Goal: Task Accomplishment & Management: Complete application form

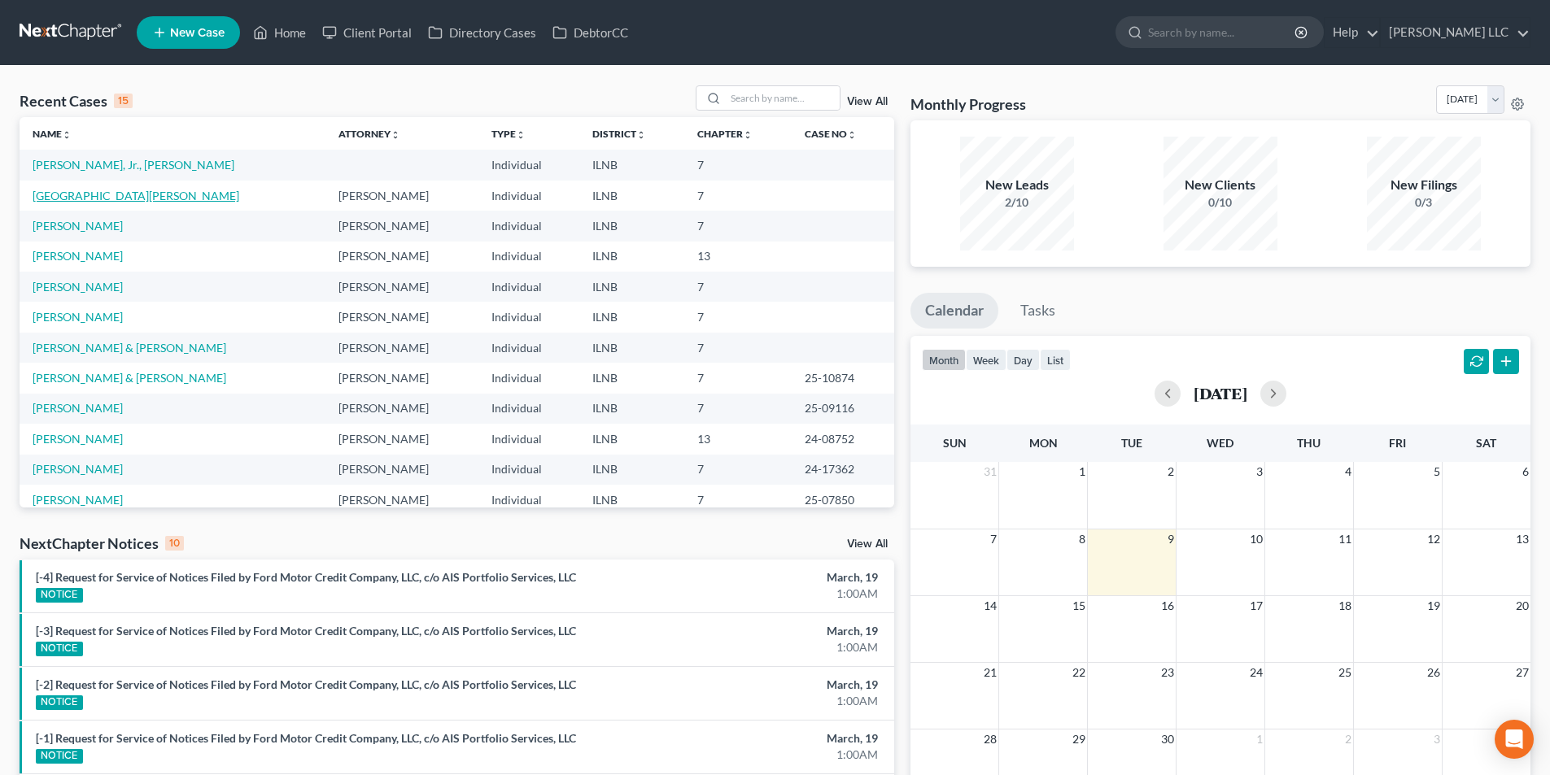
click at [117, 191] on link "[GEOGRAPHIC_DATA][PERSON_NAME]" at bounding box center [136, 196] width 207 height 14
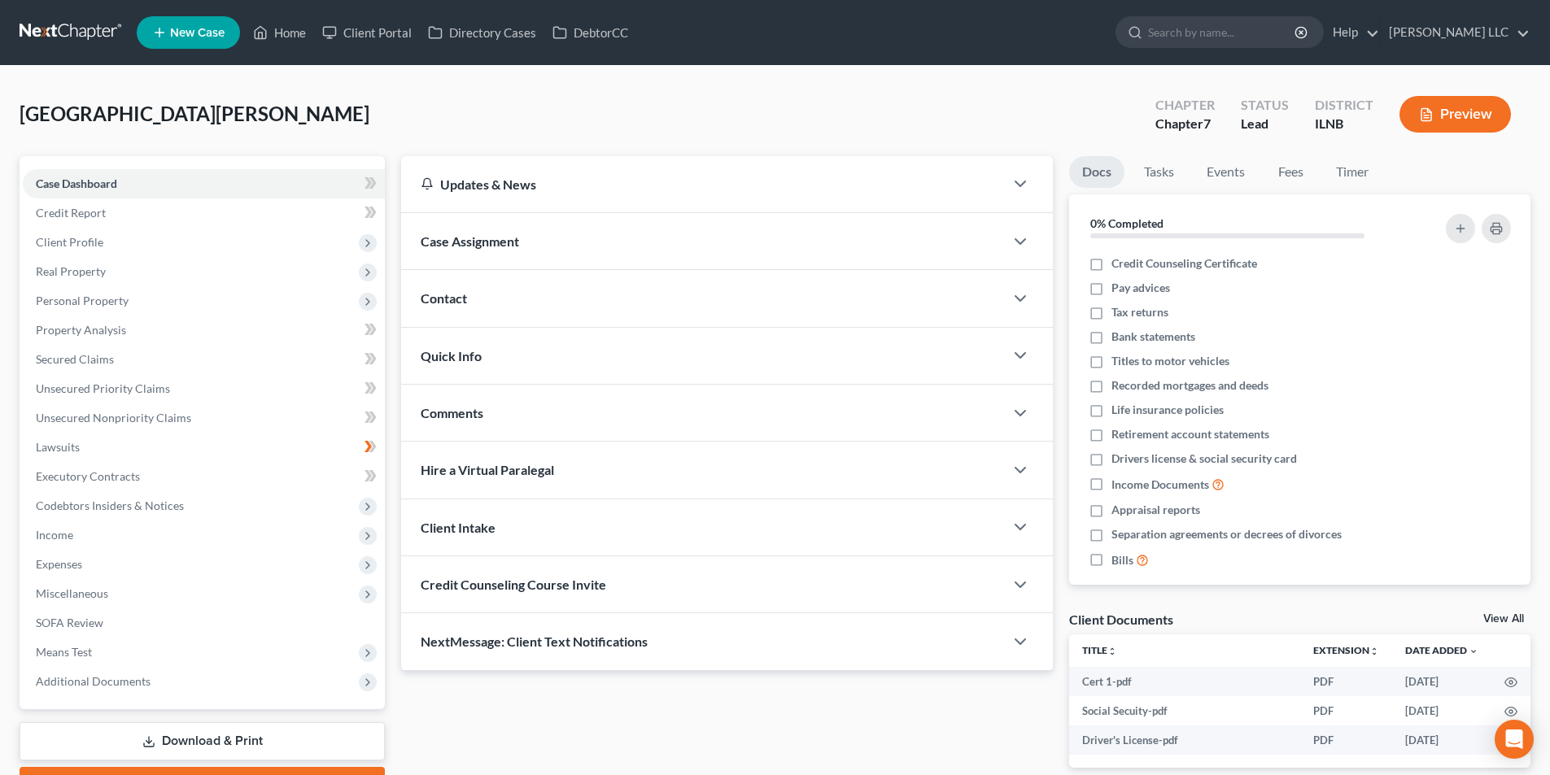
click at [1452, 120] on button "Preview" at bounding box center [1454, 114] width 111 height 37
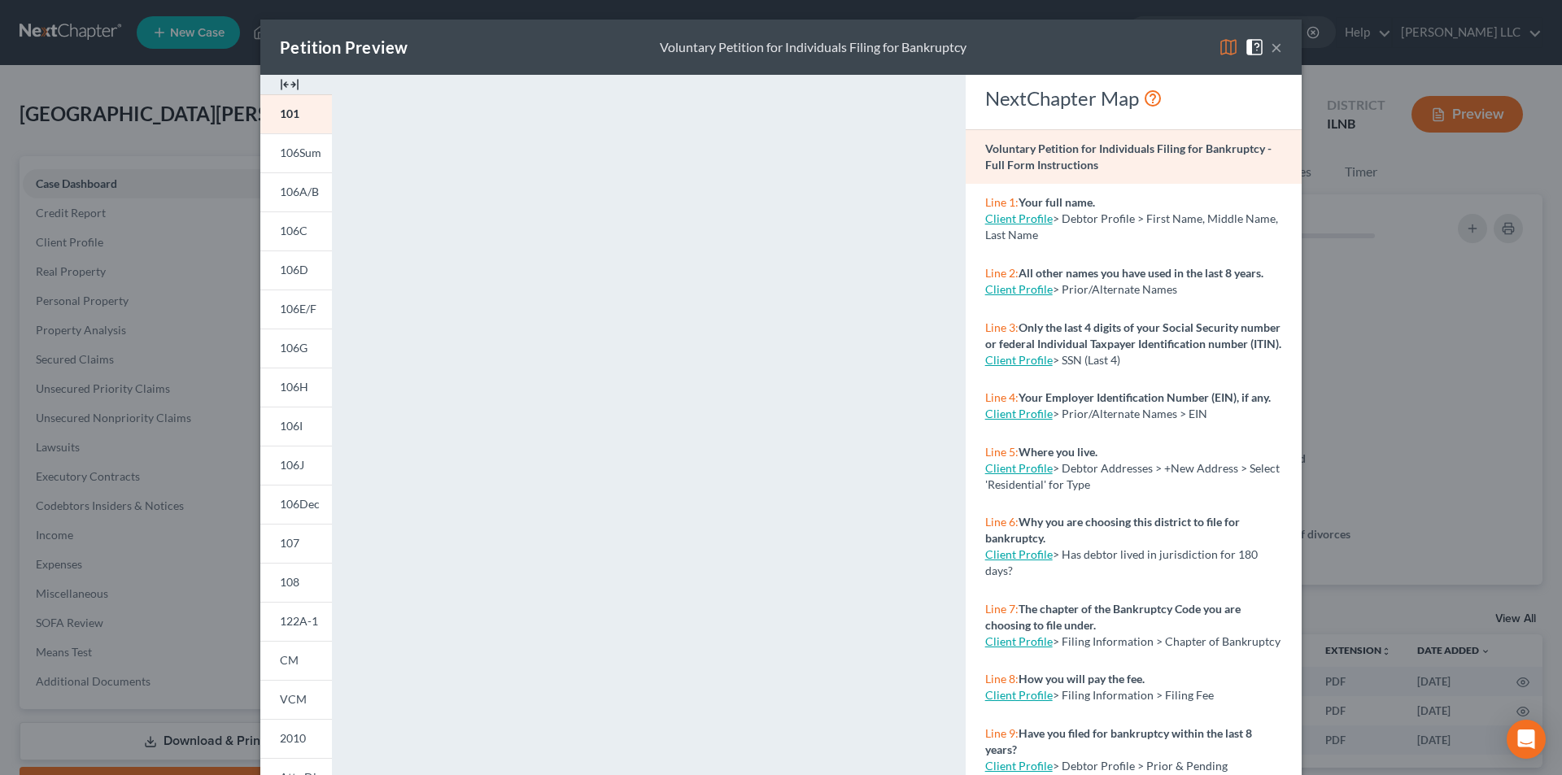
click at [1271, 51] on button "×" at bounding box center [1276, 47] width 11 height 20
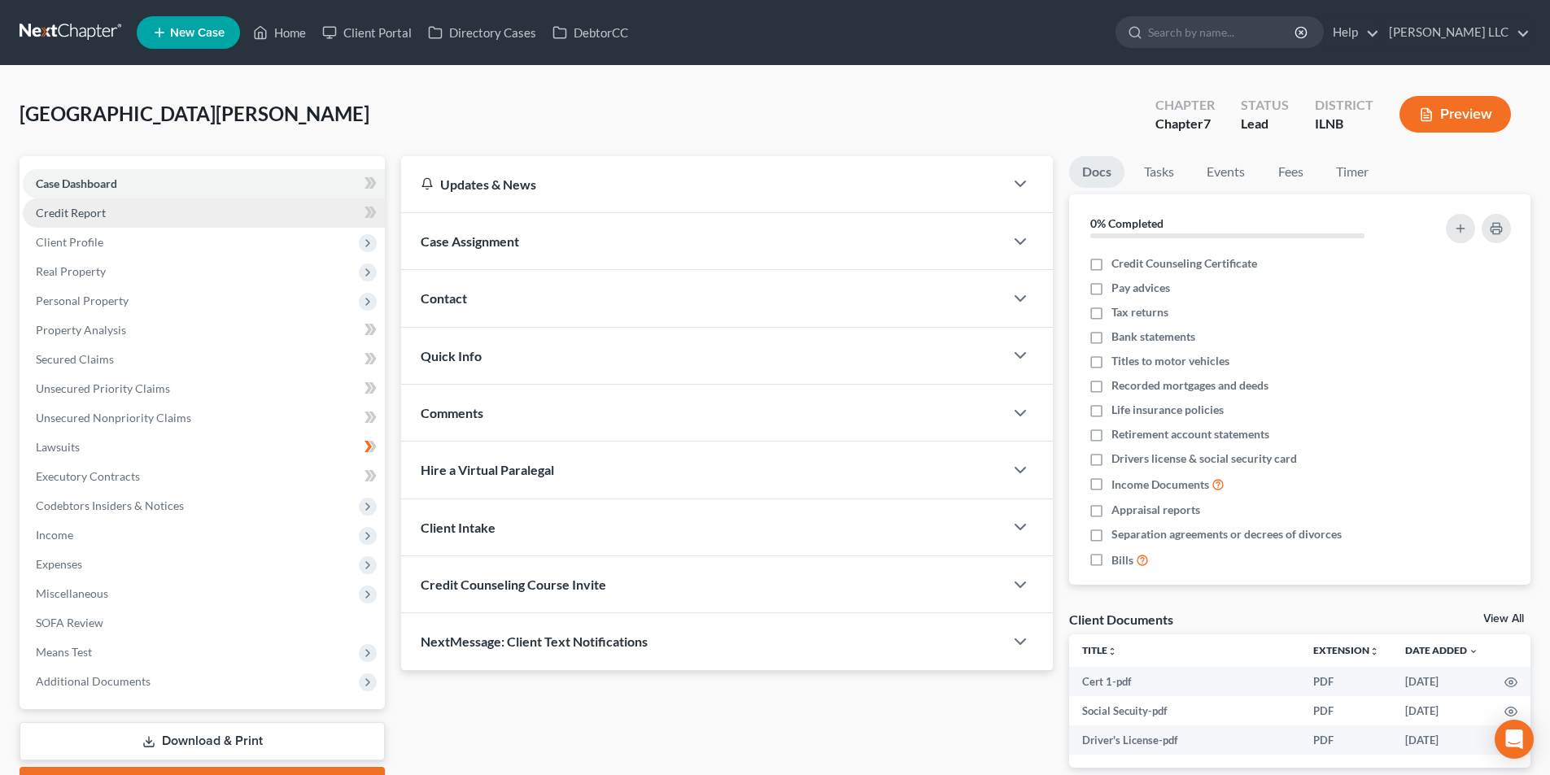
click at [167, 206] on link "Credit Report" at bounding box center [204, 212] width 362 height 29
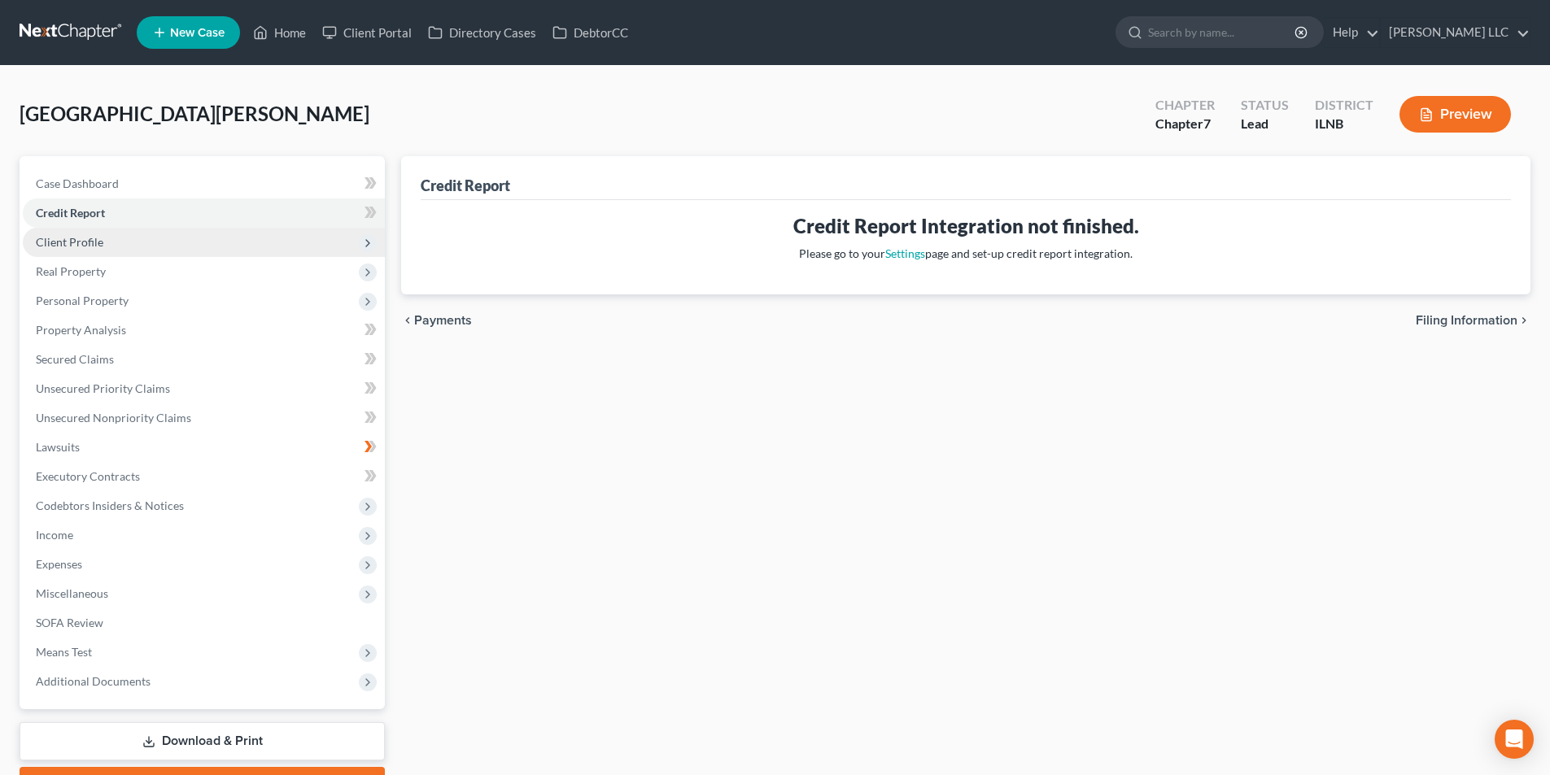
click at [159, 236] on span "Client Profile" at bounding box center [204, 242] width 362 height 29
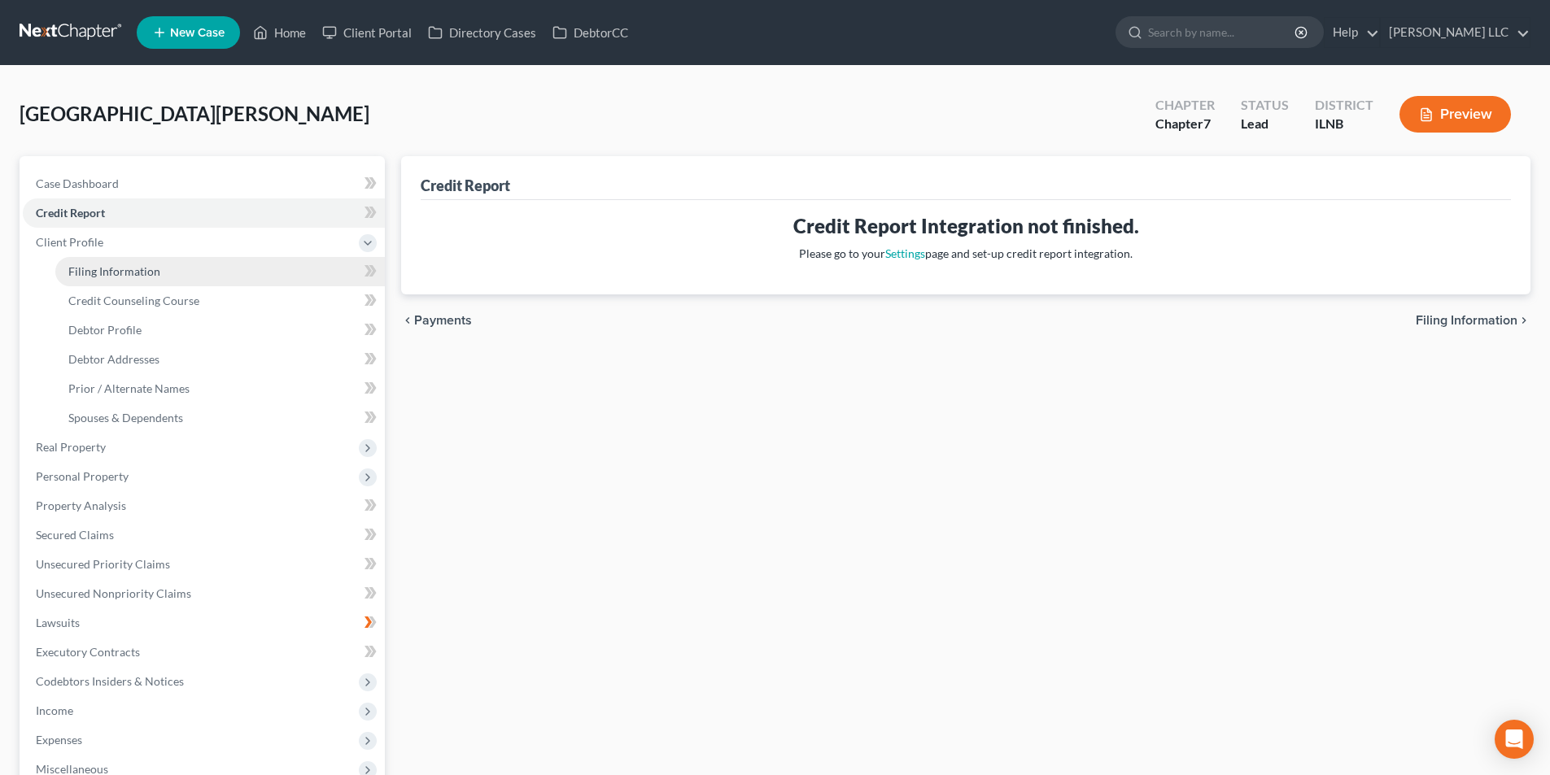
click at [151, 273] on span "Filing Information" at bounding box center [114, 271] width 92 height 14
select select "1"
select select "0"
select select "3"
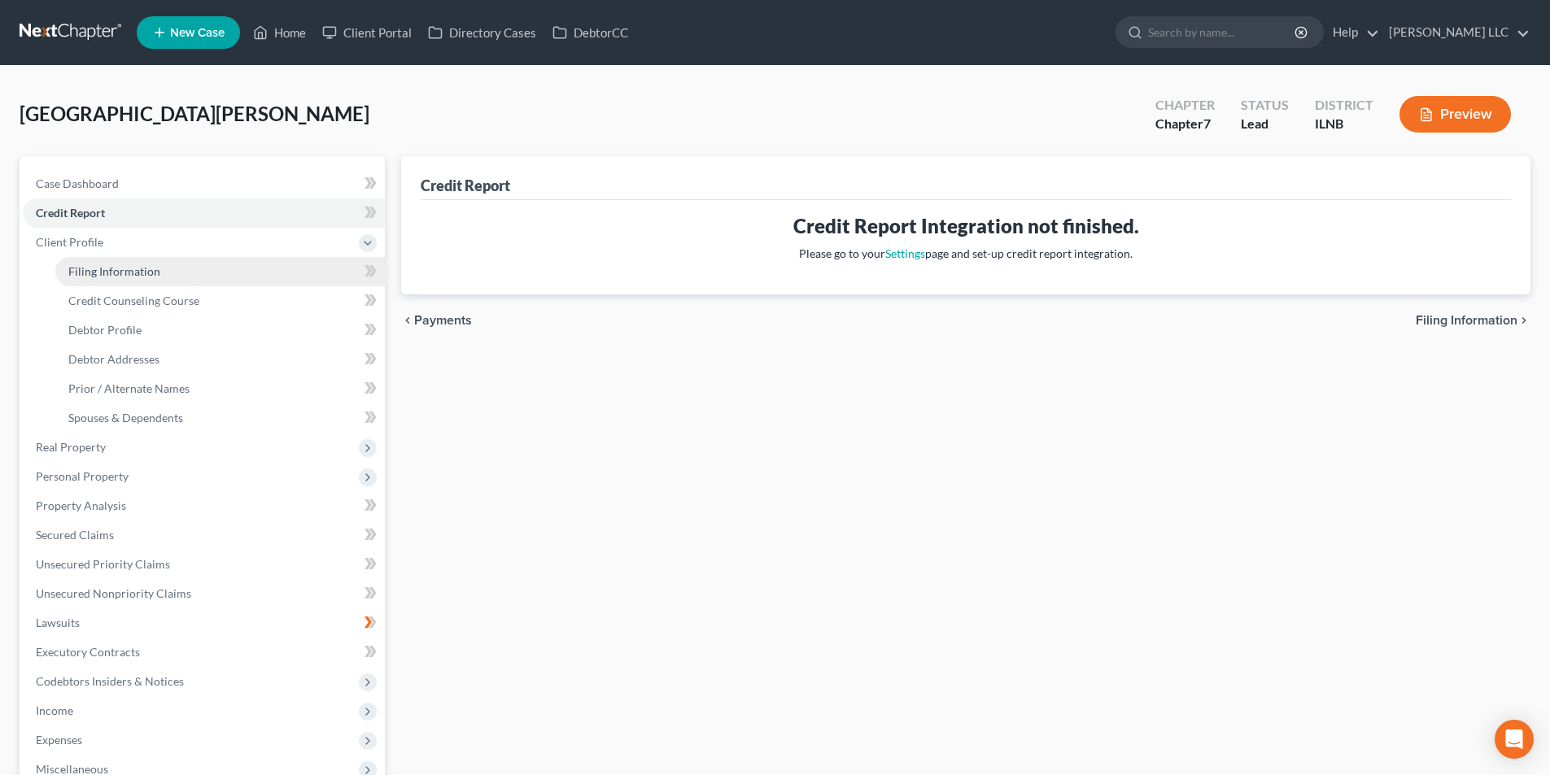
select select "14"
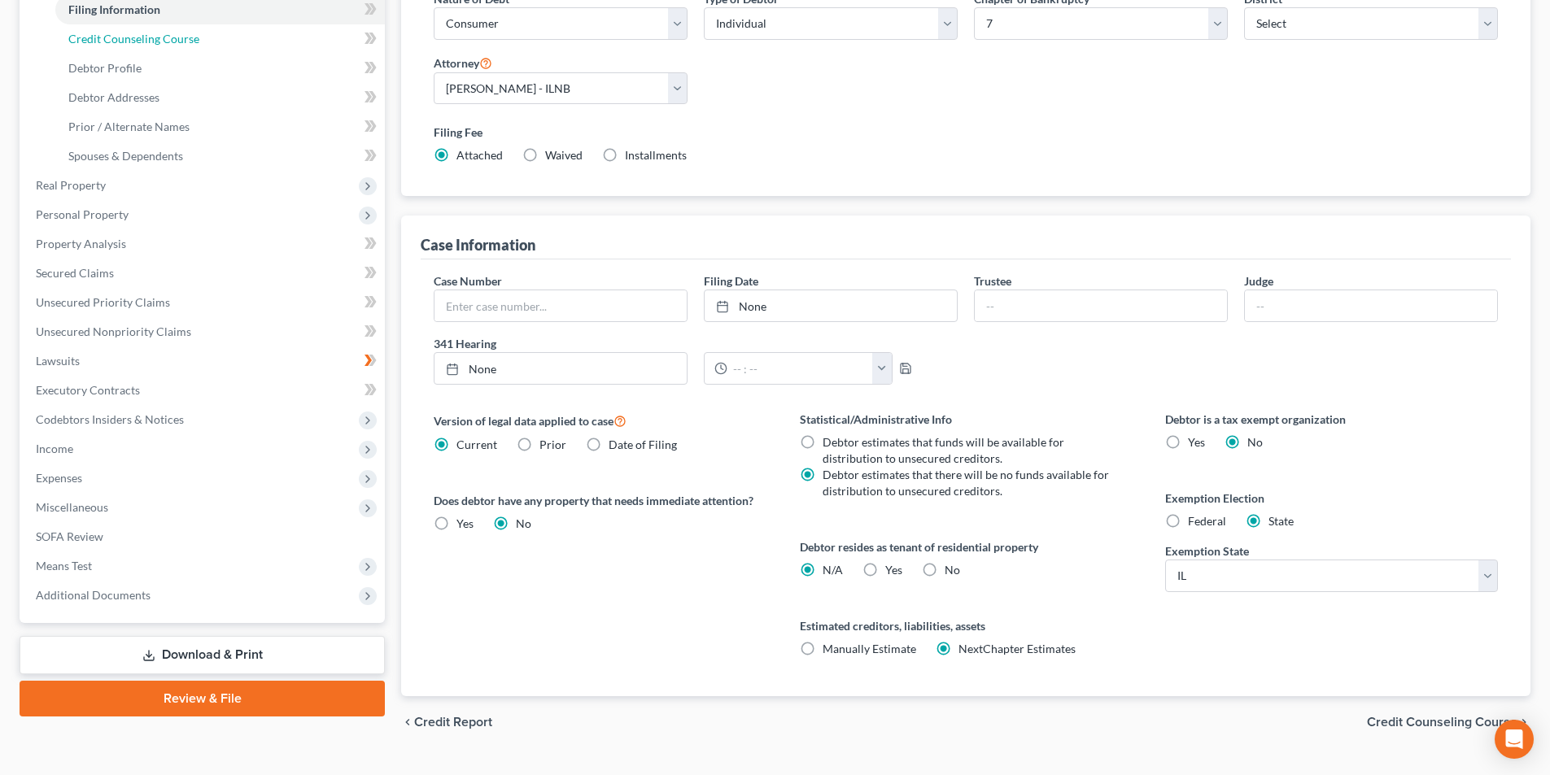
scroll to position [297, 0]
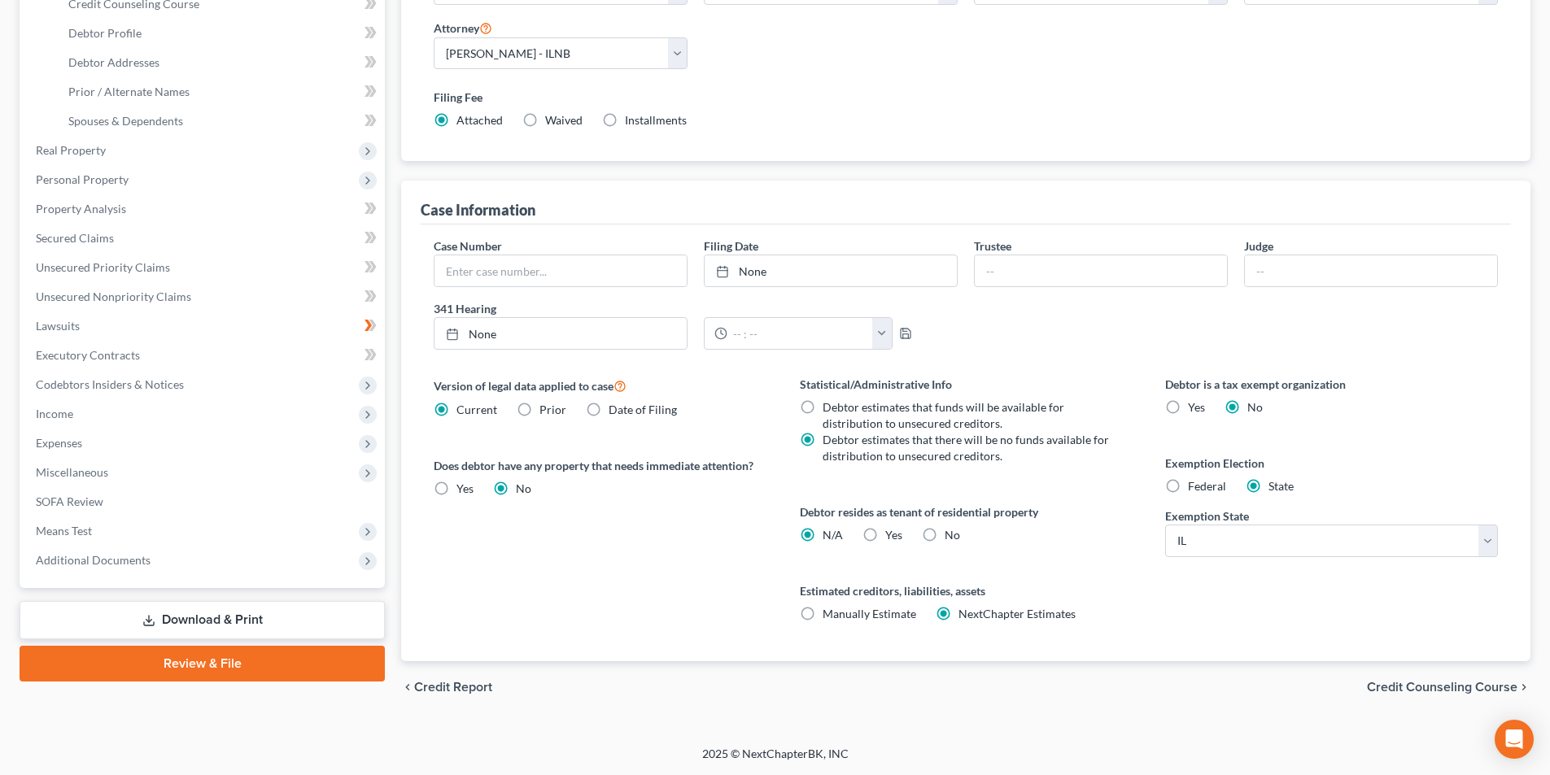
click at [944, 533] on label "No" at bounding box center [951, 535] width 15 height 16
click at [951, 533] on input "No" at bounding box center [956, 532] width 11 height 11
radio input "true"
radio input "false"
click at [1495, 691] on span "Credit Counseling Course" at bounding box center [1442, 687] width 150 height 13
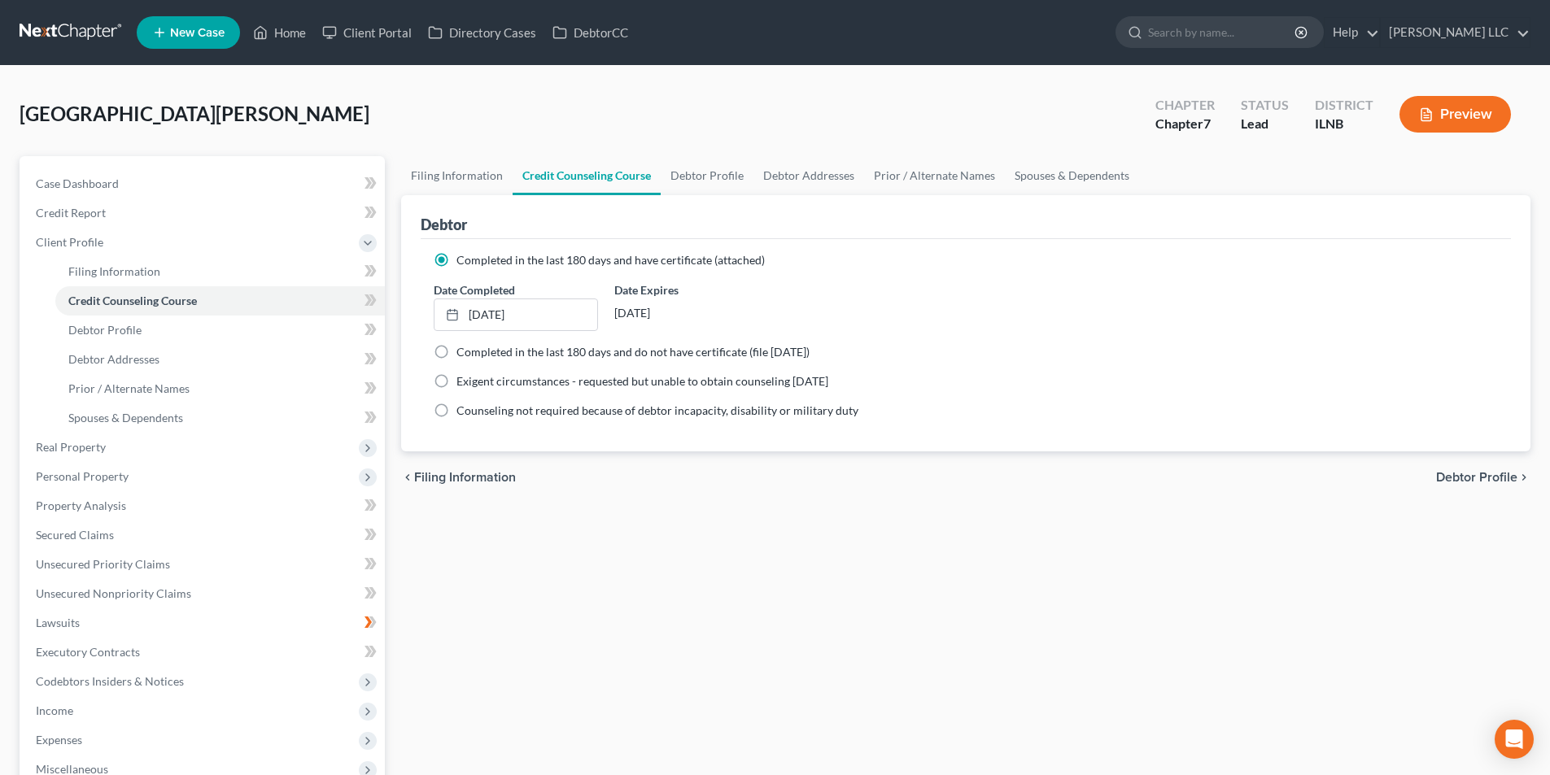
click at [1494, 475] on span "Debtor Profile" at bounding box center [1476, 477] width 81 height 13
select select "0"
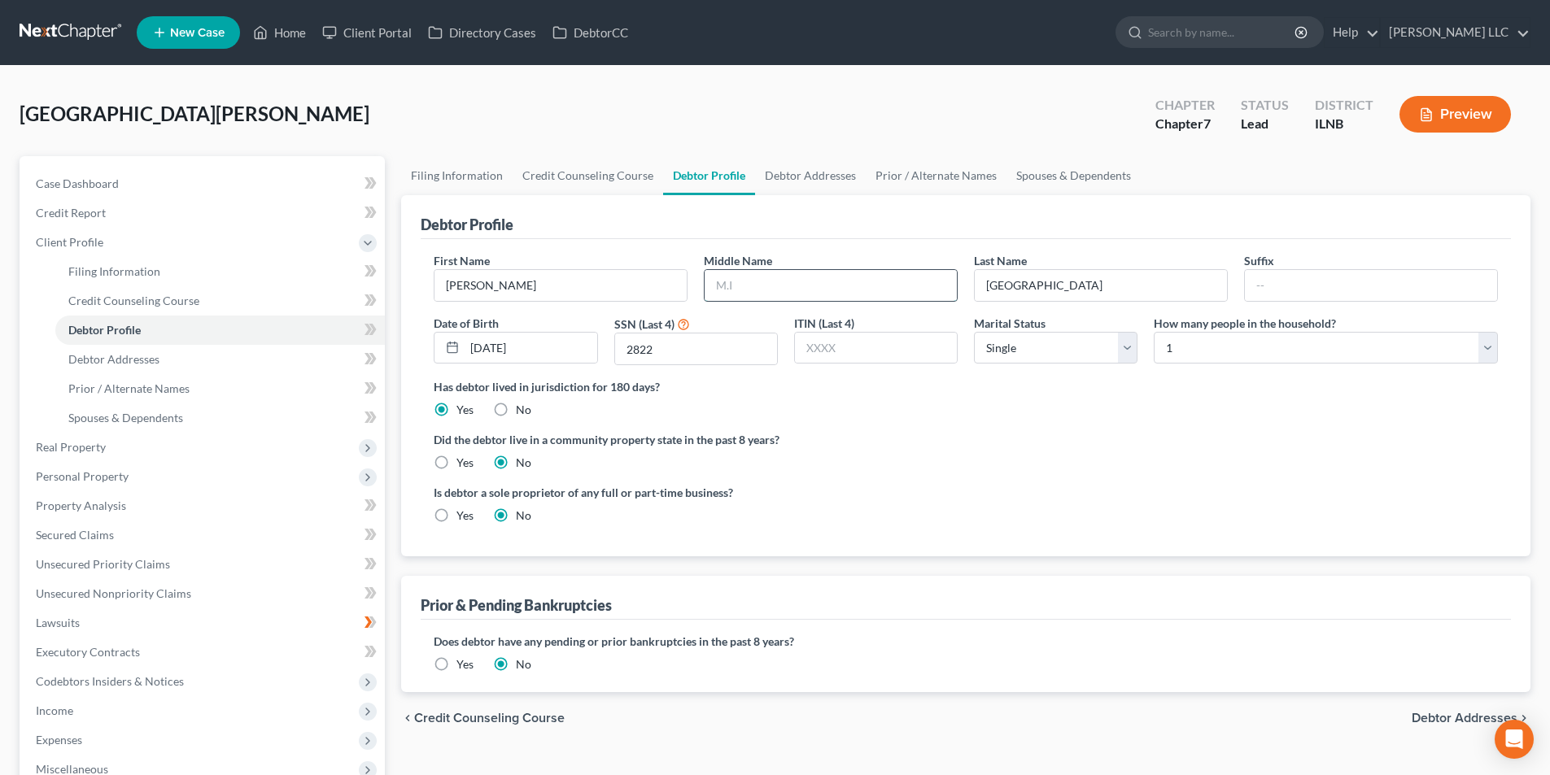
click at [770, 277] on input "text" at bounding box center [830, 285] width 252 height 31
click at [770, 277] on input "J." at bounding box center [830, 285] width 252 height 31
type input "J."
click at [944, 239] on div "First Name Barbara Middle Name J. Last Name Richmond Suffix Date of Birth 03/18…" at bounding box center [966, 397] width 1090 height 317
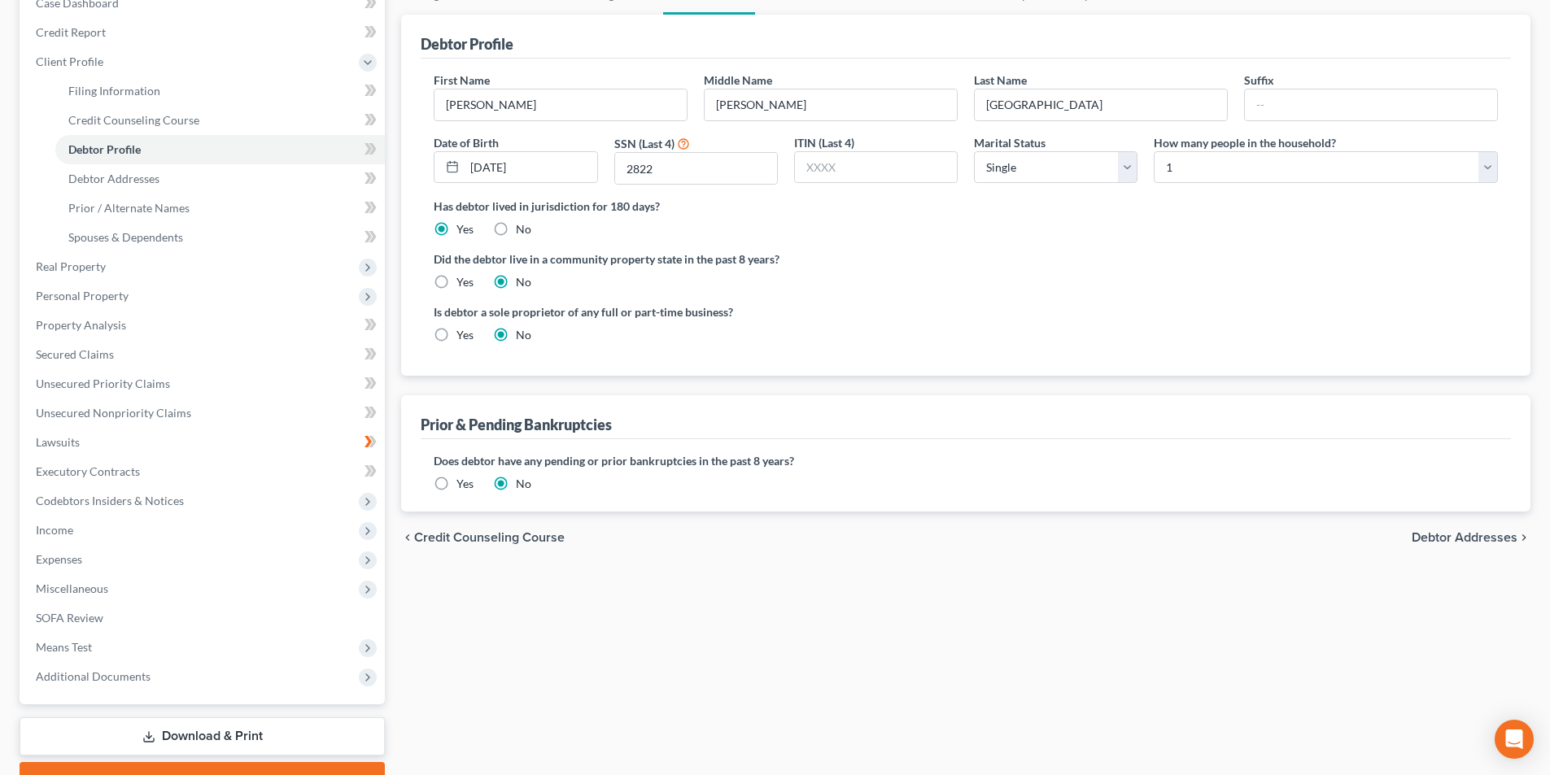
scroll to position [265, 0]
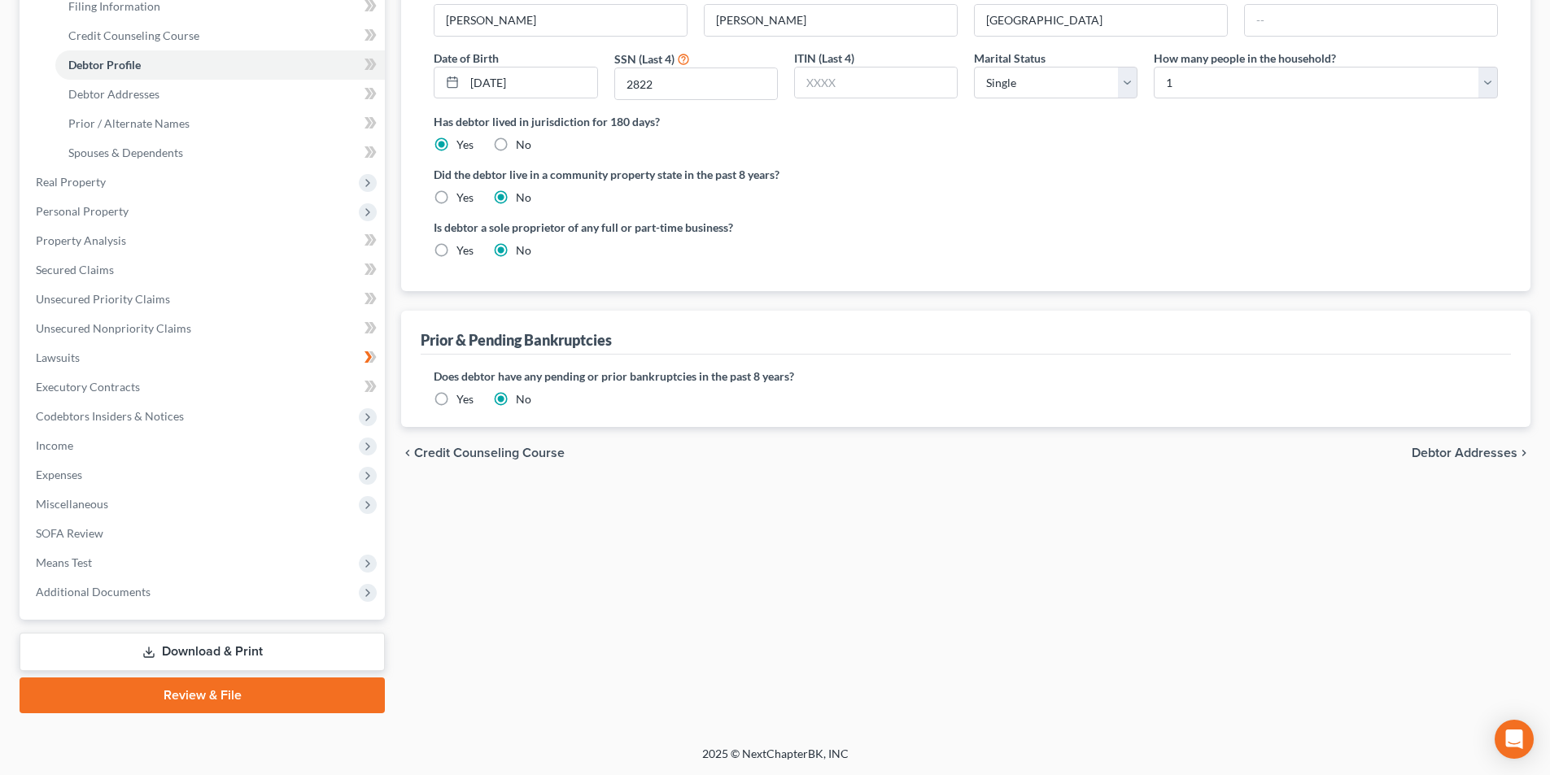
click at [1424, 455] on span "Debtor Addresses" at bounding box center [1464, 453] width 106 height 13
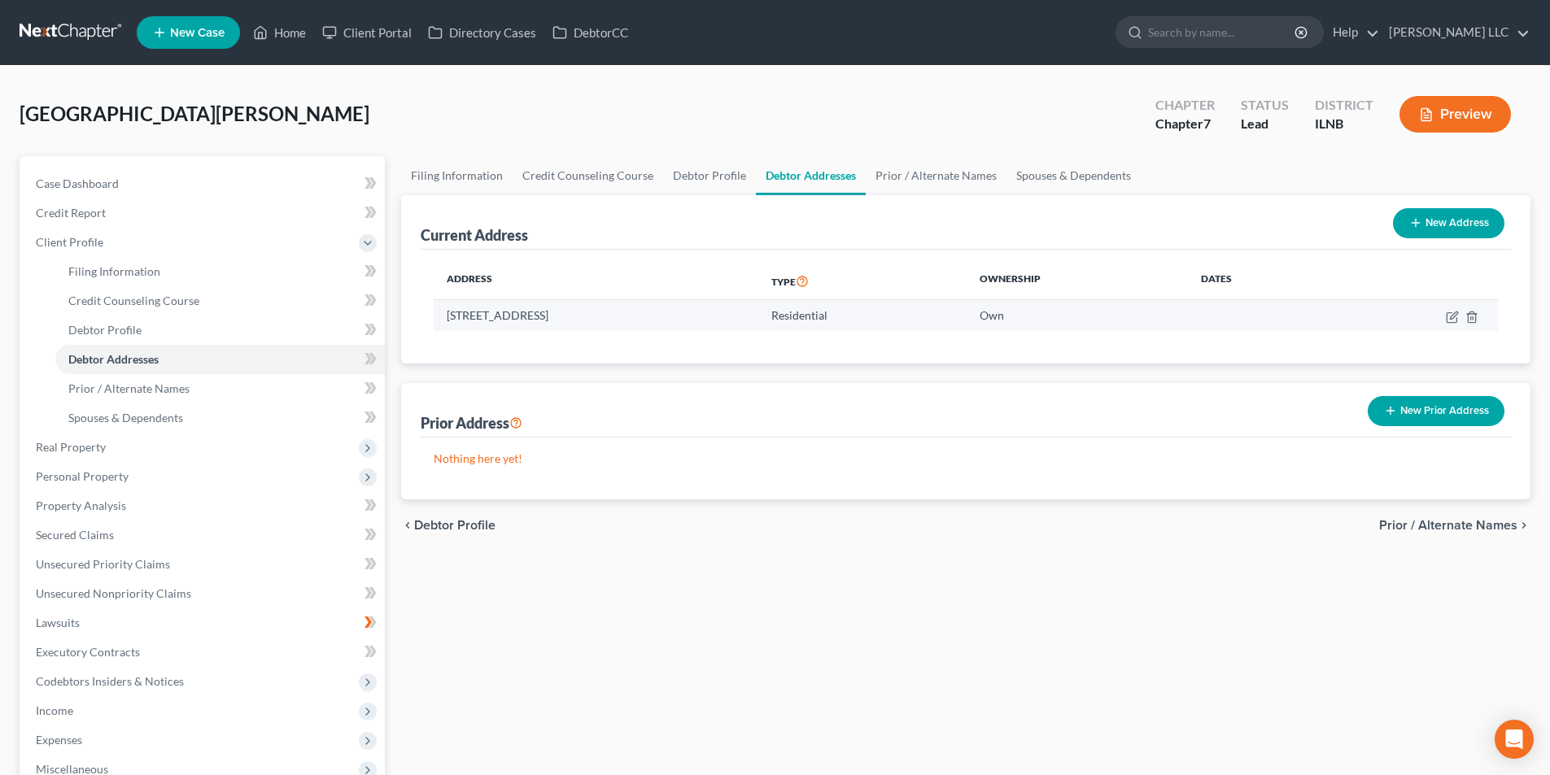
click at [1459, 321] on td at bounding box center [1414, 315] width 165 height 31
click at [1443, 317] on td at bounding box center [1414, 315] width 165 height 31
click at [1450, 317] on icon "button" at bounding box center [1453, 315] width 7 height 7
select select "14"
select select "0"
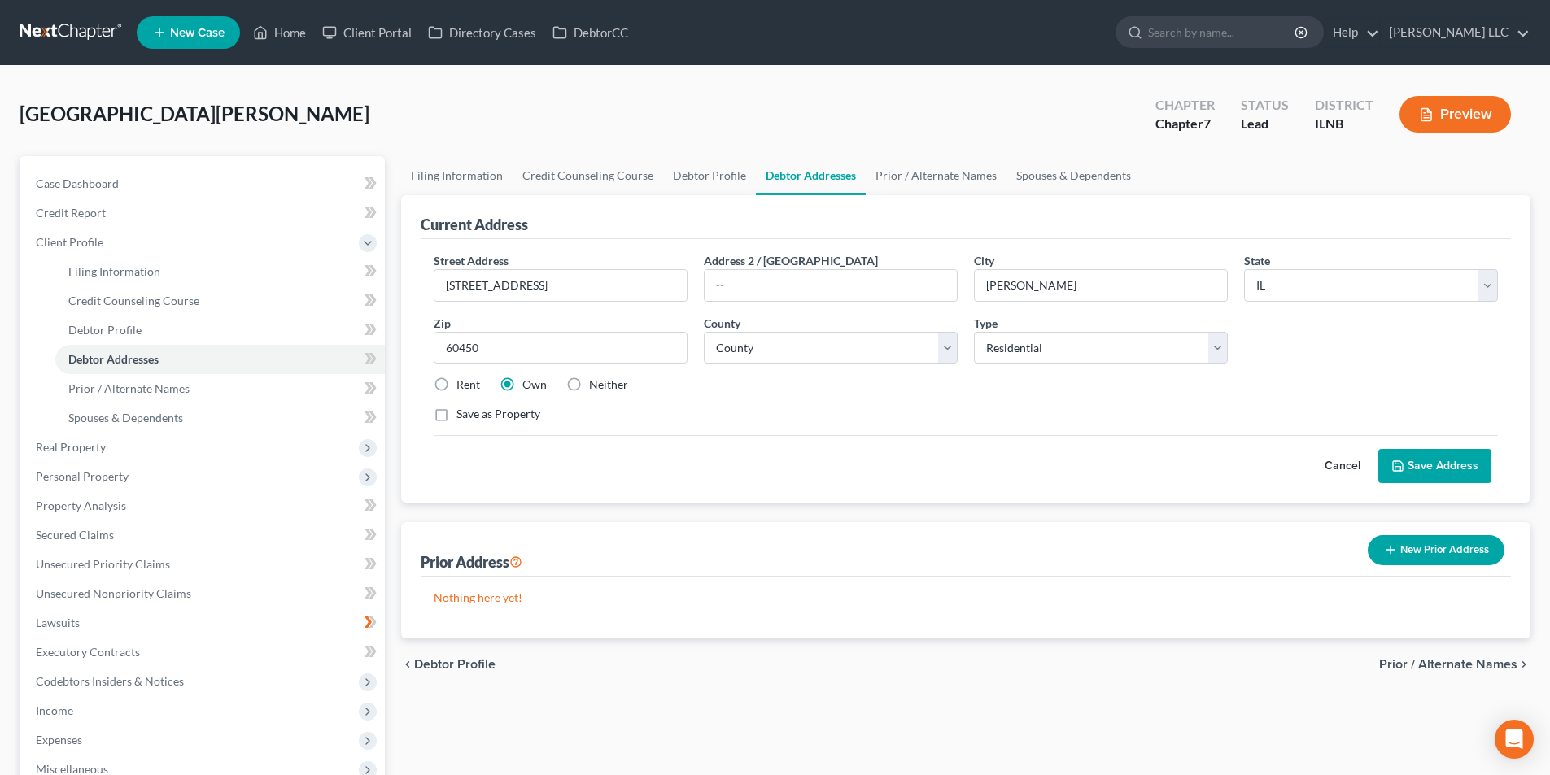
click at [1450, 473] on button "Save Address" at bounding box center [1434, 466] width 113 height 34
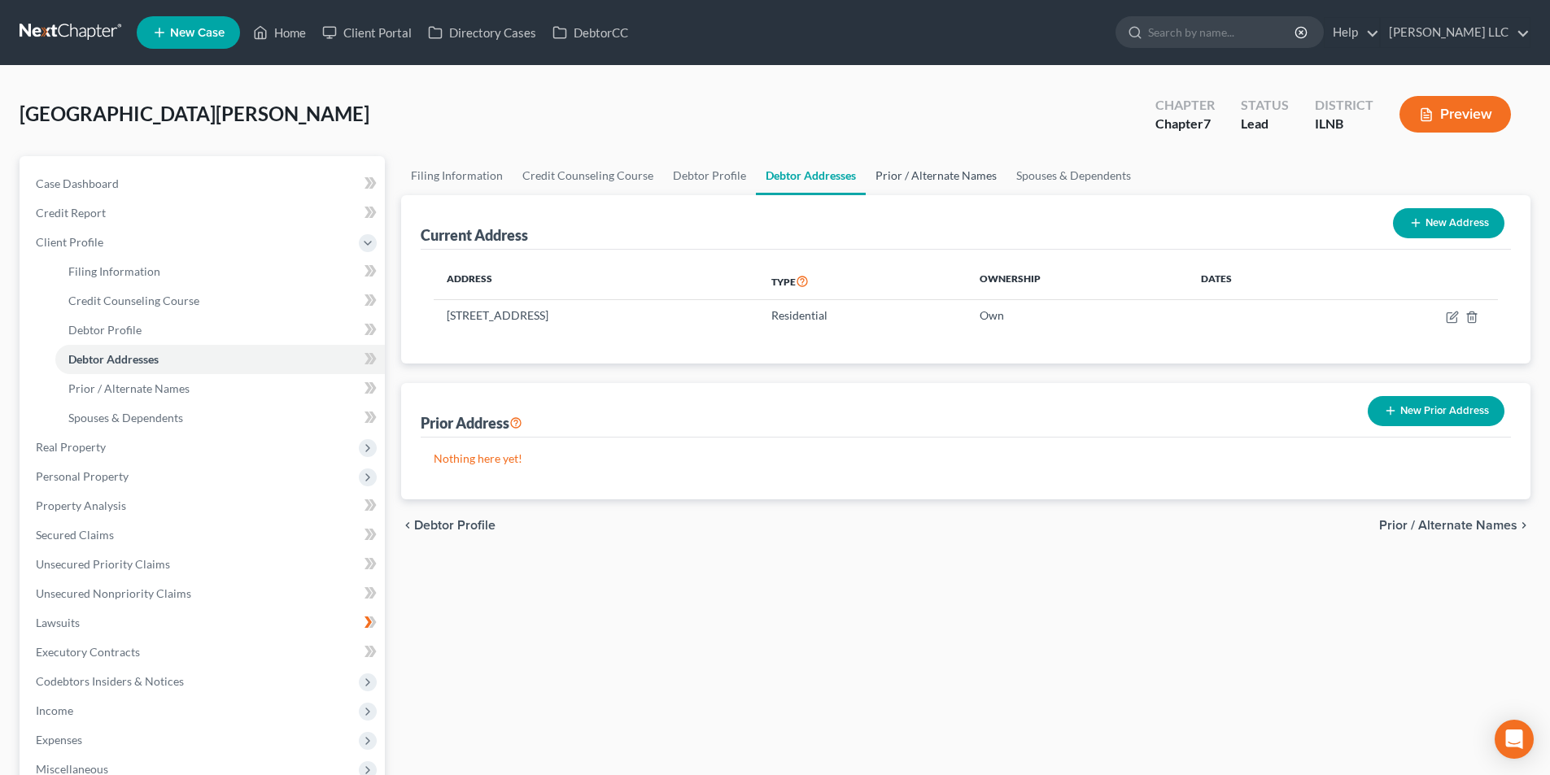
click at [937, 181] on link "Prior / Alternate Names" at bounding box center [936, 175] width 141 height 39
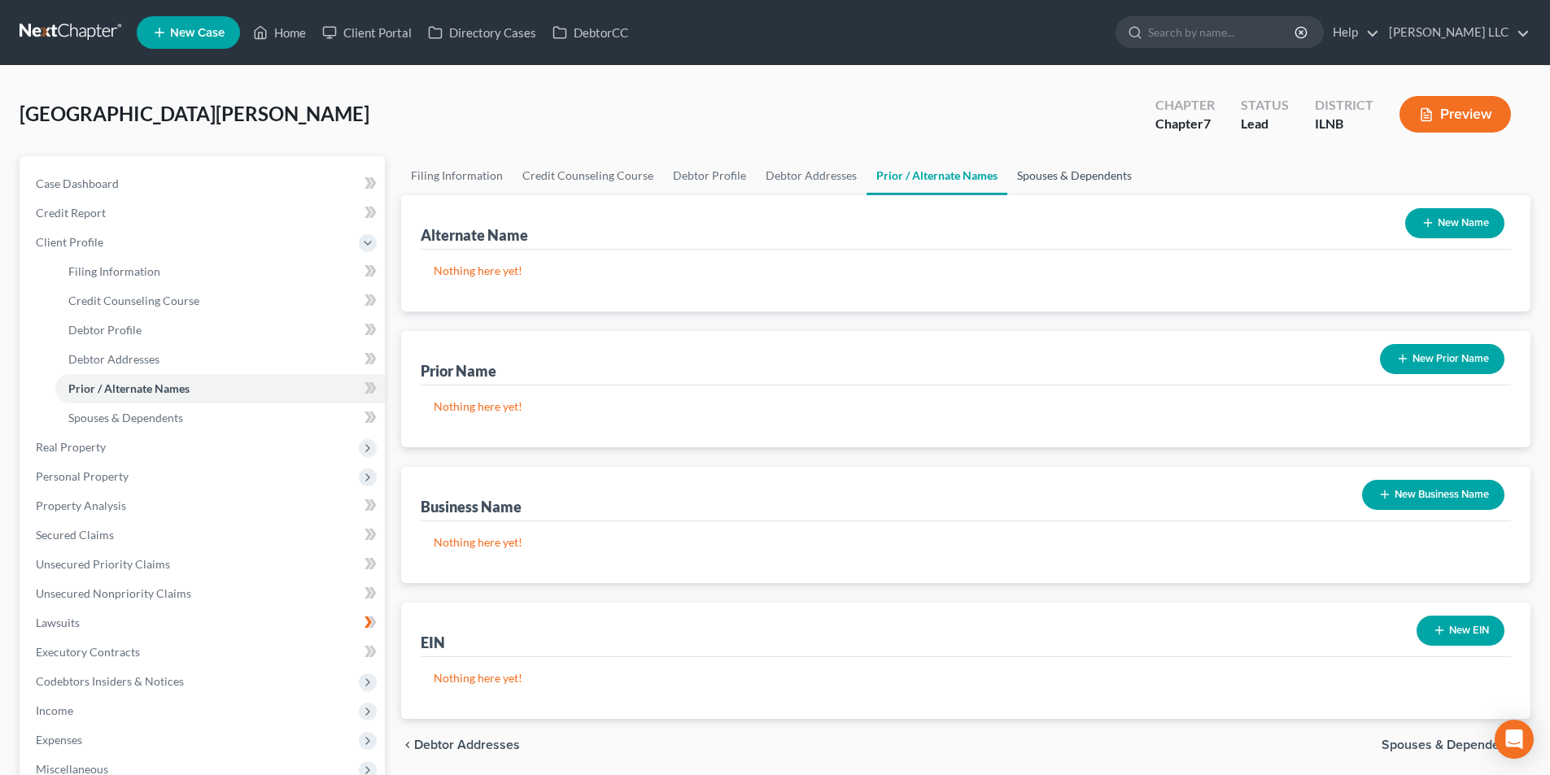
click at [1046, 177] on link "Spouses & Dependents" at bounding box center [1074, 175] width 134 height 39
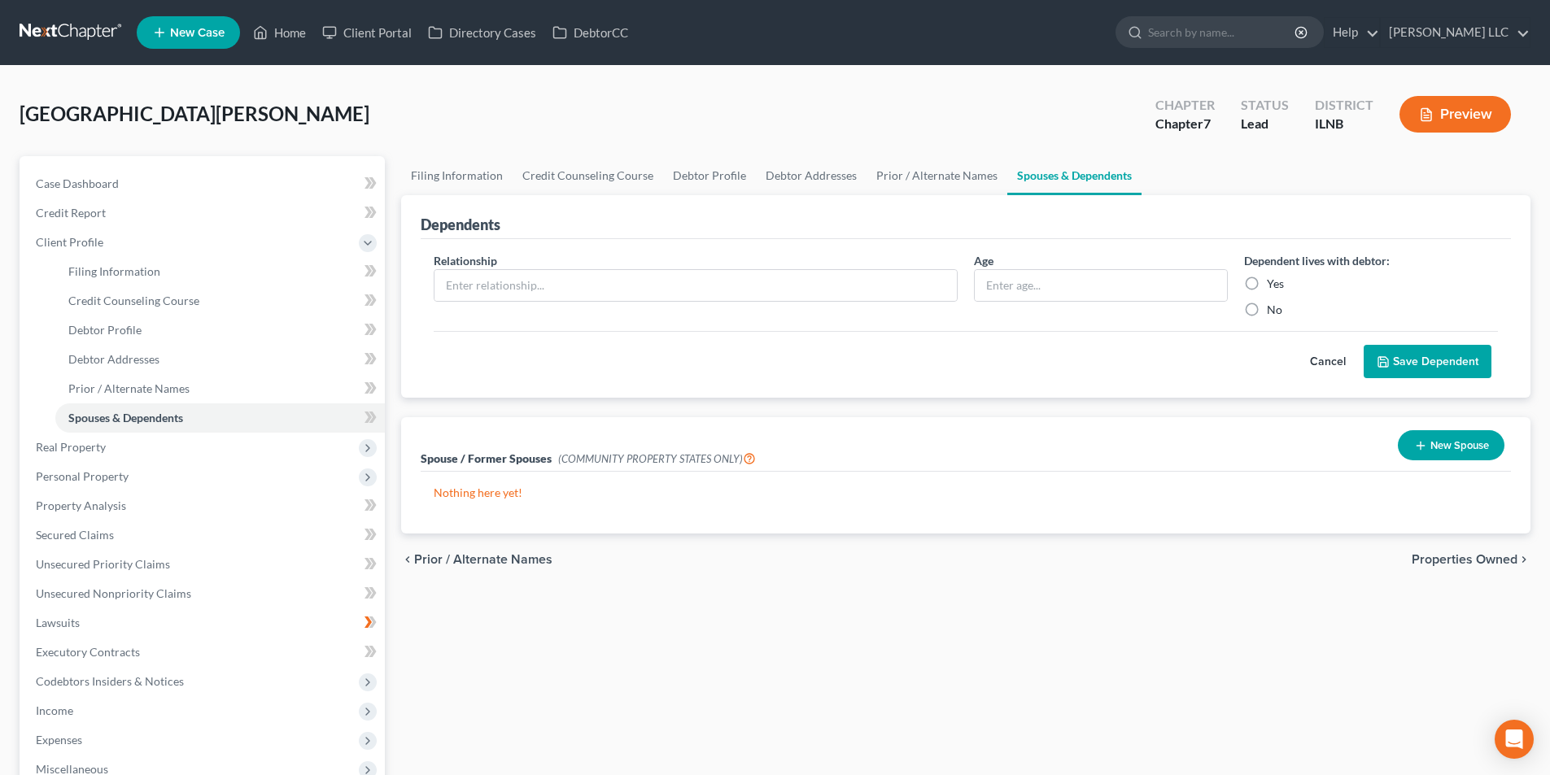
click at [1454, 554] on span "Properties Owned" at bounding box center [1464, 559] width 106 height 13
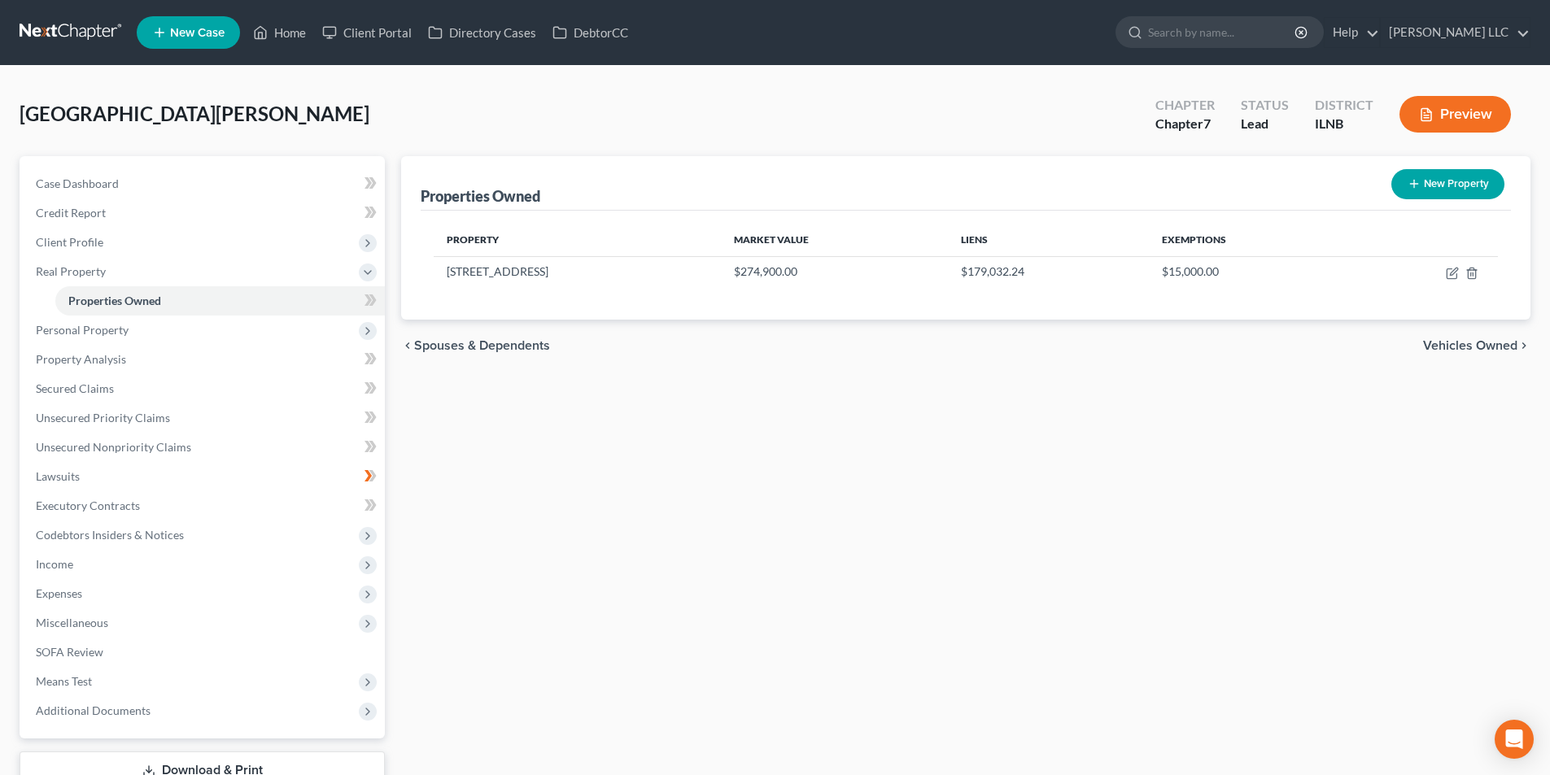
click at [1461, 347] on span "Vehicles Owned" at bounding box center [1470, 345] width 94 height 13
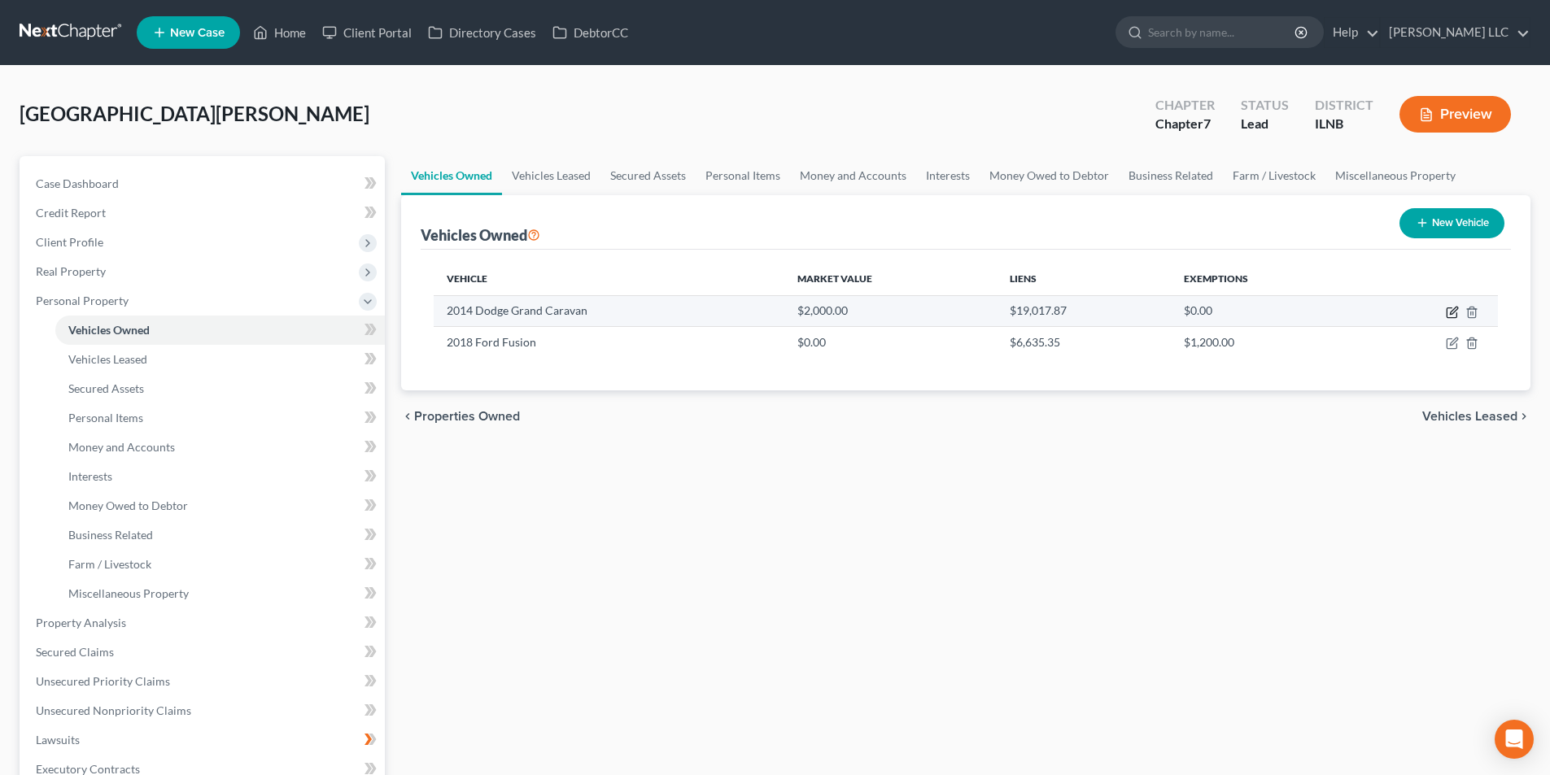
click at [1453, 317] on icon "button" at bounding box center [1451, 313] width 10 height 10
select select "0"
select select "12"
select select "2"
select select "0"
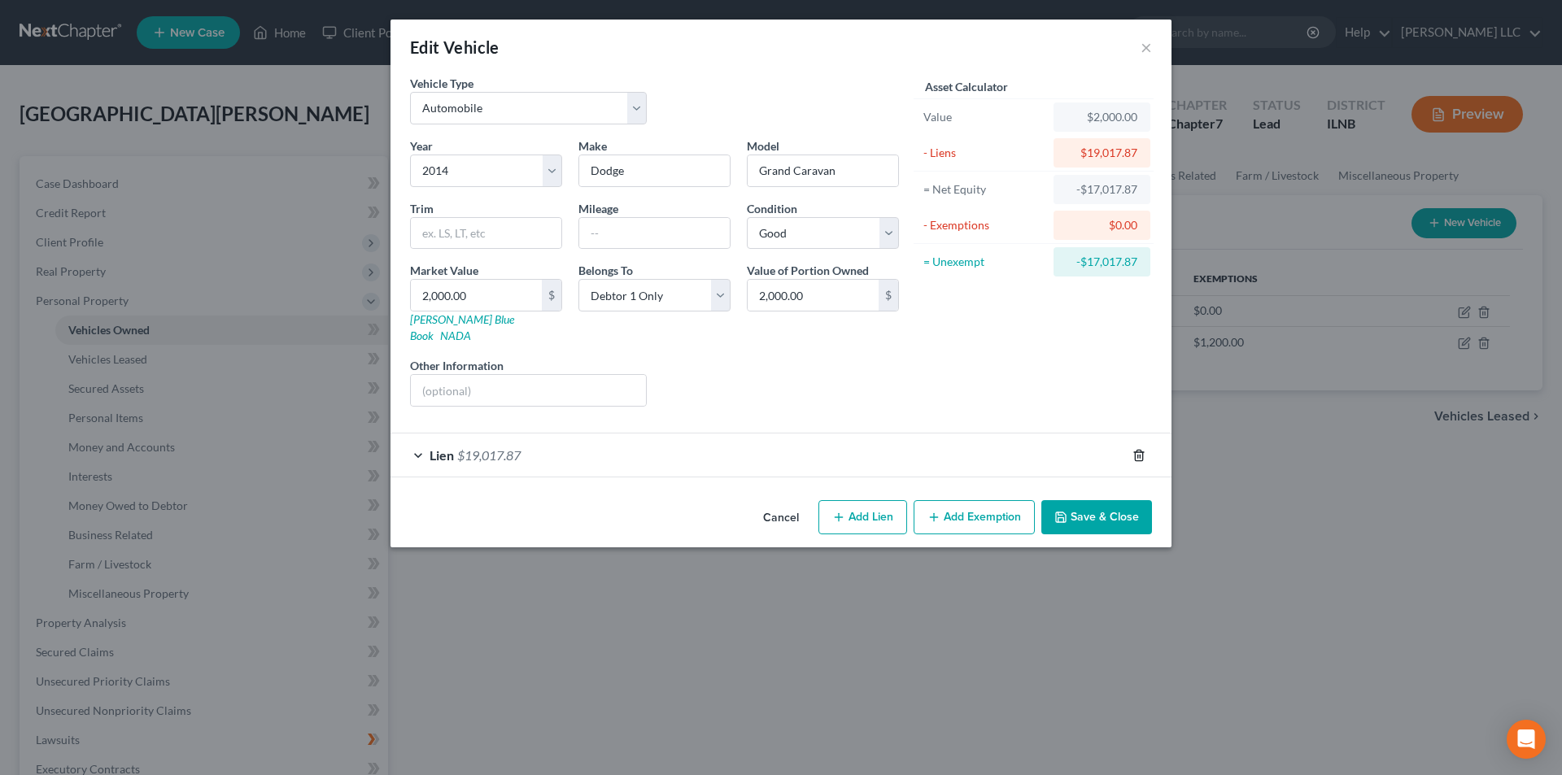
click at [1139, 449] on icon "button" at bounding box center [1138, 455] width 13 height 13
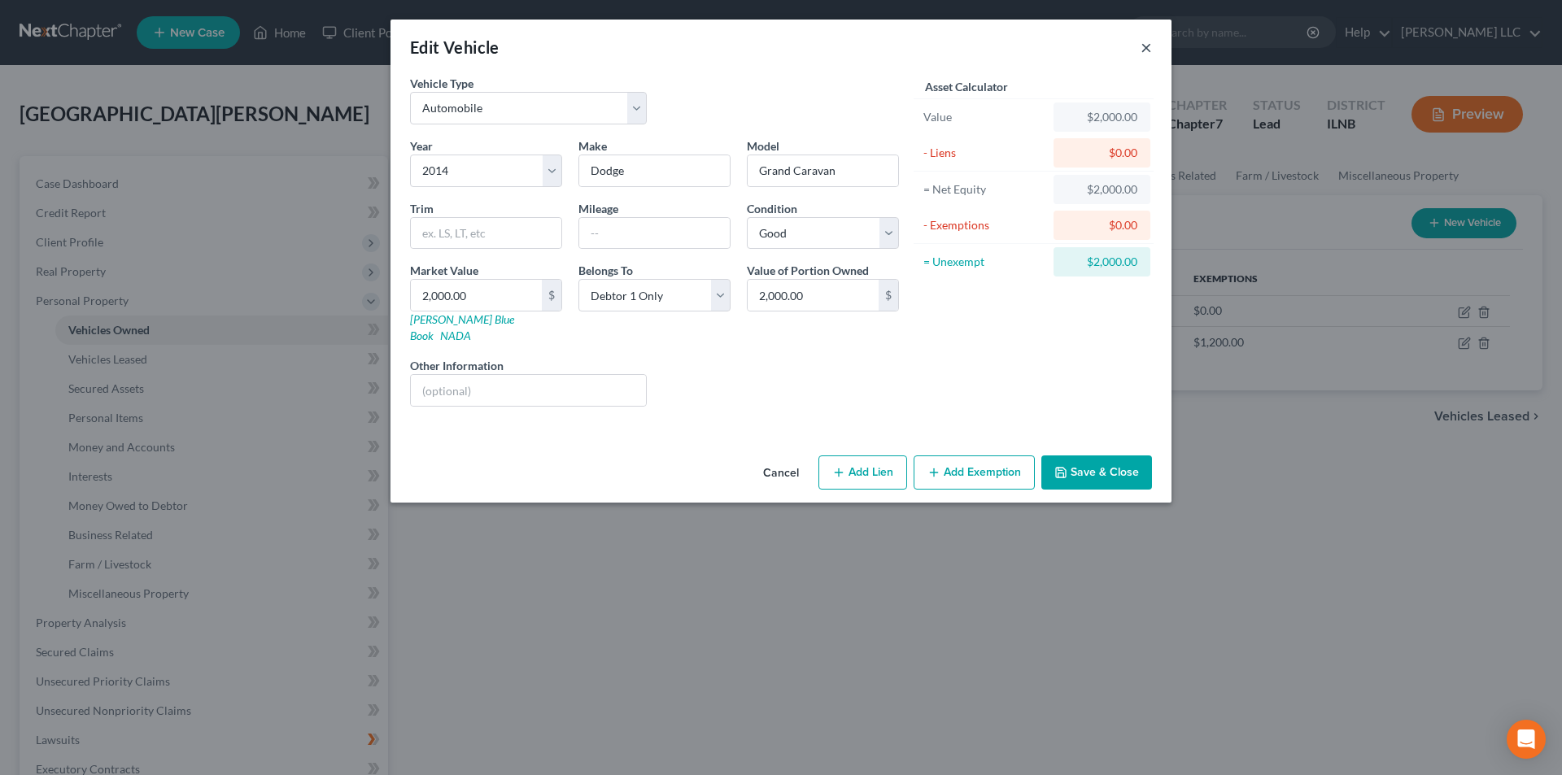
click at [1143, 47] on div "Edit Vehicle ×" at bounding box center [780, 47] width 781 height 55
click at [1149, 50] on button "×" at bounding box center [1145, 47] width 11 height 20
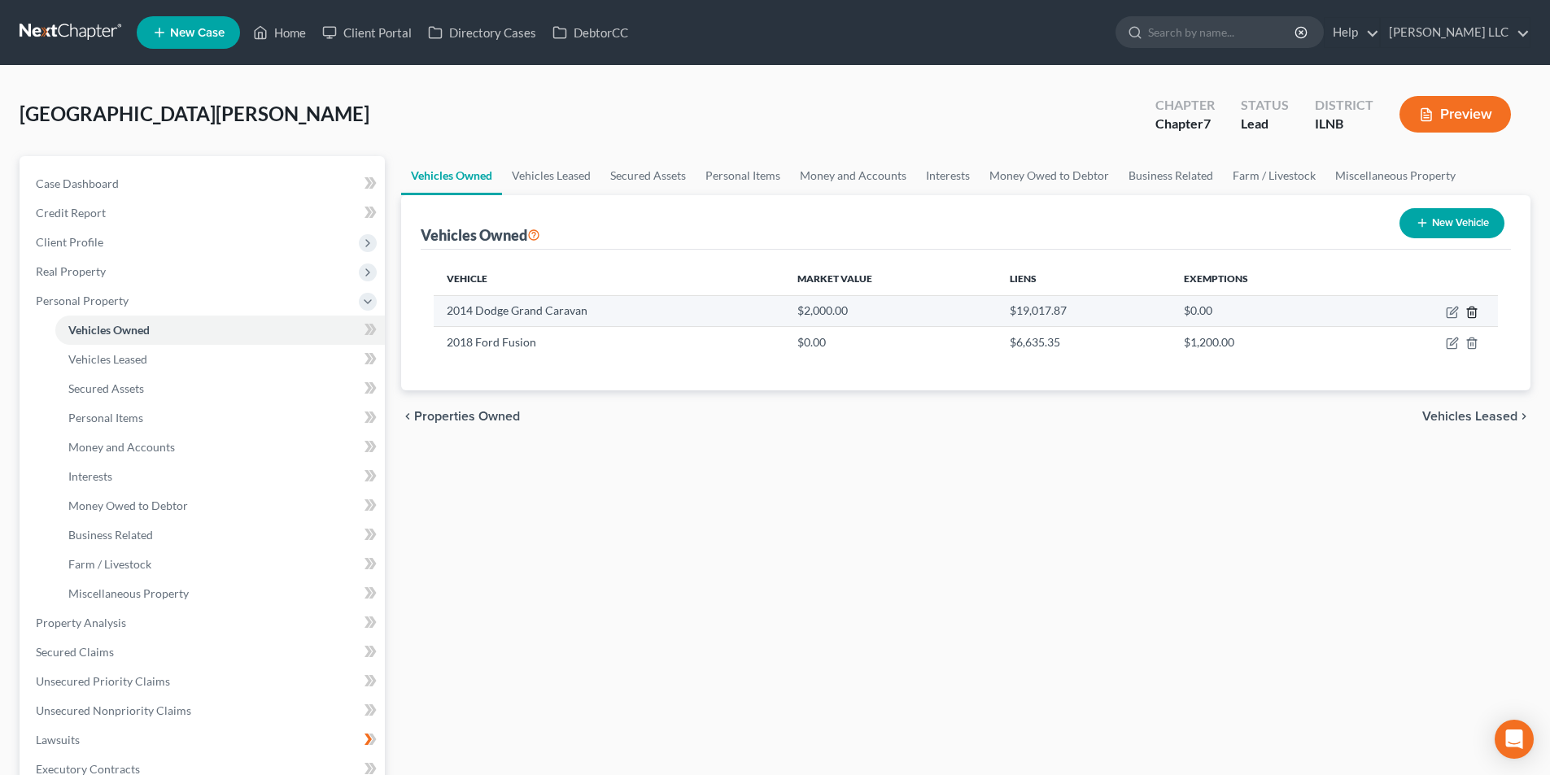
click at [1474, 312] on icon "button" at bounding box center [1471, 312] width 13 height 13
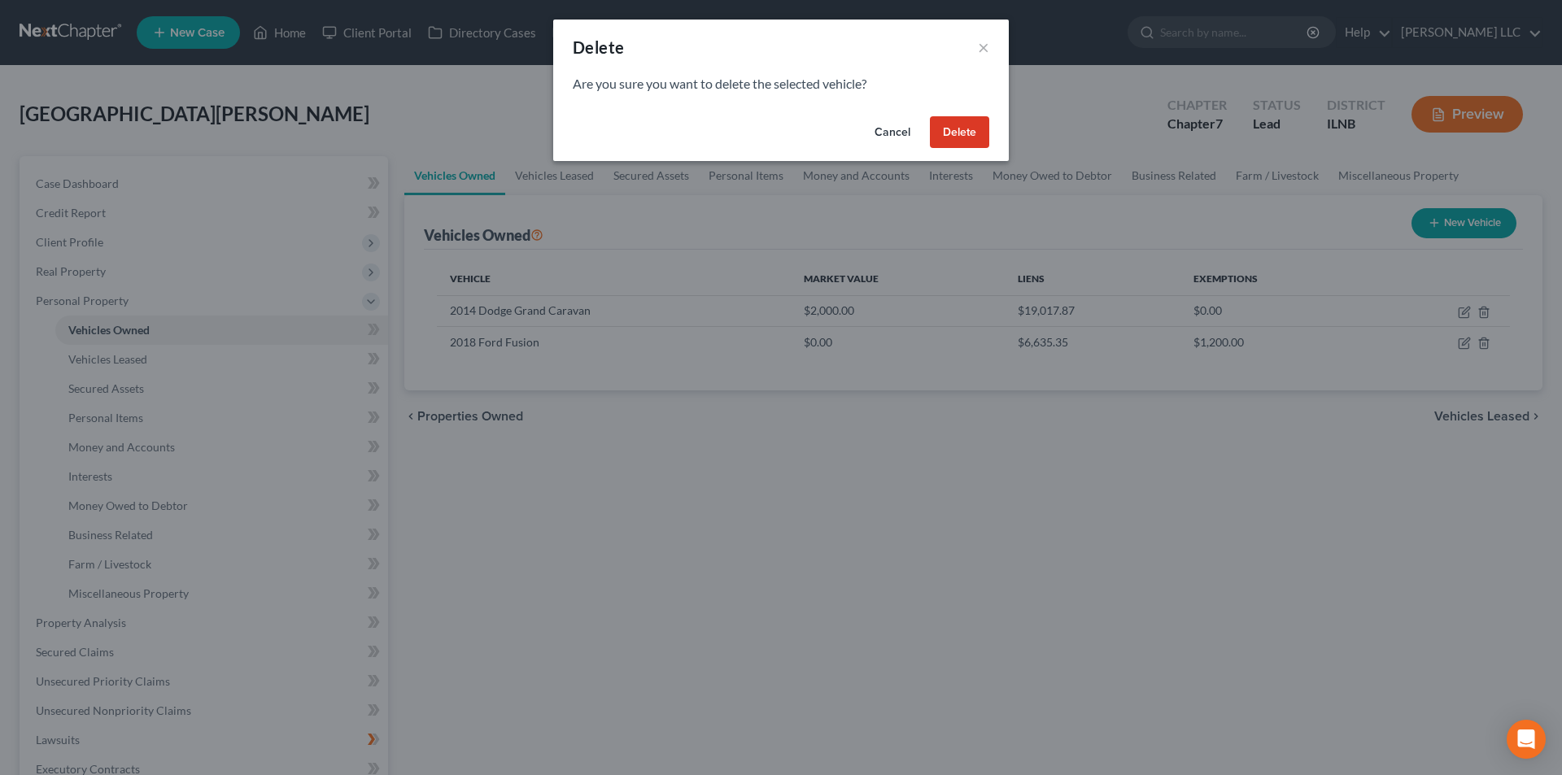
click at [953, 117] on button "Delete" at bounding box center [959, 132] width 59 height 33
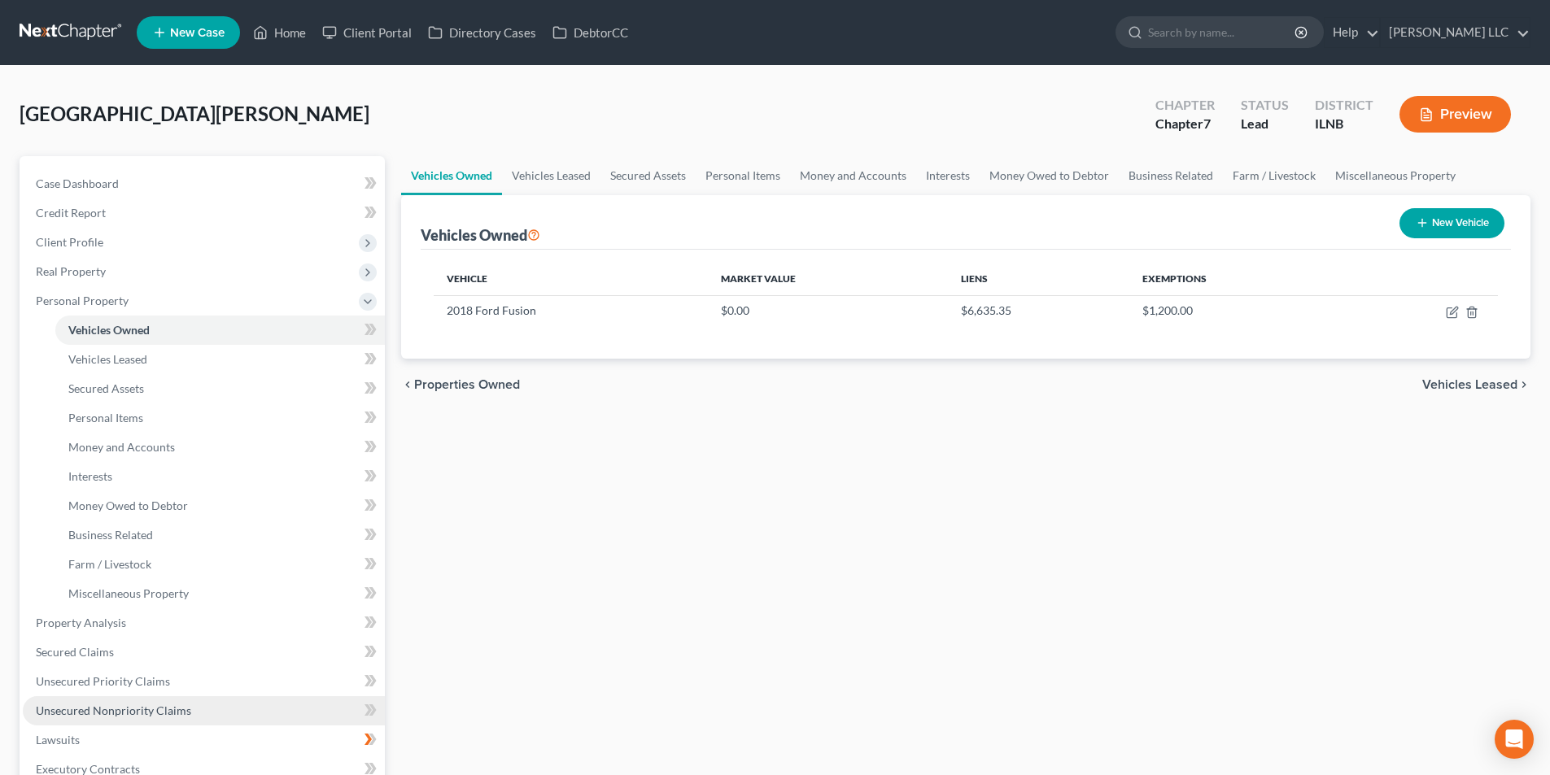
click at [133, 709] on span "Unsecured Nonpriority Claims" at bounding box center [113, 711] width 155 height 14
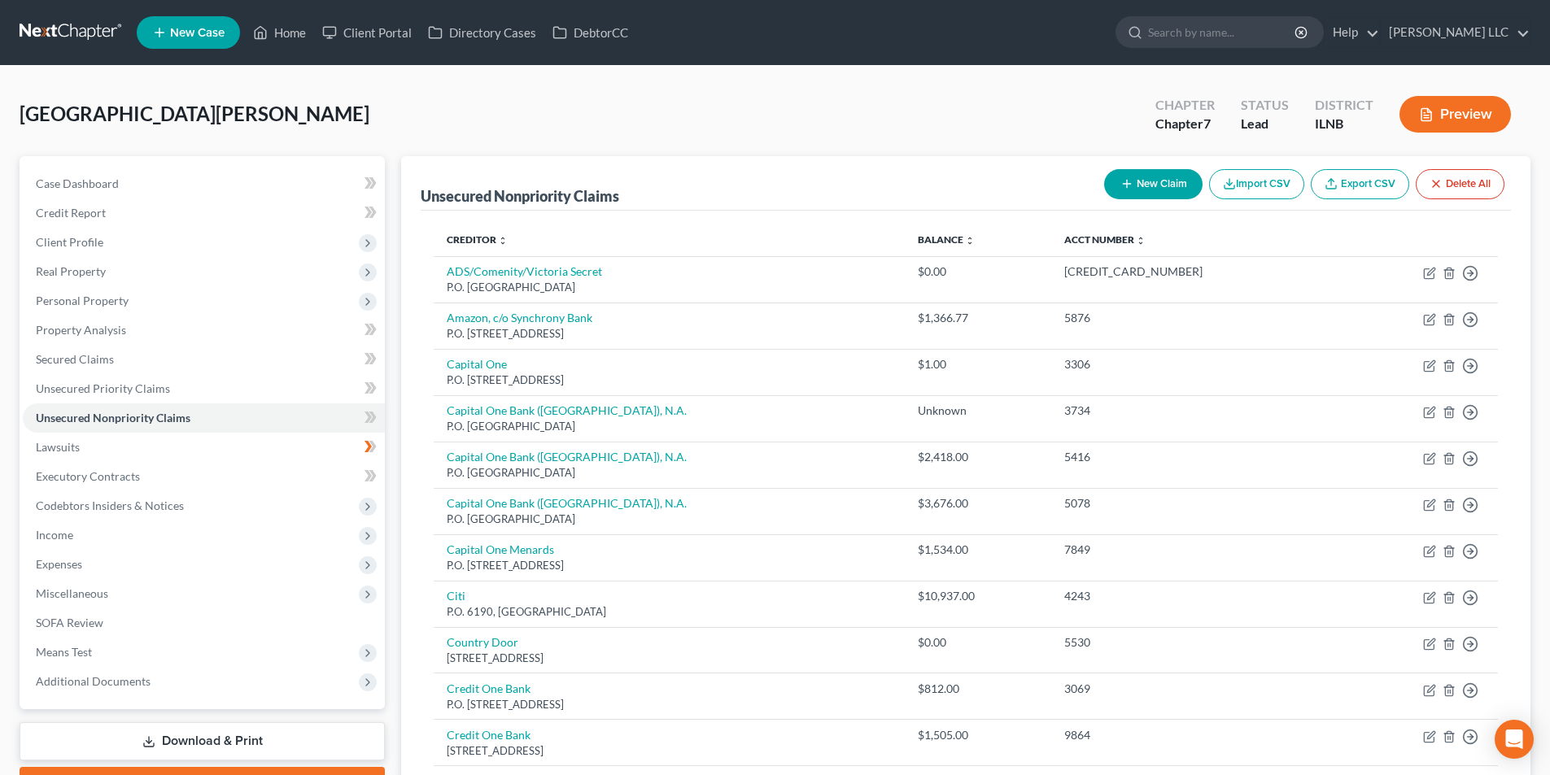
click at [1171, 185] on button "New Claim" at bounding box center [1153, 184] width 98 height 30
select select "0"
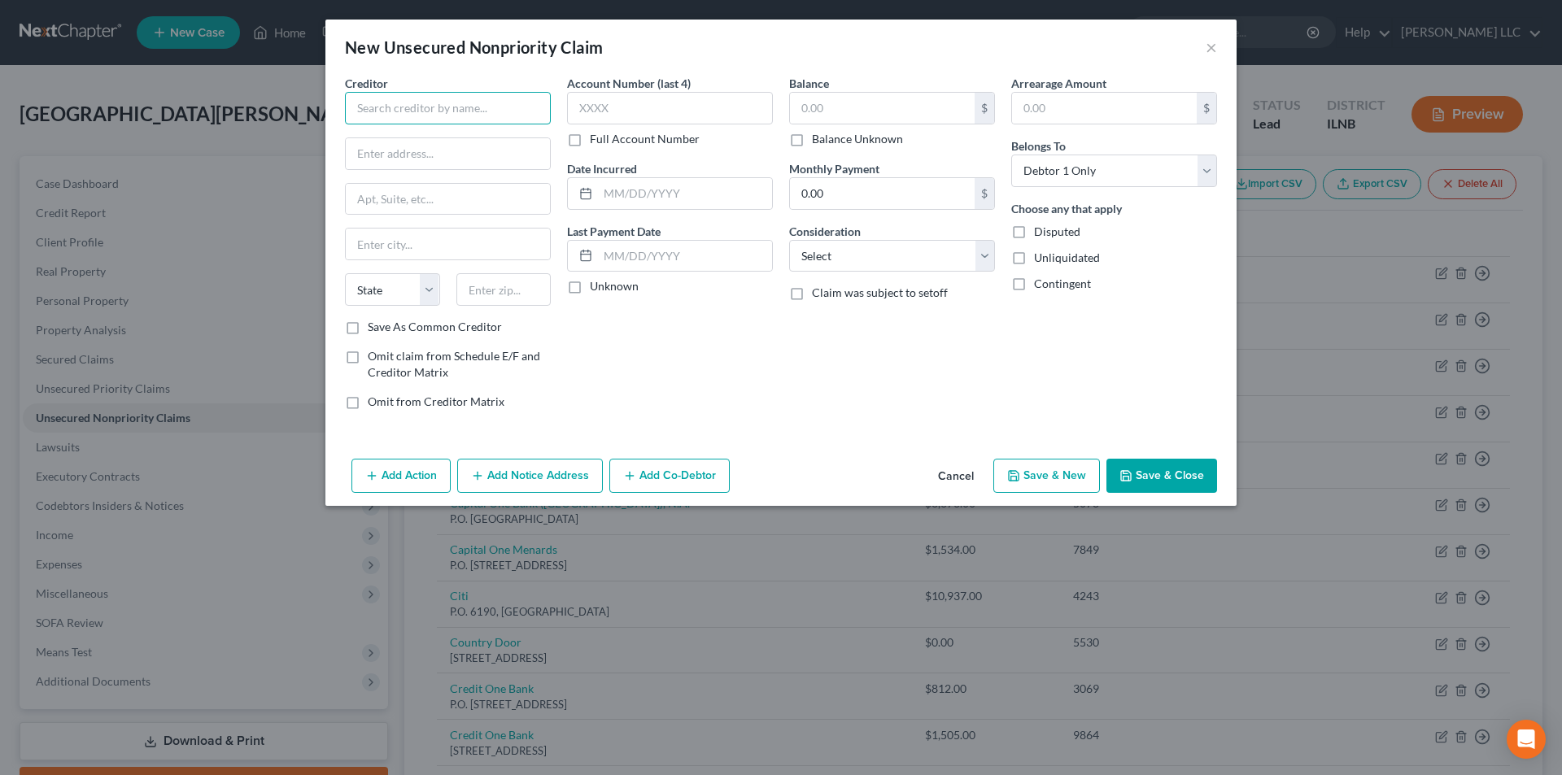
click at [370, 104] on input "text" at bounding box center [448, 108] width 206 height 33
click at [442, 113] on input "text" at bounding box center [448, 108] width 206 height 33
type input "BMO"
click at [476, 154] on input "text" at bounding box center [448, 153] width 204 height 31
type input "PO Box 2035"
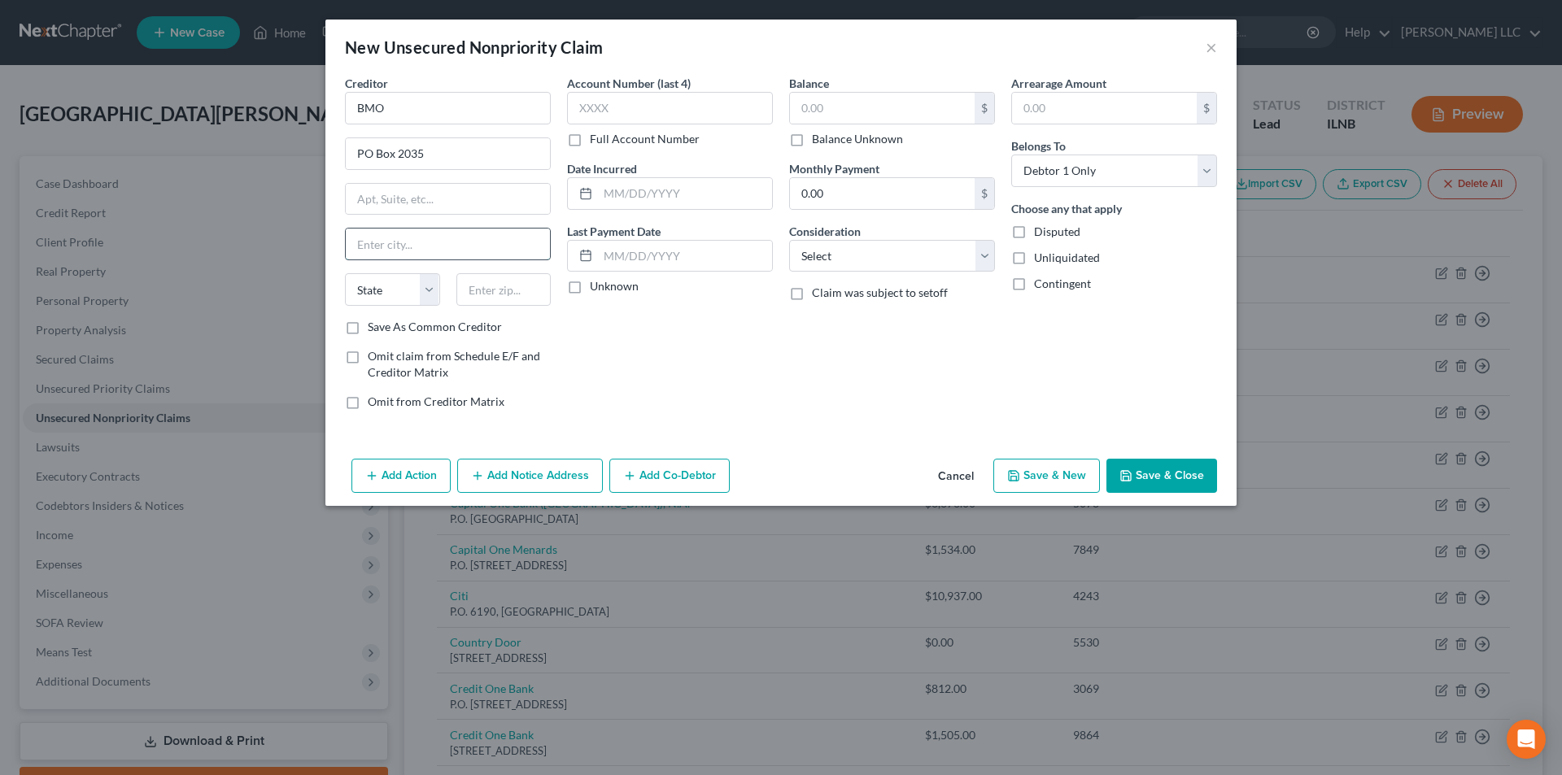
click at [383, 241] on input "text" at bounding box center [448, 244] width 204 height 31
type input "Milwaukee"
select select "52"
type input "53201-2035"
click at [726, 426] on div "Creditor * BMO PO Box 2035 Milwaukee State AL AK AR AZ CA CO CT DE DC FL GA GU …" at bounding box center [780, 263] width 911 height 377
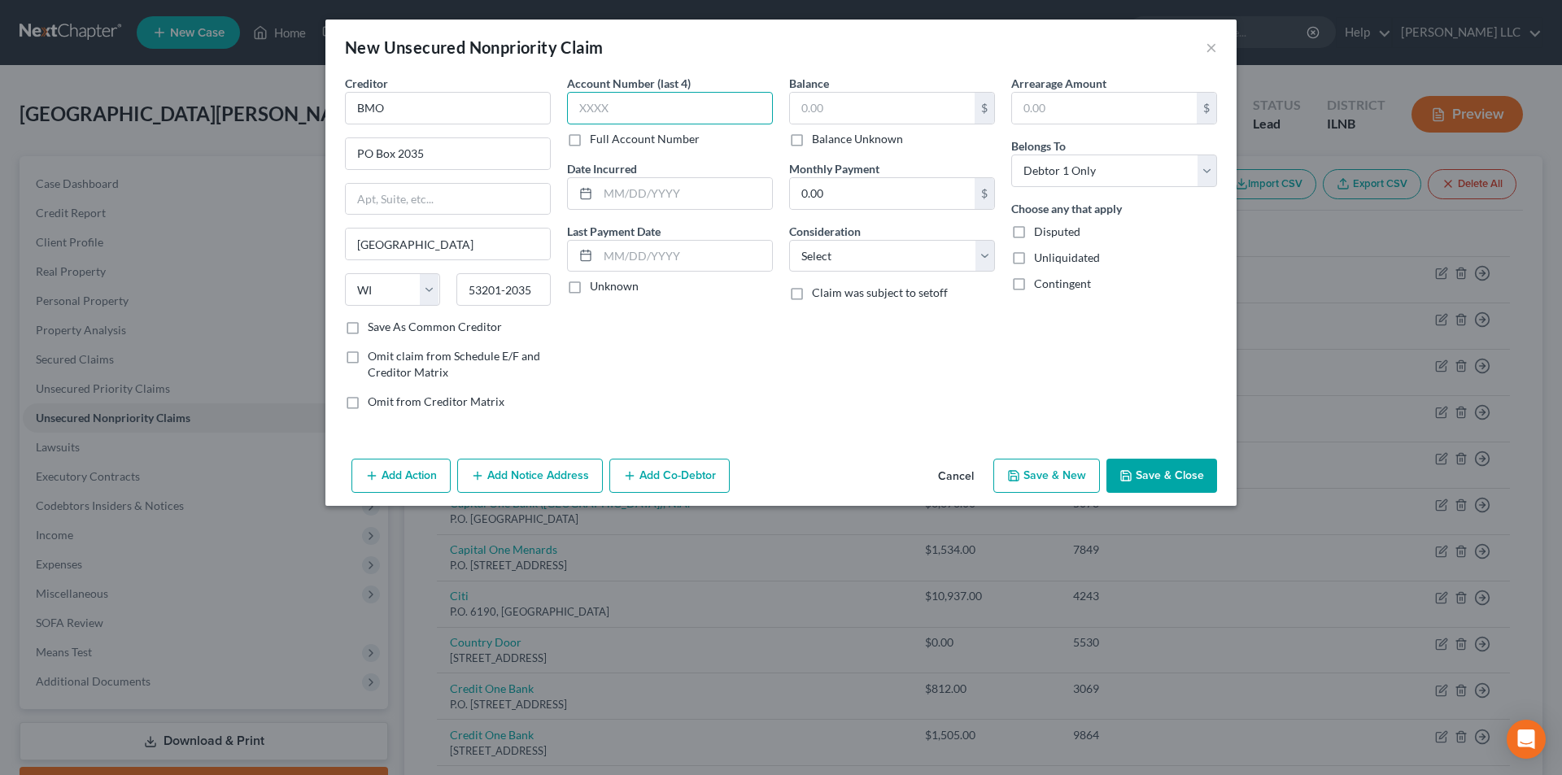
click at [609, 100] on input "text" at bounding box center [670, 108] width 206 height 33
type input "6790"
click at [885, 354] on div "Balance $ Balance Unknown Balance Undetermined $ Balance Unknown Monthly Paymen…" at bounding box center [892, 249] width 222 height 348
click at [1046, 112] on input "text" at bounding box center [1104, 108] width 185 height 31
type input "2,171.60"
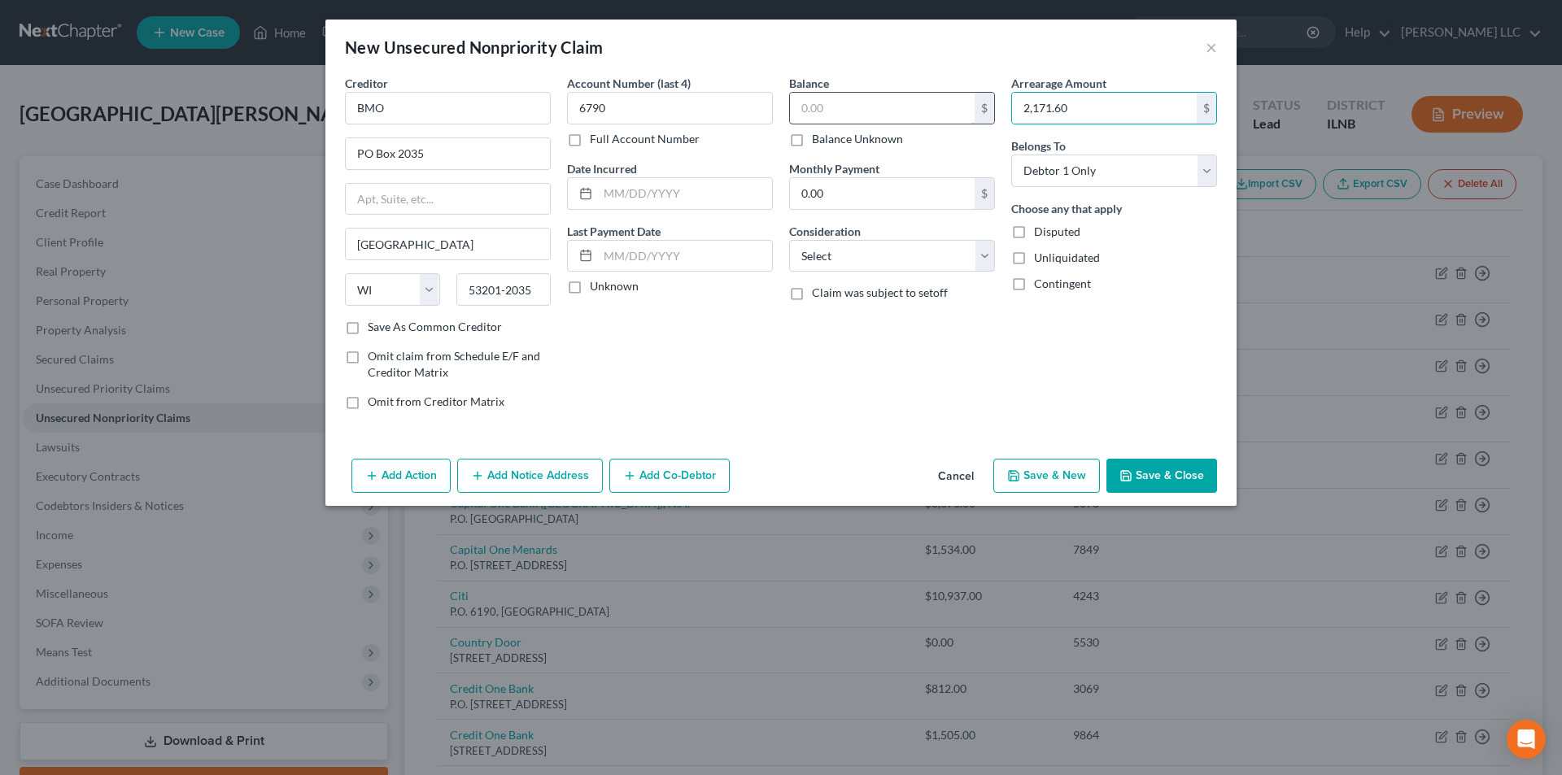
click at [851, 107] on input "text" at bounding box center [882, 108] width 185 height 31
type input "19,017.87"
click at [1170, 169] on select "Select Debtor 1 Only Debtor 2 Only Debtor 1 And Debtor 2 Only At Least One Of T…" at bounding box center [1114, 171] width 206 height 33
click at [906, 268] on select "Select Cable / Satellite Services Collection Agency Credit Card Debt Debt Couns…" at bounding box center [892, 256] width 206 height 33
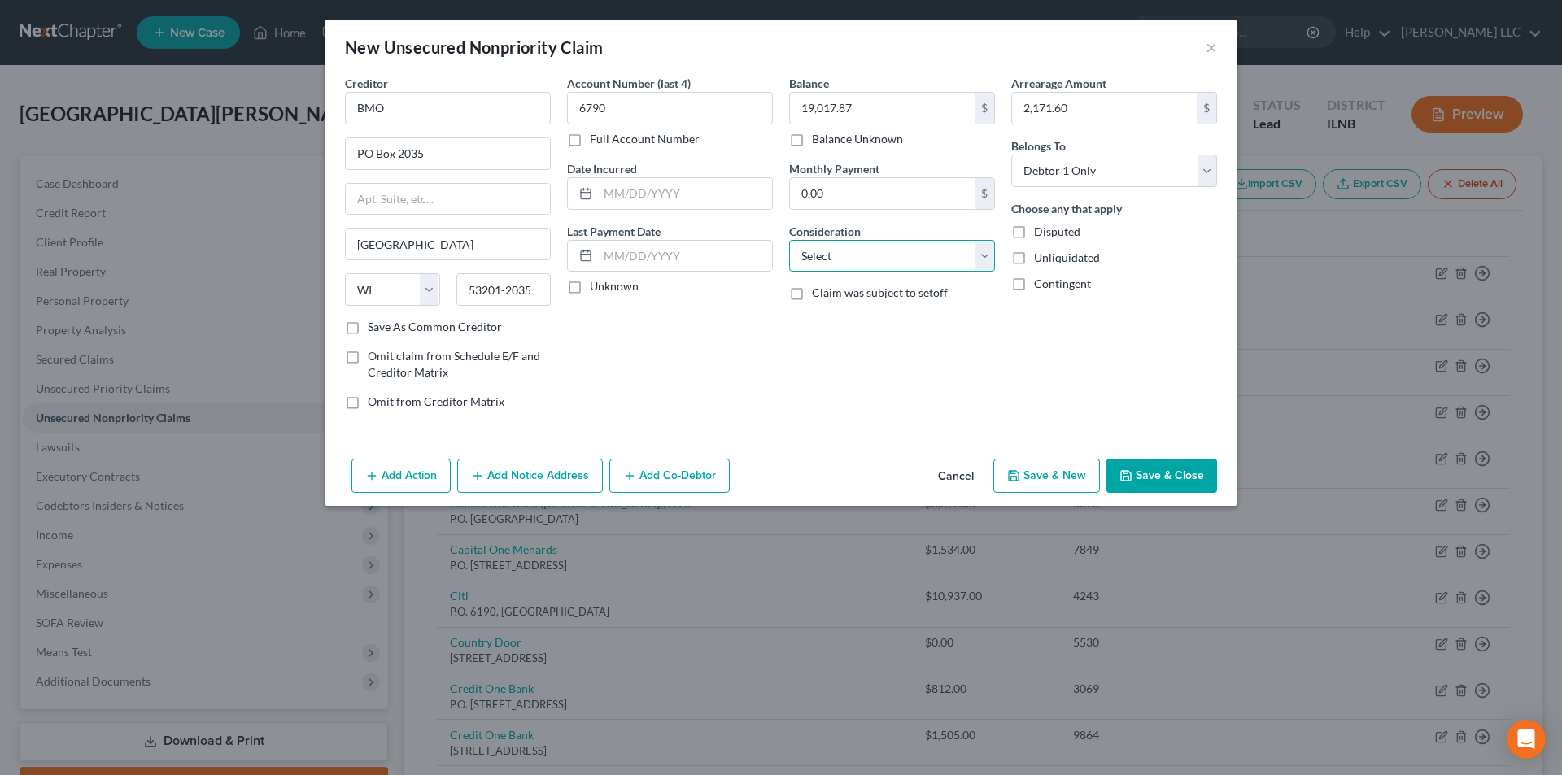
select select "4"
click at [789, 240] on select "Select Cable / Satellite Services Collection Agency Credit Card Debt Debt Couns…" at bounding box center [892, 256] width 206 height 33
click at [374, 469] on icon "button" at bounding box center [371, 475] width 13 height 13
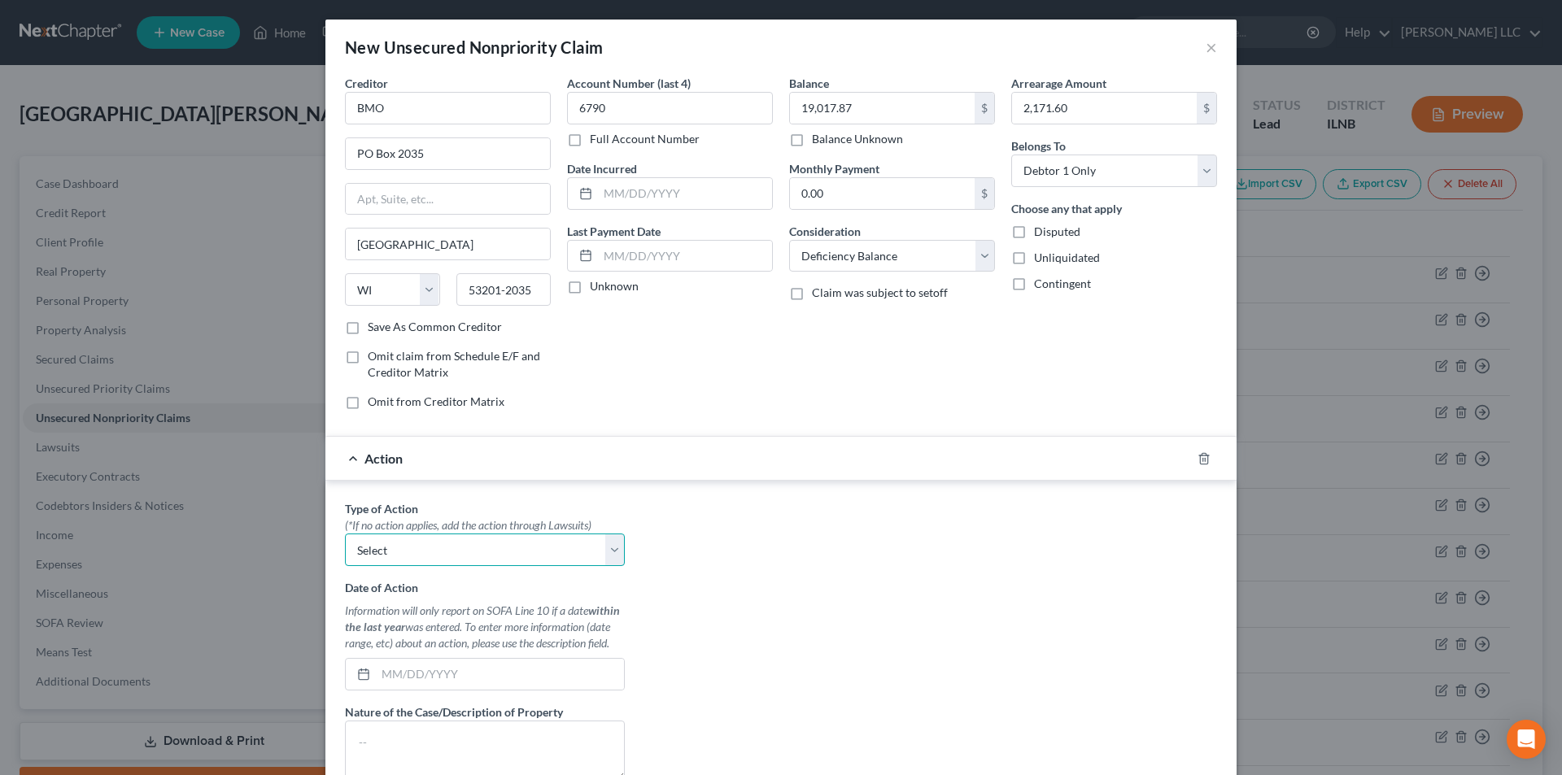
click at [424, 538] on select "Select Repossession Garnishment Foreclosure Personal Injury Attached, Seized, O…" at bounding box center [485, 550] width 280 height 33
select select "0"
click at [345, 534] on select "Select Repossession Garnishment Foreclosure Personal Injury Attached, Seized, O…" at bounding box center [485, 550] width 280 height 33
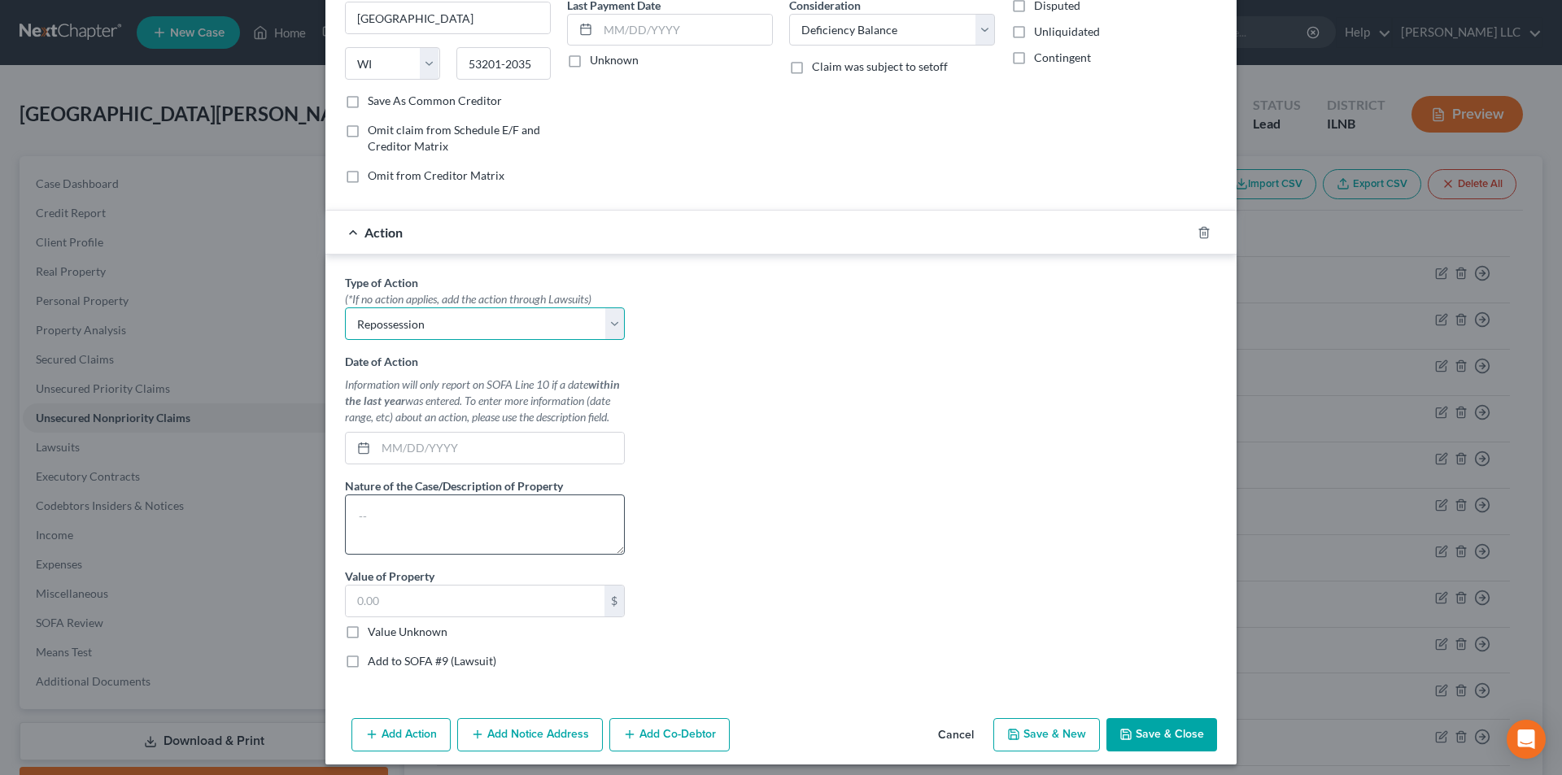
scroll to position [235, 0]
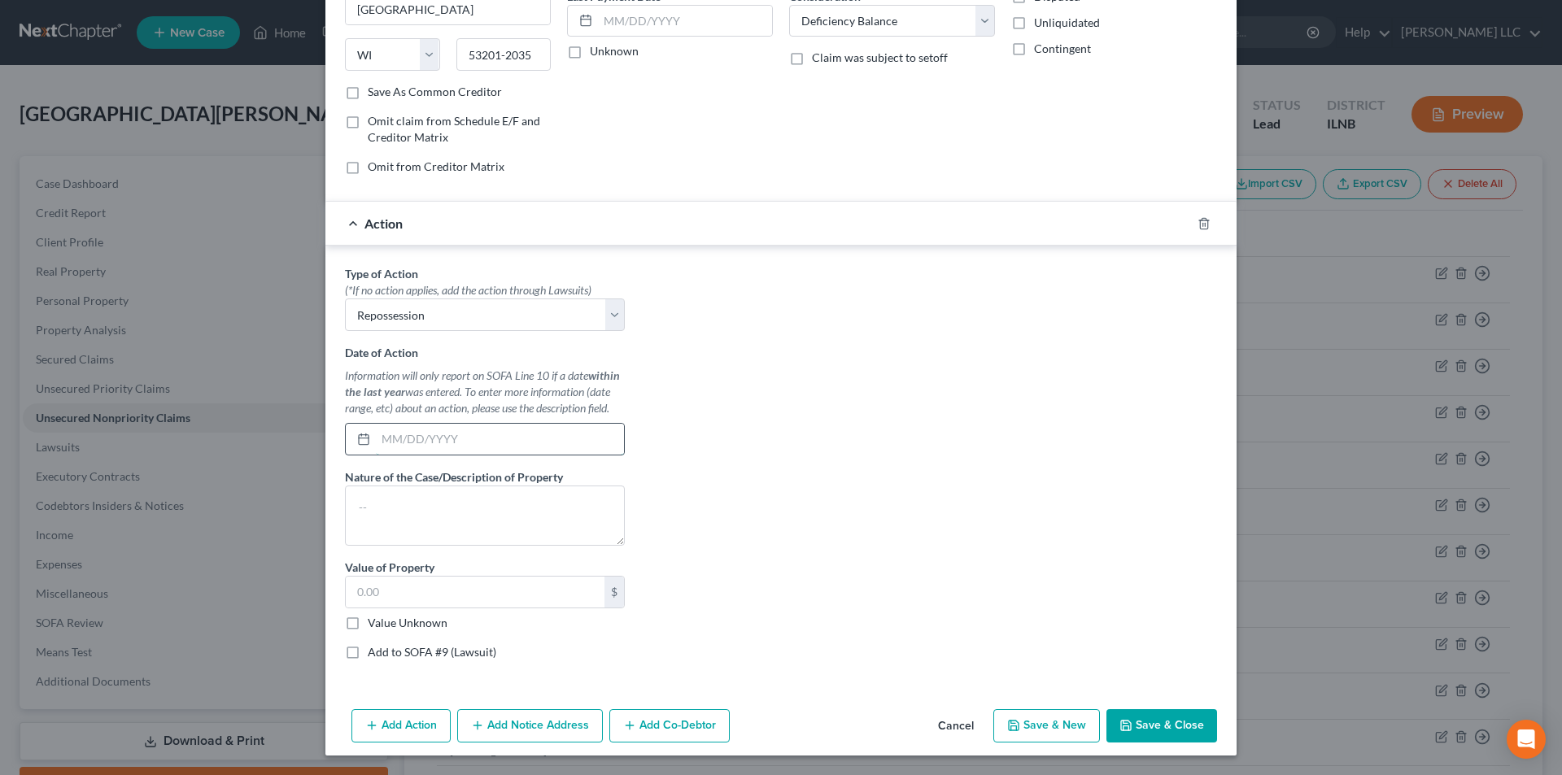
click at [378, 439] on input "text" at bounding box center [500, 439] width 248 height 31
type input "08/13/2025"
click at [488, 524] on textarea at bounding box center [485, 516] width 280 height 60
click at [426, 619] on label "Value Unknown" at bounding box center [408, 623] width 80 height 16
click at [385, 619] on input "Value Unknown" at bounding box center [379, 620] width 11 height 11
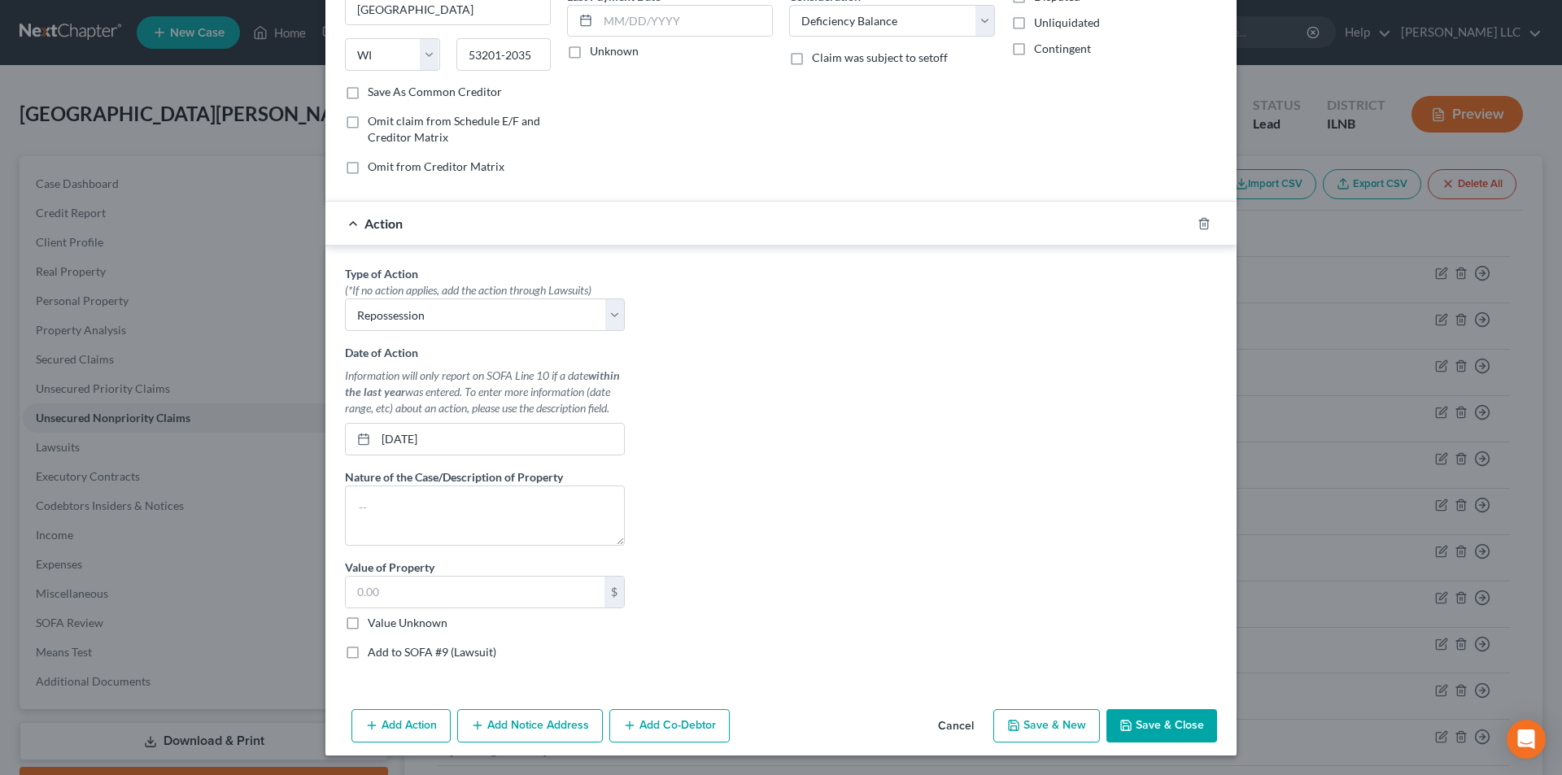
checkbox input "true"
type input "0.00"
click at [368, 627] on label "Value Unknown" at bounding box center [408, 623] width 80 height 16
click at [374, 626] on input "Value Unknown" at bounding box center [379, 620] width 11 height 11
checkbox input "false"
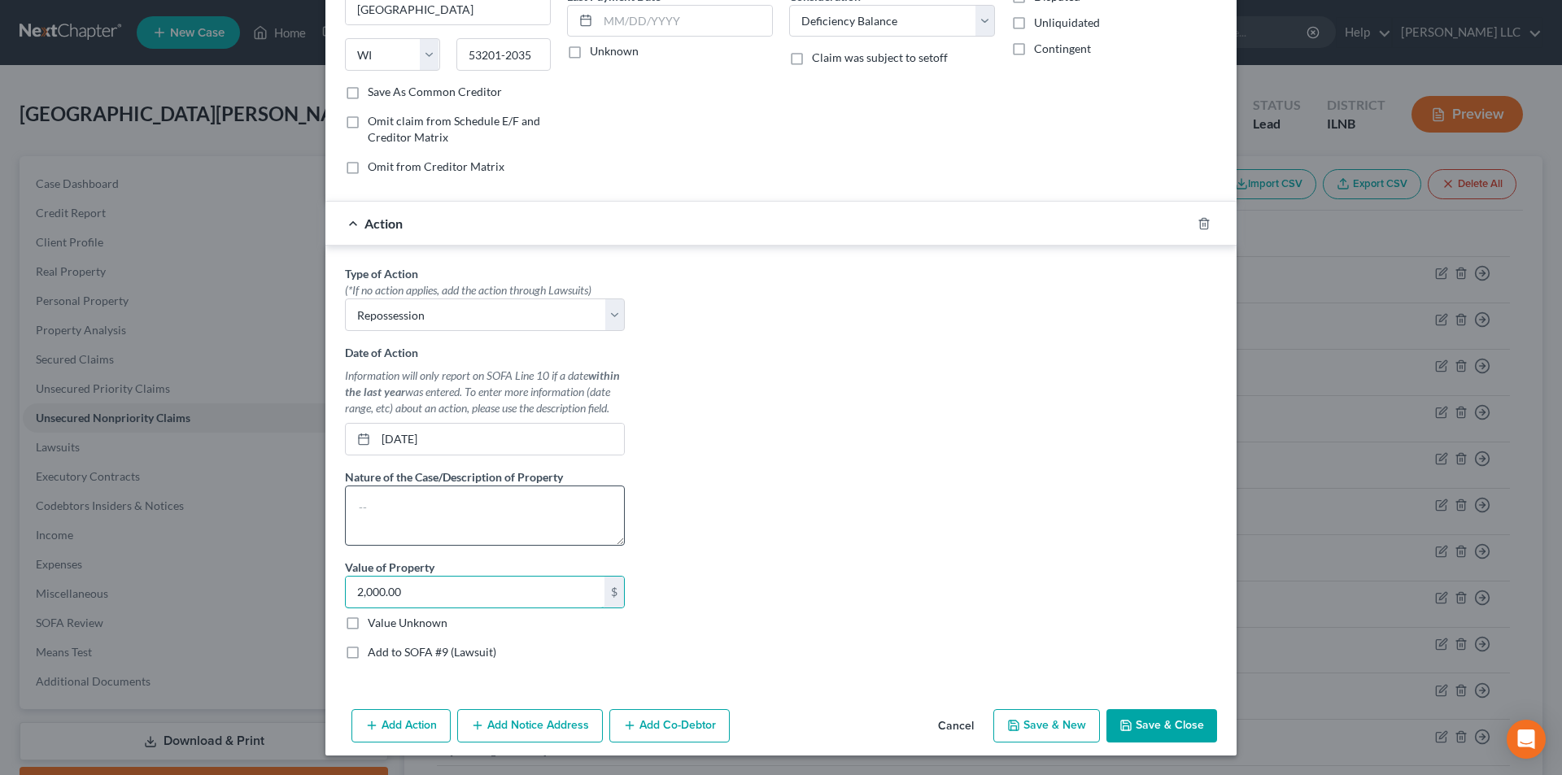
type input "2,000.00"
click at [411, 515] on textarea at bounding box center [485, 516] width 280 height 60
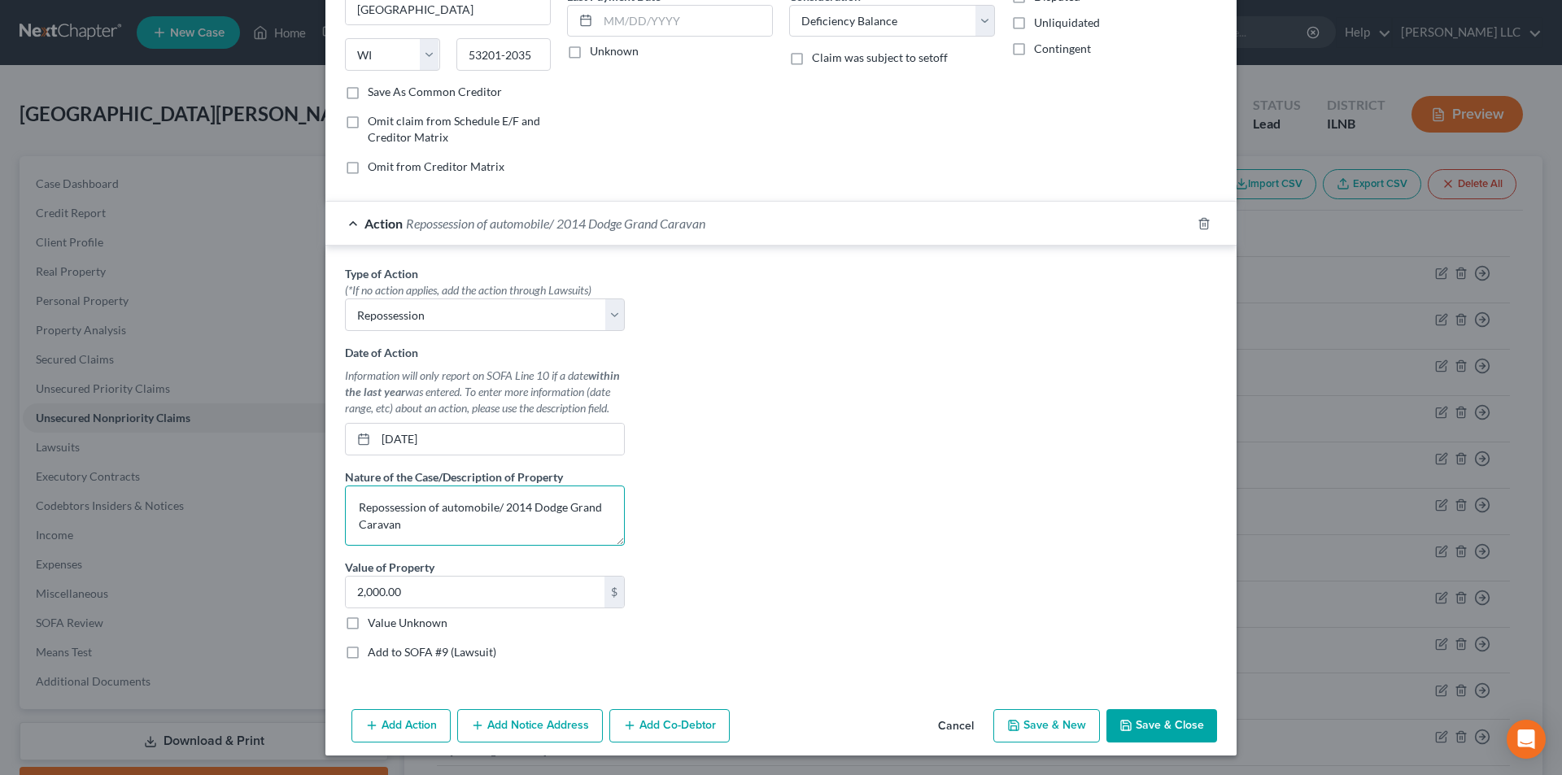
type textarea "Repossession of automobile/ 2014 Dodge Grand Caravan"
drag, startPoint x: 348, startPoint y: 653, endPoint x: 551, endPoint y: 628, distance: 204.1
click at [368, 653] on label "Add to SOFA #9 (Lawsuit)" at bounding box center [432, 652] width 129 height 16
click at [374, 653] on input "Add to SOFA #9 (Lawsuit)" at bounding box center [379, 649] width 11 height 11
checkbox input "true"
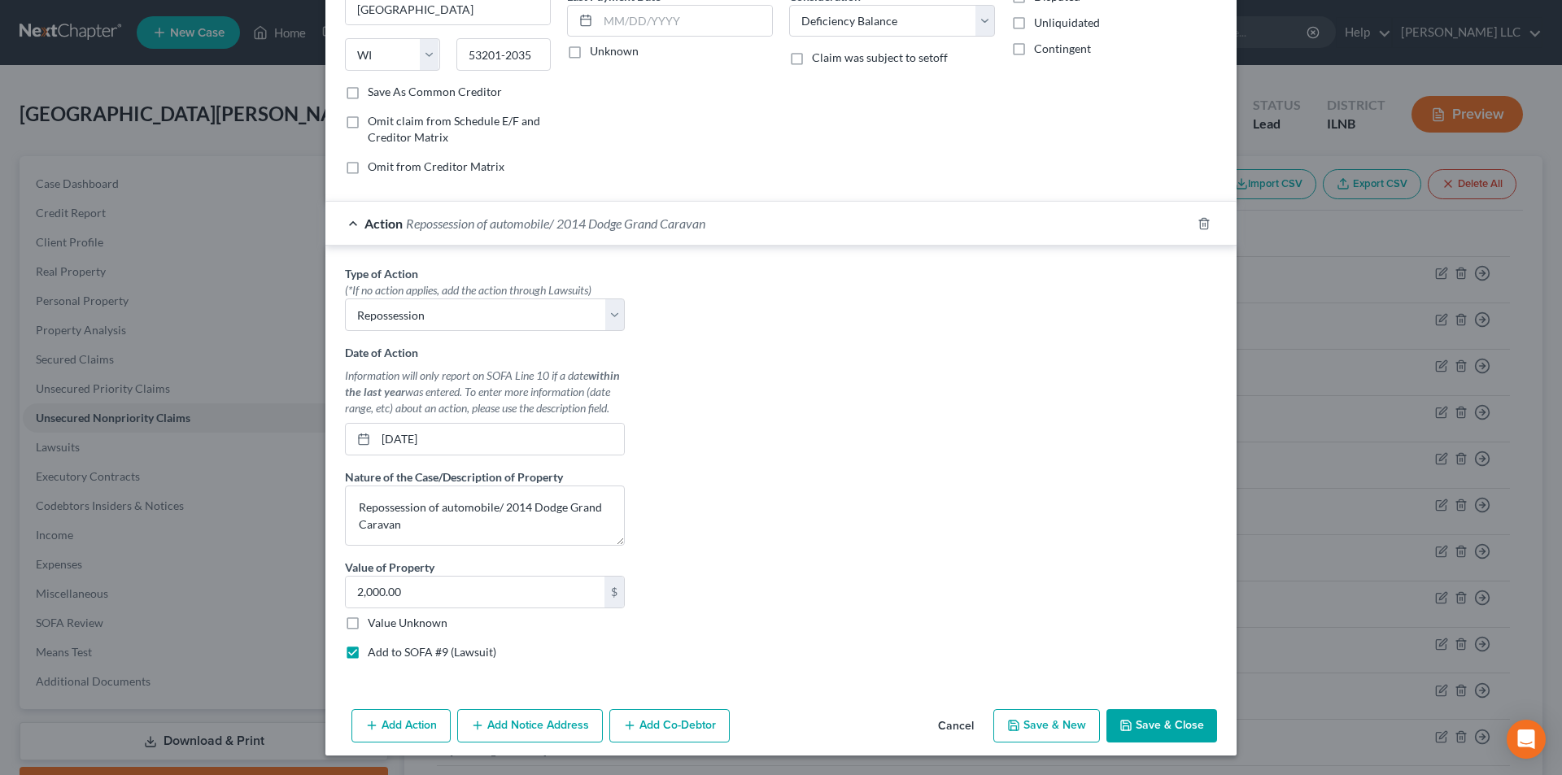
select select "0"
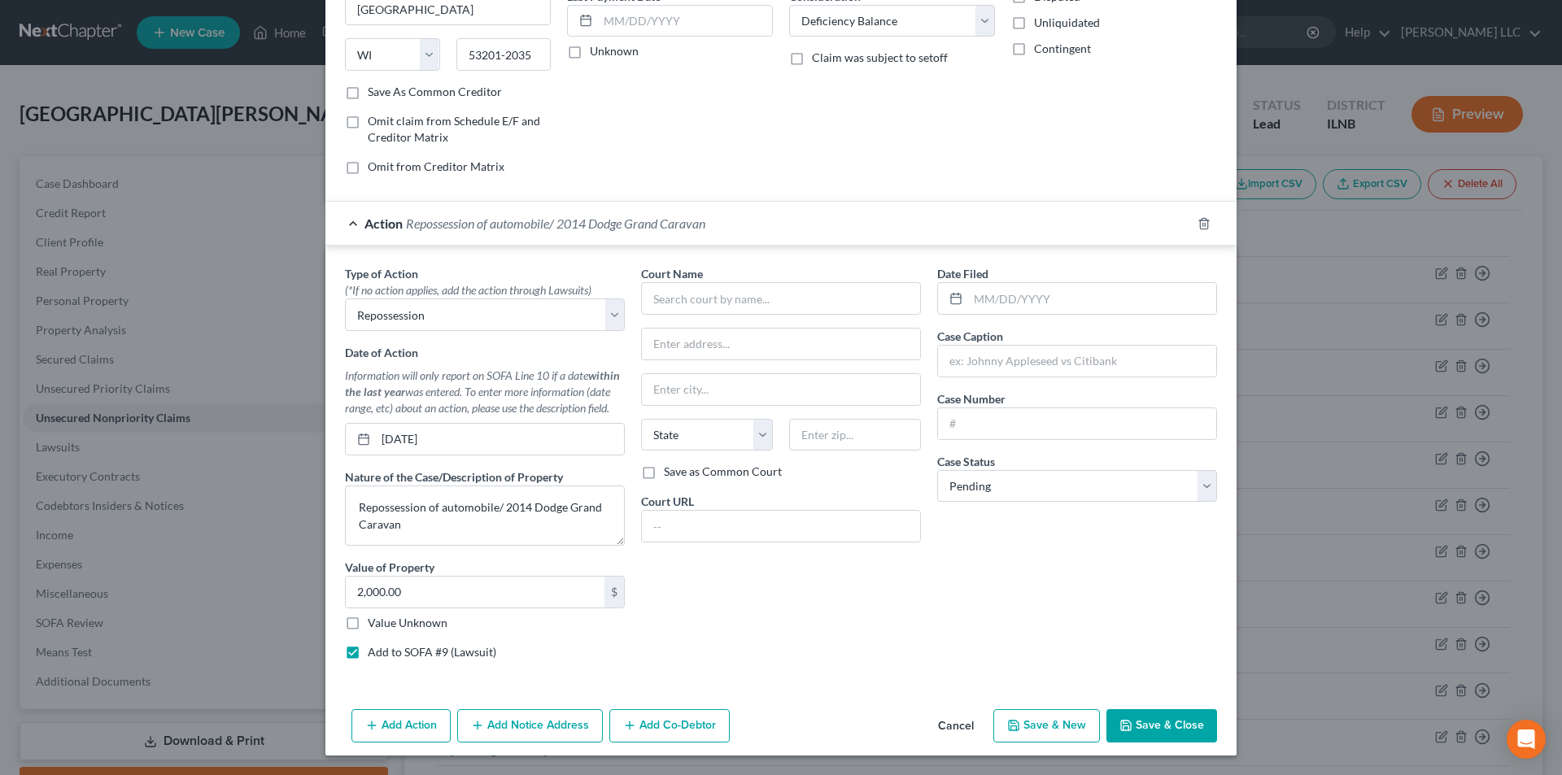
click at [360, 654] on div "Add to SOFA #9 (Lawsuit)" at bounding box center [485, 652] width 280 height 16
click at [368, 652] on label "Add to SOFA #9 (Lawsuit)" at bounding box center [432, 652] width 129 height 16
click at [374, 652] on input "Add to SOFA #9 (Lawsuit)" at bounding box center [379, 649] width 11 height 11
checkbox input "false"
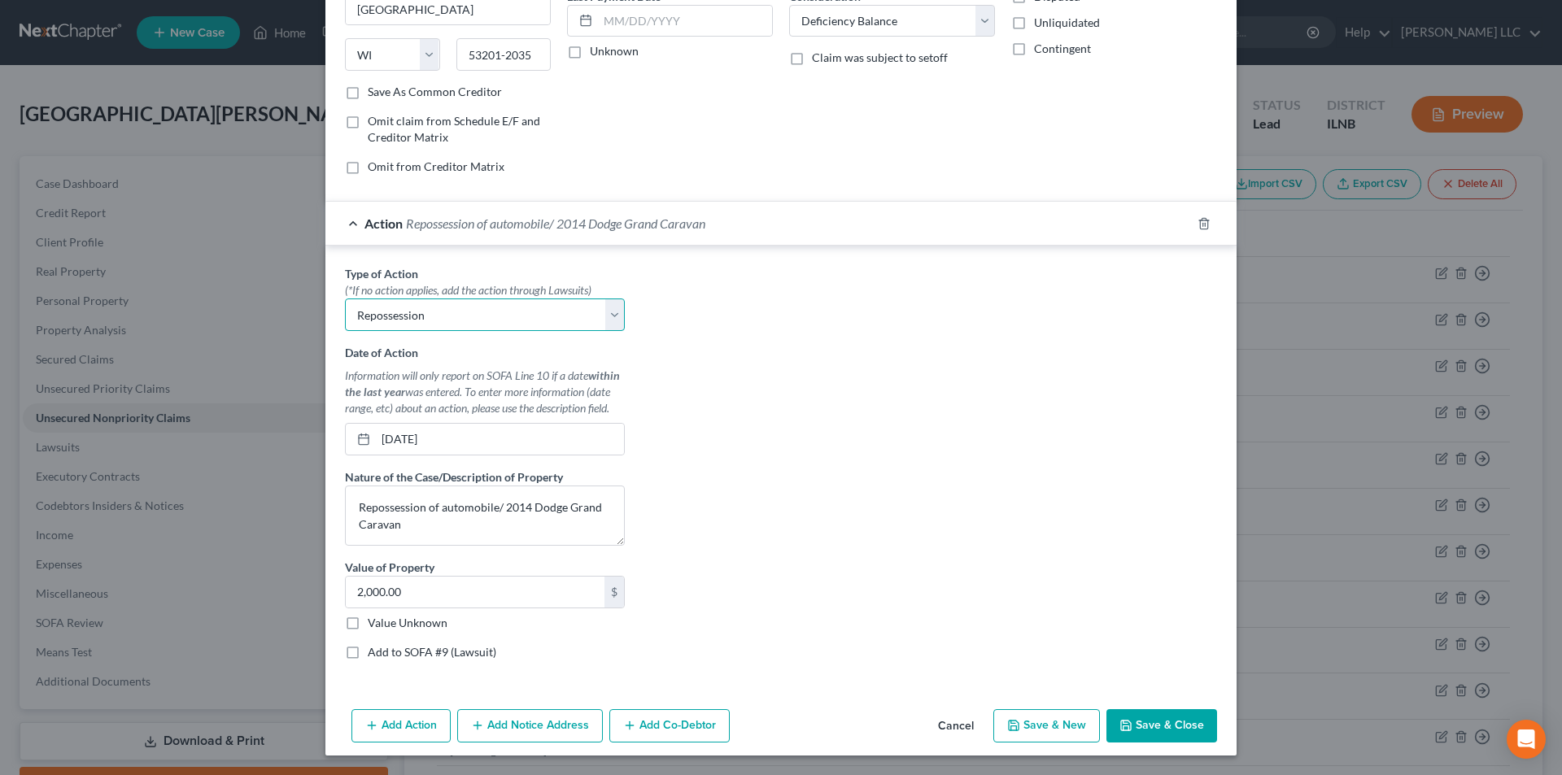
click at [576, 320] on select "Select Repossession Garnishment Foreclosure Personal Injury Attached, Seized, O…" at bounding box center [485, 315] width 280 height 33
click at [809, 369] on div "Type of Action * (*If no action applies, add the action through Lawsuits) Selec…" at bounding box center [781, 469] width 888 height 408
click at [415, 523] on textarea "Repossession of automobile/ 2014 Dodge Grand Caravan" at bounding box center [485, 516] width 280 height 60
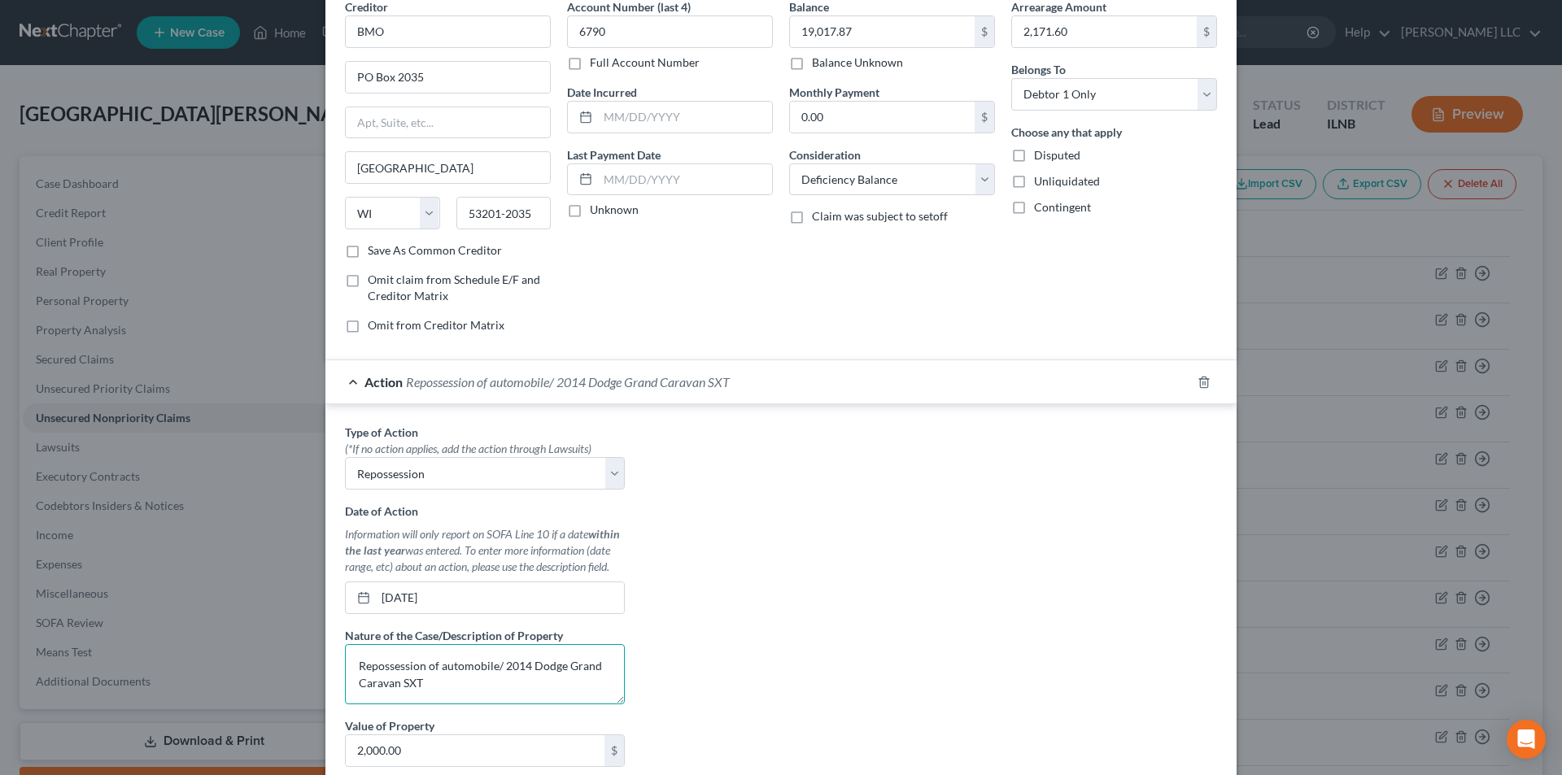
scroll to position [0, 0]
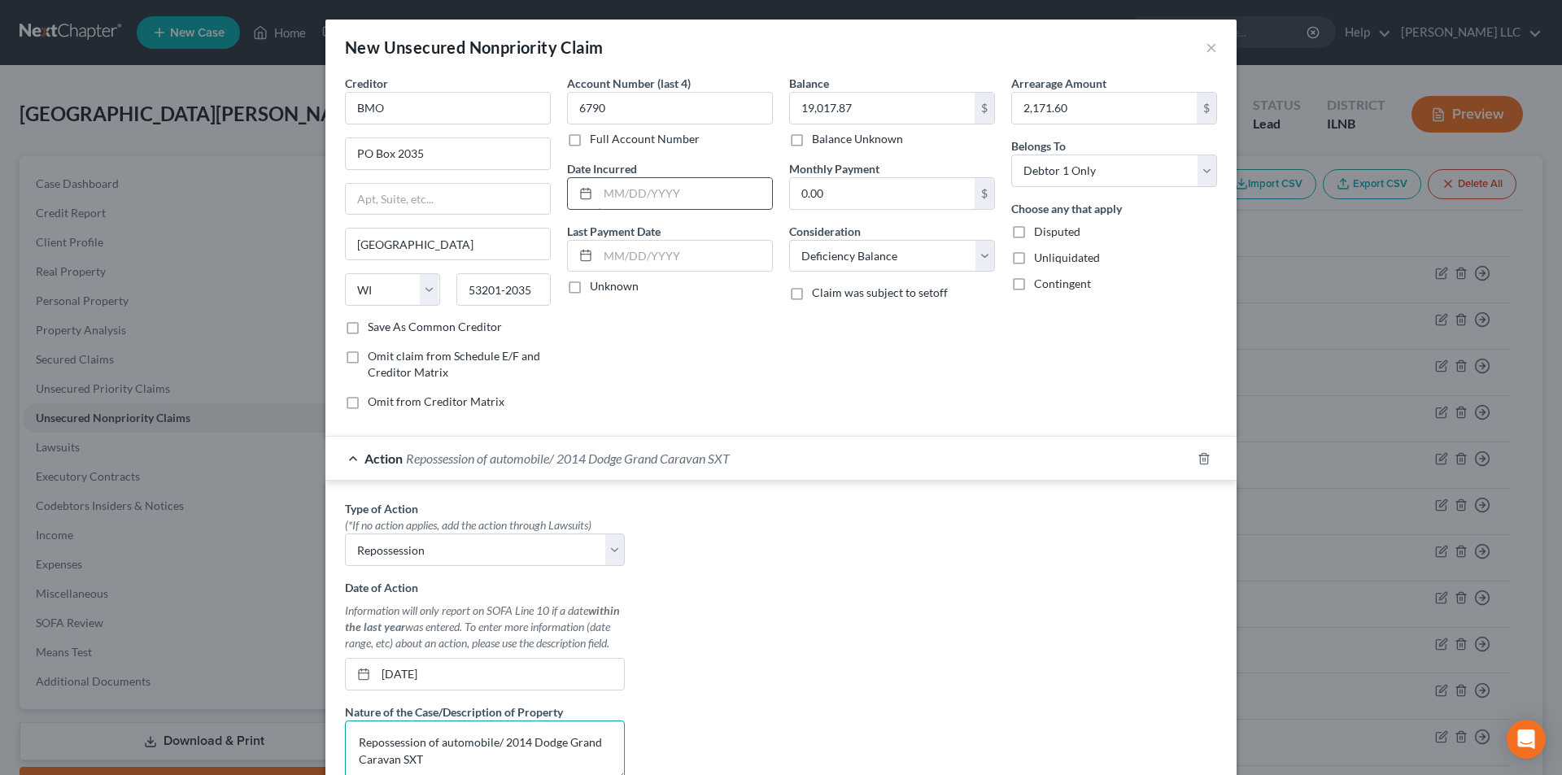
type textarea "Repossession of automobile/ 2014 Dodge Grand Caravan SXT"
click at [599, 200] on input "text" at bounding box center [685, 193] width 174 height 31
click at [609, 192] on input "06272018" at bounding box center [685, 193] width 174 height 31
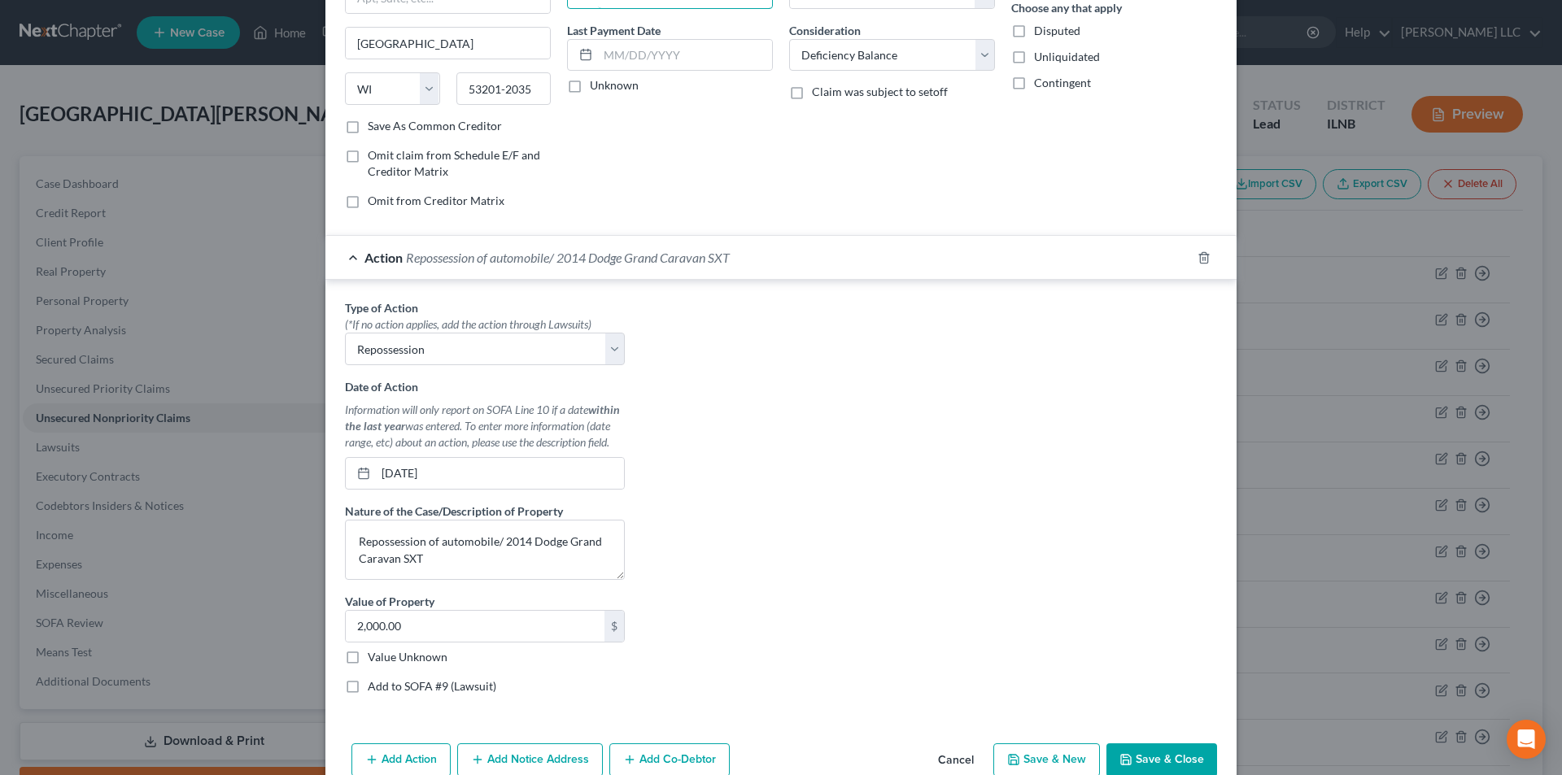
scroll to position [235, 0]
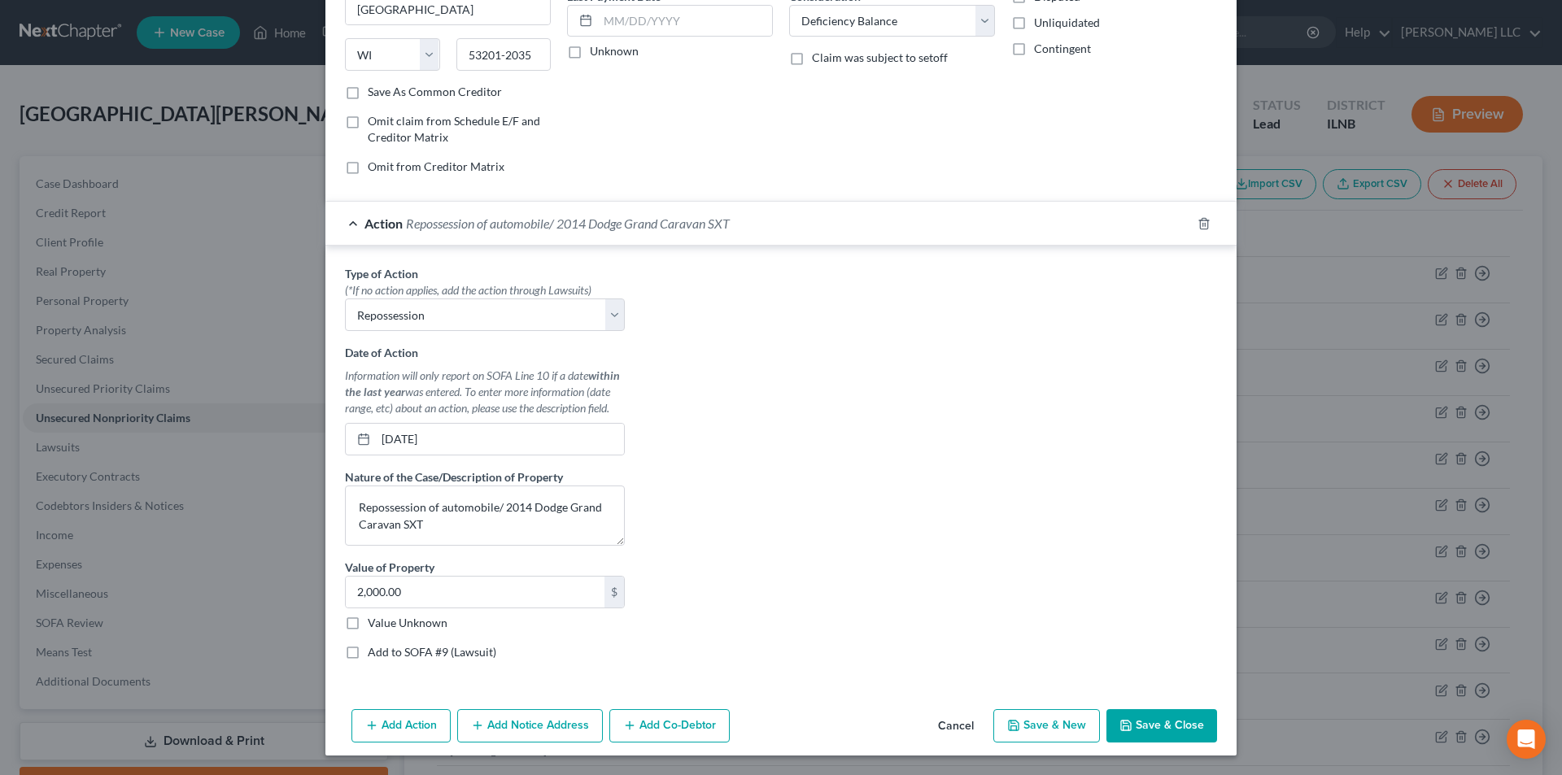
type input "06/27/2018"
drag, startPoint x: 417, startPoint y: 726, endPoint x: 622, endPoint y: 661, distance: 215.1
click at [622, 661] on div "New Unsecured Nonpriority Claim × Creditor * BMO PO Box 2035 Milwaukee State AL…" at bounding box center [780, 269] width 911 height 971
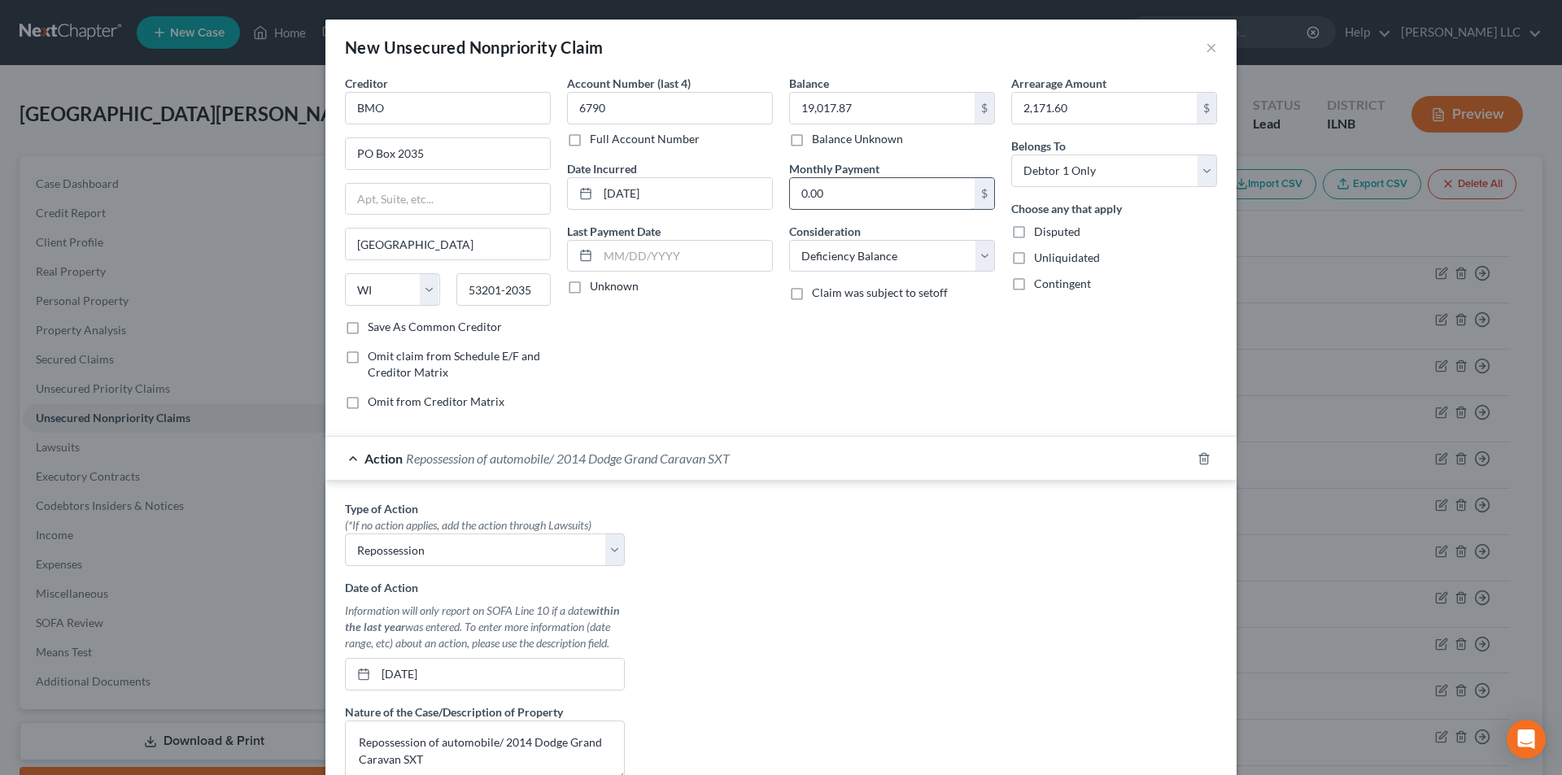
click at [840, 192] on input "0.00" at bounding box center [882, 193] width 185 height 31
type input "532.00"
click at [905, 403] on div "Balance 19,017.87 $ Balance Unknown Balance Undetermined 19,017.87 $ Balance Un…" at bounding box center [892, 249] width 222 height 348
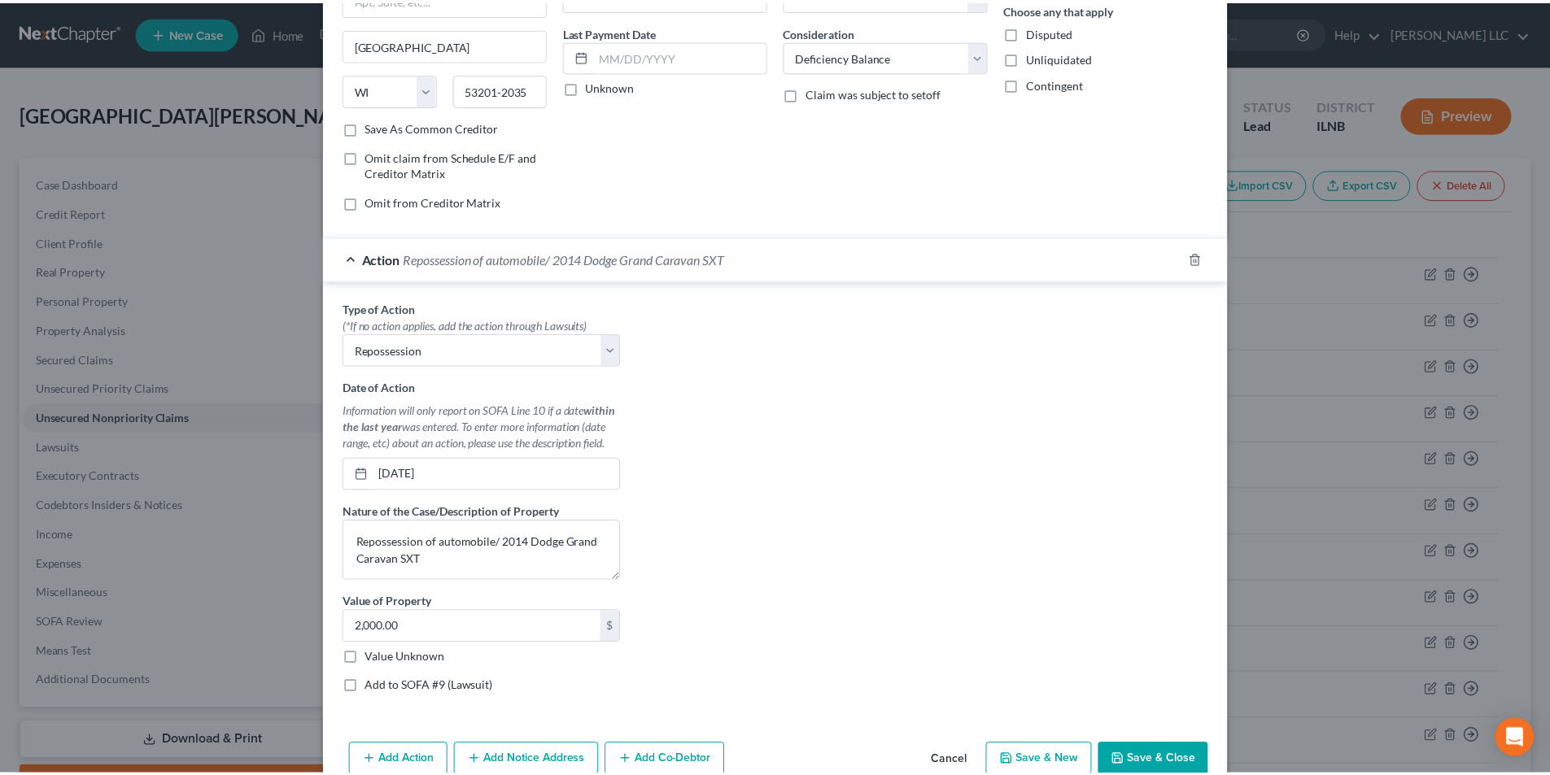
scroll to position [235, 0]
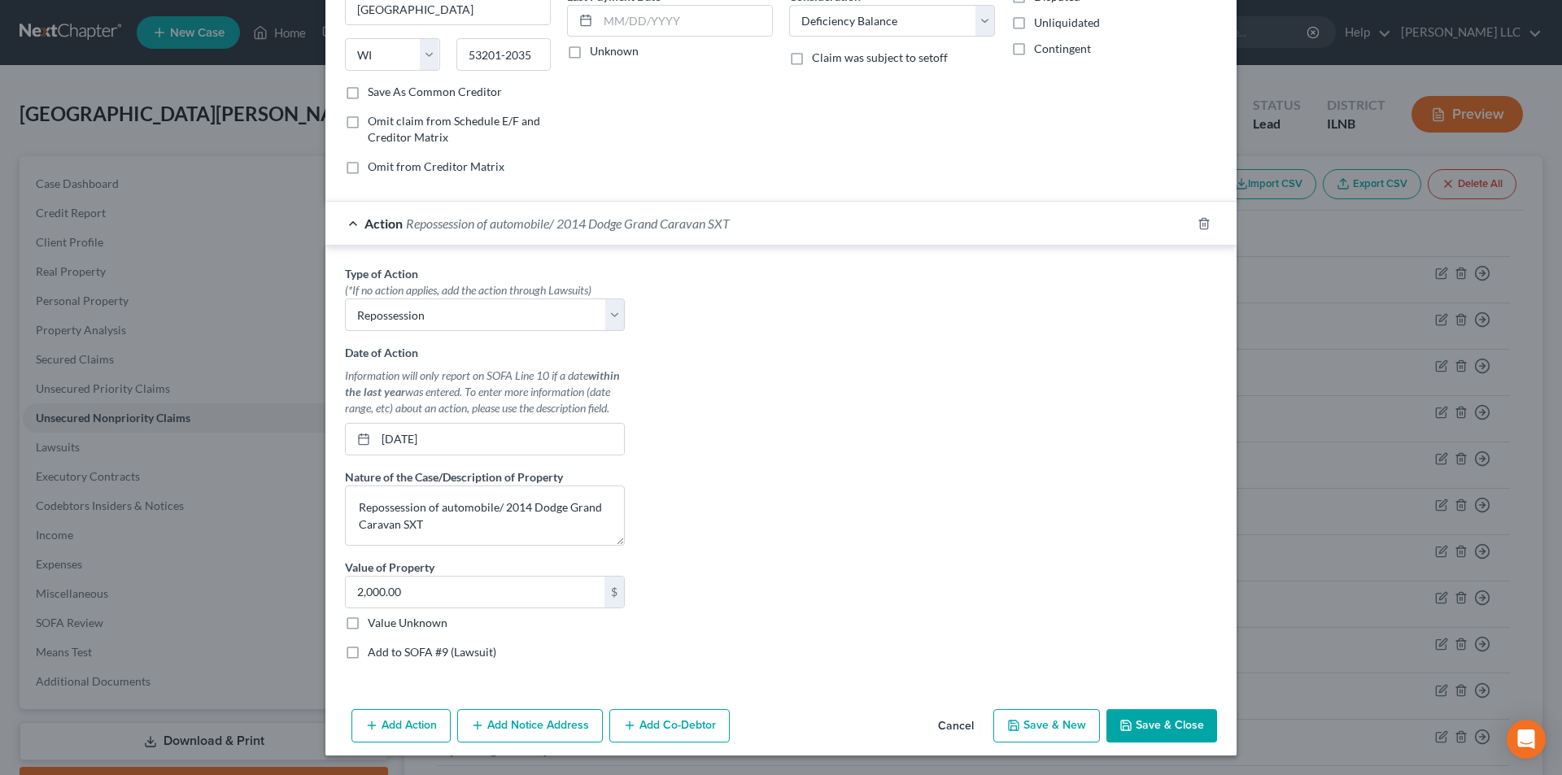
click at [1049, 735] on button "Save & New" at bounding box center [1046, 726] width 107 height 34
select select "0"
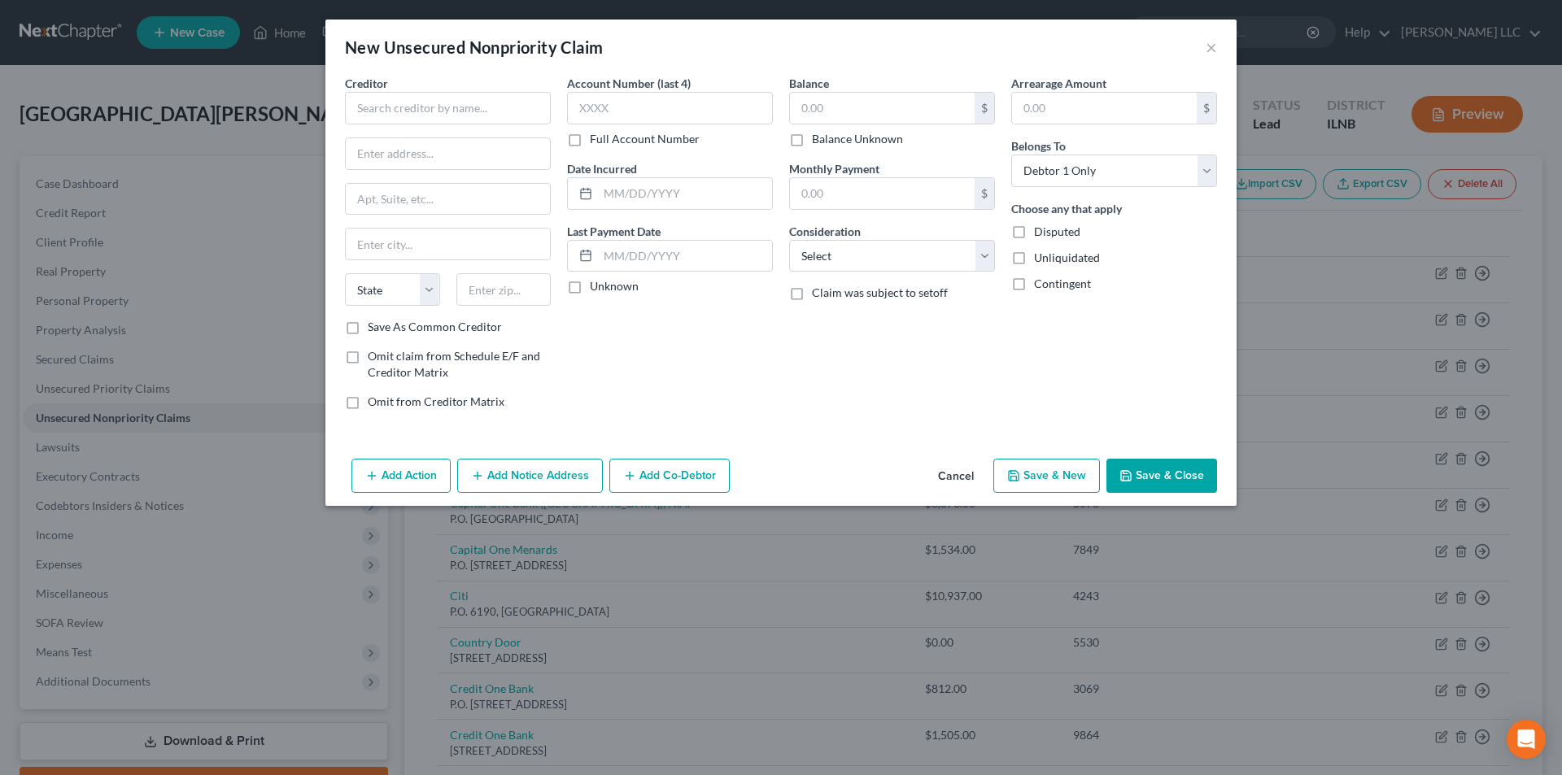
click at [963, 473] on button "Cancel" at bounding box center [956, 476] width 62 height 33
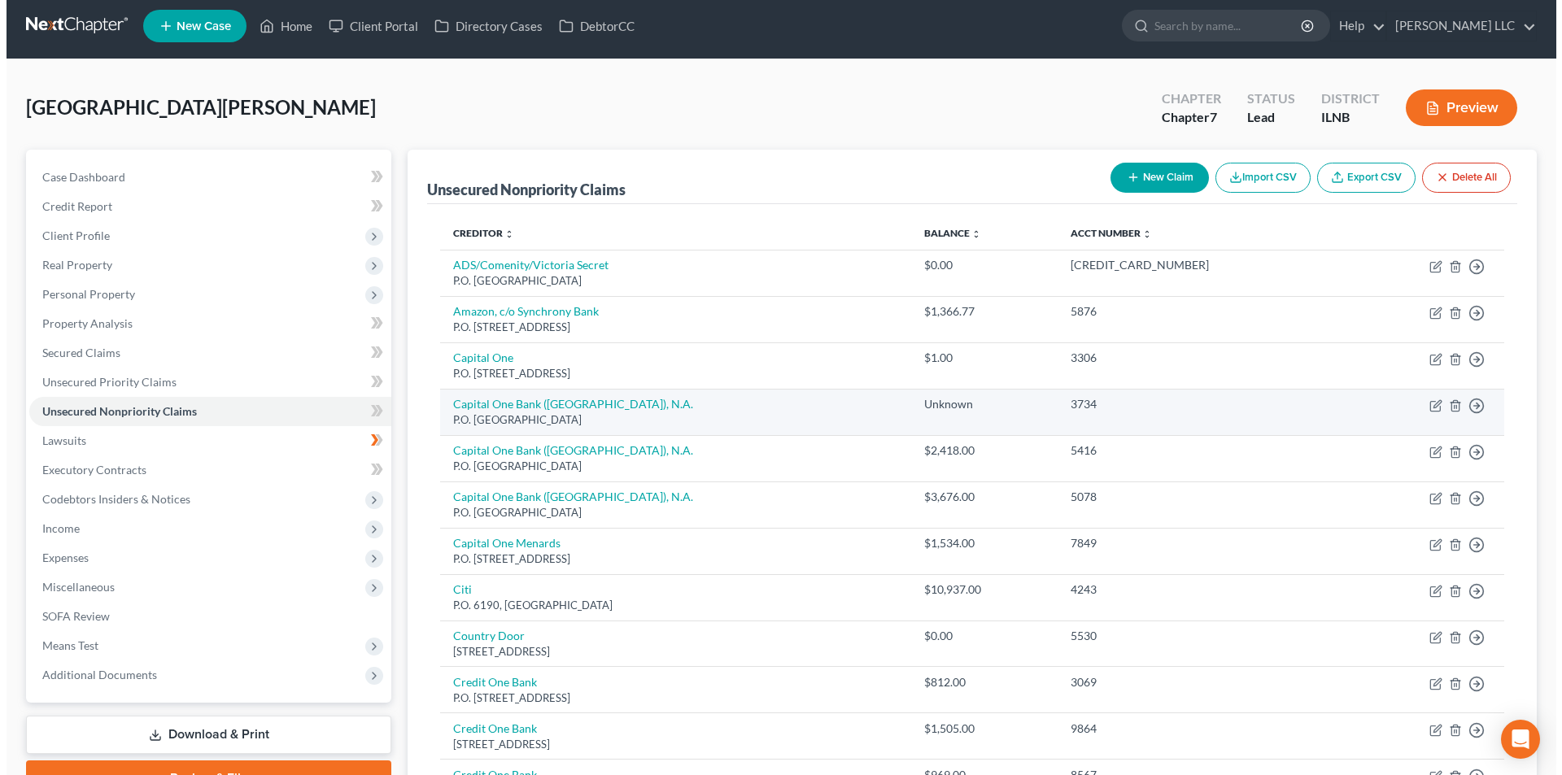
scroll to position [0, 0]
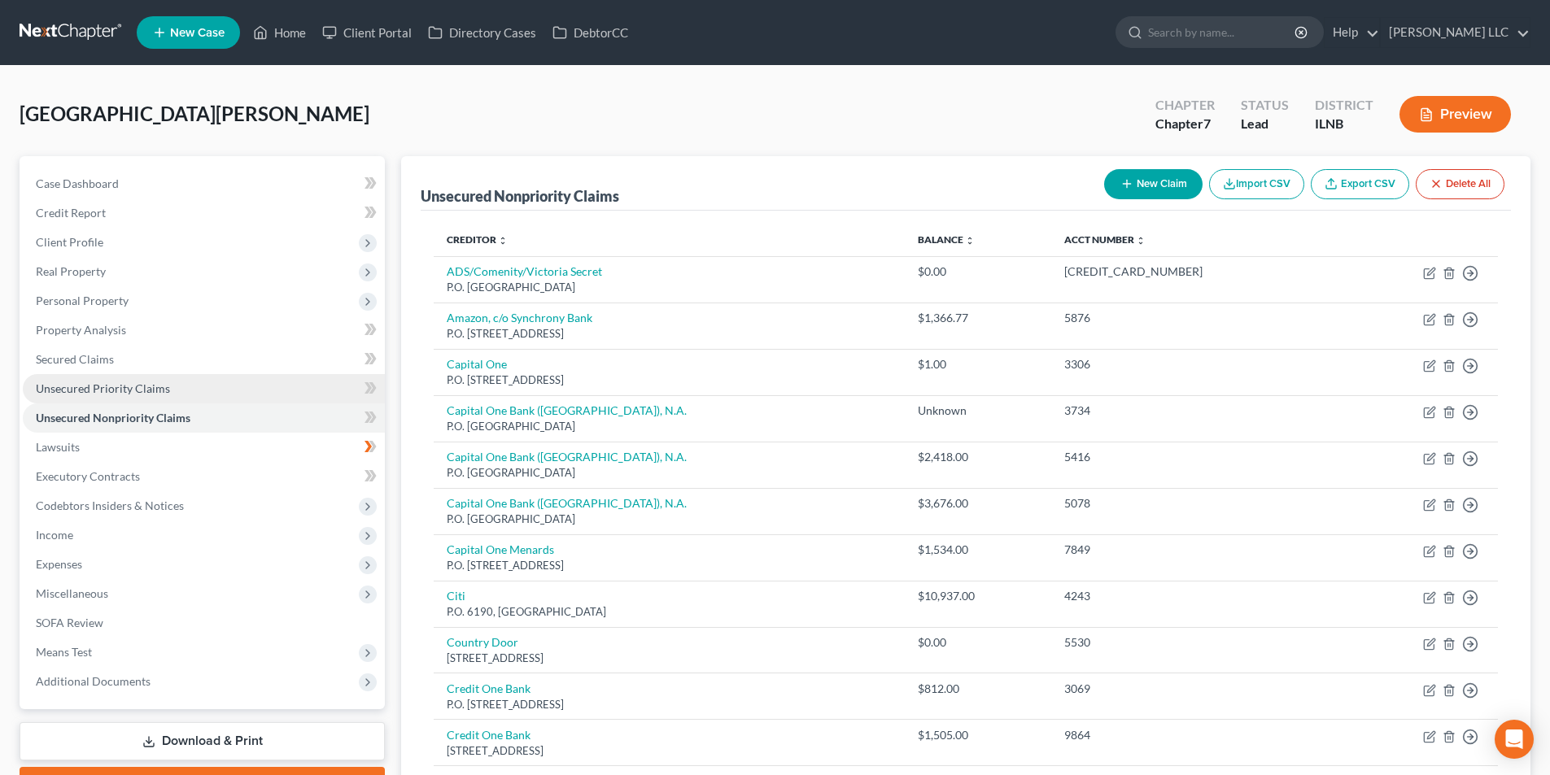
click at [86, 390] on span "Unsecured Priority Claims" at bounding box center [103, 389] width 134 height 14
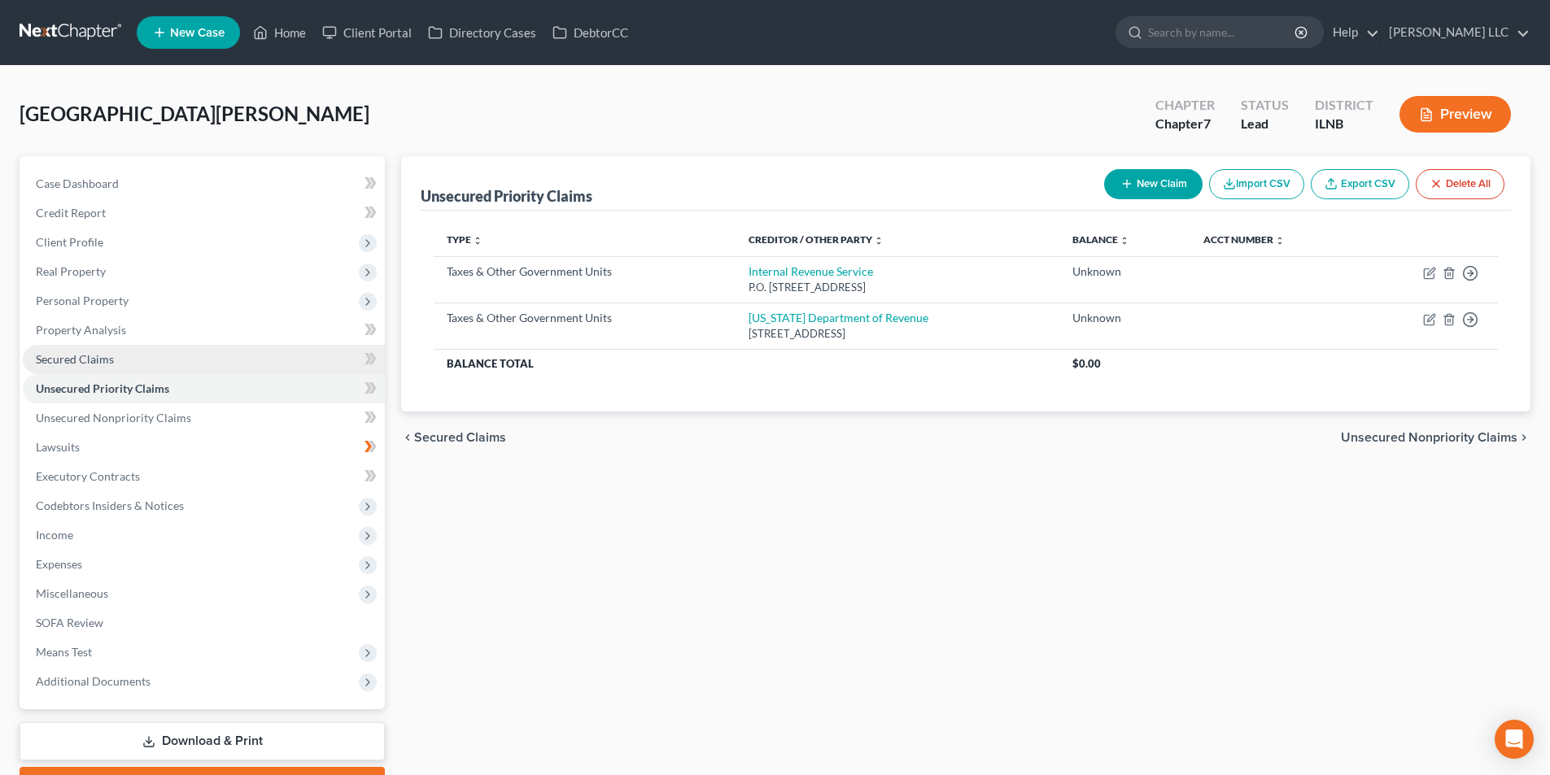
click at [86, 355] on span "Secured Claims" at bounding box center [75, 359] width 78 height 14
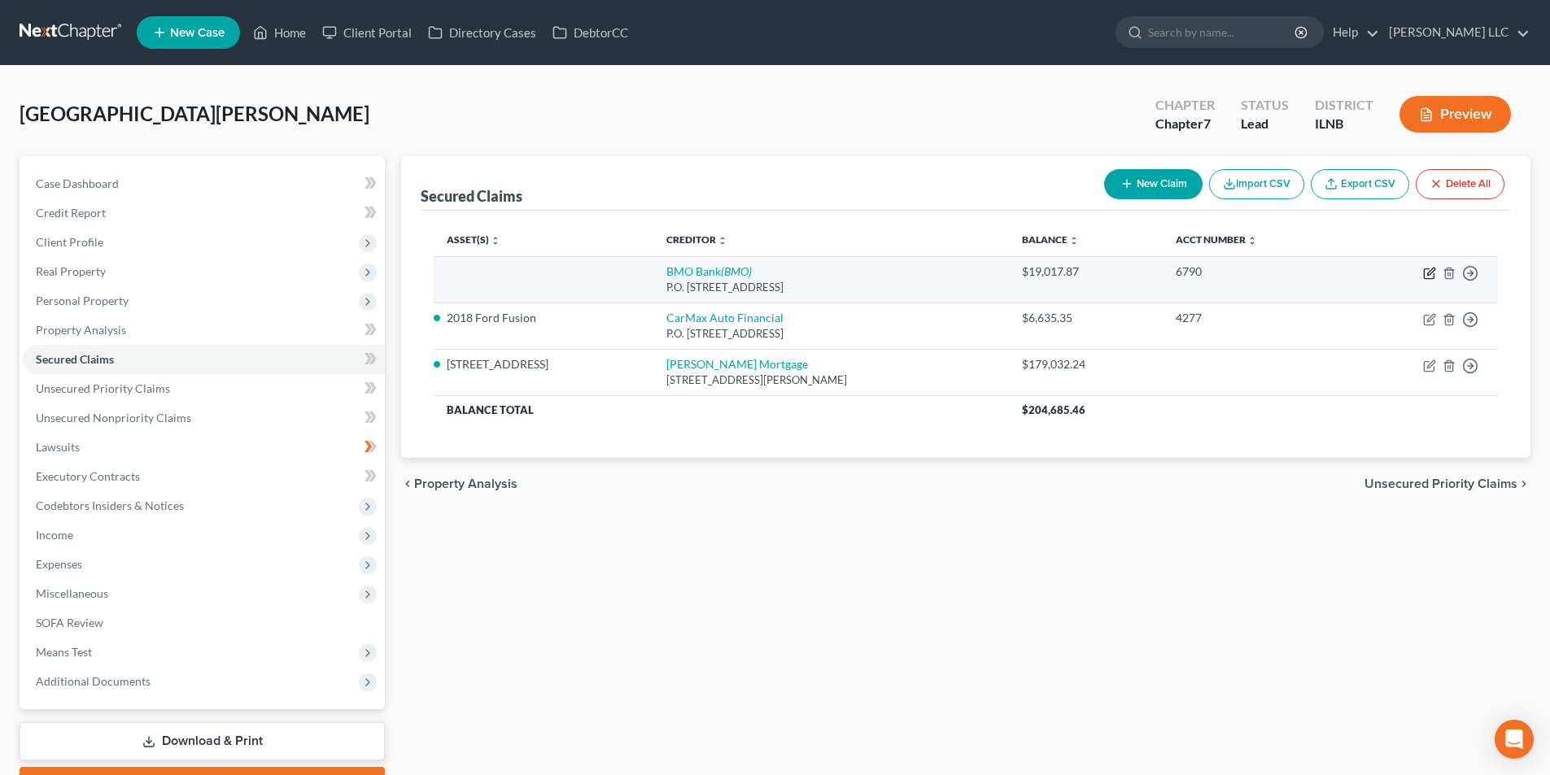
click at [1430, 272] on icon "button" at bounding box center [1429, 273] width 13 height 13
select select "52"
select select "0"
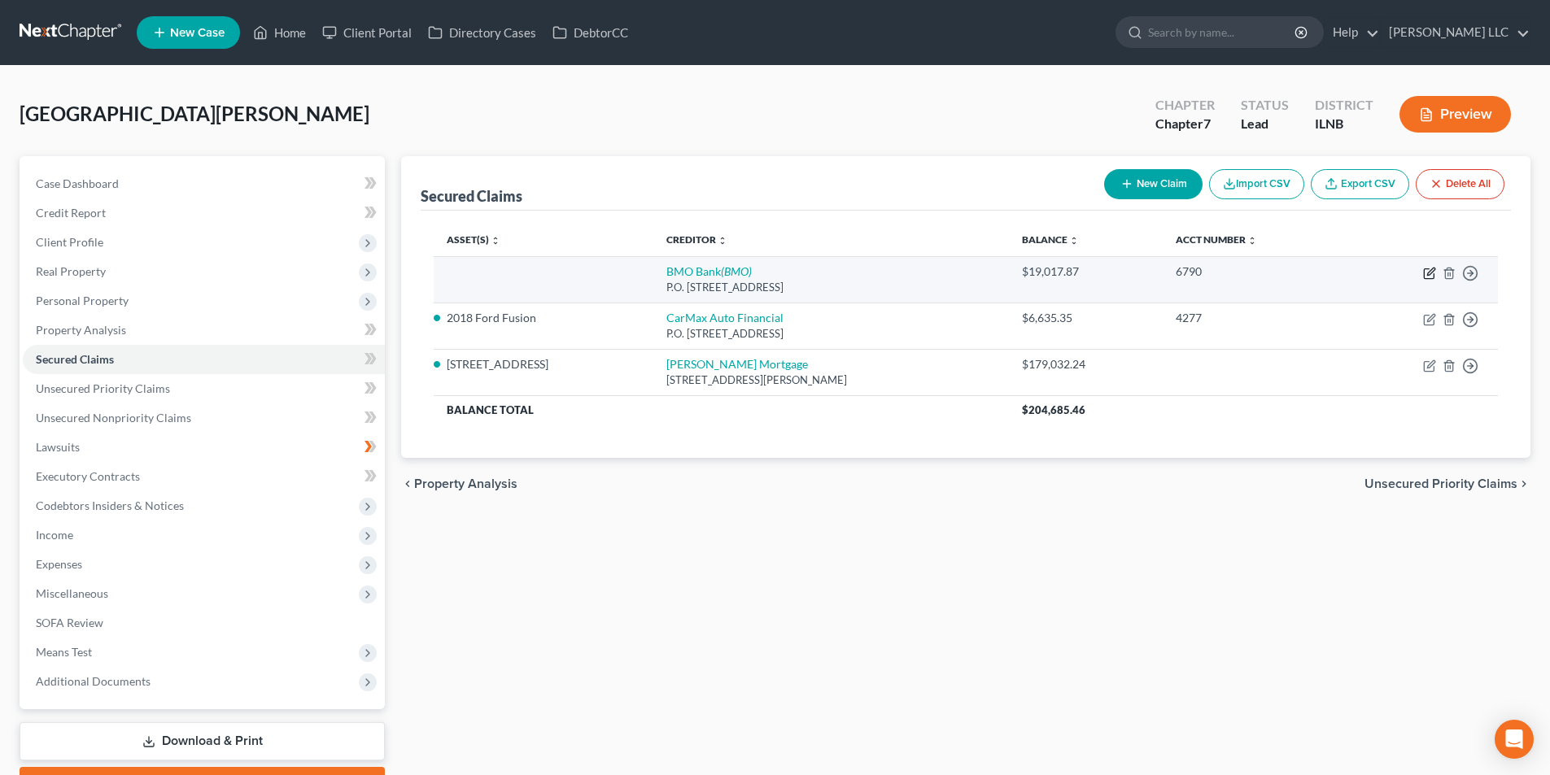
select select "0"
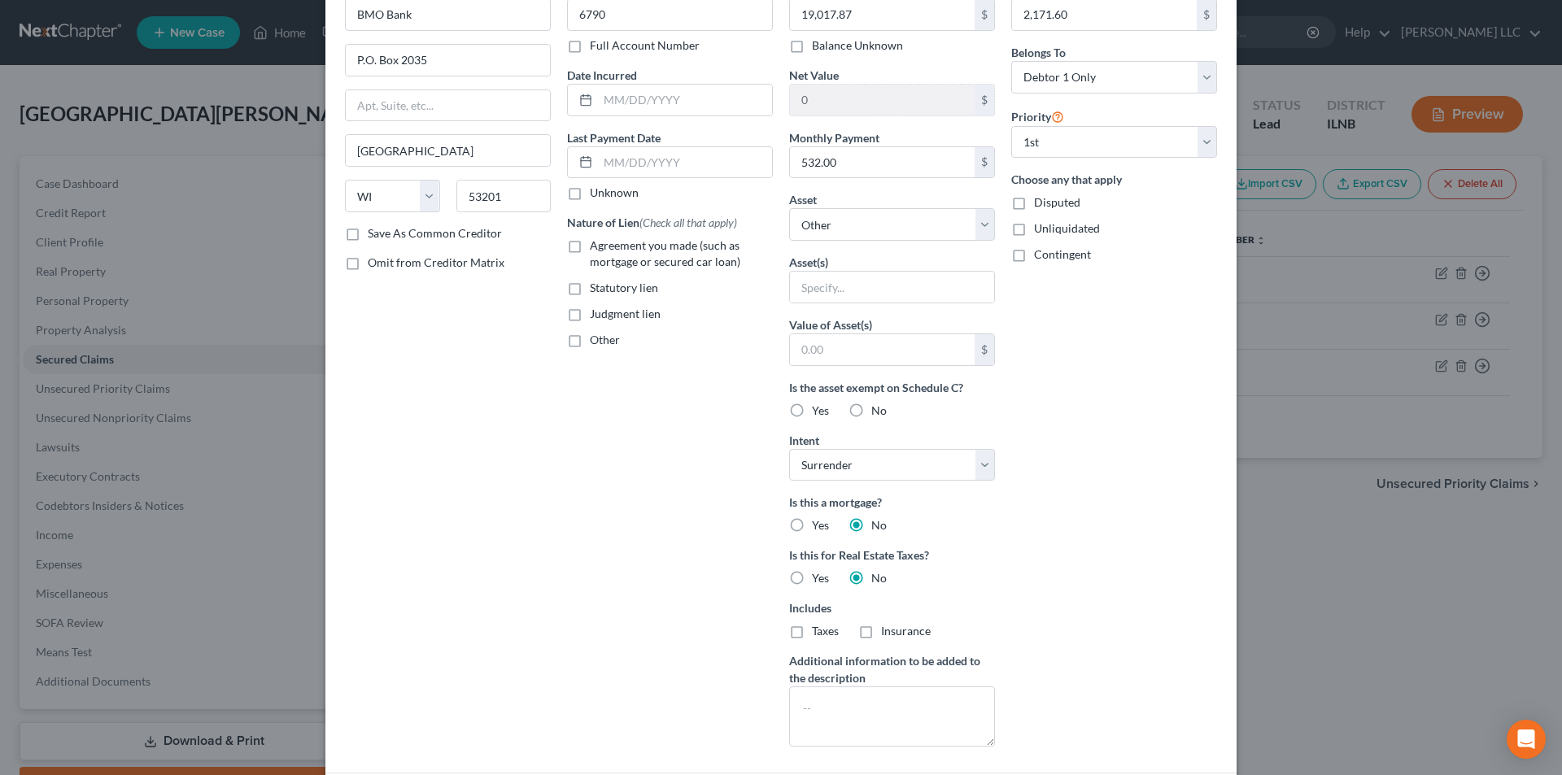
scroll to position [316, 0]
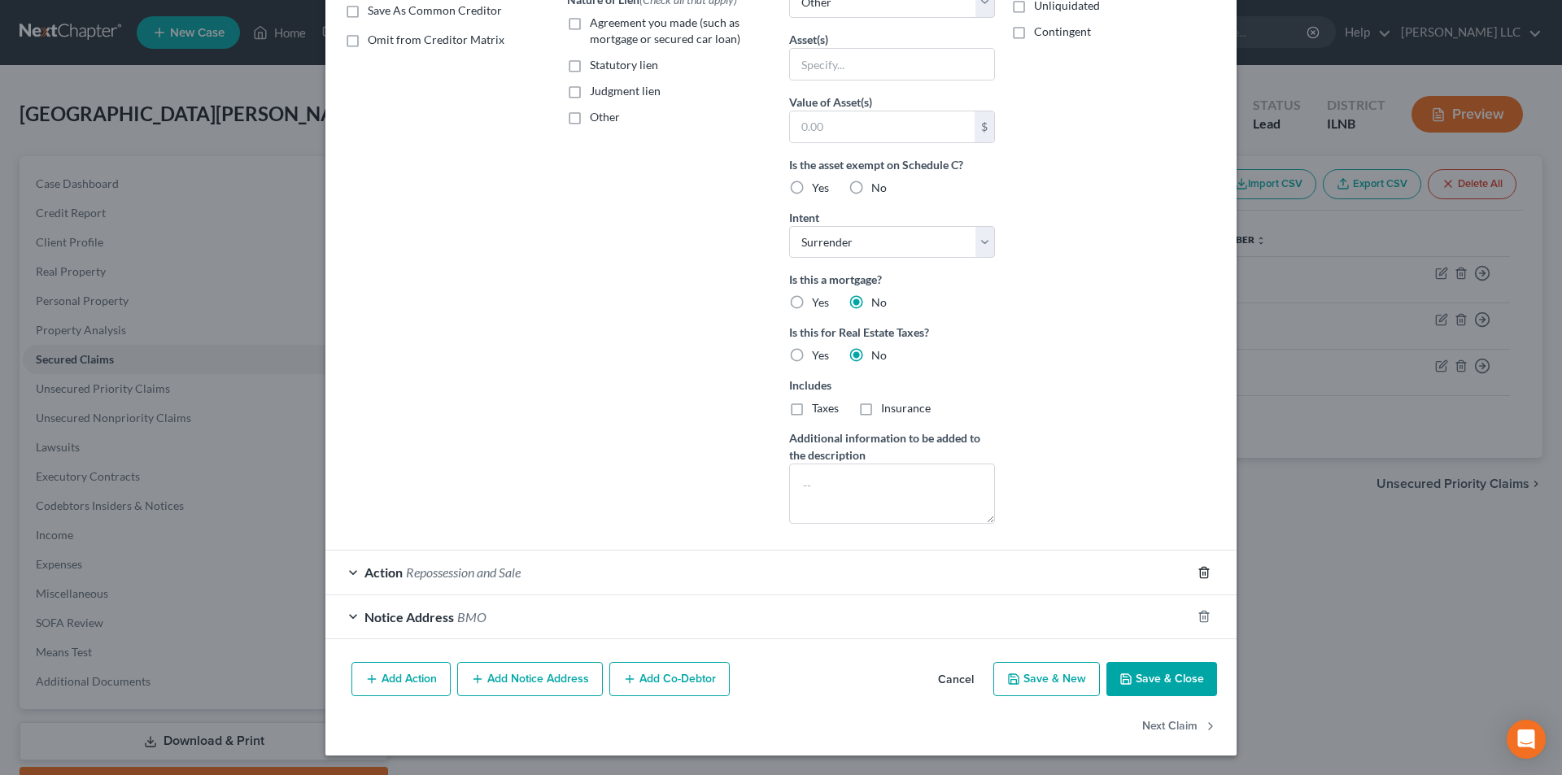
click at [1197, 570] on icon "button" at bounding box center [1203, 572] width 13 height 13
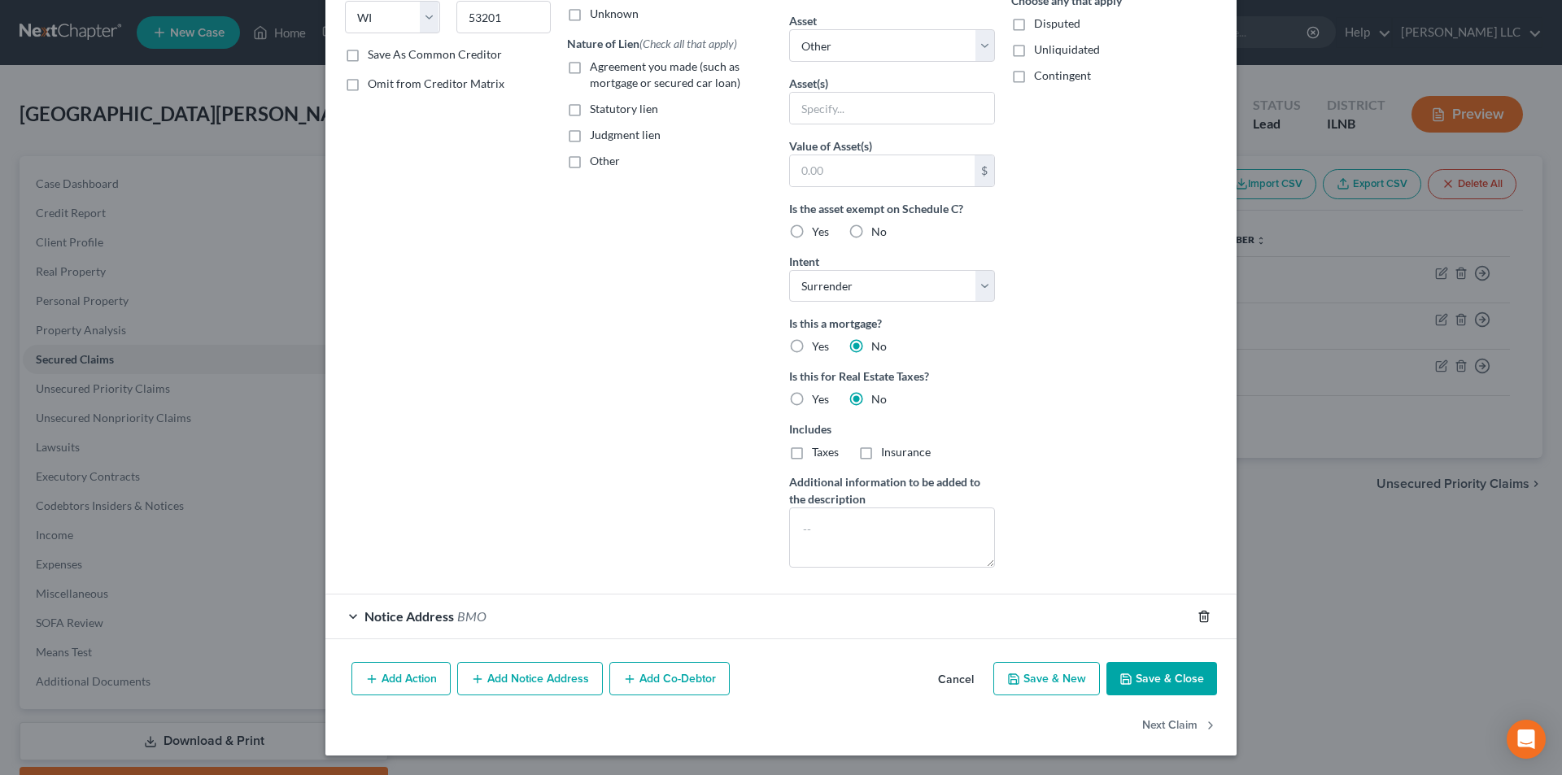
click at [1201, 618] on icon "button" at bounding box center [1203, 616] width 7 height 11
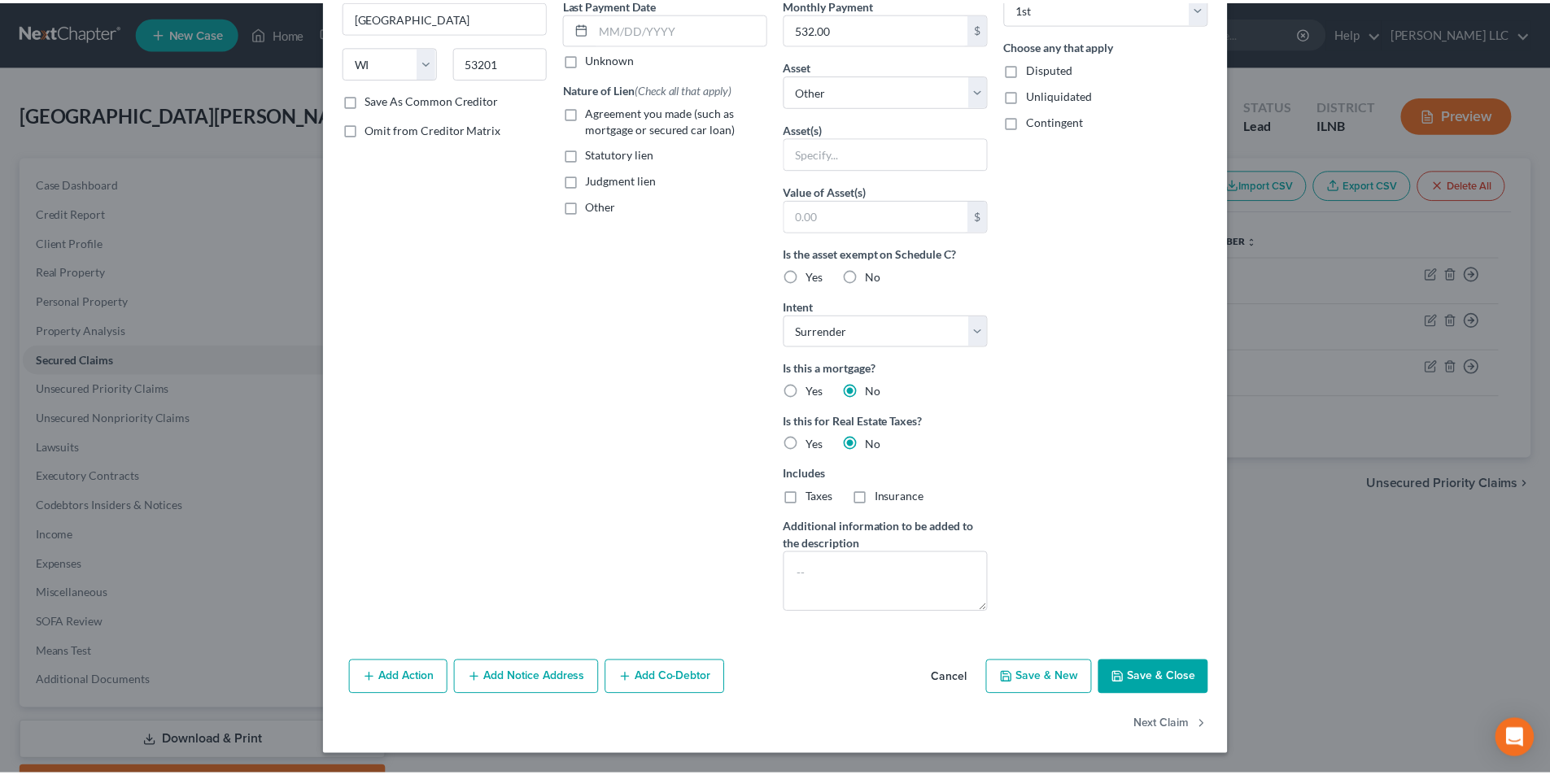
scroll to position [0, 0]
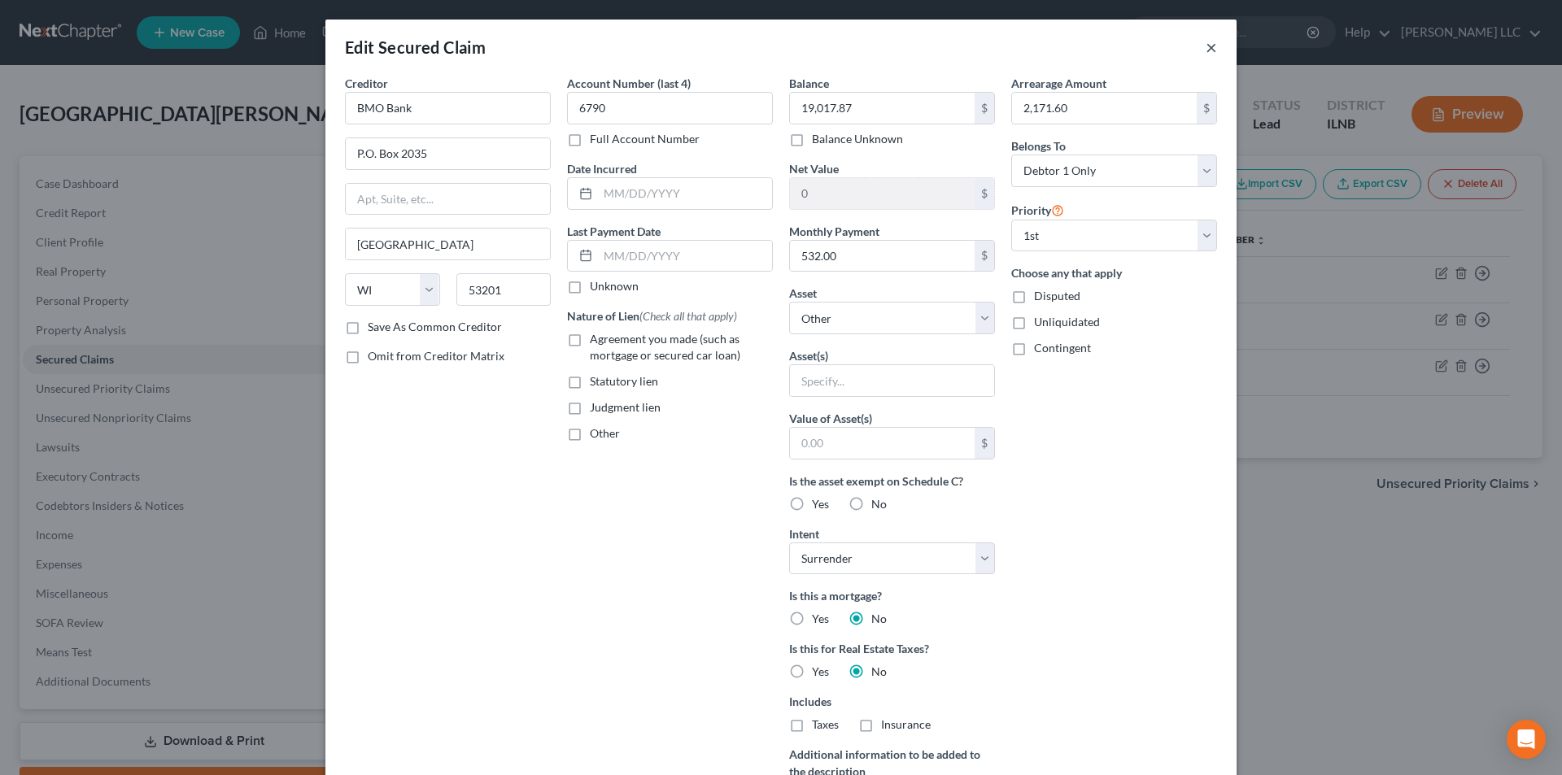
click at [1198, 44] on div "Edit Secured Claim ×" at bounding box center [780, 47] width 911 height 55
click at [1206, 46] on button "×" at bounding box center [1211, 47] width 11 height 20
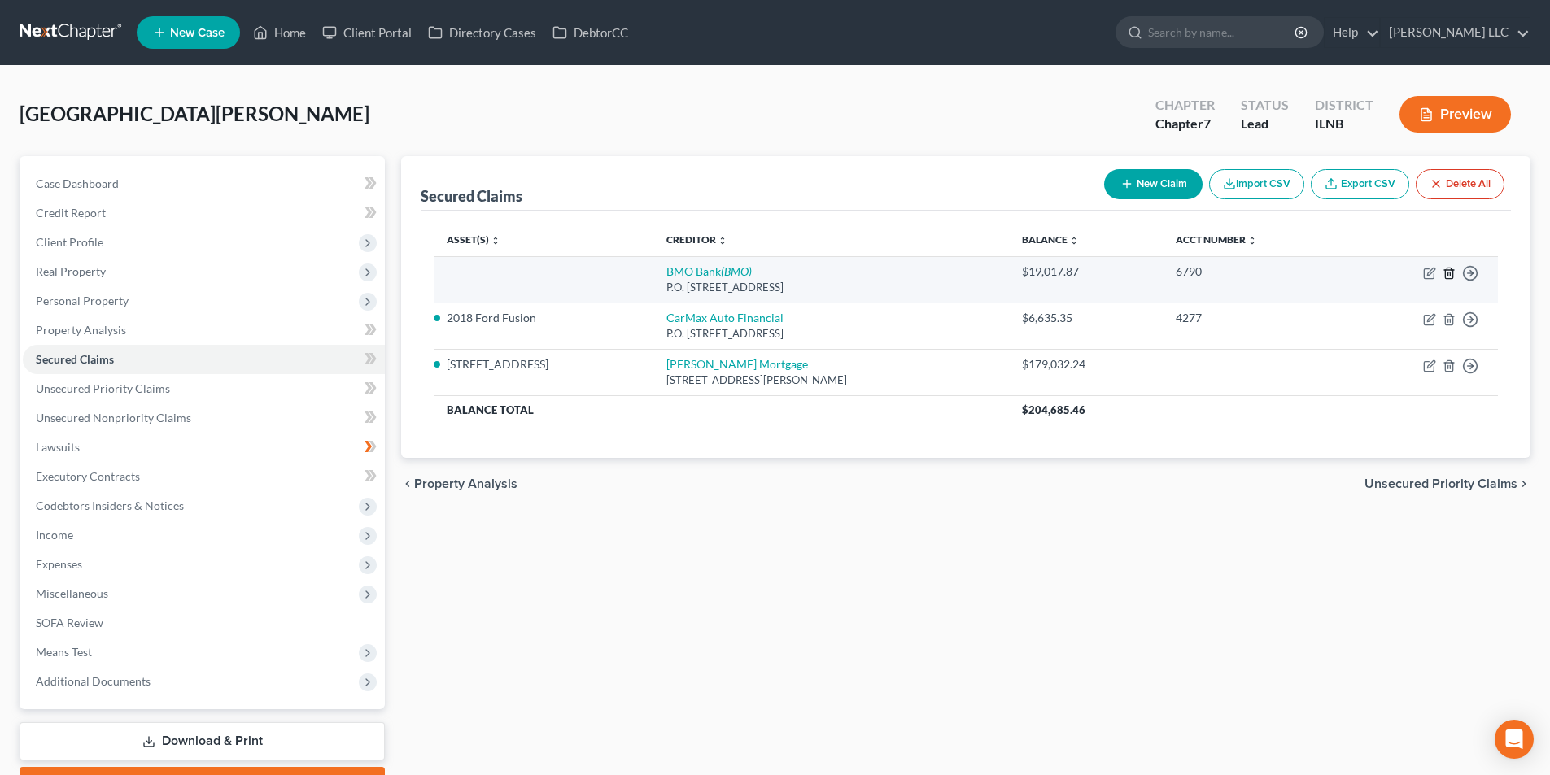
click at [1444, 278] on icon "button" at bounding box center [1448, 273] width 13 height 13
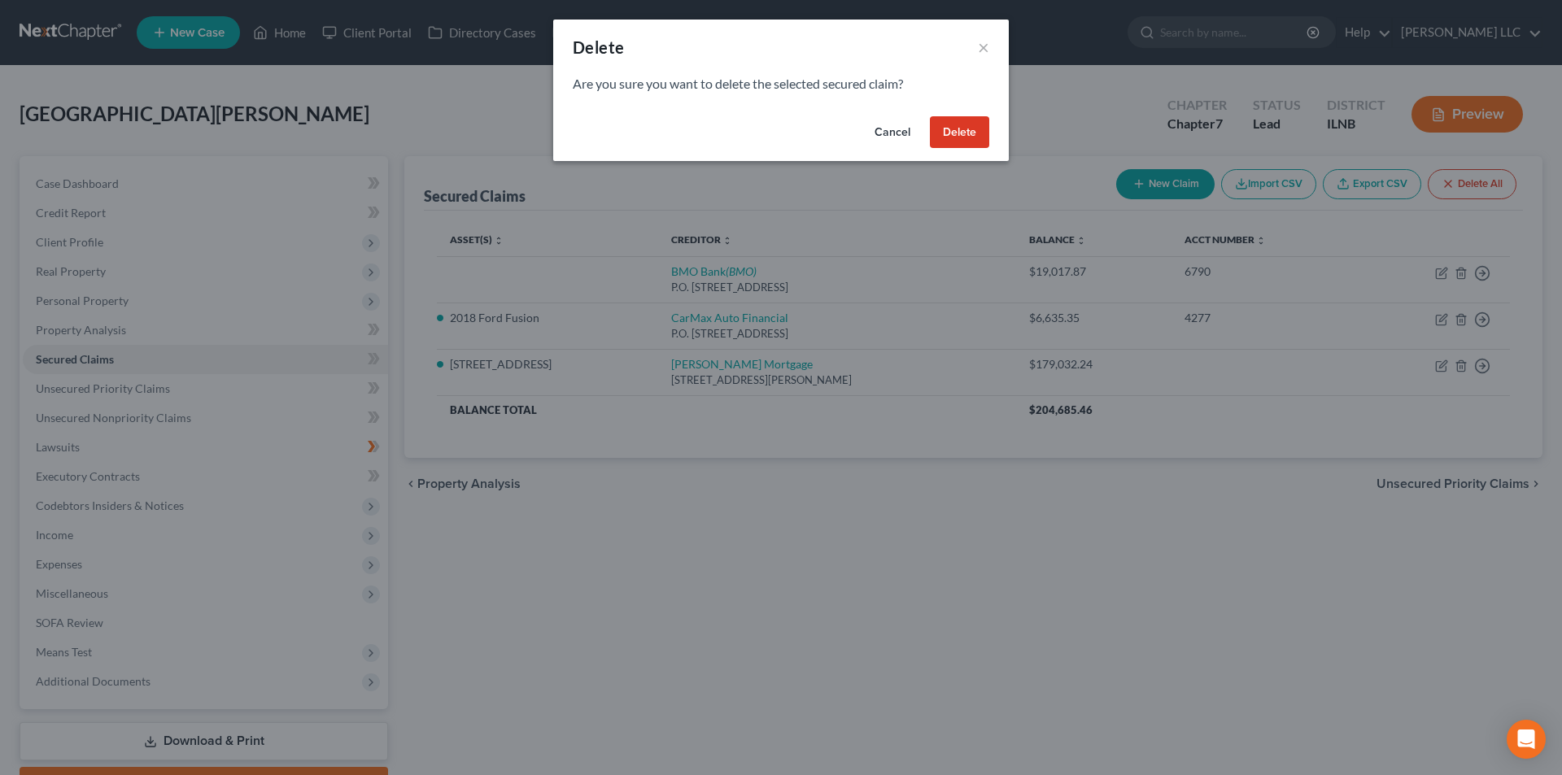
click at [940, 143] on button "Delete" at bounding box center [959, 132] width 59 height 33
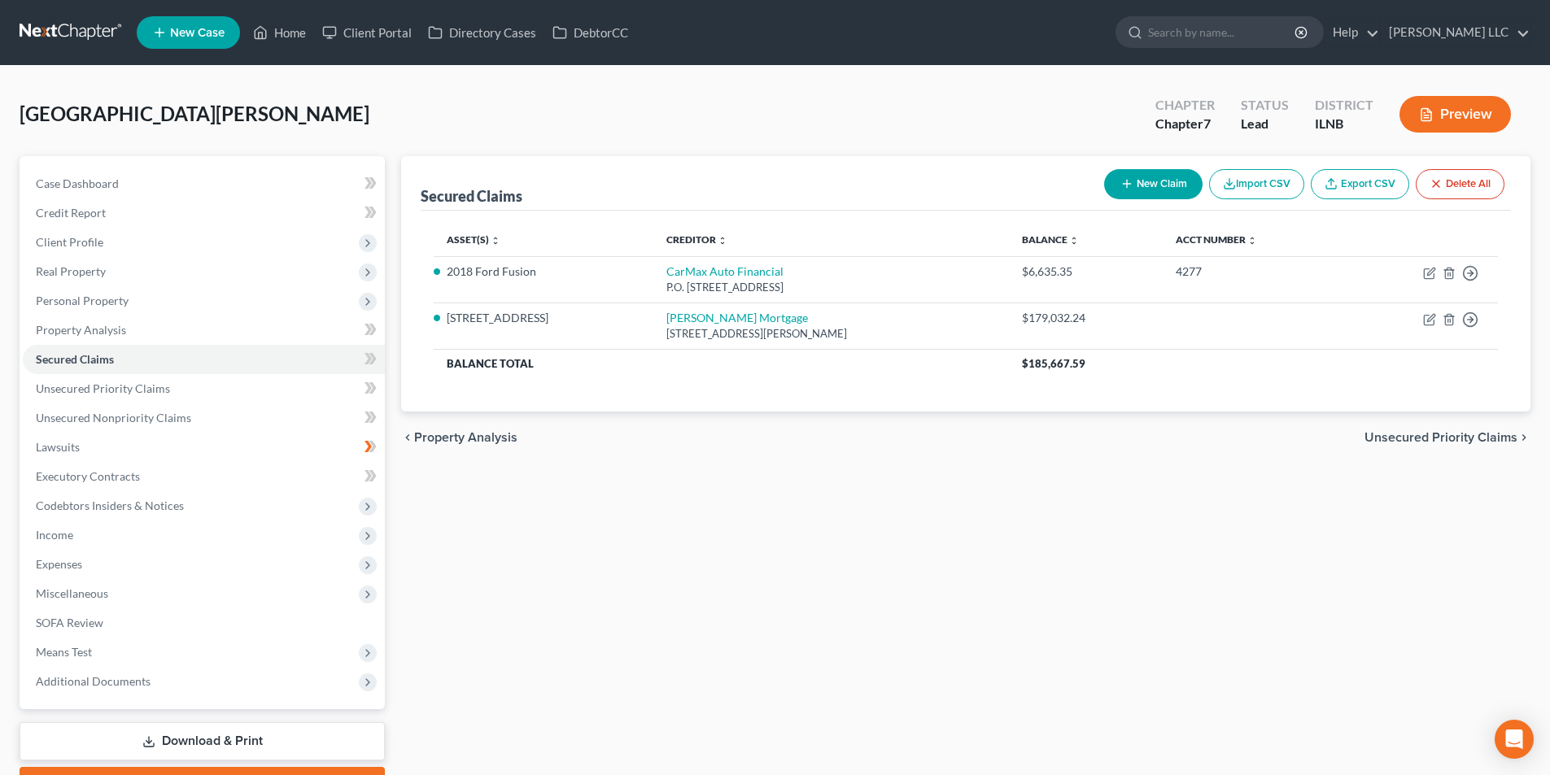
click at [1472, 431] on span "Unsecured Priority Claims" at bounding box center [1440, 437] width 153 height 13
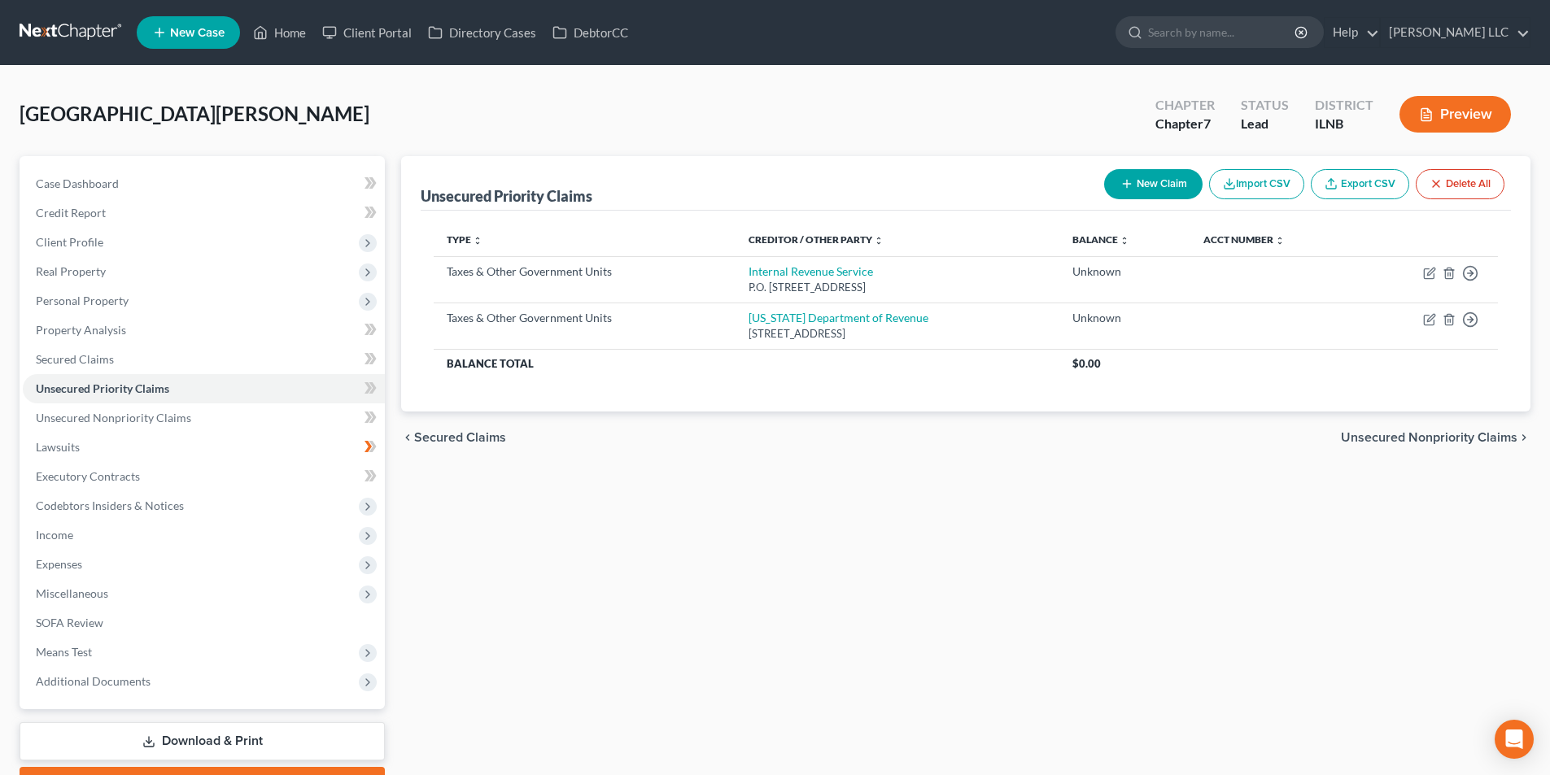
click at [1472, 431] on span "Unsecured Nonpriority Claims" at bounding box center [1429, 437] width 177 height 13
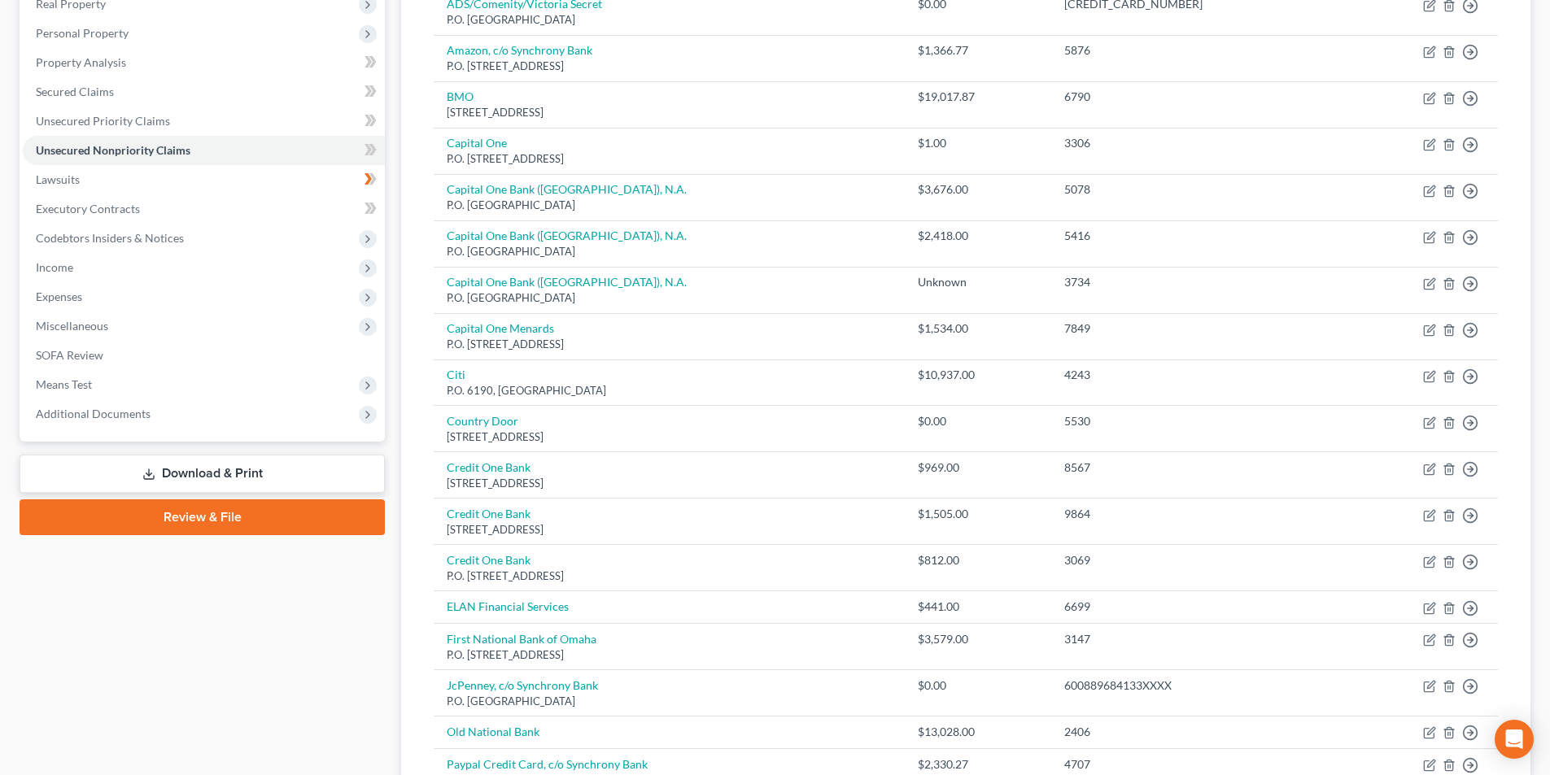
scroll to position [244, 0]
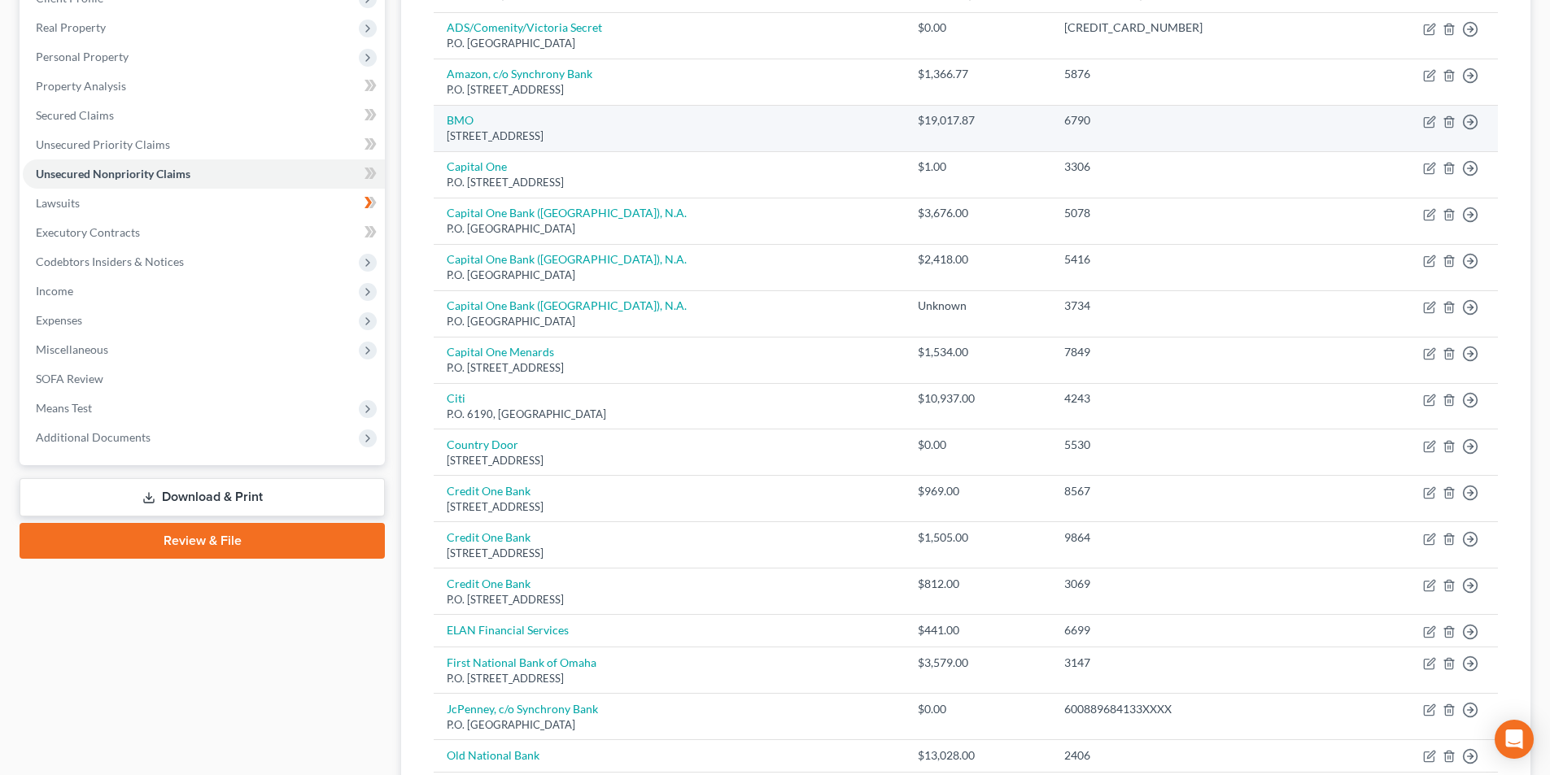
click at [612, 129] on div "PO Box 2035, Milwaukee, WI 53201-2035" at bounding box center [669, 136] width 445 height 15
click at [1428, 125] on icon "button" at bounding box center [1429, 122] width 13 height 13
select select "52"
select select "4"
select select "0"
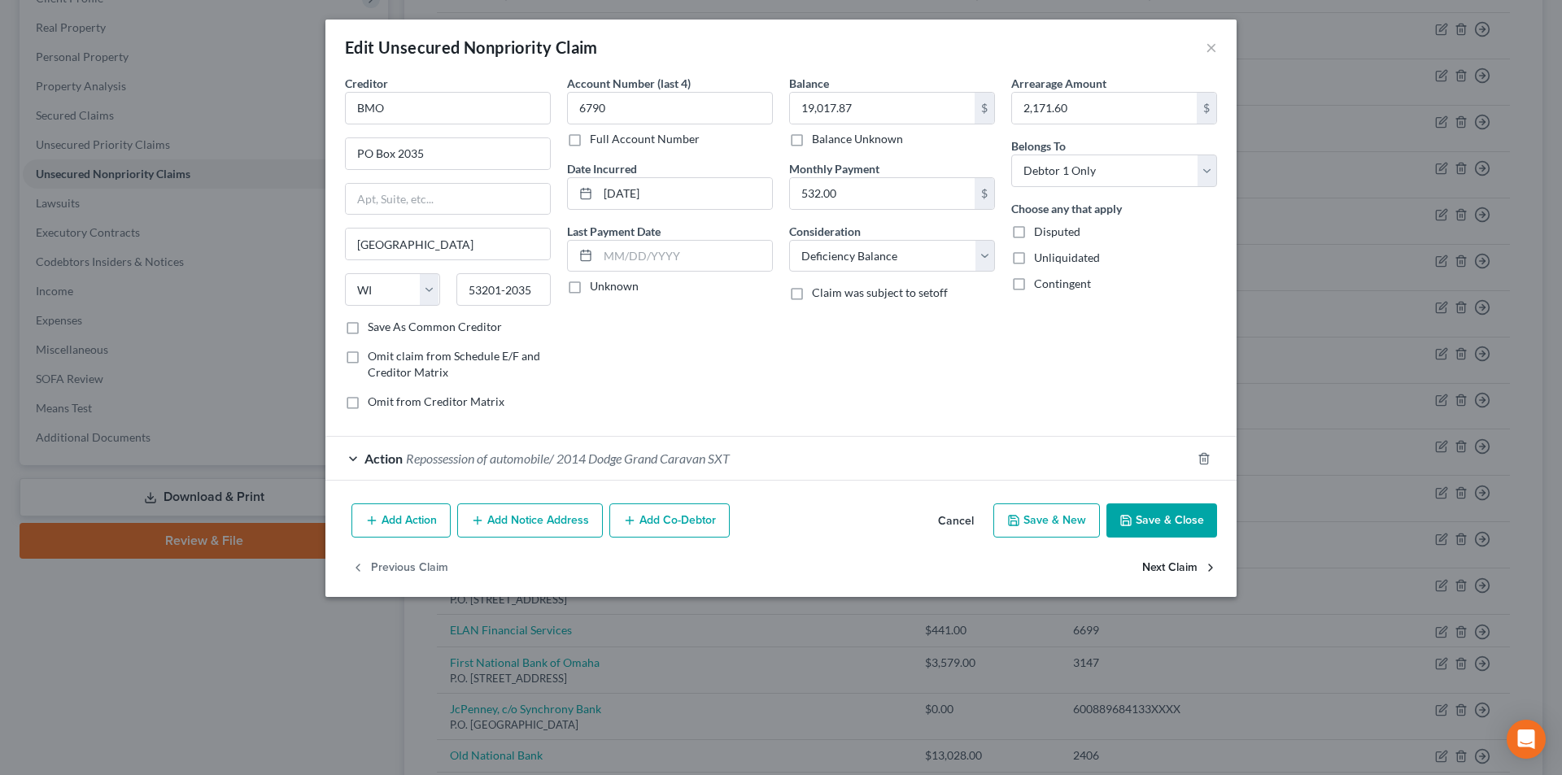
click at [1163, 560] on button "Next Claim" at bounding box center [1179, 568] width 75 height 34
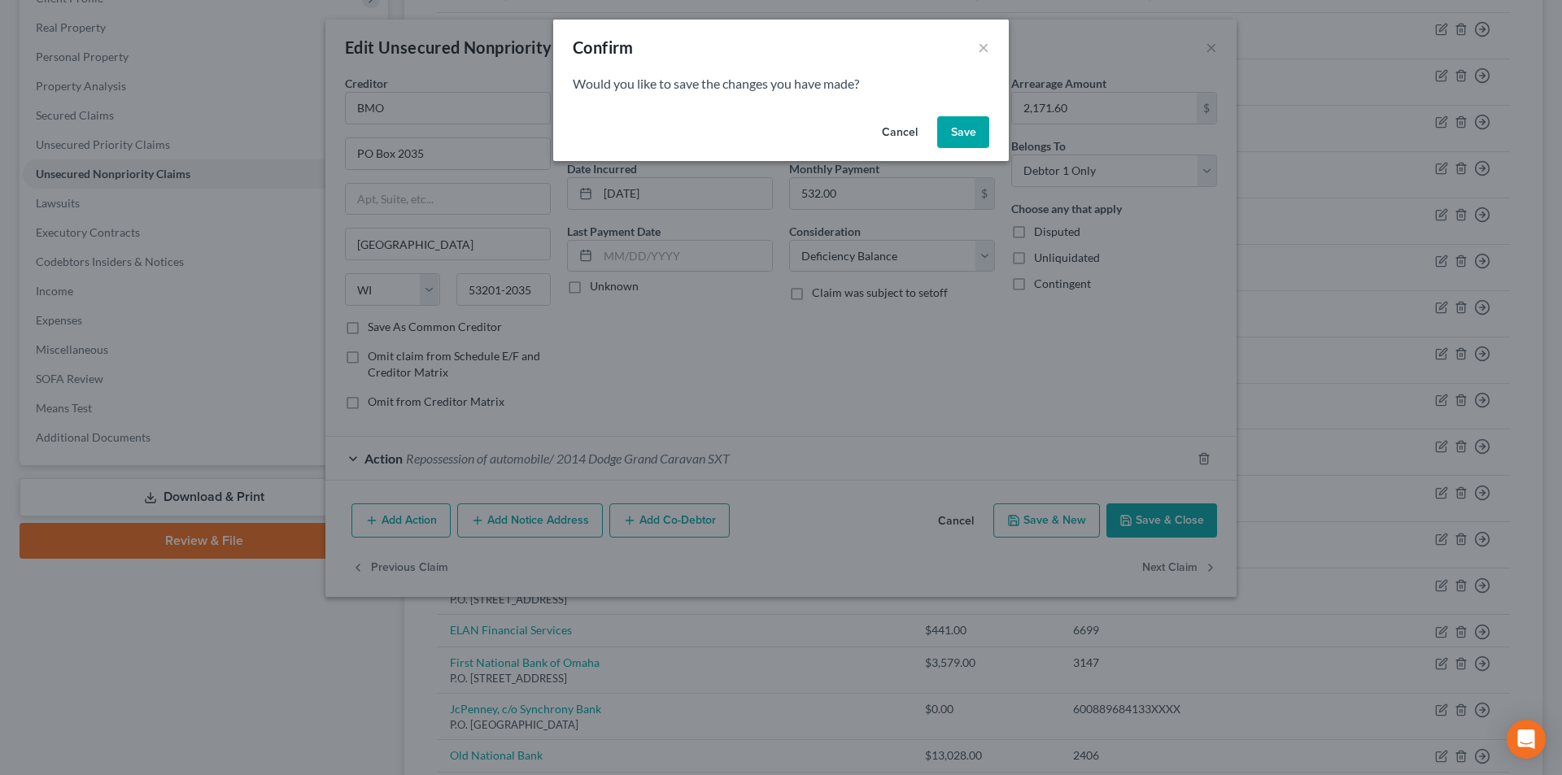
click at [953, 136] on button "Save" at bounding box center [963, 132] width 52 height 33
select select "46"
select select "0"
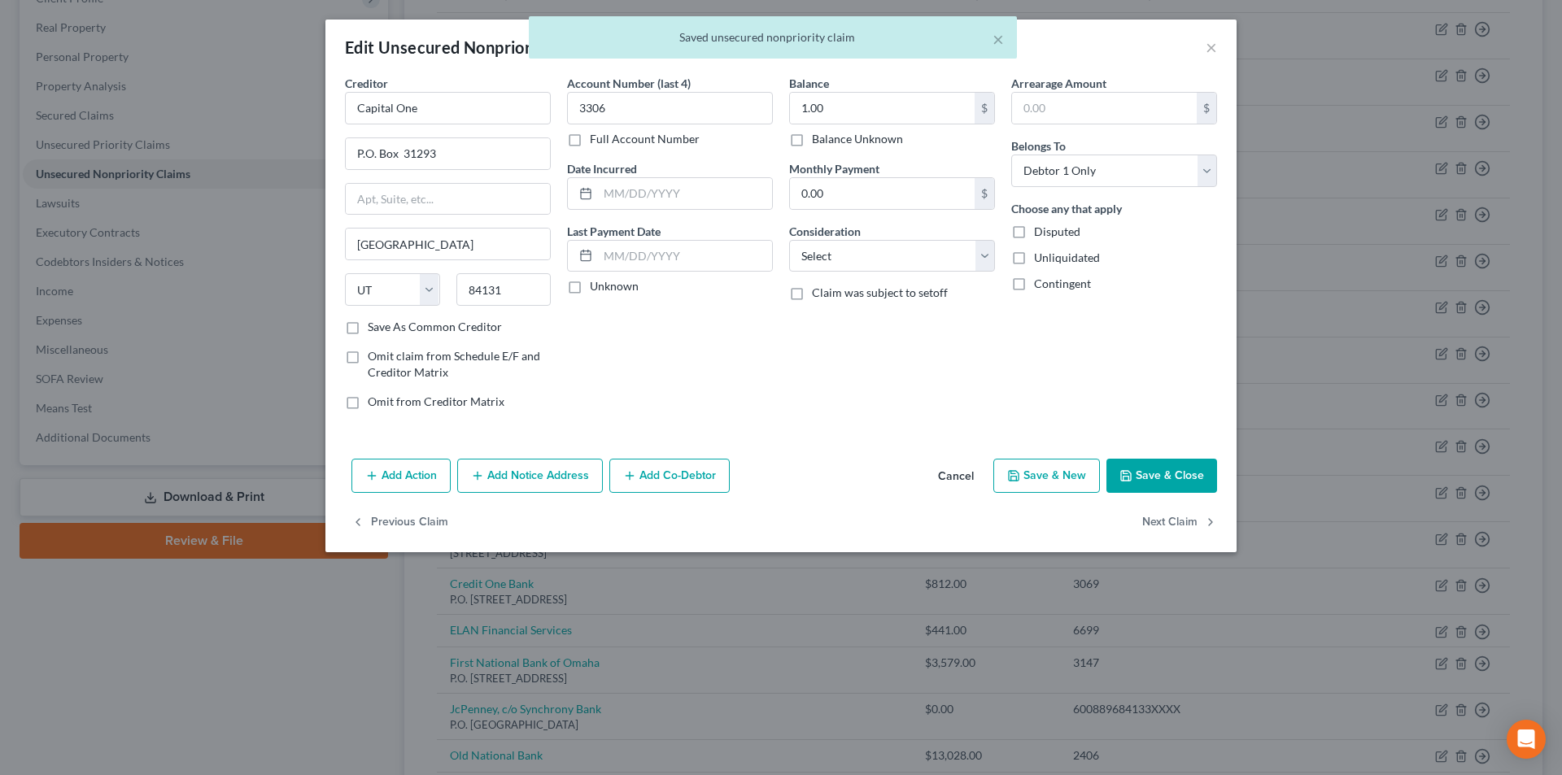
click at [1210, 44] on div "× Saved unsecured nonpriority claim" at bounding box center [773, 41] width 1562 height 50
click at [1218, 44] on div "× Saved unsecured nonpriority claim" at bounding box center [773, 41] width 1562 height 50
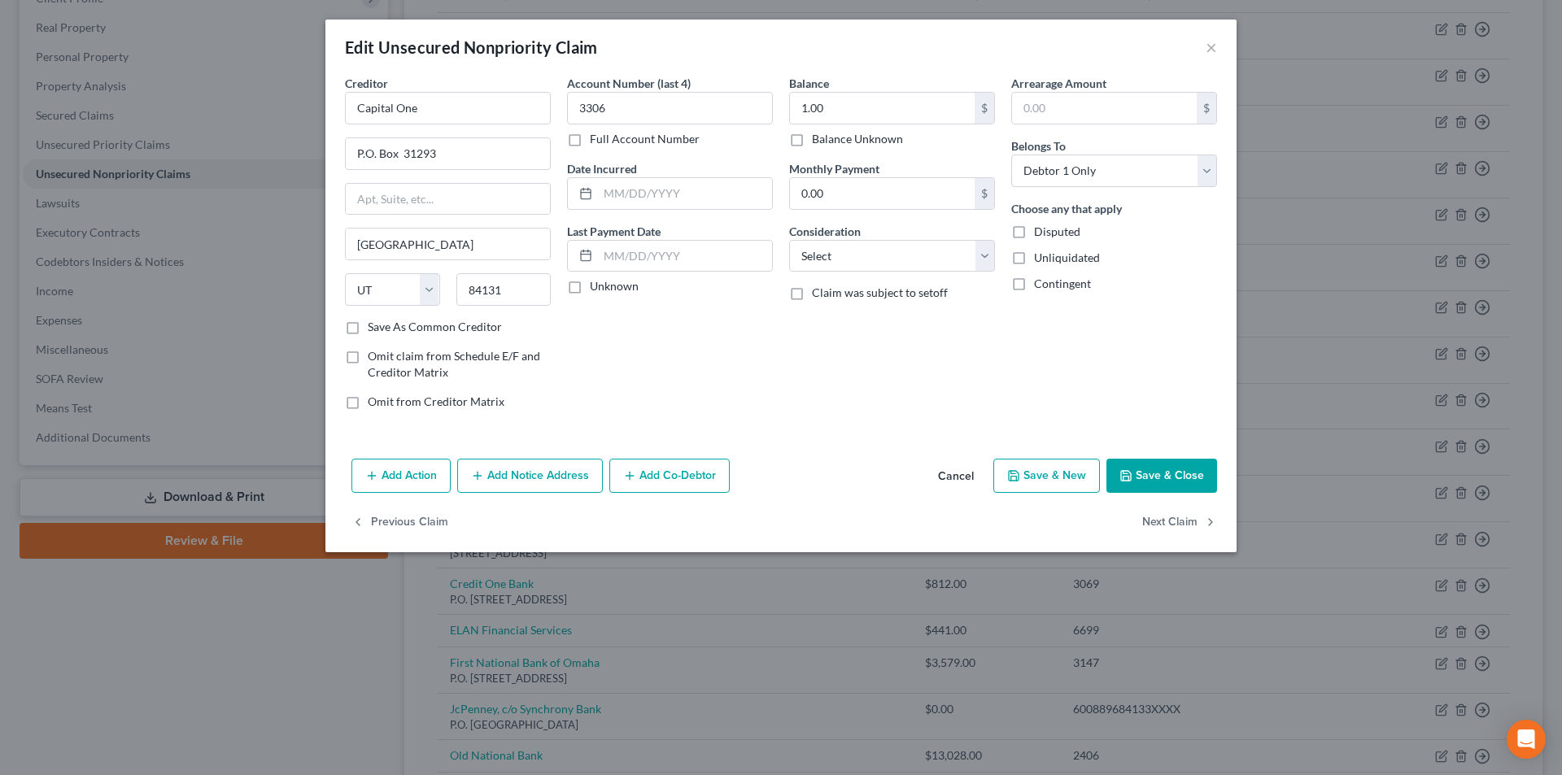
click at [1205, 41] on div "Edit Unsecured Nonpriority Claim ×" at bounding box center [780, 47] width 911 height 55
click at [1214, 45] on button "×" at bounding box center [1211, 47] width 11 height 20
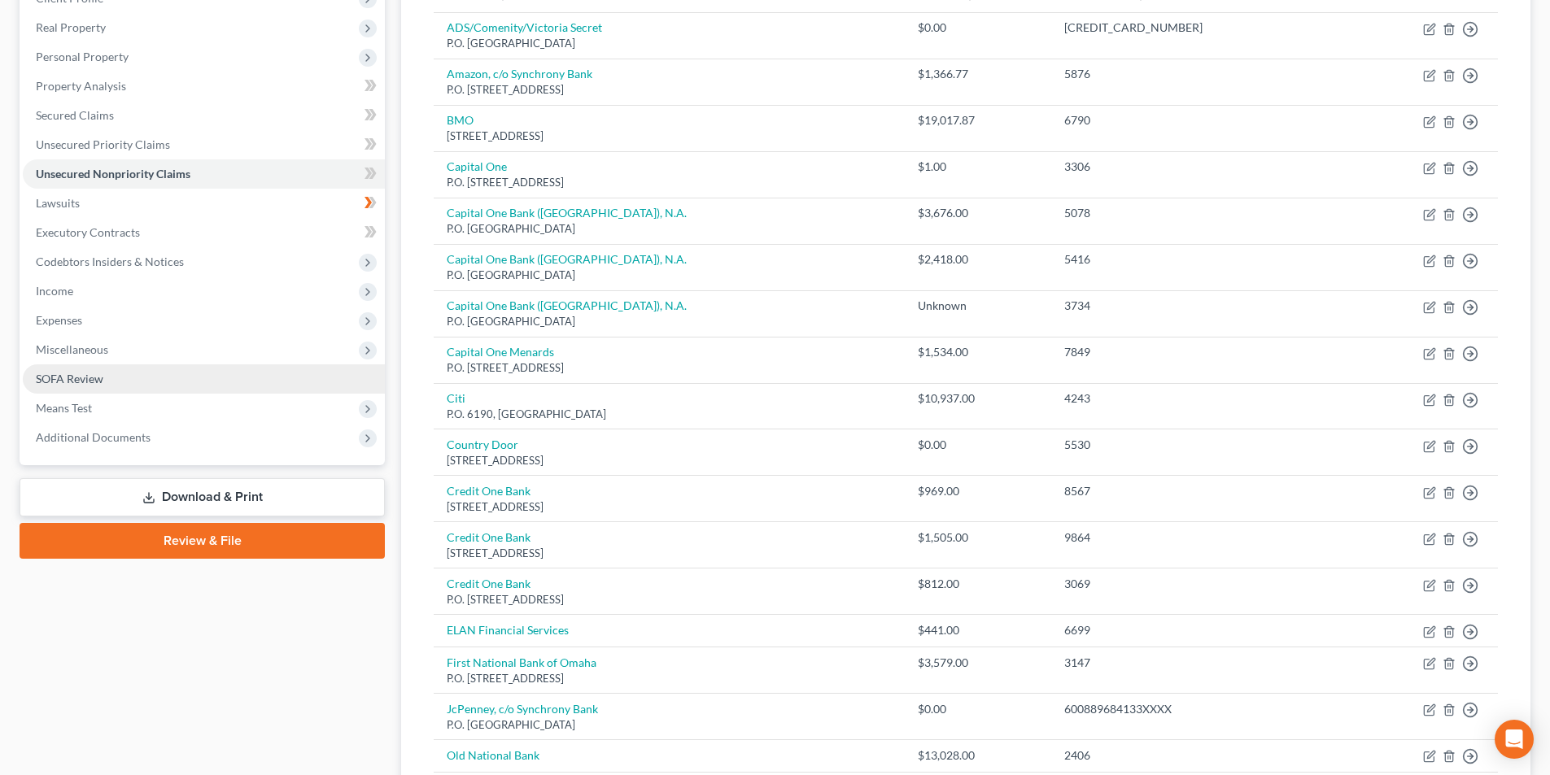
click at [116, 388] on link "SOFA Review" at bounding box center [204, 378] width 362 height 29
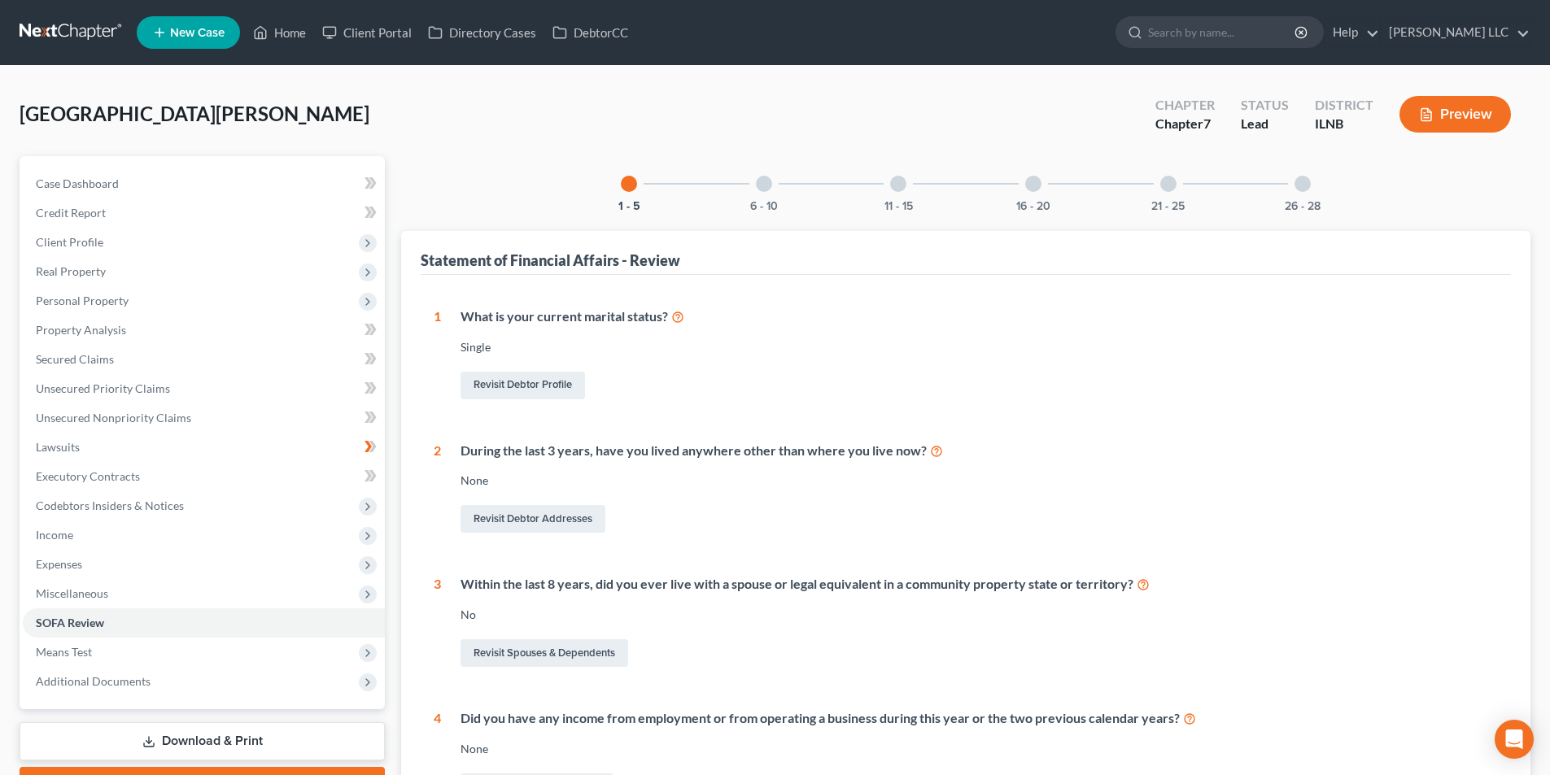
click at [774, 189] on div "6 - 10" at bounding box center [763, 183] width 55 height 55
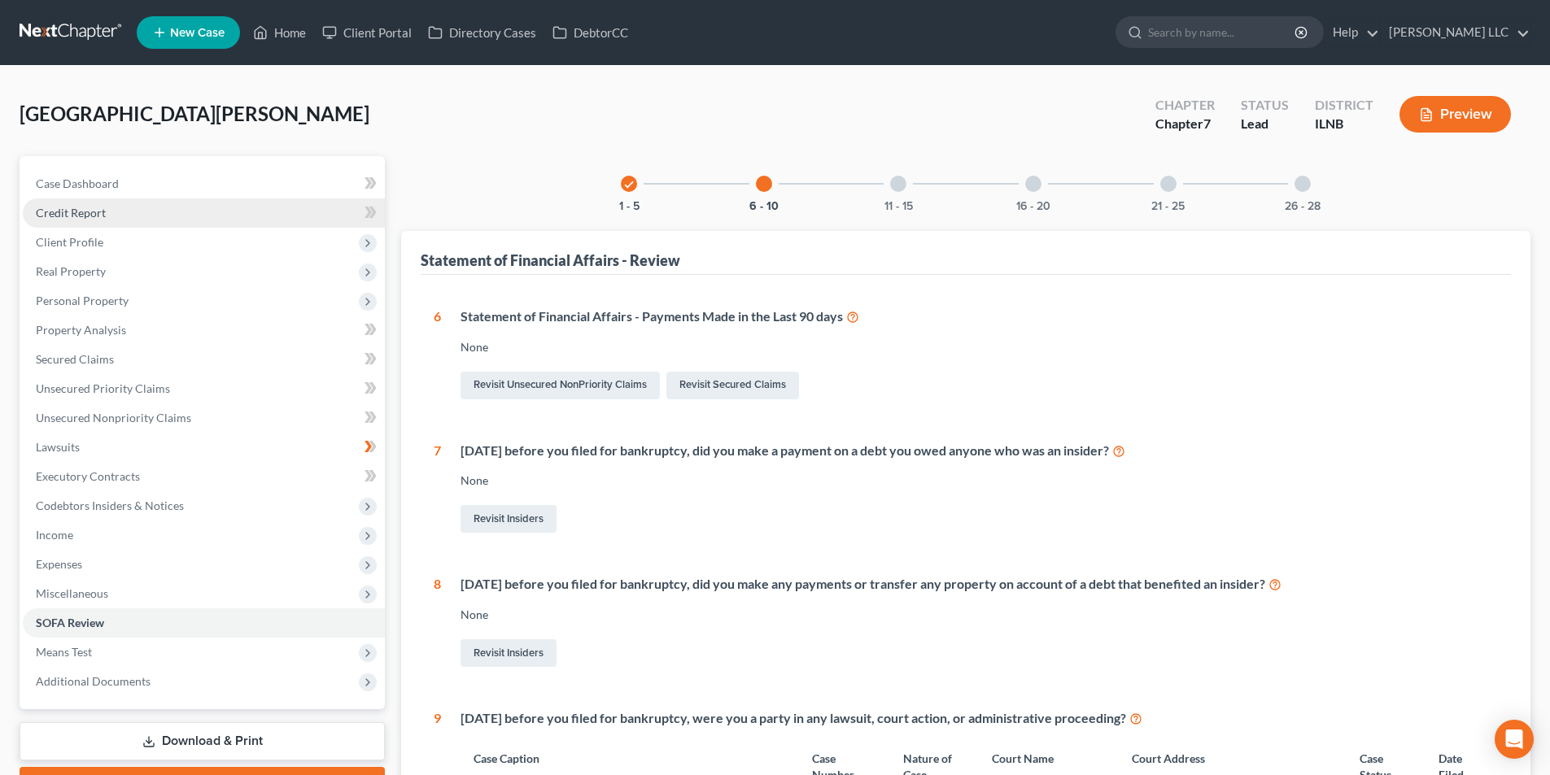
click at [125, 210] on link "Credit Report" at bounding box center [204, 212] width 362 height 29
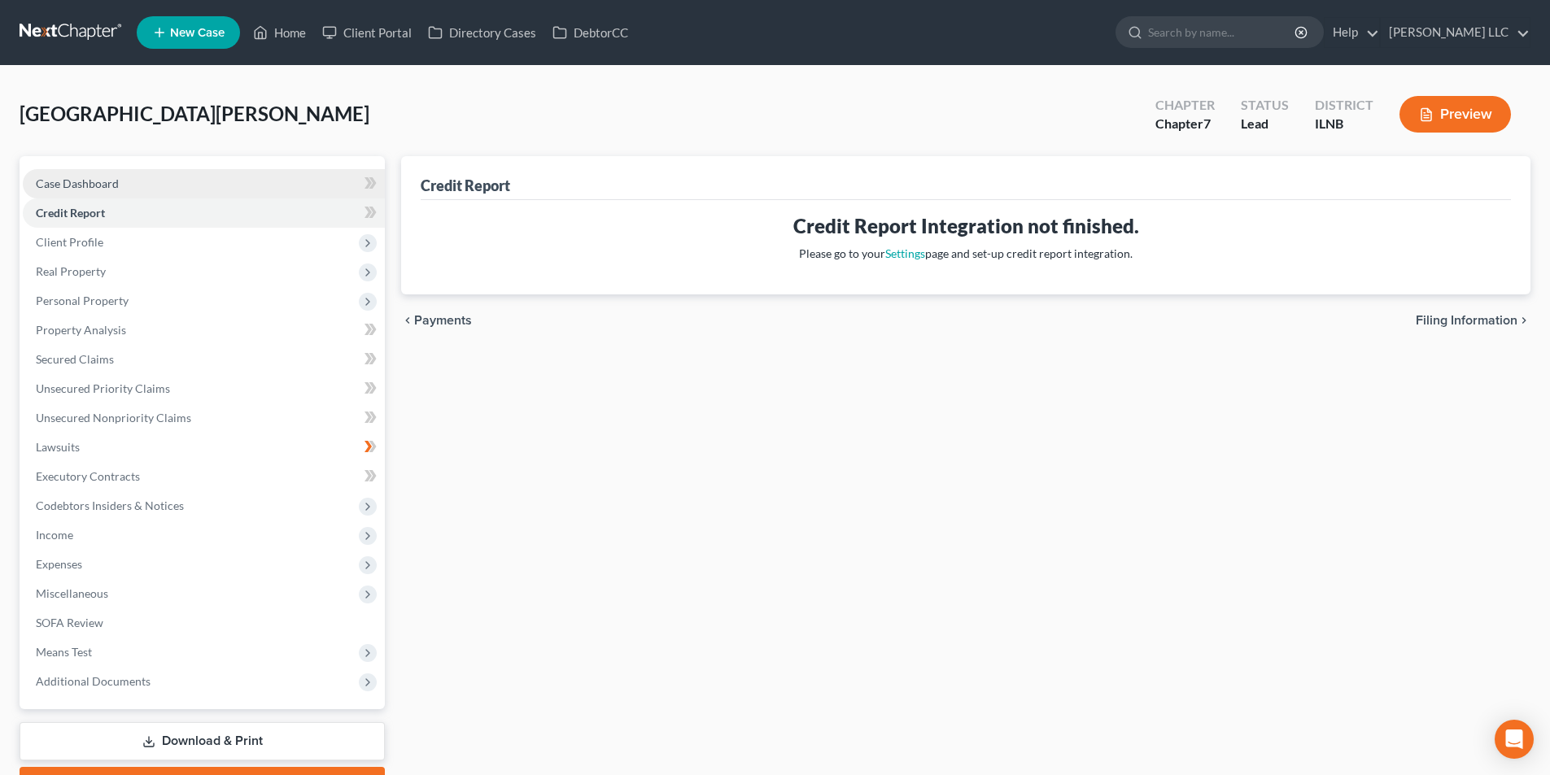
click at [115, 182] on span "Case Dashboard" at bounding box center [77, 184] width 83 height 14
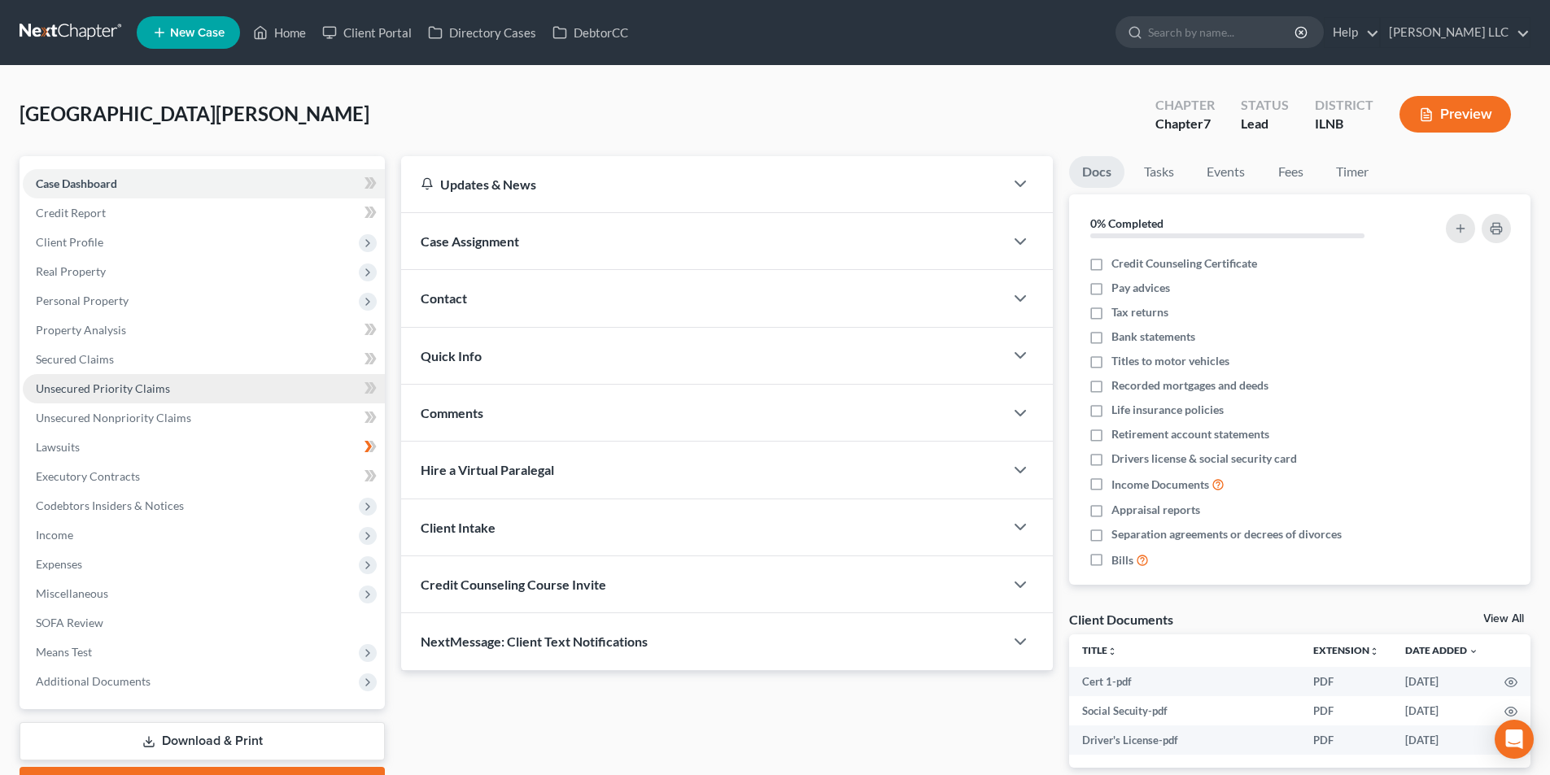
click at [107, 395] on span "Unsecured Priority Claims" at bounding box center [103, 389] width 134 height 14
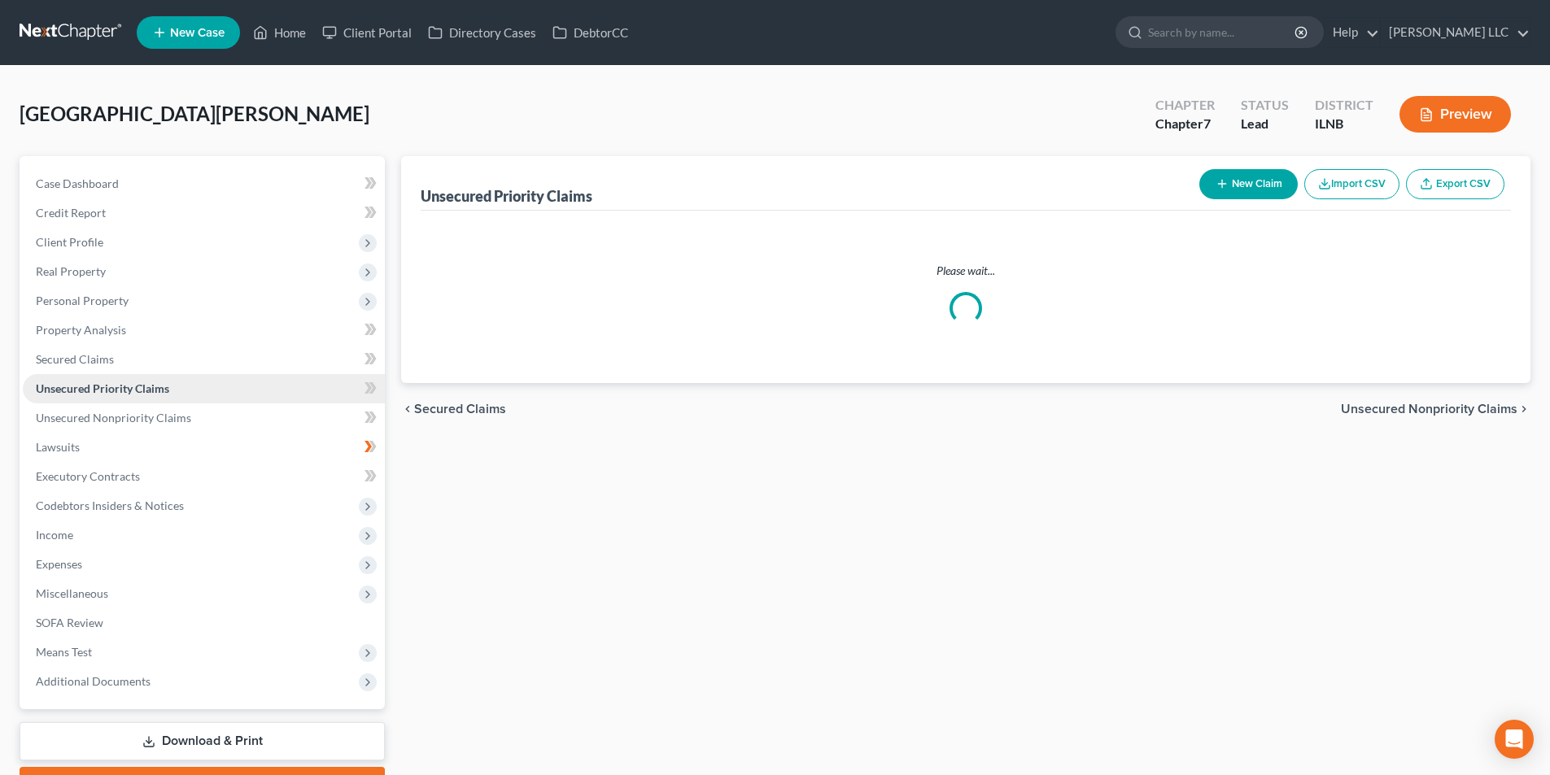
click at [107, 395] on span "Unsecured Priority Claims" at bounding box center [102, 389] width 133 height 14
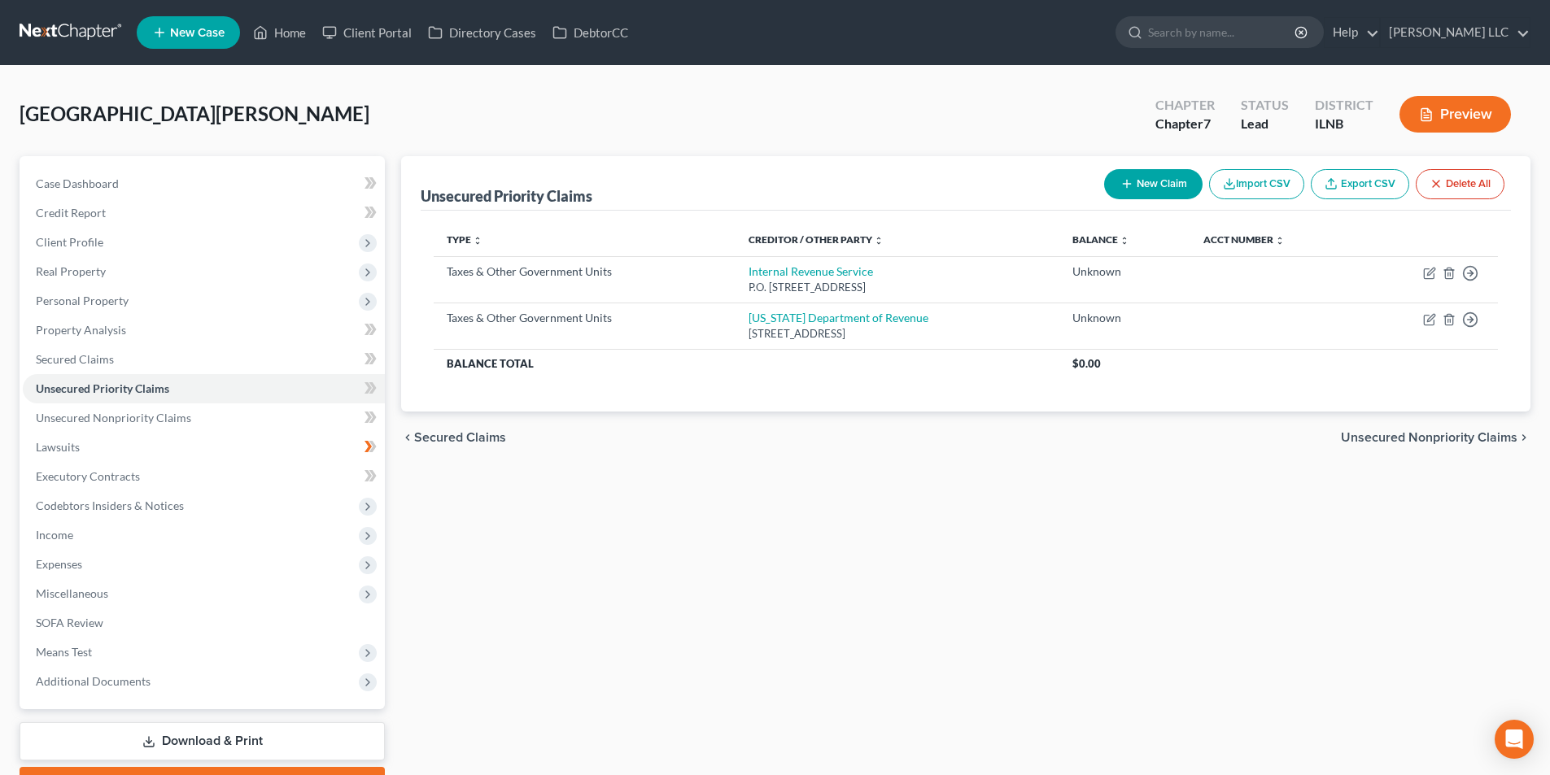
click at [1171, 187] on button "New Claim" at bounding box center [1153, 184] width 98 height 30
select select "0"
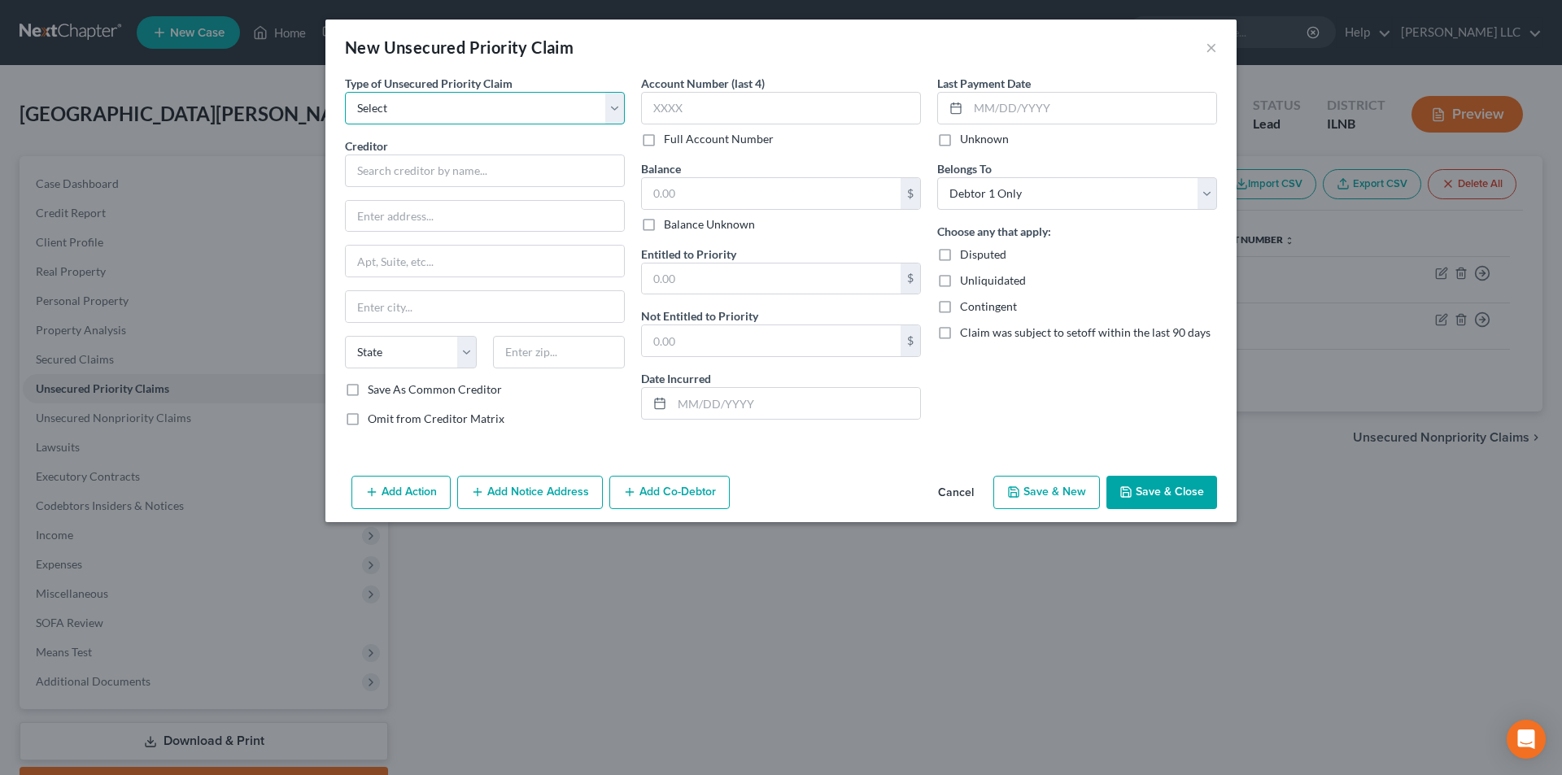
click at [476, 110] on select "Select Taxes & Other Government Units Domestic Support Obligations Extensions o…" at bounding box center [485, 108] width 280 height 33
select select "0"
click at [345, 92] on select "Select Taxes & Other Government Units Domestic Support Obligations Extensions o…" at bounding box center [485, 108] width 280 height 33
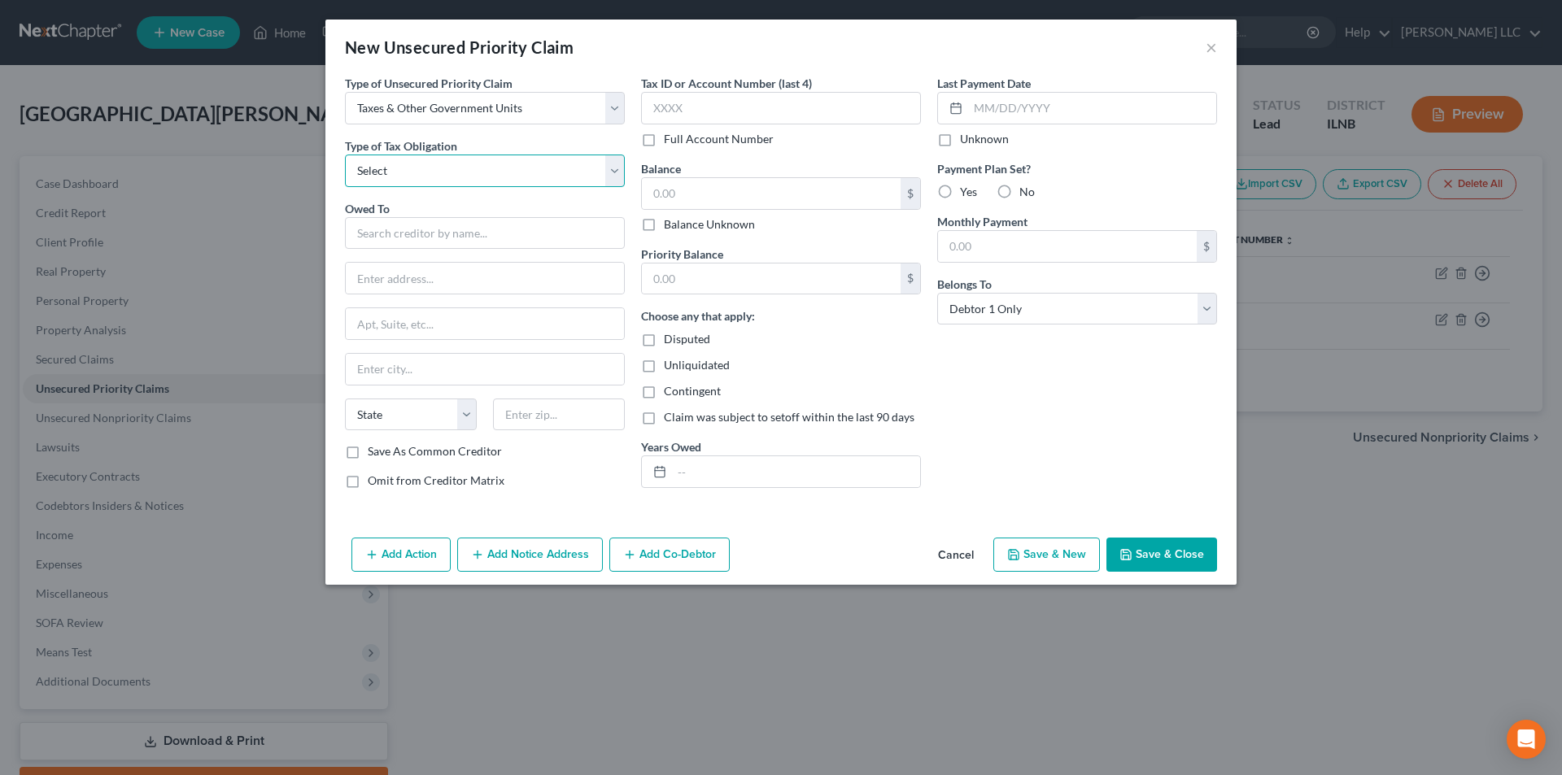
click at [531, 171] on select "Select Federal City State Franchise Tax Board Other" at bounding box center [485, 171] width 280 height 33
select select "4"
click at [345, 155] on select "Select Federal City State Franchise Tax Board Other" at bounding box center [485, 171] width 280 height 33
click at [458, 234] on input "text" at bounding box center [485, 233] width 280 height 33
type input "Grundy County Collector"
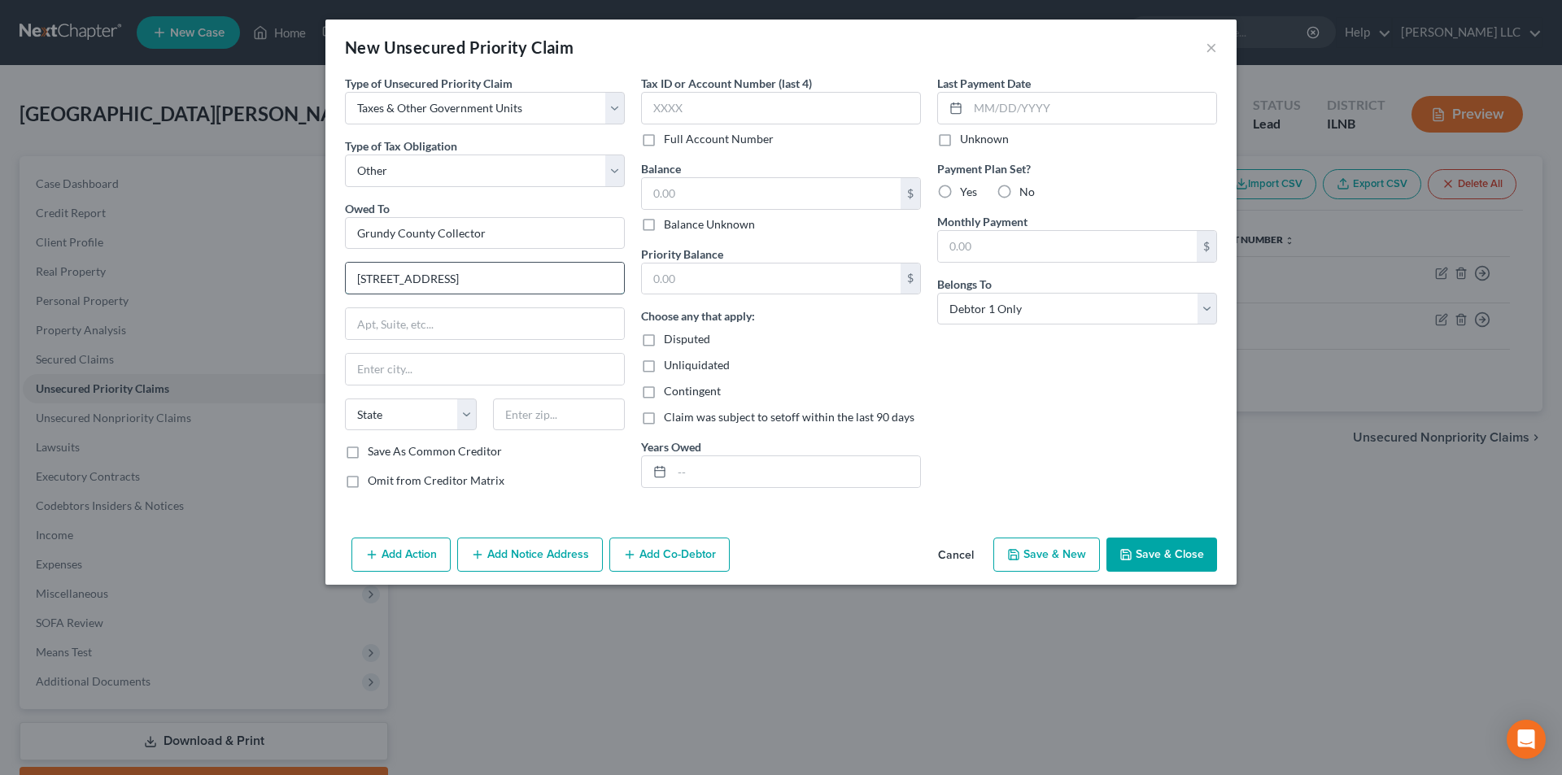
click at [424, 281] on input "111 E. Washginton Street" at bounding box center [485, 278] width 278 height 31
type input "111 E. Washington Street"
click at [556, 240] on input "Grundy County Collector" at bounding box center [485, 233] width 280 height 33
click at [421, 370] on input "text" at bounding box center [485, 369] width 278 height 31
type input "Morris"
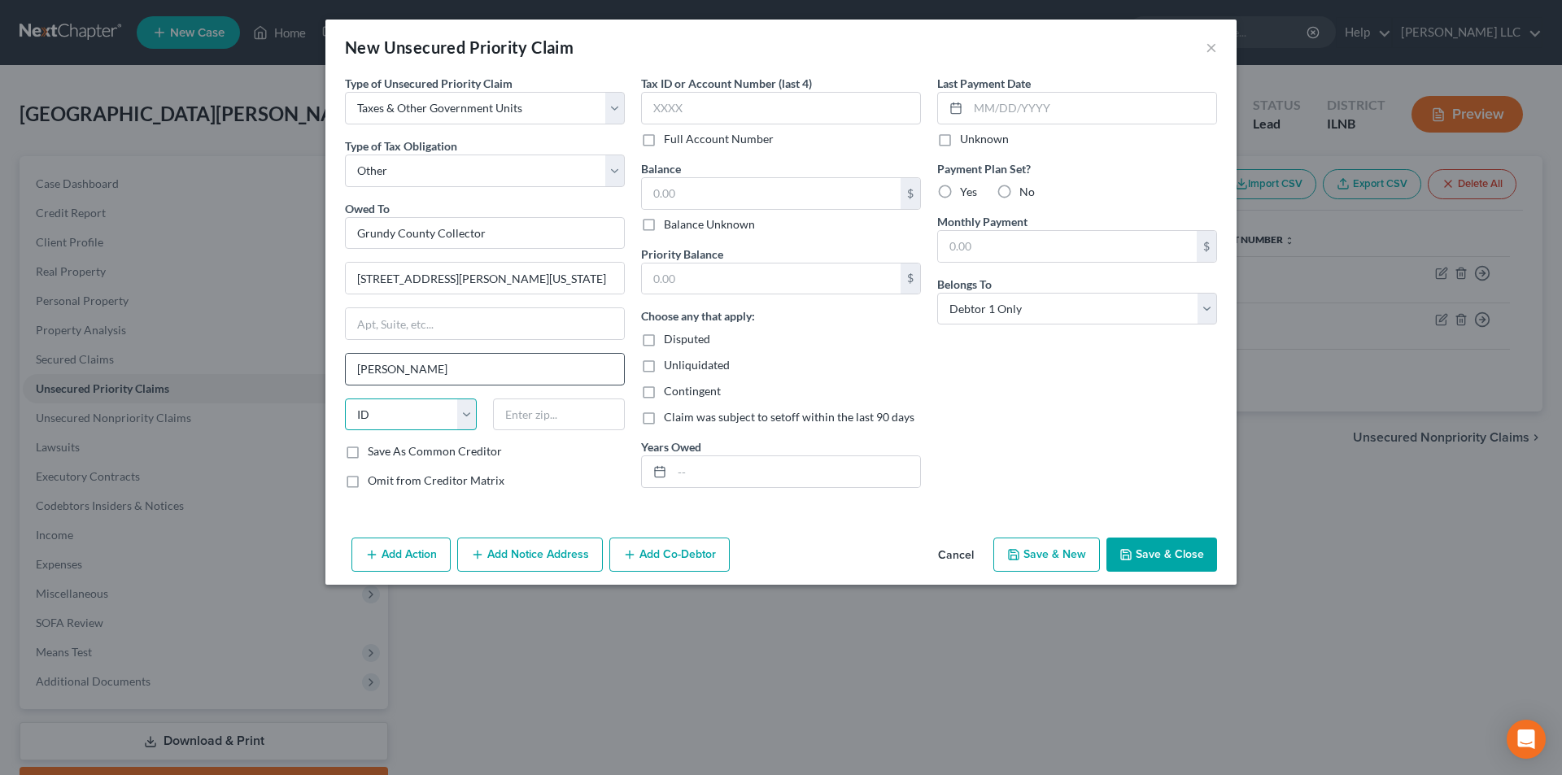
select select "14"
type input "60450"
click at [718, 91] on label "Tax ID or Account Number (last 4)" at bounding box center [726, 83] width 171 height 17
click at [792, 103] on input "text" at bounding box center [781, 108] width 280 height 33
type input "02-3"
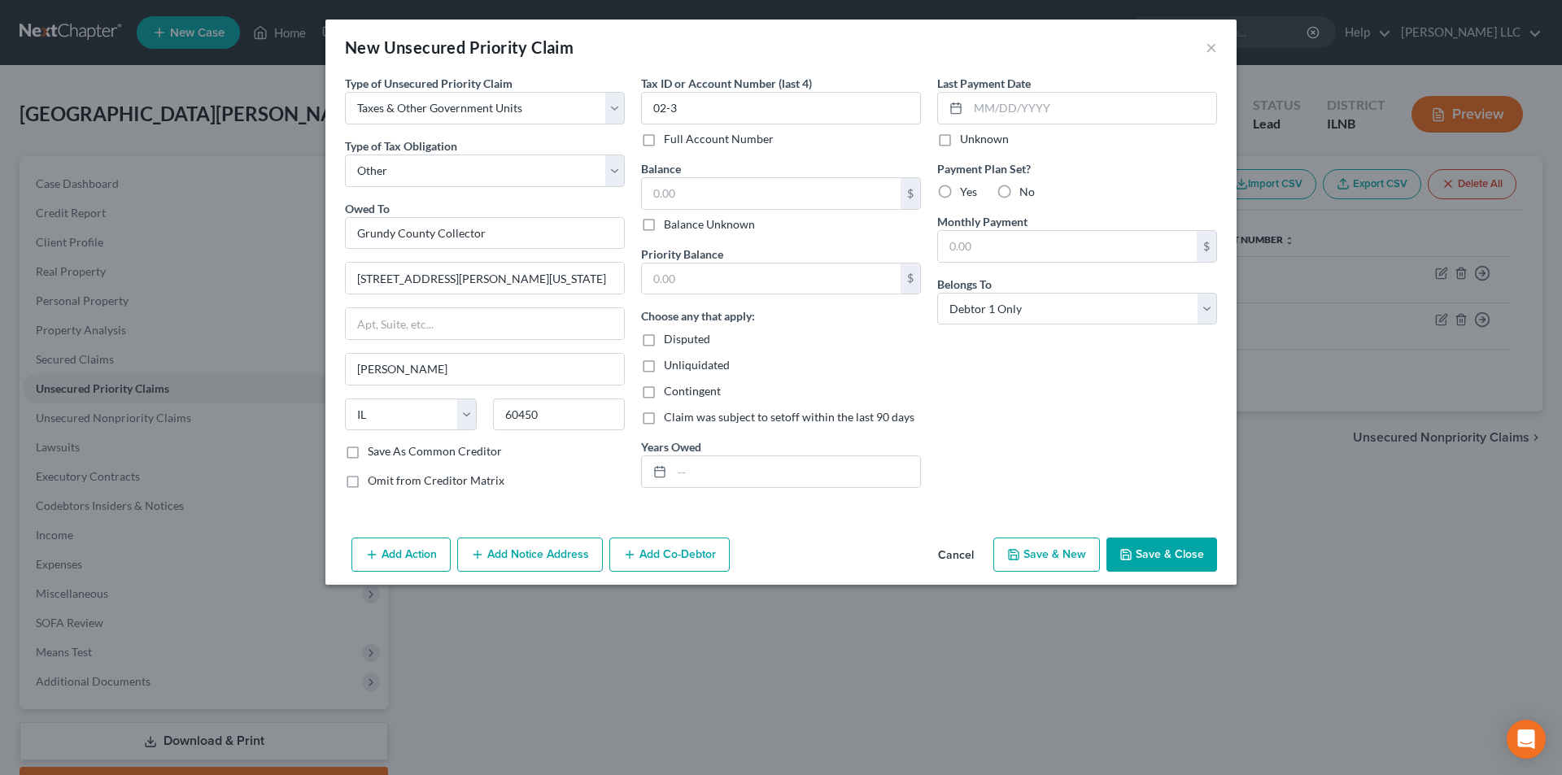
click at [814, 56] on div "New Unsecured Priority Claim ×" at bounding box center [780, 47] width 911 height 55
click at [674, 140] on label "Full Account Number" at bounding box center [719, 139] width 110 height 16
click at [674, 140] on input "Full Account Number" at bounding box center [675, 136] width 11 height 11
click at [704, 110] on input "02-3" at bounding box center [781, 108] width 280 height 33
type input "02-31-478-026"
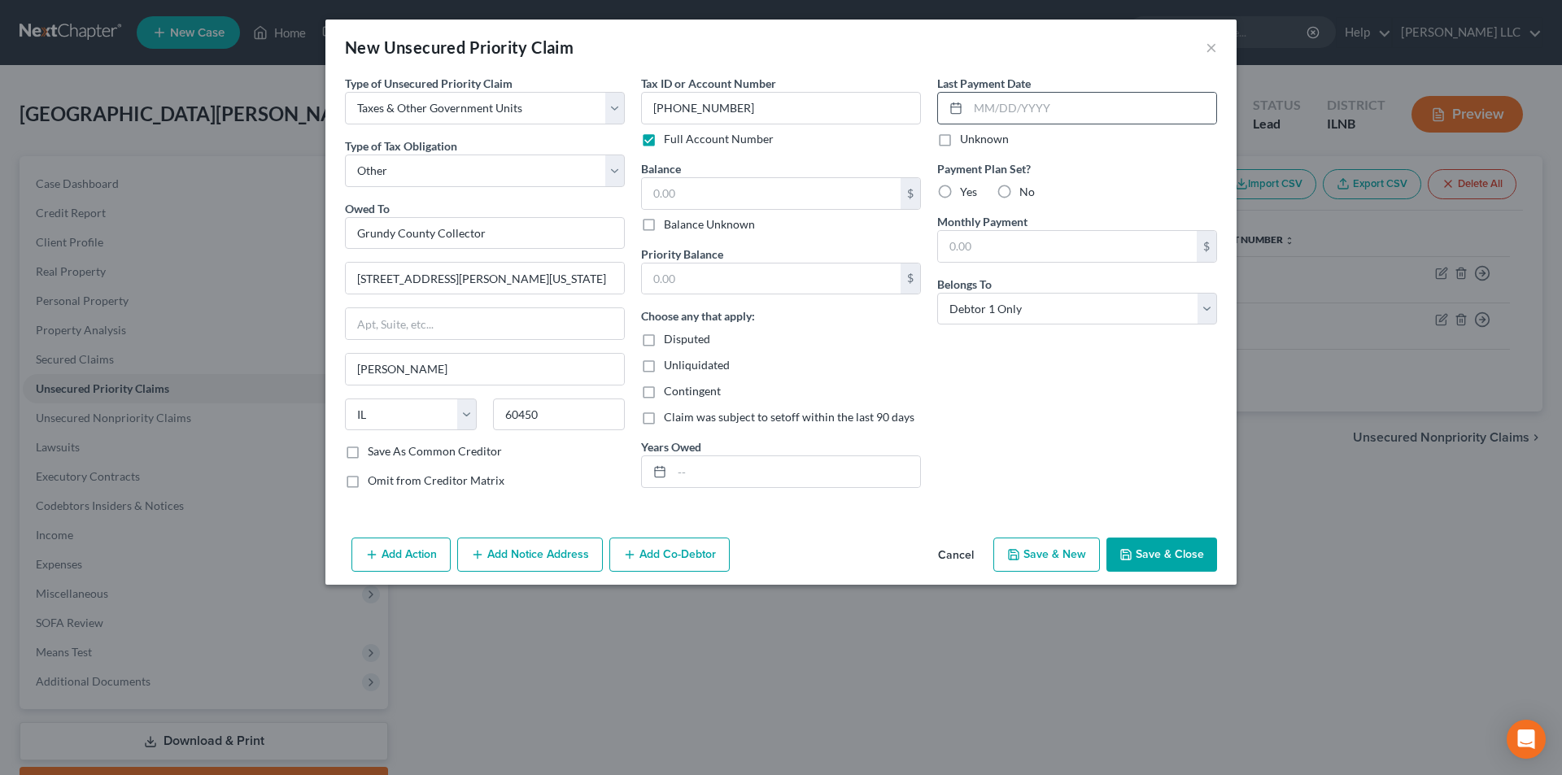
drag, startPoint x: 1086, startPoint y: 155, endPoint x: 1077, endPoint y: 124, distance: 33.0
click at [1088, 155] on div "Last Payment Date Unknown Payment Plan Set? Yes No Monthly Payment $ Belongs To…" at bounding box center [1077, 288] width 296 height 427
click at [735, 208] on input "text" at bounding box center [771, 193] width 259 height 31
type input "0.00"
click at [1019, 194] on label "No" at bounding box center [1026, 192] width 15 height 16
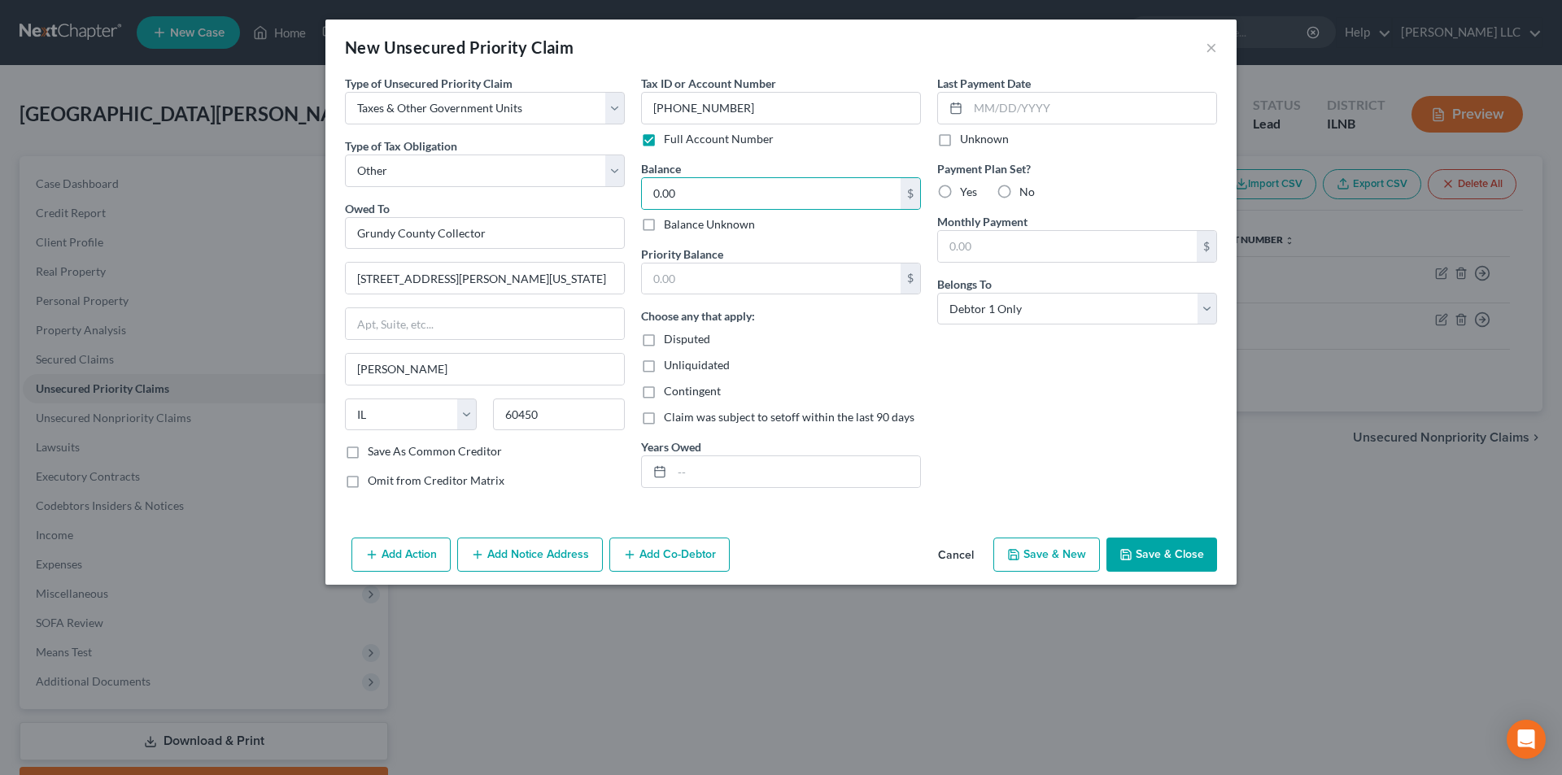
click at [1026, 194] on input "No" at bounding box center [1031, 189] width 11 height 11
radio input "true"
click at [986, 110] on input "text" at bounding box center [1092, 108] width 248 height 31
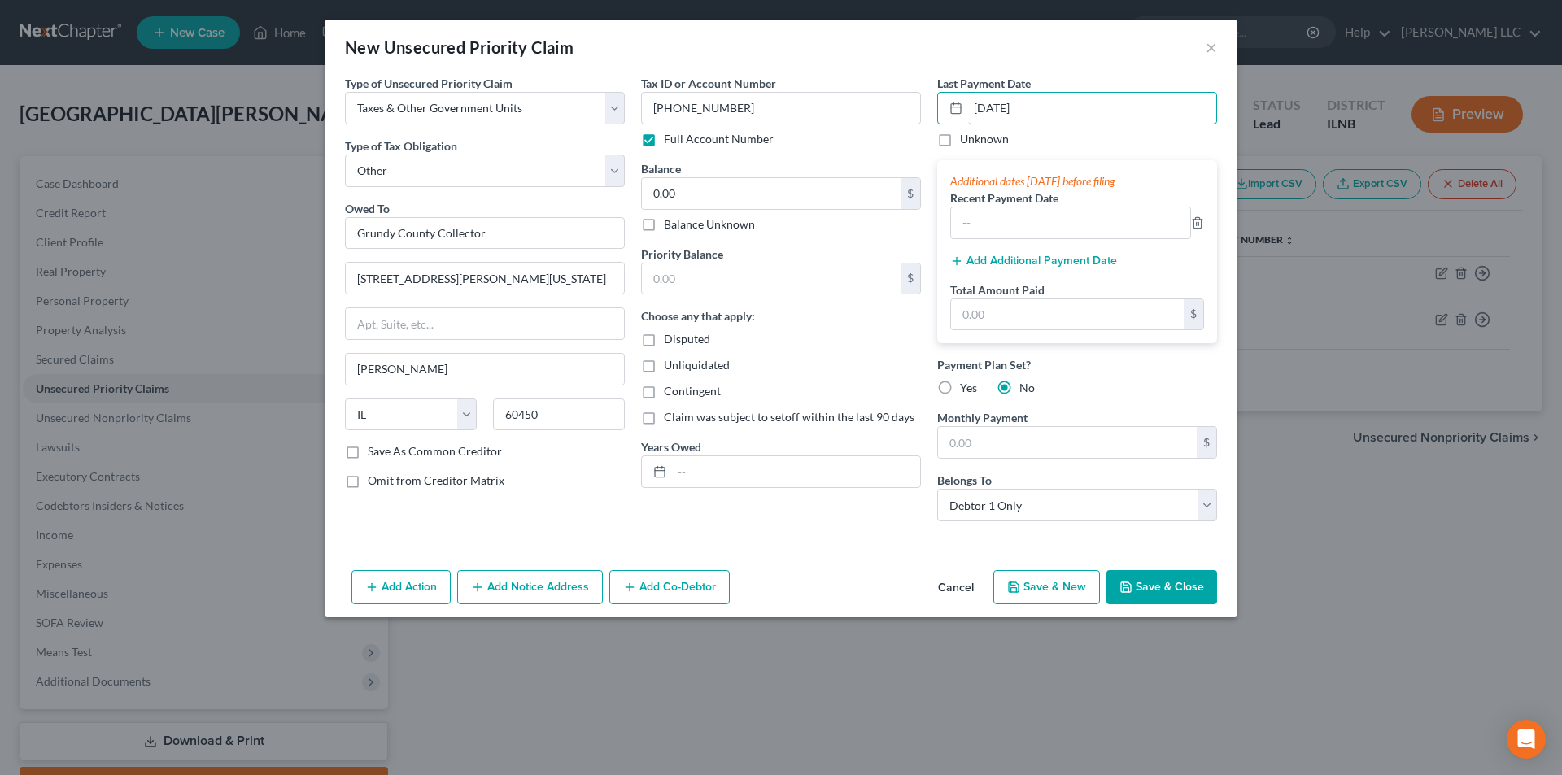
type input "08/29/2025"
click at [1093, 231] on input "text" at bounding box center [1070, 222] width 239 height 31
type input "06/11/2025"
click at [1083, 312] on input "text" at bounding box center [1067, 314] width 233 height 31
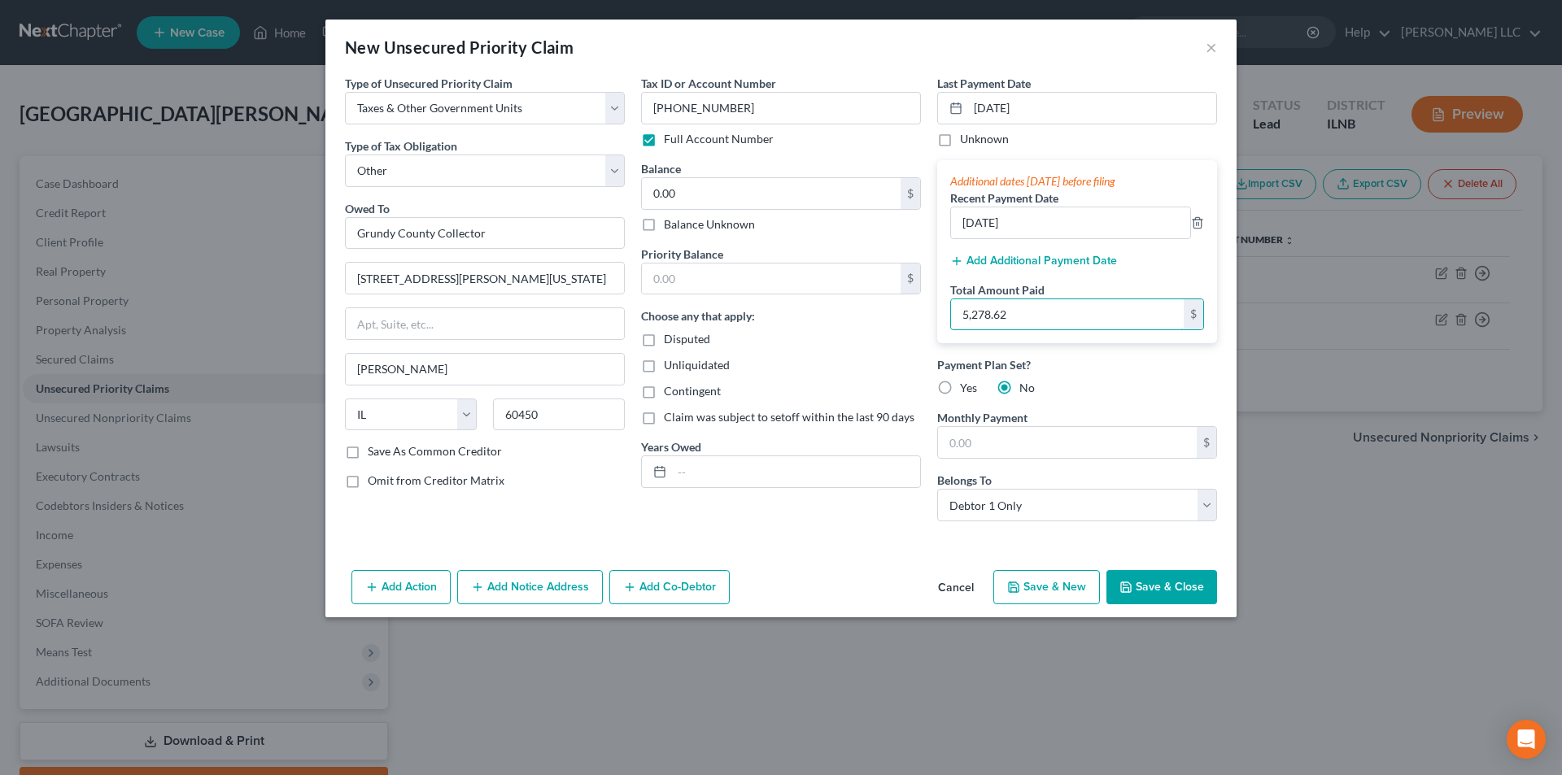
type input "5,278.62"
click at [1204, 393] on div "Payment Plan Set? Yes No" at bounding box center [1077, 376] width 280 height 40
click at [443, 449] on label "Save As Common Creditor" at bounding box center [435, 451] width 134 height 16
click at [385, 449] on input "Save As Common Creditor" at bounding box center [379, 448] width 11 height 11
click at [1149, 585] on button "Save & Close" at bounding box center [1161, 587] width 111 height 34
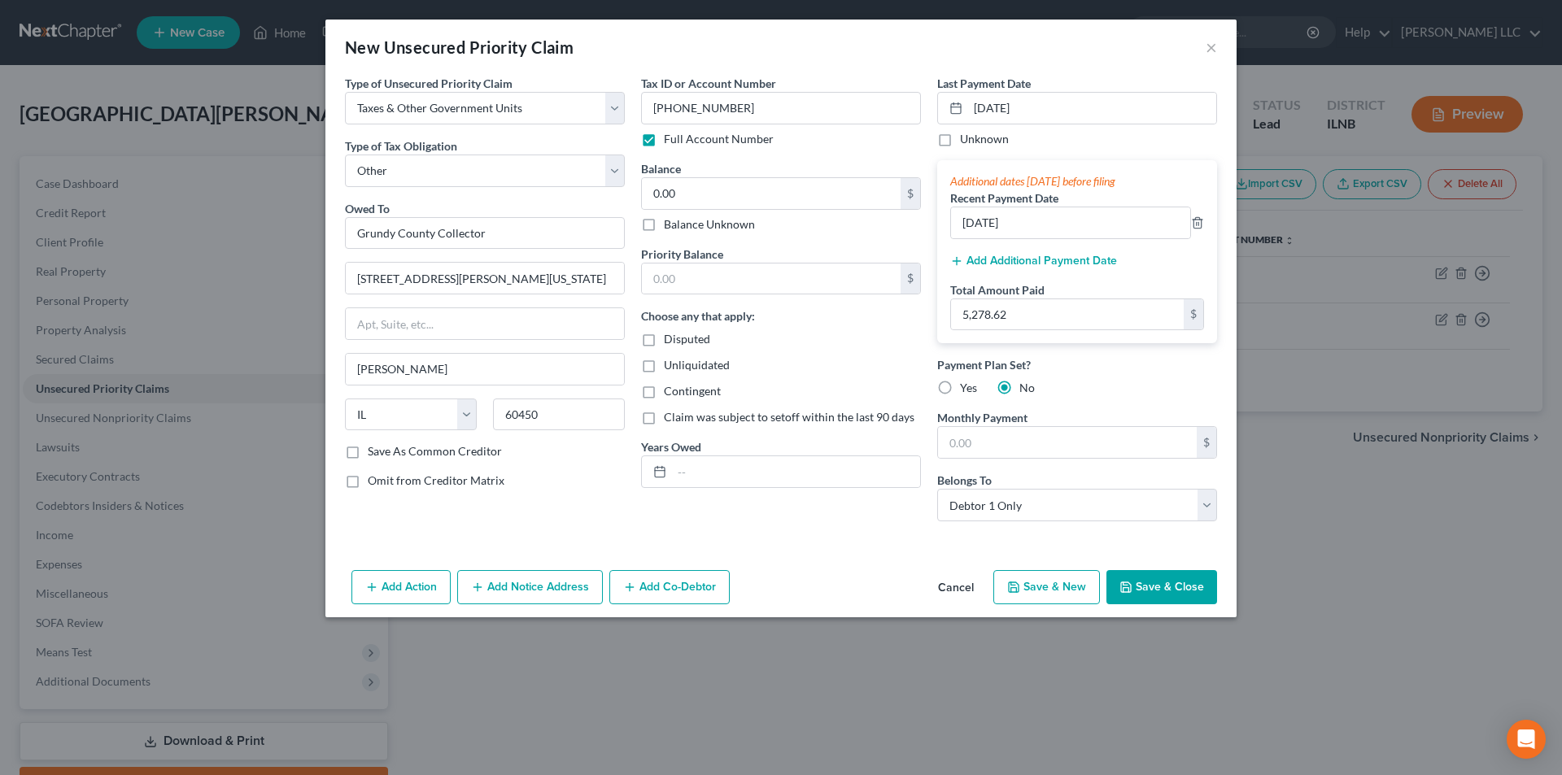
checkbox input "false"
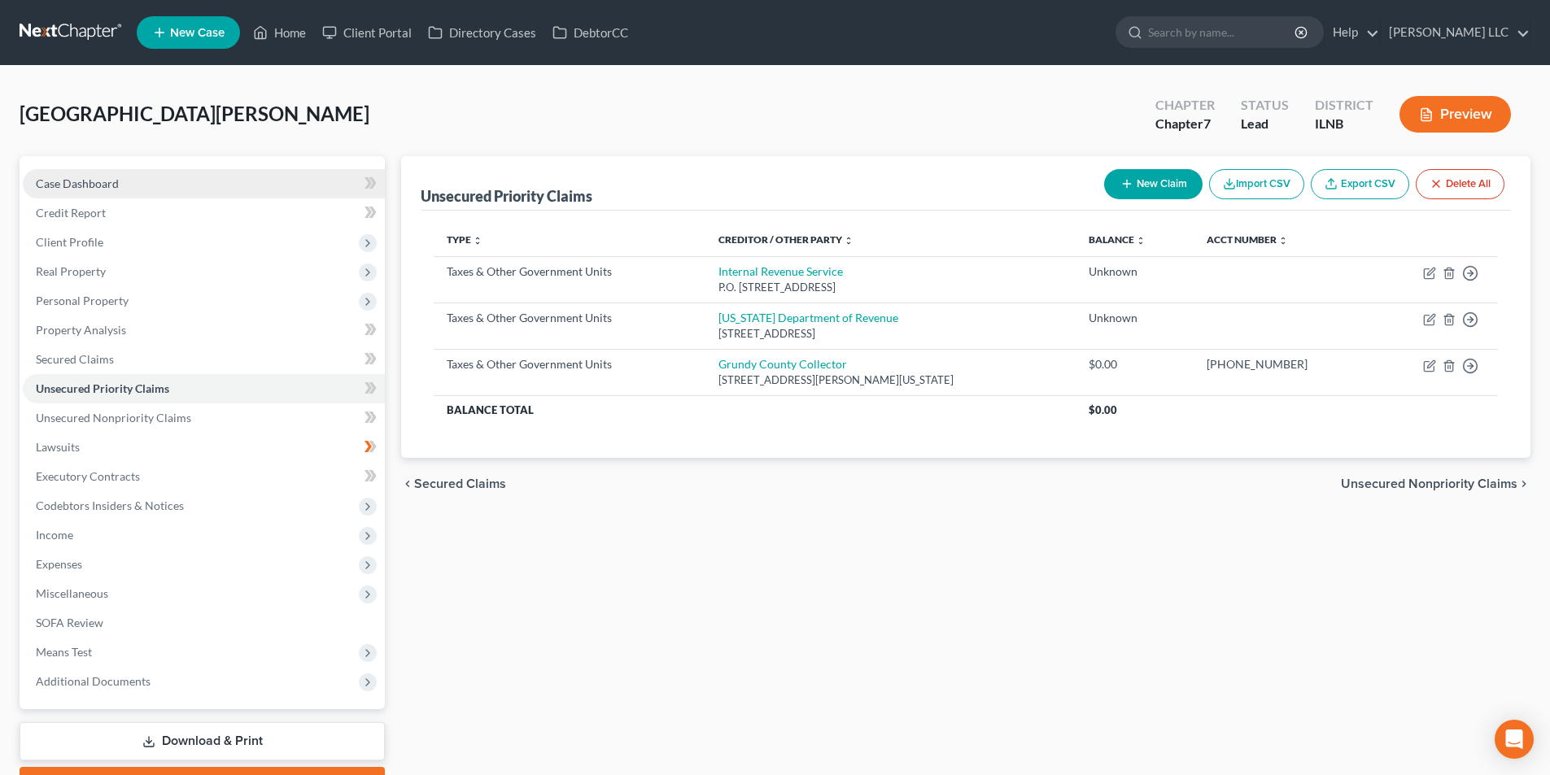
click at [114, 180] on span "Case Dashboard" at bounding box center [77, 184] width 83 height 14
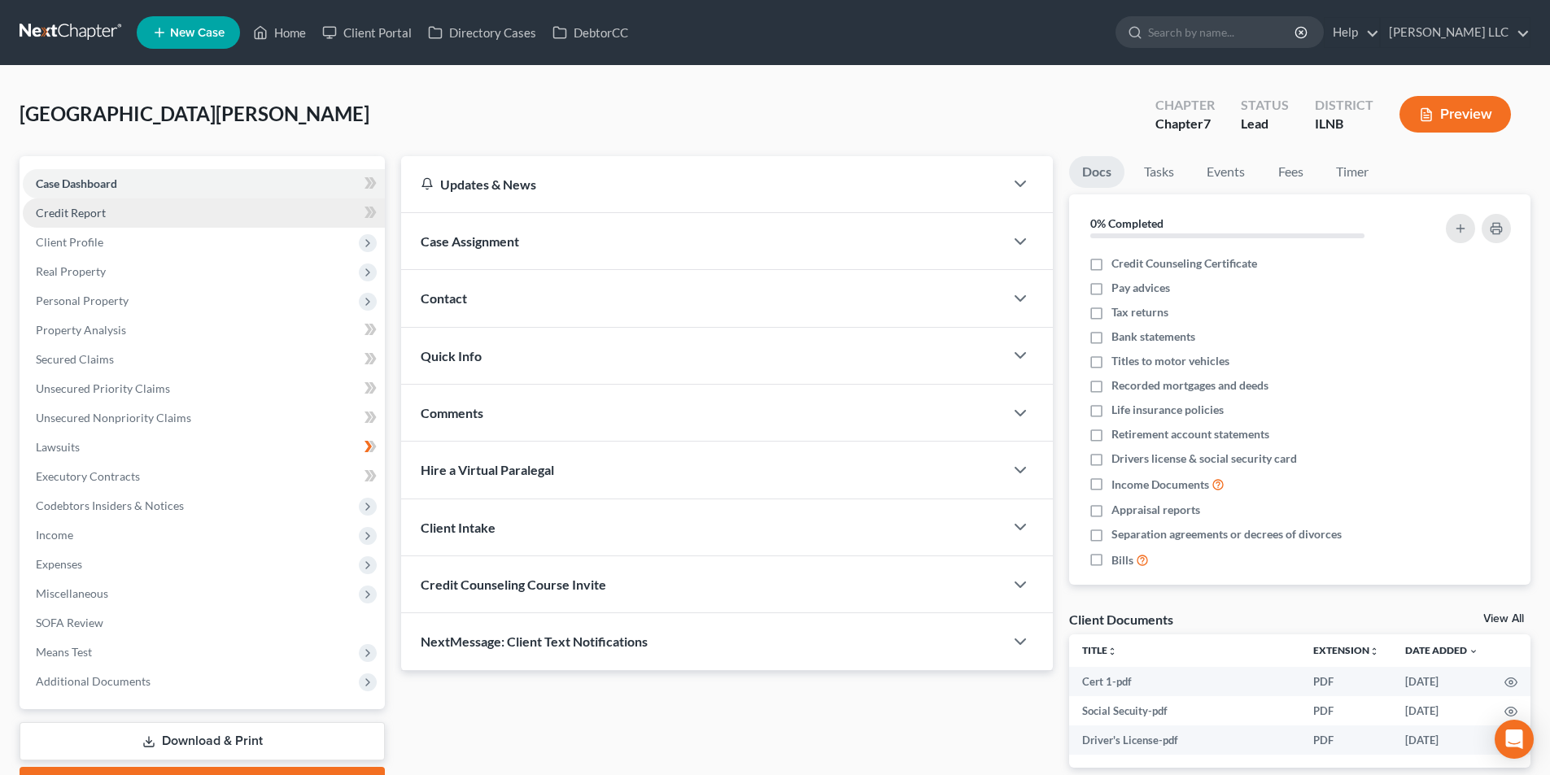
click at [108, 213] on link "Credit Report" at bounding box center [204, 212] width 362 height 29
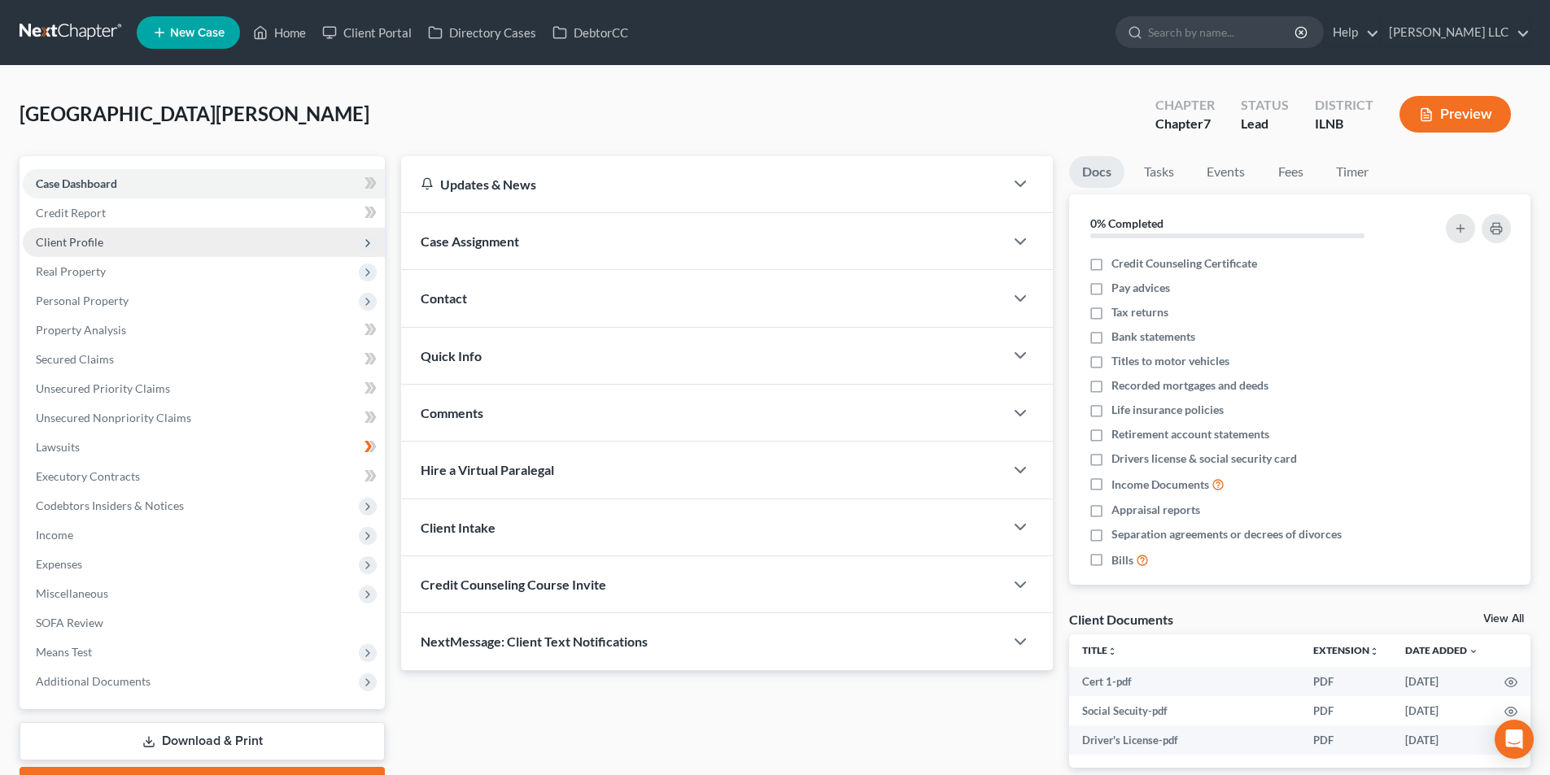
click at [96, 240] on span "Client Profile" at bounding box center [70, 242] width 68 height 14
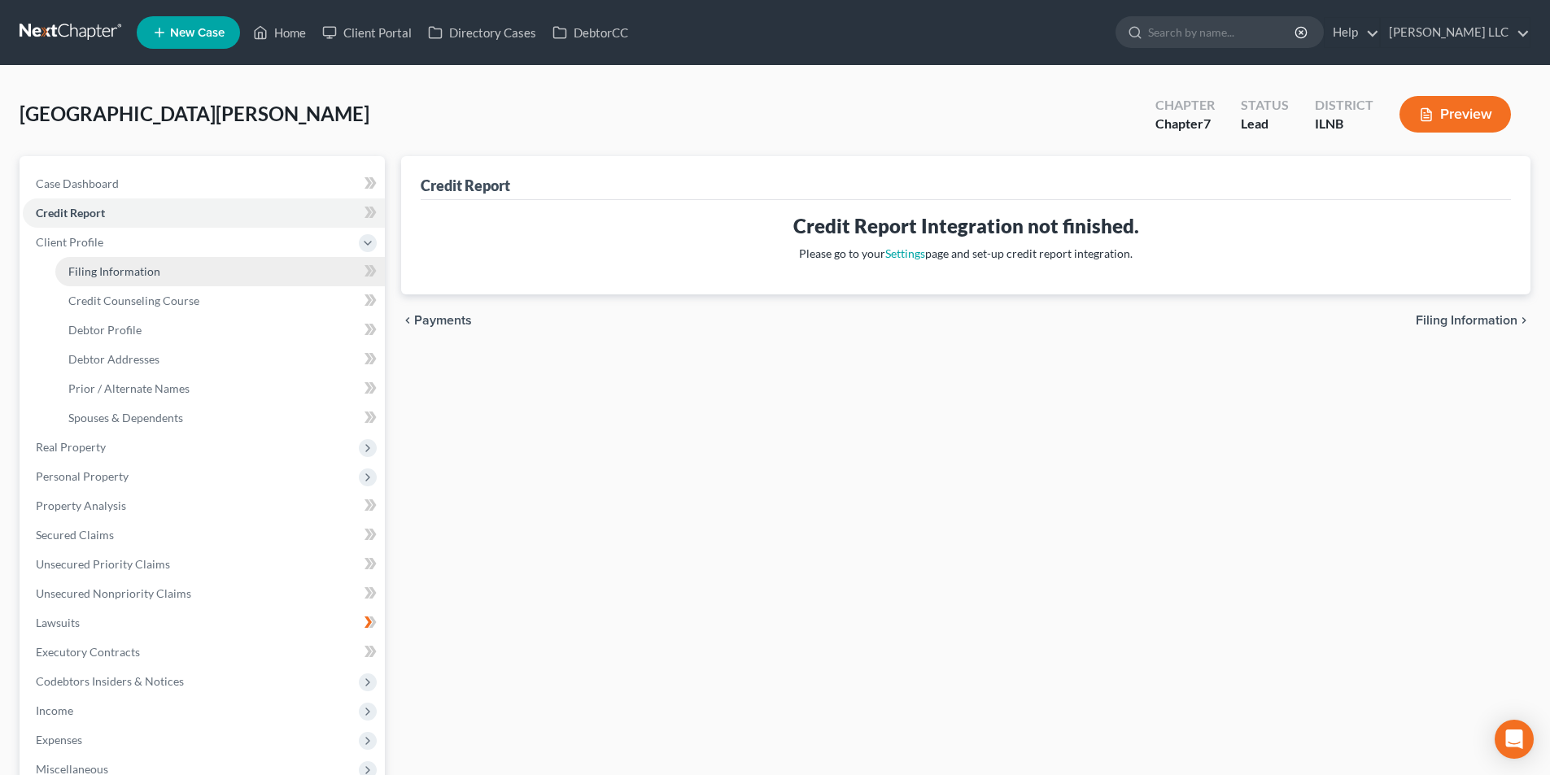
click at [148, 271] on span "Filing Information" at bounding box center [114, 271] width 92 height 14
select select "1"
select select "0"
select select "25"
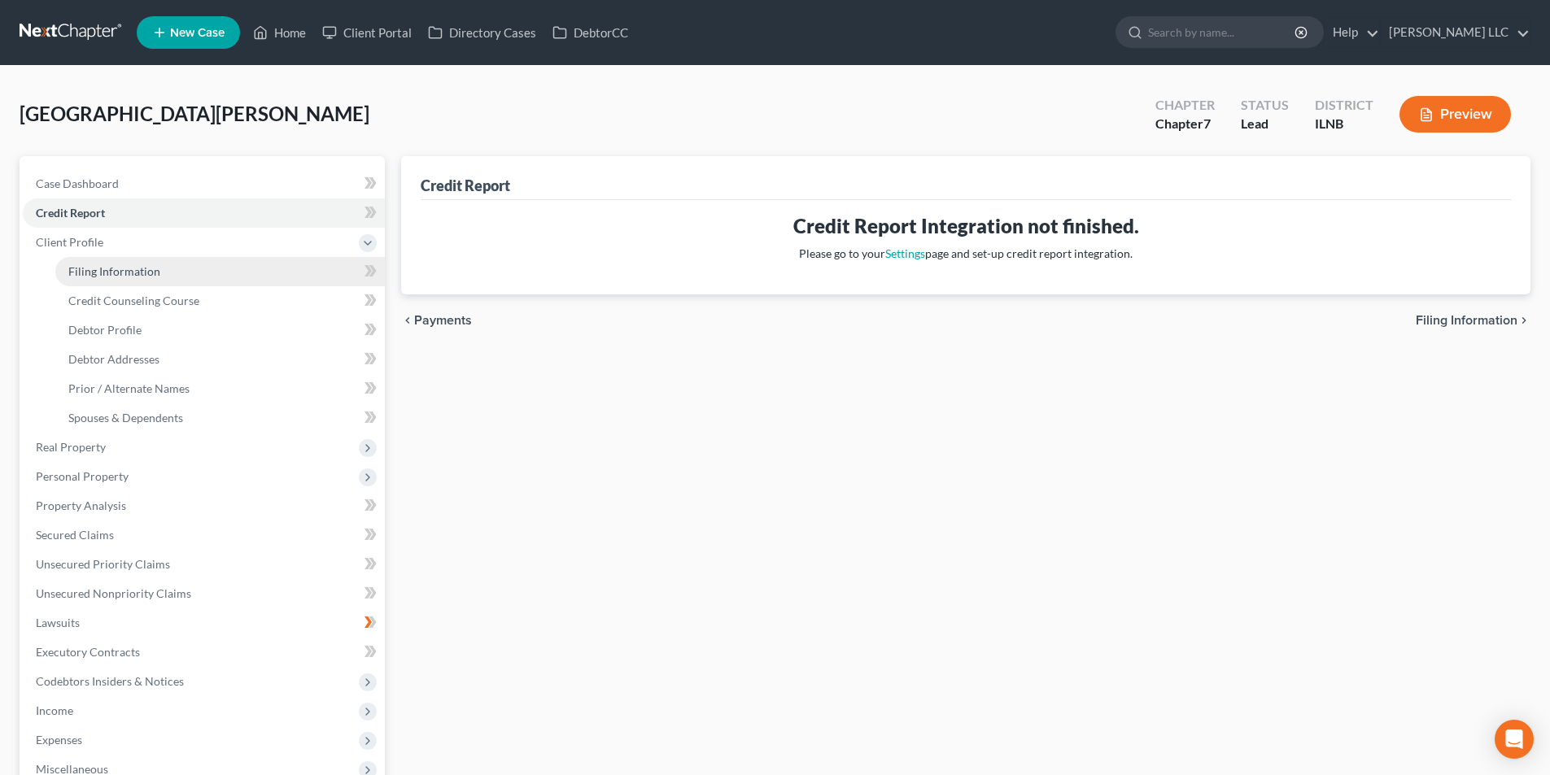
select select "3"
select select "14"
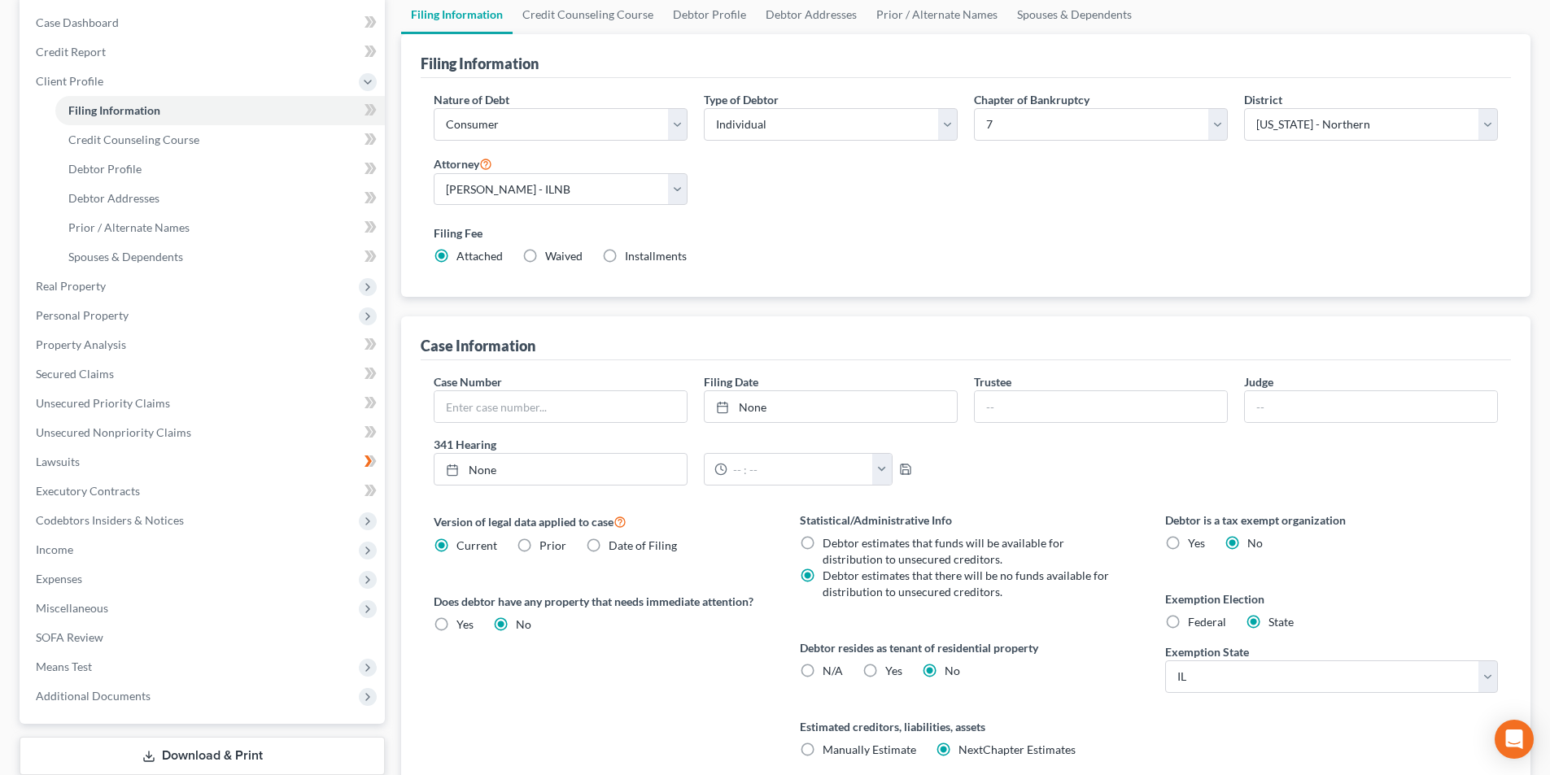
scroll to position [244, 0]
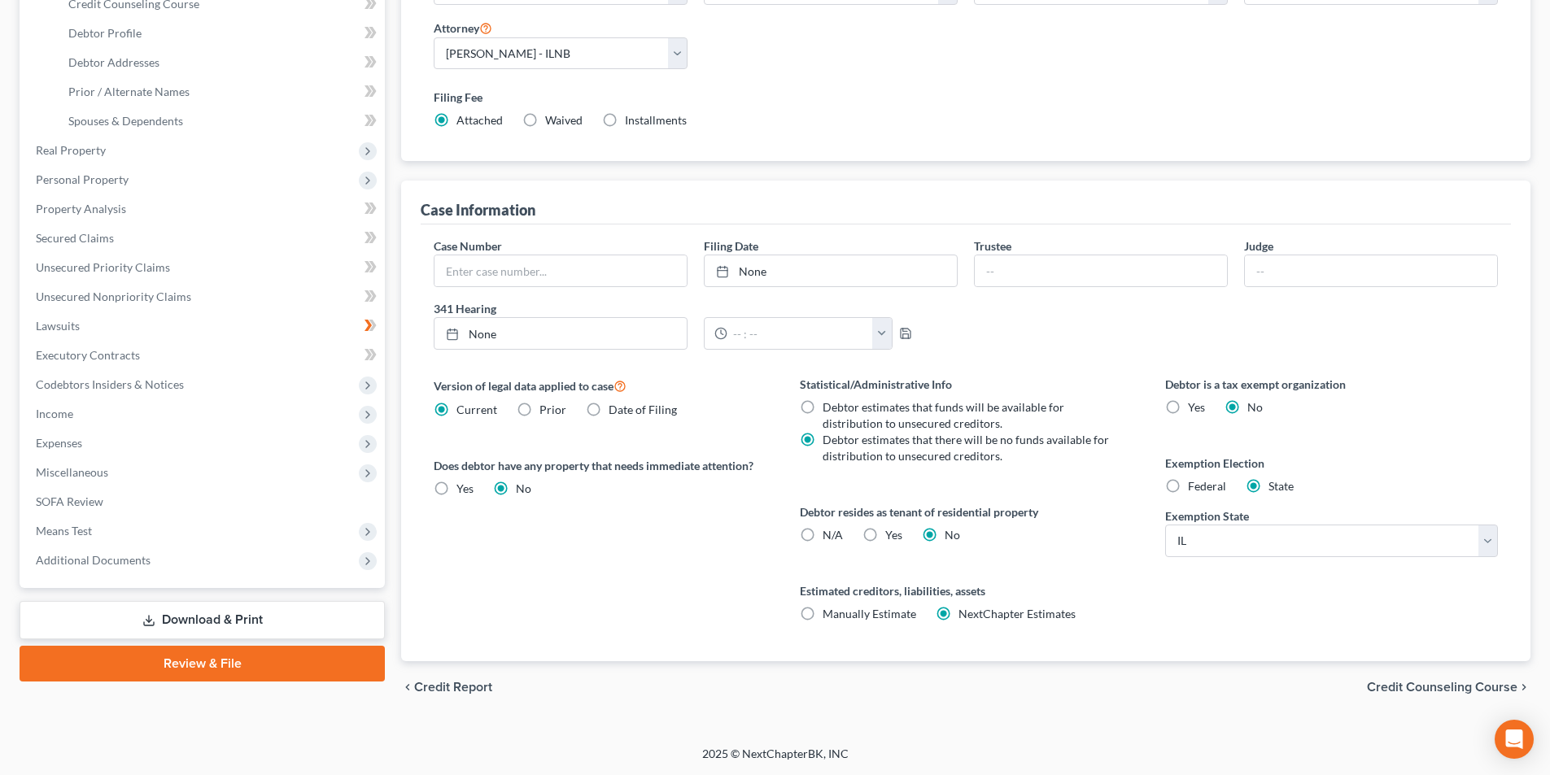
click at [1384, 690] on span "Credit Counseling Course" at bounding box center [1442, 687] width 150 height 13
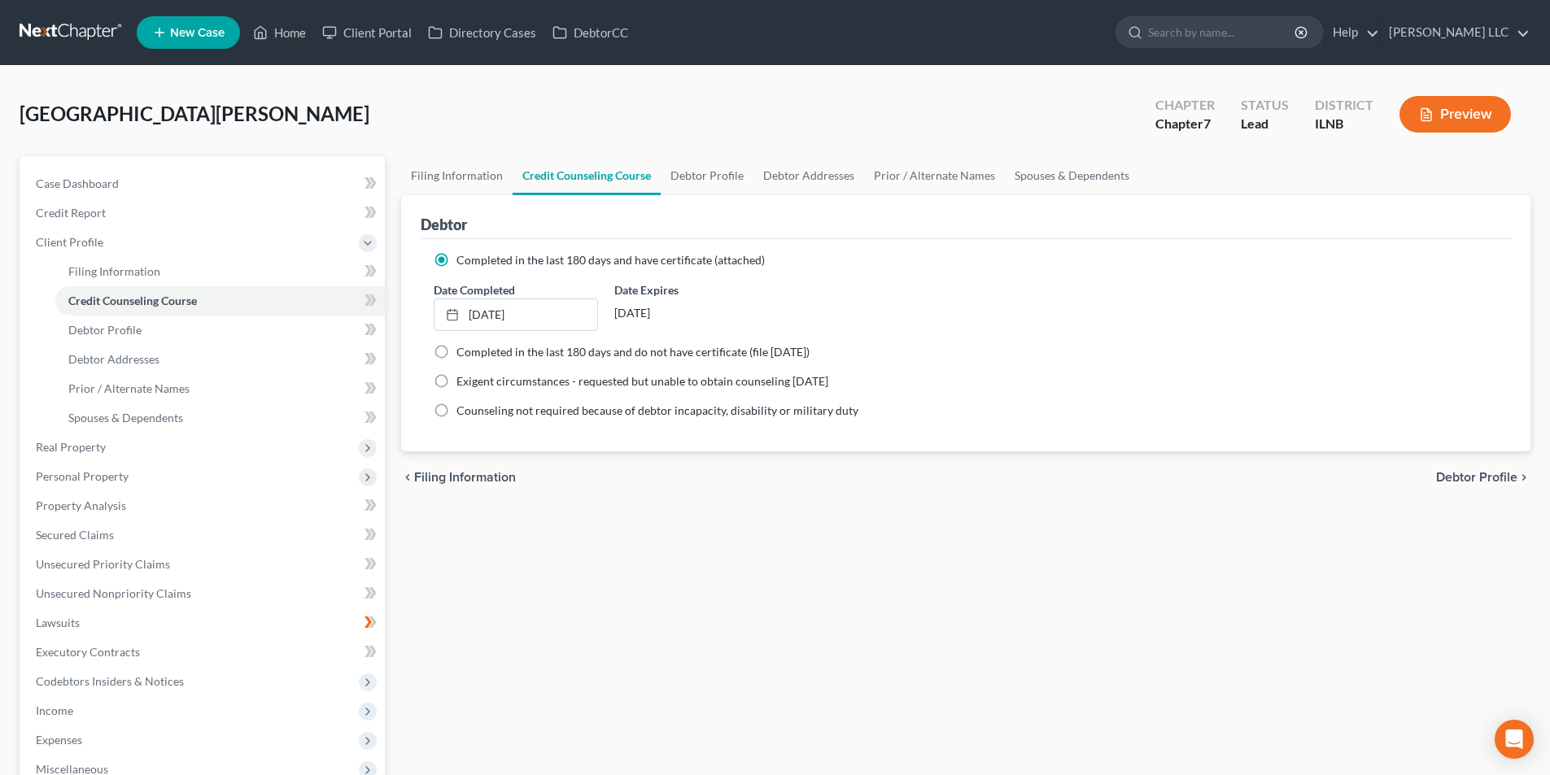
click at [1464, 480] on span "Debtor Profile" at bounding box center [1476, 477] width 81 height 13
select select "0"
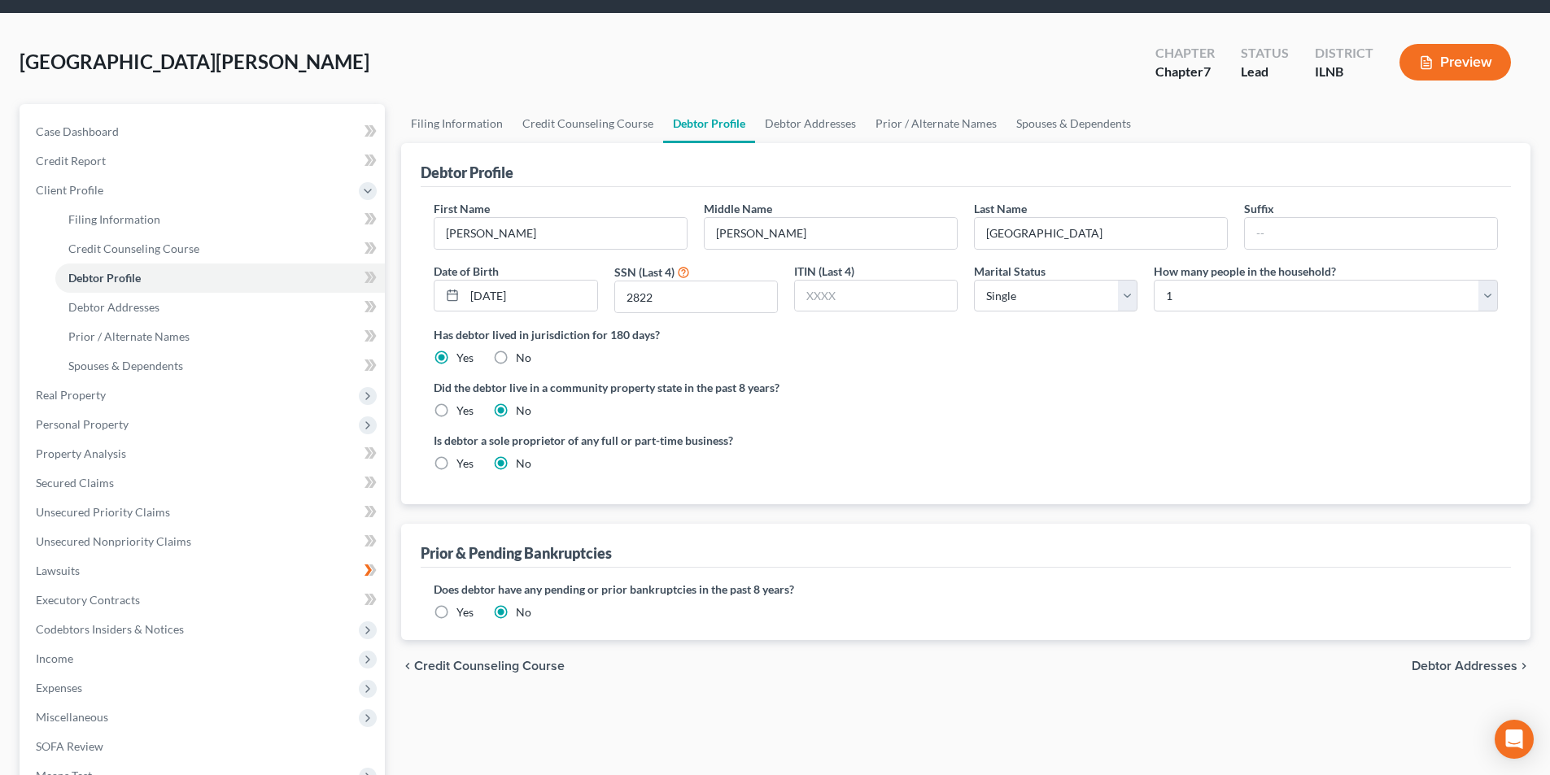
scroll to position [81, 0]
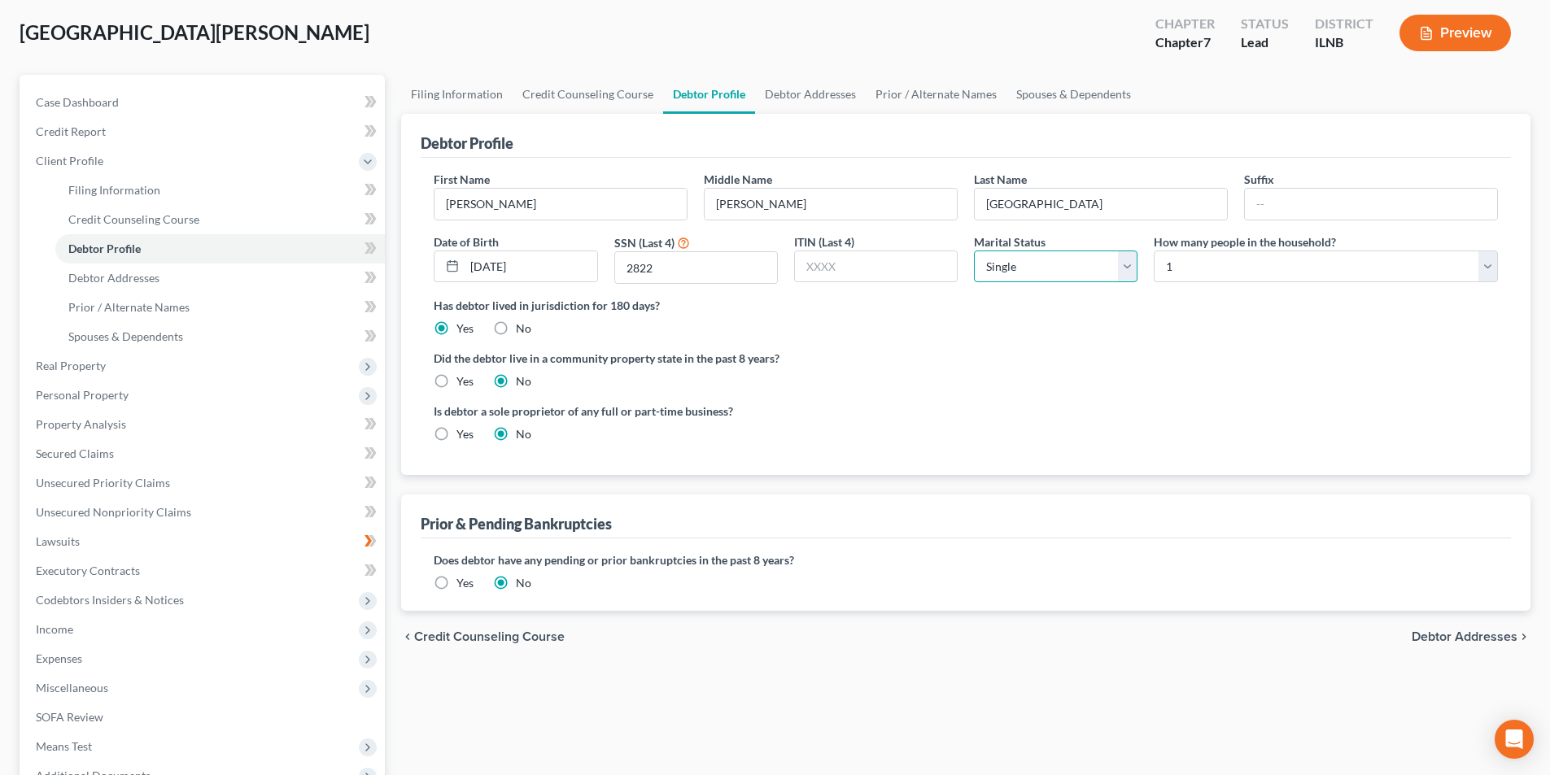
click at [1074, 266] on select "Select Single Married Separated Divorced Widowed" at bounding box center [1056, 267] width 164 height 33
select select "3"
click at [974, 251] on select "Select Single Married Separated Divorced Widowed" at bounding box center [1056, 267] width 164 height 33
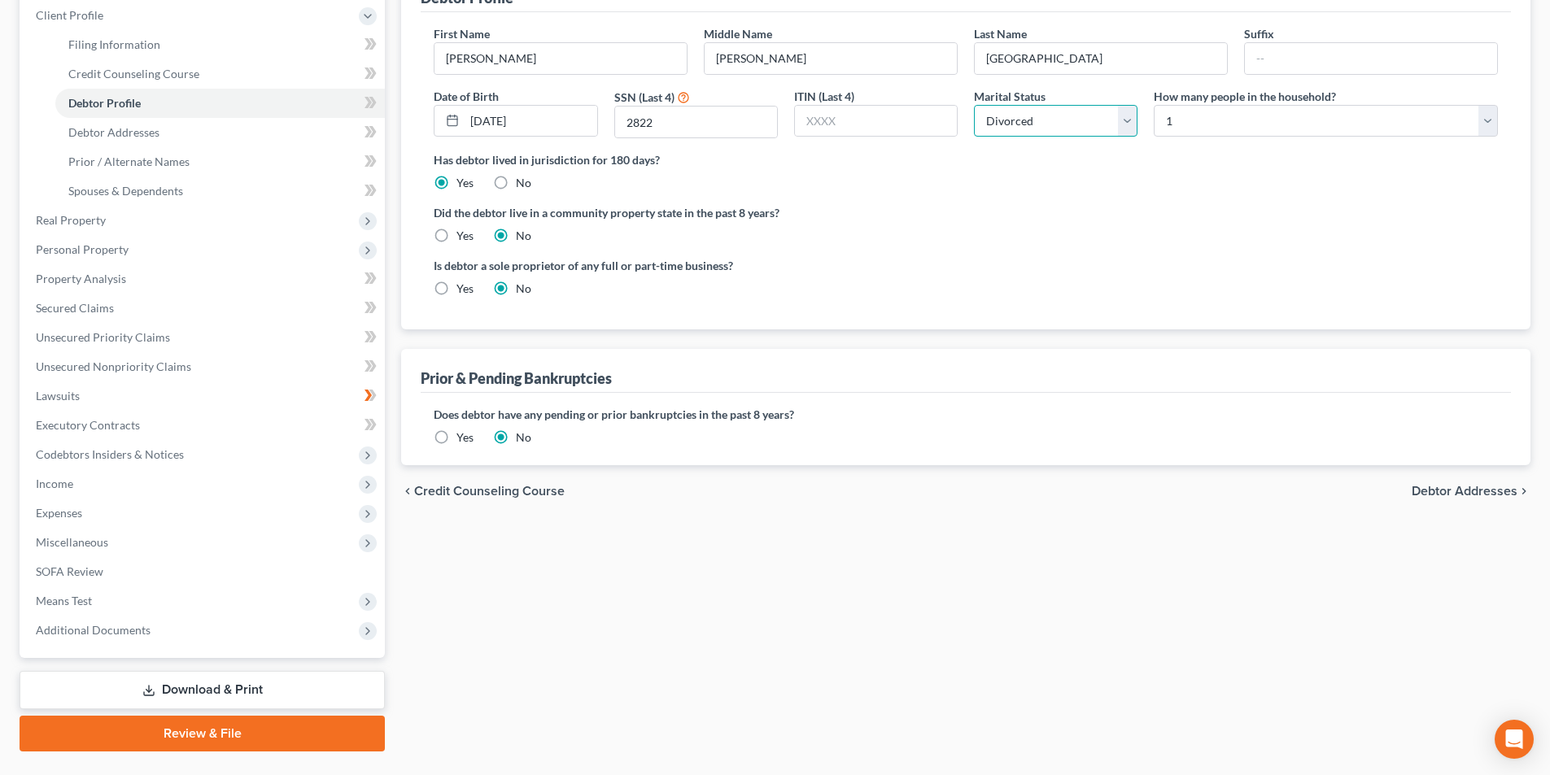
scroll to position [244, 0]
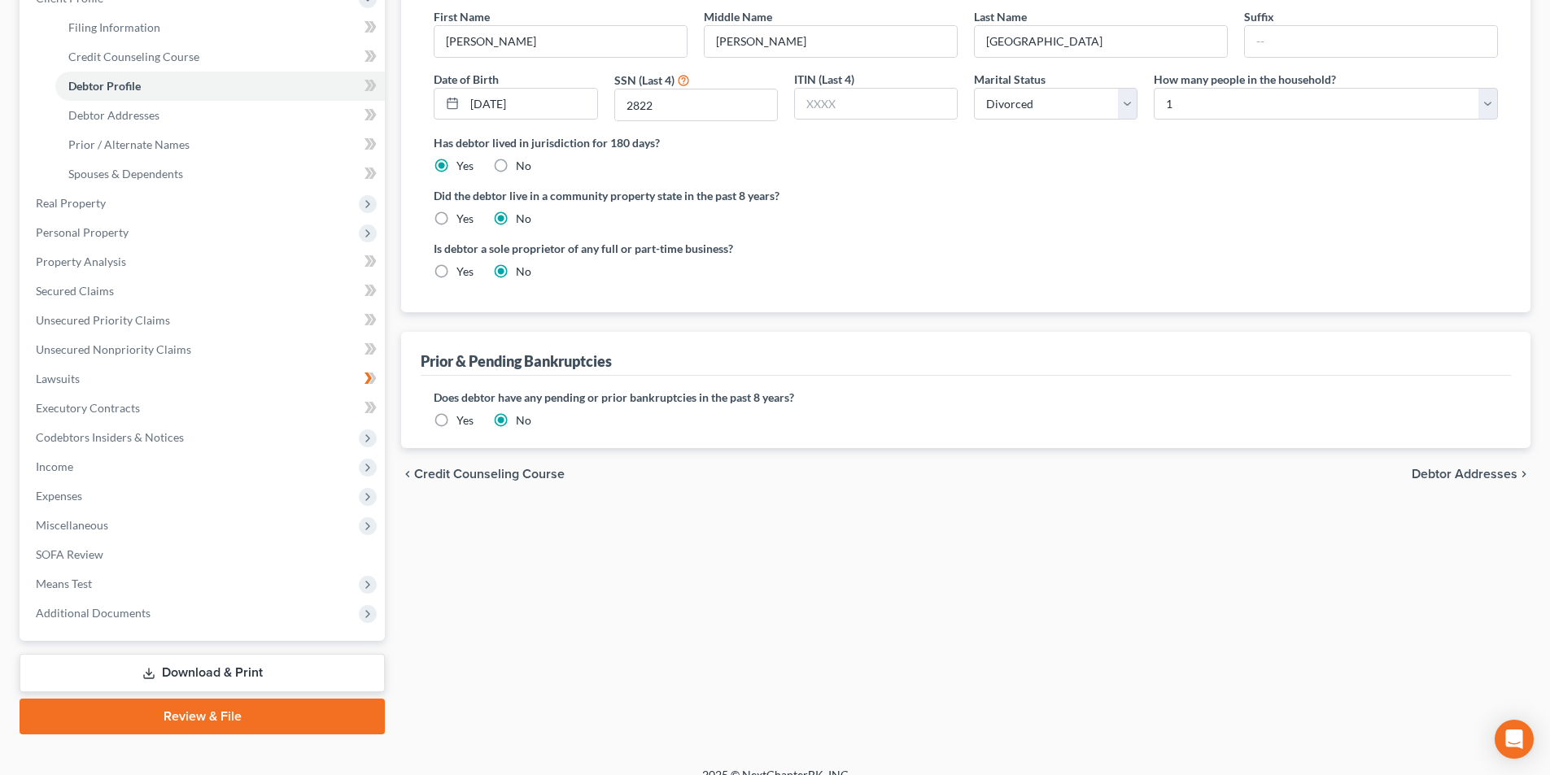
click at [1436, 473] on span "Debtor Addresses" at bounding box center [1464, 474] width 106 height 13
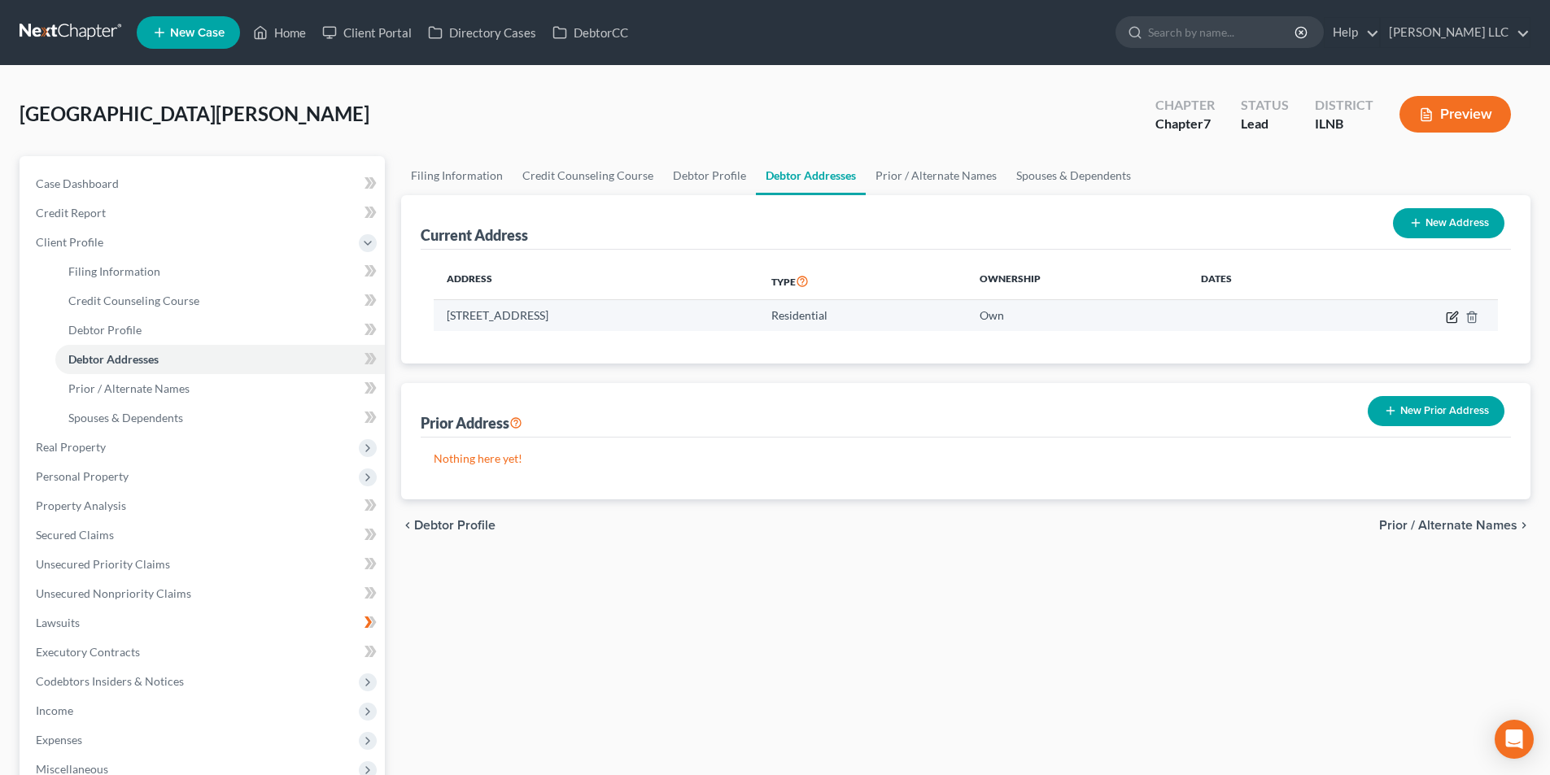
click at [1451, 320] on icon "button" at bounding box center [1451, 317] width 13 height 13
select select "14"
select select "31"
select select "0"
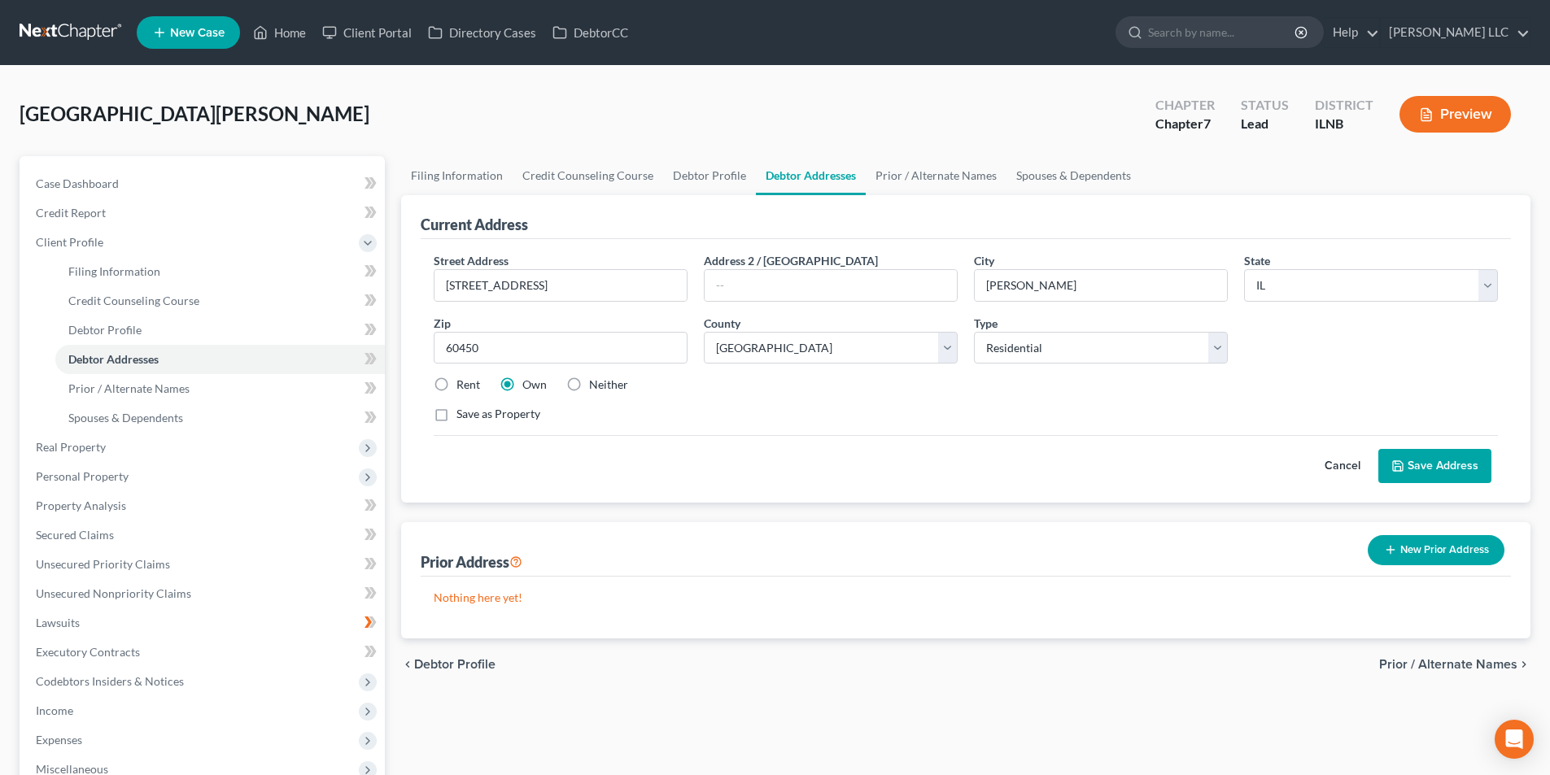
click at [1453, 459] on button "Save Address" at bounding box center [1434, 466] width 113 height 34
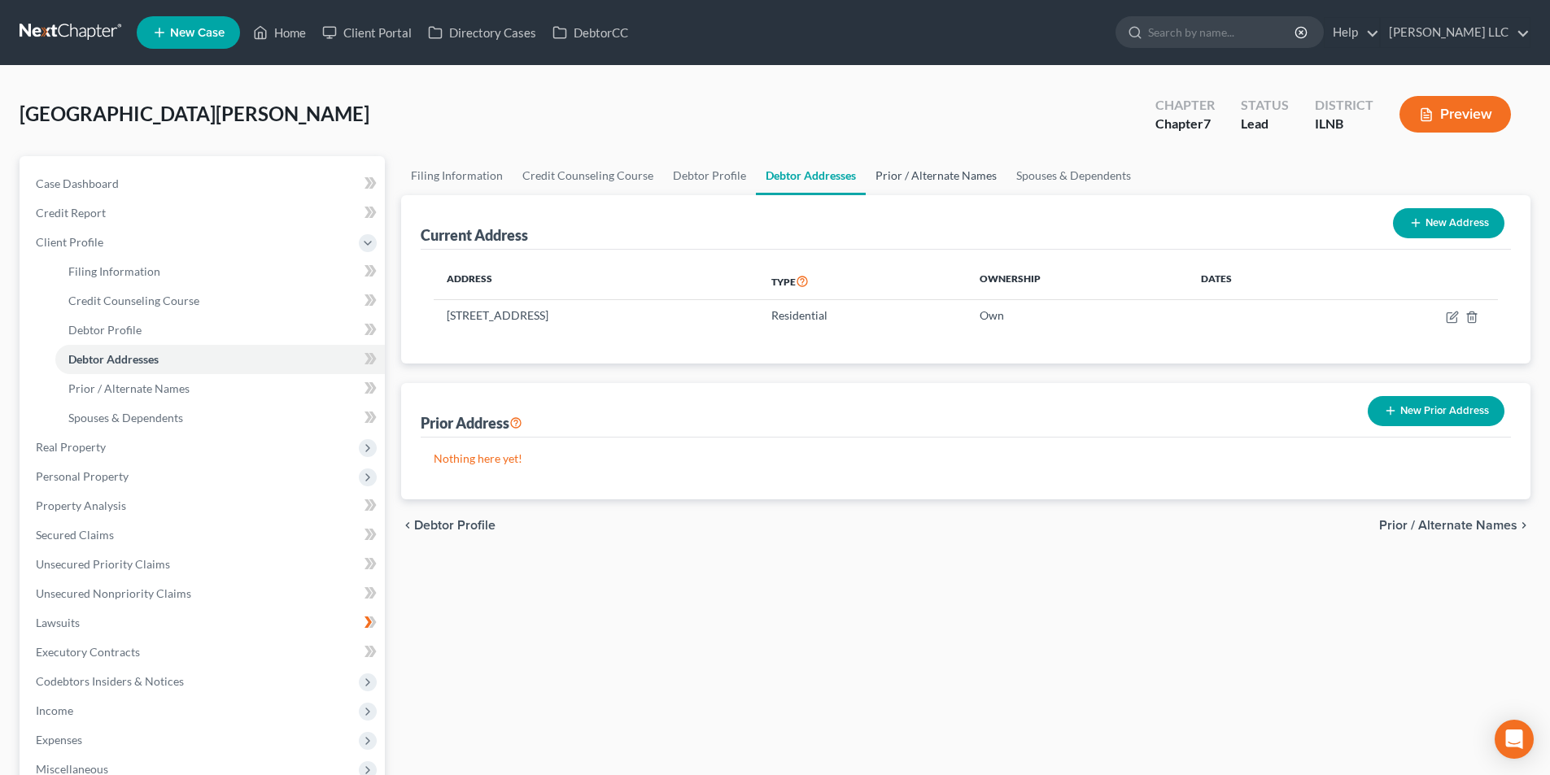
click at [902, 178] on link "Prior / Alternate Names" at bounding box center [936, 175] width 141 height 39
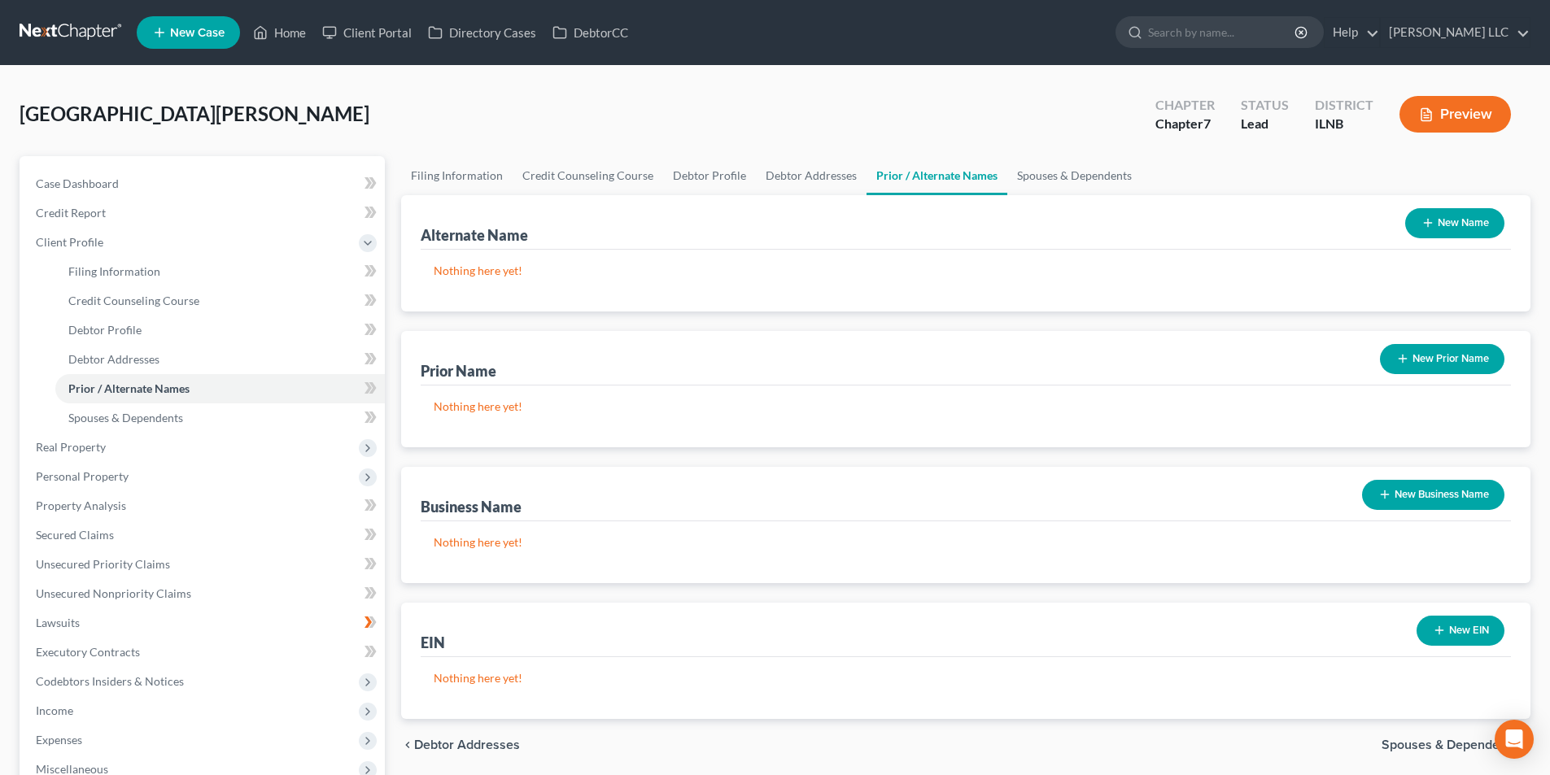
click at [1422, 365] on button "New Prior Name" at bounding box center [1442, 359] width 124 height 30
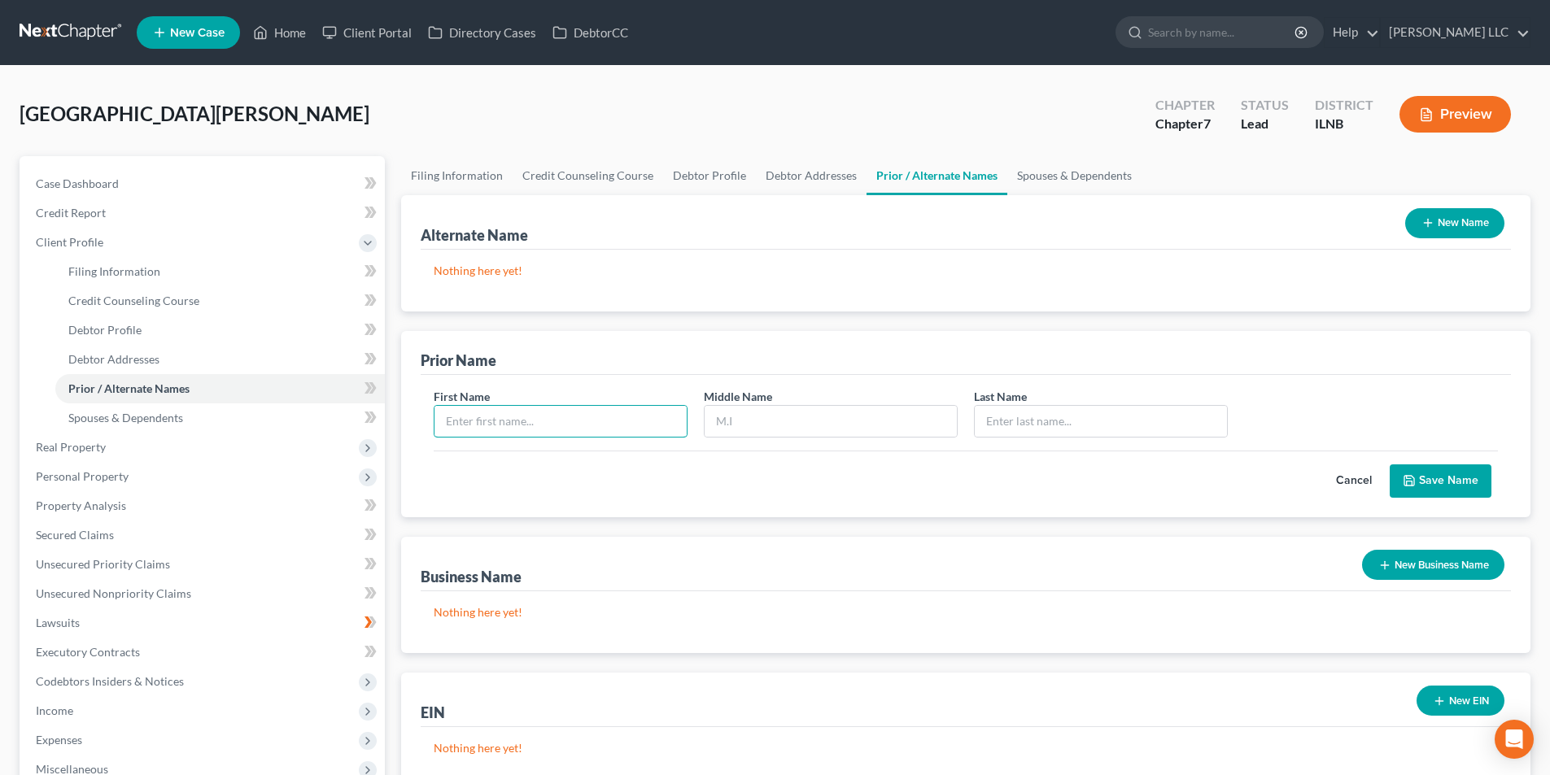
drag, startPoint x: 514, startPoint y: 417, endPoint x: 528, endPoint y: 394, distance: 27.3
click at [516, 417] on input "text" at bounding box center [560, 421] width 252 height 31
type input "Barbara"
type input "J"
type input "Cantrell"
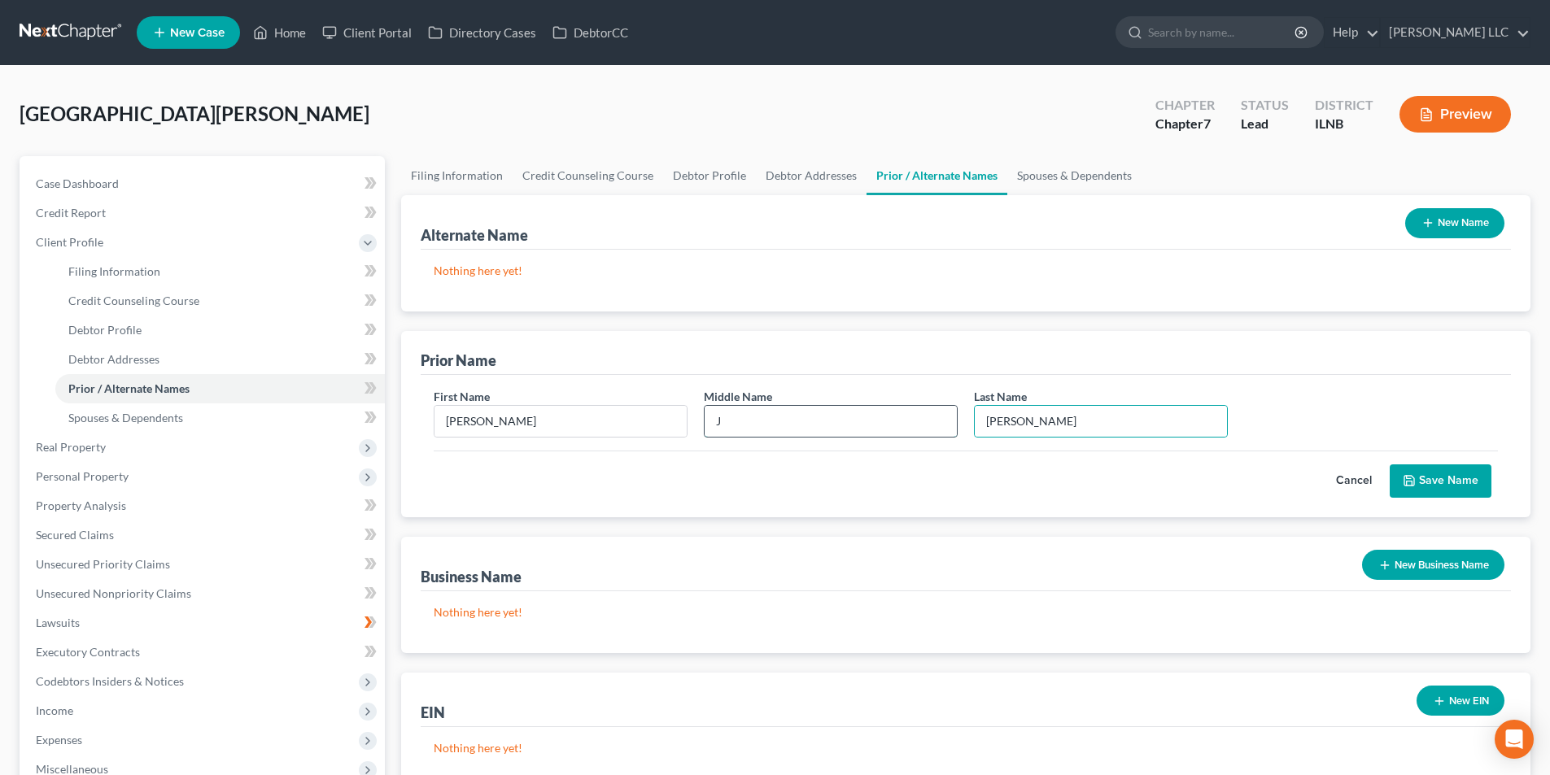
click at [728, 420] on input "J" at bounding box center [830, 421] width 252 height 31
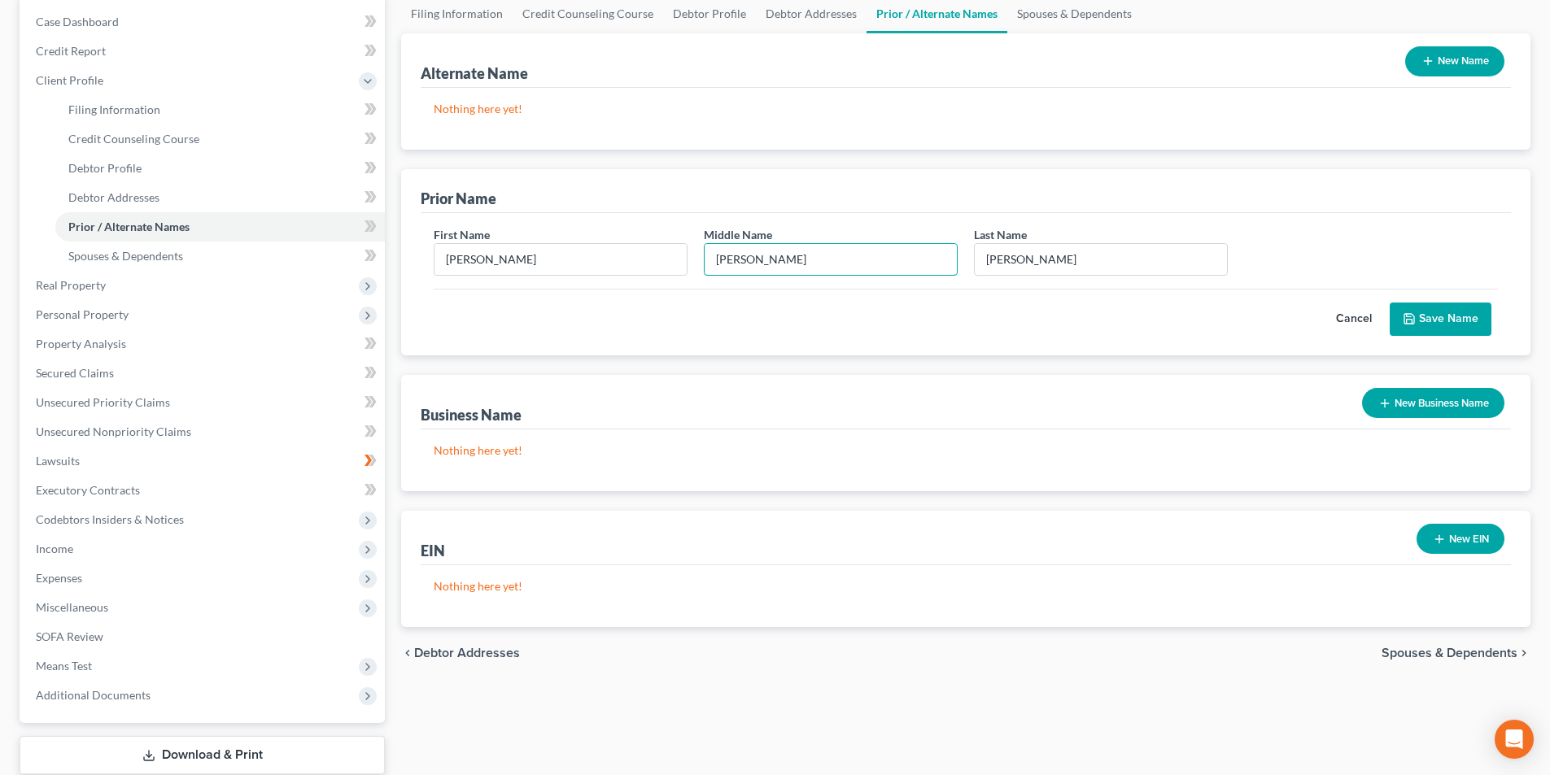
scroll to position [163, 0]
type input "J."
click at [1435, 322] on button "Save Name" at bounding box center [1440, 319] width 102 height 34
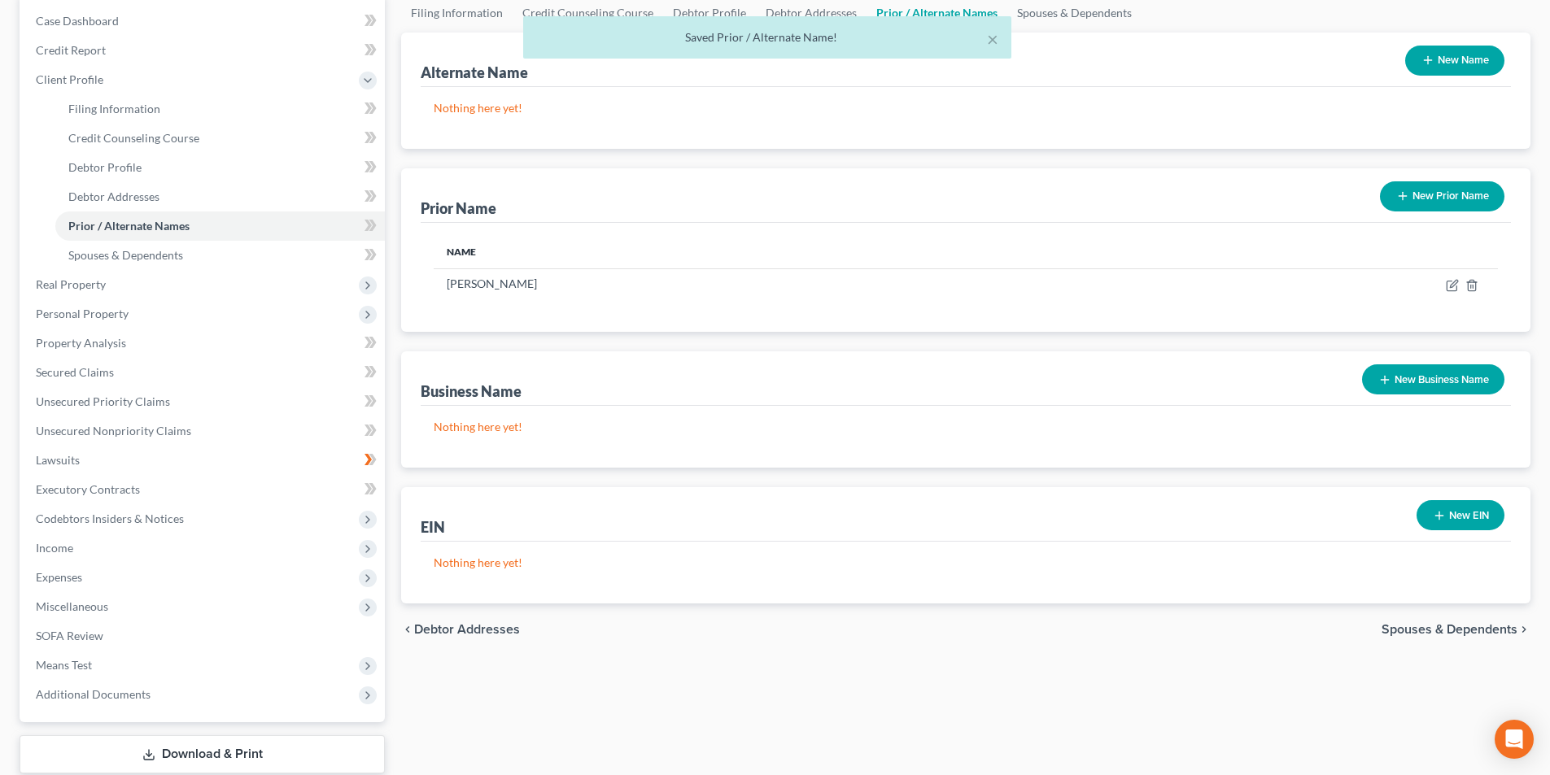
click at [1445, 634] on span "Spouses & Dependents" at bounding box center [1449, 629] width 136 height 13
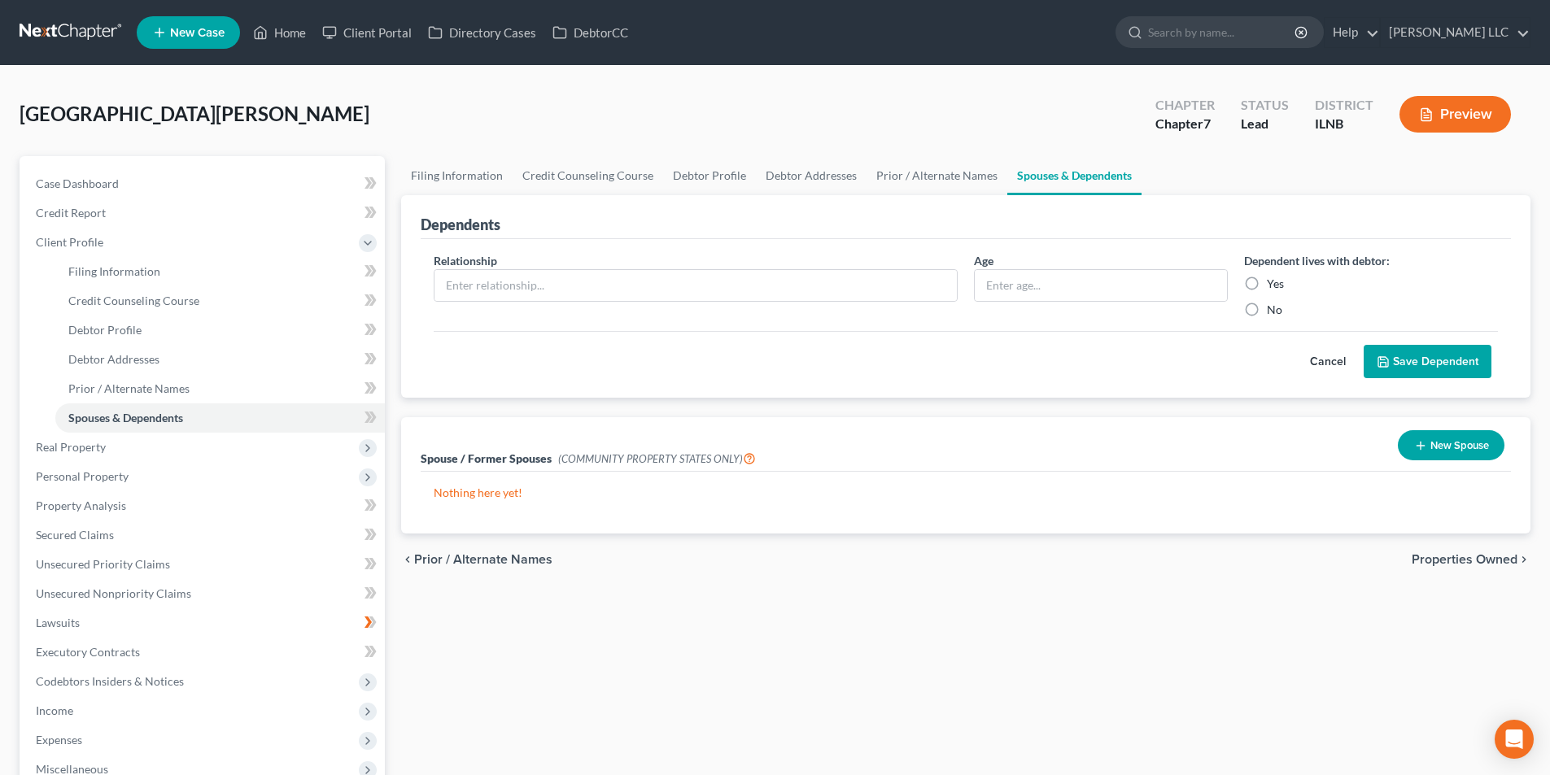
click at [1444, 564] on span "Properties Owned" at bounding box center [1464, 559] width 106 height 13
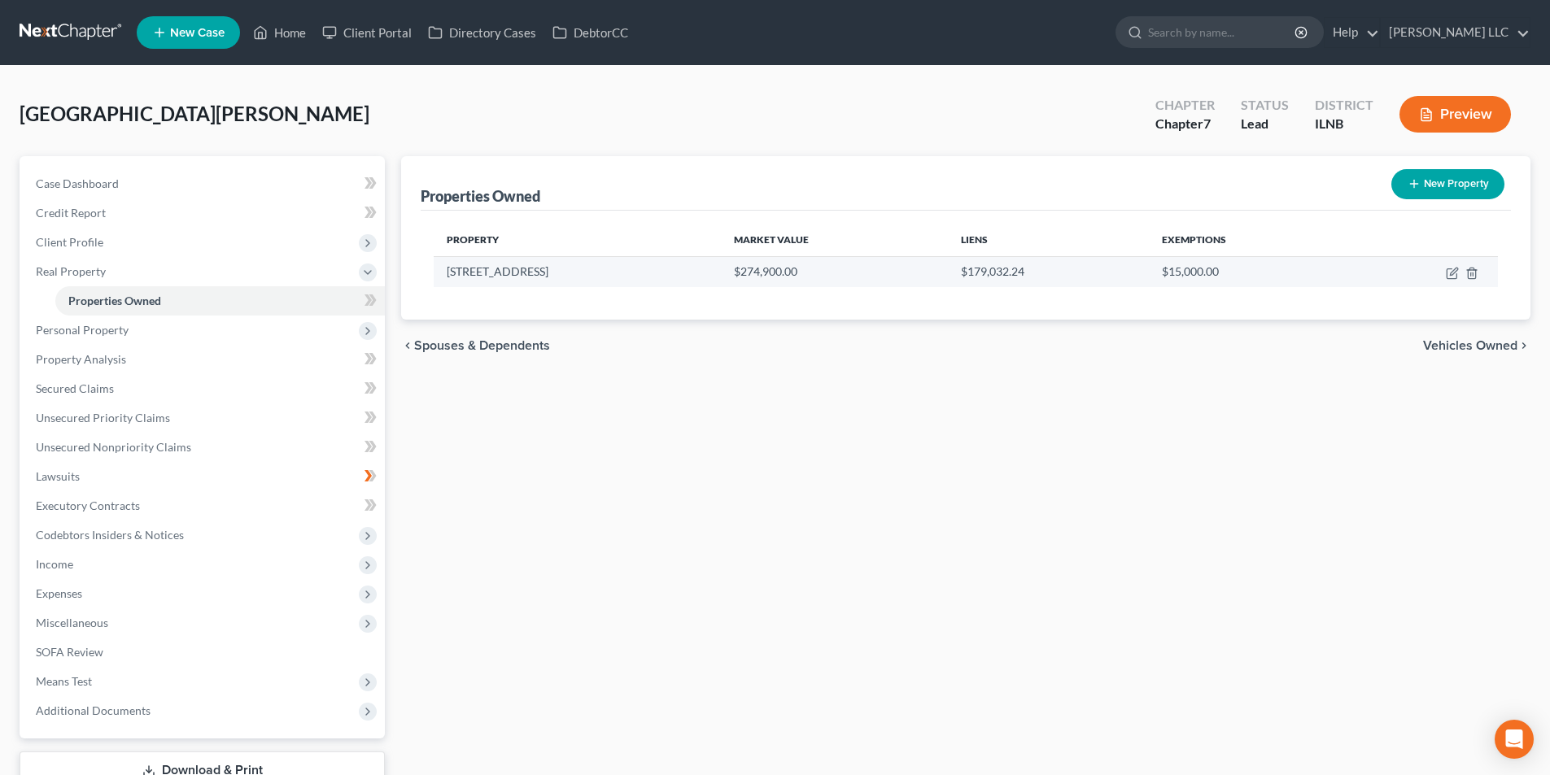
click at [1445, 274] on td at bounding box center [1424, 271] width 146 height 31
click at [1445, 274] on icon "button" at bounding box center [1451, 273] width 13 height 13
select select "14"
select select "31"
select select "0"
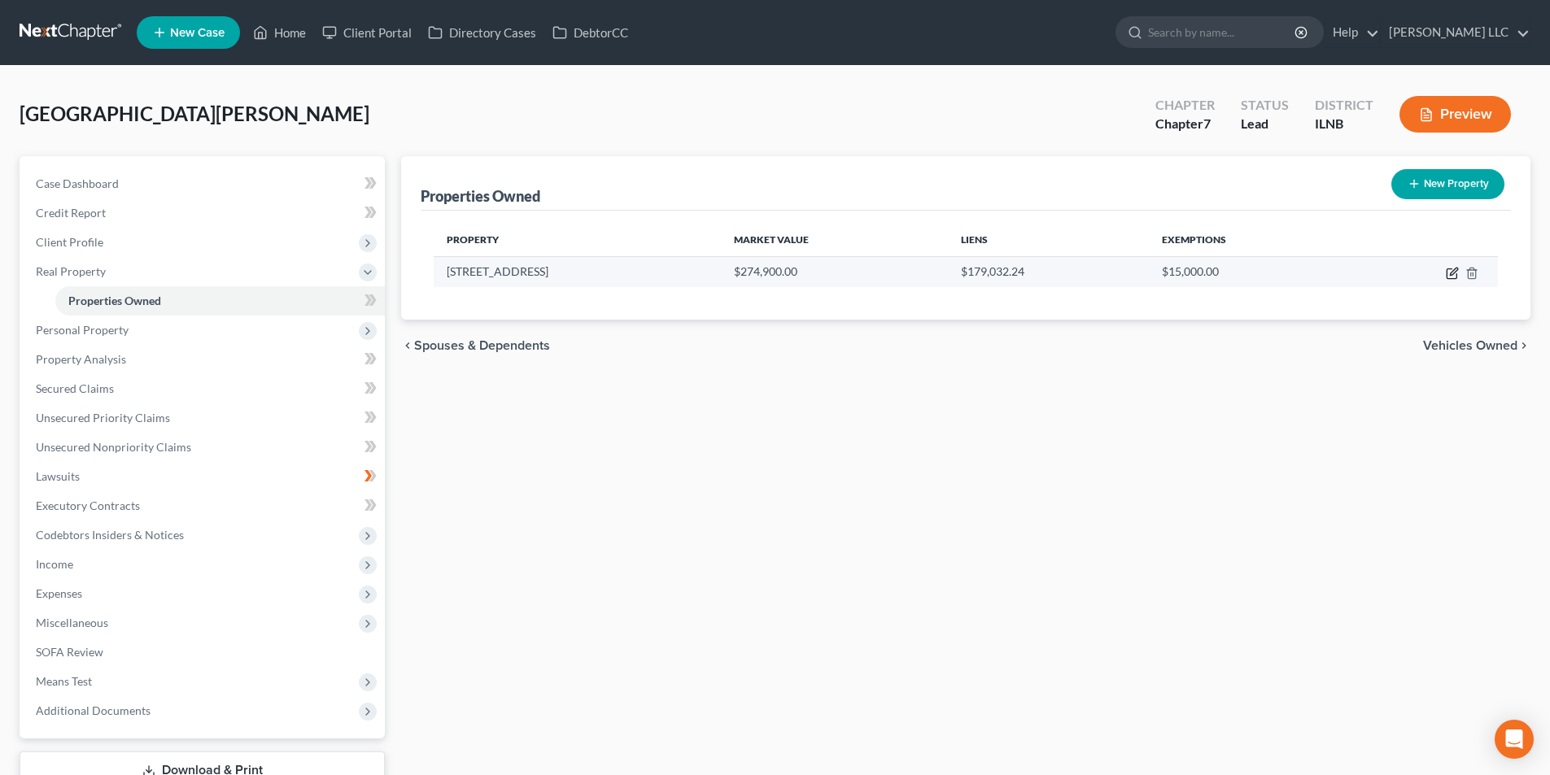
select select "0"
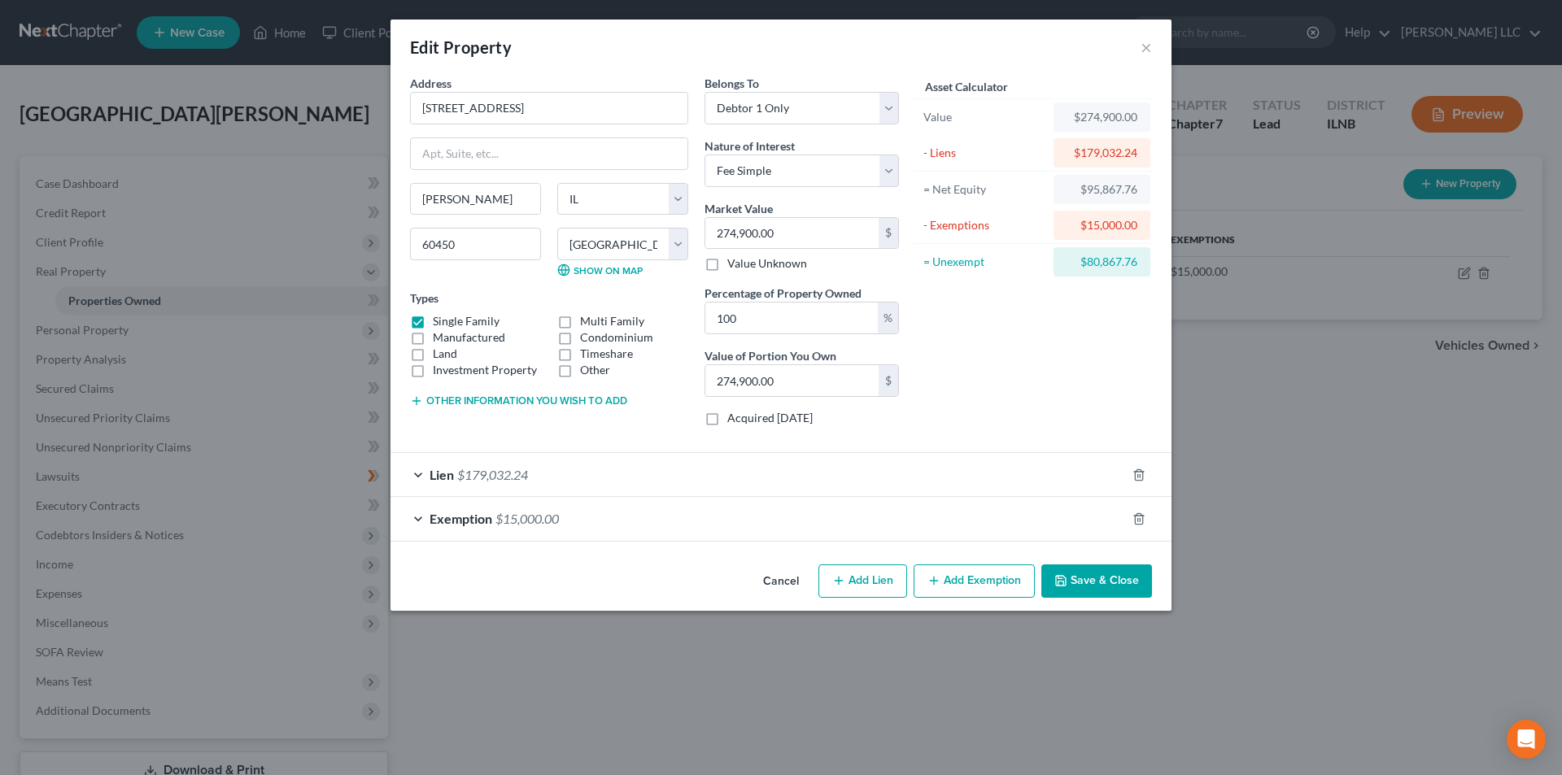
click at [1106, 577] on button "Save & Close" at bounding box center [1096, 582] width 111 height 34
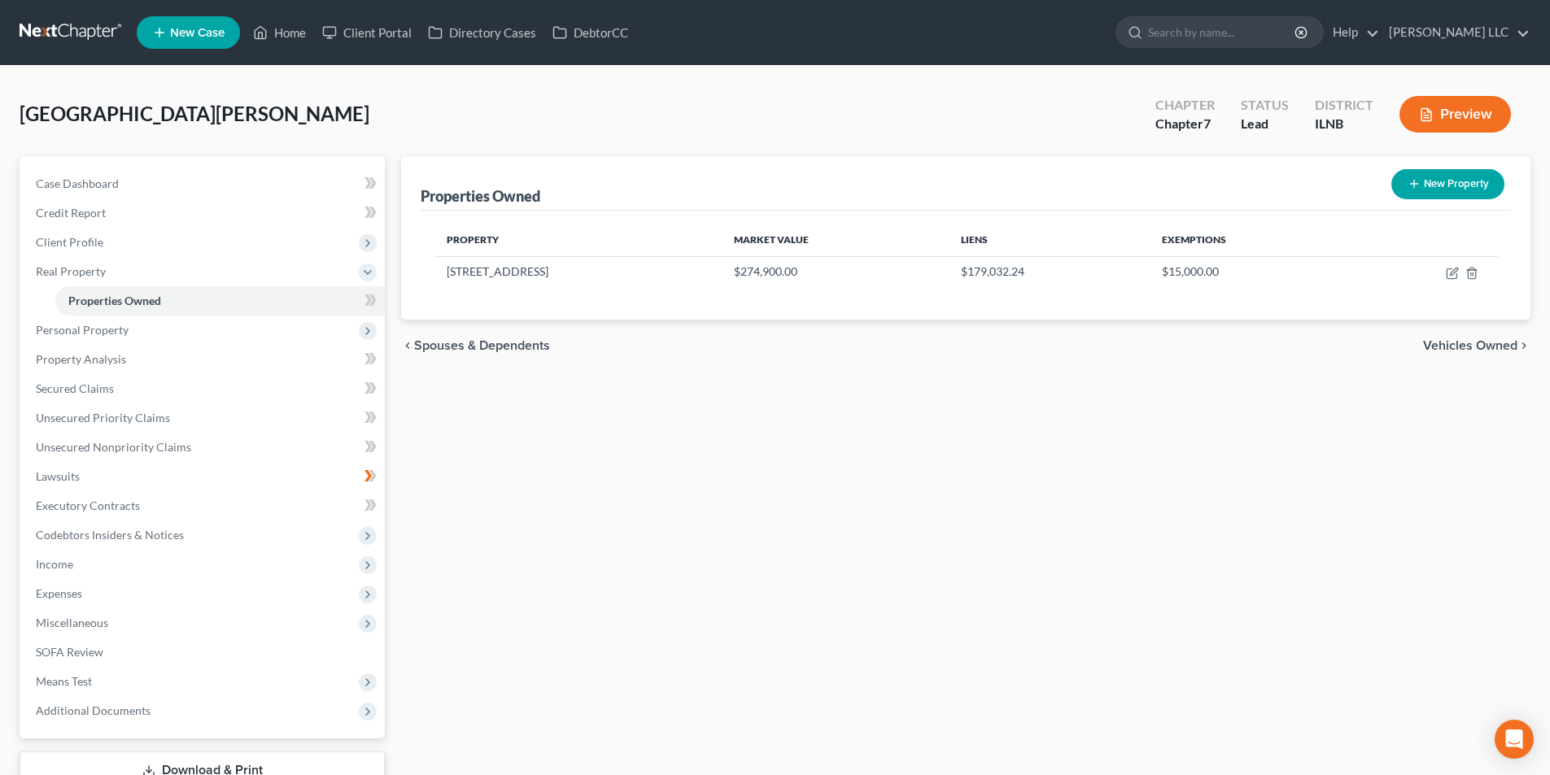
click at [1486, 347] on span "Vehicles Owned" at bounding box center [1470, 345] width 94 height 13
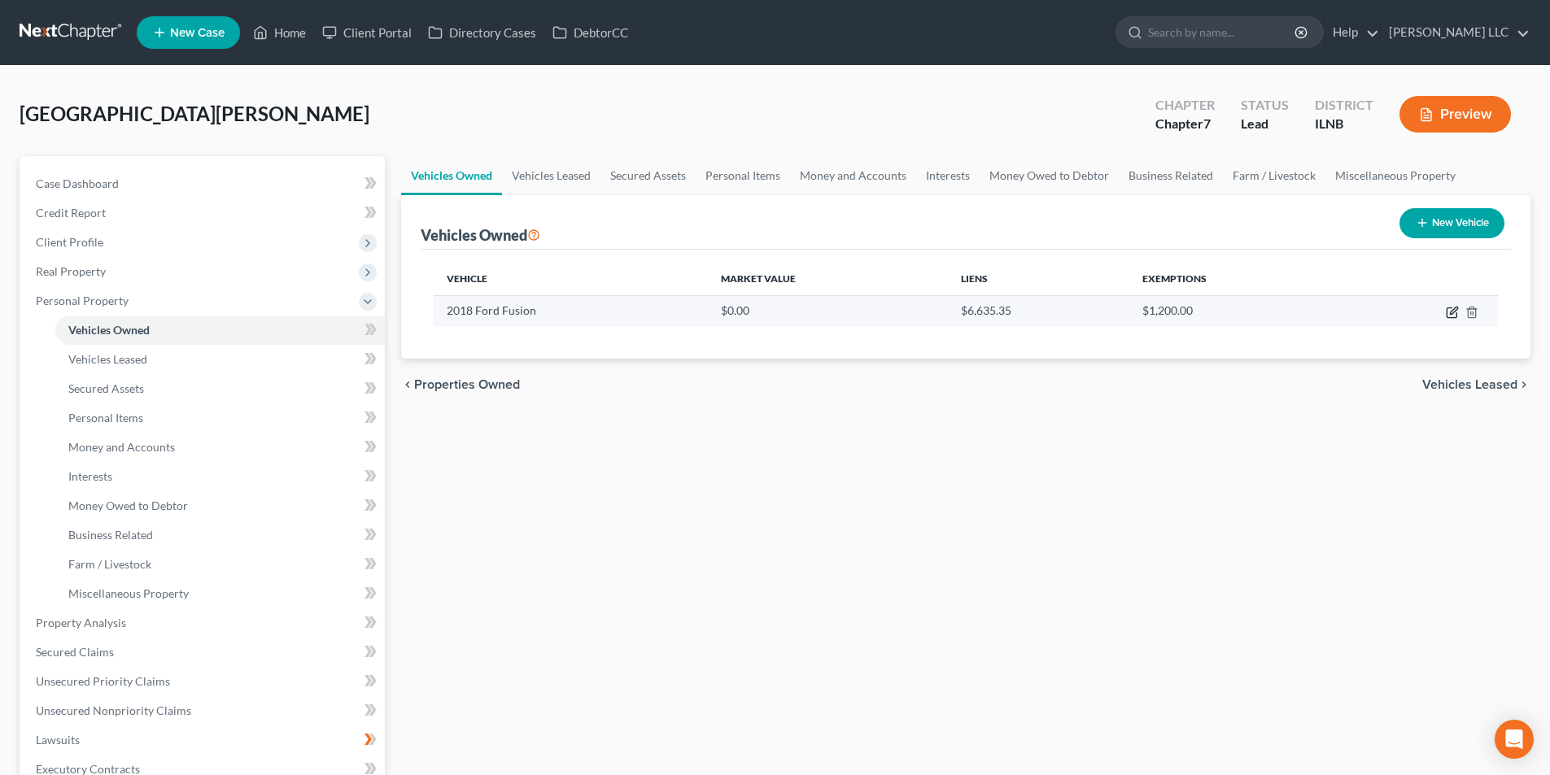
click at [1450, 314] on icon "button" at bounding box center [1453, 310] width 7 height 7
select select "0"
select select "8"
select select "2"
select select "0"
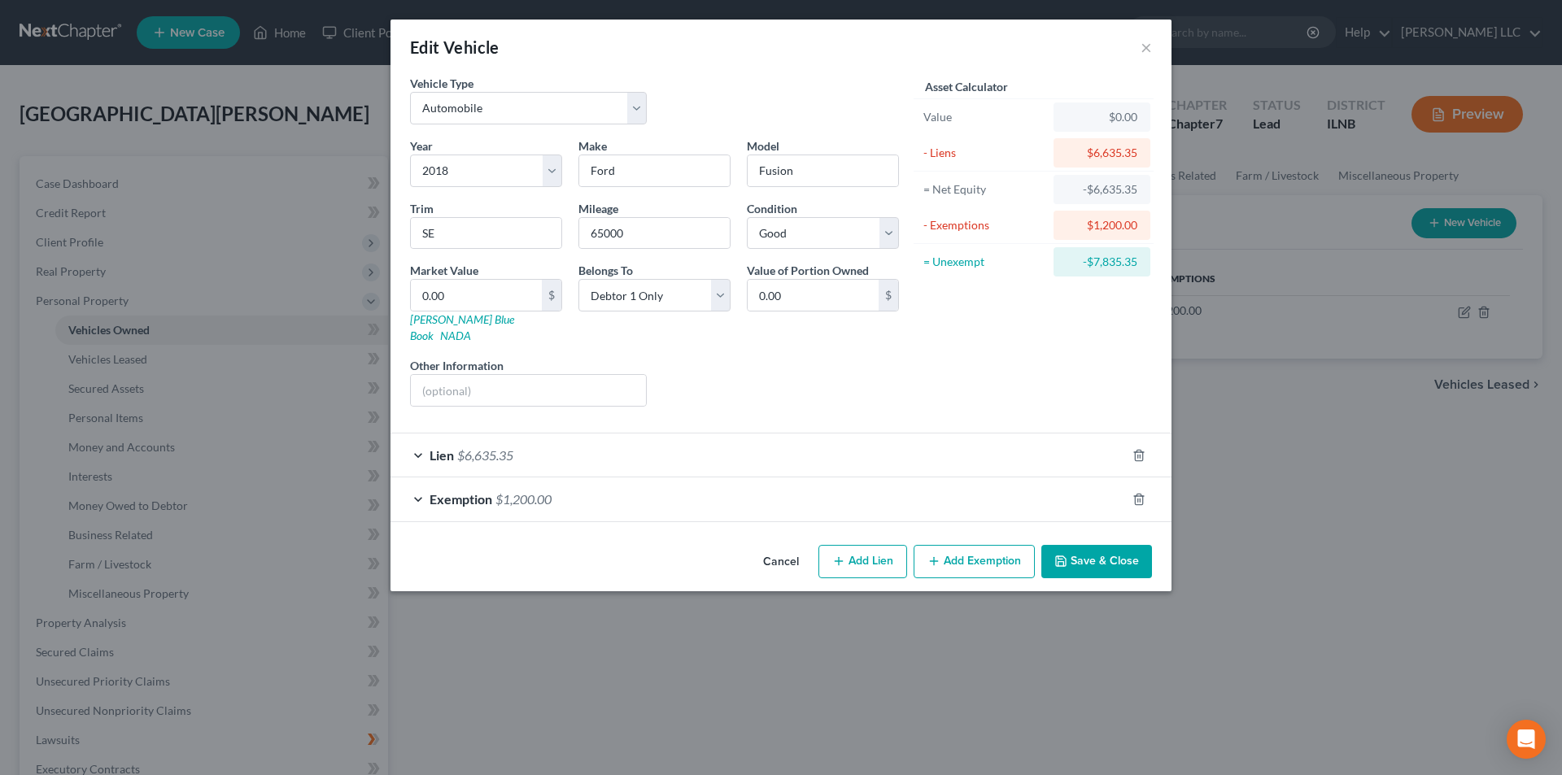
click at [539, 491] on span "$1,200.00" at bounding box center [523, 498] width 56 height 15
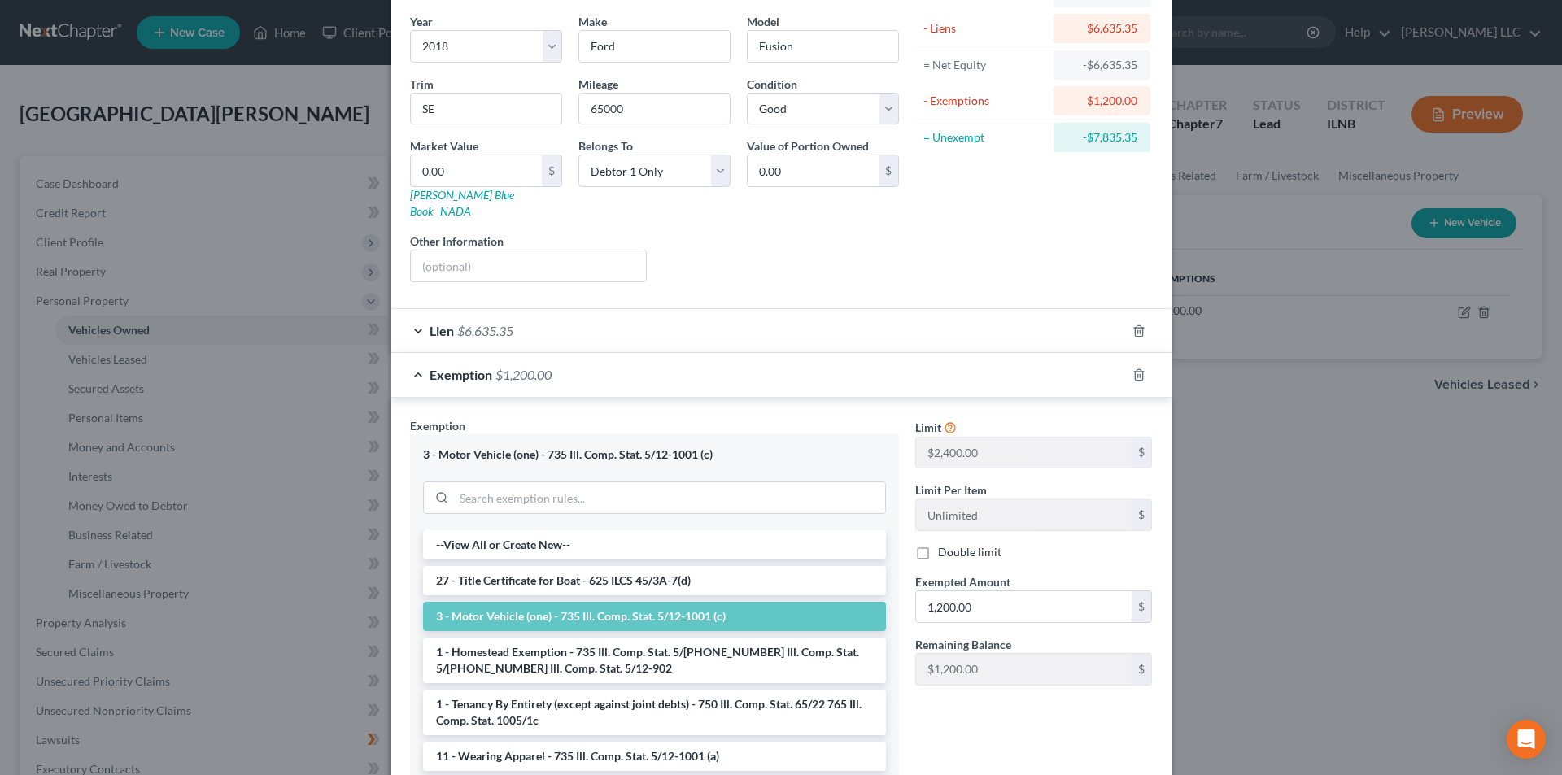
scroll to position [163, 0]
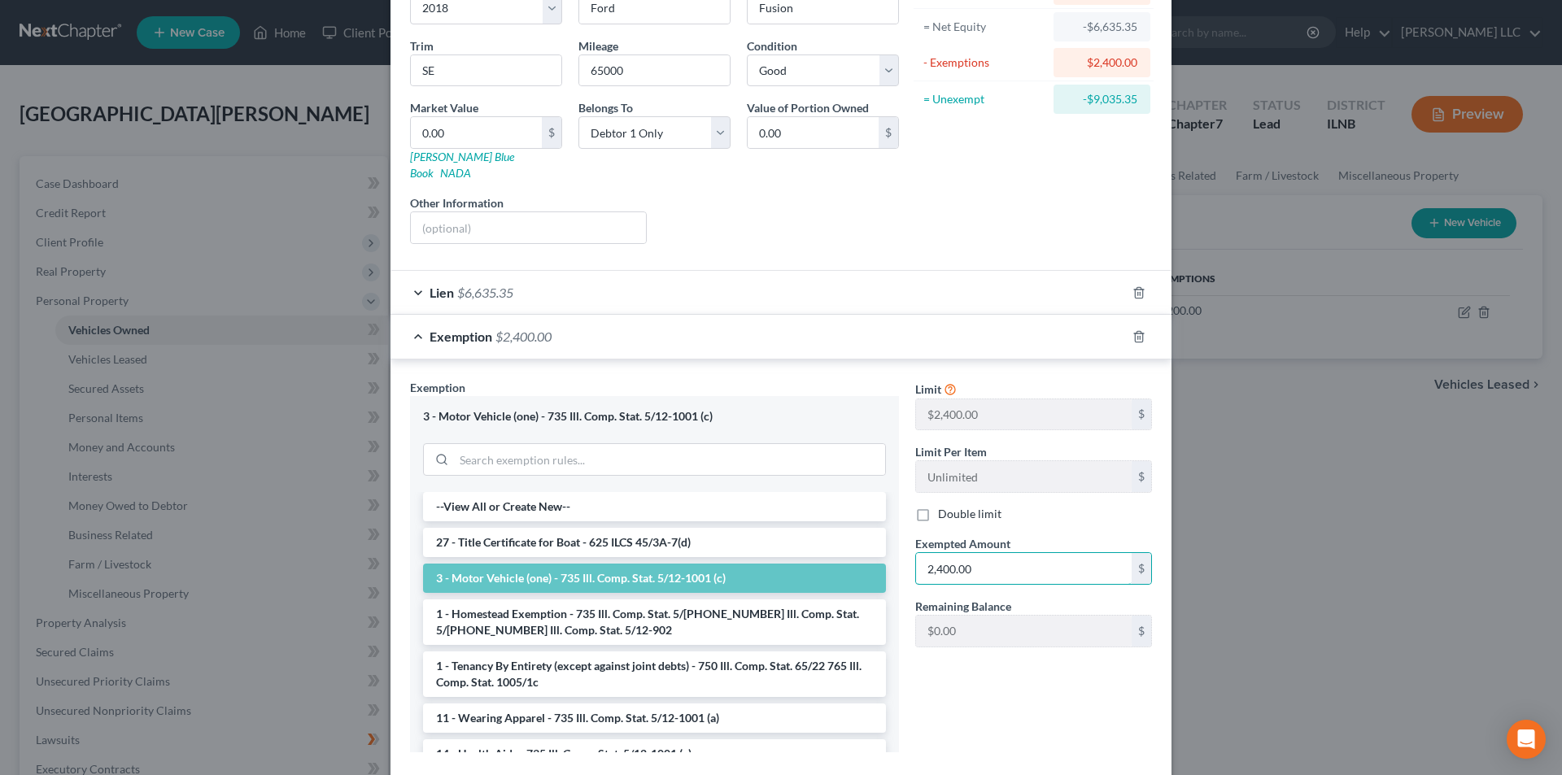
type input "2,400.00"
click at [1127, 709] on div "Limit $2,400.00 $ Limit Per Item Unlimited $ Double limit Exempted Amount * 2,4…" at bounding box center [1033, 572] width 253 height 386
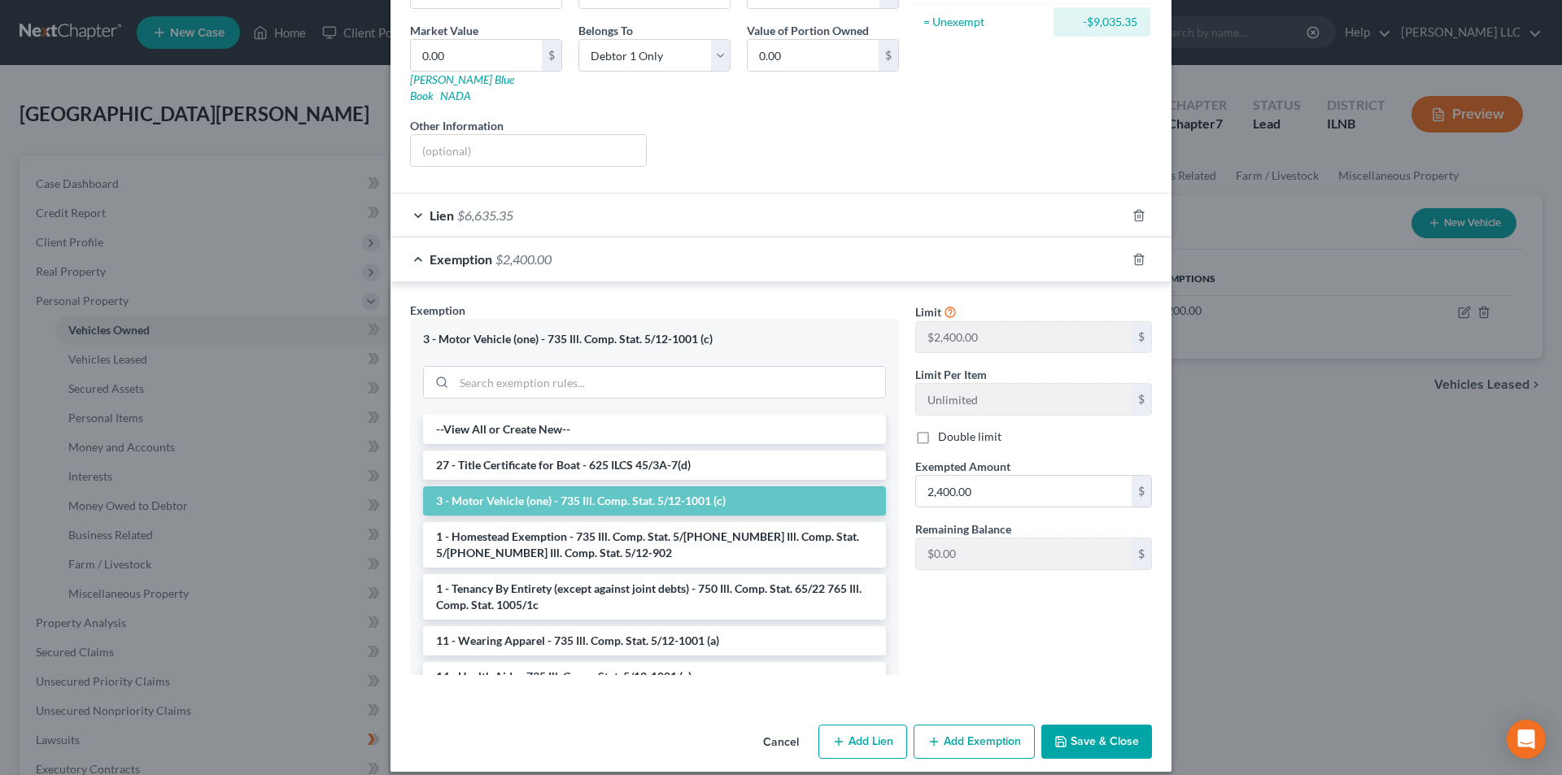
click at [1130, 726] on button "Save & Close" at bounding box center [1096, 742] width 111 height 34
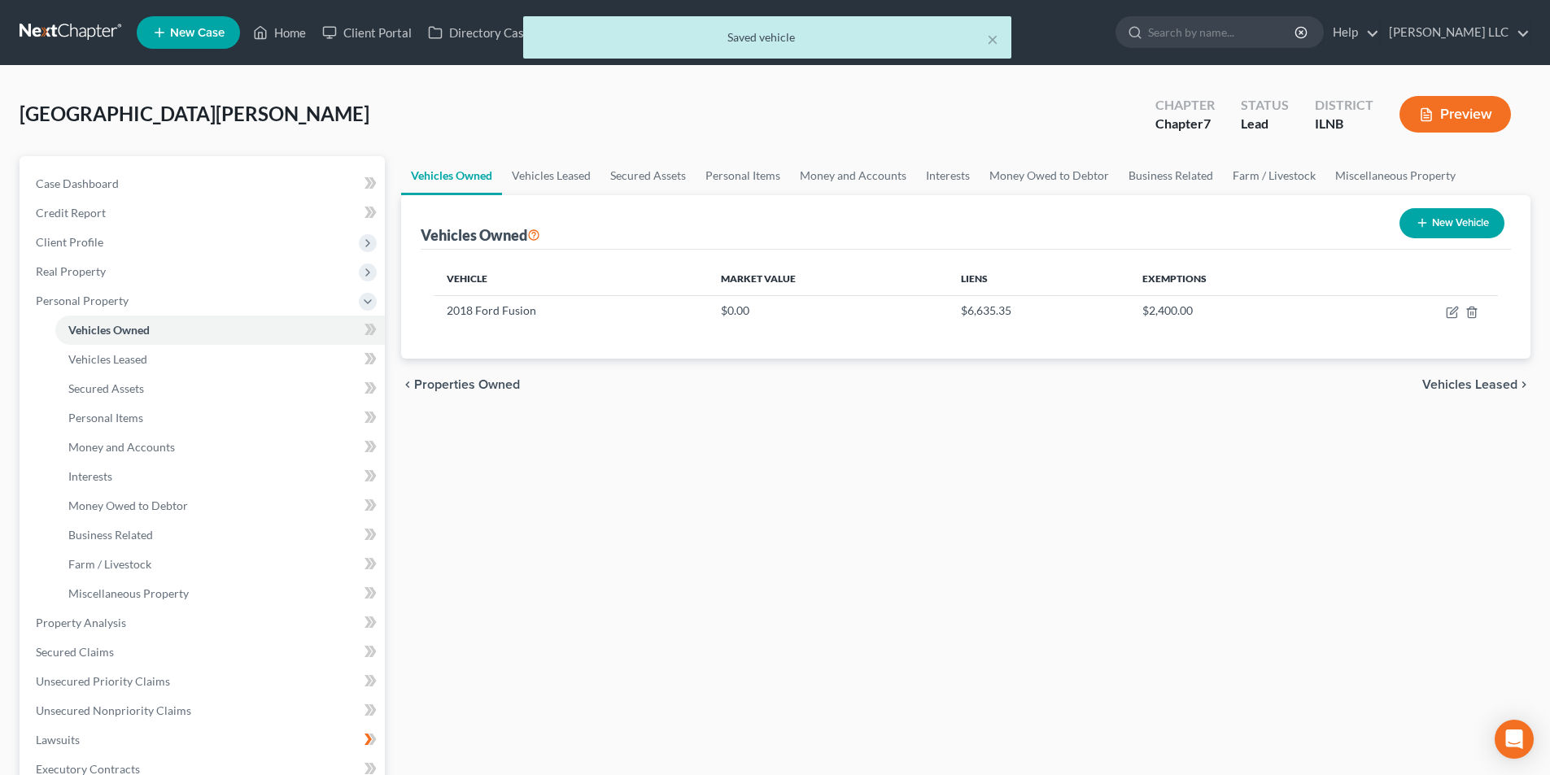
click at [1485, 386] on span "Vehicles Leased" at bounding box center [1469, 384] width 95 height 13
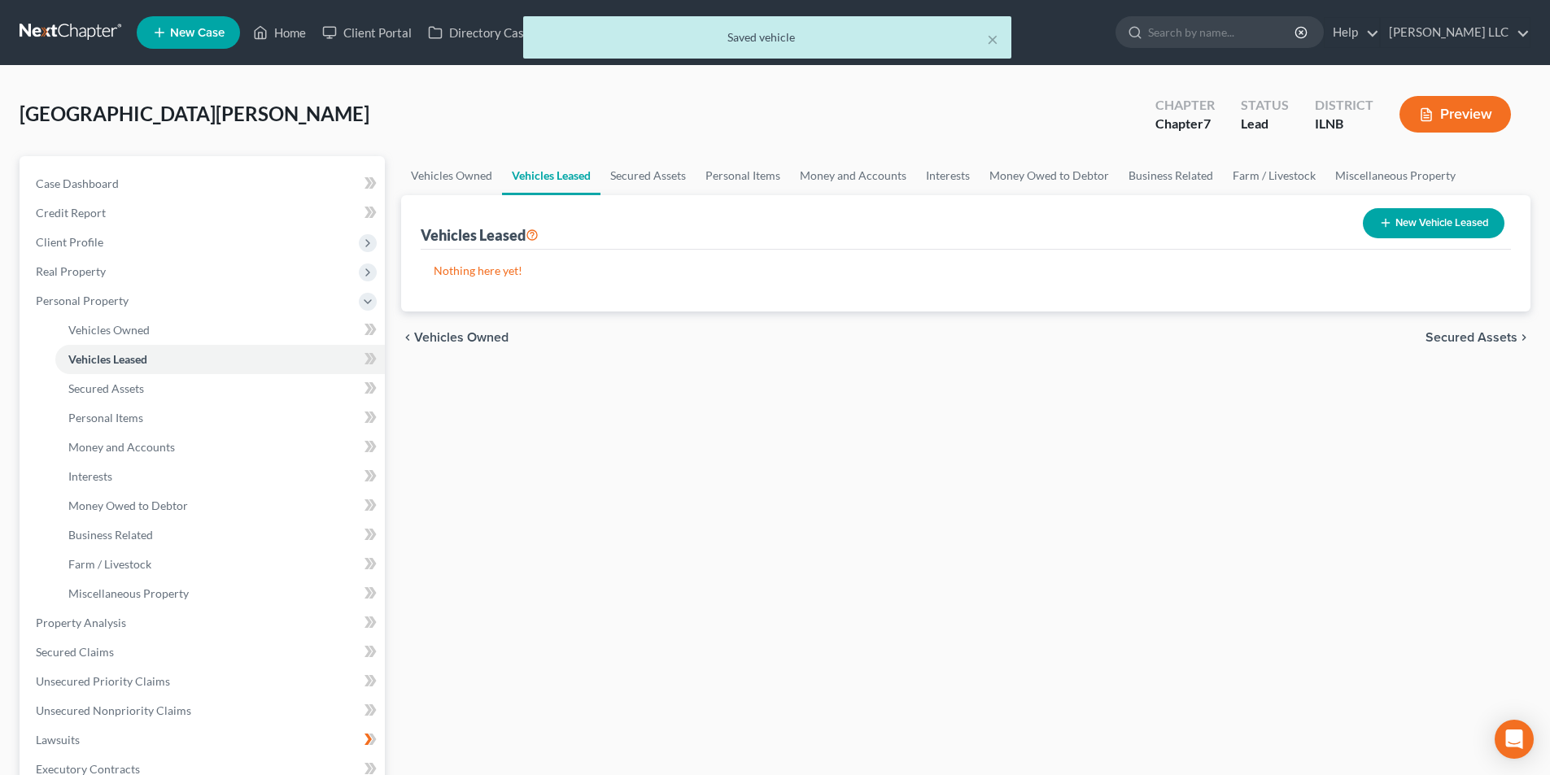
click at [1452, 344] on span "Secured Assets" at bounding box center [1471, 337] width 92 height 13
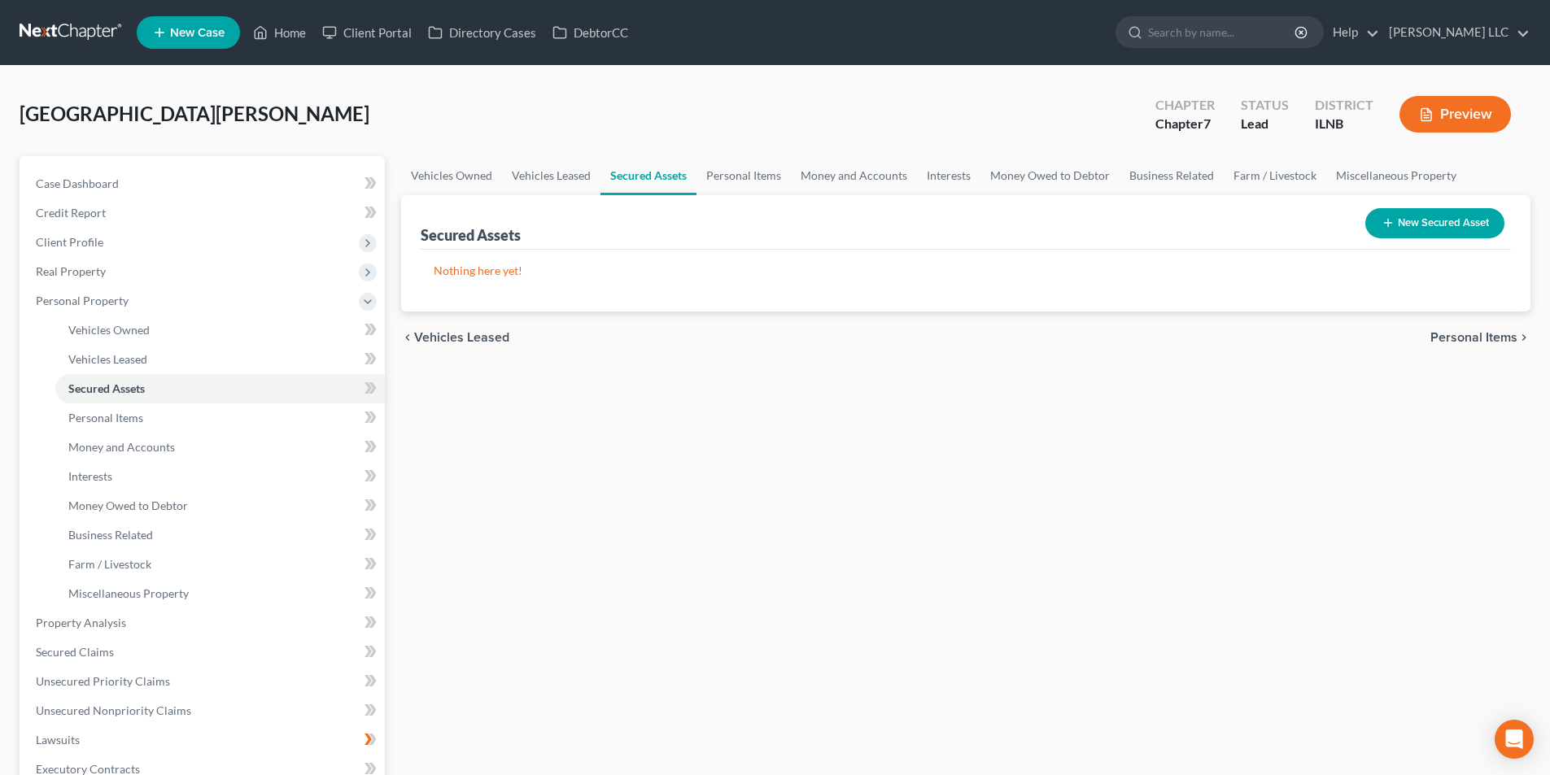
click at [1462, 335] on span "Personal Items" at bounding box center [1473, 337] width 87 height 13
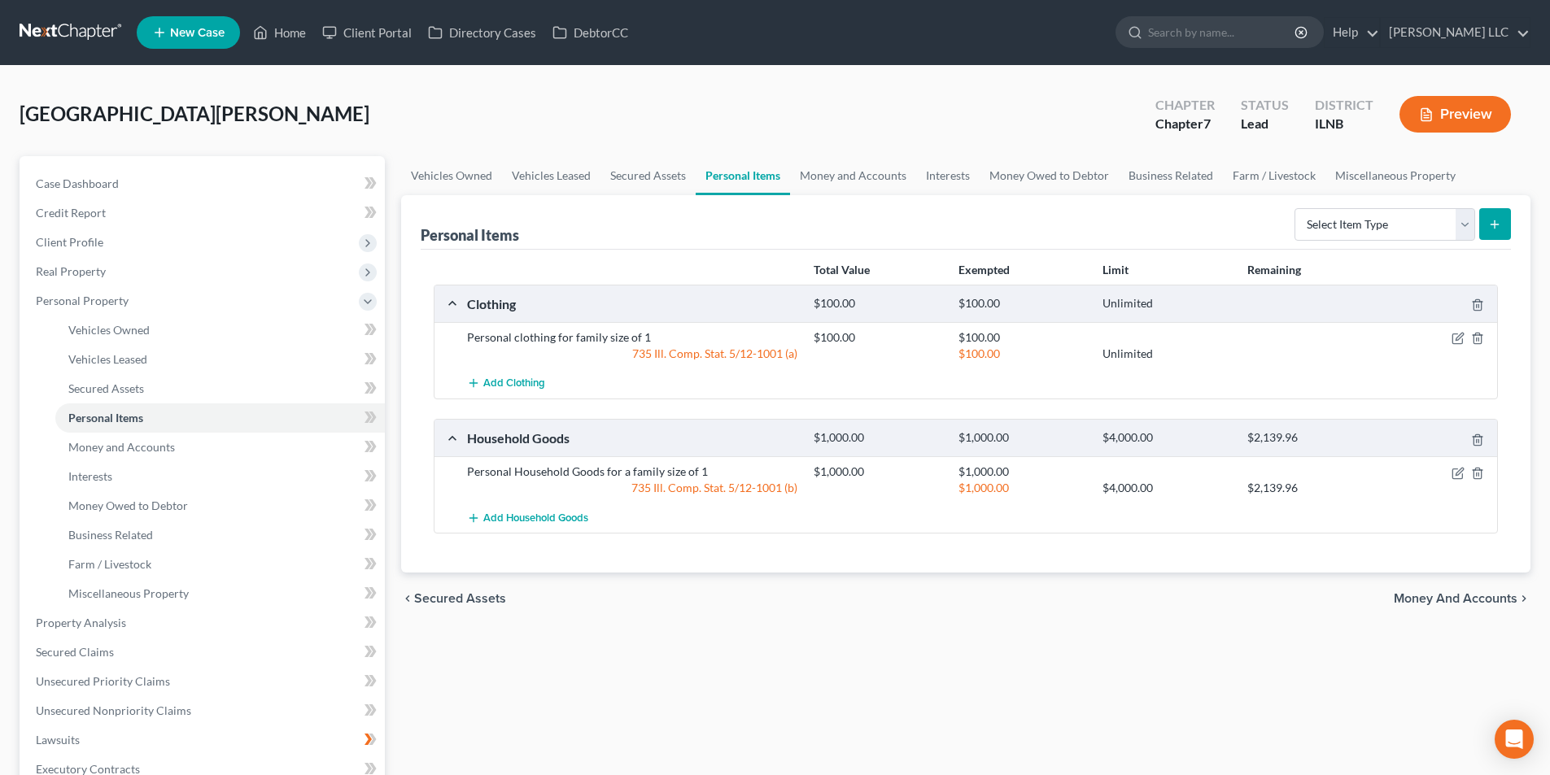
click at [1447, 599] on span "Money and Accounts" at bounding box center [1455, 598] width 124 height 13
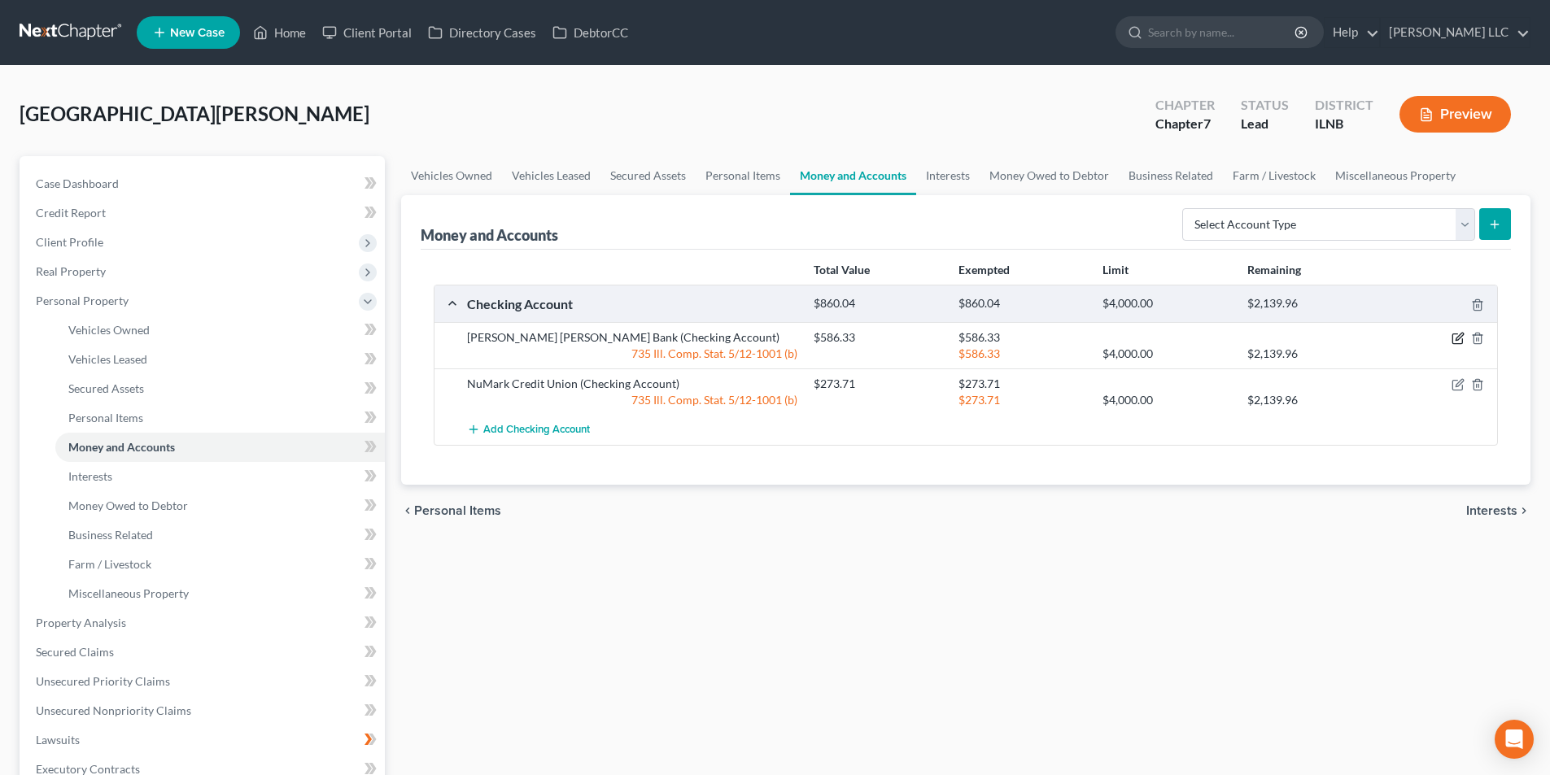
click at [1458, 342] on icon "button" at bounding box center [1457, 338] width 13 height 13
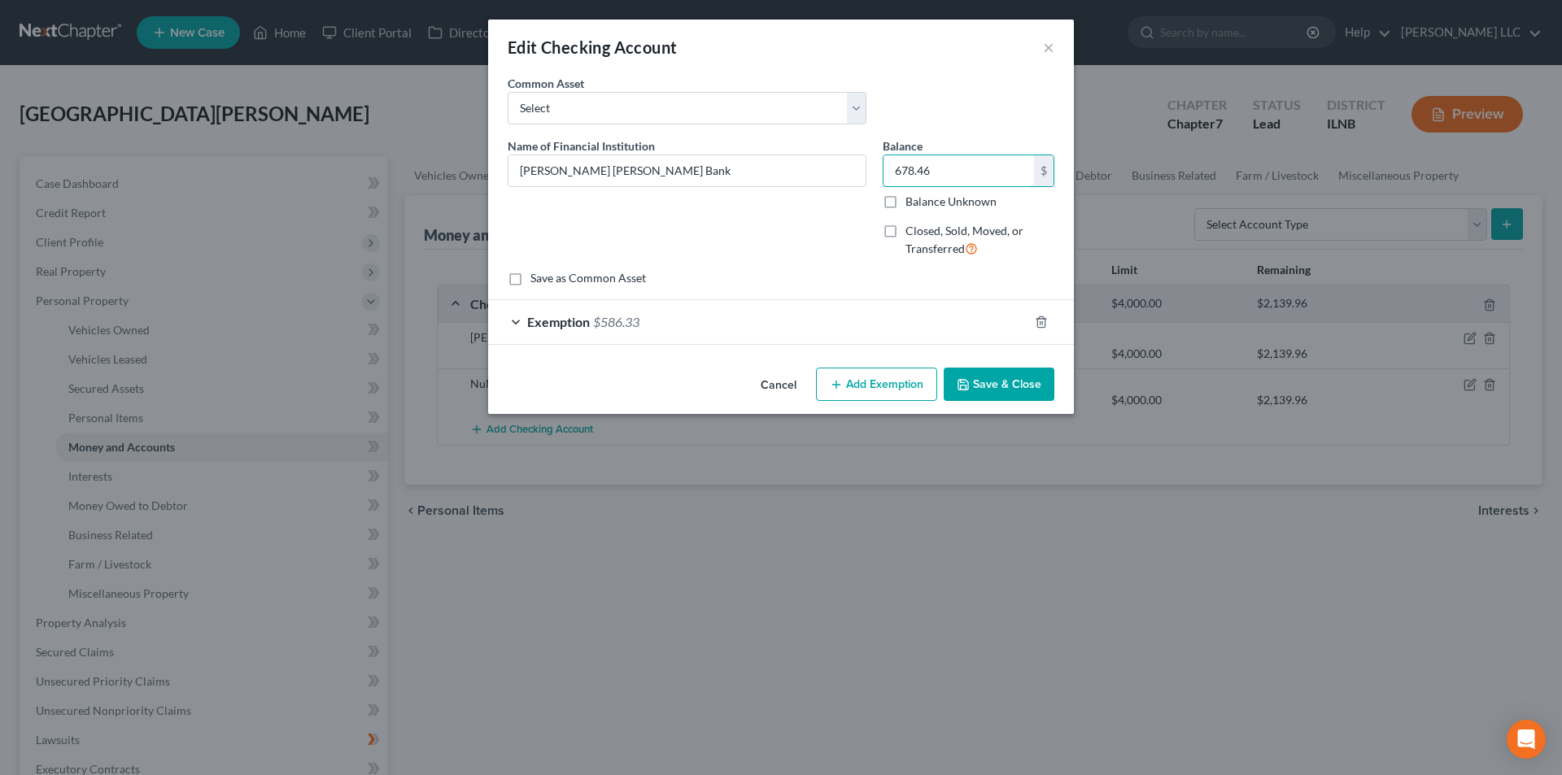
type input "678.46"
click at [576, 328] on span "Exemption" at bounding box center [558, 321] width 63 height 15
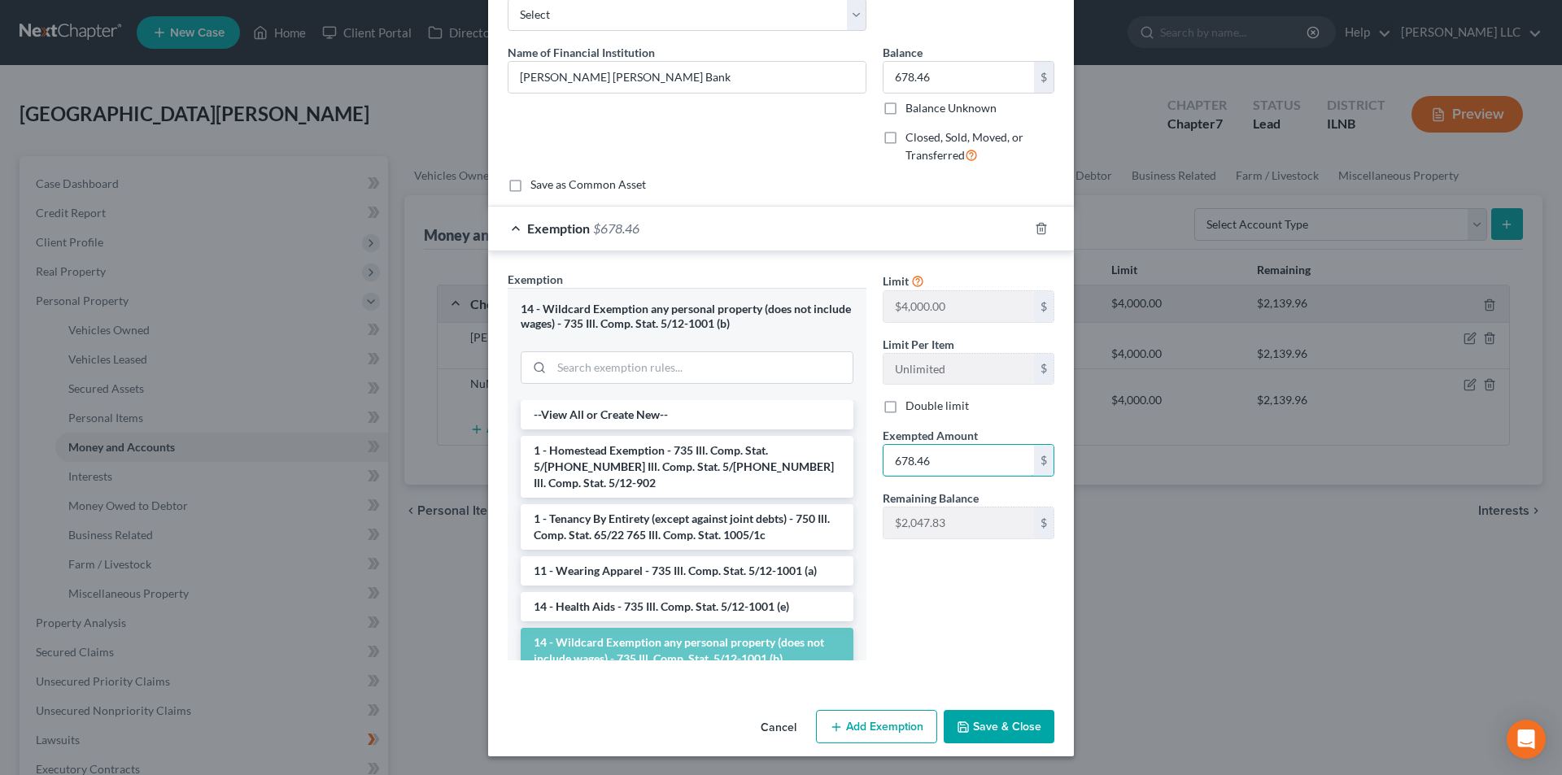
scroll to position [94, 0]
type input "678.46"
click at [1000, 723] on button "Save & Close" at bounding box center [999, 726] width 111 height 34
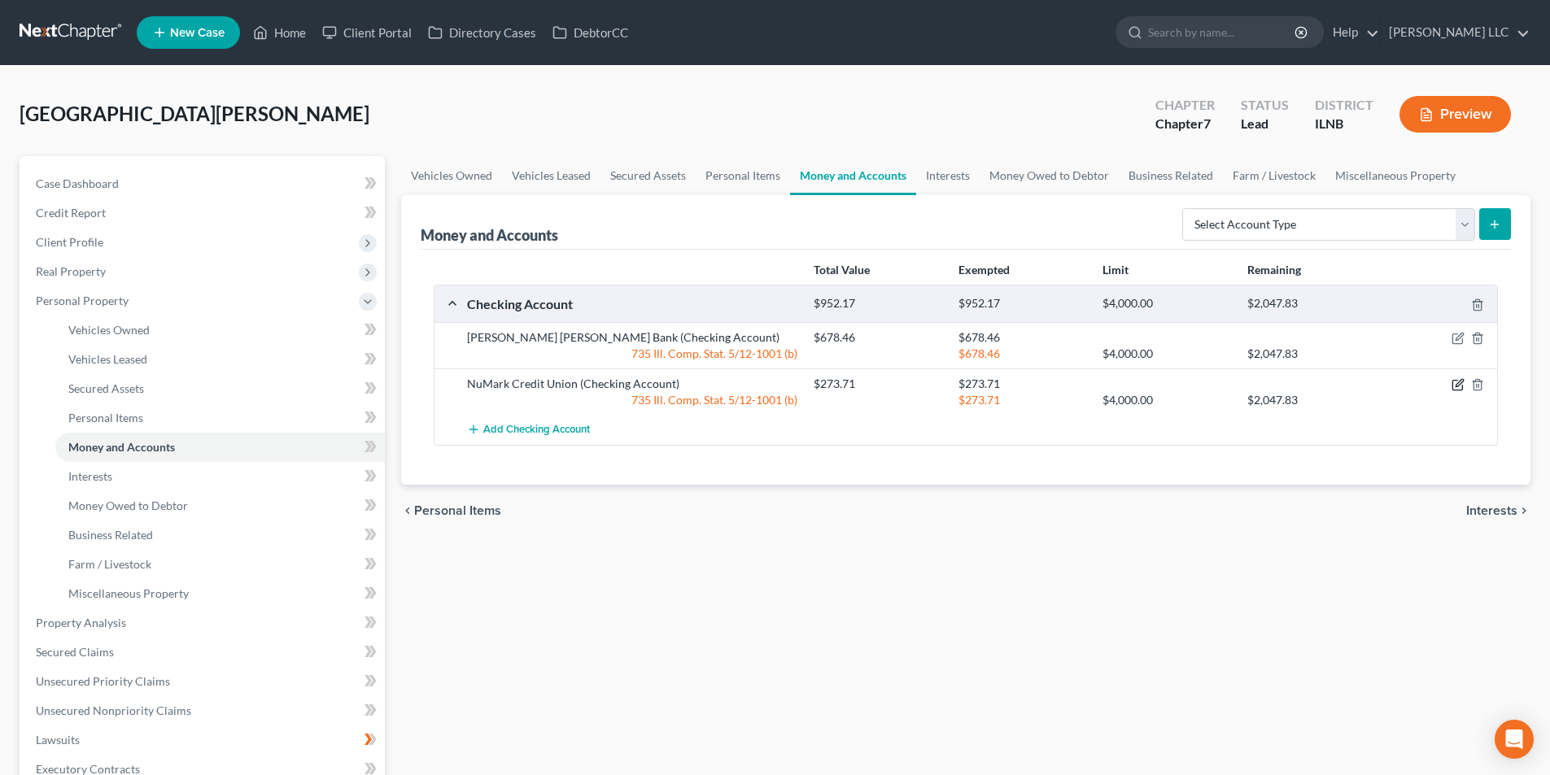
click at [1452, 382] on icon "button" at bounding box center [1457, 386] width 10 height 10
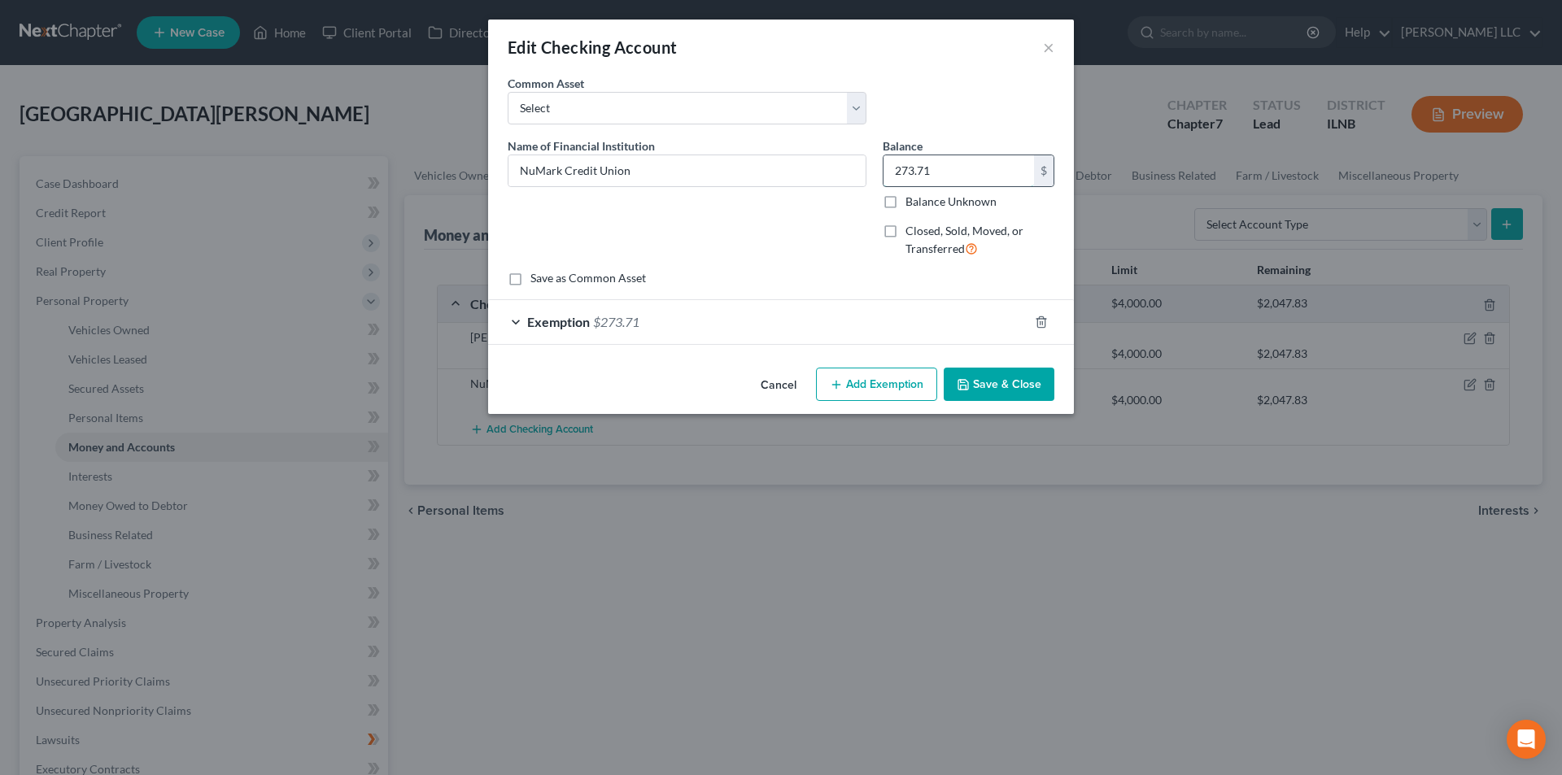
click at [950, 171] on input "273.71" at bounding box center [958, 170] width 150 height 31
type input "451.54"
click at [565, 315] on span "Exemption" at bounding box center [558, 321] width 63 height 15
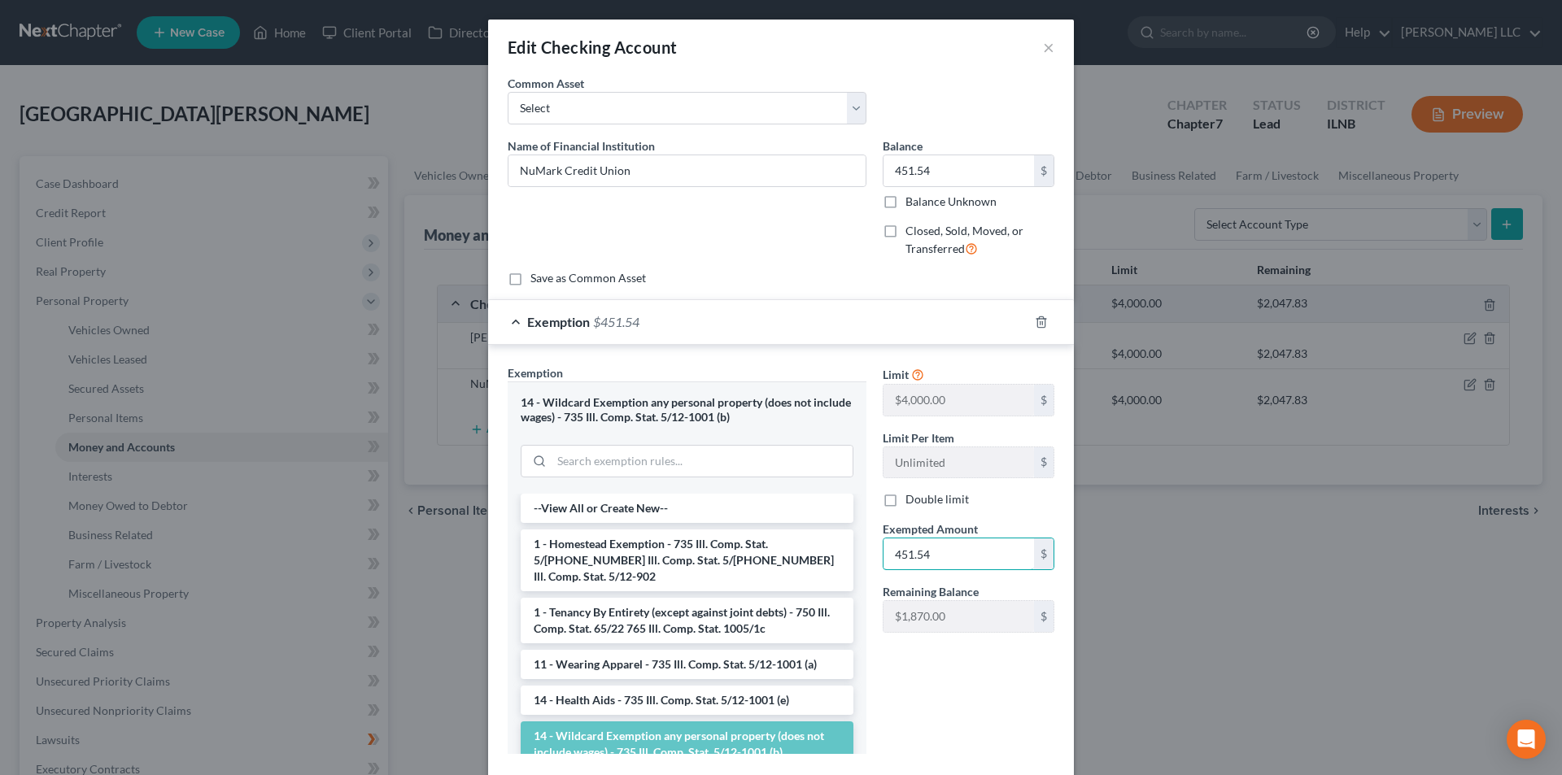
type input "451.54"
click at [931, 687] on div "Limit $4,000.00 $ Limit Per Item Unlimited $ Double limit Exempted Amount * 451…" at bounding box center [968, 565] width 188 height 403
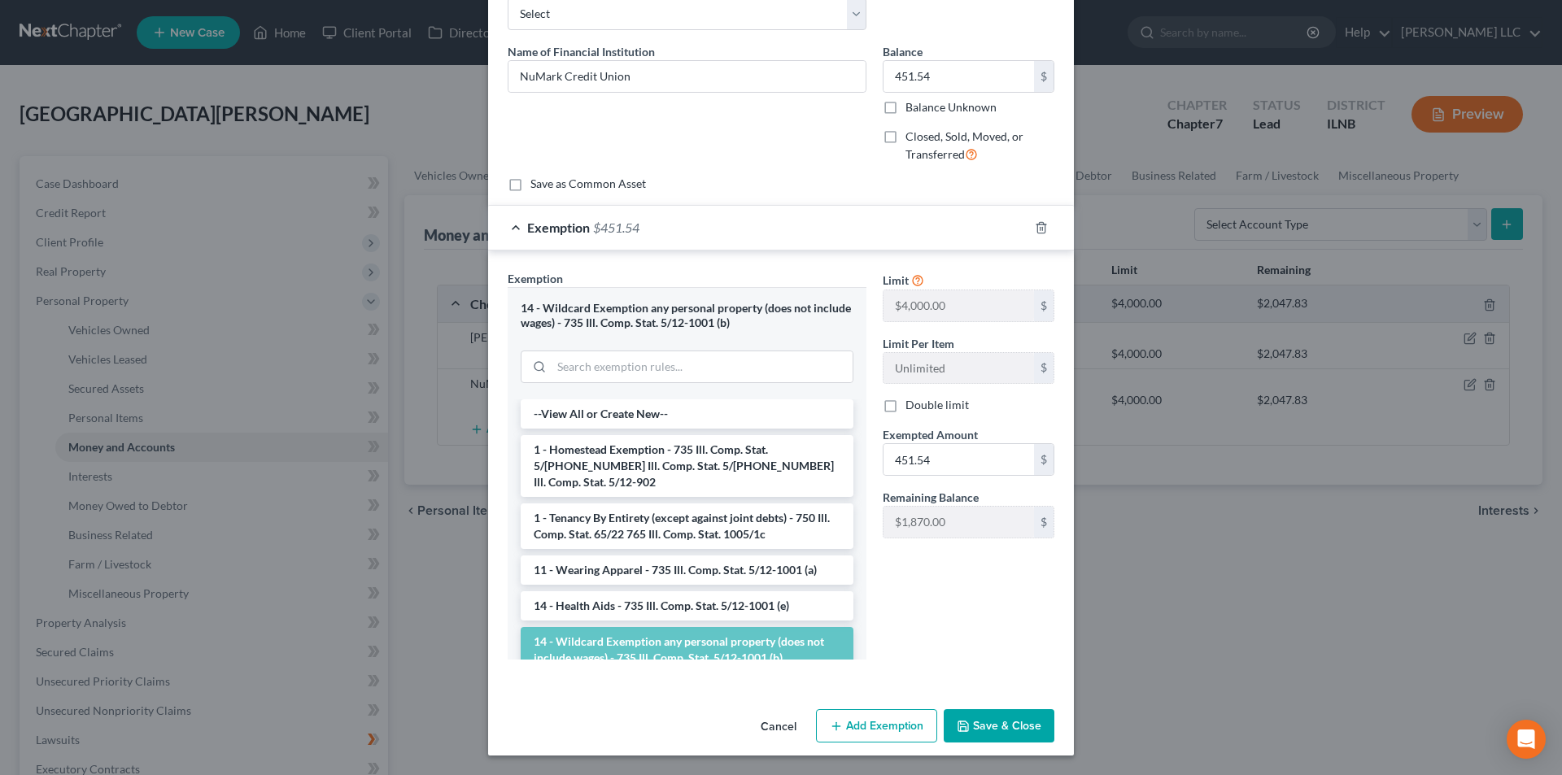
click at [1000, 732] on button "Save & Close" at bounding box center [999, 726] width 111 height 34
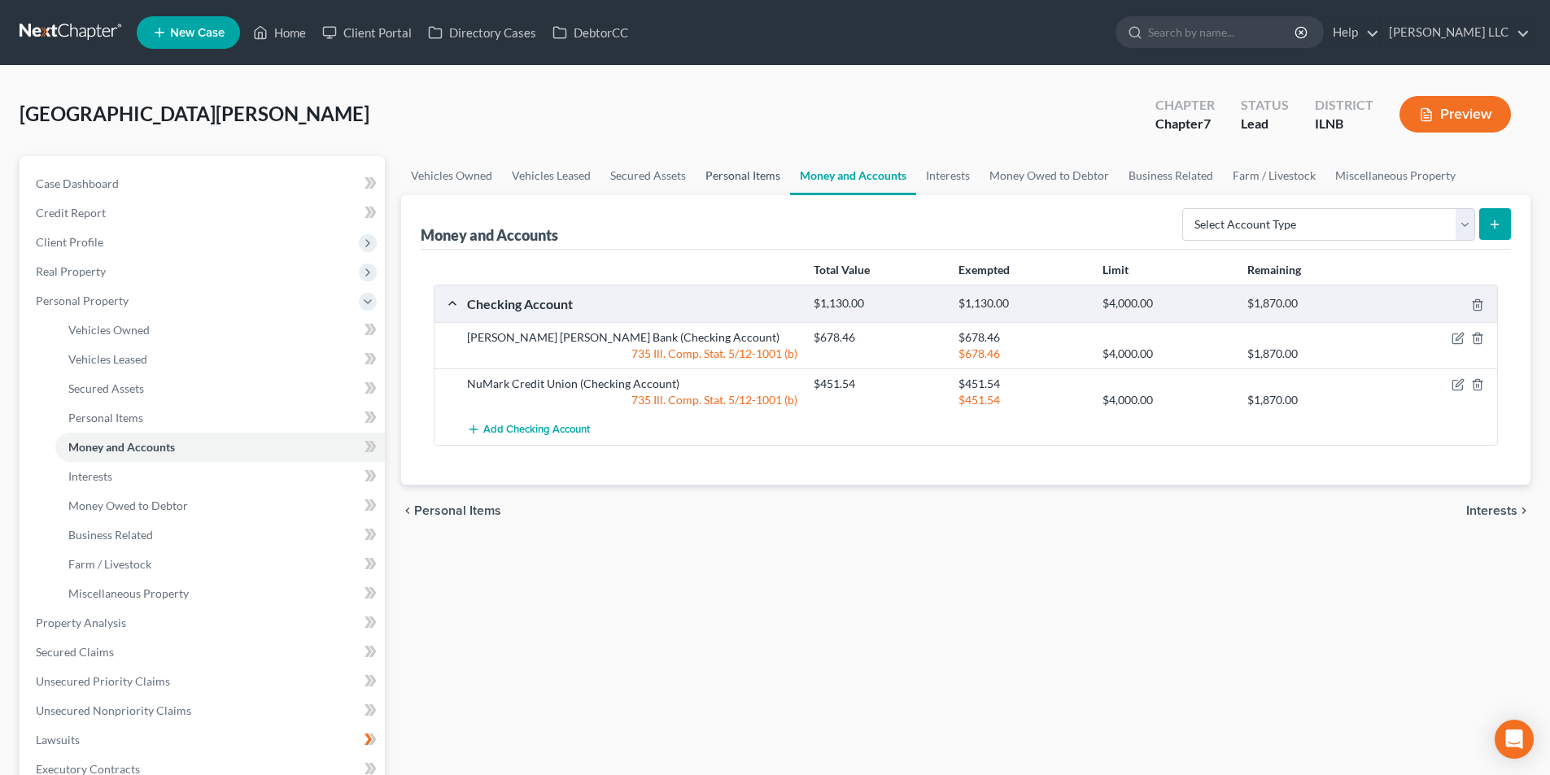
click at [755, 182] on link "Personal Items" at bounding box center [742, 175] width 94 height 39
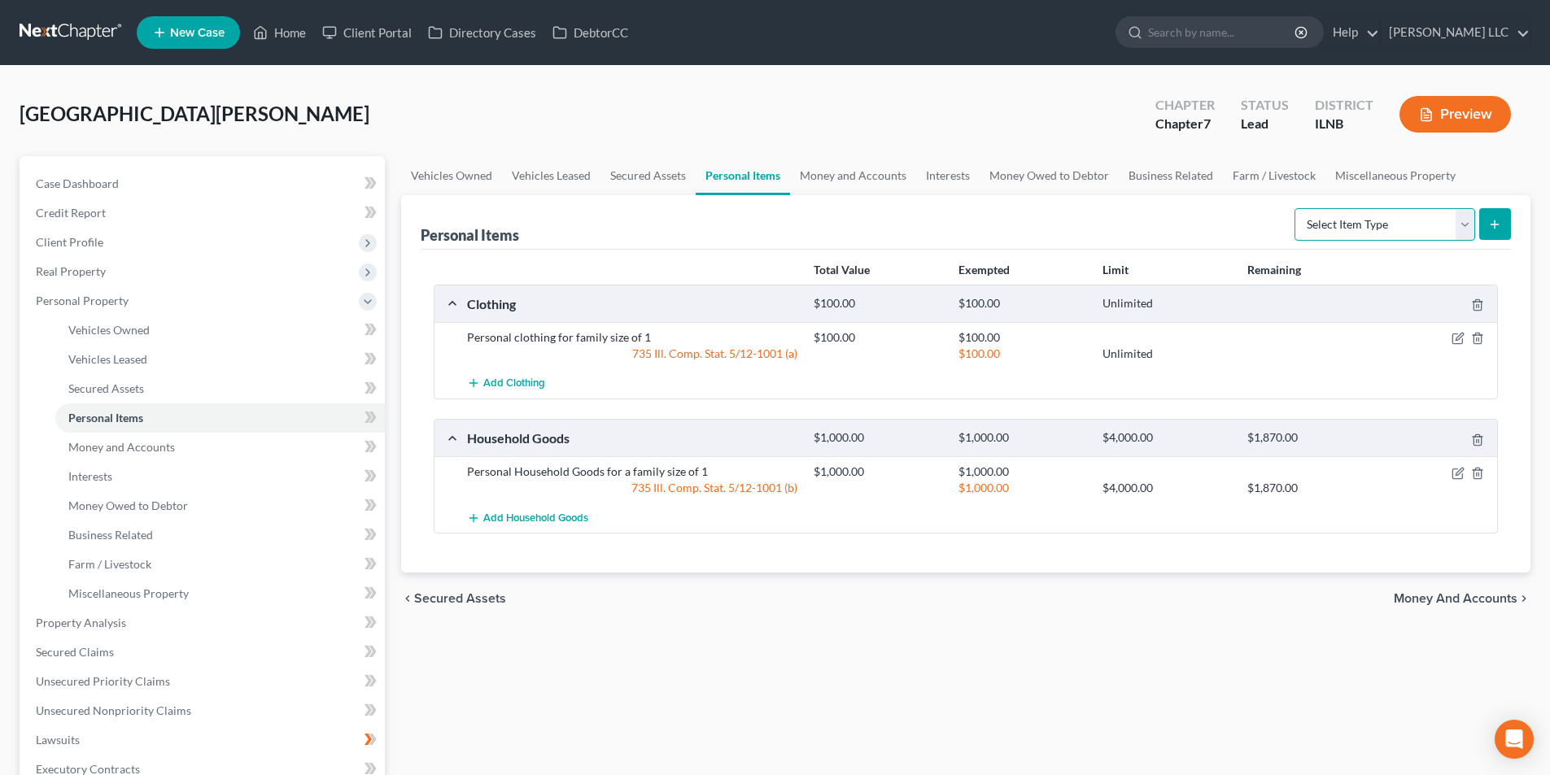
click at [1463, 227] on select "Select Item Type Clothing Collectibles Of Value Electronics Firearms Household …" at bounding box center [1384, 224] width 181 height 33
select select "electronics"
click at [1296, 208] on select "Select Item Type Clothing Collectibles Of Value Electronics Firearms Household …" at bounding box center [1384, 224] width 181 height 33
click at [1489, 223] on icon "submit" at bounding box center [1494, 224] width 13 height 13
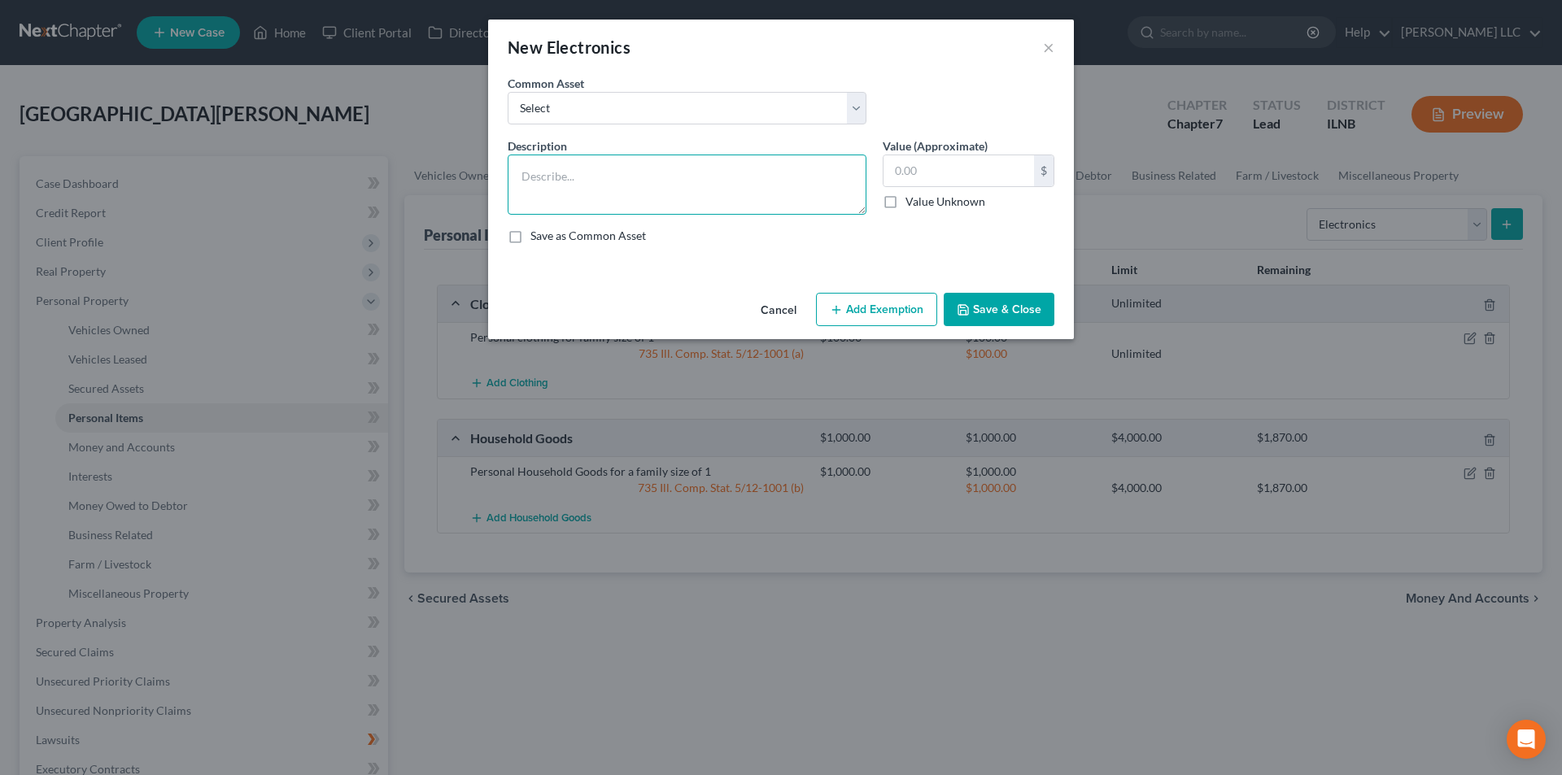
click at [622, 174] on textarea at bounding box center [687, 185] width 359 height 60
type textarea "cell phone"
click at [897, 170] on input "text" at bounding box center [958, 170] width 150 height 31
type input "300.00"
click at [885, 303] on button "Add Exemption" at bounding box center [876, 310] width 121 height 34
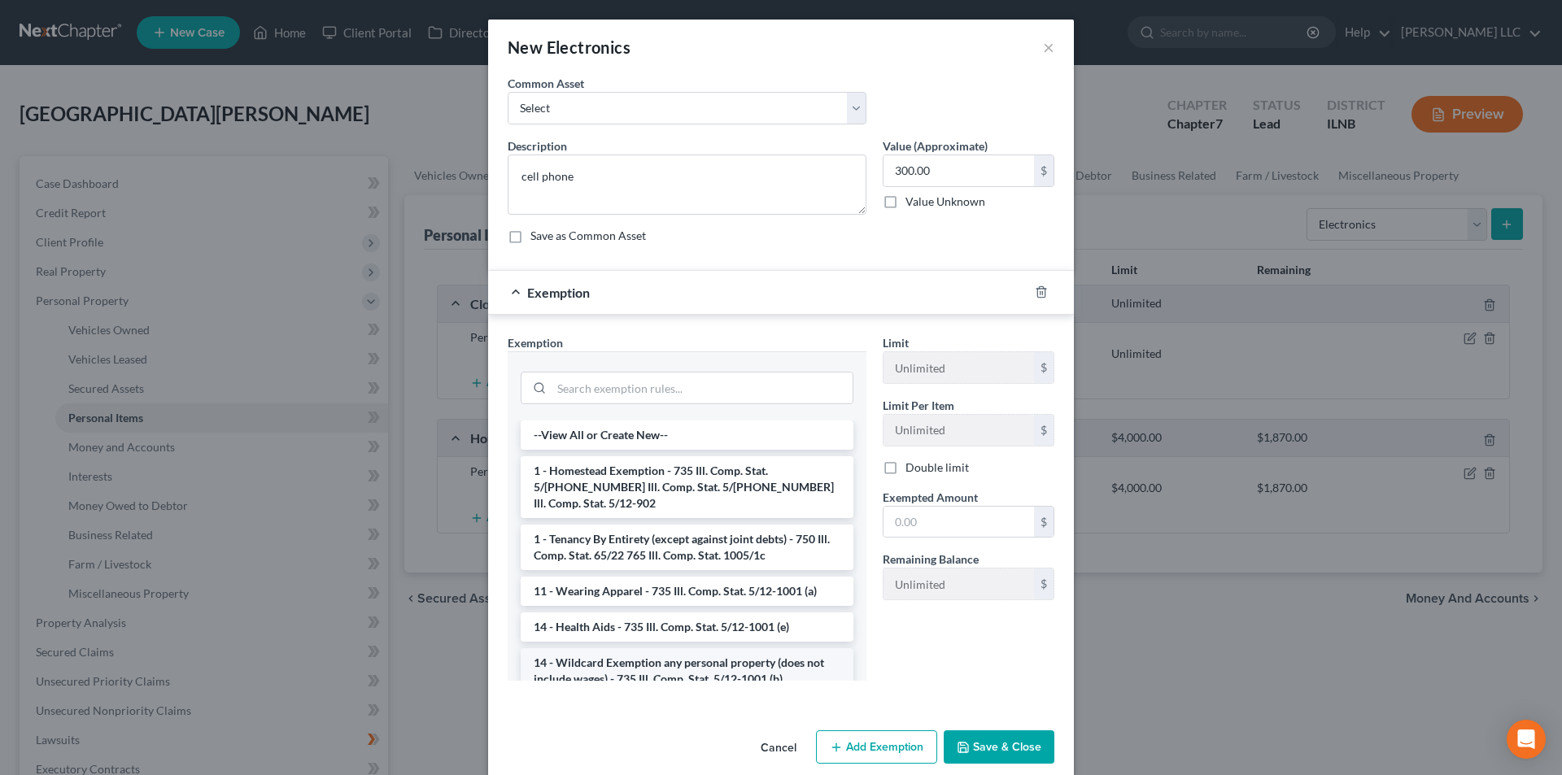
click at [659, 652] on li "14 - Wildcard Exemption any personal property (does not include wages) - 735 Il…" at bounding box center [687, 671] width 333 height 46
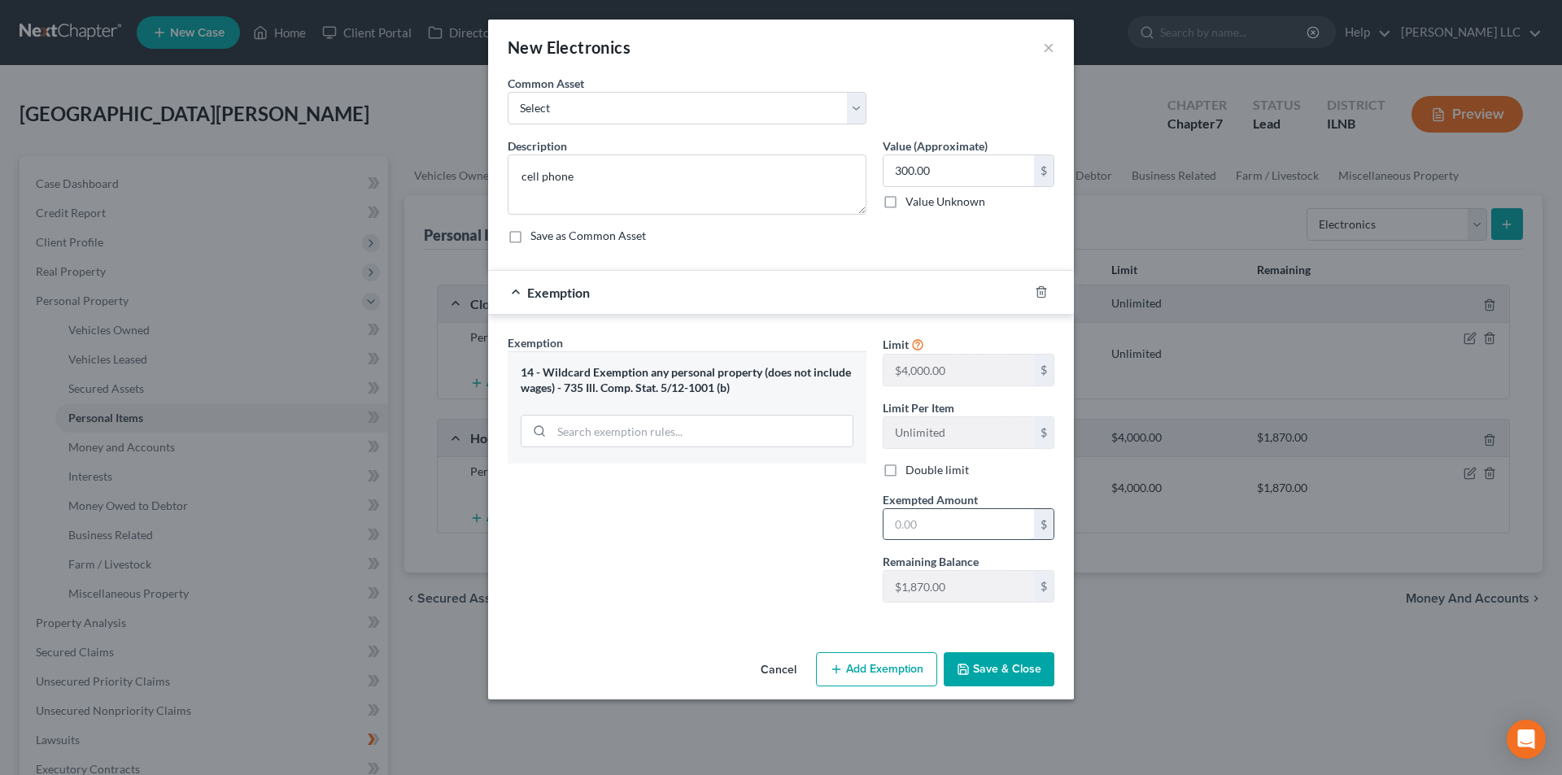
click at [911, 515] on input "text" at bounding box center [958, 524] width 150 height 31
type input "300.00"
click at [993, 665] on button "Save & Close" at bounding box center [999, 669] width 111 height 34
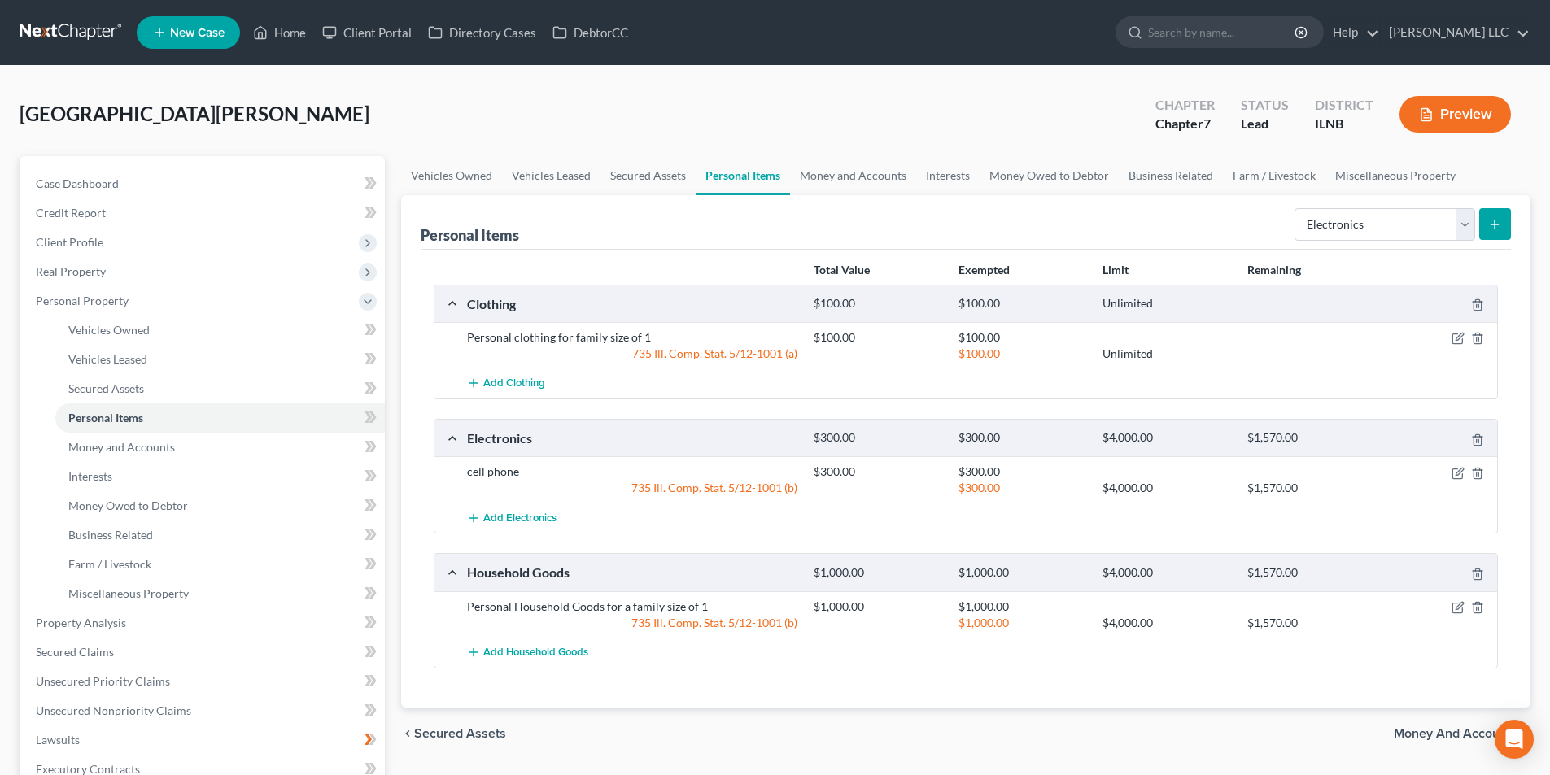
scroll to position [81, 0]
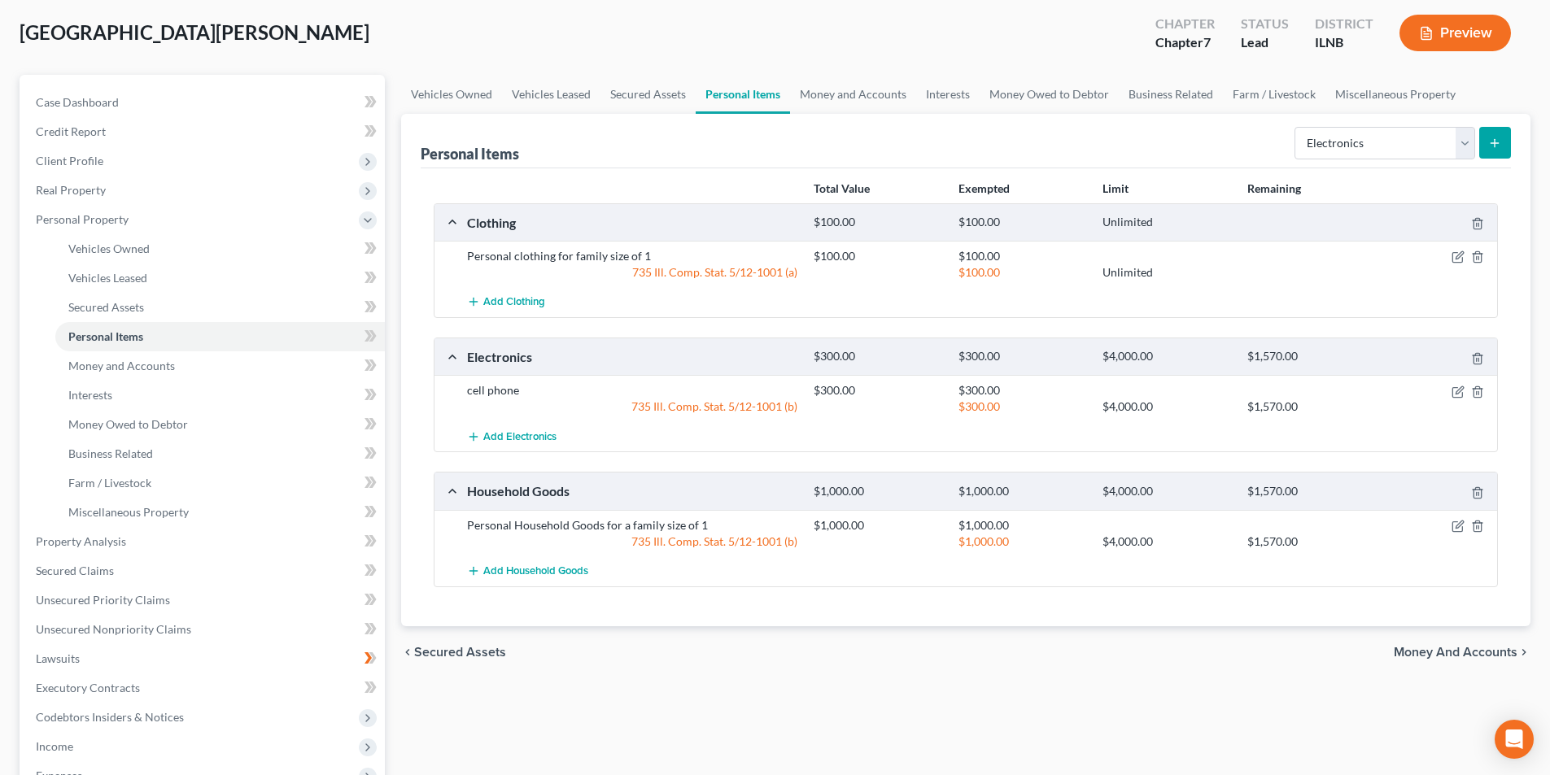
click at [1454, 655] on span "Money and Accounts" at bounding box center [1455, 652] width 124 height 13
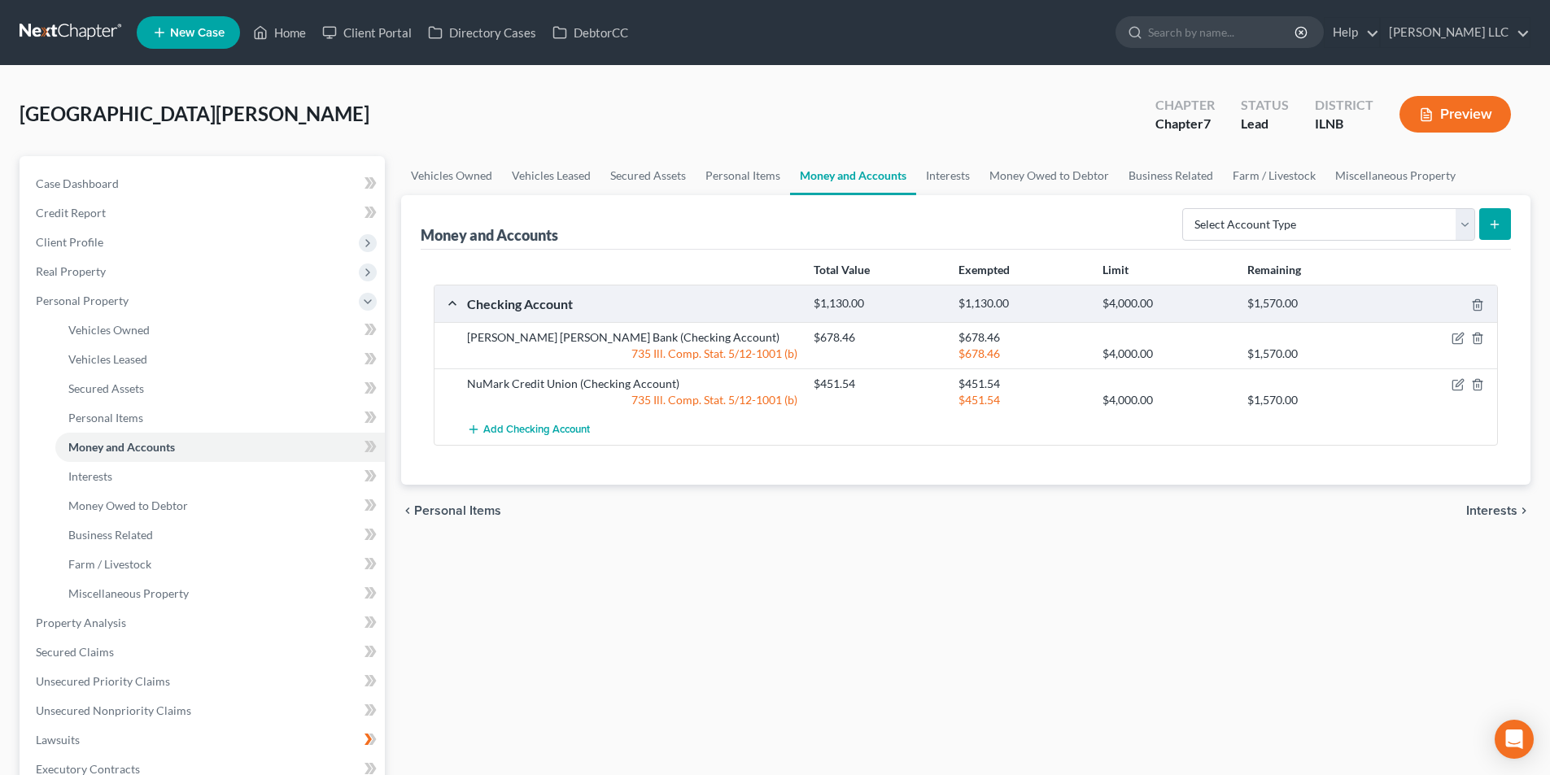
click at [1500, 512] on span "Interests" at bounding box center [1491, 510] width 51 height 13
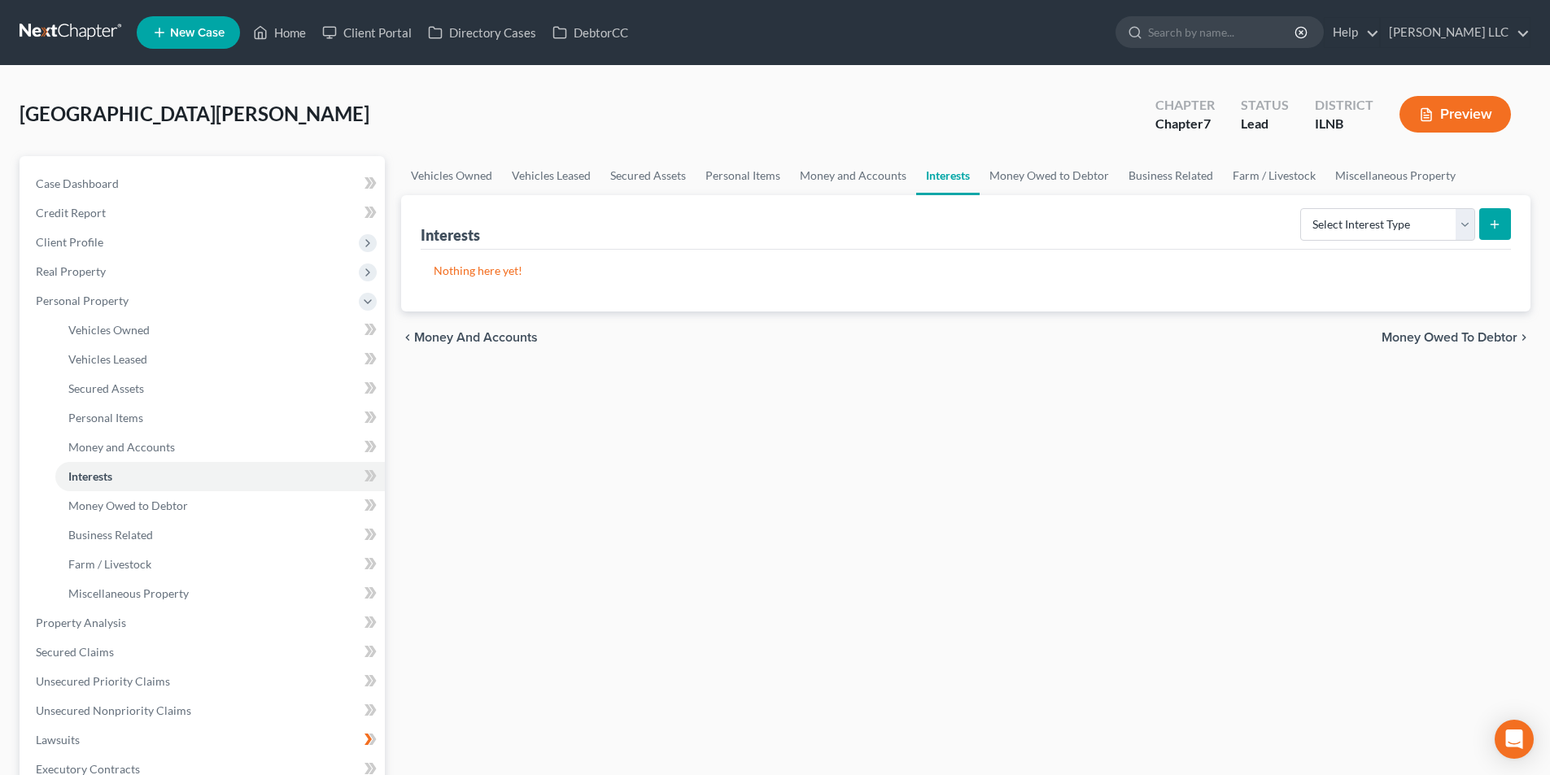
click at [1463, 338] on span "Money Owed to Debtor" at bounding box center [1449, 337] width 136 height 13
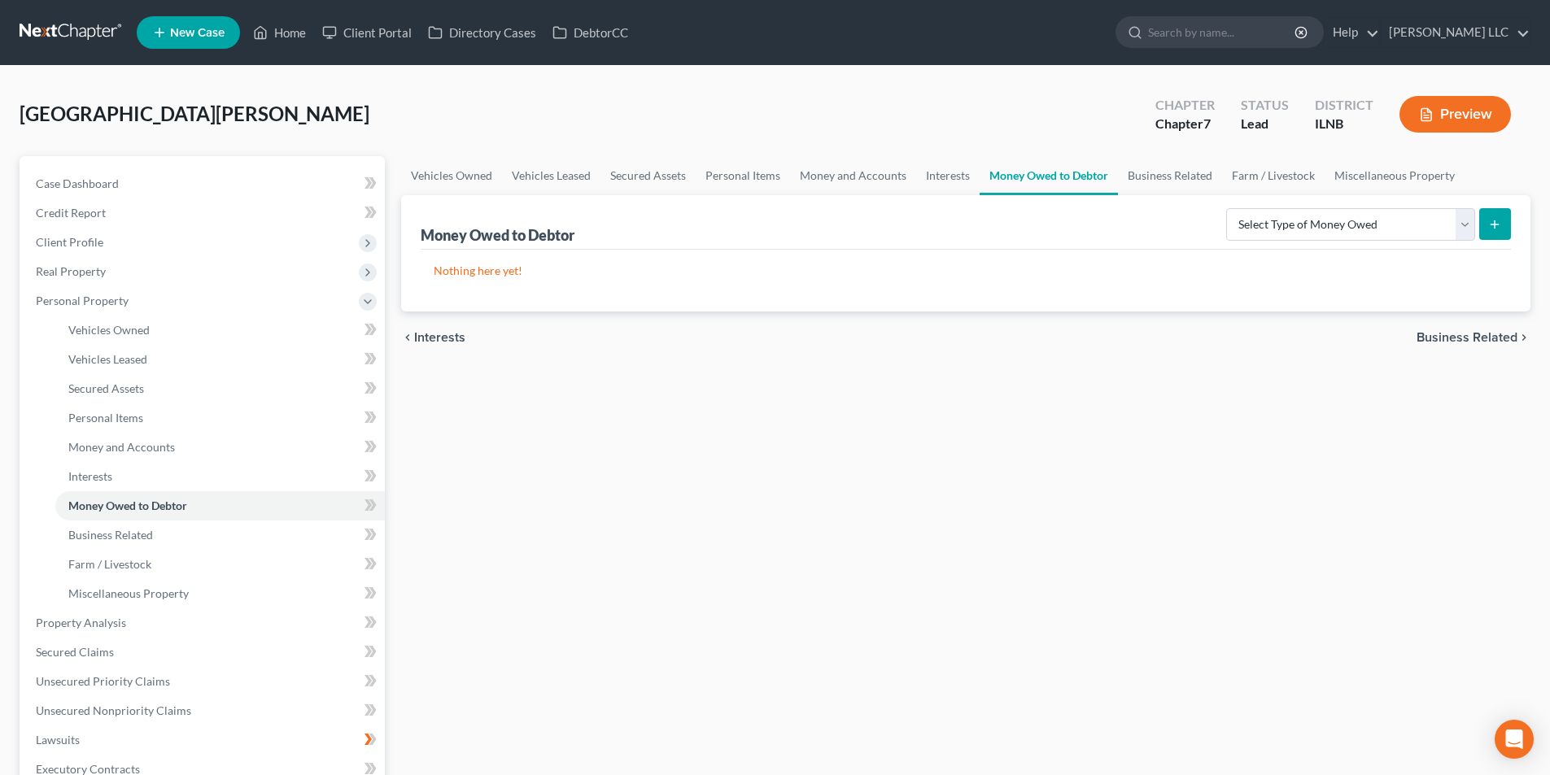
click at [1463, 338] on span "Business Related" at bounding box center [1466, 337] width 101 height 13
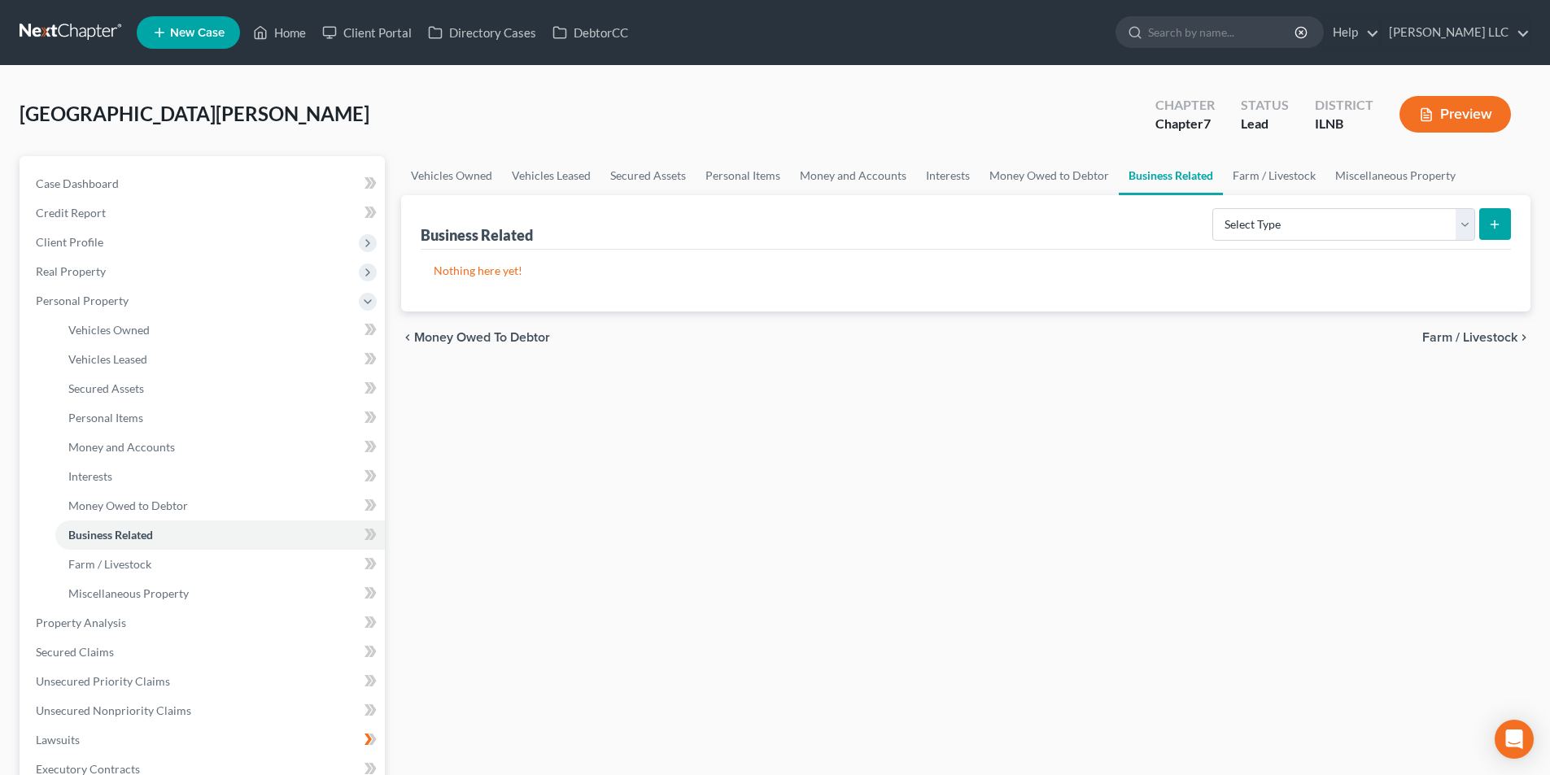
click at [1479, 339] on span "Farm / Livestock" at bounding box center [1469, 337] width 95 height 13
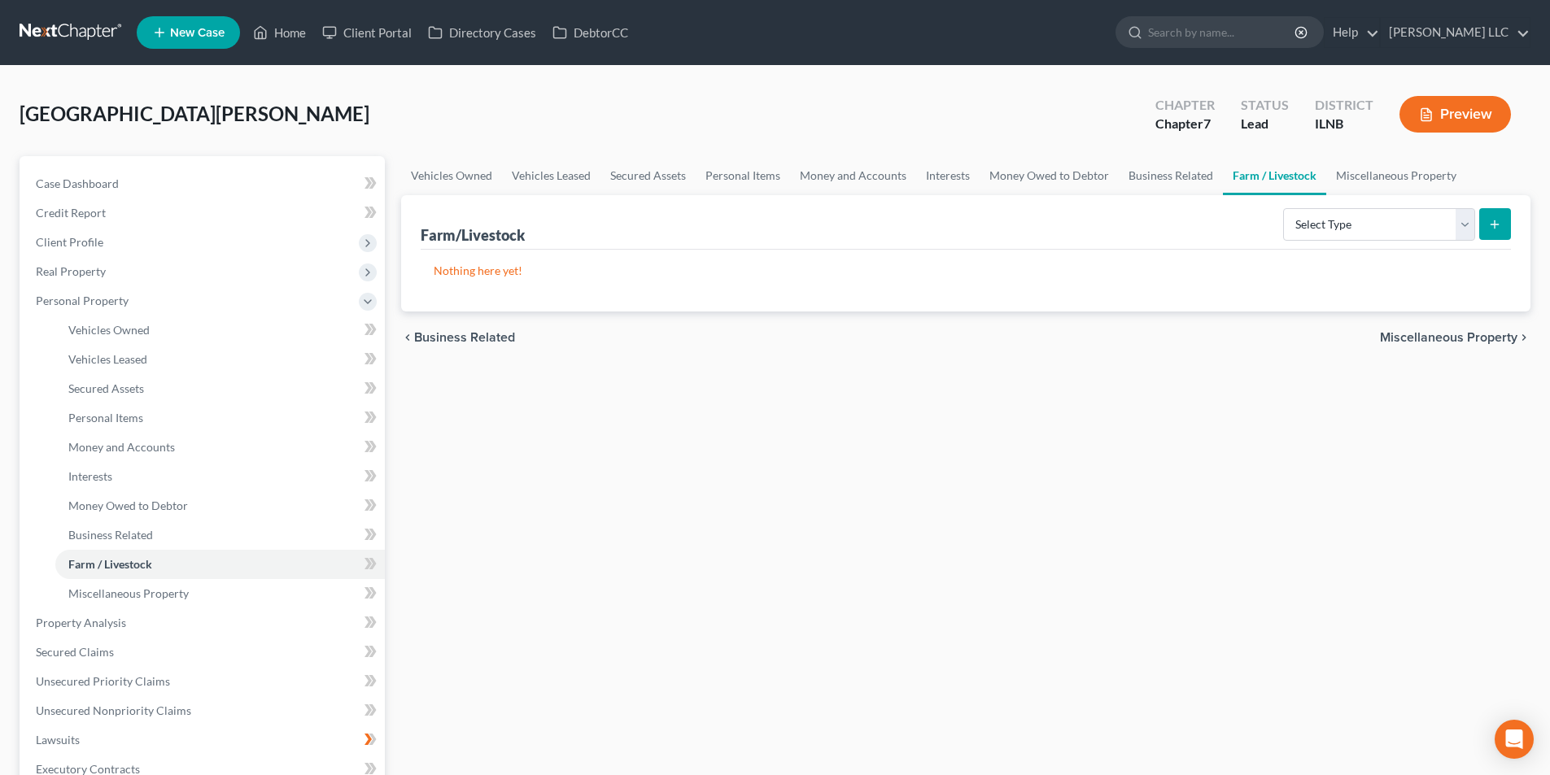
click at [1477, 339] on span "Miscellaneous Property" at bounding box center [1448, 337] width 137 height 13
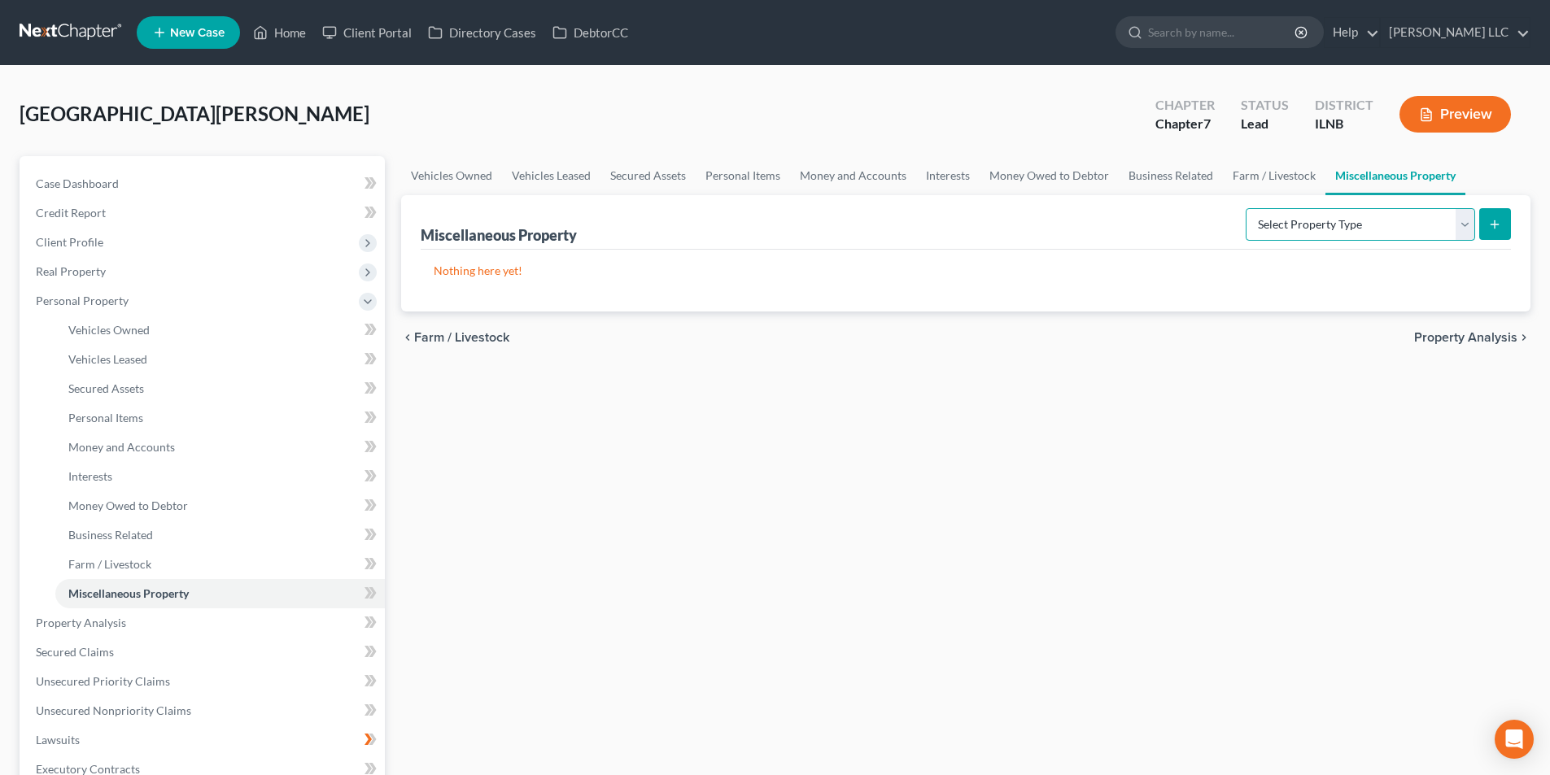
click at [1466, 223] on select "Select Property Type Assigned for Creditor Benefit Within 1 Year Holding for An…" at bounding box center [1359, 224] width 229 height 33
click at [1410, 220] on select "Select Property Type Assigned for Creditor Benefit Within 1 Year Holding for An…" at bounding box center [1359, 224] width 229 height 33
click at [1457, 343] on span "Property Analysis" at bounding box center [1465, 337] width 103 height 13
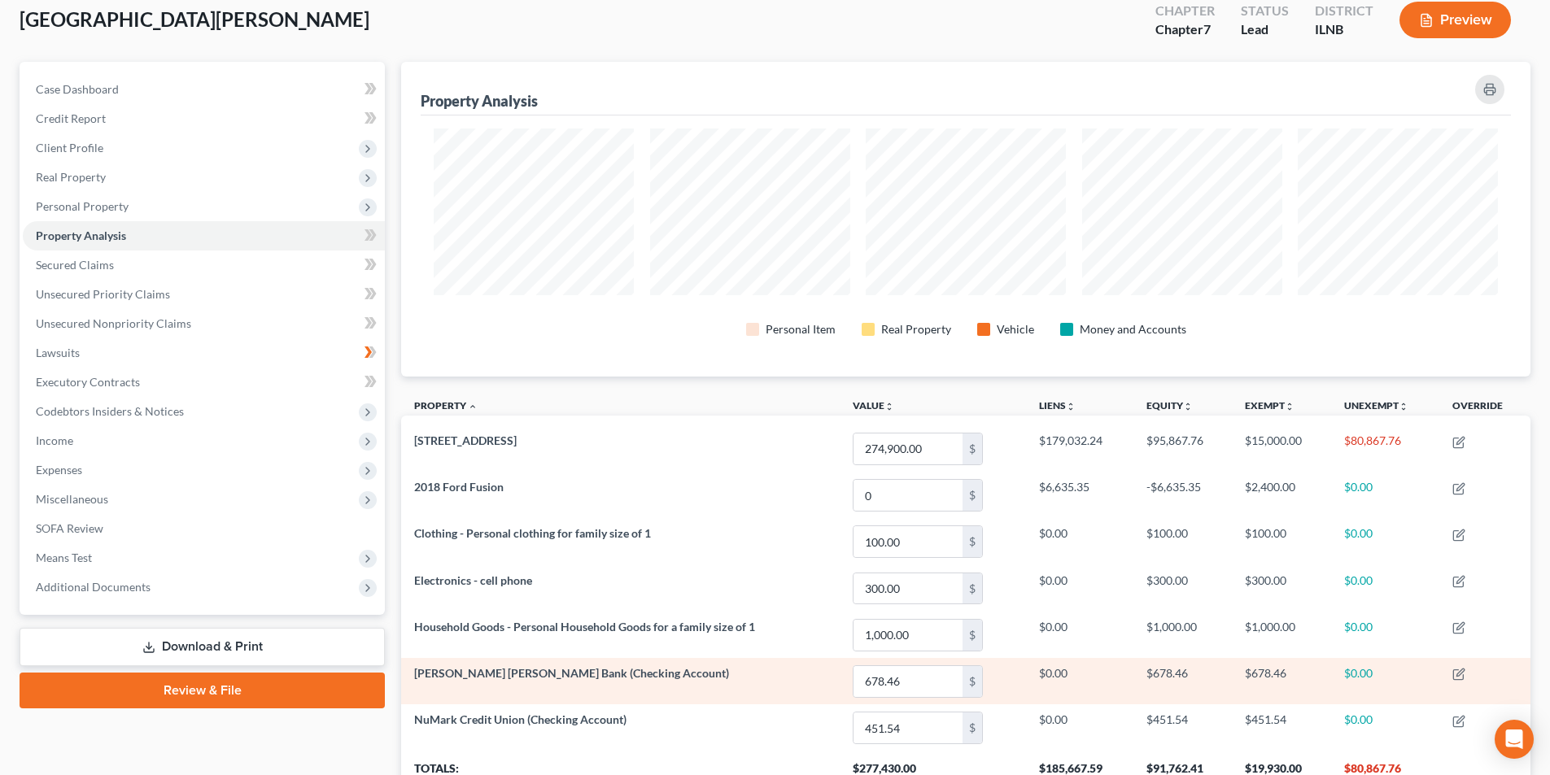
scroll to position [230, 0]
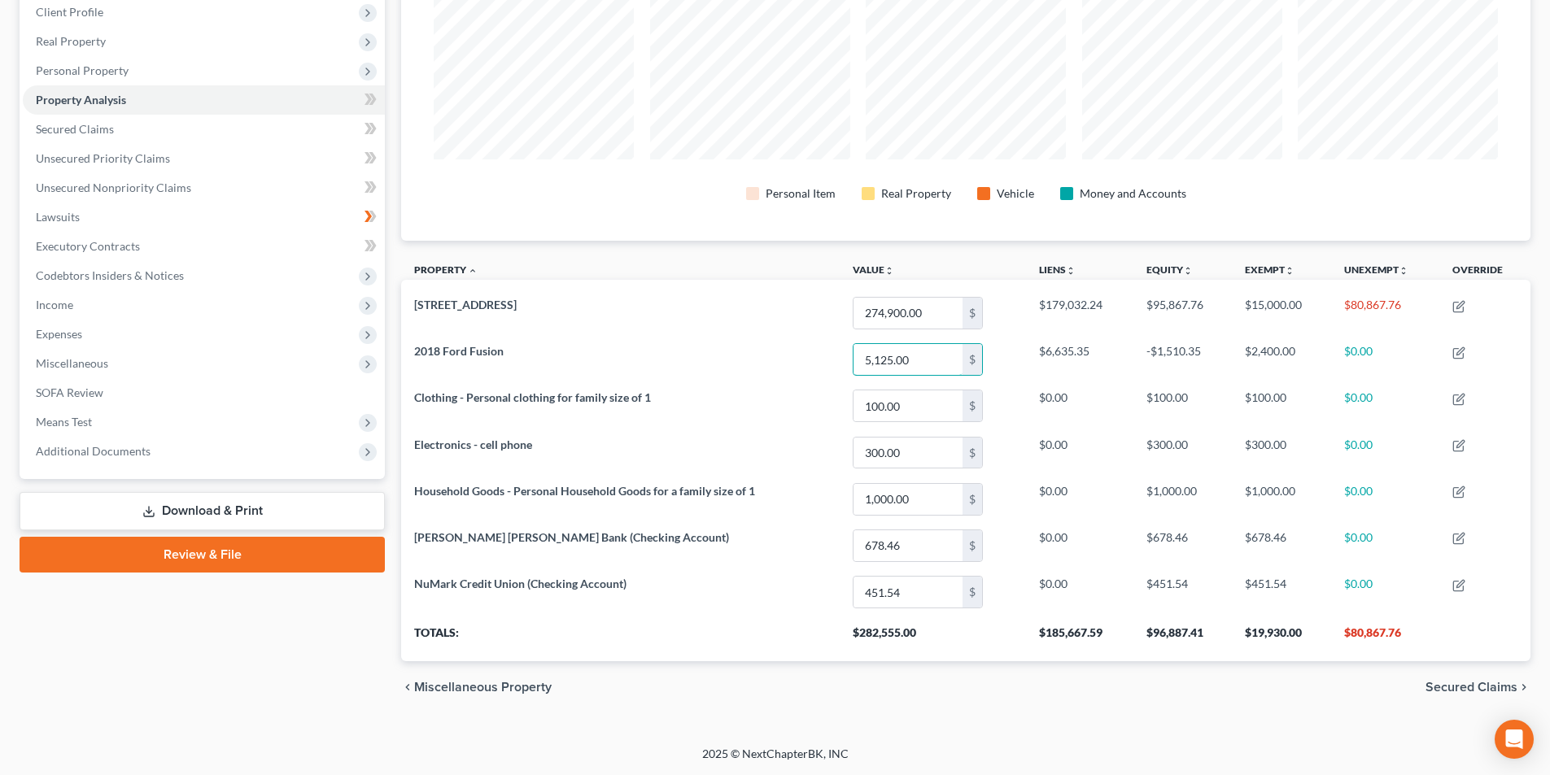
type input "5,125.00"
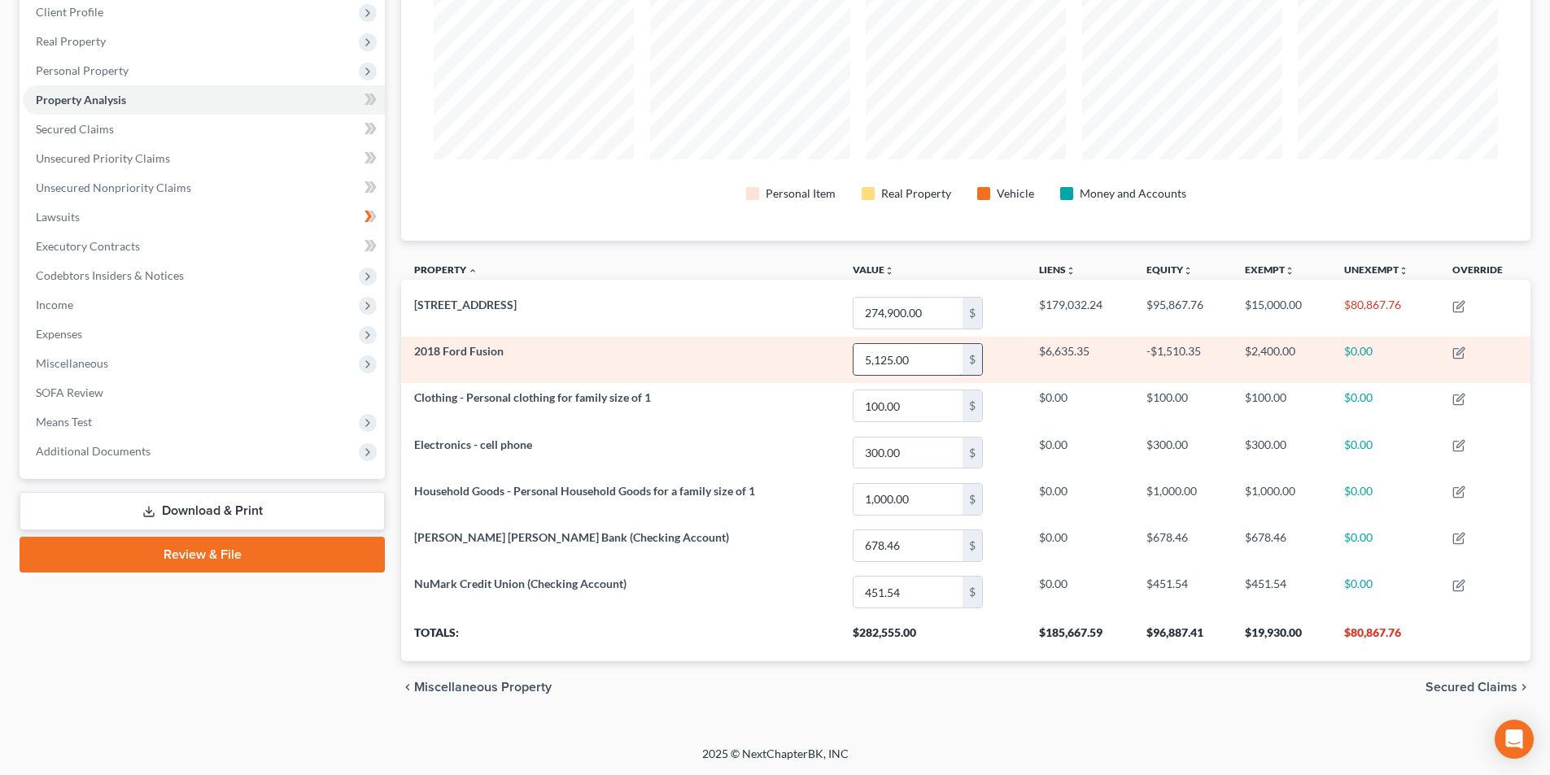
click at [928, 365] on input "5,125.00" at bounding box center [907, 359] width 109 height 31
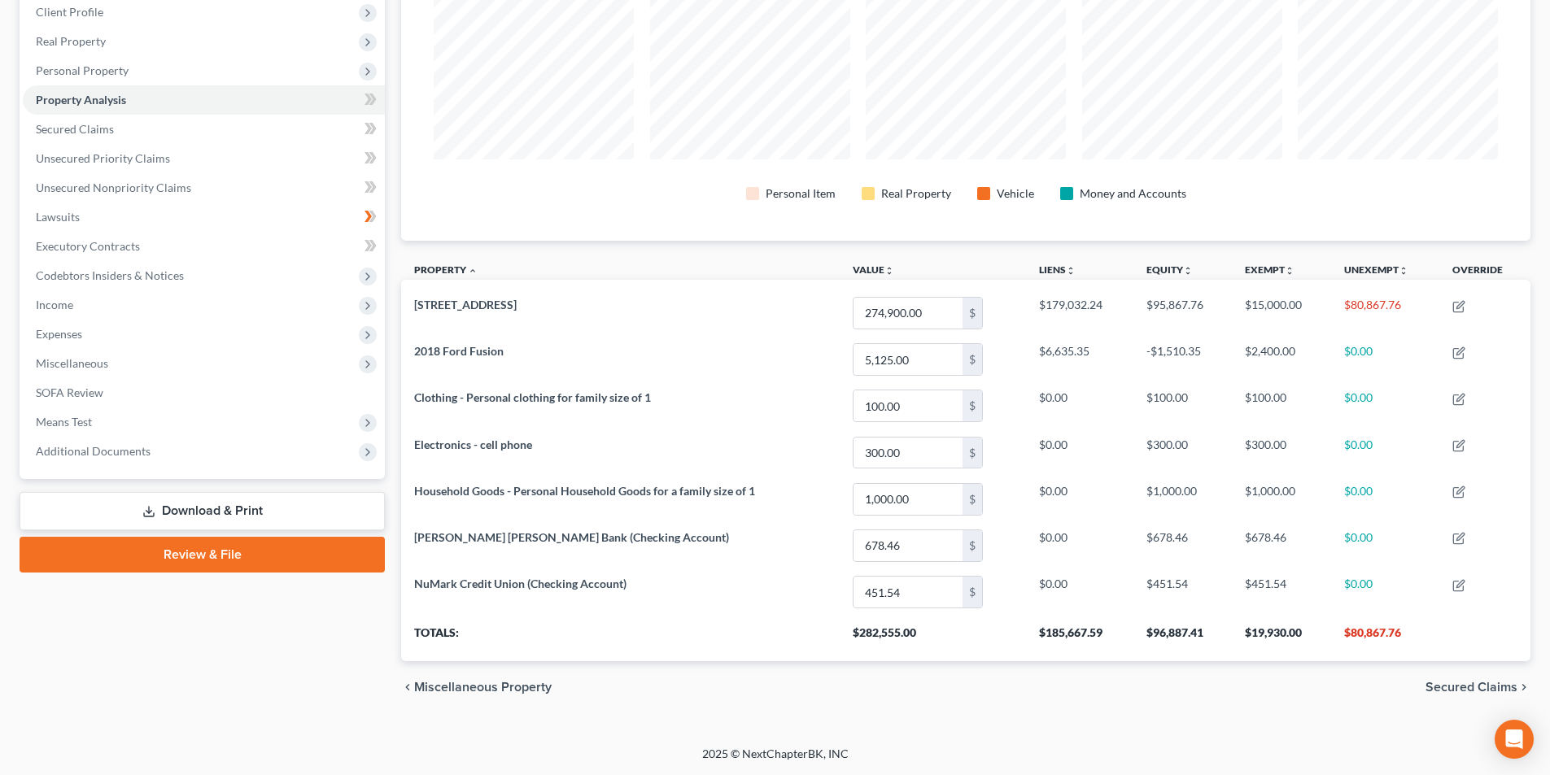
click at [1489, 687] on span "Secured Claims" at bounding box center [1471, 687] width 92 height 13
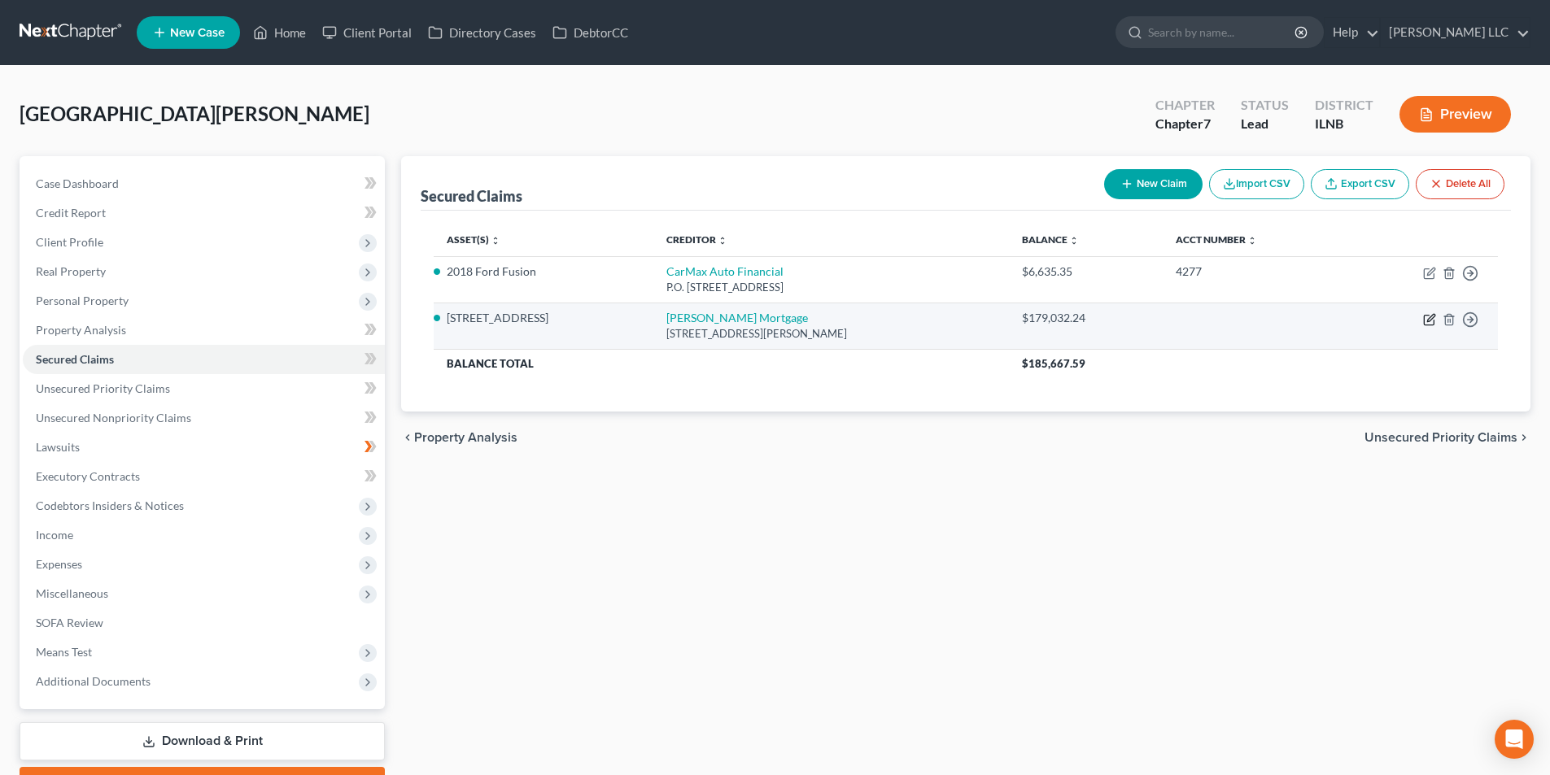
click at [1432, 325] on icon "button" at bounding box center [1429, 321] width 10 height 10
select select "4"
select select "3"
select select "2"
select select "0"
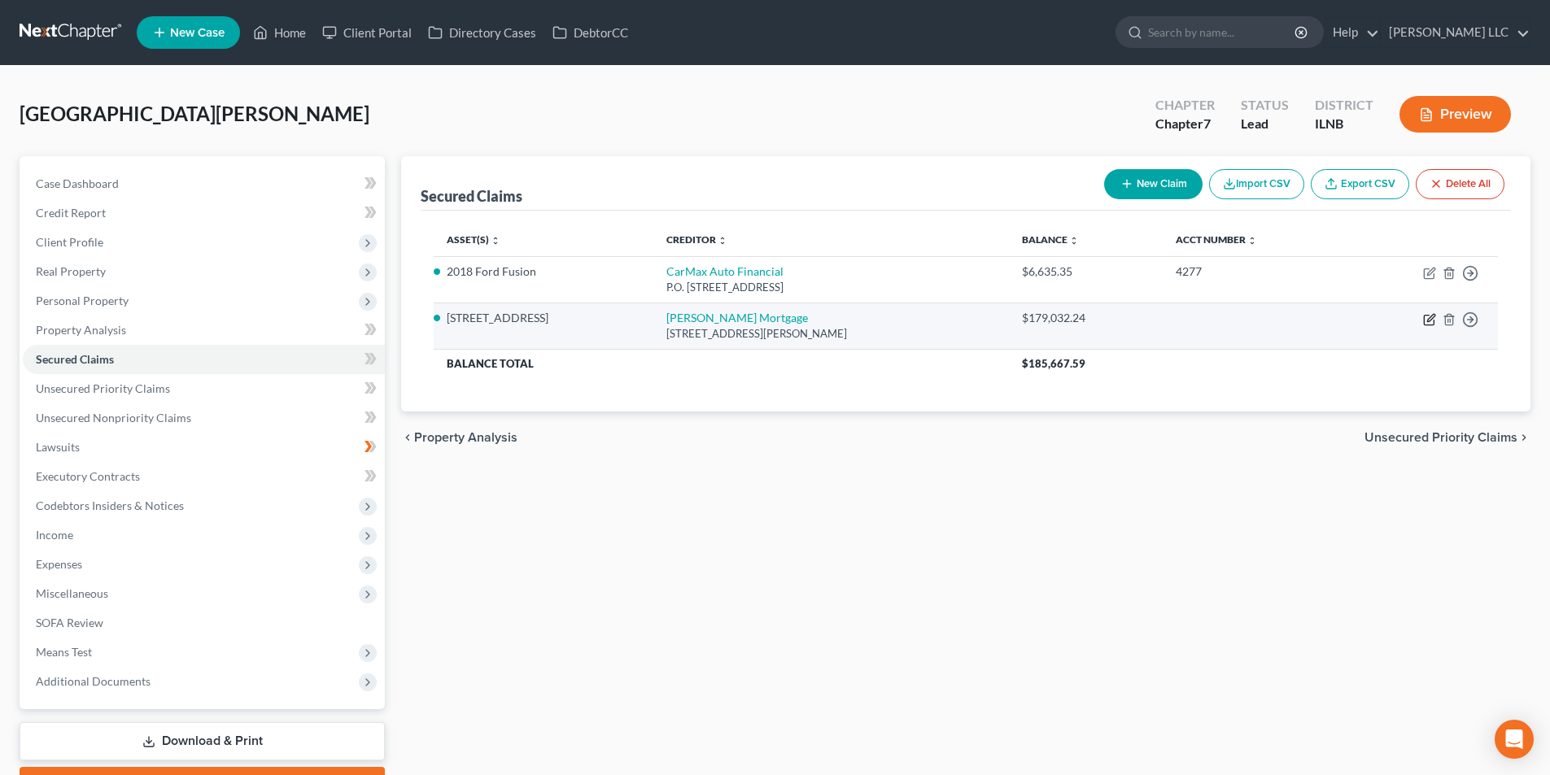
select select "0"
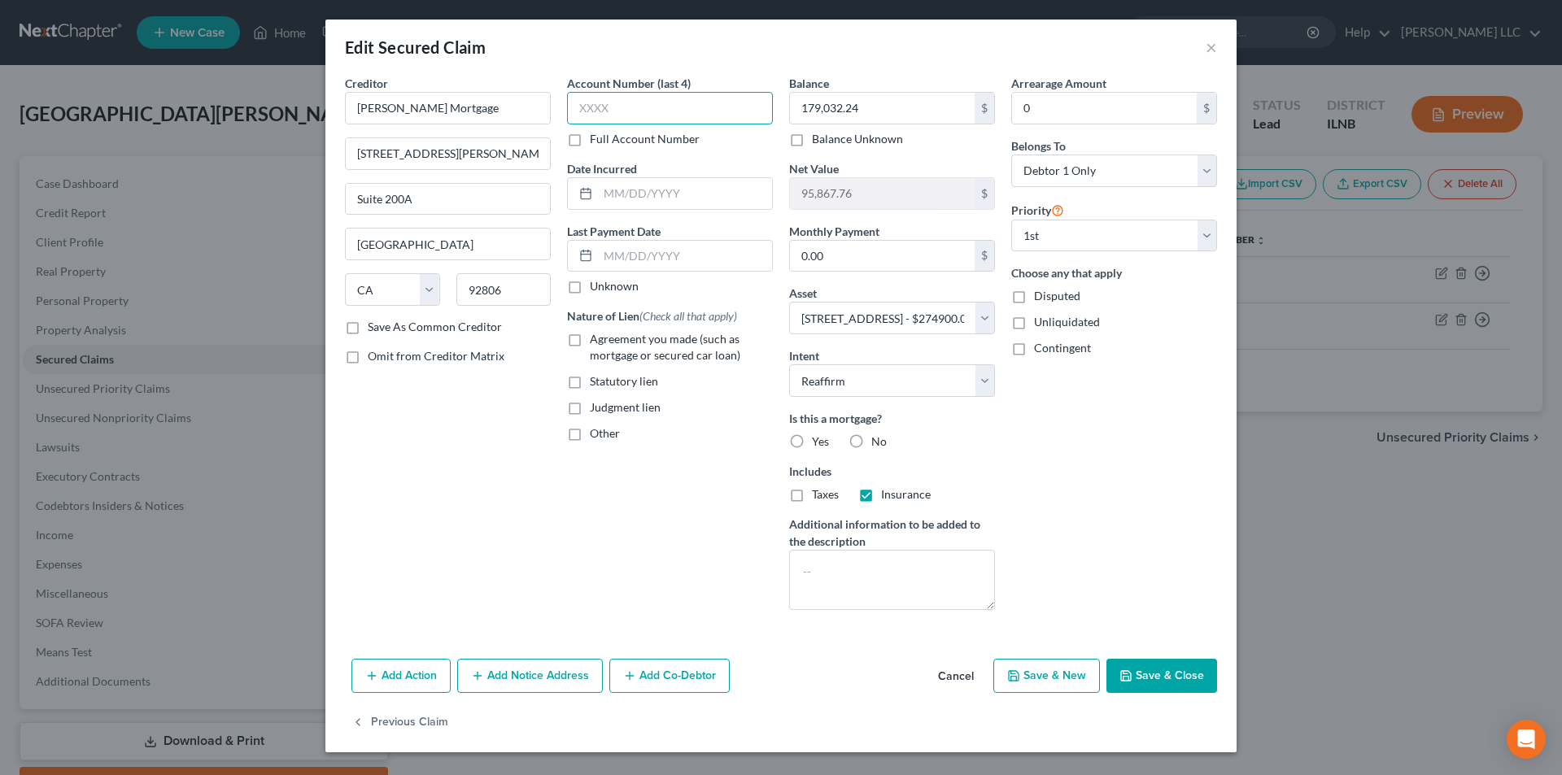
click at [622, 113] on input "text" at bounding box center [670, 108] width 206 height 33
type input "3291"
click at [709, 55] on div "Edit Secured Claim ×" at bounding box center [780, 47] width 911 height 55
click at [859, 261] on input "0.00" at bounding box center [882, 256] width 185 height 31
type input "1,772.93"
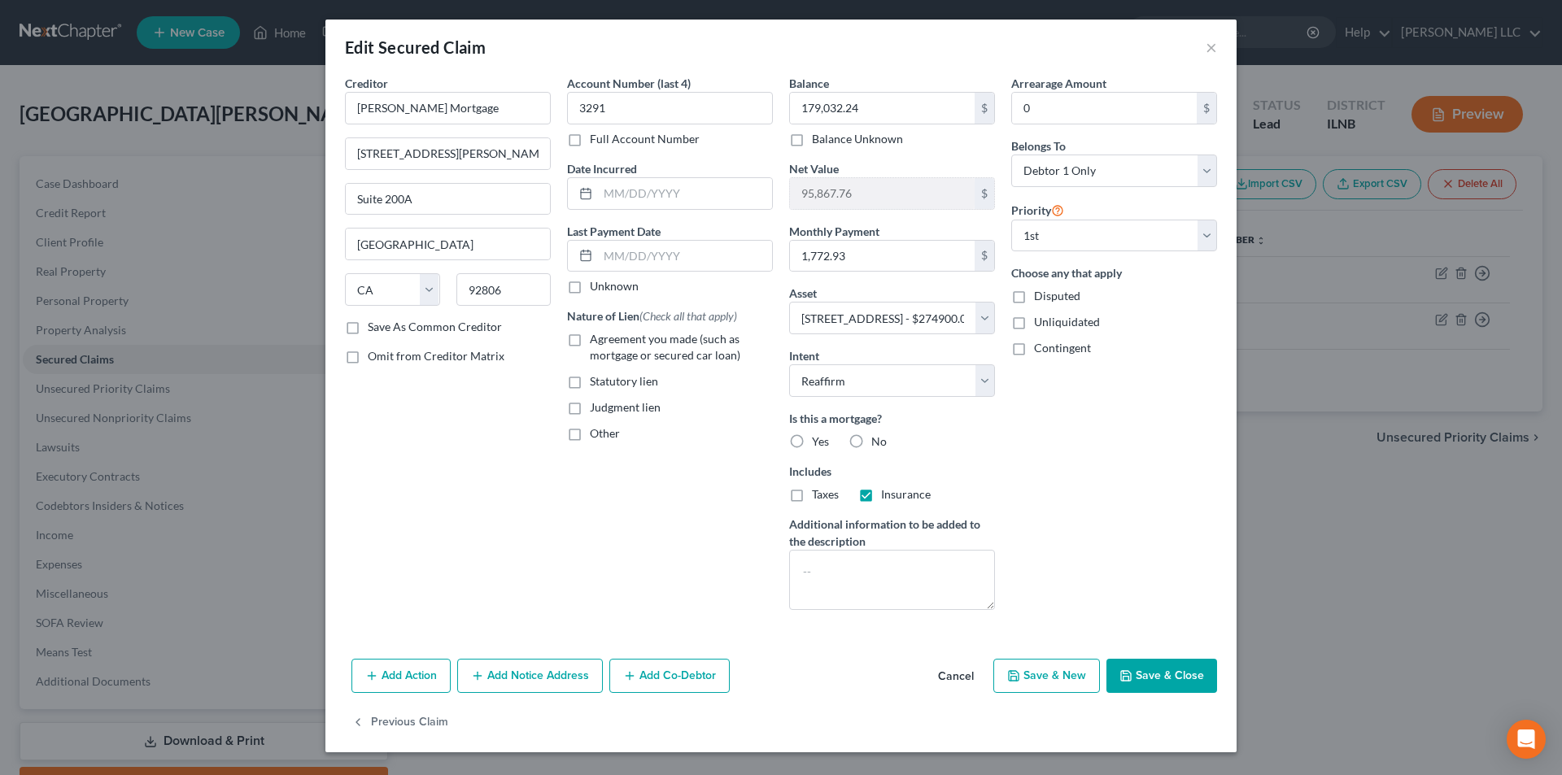
click at [1162, 521] on div "Arrearage Amount 0 $ Belongs To * Select Debtor 1 Only Debtor 2 Only Debtor 1 A…" at bounding box center [1114, 349] width 222 height 548
click at [812, 439] on label "Yes" at bounding box center [820, 442] width 17 height 16
click at [634, 190] on input "text" at bounding box center [685, 193] width 174 height 31
click at [637, 192] on input "08/202020" at bounding box center [685, 193] width 174 height 31
type input "08/20/2020"
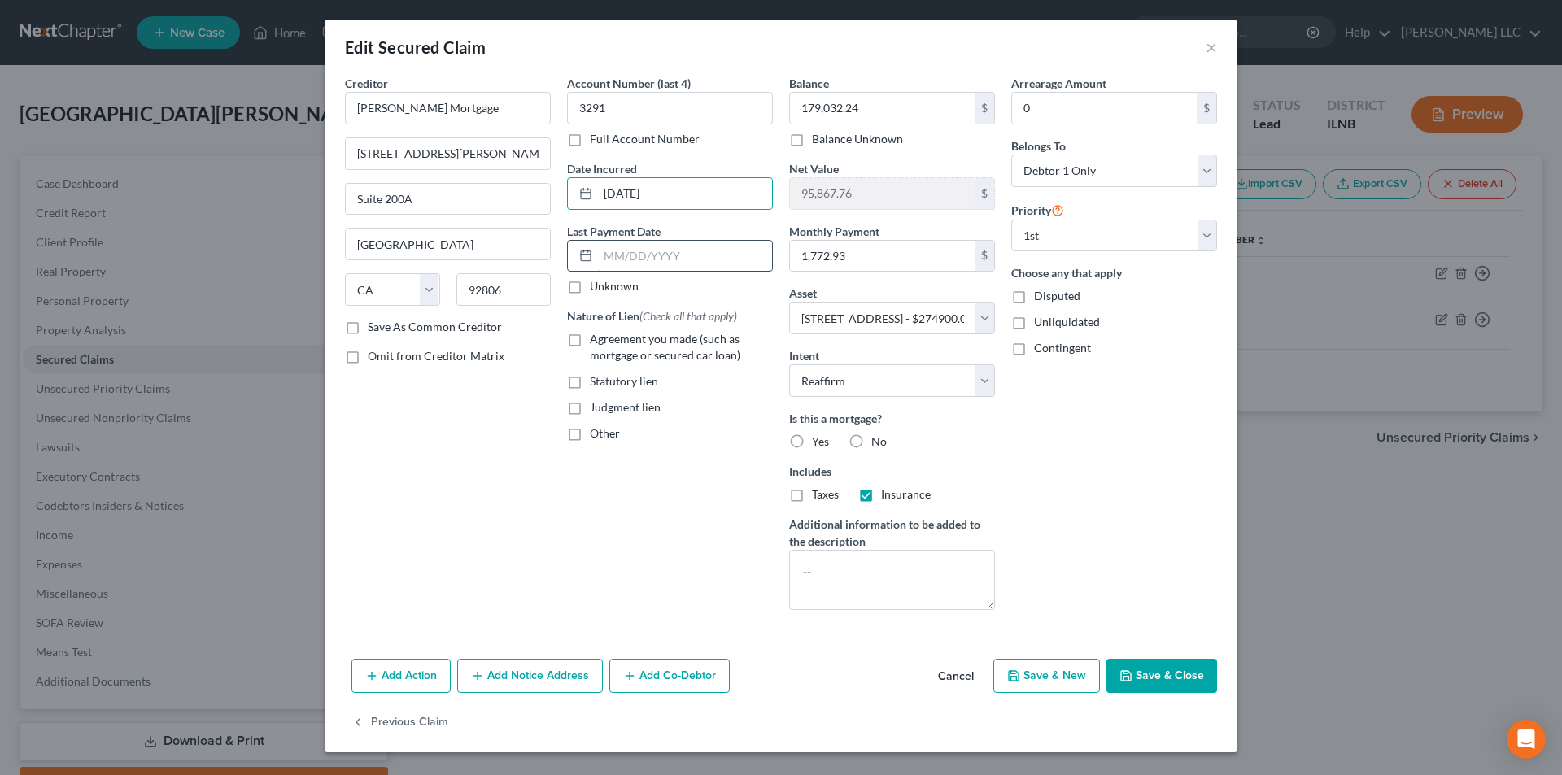
click at [611, 252] on input "text" at bounding box center [685, 256] width 174 height 31
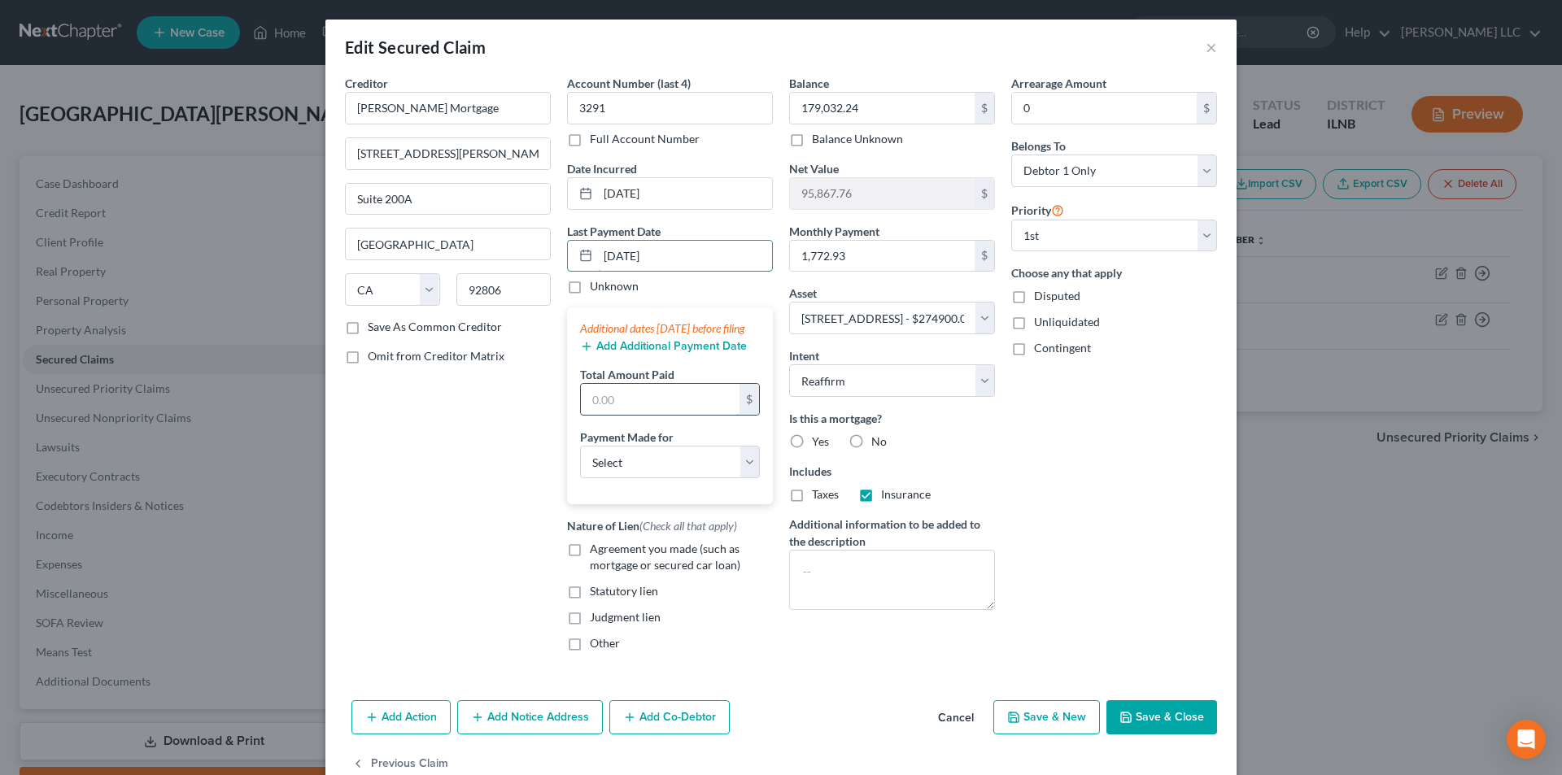
type input "09/01/2025"
click at [647, 415] on input "text" at bounding box center [660, 399] width 159 height 31
type input "531,879"
click at [640, 471] on select "Select Car Credit Card Loan Repayment Mortgage Other Suppliers Or Vendors" at bounding box center [670, 462] width 180 height 33
select select "3"
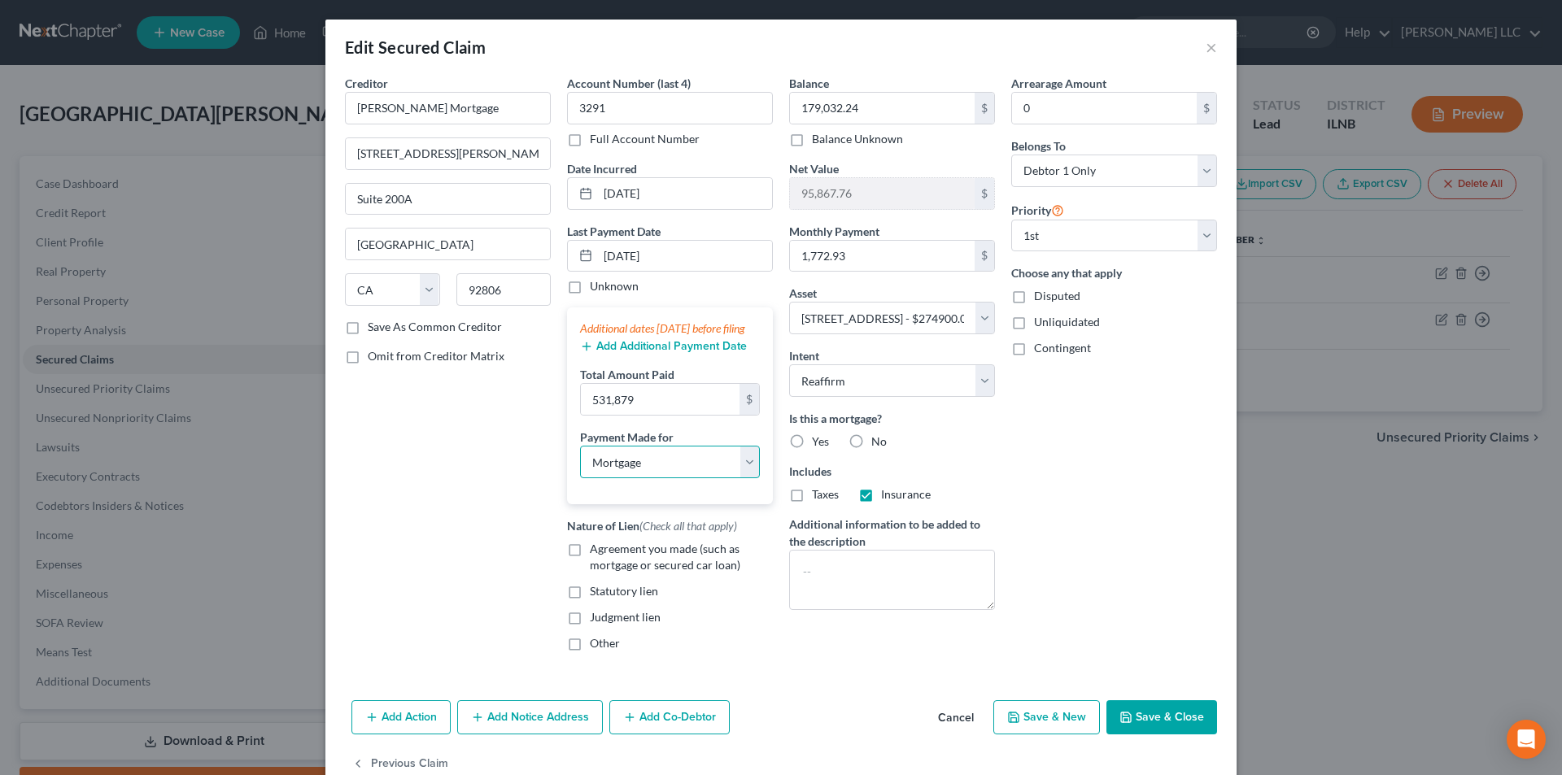
click at [580, 462] on select "Select Car Credit Card Loan Repayment Mortgage Other Suppliers Or Vendors" at bounding box center [670, 462] width 180 height 33
click at [673, 353] on button "Add Additional Payment Date" at bounding box center [663, 346] width 167 height 13
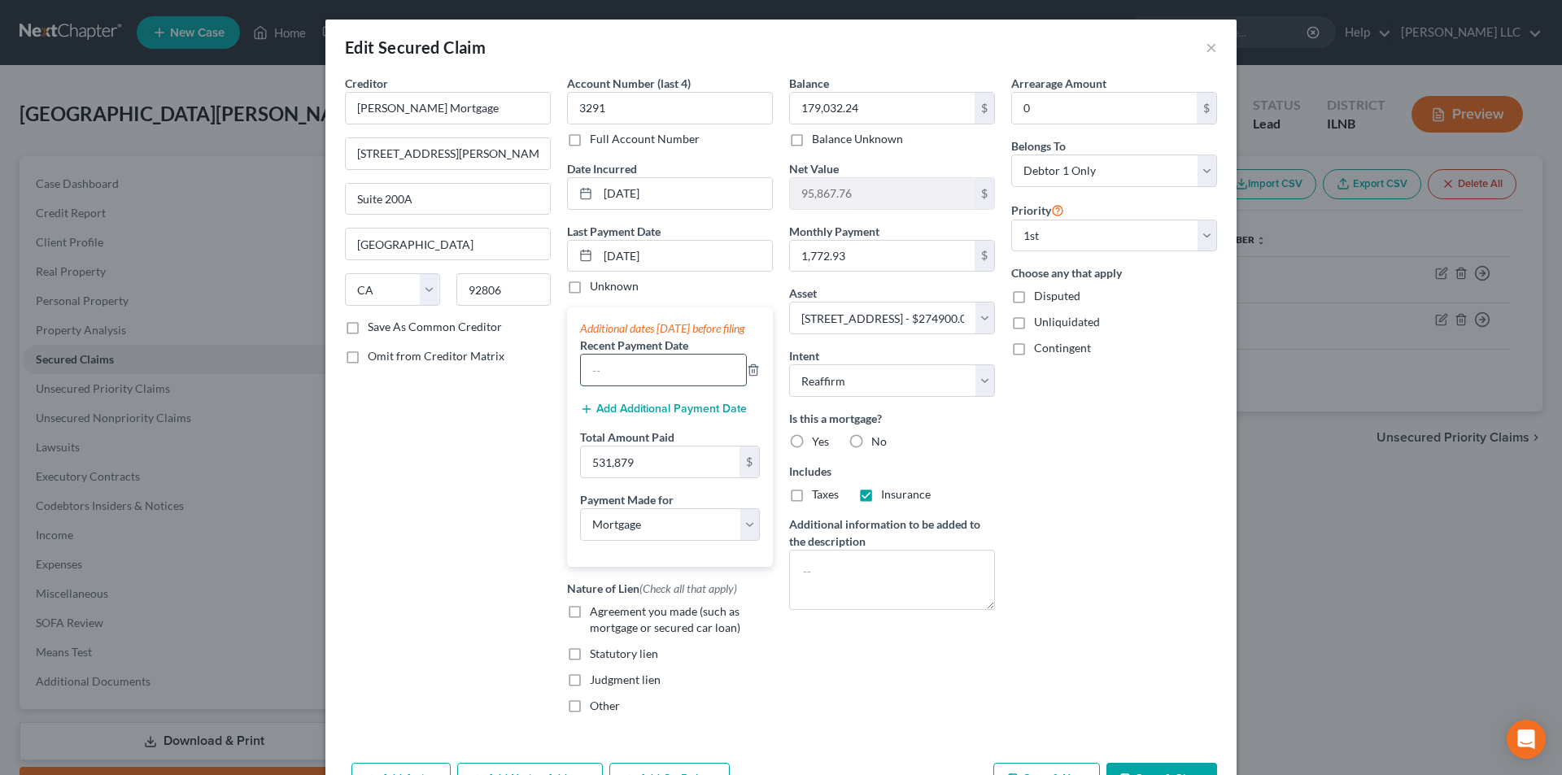
click at [703, 386] on input "text" at bounding box center [663, 370] width 165 height 31
type input "08/01/2025"
click at [694, 416] on button "Add Additional Payment Date" at bounding box center [663, 409] width 167 height 13
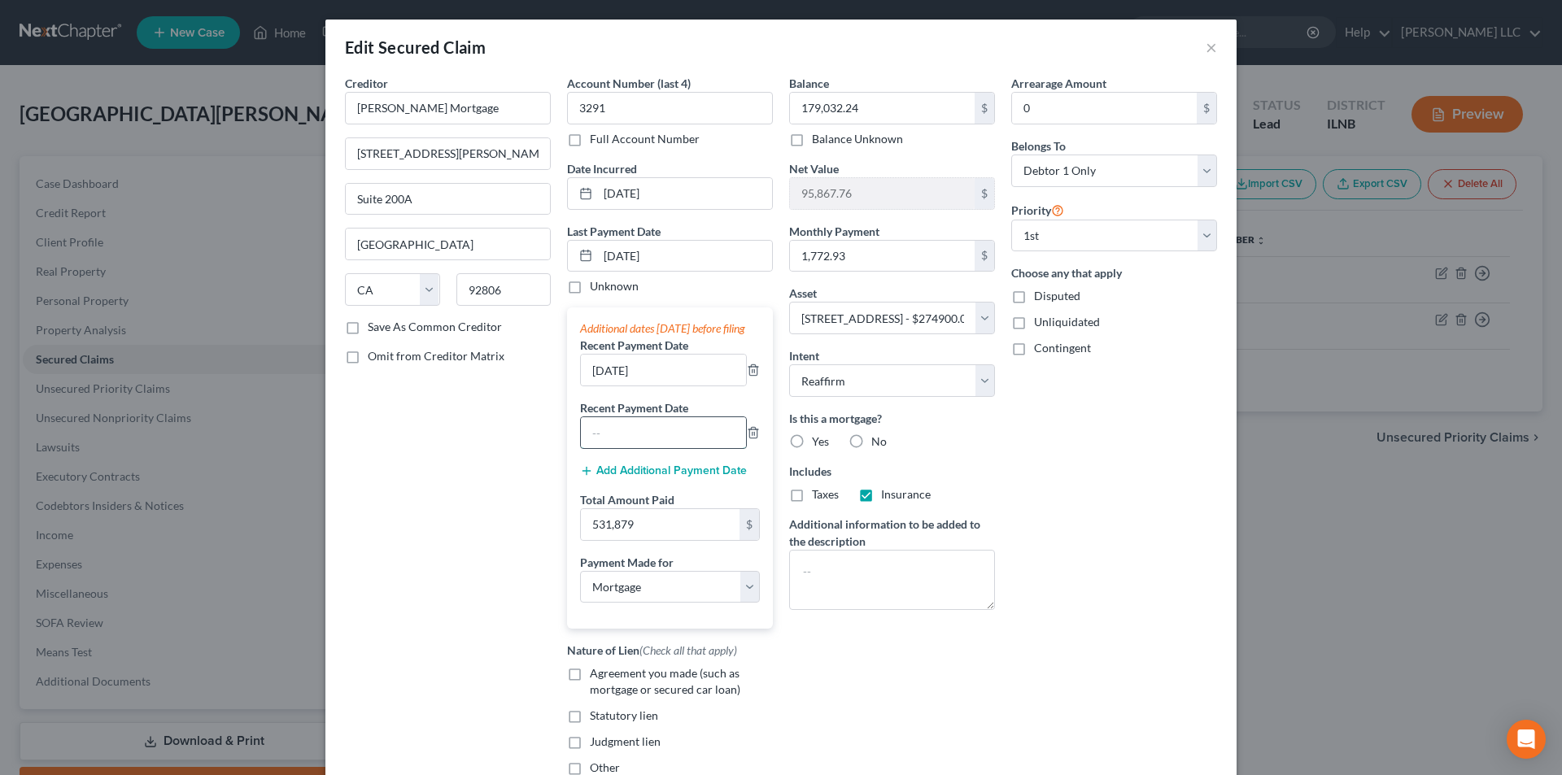
click at [674, 447] on input "text" at bounding box center [663, 432] width 165 height 31
type input "07/01/2025"
drag, startPoint x: 1085, startPoint y: 497, endPoint x: 908, endPoint y: 450, distance: 183.5
click at [1087, 497] on div "Arrearage Amount 0 $ Belongs To * Select Debtor 1 Only Debtor 2 Only Debtor 1 A…" at bounding box center [1114, 432] width 222 height 714
click at [812, 443] on span "Yes" at bounding box center [820, 441] width 17 height 14
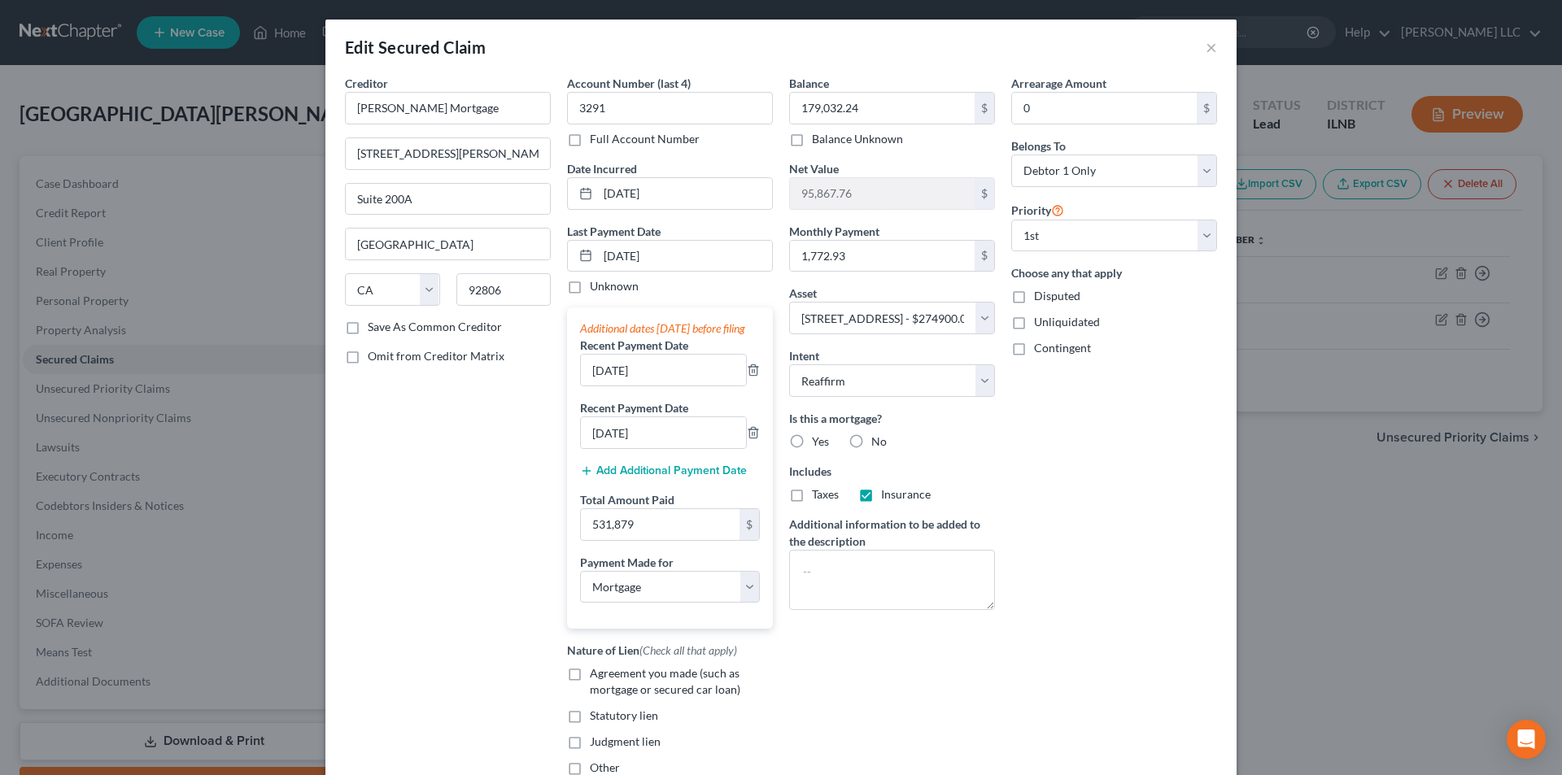
click at [818, 443] on input "Yes" at bounding box center [823, 439] width 11 height 11
radio input "true"
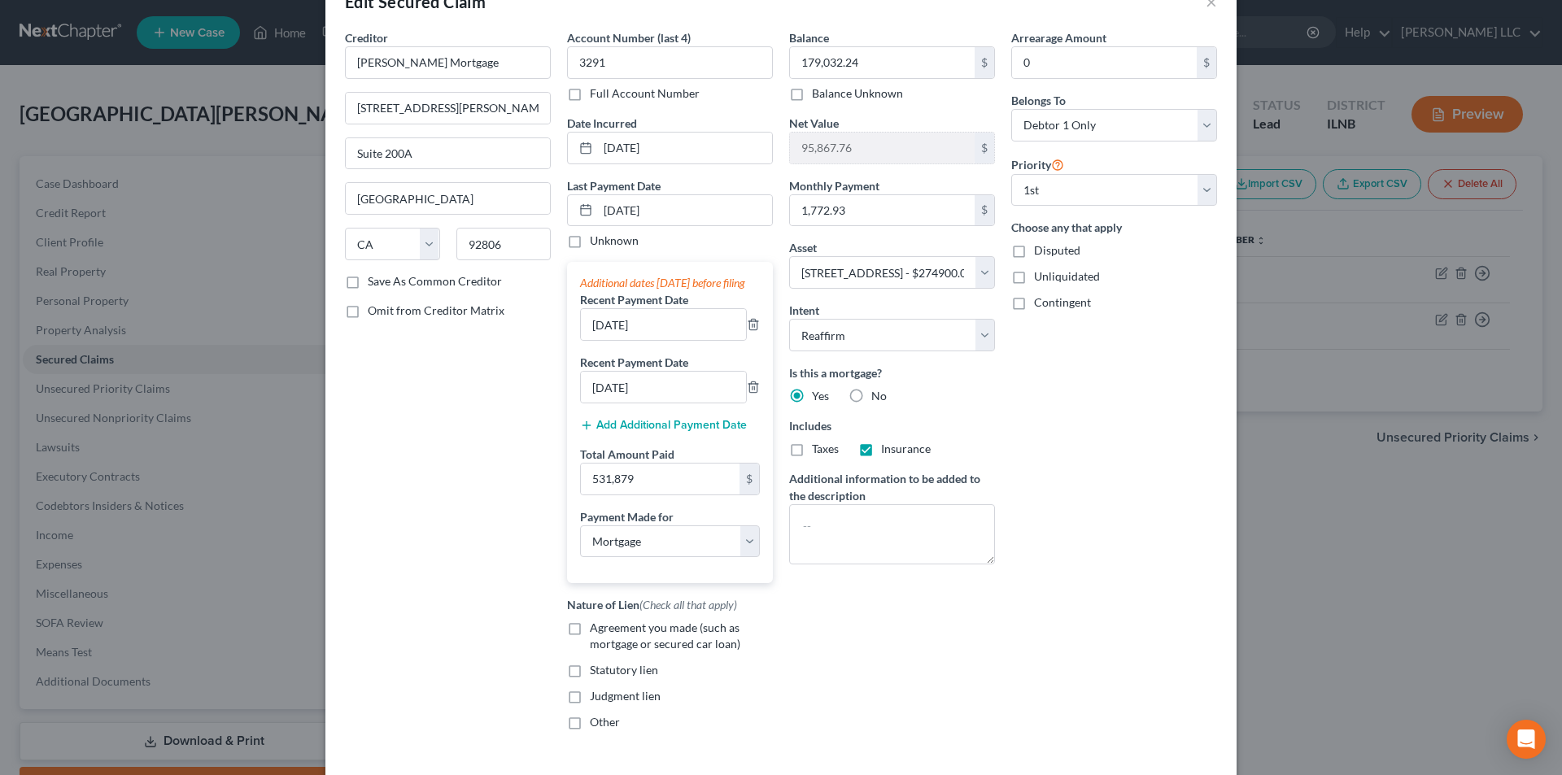
scroll to position [81, 0]
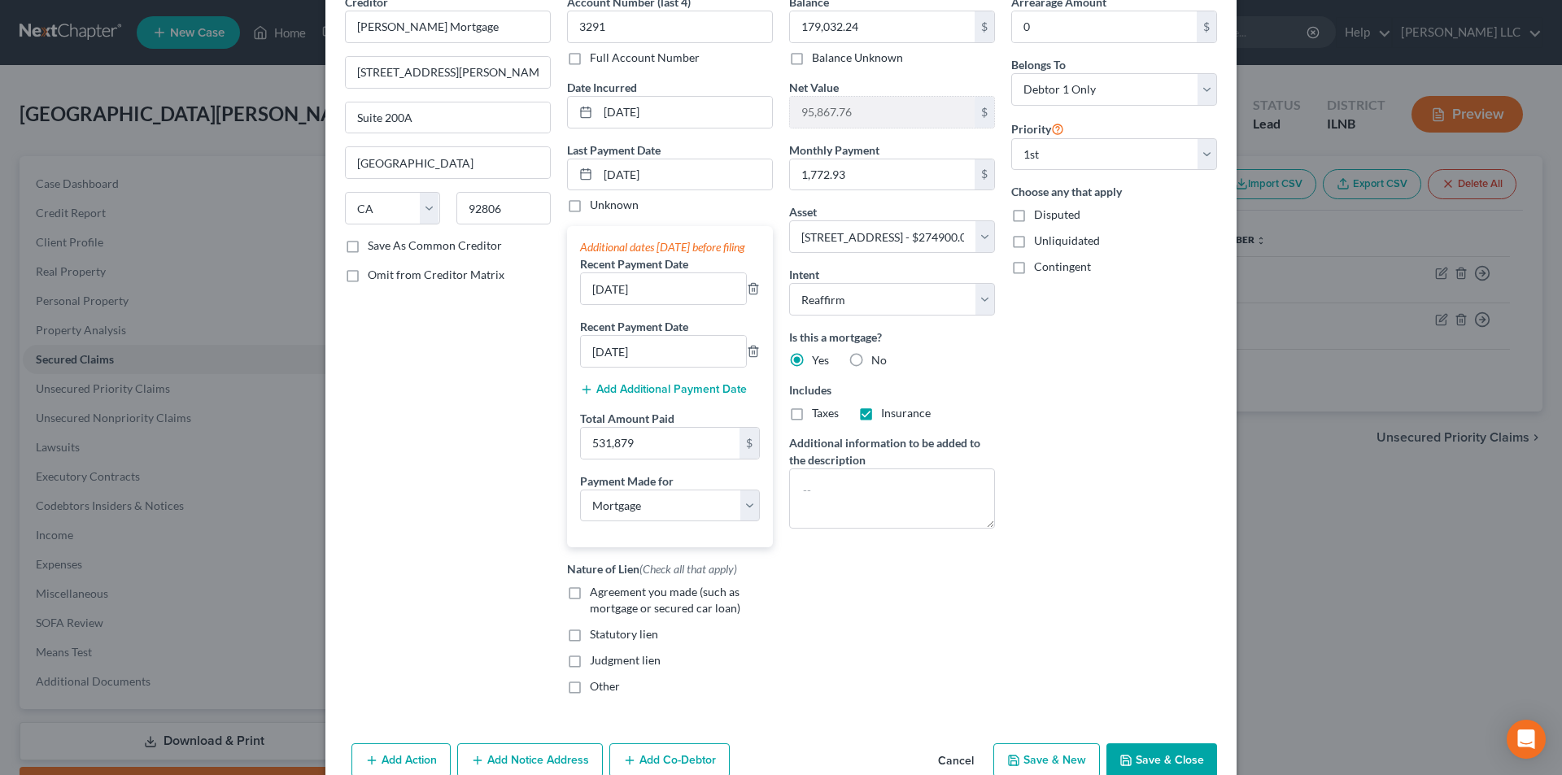
click at [590, 613] on label "Agreement you made (such as mortgage or secured car loan)" at bounding box center [681, 600] width 183 height 33
click at [596, 595] on input "Agreement you made (such as mortgage or secured car loan)" at bounding box center [601, 589] width 11 height 11
checkbox input "true"
click at [377, 243] on label "Save As Common Creditor" at bounding box center [435, 246] width 134 height 16
click at [377, 243] on input "Save As Common Creditor" at bounding box center [379, 243] width 11 height 11
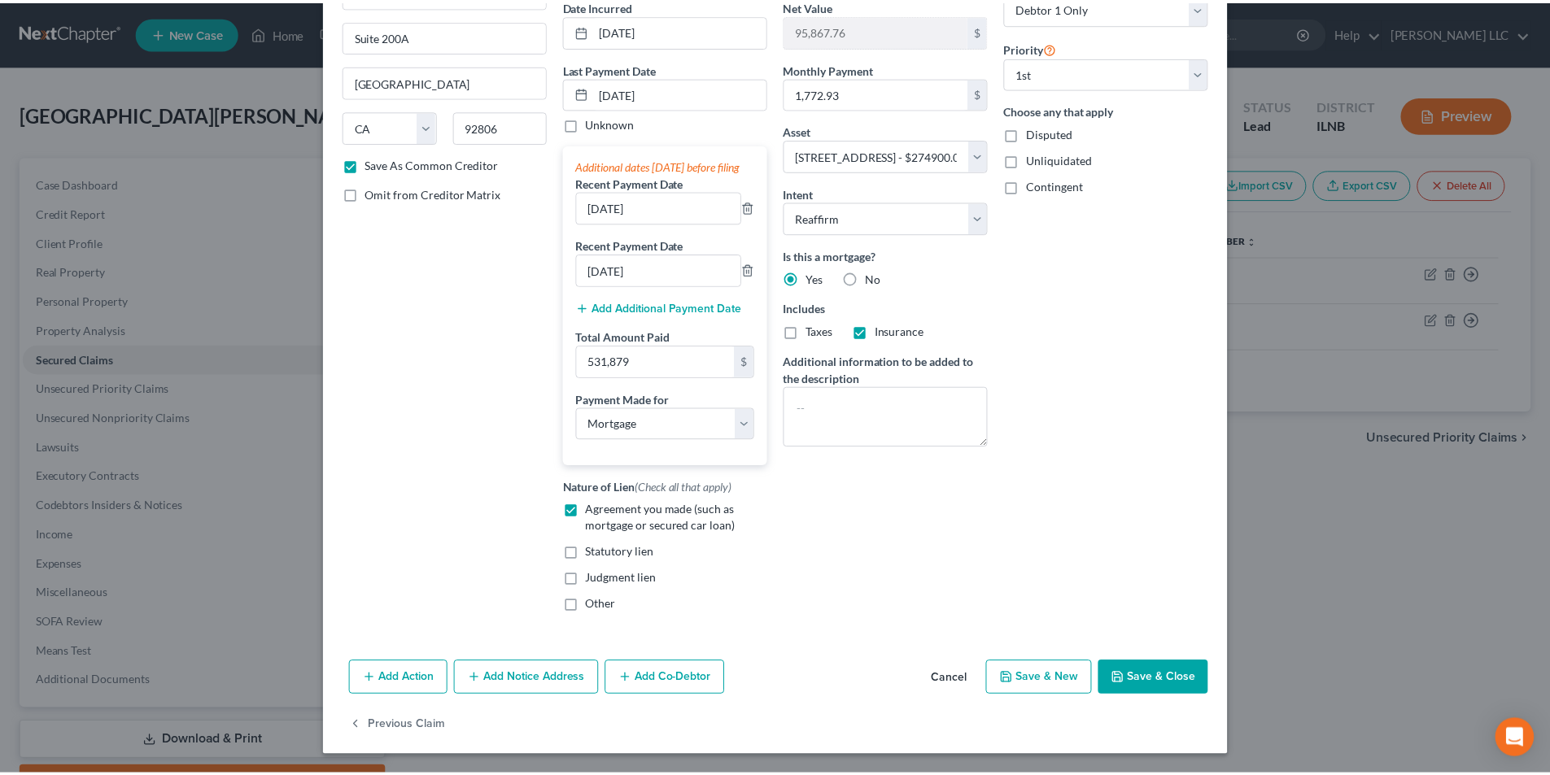
scroll to position [180, 0]
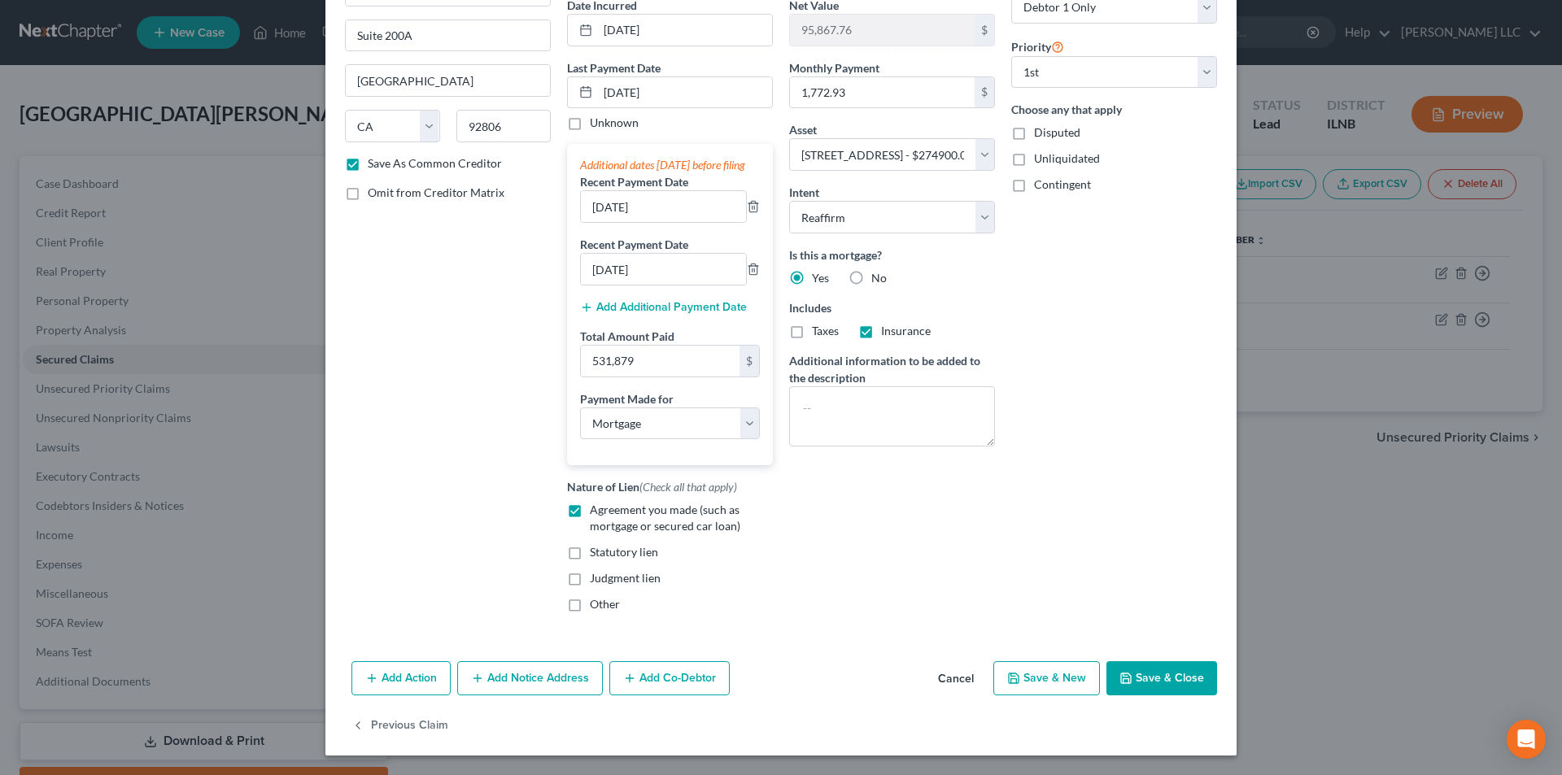
click at [1176, 674] on button "Save & Close" at bounding box center [1161, 678] width 111 height 34
checkbox input "false"
select select
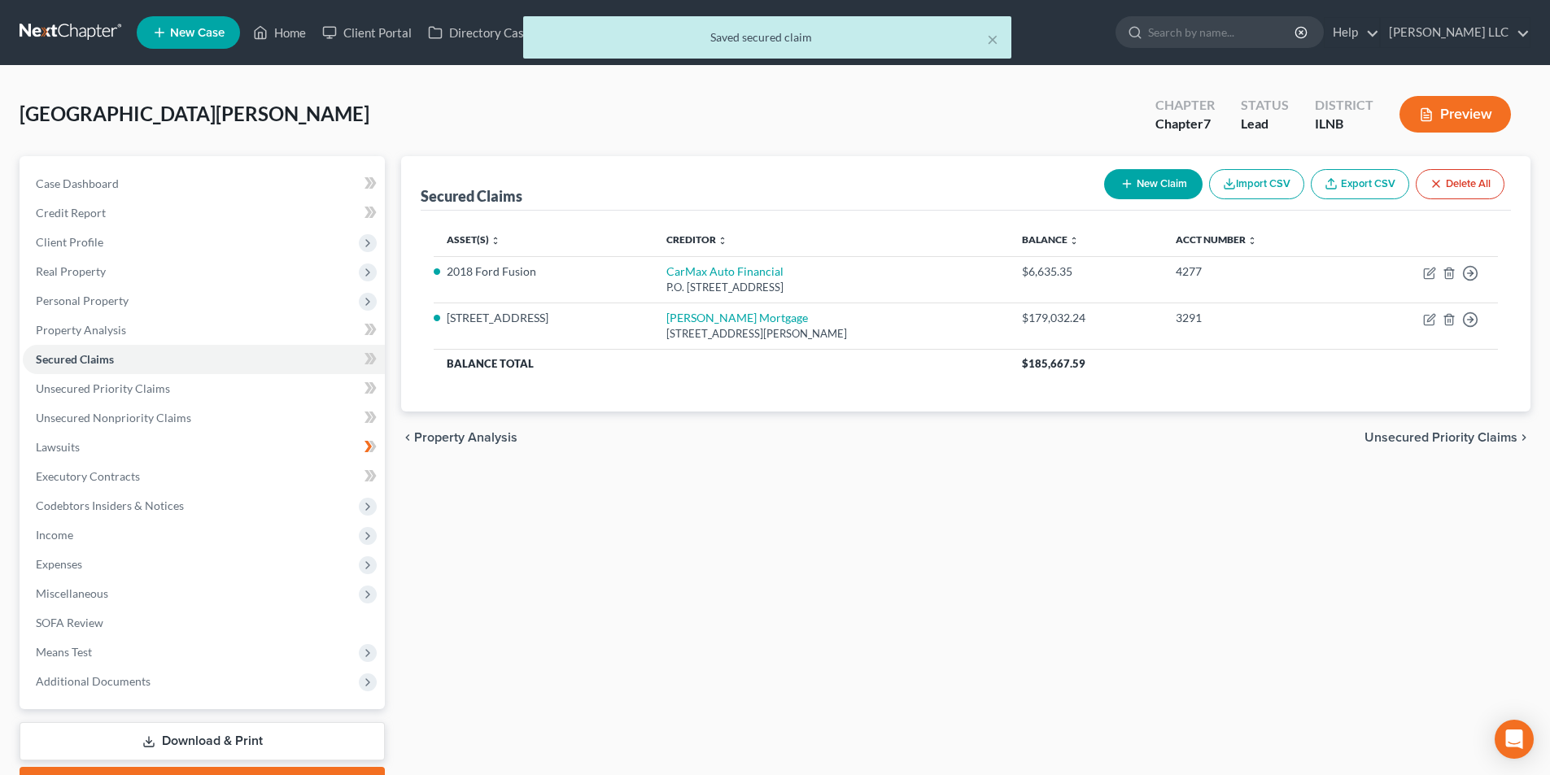
click at [1499, 434] on span "Unsecured Priority Claims" at bounding box center [1440, 437] width 153 height 13
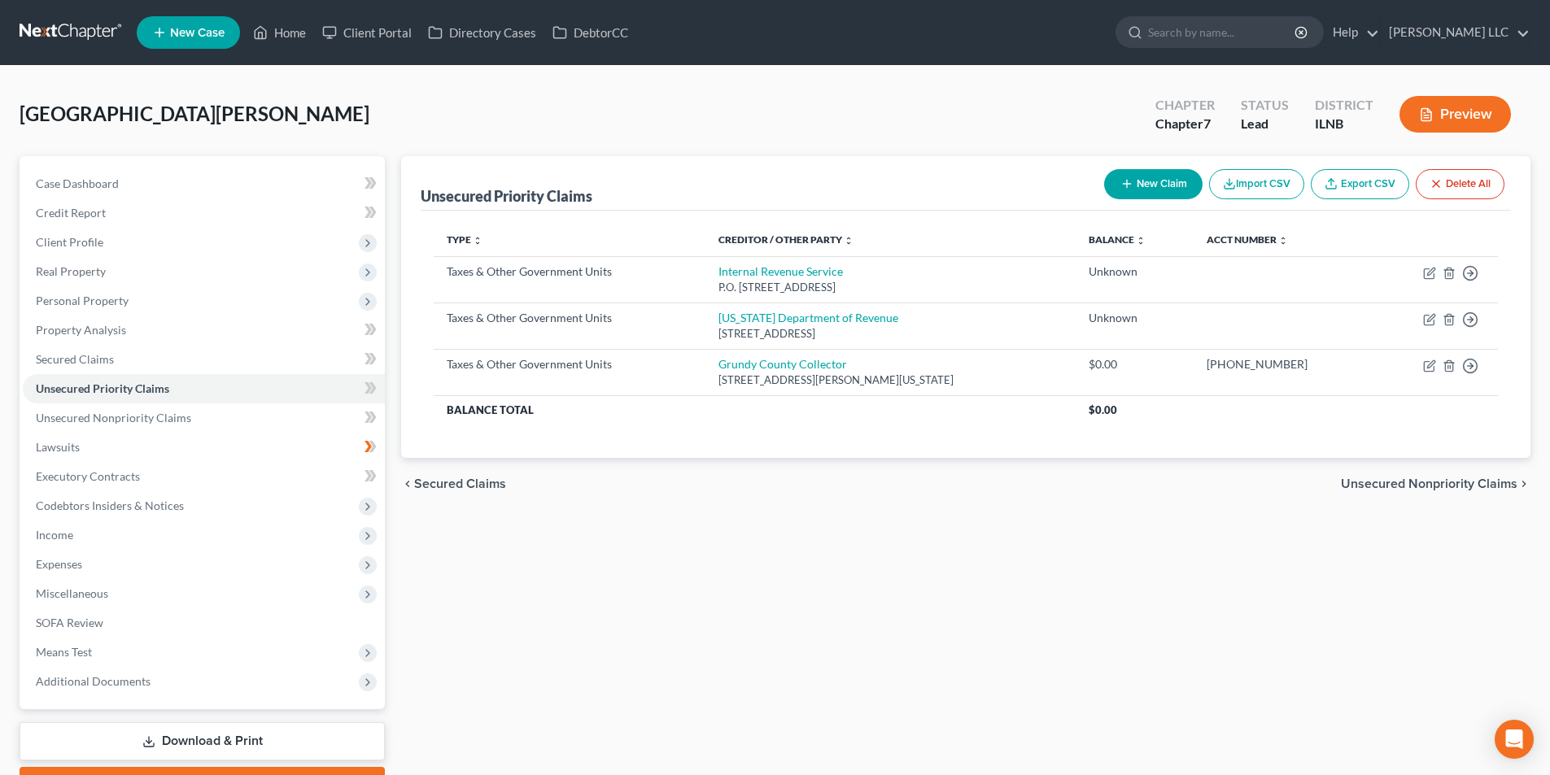
click at [1370, 491] on span "Unsecured Nonpriority Claims" at bounding box center [1429, 483] width 177 height 13
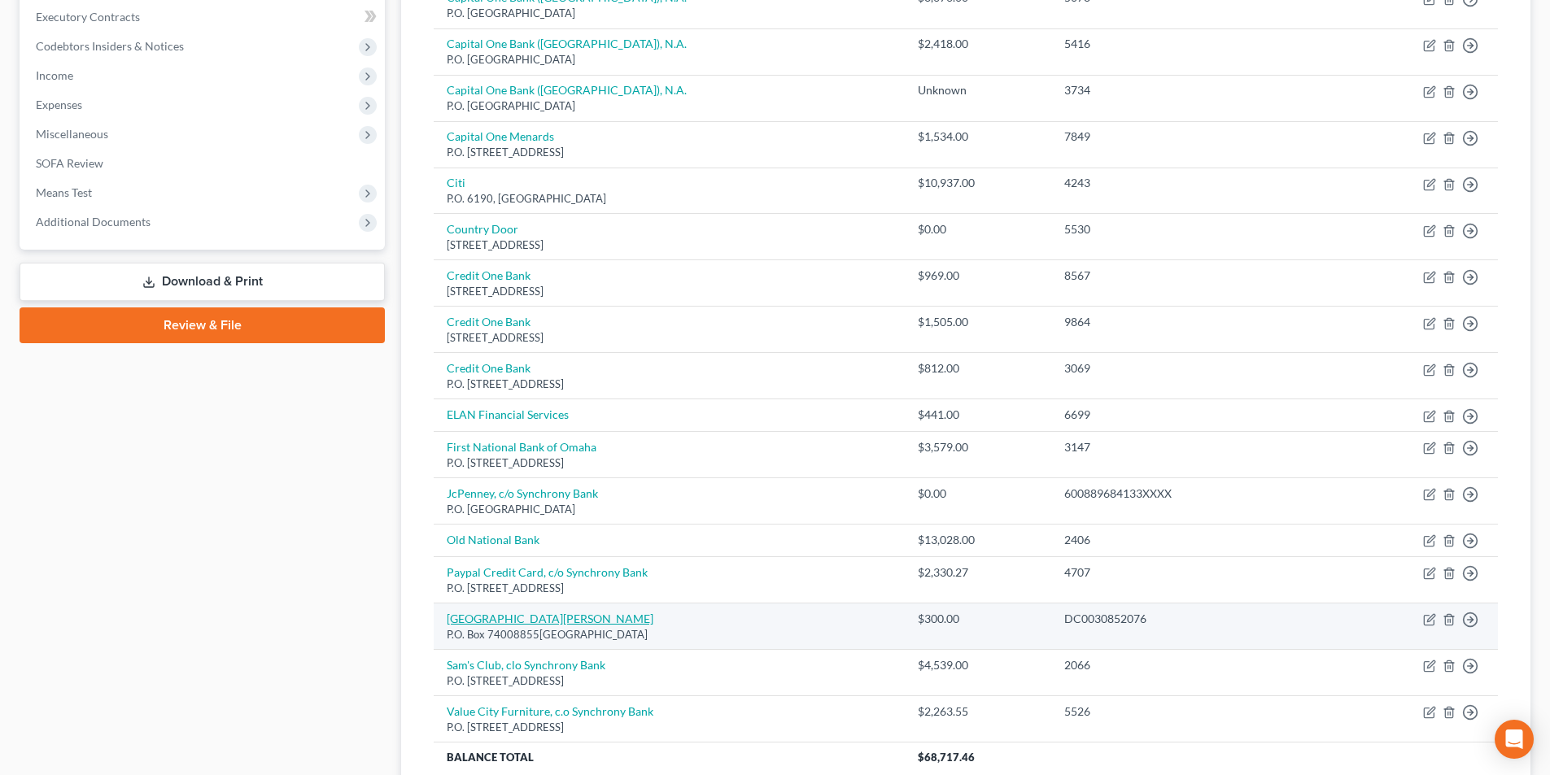
scroll to position [488, 0]
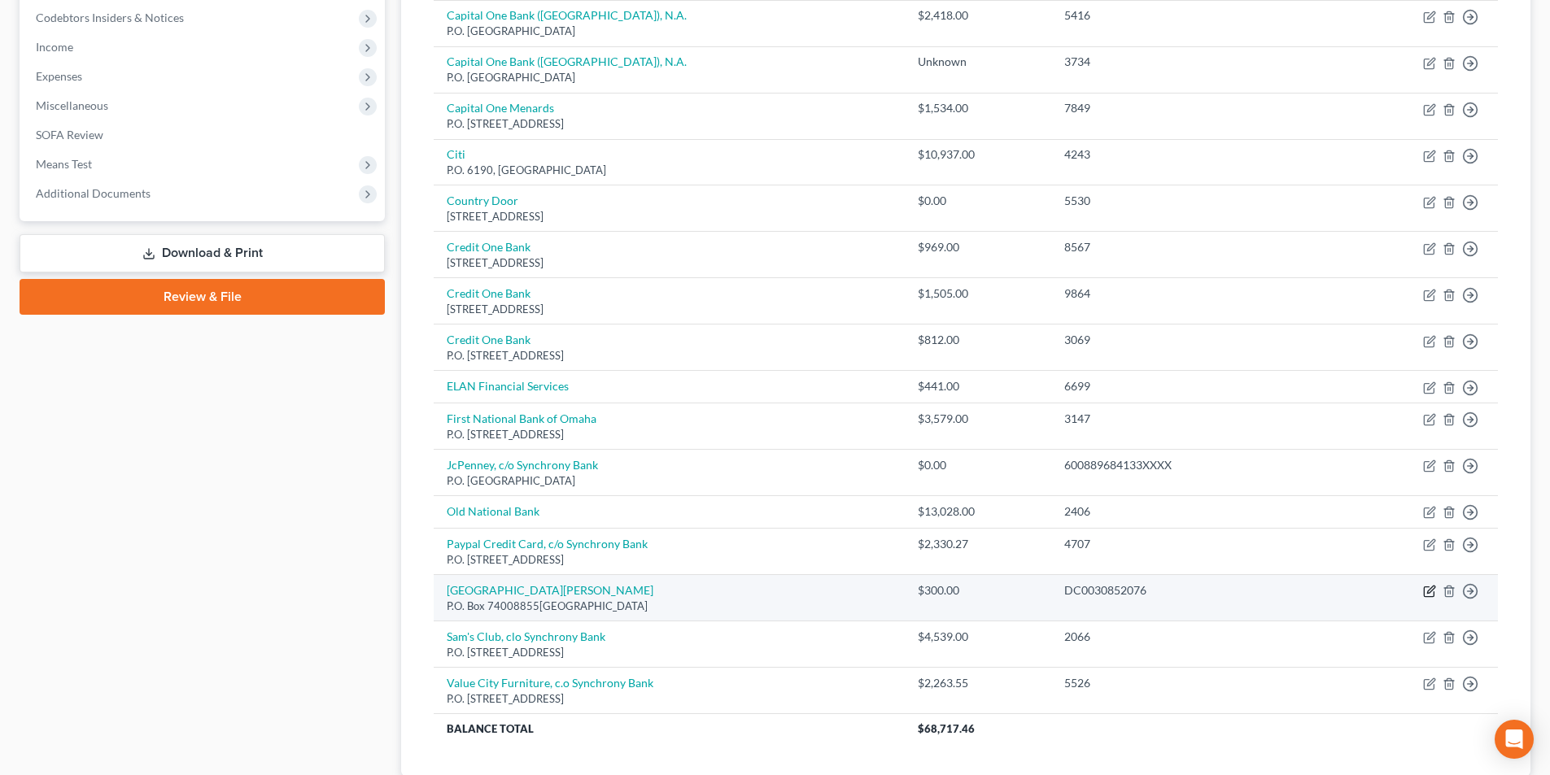
click at [1432, 592] on icon "button" at bounding box center [1429, 591] width 13 height 13
select select "14"
select select "9"
select select "0"
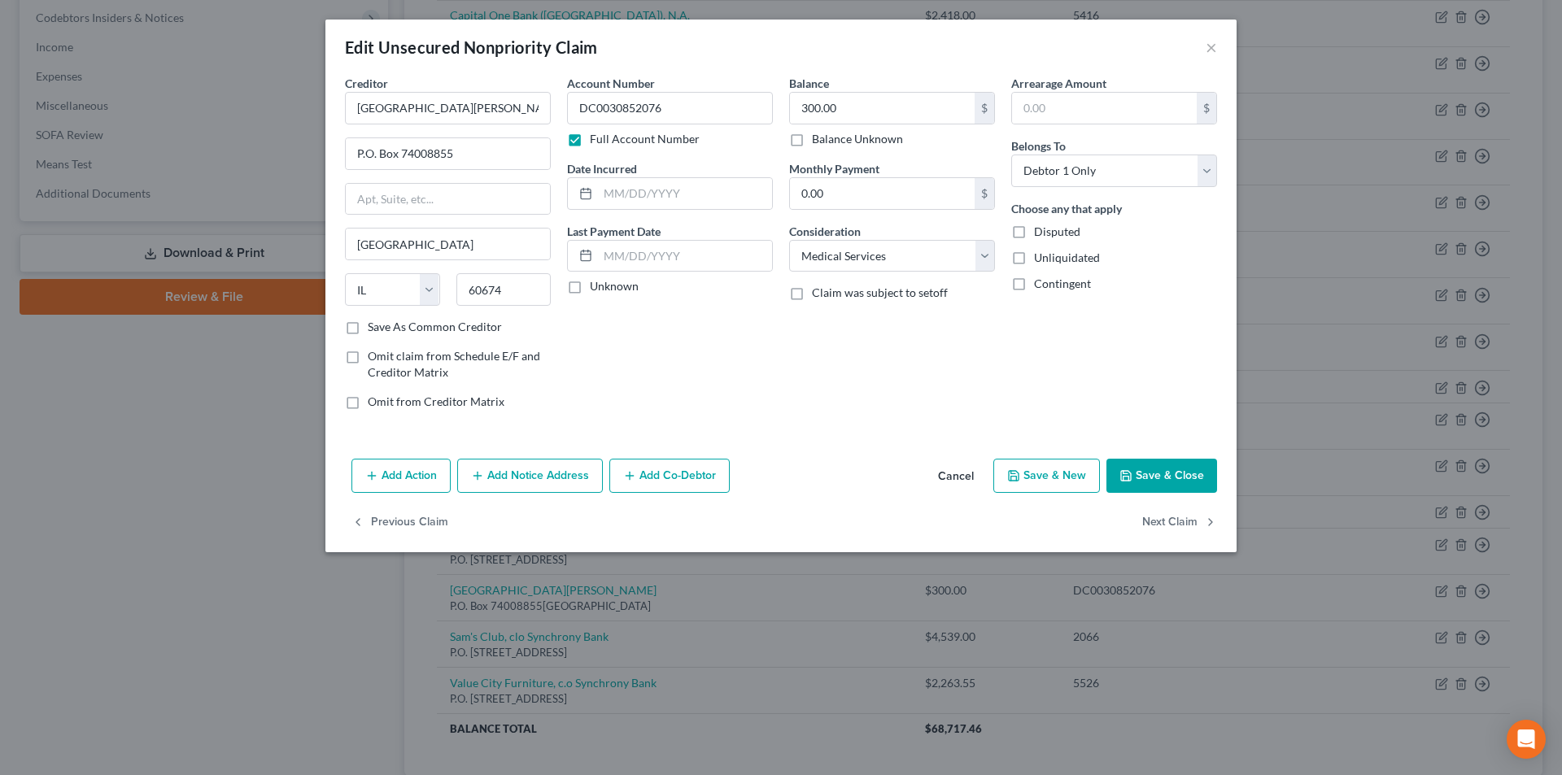
click at [590, 137] on label "Full Account Number" at bounding box center [645, 139] width 110 height 16
click at [596, 137] on input "Full Account Number" at bounding box center [601, 136] width 11 height 11
click at [1210, 49] on button "×" at bounding box center [1211, 47] width 11 height 20
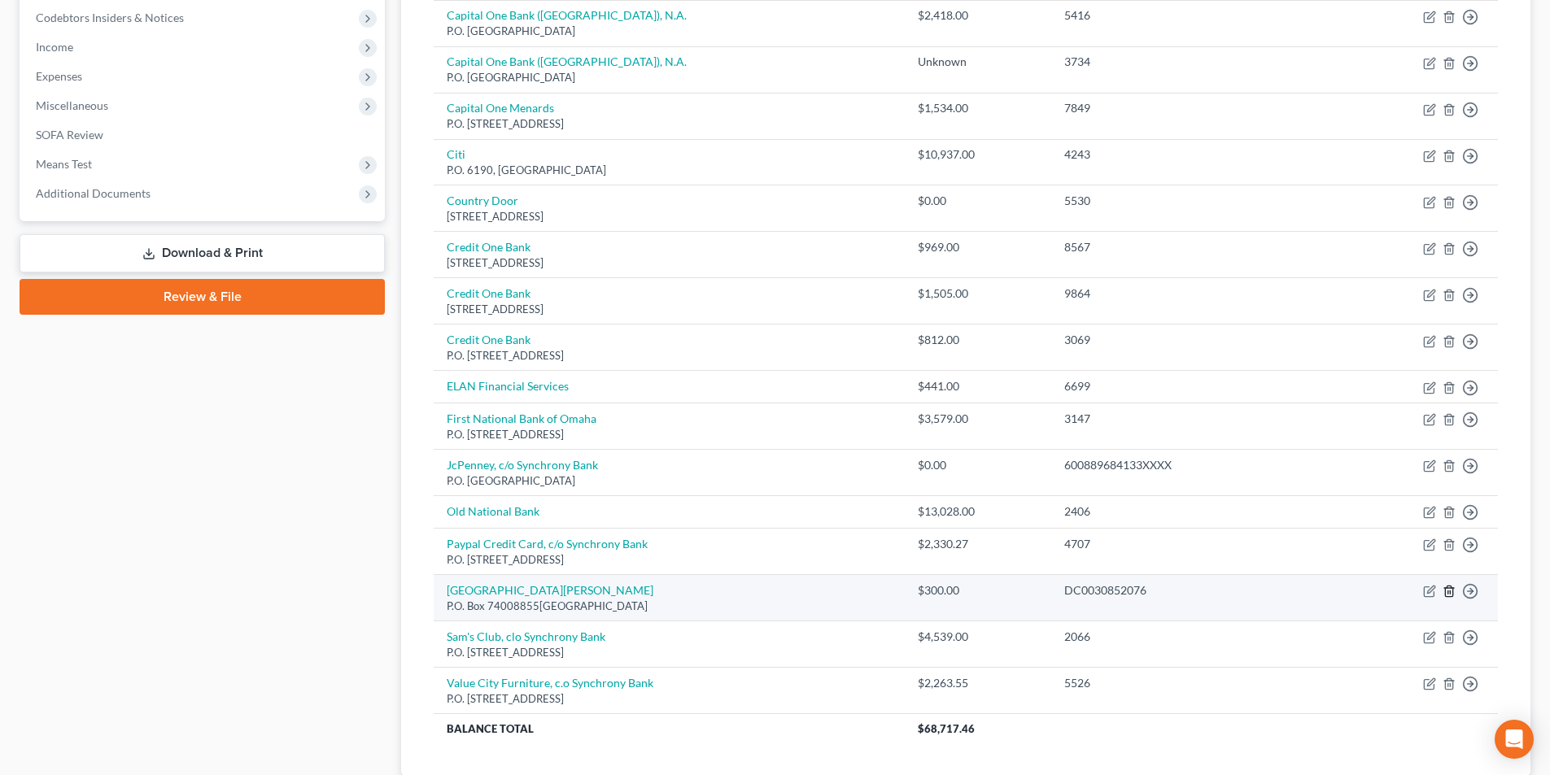
click at [1446, 591] on icon "button" at bounding box center [1448, 591] width 13 height 13
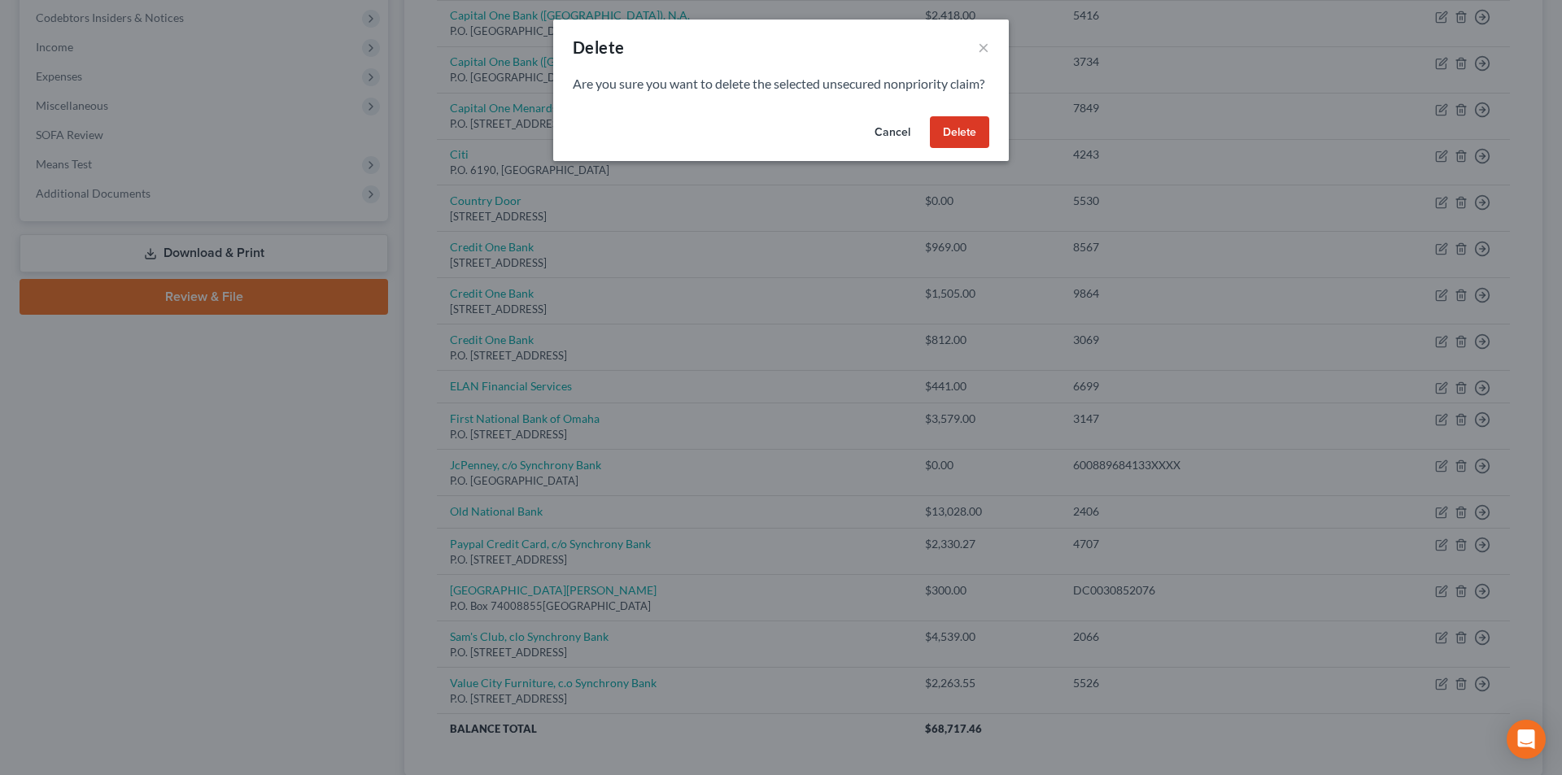
click at [948, 149] on button "Delete" at bounding box center [959, 132] width 59 height 33
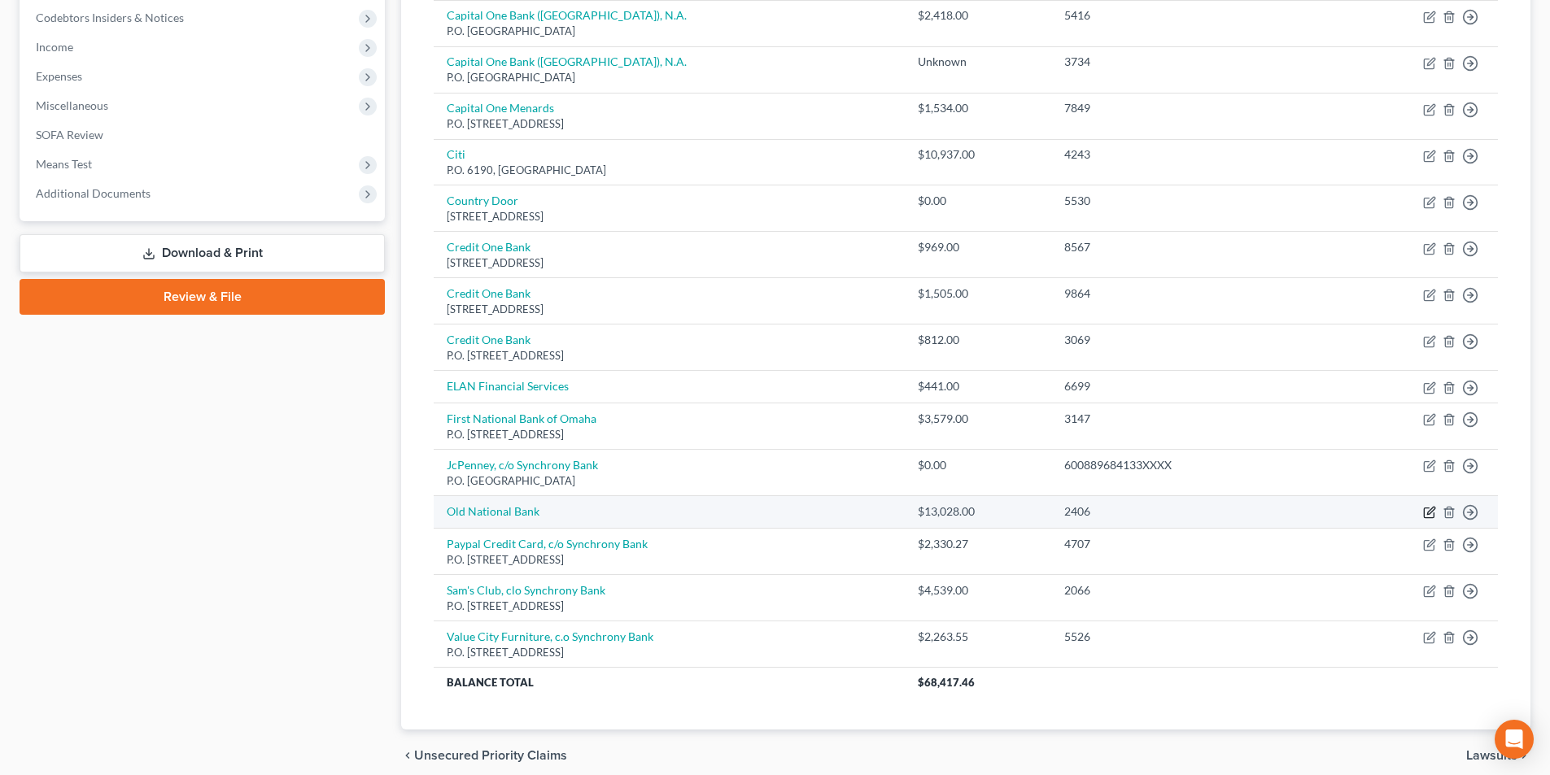
click at [1432, 516] on icon "button" at bounding box center [1429, 512] width 13 height 13
select select "0"
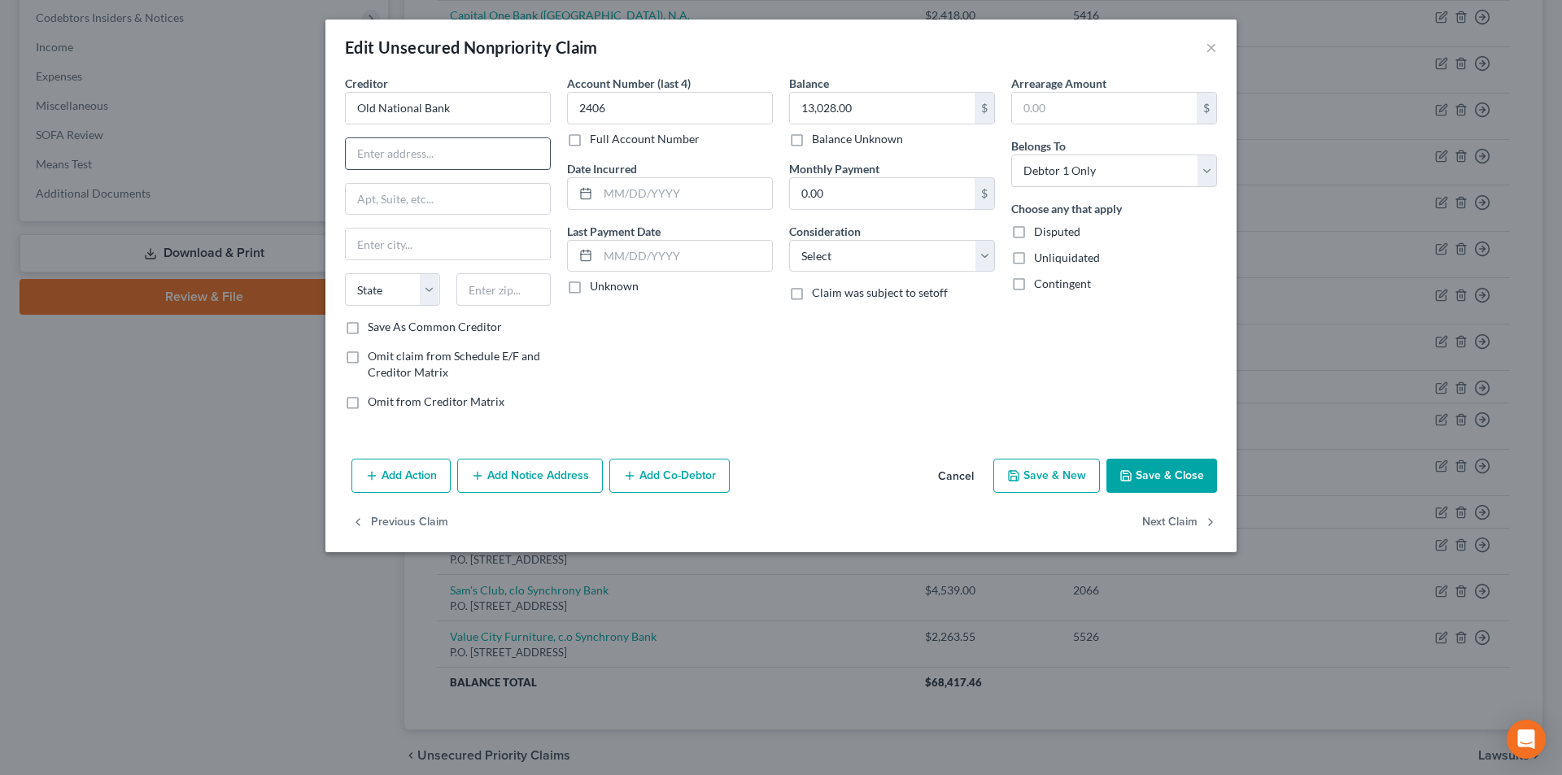
click at [439, 161] on input "text" at bounding box center [448, 153] width 204 height 31
type input "PO Box 3475"
type input "Evansville"
select select "15"
type input "47733"
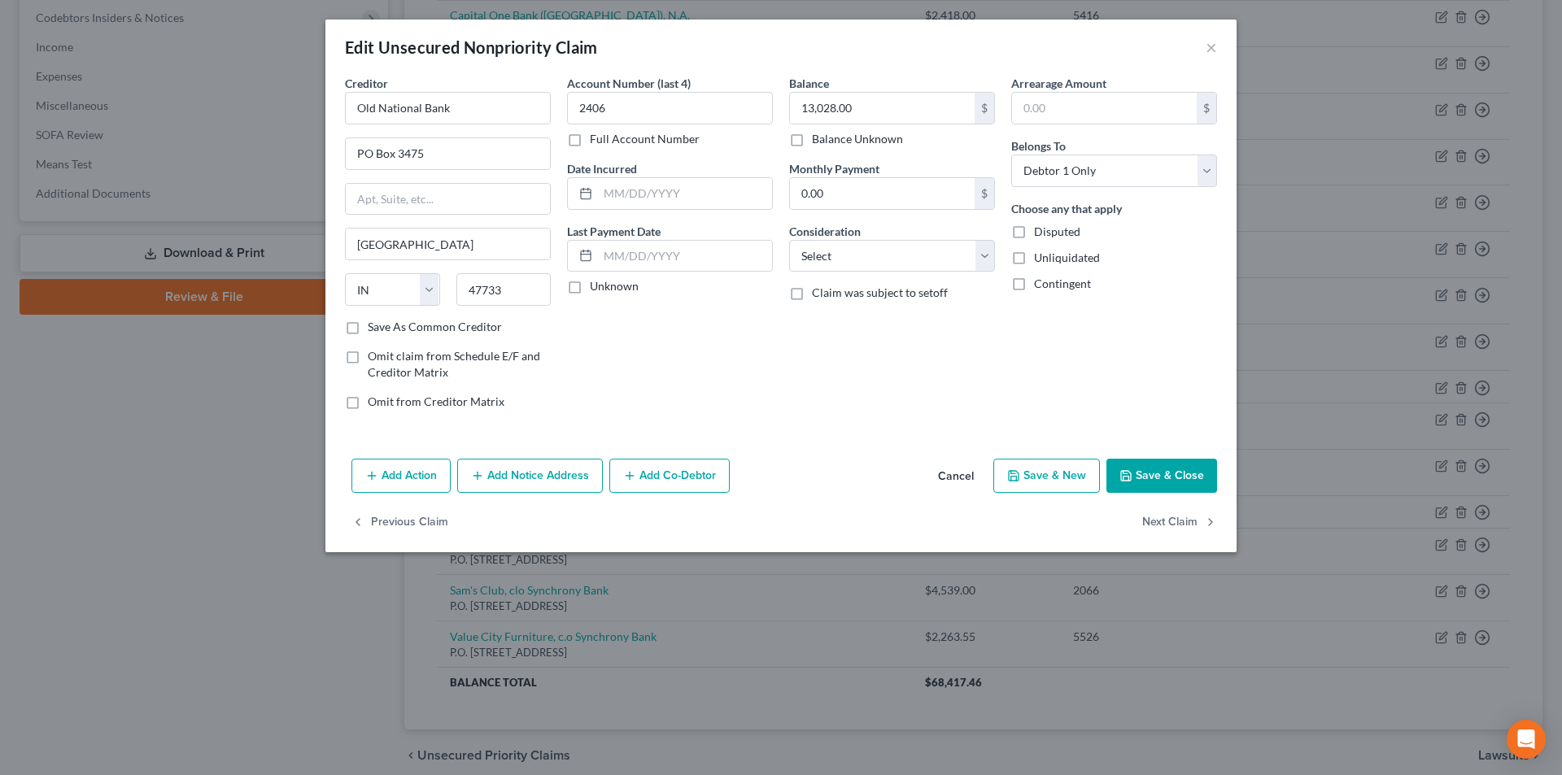
click at [595, 418] on div "Account Number (last 4) 2406 Full Account Number Date Incurred Last Payment Dat…" at bounding box center [670, 249] width 222 height 348
click at [621, 291] on label "Unknown" at bounding box center [614, 286] width 49 height 16
click at [607, 289] on input "Unknown" at bounding box center [601, 283] width 11 height 11
checkbox input "true"
click at [875, 198] on input "0.00" at bounding box center [882, 193] width 185 height 31
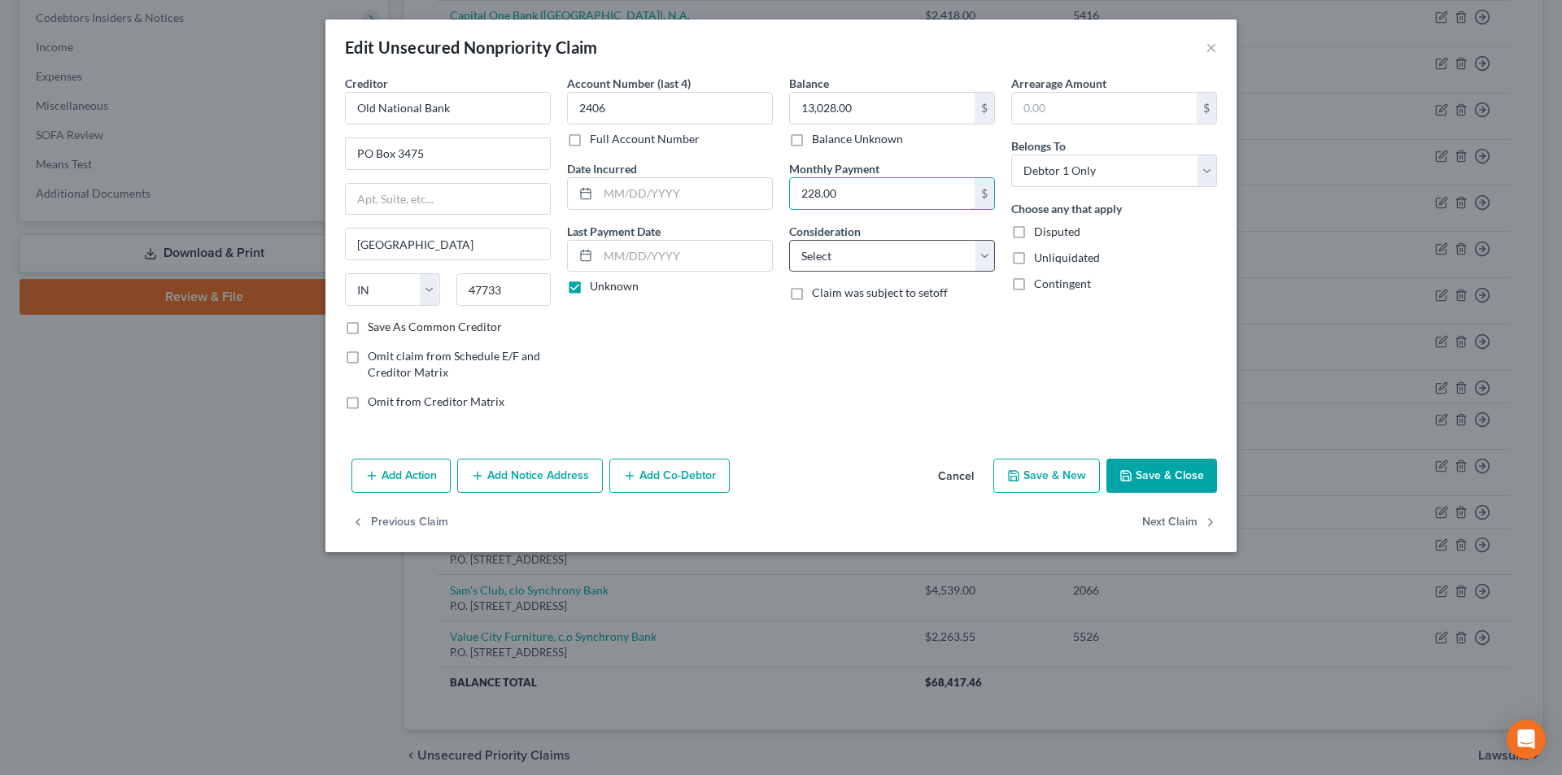
type input "228.00"
click at [850, 261] on select "Select Cable / Satellite Services Collection Agency Credit Card Debt Debt Couns…" at bounding box center [892, 256] width 206 height 33
select select "10"
click at [789, 240] on select "Select Cable / Satellite Services Collection Agency Credit Card Debt Debt Couns…" at bounding box center [892, 256] width 206 height 33
click at [1079, 112] on input "text" at bounding box center [1104, 108] width 185 height 31
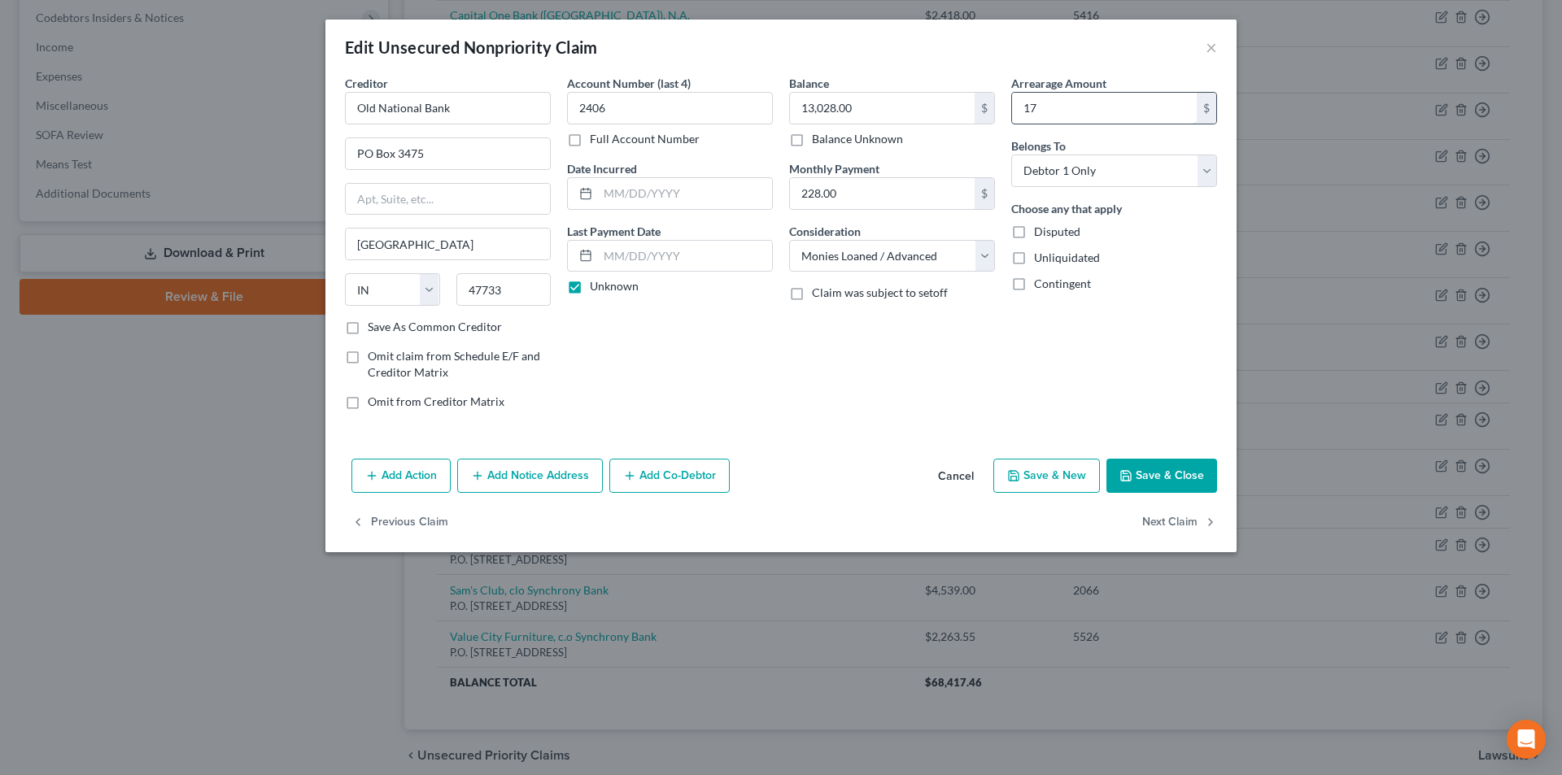
type input "1"
click at [1165, 349] on div "Arrearage Amount $ Belongs To * Select Debtor 1 Only Debtor 2 Only Debtor 1 And…" at bounding box center [1114, 249] width 222 height 348
click at [1161, 476] on button "Save & Close" at bounding box center [1161, 476] width 111 height 34
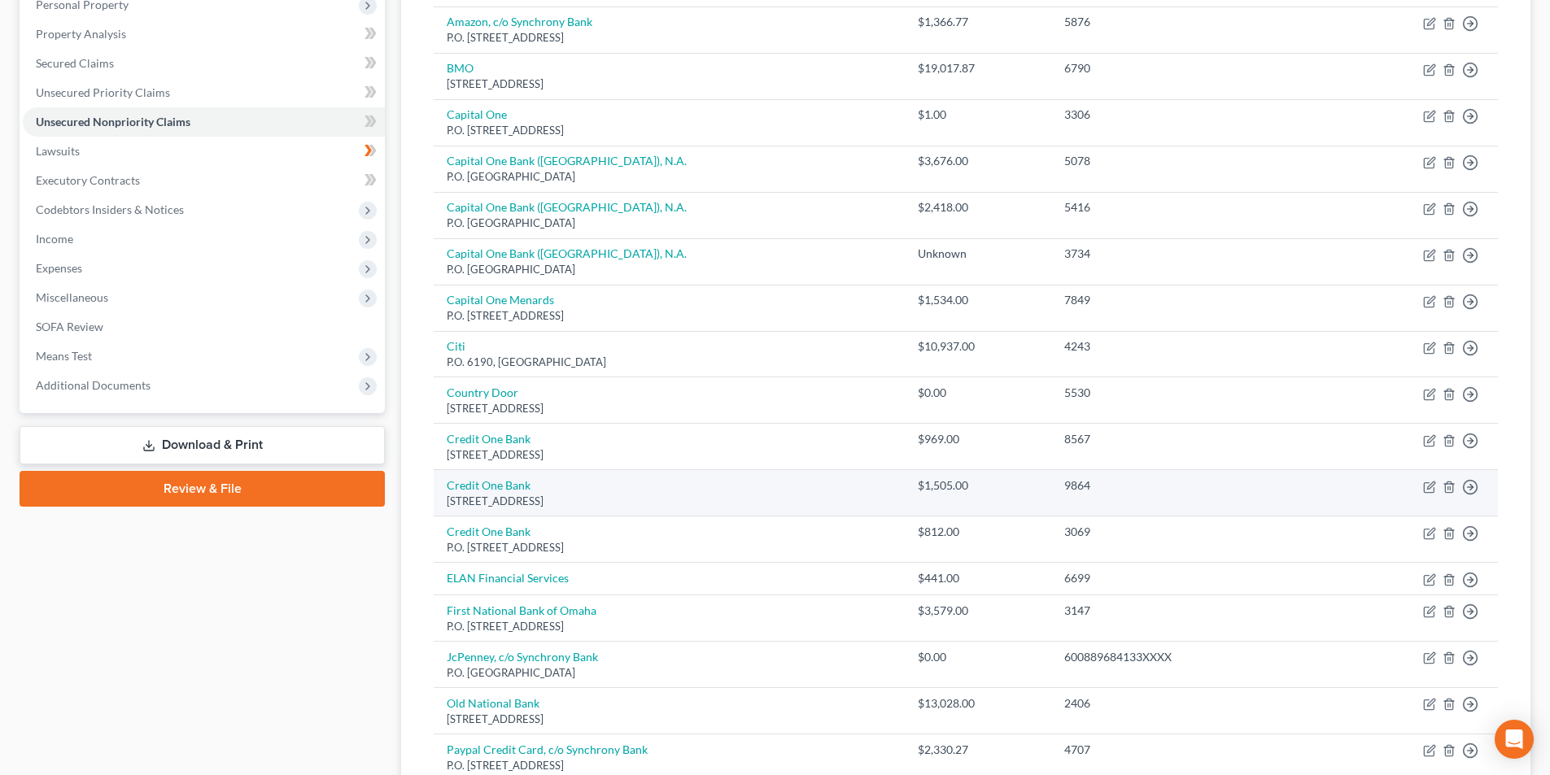
scroll to position [325, 0]
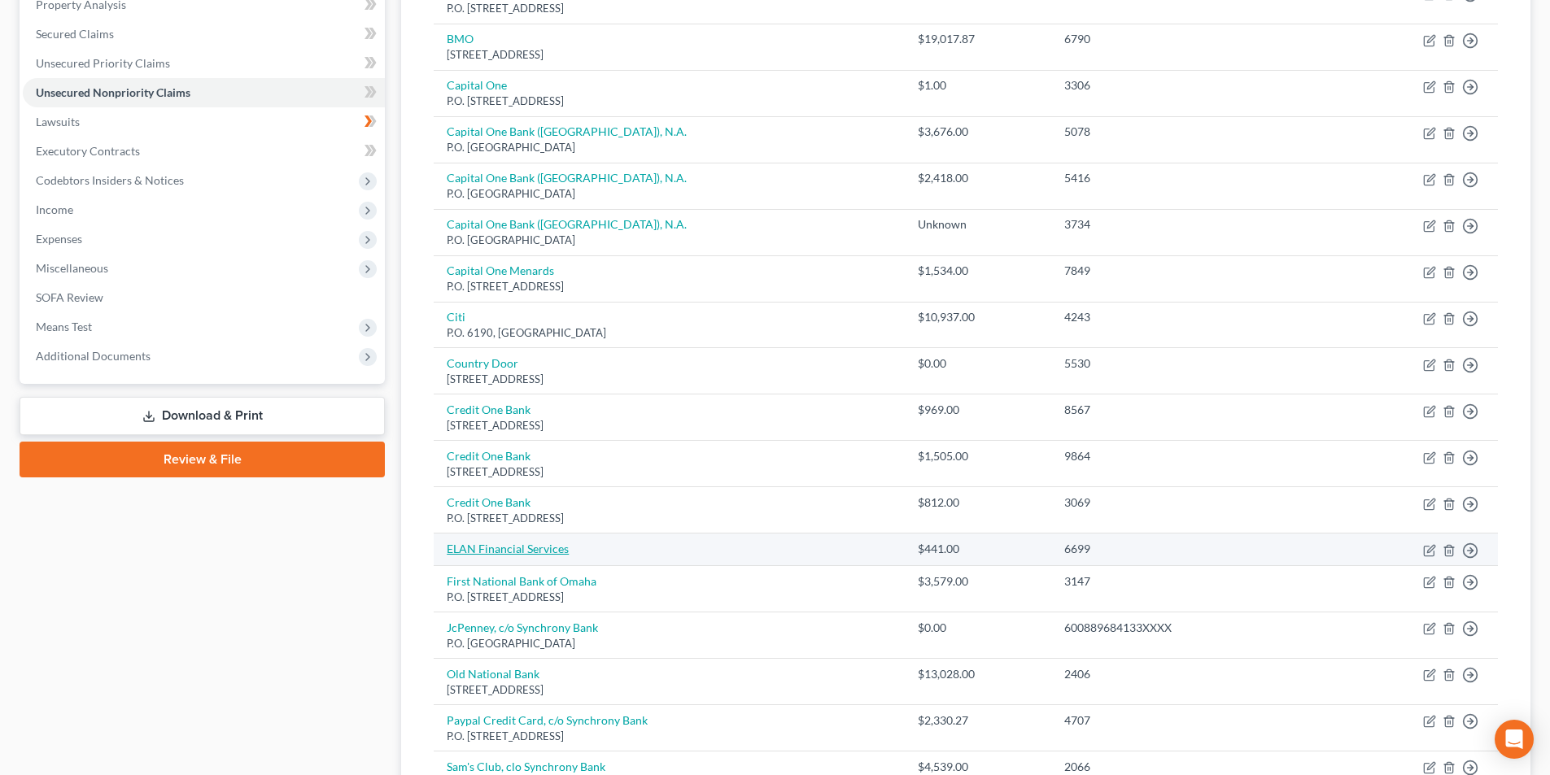
click at [532, 555] on link "ELAN Financial Services" at bounding box center [508, 549] width 122 height 14
select select "0"
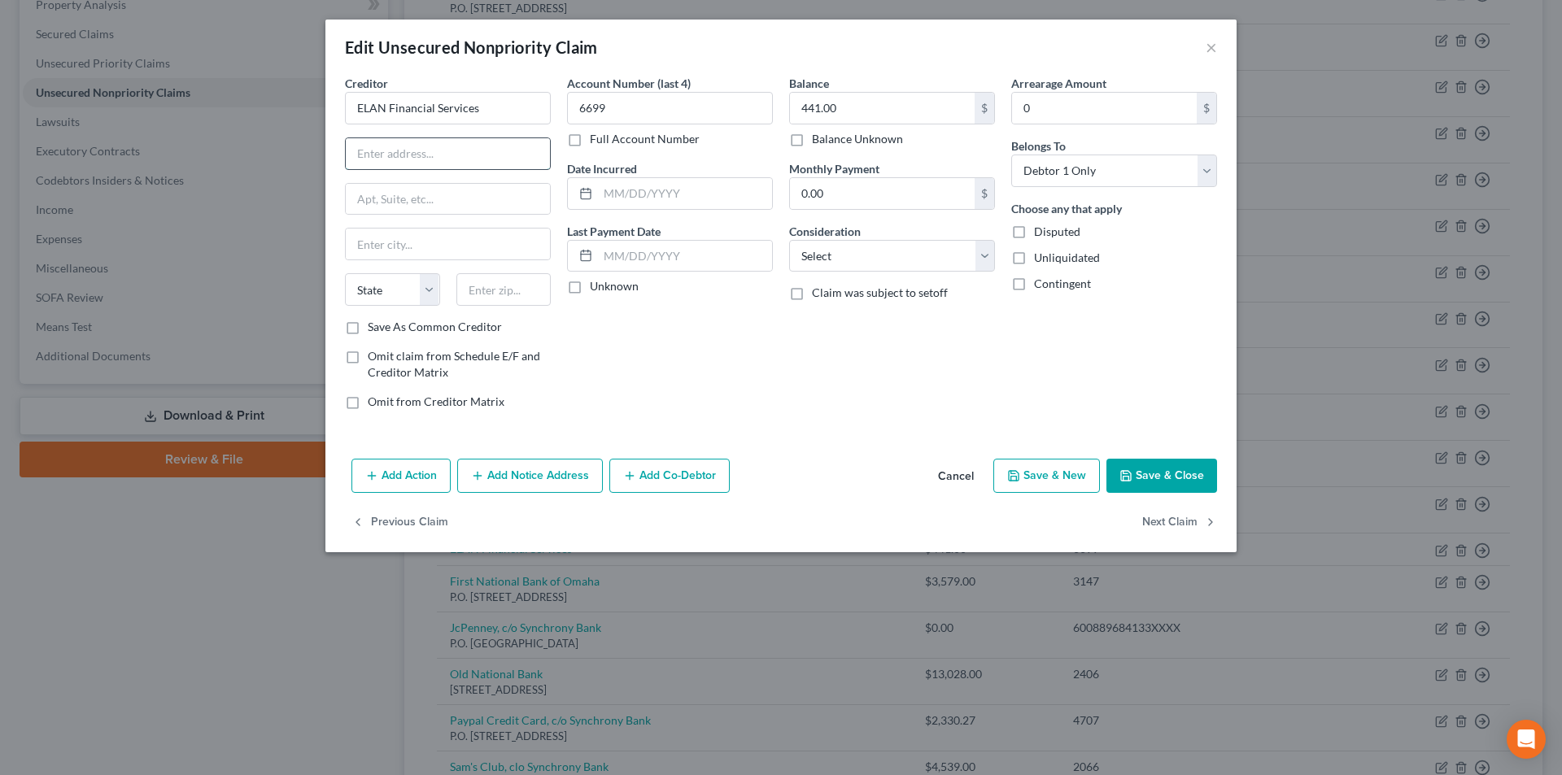
click at [418, 155] on input "text" at bounding box center [448, 153] width 204 height 31
type input "PO Box 790084"
type input "St. Louis"
select select "26"
type input "63179-0084"
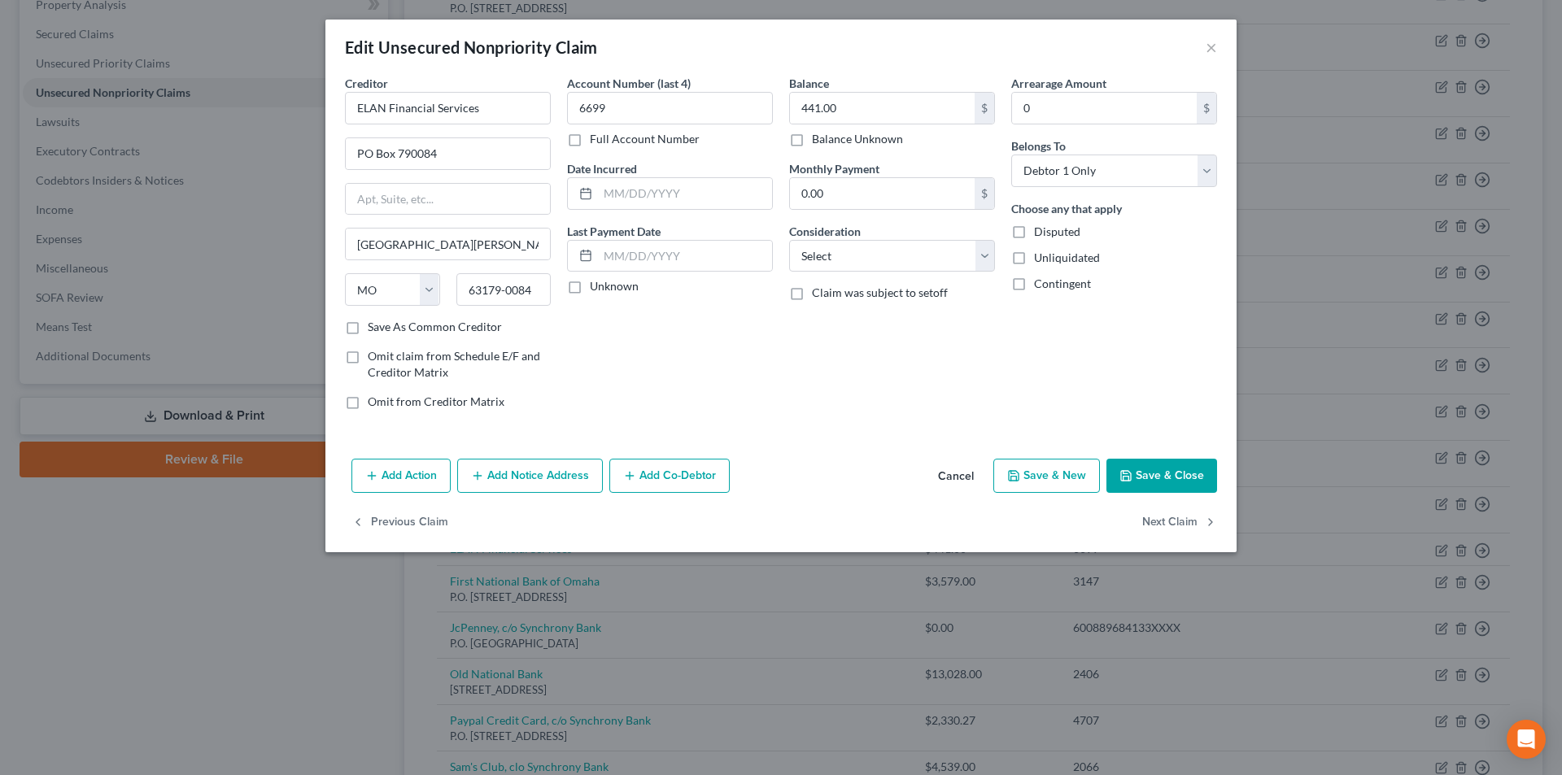
click at [750, 417] on div "Account Number (last 4) 6699 Full Account Number Date Incurred Last Payment Dat…" at bounding box center [670, 249] width 222 height 348
click at [401, 332] on label "Save As Common Creditor" at bounding box center [435, 327] width 134 height 16
click at [385, 329] on input "Save As Common Creditor" at bounding box center [379, 324] width 11 height 11
checkbox input "true"
click at [943, 250] on select "Select Cable / Satellite Services Collection Agency Credit Card Debt Debt Couns…" at bounding box center [892, 256] width 206 height 33
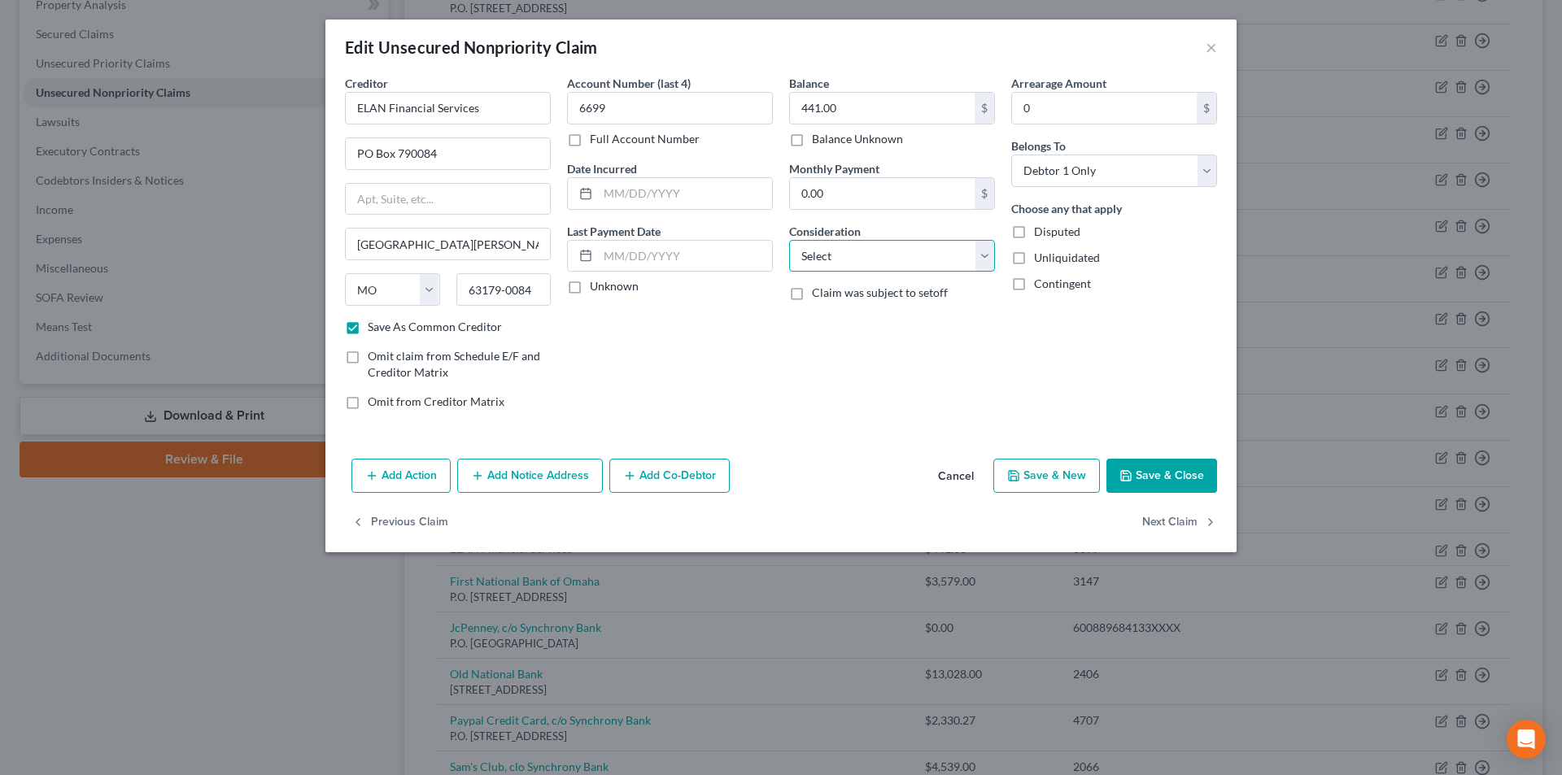
select select "2"
click at [789, 240] on select "Select Cable / Satellite Services Collection Agency Credit Card Debt Debt Couns…" at bounding box center [892, 256] width 206 height 33
click at [611, 277] on div "Last Payment Date Unknown" at bounding box center [670, 259] width 206 height 72
click at [608, 291] on label "Unknown" at bounding box center [614, 286] width 49 height 16
click at [607, 289] on input "Unknown" at bounding box center [601, 283] width 11 height 11
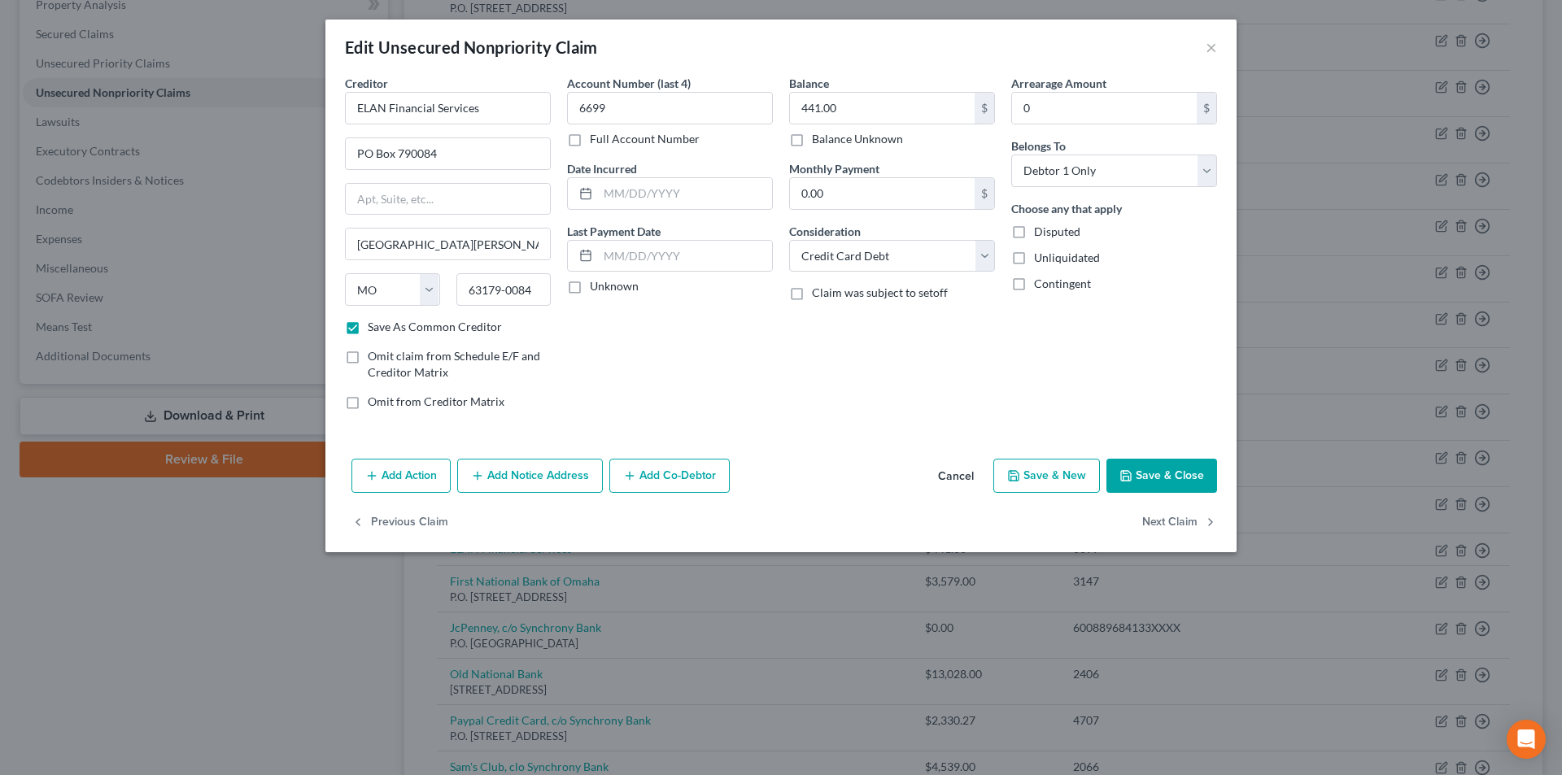
checkbox input "true"
click at [1187, 473] on button "Save & Close" at bounding box center [1161, 476] width 111 height 34
checkbox input "false"
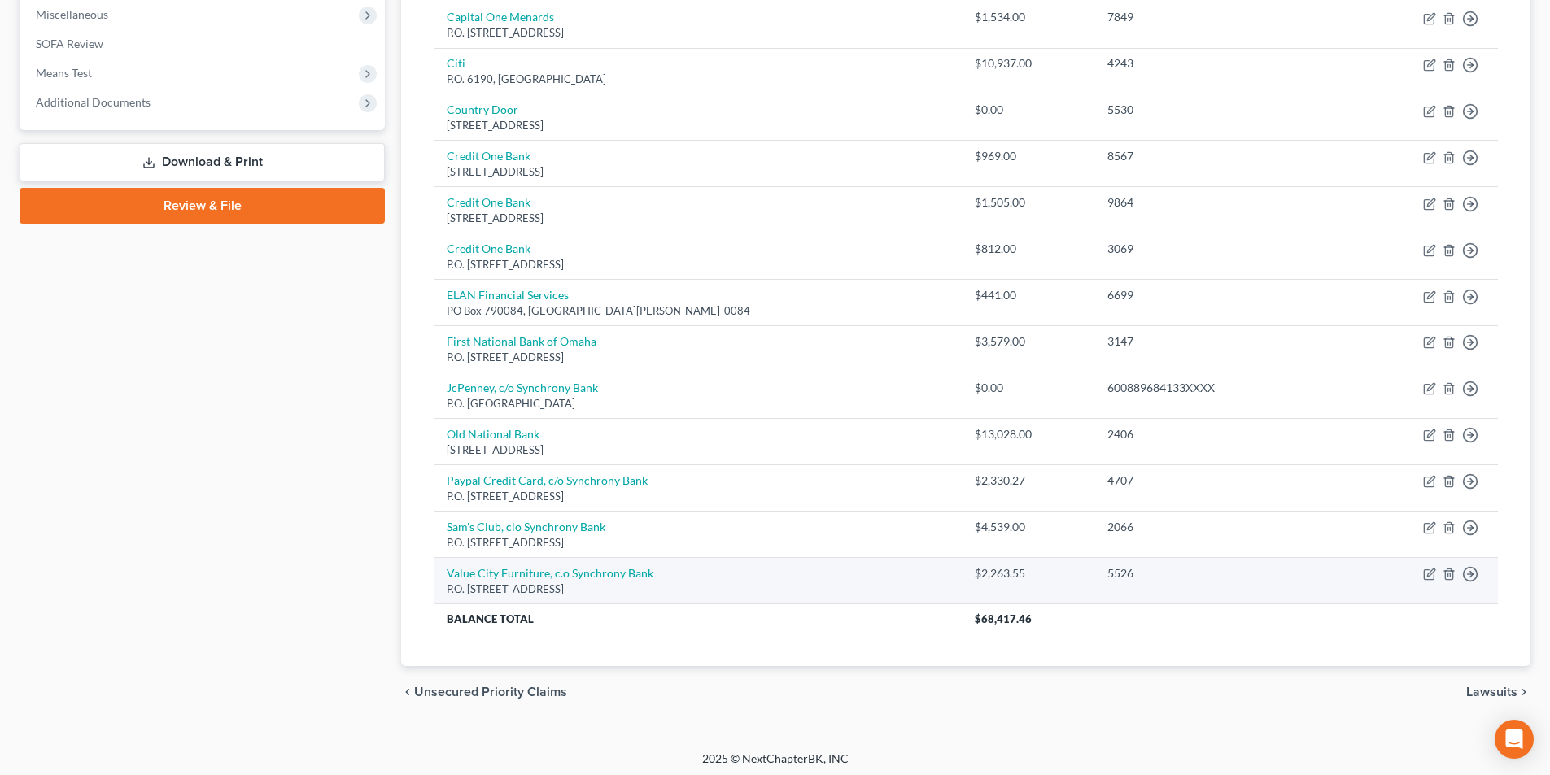
scroll to position [584, 0]
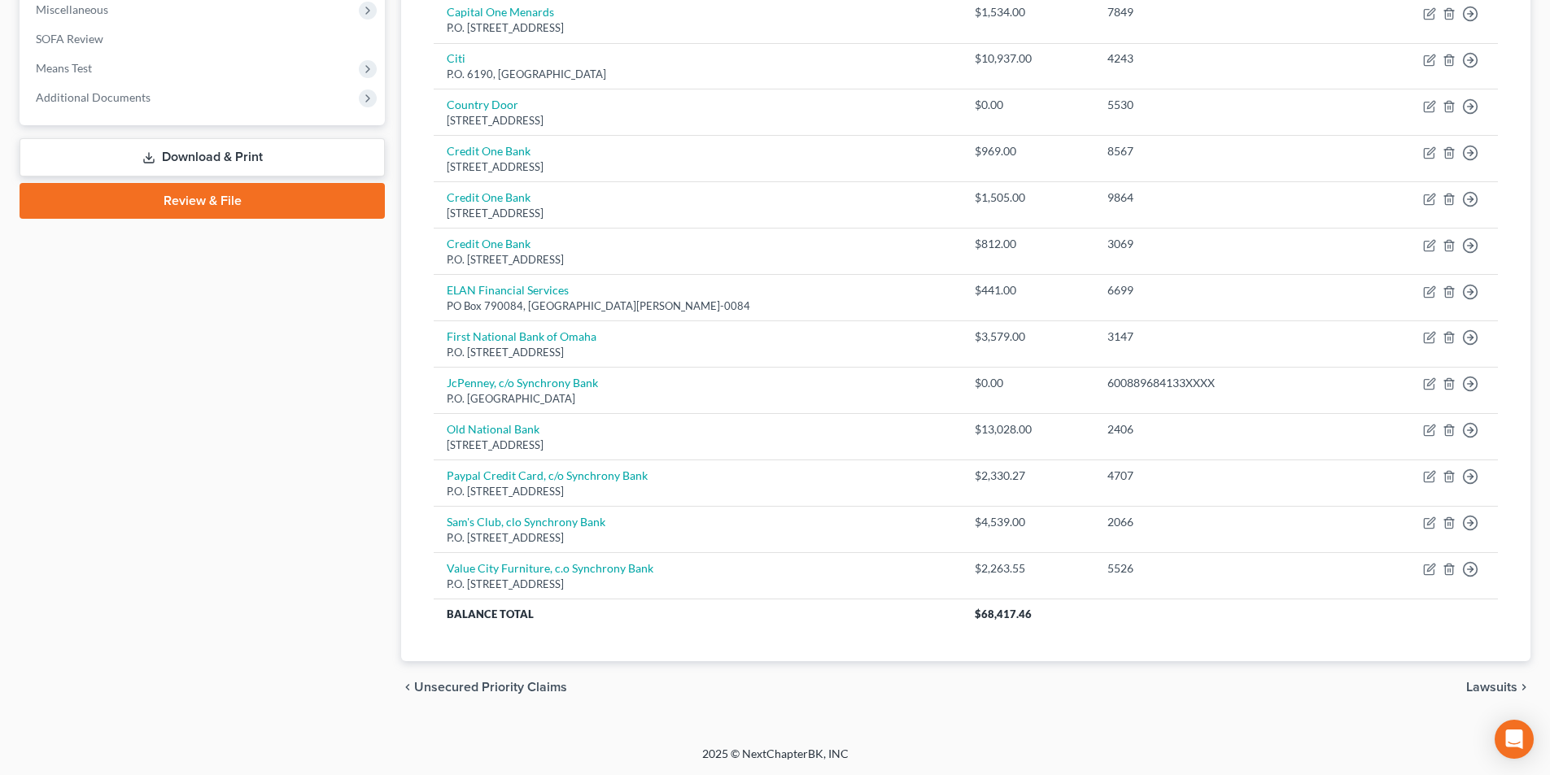
click at [1477, 685] on span "Lawsuits" at bounding box center [1491, 687] width 51 height 13
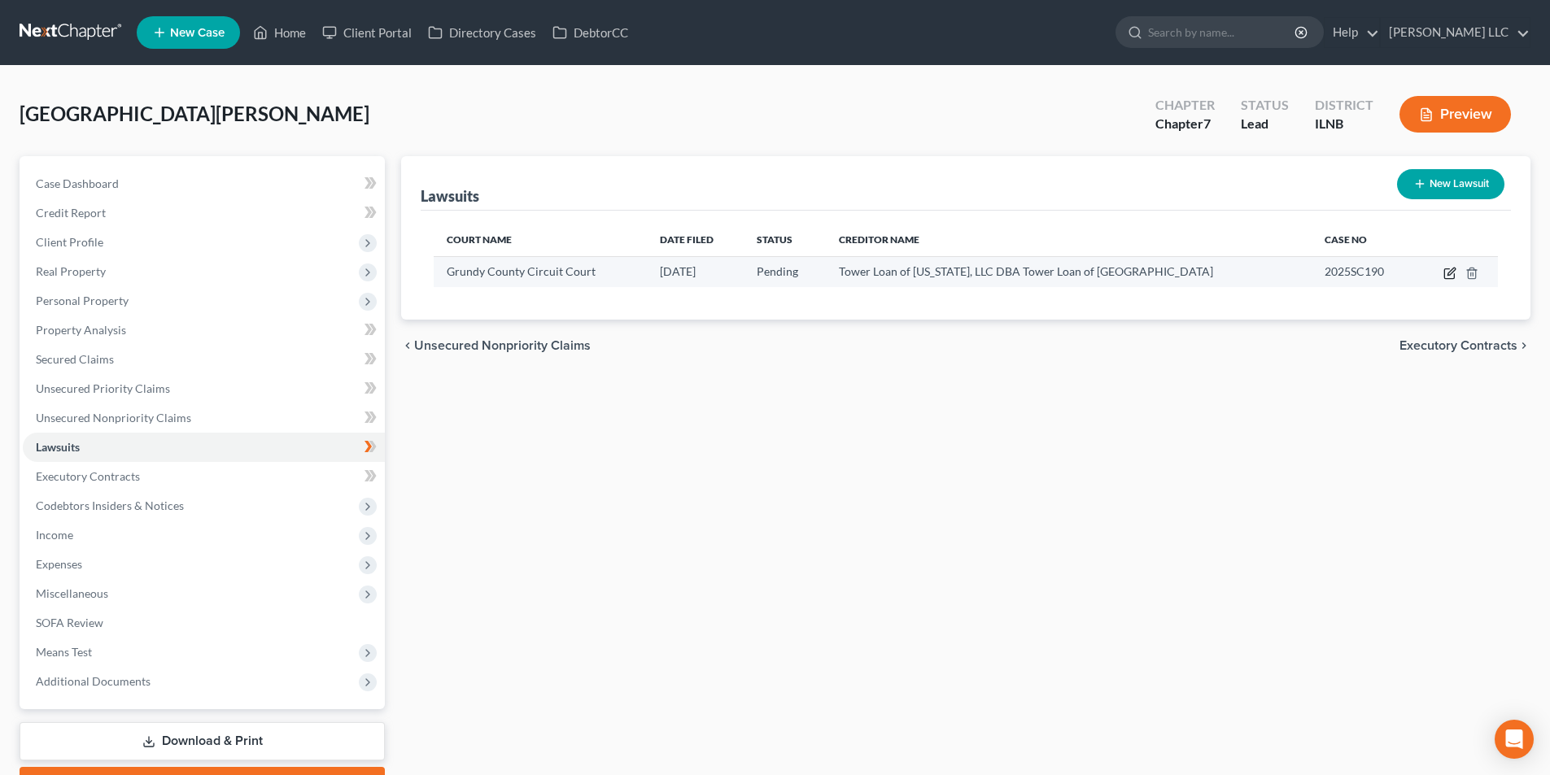
click at [1449, 277] on icon "button" at bounding box center [1449, 273] width 13 height 13
select select "14"
select select "0"
select select "4"
select select "14"
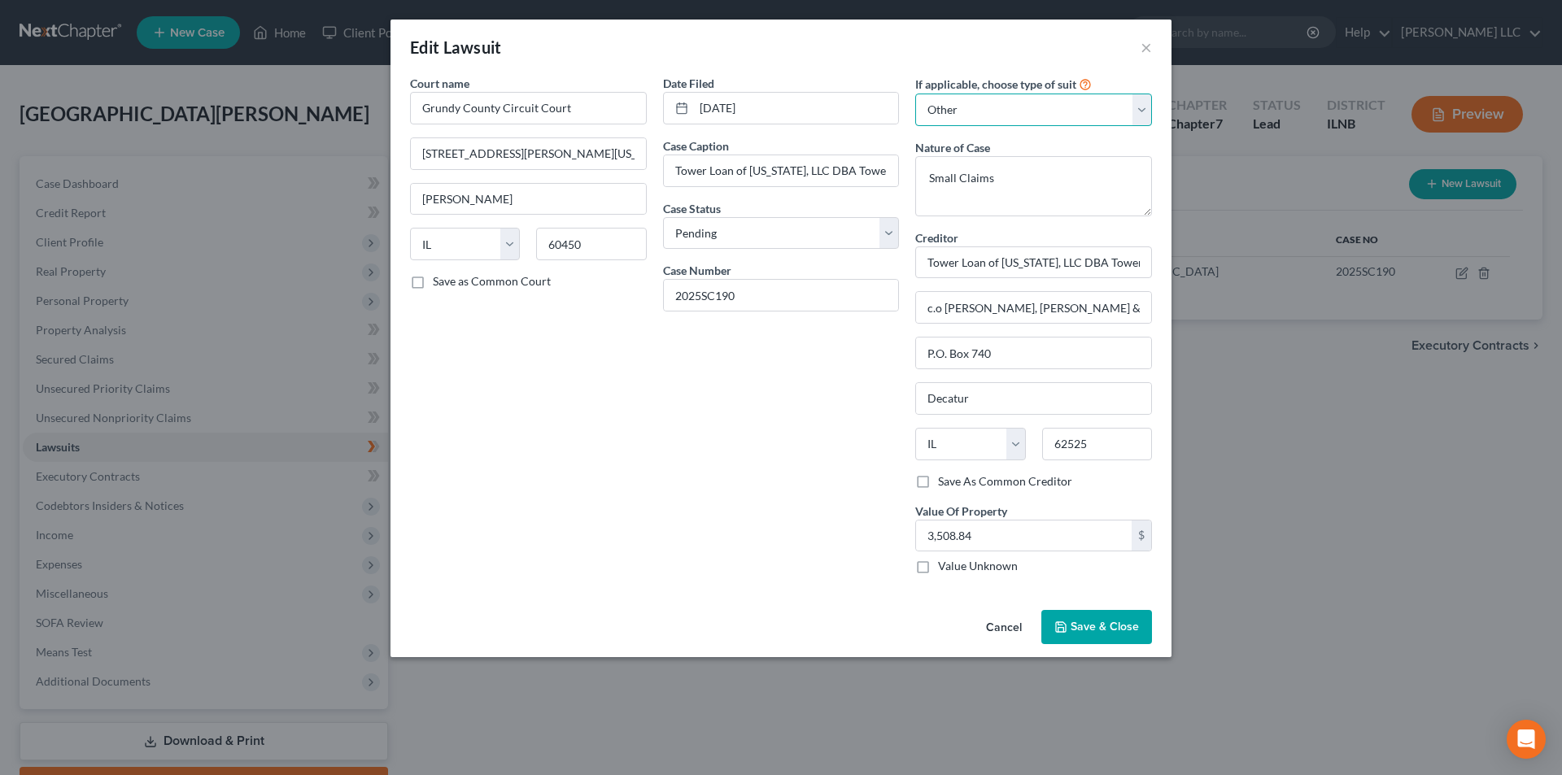
click at [1127, 109] on select "Select Repossession Garnishment Foreclosure Attached, Seized, Or Levied Other" at bounding box center [1033, 110] width 237 height 33
click at [1074, 622] on span "Save & Close" at bounding box center [1104, 627] width 68 height 14
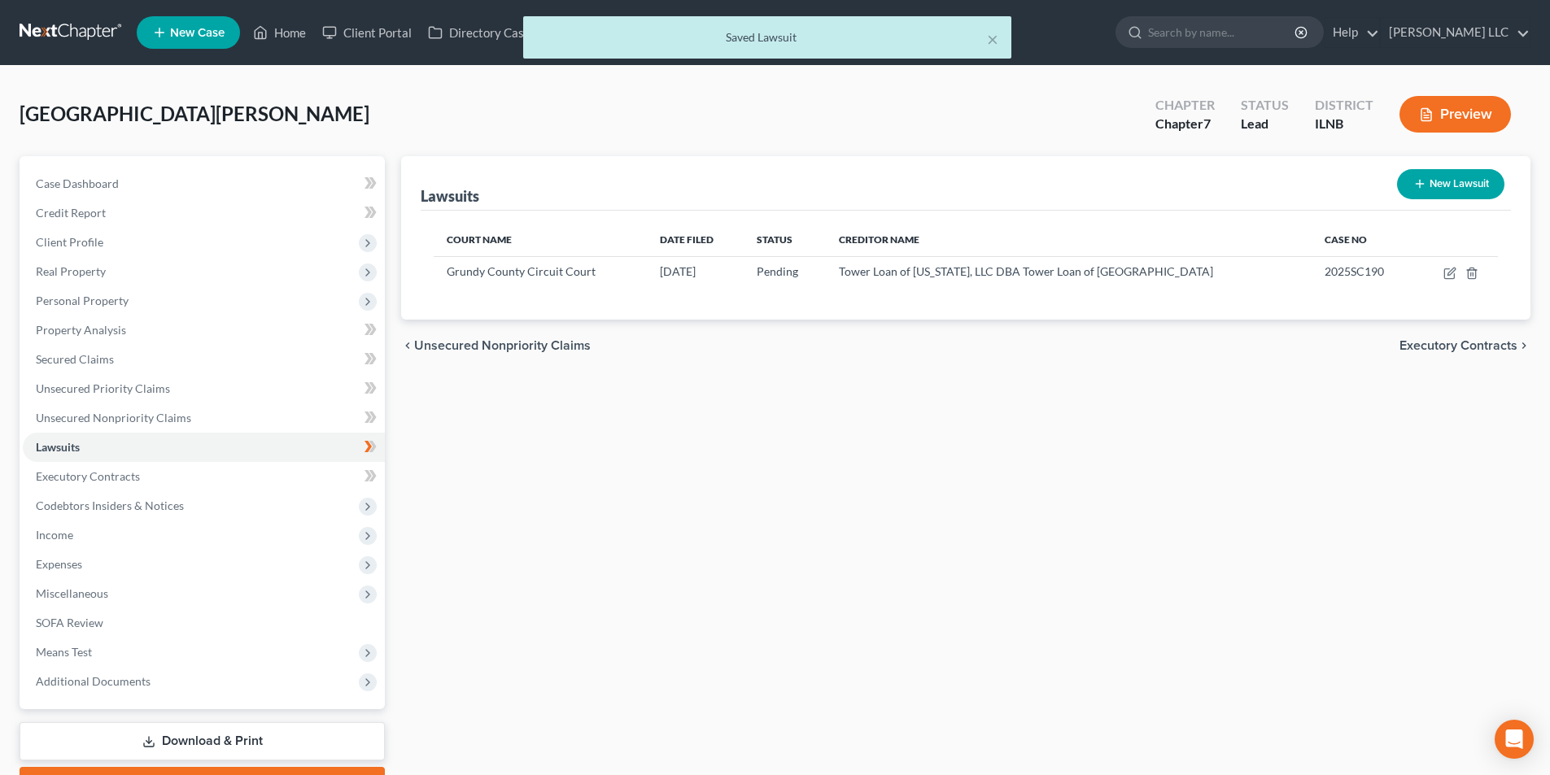
click at [1443, 352] on span "Executory Contracts" at bounding box center [1458, 345] width 118 height 13
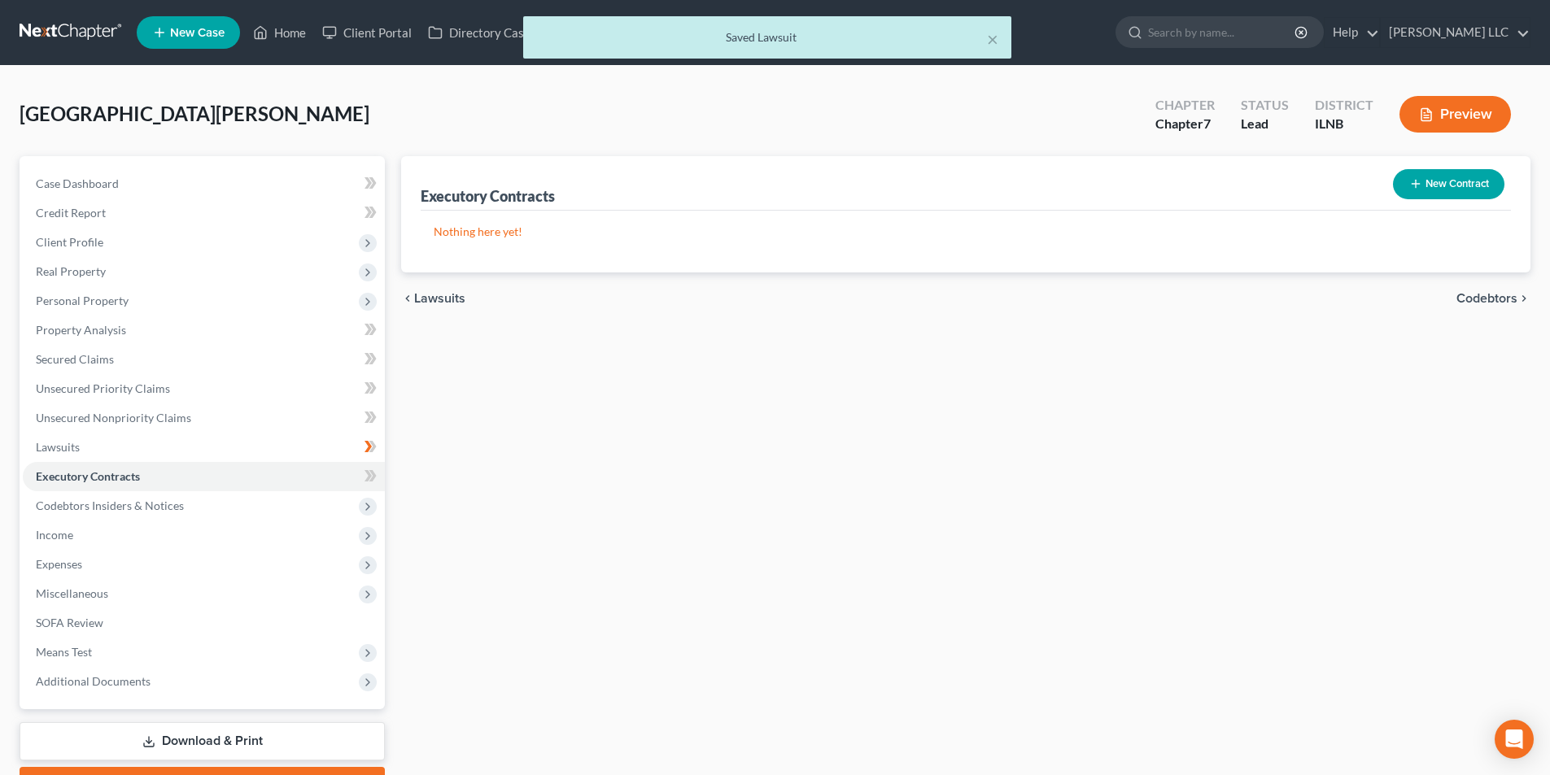
click at [1514, 298] on span "Codebtors" at bounding box center [1486, 298] width 61 height 13
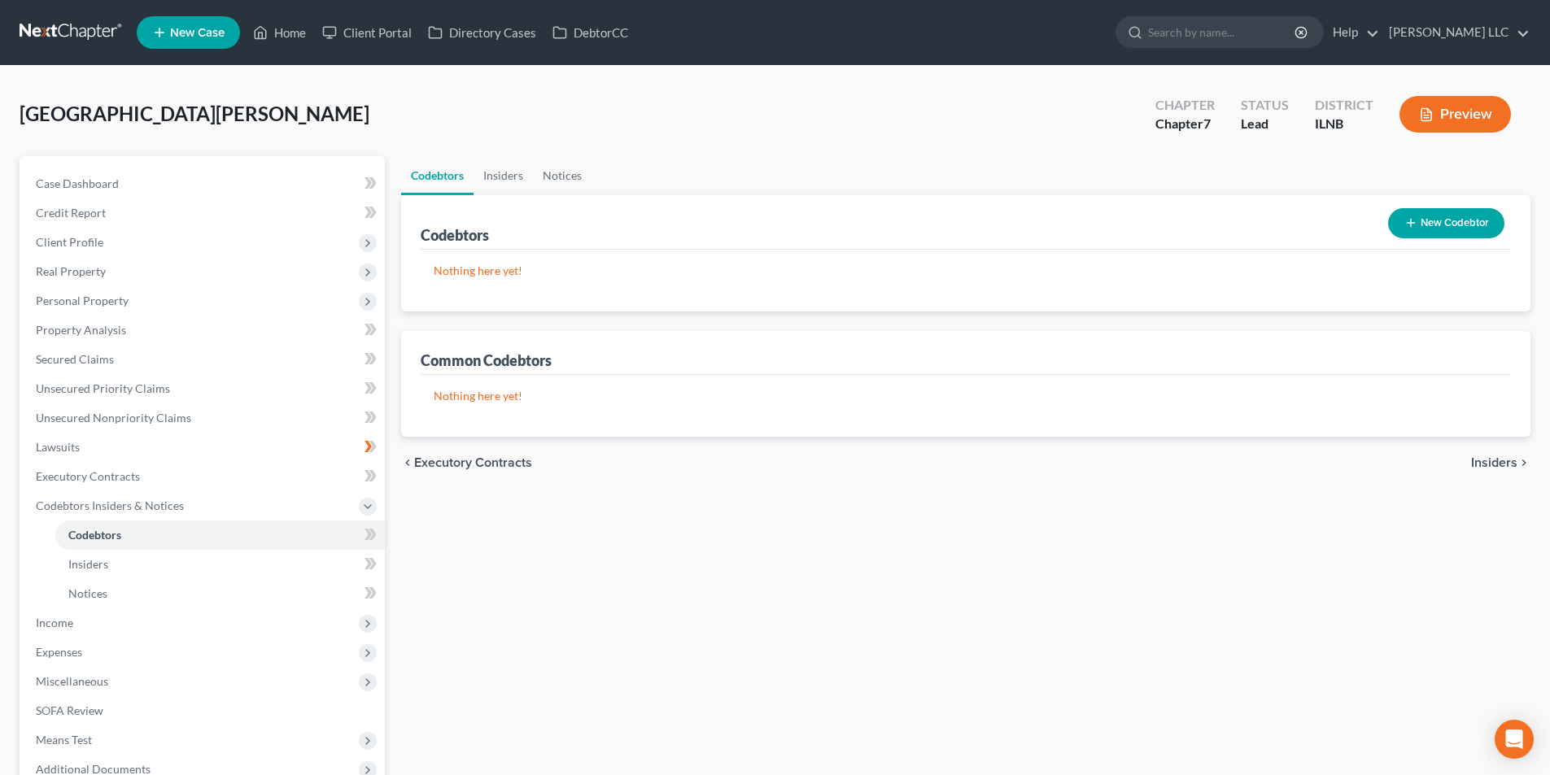
click at [1500, 451] on div "chevron_left Executory Contracts Insiders chevron_right" at bounding box center [965, 463] width 1129 height 52
click at [1499, 460] on span "Insiders" at bounding box center [1494, 462] width 46 height 13
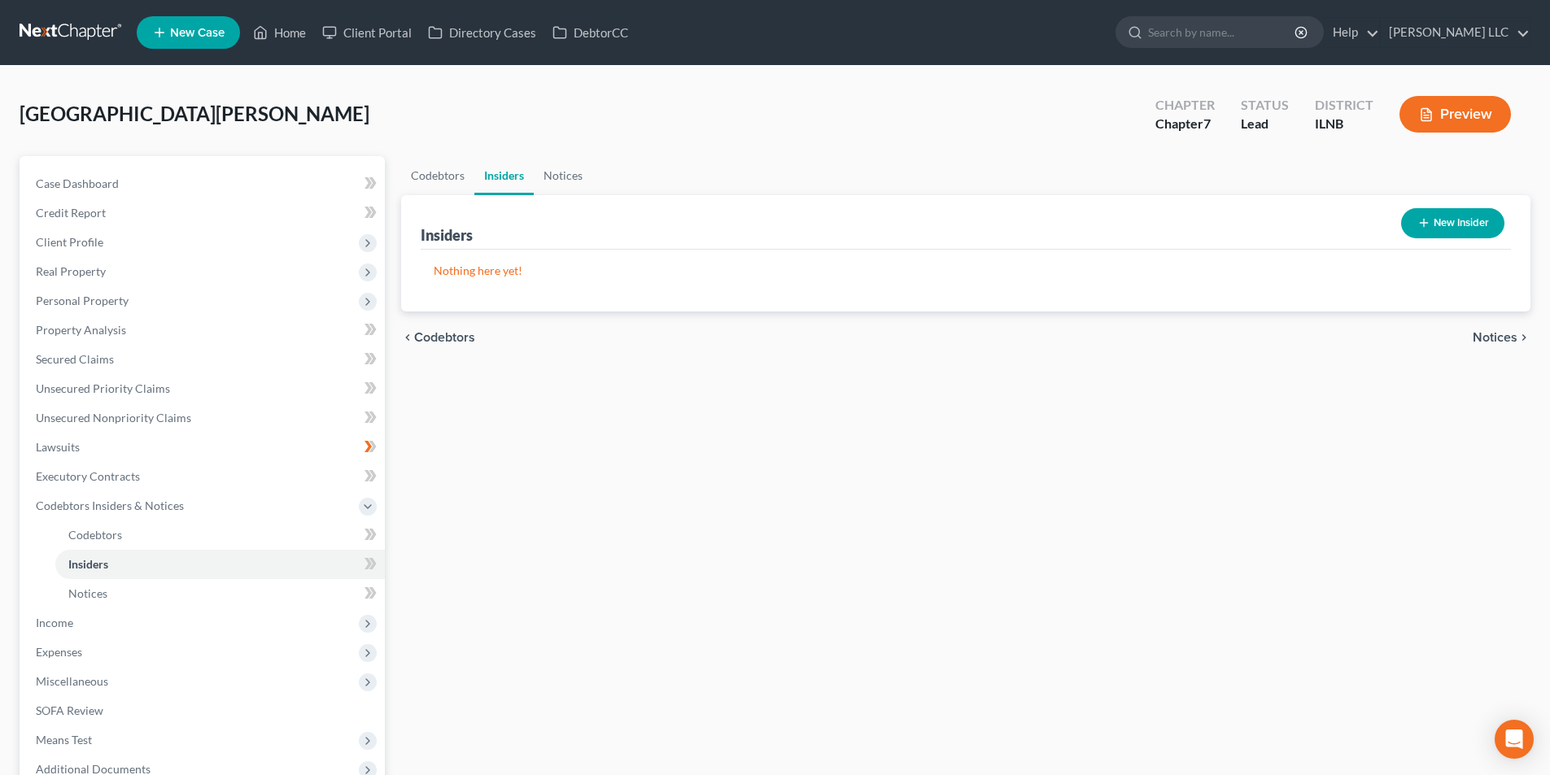
click at [1485, 343] on span "Notices" at bounding box center [1494, 337] width 45 height 13
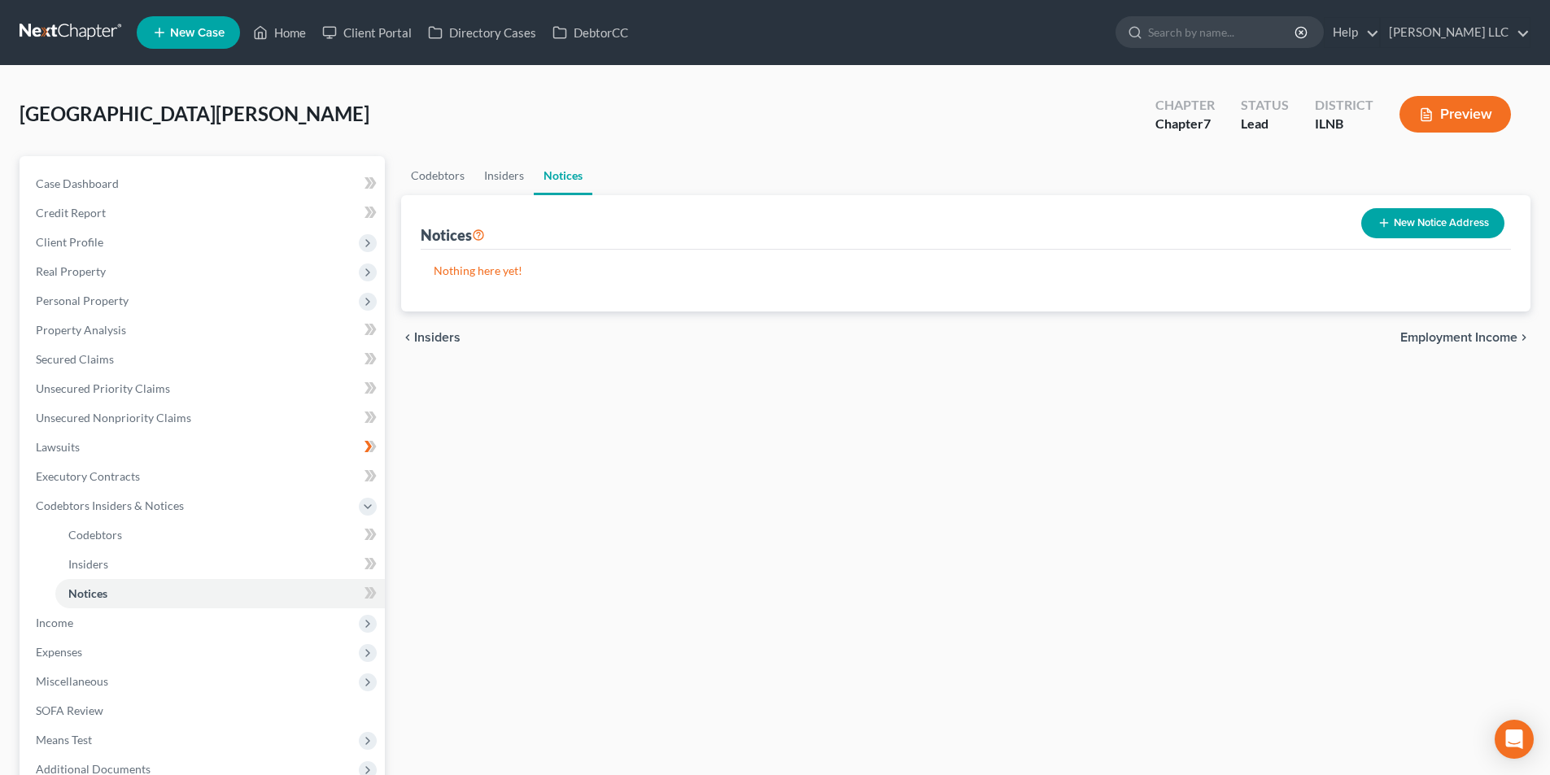
click at [1487, 336] on span "Employment Income" at bounding box center [1458, 337] width 117 height 13
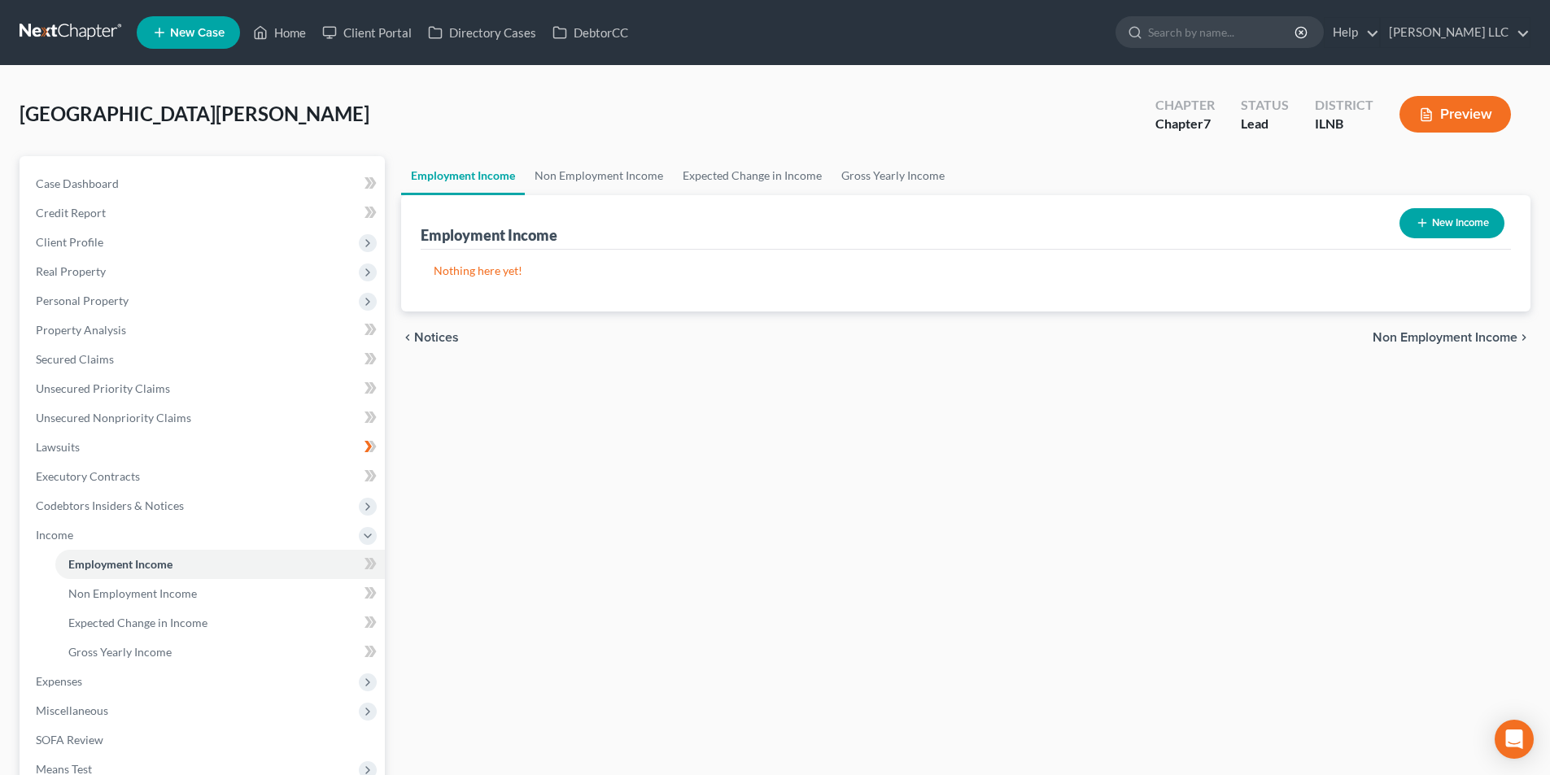
click at [1487, 336] on span "Non Employment Income" at bounding box center [1444, 337] width 145 height 13
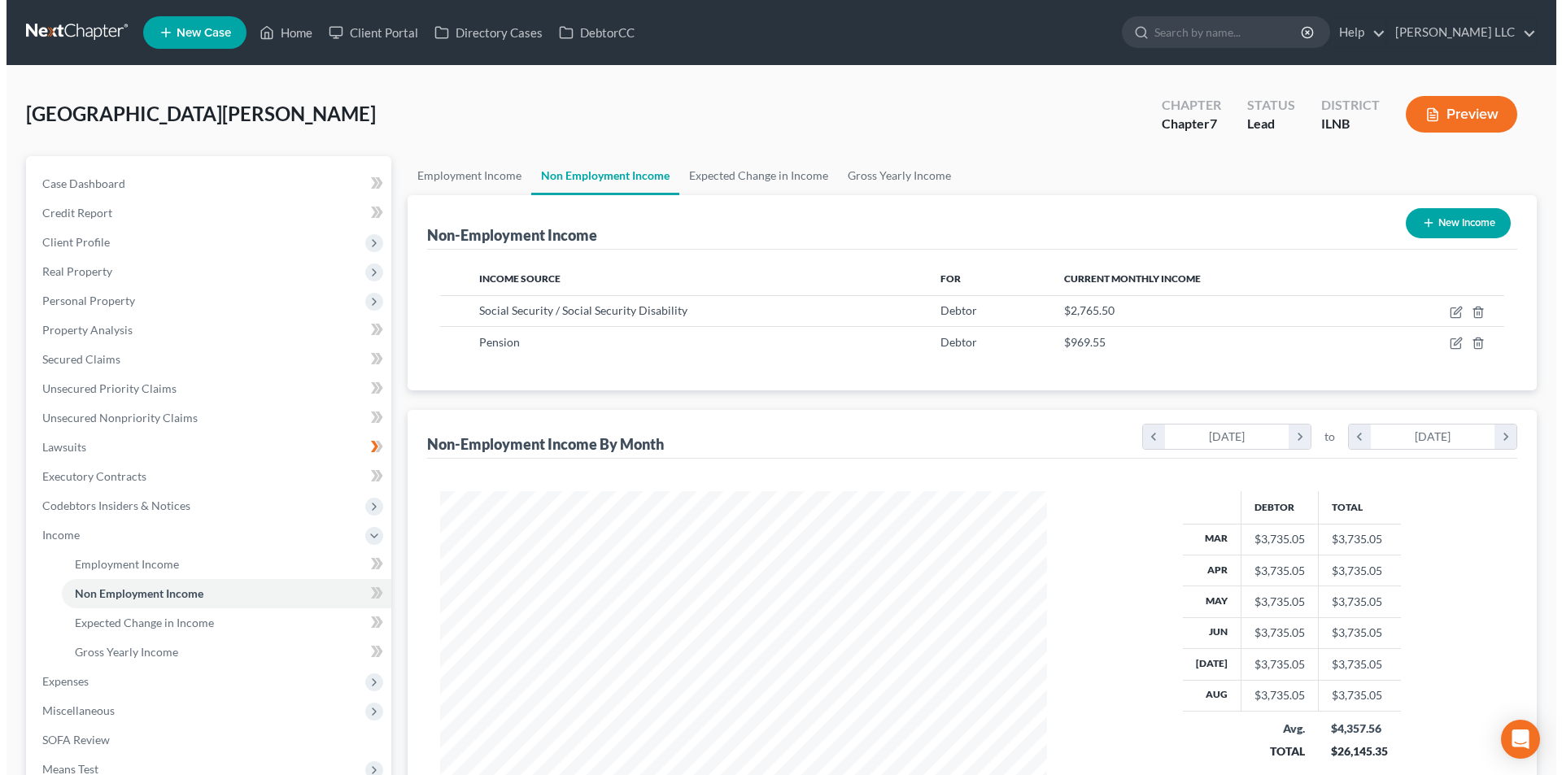
scroll to position [303, 639]
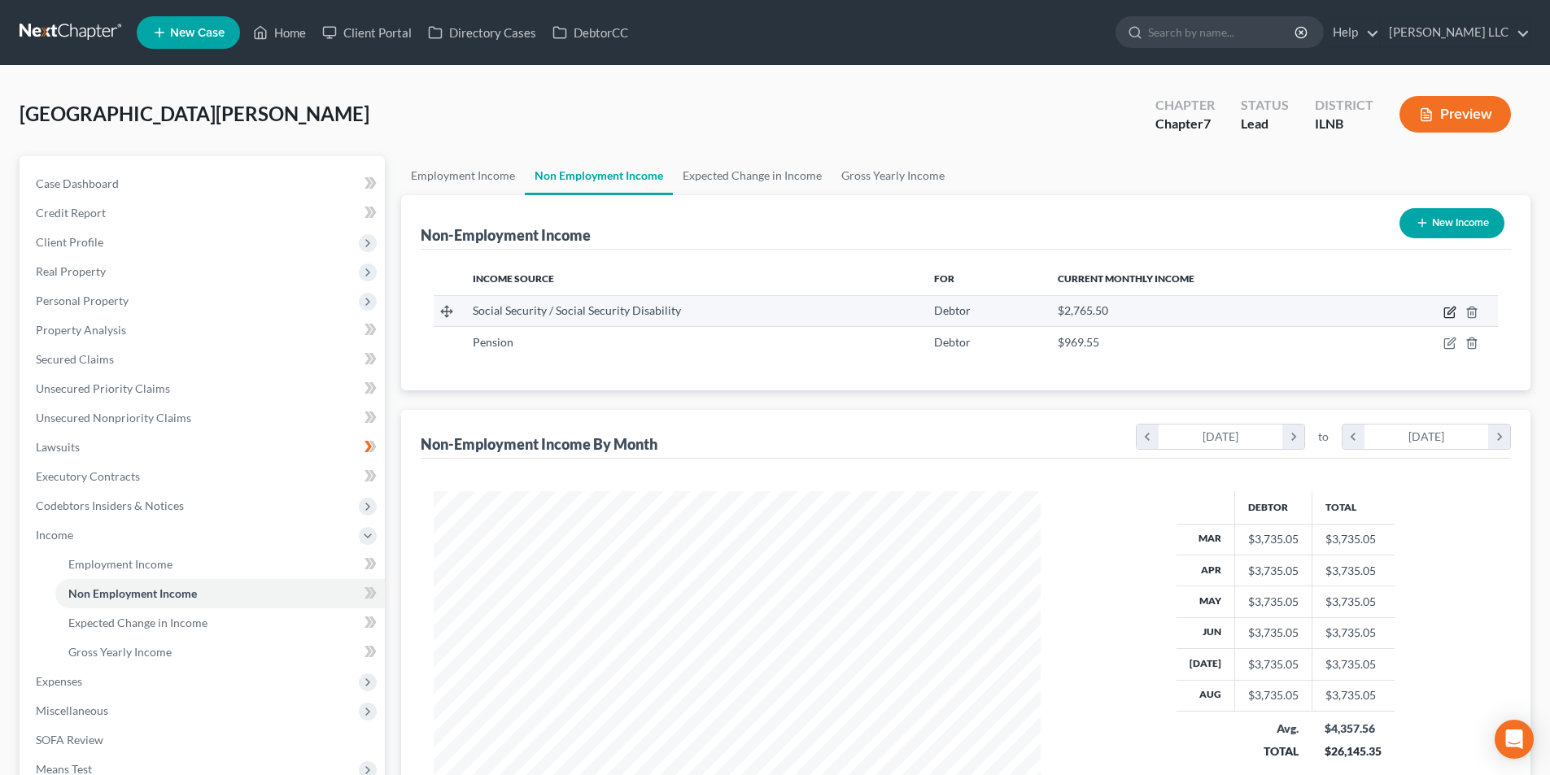
click at [1454, 308] on icon "button" at bounding box center [1449, 312] width 13 height 13
select select "4"
select select "0"
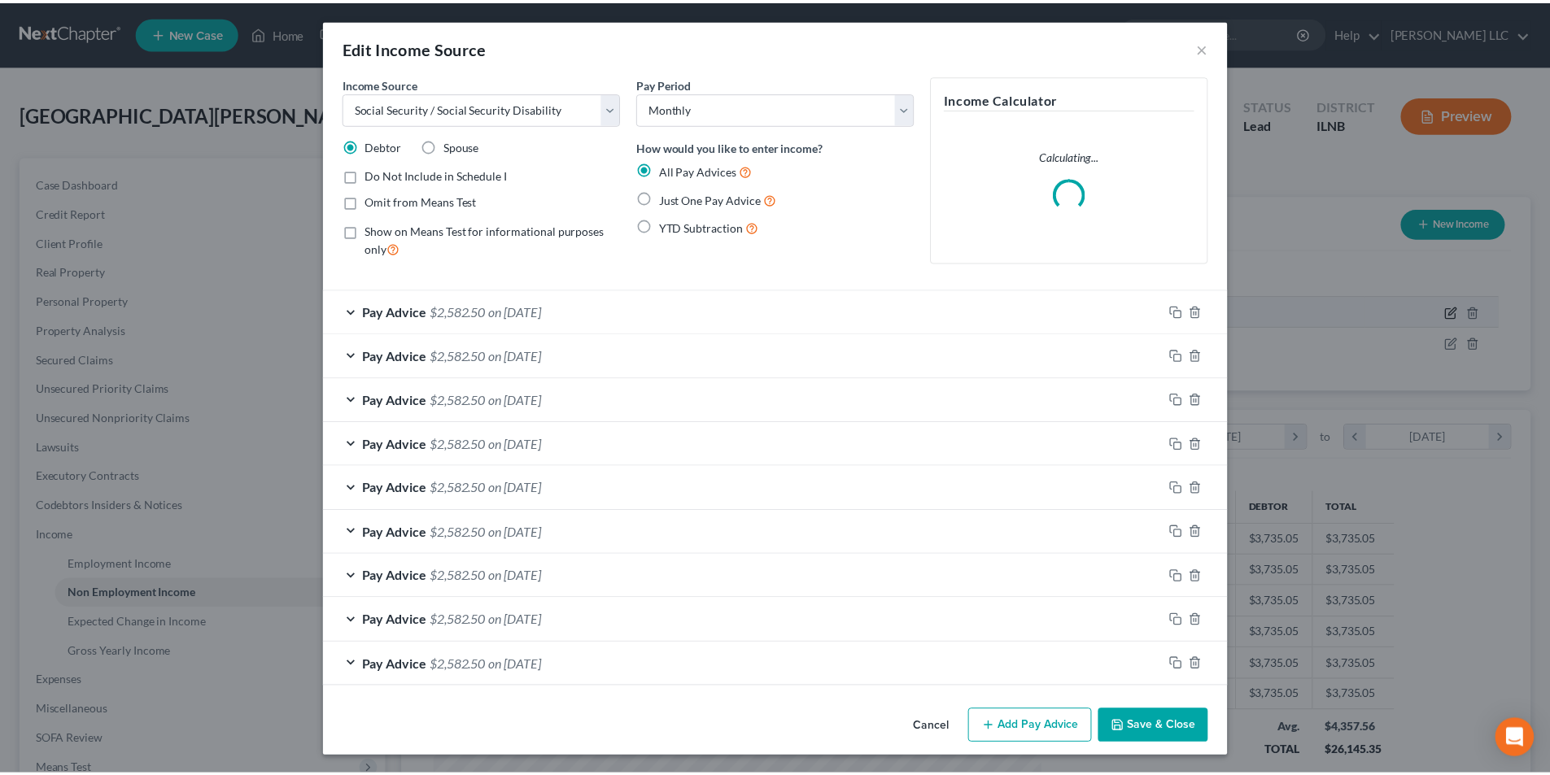
scroll to position [306, 645]
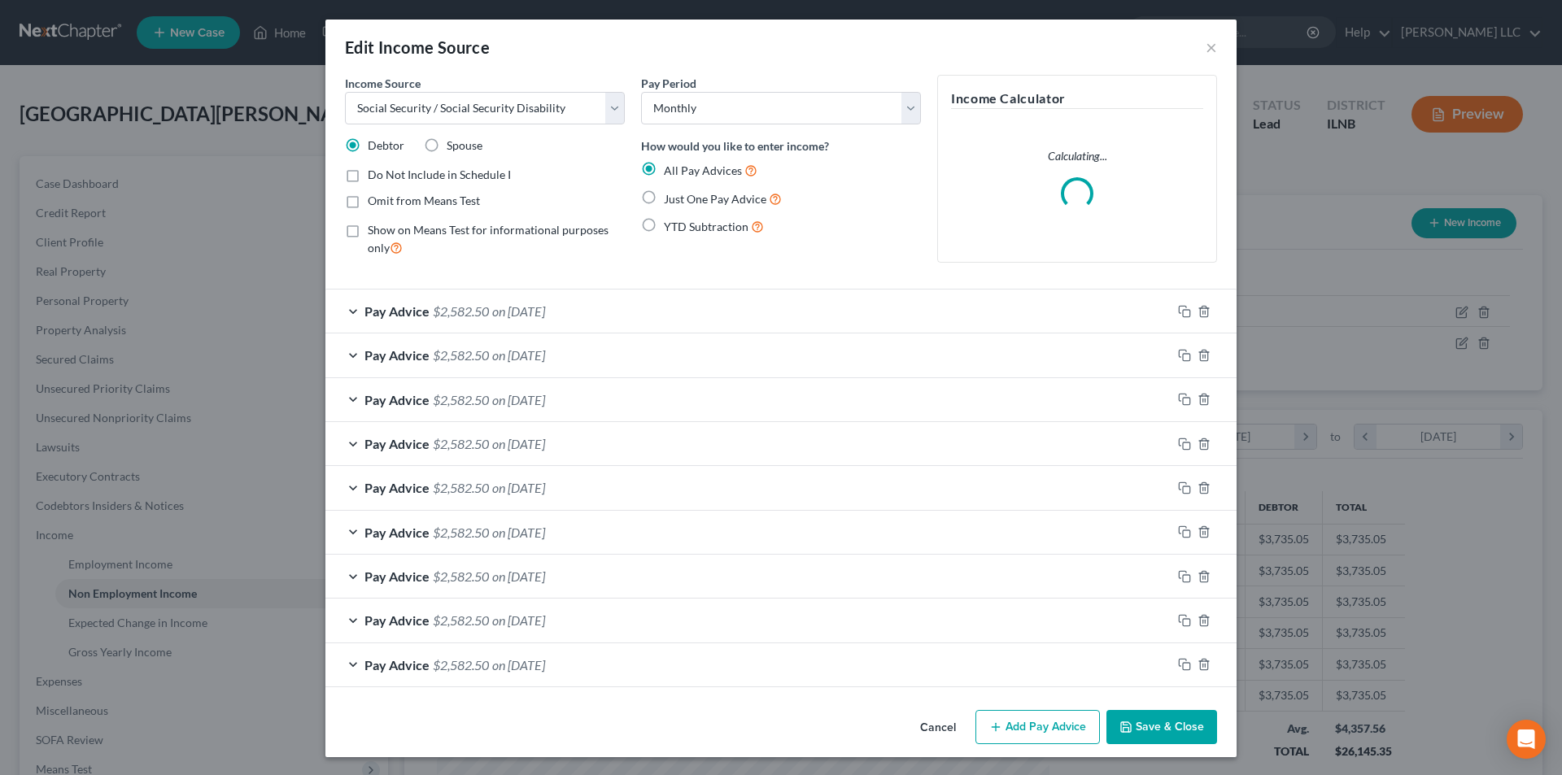
click at [492, 309] on span "on 09/01/2025" at bounding box center [518, 310] width 53 height 15
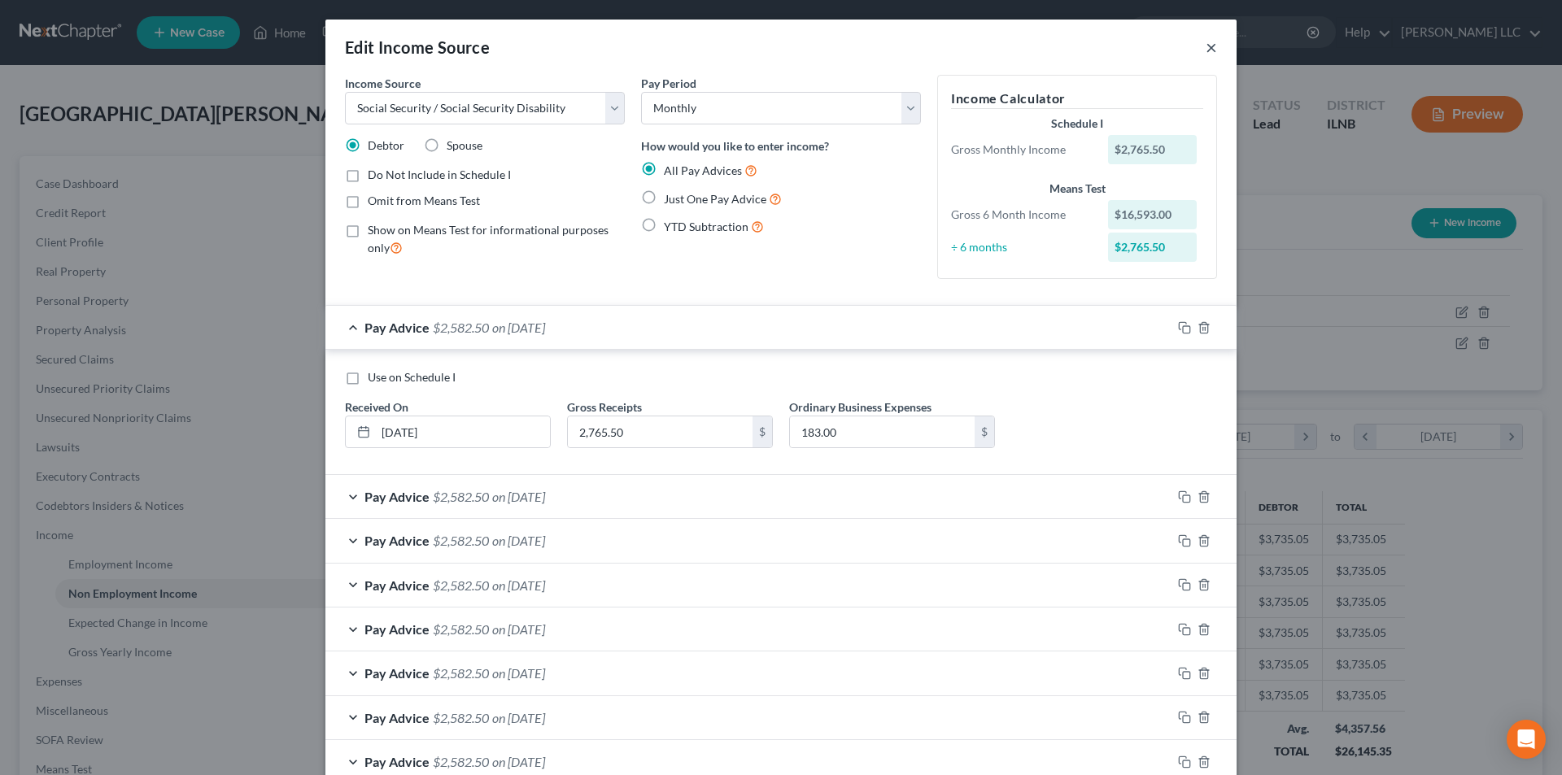
click at [1206, 45] on button "×" at bounding box center [1211, 47] width 11 height 20
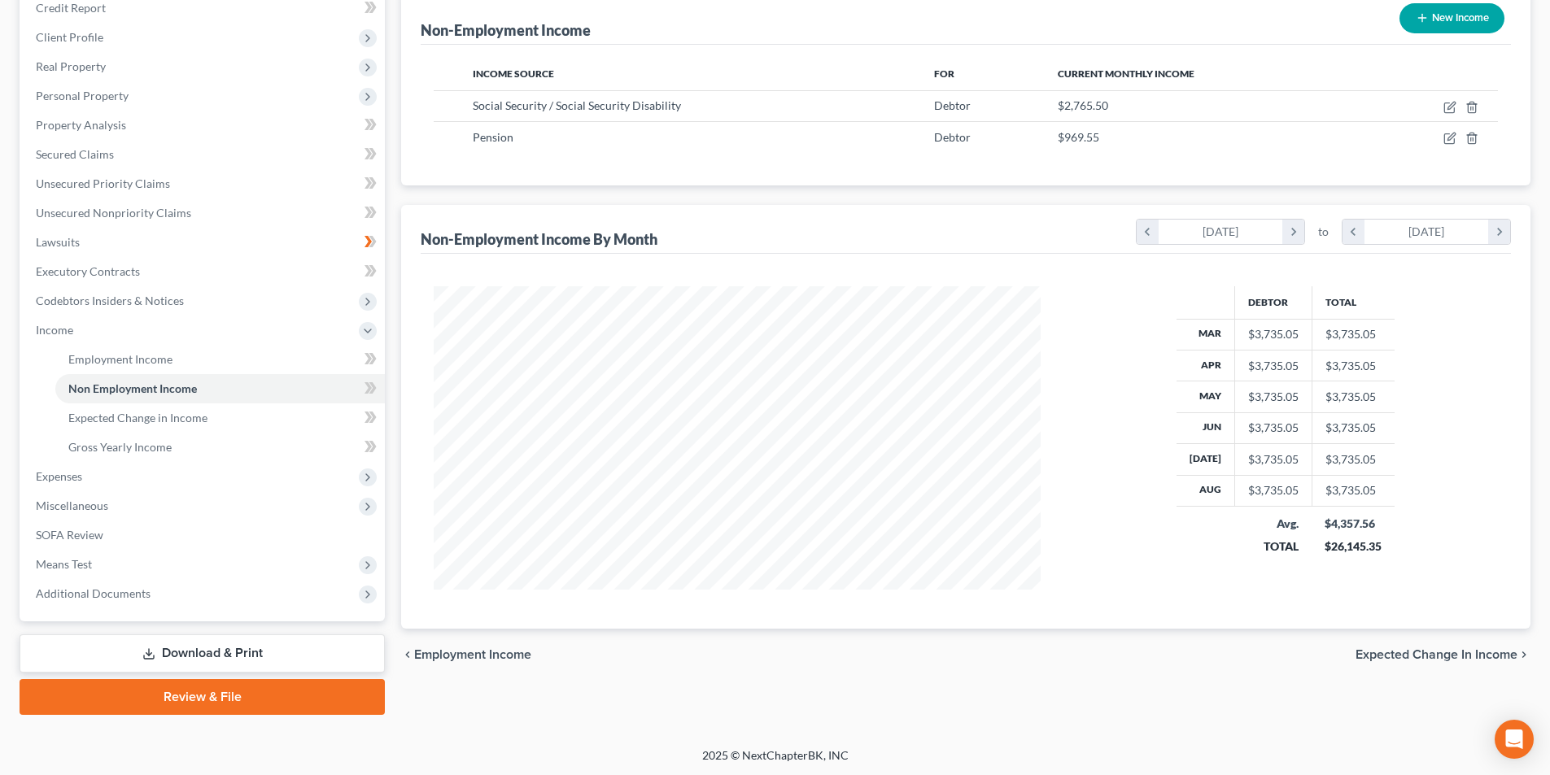
scroll to position [207, 0]
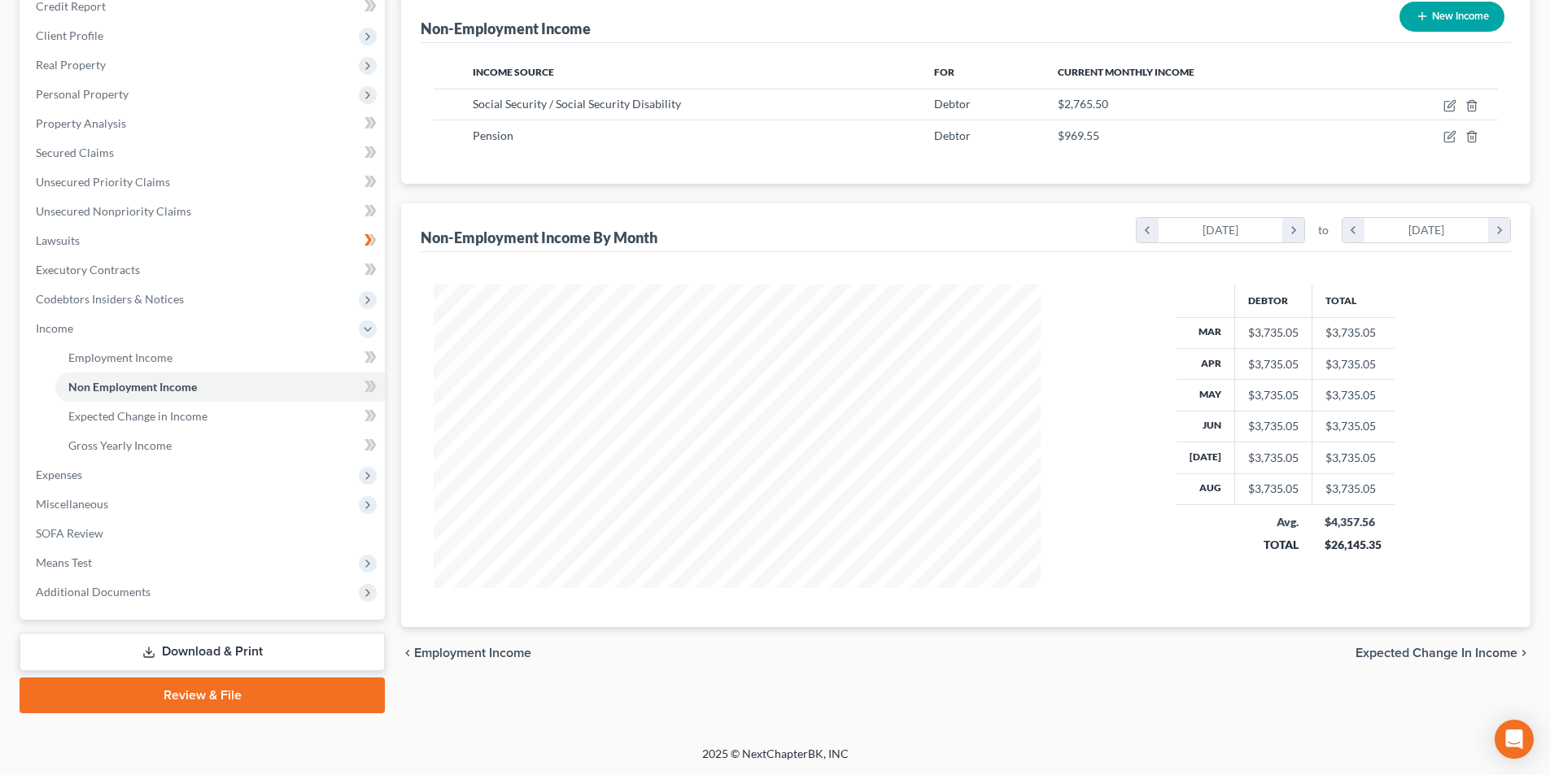
click at [1480, 653] on span "Expected Change in Income" at bounding box center [1436, 653] width 162 height 13
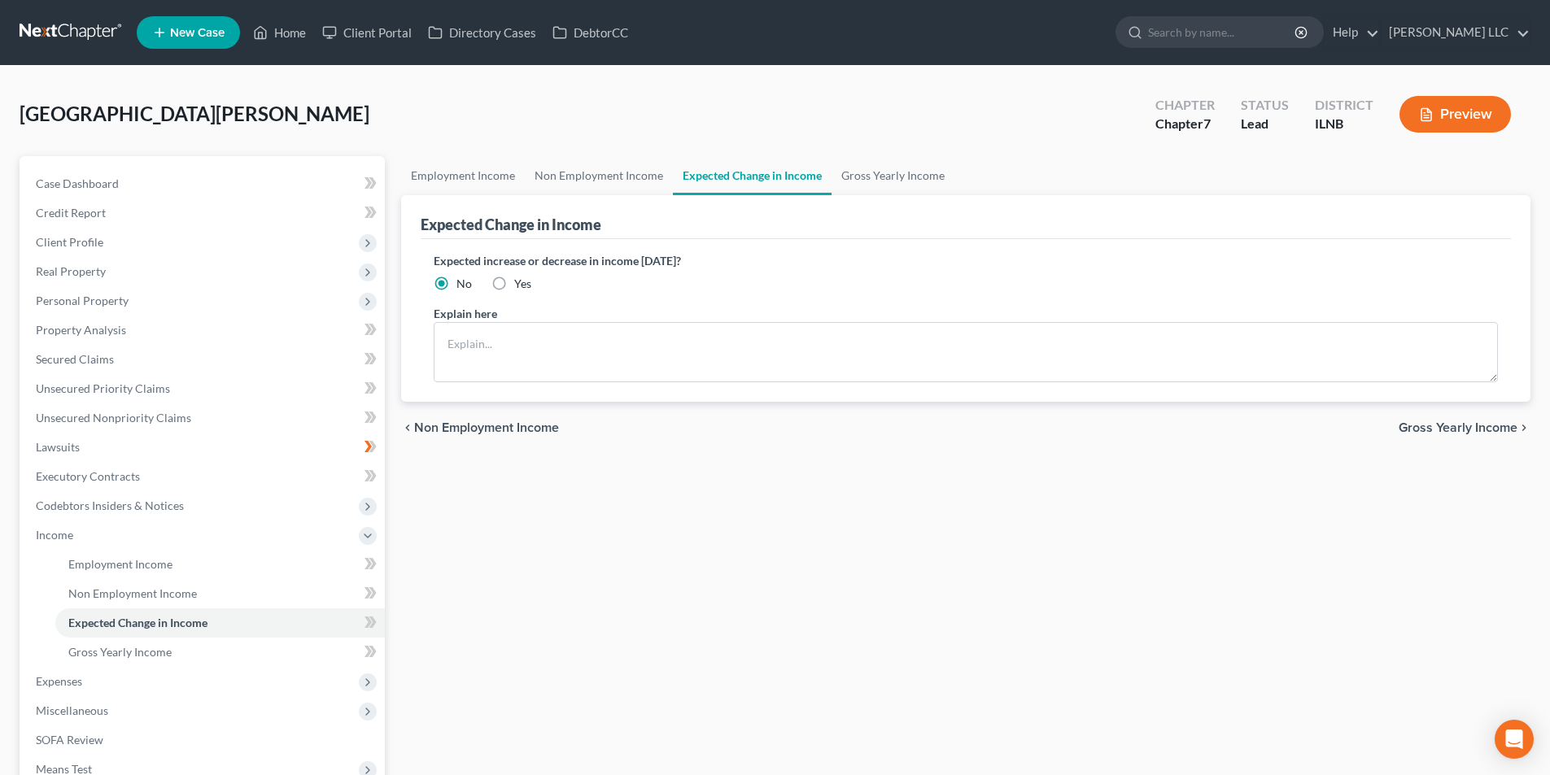
click at [1469, 429] on span "Gross Yearly Income" at bounding box center [1457, 427] width 119 height 13
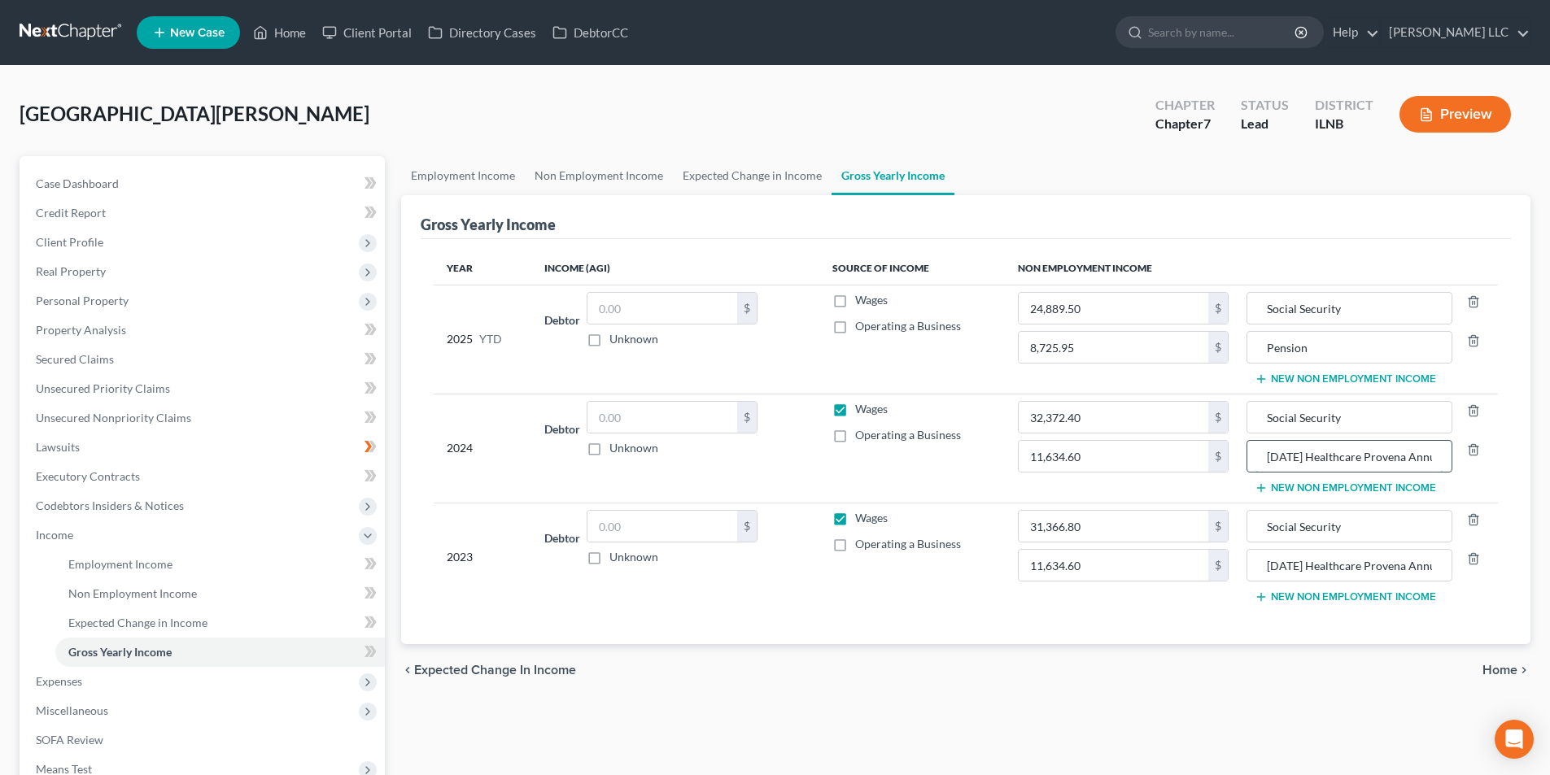
click at [1324, 468] on input "Ascension Healthcare Provena Annuity Plan" at bounding box center [1348, 456] width 187 height 31
click at [1275, 458] on input "Ascension Healthcare Provena Annuity Plan" at bounding box center [1348, 456] width 187 height 31
click at [1407, 567] on input "Ascension Healthcare Provena Annuity Plan" at bounding box center [1348, 565] width 187 height 31
click at [855, 520] on label "Wages" at bounding box center [871, 518] width 33 height 16
click at [861, 520] on input "Wages" at bounding box center [866, 515] width 11 height 11
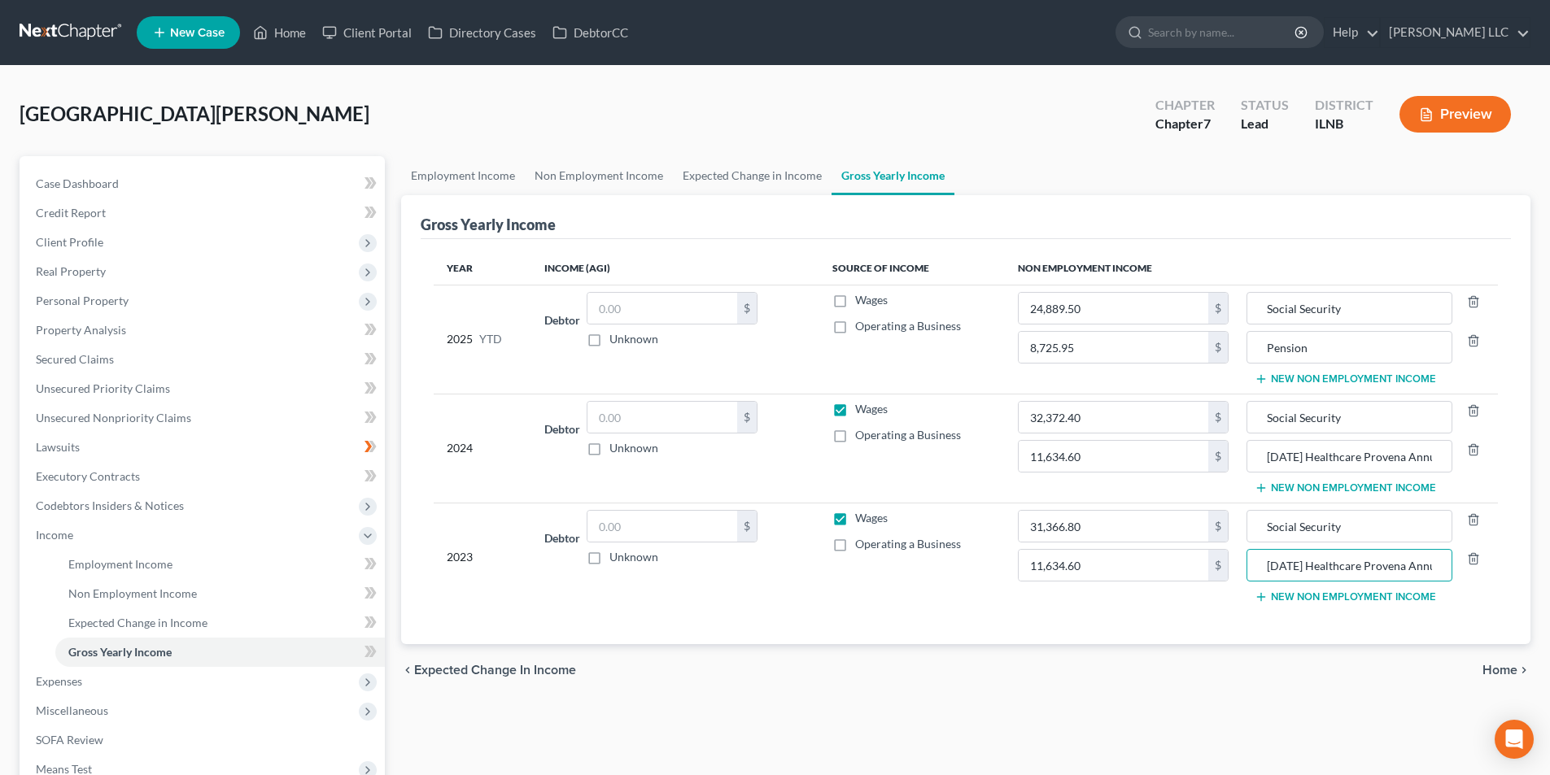
checkbox input "false"
click at [855, 408] on label "Wages" at bounding box center [871, 409] width 33 height 16
click at [861, 408] on input "Wages" at bounding box center [866, 406] width 11 height 11
checkbox input "false"
click at [1374, 229] on div "Gross Yearly Income" at bounding box center [966, 217] width 1090 height 44
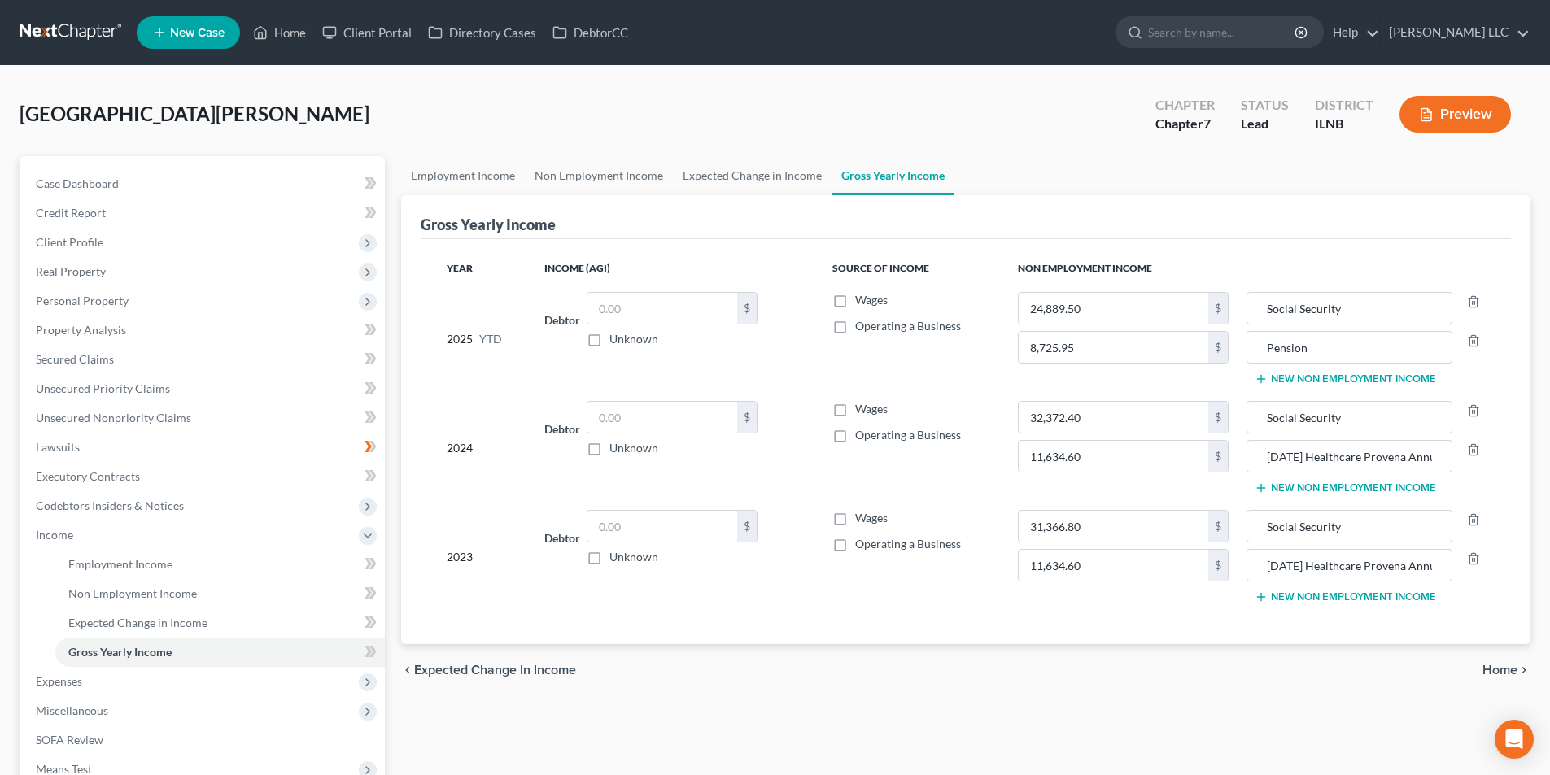
click at [1512, 667] on span "Home" at bounding box center [1499, 670] width 35 height 13
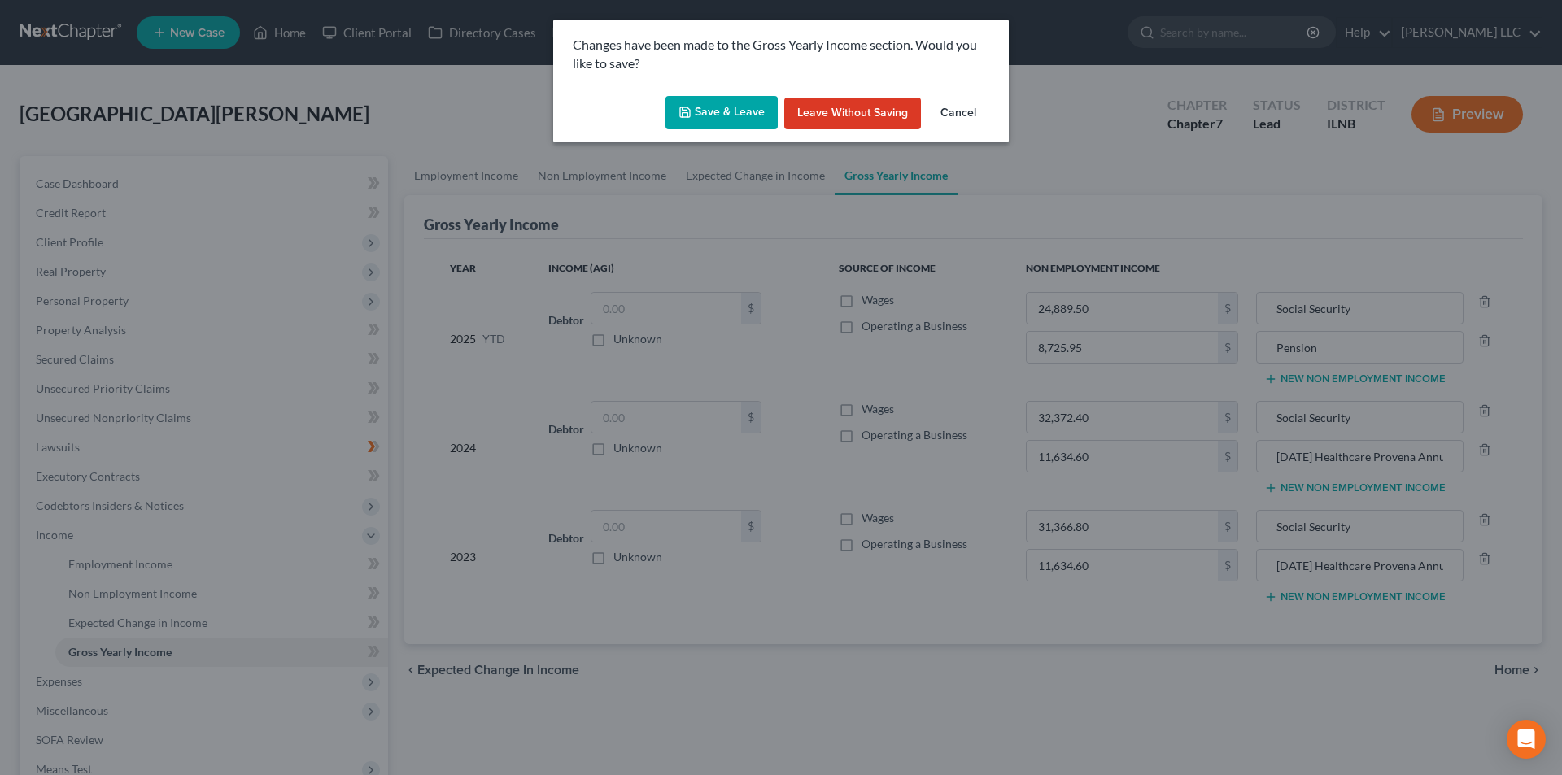
click at [752, 109] on button "Save & Leave" at bounding box center [721, 113] width 112 height 34
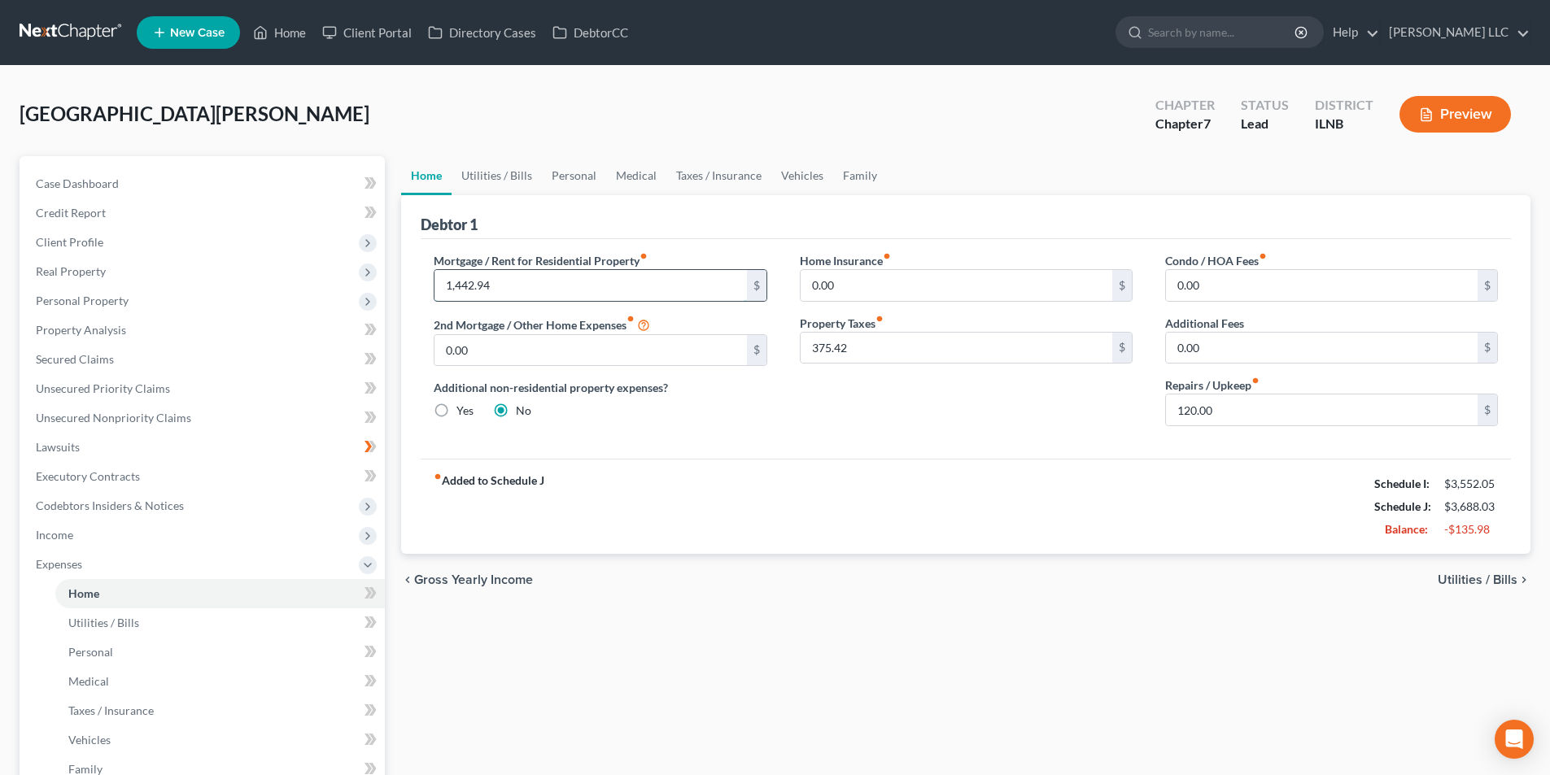
click at [548, 290] on input "1,442.94" at bounding box center [590, 285] width 312 height 31
type input "1,772.93"
click at [834, 285] on input "0.00" at bounding box center [956, 285] width 312 height 31
click at [1467, 583] on span "Utilities / Bills" at bounding box center [1477, 579] width 80 height 13
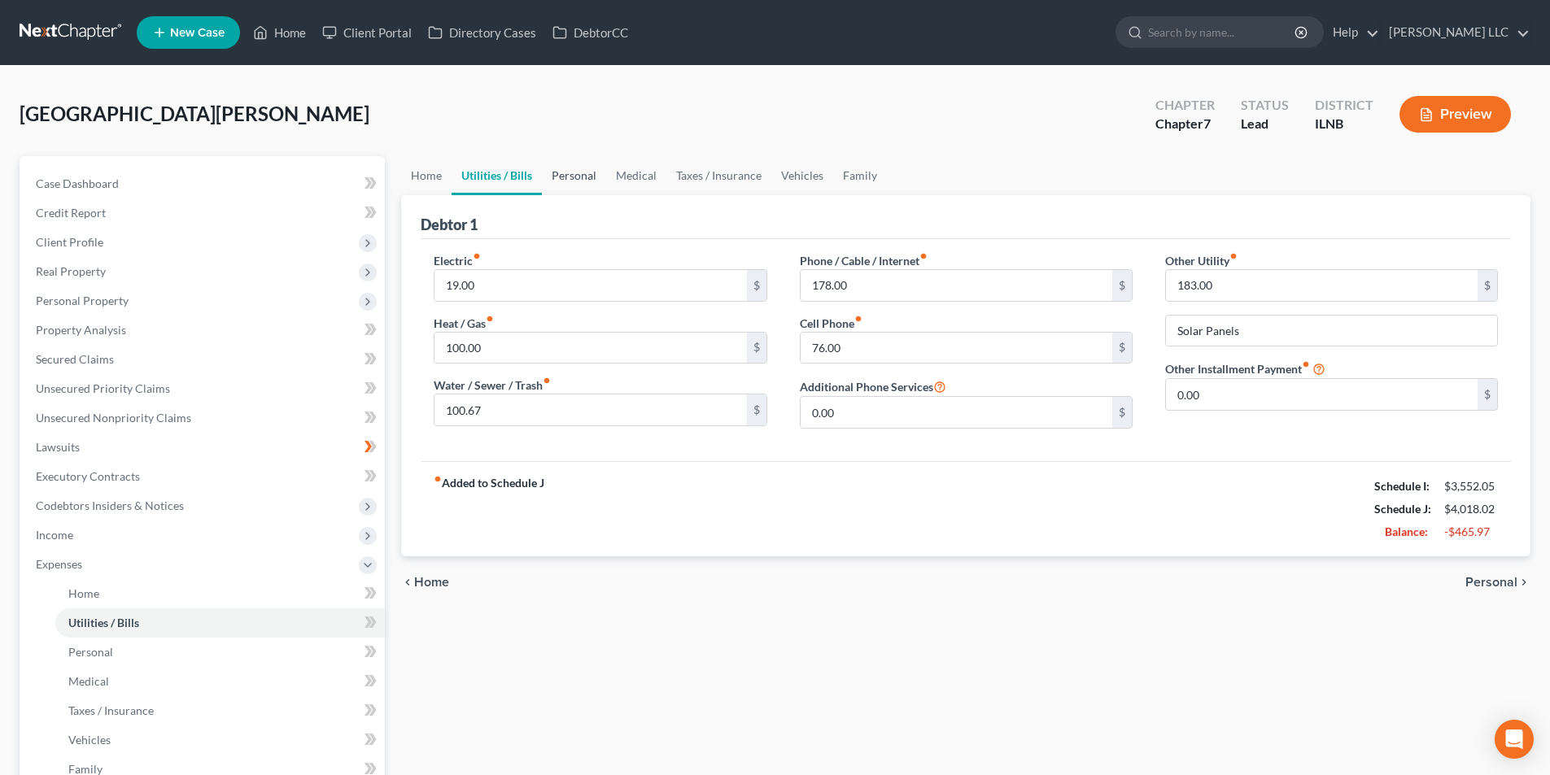
click at [579, 174] on link "Personal" at bounding box center [574, 175] width 64 height 39
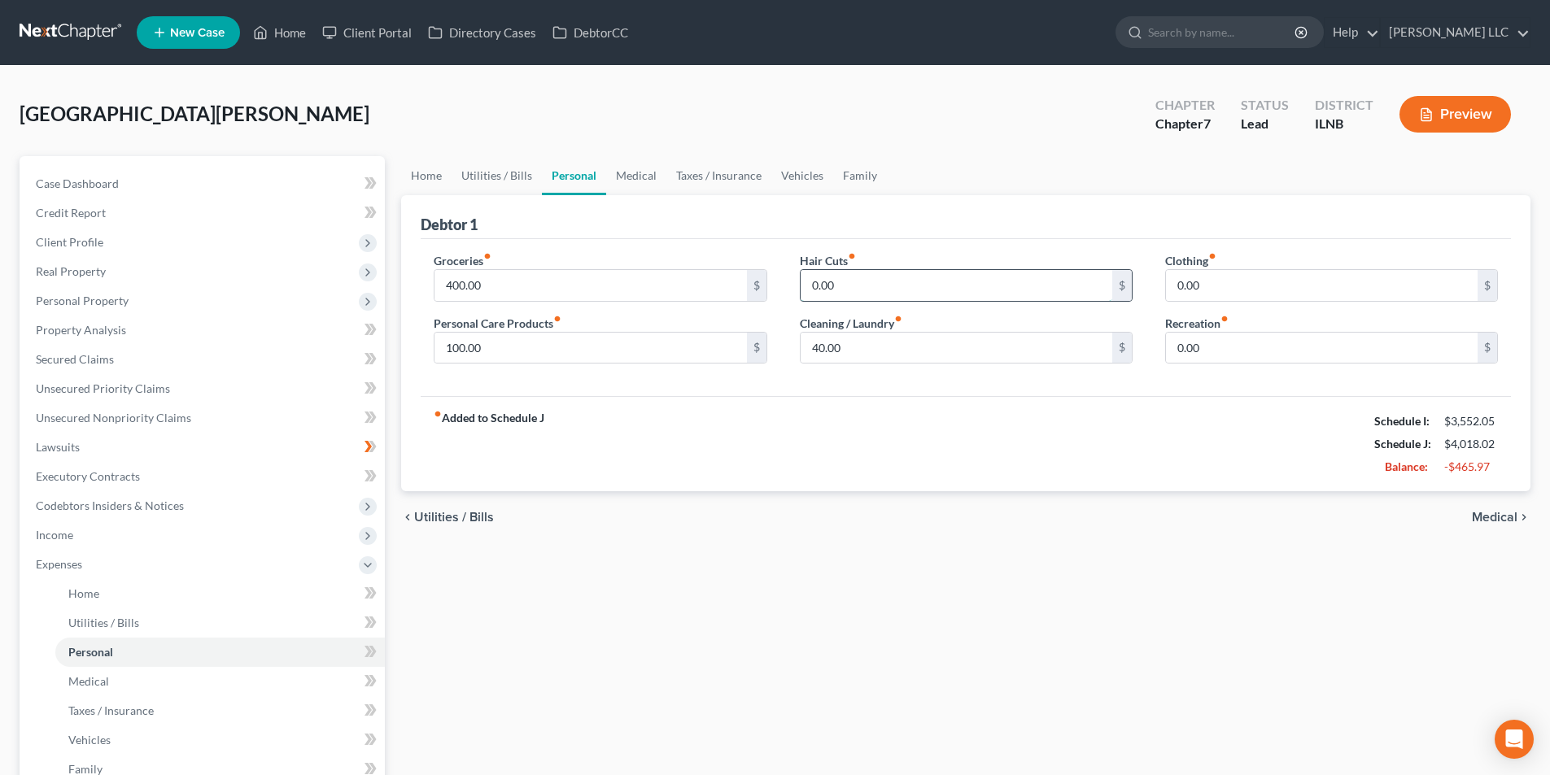
click at [838, 293] on input "0.00" at bounding box center [956, 285] width 312 height 31
type input "2.00"
click at [1249, 291] on input "0.00" at bounding box center [1322, 285] width 312 height 31
type input "8.33"
click at [1204, 351] on input "0.00" at bounding box center [1322, 348] width 312 height 31
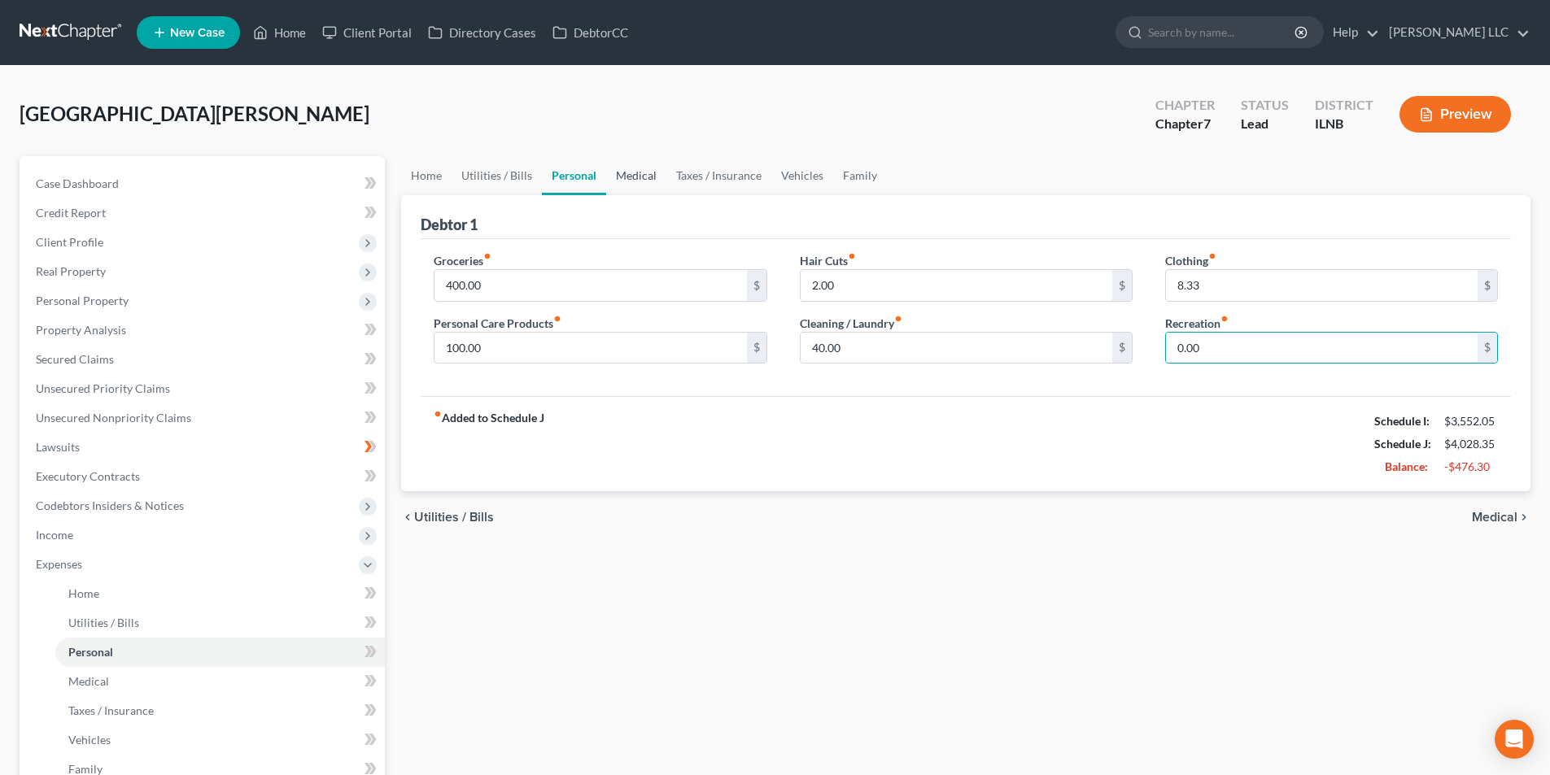
click at [647, 177] on link "Medical" at bounding box center [636, 175] width 60 height 39
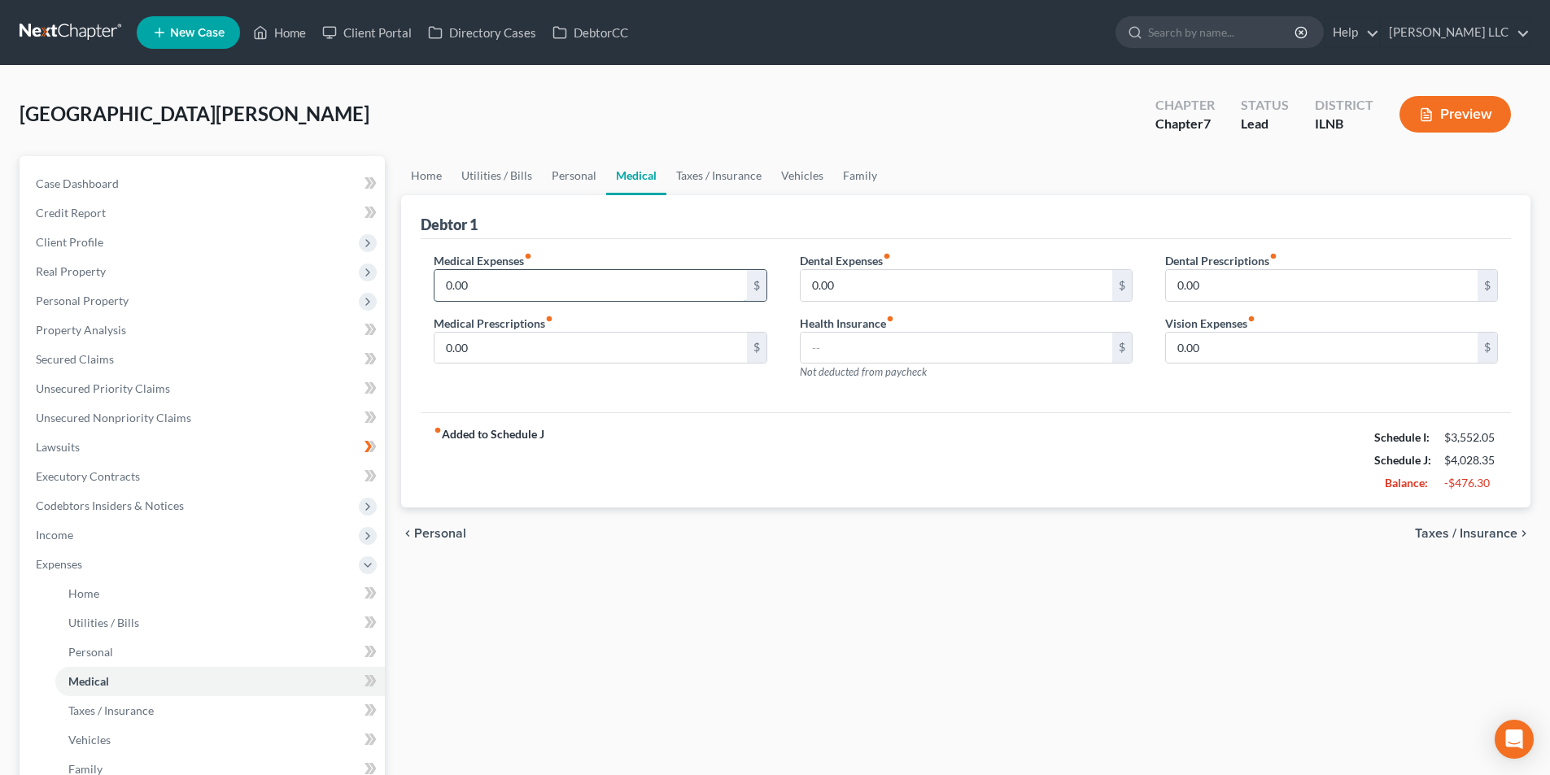
click at [576, 291] on input "0.00" at bounding box center [590, 285] width 312 height 31
type input "65.00"
click at [466, 349] on input "0.00" at bounding box center [590, 348] width 312 height 31
type input "3"
type input "25.00"
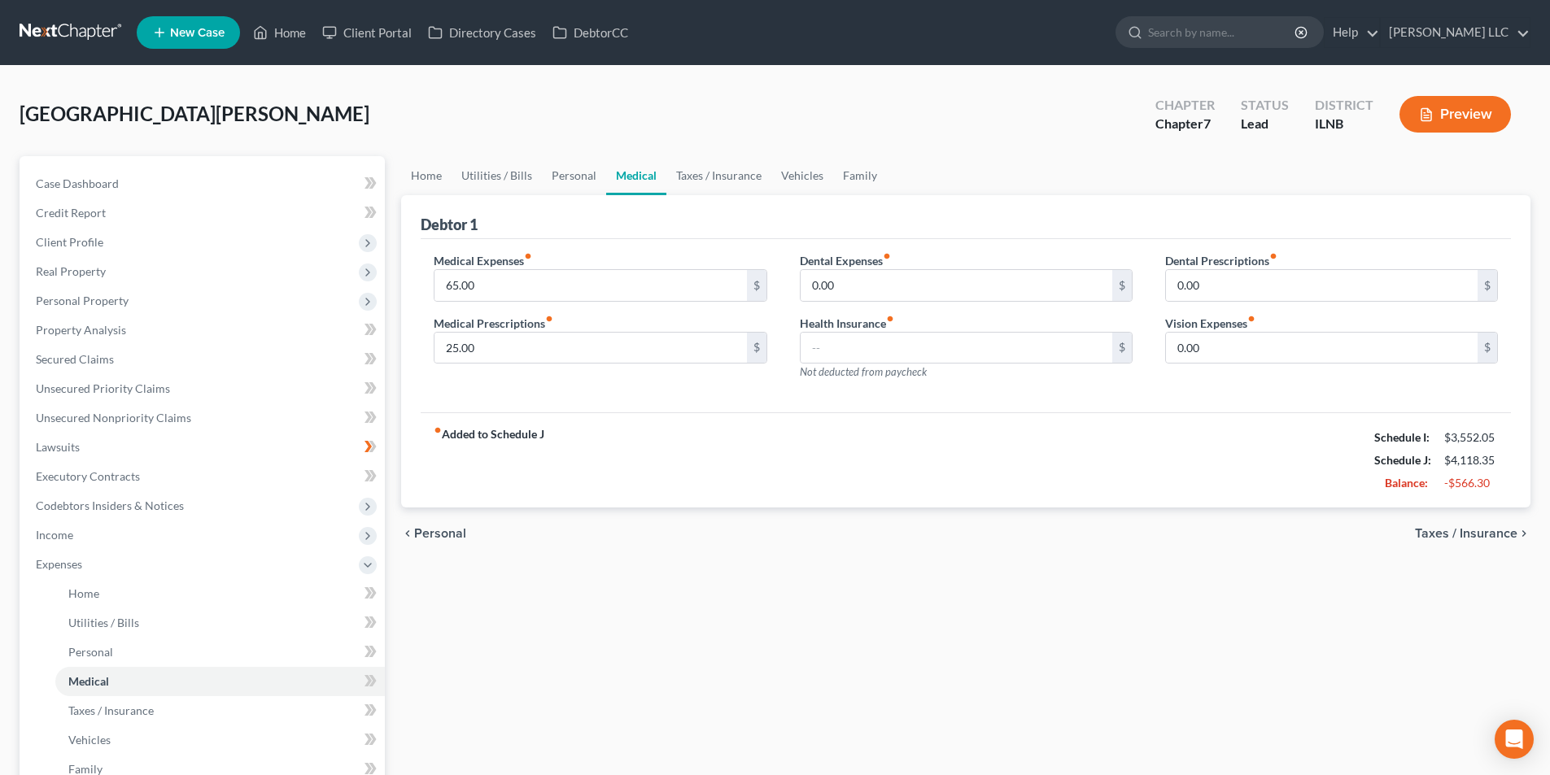
click at [1471, 534] on span "Taxes / Insurance" at bounding box center [1466, 533] width 102 height 13
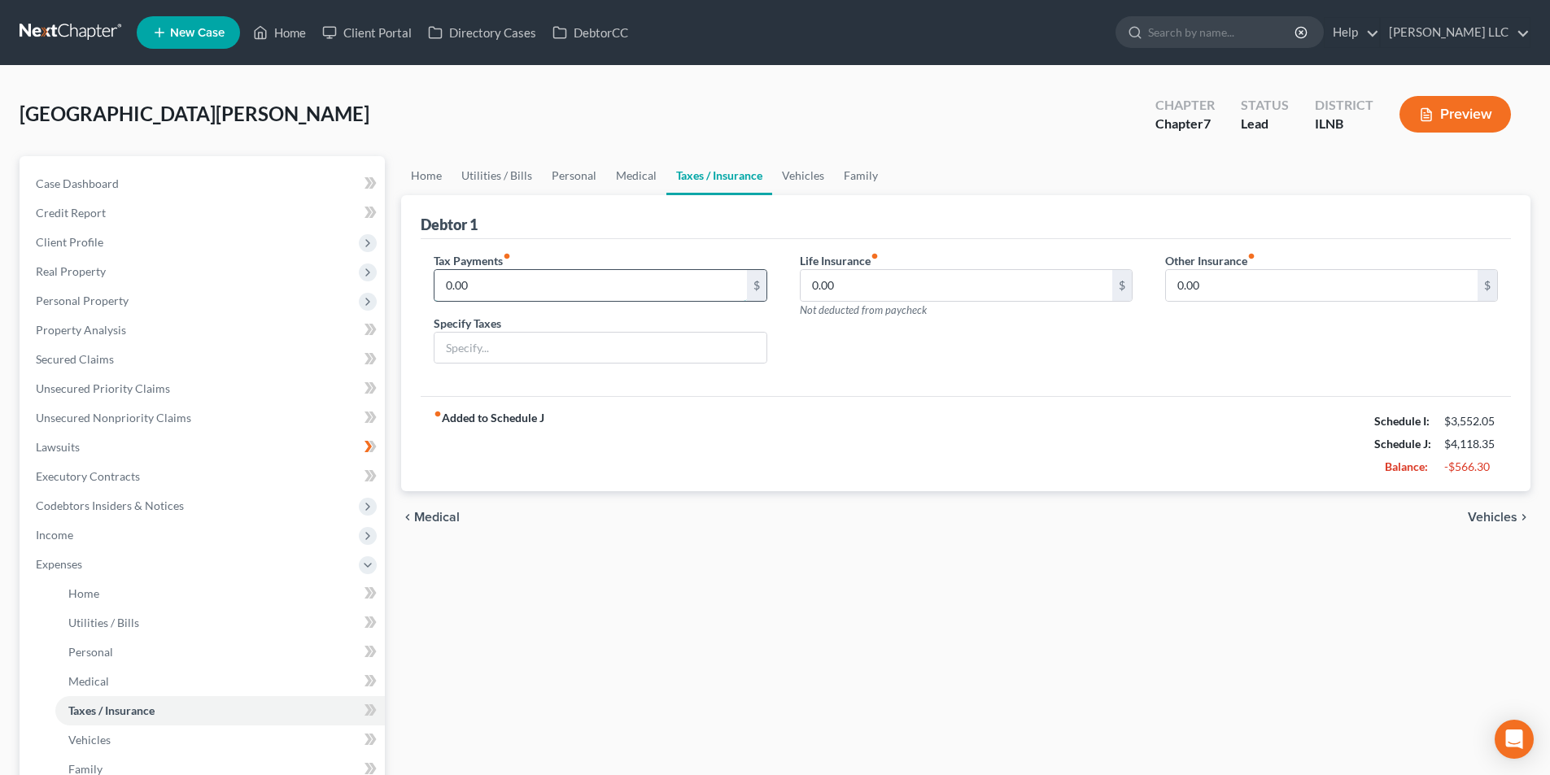
click at [480, 285] on input "0.00" at bounding box center [590, 285] width 312 height 31
type input "439.89"
click at [1501, 516] on span "Vehicles" at bounding box center [1492, 517] width 50 height 13
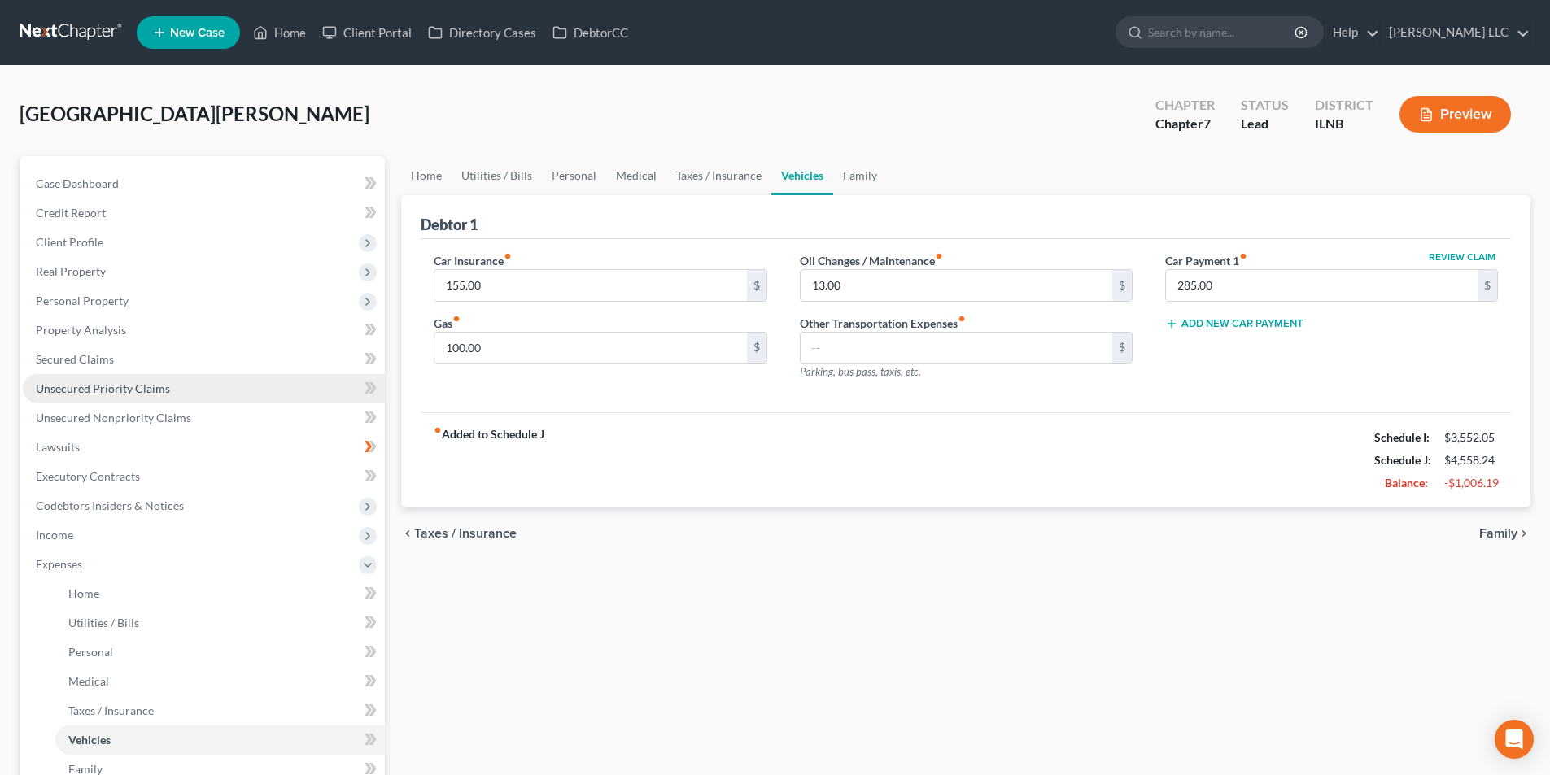
click at [85, 392] on span "Unsecured Priority Claims" at bounding box center [103, 389] width 134 height 14
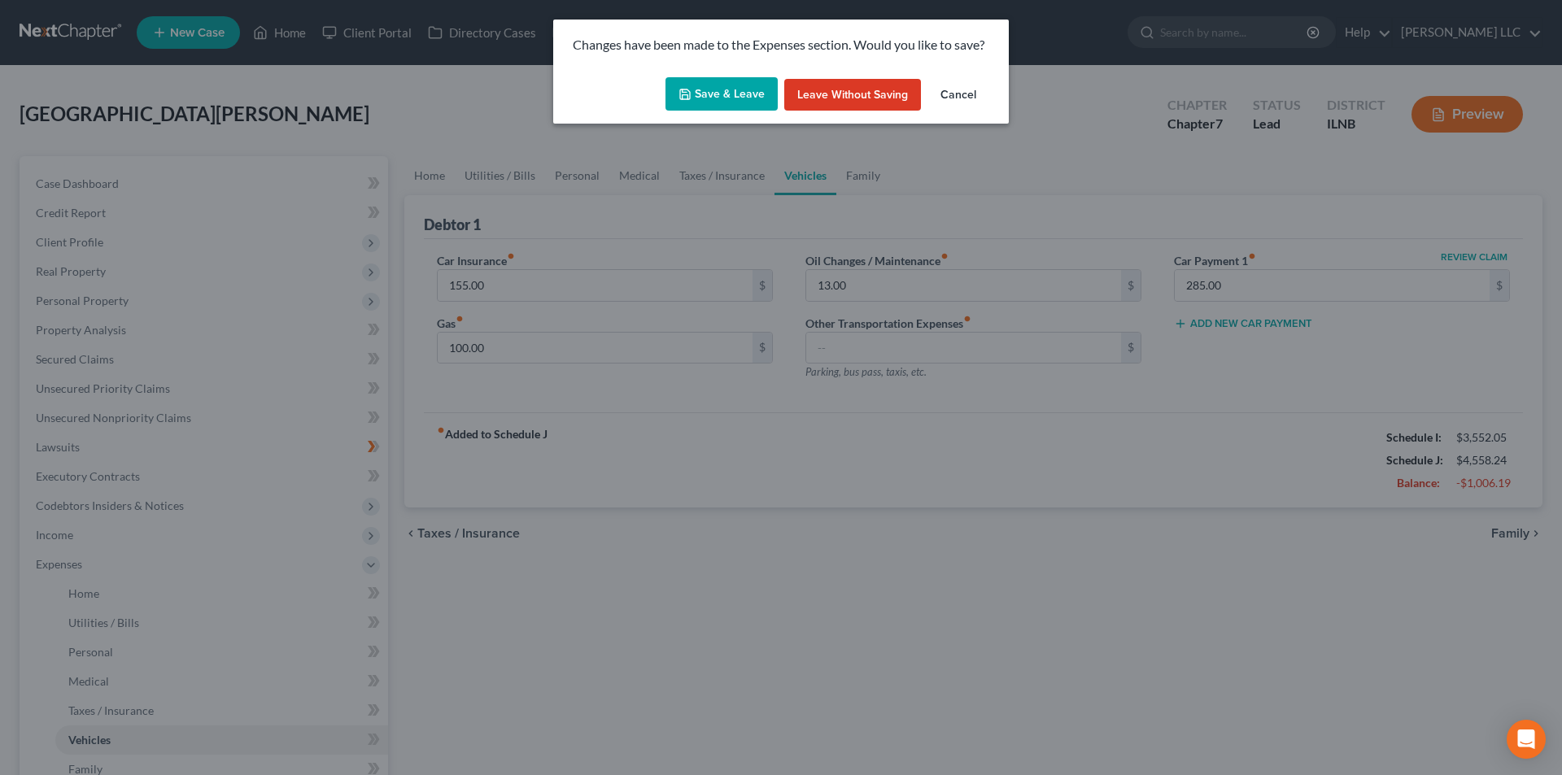
click at [746, 100] on button "Save & Leave" at bounding box center [721, 94] width 112 height 34
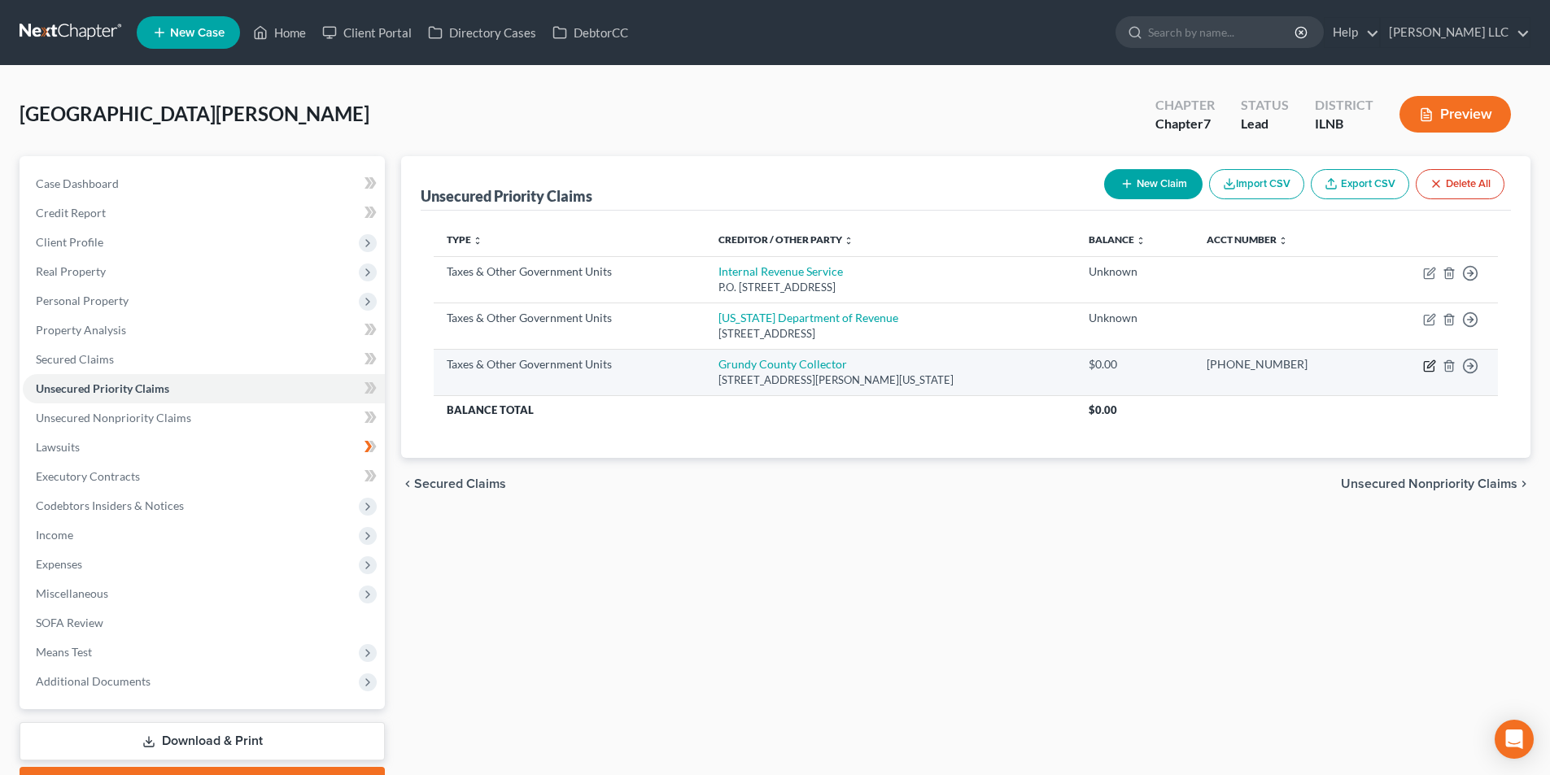
click at [1426, 365] on icon "button" at bounding box center [1429, 366] width 13 height 13
select select "4"
select select "14"
select select "0"
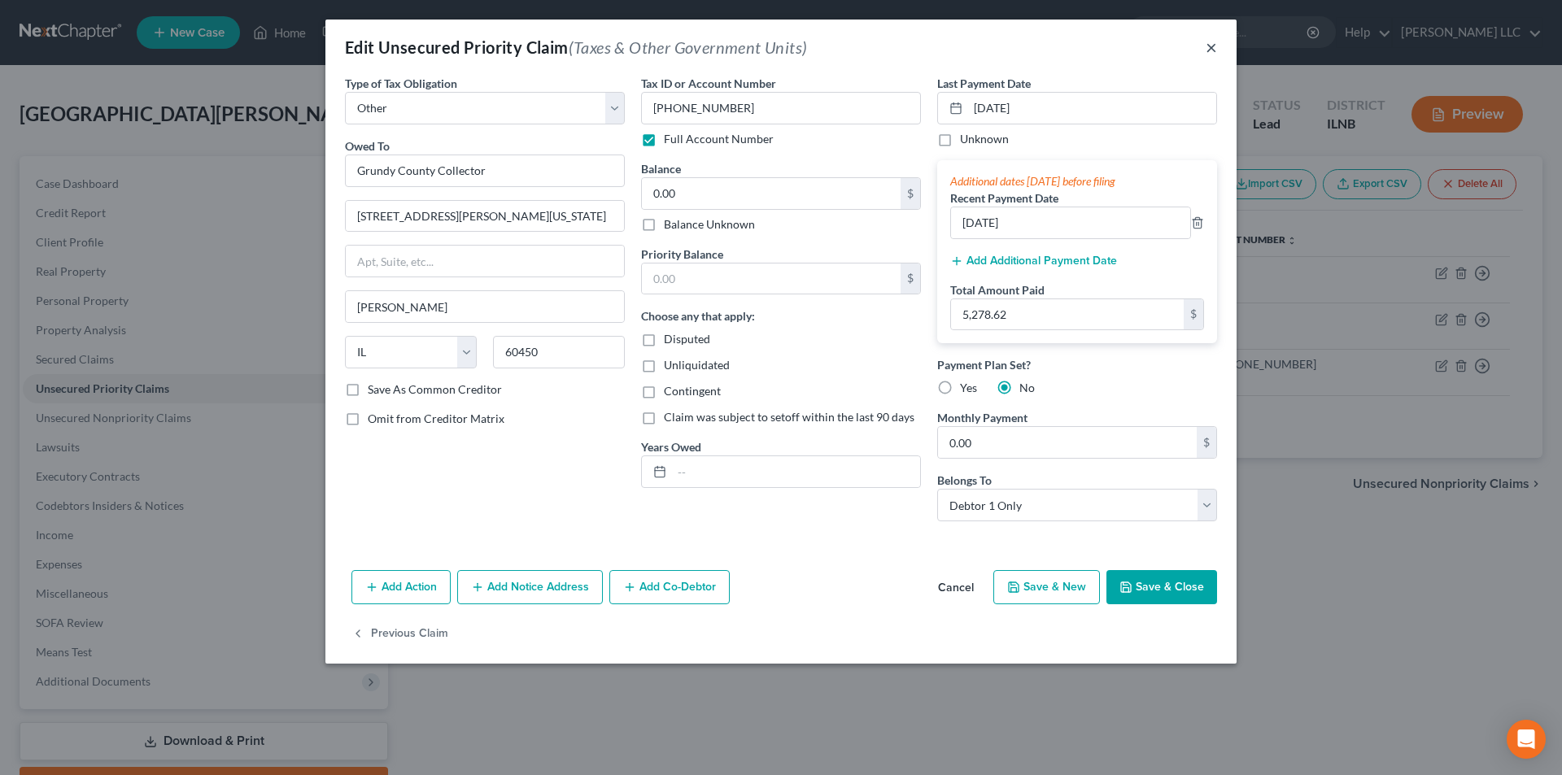
drag, startPoint x: 1208, startPoint y: 50, endPoint x: 1239, endPoint y: 368, distance: 319.6
click at [1210, 50] on button "×" at bounding box center [1211, 47] width 11 height 20
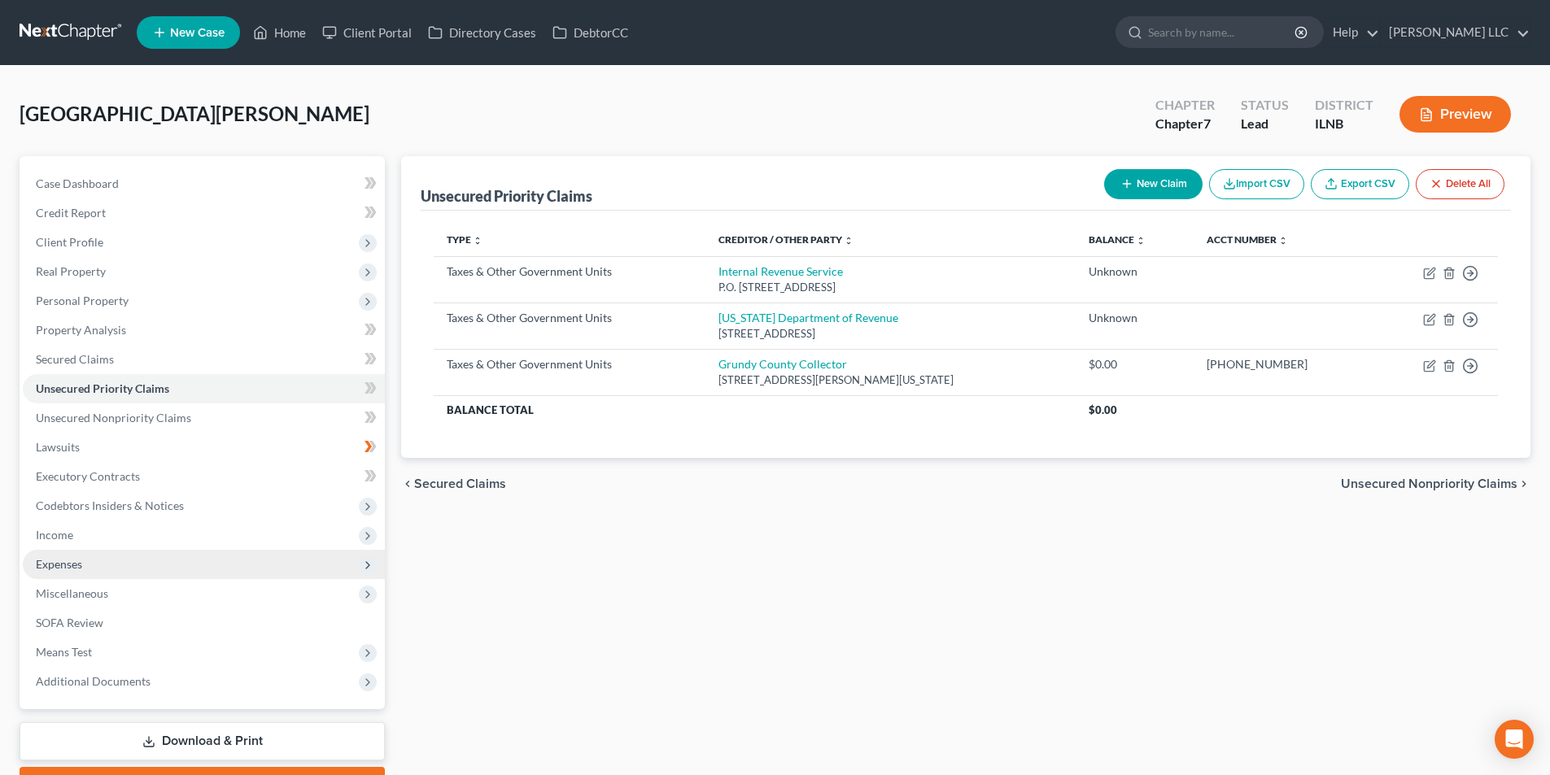
click at [68, 560] on span "Expenses" at bounding box center [59, 564] width 46 height 14
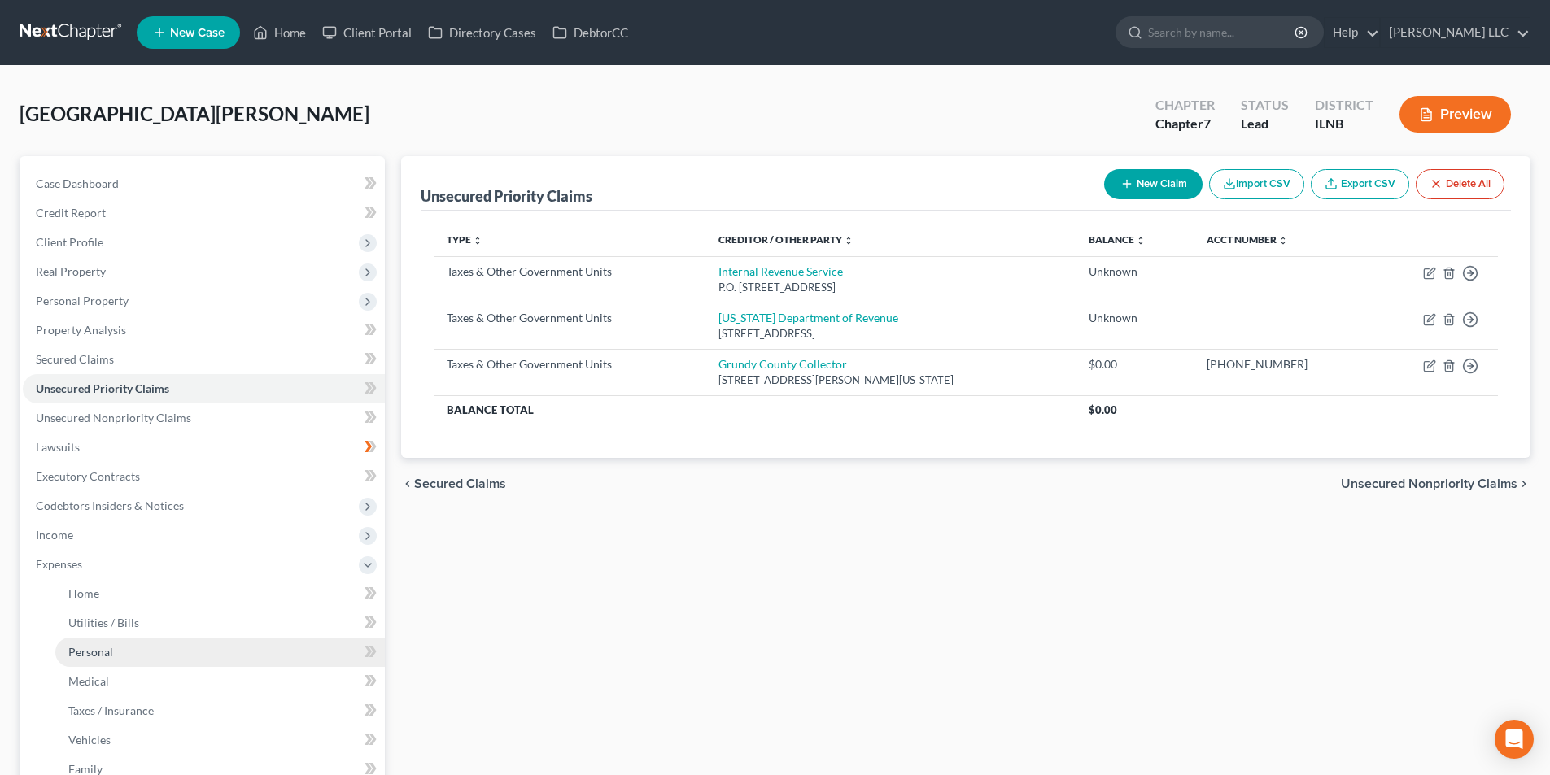
click at [98, 650] on span "Personal" at bounding box center [90, 652] width 45 height 14
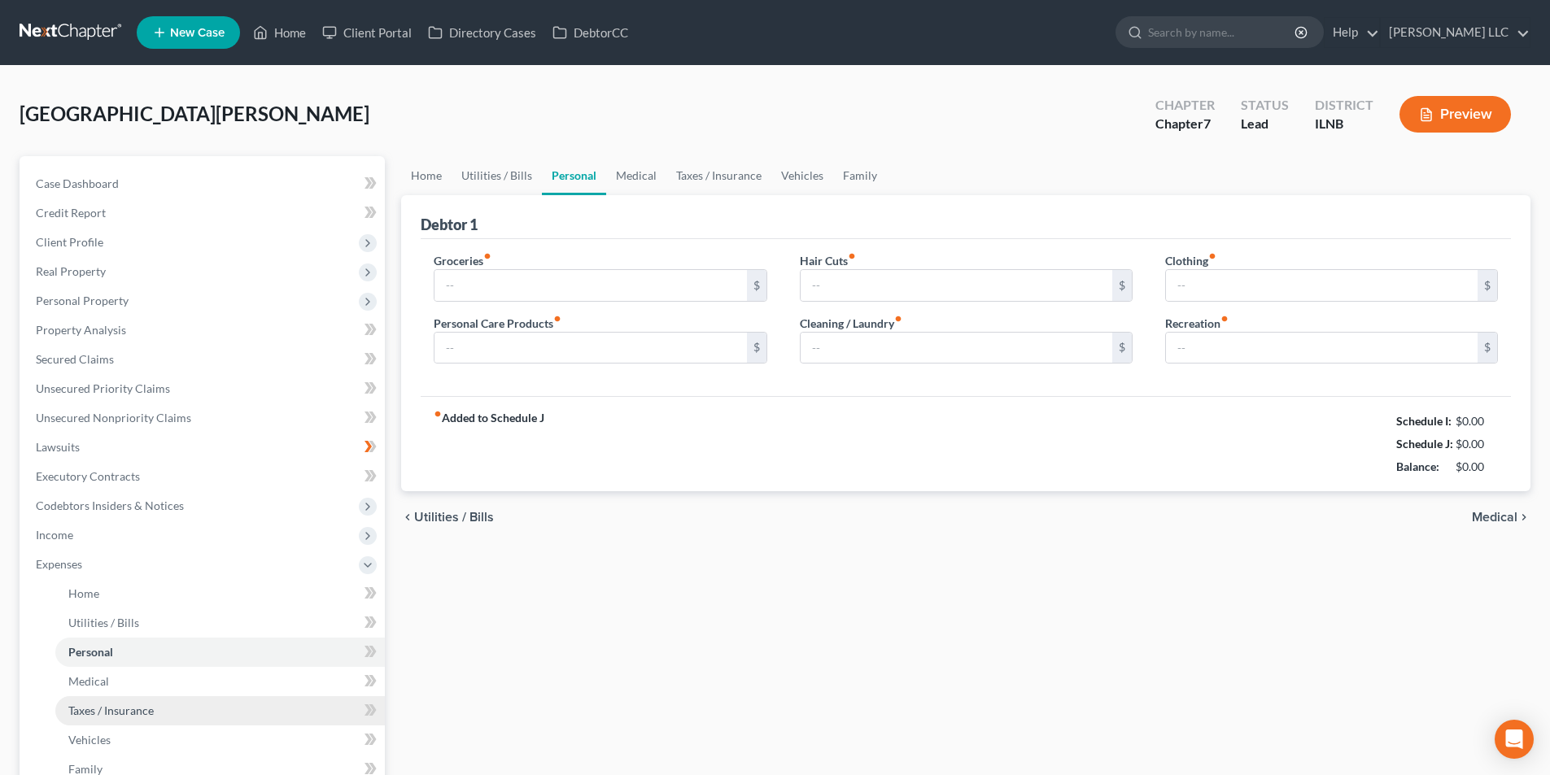
type input "400.00"
type input "100.00"
type input "2.00"
type input "40.00"
type input "8.33"
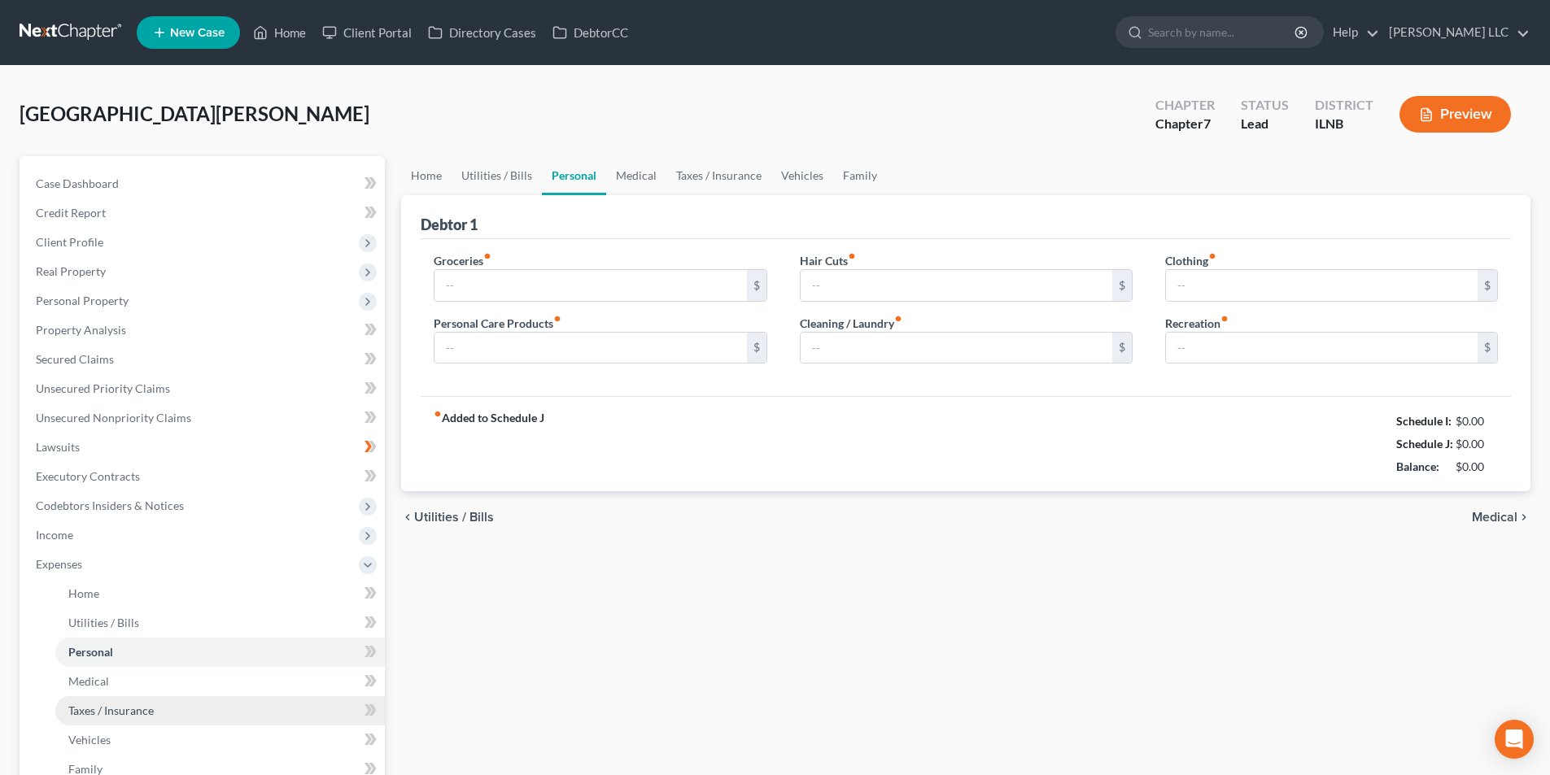
type input "0.00"
click at [148, 713] on span "Taxes / Insurance" at bounding box center [110, 711] width 85 height 14
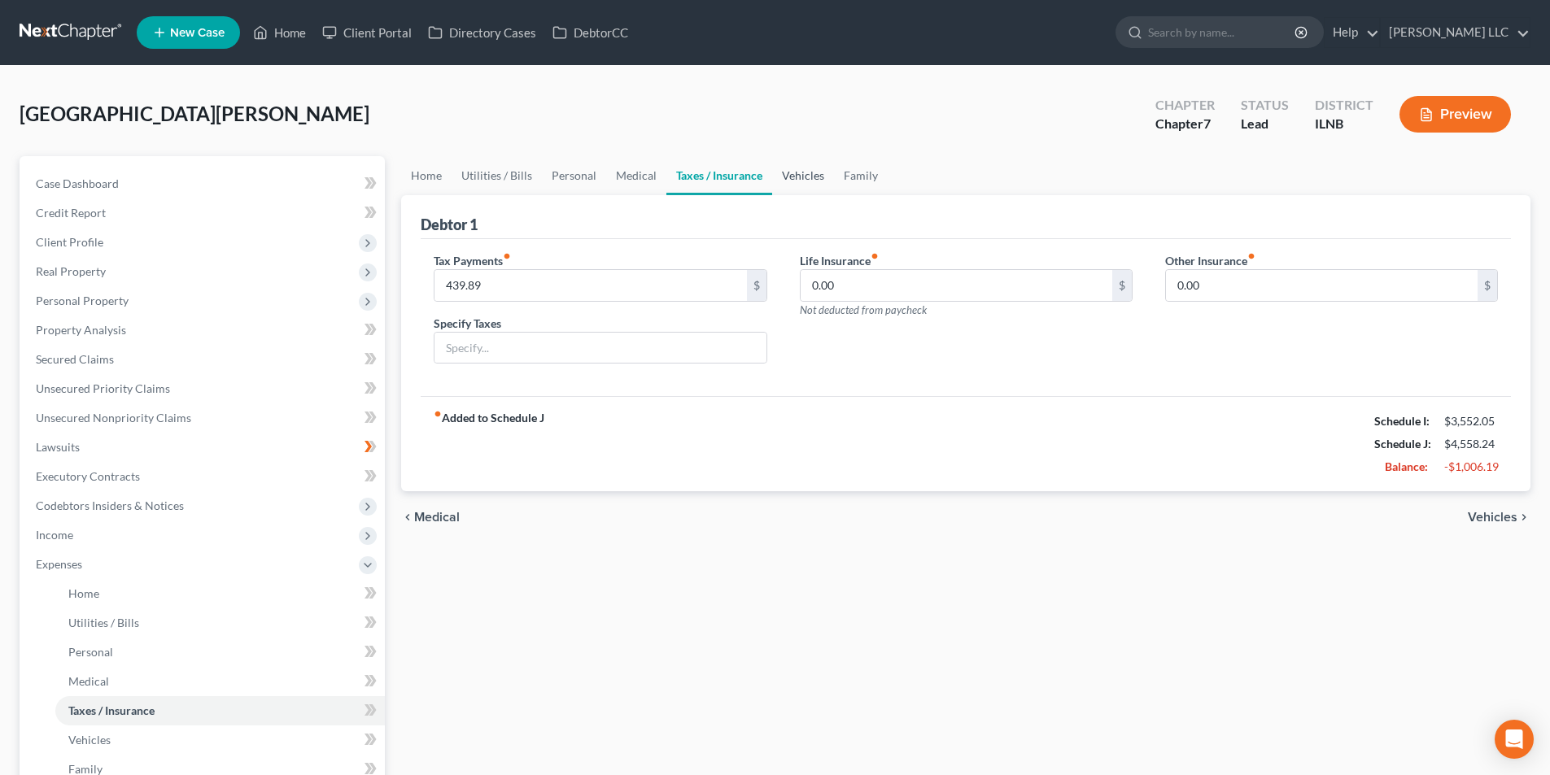
click at [797, 168] on link "Vehicles" at bounding box center [803, 175] width 62 height 39
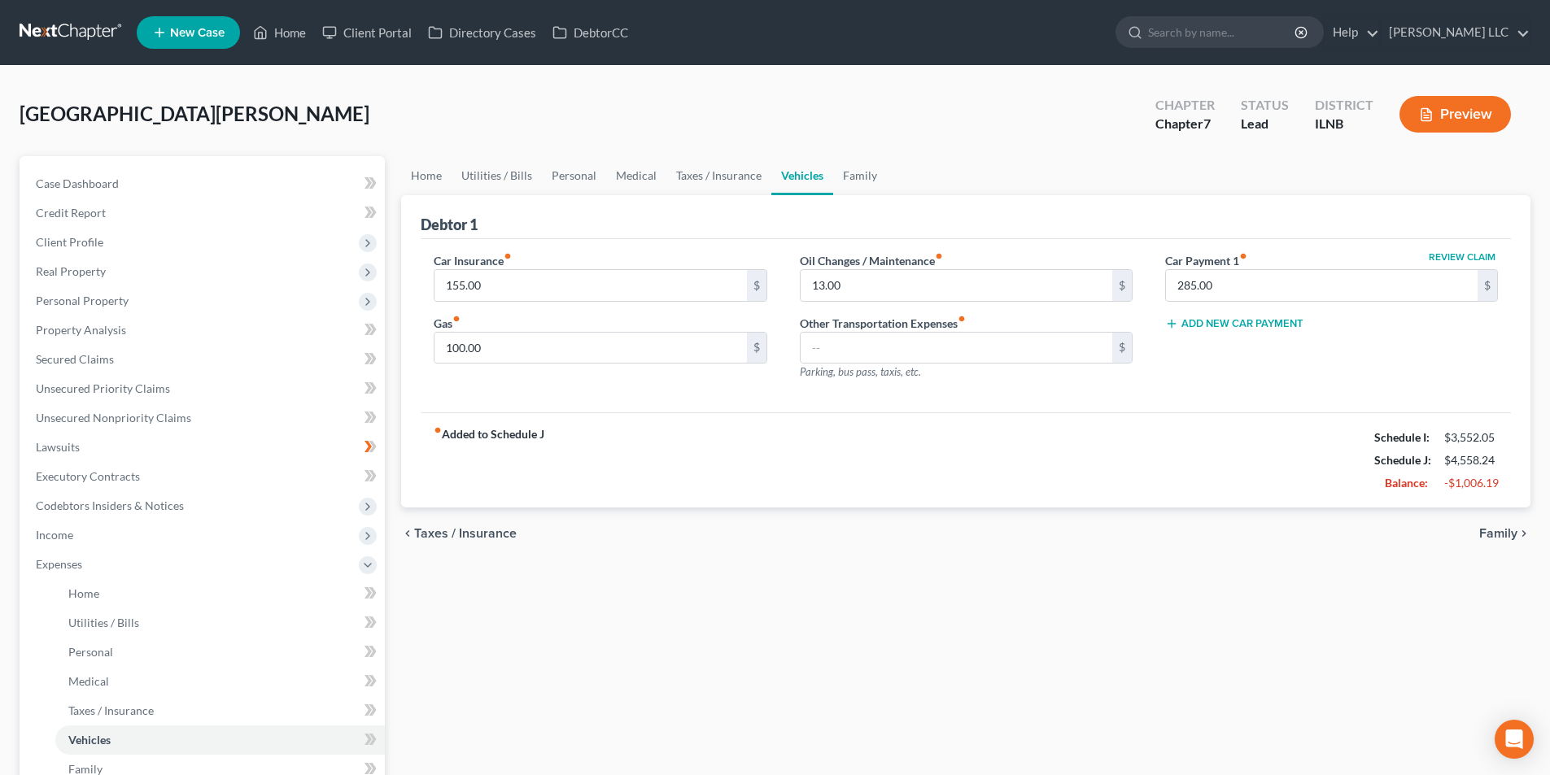
click at [1493, 529] on span "Family" at bounding box center [1498, 533] width 38 height 13
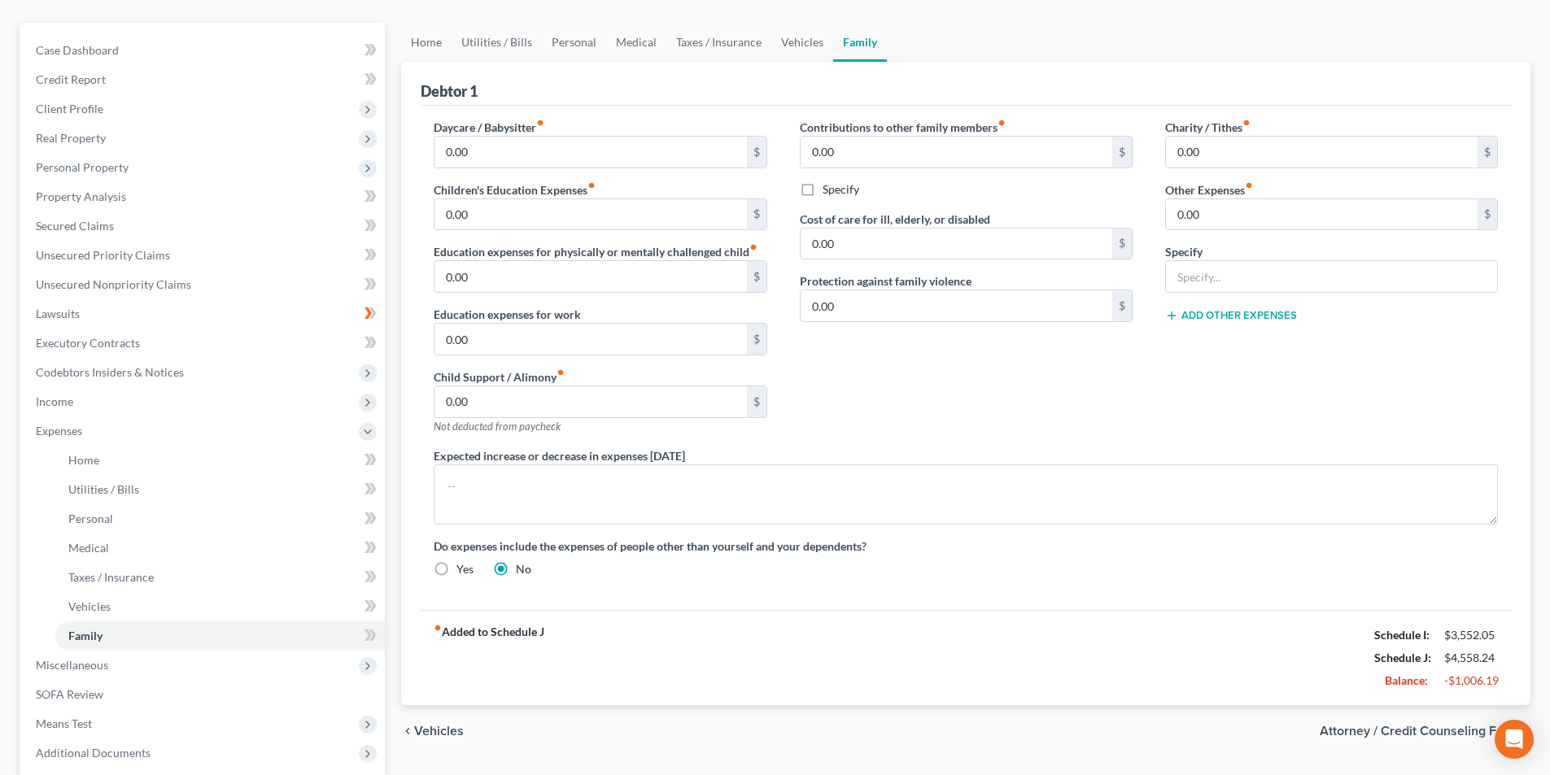
scroll to position [163, 0]
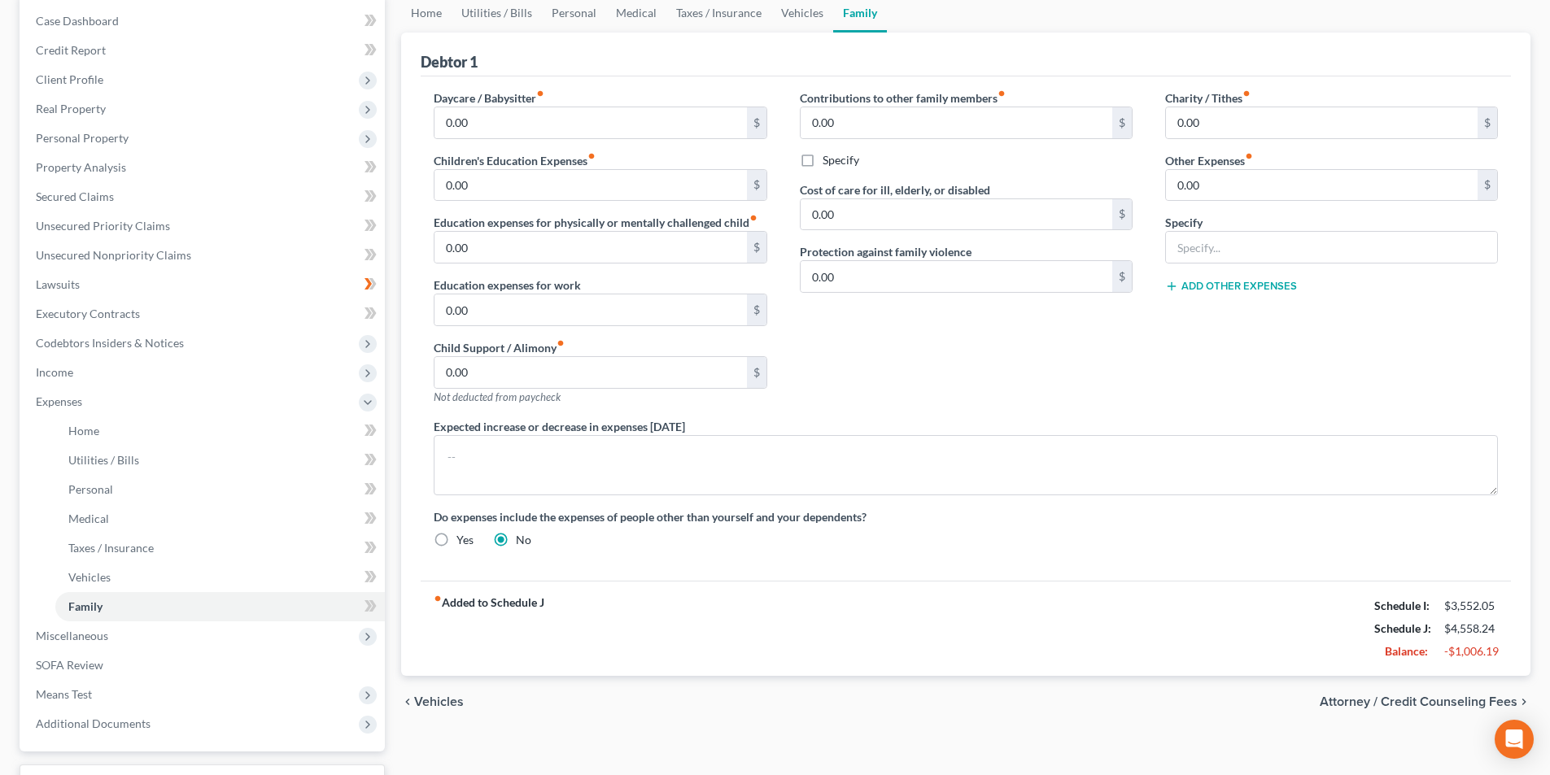
click at [1488, 704] on span "Attorney / Credit Counseling Fees" at bounding box center [1418, 701] width 198 height 13
select select "0"
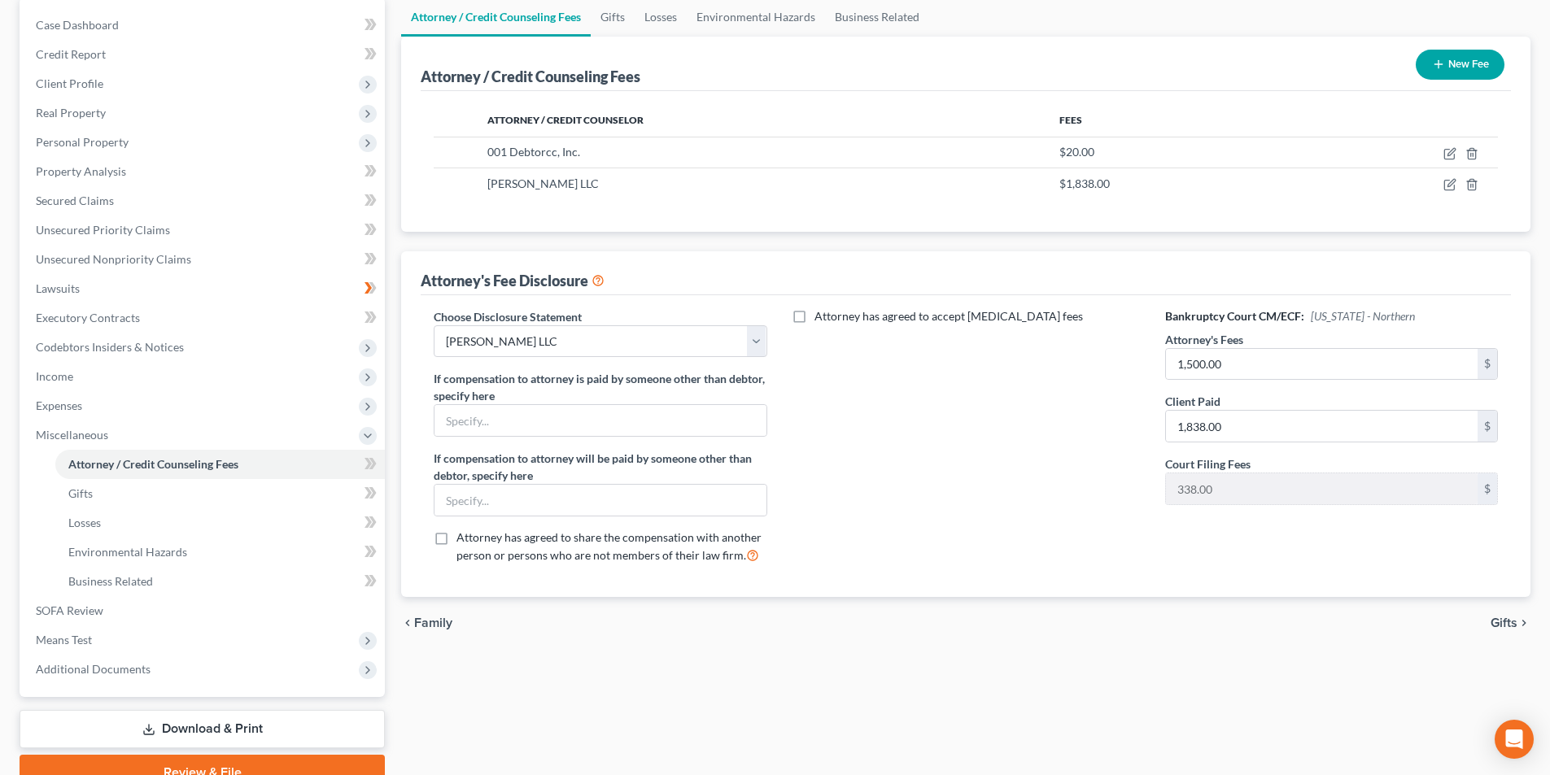
scroll to position [163, 0]
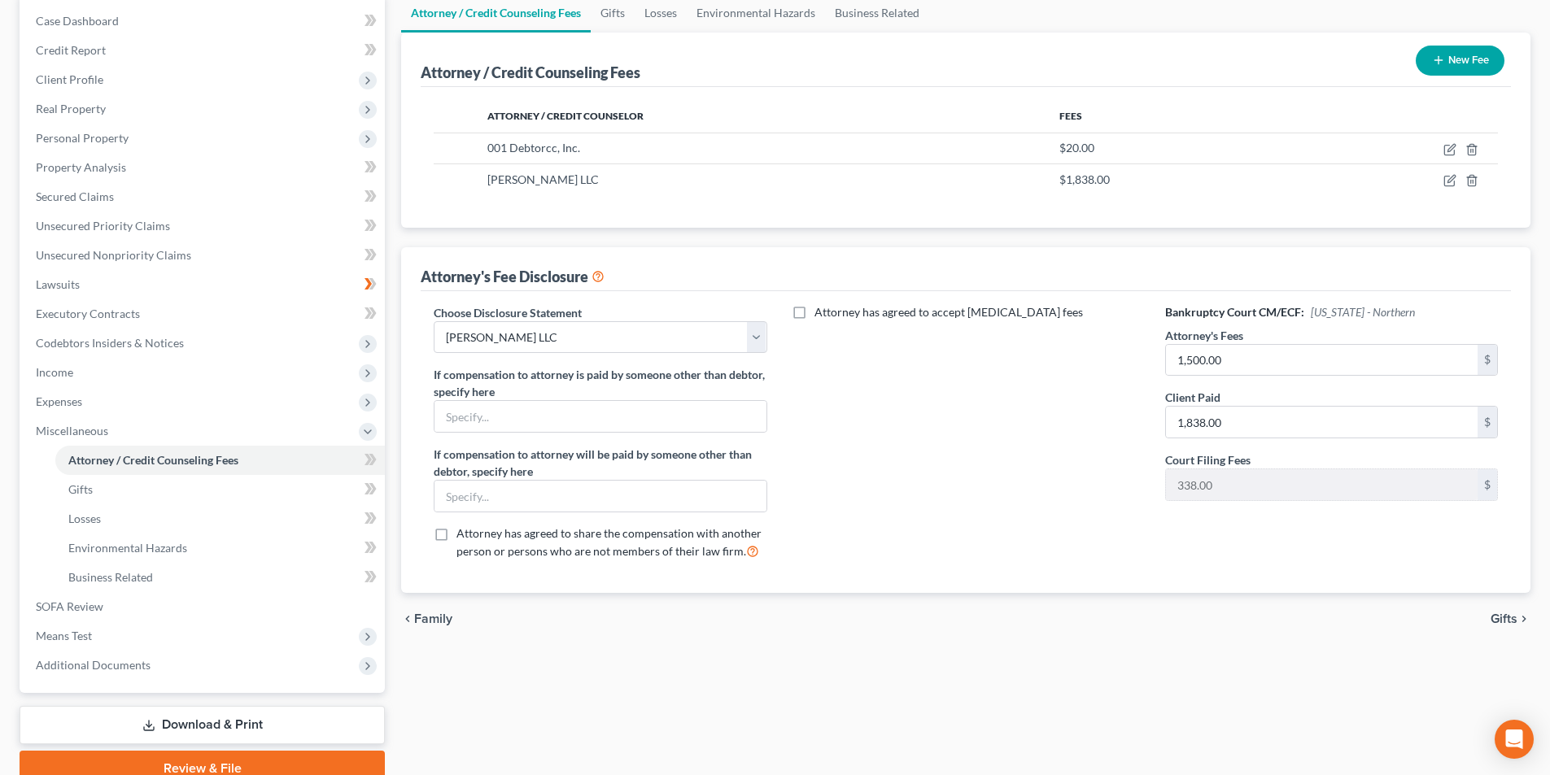
click at [1503, 621] on span "Gifts" at bounding box center [1503, 619] width 27 height 13
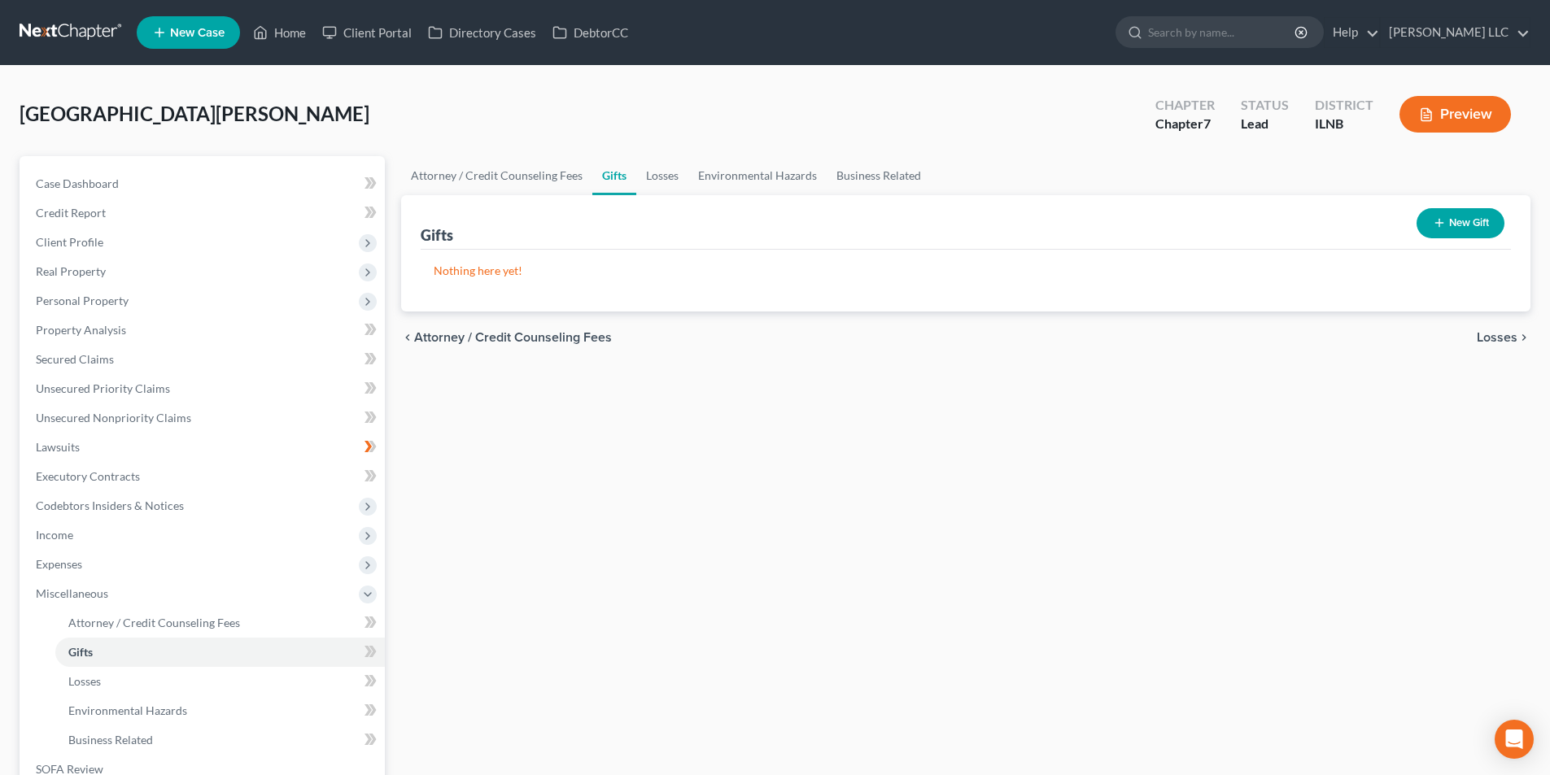
click at [1492, 342] on span "Losses" at bounding box center [1496, 337] width 41 height 13
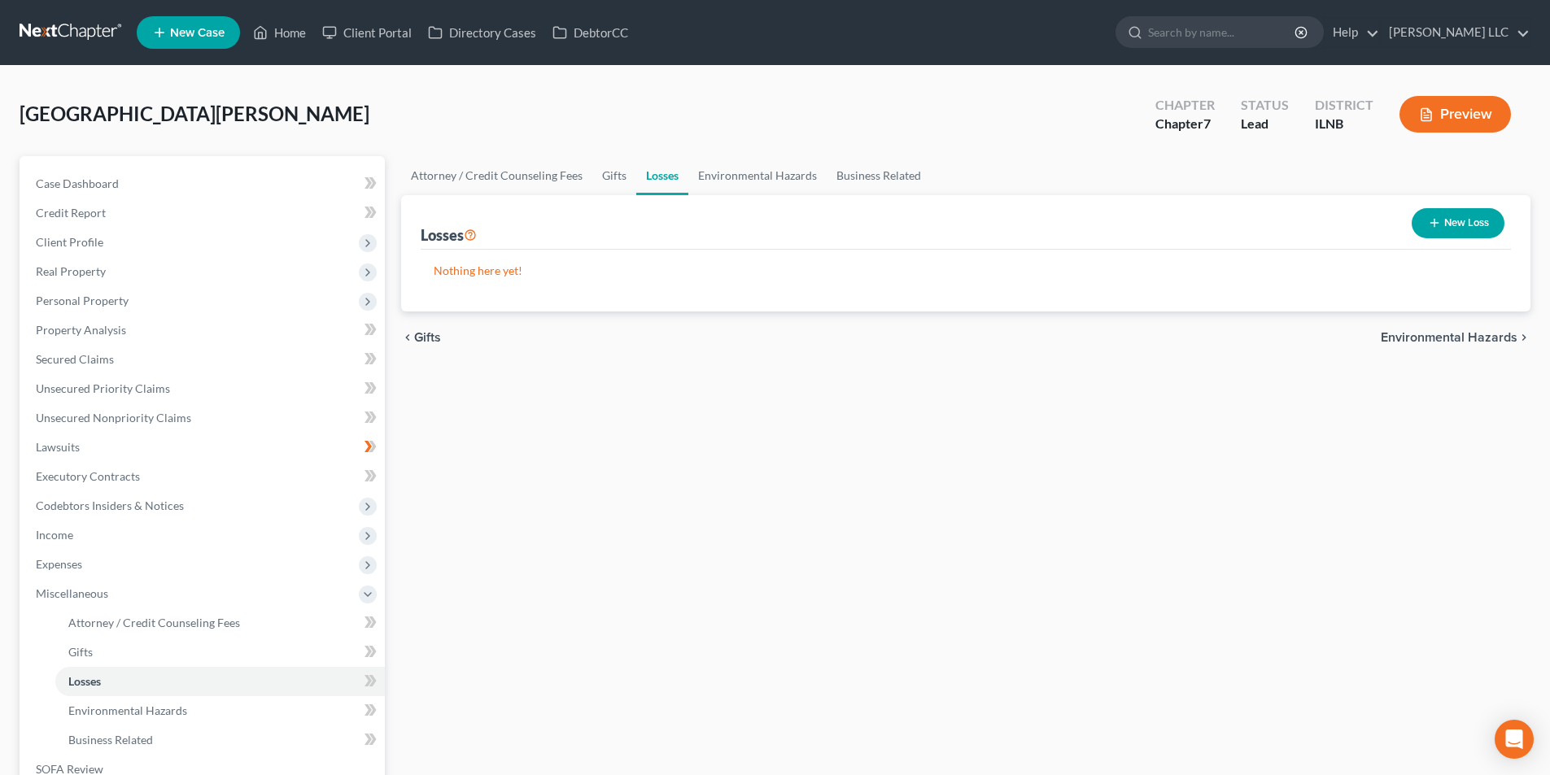
click at [1490, 340] on span "Environmental Hazards" at bounding box center [1448, 337] width 137 height 13
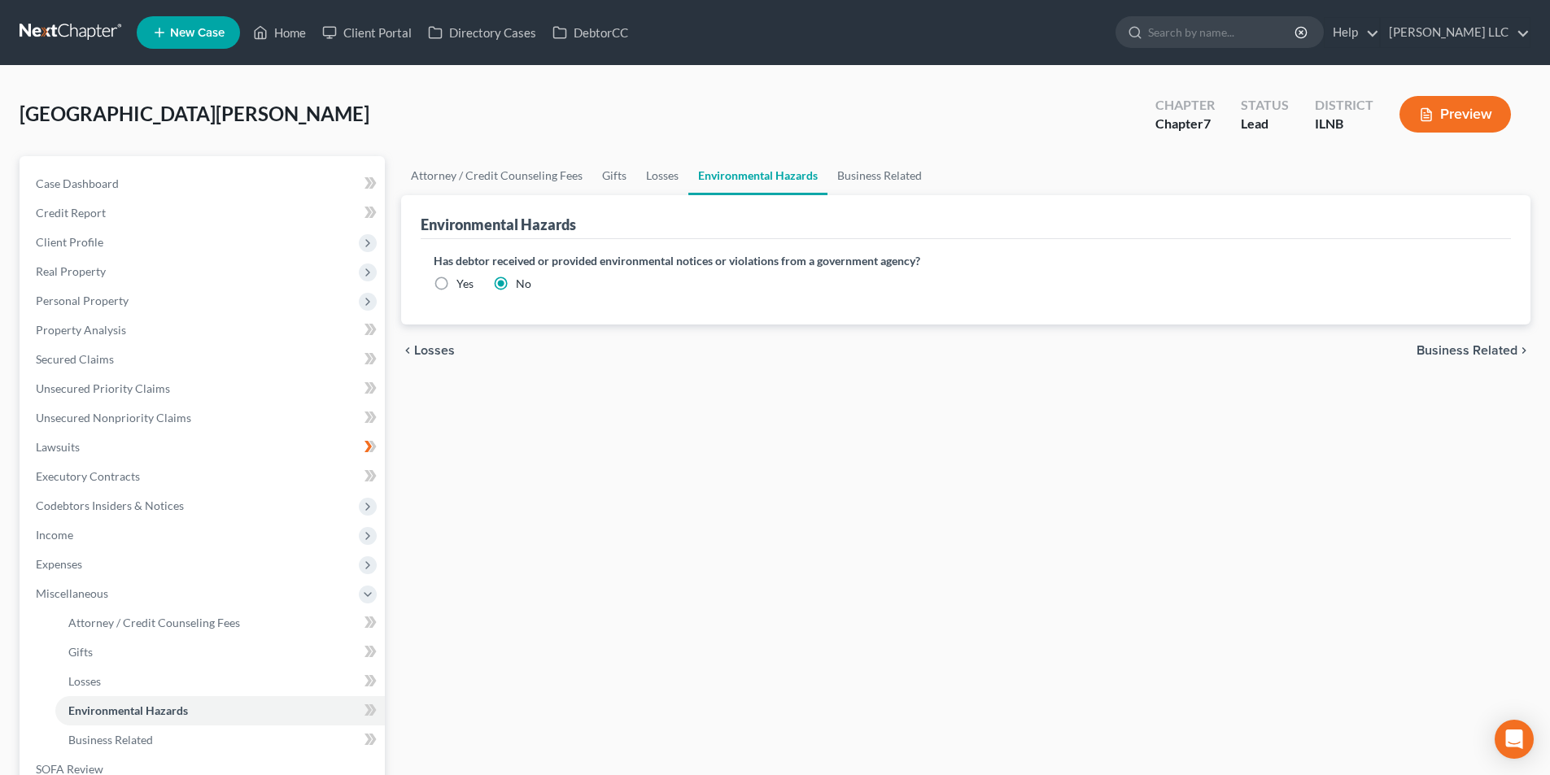
click at [1490, 347] on span "Business Related" at bounding box center [1466, 350] width 101 height 13
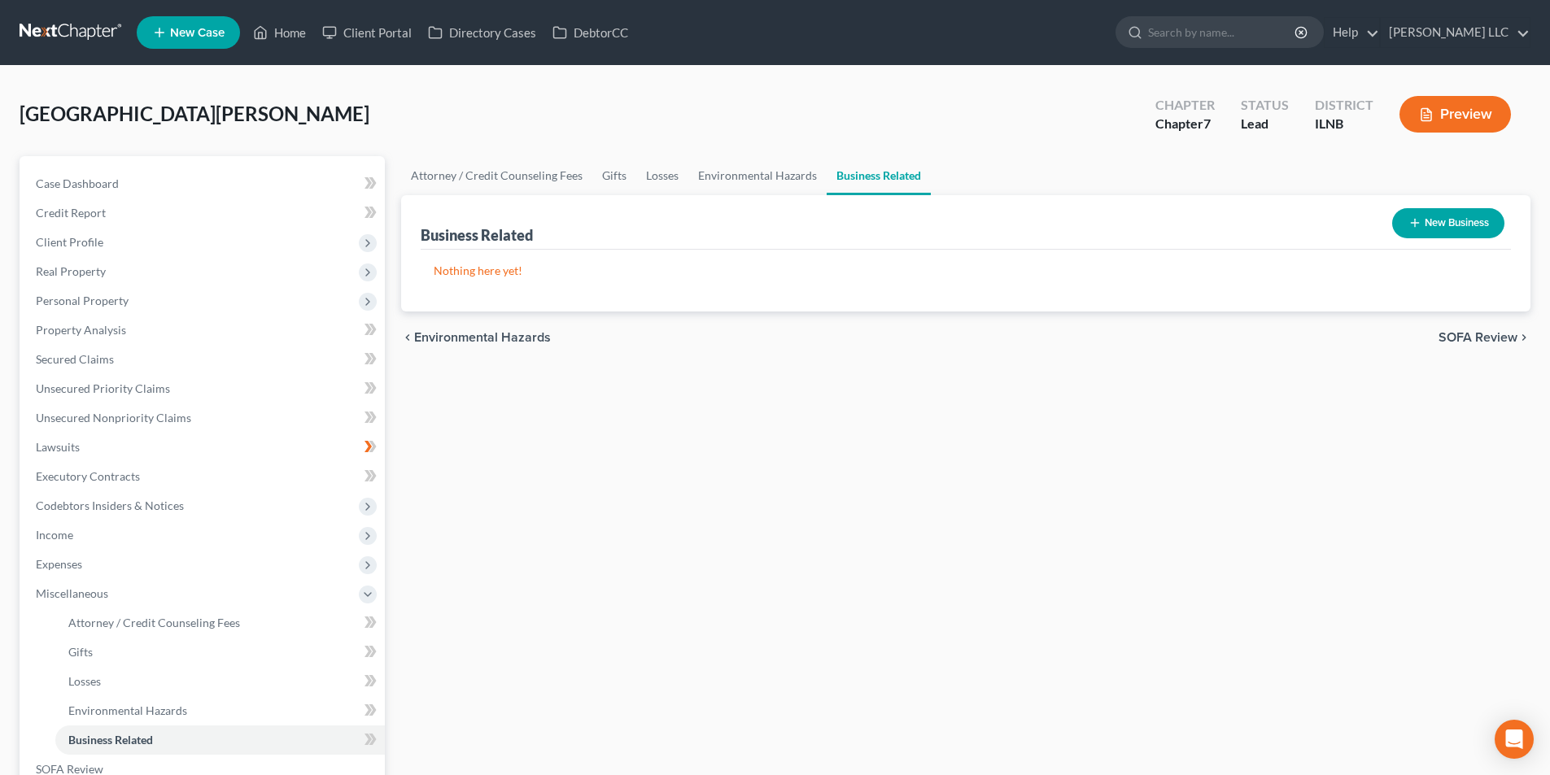
click at [1486, 336] on span "SOFA Review" at bounding box center [1477, 337] width 79 height 13
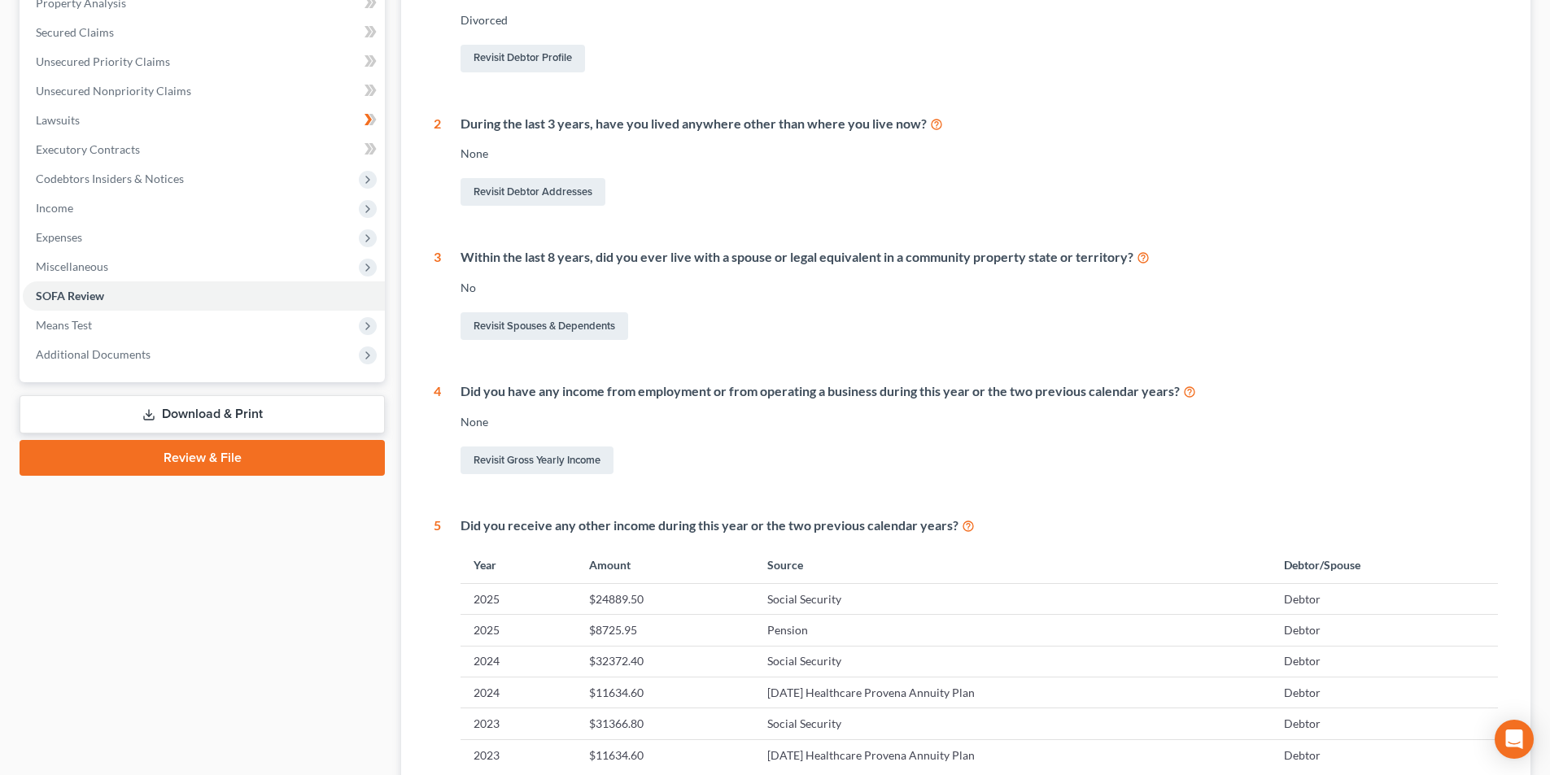
scroll to position [54, 0]
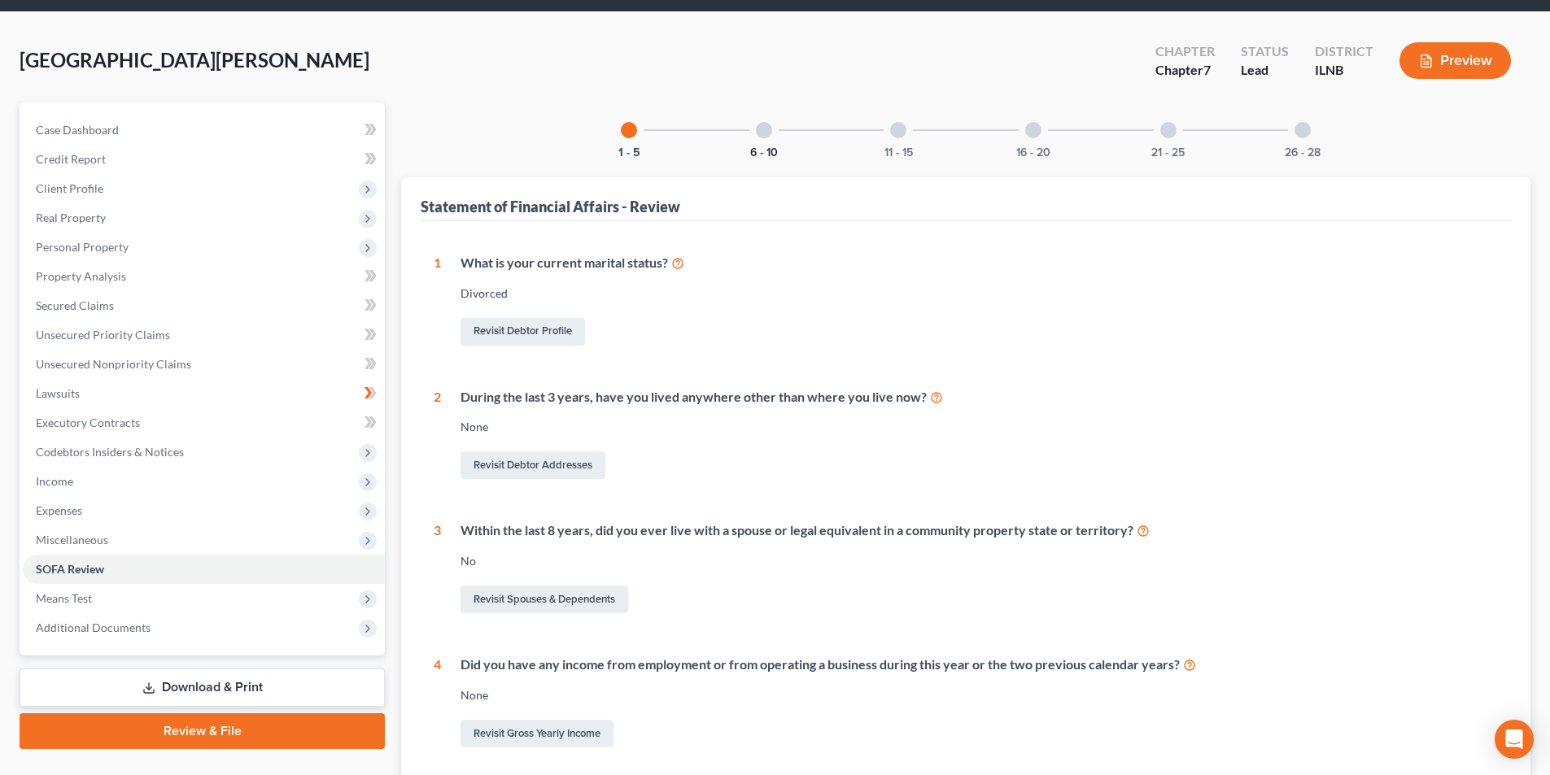
click at [775, 148] on button "6 - 10" at bounding box center [764, 152] width 28 height 11
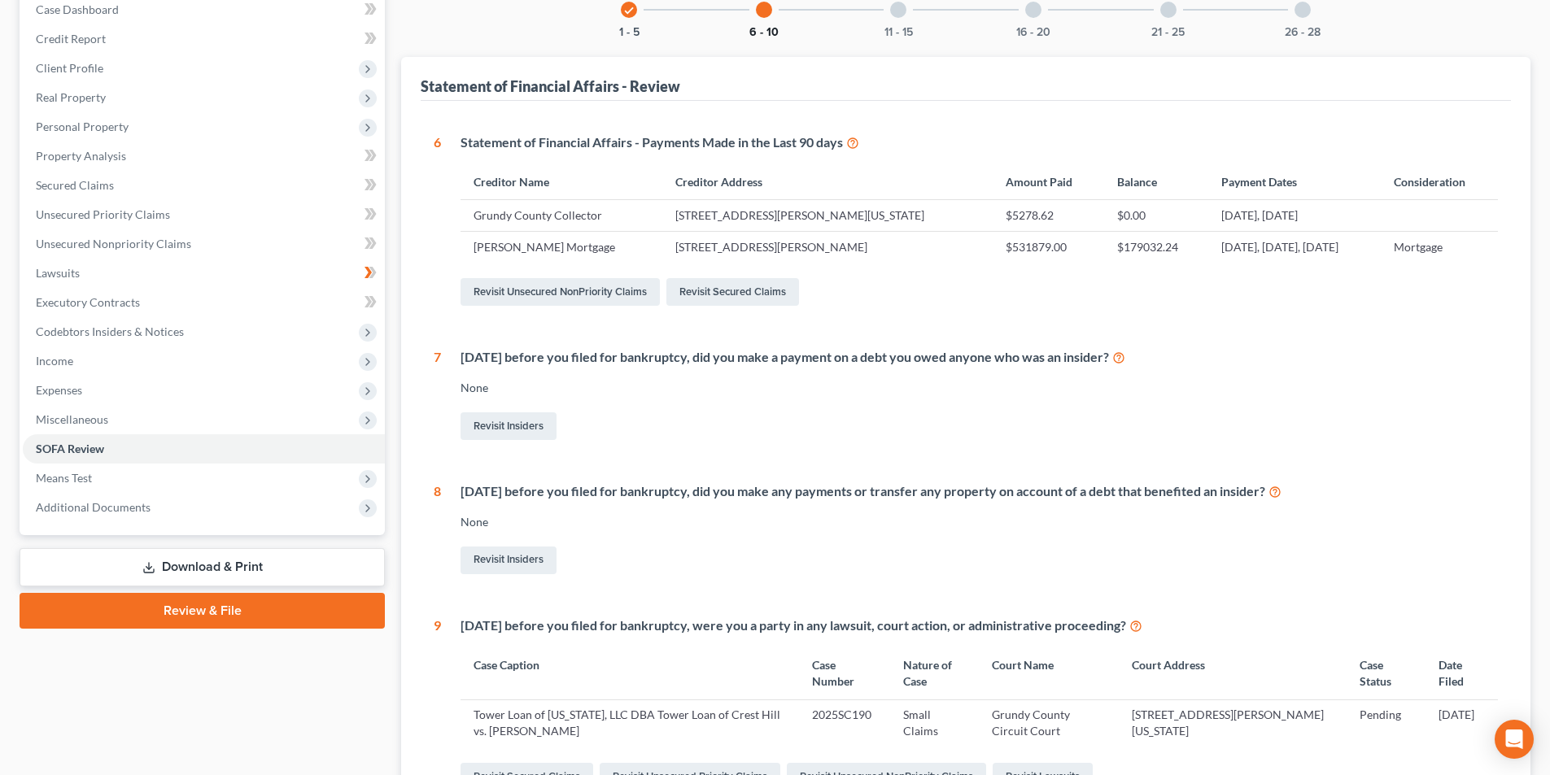
scroll to position [142, 0]
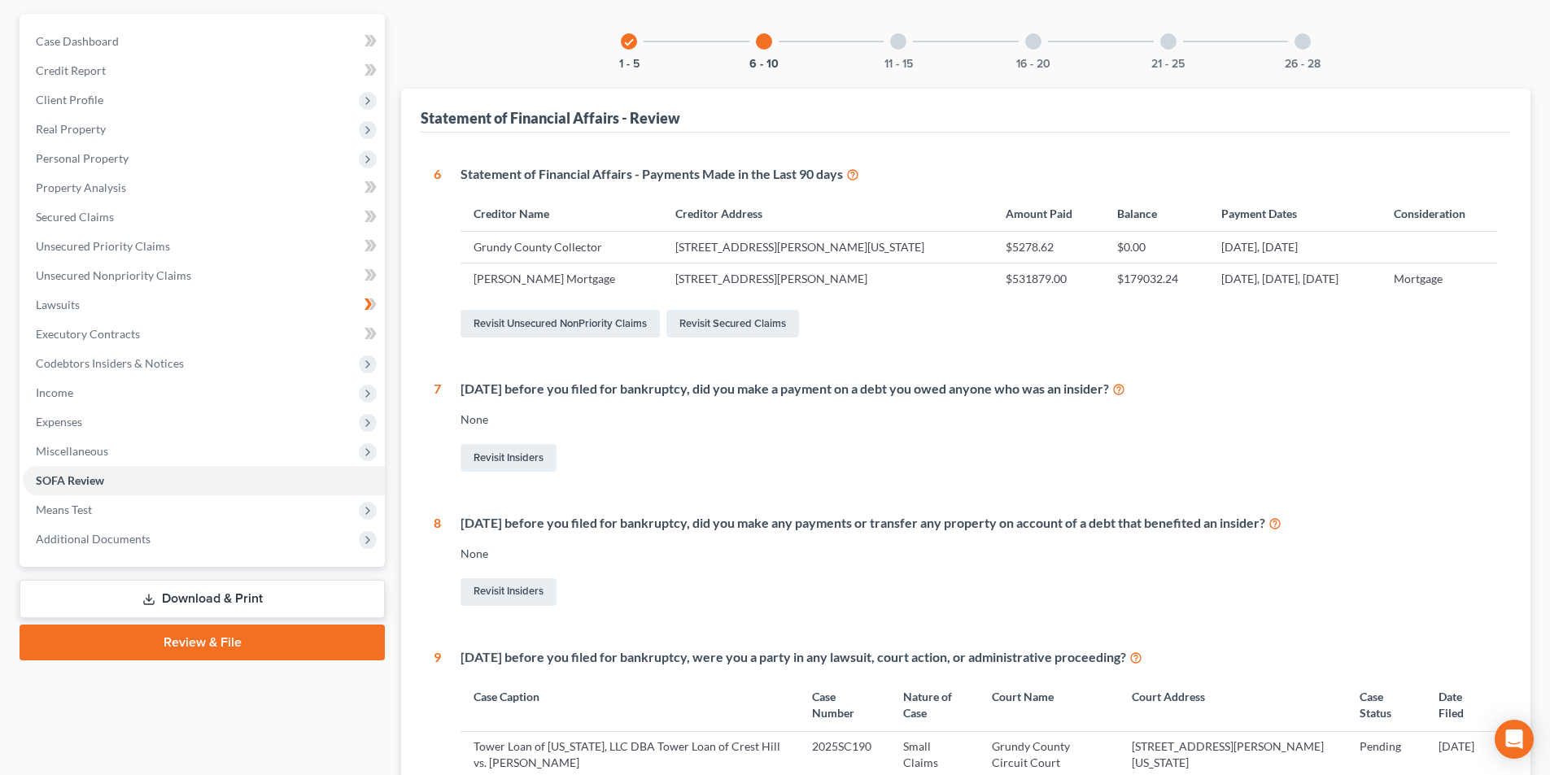
click at [887, 53] on div "11 - 15" at bounding box center [897, 41] width 55 height 55
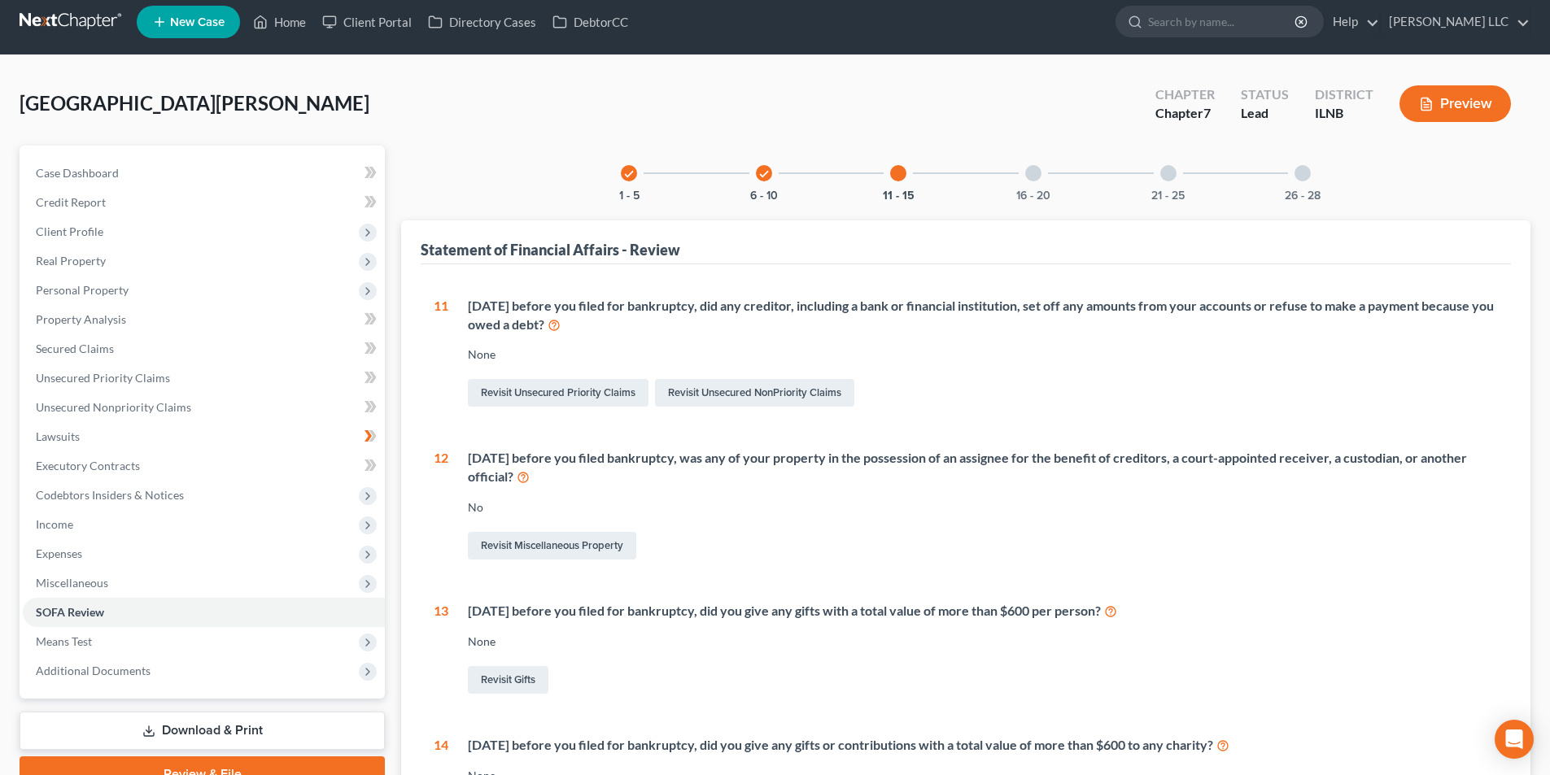
scroll to position [0, 0]
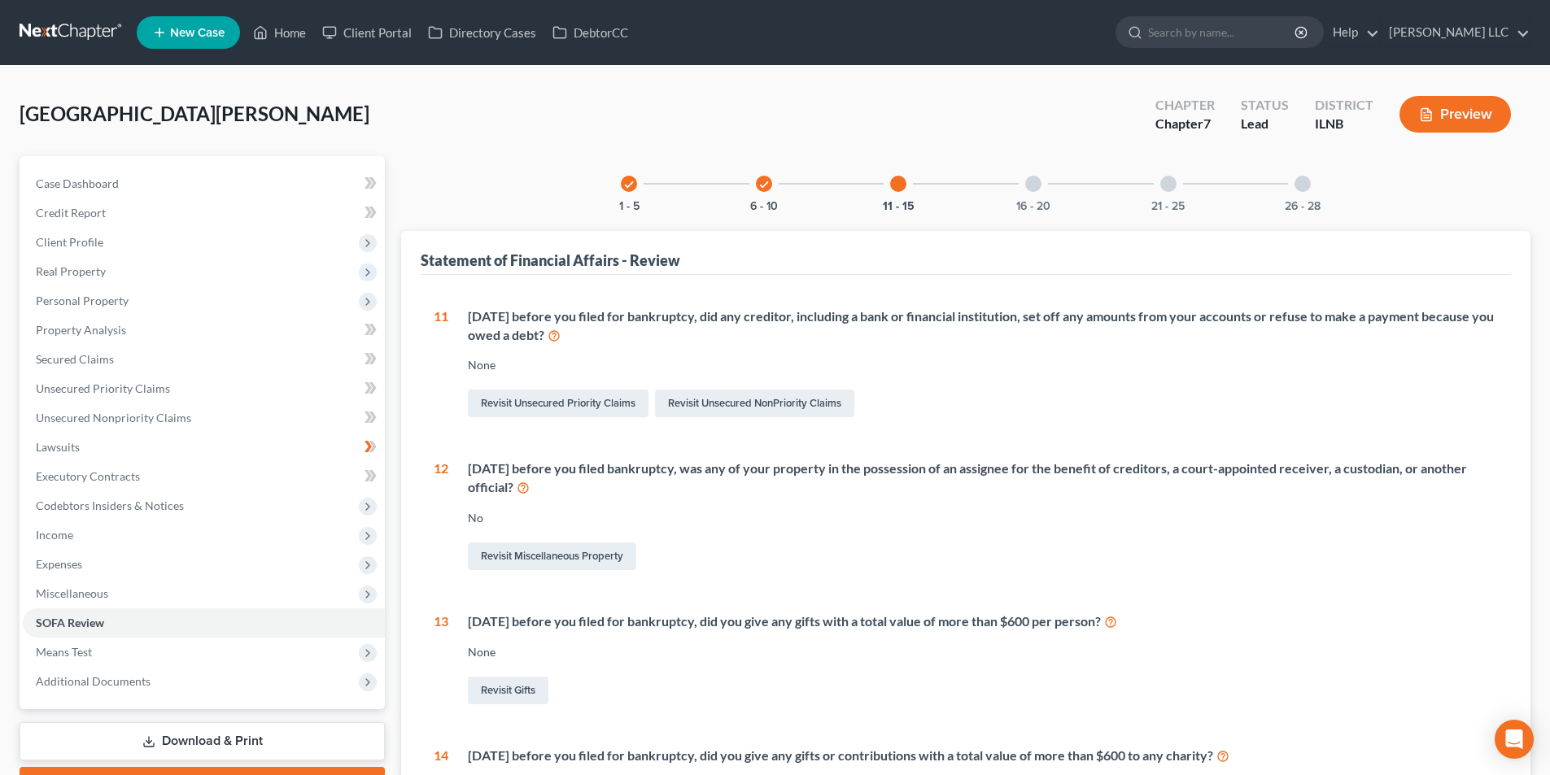
drag, startPoint x: 1021, startPoint y: 191, endPoint x: 1136, endPoint y: 261, distance: 135.0
click at [1022, 191] on div "16 - 20" at bounding box center [1032, 183] width 55 height 55
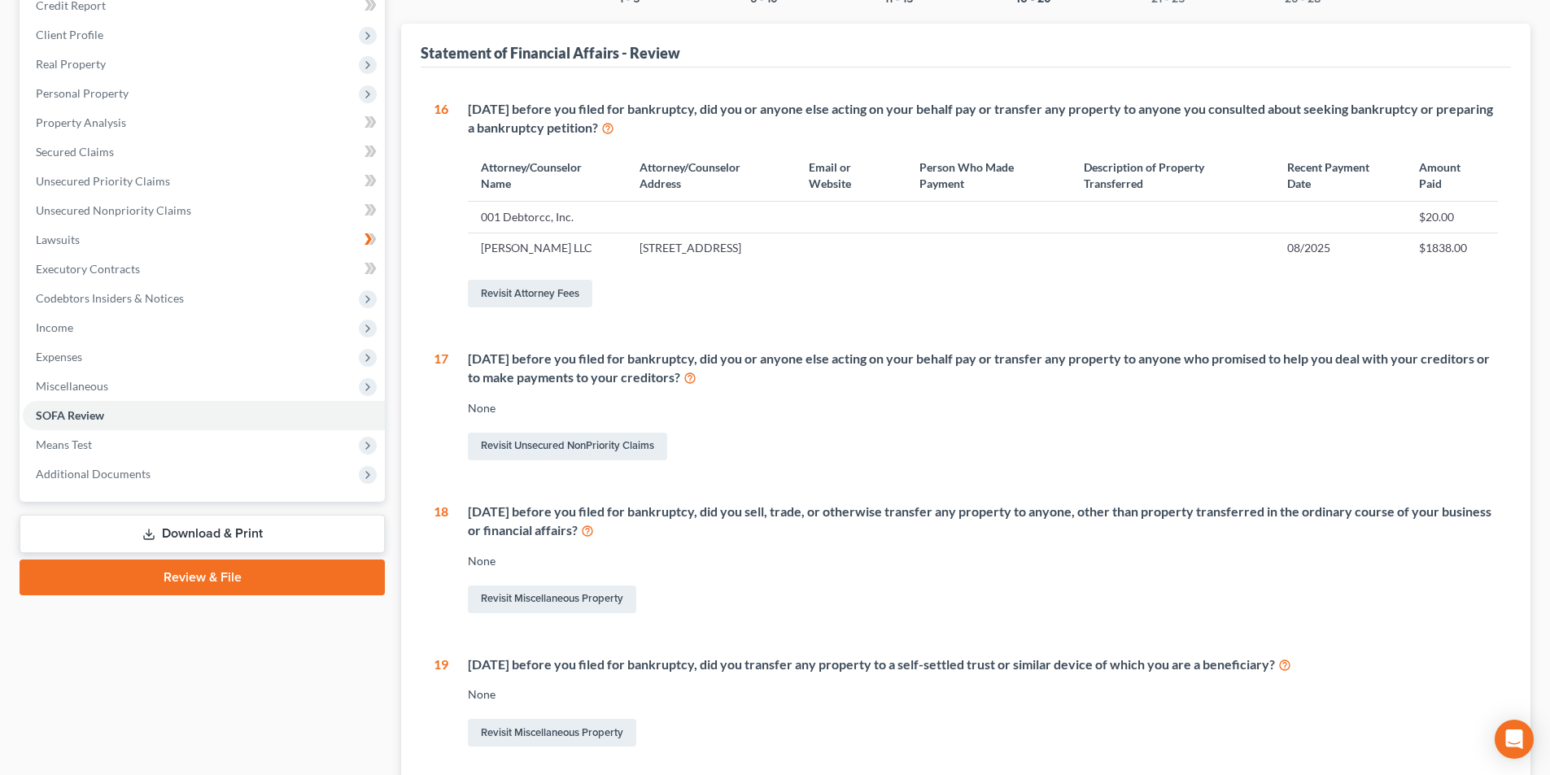
scroll to position [244, 0]
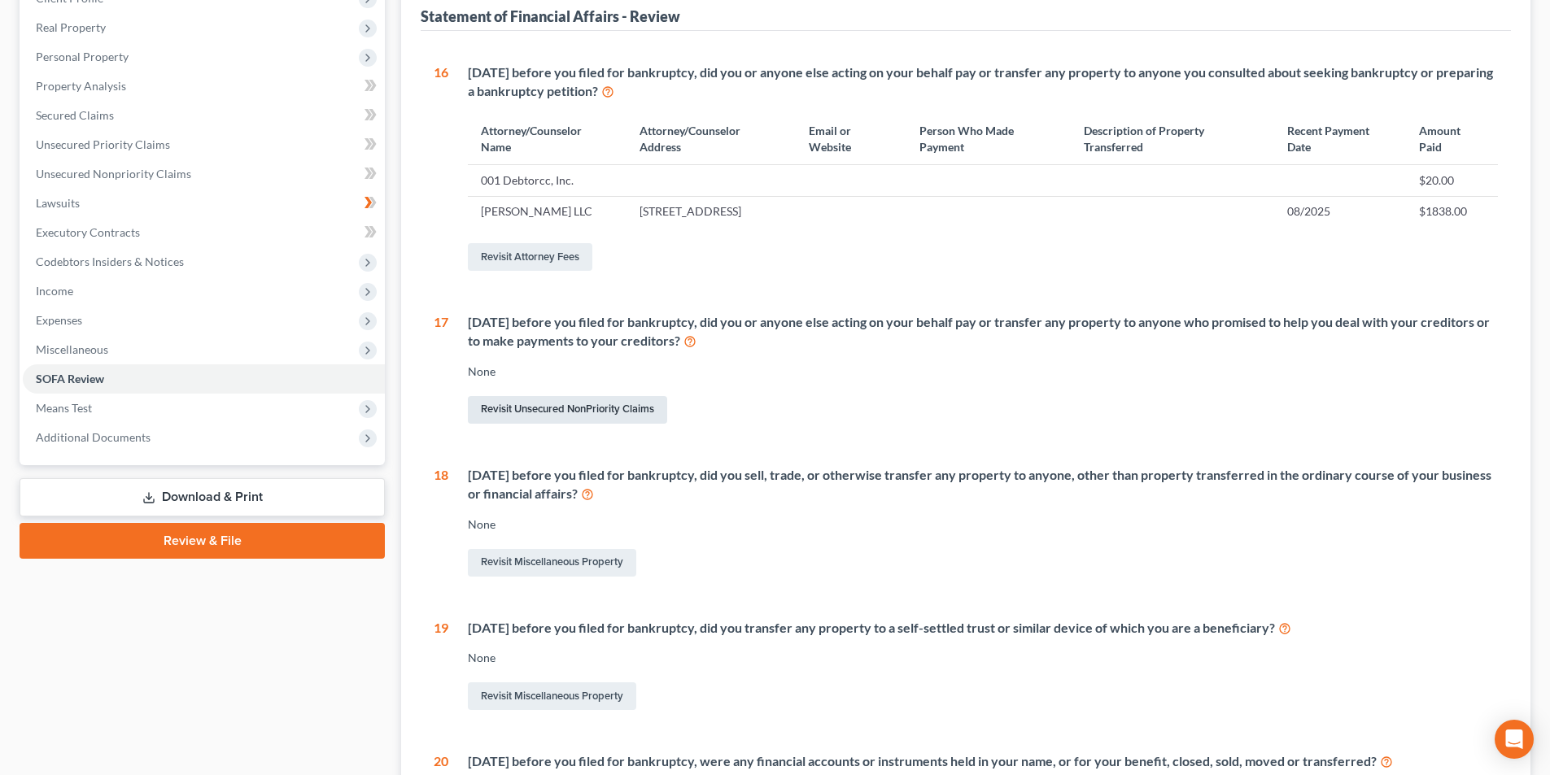
click at [649, 424] on link "Revisit Unsecured NonPriority Claims" at bounding box center [567, 410] width 199 height 28
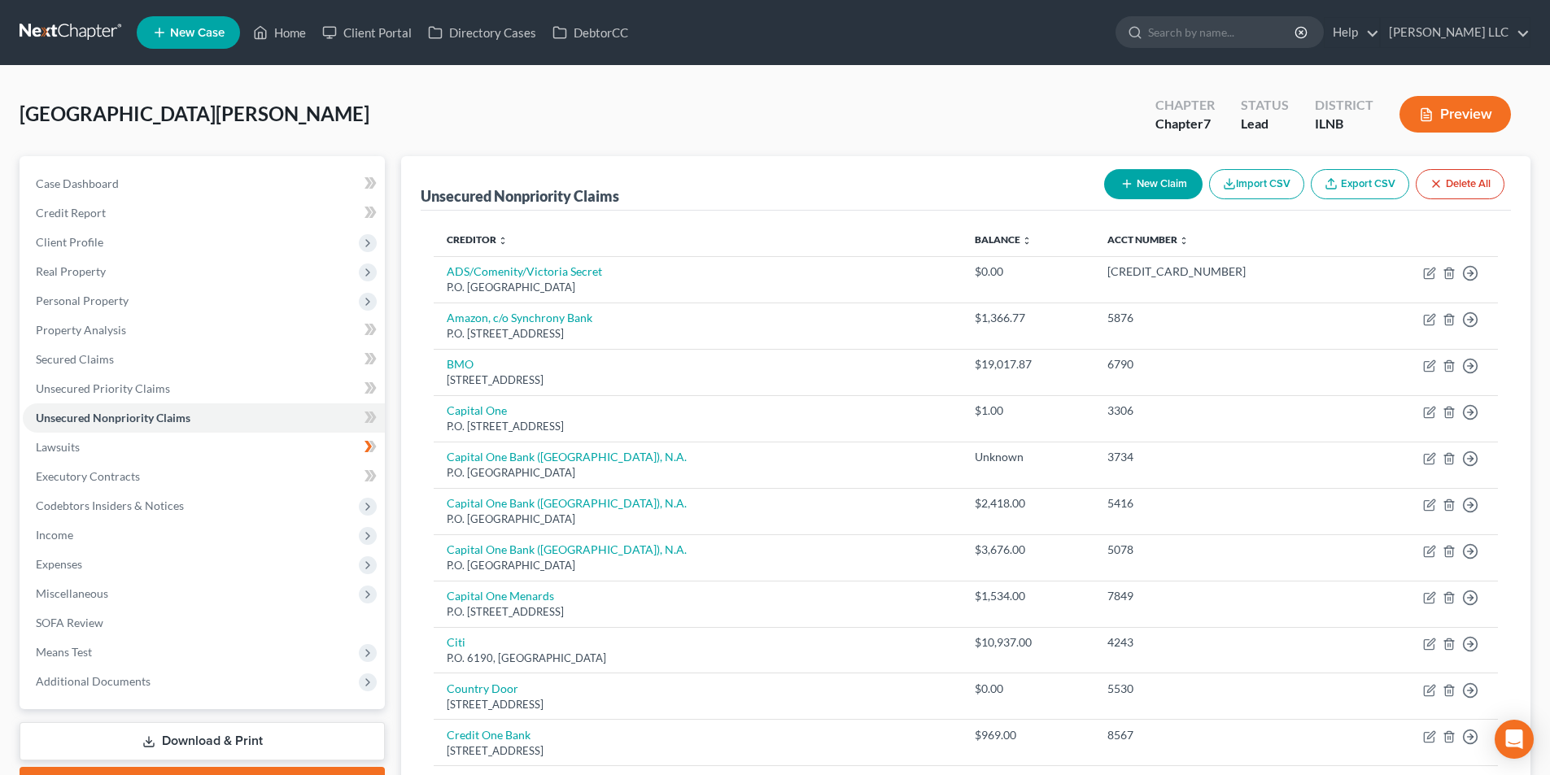
click at [1146, 178] on button "New Claim" at bounding box center [1153, 184] width 98 height 30
select select "0"
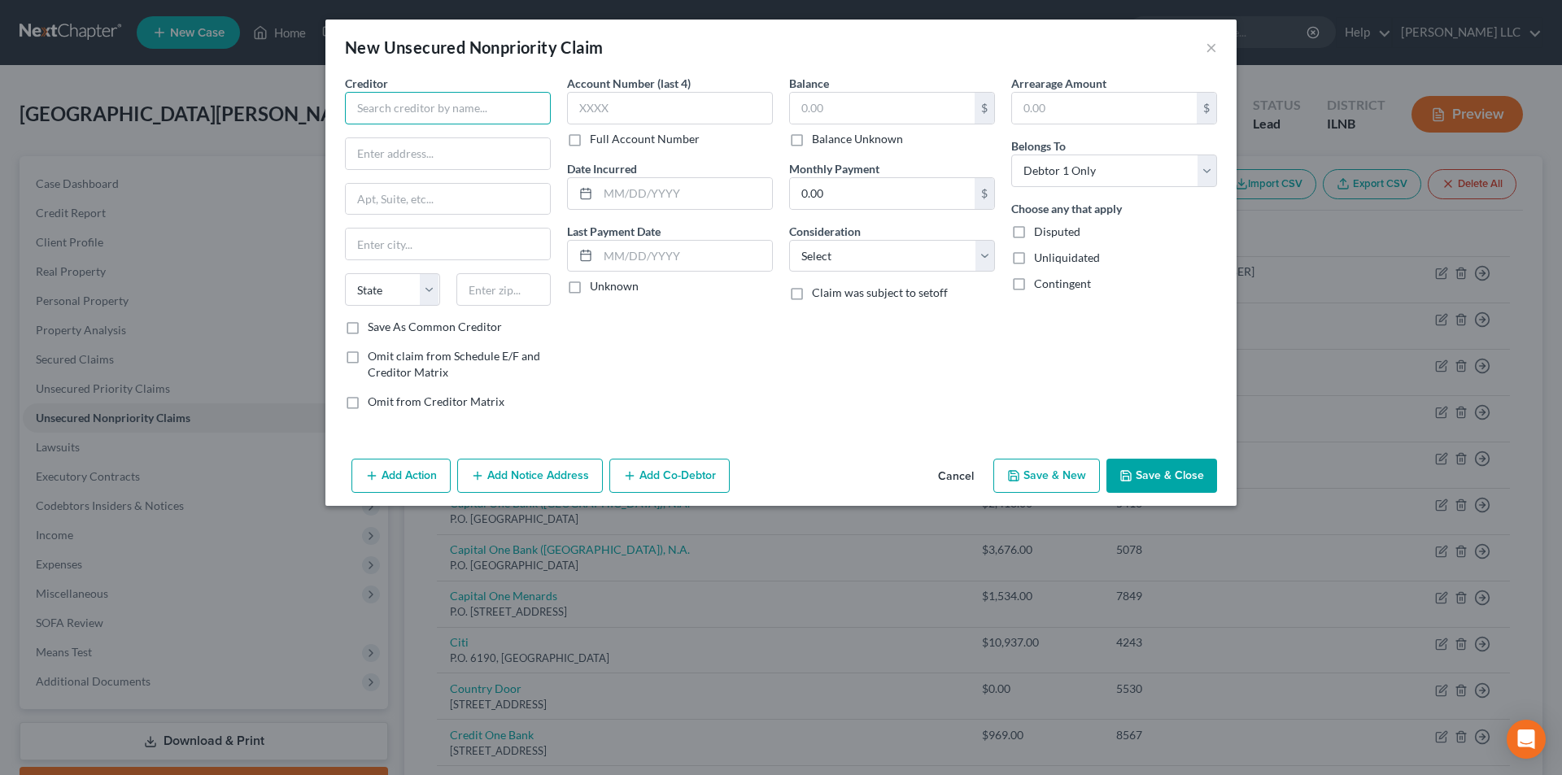
click at [461, 116] on input "text" at bounding box center [448, 108] width 206 height 33
click at [445, 116] on input "Five Lakes" at bounding box center [448, 108] width 206 height 33
type input "Five Lakes Law Group"
drag, startPoint x: 490, startPoint y: 153, endPoint x: 539, endPoint y: 156, distance: 49.7
click at [539, 156] on input "26711 Northwestern Hwy #350" at bounding box center [448, 153] width 204 height 31
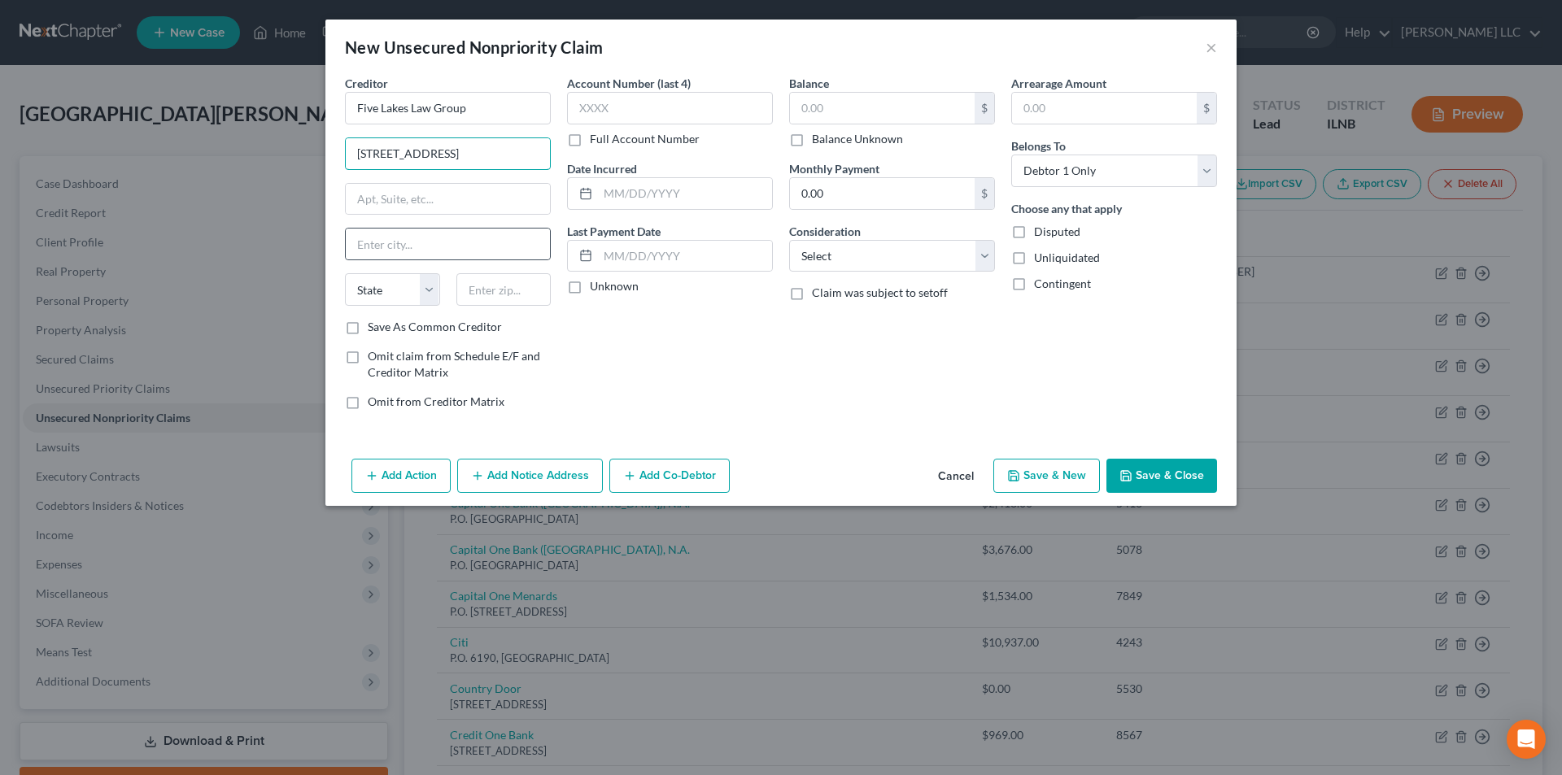
type input "26711 Northwestern Hwy"
drag, startPoint x: 389, startPoint y: 228, endPoint x: 379, endPoint y: 207, distance: 23.3
click at [390, 228] on div at bounding box center [448, 244] width 206 height 33
click at [379, 198] on input "text" at bounding box center [448, 199] width 204 height 31
paste input "#350"
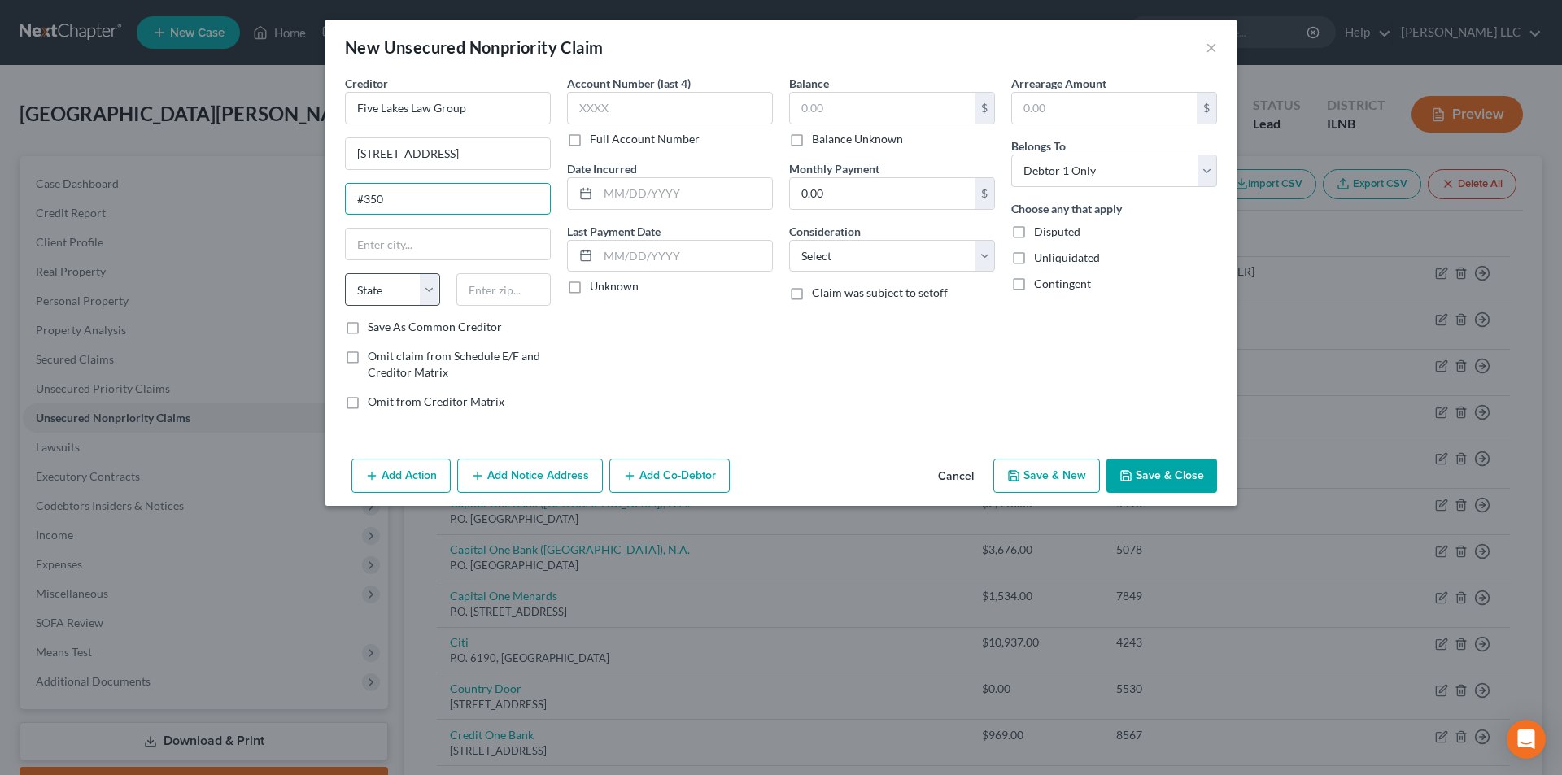
type input "#350"
drag, startPoint x: 373, startPoint y: 284, endPoint x: 370, endPoint y: 256, distance: 27.8
click at [373, 284] on select "State AL AK AR AZ CA CO CT DE DC FL GA GU HI ID IL IN IA KS KY LA ME MD MA MI M…" at bounding box center [392, 289] width 95 height 33
click at [373, 247] on input "text" at bounding box center [448, 244] width 204 height 31
type input "Southfield"
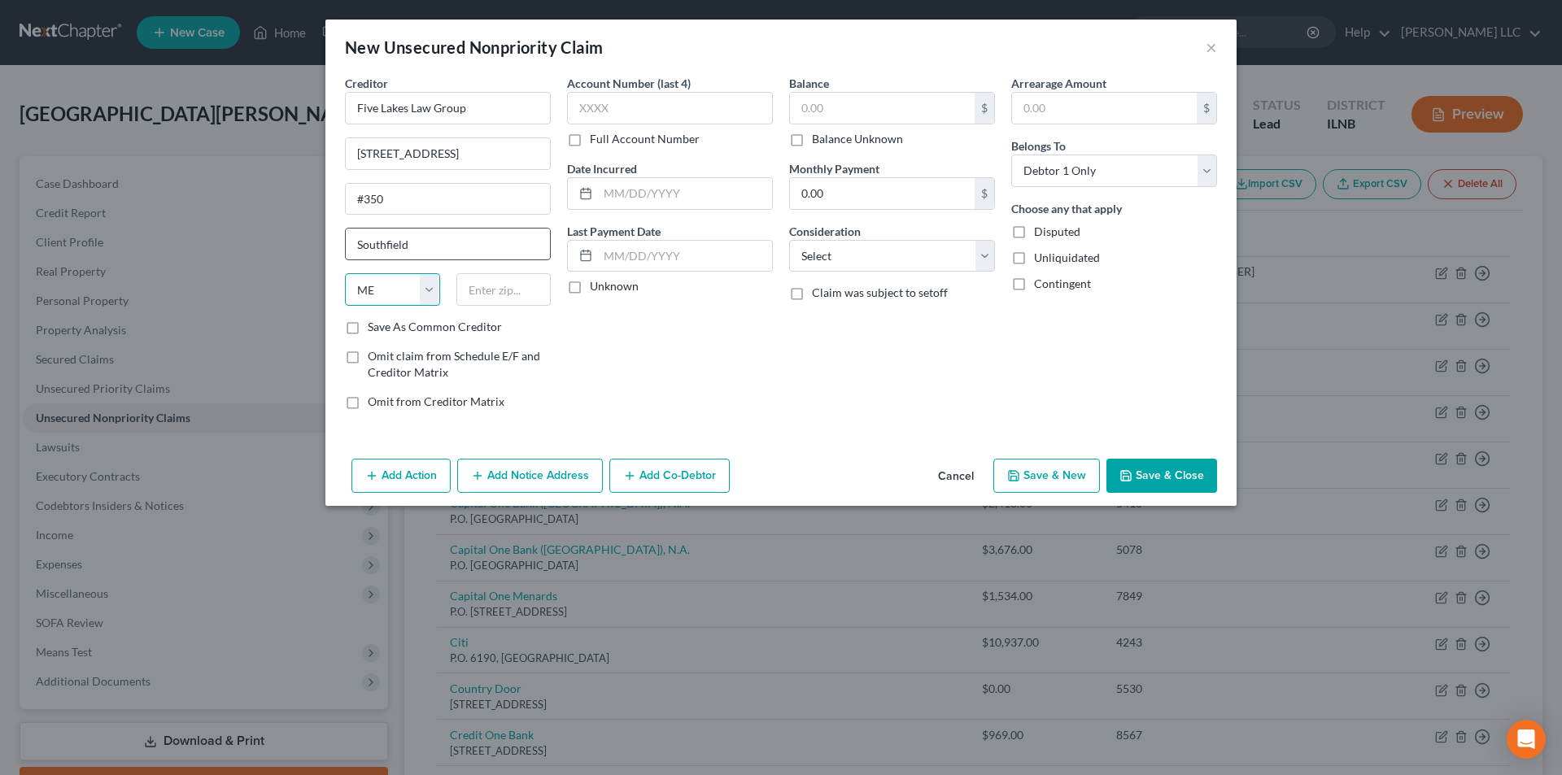
select select "23"
type input "48033"
click at [691, 418] on div "Account Number (last 4) Full Account Number Date Incurred Last Payment Date Unk…" at bounding box center [670, 249] width 222 height 348
click at [827, 263] on select "Select Cable / Satellite Services Collection Agency Credit Card Debt Debt Couns…" at bounding box center [892, 256] width 206 height 33
drag, startPoint x: 841, startPoint y: 195, endPoint x: 874, endPoint y: 182, distance: 35.0
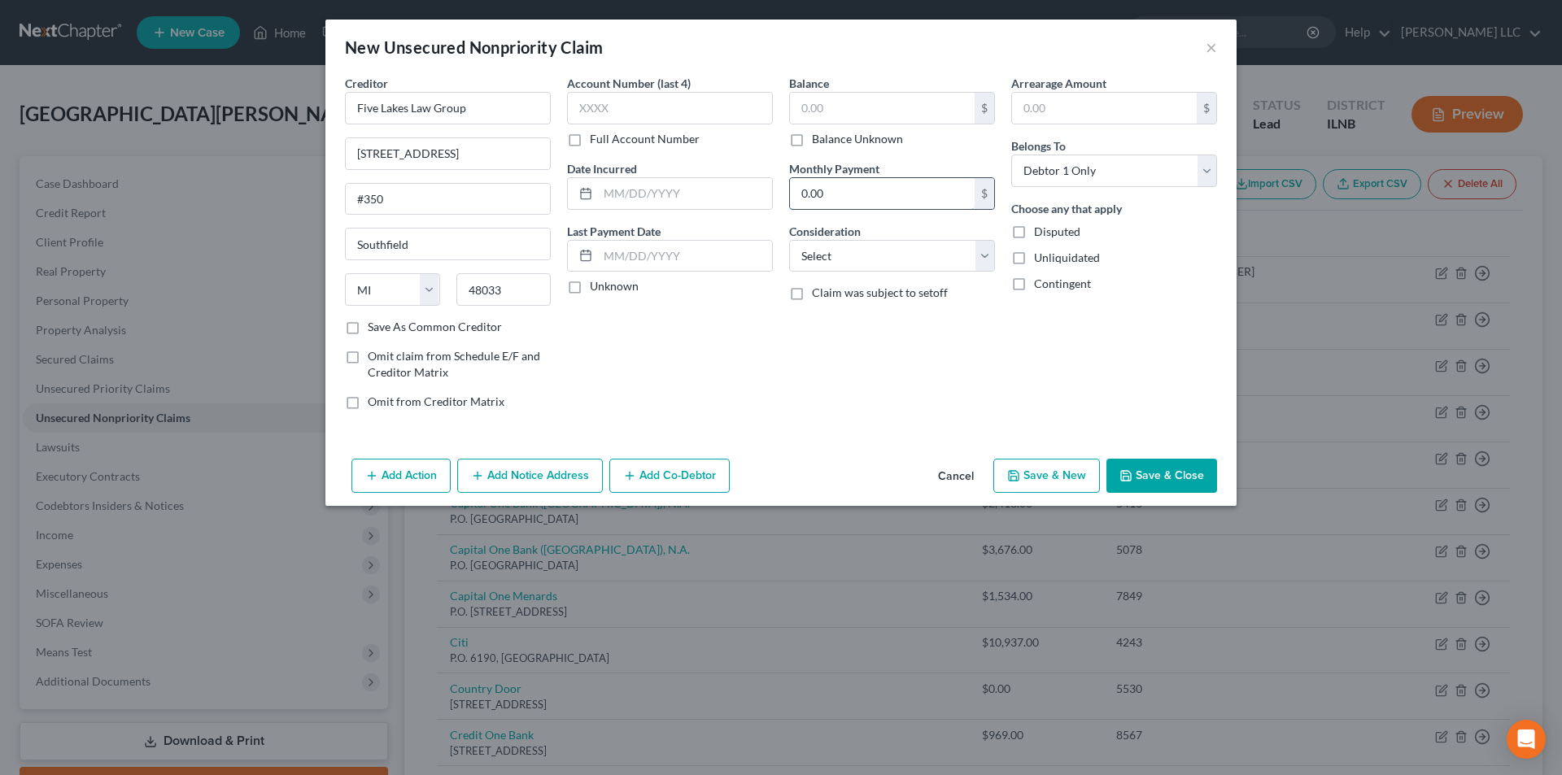
click at [839, 195] on input "0.00" at bounding box center [882, 193] width 185 height 31
click at [944, 206] on input "500" at bounding box center [882, 193] width 185 height 31
type input "5"
type input "587.93"
click at [910, 258] on select "Select Cable / Satellite Services Collection Agency Credit Card Debt Debt Couns…" at bounding box center [892, 256] width 206 height 33
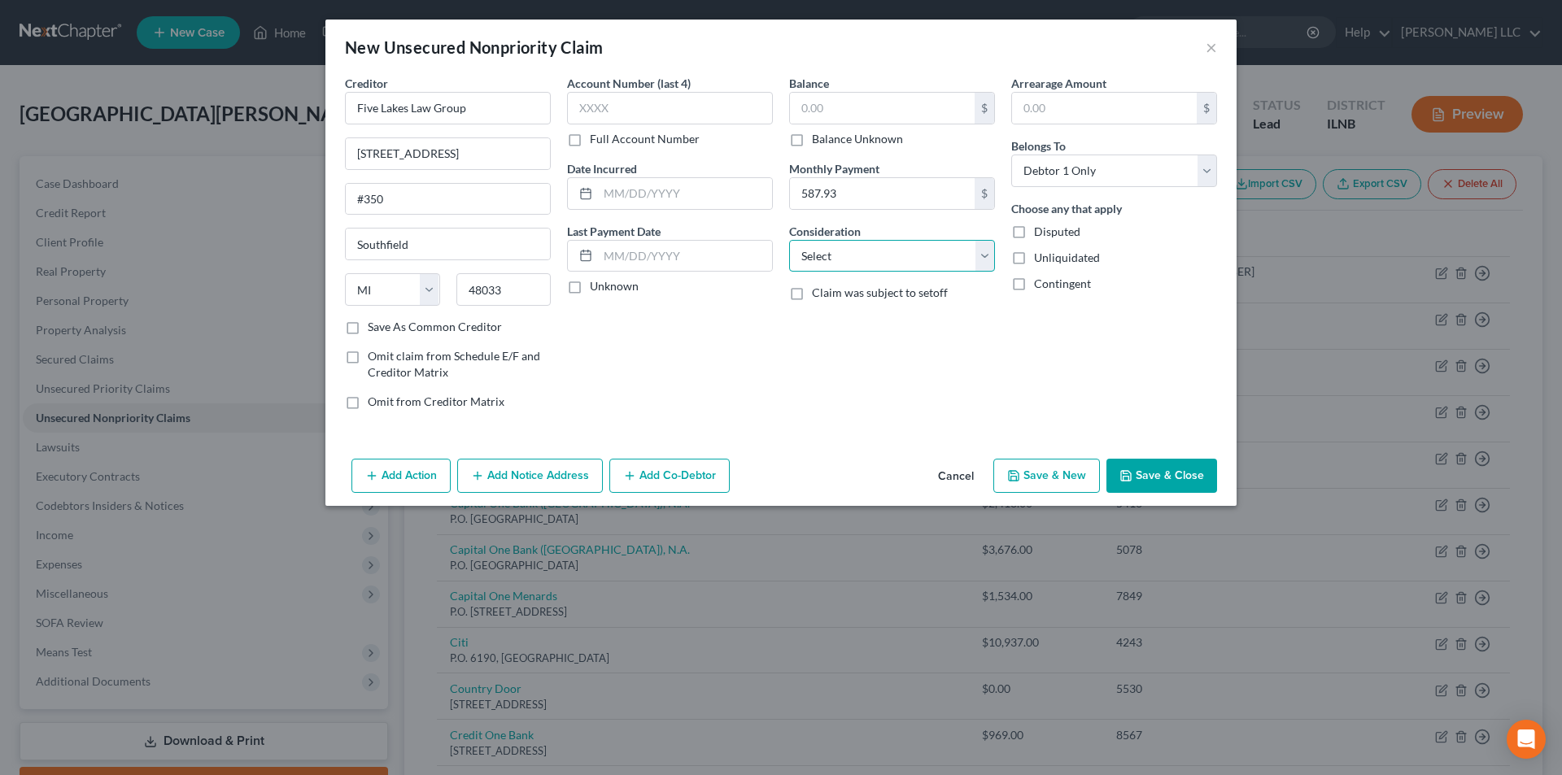
select select "3"
click at [789, 240] on select "Select Cable / Satellite Services Collection Agency Credit Card Debt Debt Couns…" at bounding box center [892, 256] width 206 height 33
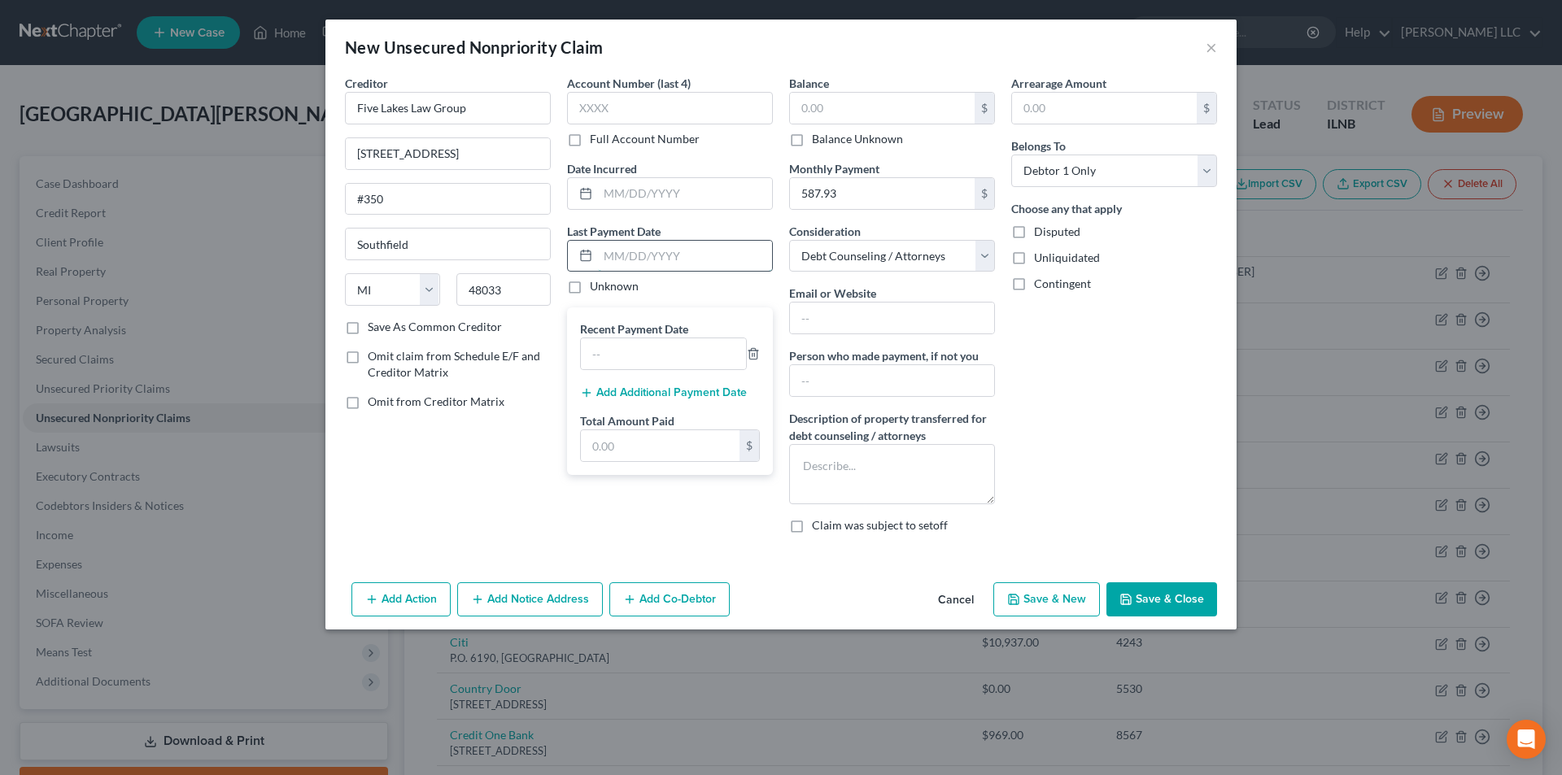
click at [670, 252] on input "text" at bounding box center [685, 256] width 174 height 31
type input "05/01/2025"
click at [1169, 604] on button "Save & Close" at bounding box center [1161, 599] width 111 height 34
type input "0.00"
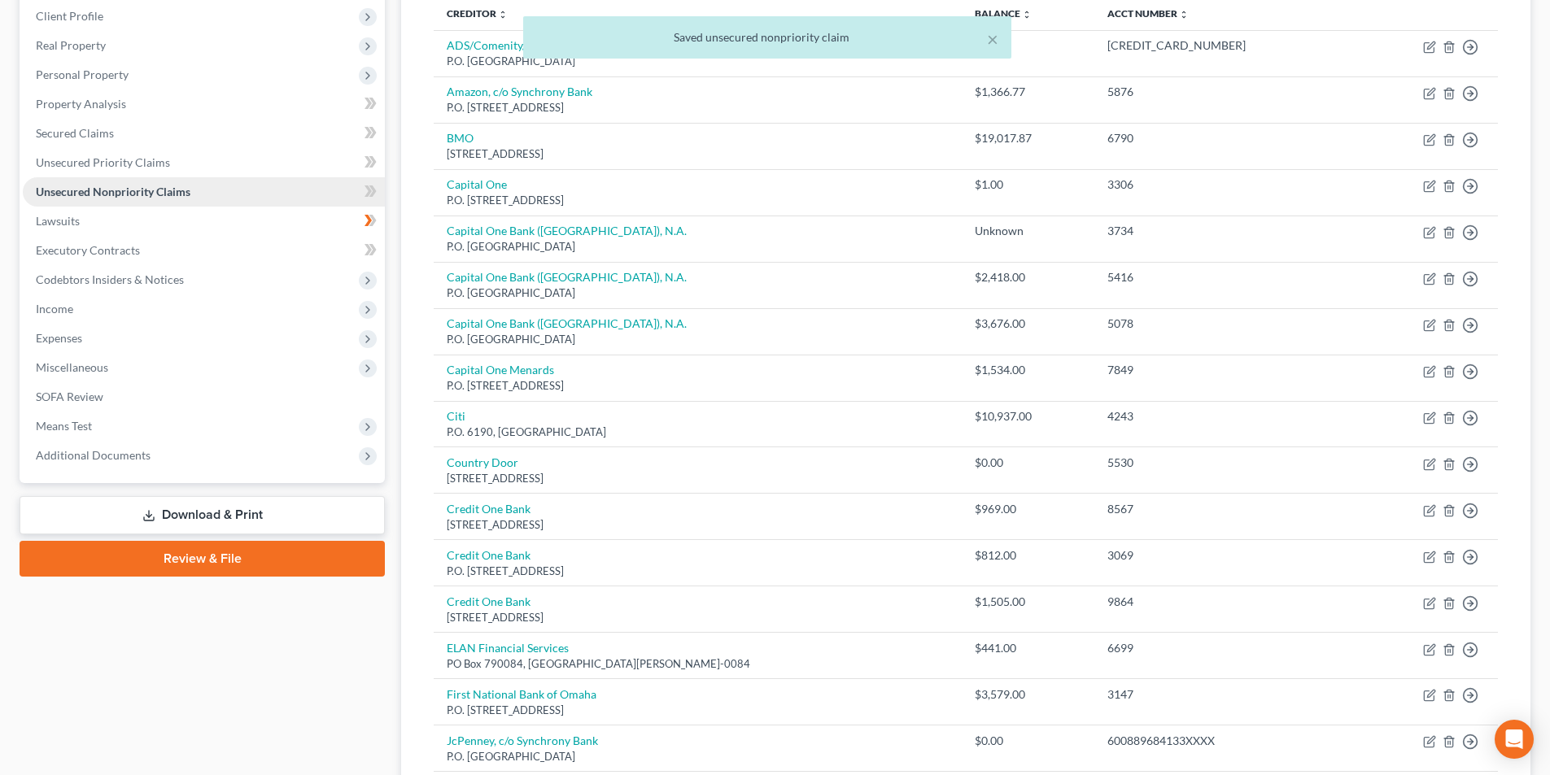
scroll to position [81, 0]
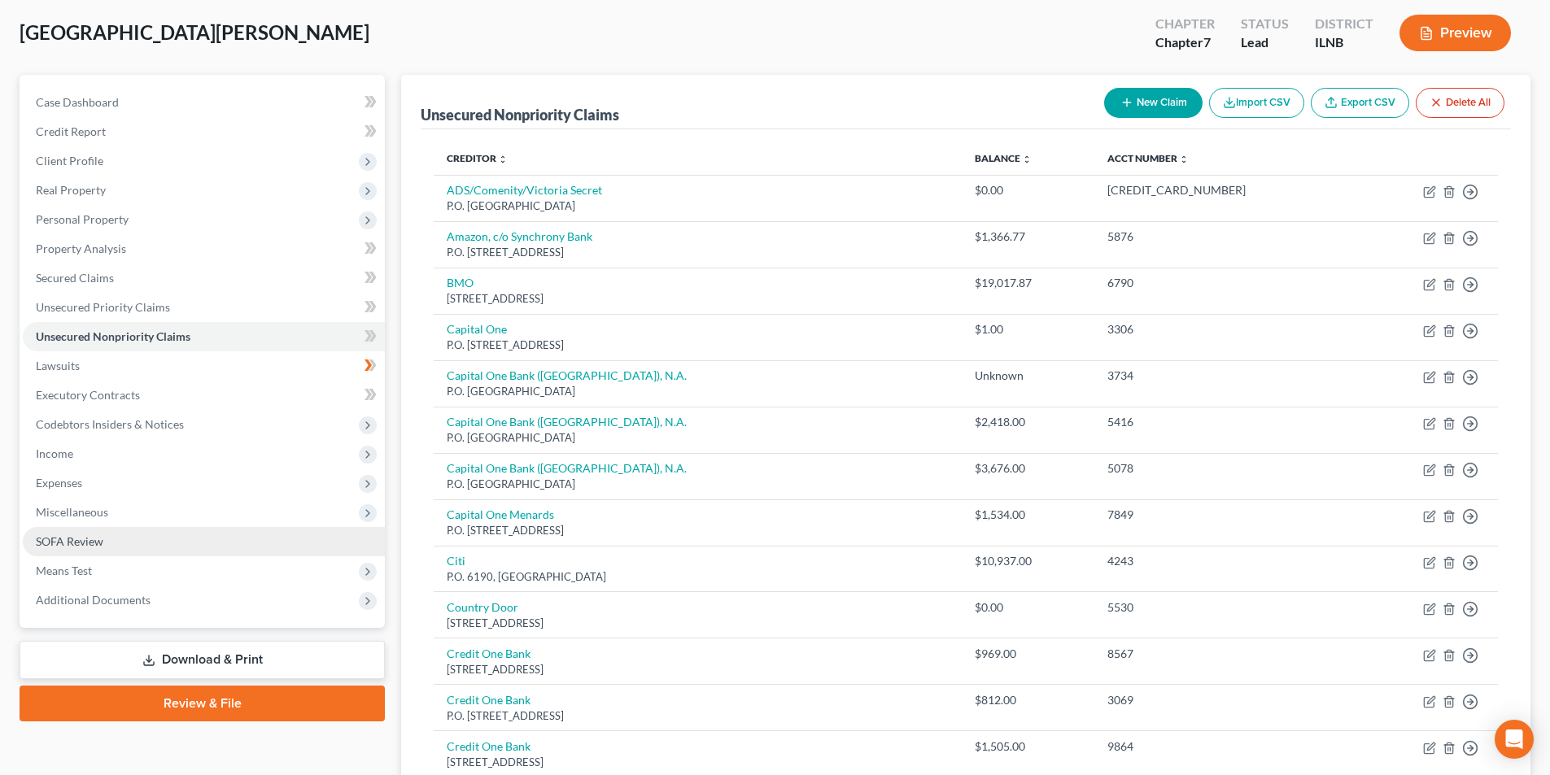
click at [56, 539] on span "SOFA Review" at bounding box center [70, 541] width 68 height 14
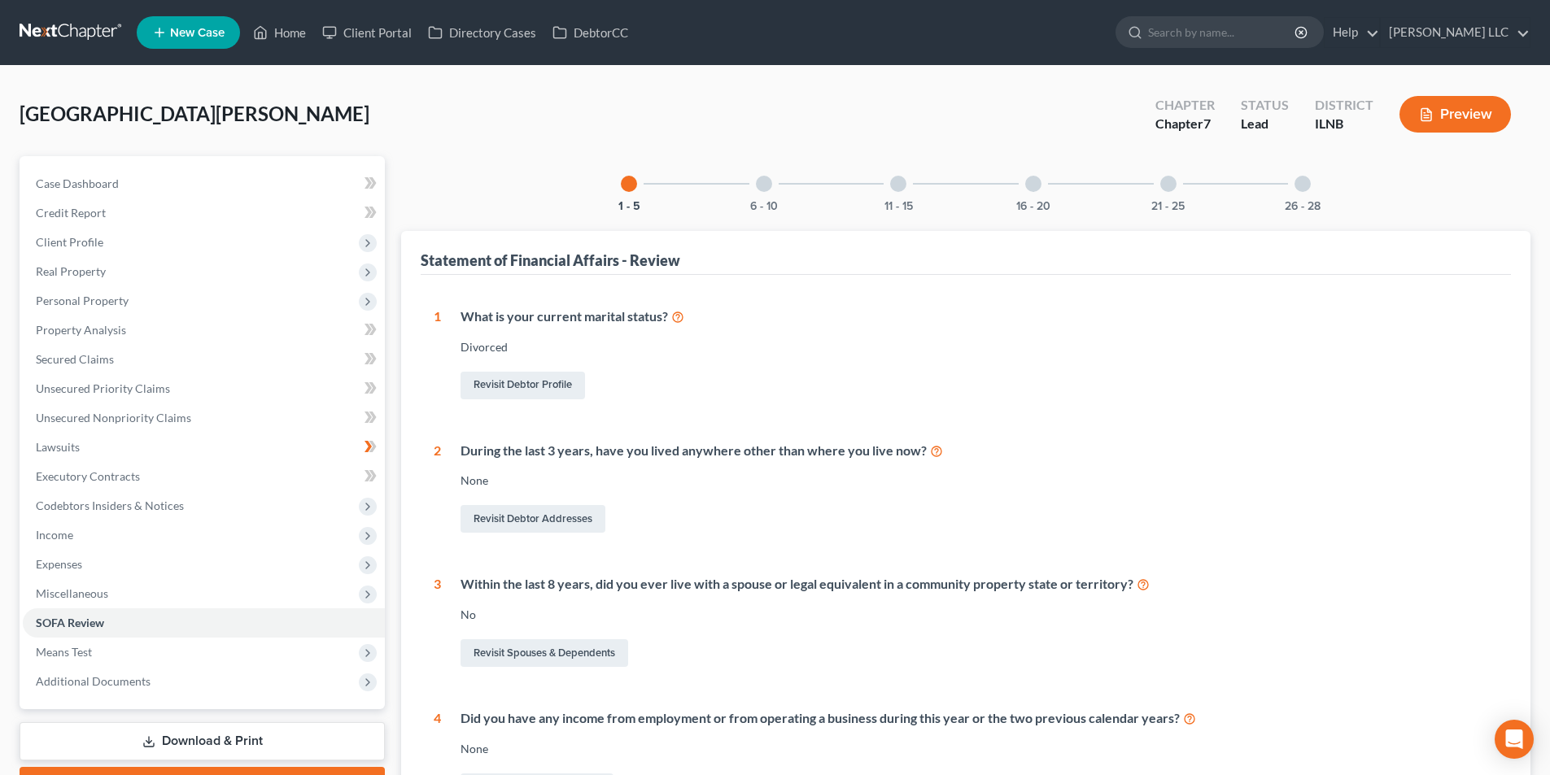
click at [760, 181] on div at bounding box center [764, 184] width 16 height 16
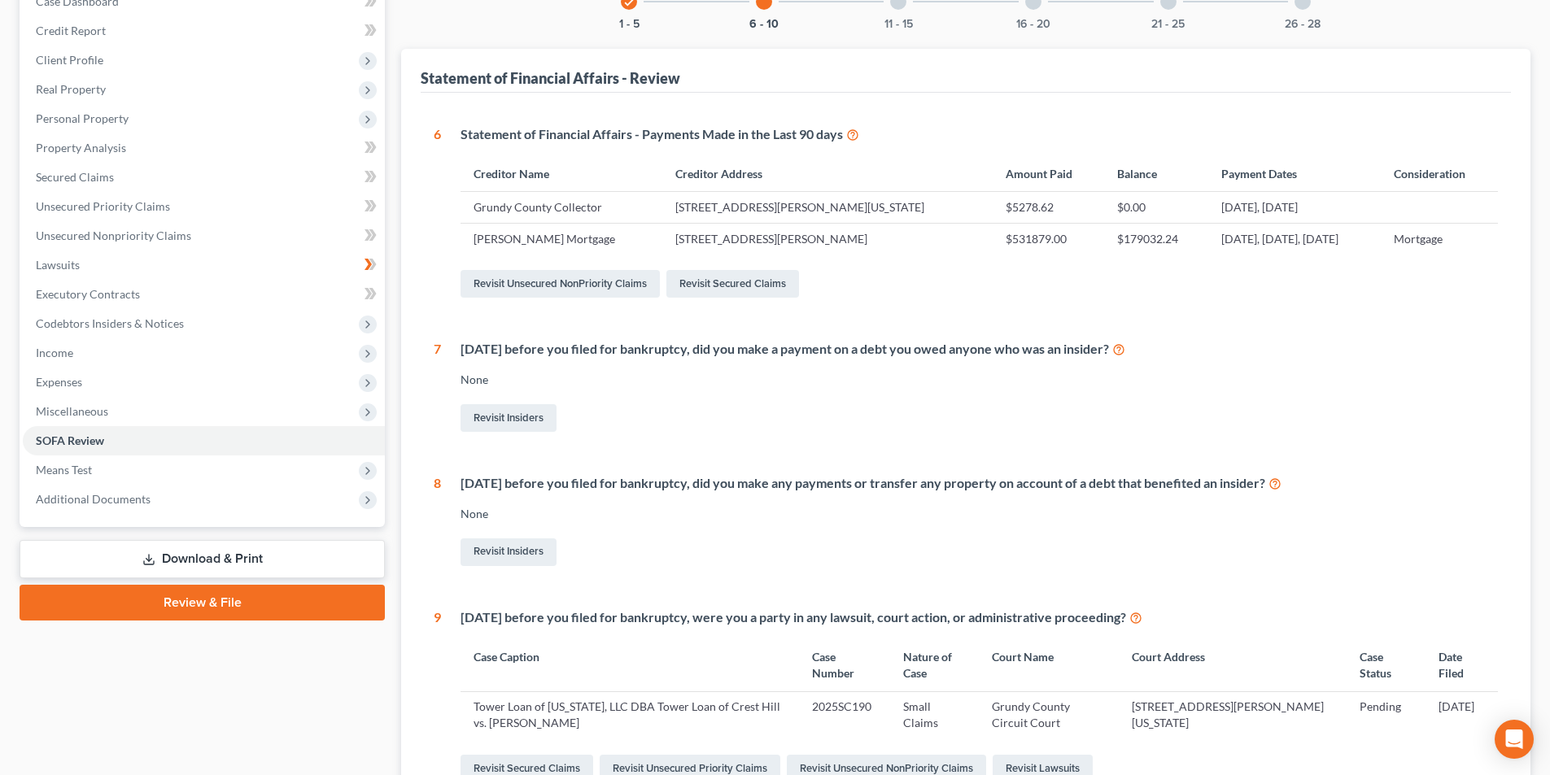
scroll to position [142, 0]
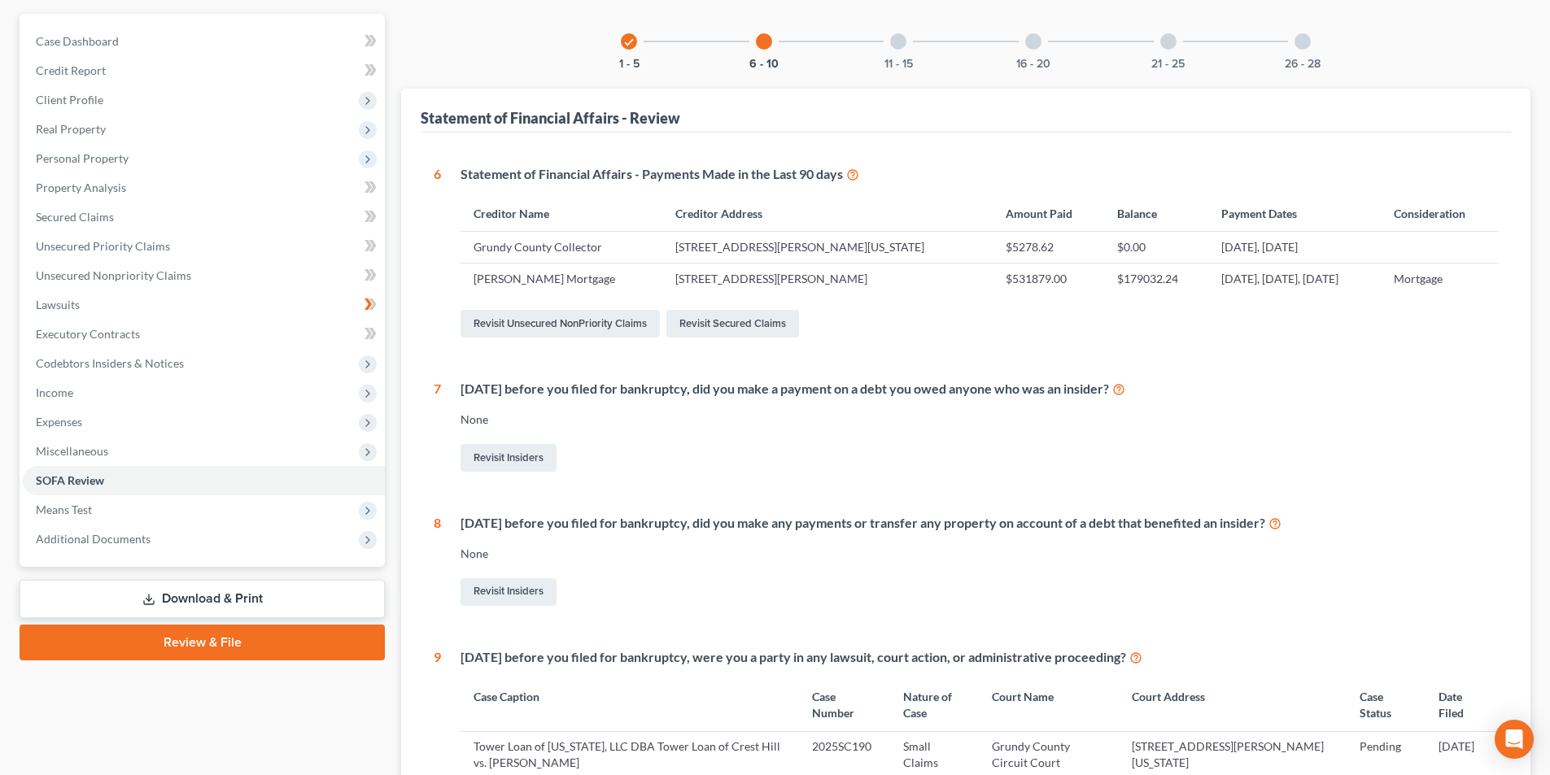
click at [898, 37] on div at bounding box center [898, 41] width 16 height 16
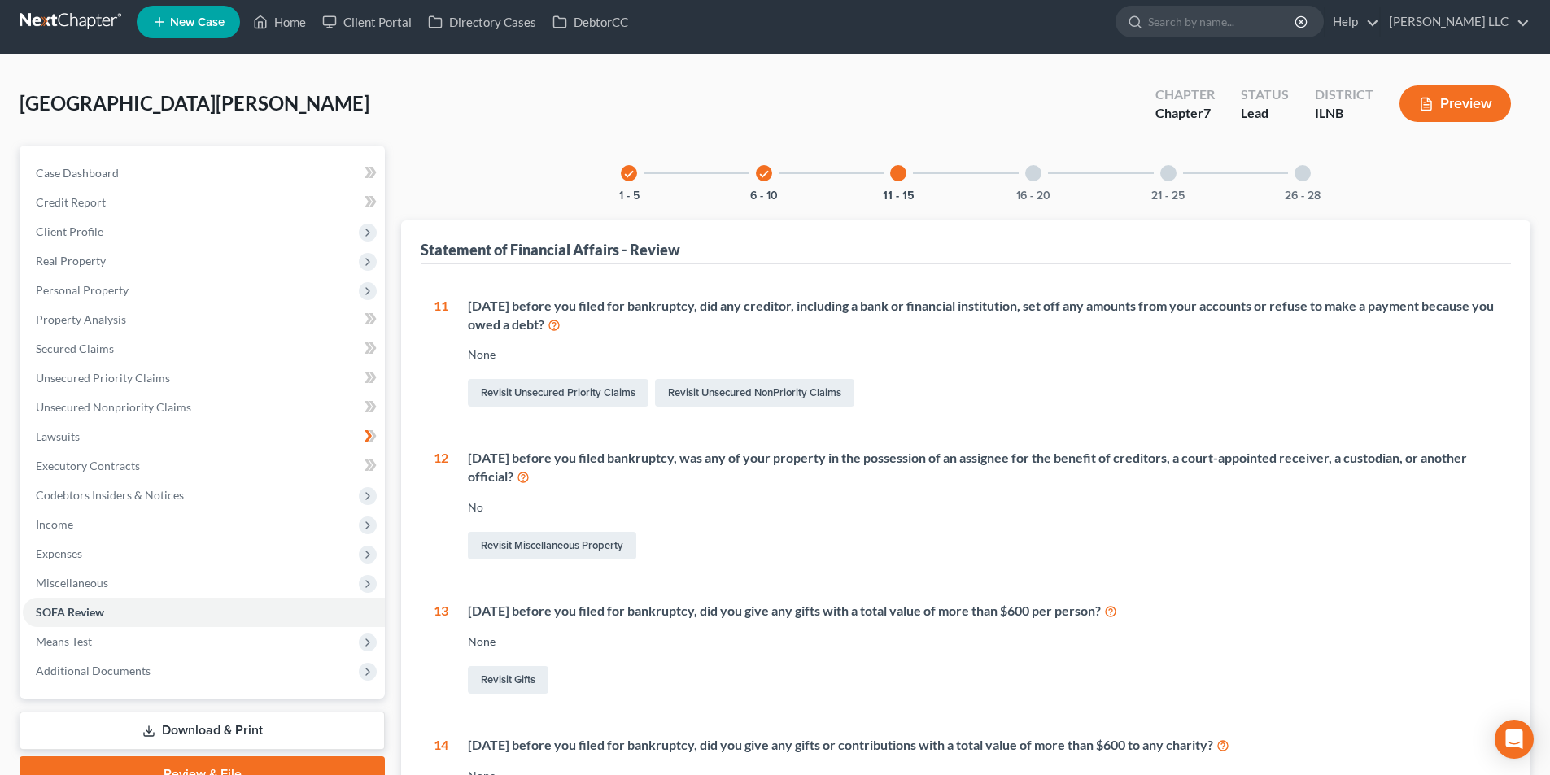
scroll to position [0, 0]
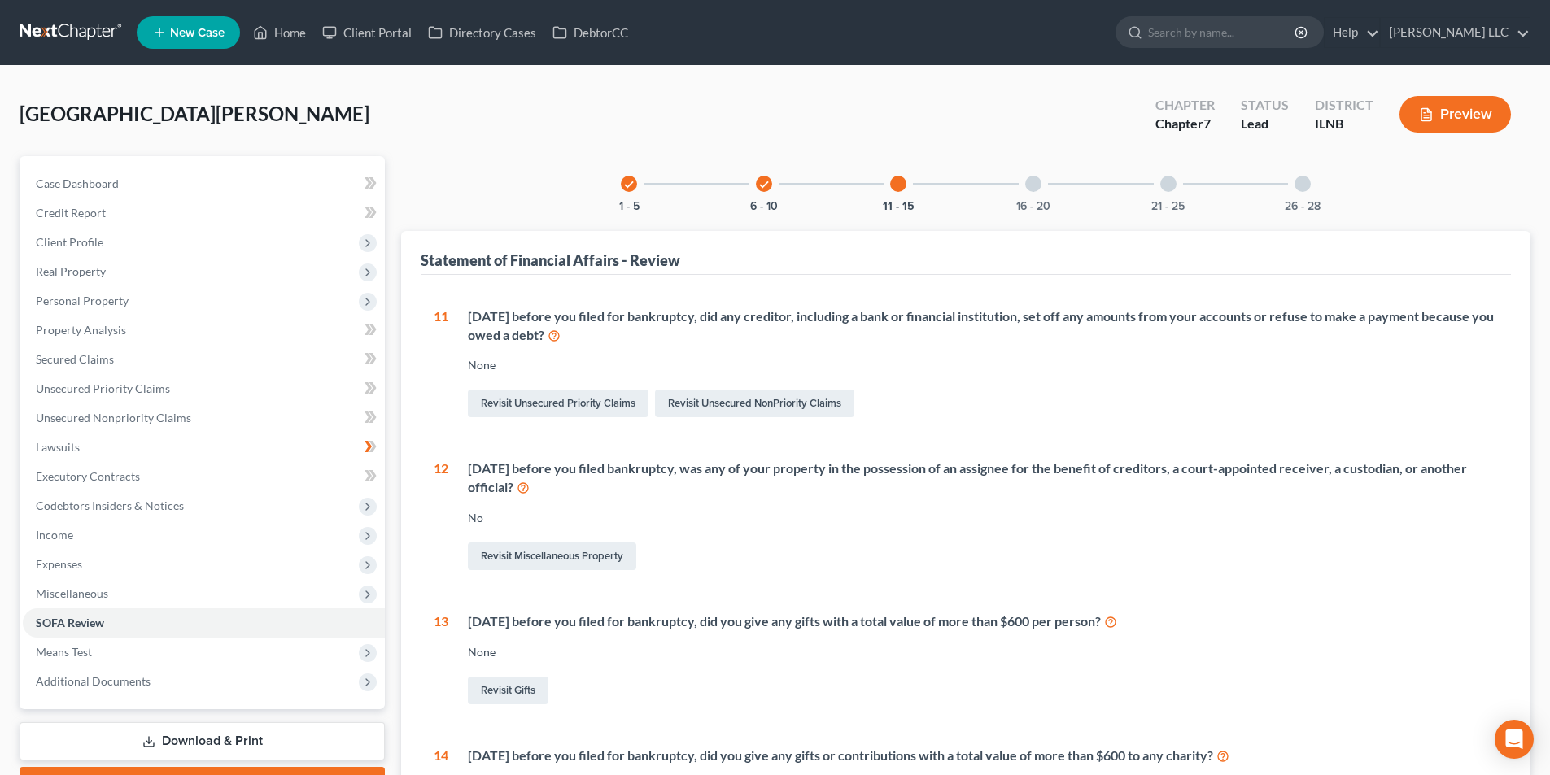
click at [1027, 183] on div at bounding box center [1033, 184] width 16 height 16
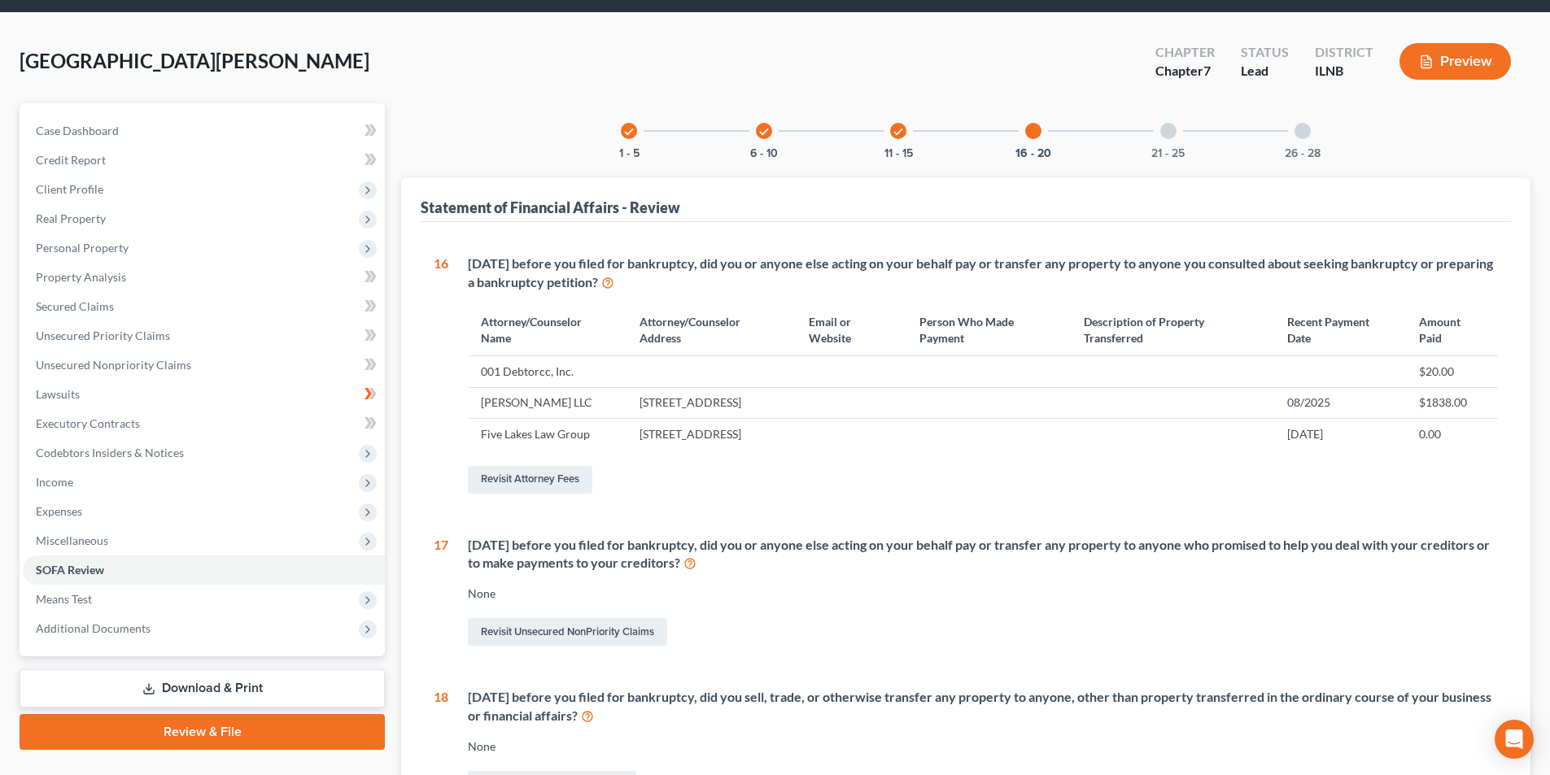
scroll to position [81, 0]
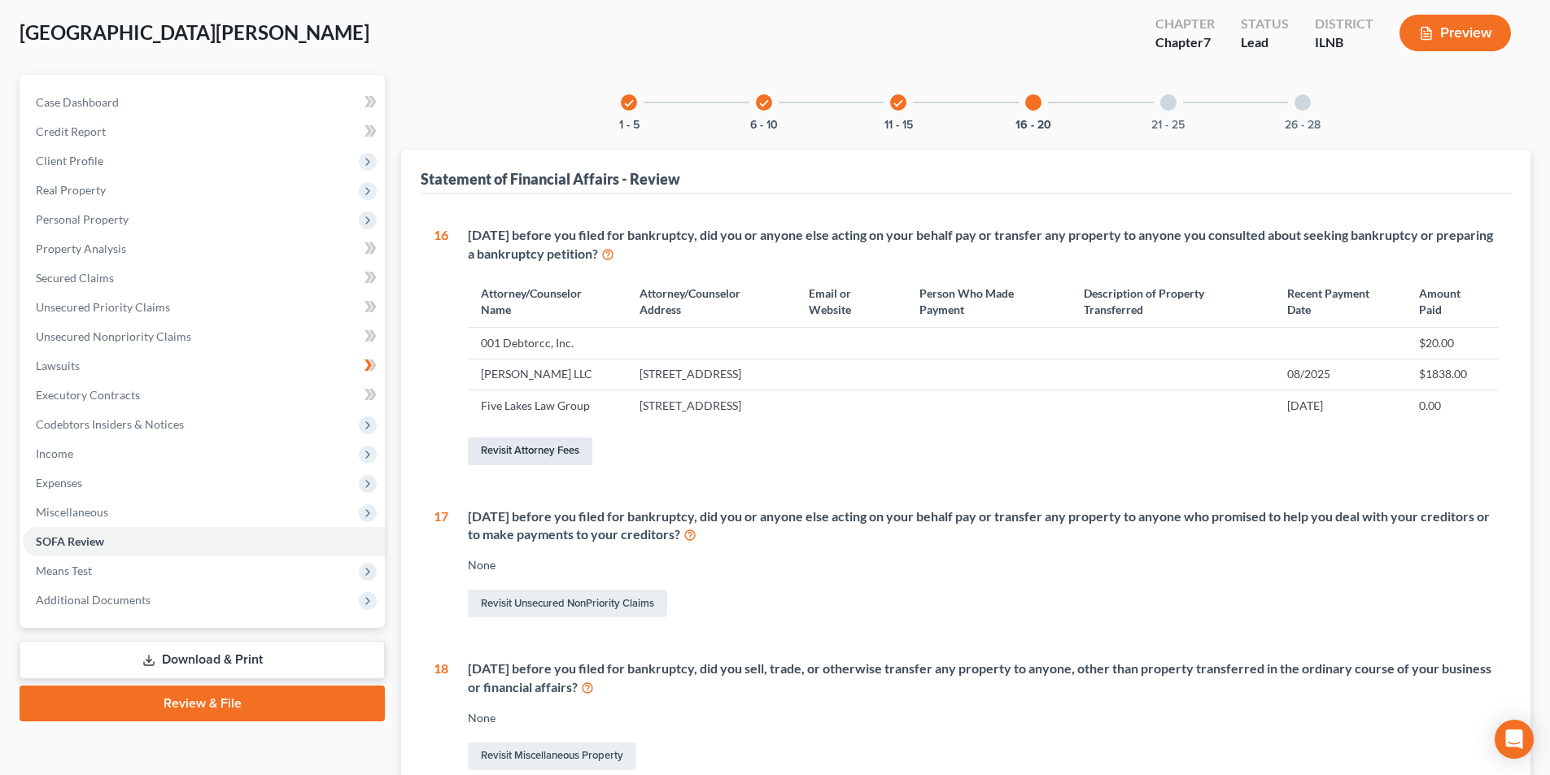
click at [504, 465] on link "Revisit Attorney Fees" at bounding box center [530, 452] width 124 height 28
select select "0"
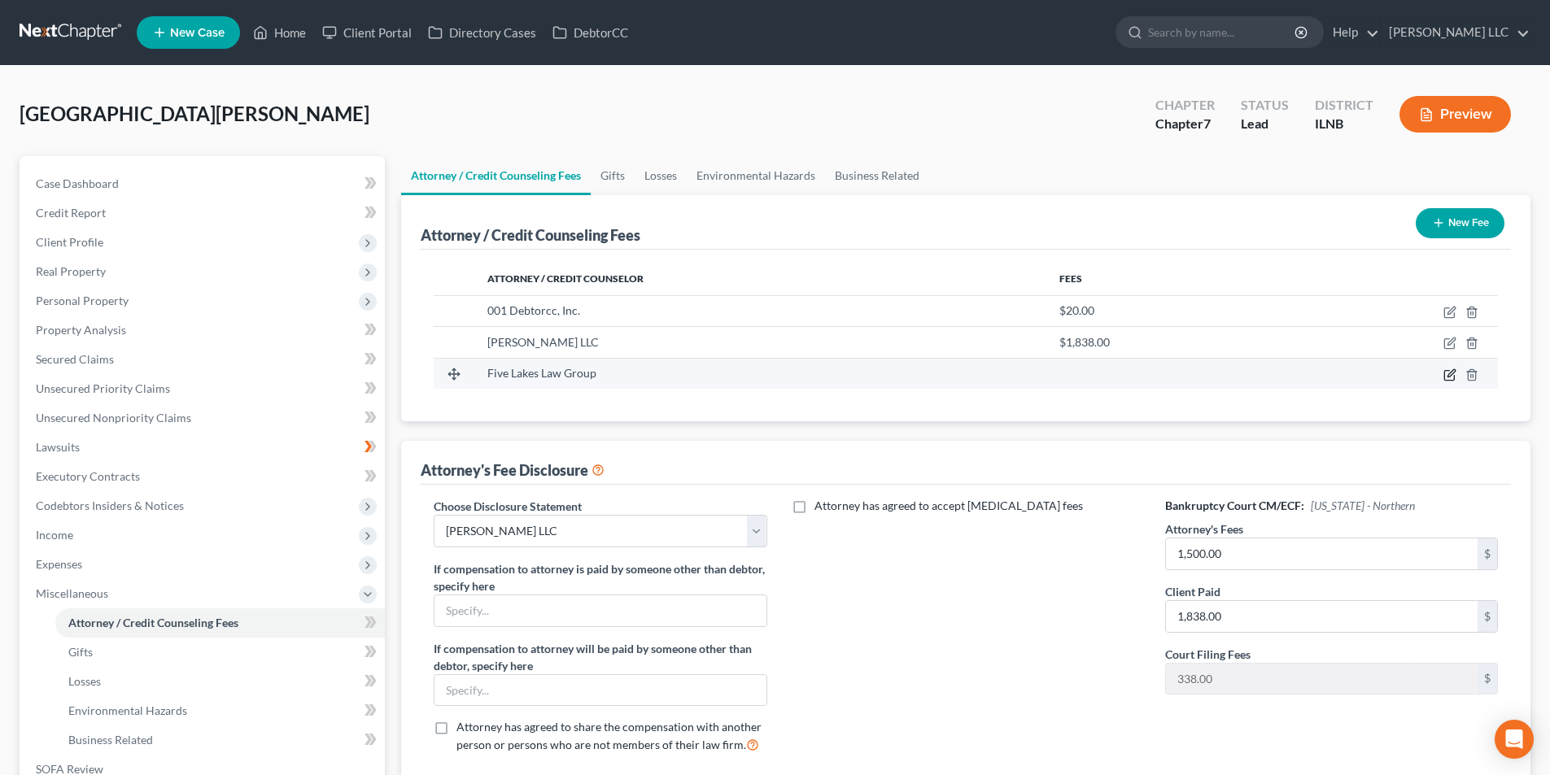
click at [1445, 380] on icon "button" at bounding box center [1449, 375] width 10 height 10
select select "23"
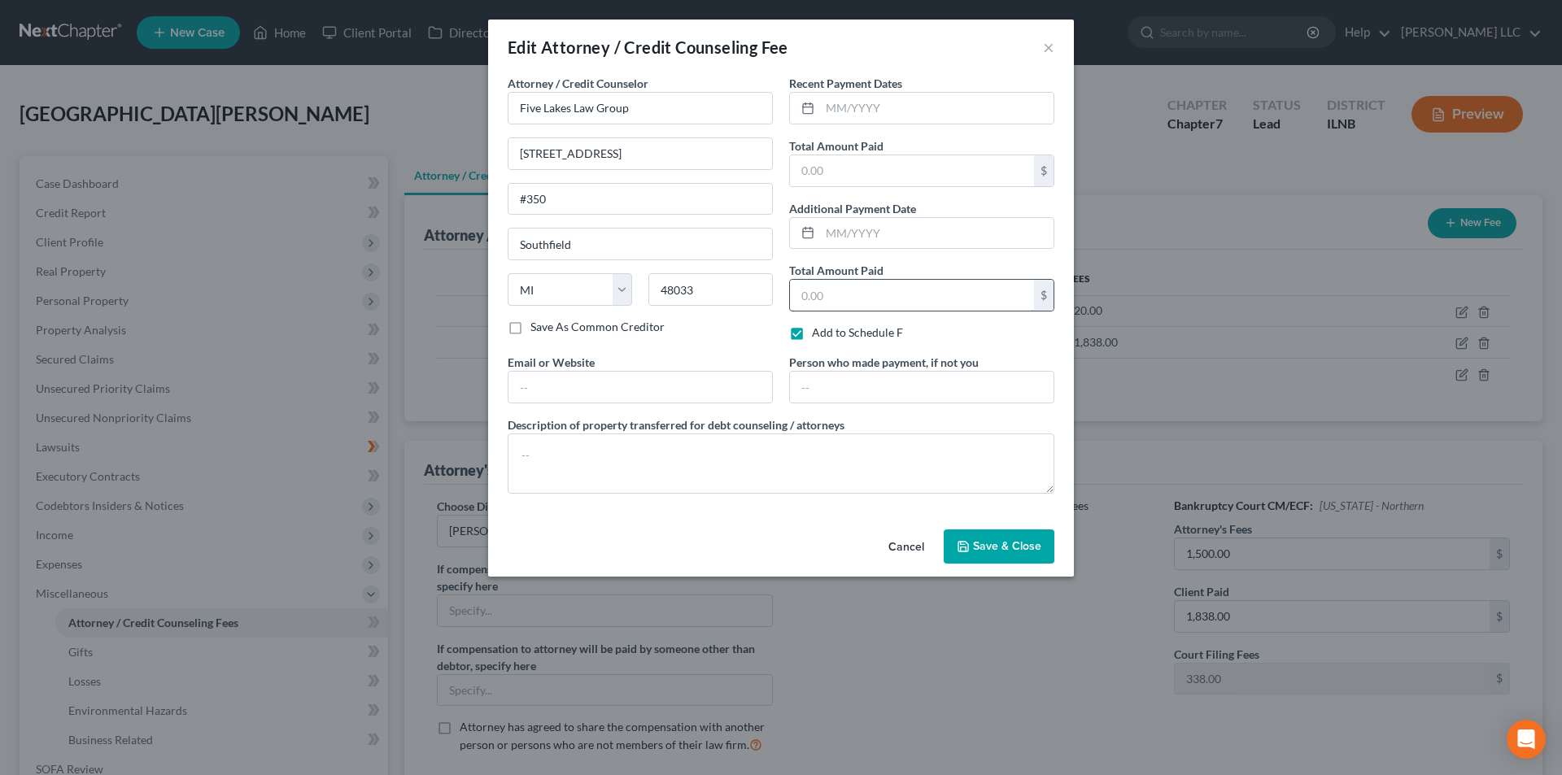
click at [899, 299] on input "text" at bounding box center [912, 295] width 244 height 31
click at [875, 300] on input "text" at bounding box center [912, 295] width 244 height 31
type input "1,487.93"
click at [835, 106] on input "text" at bounding box center [936, 108] width 233 height 31
type input "05/2025"
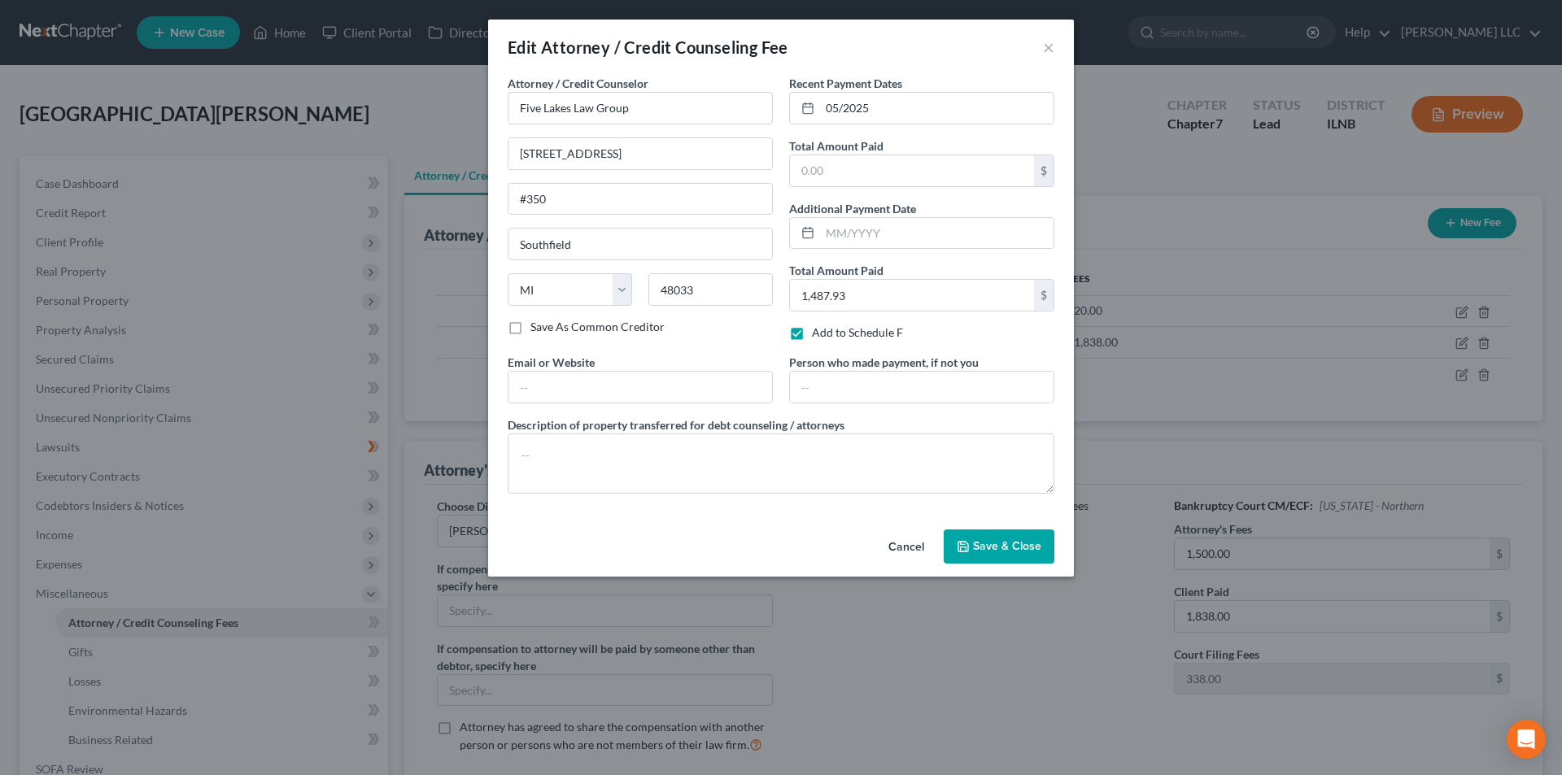
click at [1024, 540] on span "Save & Close" at bounding box center [1007, 546] width 68 height 14
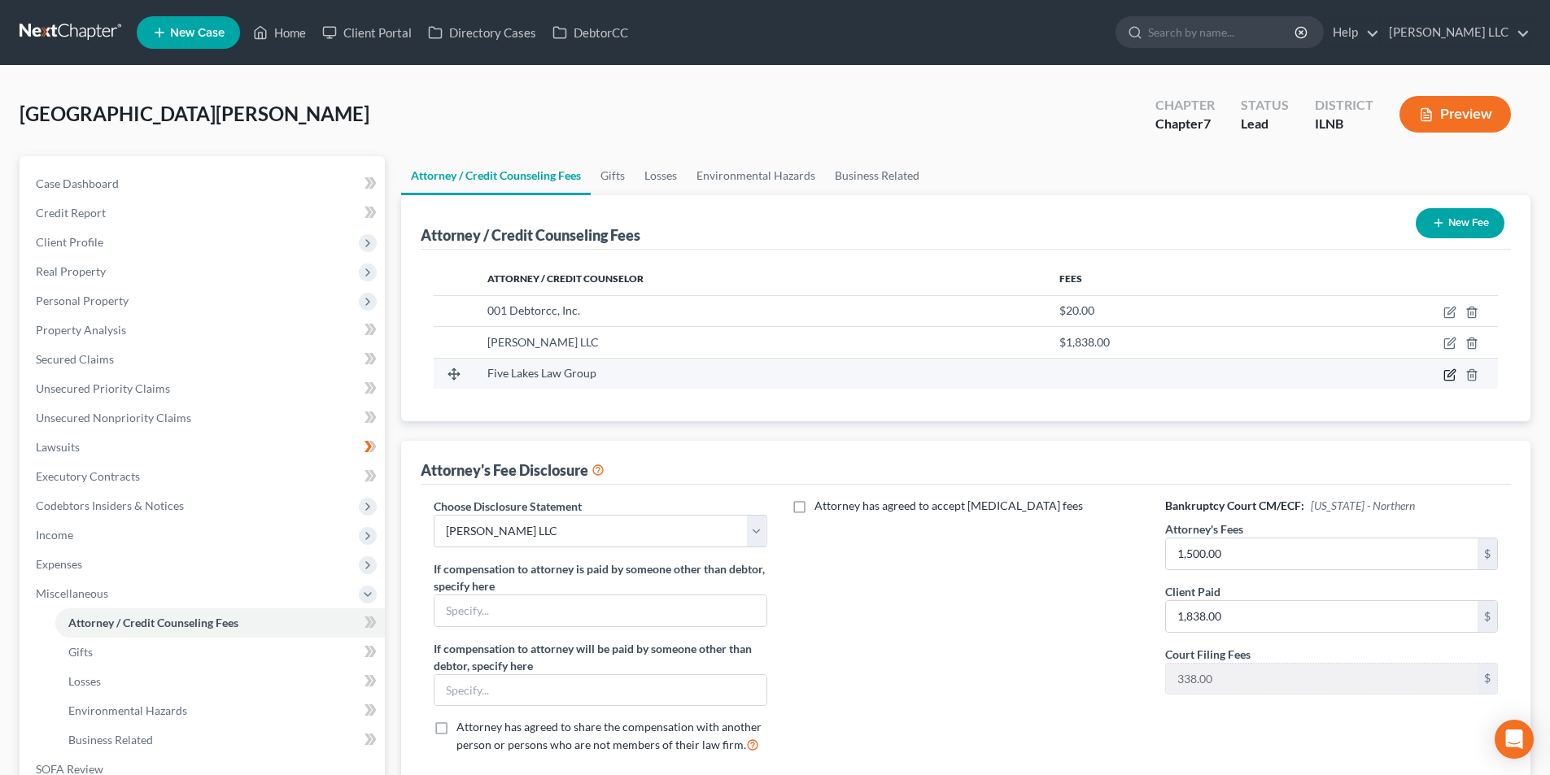
click at [1454, 376] on icon "button" at bounding box center [1449, 375] width 10 height 10
select select "23"
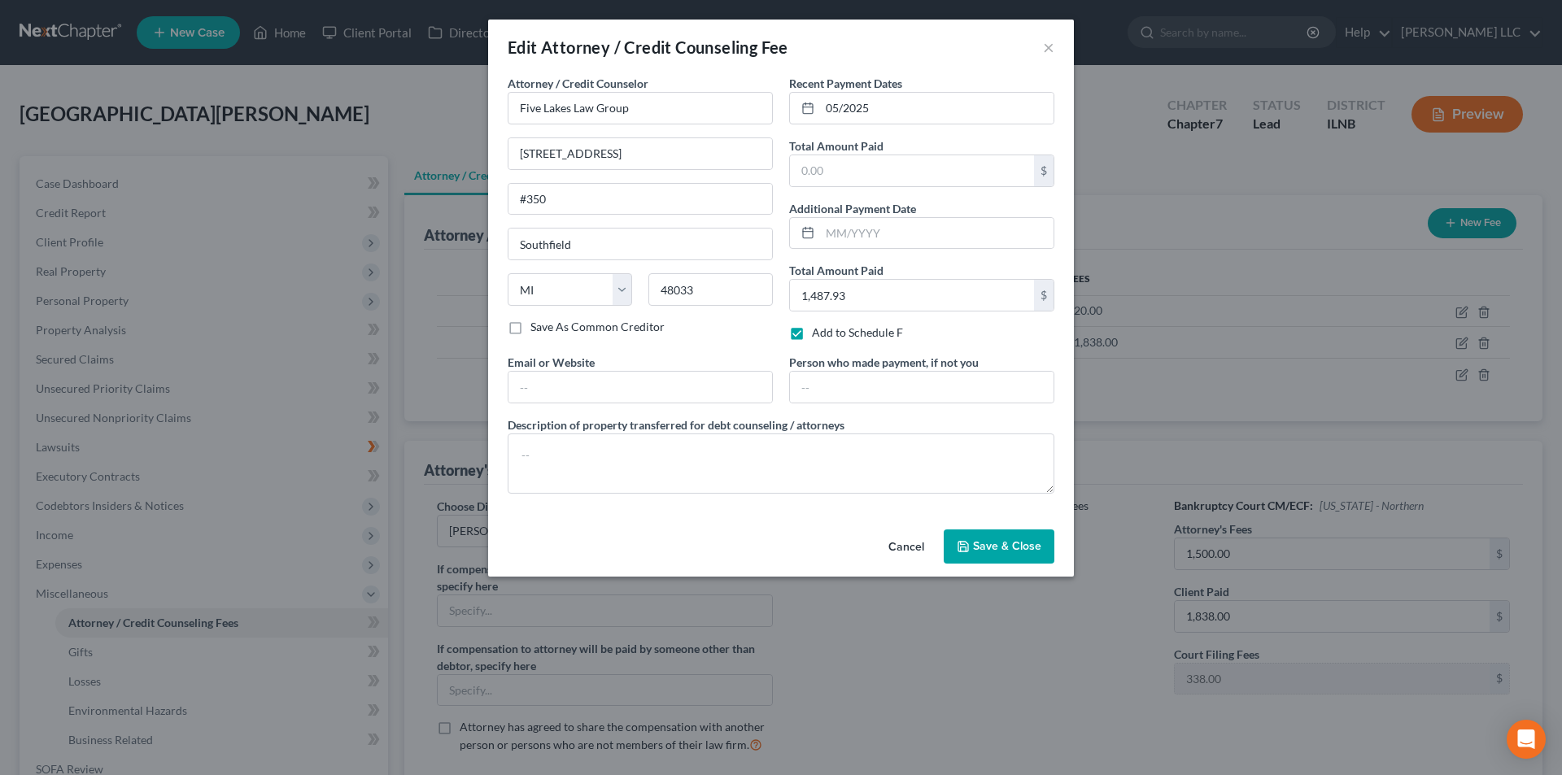
click at [997, 546] on span "Save & Close" at bounding box center [1007, 546] width 68 height 14
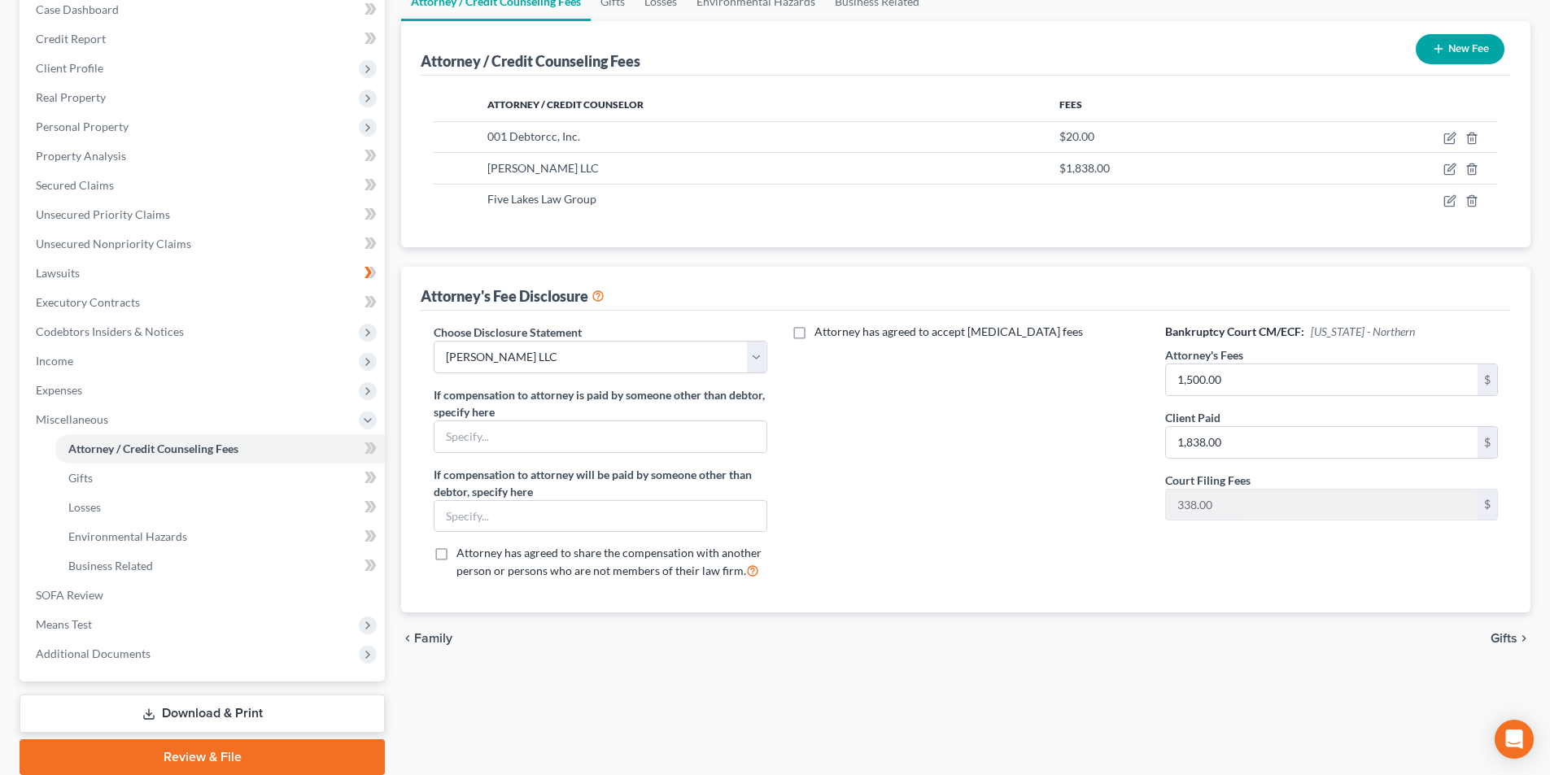
scroll to position [236, 0]
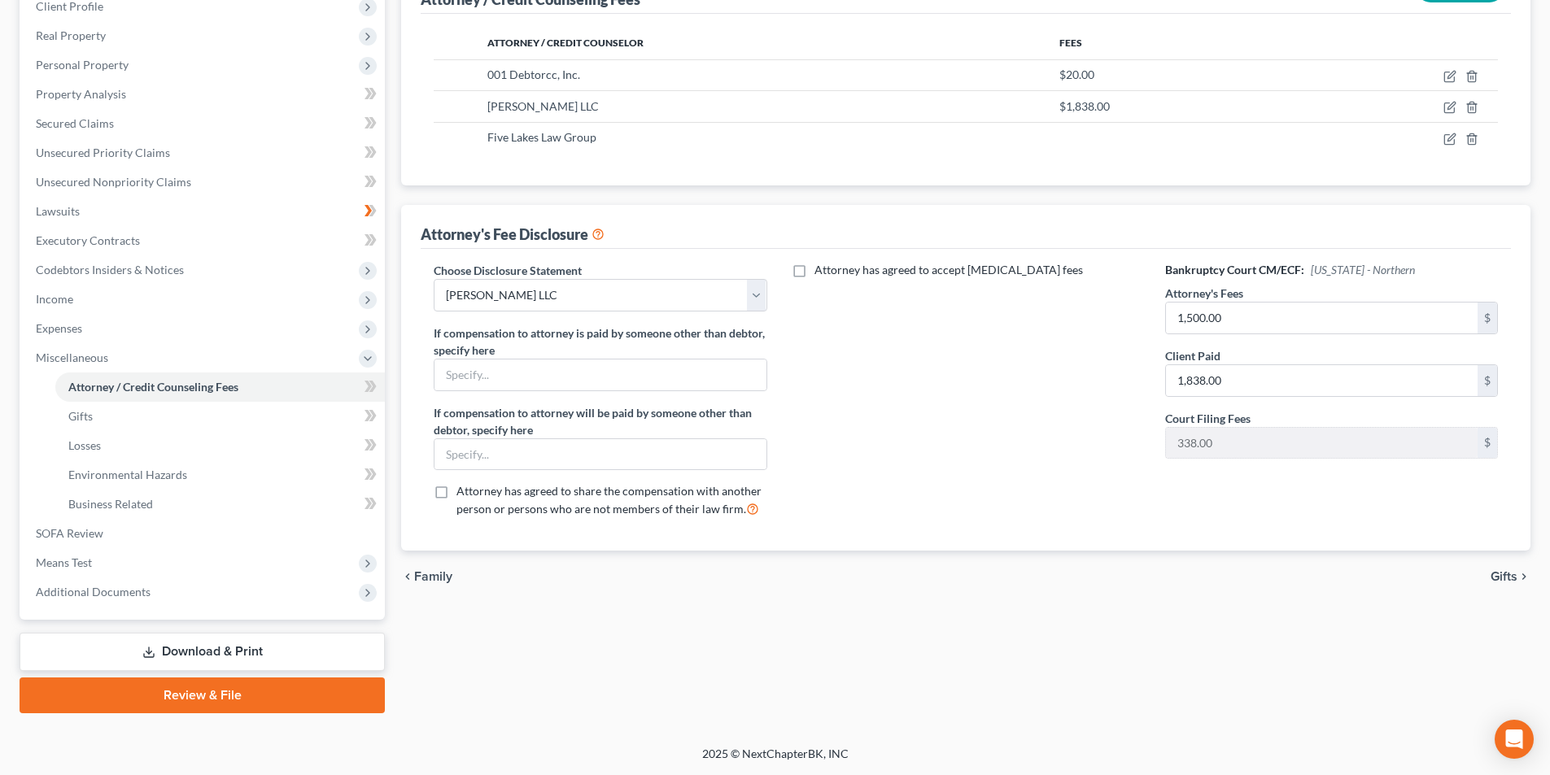
click at [1502, 586] on div "chevron_left Family Gifts chevron_right" at bounding box center [965, 577] width 1129 height 52
click at [69, 539] on span "SOFA Review" at bounding box center [70, 533] width 68 height 14
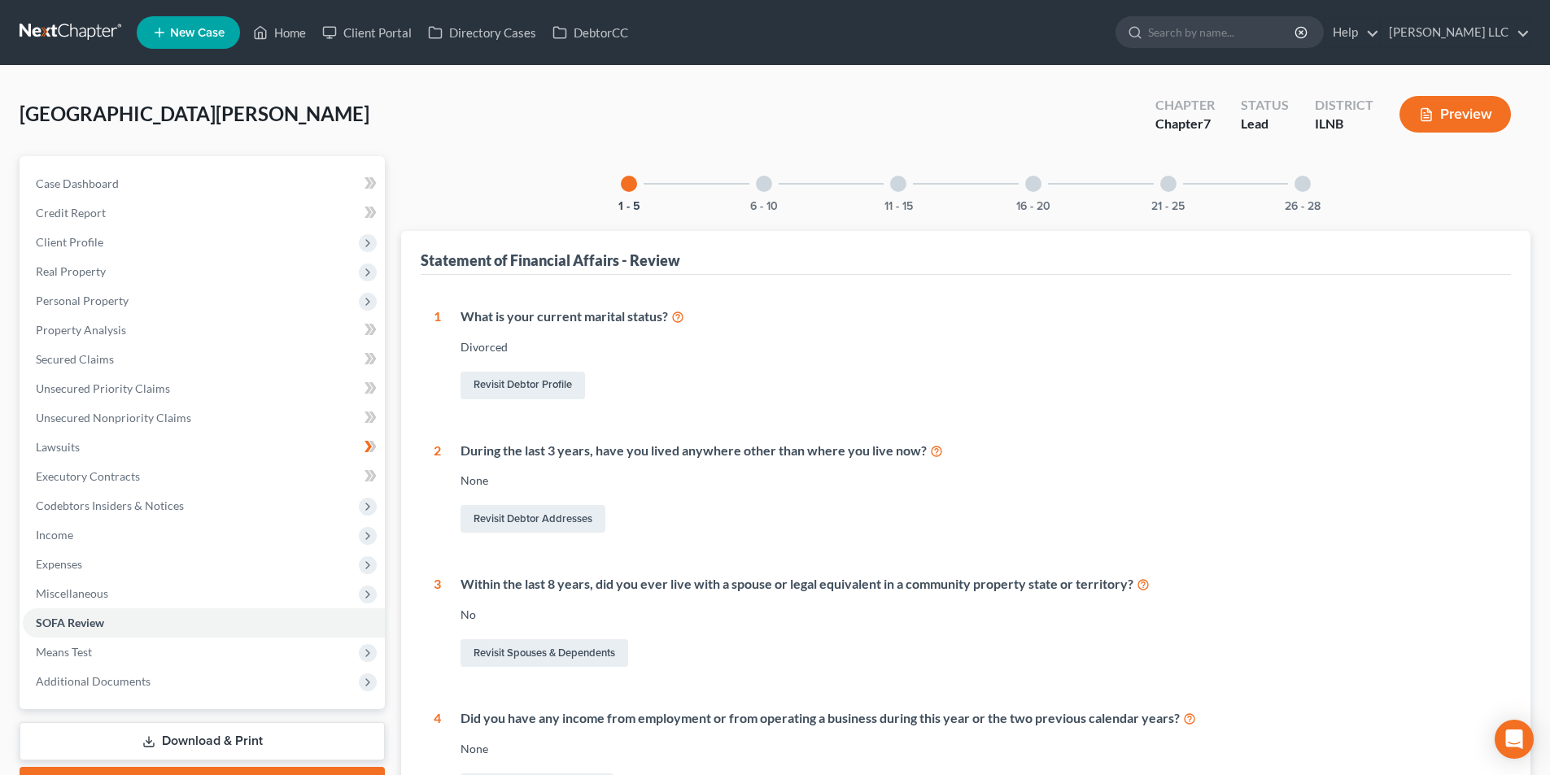
click at [891, 186] on div "11 - 15" at bounding box center [897, 183] width 55 height 55
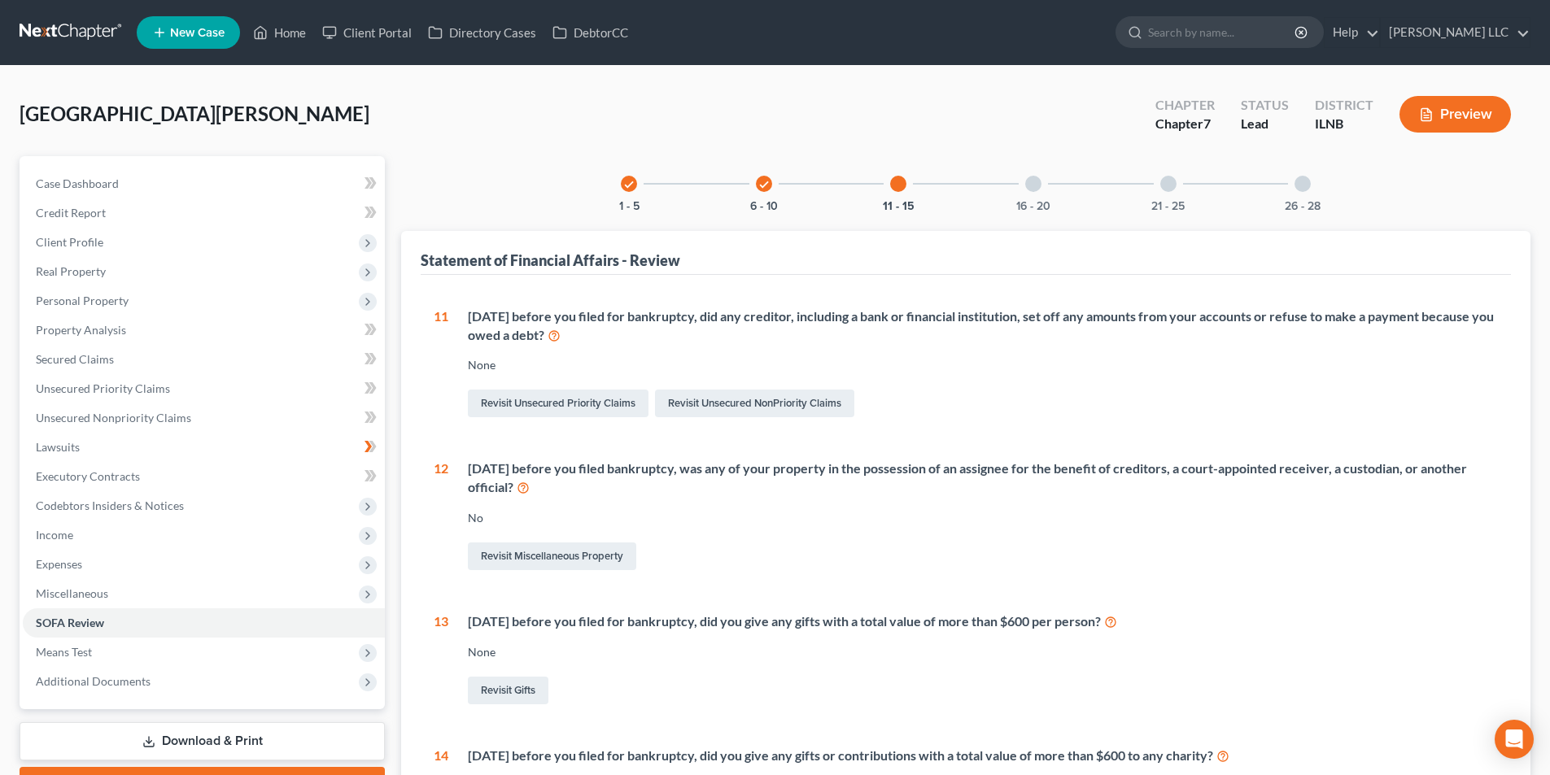
click at [1028, 182] on div at bounding box center [1033, 184] width 16 height 16
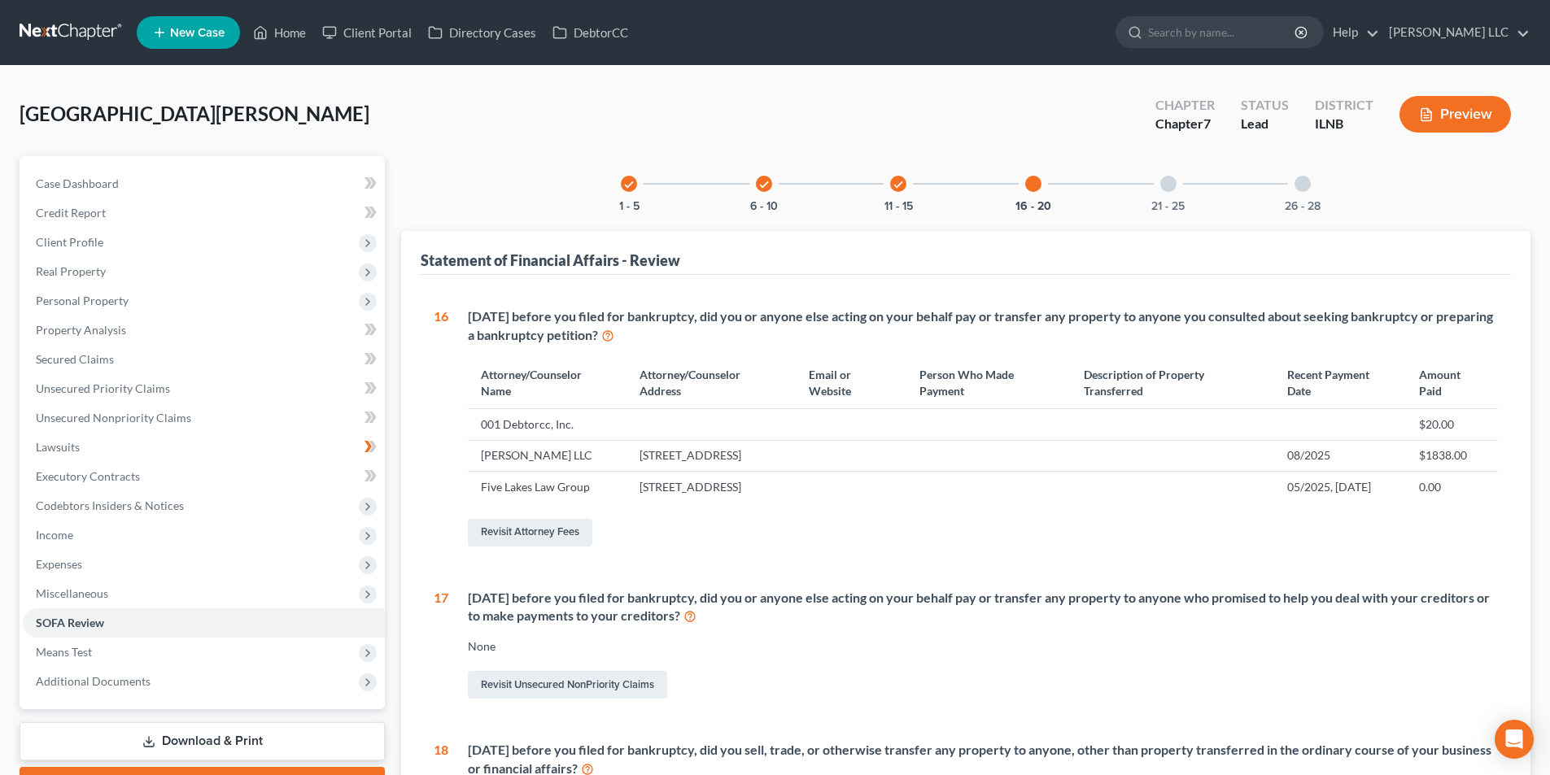
click at [1163, 223] on div "check 1 - 5 check 6 - 10 check 11 - 15 16 - 20 21 - 25 26 - 28 Statement of Fin…" at bounding box center [965, 669] width 1129 height 1026
click at [1170, 197] on div "21 - 25" at bounding box center [1167, 183] width 55 height 55
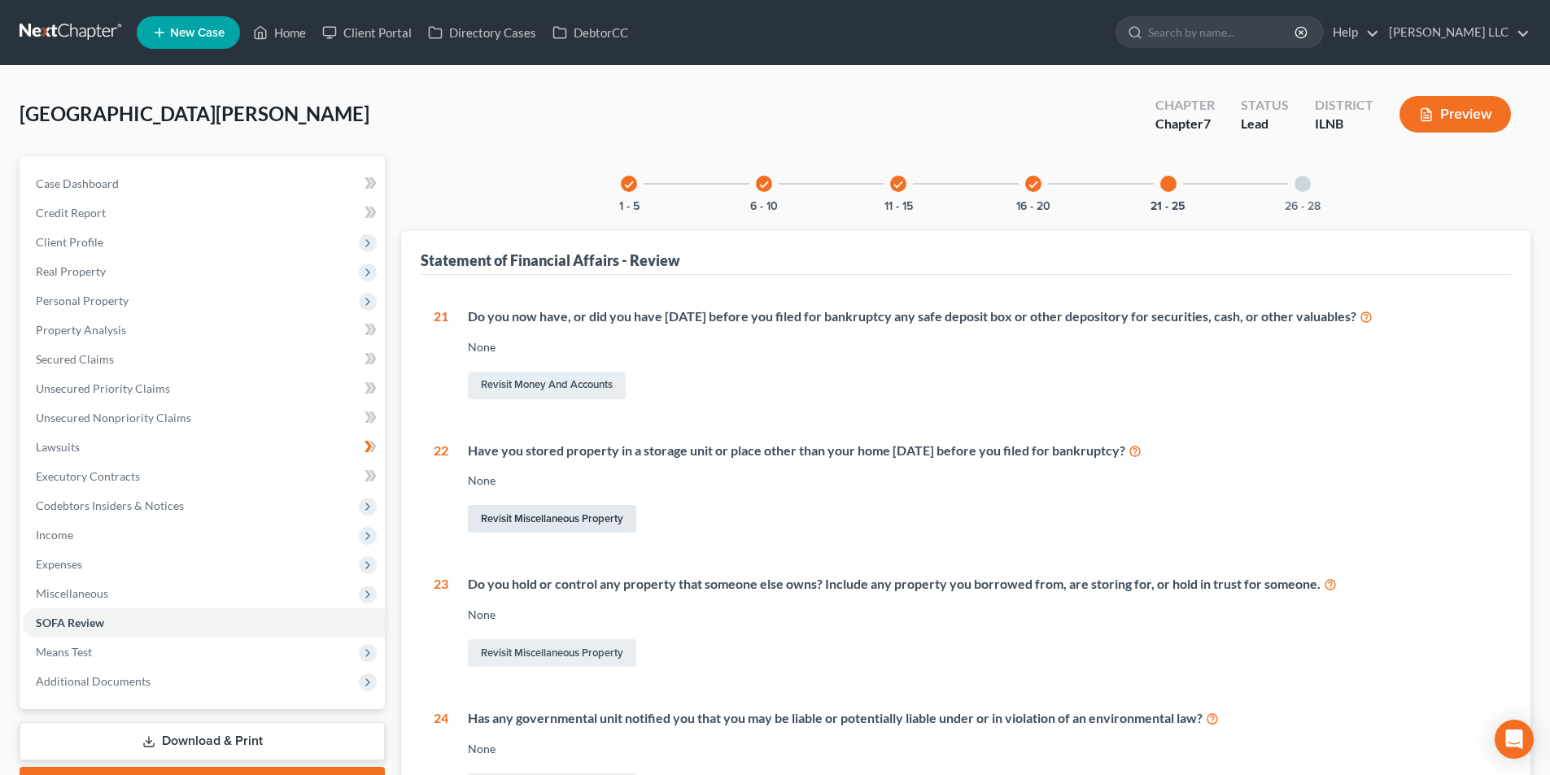
click at [593, 518] on link "Revisit Miscellaneous Property" at bounding box center [552, 519] width 168 height 28
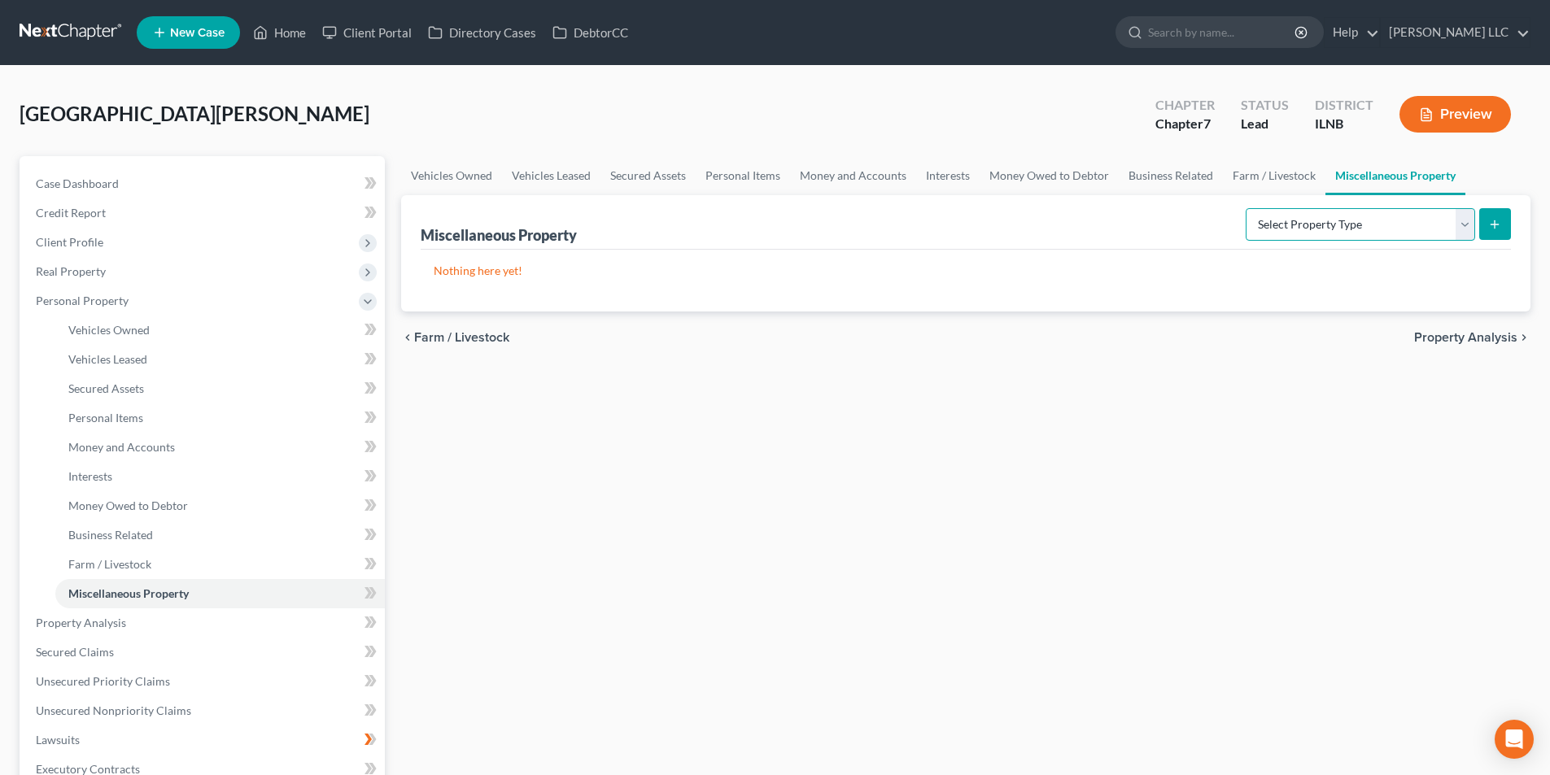
click at [1454, 224] on select "Select Property Type Assigned for Creditor Benefit Within 1 Year Holding for An…" at bounding box center [1359, 224] width 229 height 33
select select "stored_within_1_year"
click at [1245, 208] on select "Select Property Type Assigned for Creditor Benefit Within 1 Year Holding for An…" at bounding box center [1359, 224] width 229 height 33
click at [1489, 225] on icon "submit" at bounding box center [1494, 224] width 13 height 13
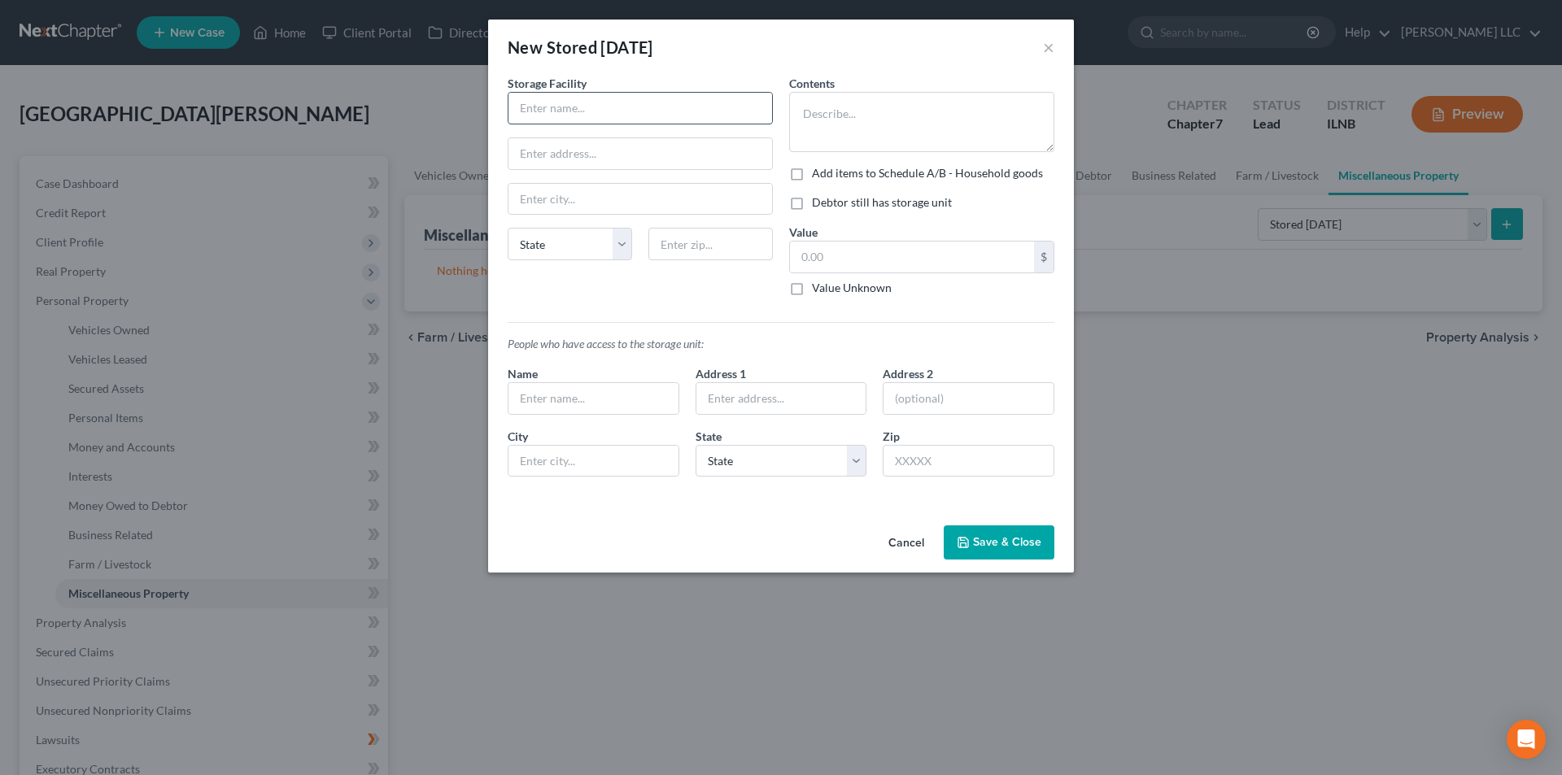
click at [682, 121] on input "text" at bounding box center [640, 108] width 264 height 31
click at [569, 194] on input "text" at bounding box center [640, 199] width 264 height 31
type input "Morris"
select select "14"
type input "60450"
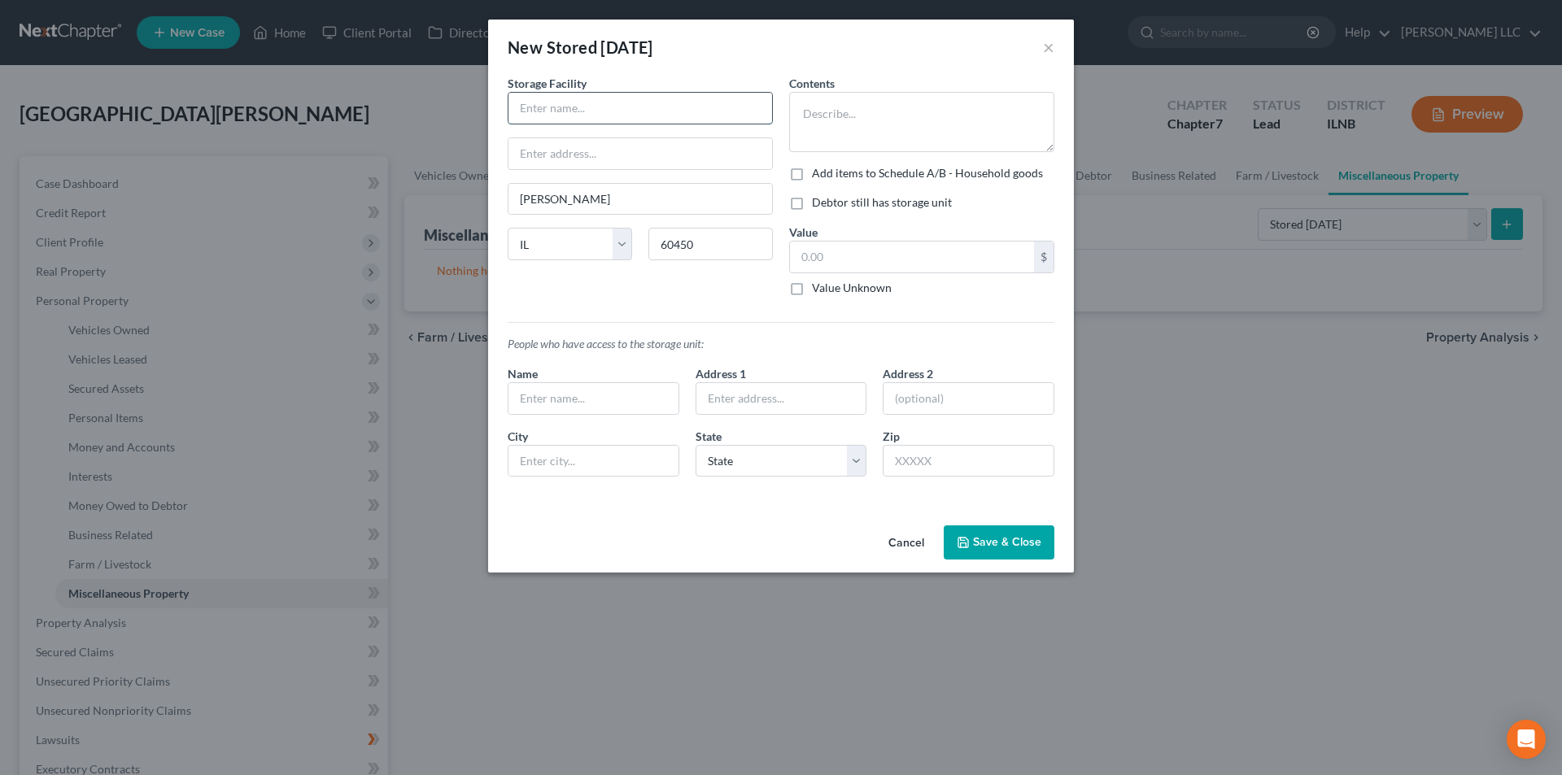
click at [563, 108] on input "text" at bounding box center [640, 108] width 264 height 31
type input "Ace Storage"
click at [644, 162] on input "text" at bounding box center [640, 153] width 264 height 31
type input "1518 Creek Drive"
click at [870, 126] on textarea at bounding box center [921, 122] width 265 height 60
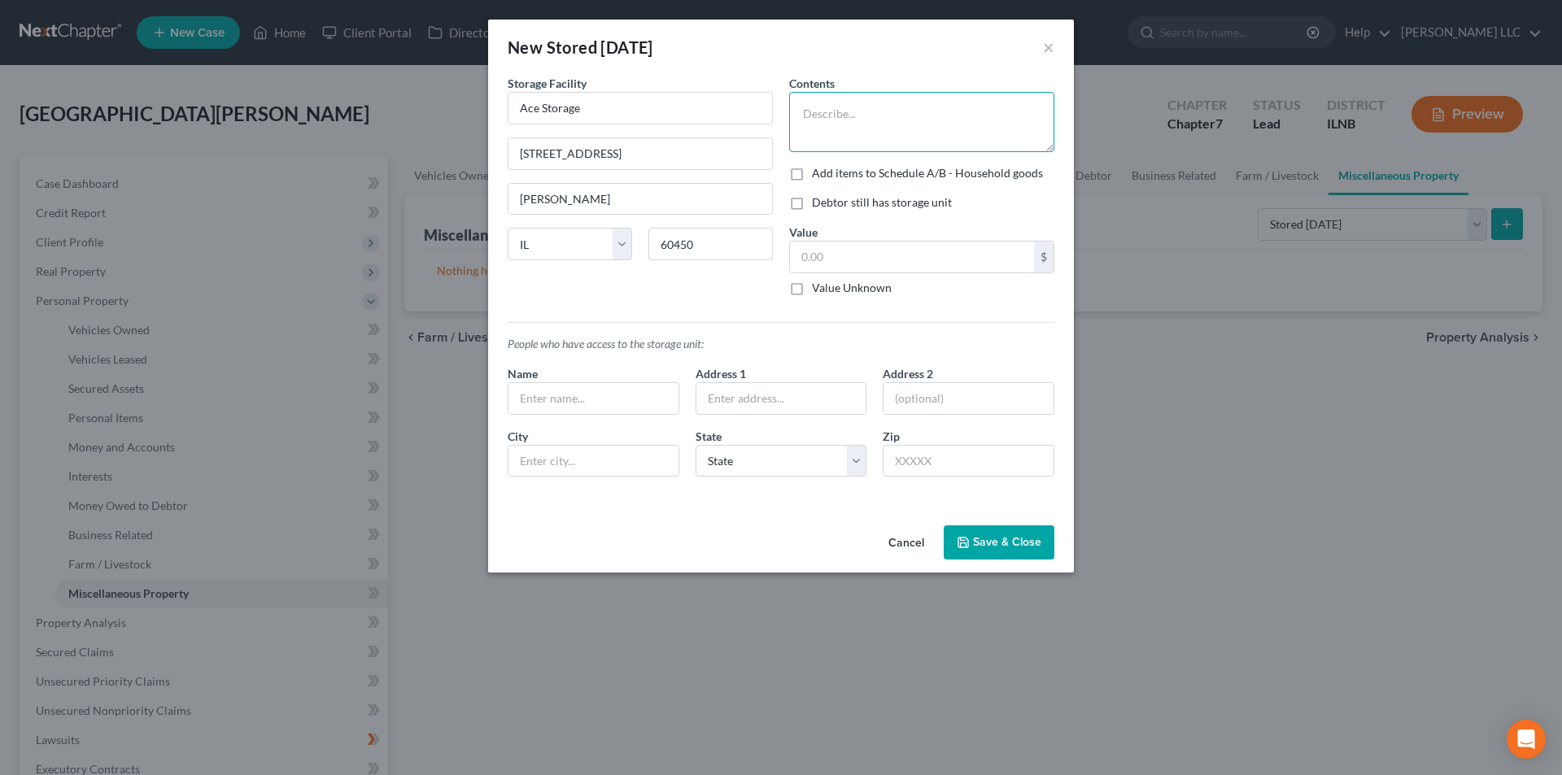
click at [855, 106] on textarea at bounding box center [921, 122] width 265 height 60
type textarea "household goods"
click at [851, 255] on input "text" at bounding box center [912, 257] width 244 height 31
type input "100.00"
click at [1012, 540] on button "Save & Close" at bounding box center [999, 542] width 111 height 34
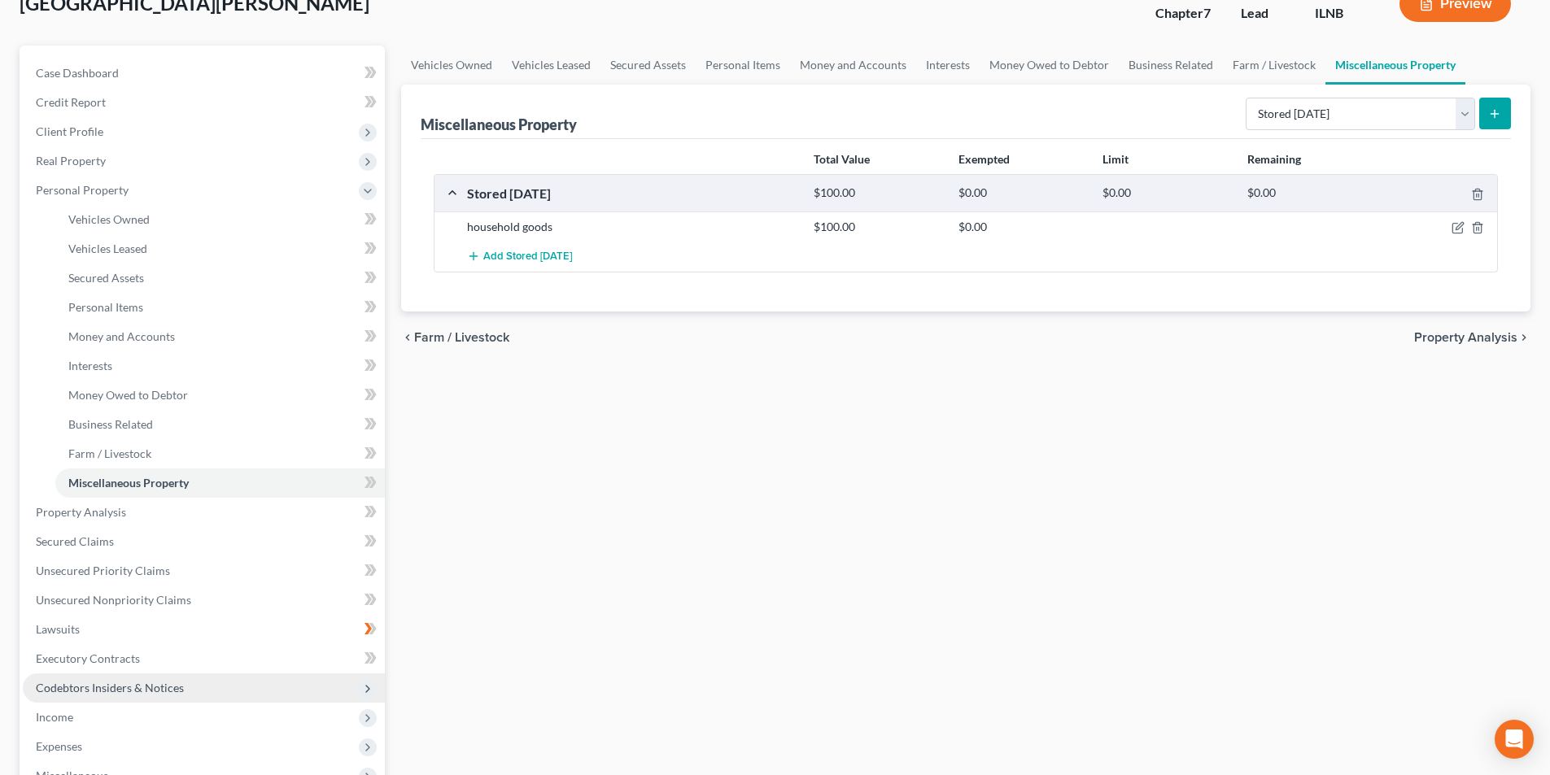
scroll to position [244, 0]
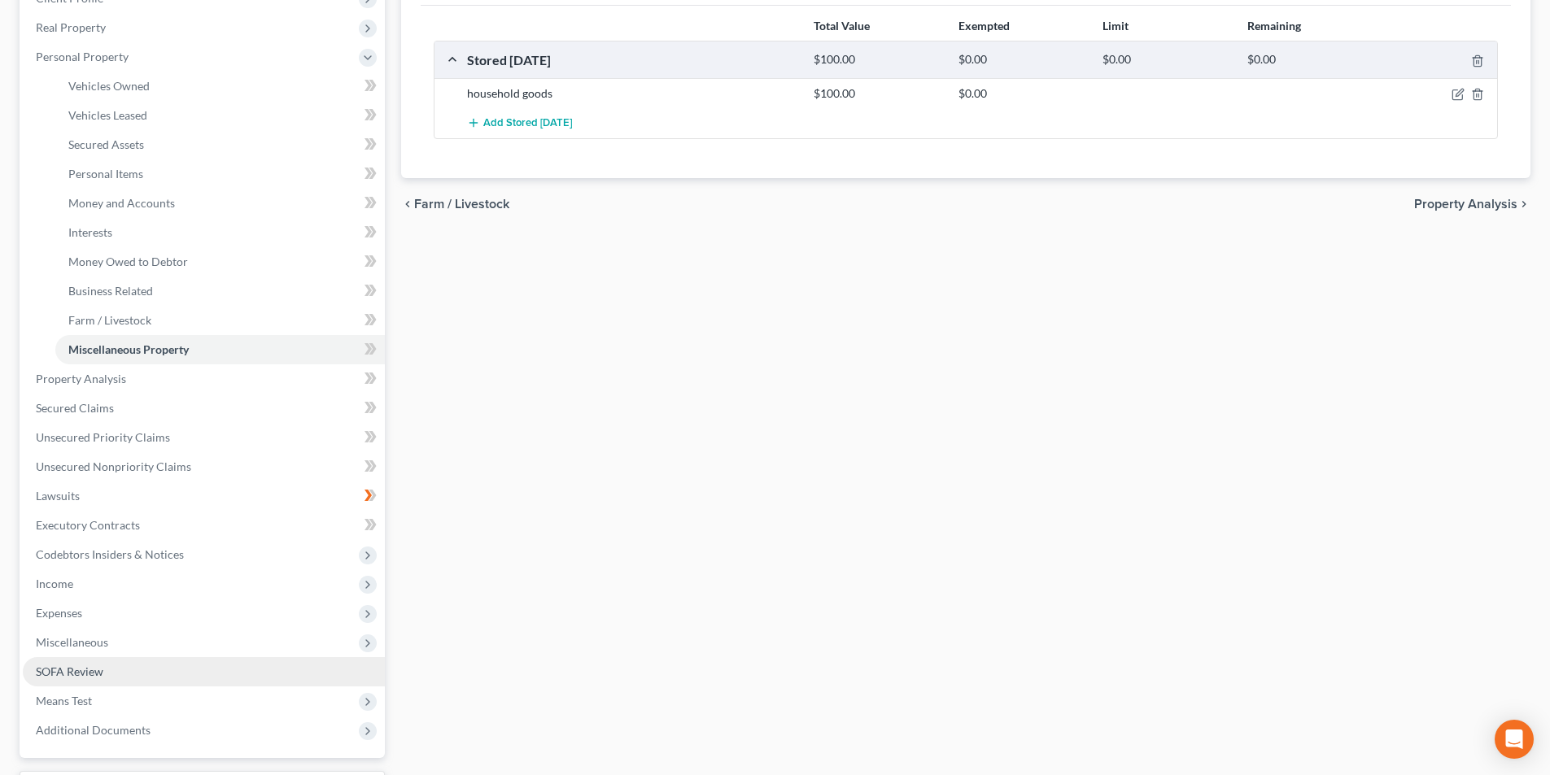
click at [79, 671] on span "SOFA Review" at bounding box center [70, 672] width 68 height 14
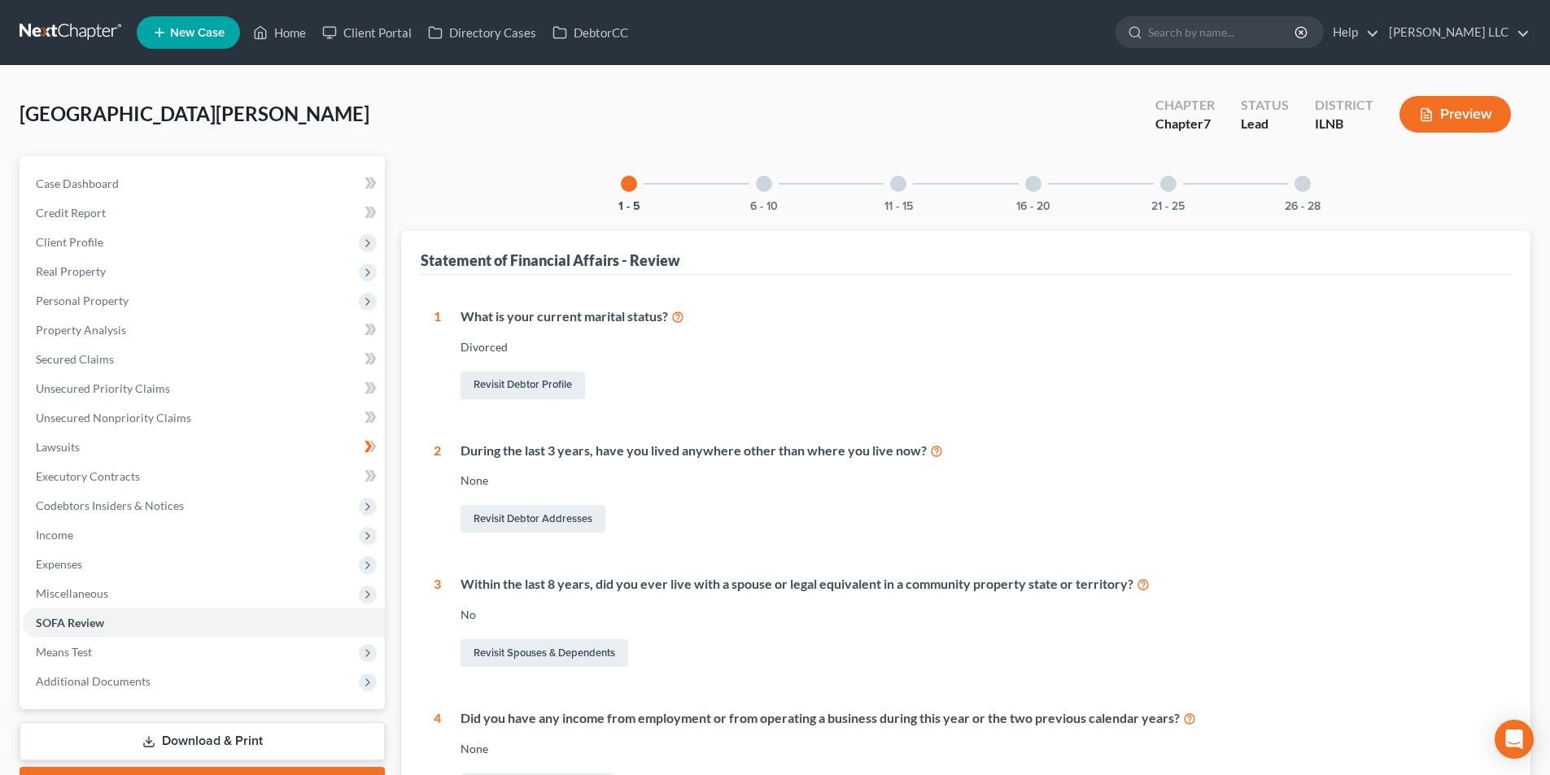
click at [1030, 182] on div at bounding box center [1033, 184] width 16 height 16
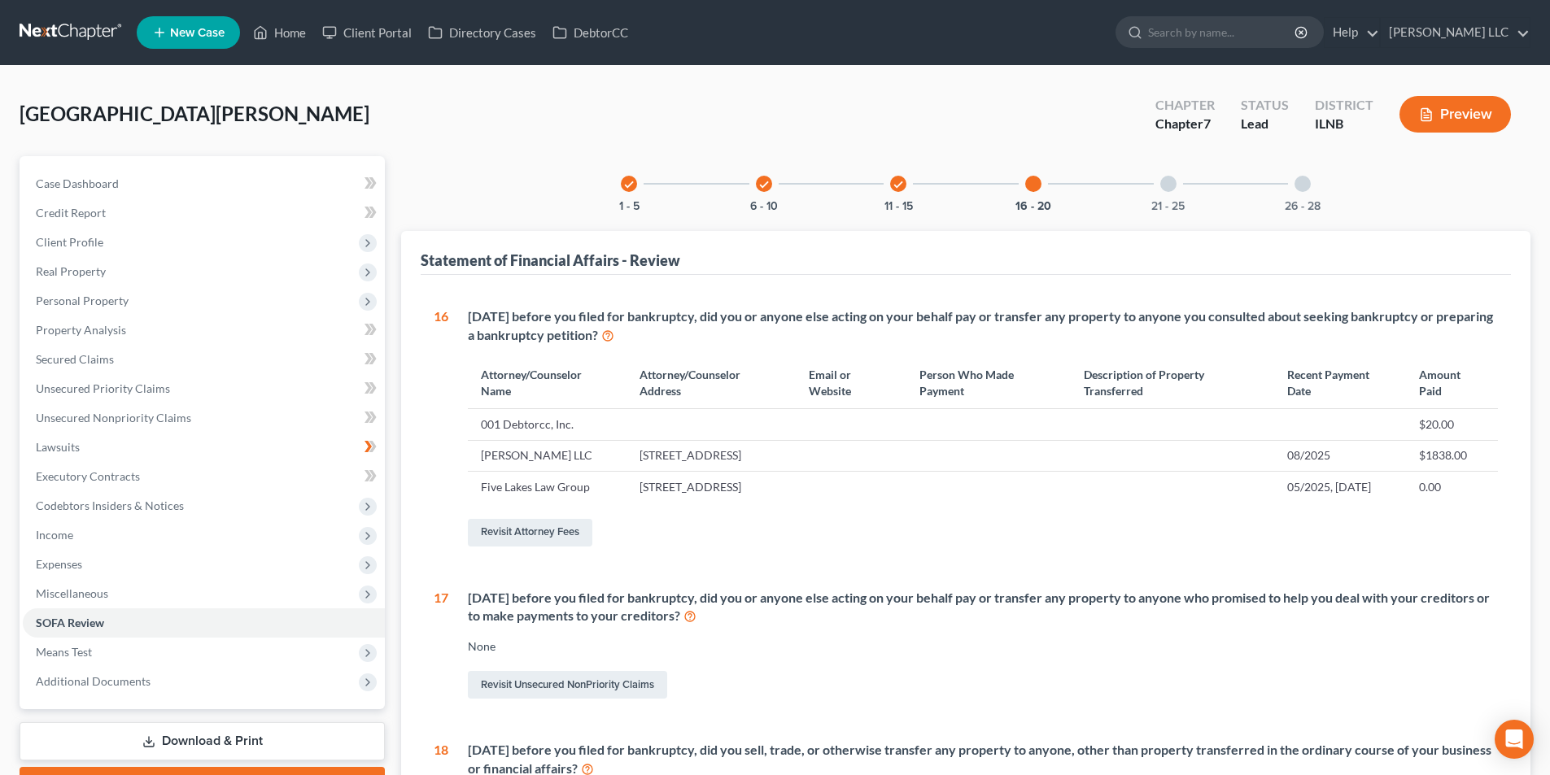
click at [1169, 184] on div at bounding box center [1168, 184] width 16 height 16
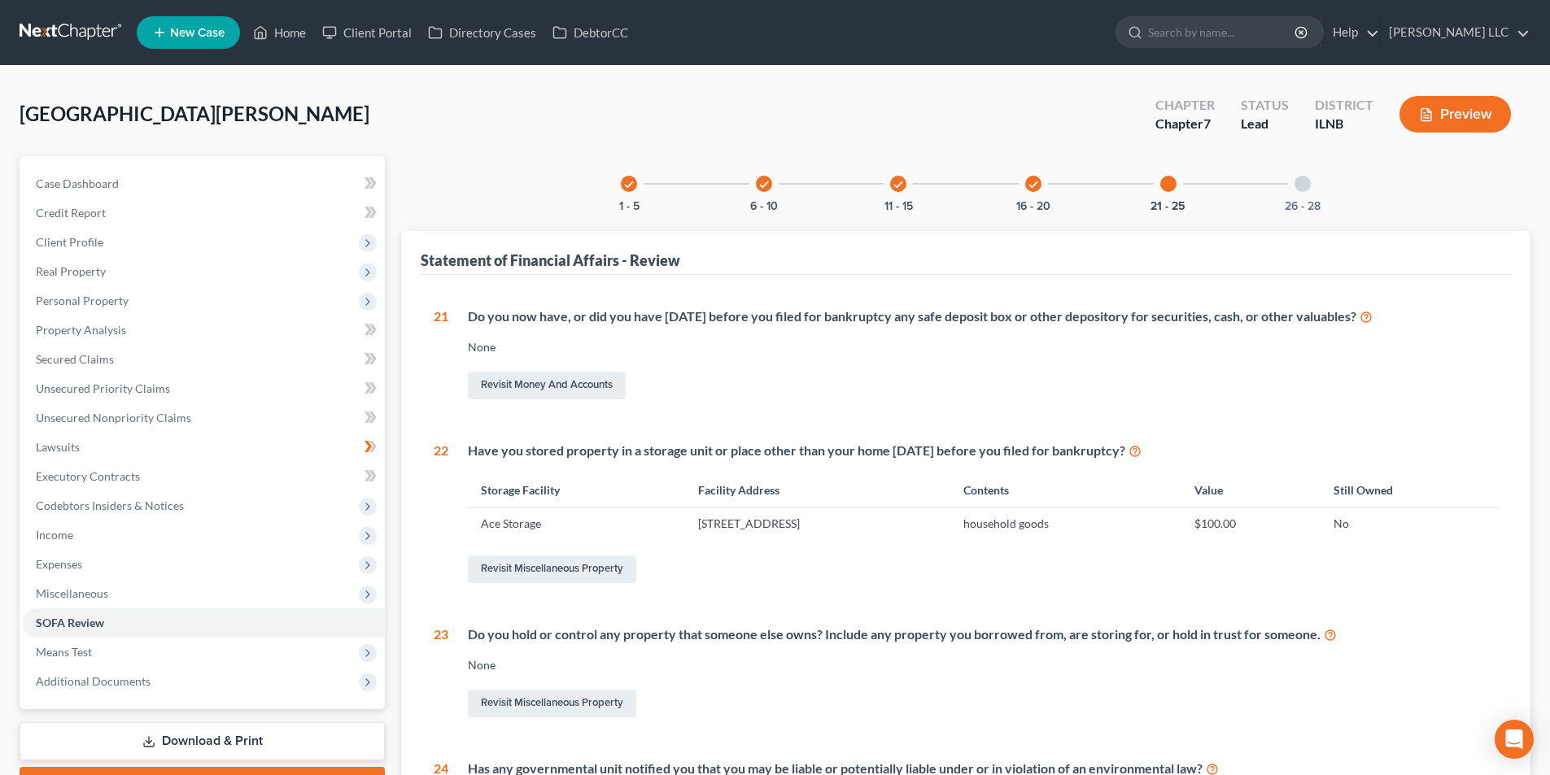
drag, startPoint x: 1293, startPoint y: 194, endPoint x: 1252, endPoint y: 290, distance: 104.6
click at [1296, 194] on div "26 - 28" at bounding box center [1302, 183] width 55 height 55
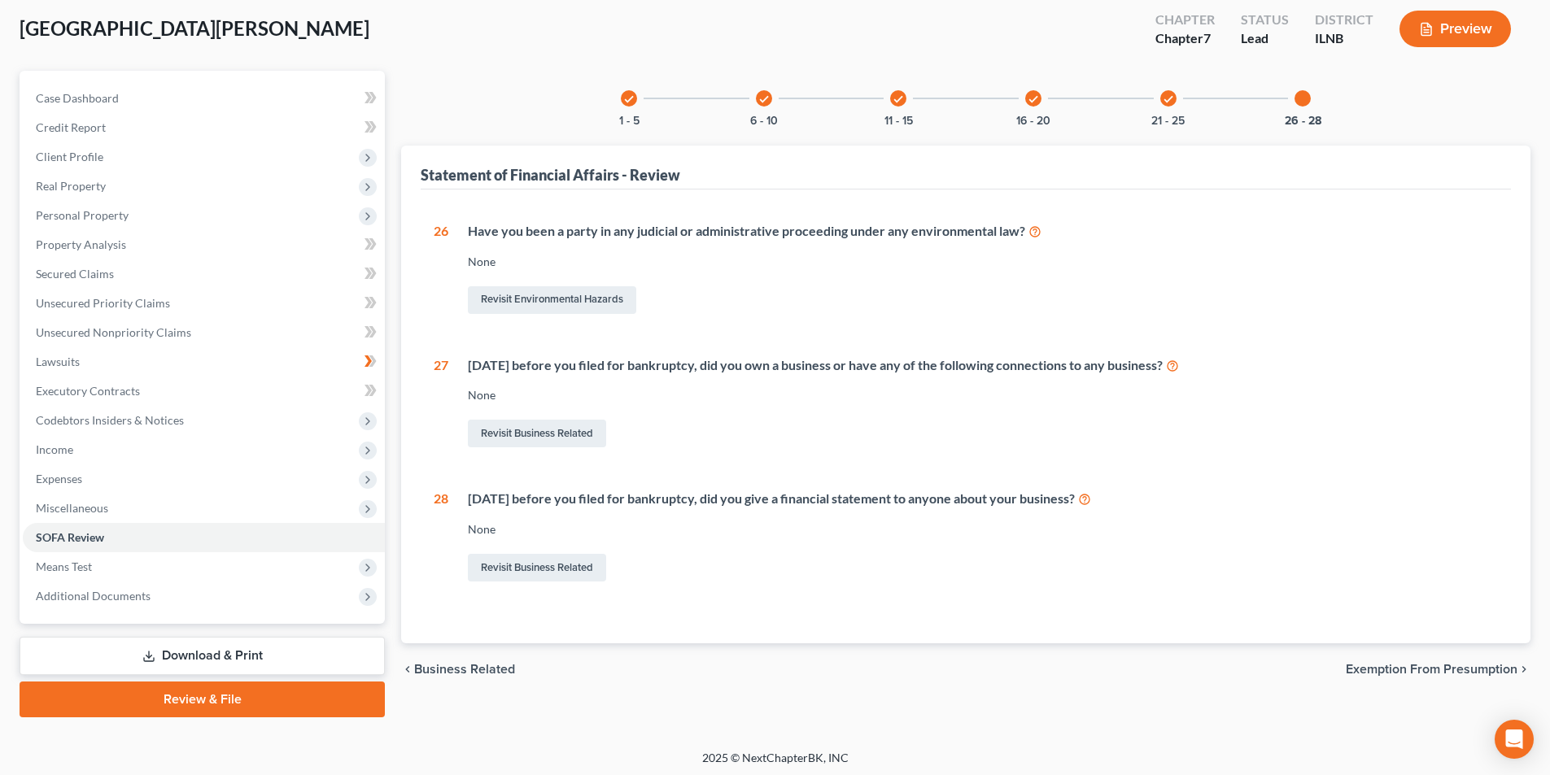
scroll to position [89, 0]
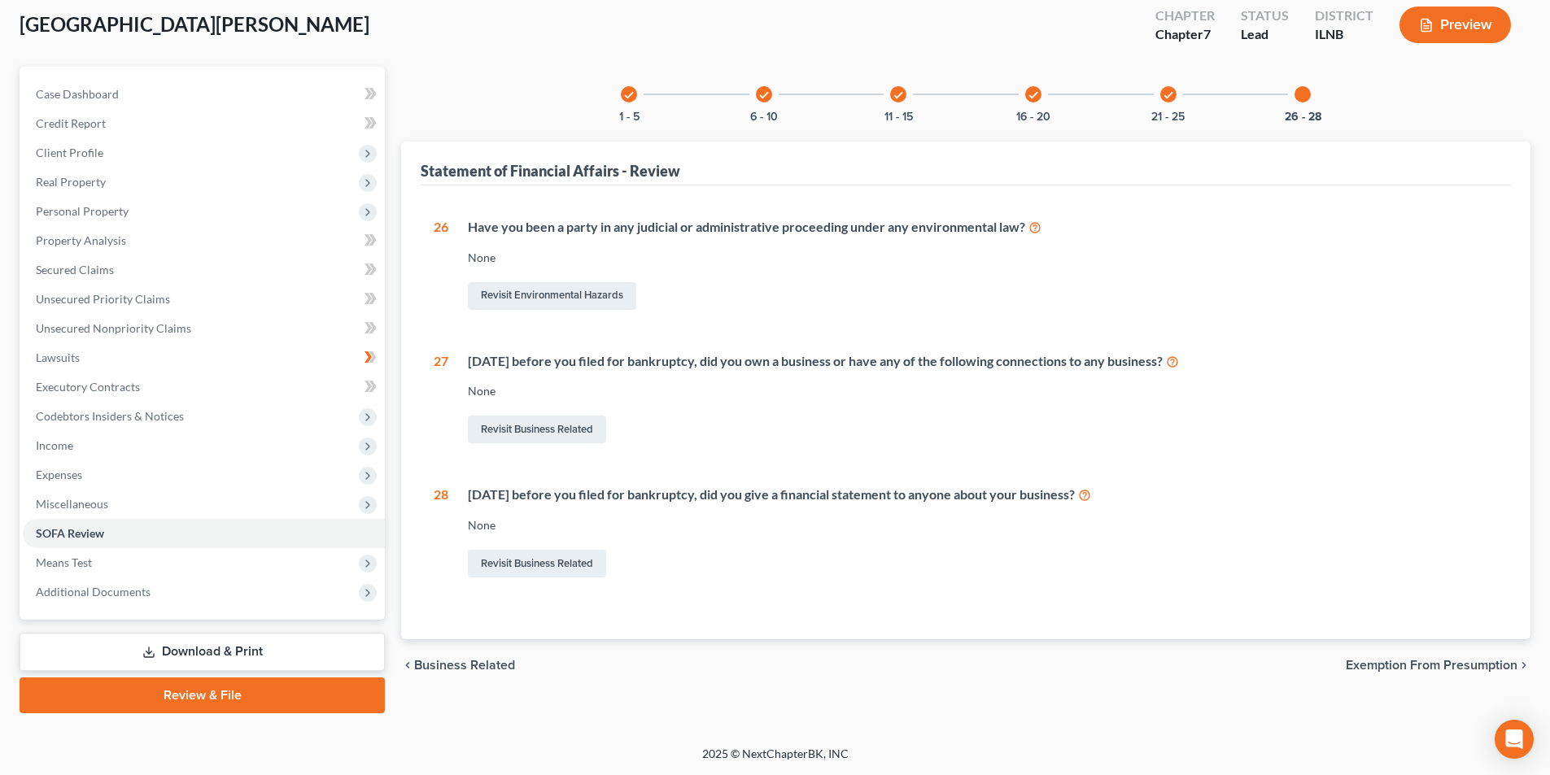
click at [1436, 671] on span "Exemption from Presumption" at bounding box center [1431, 665] width 172 height 13
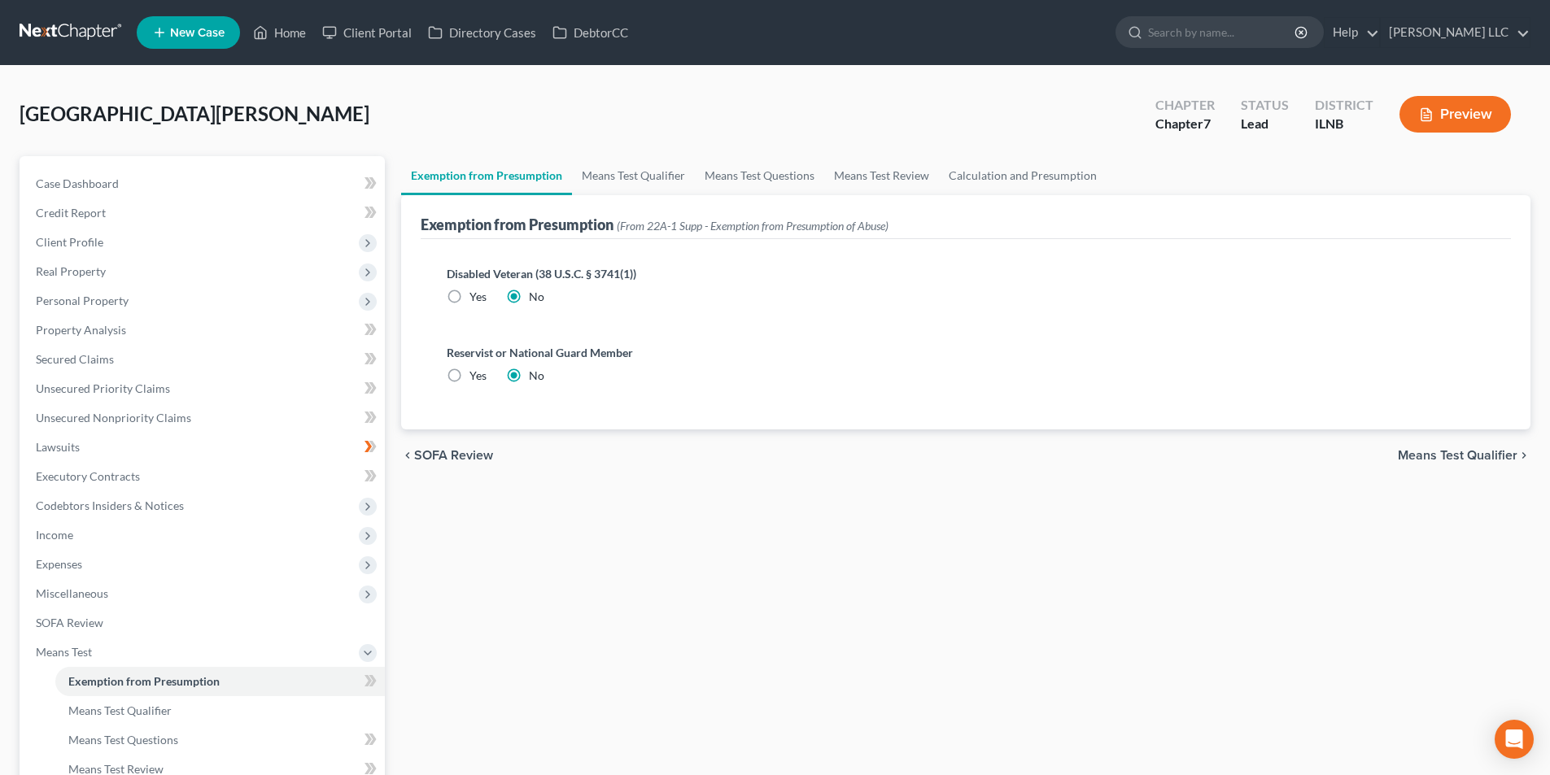
click at [1434, 449] on span "Means Test Qualifier" at bounding box center [1457, 455] width 120 height 13
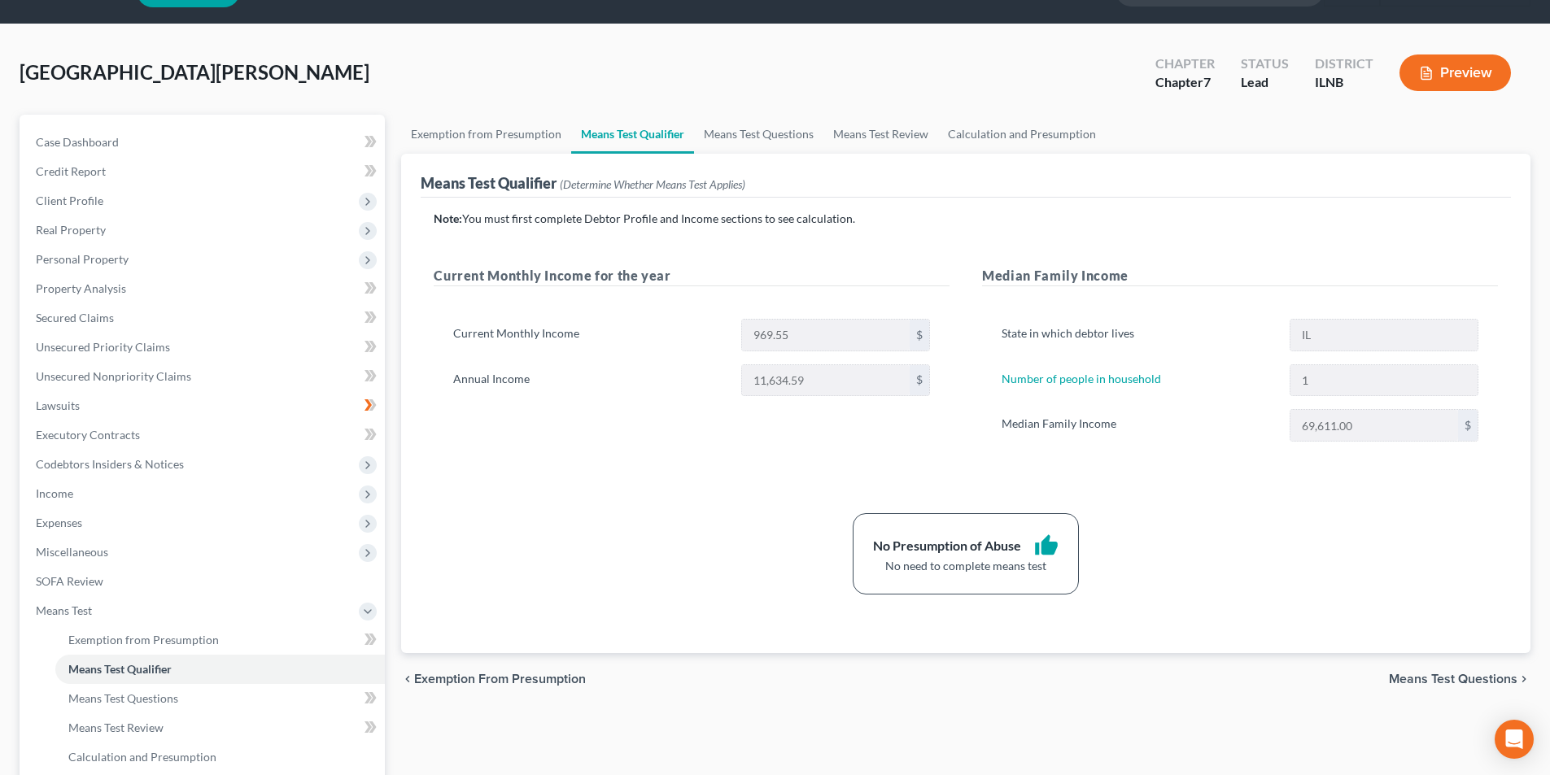
scroll to position [163, 0]
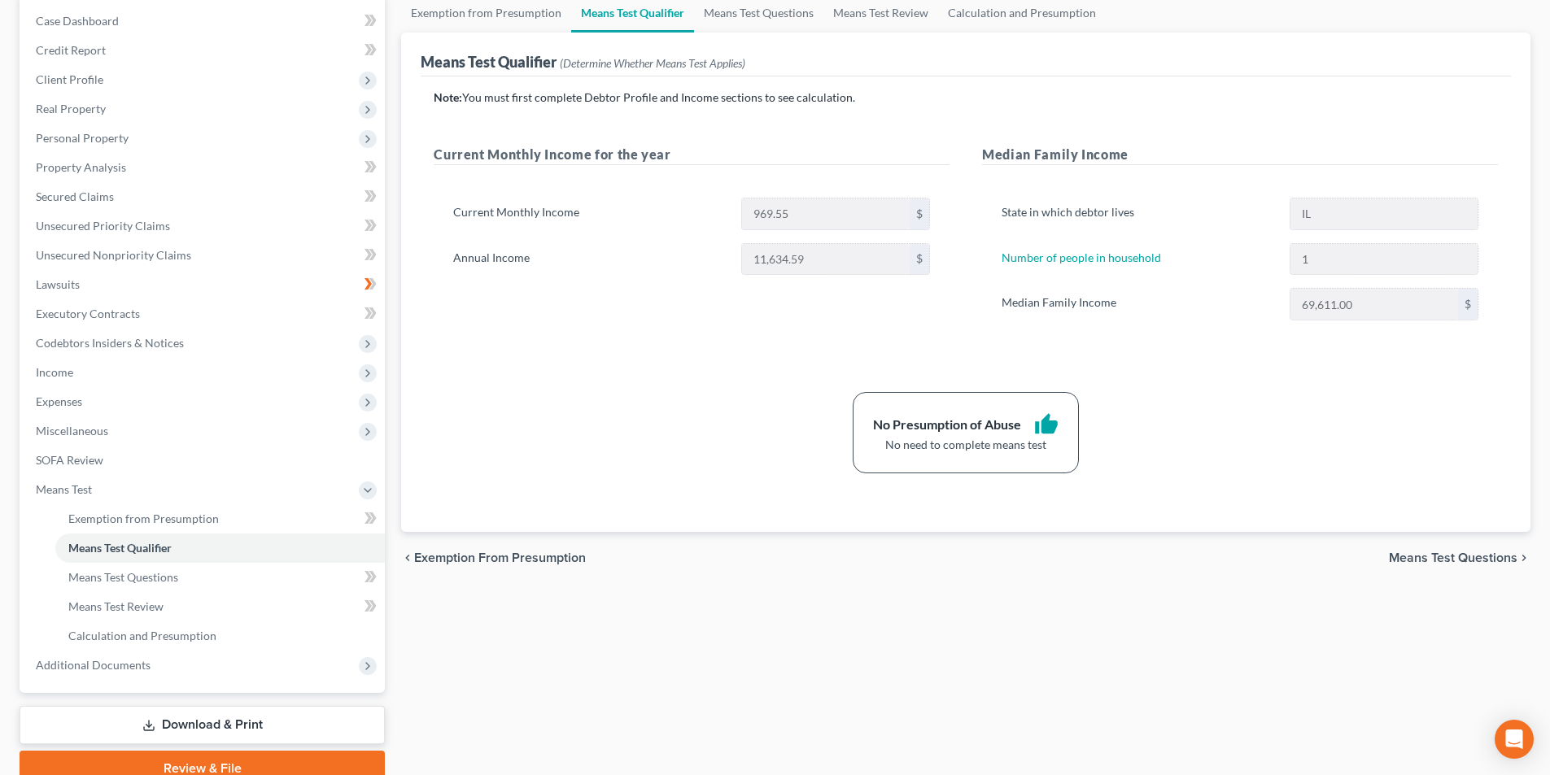
click at [1437, 560] on span "Means Test Questions" at bounding box center [1453, 558] width 129 height 13
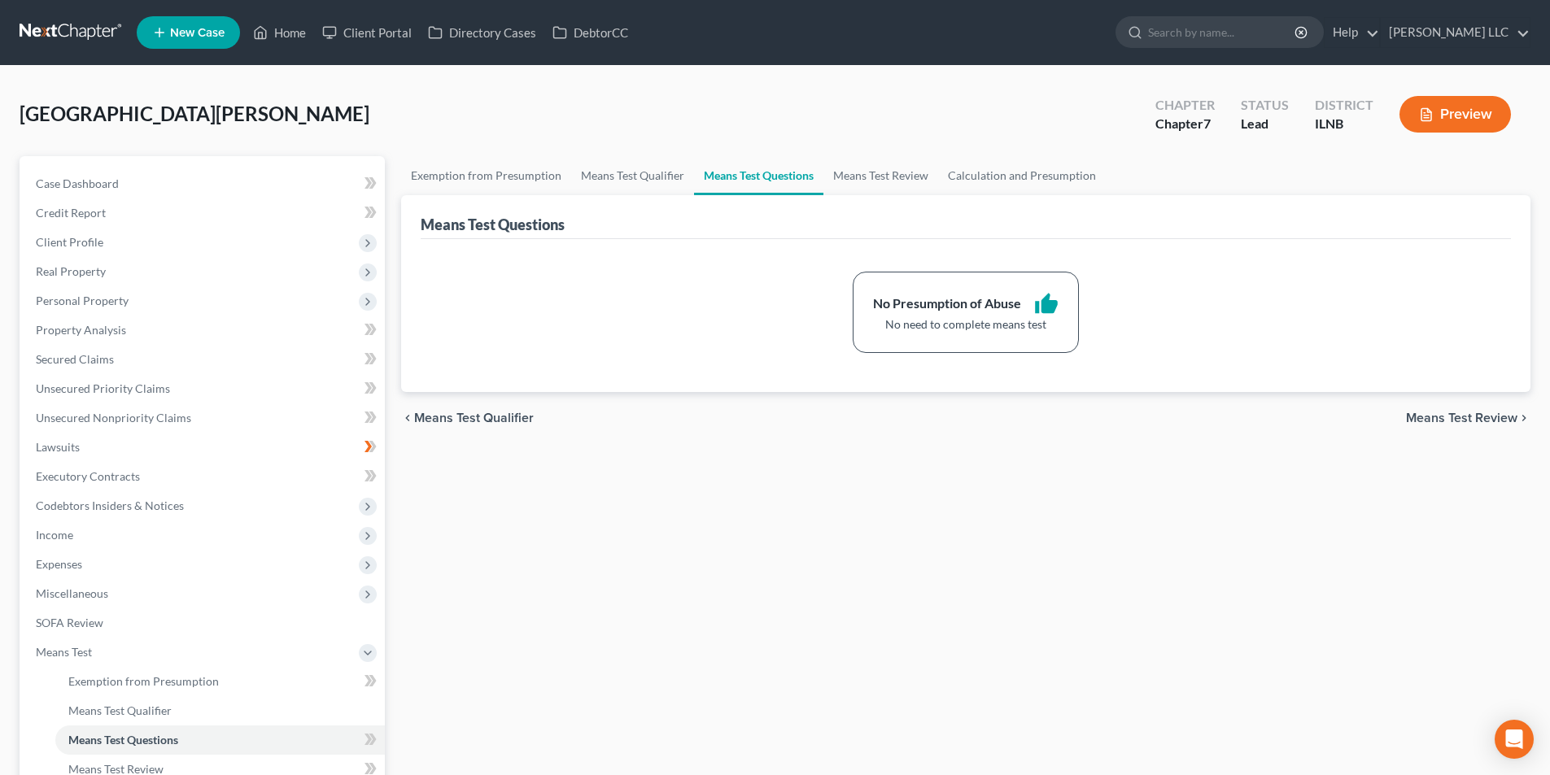
click at [1467, 417] on span "Means Test Review" at bounding box center [1461, 418] width 111 height 13
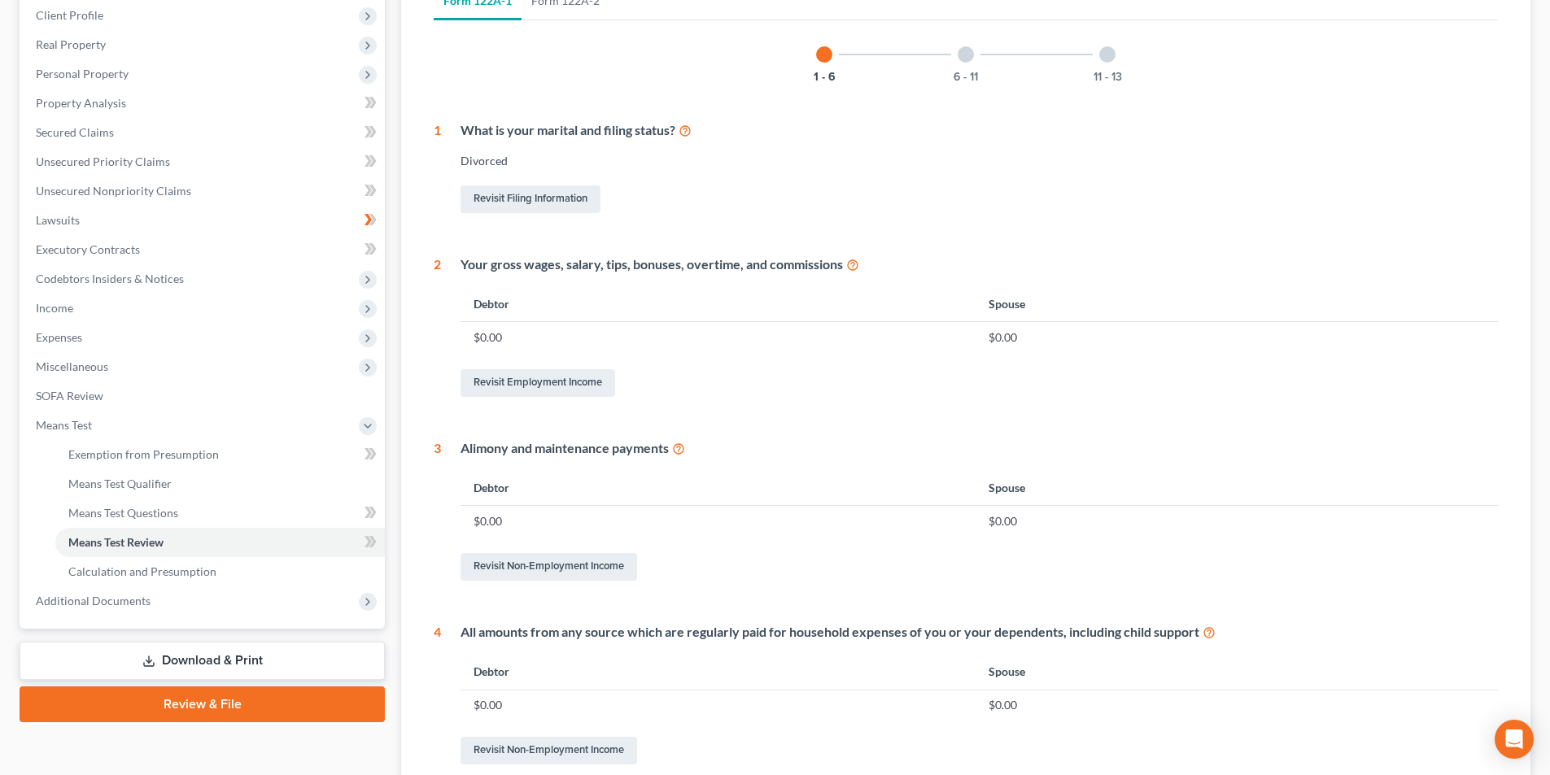
scroll to position [200, 0]
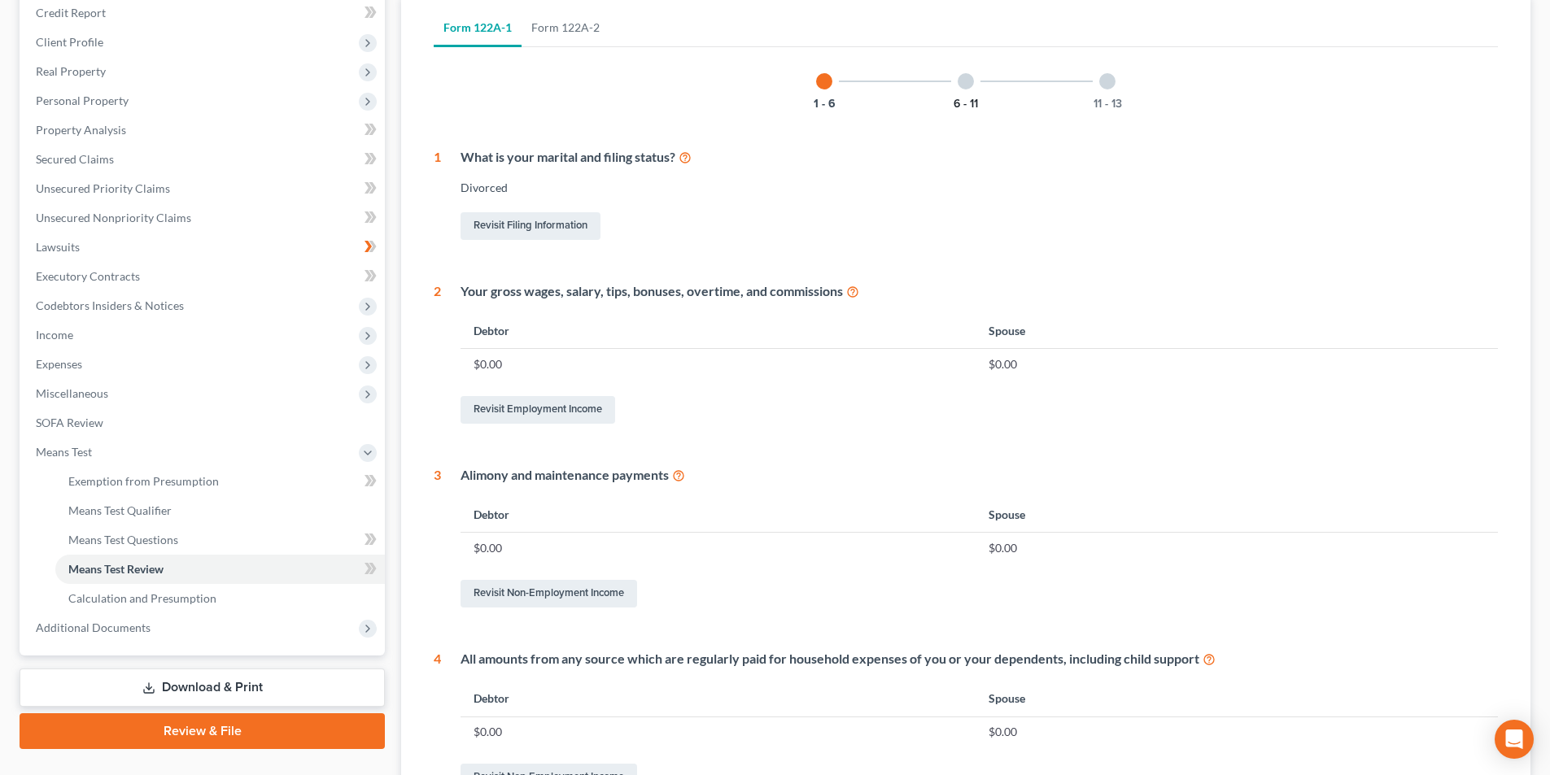
click at [955, 98] on button "6 - 11" at bounding box center [965, 103] width 24 height 11
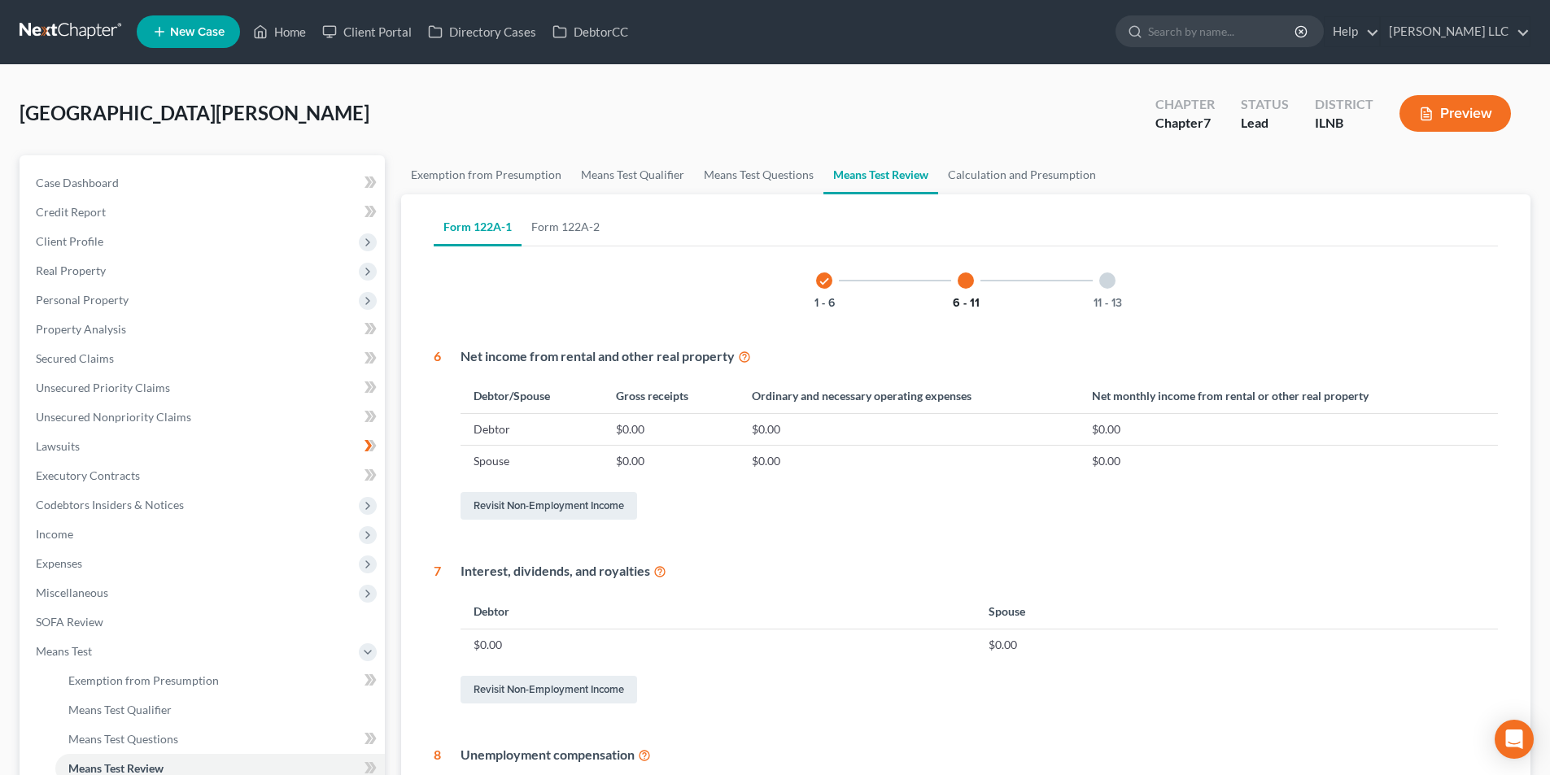
scroll to position [0, 0]
click at [1108, 284] on div at bounding box center [1107, 281] width 16 height 16
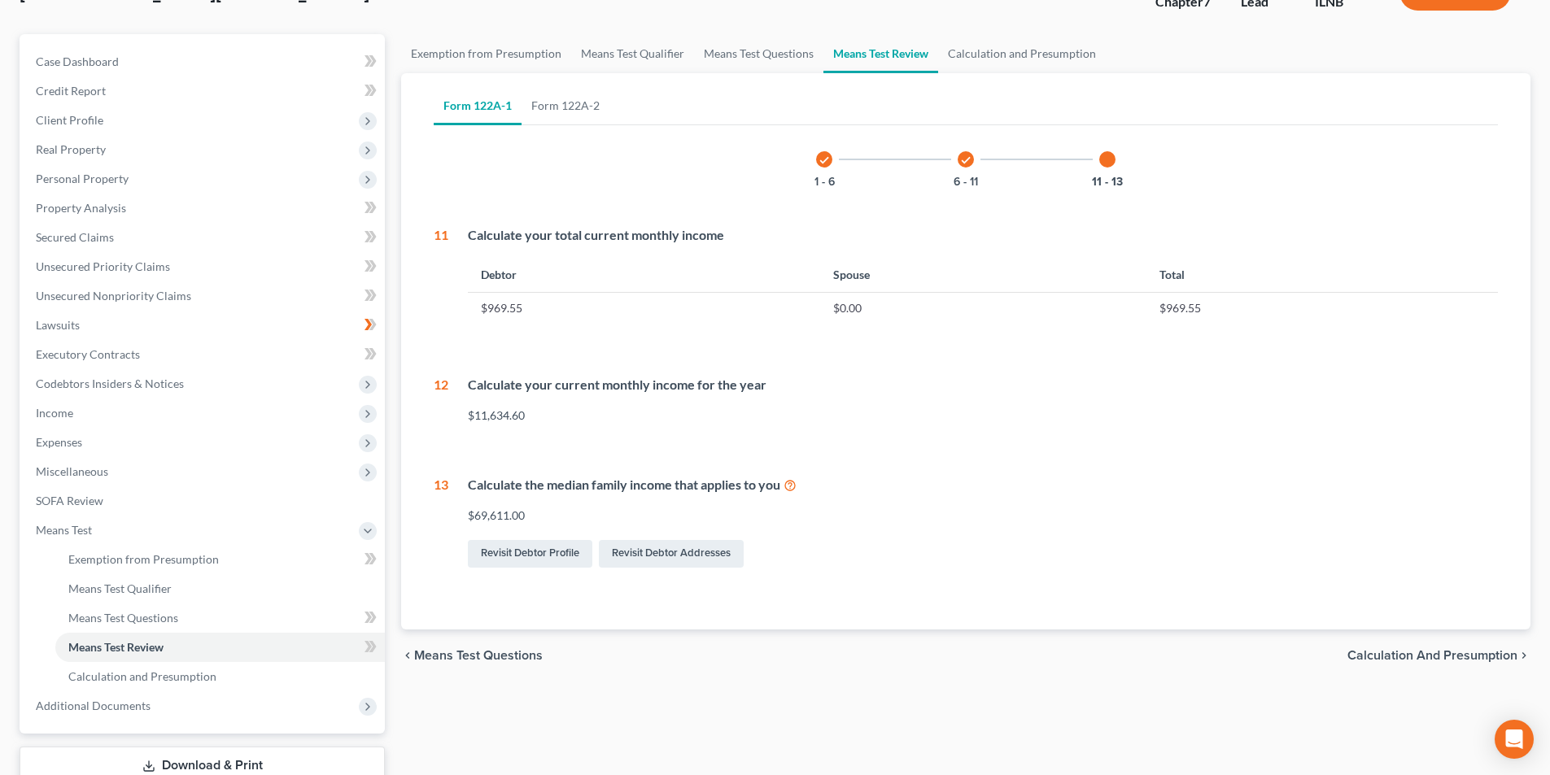
scroll to position [236, 0]
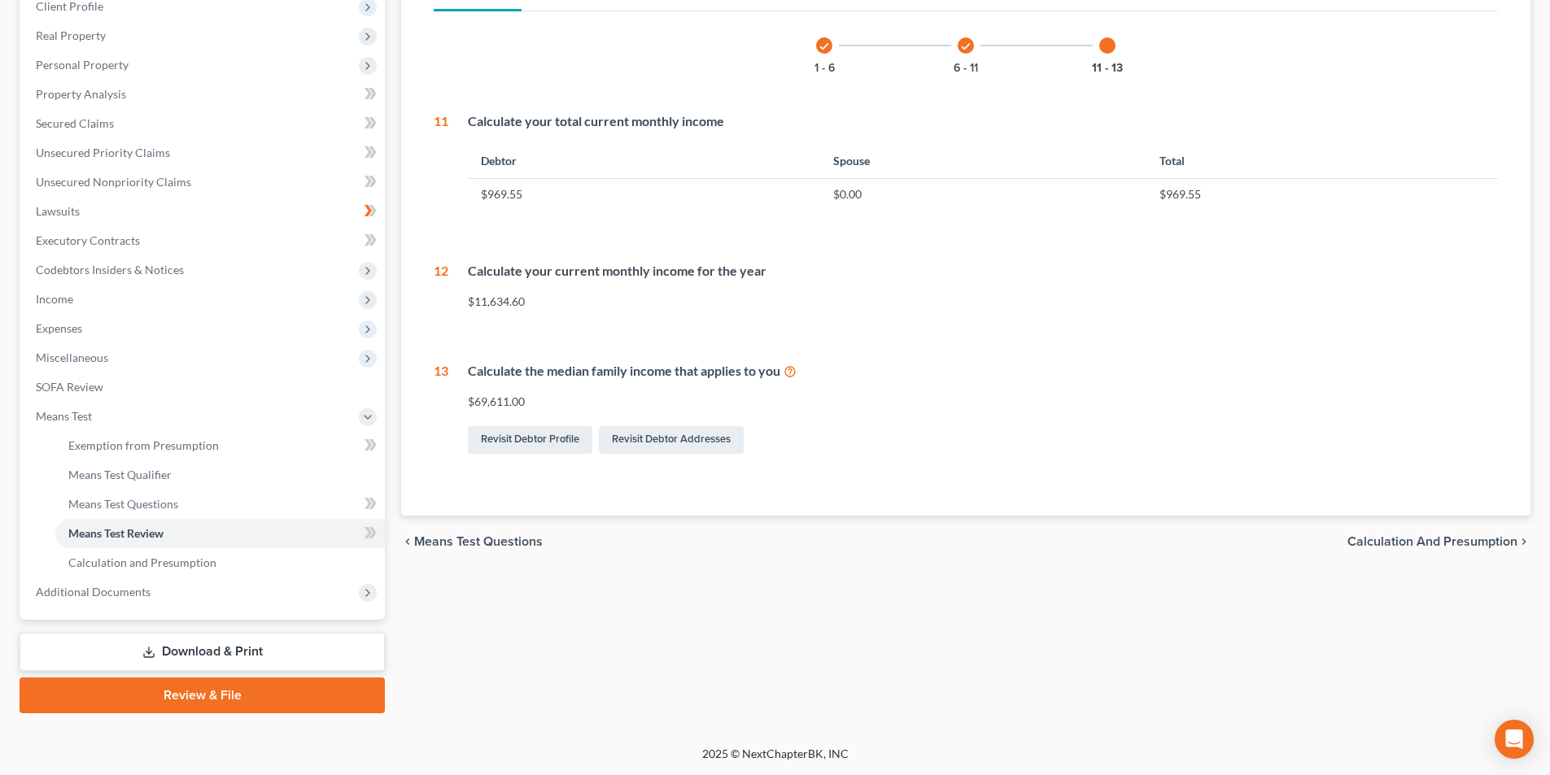
click at [1438, 543] on span "Calculation and Presumption" at bounding box center [1432, 541] width 170 height 13
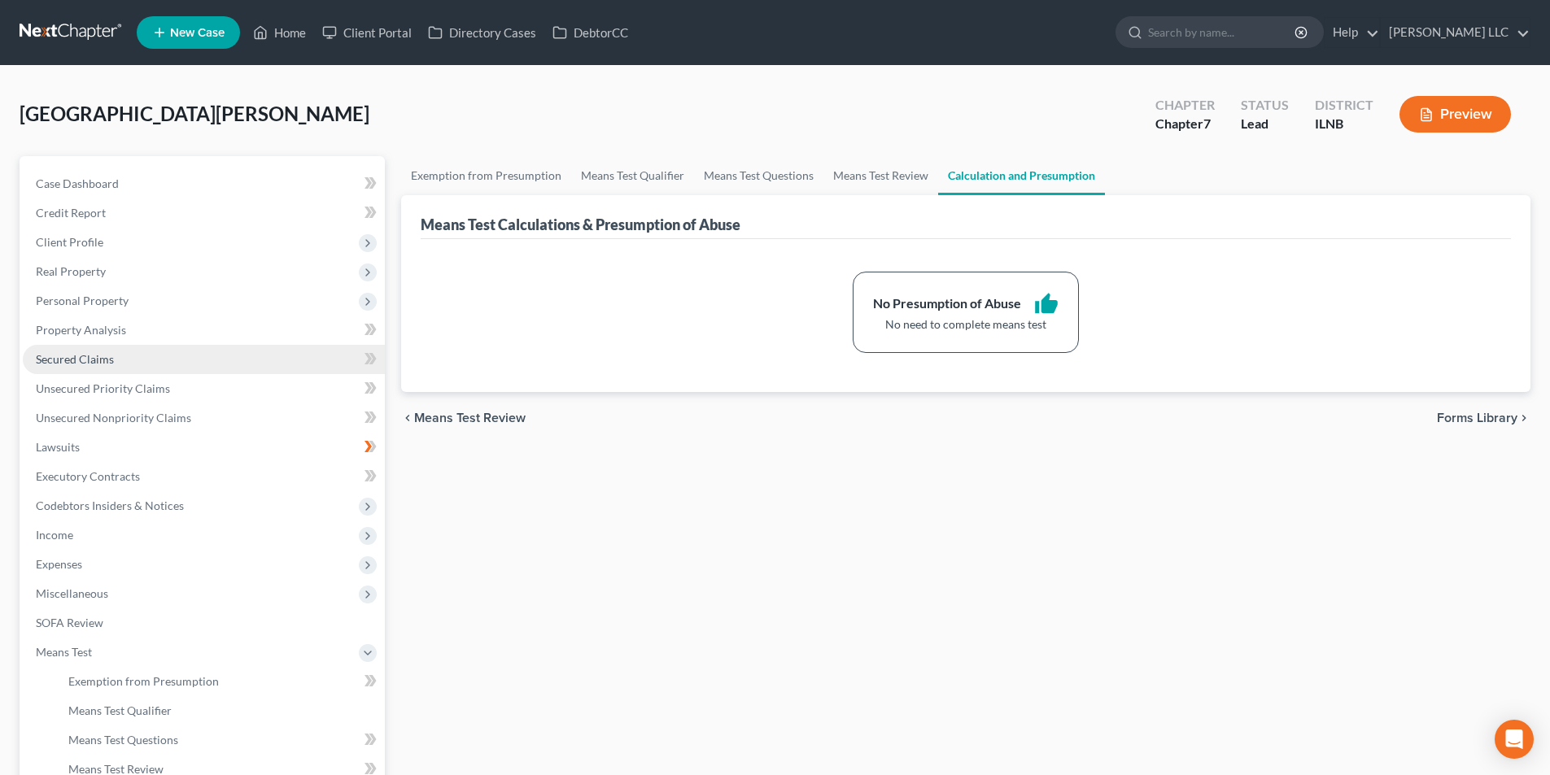
click at [131, 365] on link "Secured Claims" at bounding box center [204, 359] width 362 height 29
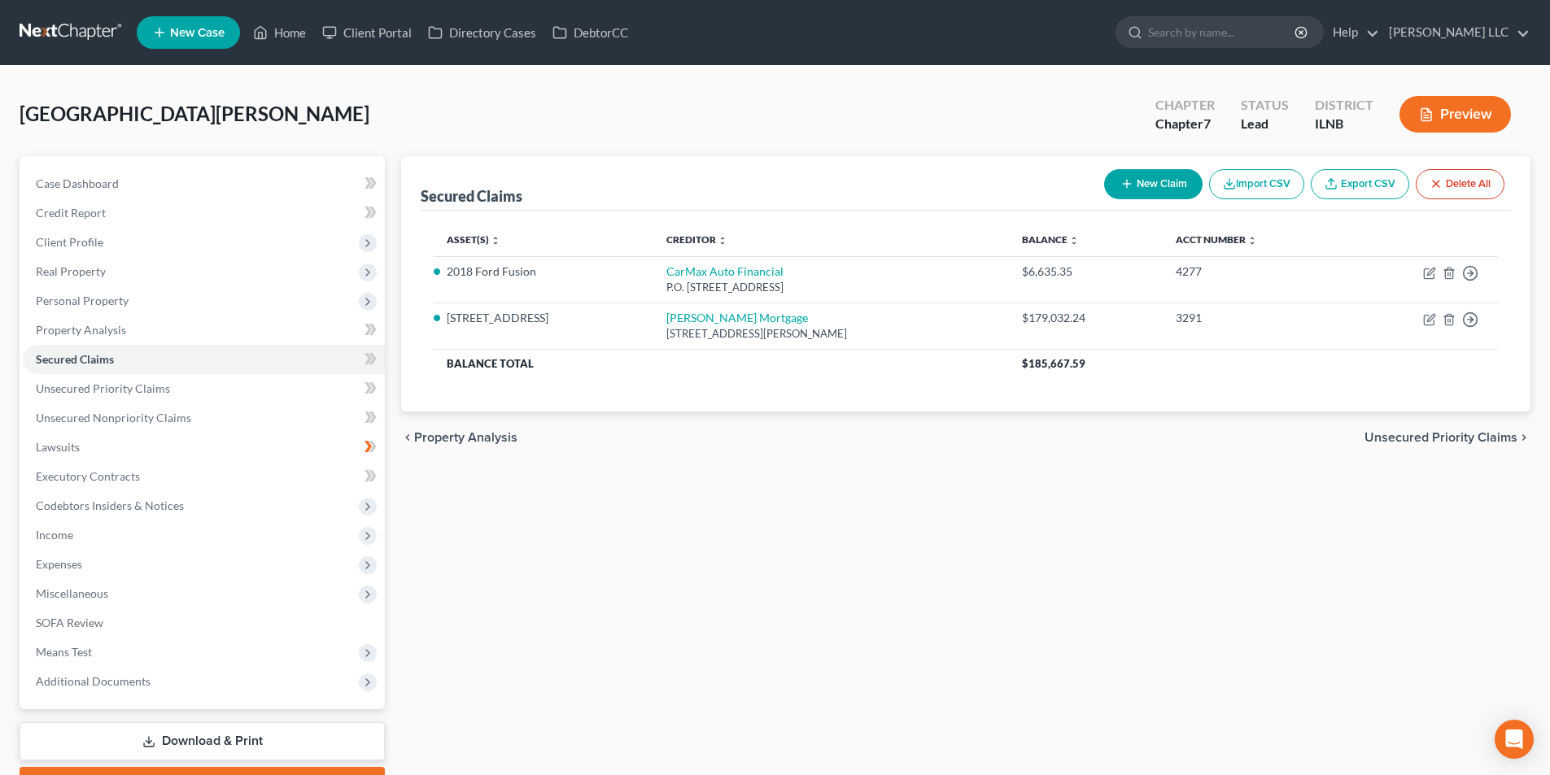
click at [1160, 185] on button "New Claim" at bounding box center [1153, 184] width 98 height 30
select select "0"
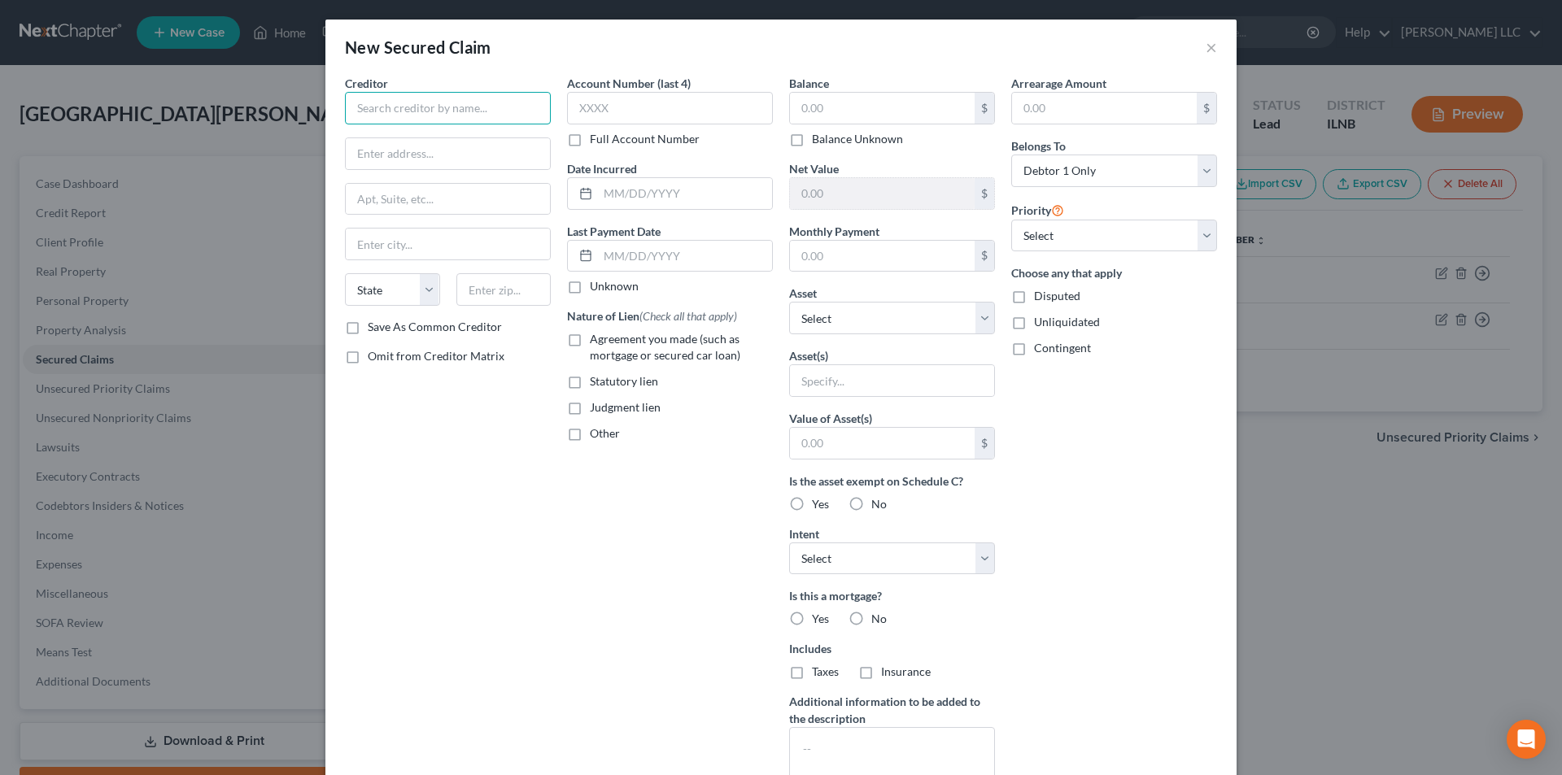
click at [373, 109] on input "text" at bounding box center [448, 108] width 206 height 33
drag, startPoint x: 482, startPoint y: 95, endPoint x: 474, endPoint y: 102, distance: 10.9
click at [482, 95] on input "SunRun" at bounding box center [448, 108] width 206 height 33
type input "SunRun Inc."
type input "600 California Street"
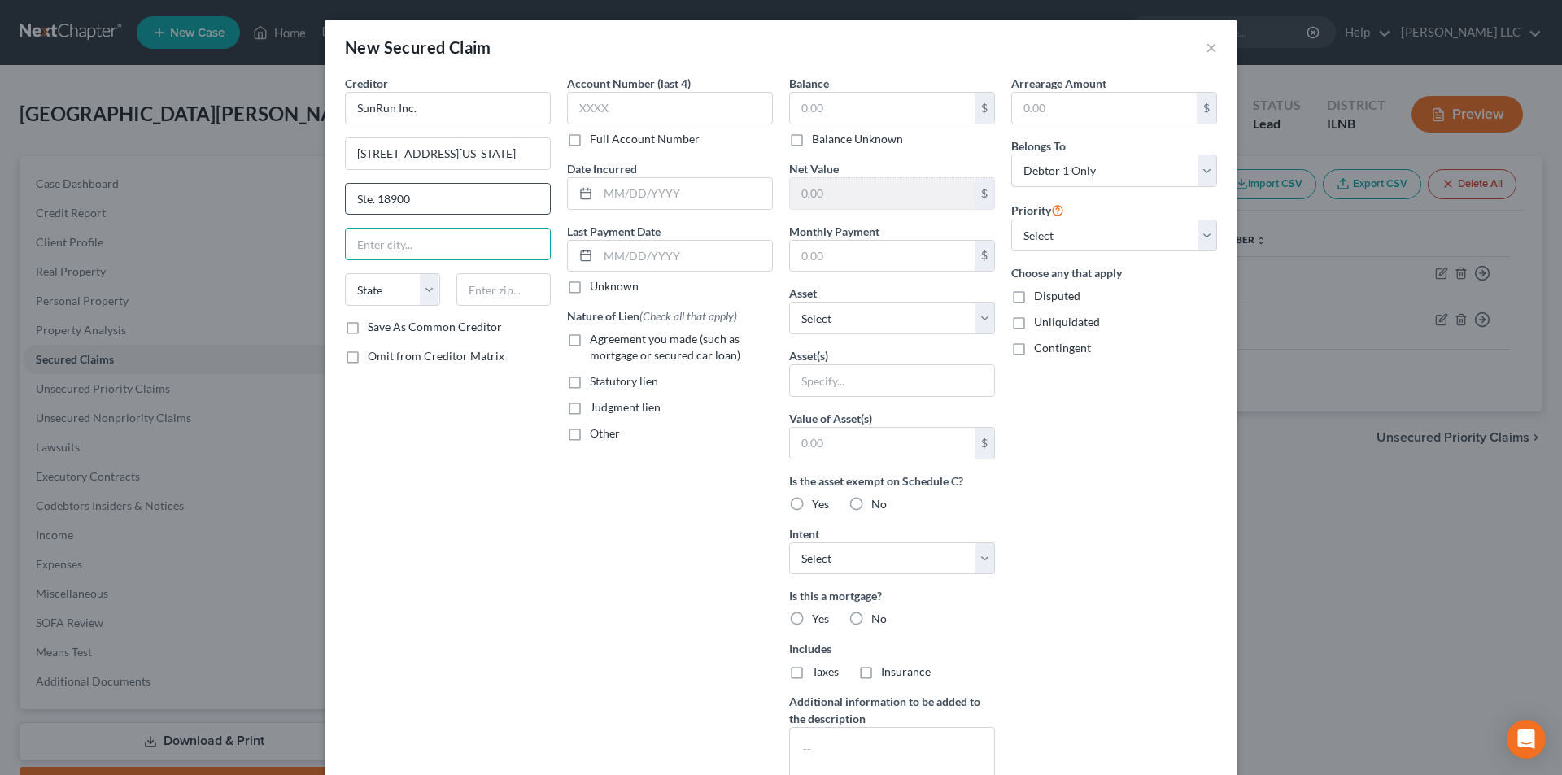
click at [392, 199] on input "Ste. 18900" at bounding box center [448, 199] width 204 height 31
type input "Ste. 1800"
type input "San Fransisco"
click at [378, 290] on select "State AL AK AR AZ CA CO CT DE DC FL GA GU HI ID IL IN IA KS KY LA ME MD MA MI M…" at bounding box center [392, 289] width 95 height 33
select select "4"
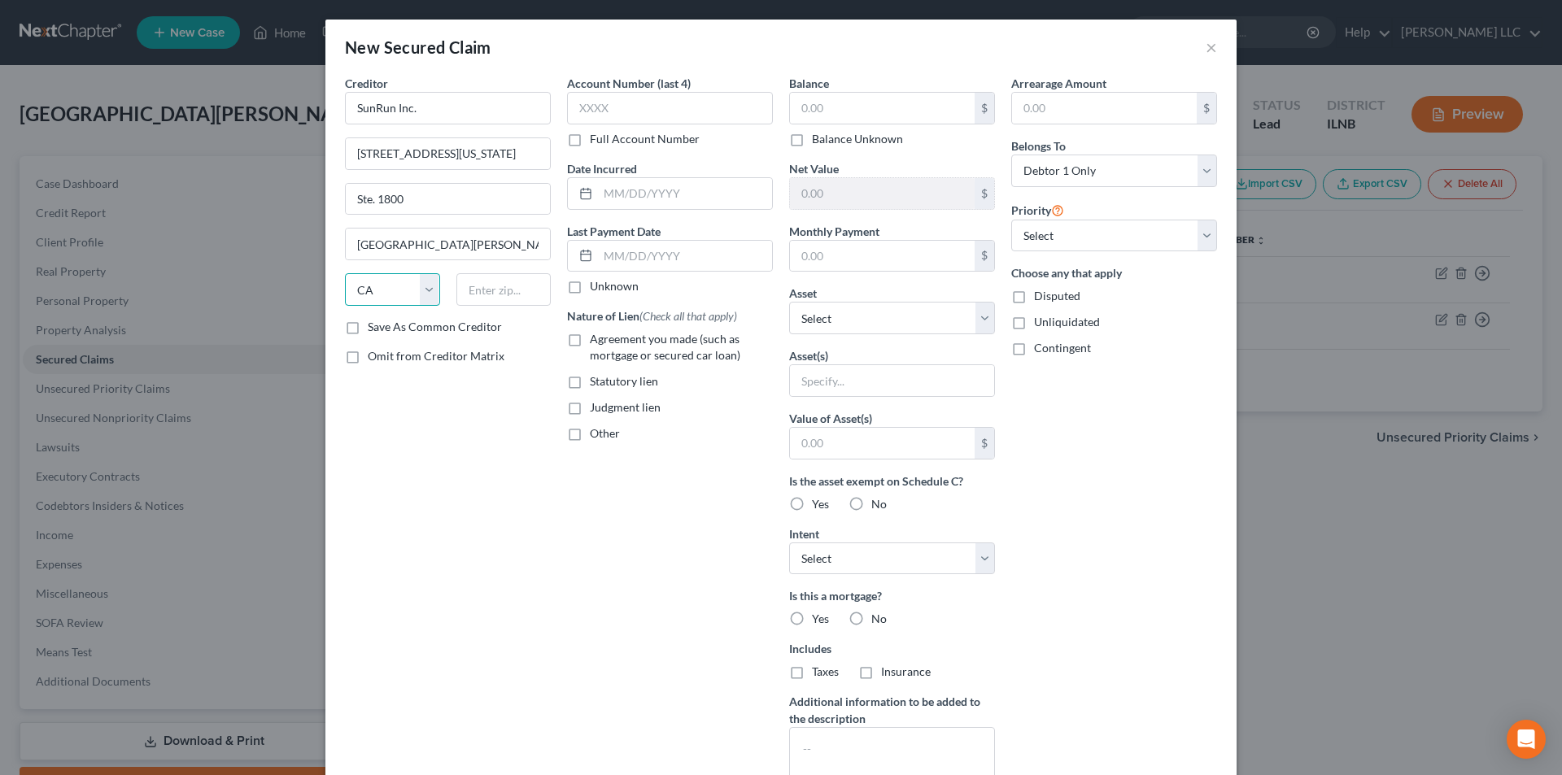
click at [345, 273] on select "State AL AK AR AZ CA CO CT DE DC FL GA GU HI ID IL IN IA KS KY LA ME MD MA MI M…" at bounding box center [392, 289] width 95 height 33
click at [493, 293] on input "text" at bounding box center [503, 289] width 95 height 33
type input "6"
type input "94108"
click at [503, 545] on div "Creditor * SunRun Inc. 600 California Street Ste. 1800 San Fransisco State AL A…" at bounding box center [448, 438] width 222 height 726
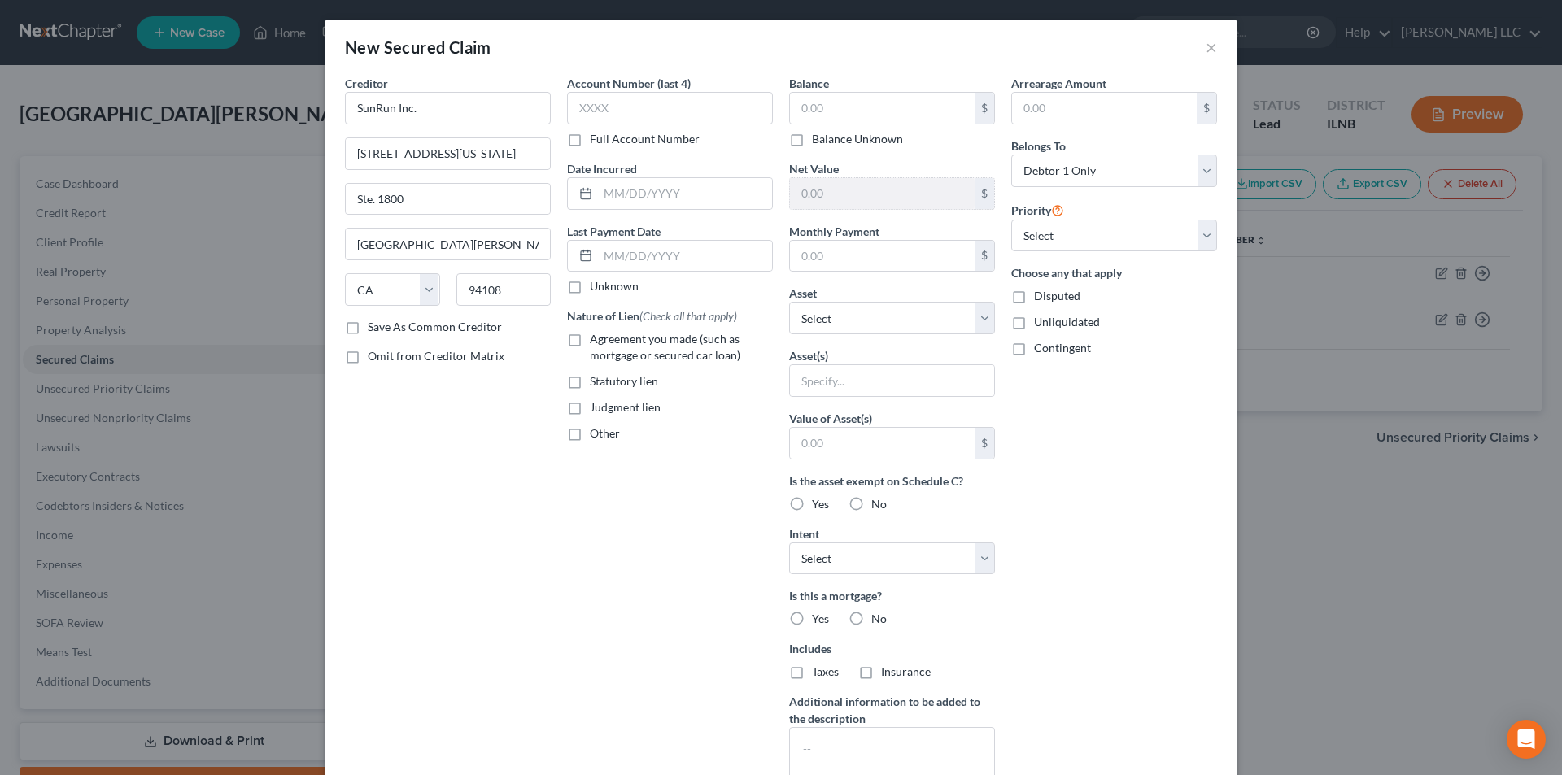
type input "San Francisco"
click at [1090, 238] on select "Select 1st 2nd 3rd 4th 5th 6th 7th 8th 9th 10th 11th 12th 13th 14th 15th 16th 1…" at bounding box center [1114, 236] width 206 height 33
click at [1011, 220] on select "Select 1st 2nd 3rd 4th 5th 6th 7th 8th 9th 10th 11th 12th 13th 14th 15th 16th 1…" at bounding box center [1114, 236] width 206 height 33
click at [879, 109] on input "text" at bounding box center [882, 108] width 185 height 31
click at [590, 335] on label "Agreement you made (such as mortgage or secured car loan)" at bounding box center [681, 347] width 183 height 33
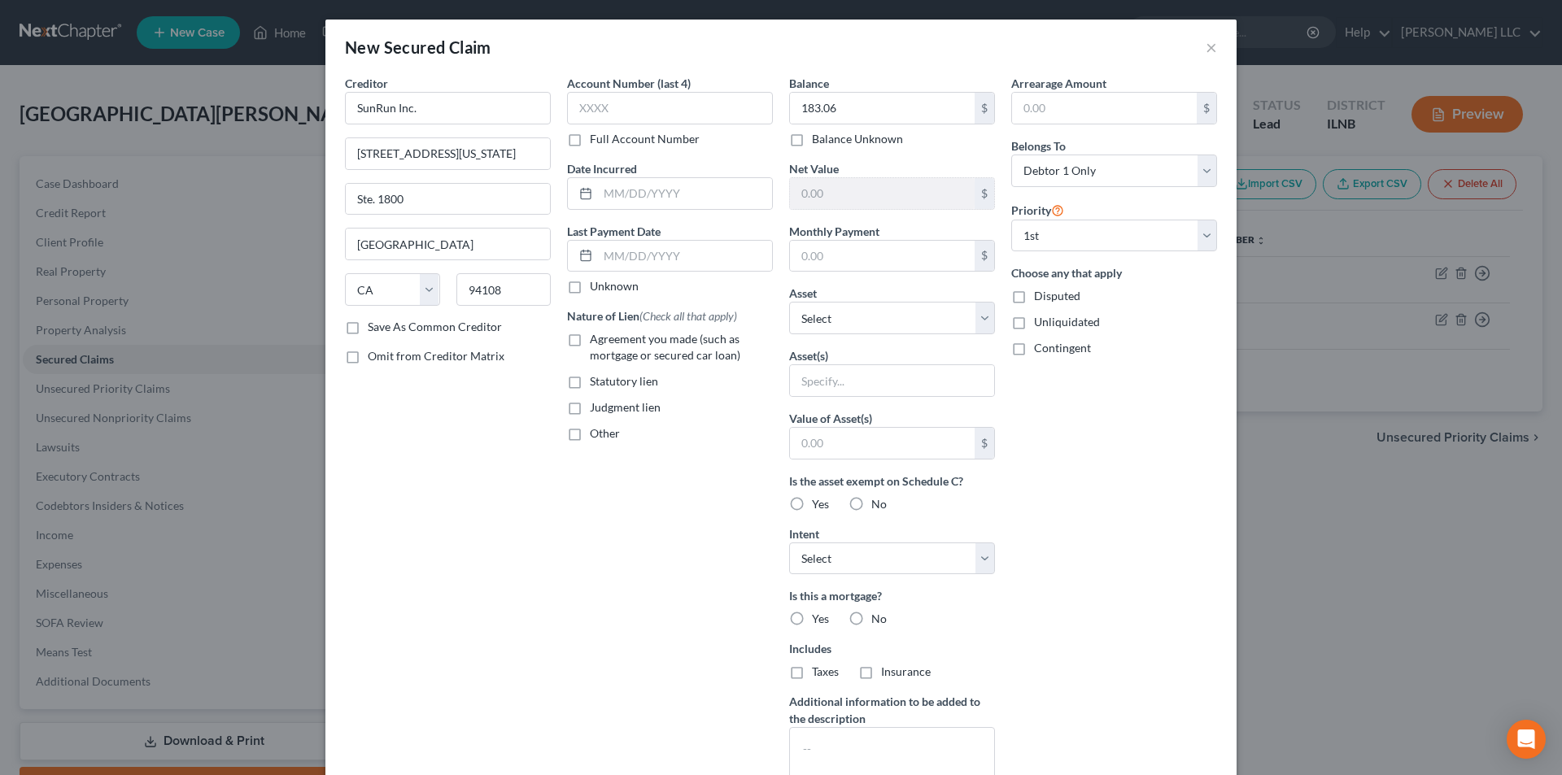
click at [596, 335] on input "Agreement you made (such as mortgage or secured car loan)" at bounding box center [601, 336] width 11 height 11
click at [607, 200] on input "text" at bounding box center [685, 193] width 174 height 31
click at [600, 189] on input "text" at bounding box center [685, 193] width 174 height 31
paste input "183.06"
click at [844, 319] on select "Select Other Multiple Assets household goods (Stored Within 1 Year) - $100.0 El…" at bounding box center [892, 318] width 206 height 33
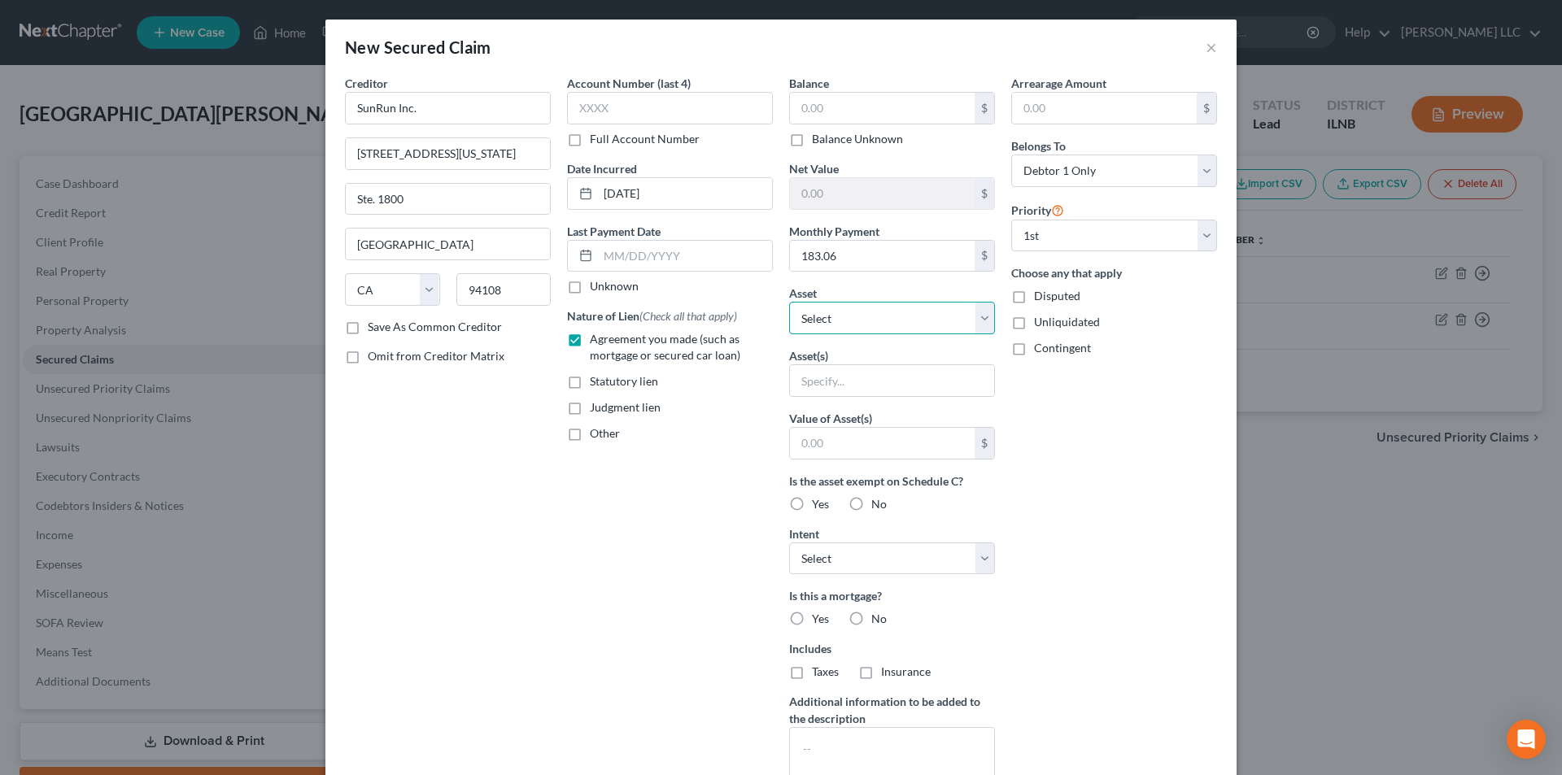
click at [789, 302] on select "Select Other Multiple Assets household goods (Stored Within 1 Year) - $100.0 El…" at bounding box center [892, 318] width 206 height 33
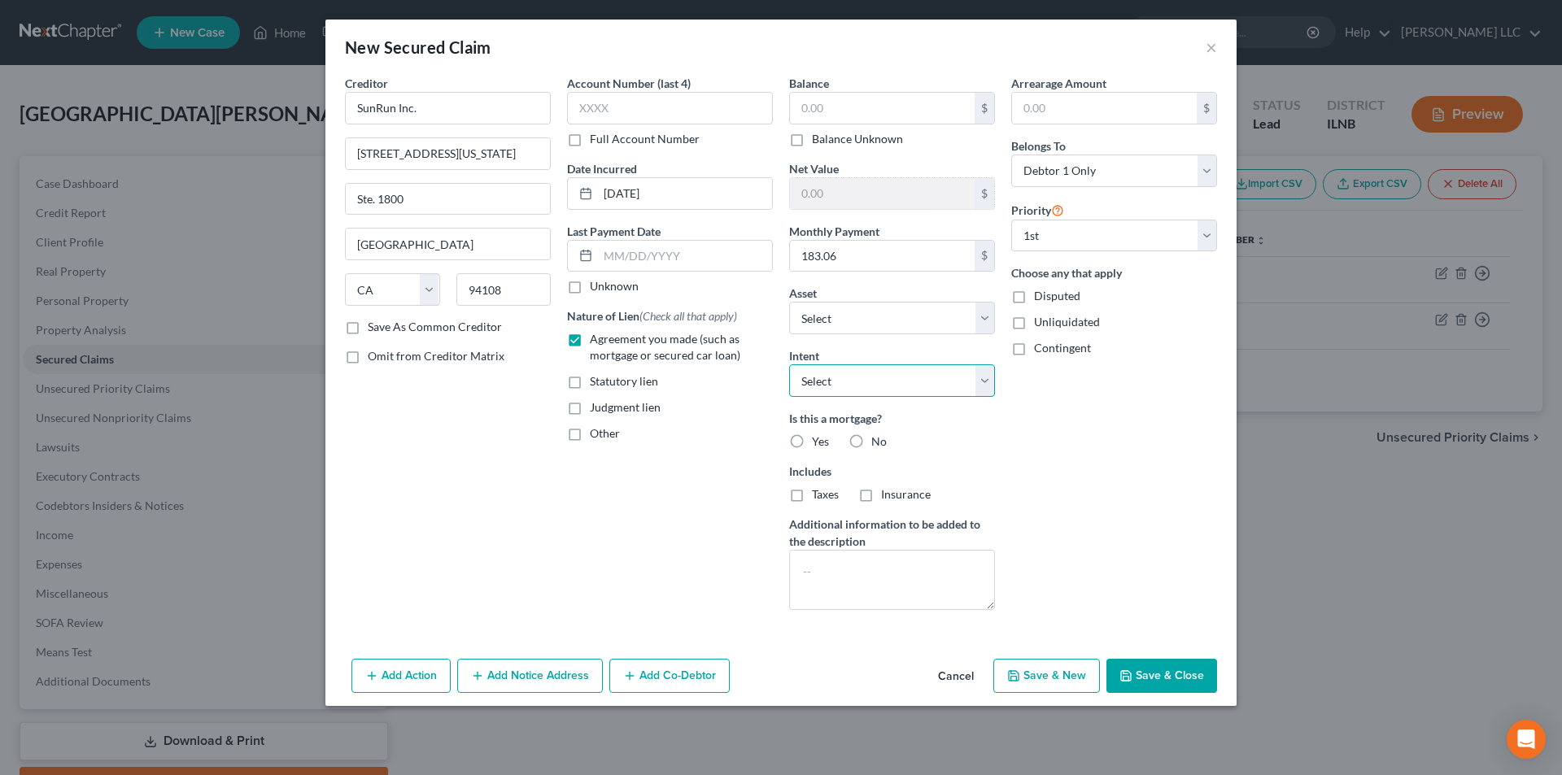
click at [848, 371] on select "Select Surrender Redeem Reaffirm Avoid Other" at bounding box center [892, 380] width 206 height 33
click at [789, 364] on select "Select Surrender Redeem Reaffirm Avoid Other" at bounding box center [892, 380] width 206 height 33
click at [905, 570] on textarea at bounding box center [892, 580] width 206 height 60
click at [1153, 674] on button "Save & Close" at bounding box center [1161, 676] width 111 height 34
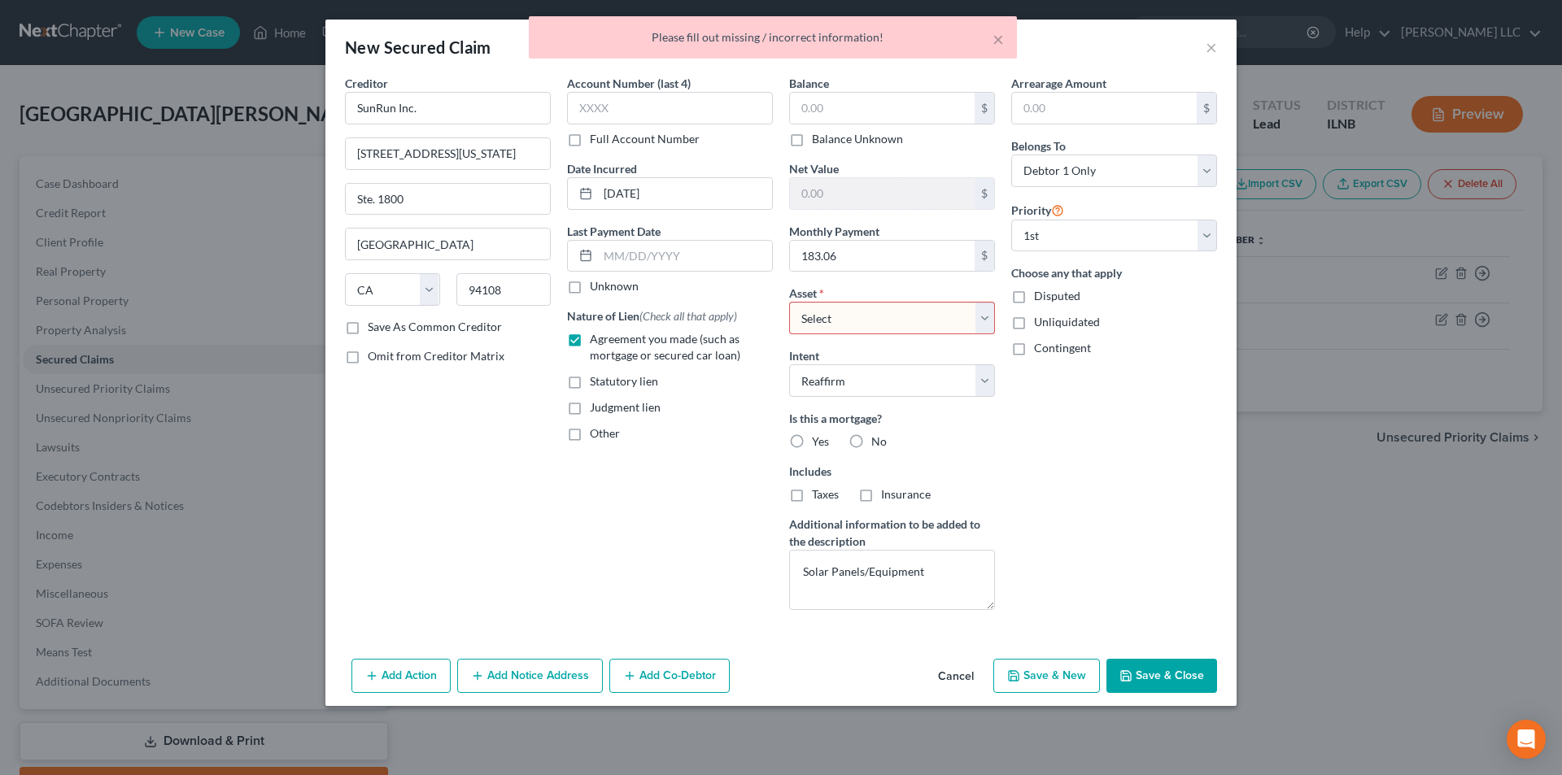
click at [1135, 582] on div "Arrearage Amount $ Belongs To * Select Debtor 1 Only Debtor 2 Only Debtor 1 And…" at bounding box center [1114, 349] width 222 height 548
click at [961, 325] on select "Select Other Multiple Assets household goods (Stored Within 1 Year) - $100.0 El…" at bounding box center [892, 318] width 206 height 33
click at [789, 302] on select "Select Other Multiple Assets household goods (Stored Within 1 Year) - $100.0 El…" at bounding box center [892, 318] width 206 height 33
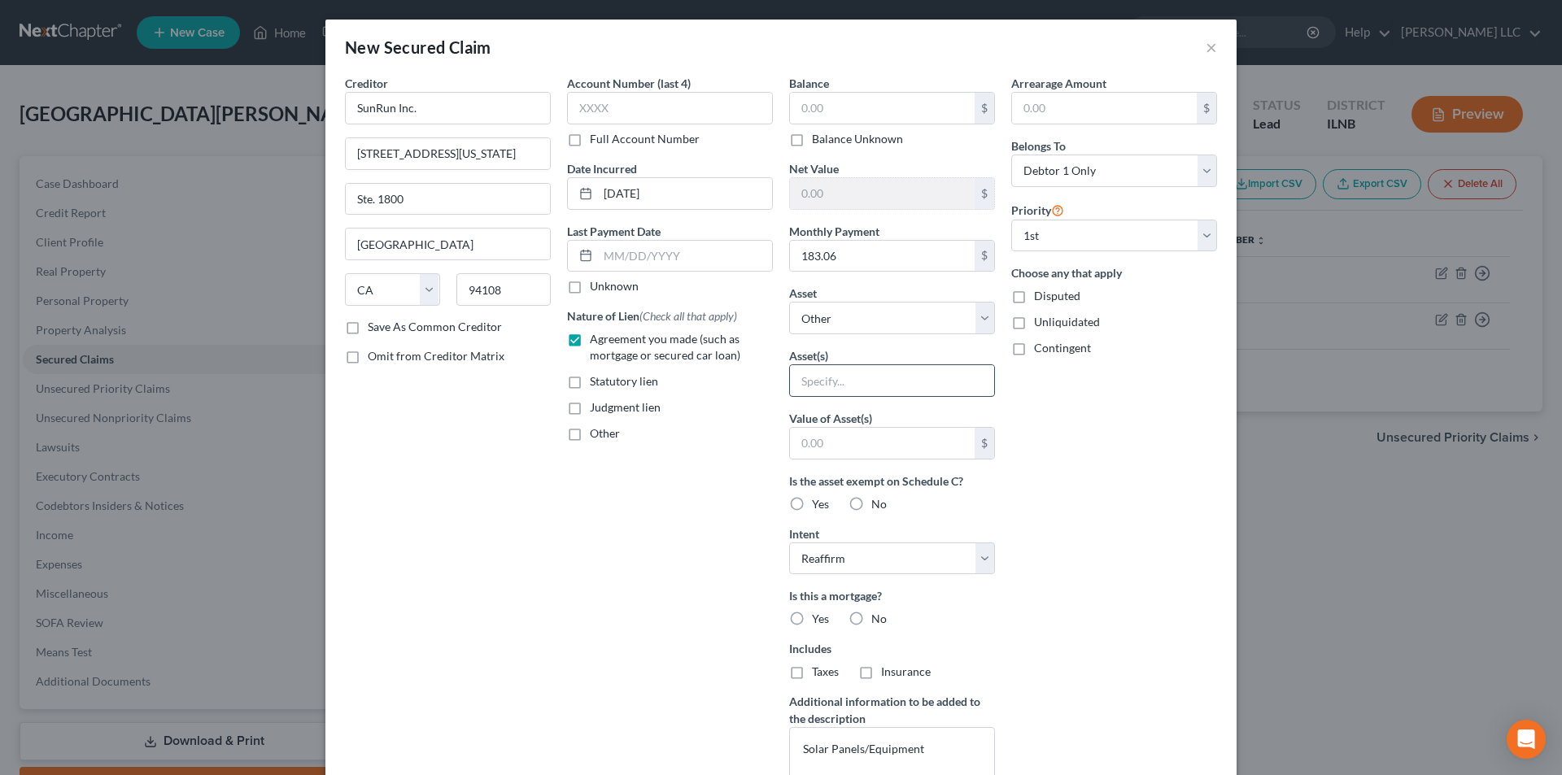
click at [882, 394] on input "text" at bounding box center [892, 380] width 204 height 31
click at [872, 501] on span "No" at bounding box center [878, 504] width 15 height 14
click at [878, 501] on input "No" at bounding box center [883, 501] width 11 height 11
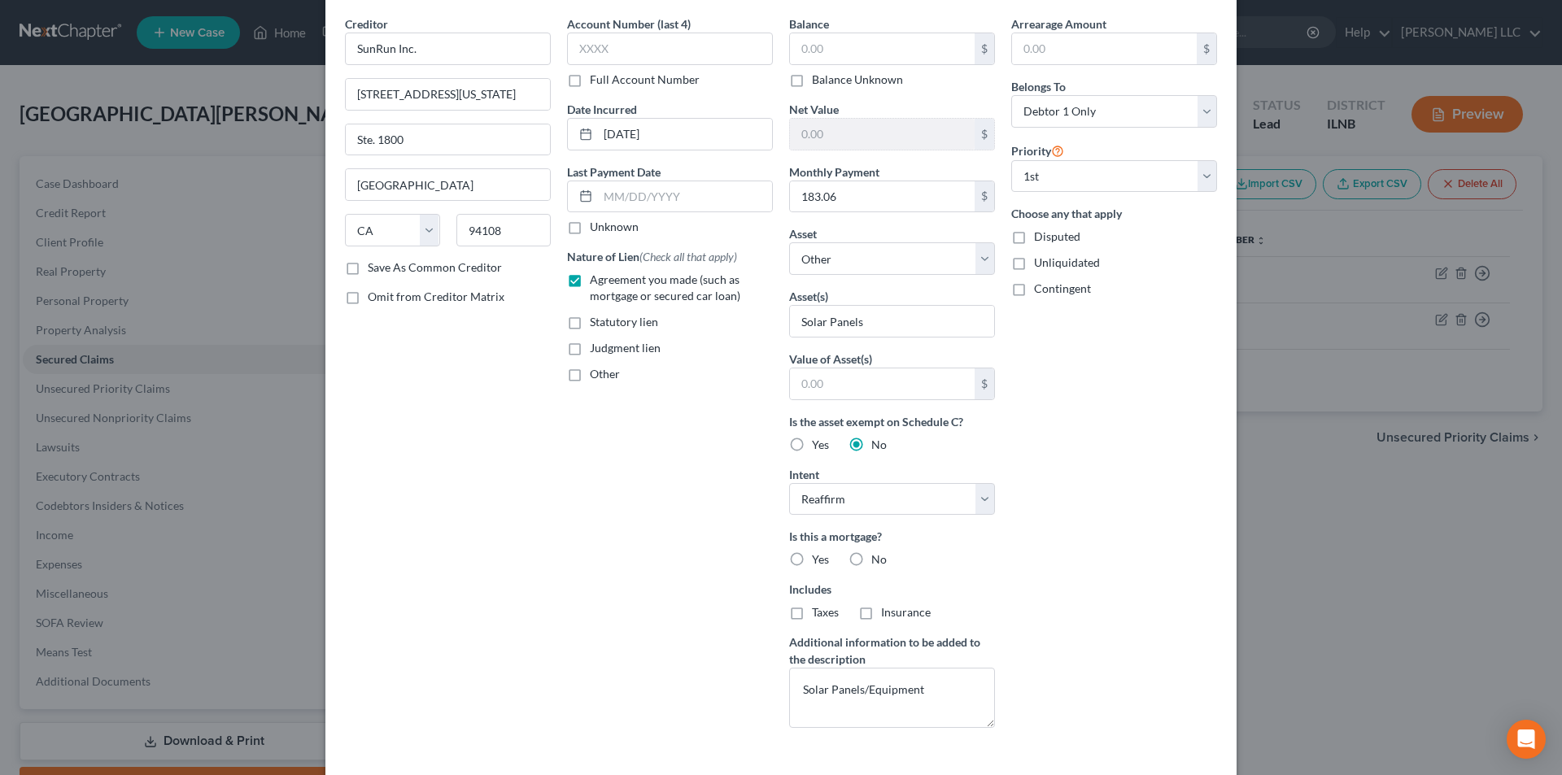
scroll to position [128, 0]
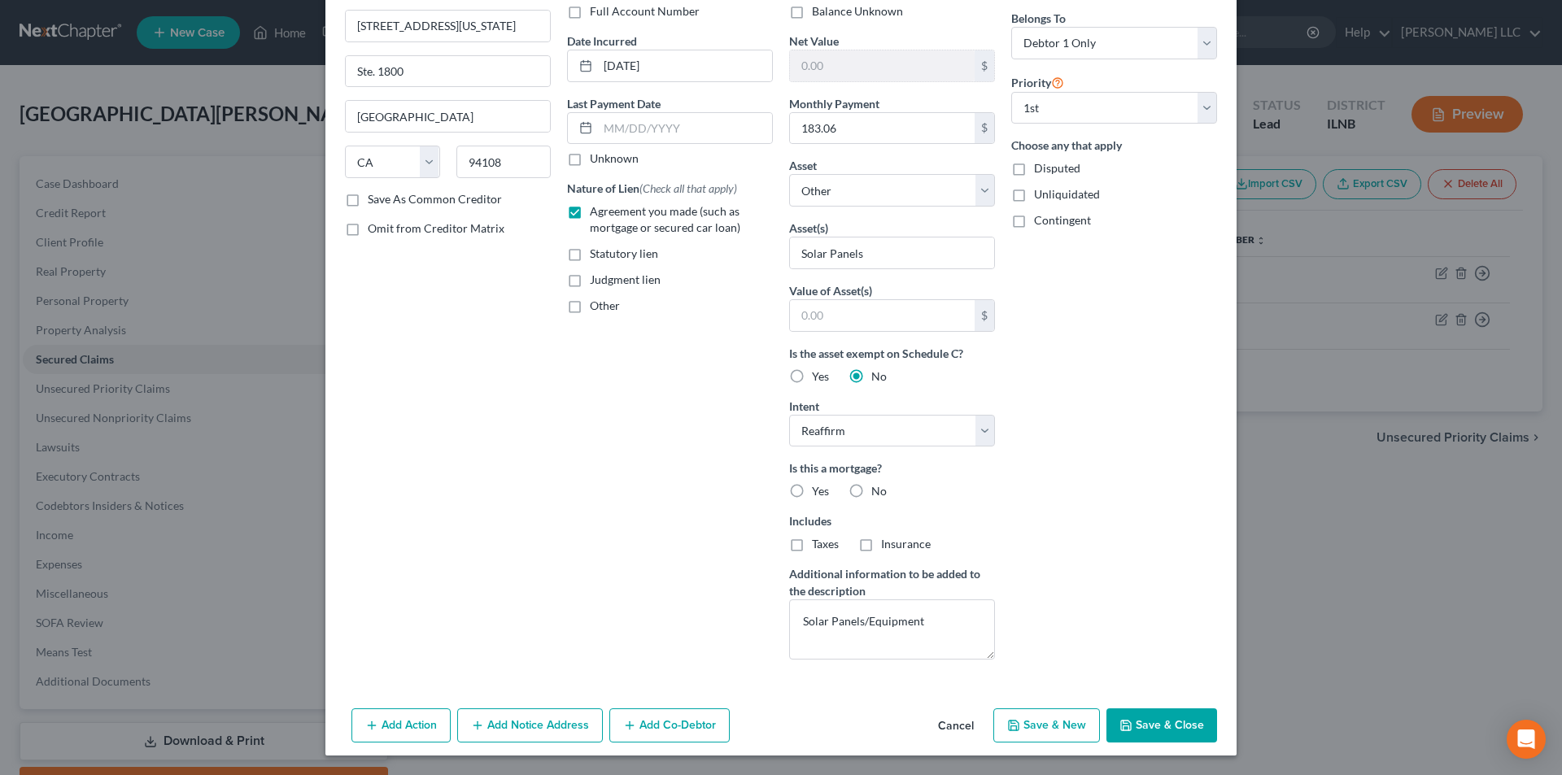
click at [871, 496] on label "No" at bounding box center [878, 491] width 15 height 16
click at [878, 494] on input "No" at bounding box center [883, 488] width 11 height 11
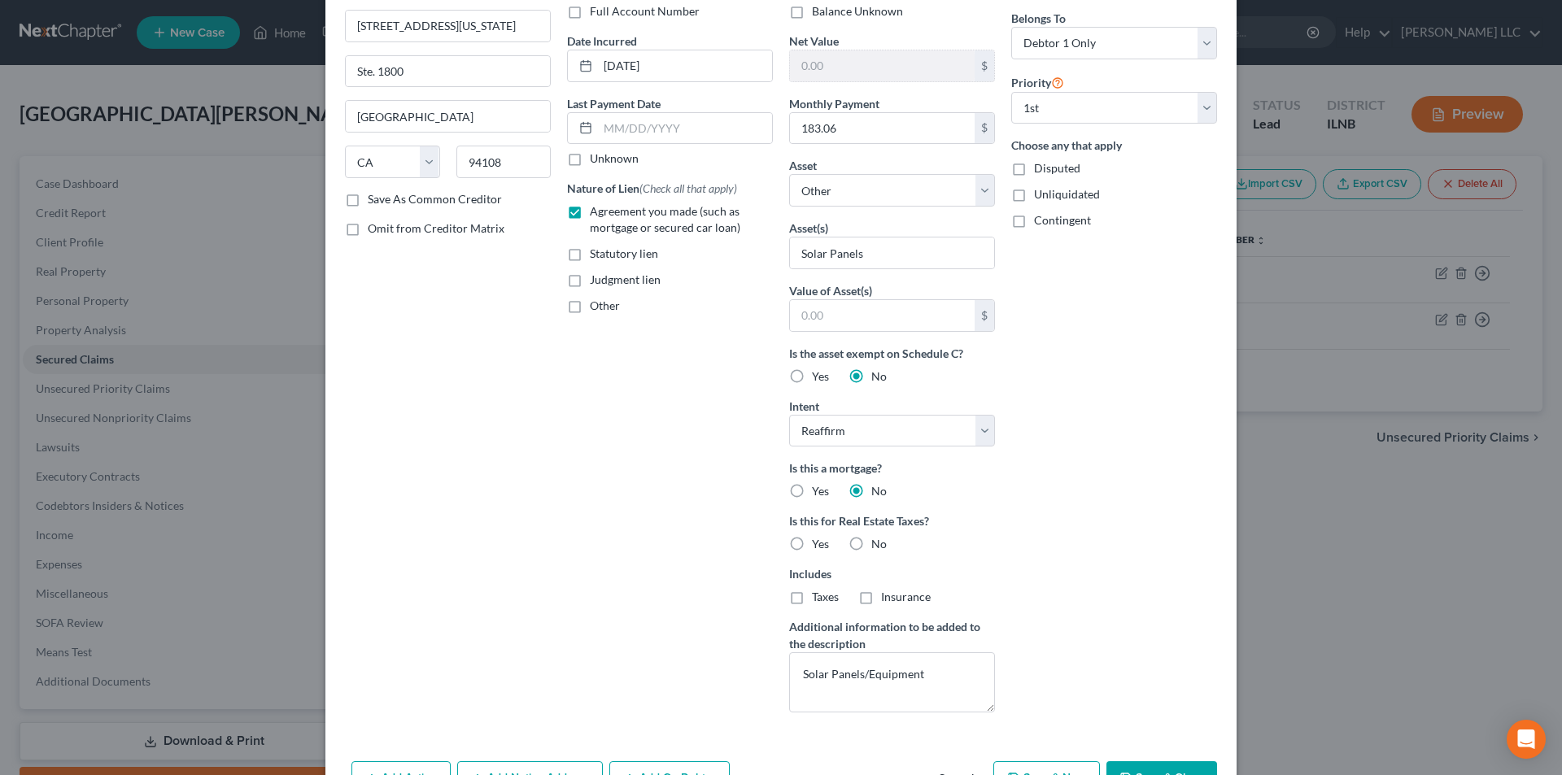
click at [871, 544] on label "No" at bounding box center [878, 544] width 15 height 16
click at [878, 544] on input "No" at bounding box center [883, 541] width 11 height 11
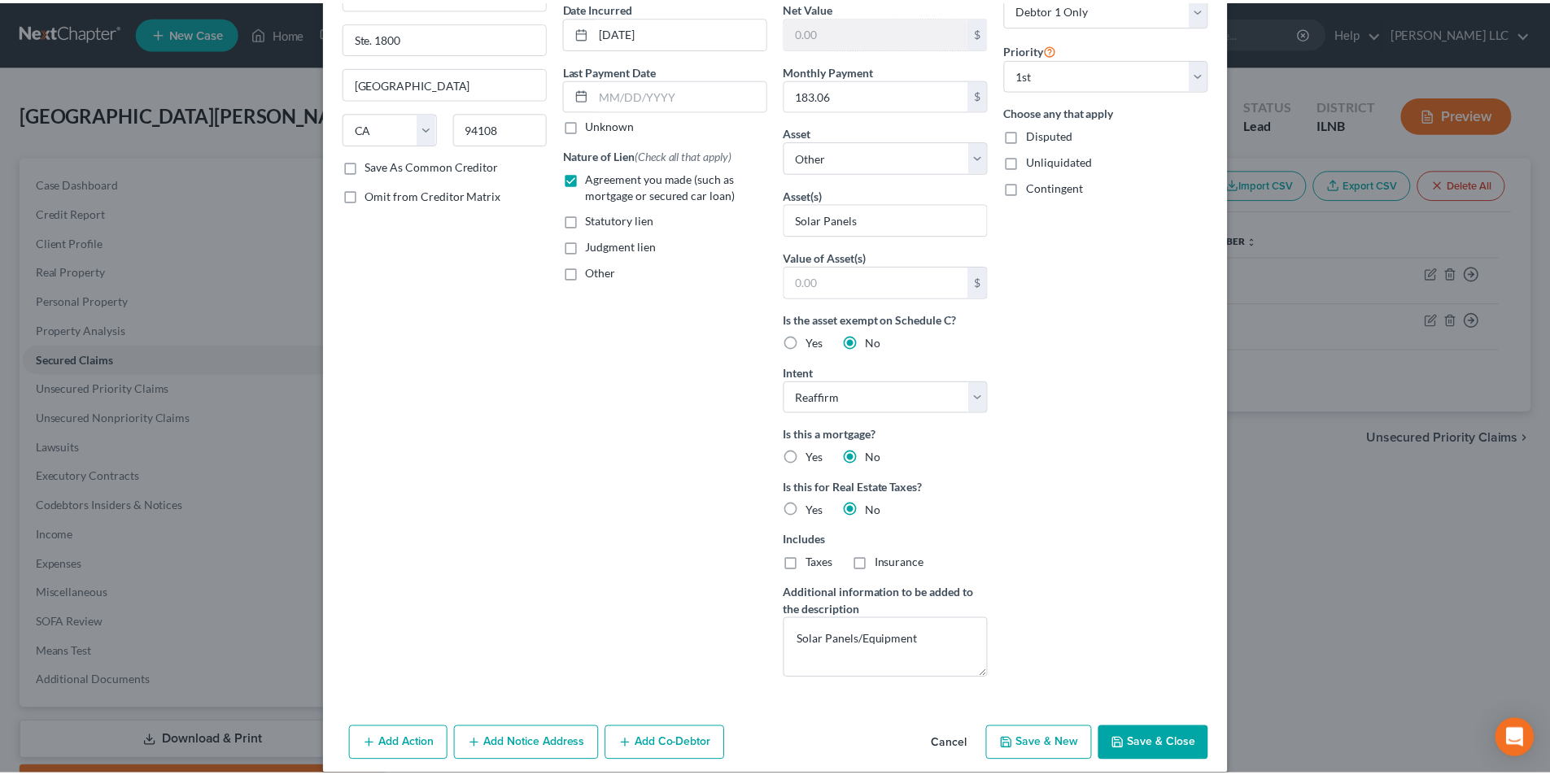
scroll to position [181, 0]
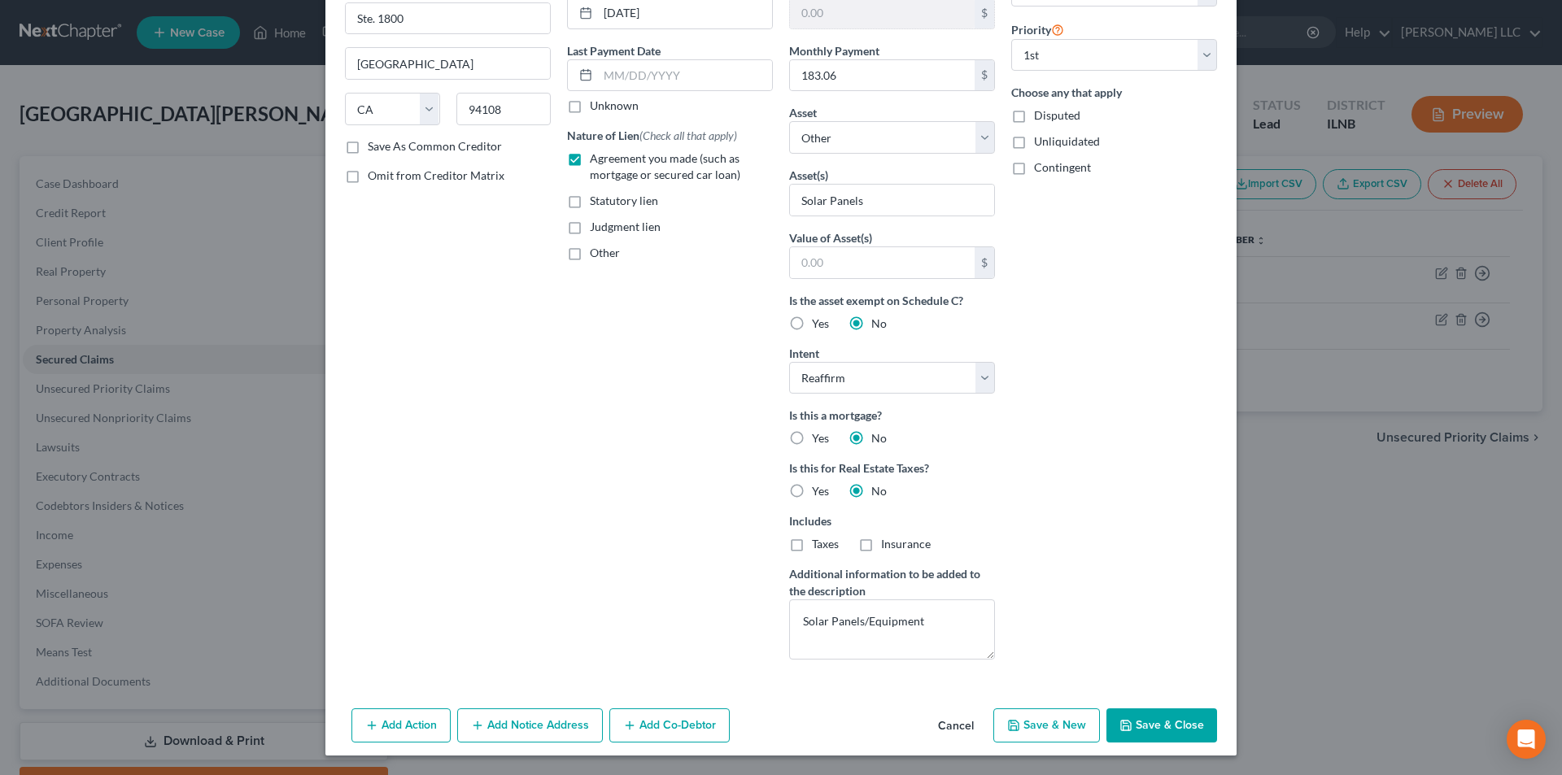
click at [1192, 730] on button "Save & Close" at bounding box center [1161, 726] width 111 height 34
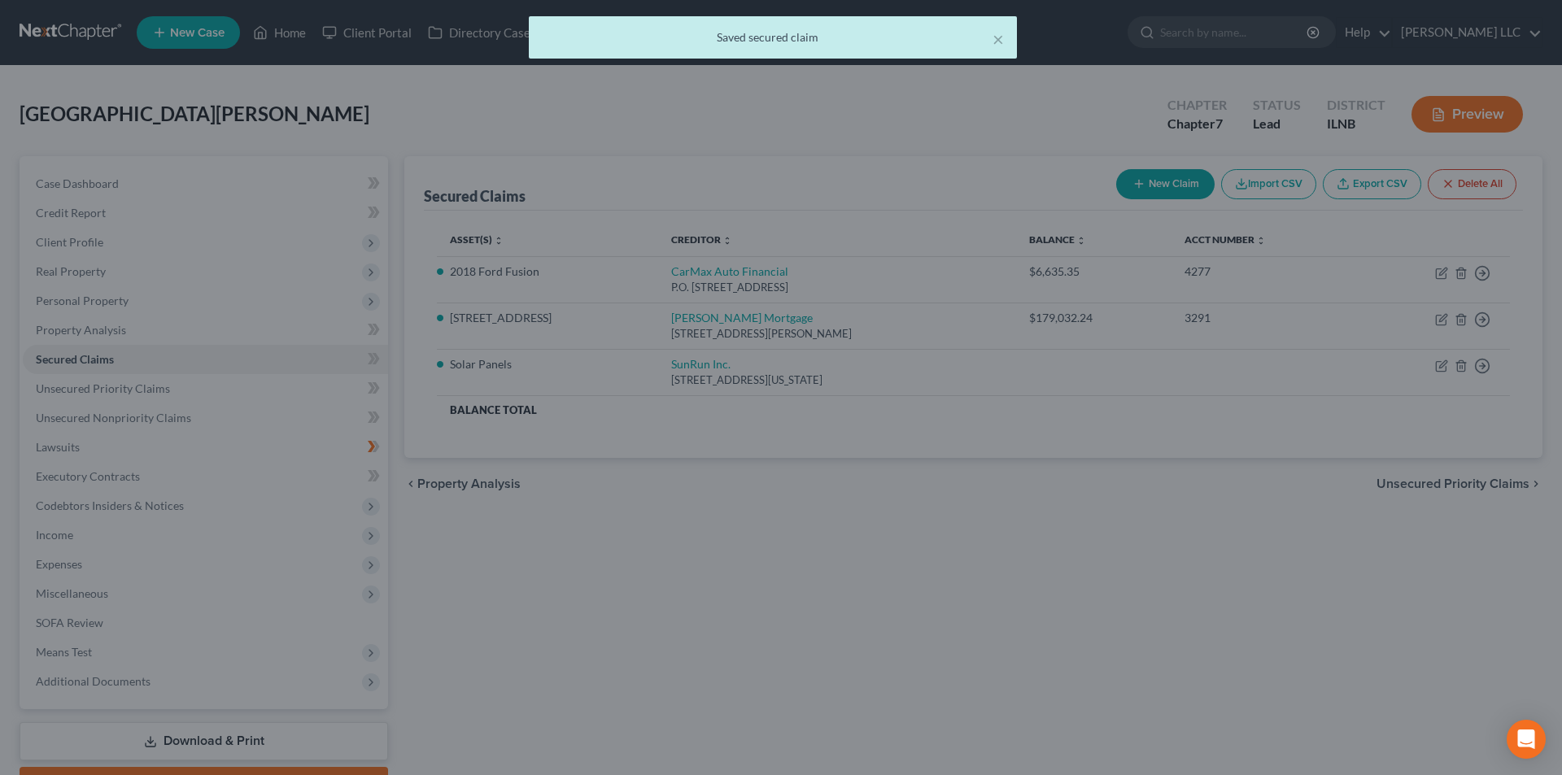
scroll to position [0, 0]
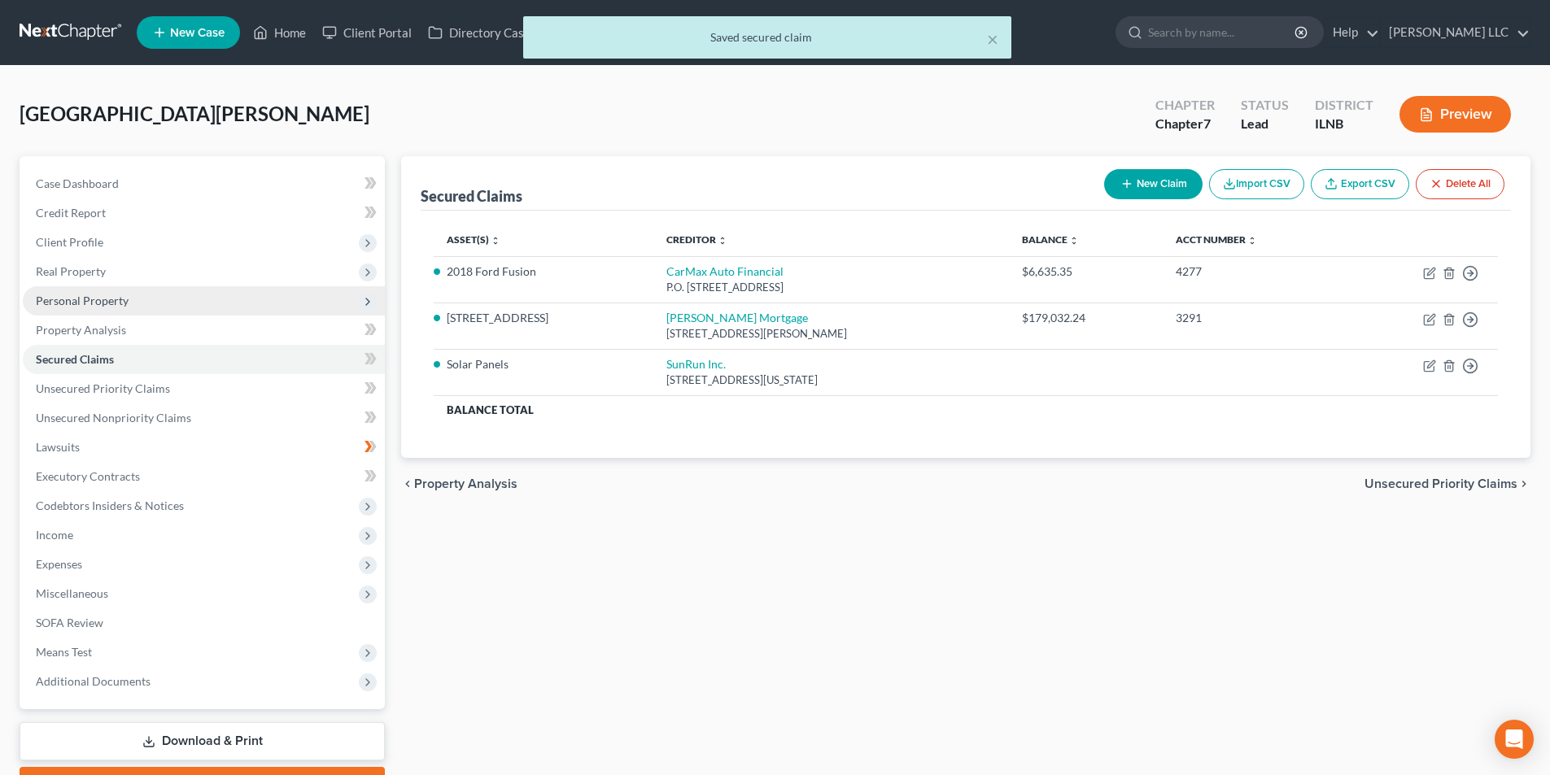
click at [59, 298] on span "Personal Property" at bounding box center [82, 301] width 93 height 14
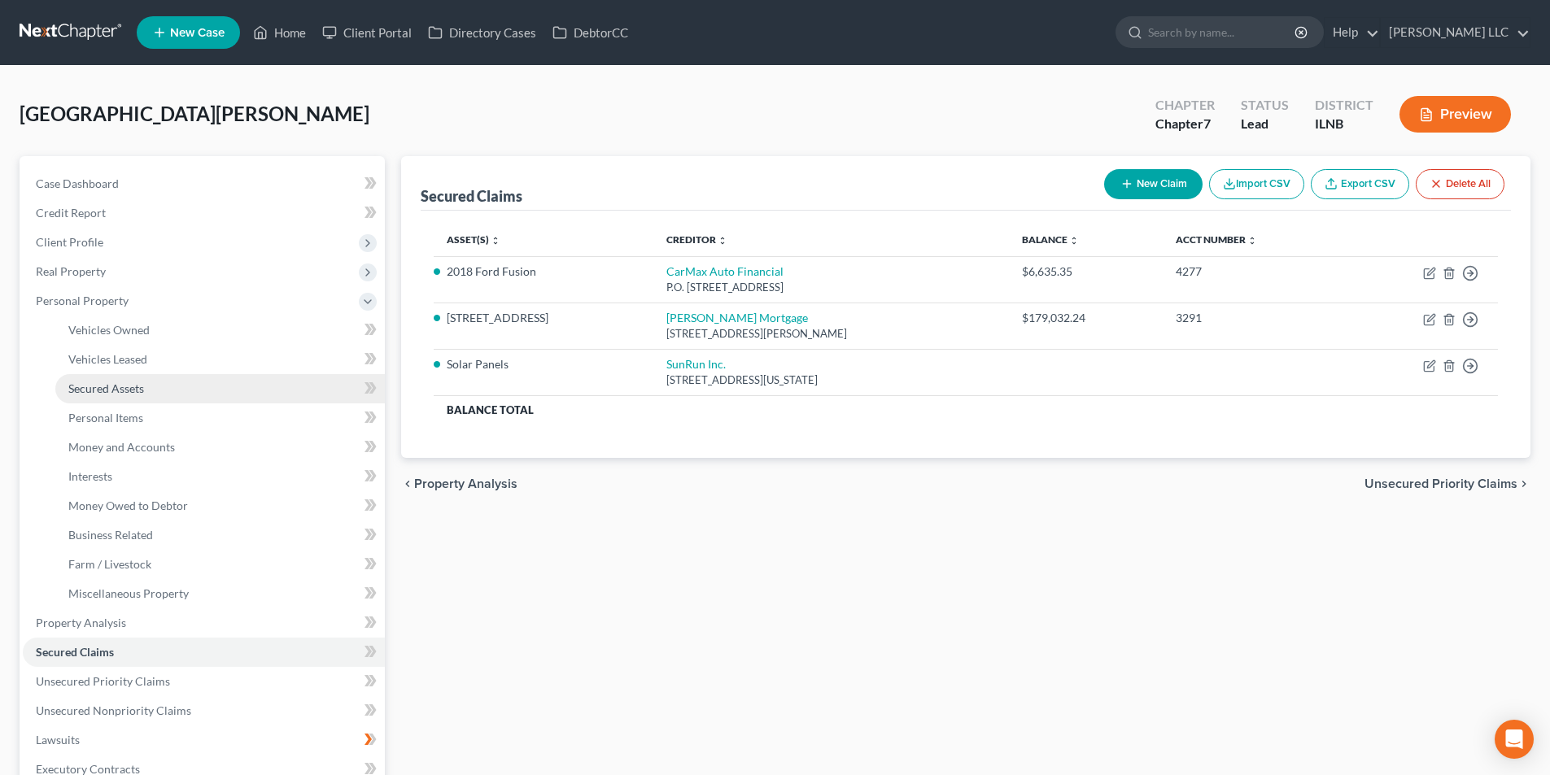
click at [226, 381] on link "Secured Assets" at bounding box center [219, 388] width 329 height 29
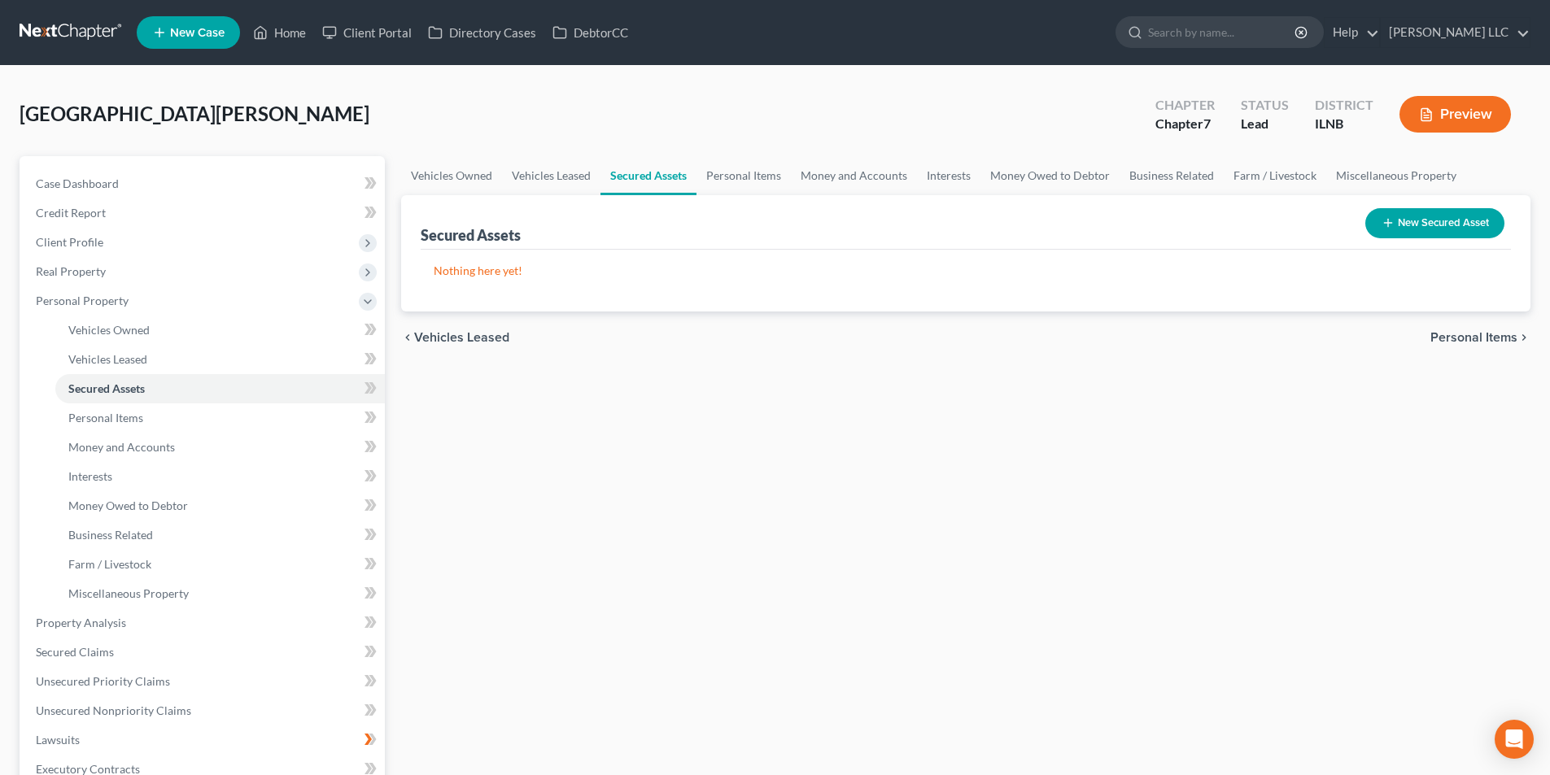
click at [1459, 229] on button "New Secured Asset" at bounding box center [1434, 223] width 139 height 30
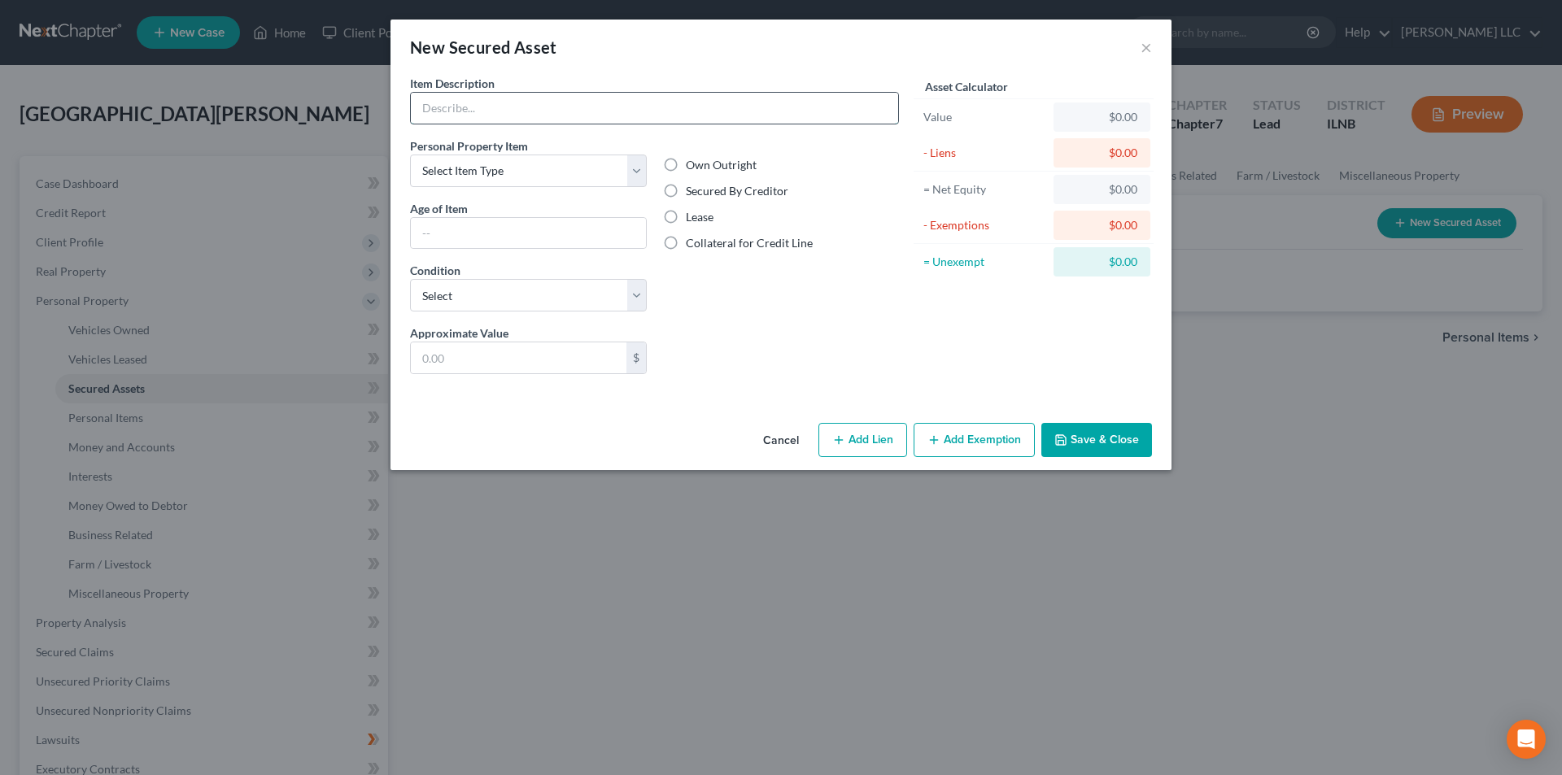
click at [574, 107] on input "text" at bounding box center [654, 108] width 487 height 31
click at [585, 166] on select "Select Item Type Clothing Collectibles Of Value Electronics Firearms Household …" at bounding box center [528, 171] width 237 height 33
drag, startPoint x: 672, startPoint y: 219, endPoint x: 597, endPoint y: 189, distance: 80.7
click at [686, 219] on label "Lease" at bounding box center [700, 217] width 28 height 16
click at [692, 219] on input "Lease" at bounding box center [697, 214] width 11 height 11
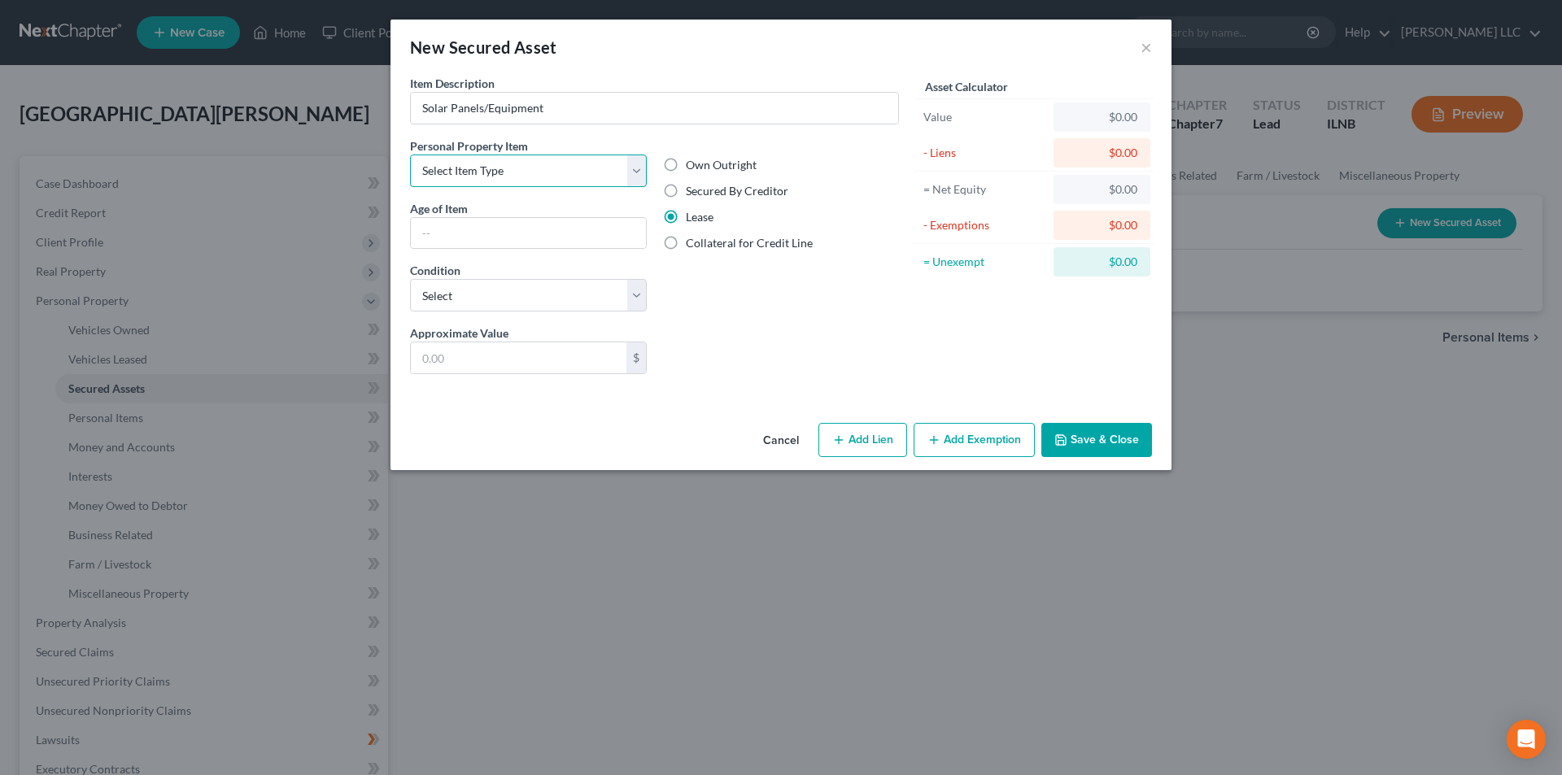
click at [592, 176] on select "Select Item Type Clothing Collectibles Of Value Electronics Firearms Household …" at bounding box center [528, 171] width 237 height 33
click at [410, 155] on select "Select Item Type Clothing Collectibles Of Value Electronics Firearms Household …" at bounding box center [528, 171] width 237 height 33
click at [496, 235] on input "text" at bounding box center [528, 233] width 235 height 31
drag, startPoint x: 514, startPoint y: 297, endPoint x: 515, endPoint y: 305, distance: 8.2
click at [515, 297] on select "Select Excellent Very Good Good Fair Poor" at bounding box center [528, 295] width 237 height 33
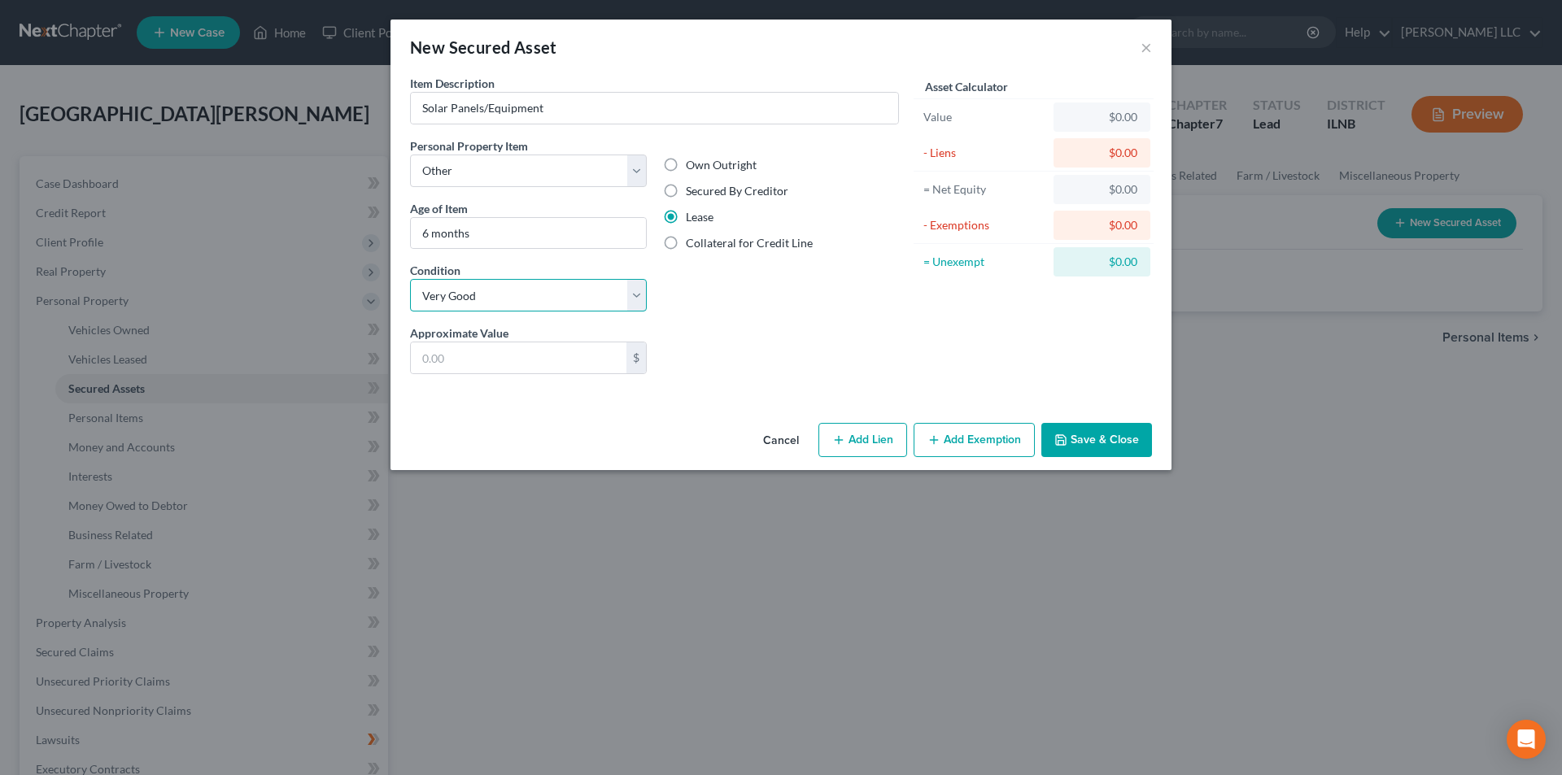
click at [410, 279] on select "Select Excellent Very Good Good Fair Poor" at bounding box center [528, 295] width 237 height 33
click at [482, 364] on input "text" at bounding box center [519, 357] width 216 height 31
click at [857, 444] on button "Add Lien" at bounding box center [862, 440] width 89 height 34
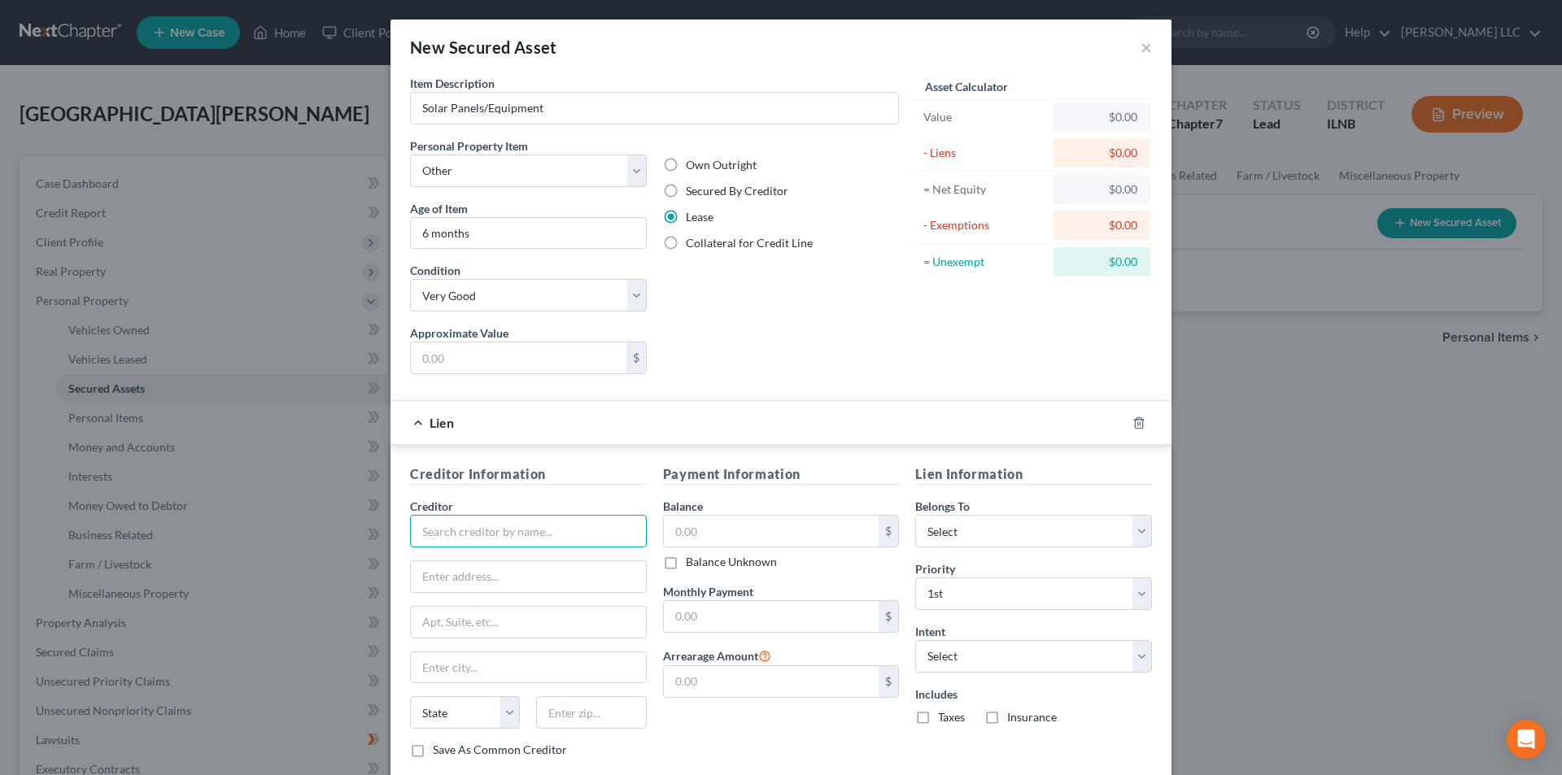
click at [494, 532] on input "text" at bounding box center [528, 531] width 237 height 33
click at [442, 590] on input "text" at bounding box center [528, 576] width 235 height 31
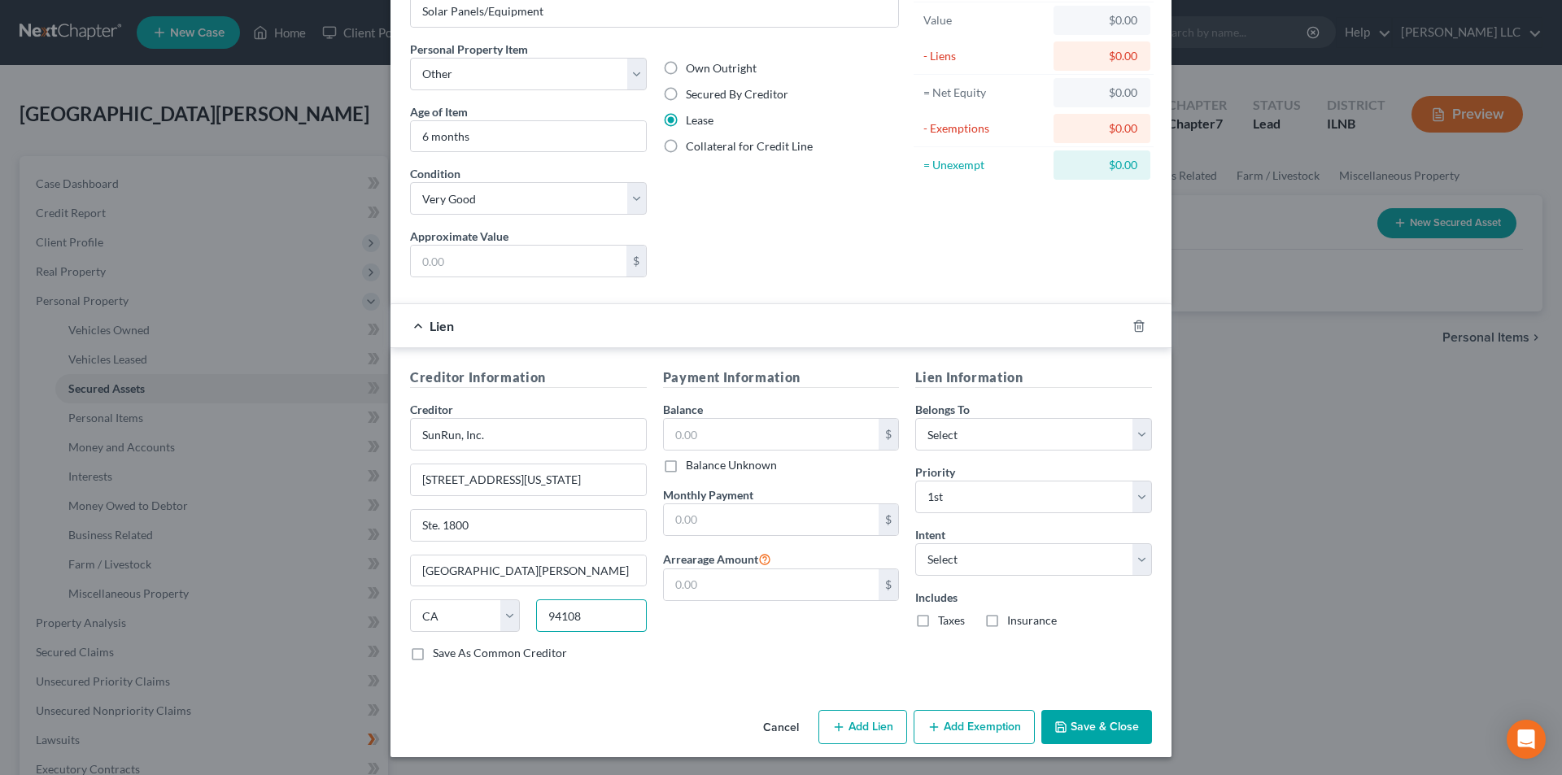
scroll to position [98, 0]
click at [495, 649] on label "Save As Common Creditor" at bounding box center [500, 651] width 134 height 16
click at [450, 649] on input "Save As Common Creditor" at bounding box center [444, 648] width 11 height 11
click at [727, 524] on input "text" at bounding box center [772, 518] width 216 height 31
click at [1004, 438] on select "Select Debtor 1 Only Debtor 2 Only Debtor 1 And Debtor 2 Only At Least One Of T…" at bounding box center [1033, 432] width 237 height 33
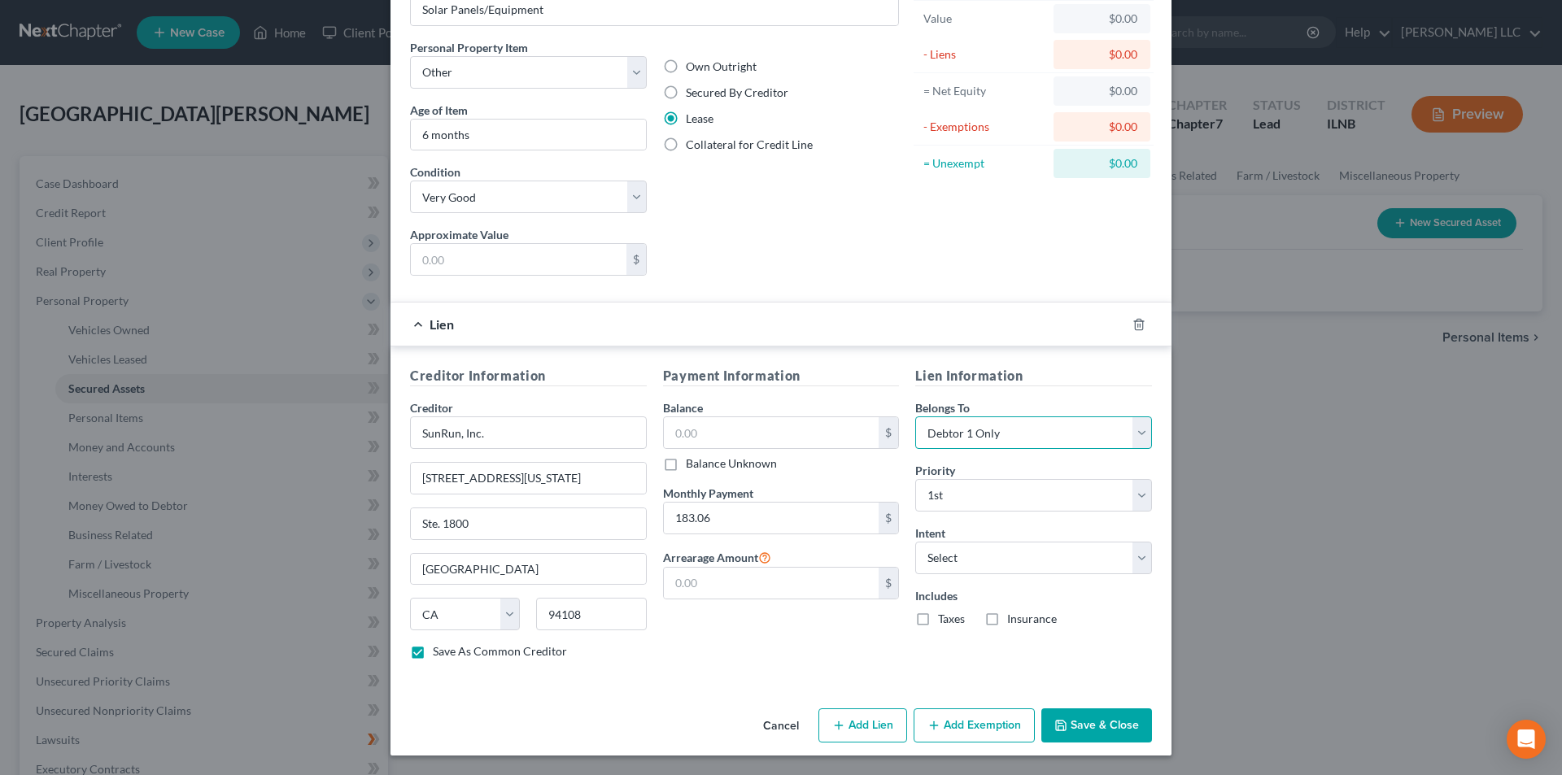
click at [915, 416] on select "Select Debtor 1 Only Debtor 2 Only Debtor 1 And Debtor 2 Only At Least One Of T…" at bounding box center [1033, 432] width 237 height 33
click at [1009, 557] on select "Select Surrender Redeem Reaffirm Avoid Other" at bounding box center [1033, 558] width 237 height 33
click at [915, 542] on select "Select Surrender Redeem Reaffirm Avoid Other" at bounding box center [1033, 558] width 237 height 33
click at [950, 717] on button "Add Exemption" at bounding box center [973, 726] width 121 height 34
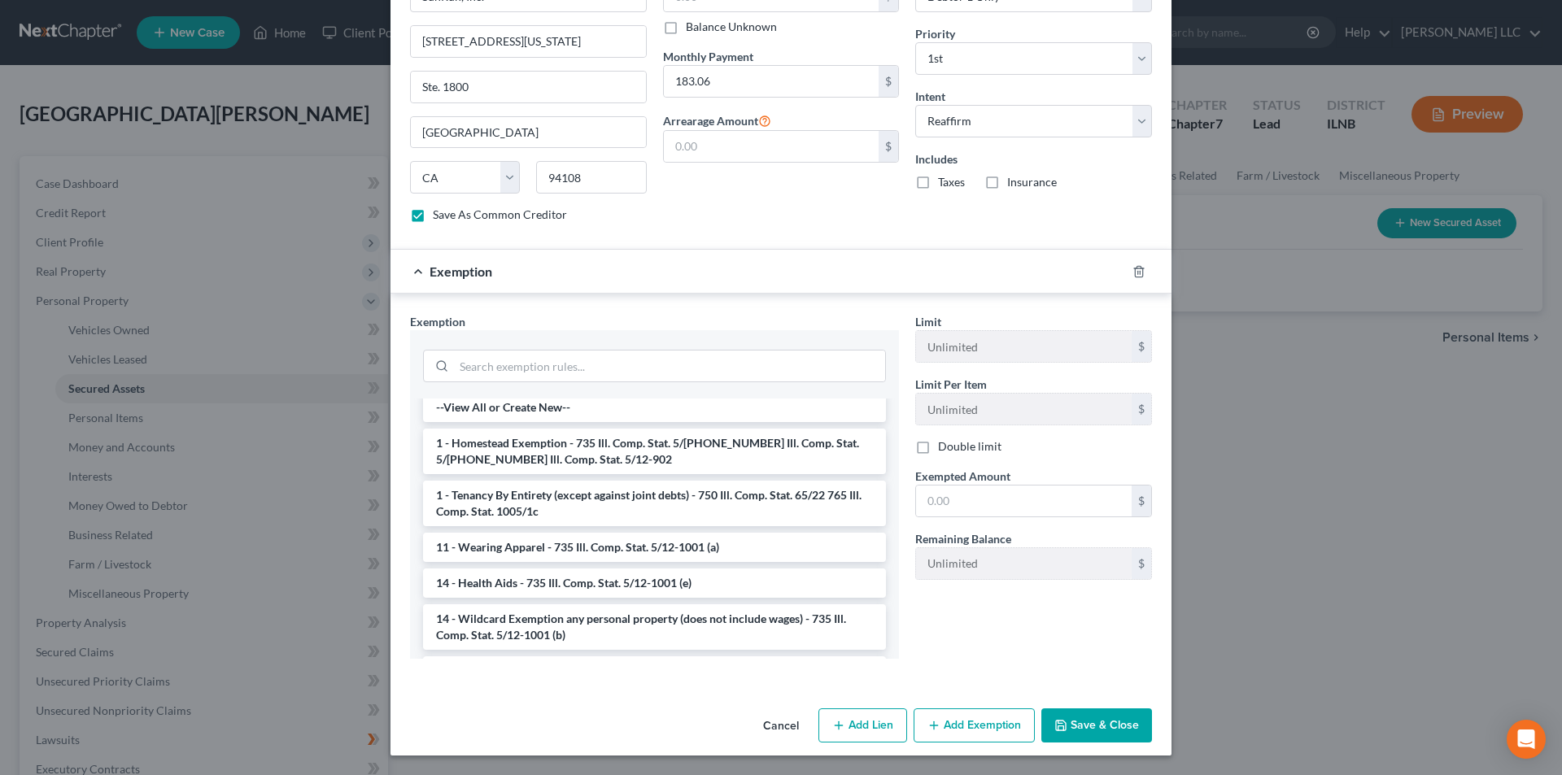
scroll to position [0, 0]
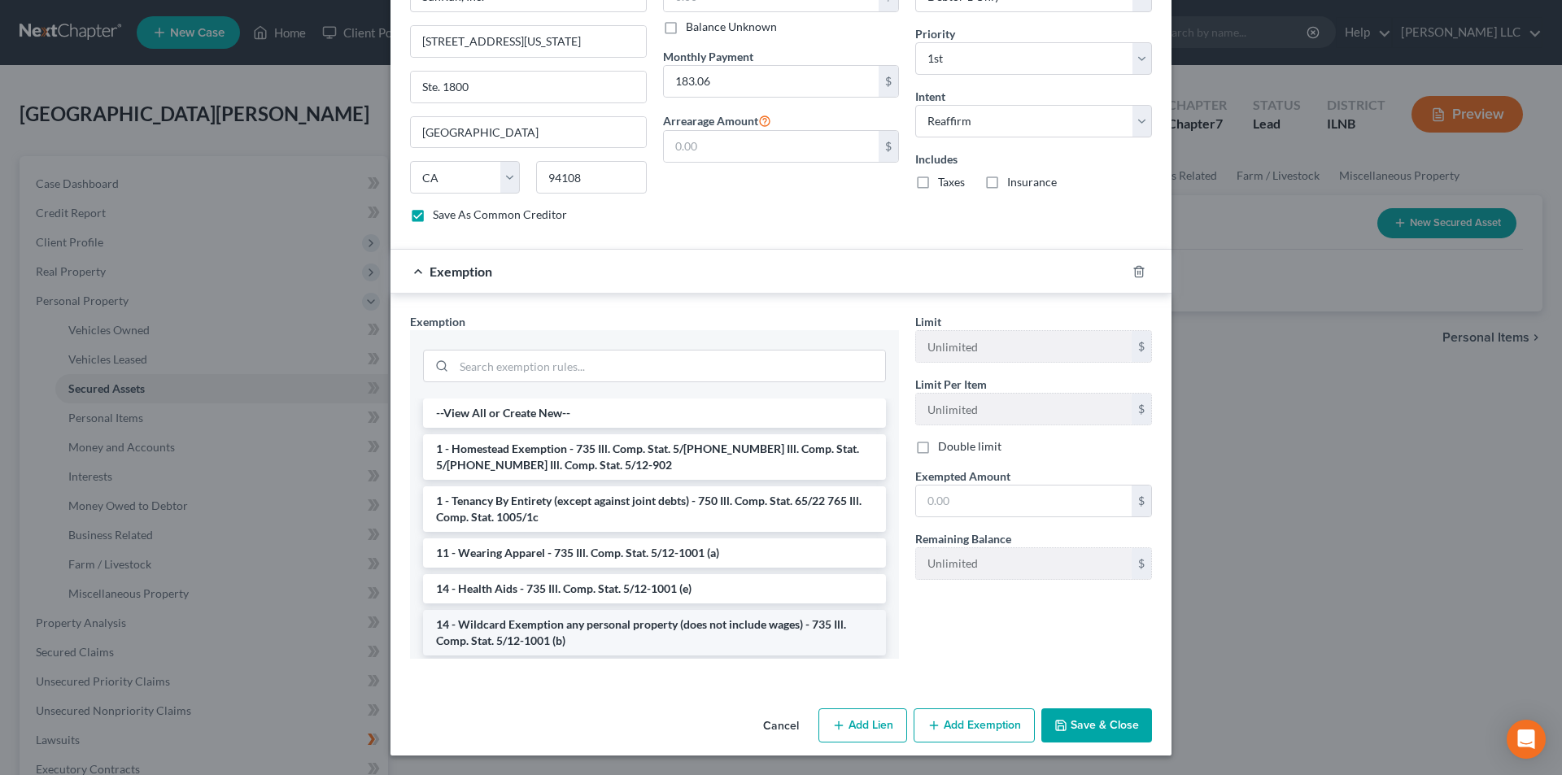
click at [635, 627] on li "14 - Wildcard Exemption any personal property (does not include wages) - 735 Il…" at bounding box center [654, 633] width 463 height 46
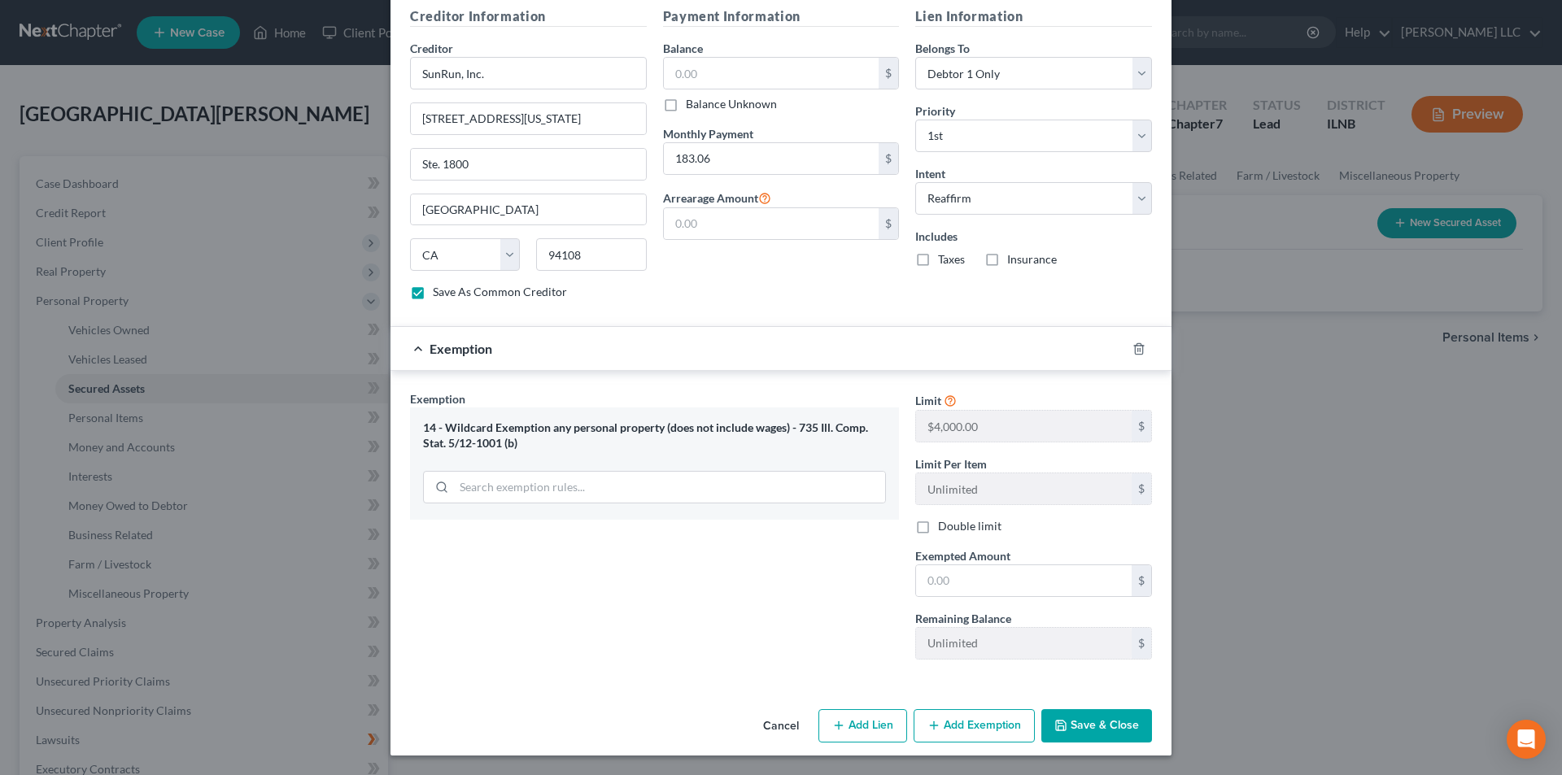
scroll to position [458, 0]
click at [947, 582] on input "text" at bounding box center [1024, 580] width 216 height 31
click at [1116, 726] on button "Save & Close" at bounding box center [1096, 726] width 111 height 34
click at [994, 42] on div "Belongs To * Select Debtor 1 Only Debtor 2 Only Debtor 1 And Debtor 2 Only At L…" at bounding box center [1033, 65] width 237 height 50
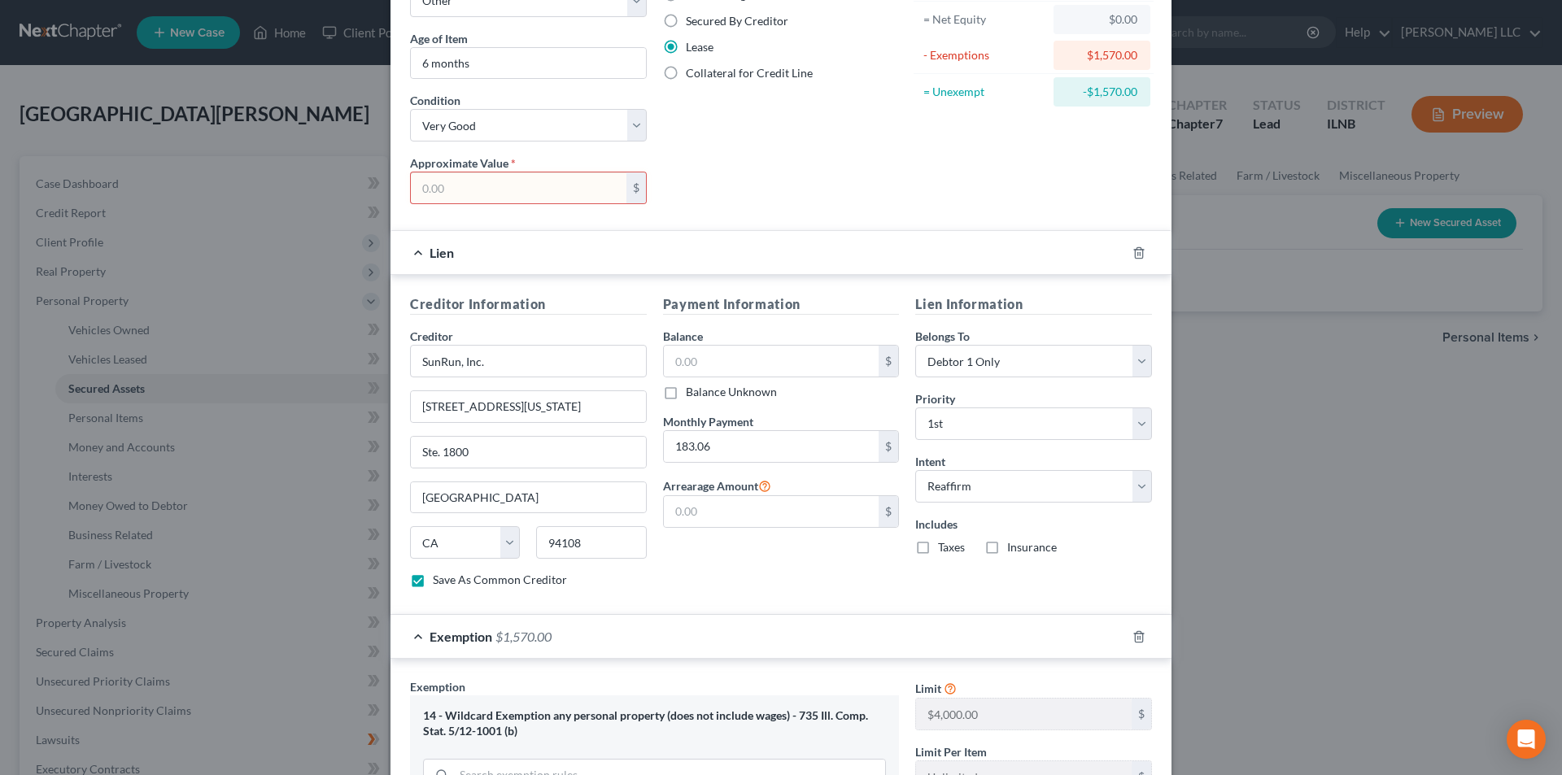
scroll to position [133, 0]
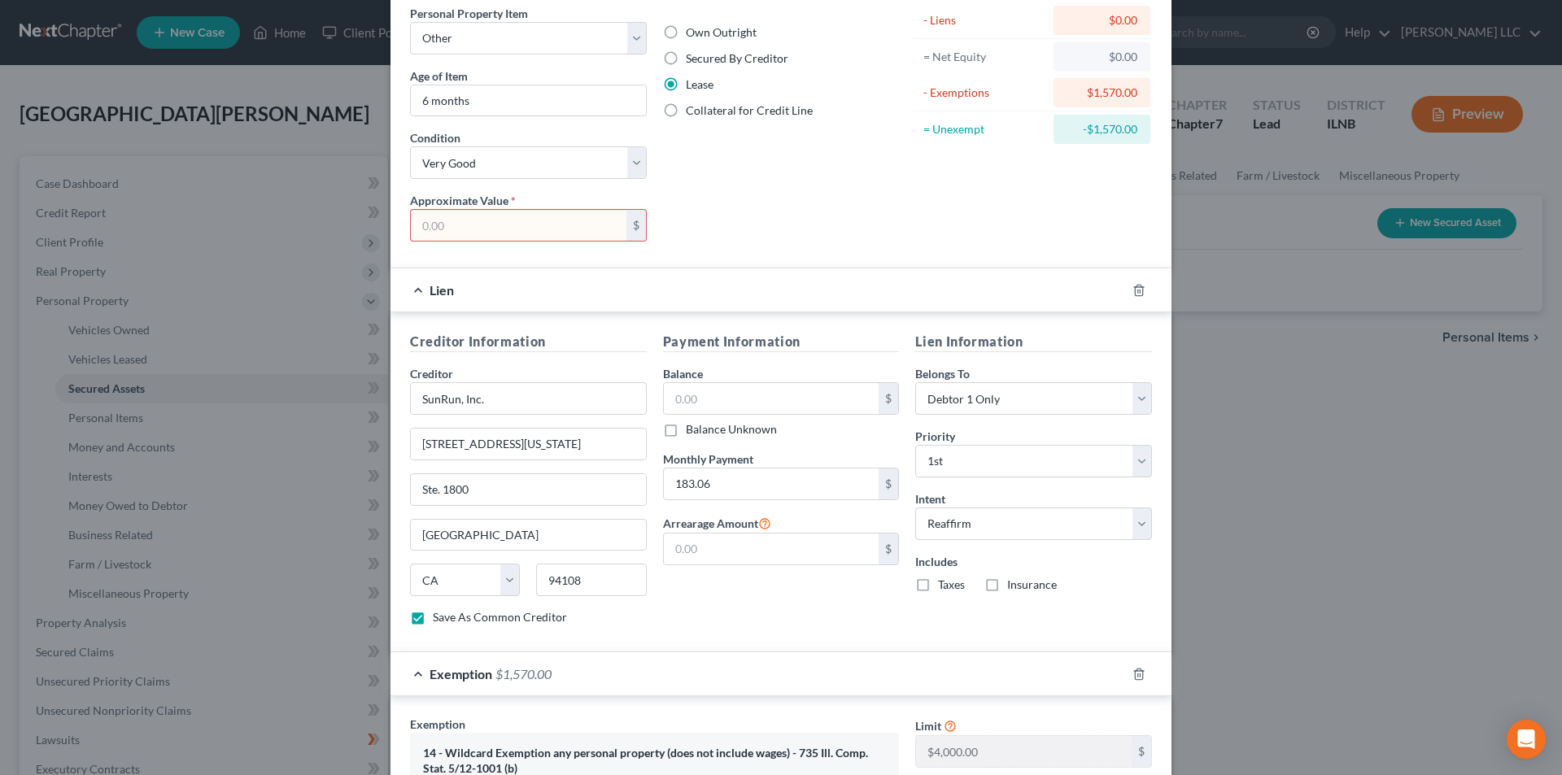
click at [566, 227] on input "text" at bounding box center [519, 225] width 216 height 31
click at [748, 57] on label "Secured By Creditor" at bounding box center [737, 58] width 102 height 16
click at [703, 57] on input "Secured By Creditor" at bounding box center [697, 55] width 11 height 11
click at [521, 204] on div "Approximate Value * $" at bounding box center [528, 217] width 253 height 50
click at [526, 224] on input "text" at bounding box center [519, 225] width 216 height 31
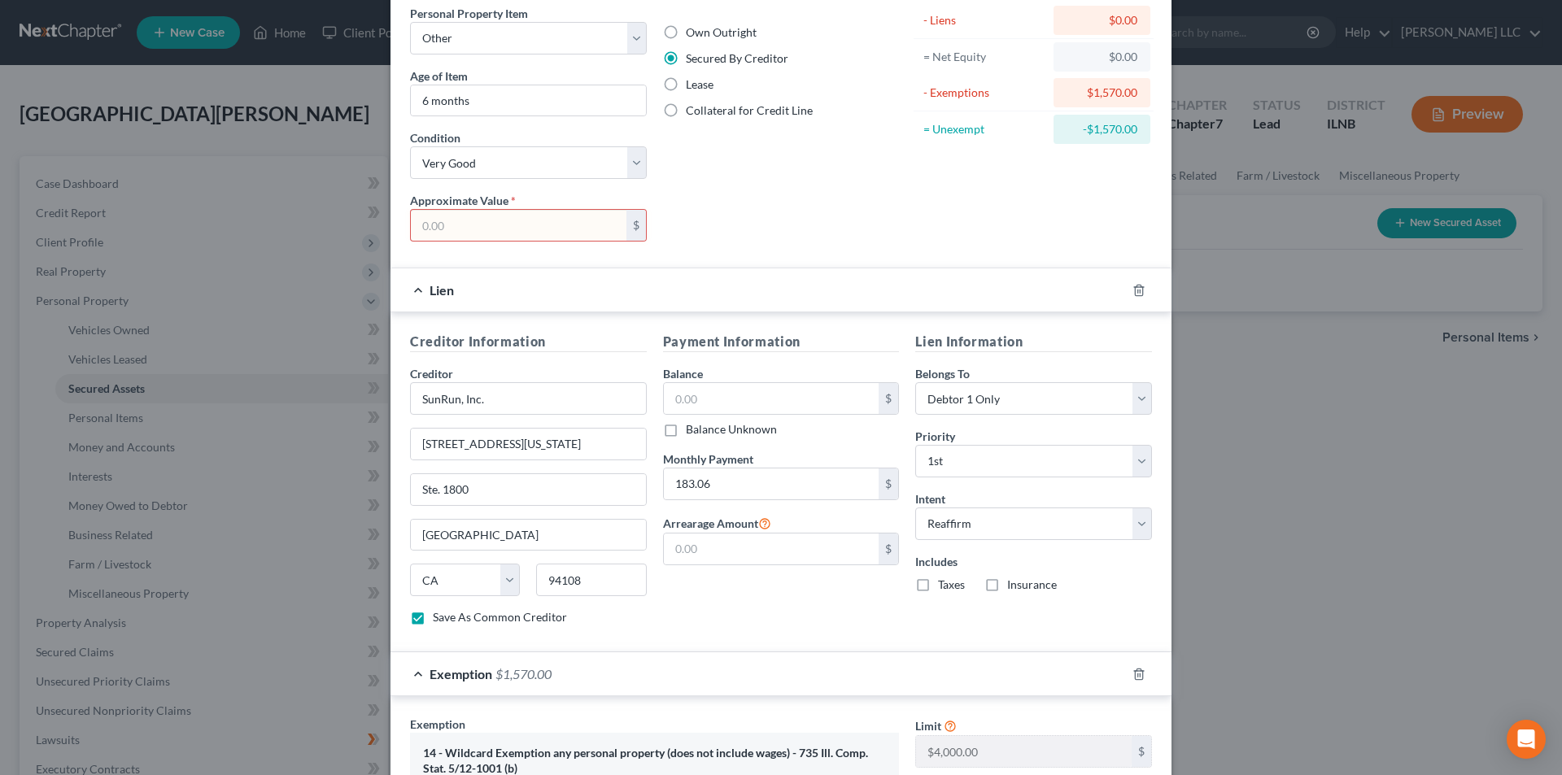
click at [686, 82] on label "Lease" at bounding box center [700, 84] width 28 height 16
click at [692, 82] on input "Lease" at bounding box center [697, 81] width 11 height 11
click at [586, 230] on input "text" at bounding box center [519, 225] width 216 height 31
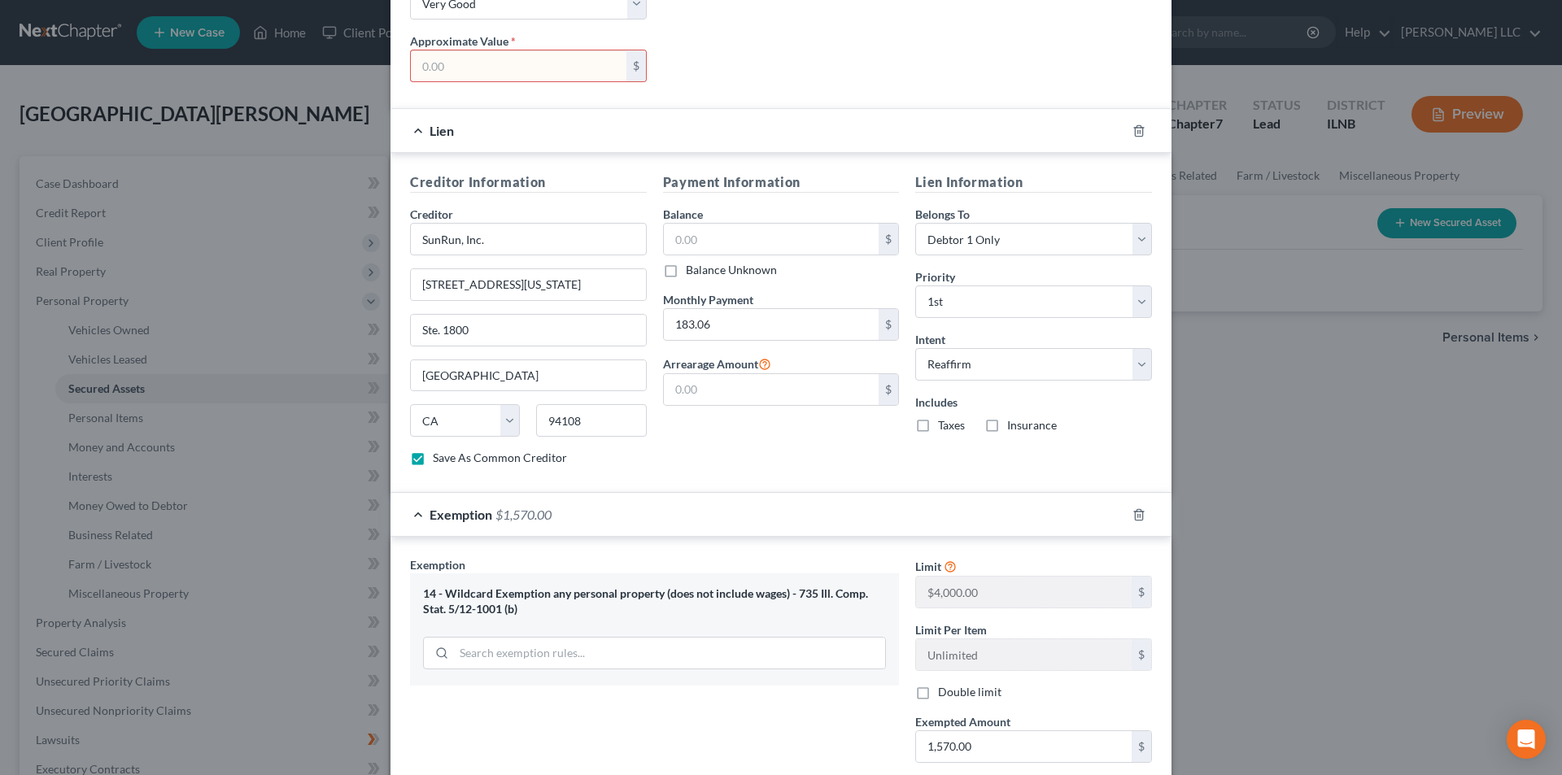
scroll to position [81, 0]
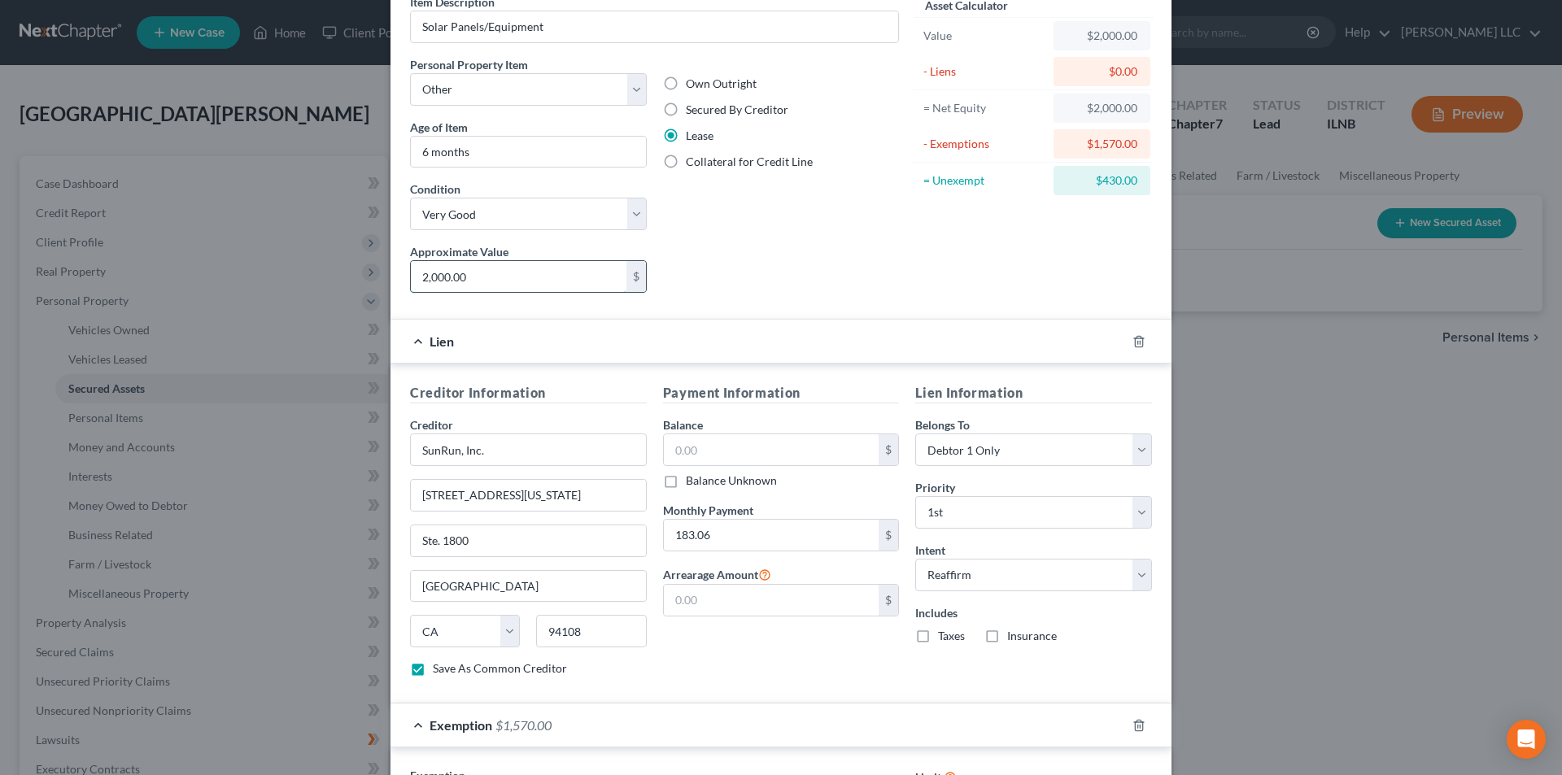
click at [505, 276] on input "2,000.00" at bounding box center [519, 276] width 216 height 31
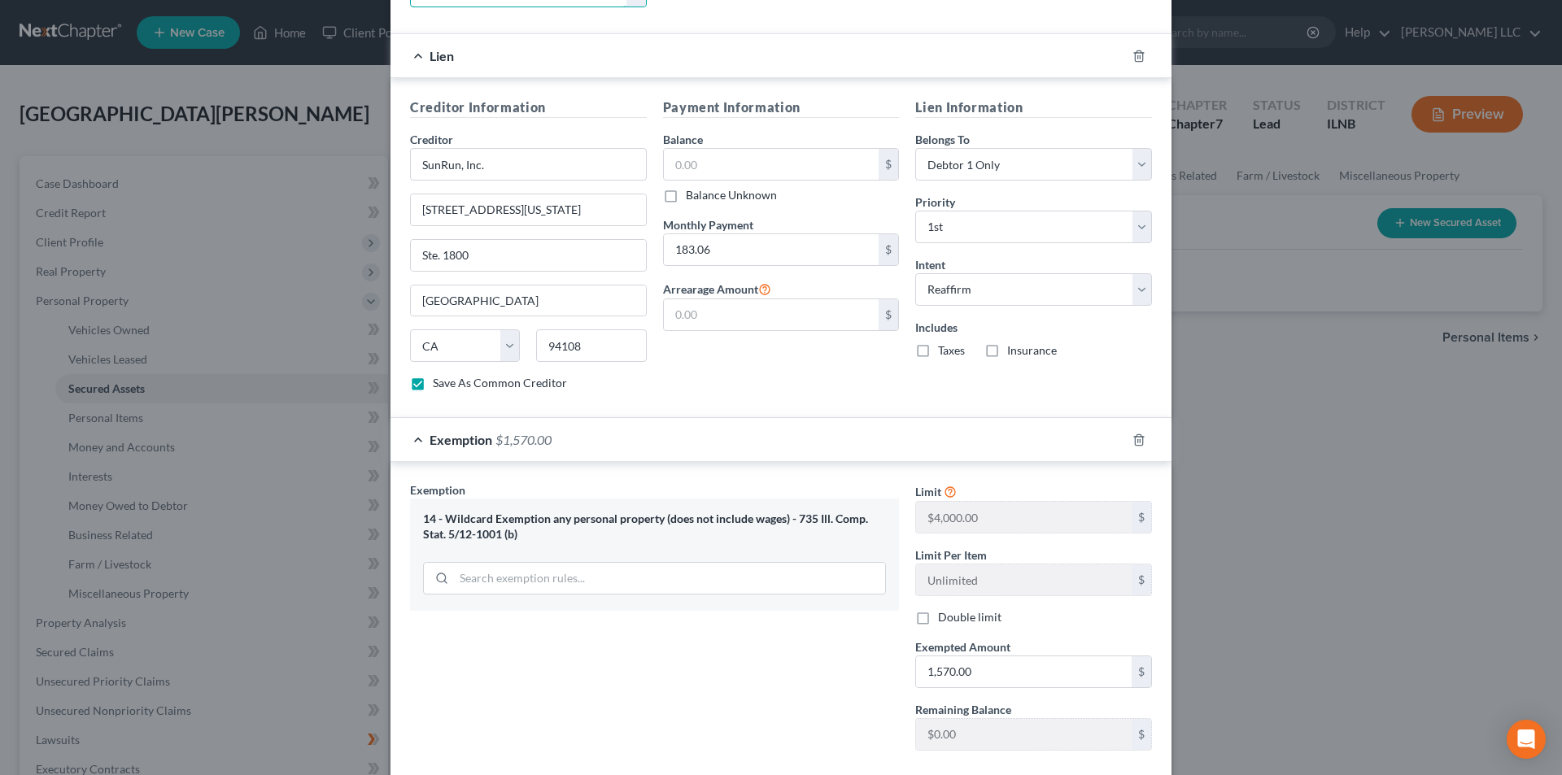
scroll to position [458, 0]
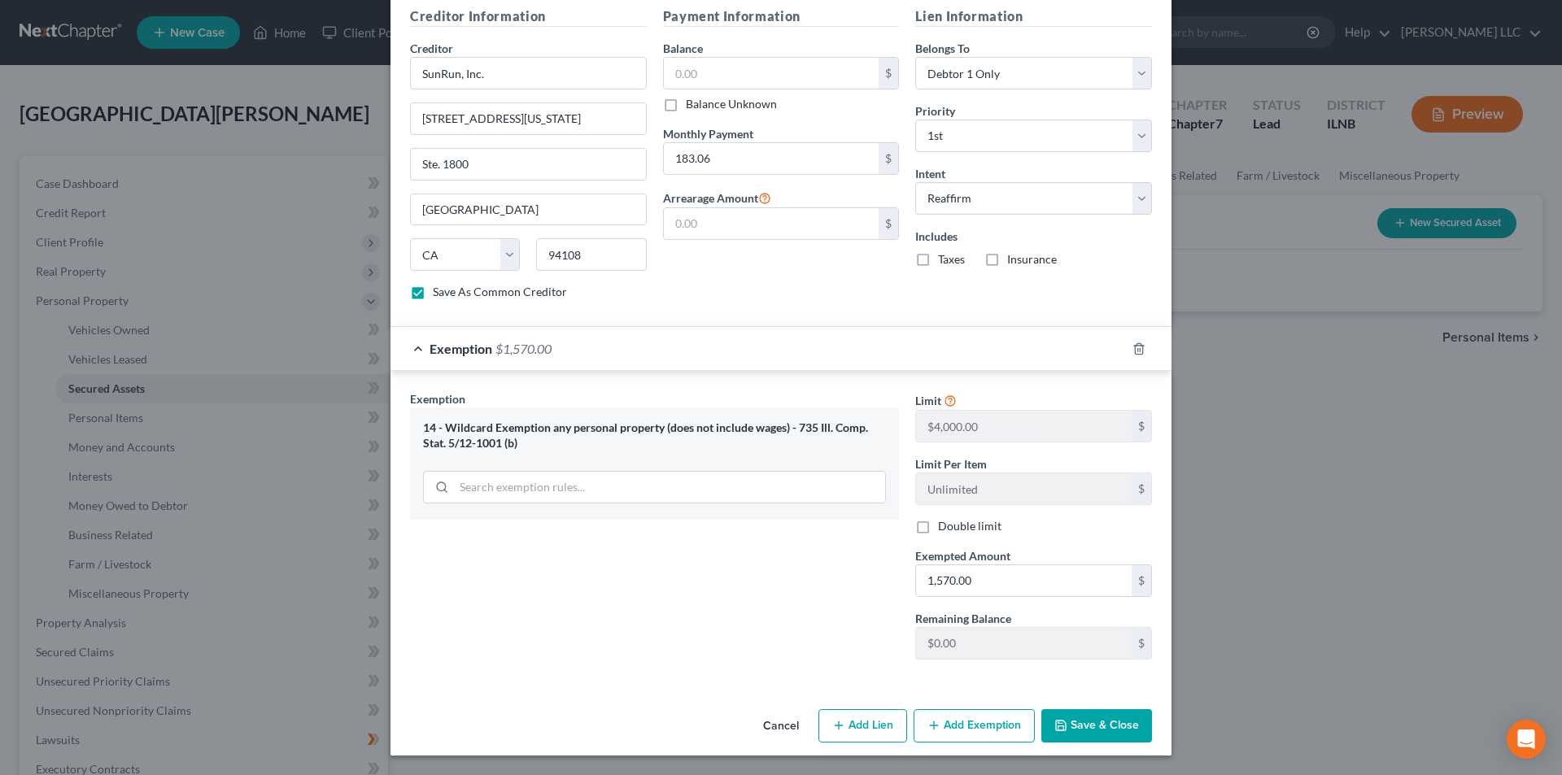
drag, startPoint x: 858, startPoint y: 722, endPoint x: 1098, endPoint y: 725, distance: 240.0
click at [1098, 725] on div "Cancel Add Lien Add Lease Add Exemption Save & Close" at bounding box center [780, 730] width 781 height 54
click at [1098, 725] on button "Save & Close" at bounding box center [1096, 726] width 111 height 34
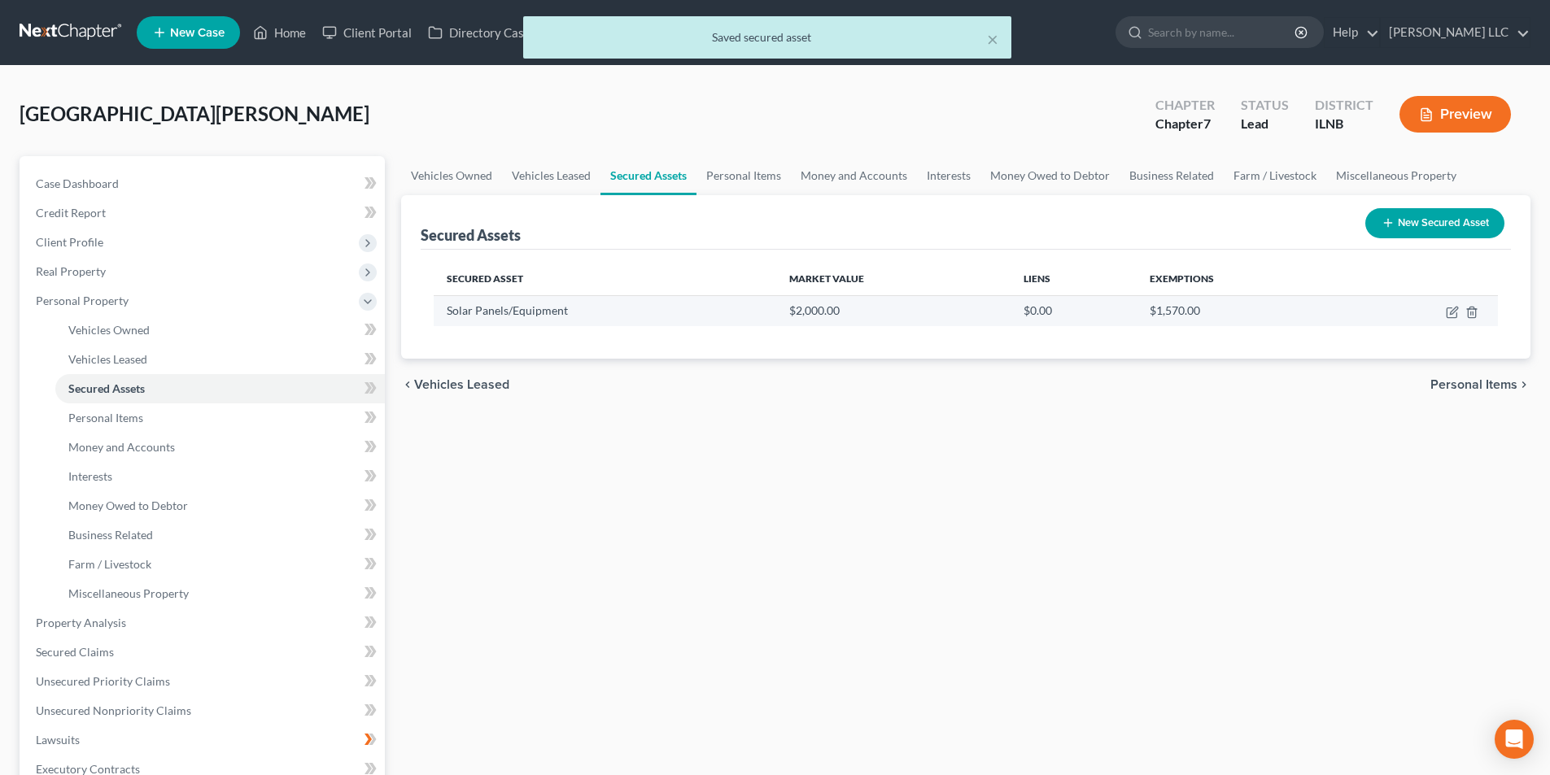
click at [1445, 316] on td at bounding box center [1421, 310] width 151 height 31
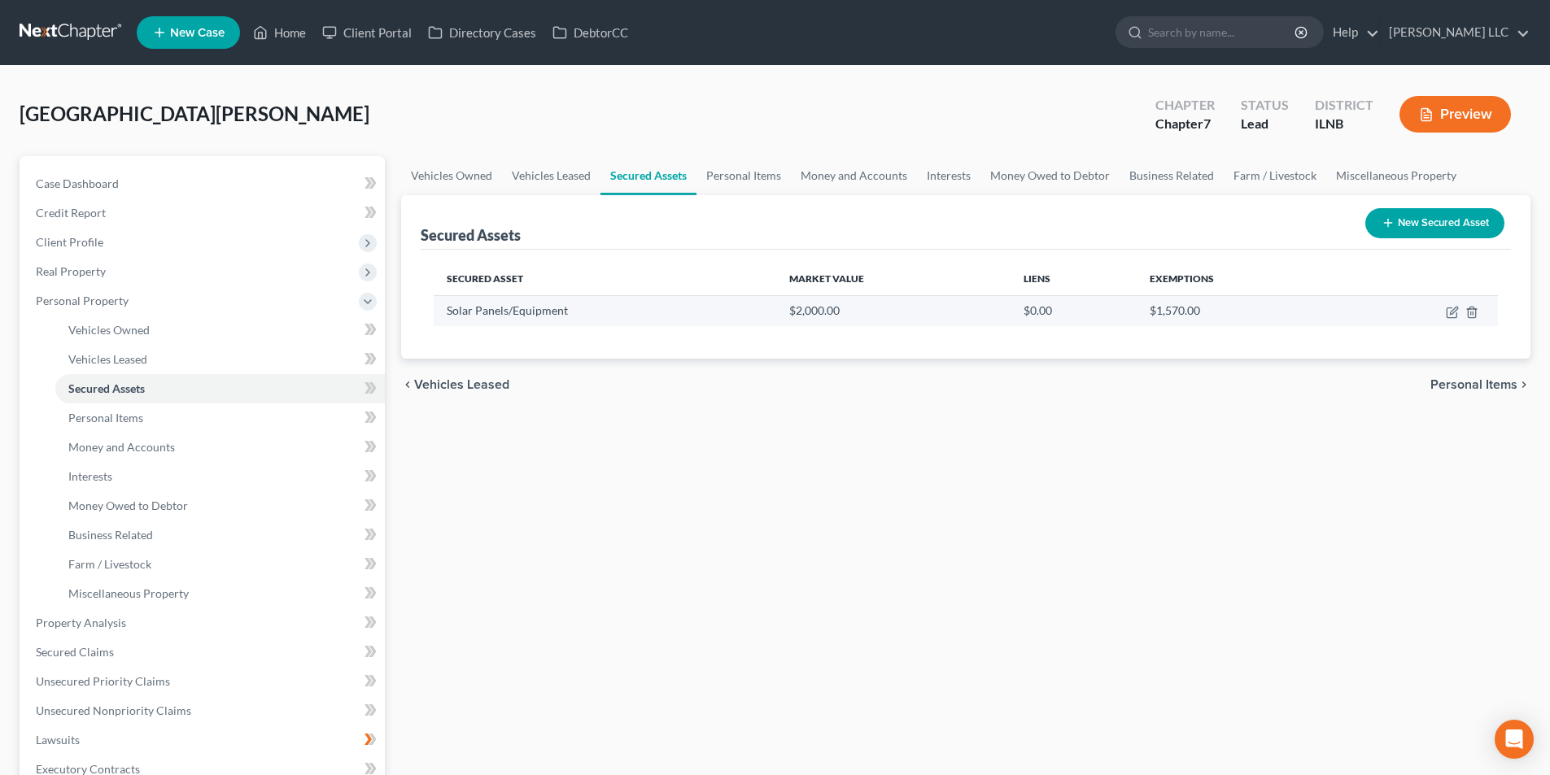
click at [1033, 314] on td "$0.00" at bounding box center [1073, 310] width 127 height 31
click at [1455, 310] on icon "button" at bounding box center [1451, 312] width 13 height 13
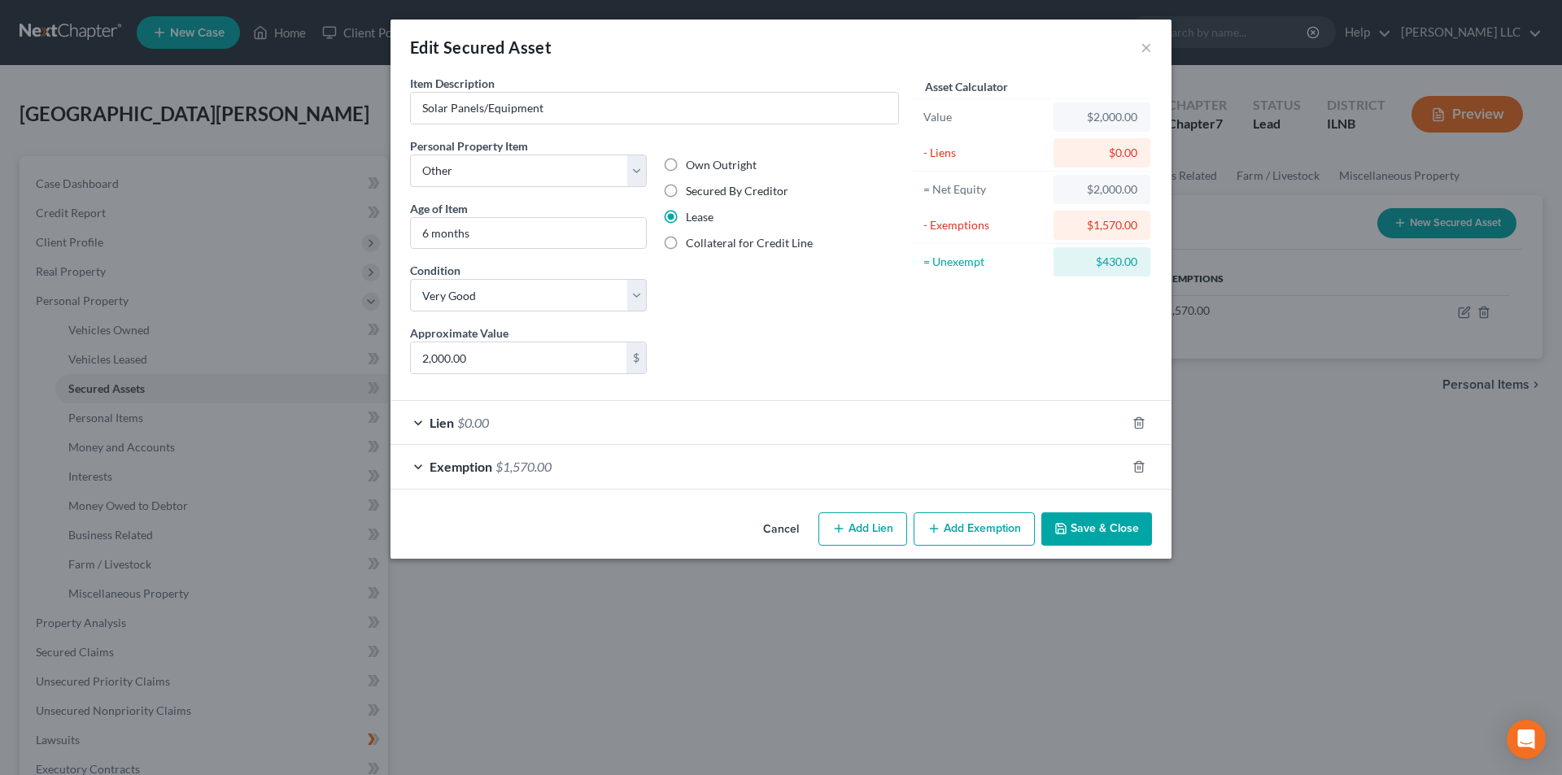
click at [459, 419] on span "$0.00" at bounding box center [473, 422] width 32 height 15
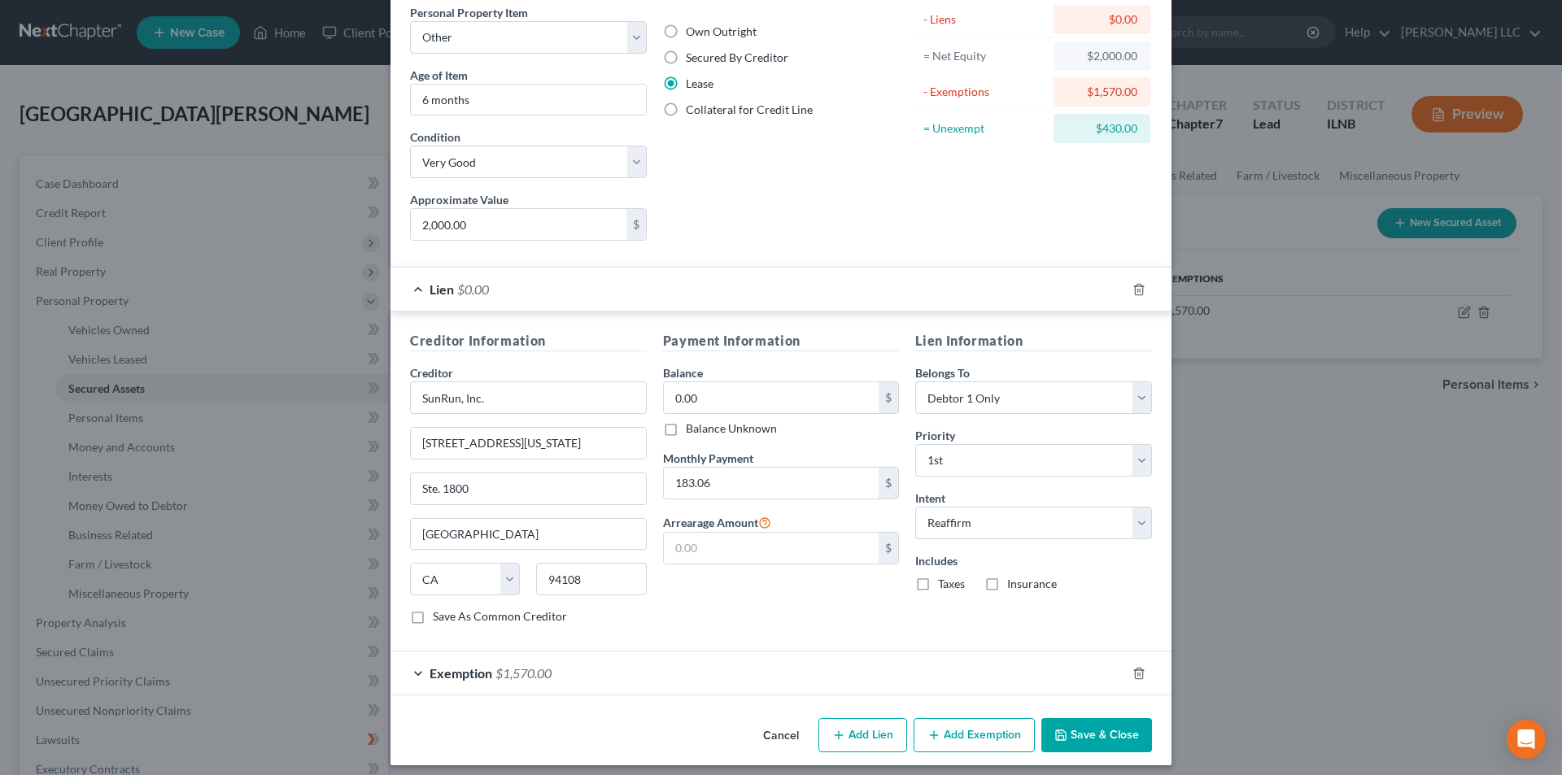
scroll to position [143, 0]
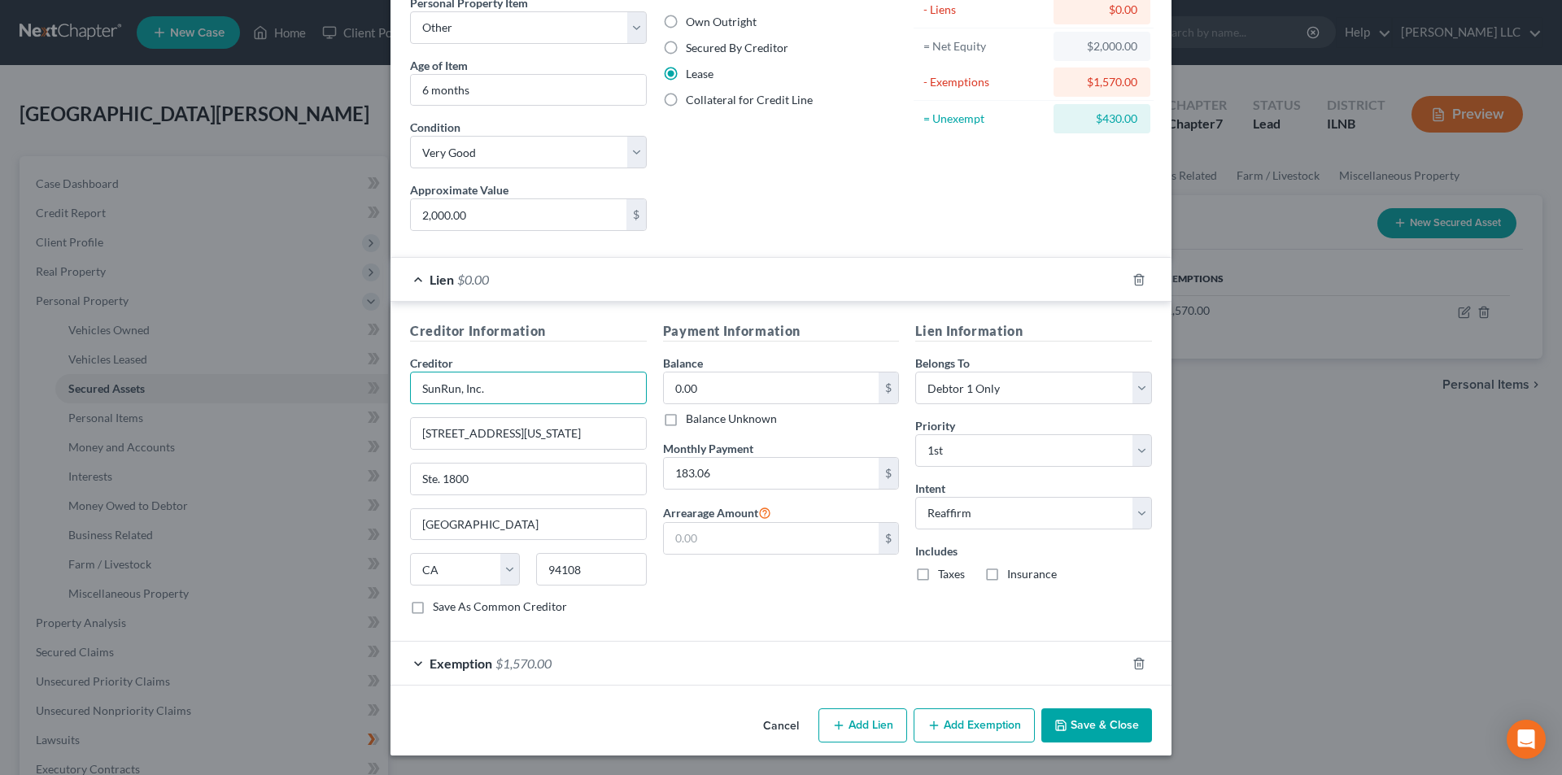
drag, startPoint x: 467, startPoint y: 393, endPoint x: 337, endPoint y: 394, distance: 130.2
click at [337, 394] on div "Edit Secured Asset × Item Description * Solar Panels/Equipment Personal Propert…" at bounding box center [781, 387] width 1562 height 775
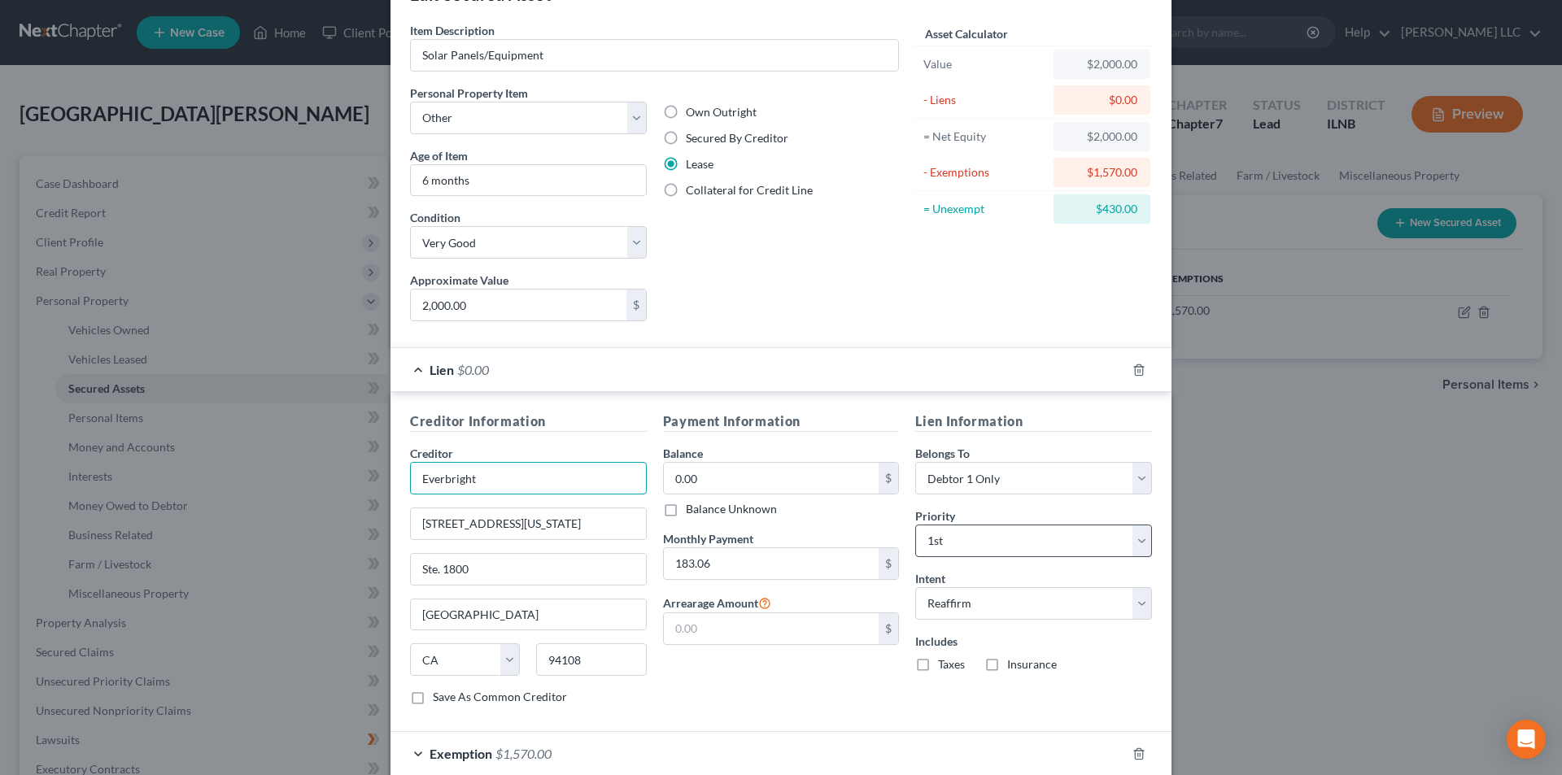
scroll to position [81, 0]
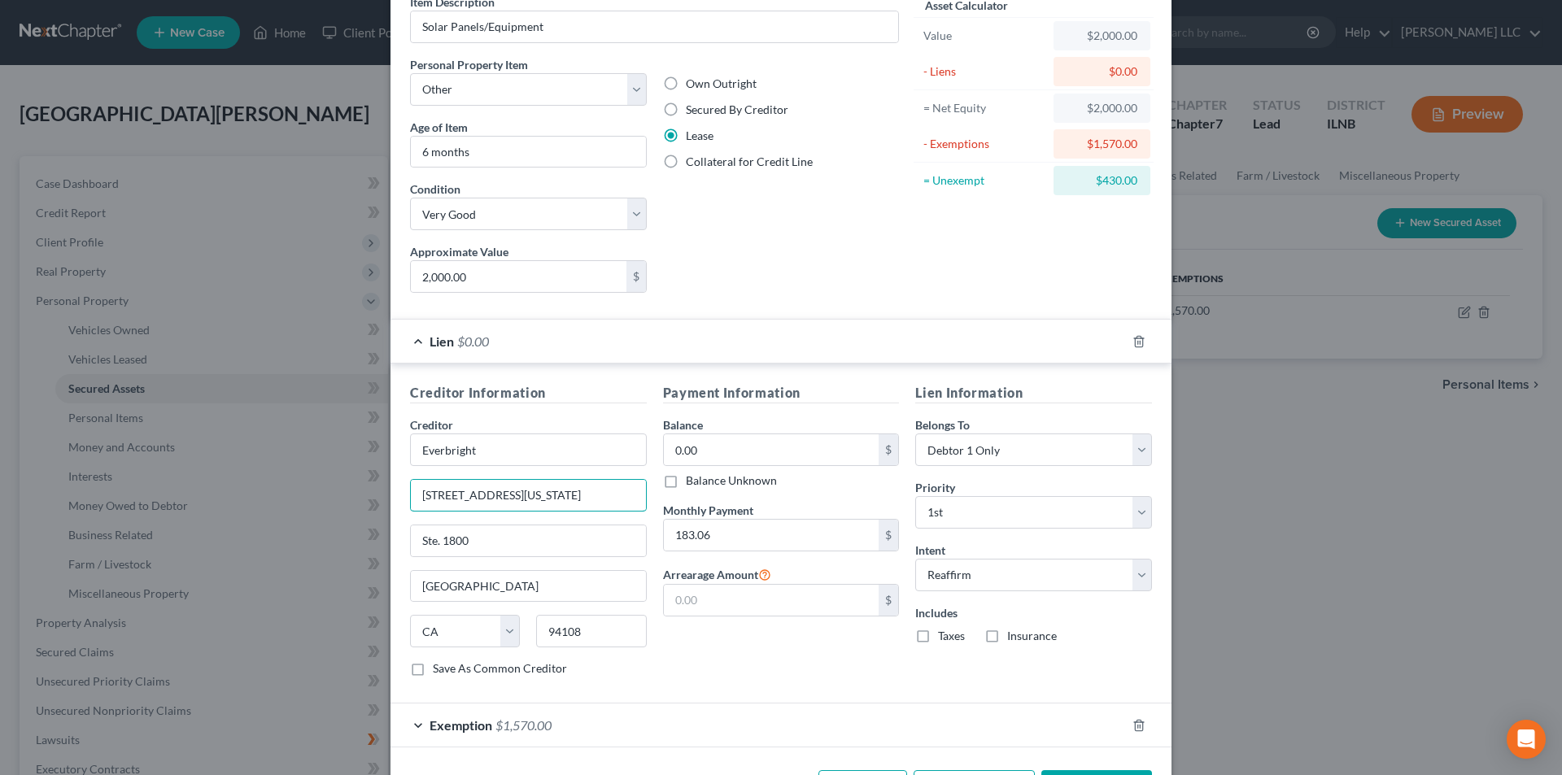
drag, startPoint x: 562, startPoint y: 497, endPoint x: 392, endPoint y: 484, distance: 170.5
click at [392, 484] on div "Creditor Information Creditor * Everbright 600 California Street Ste. 1800 San …" at bounding box center [780, 534] width 781 height 340
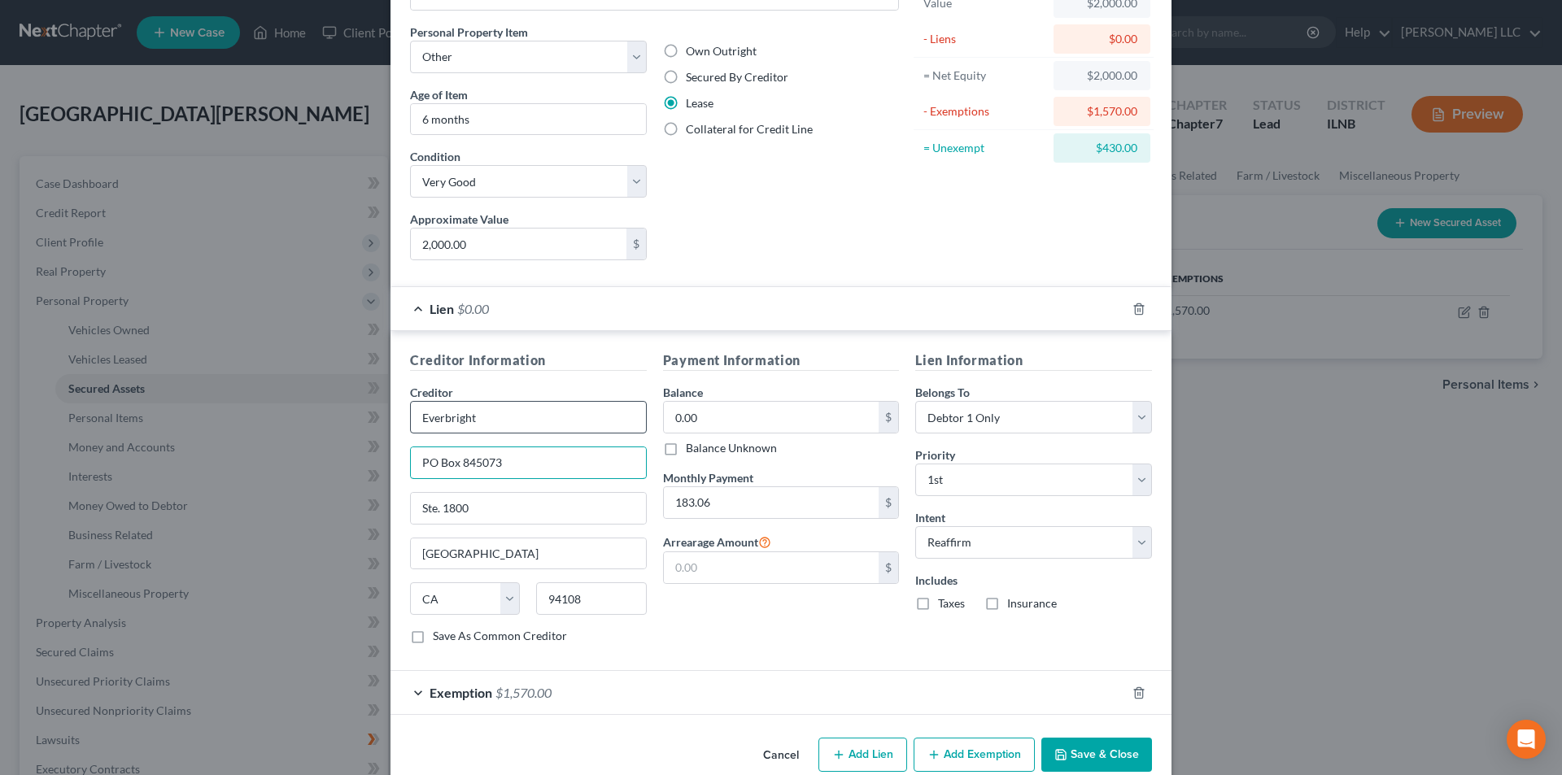
scroll to position [143, 0]
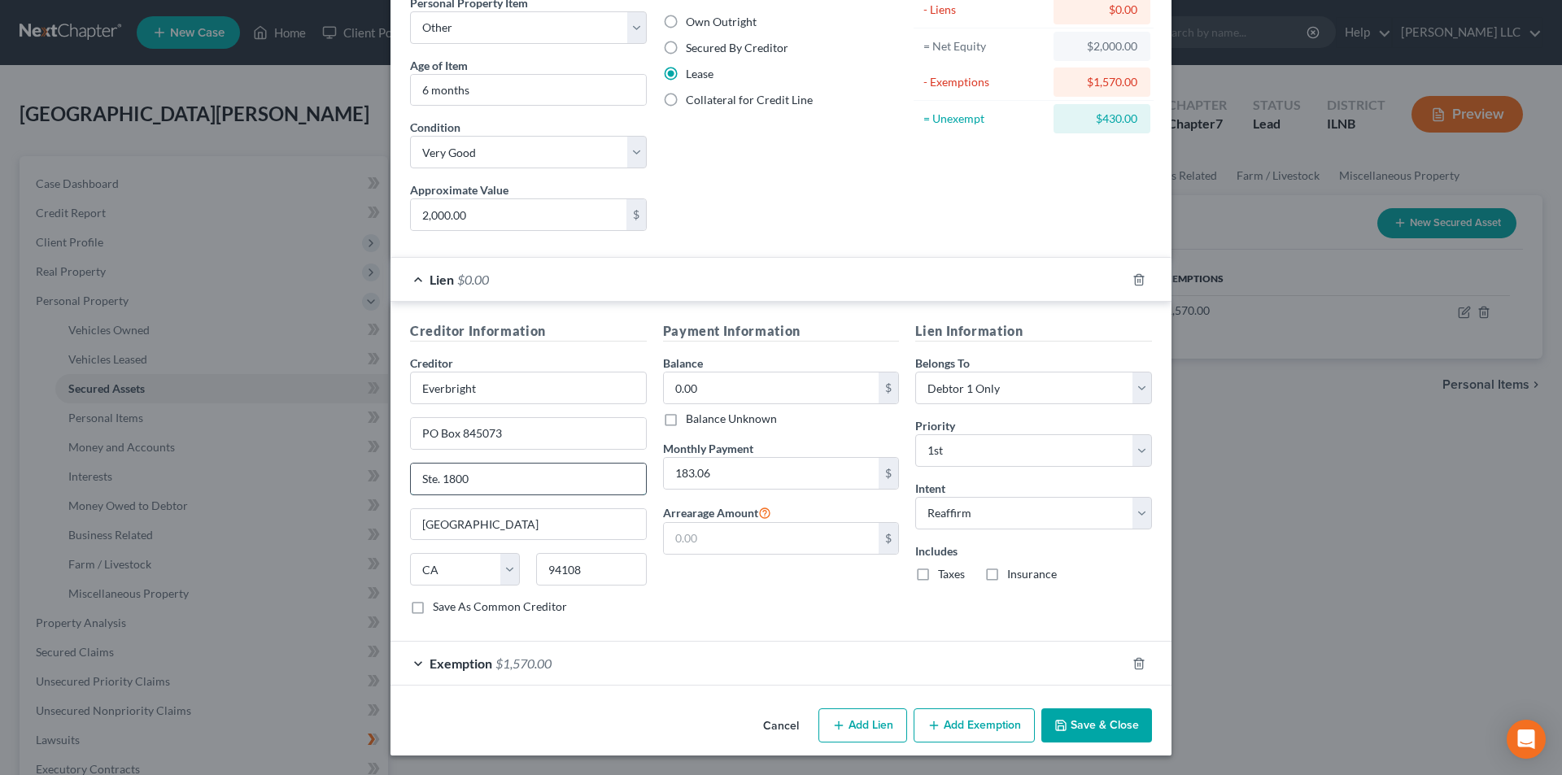
drag, startPoint x: 542, startPoint y: 479, endPoint x: 416, endPoint y: 483, distance: 126.1
click at [416, 483] on input "Ste. 1800" at bounding box center [528, 479] width 235 height 31
click at [878, 634] on div "Creditor Information Creditor * Everbright PO Box 845073 Dallas State AL AK AR …" at bounding box center [780, 472] width 781 height 340
click at [513, 606] on label "Save As Common Creditor" at bounding box center [500, 607] width 134 height 16
click at [450, 606] on input "Save As Common Creditor" at bounding box center [444, 604] width 11 height 11
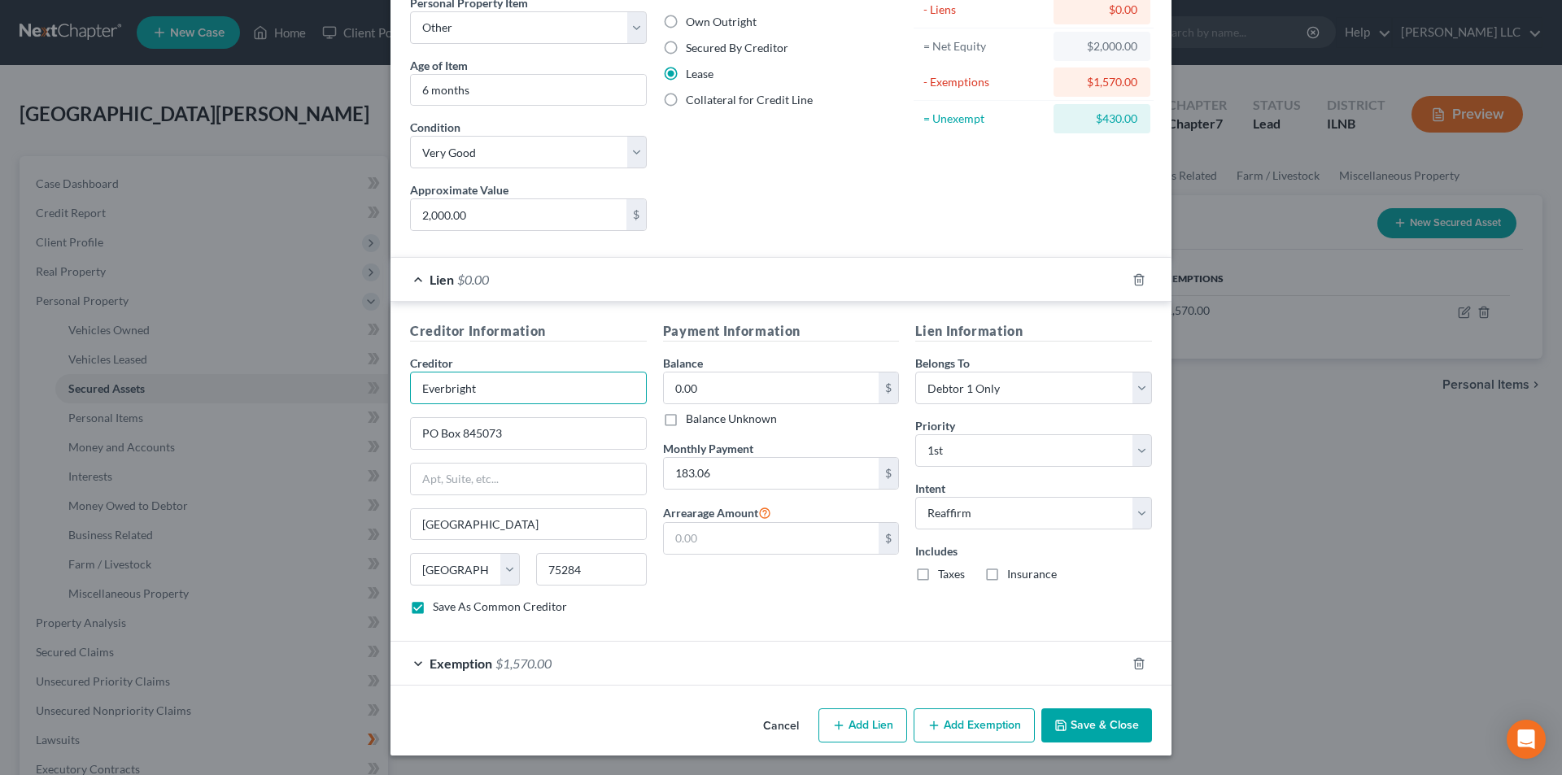
click at [577, 395] on input "Everbright" at bounding box center [528, 388] width 237 height 33
click at [715, 392] on input "0.00" at bounding box center [772, 388] width 216 height 31
click at [790, 546] on input "text" at bounding box center [772, 538] width 216 height 31
click at [1063, 728] on button "Save & Close" at bounding box center [1096, 726] width 111 height 34
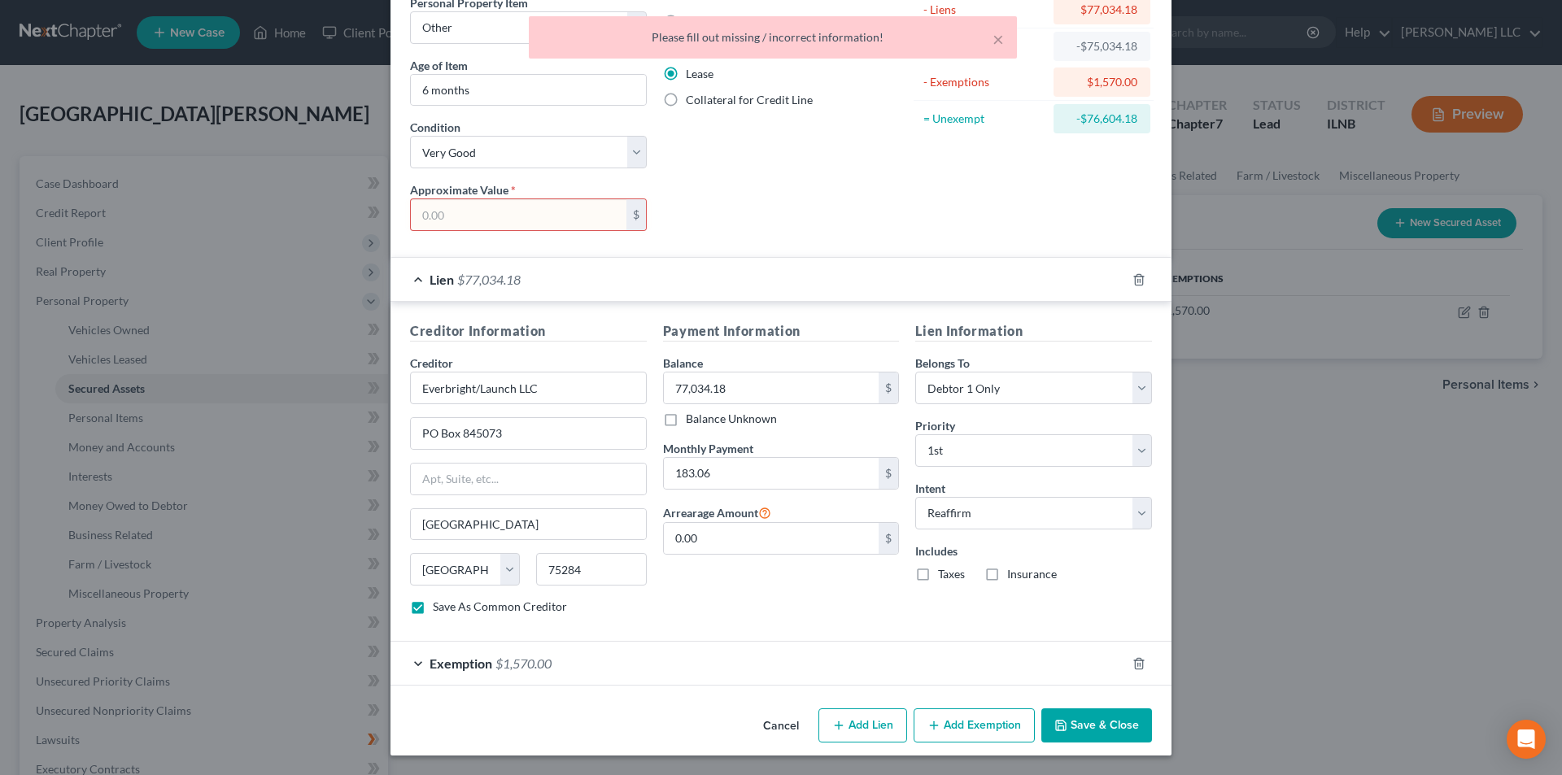
click at [558, 216] on input "text" at bounding box center [519, 214] width 216 height 31
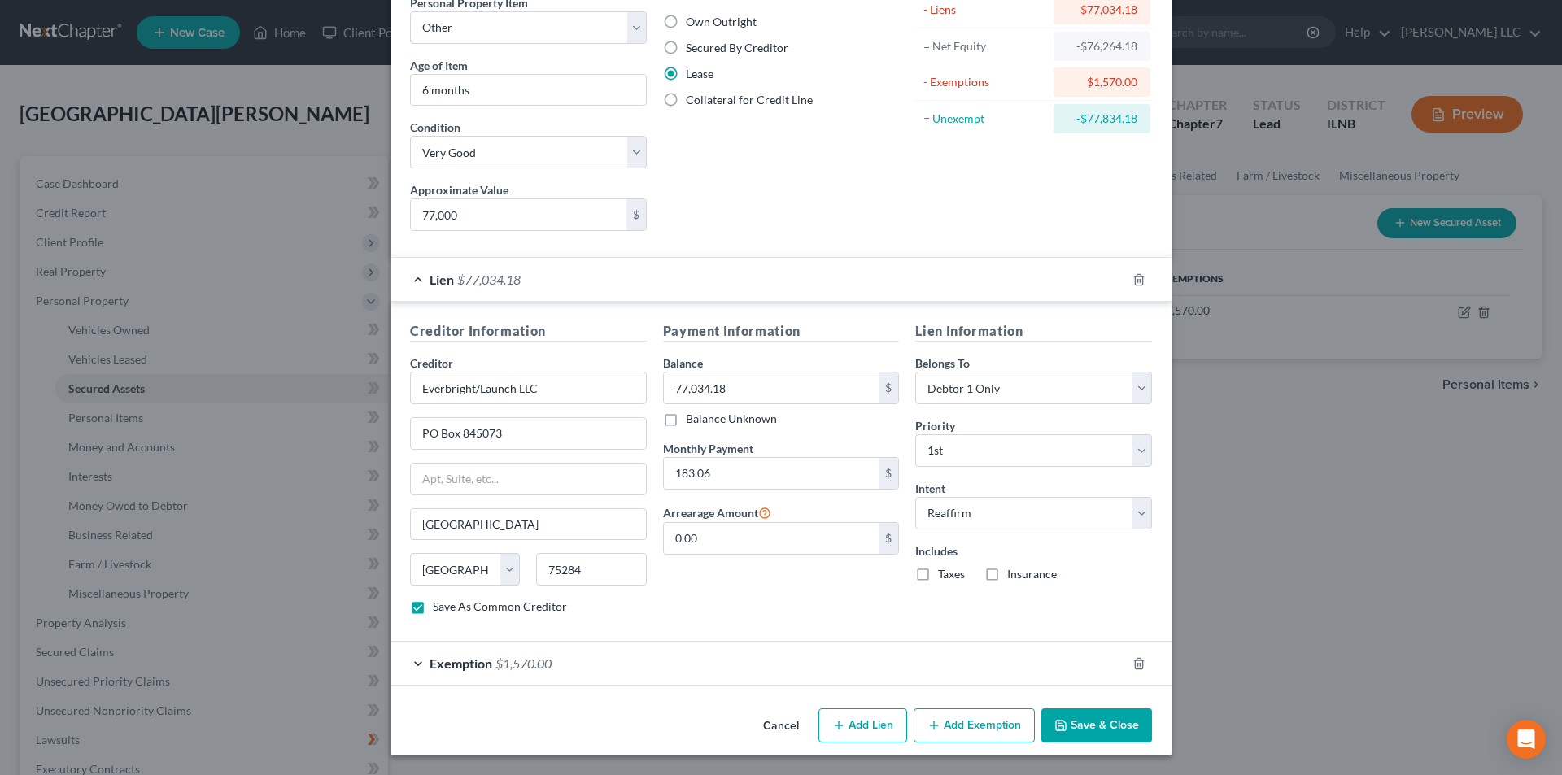
click at [1078, 729] on button "Save & Close" at bounding box center [1096, 726] width 111 height 34
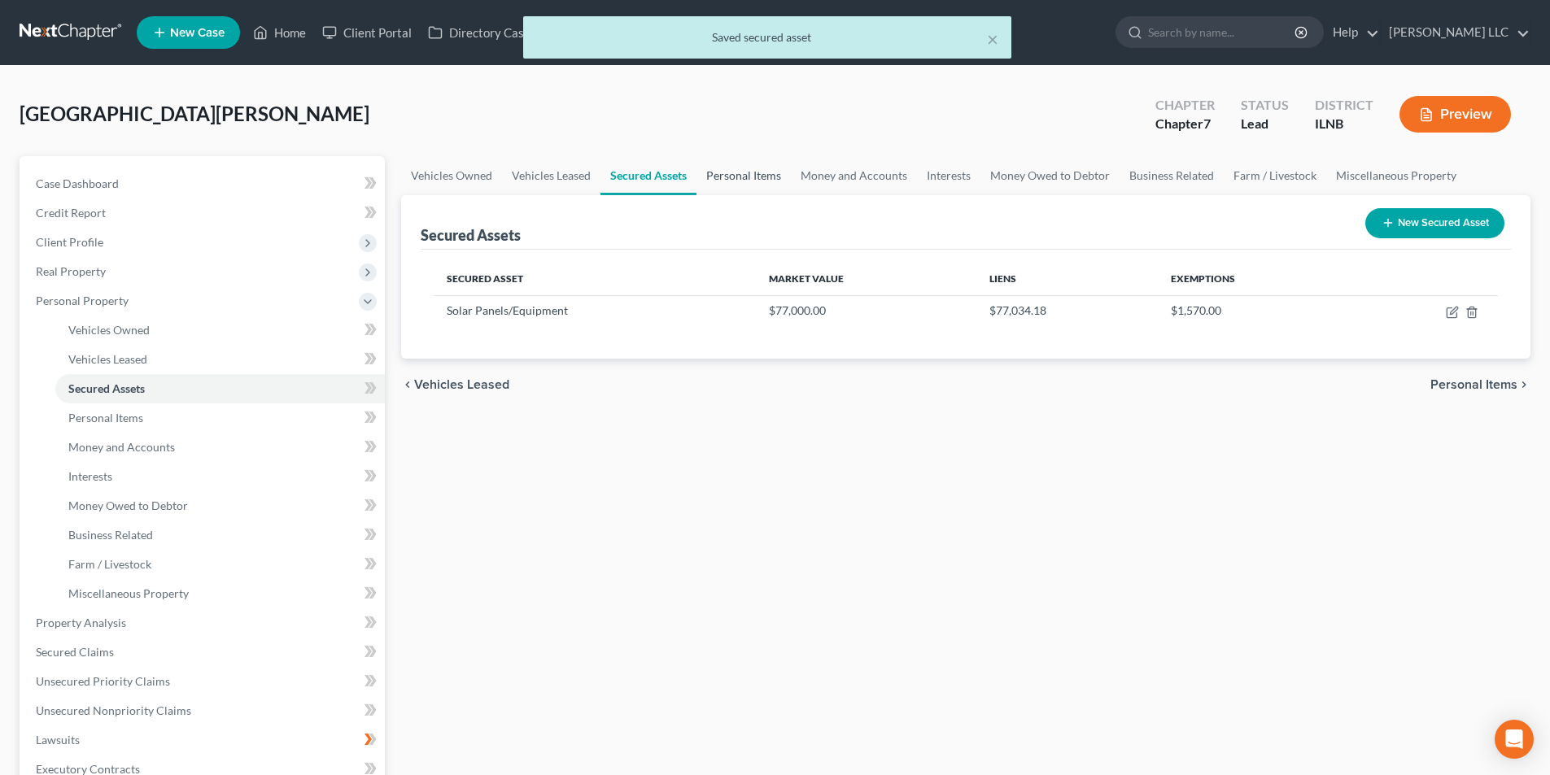
click at [741, 176] on link "Personal Items" at bounding box center [743, 175] width 94 height 39
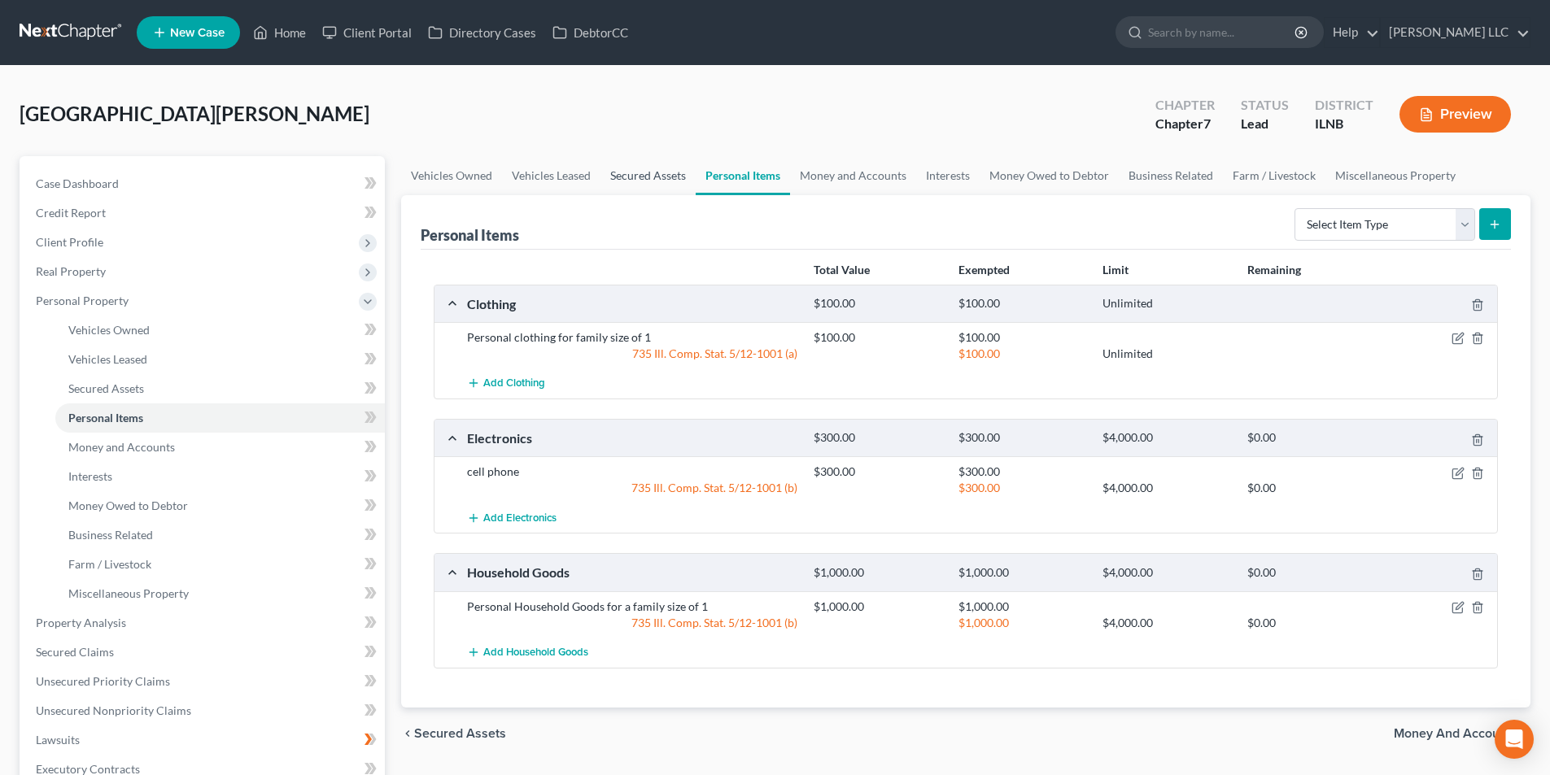
click at [641, 178] on link "Secured Assets" at bounding box center [647, 175] width 95 height 39
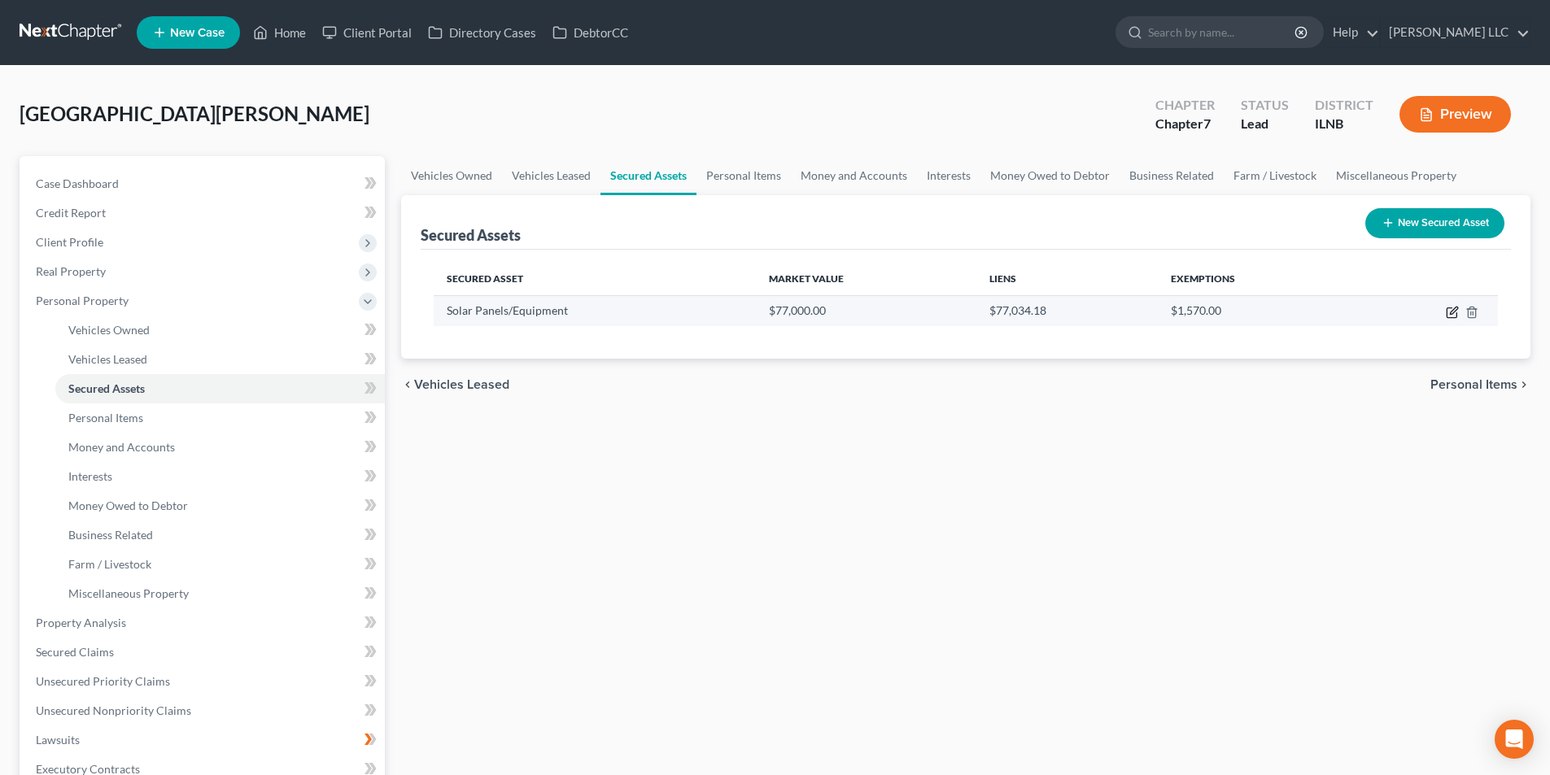
click at [1450, 312] on icon "button" at bounding box center [1453, 310] width 7 height 7
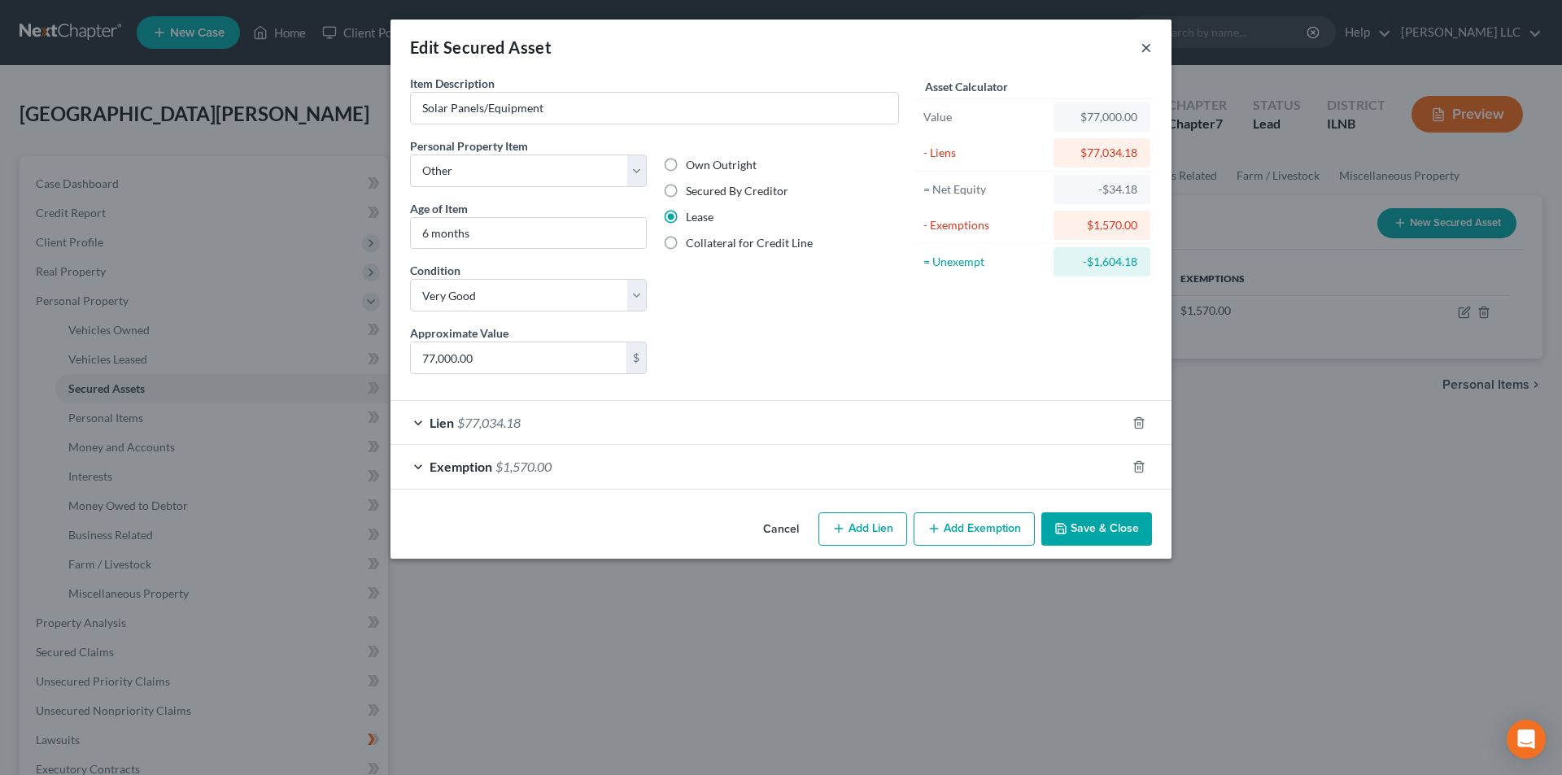
click at [1145, 44] on div "Edit Secured Asset ×" at bounding box center [780, 47] width 781 height 55
click at [1155, 48] on div "Edit Secured Asset ×" at bounding box center [780, 47] width 781 height 55
click at [1087, 527] on button "Save & Close" at bounding box center [1096, 529] width 111 height 34
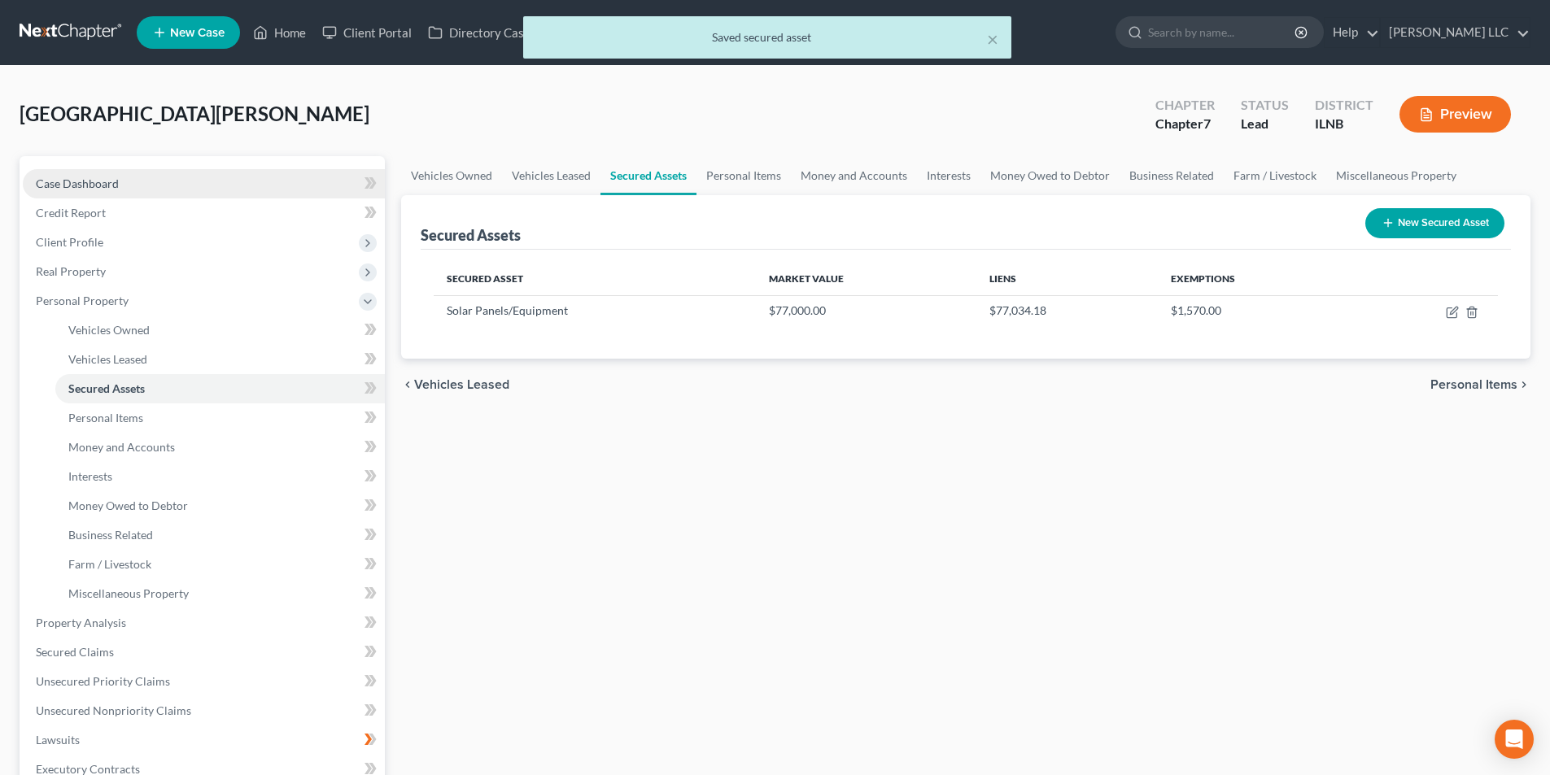
click at [64, 178] on span "Case Dashboard" at bounding box center [77, 184] width 83 height 14
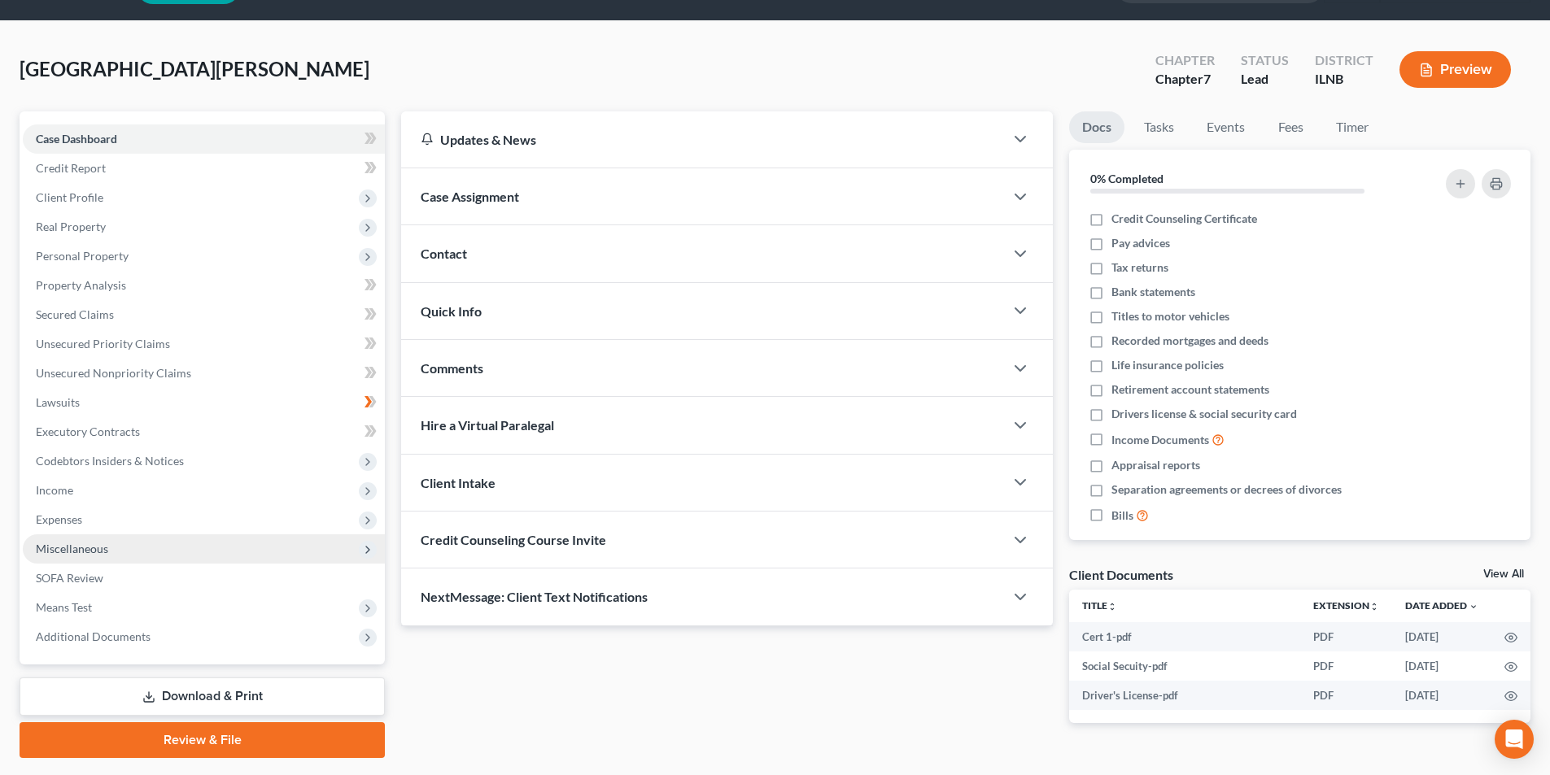
scroll to position [89, 0]
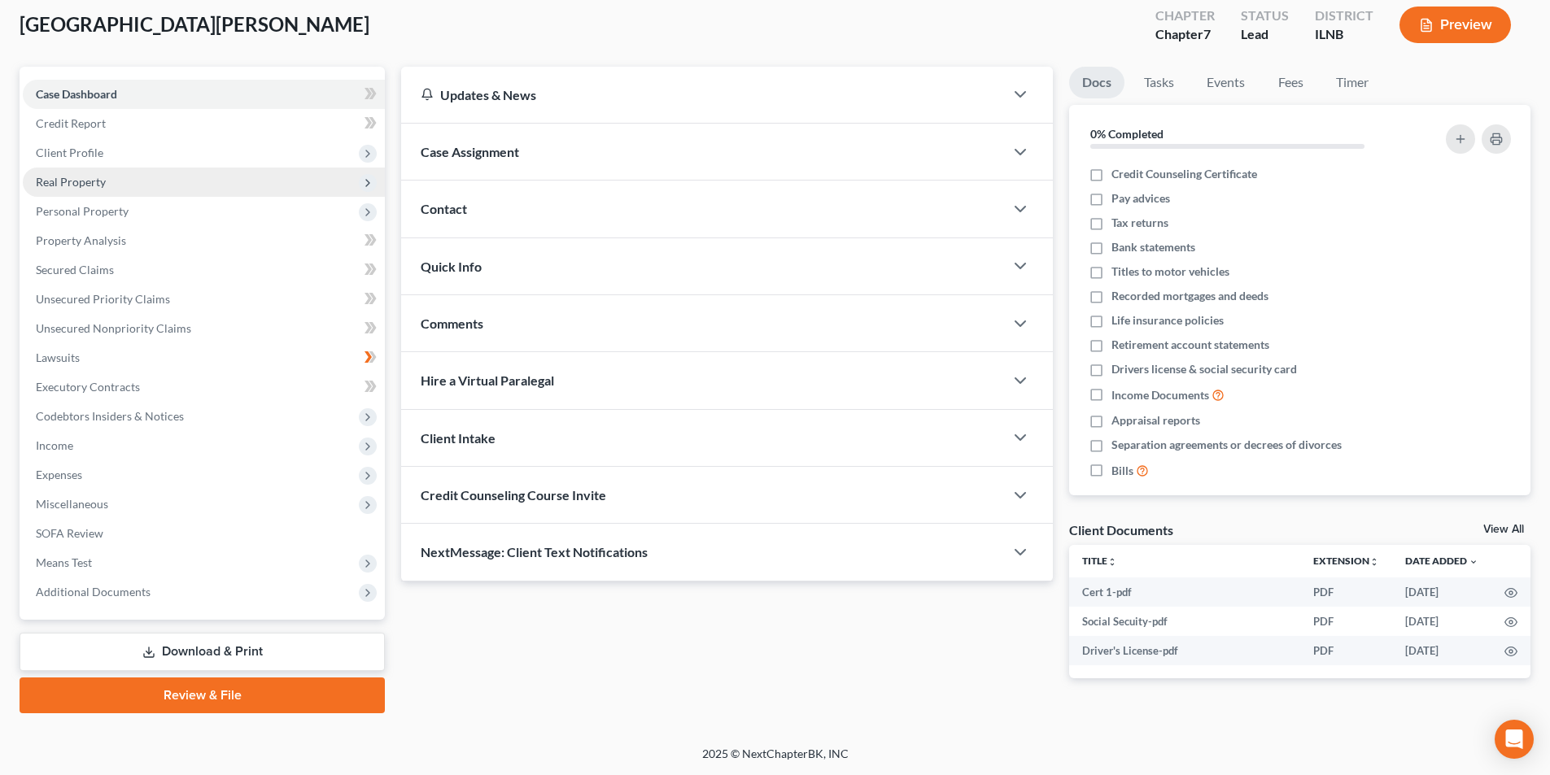
click at [123, 193] on span "Real Property" at bounding box center [204, 182] width 362 height 29
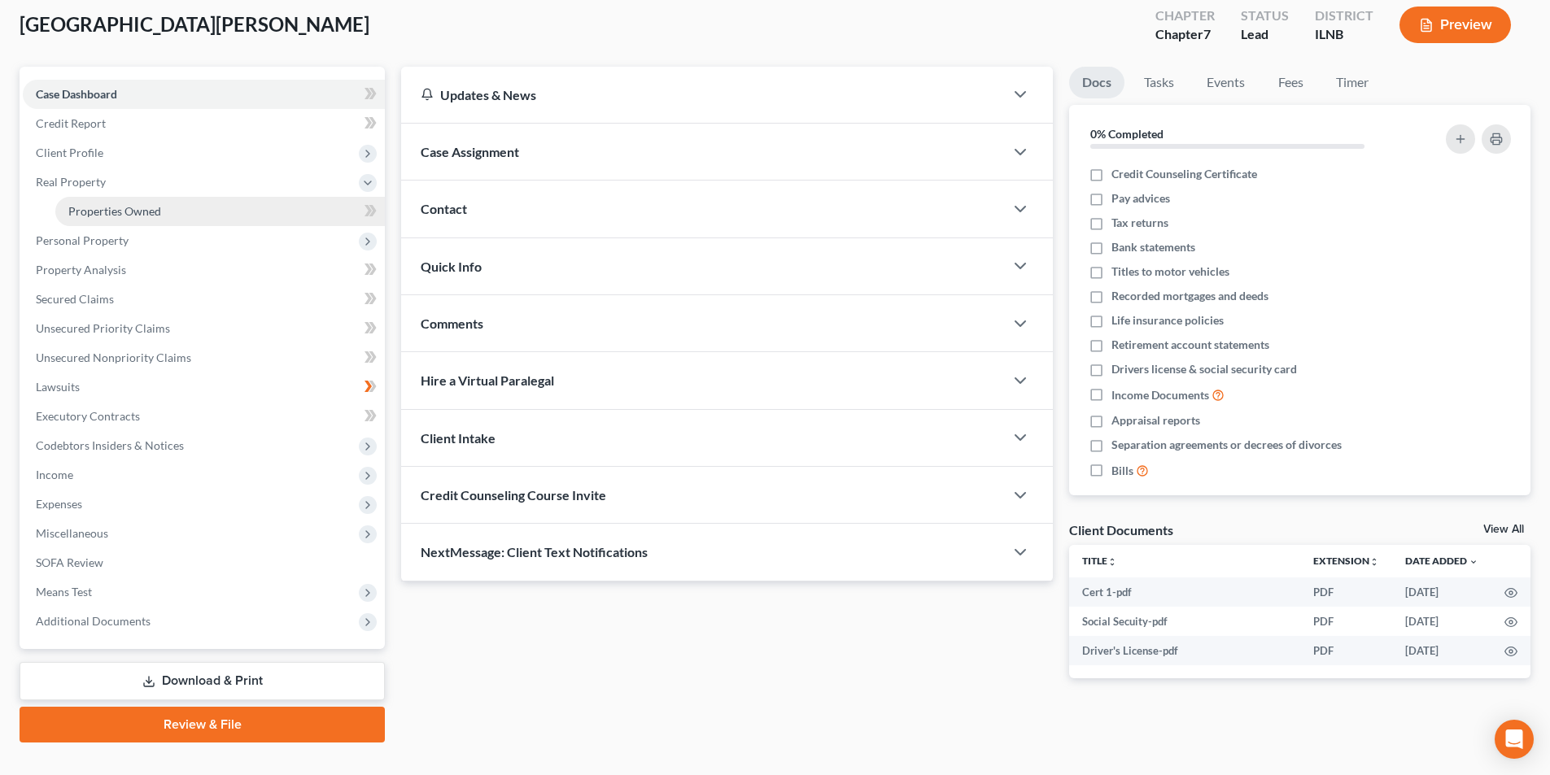
click at [120, 202] on link "Properties Owned" at bounding box center [219, 211] width 329 height 29
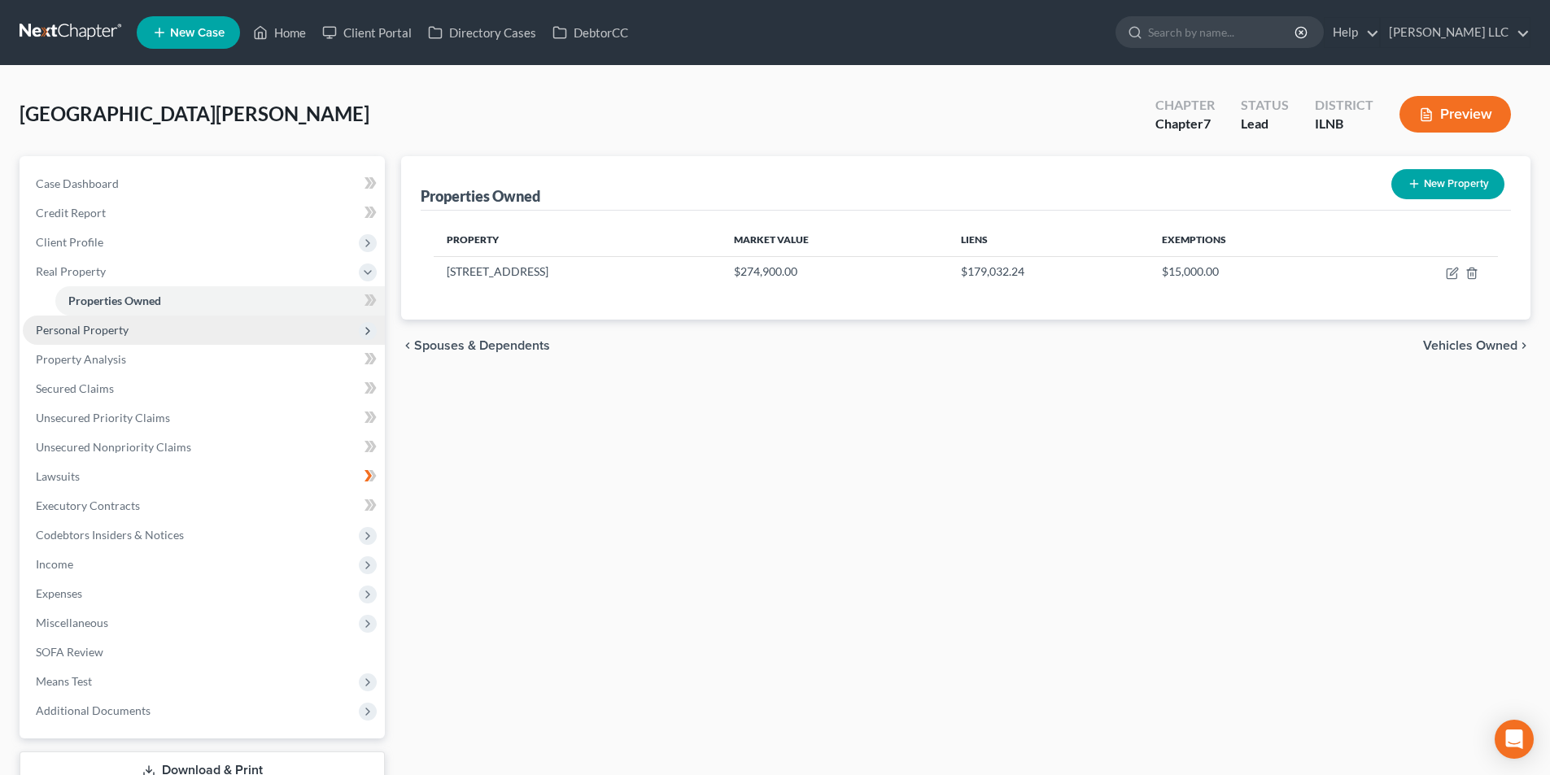
click at [103, 325] on span "Personal Property" at bounding box center [82, 330] width 93 height 14
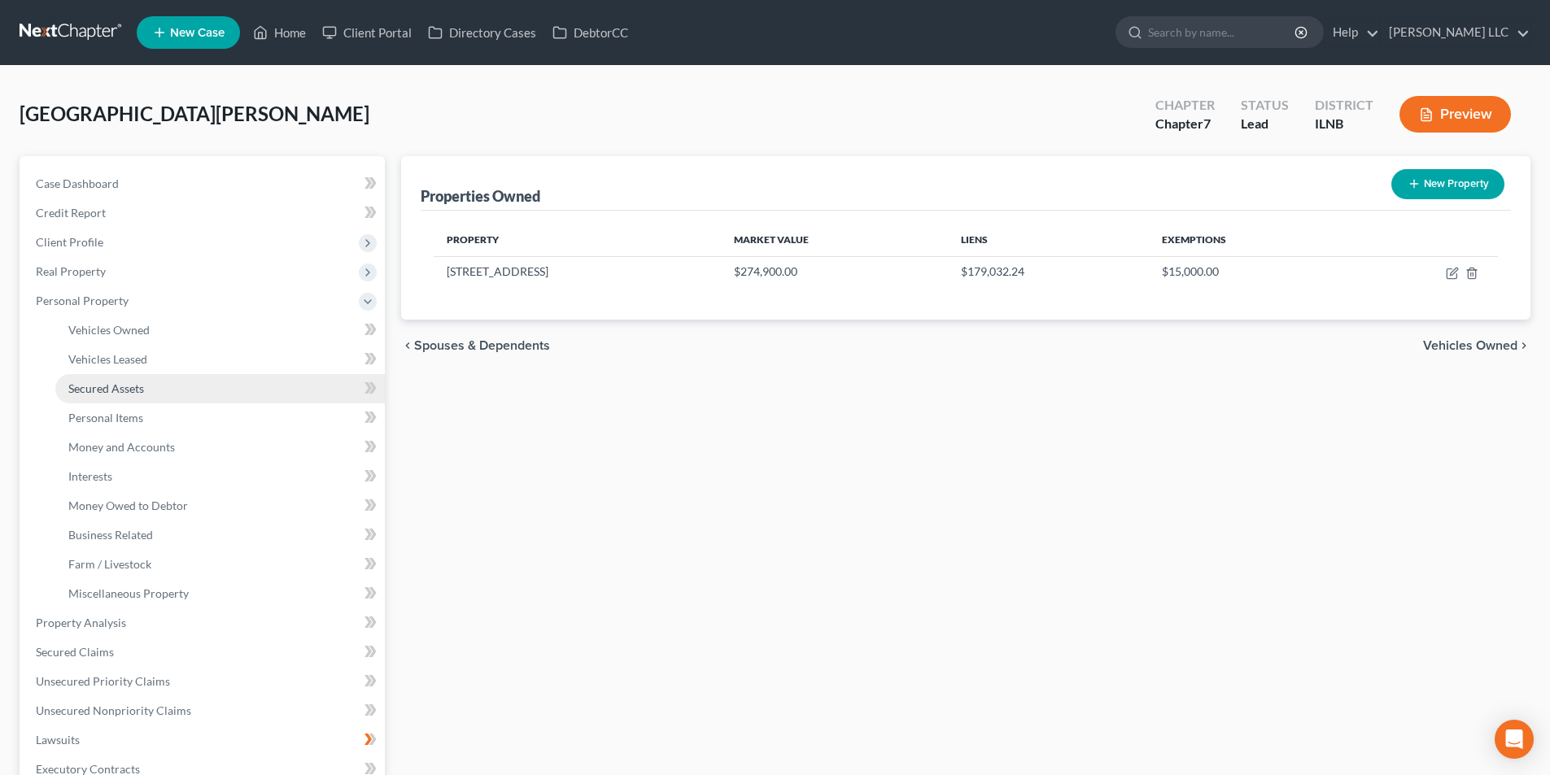
click at [107, 390] on span "Secured Assets" at bounding box center [106, 389] width 76 height 14
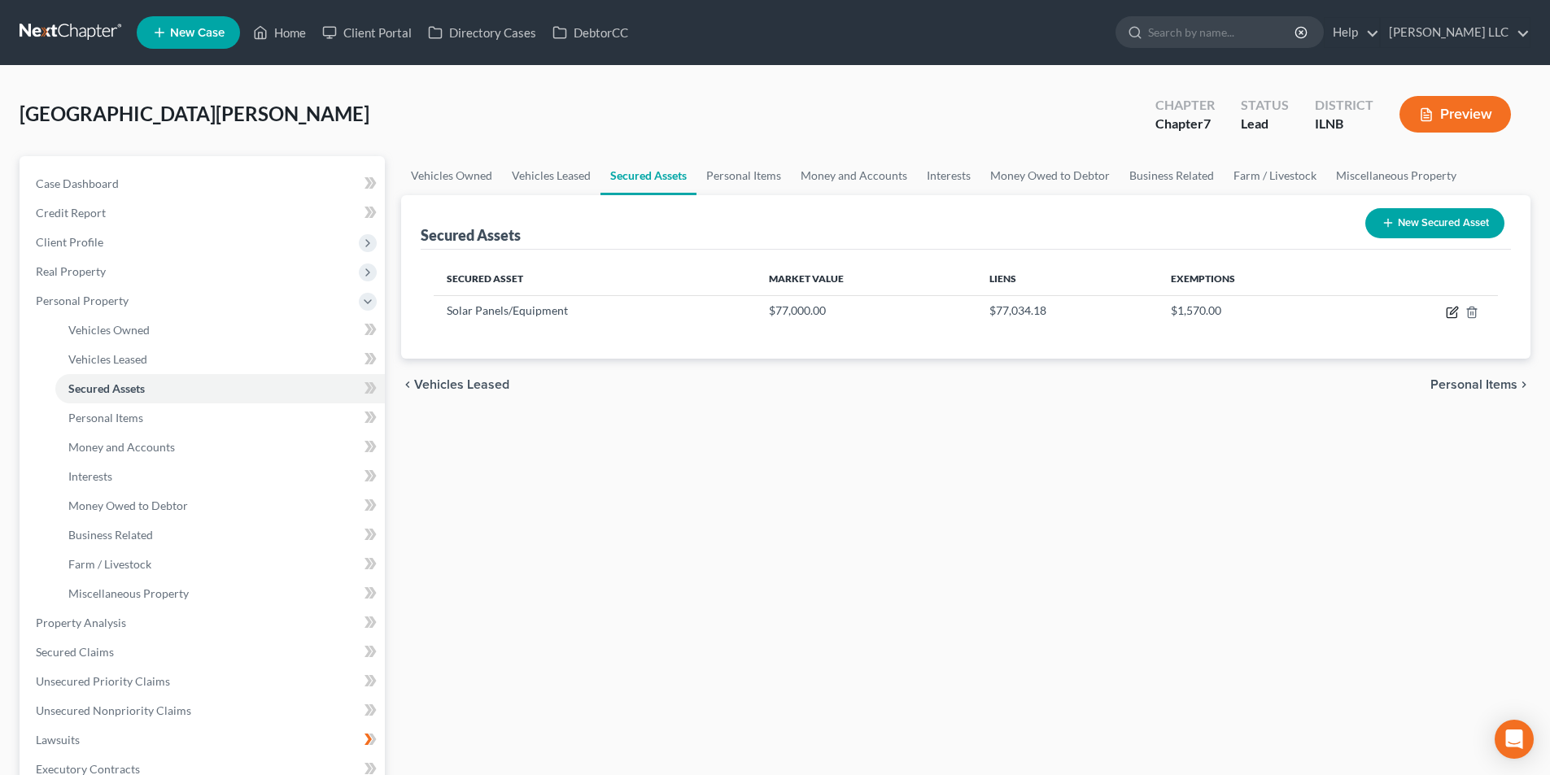
drag, startPoint x: 1450, startPoint y: 314, endPoint x: 1341, endPoint y: 360, distance: 118.5
click at [1452, 315] on icon "button" at bounding box center [1451, 312] width 13 height 13
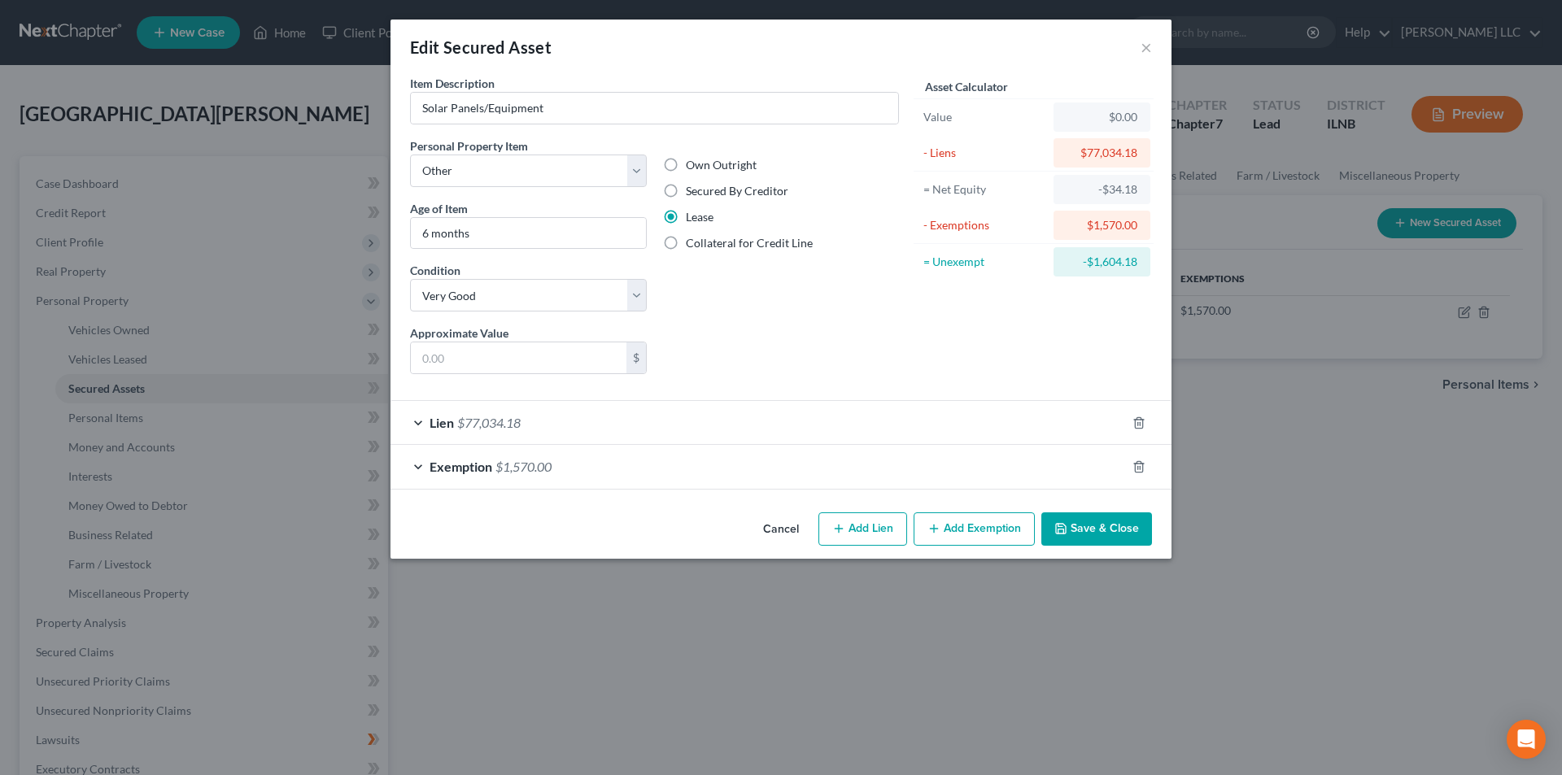
click at [1028, 368] on div "Asset Calculator Value $0.00 - Liens $77,034.18 = Net Equity -$34.18 - Exemptio…" at bounding box center [1033, 231] width 253 height 312
click at [1083, 526] on button "Save & Close" at bounding box center [1096, 529] width 111 height 34
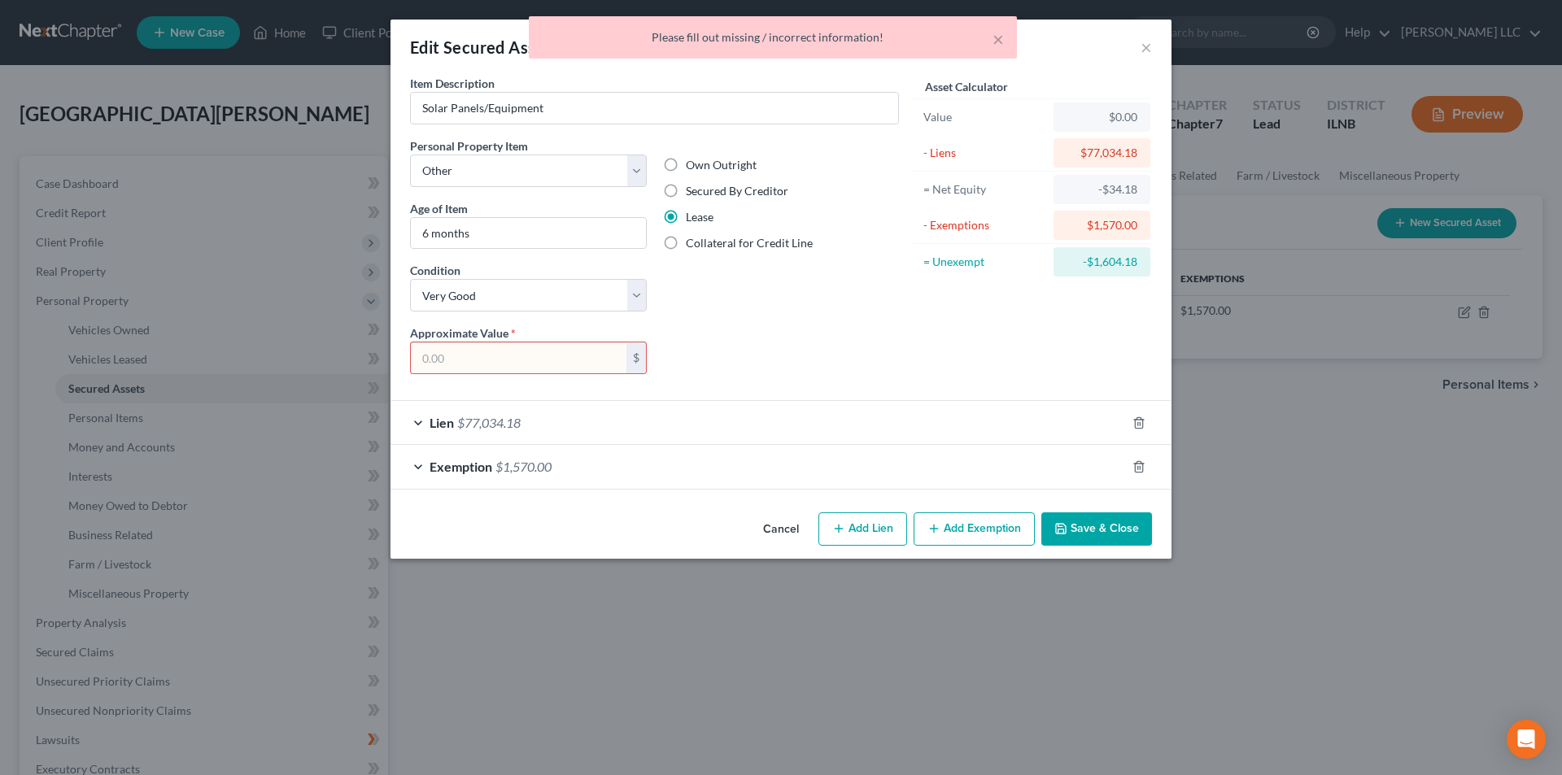
click at [536, 365] on input "text" at bounding box center [519, 357] width 216 height 31
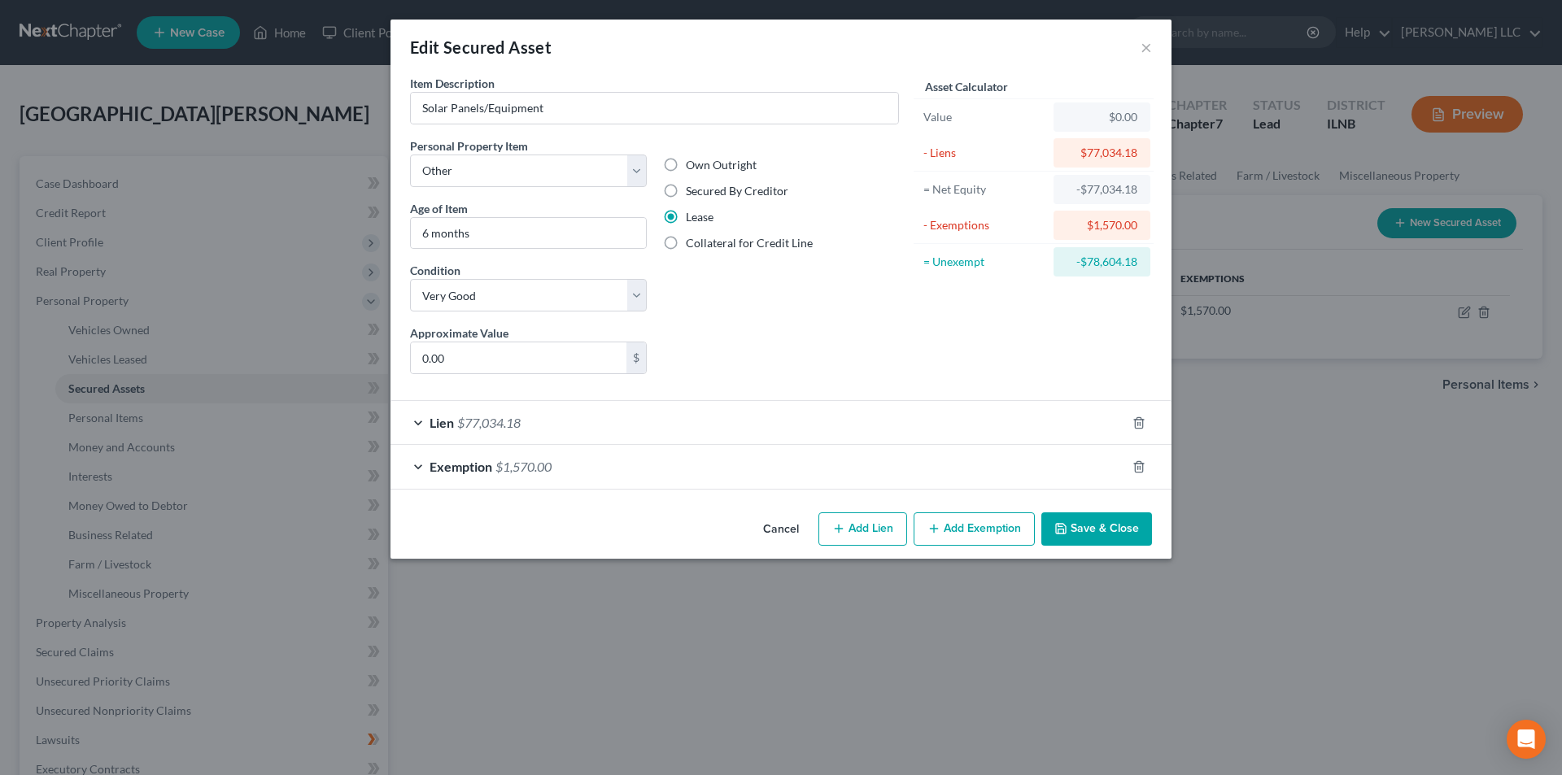
click at [809, 369] on div "Liens Select" at bounding box center [781, 350] width 253 height 50
click at [1140, 461] on icon "button" at bounding box center [1138, 466] width 7 height 11
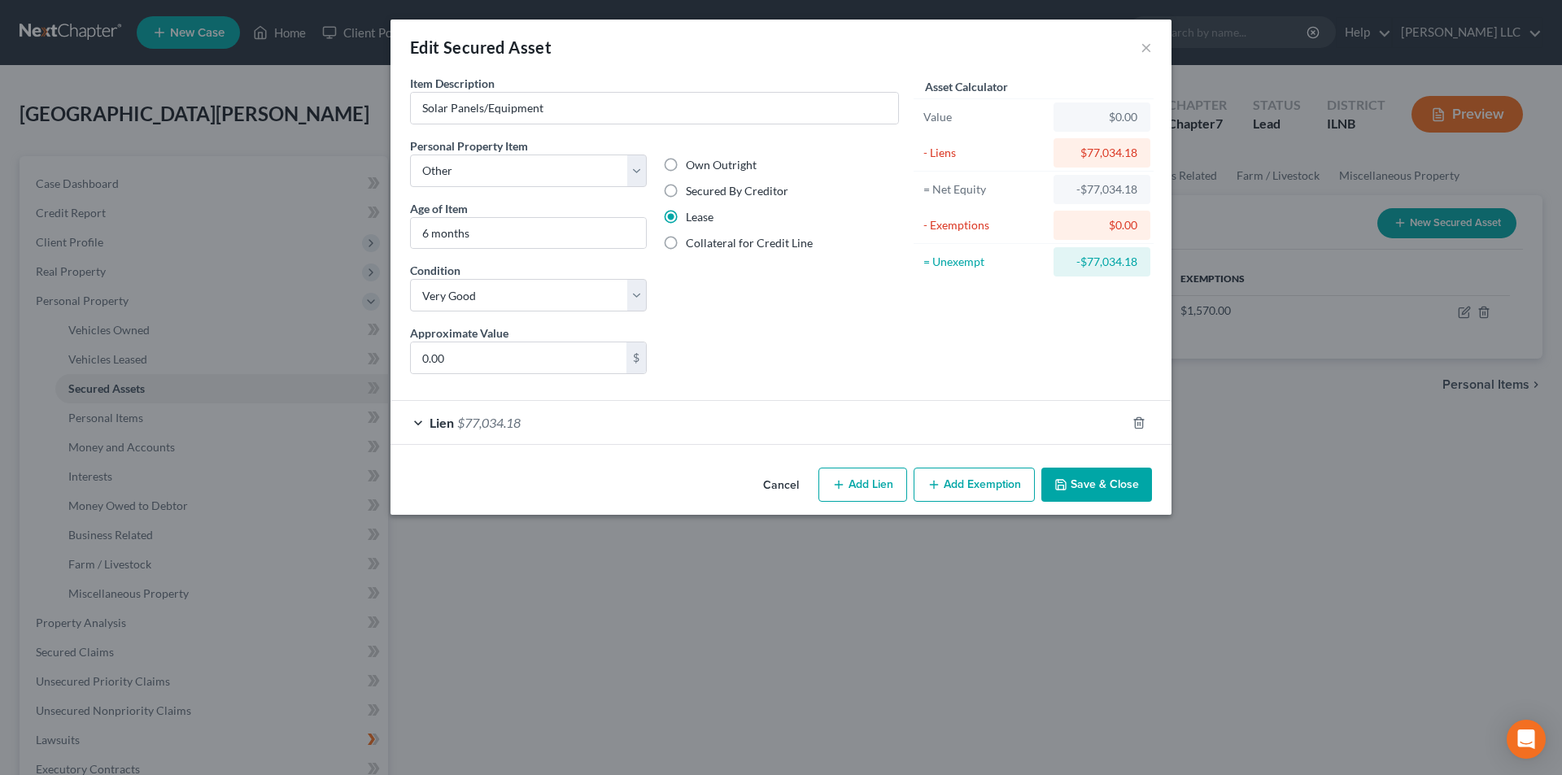
click at [1087, 484] on button "Save & Close" at bounding box center [1096, 485] width 111 height 34
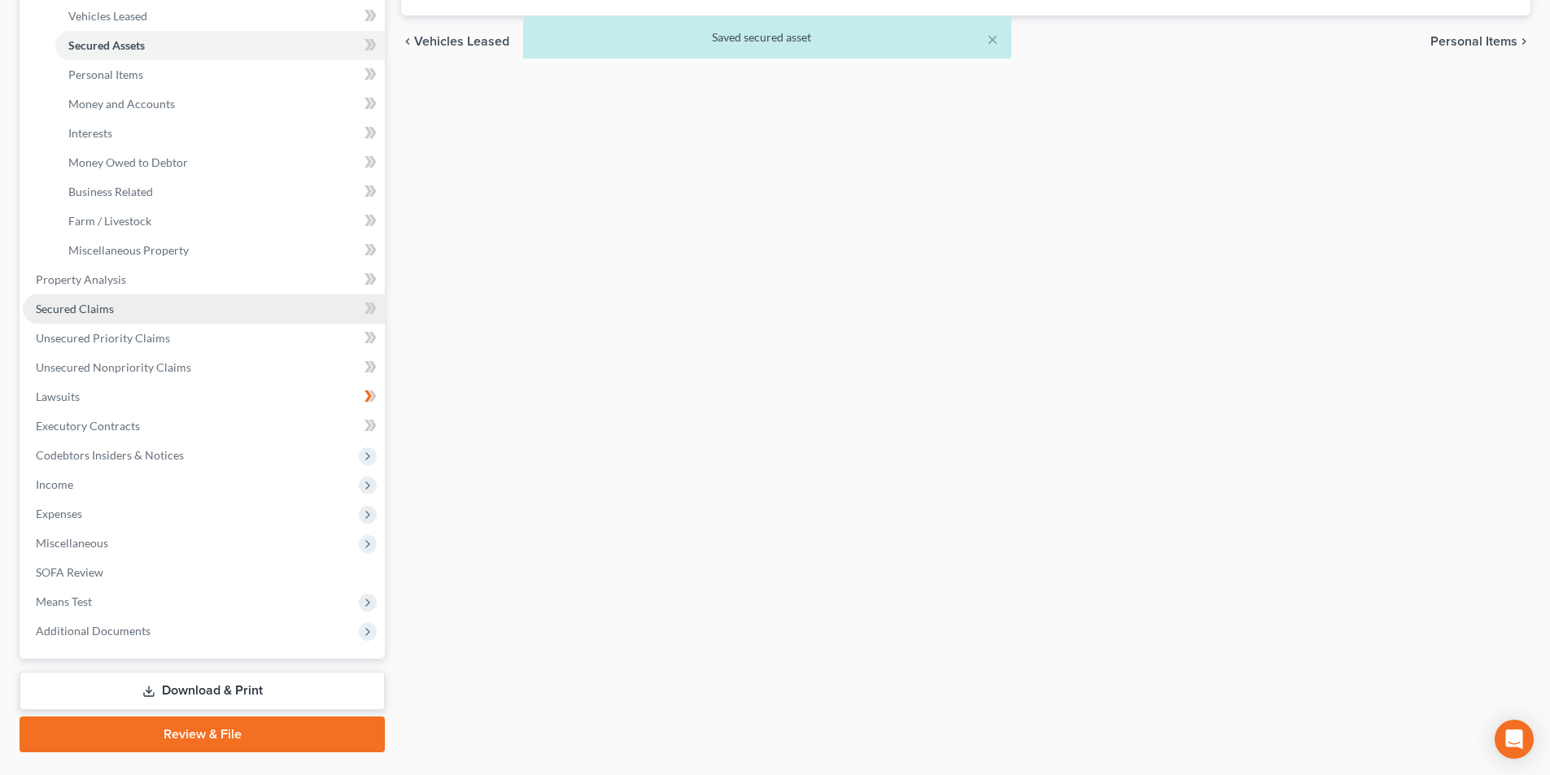
scroll to position [382, 0]
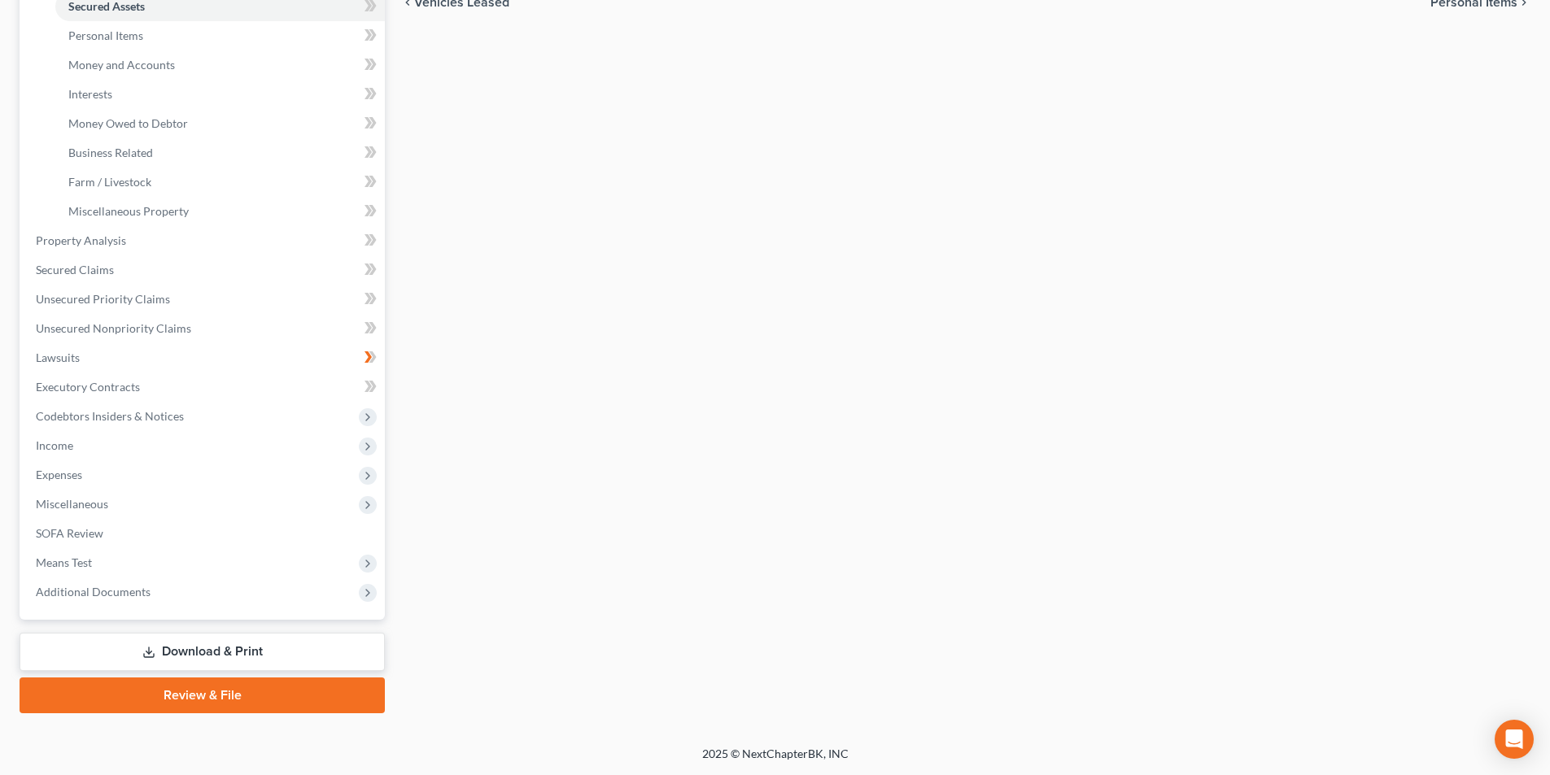
click at [185, 652] on link "Download & Print" at bounding box center [202, 652] width 365 height 38
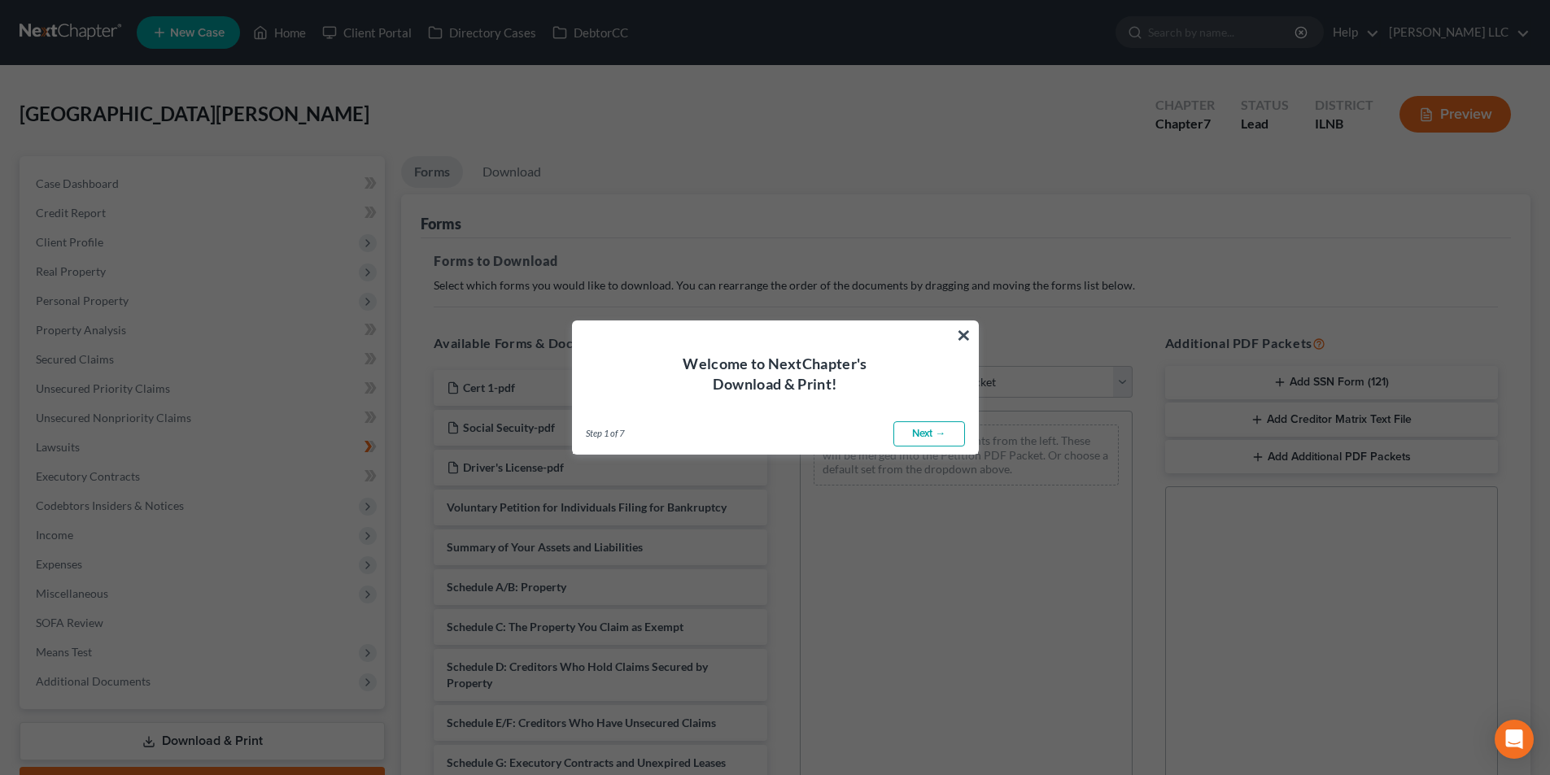
click at [928, 435] on link "Next →" at bounding box center [929, 434] width 72 height 26
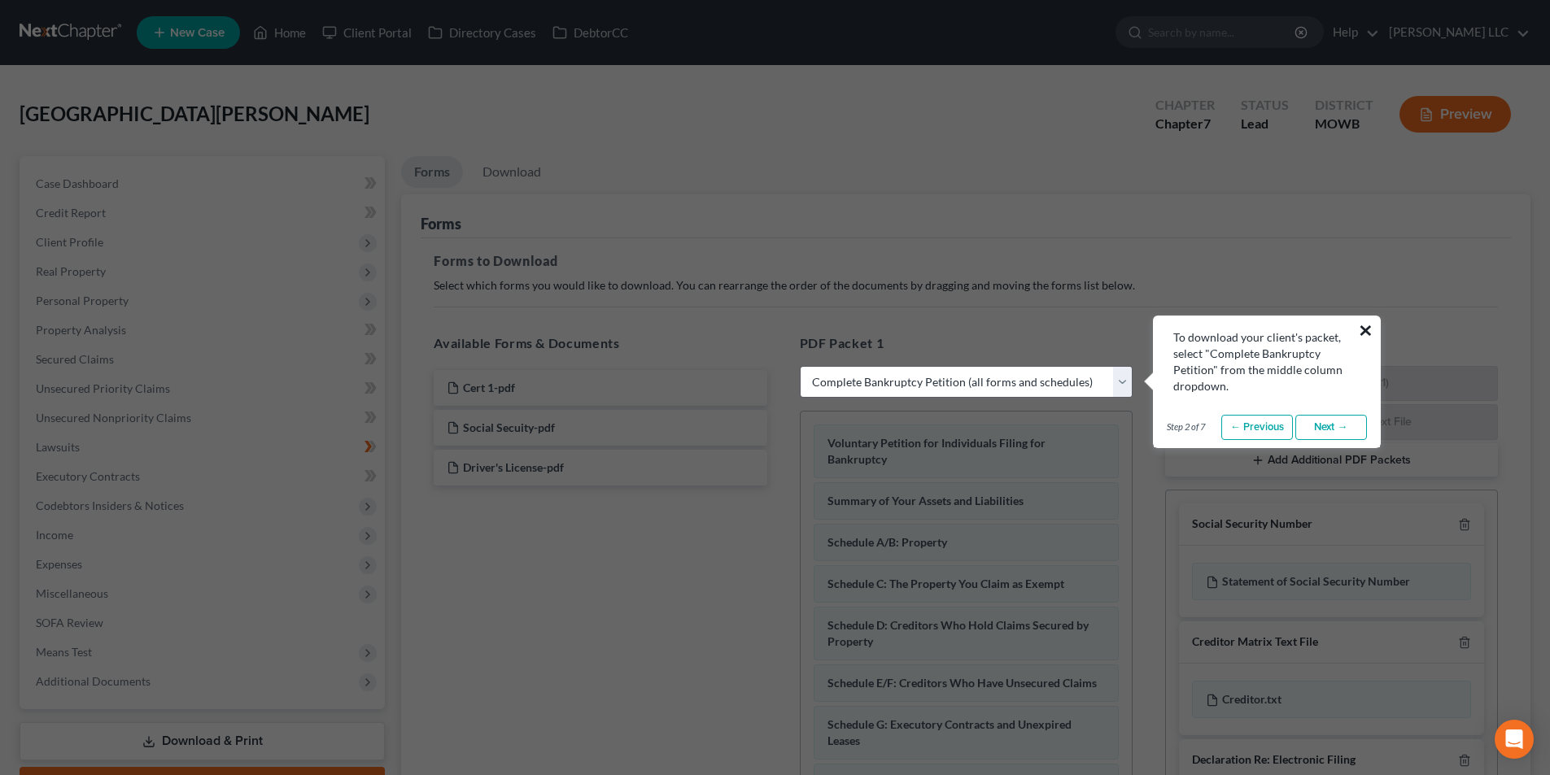
click at [1372, 325] on button "×" at bounding box center [1365, 330] width 15 height 26
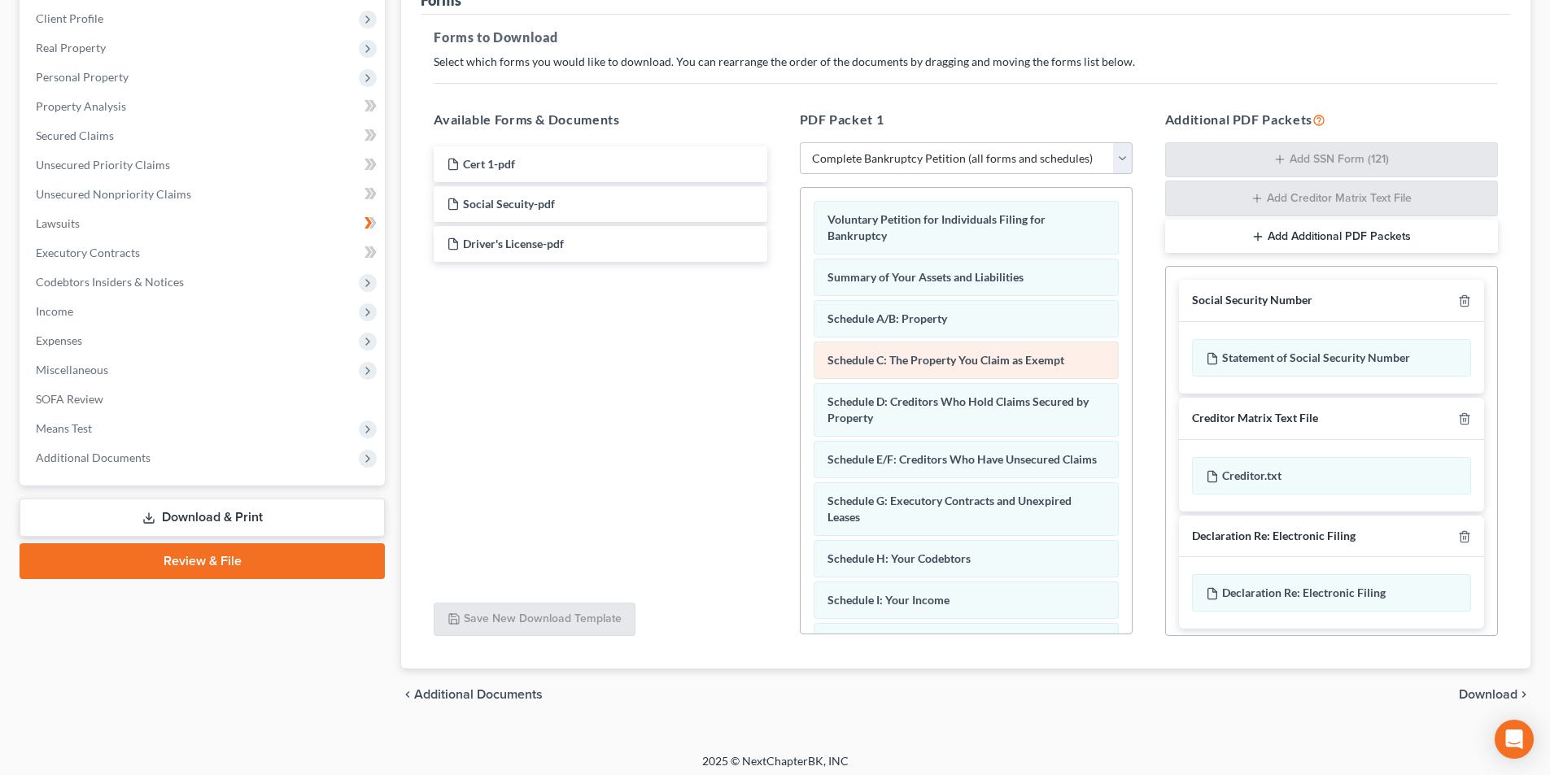
scroll to position [231, 0]
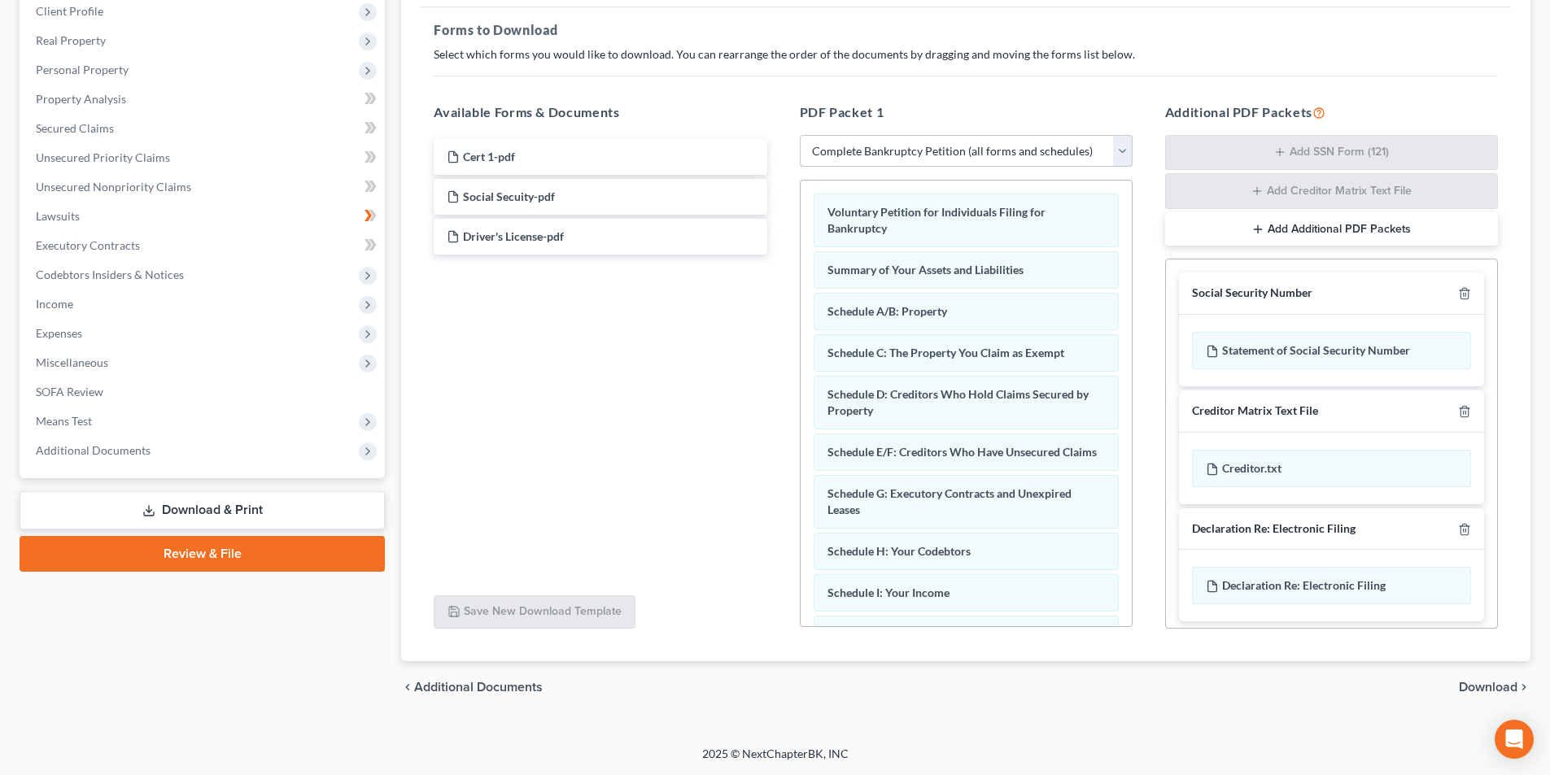
click at [1066, 151] on select "Choose Default Petition PDF Packet Complete Bankruptcy Petition (all forms and …" at bounding box center [966, 151] width 333 height 33
drag, startPoint x: 1066, startPoint y: 151, endPoint x: 1135, endPoint y: 163, distance: 69.3
click at [1066, 151] on select "Choose Default Petition PDF Packet Complete Bankruptcy Petition (all forms and …" at bounding box center [966, 151] width 333 height 33
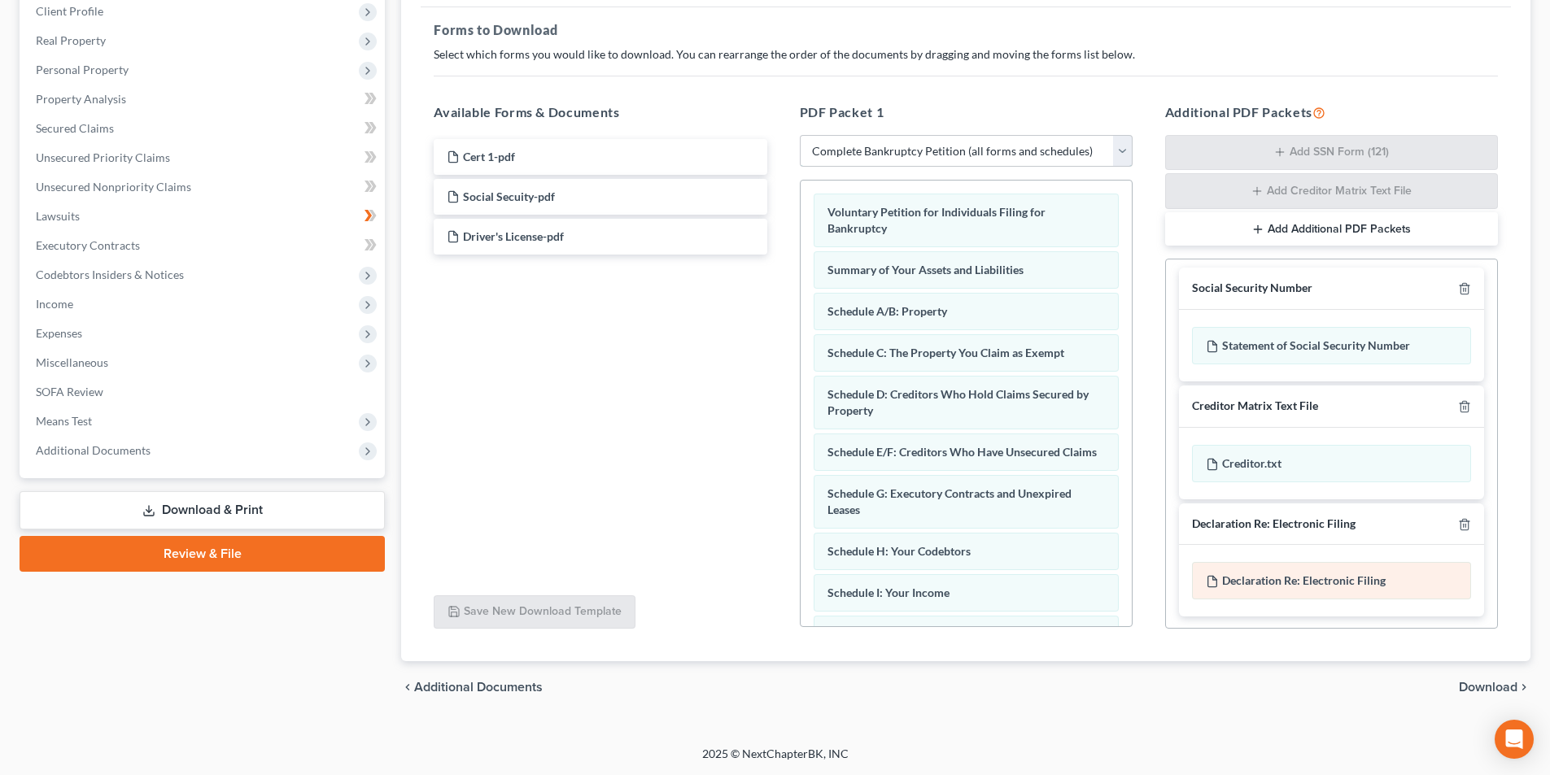
scroll to position [7, 0]
click at [1502, 687] on span "Download" at bounding box center [1488, 687] width 59 height 13
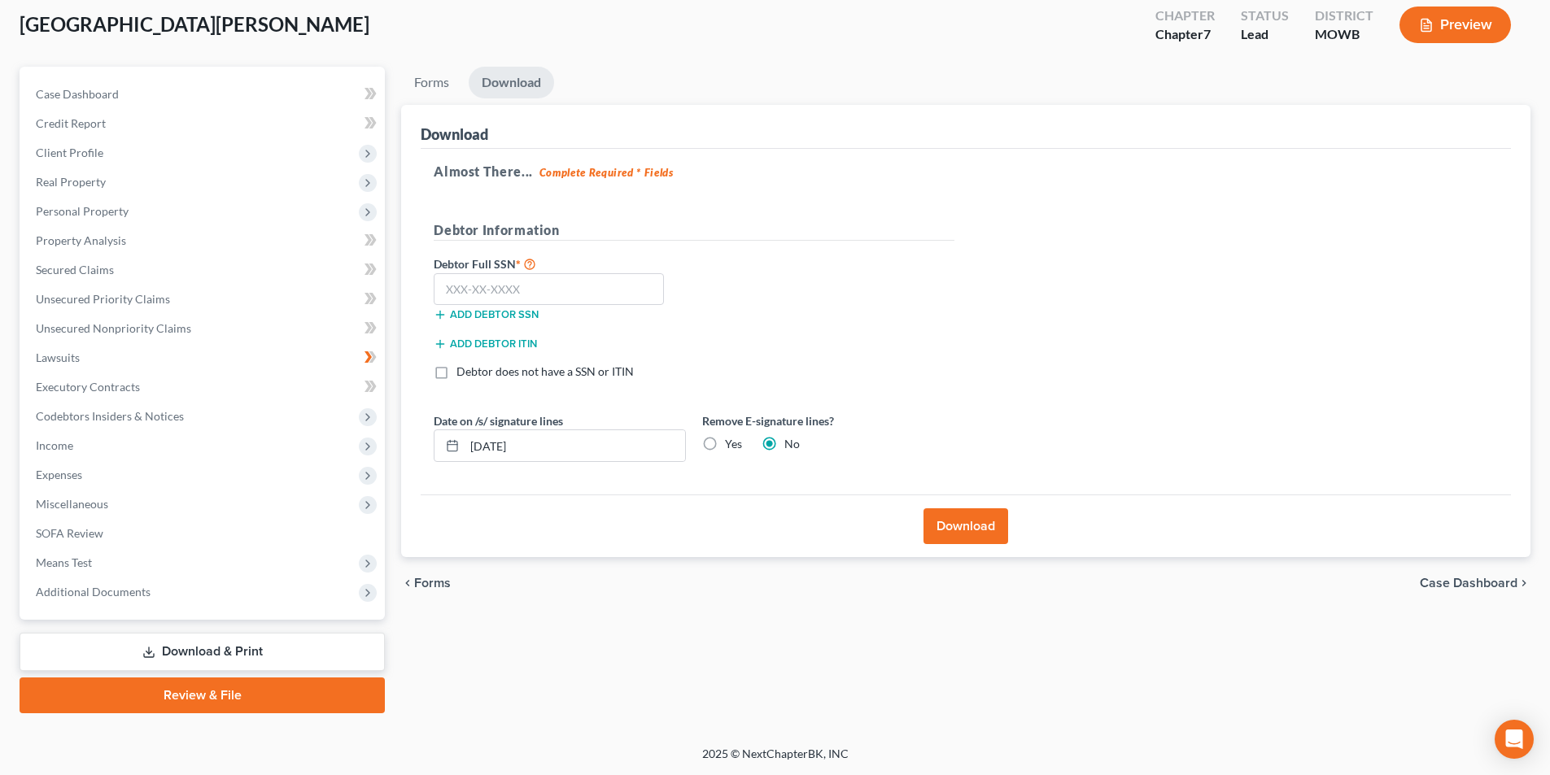
scroll to position [89, 0]
click at [446, 290] on input "text" at bounding box center [549, 289] width 230 height 33
click at [952, 520] on button "Download" at bounding box center [965, 526] width 85 height 36
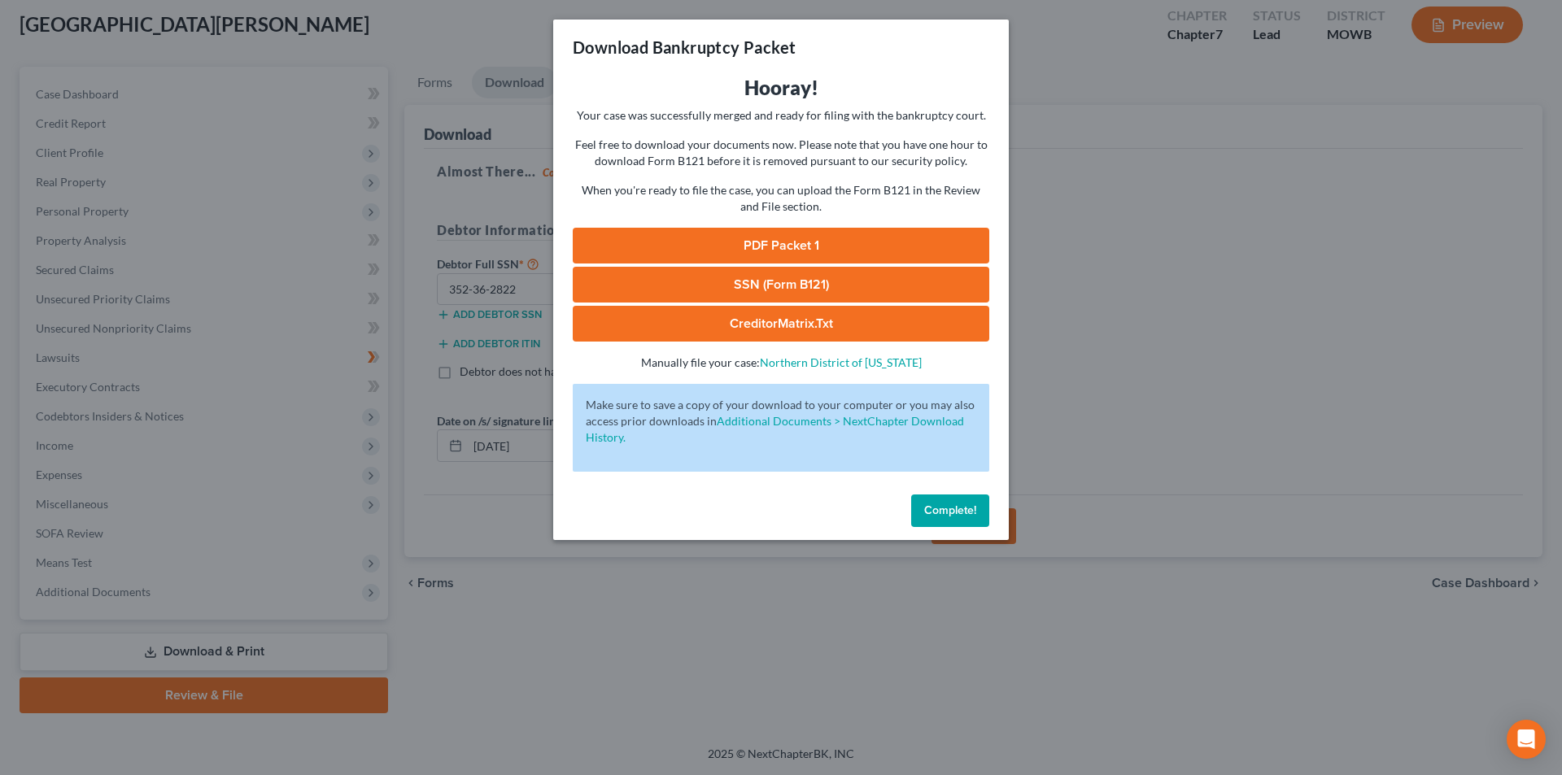
click at [807, 247] on link "PDF Packet 1" at bounding box center [781, 246] width 416 height 36
click at [751, 275] on link "SSN (Form B121)" at bounding box center [781, 285] width 416 height 36
click at [737, 316] on link "CreditorMatrix.txt" at bounding box center [781, 324] width 416 height 36
drag, startPoint x: 940, startPoint y: 500, endPoint x: 686, endPoint y: 564, distance: 262.4
click at [940, 500] on button "Complete!" at bounding box center [950, 511] width 78 height 33
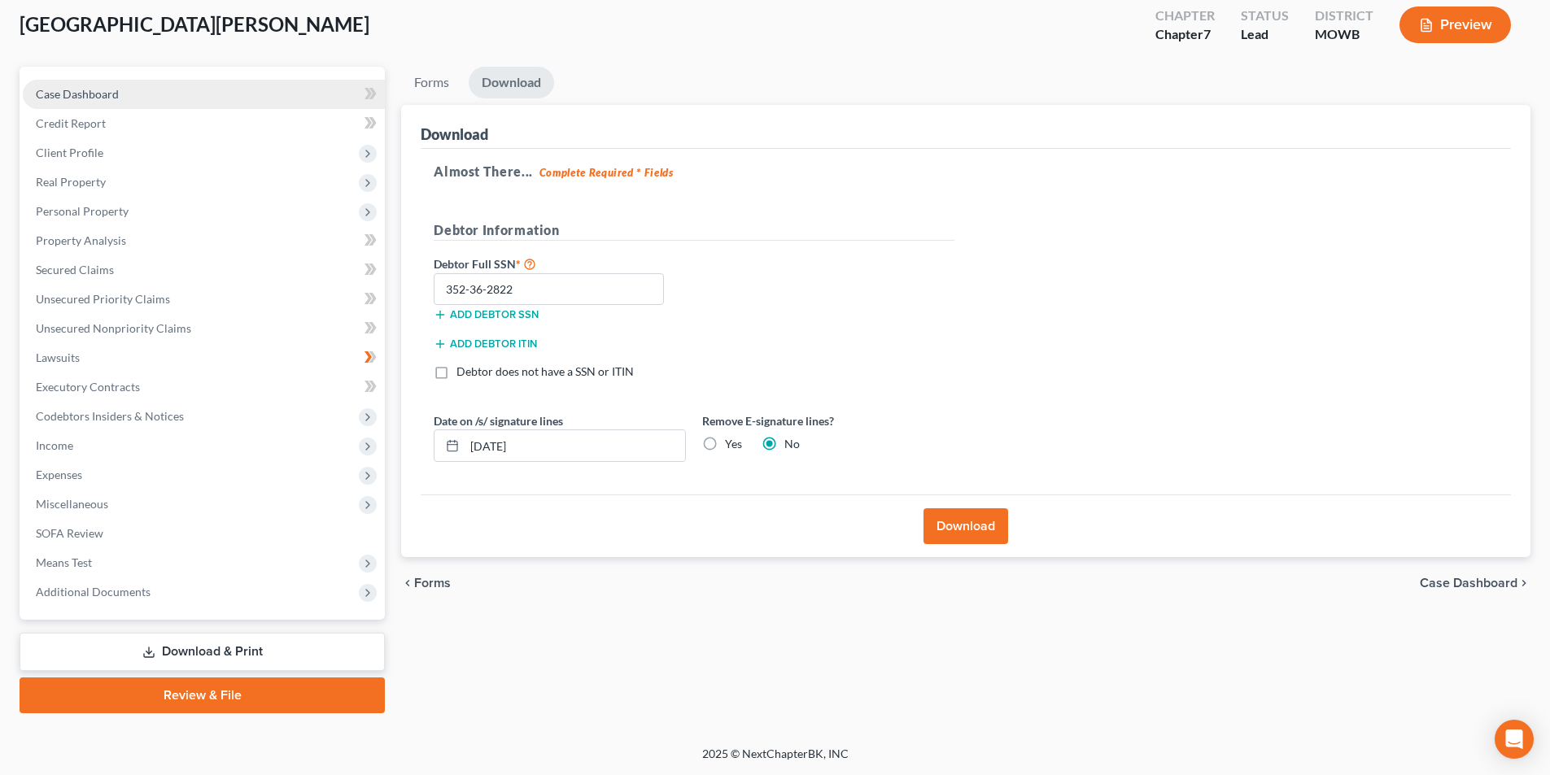
click at [92, 94] on span "Case Dashboard" at bounding box center [77, 94] width 83 height 14
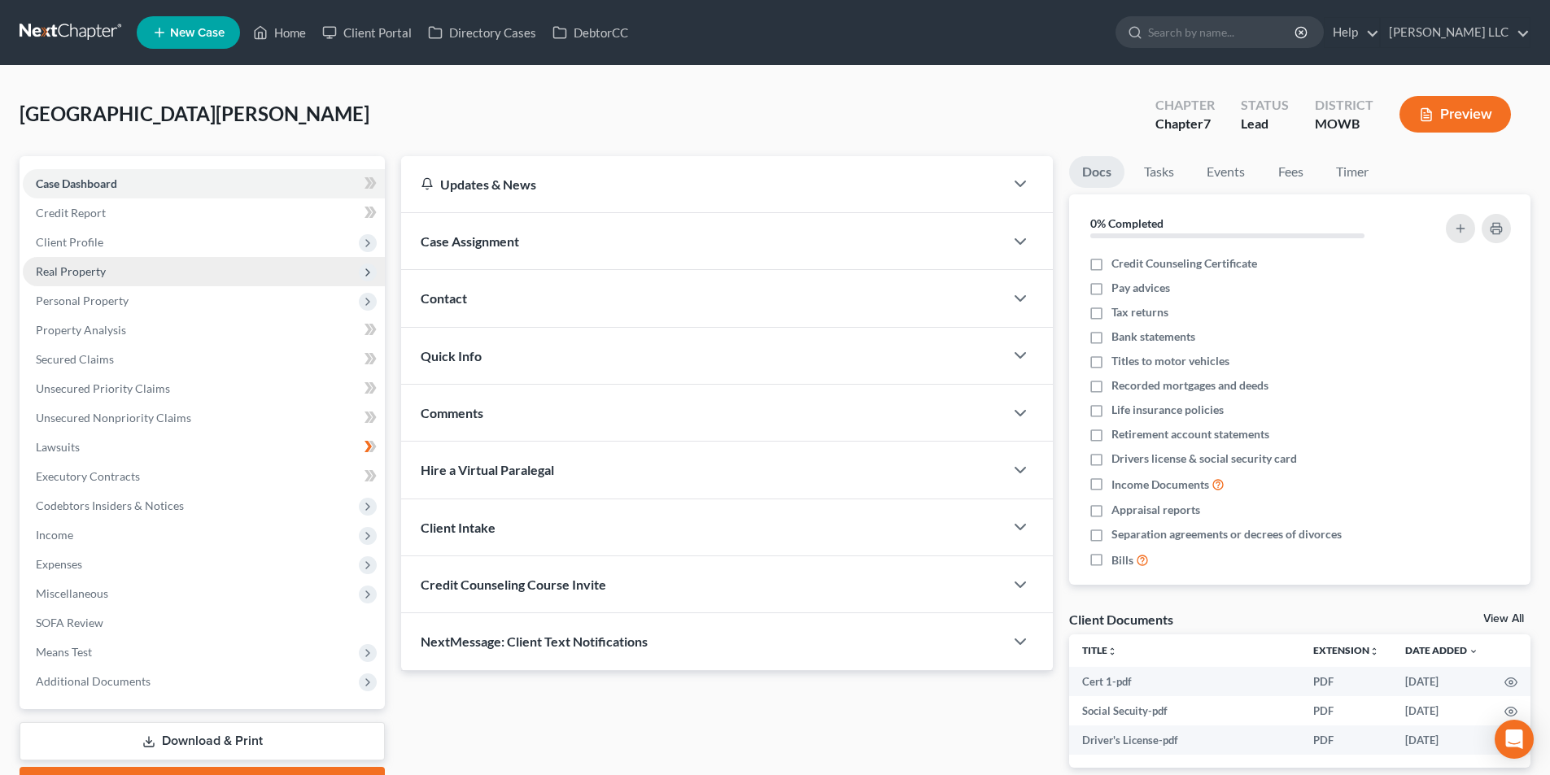
click at [68, 276] on span "Real Property" at bounding box center [71, 271] width 70 height 14
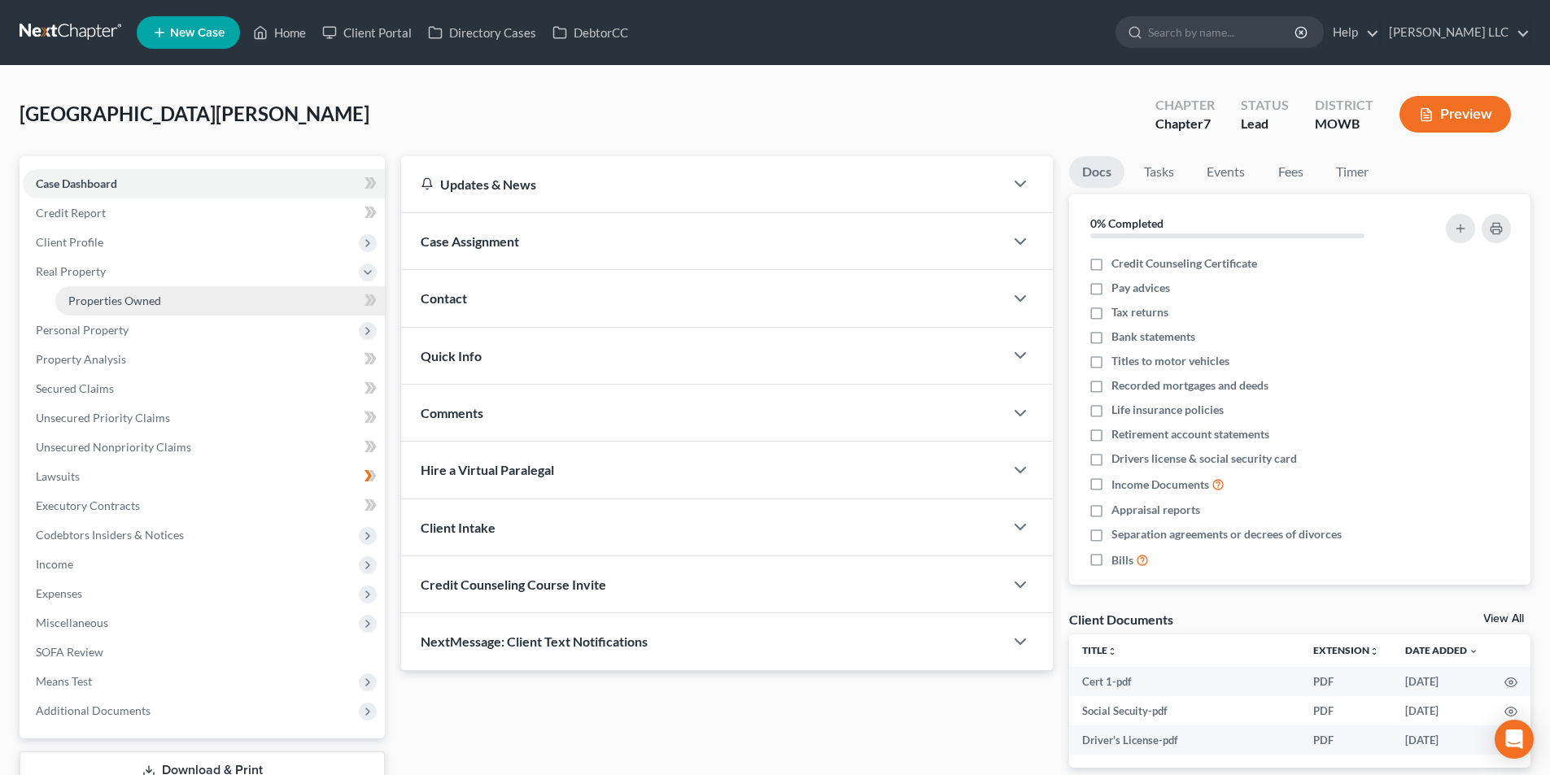
click at [96, 299] on span "Properties Owned" at bounding box center [114, 301] width 93 height 14
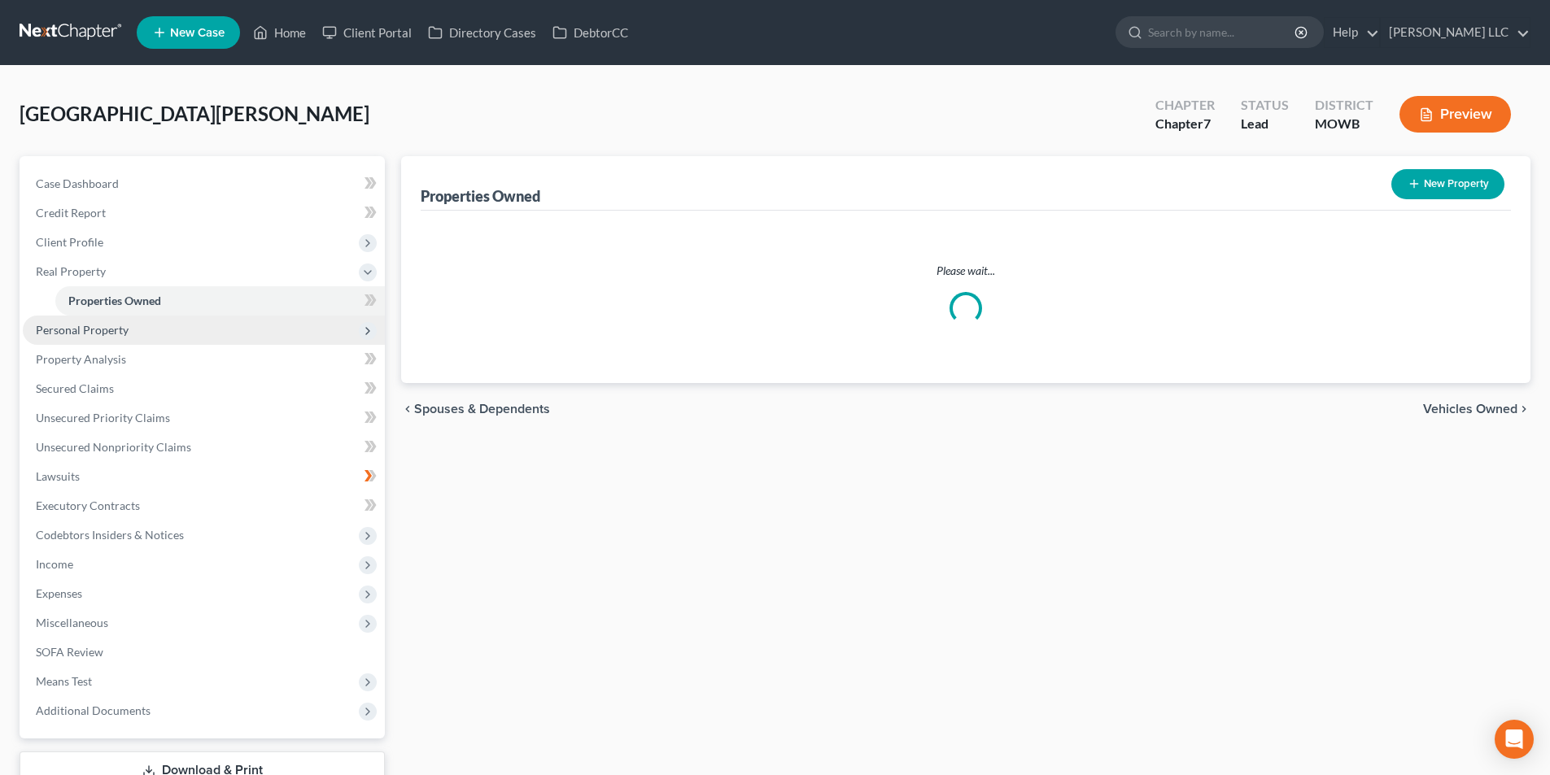
click at [88, 336] on span "Personal Property" at bounding box center [82, 330] width 93 height 14
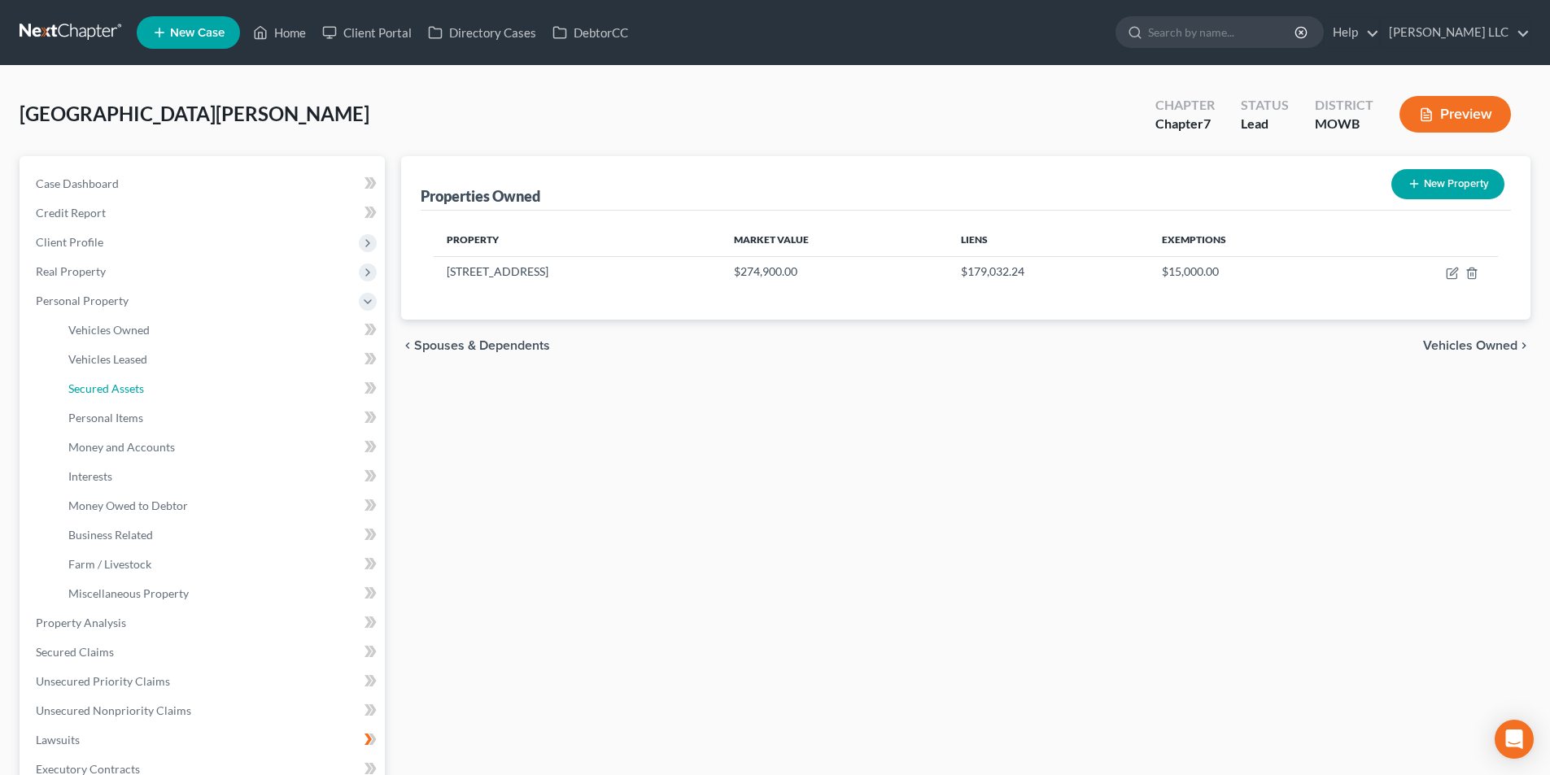
drag, startPoint x: 132, startPoint y: 389, endPoint x: 1189, endPoint y: 425, distance: 1058.1
click at [133, 389] on span "Secured Assets" at bounding box center [106, 389] width 76 height 14
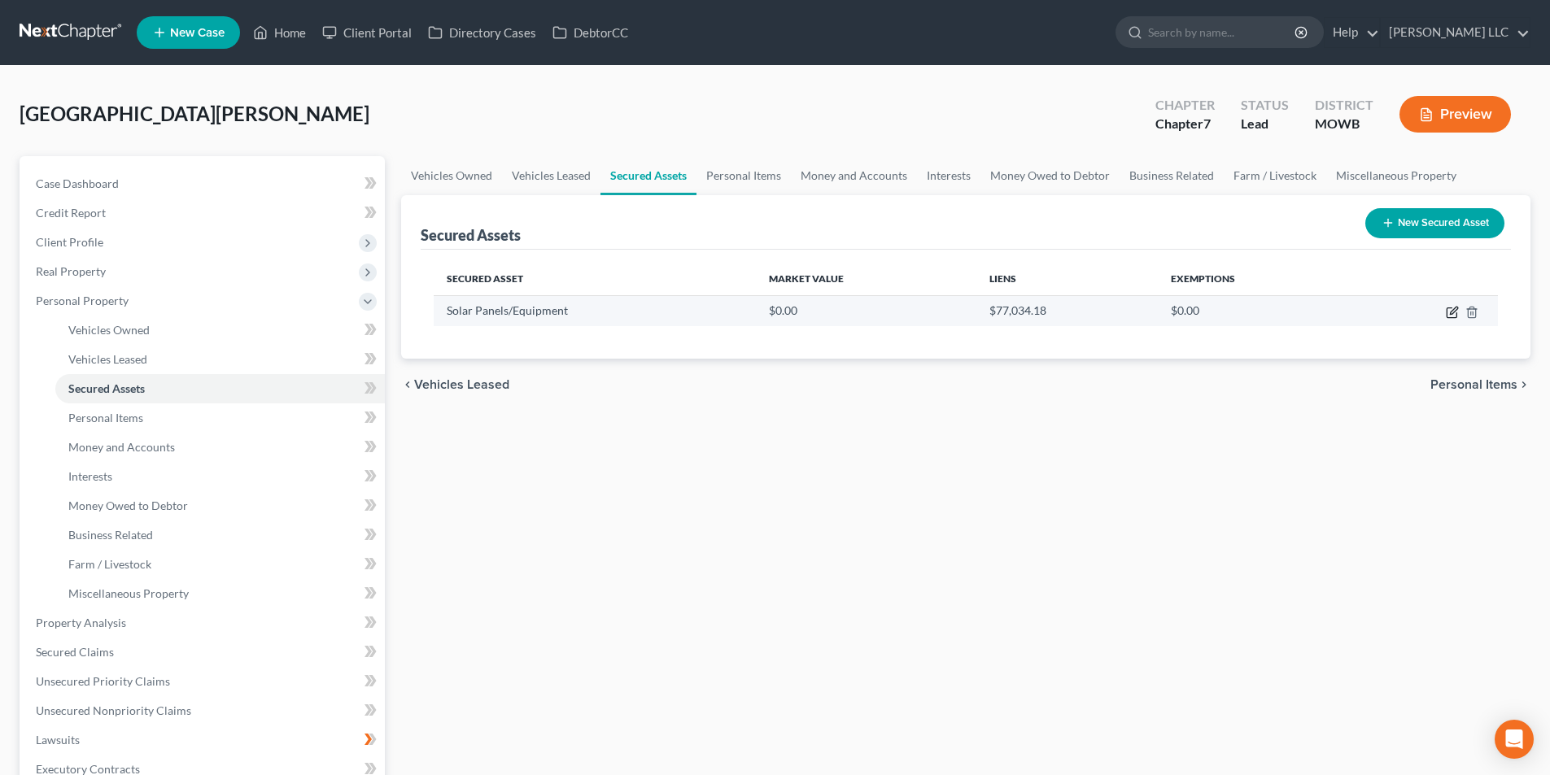
click at [1455, 307] on icon "button" at bounding box center [1453, 310] width 7 height 7
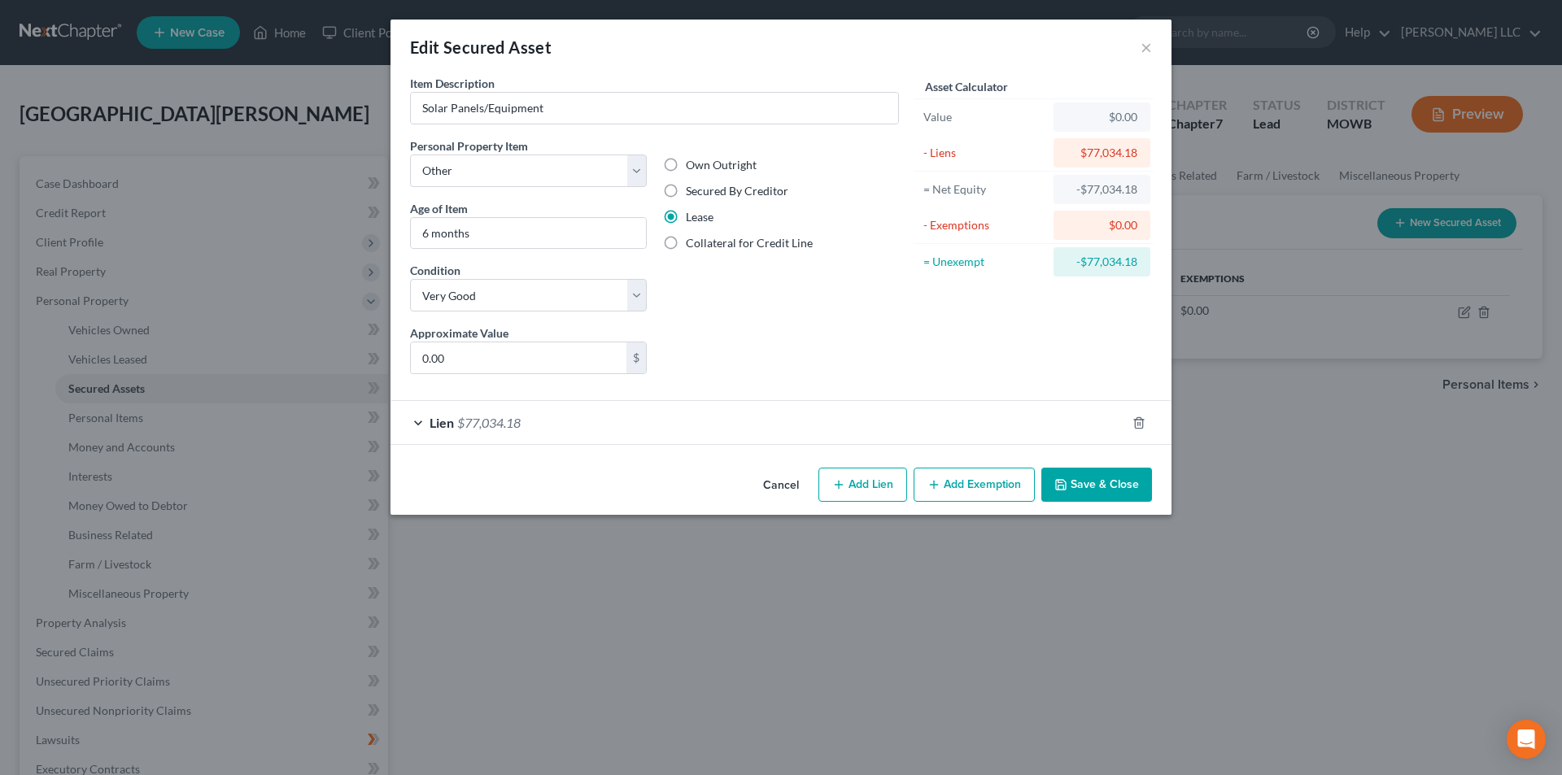
click at [502, 425] on span "$77,034.18" at bounding box center [488, 422] width 63 height 15
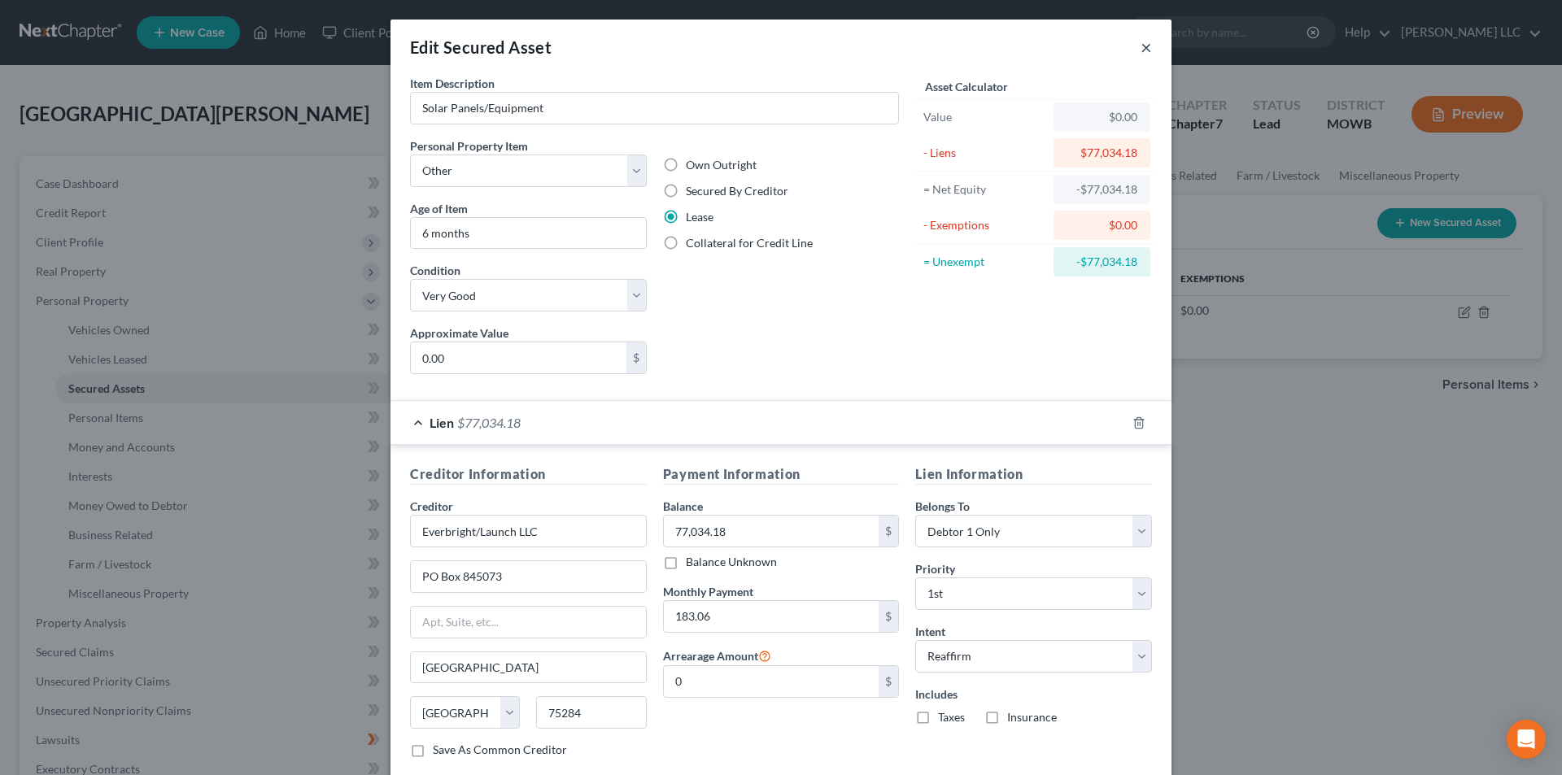
click at [1140, 50] on button "×" at bounding box center [1145, 47] width 11 height 20
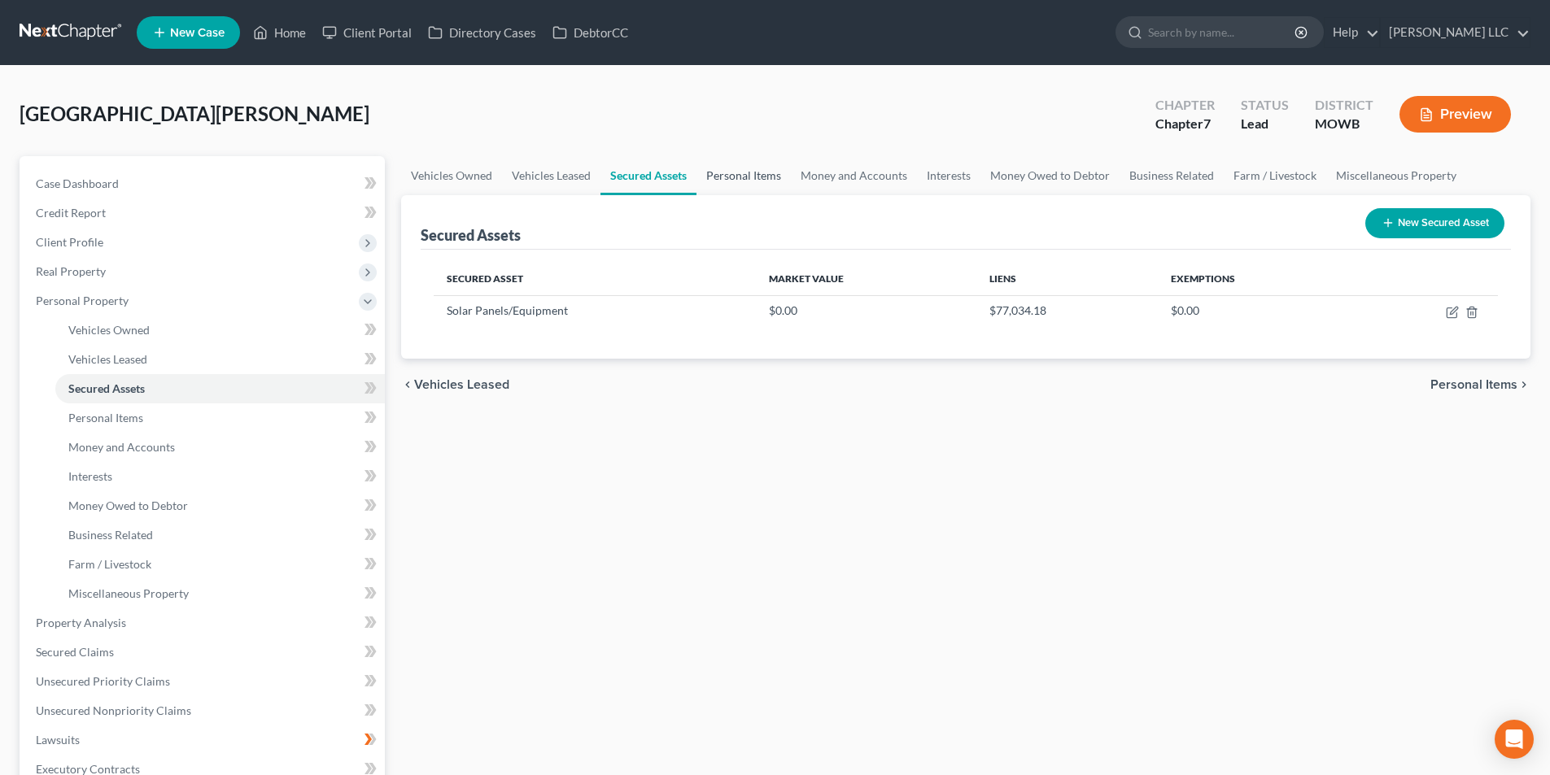
click at [764, 181] on link "Personal Items" at bounding box center [743, 175] width 94 height 39
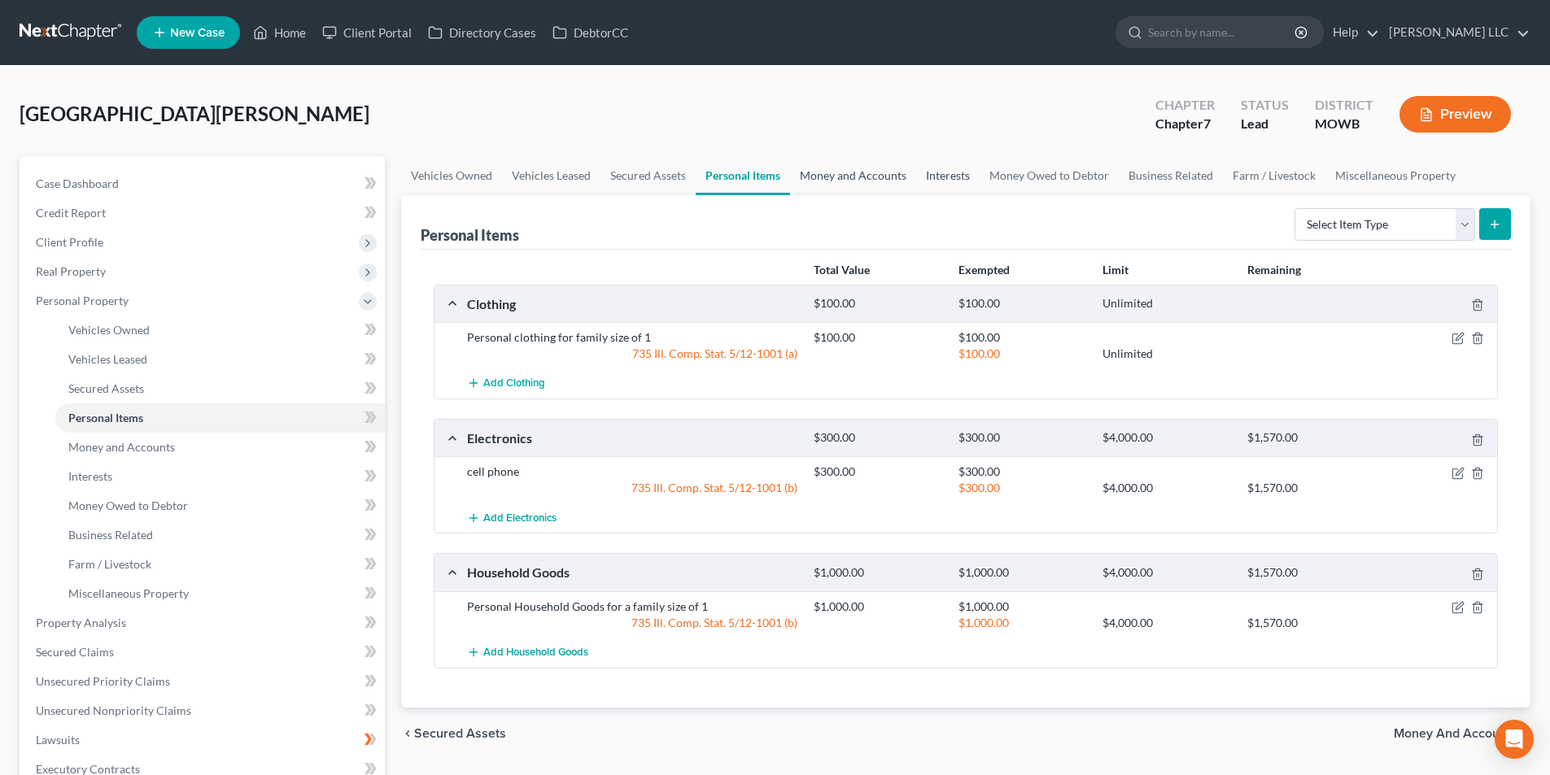
drag, startPoint x: 828, startPoint y: 169, endPoint x: 961, endPoint y: 166, distance: 132.6
click at [829, 169] on link "Money and Accounts" at bounding box center [853, 175] width 126 height 39
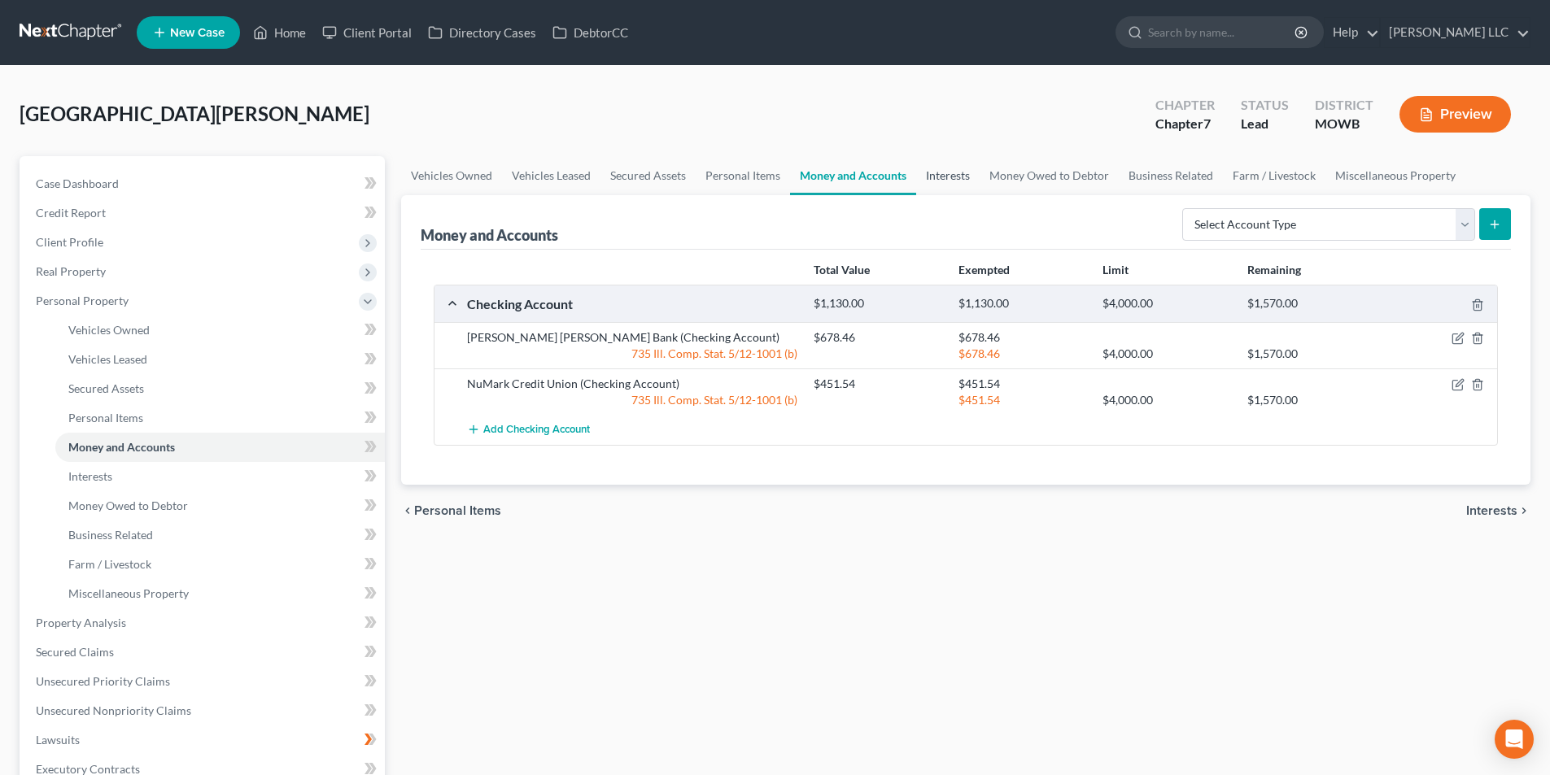
click at [961, 166] on link "Interests" at bounding box center [947, 175] width 63 height 39
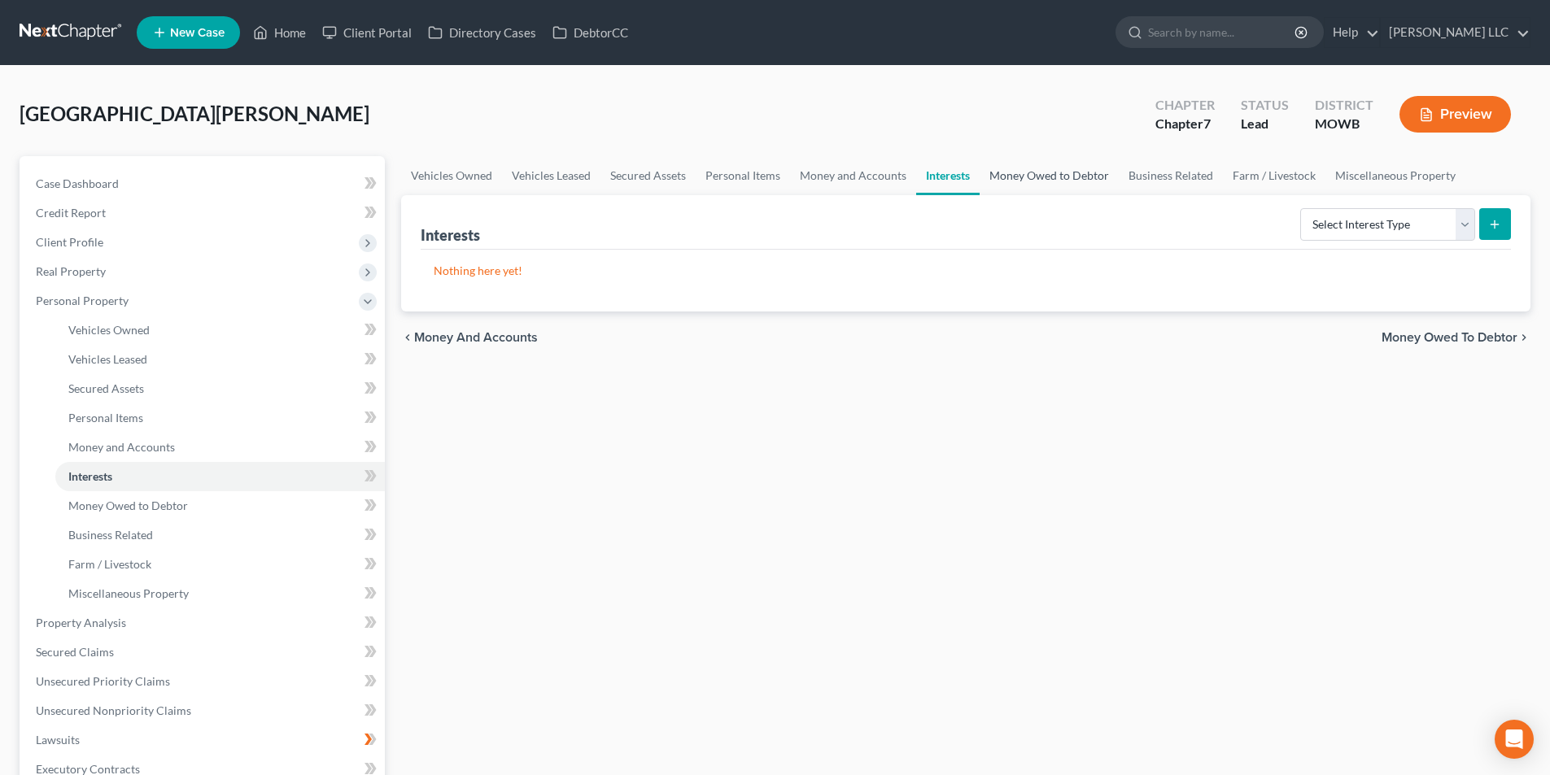
click at [1067, 166] on link "Money Owed to Debtor" at bounding box center [1048, 175] width 139 height 39
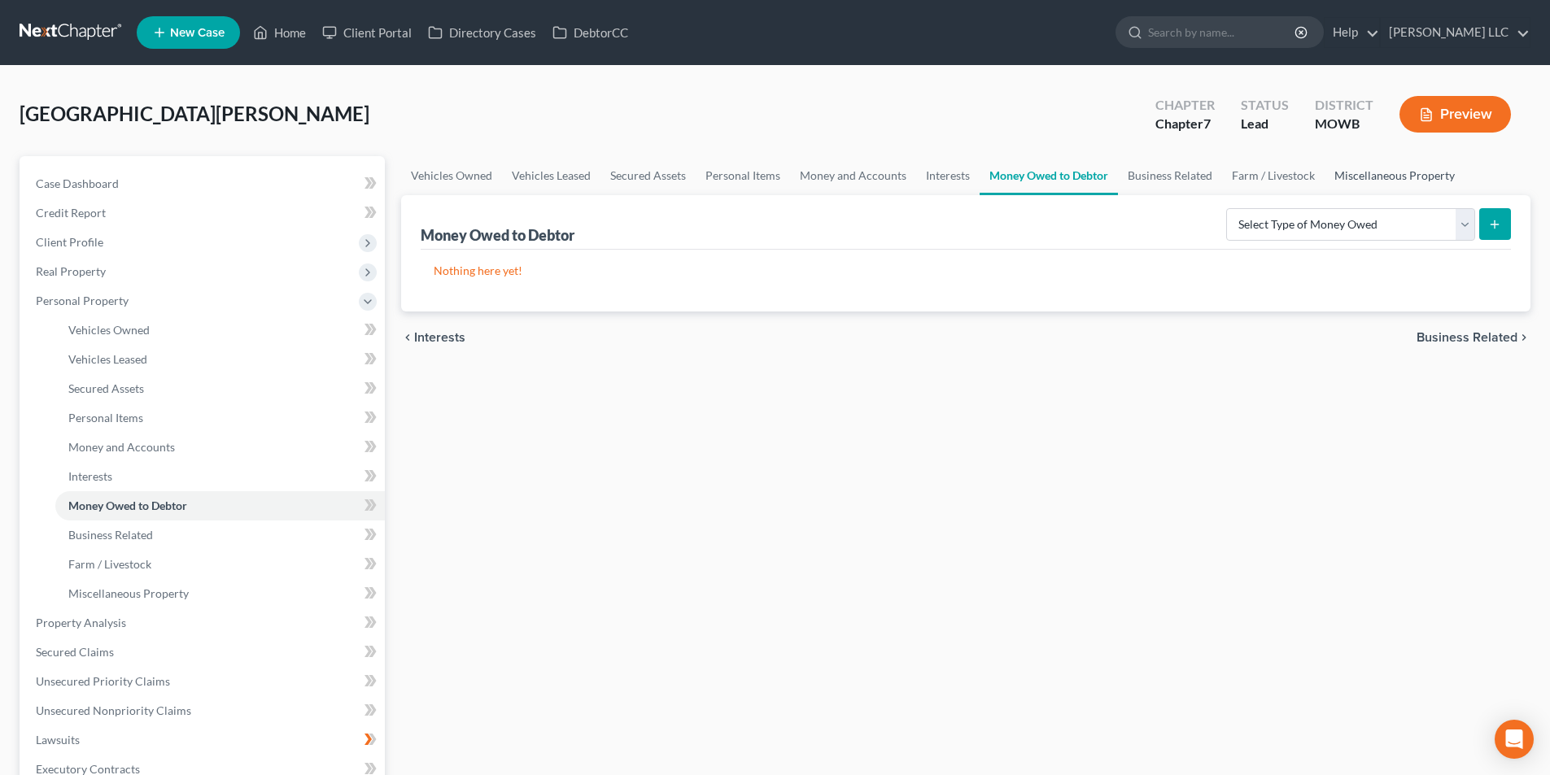
click at [1334, 166] on link "Miscellaneous Property" at bounding box center [1394, 175] width 140 height 39
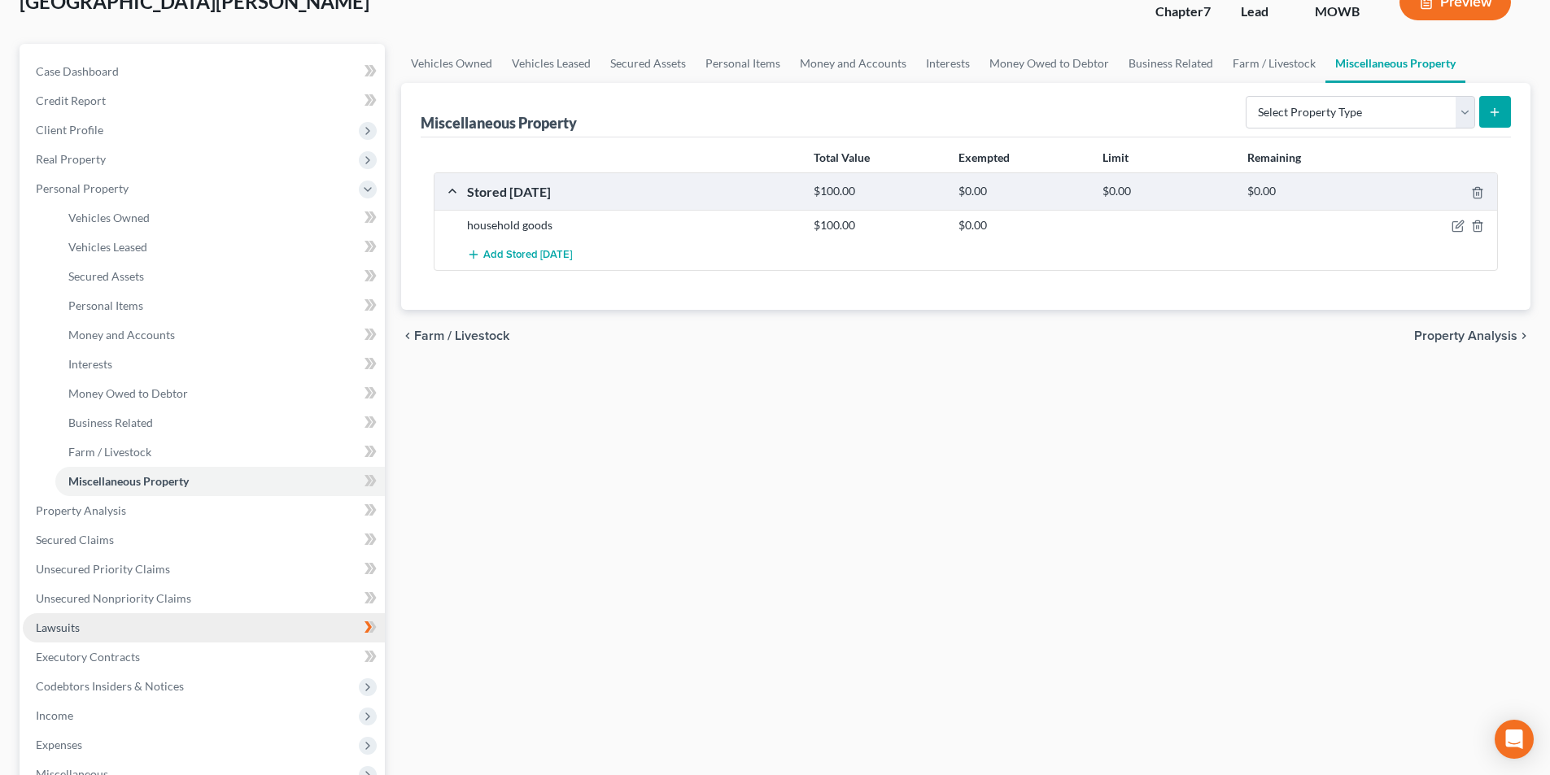
scroll to position [163, 0]
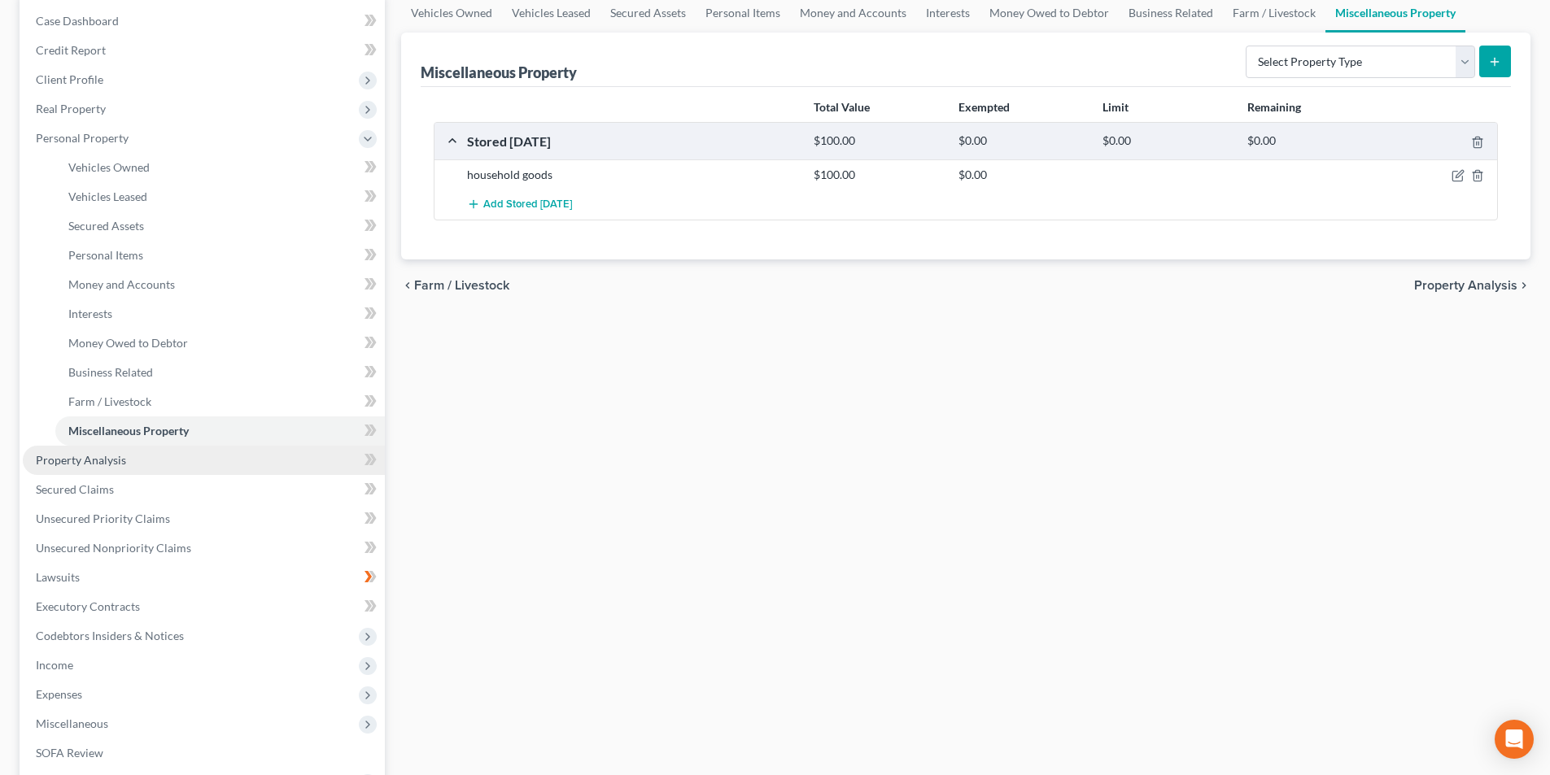
click at [96, 465] on span "Property Analysis" at bounding box center [81, 460] width 90 height 14
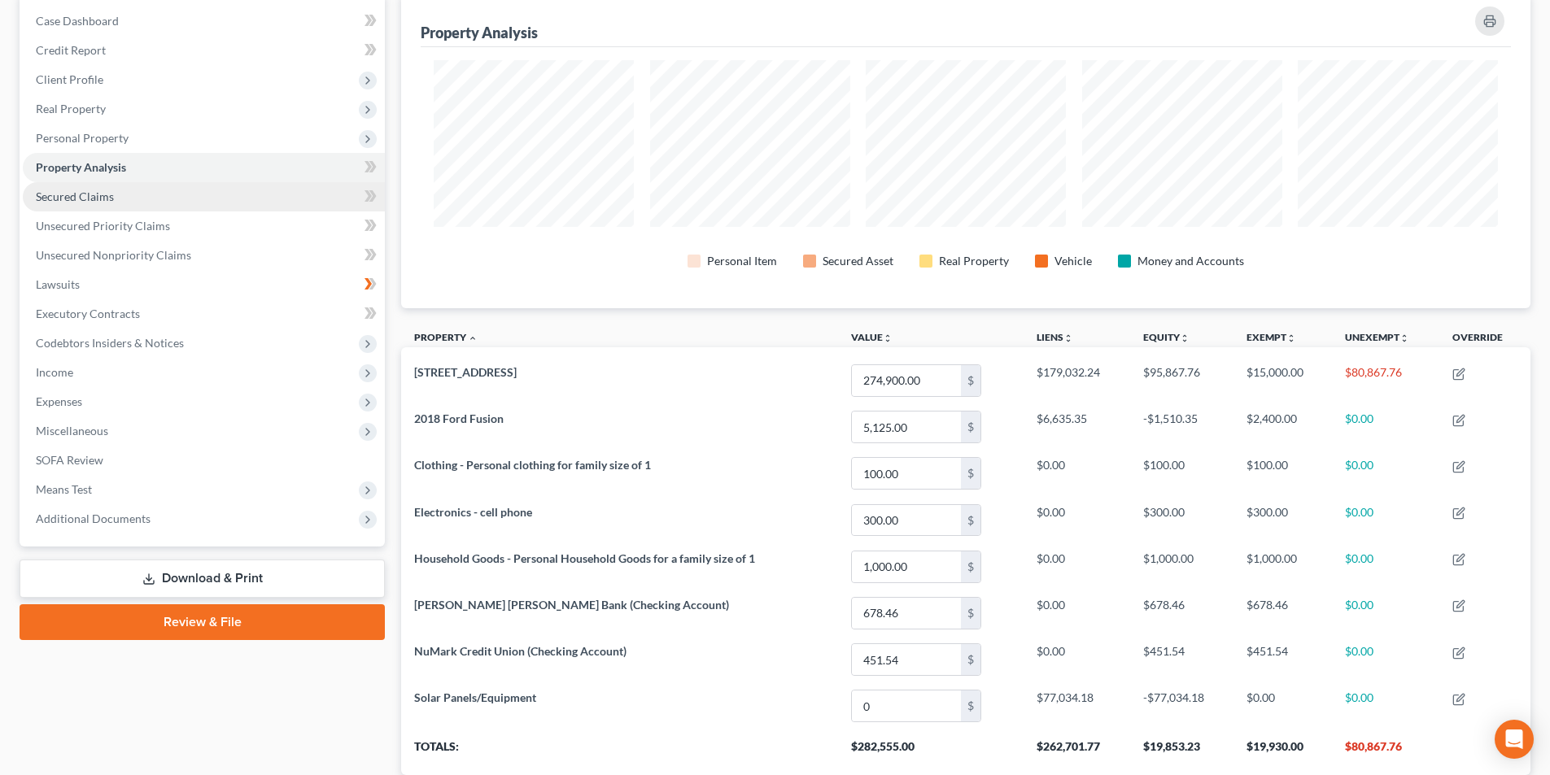
click at [89, 193] on span "Secured Claims" at bounding box center [75, 197] width 78 height 14
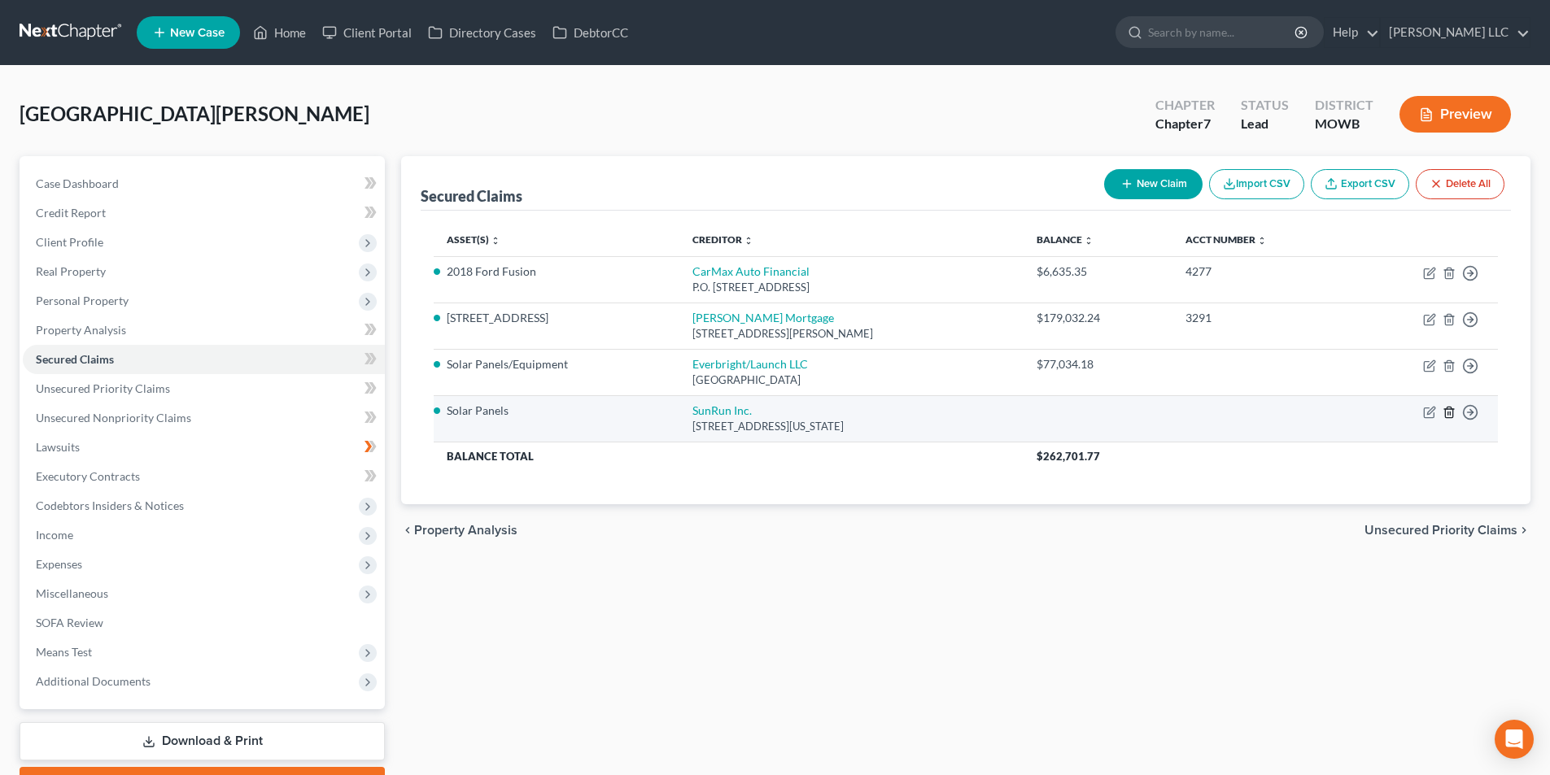
click at [1448, 412] on line "button" at bounding box center [1448, 413] width 0 height 3
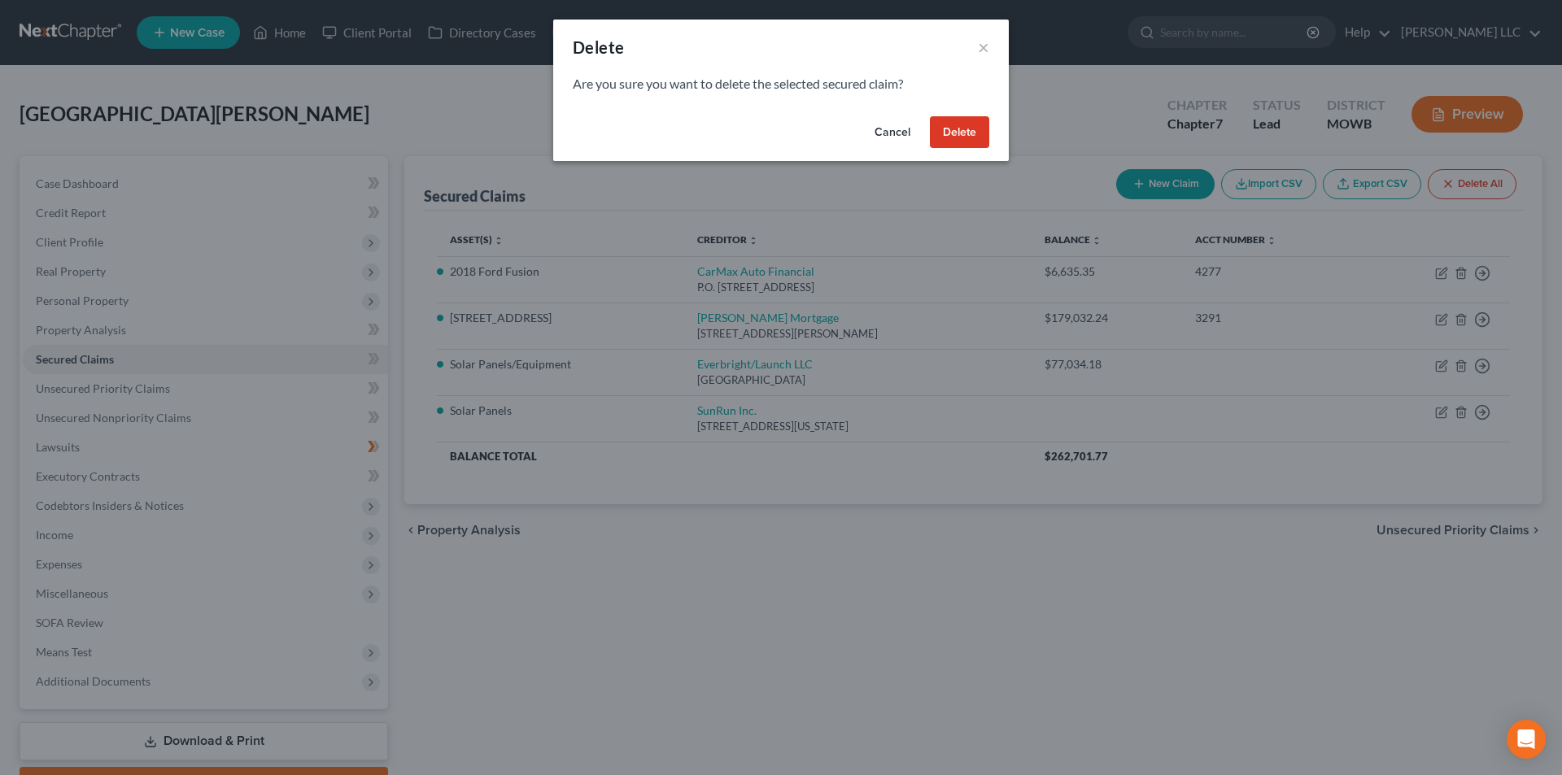
click at [966, 130] on button "Delete" at bounding box center [959, 132] width 59 height 33
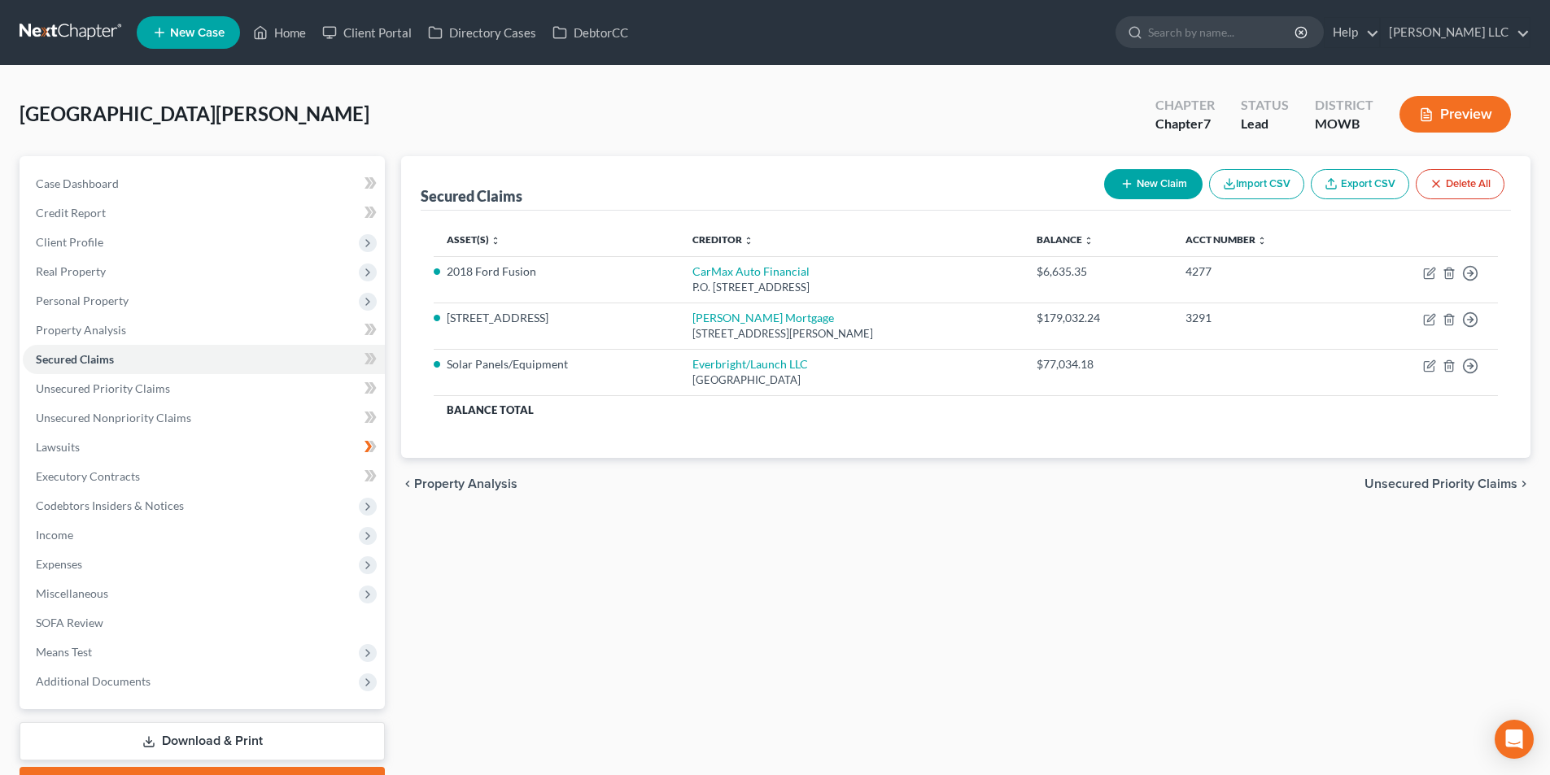
scroll to position [89, 0]
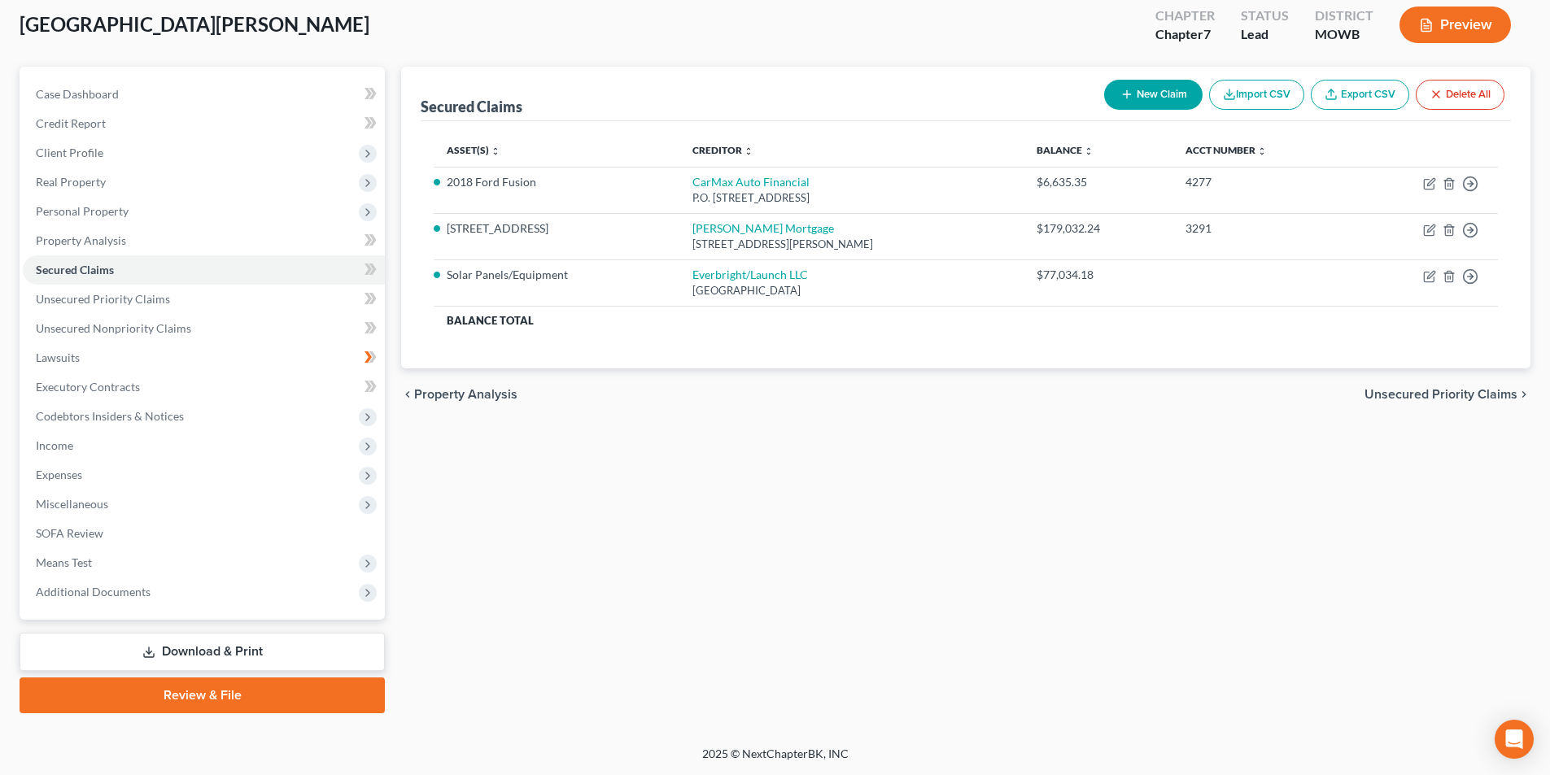
click at [198, 646] on link "Download & Print" at bounding box center [202, 652] width 365 height 38
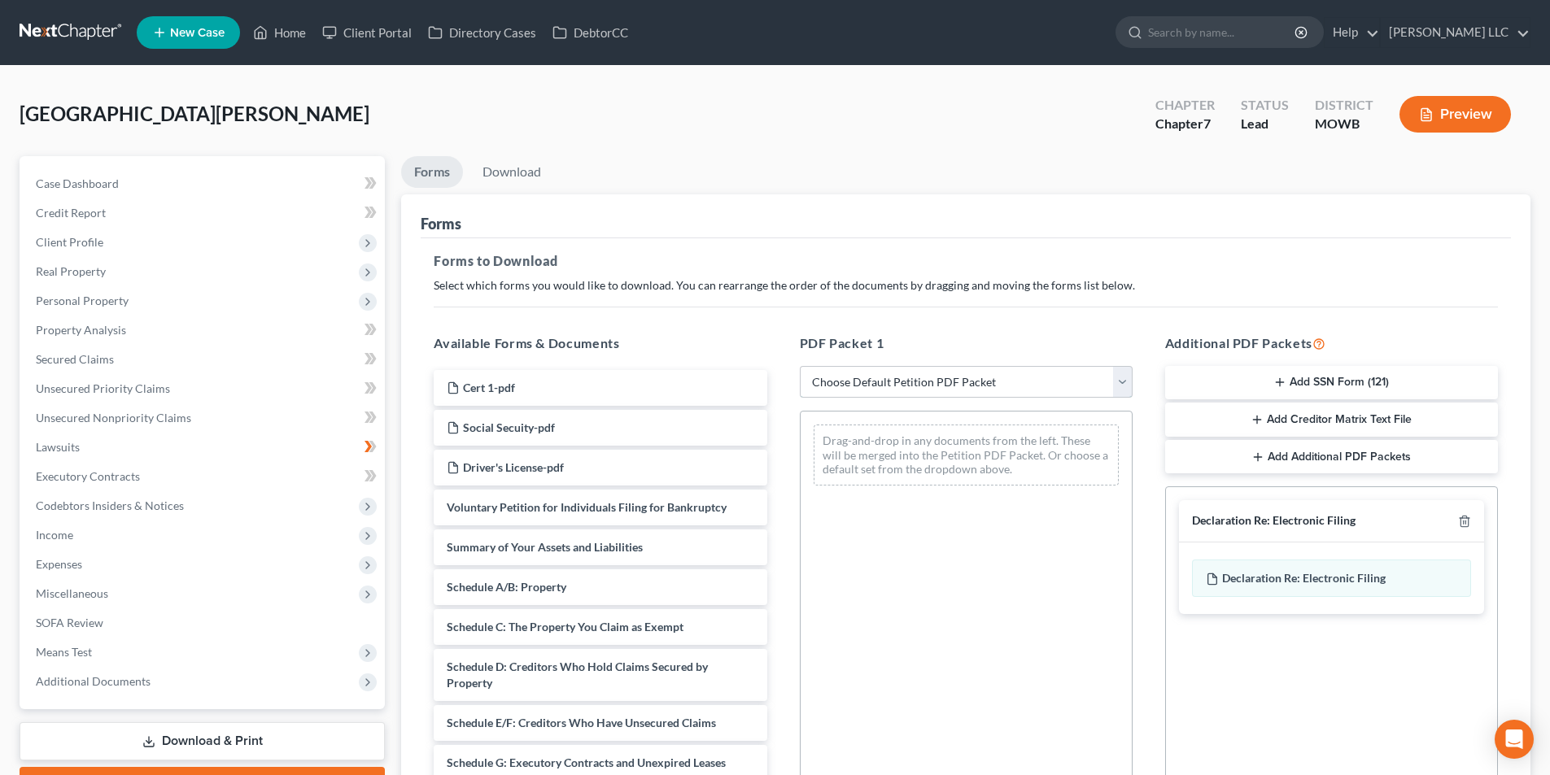
click at [1046, 380] on select "Choose Default Petition PDF Packet Complete Bankruptcy Petition (all forms and …" at bounding box center [966, 382] width 333 height 33
click at [800, 366] on select "Choose Default Petition PDF Packet Complete Bankruptcy Petition (all forms and …" at bounding box center [966, 382] width 333 height 33
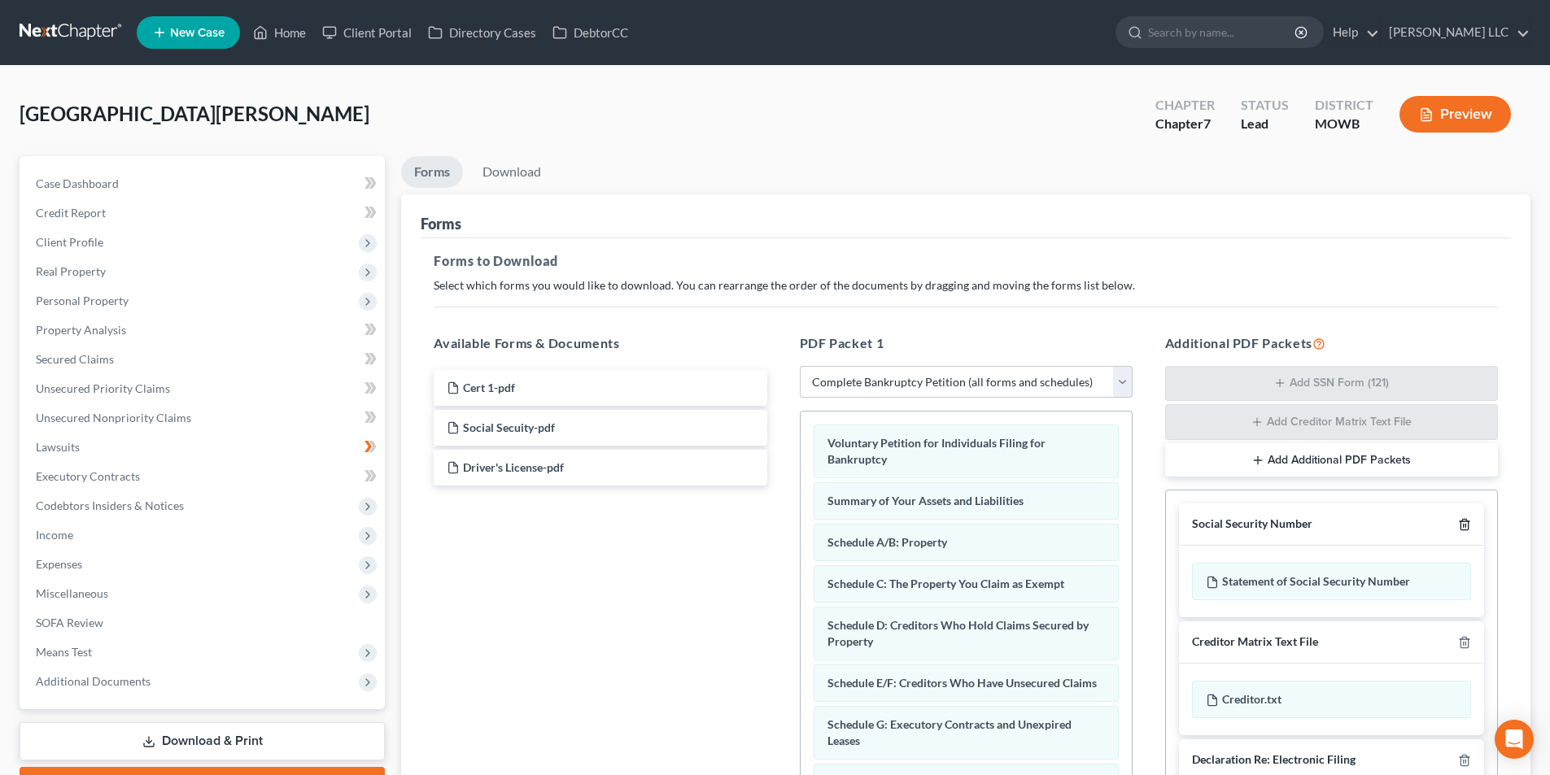
click at [1458, 521] on icon "button" at bounding box center [1464, 524] width 13 height 13
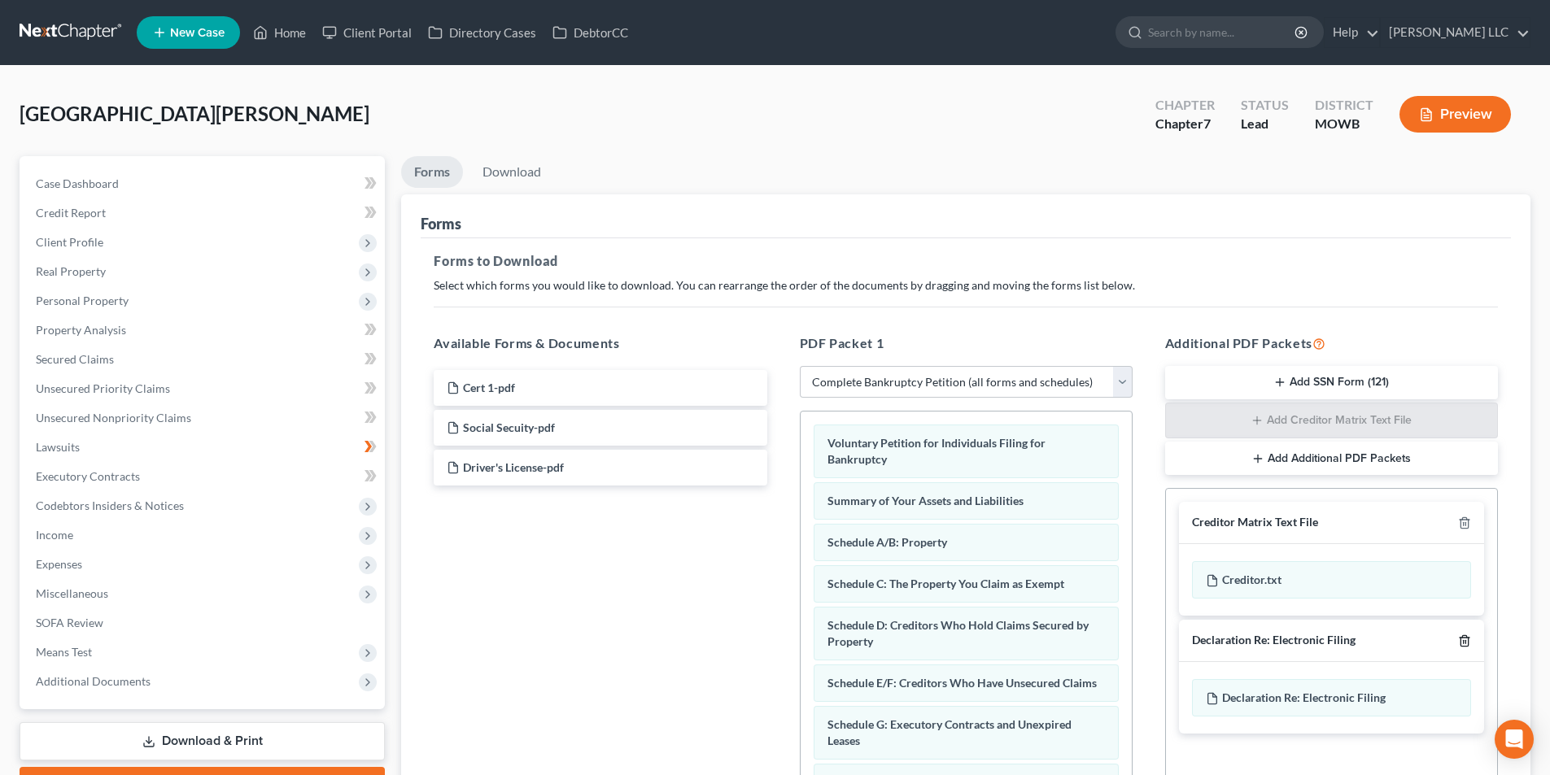
click at [1463, 639] on icon "button" at bounding box center [1464, 640] width 13 height 13
click at [1463, 520] on polyline "button" at bounding box center [1464, 520] width 10 height 0
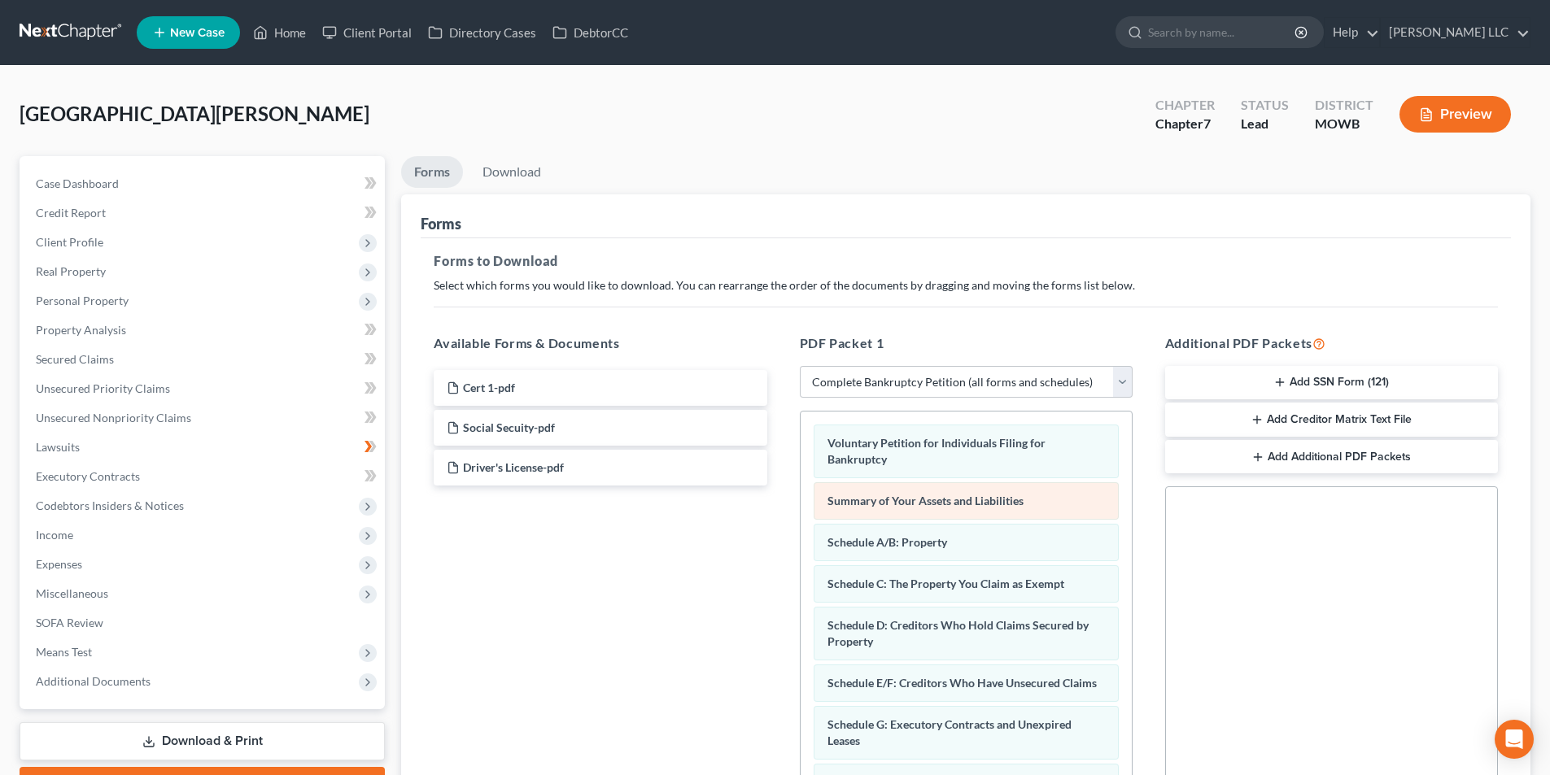
click at [986, 497] on span "Summary of Your Assets and Liabilities" at bounding box center [925, 501] width 196 height 14
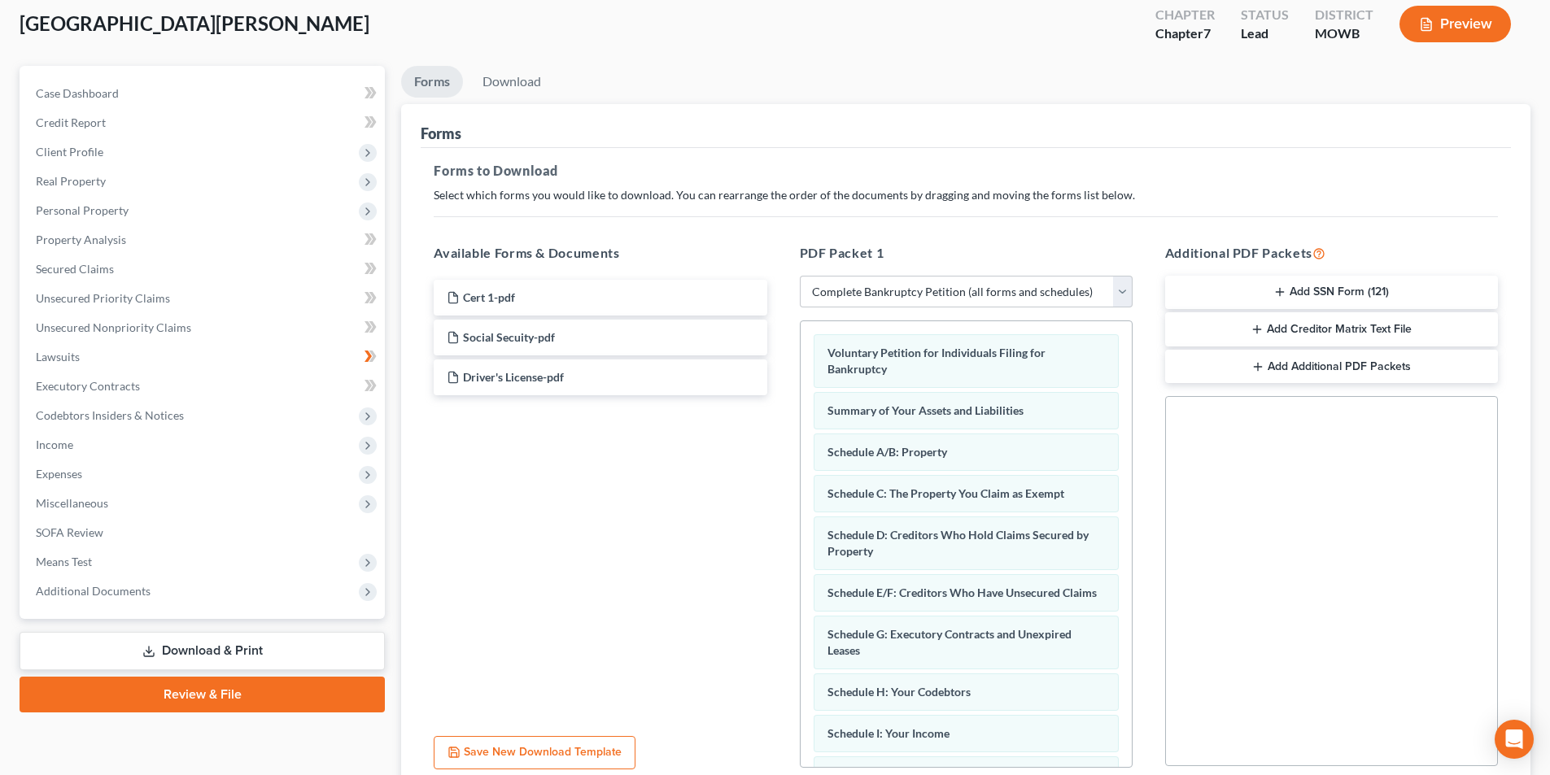
scroll to position [229, 0]
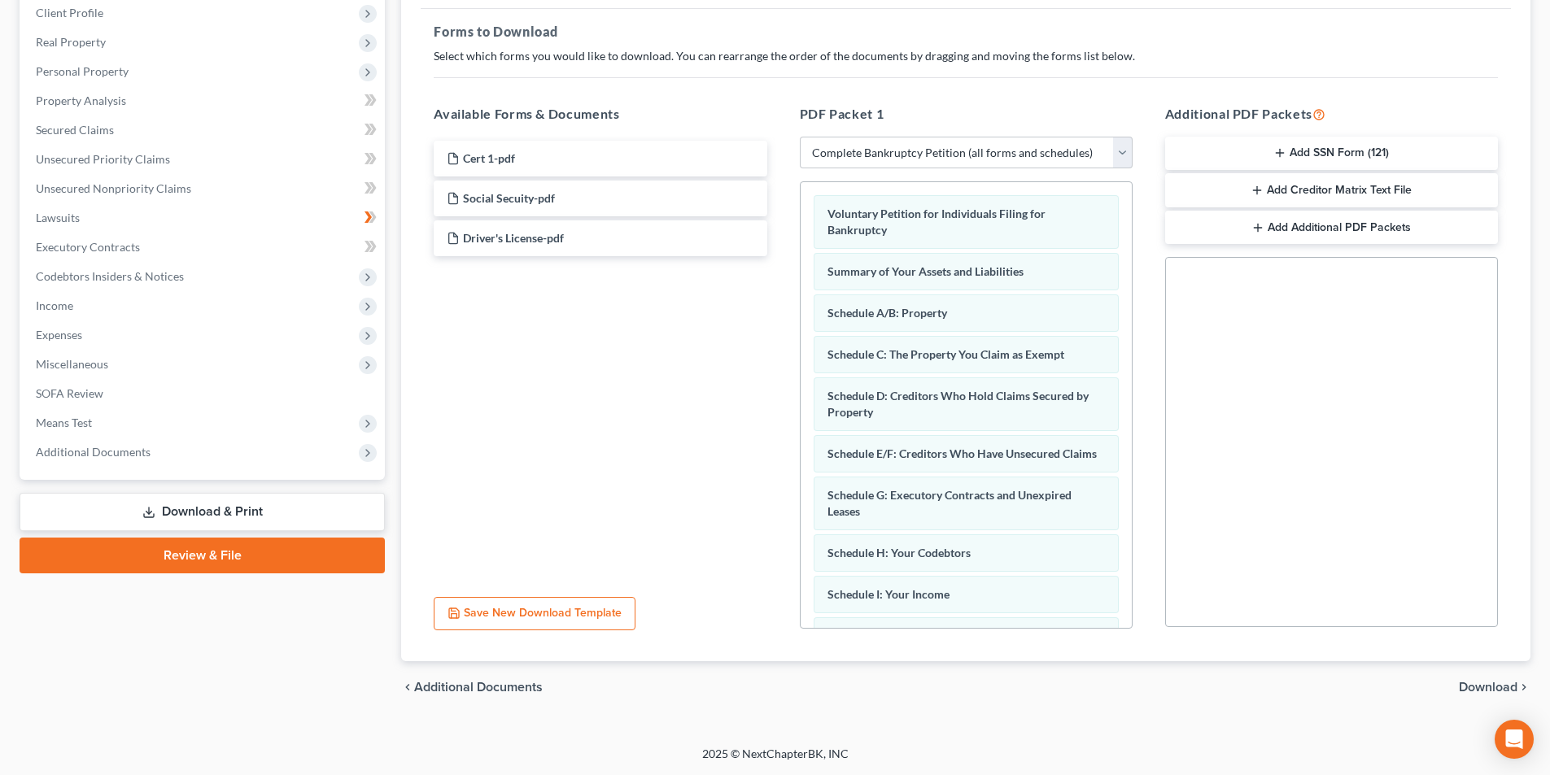
click at [1470, 687] on span "Download" at bounding box center [1488, 687] width 59 height 13
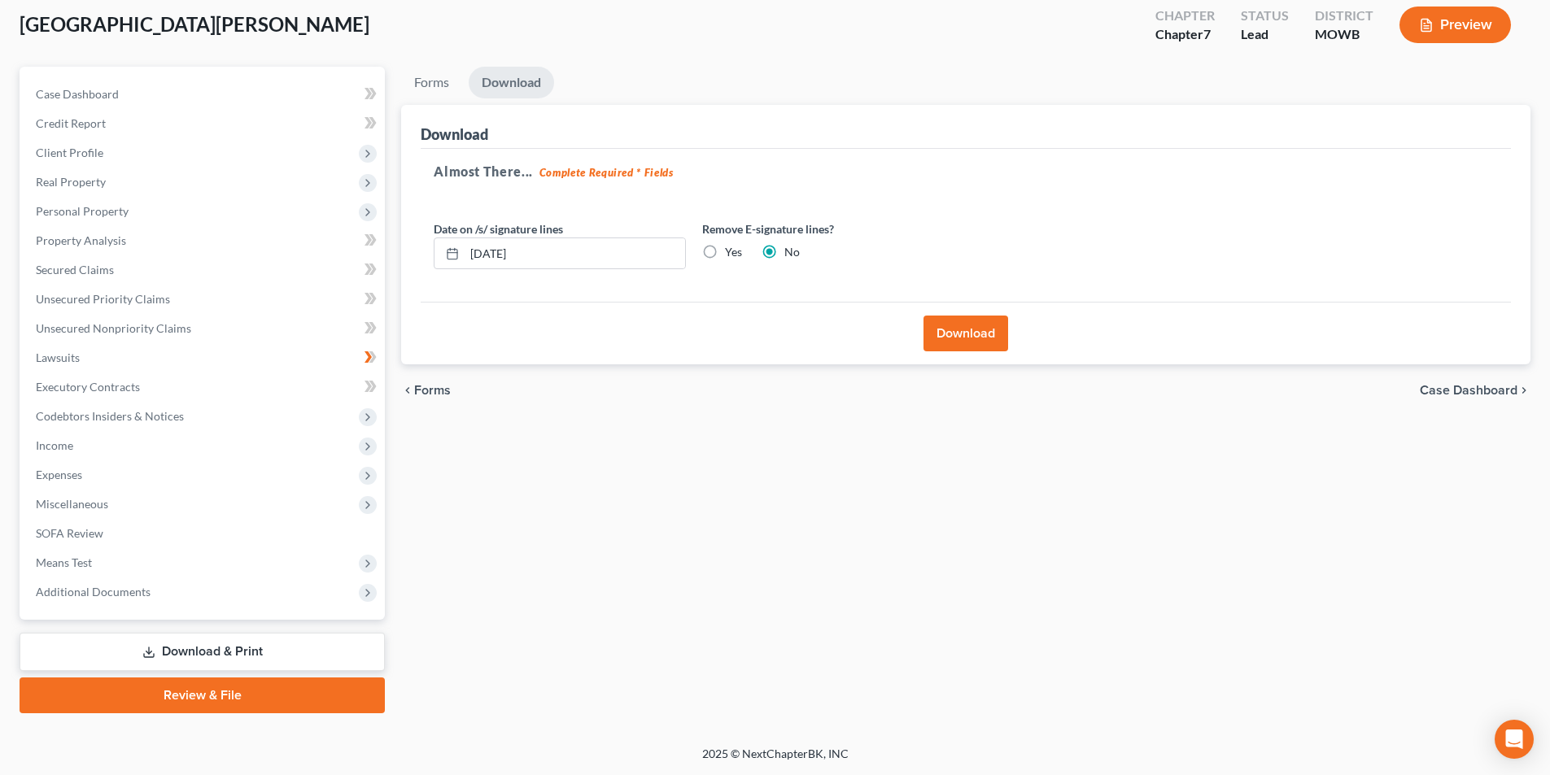
scroll to position [89, 0]
click at [960, 325] on button "Download" at bounding box center [965, 334] width 85 height 36
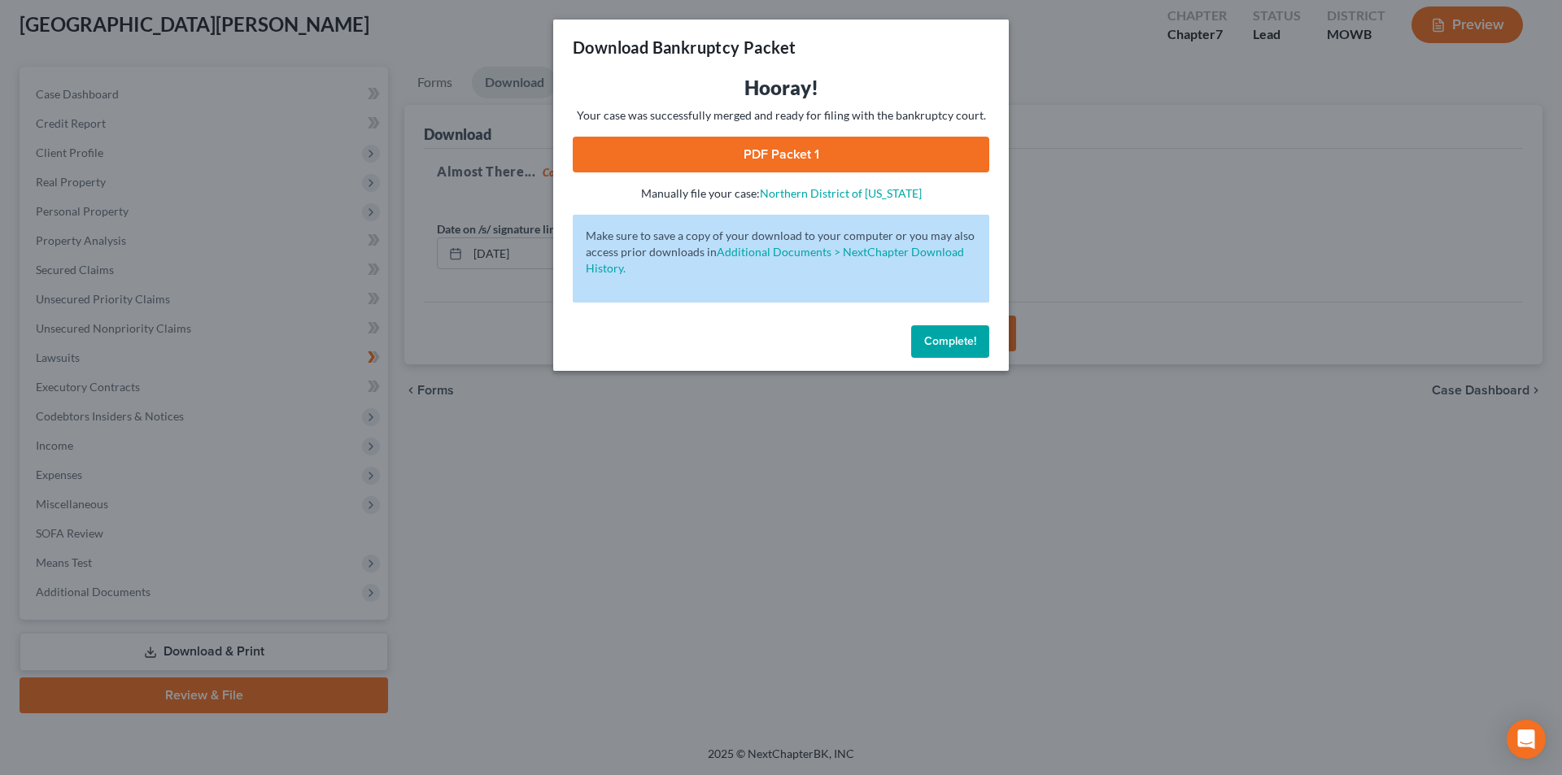
click at [717, 163] on link "PDF Packet 1" at bounding box center [781, 155] width 416 height 36
click at [971, 343] on span "Complete!" at bounding box center [950, 341] width 52 height 14
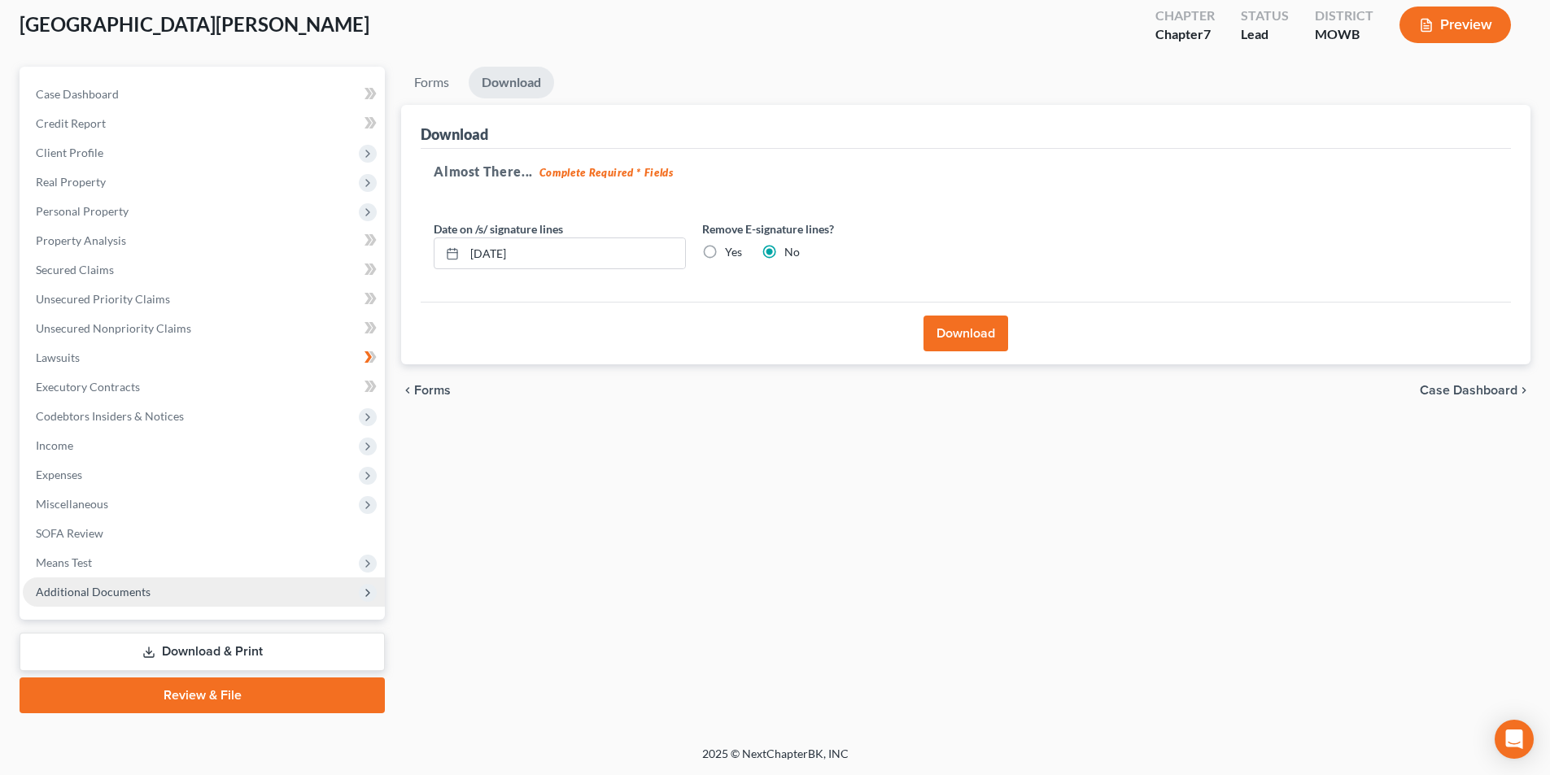
click at [171, 588] on span "Additional Documents" at bounding box center [204, 592] width 362 height 29
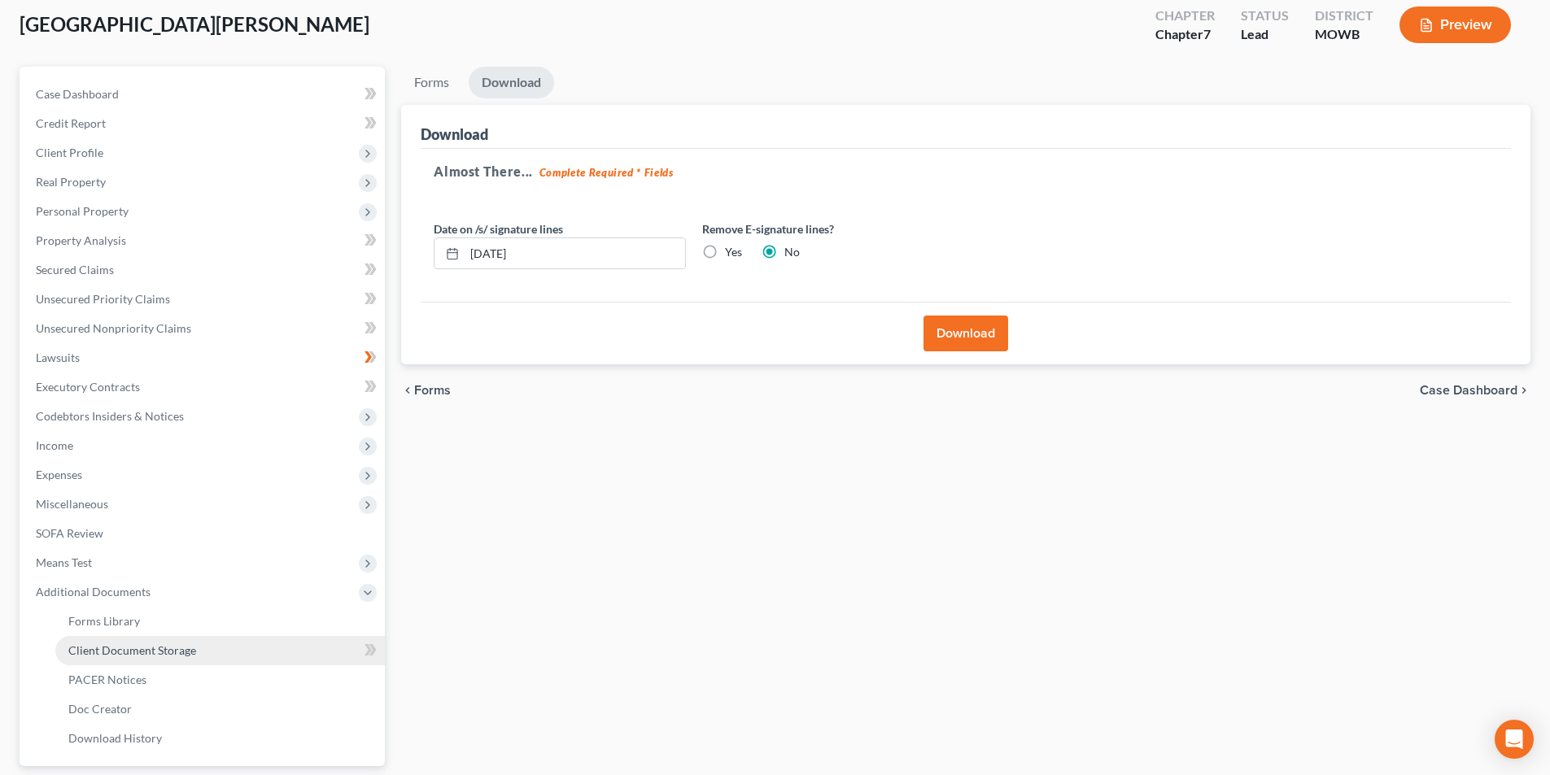
click at [128, 653] on span "Client Document Storage" at bounding box center [132, 650] width 128 height 14
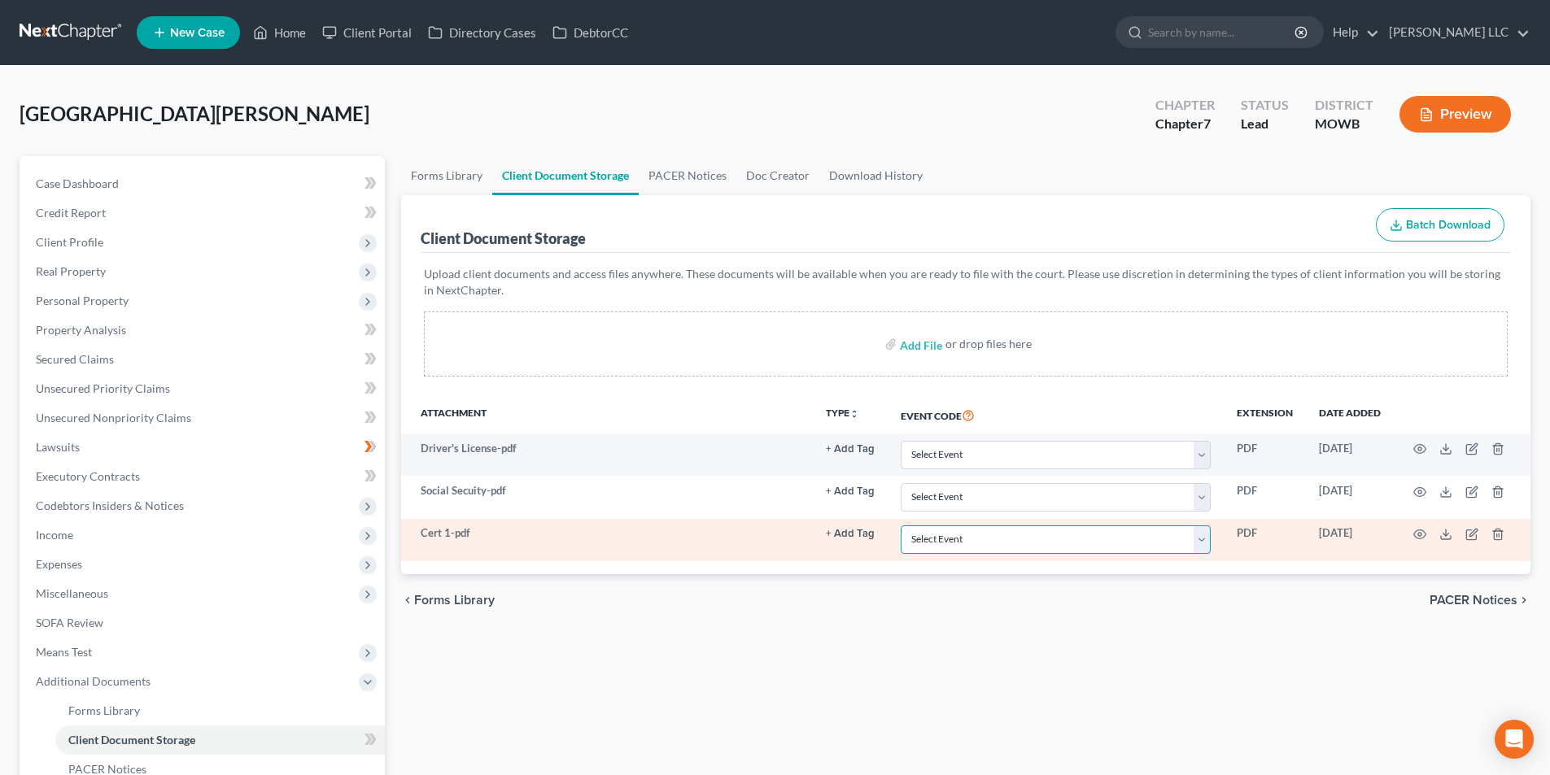
click at [1063, 543] on select "Select Event 20 Largest Unsecured Creditors Affidavit re: NO Tax Returns Amende…" at bounding box center [1055, 539] width 310 height 28
click at [900, 525] on select "Select Event 20 Largest Unsecured Creditors Affidavit re: NO Tax Returns Amende…" at bounding box center [1055, 539] width 310 height 28
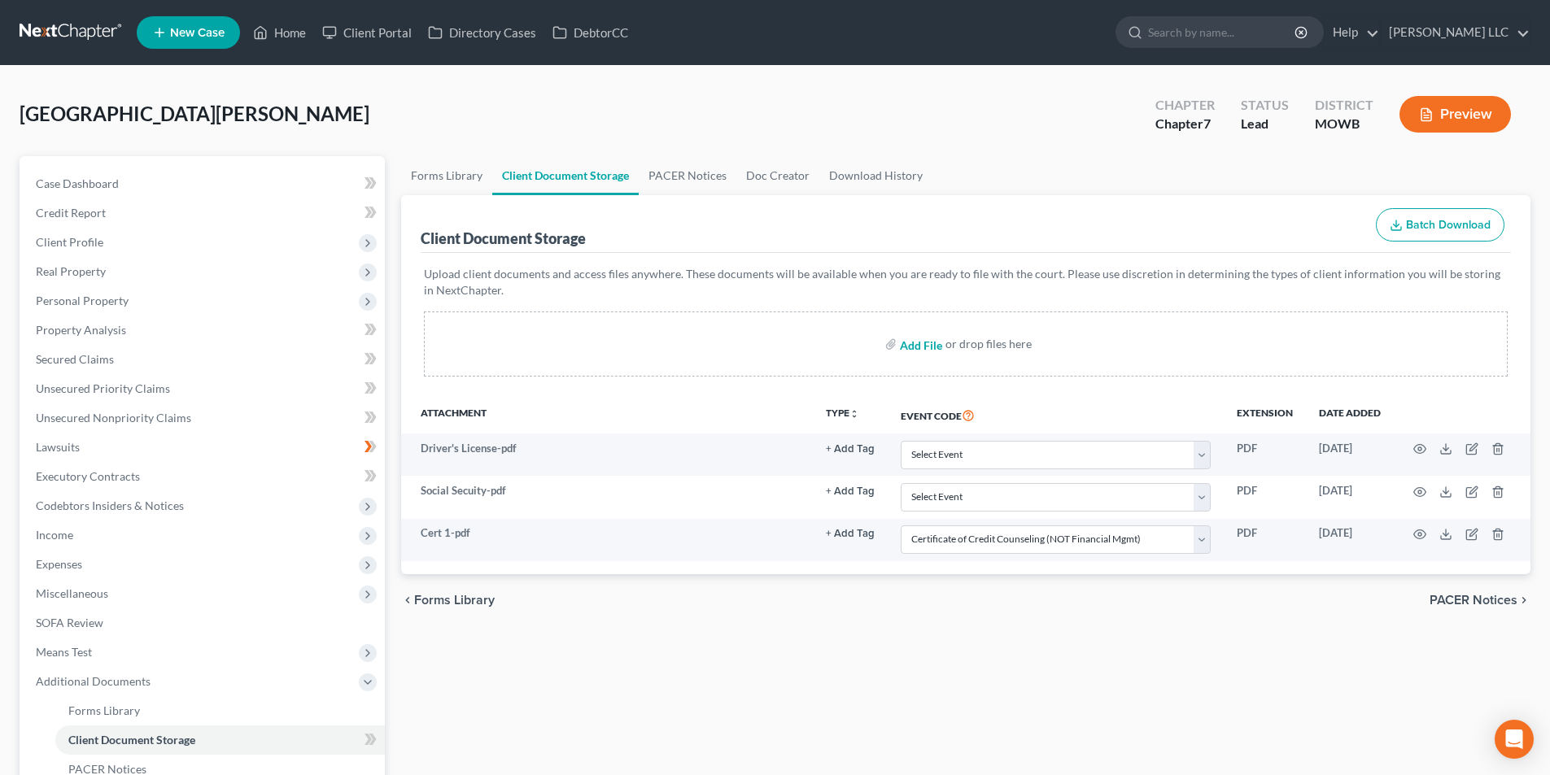
click at [927, 339] on input "file" at bounding box center [919, 343] width 39 height 29
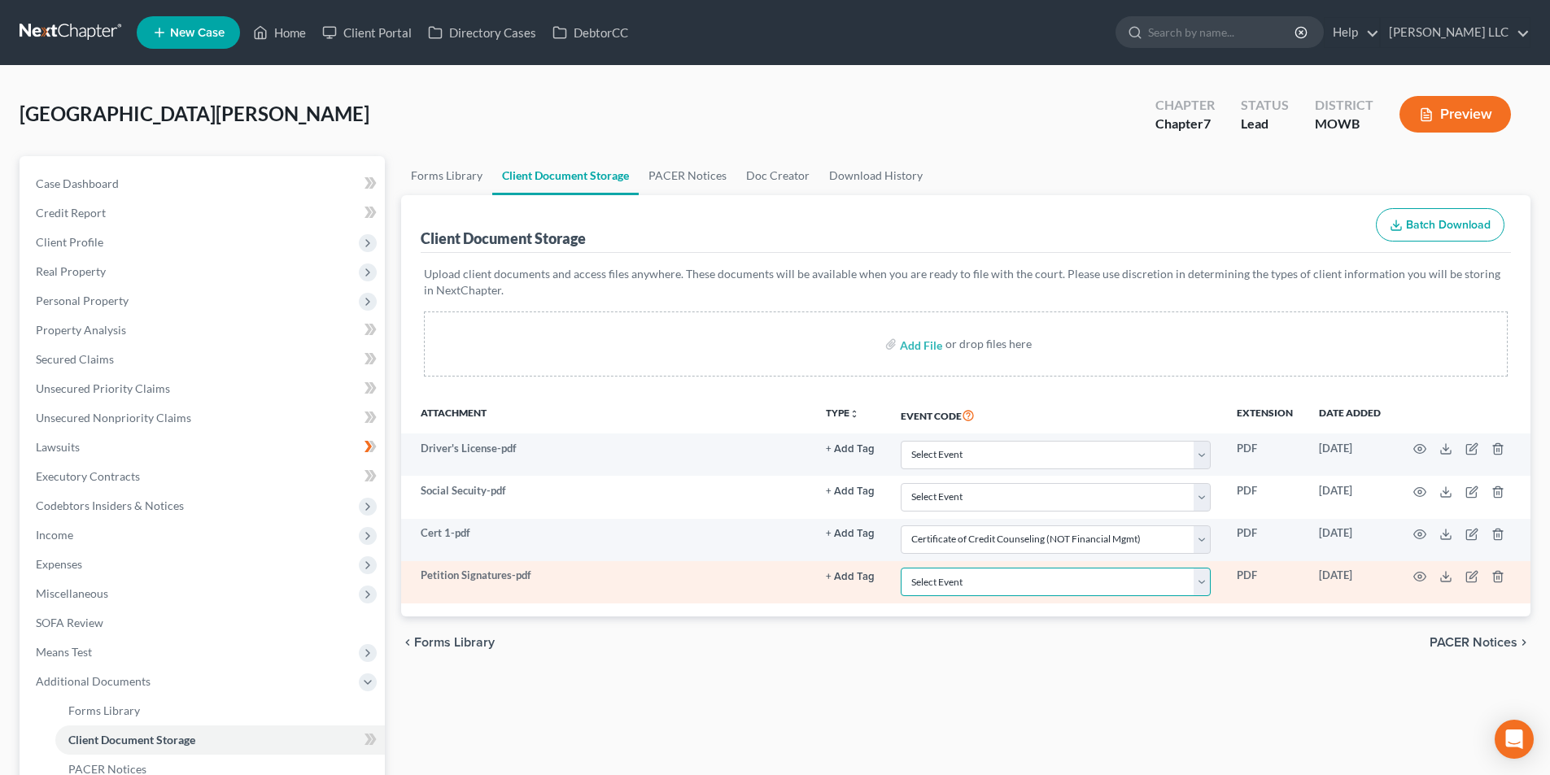
click at [982, 594] on select "Select Event 20 Largest Unsecured Creditors Affidavit re: NO Tax Returns Amende…" at bounding box center [1055, 582] width 310 height 28
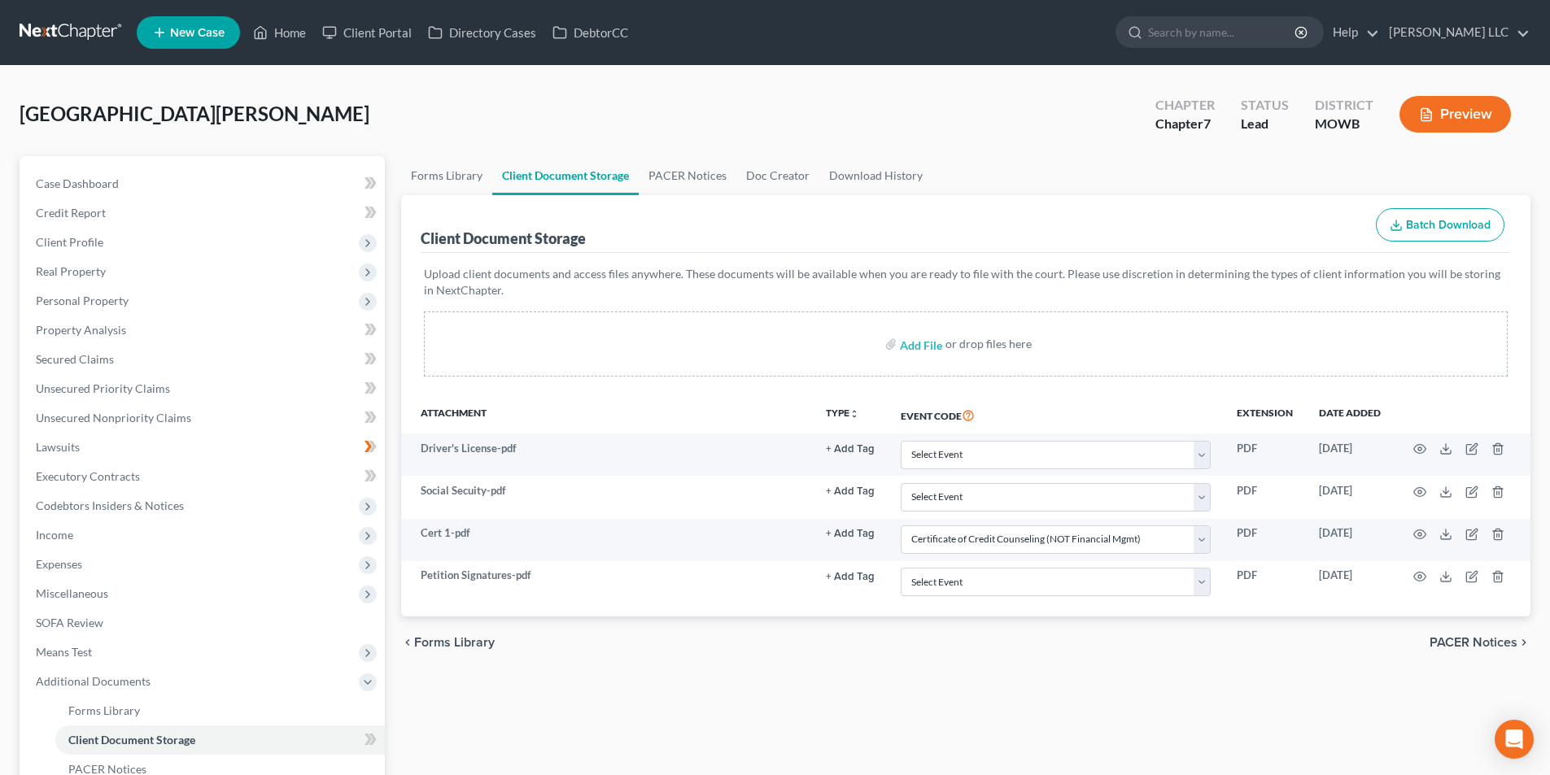
click at [1088, 687] on div "Forms Library Client Document Storage PACER Notices Doc Creator Download Histor…" at bounding box center [965, 552] width 1145 height 793
click at [915, 351] on input "file" at bounding box center [919, 343] width 39 height 29
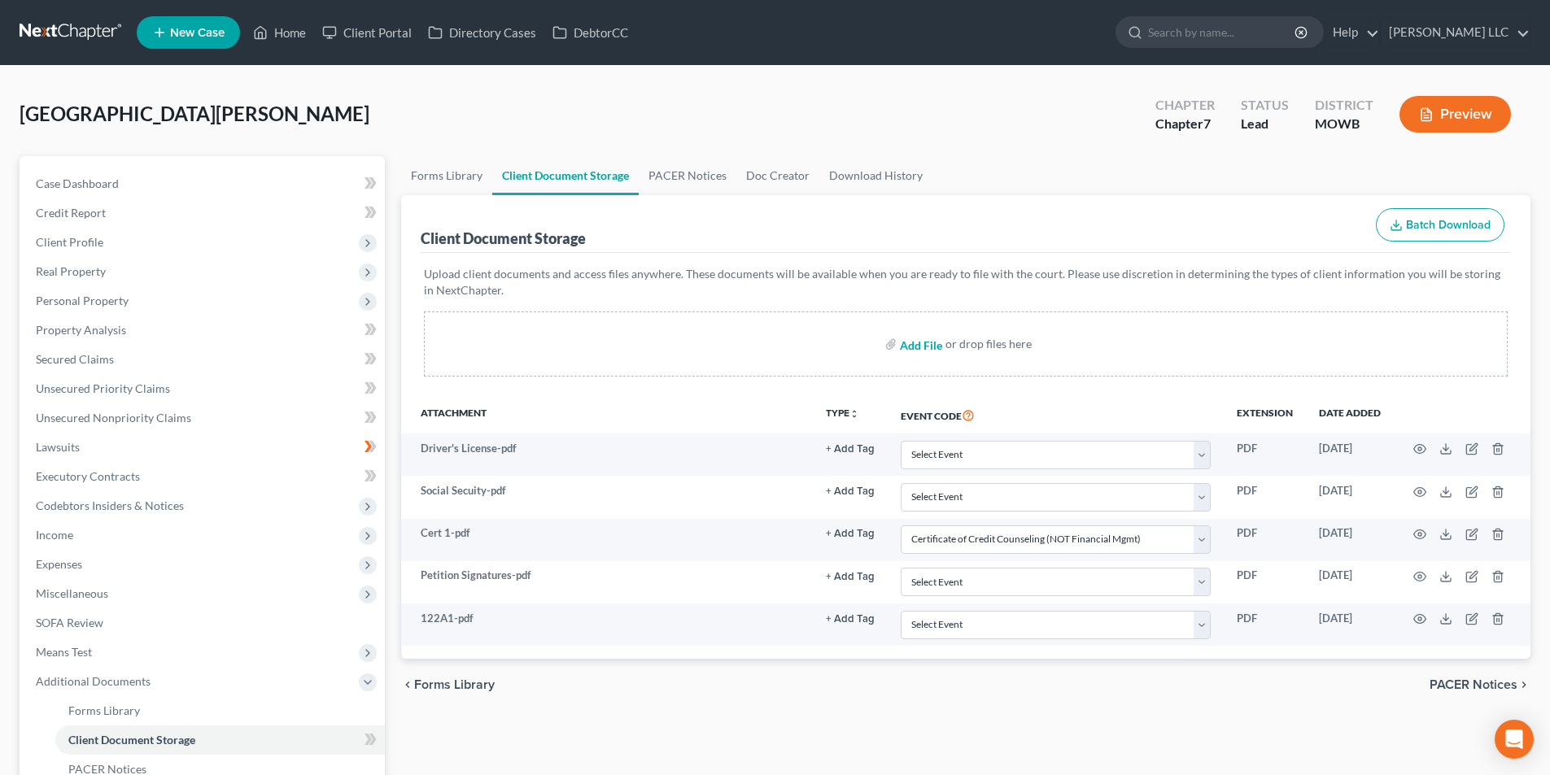
click at [927, 345] on input "file" at bounding box center [919, 343] width 39 height 29
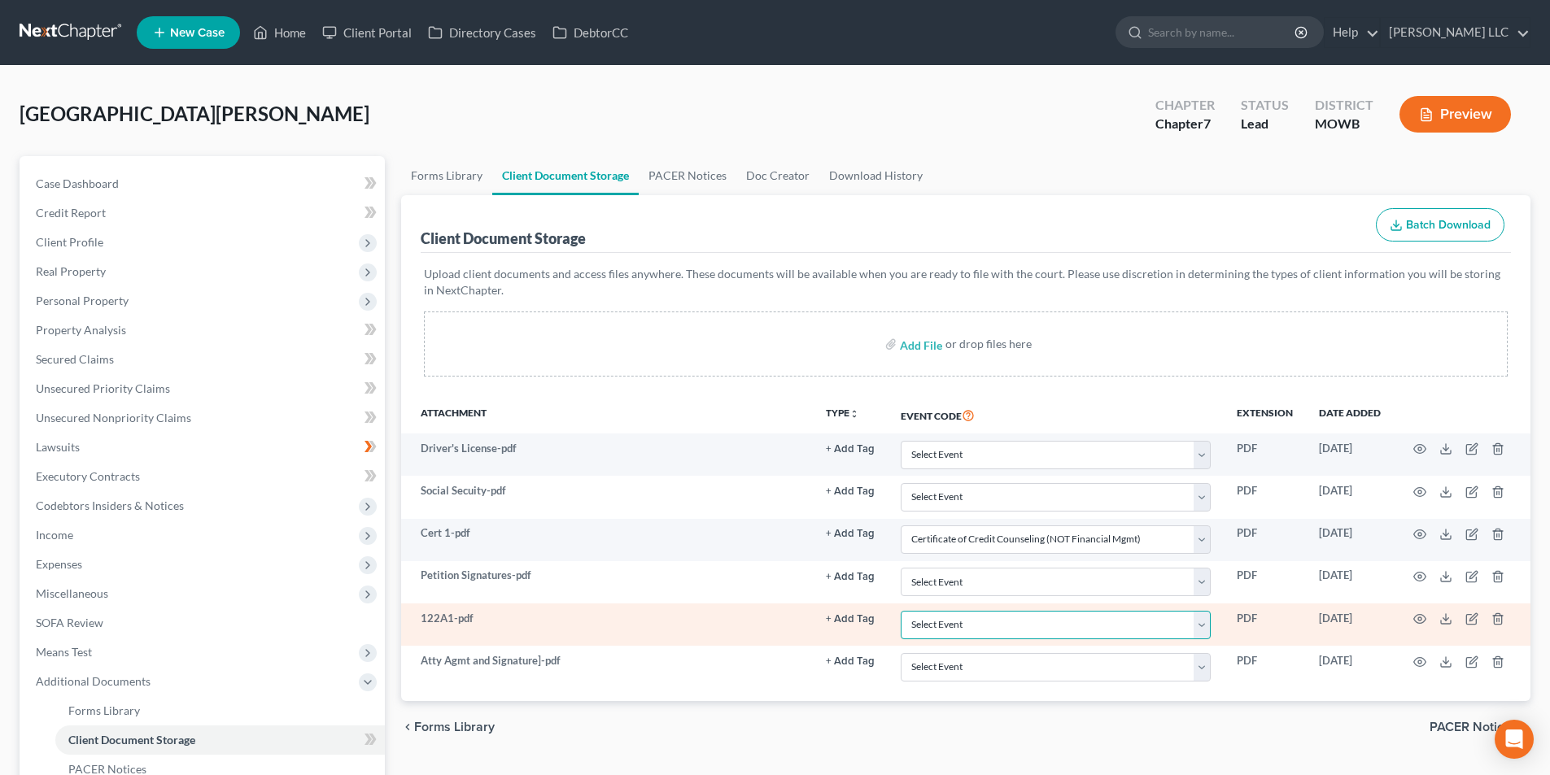
click at [1076, 626] on select "Select Event 20 Largest Unsecured Creditors Affidavit re: NO Tax Returns Amende…" at bounding box center [1055, 625] width 310 height 28
click at [900, 611] on select "Select Event 20 Largest Unsecured Creditors Affidavit re: NO Tax Returns Amende…" at bounding box center [1055, 625] width 310 height 28
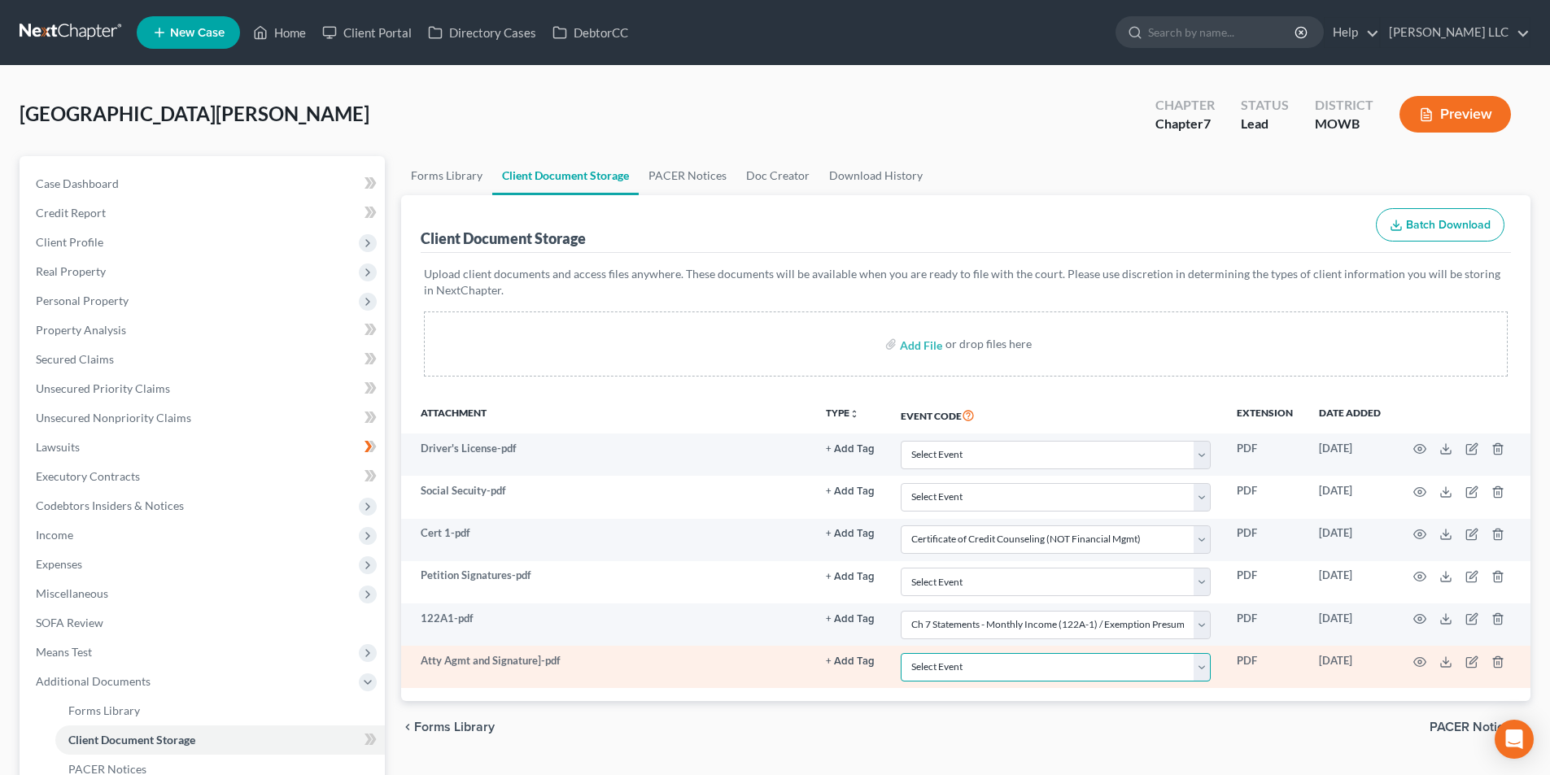
click at [1076, 667] on select "Select Event 20 Largest Unsecured Creditors Affidavit re: NO Tax Returns Amende…" at bounding box center [1055, 667] width 310 height 28
click at [900, 653] on select "Select Event 20 Largest Unsecured Creditors Affidavit re: NO Tax Returns Amende…" at bounding box center [1055, 667] width 310 height 28
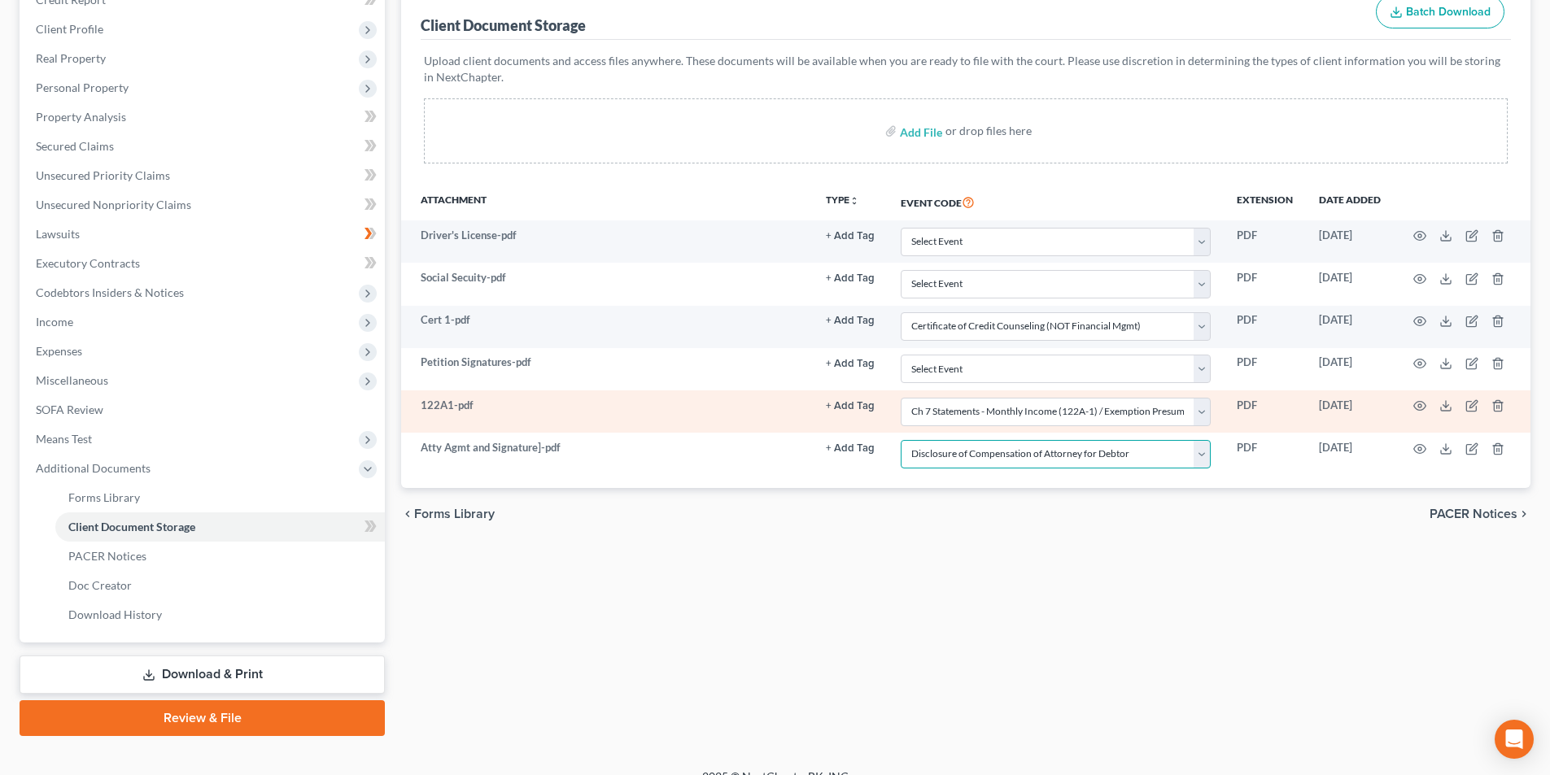
scroll to position [236, 0]
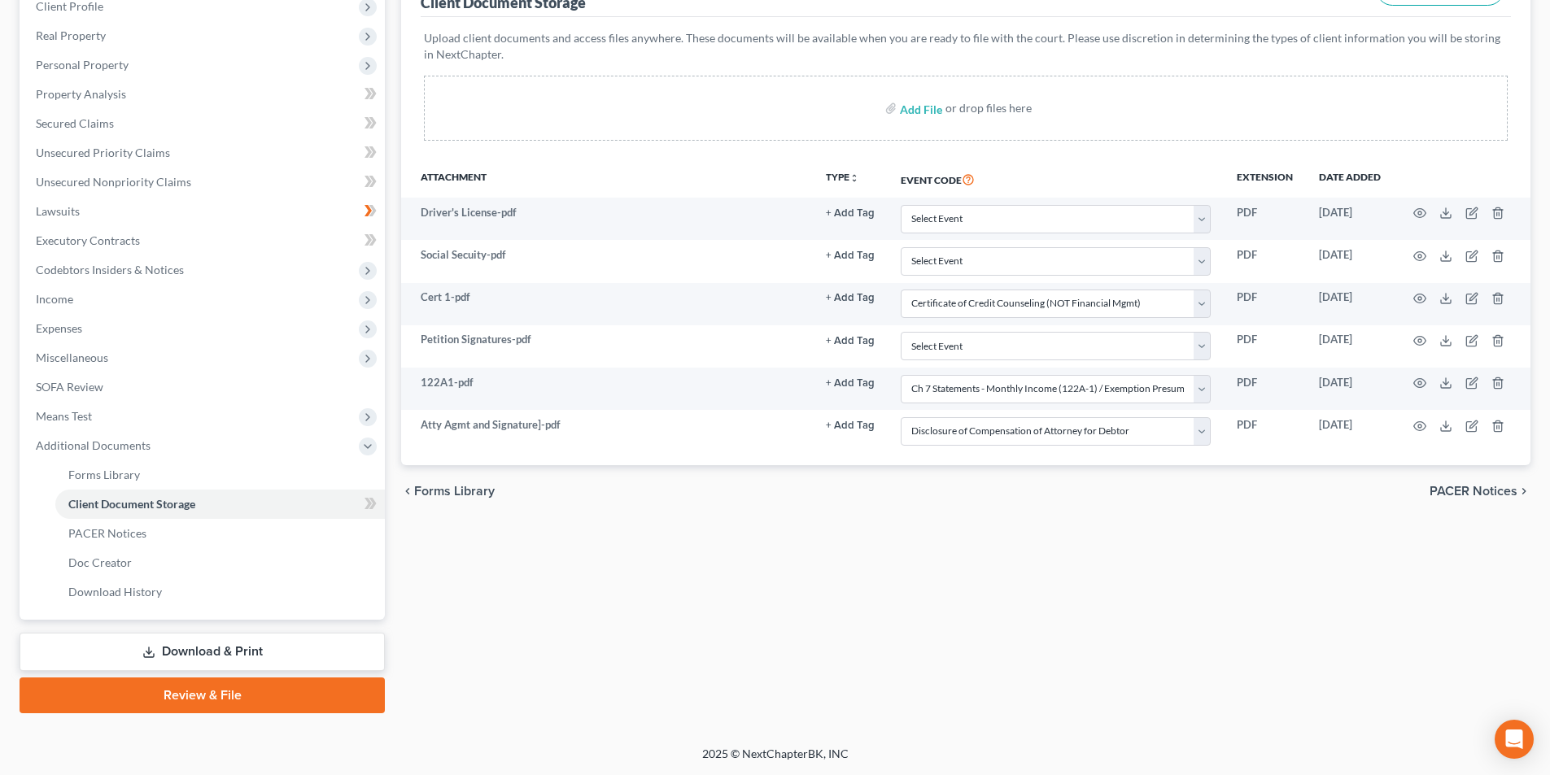
click at [238, 694] on link "Review & File" at bounding box center [202, 696] width 365 height 36
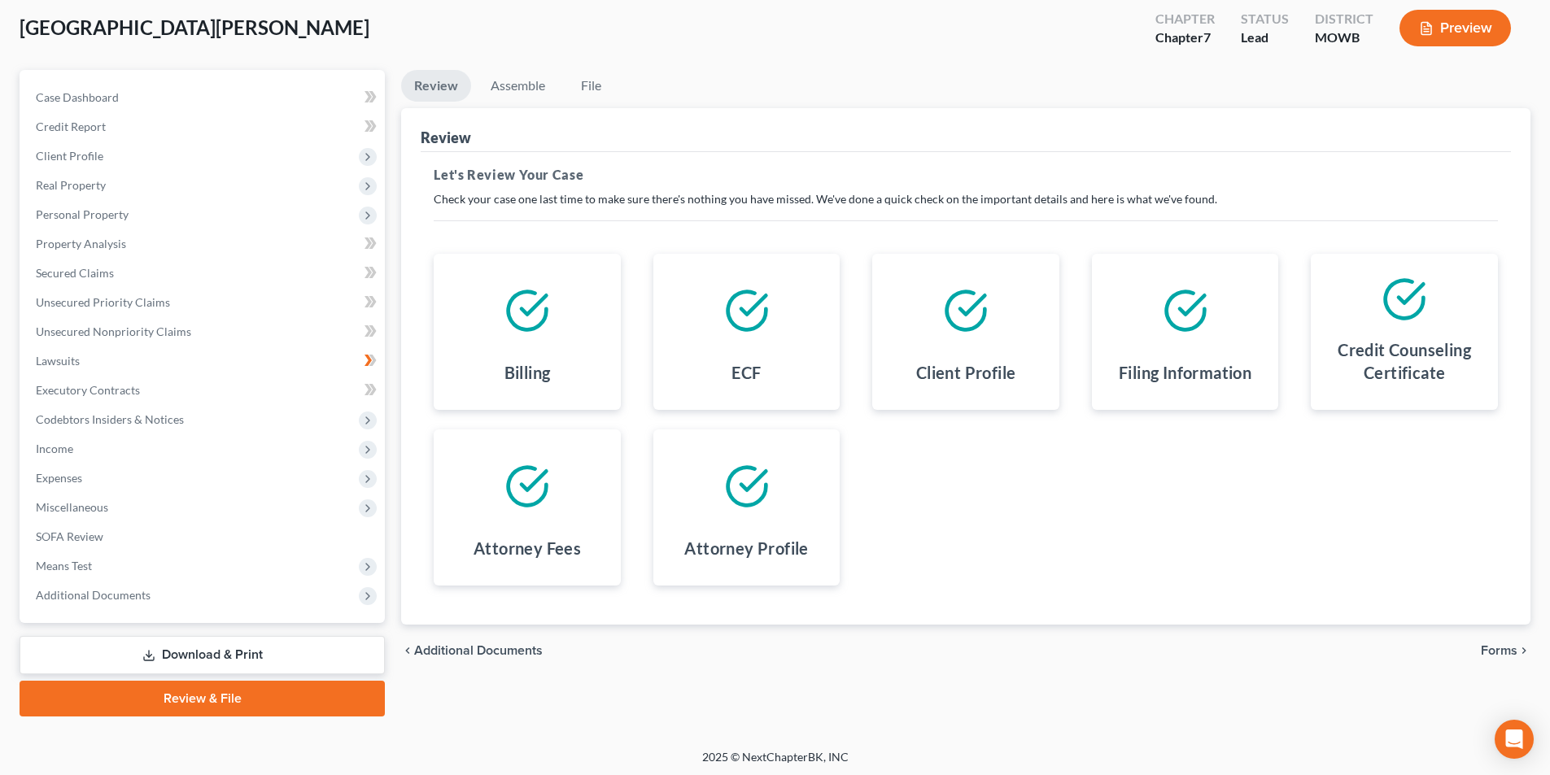
scroll to position [89, 0]
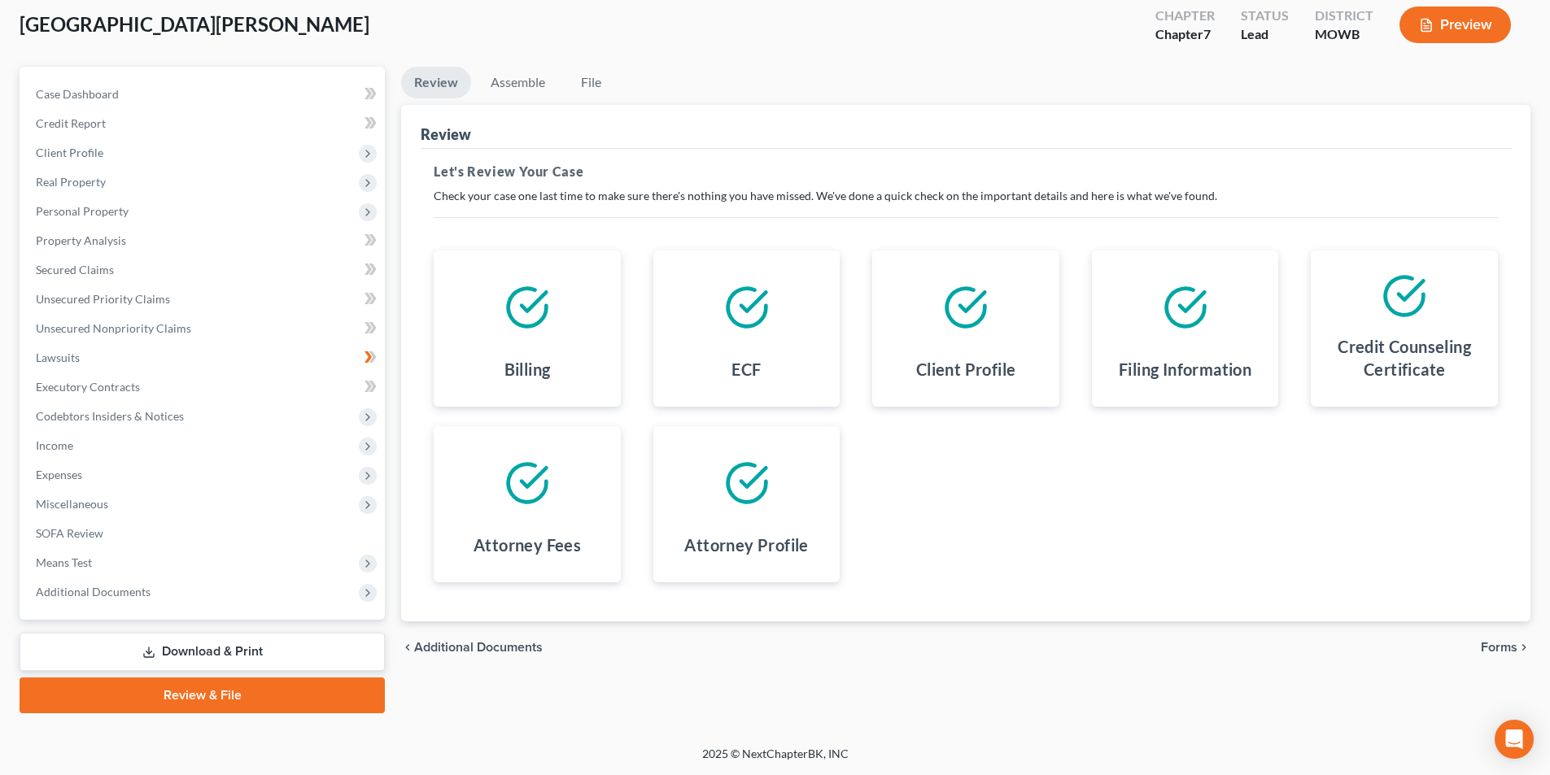
click at [1502, 645] on span "Forms" at bounding box center [1498, 647] width 37 height 13
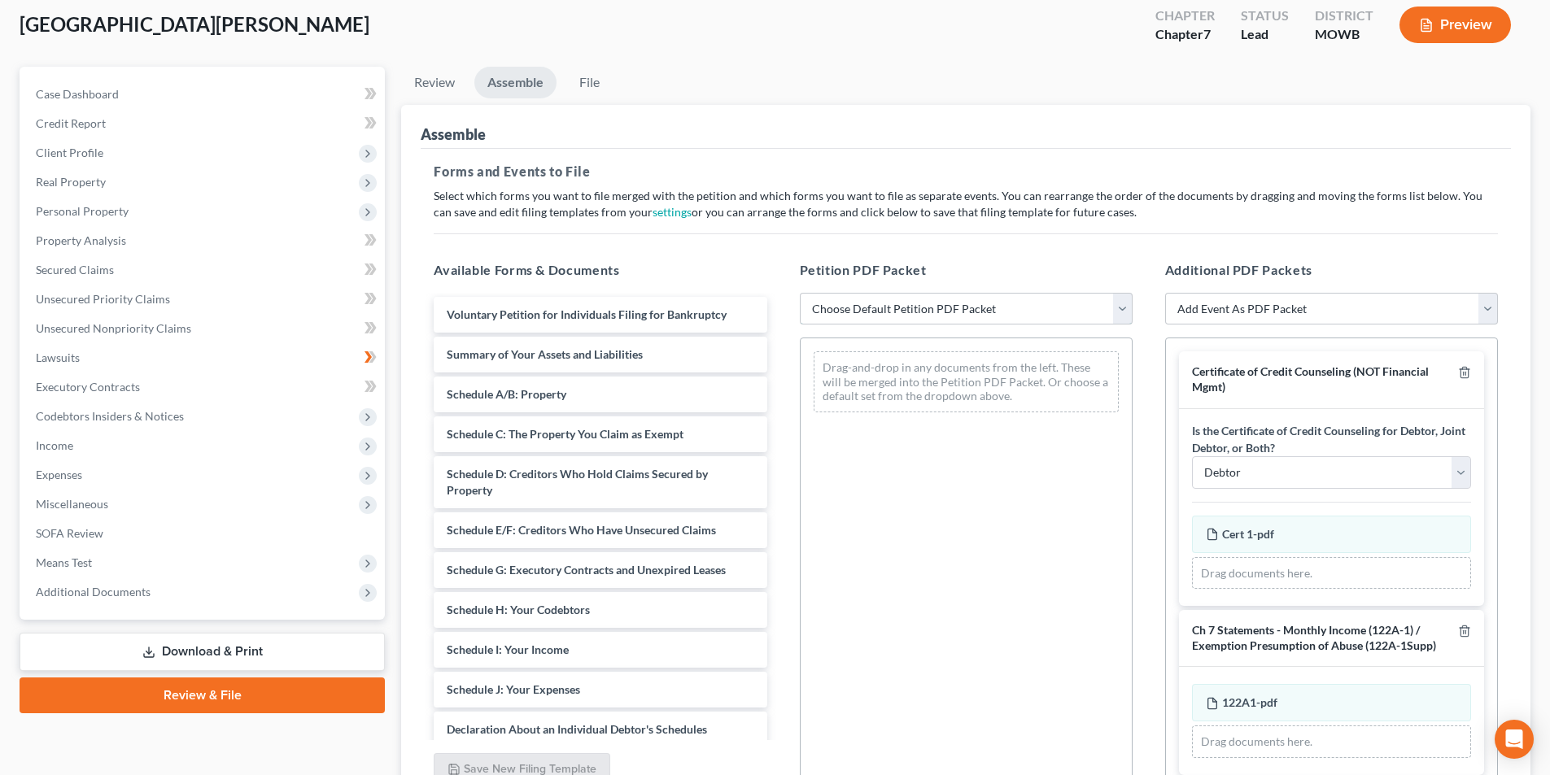
click at [878, 307] on select "Choose Default Petition PDF Packet Emergency Filing (Voluntary Petition and Cre…" at bounding box center [966, 309] width 333 height 33
click at [800, 293] on select "Choose Default Petition PDF Packet Emergency Filing (Voluntary Petition and Cre…" at bounding box center [966, 309] width 333 height 33
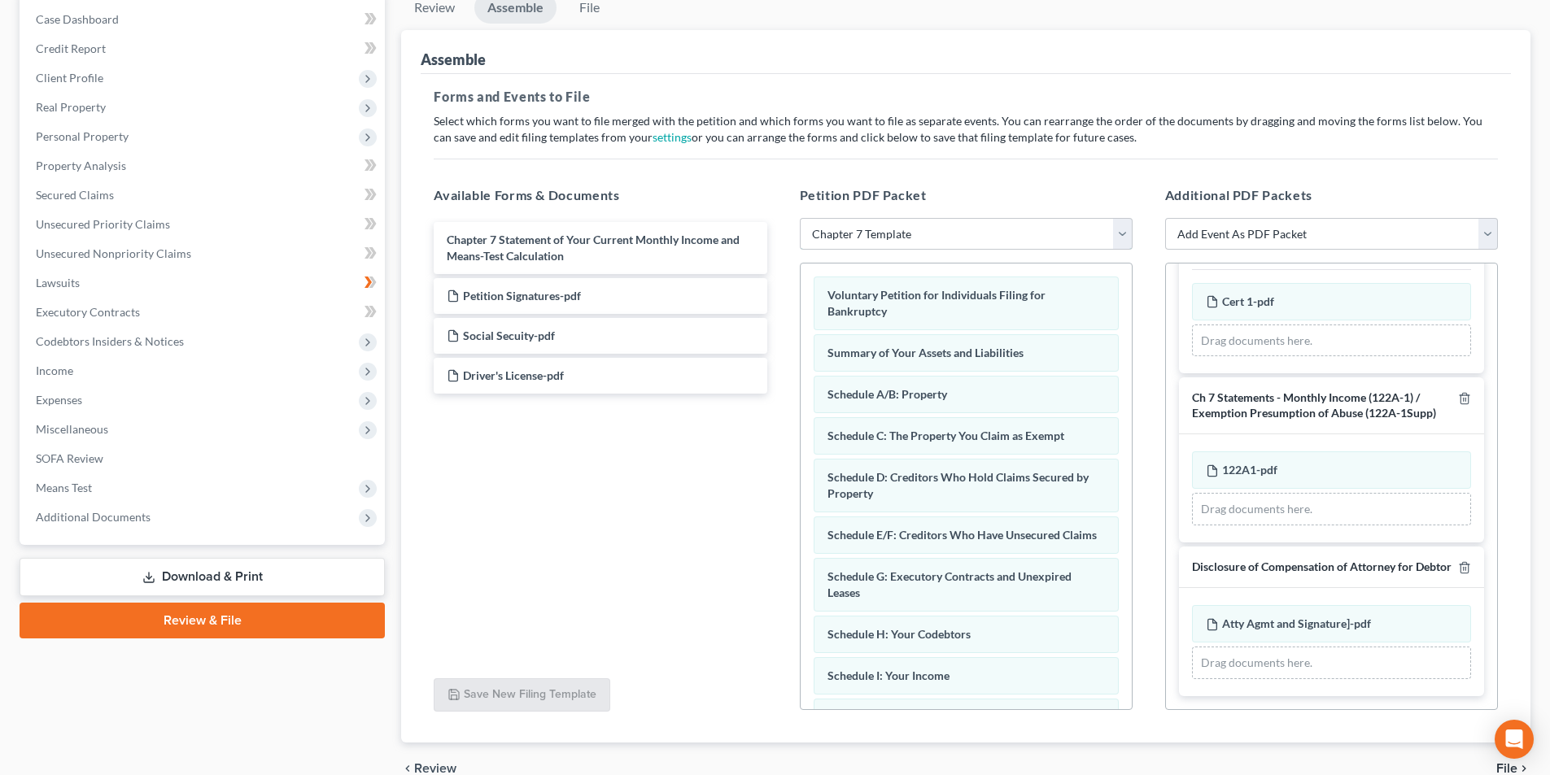
scroll to position [172, 0]
drag, startPoint x: 1118, startPoint y: 467, endPoint x: 1119, endPoint y: 423, distance: 44.0
click at [1134, 556] on div "Petition PDF Packet Choose Default Petition PDF Packet Emergency Filing (Volunt…" at bounding box center [965, 448] width 365 height 552
drag, startPoint x: 685, startPoint y: 481, endPoint x: 1036, endPoint y: 434, distance: 354.6
click at [686, 481] on div "Chapter 7 Statement of Your Current Monthly Income and Means-Test Calculation P…" at bounding box center [600, 441] width 359 height 447
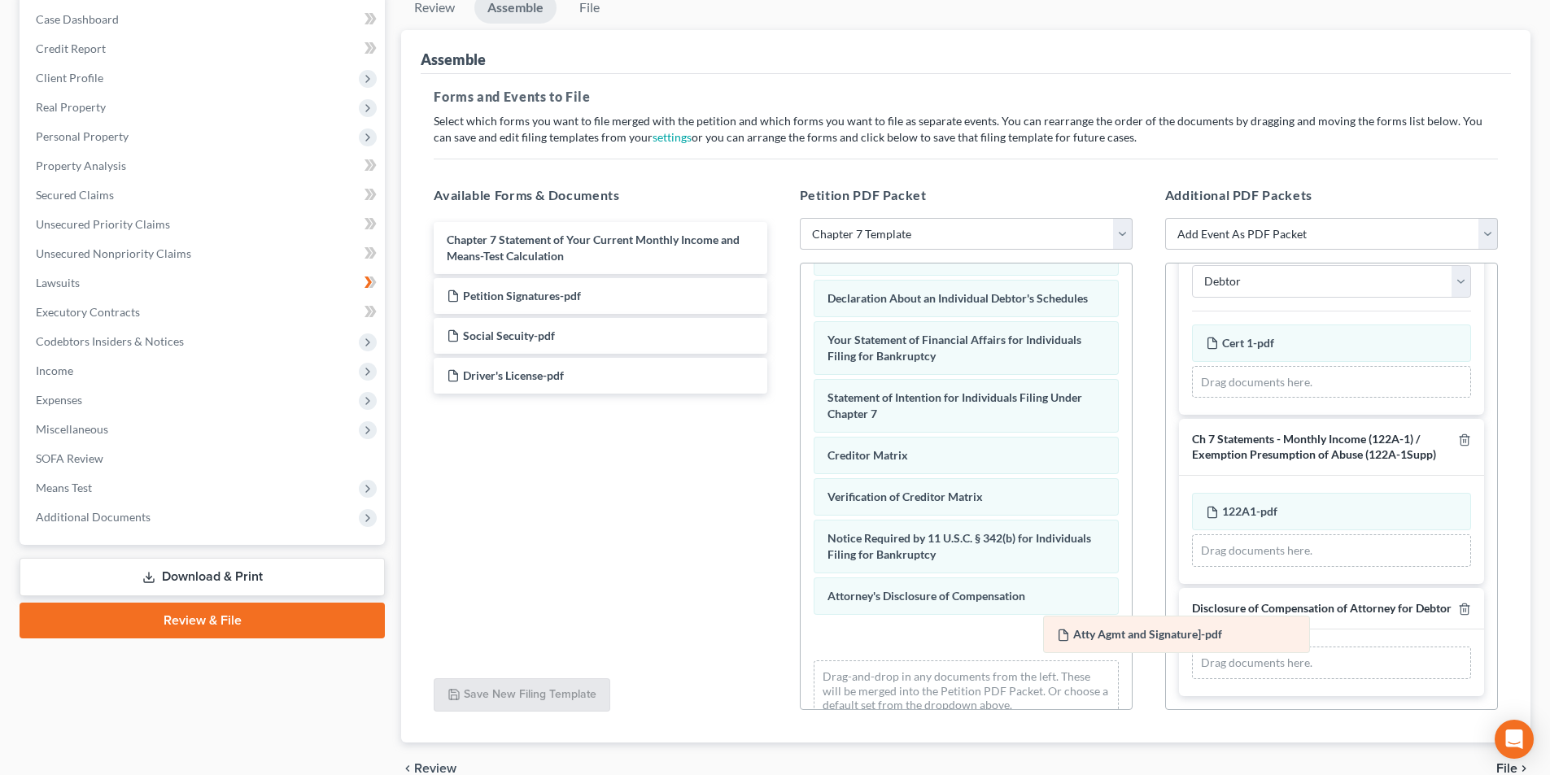
scroll to position [131, 0]
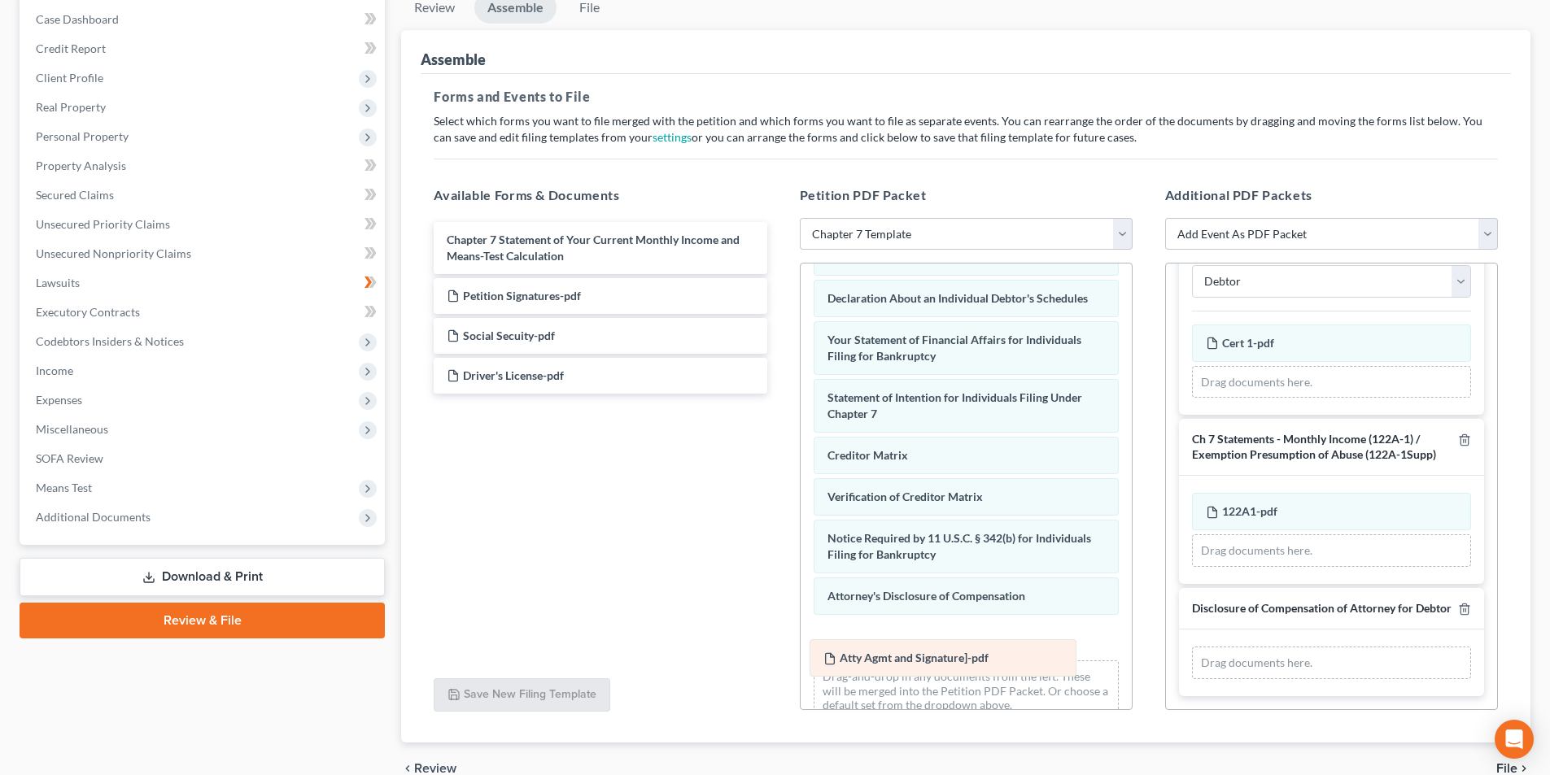
drag, startPoint x: 1262, startPoint y: 622, endPoint x: 883, endPoint y: 656, distance: 380.5
click at [1192, 656] on div "Atty Agmt and Signature]-pdf Amended Atty Agmt and Signature]-pdf Atty Agmt and…" at bounding box center [1331, 663] width 279 height 33
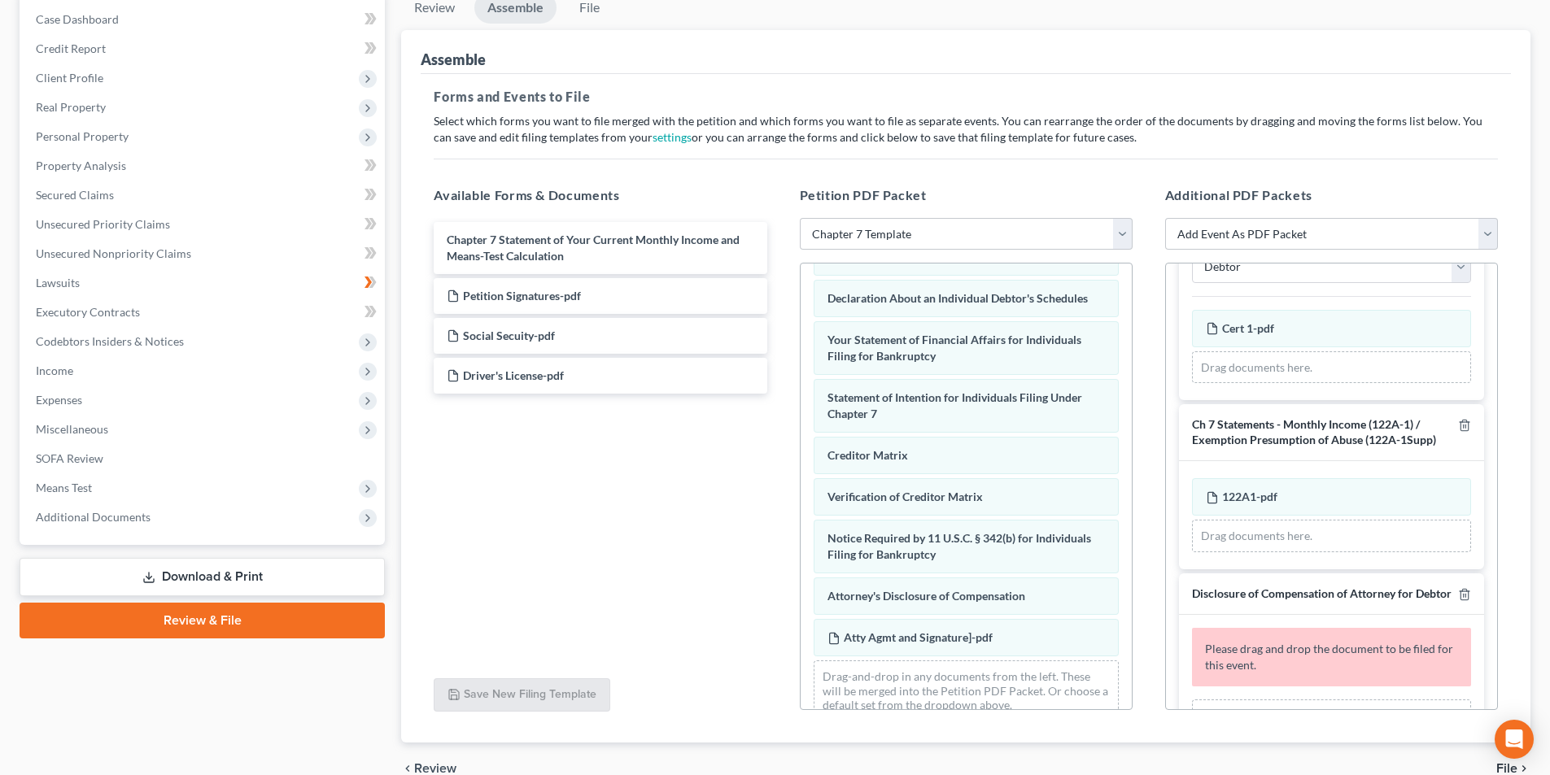
scroll to position [172, 0]
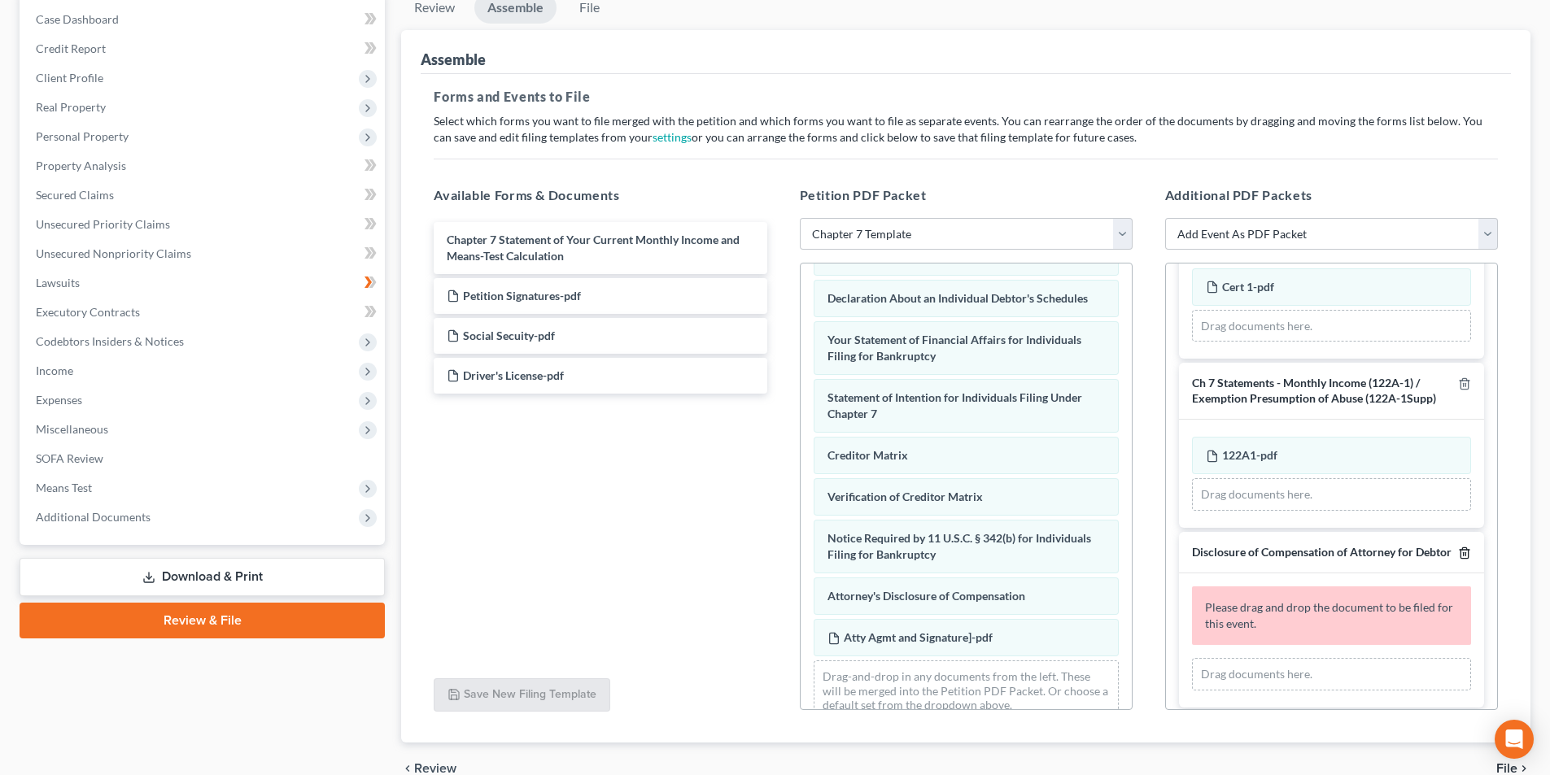
click at [1458, 554] on icon "button" at bounding box center [1464, 553] width 13 height 13
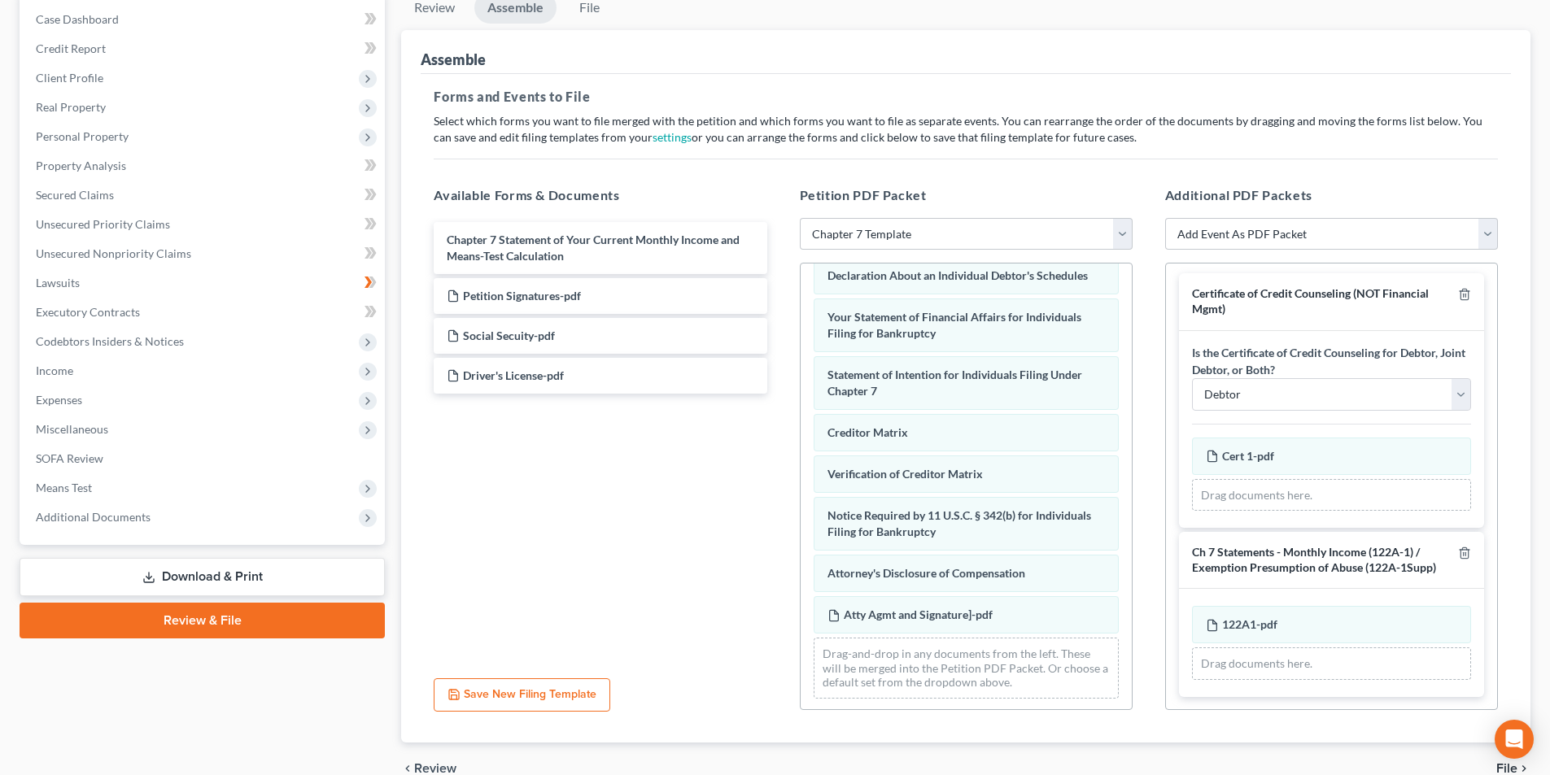
scroll to position [502, 0]
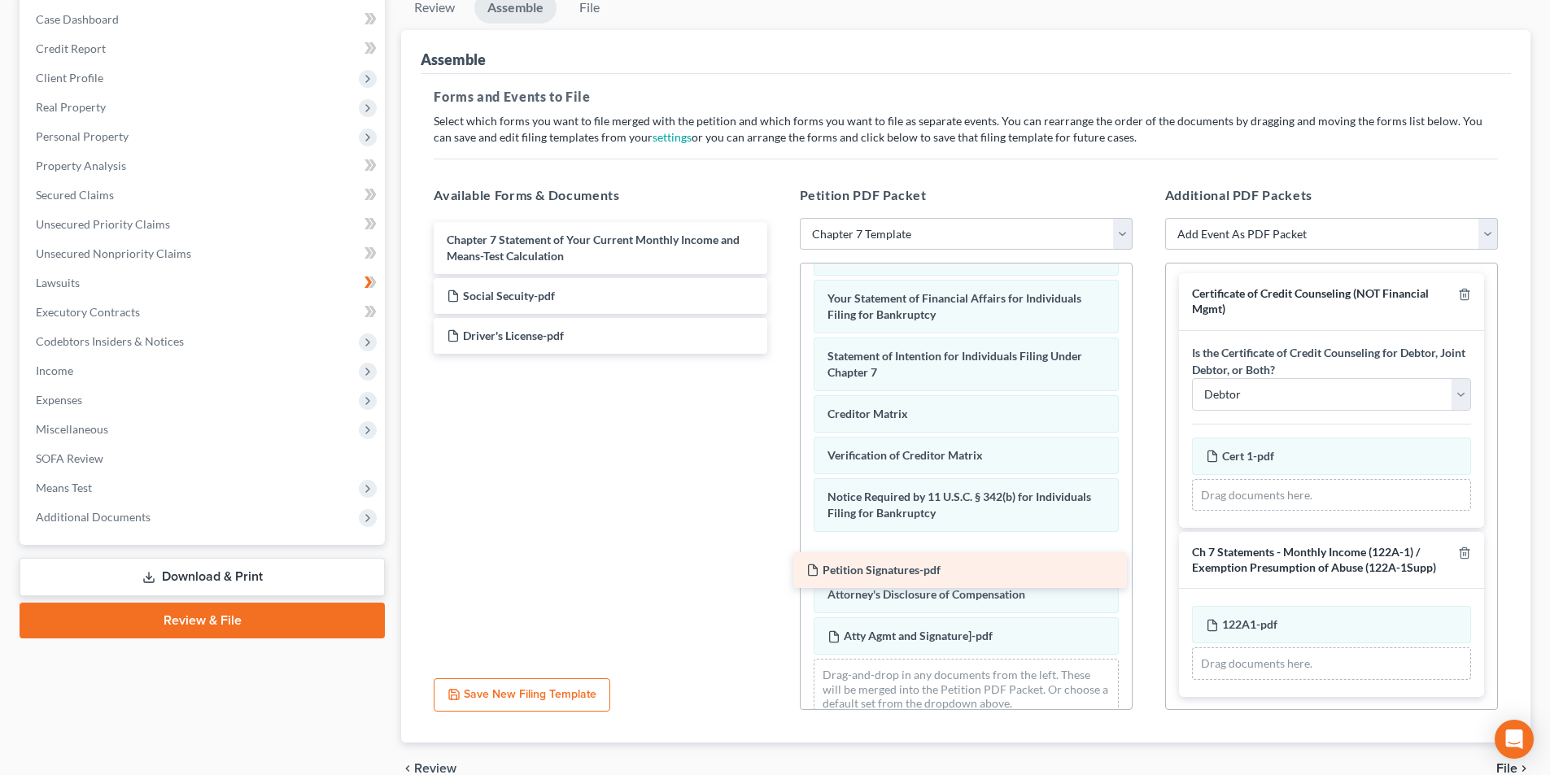
drag, startPoint x: 521, startPoint y: 296, endPoint x: 881, endPoint y: 570, distance: 452.1
click at [779, 354] on div "Petition Signatures-pdf Chapter 7 Statement of Your Current Monthly Income and …" at bounding box center [600, 288] width 359 height 132
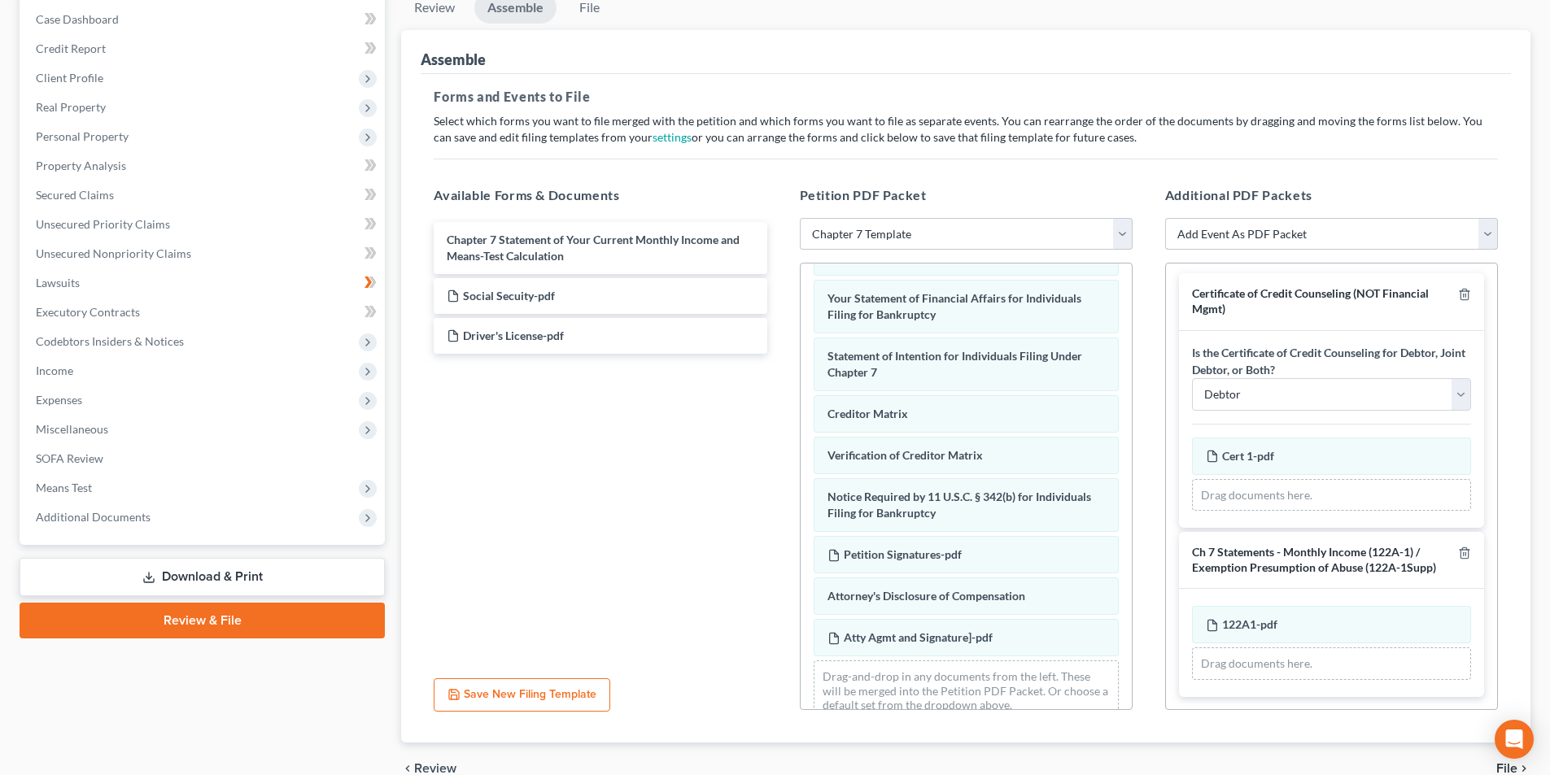
click at [1478, 236] on select "Add Event As PDF Packet Affidavit re: NO Tax Returns Amended Matrix Adding Cred…" at bounding box center [1331, 234] width 333 height 33
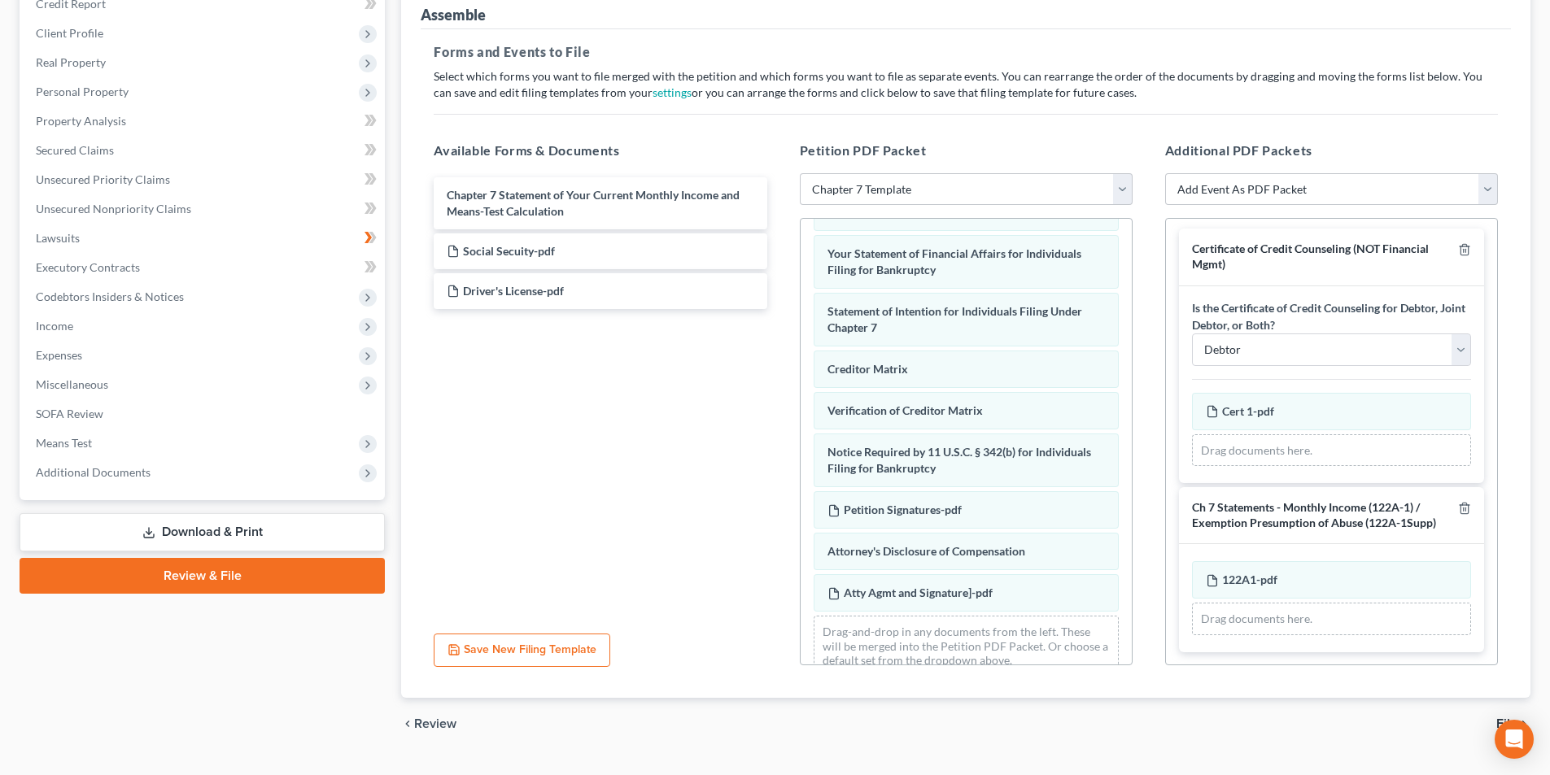
scroll to position [246, 0]
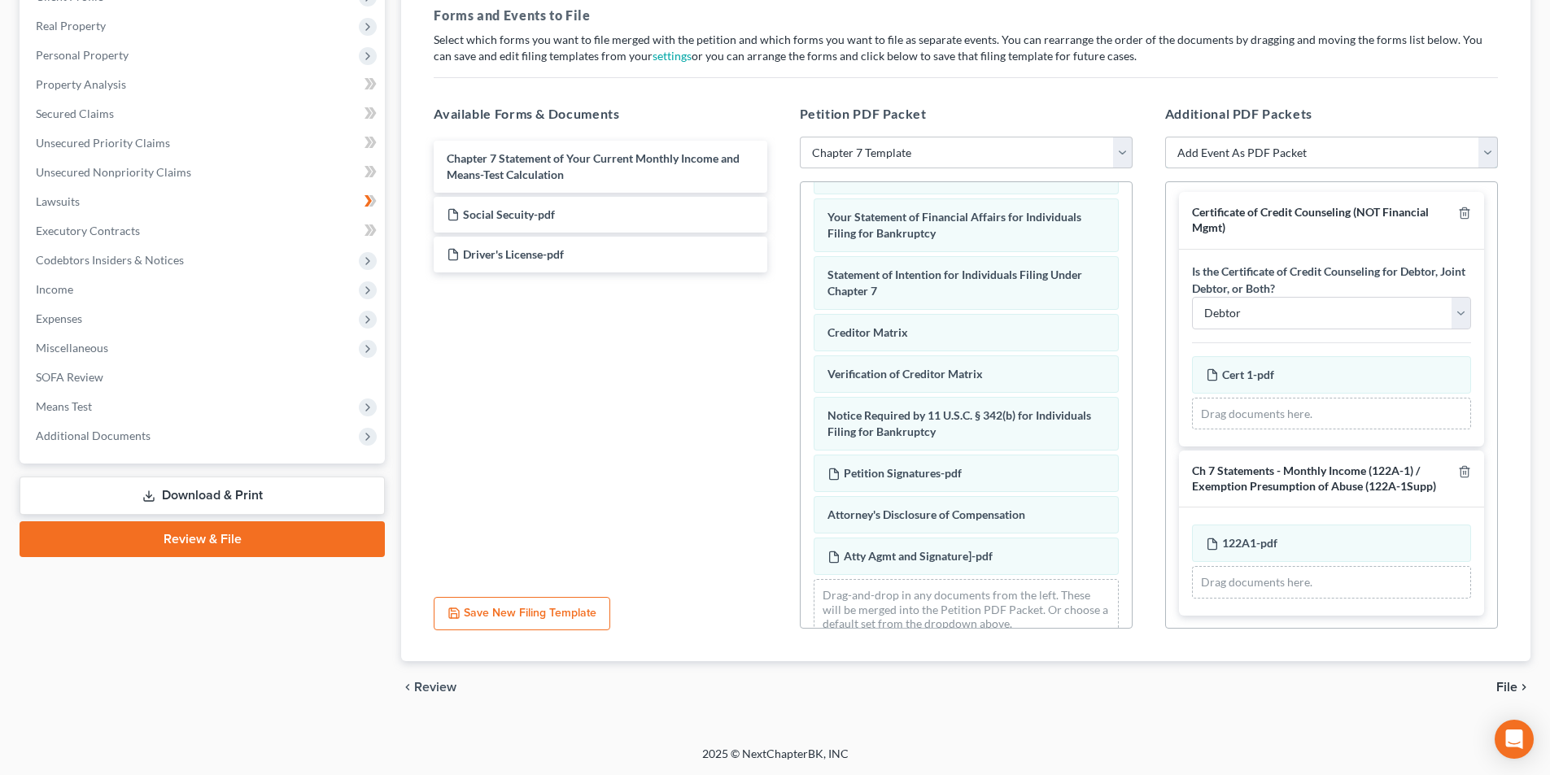
click at [1481, 158] on select "Add Event As PDF Packet Affidavit re: NO Tax Returns Amended Matrix Adding Cred…" at bounding box center [1331, 153] width 333 height 33
click at [1425, 143] on select "Add Event As PDF Packet Affidavit re: NO Tax Returns Amended Matrix Adding Cred…" at bounding box center [1331, 153] width 333 height 33
click at [1428, 150] on select "Add Event As PDF Packet Affidavit re: NO Tax Returns Amended Matrix Adding Cred…" at bounding box center [1331, 153] width 333 height 33
click at [1165, 137] on select "Add Event As PDF Packet Affidavit re: NO Tax Returns Amended Matrix Adding Cred…" at bounding box center [1331, 153] width 333 height 33
click at [1298, 159] on select "Add Event As PDF Packet Affidavit re: NO Tax Returns Amended Matrix Adding Cred…" at bounding box center [1331, 153] width 333 height 33
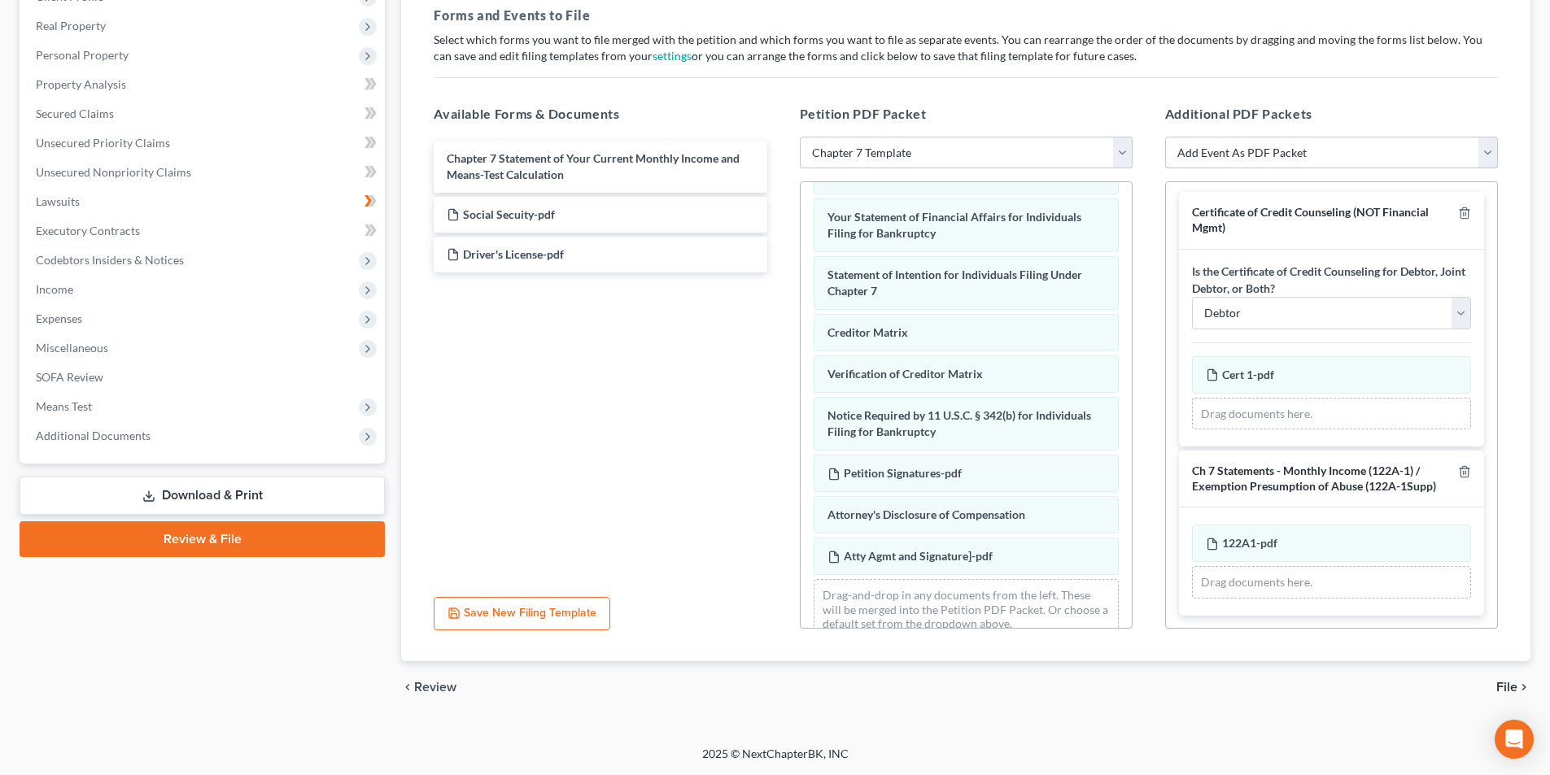
click at [1165, 137] on select "Add Event As PDF Packet Affidavit re: NO Tax Returns Amended Matrix Adding Cred…" at bounding box center [1331, 153] width 333 height 33
click at [1043, 150] on select "Choose Default Petition PDF Packet Emergency Filing (Voluntary Petition and Cre…" at bounding box center [966, 153] width 333 height 33
click at [800, 137] on select "Choose Default Petition PDF Packet Emergency Filing (Voluntary Petition and Cre…" at bounding box center [966, 153] width 333 height 33
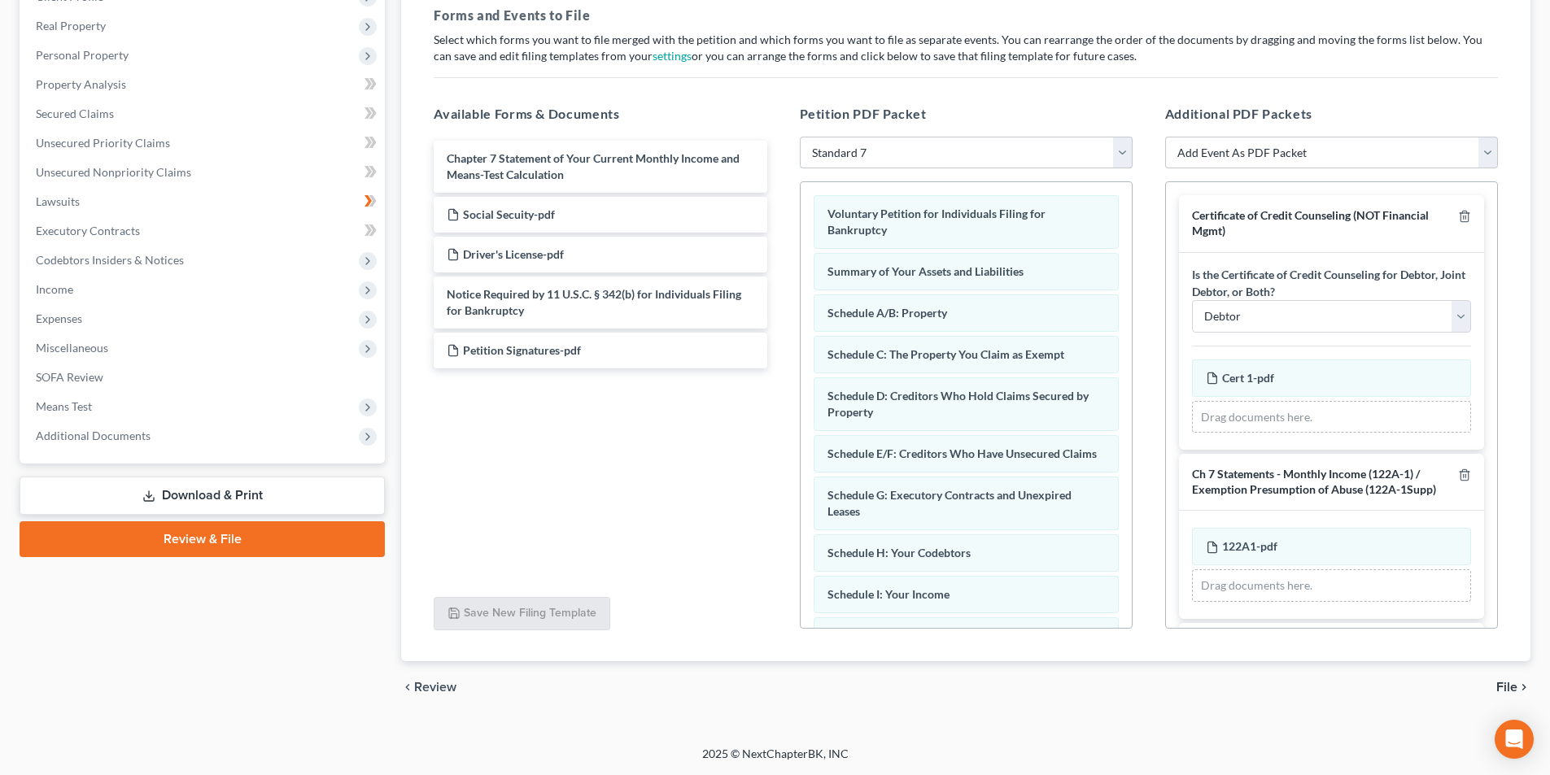
click at [1044, 166] on select "Choose Default Petition PDF Packet Emergency Filing (Voluntary Petition and Cre…" at bounding box center [966, 153] width 333 height 33
click at [800, 137] on select "Choose Default Petition PDF Packet Emergency Filing (Voluntary Petition and Cre…" at bounding box center [966, 153] width 333 height 33
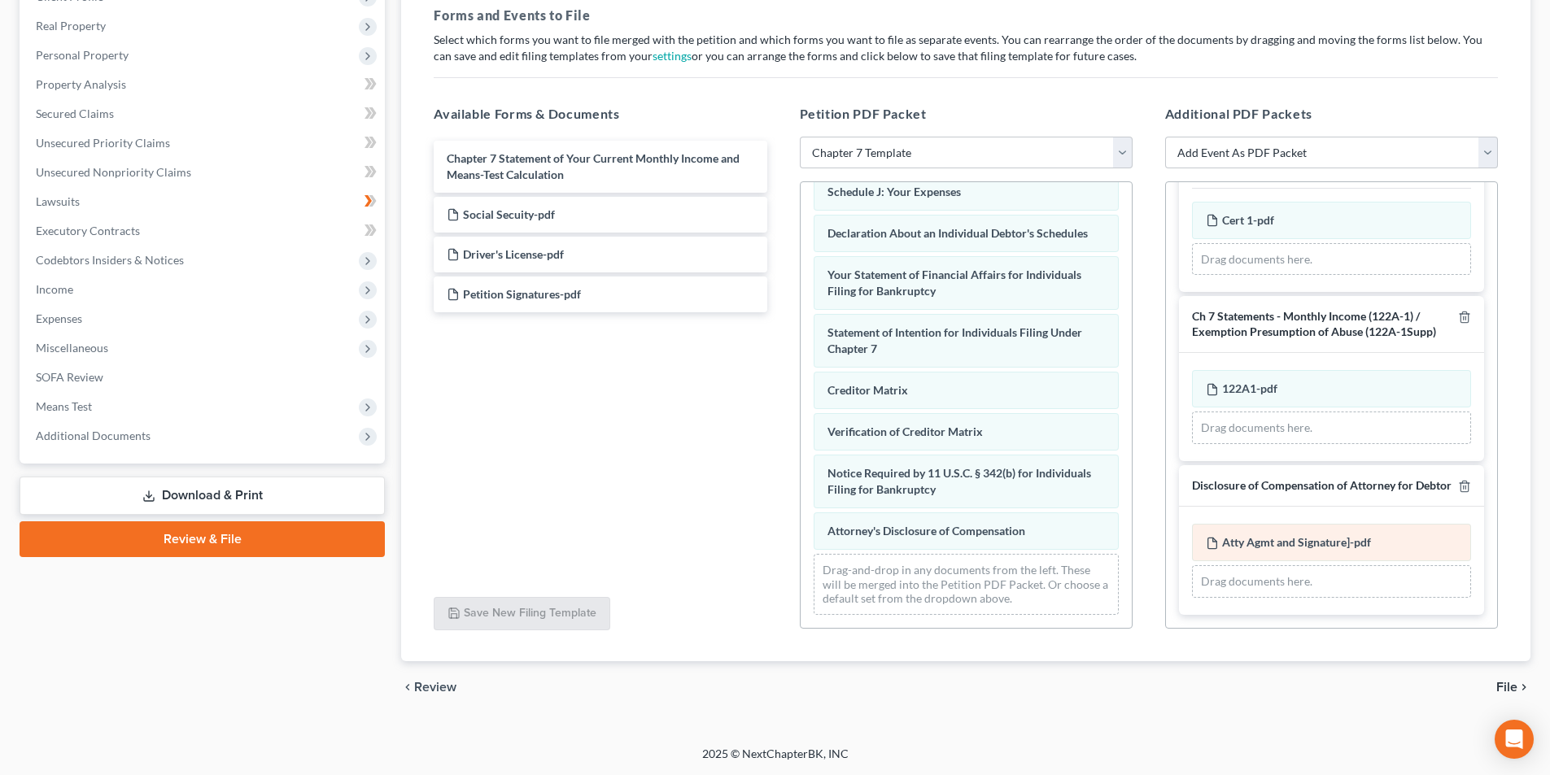
scroll to position [131, 0]
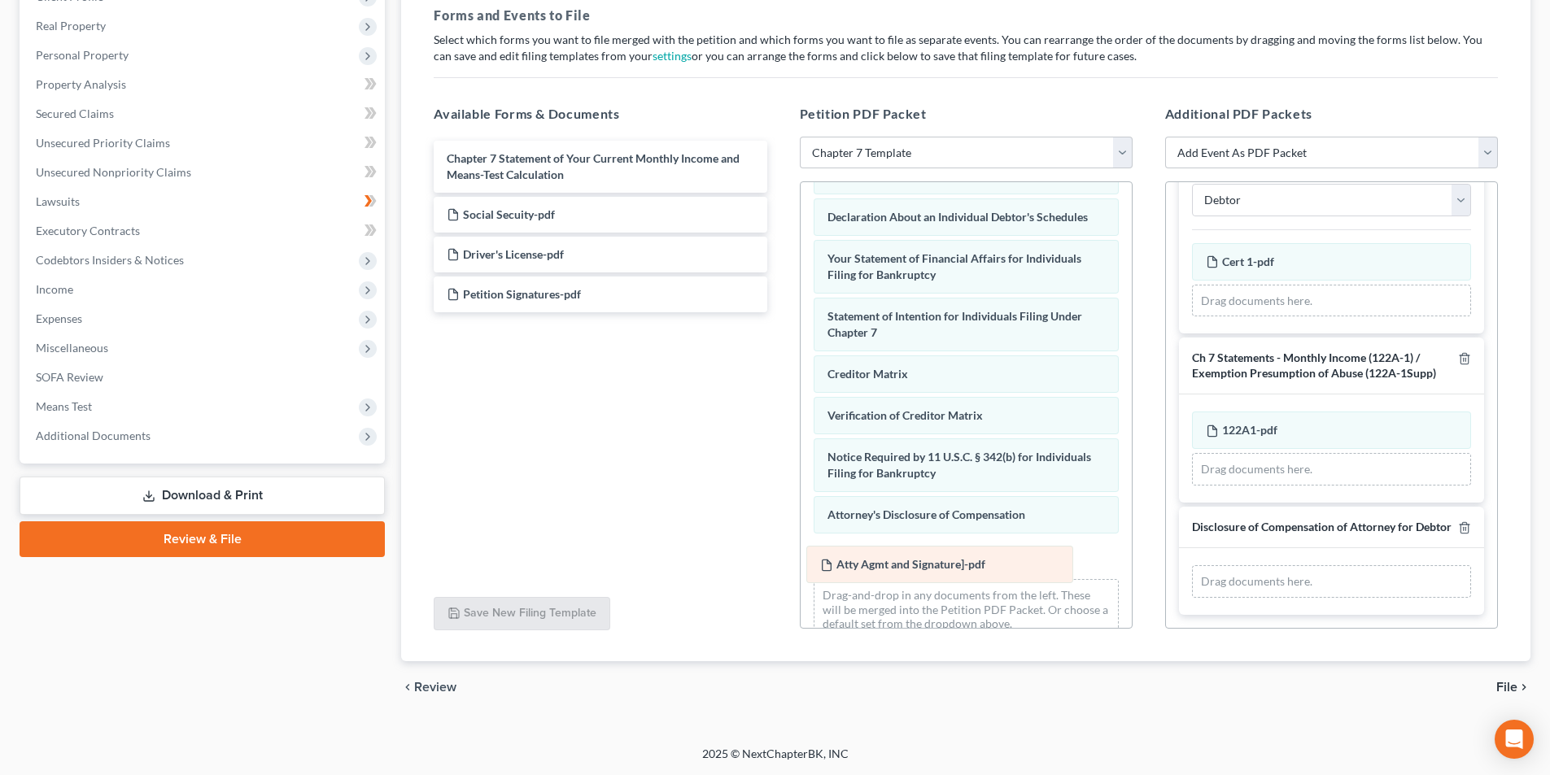
drag, startPoint x: 1275, startPoint y: 540, endPoint x: 890, endPoint y: 561, distance: 386.2
click at [1192, 565] on div "Atty Agmt and Signature]-pdf Amended Atty Agmt and Signature]-pdf Atty Agmt and…" at bounding box center [1331, 581] width 279 height 33
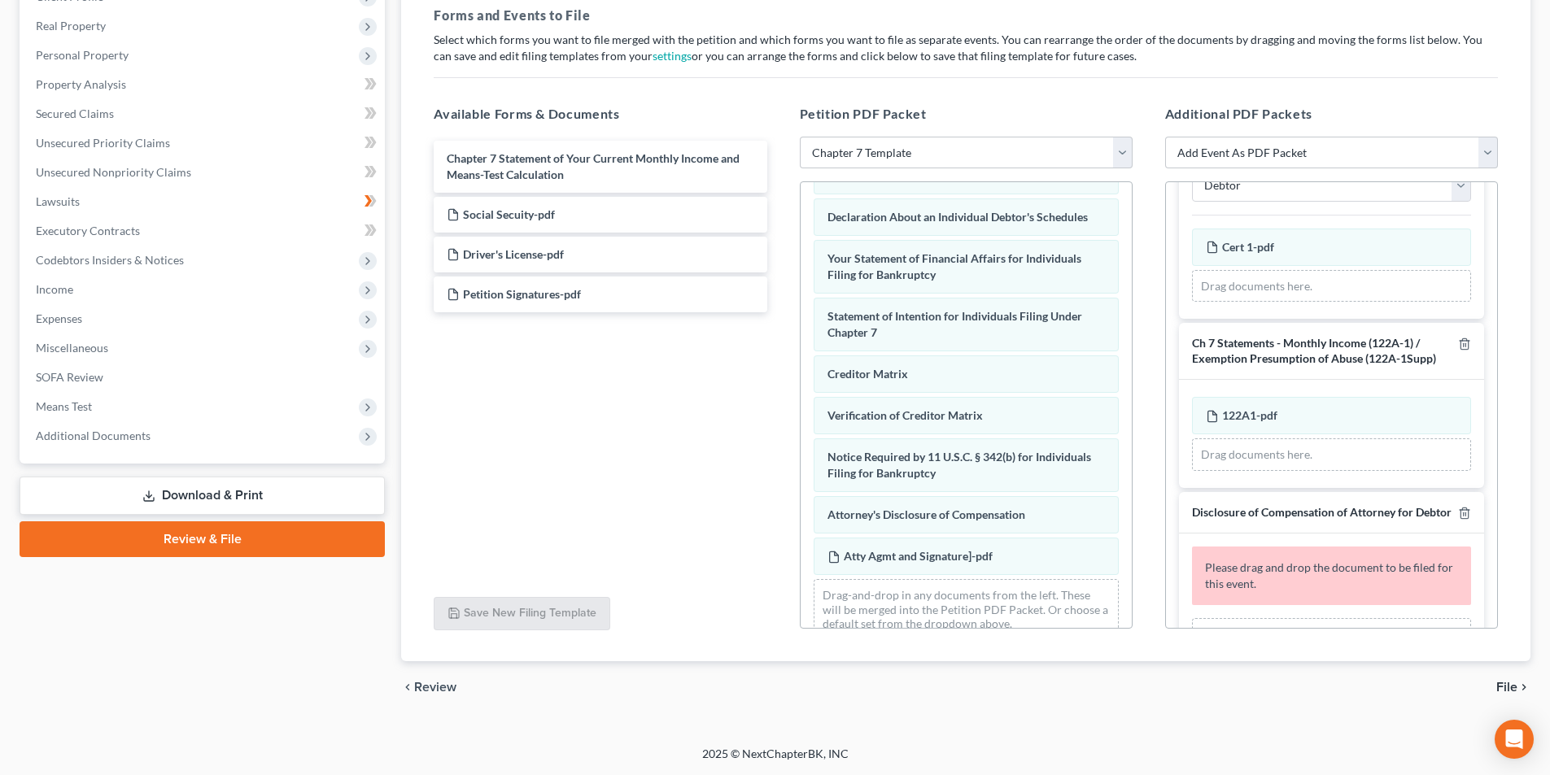
scroll to position [172, 0]
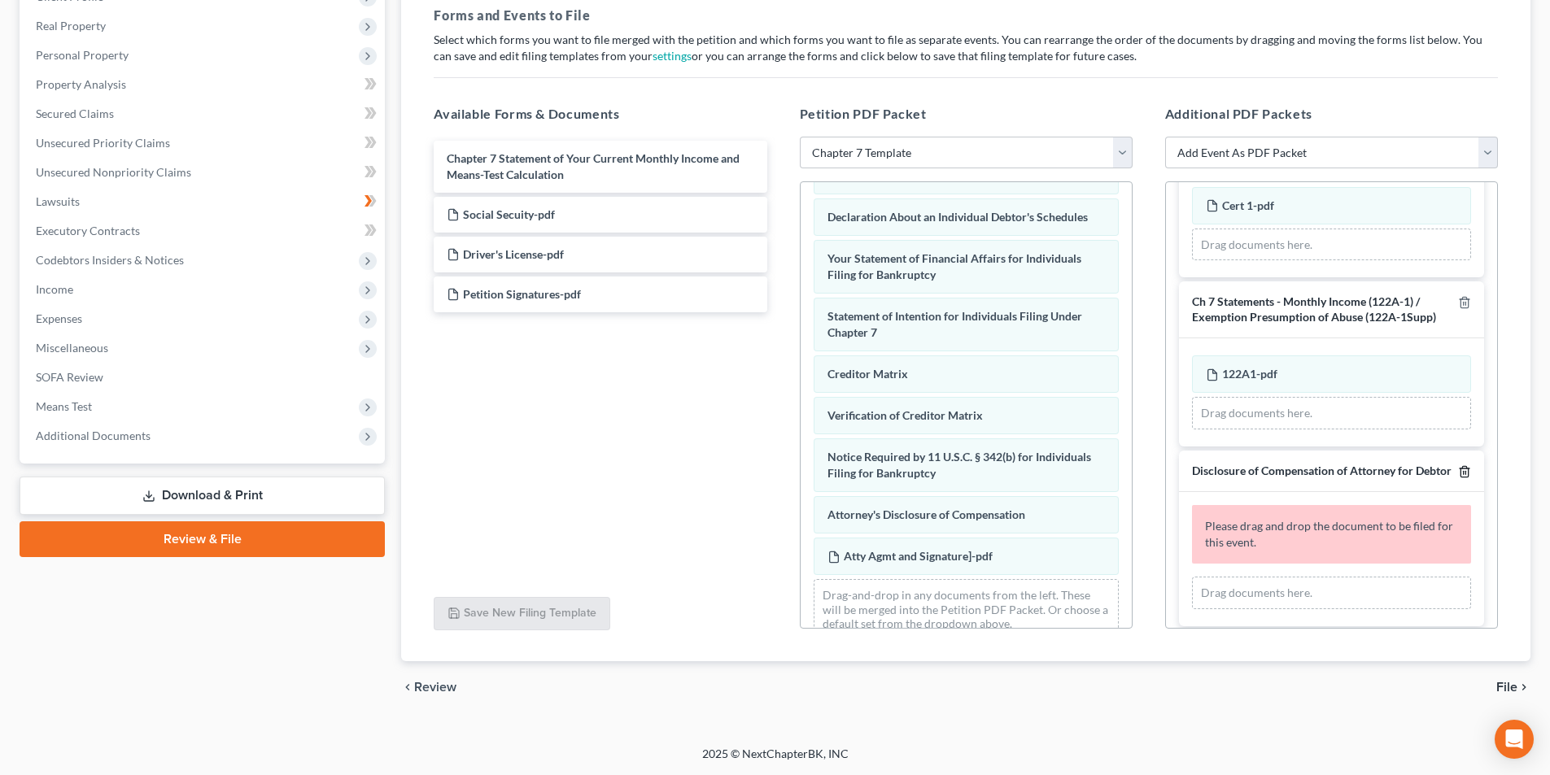
click at [1463, 471] on line "button" at bounding box center [1463, 472] width 0 height 3
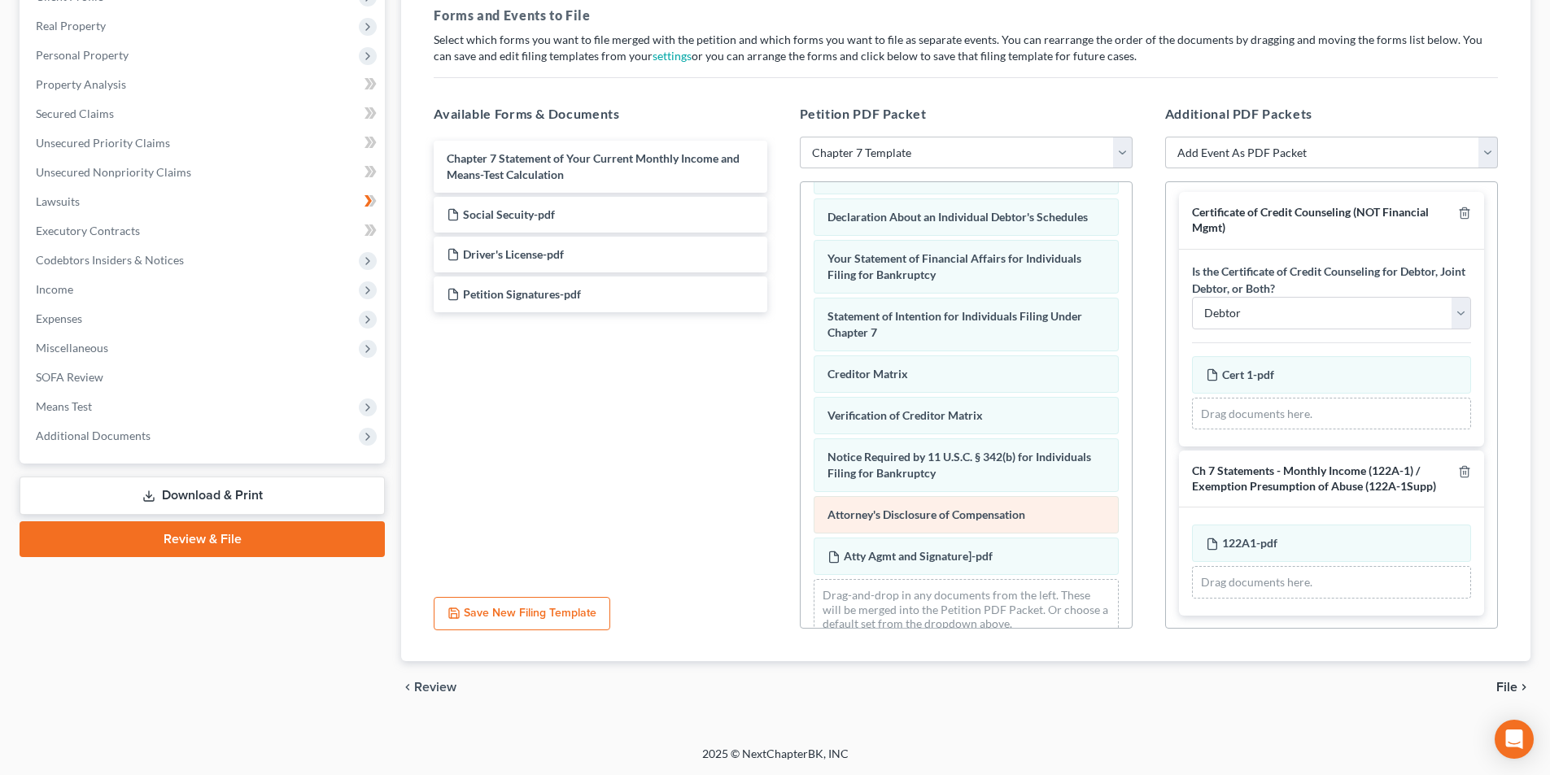
scroll to position [502, 0]
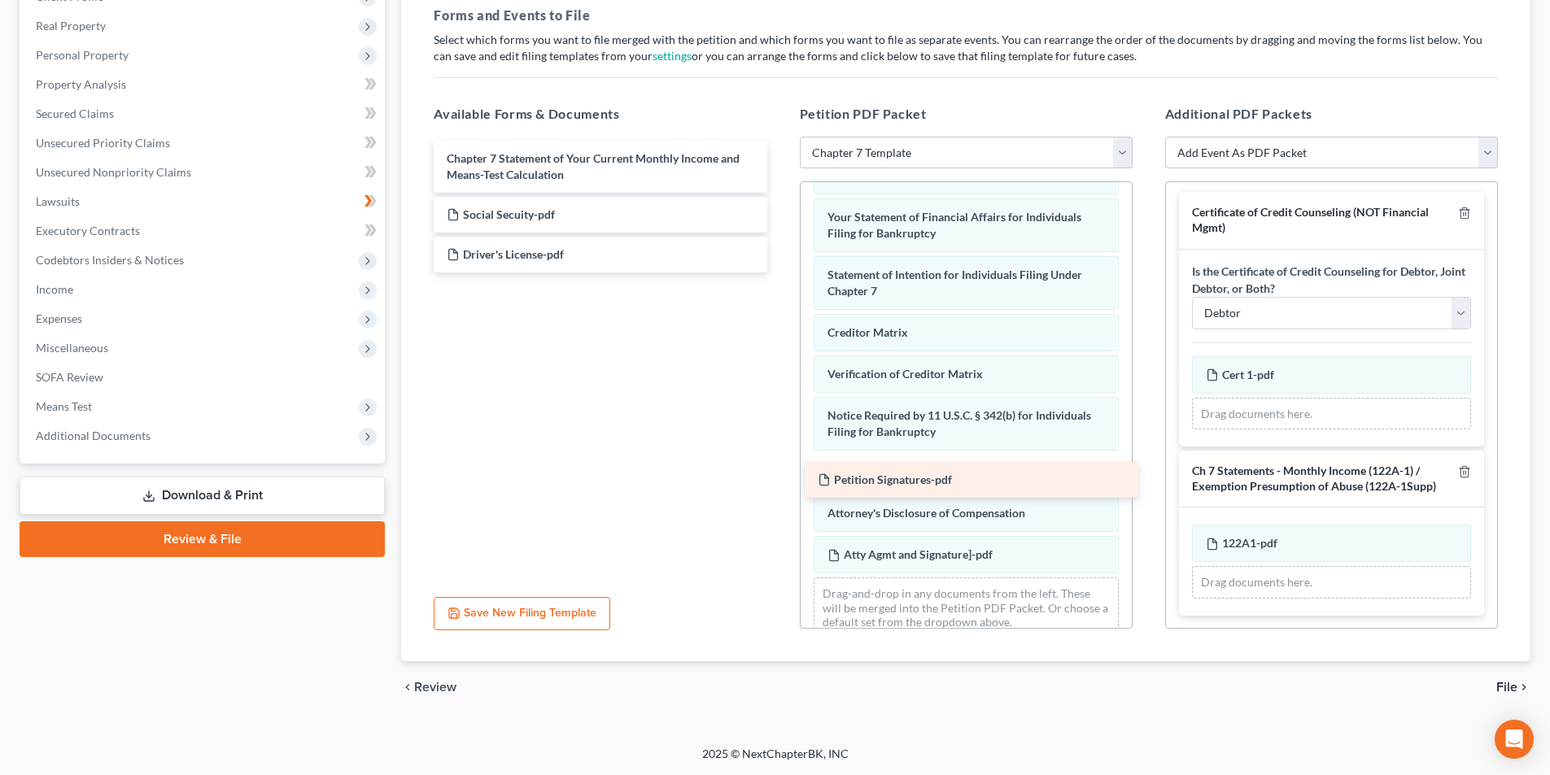
drag, startPoint x: 508, startPoint y: 290, endPoint x: 879, endPoint y: 476, distance: 414.7
click at [779, 273] on div "Petition Signatures-pdf Chapter 7 Statement of Your Current Monthly Income and …" at bounding box center [600, 207] width 359 height 132
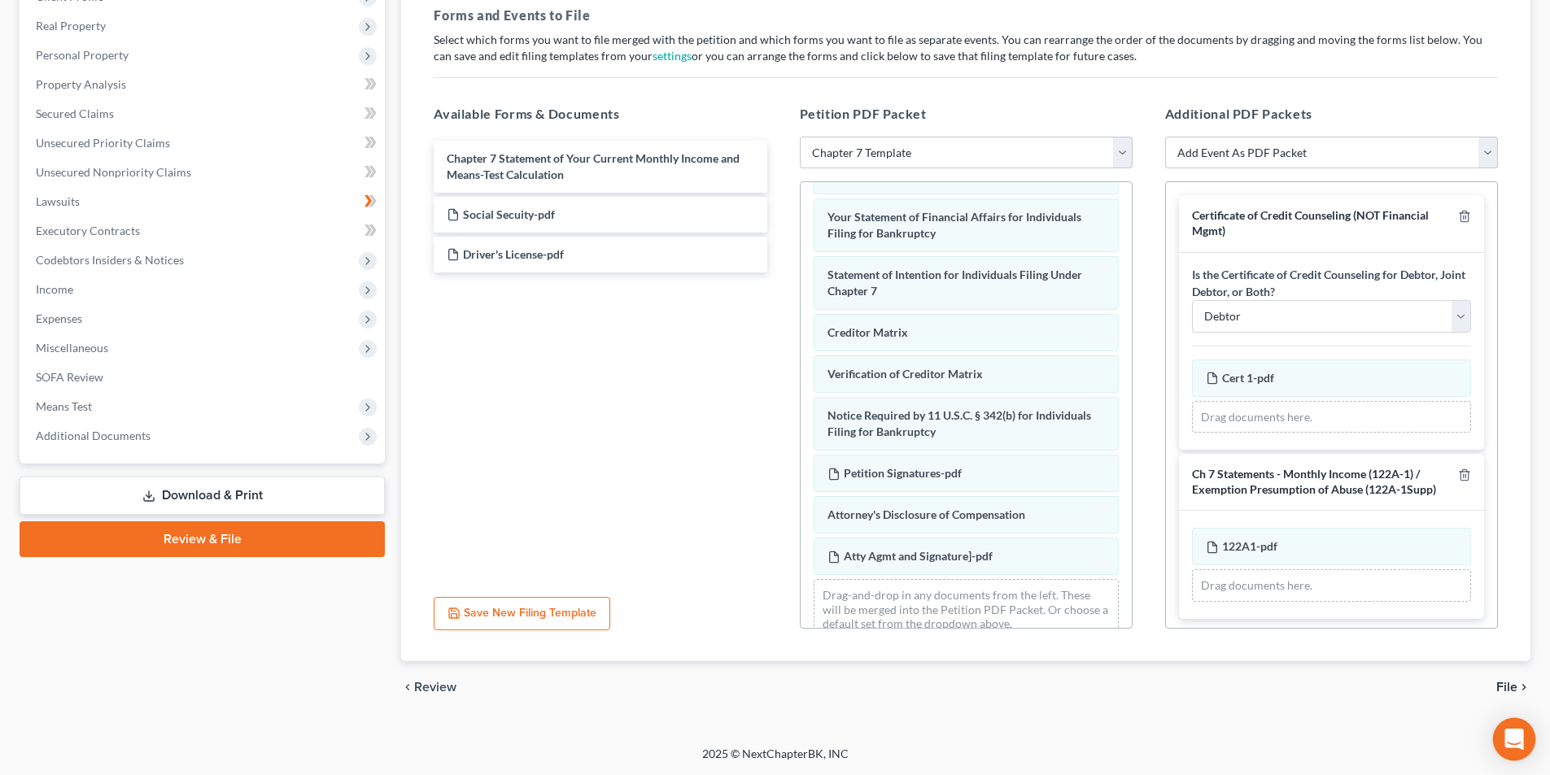
click at [1516, 744] on icon "Open Intercom Messenger" at bounding box center [1513, 739] width 21 height 21
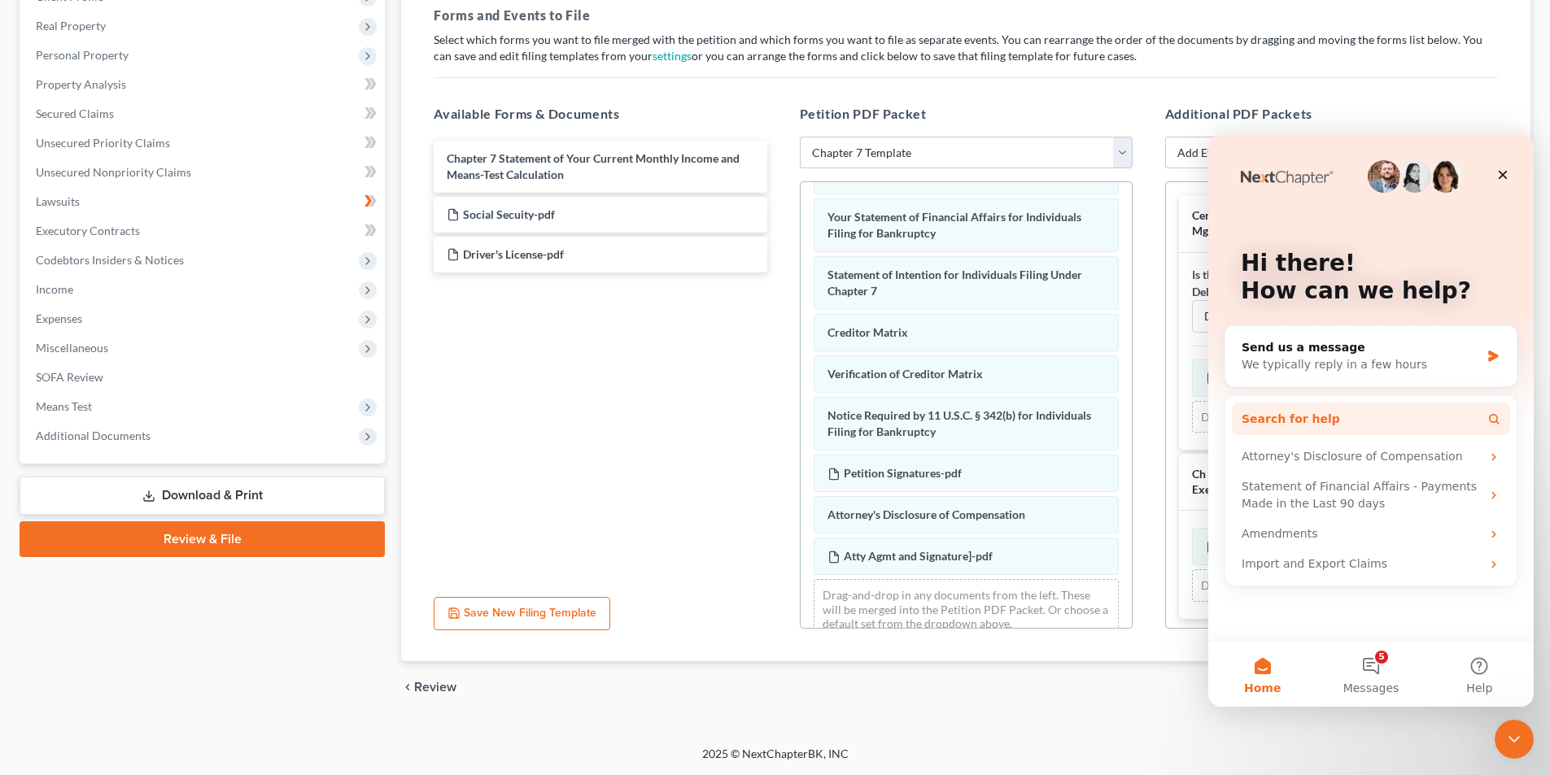
click at [1286, 415] on span "Search for help" at bounding box center [1290, 419] width 98 height 17
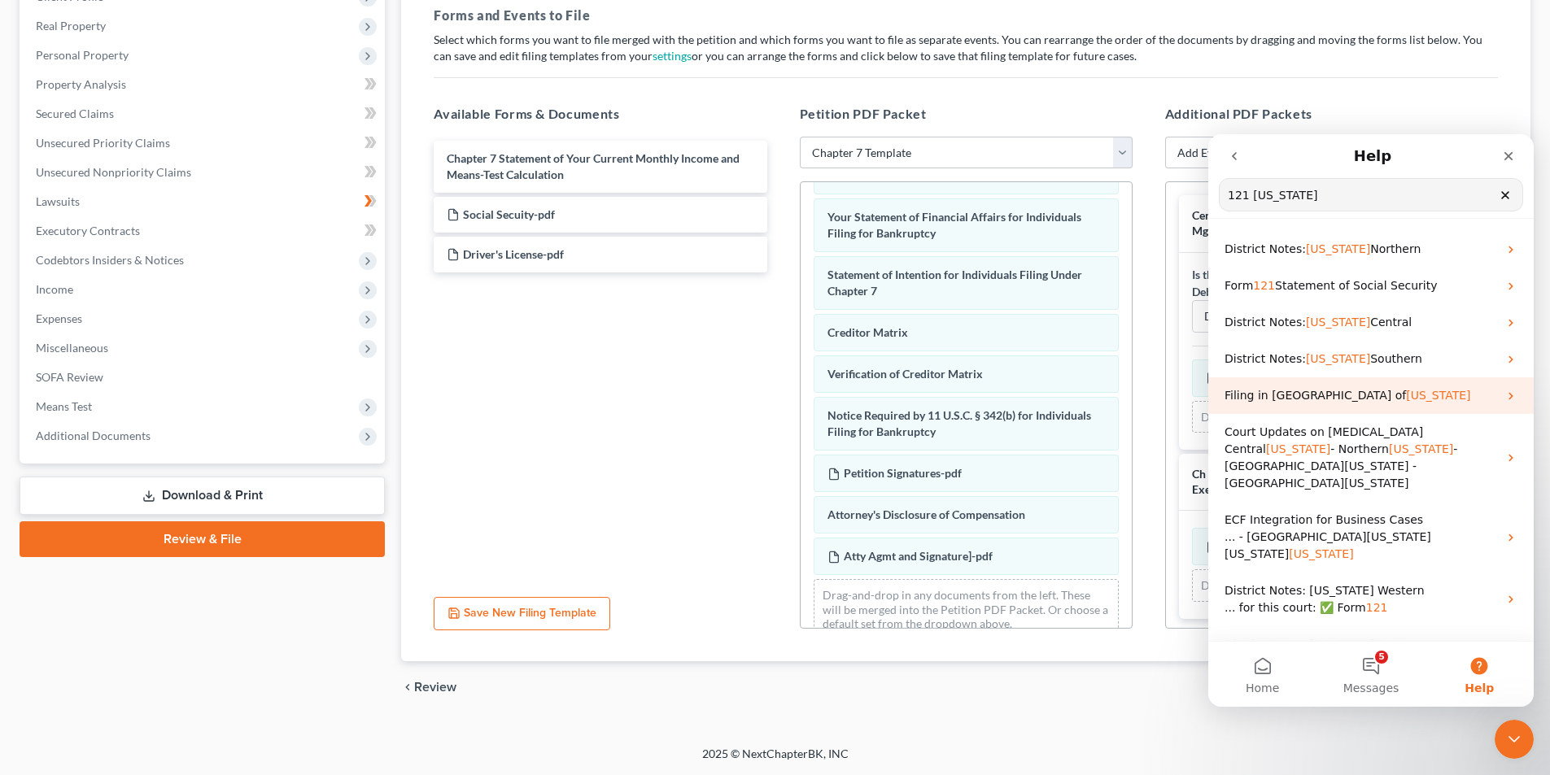
click at [1412, 377] on div "Filing in Northern District of Illinois" at bounding box center [1370, 395] width 325 height 37
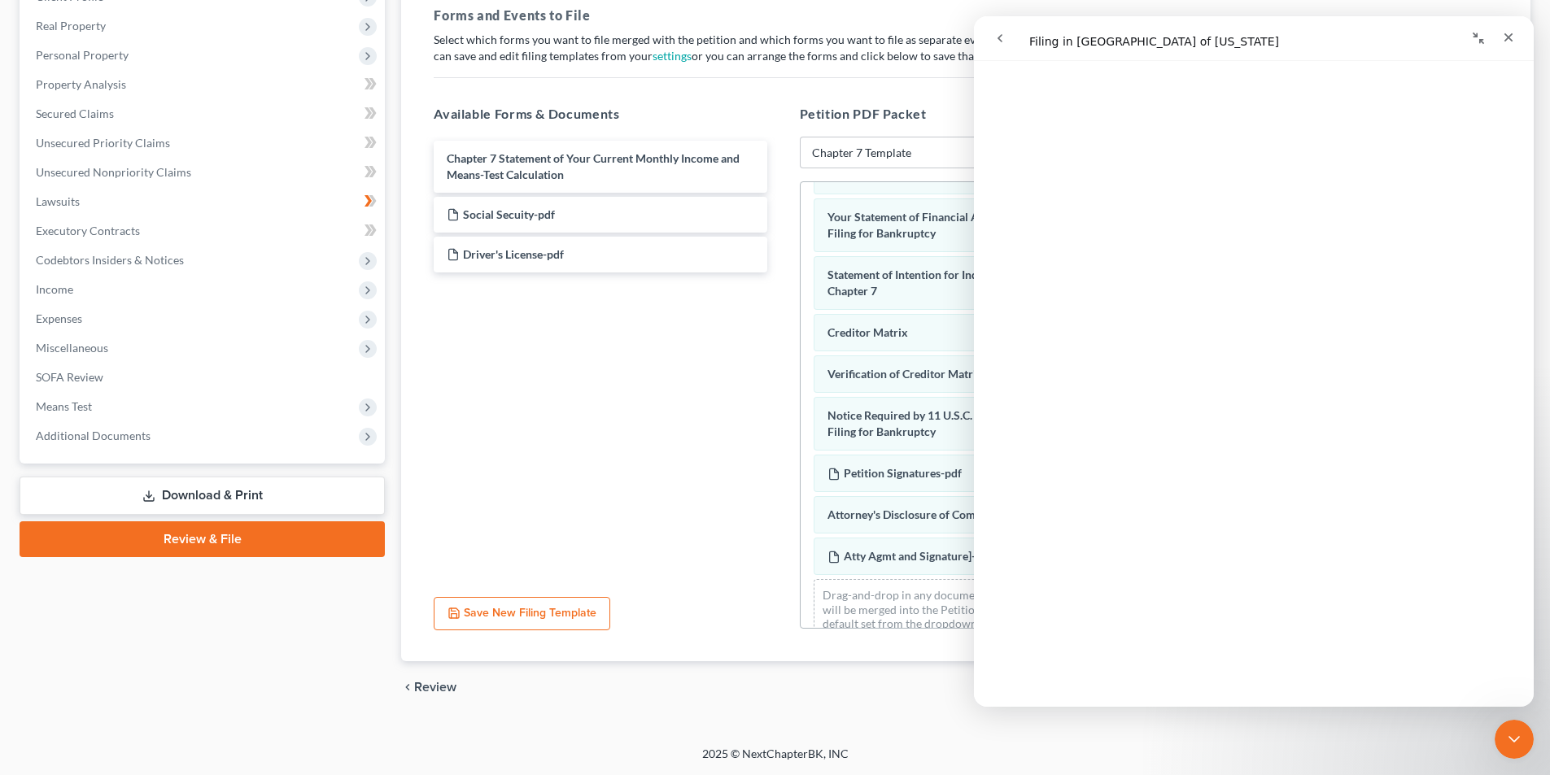
scroll to position [148, 0]
click at [1512, 29] on div "Close" at bounding box center [1507, 37] width 29 height 29
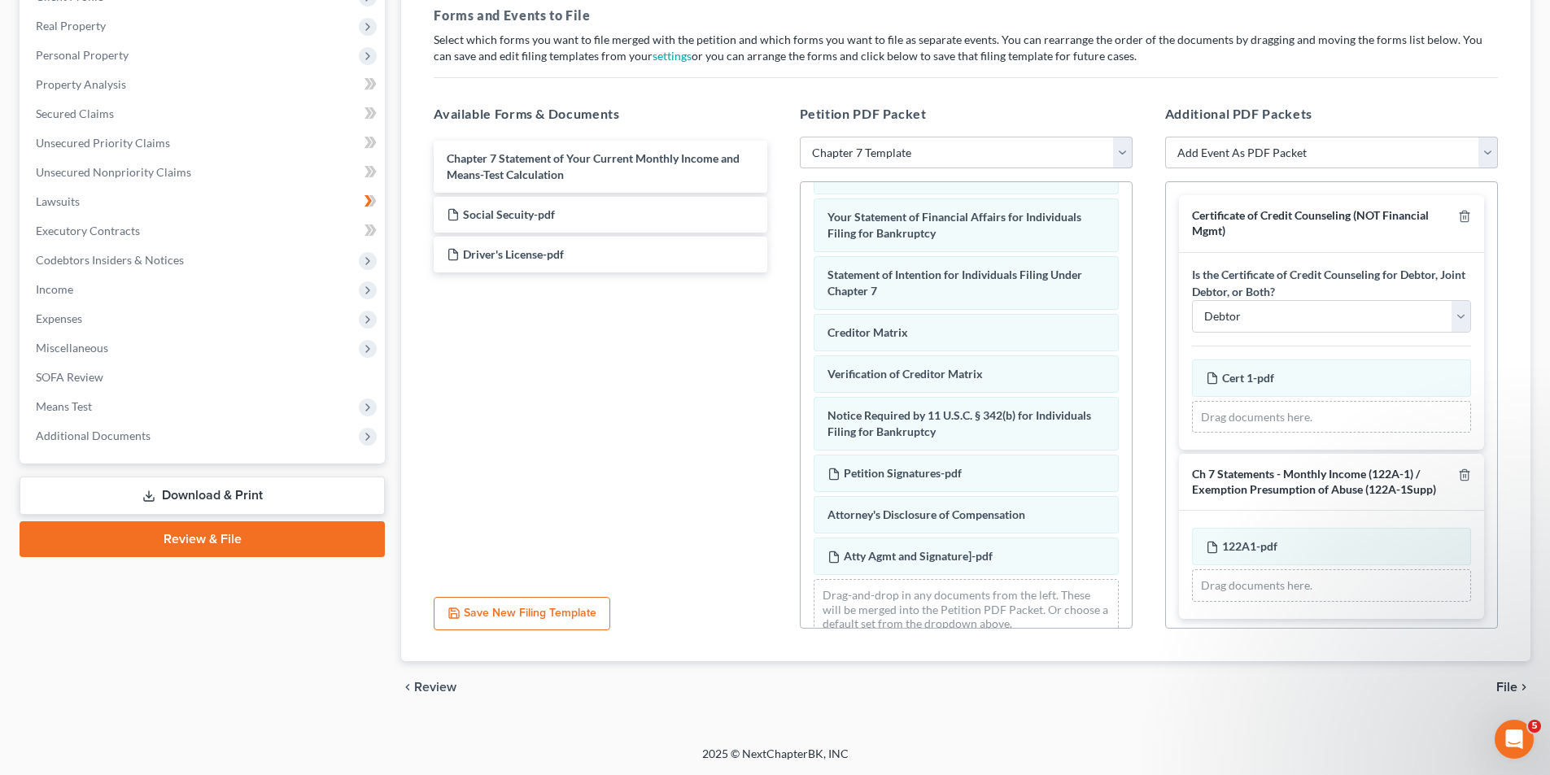
scroll to position [0, 0]
click at [1519, 726] on div "Open Intercom Messenger" at bounding box center [1512, 737] width 54 height 54
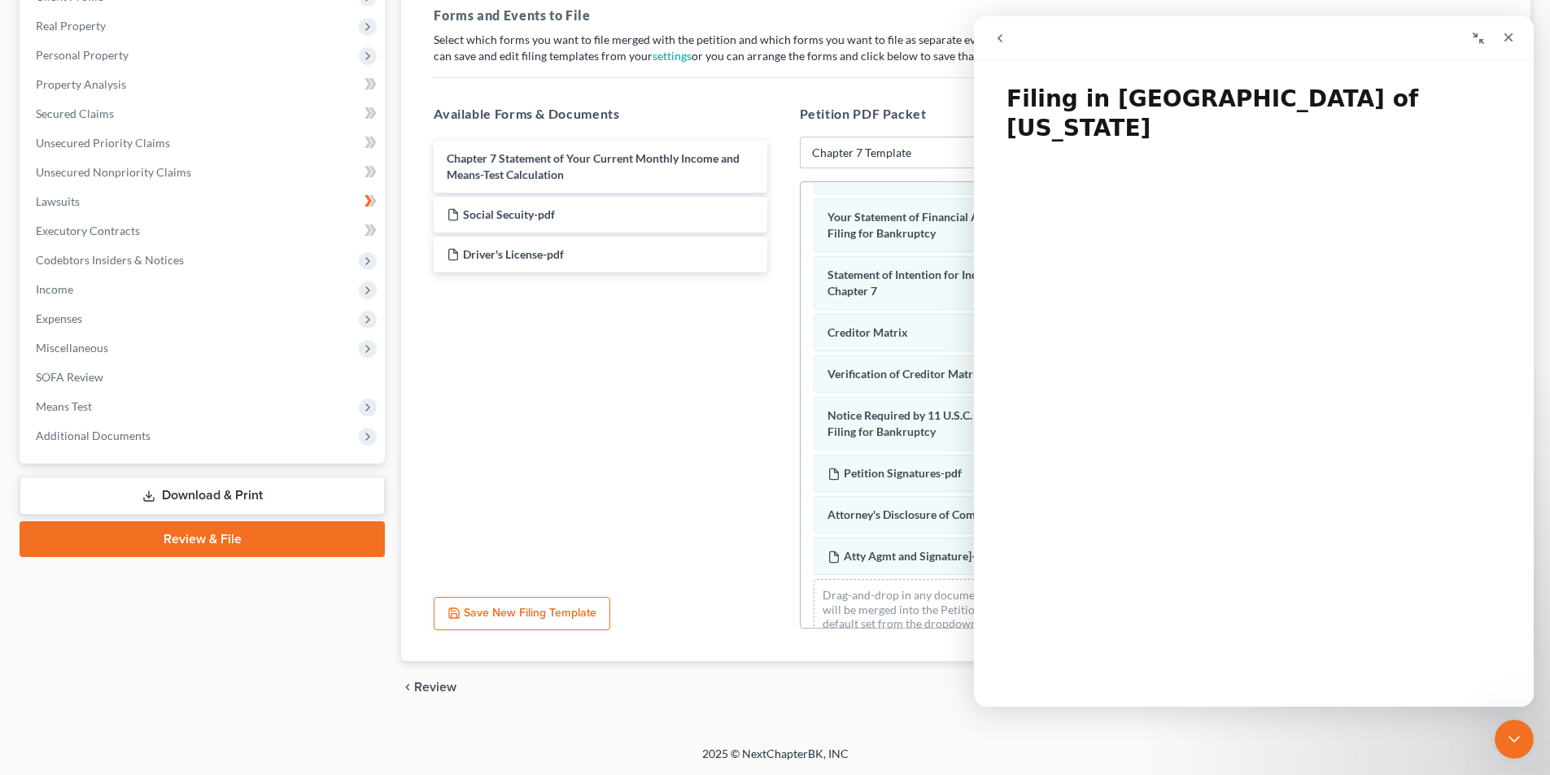
click at [996, 33] on icon "go back" at bounding box center [999, 38] width 13 height 13
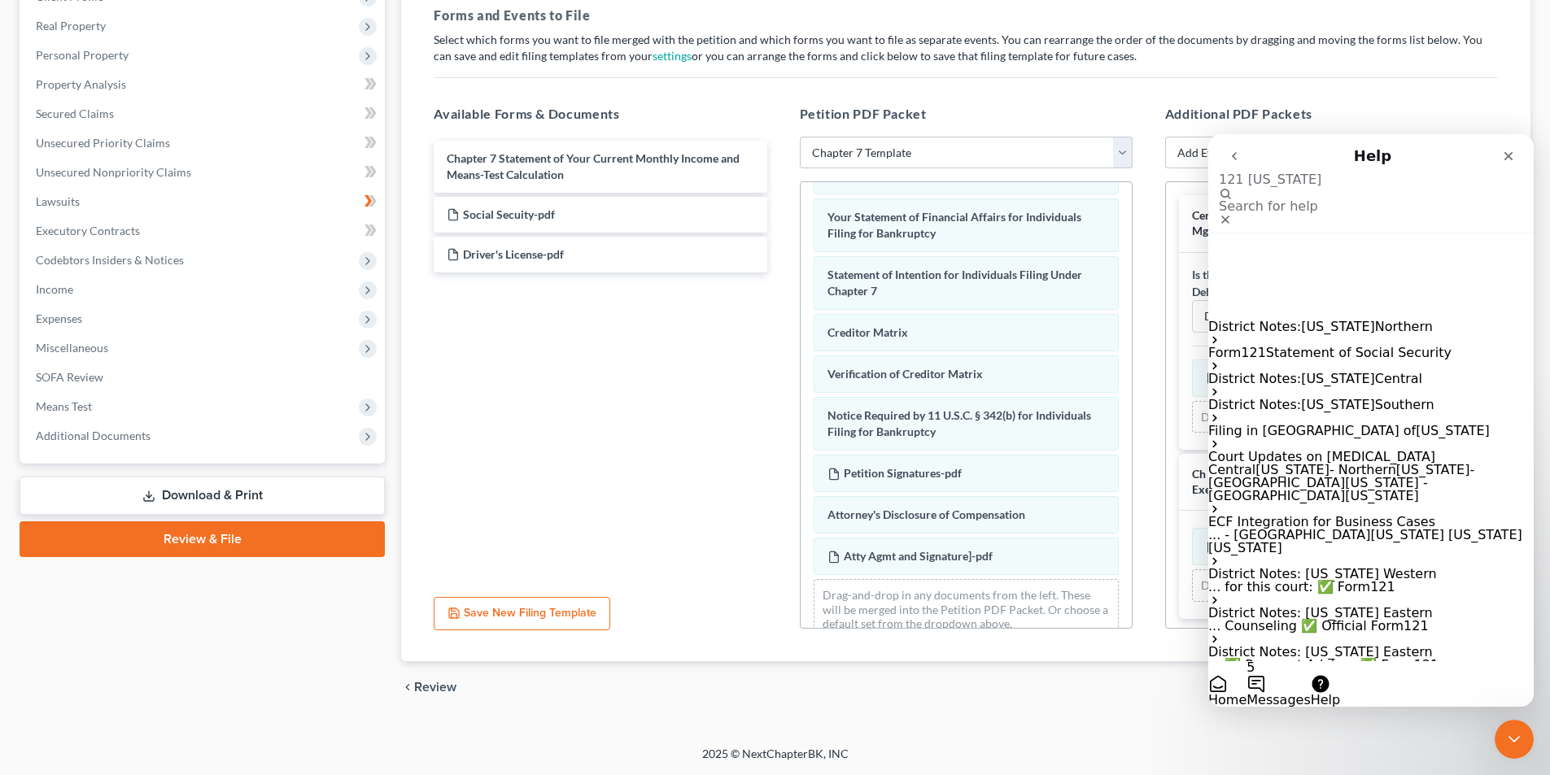
click at [1315, 319] on span "Illinois" at bounding box center [1338, 326] width 74 height 15
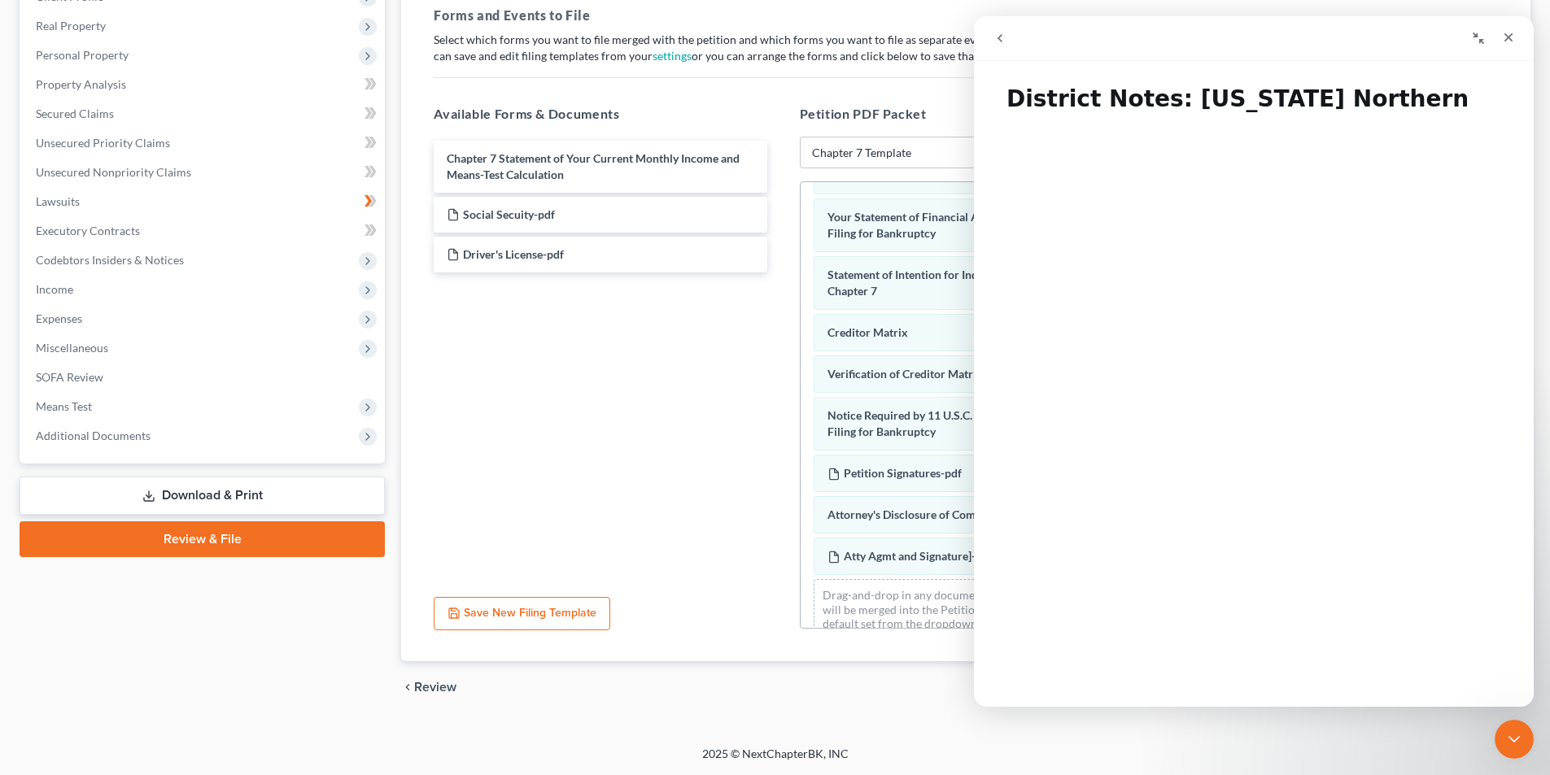
click at [1004, 36] on icon "go back" at bounding box center [999, 38] width 13 height 13
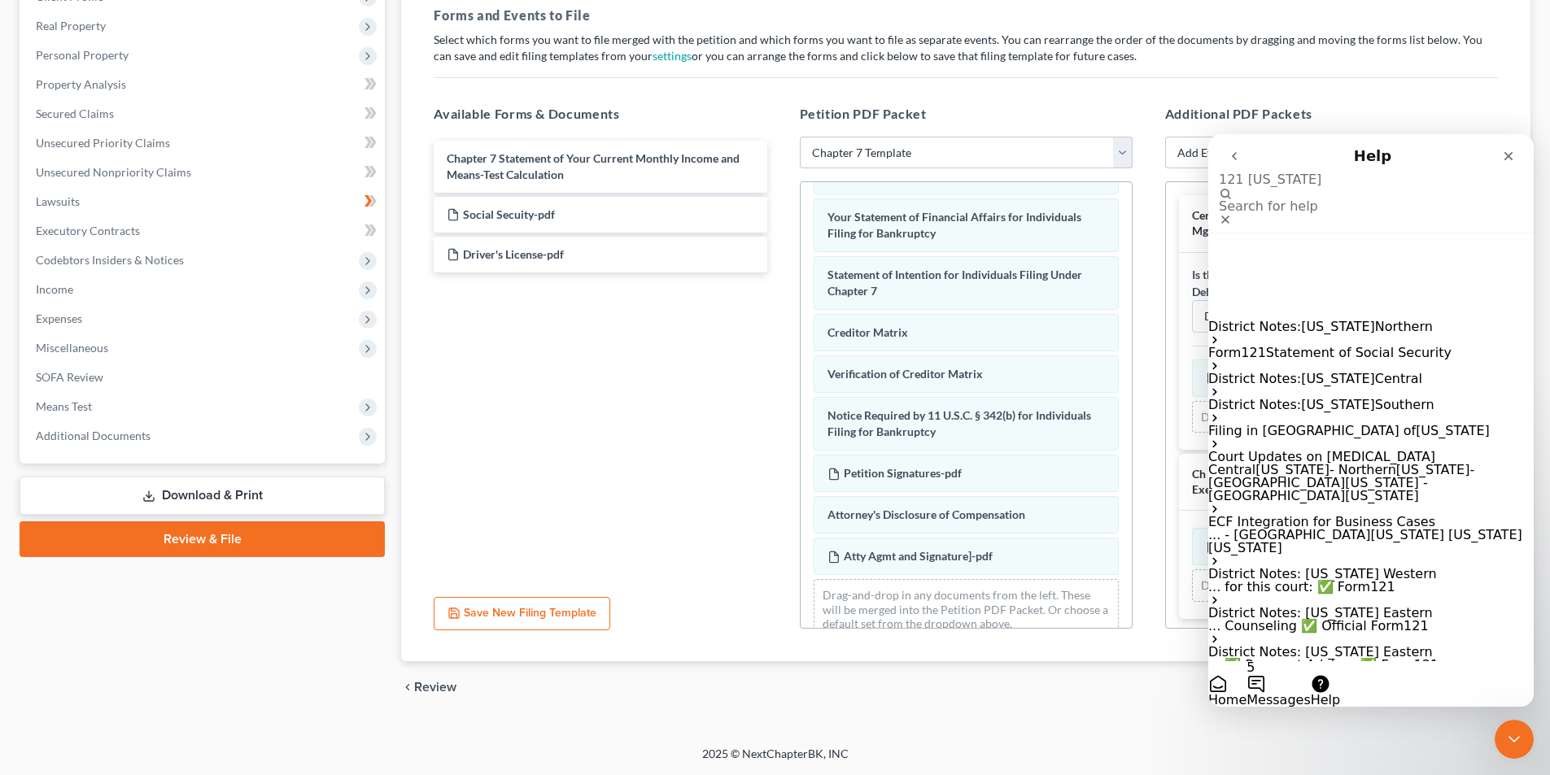
click at [1413, 345] on span "Statement of Social Security" at bounding box center [1358, 352] width 185 height 15
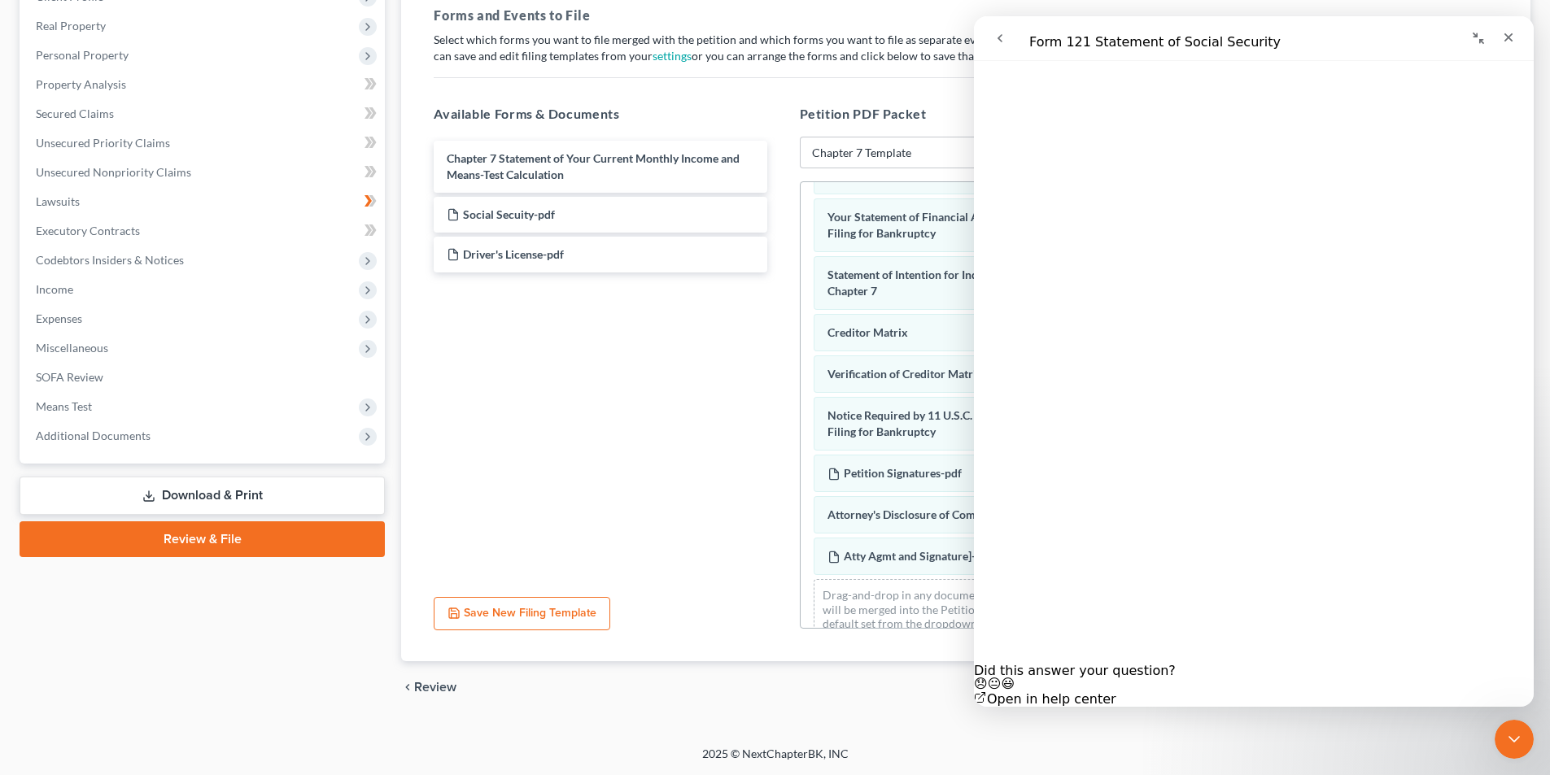
scroll to position [1676, 0]
click at [1504, 39] on icon "Close" at bounding box center [1508, 37] width 13 height 13
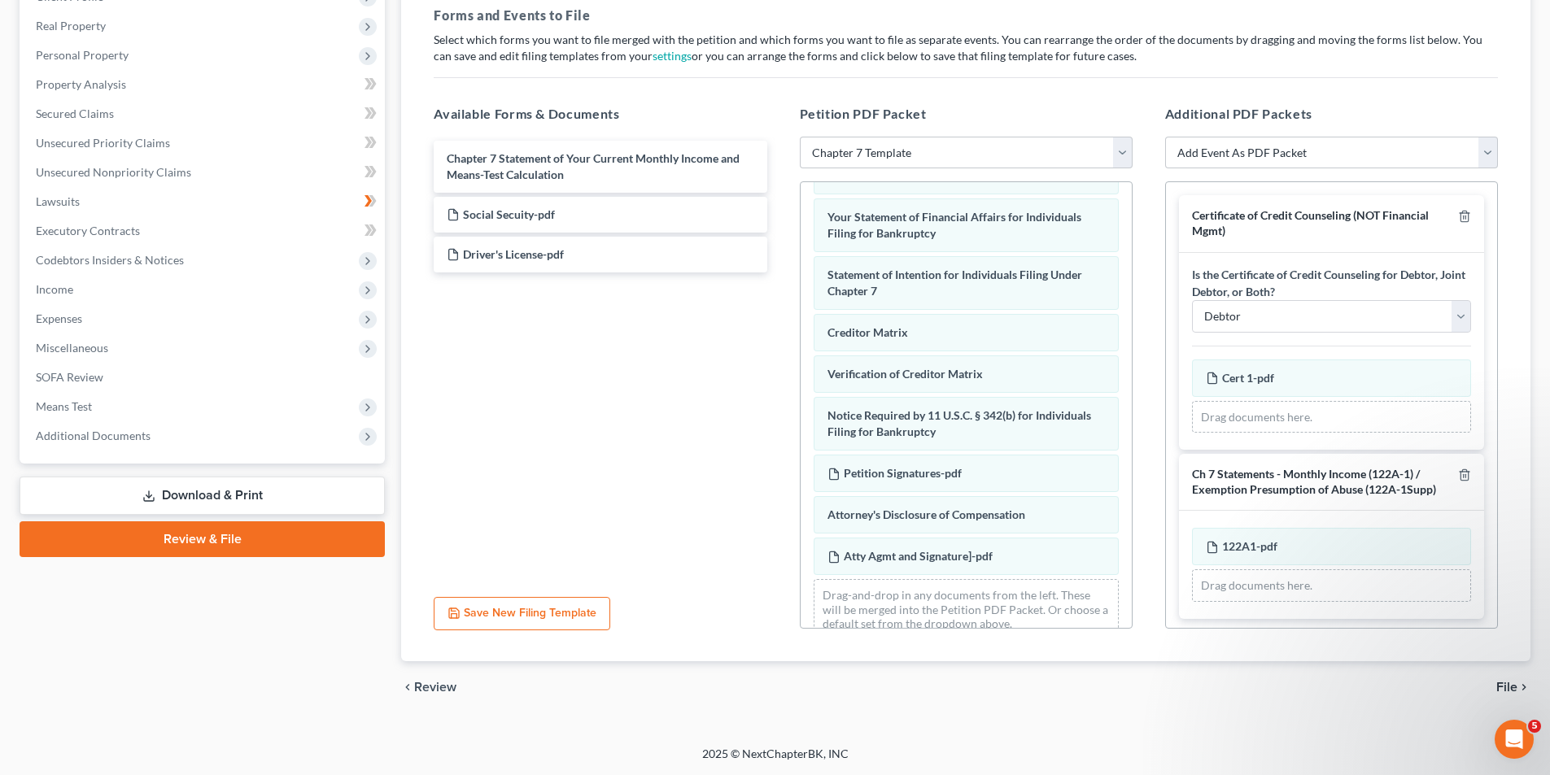
scroll to position [0, 0]
click at [1468, 161] on select "Add Event As PDF Packet Affidavit re: NO Tax Returns Amended Matrix Adding Cred…" at bounding box center [1331, 153] width 333 height 33
click at [1409, 97] on div "Additional PDF Packets Add Event As PDF Packet Affidavit re: NO Tax Returns Ame…" at bounding box center [1331, 367] width 365 height 552
click at [1508, 687] on span "File" at bounding box center [1506, 687] width 21 height 13
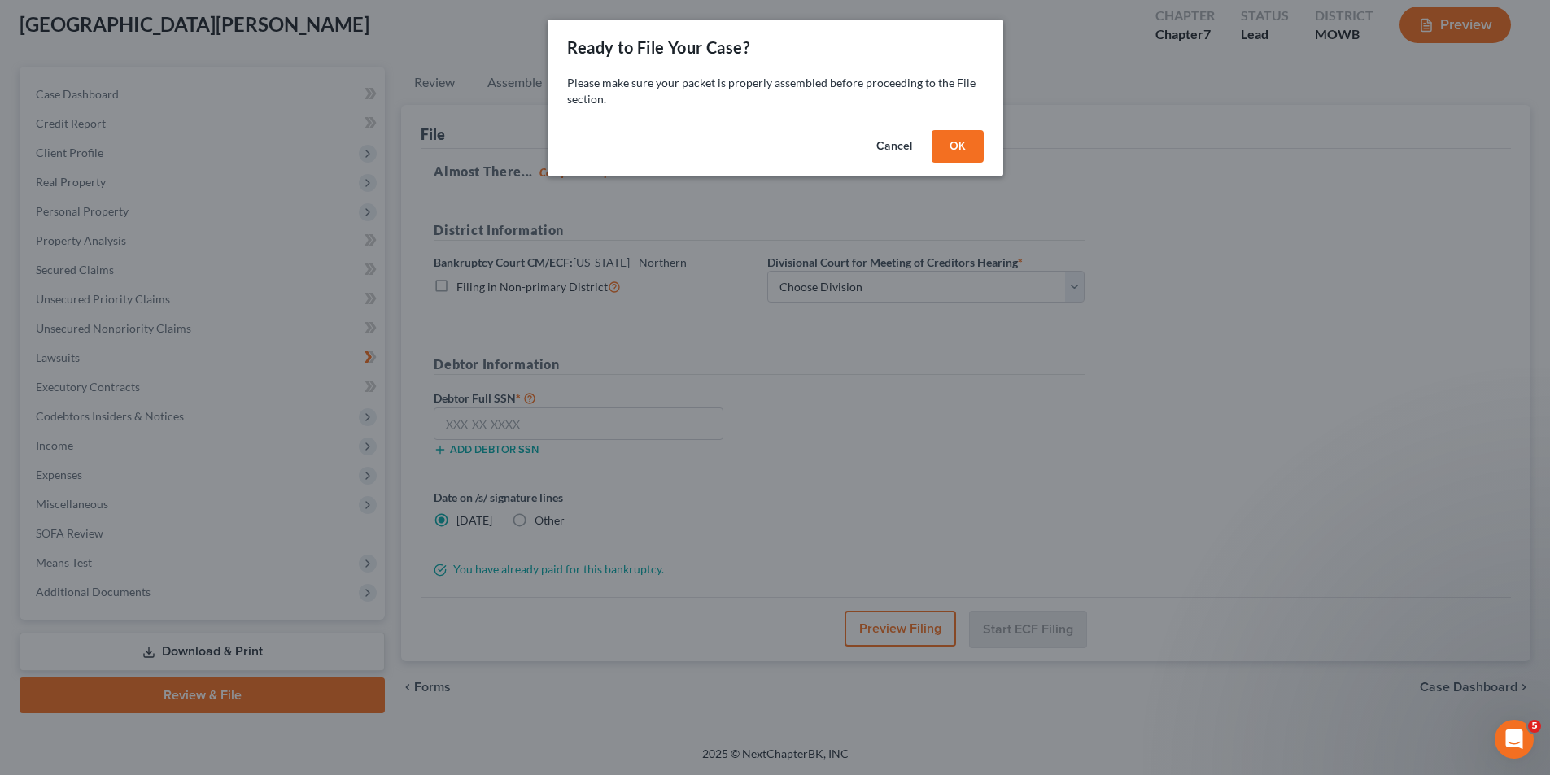
scroll to position [89, 0]
click at [960, 151] on button "OK" at bounding box center [963, 146] width 52 height 33
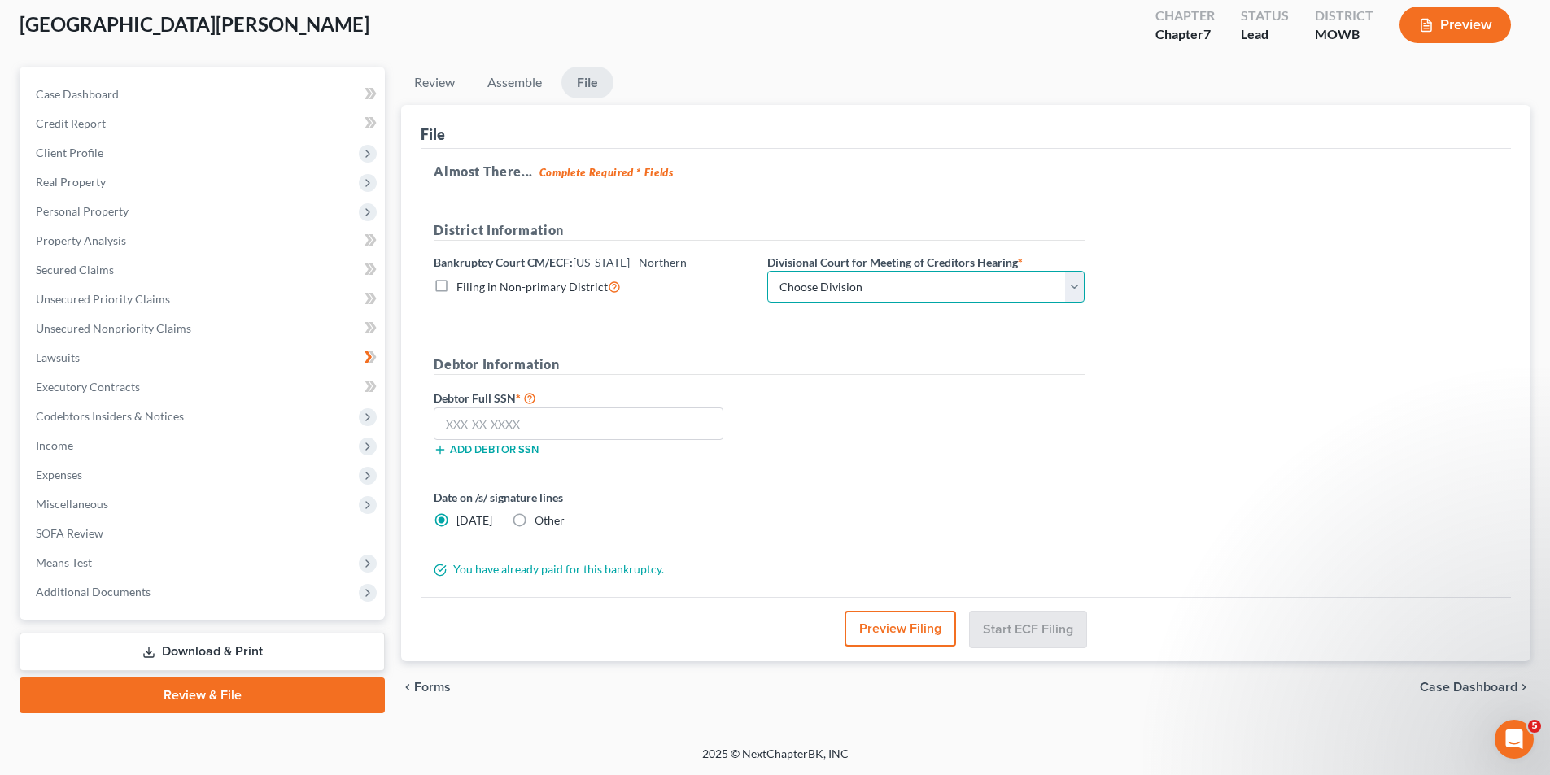
click at [817, 299] on select "Choose Division Central Southern Southwestern St. Joseph Western" at bounding box center [925, 287] width 317 height 33
click at [976, 220] on h5 "District Information" at bounding box center [759, 230] width 651 height 20
click at [847, 286] on select "Choose Division Central Southern Southwestern St. Joseph Western" at bounding box center [925, 287] width 317 height 33
click at [657, 272] on div "Bankruptcy Court CM/ECF: Illinois - Northern Filing in Non-primary District" at bounding box center [592, 279] width 334 height 50
click at [819, 292] on select "Choose Division Central Southern Southwestern St. Joseph Western" at bounding box center [925, 287] width 317 height 33
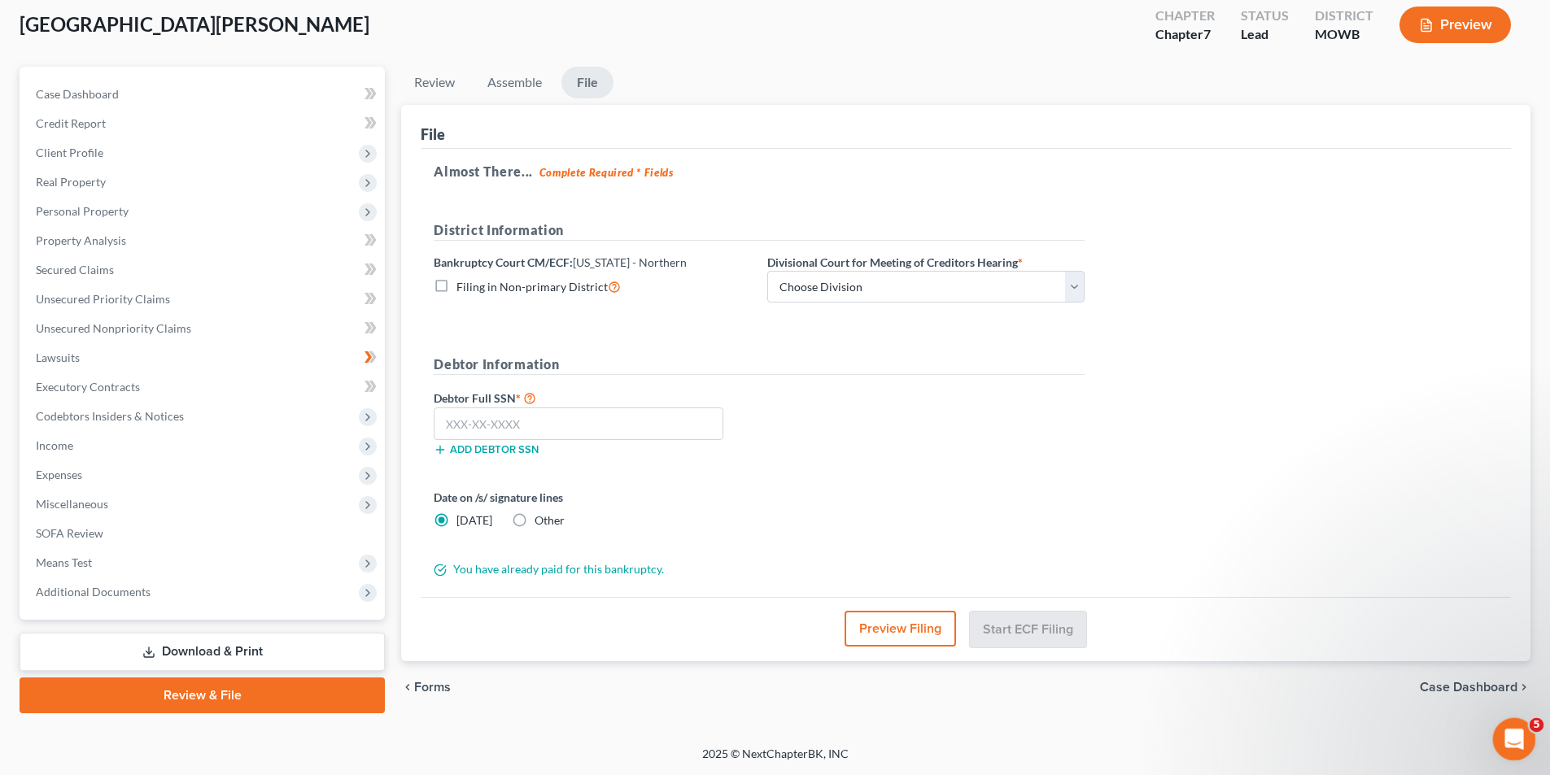
click at [1513, 731] on icon "Open Intercom Messenger" at bounding box center [1511, 737] width 27 height 27
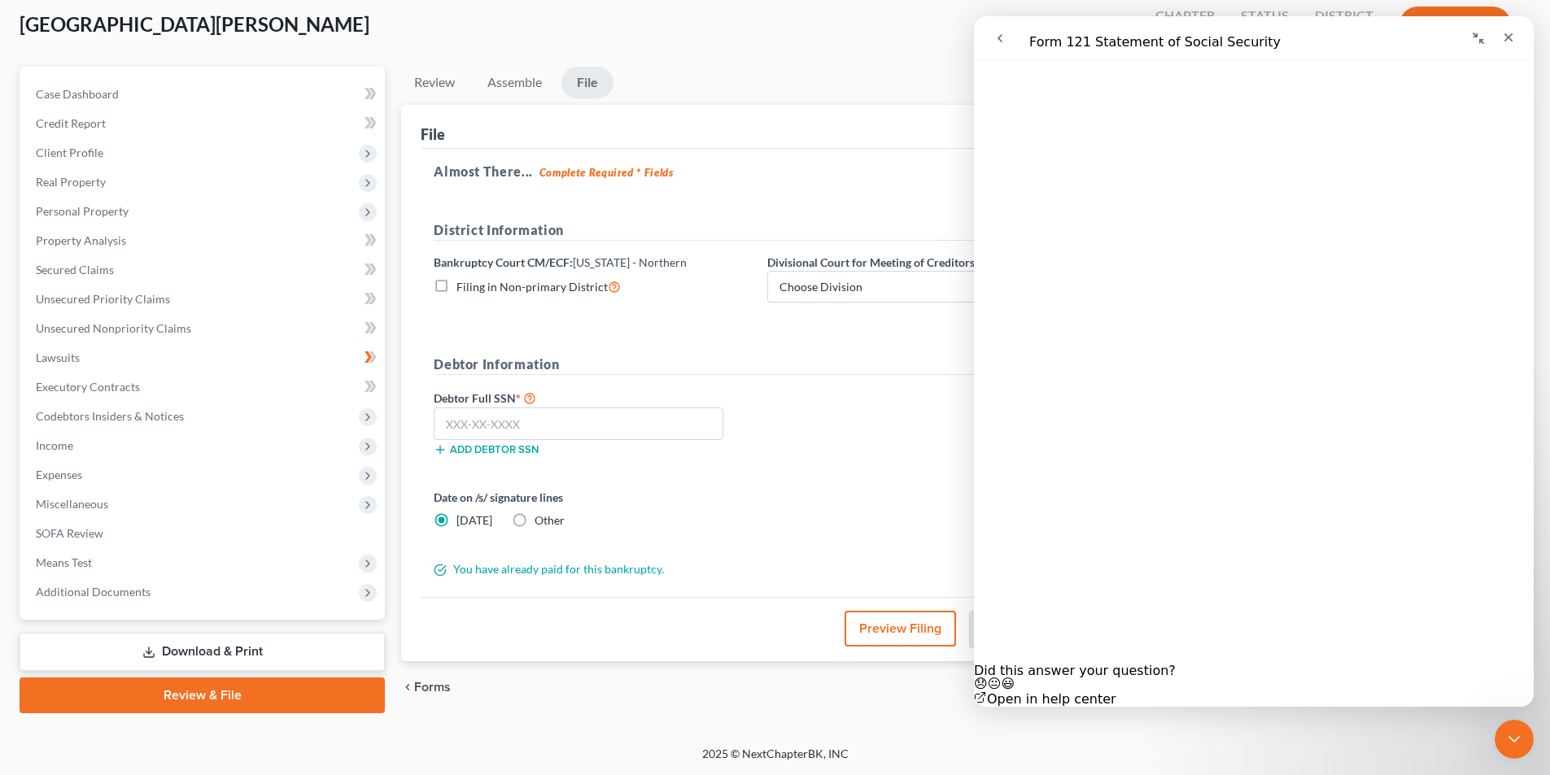
click at [993, 31] on button "go back" at bounding box center [999, 38] width 31 height 31
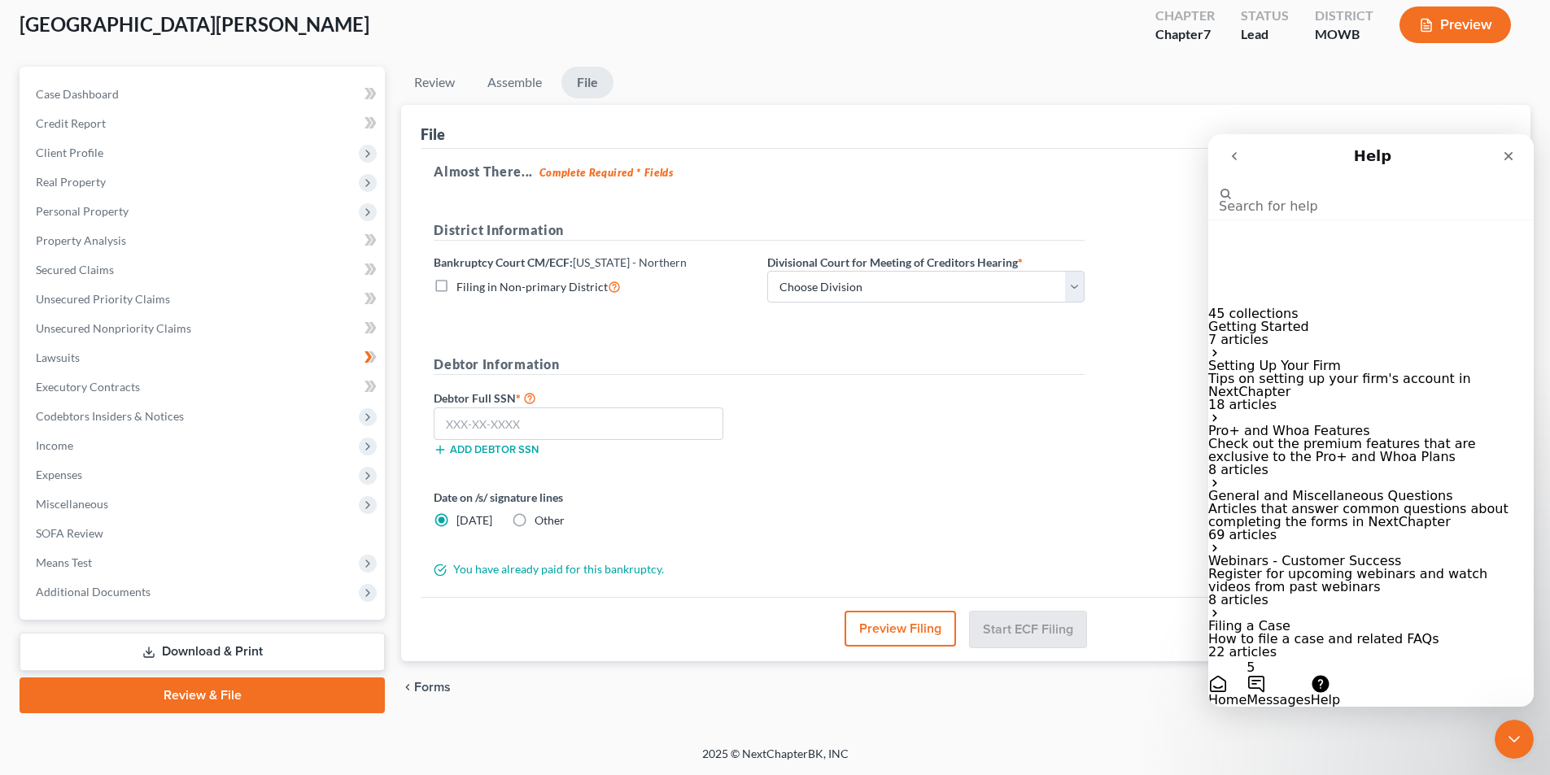
click at [1232, 161] on icon "go back" at bounding box center [1233, 156] width 13 height 13
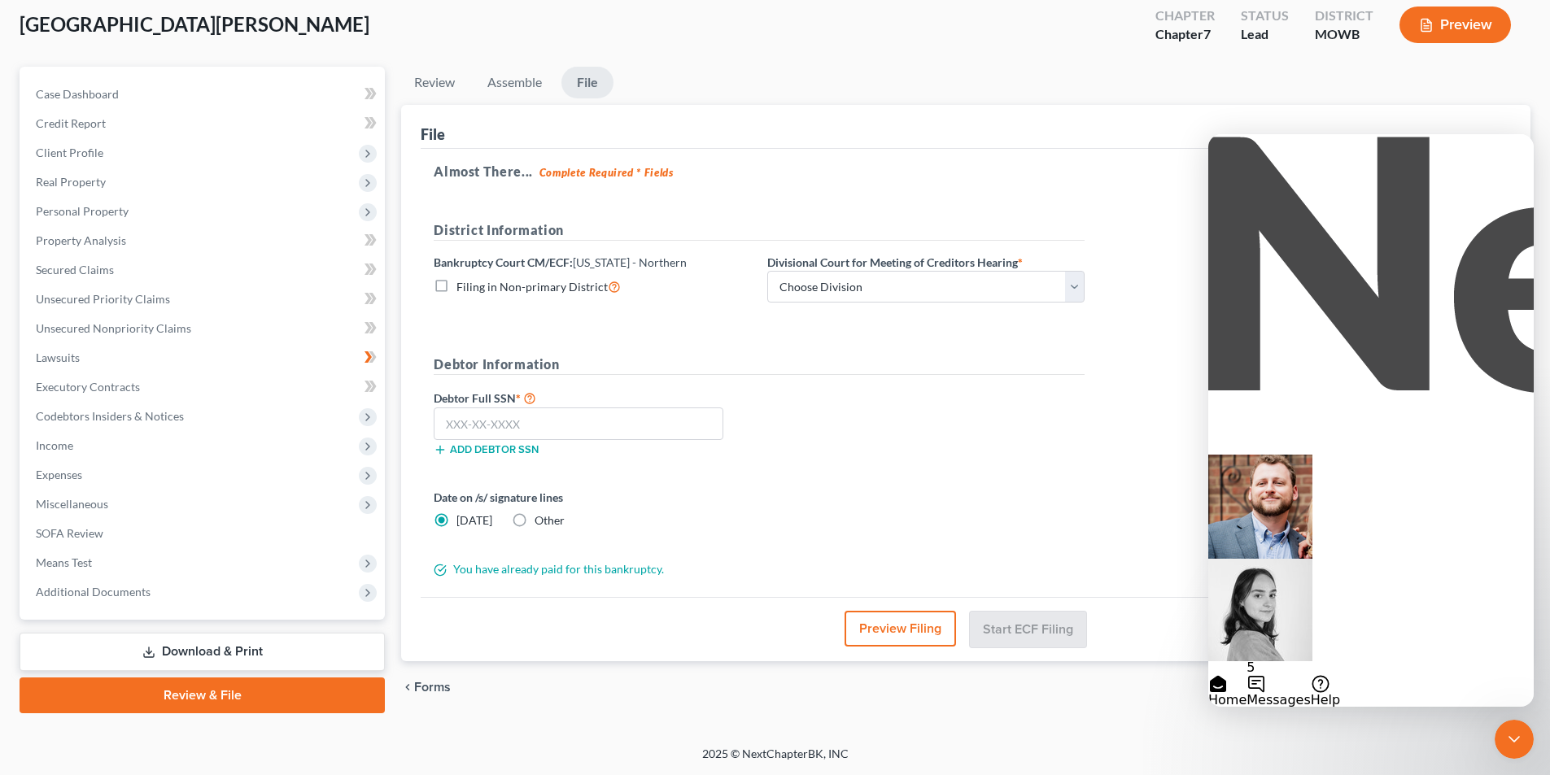
click at [1310, 692] on span "Messages" at bounding box center [1277, 699] width 63 height 15
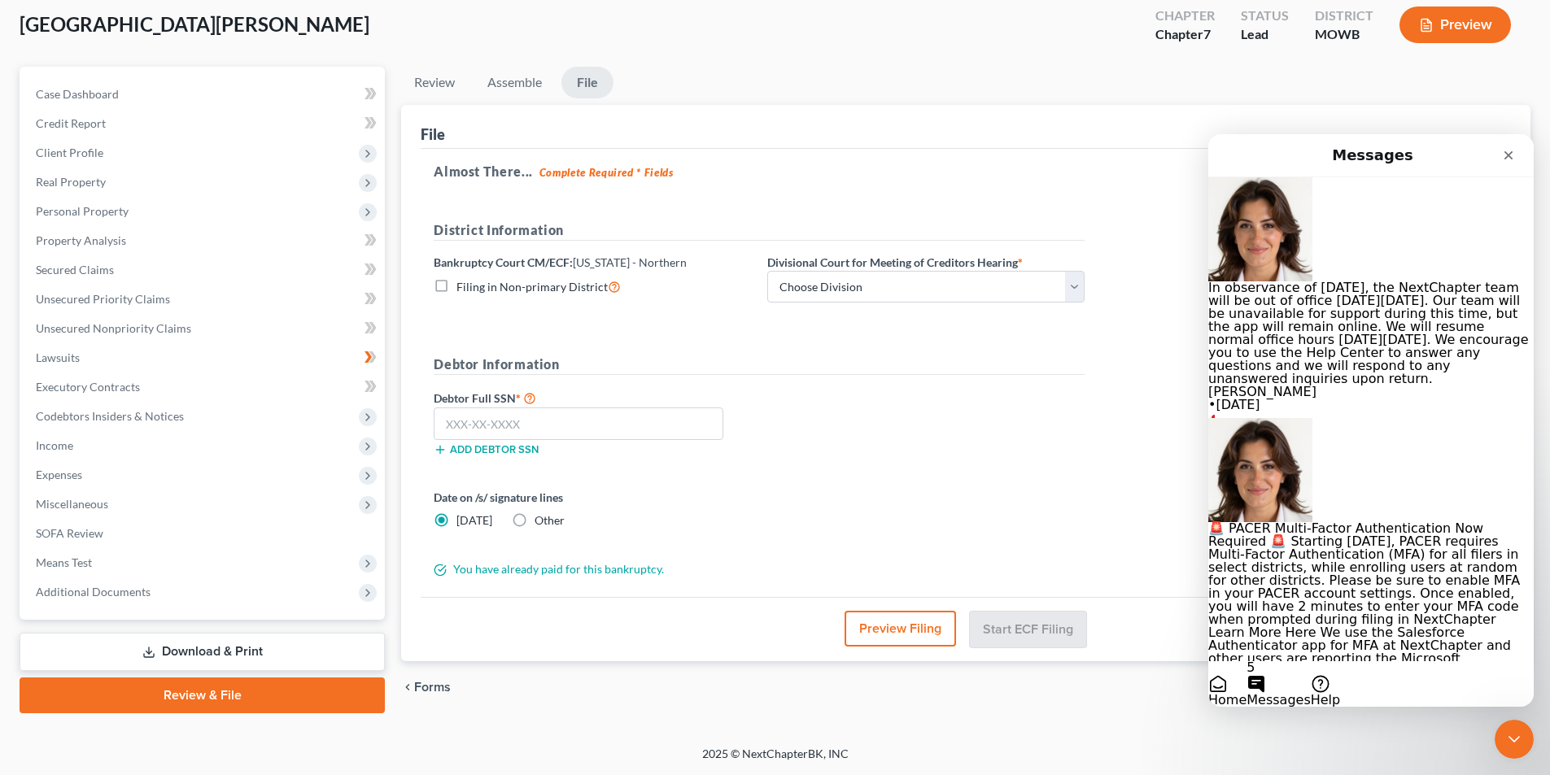
click at [1400, 386] on div "Emma • 1w ago" at bounding box center [1370, 399] width 325 height 26
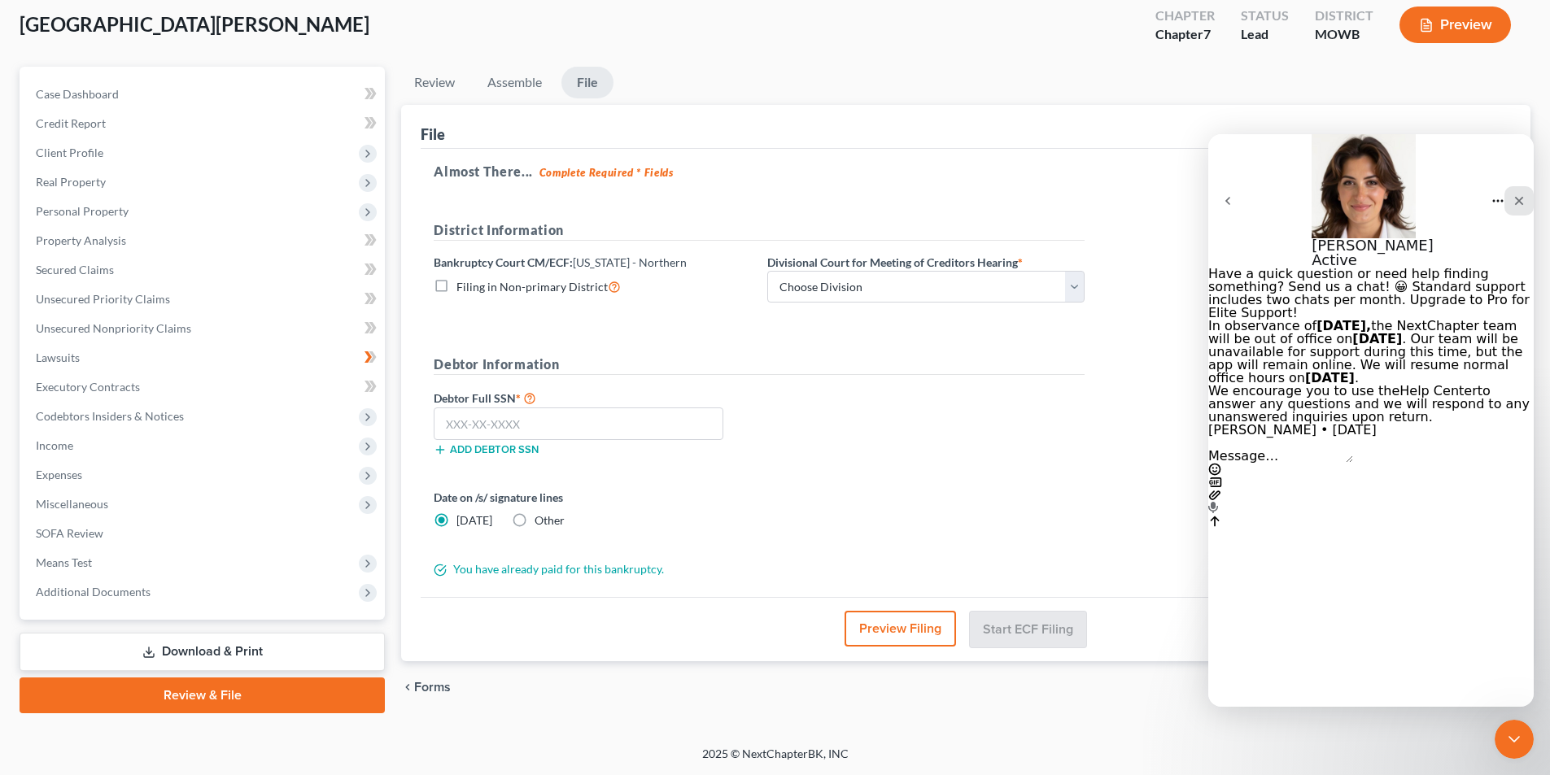
click at [1512, 194] on icon "Close" at bounding box center [1518, 200] width 13 height 13
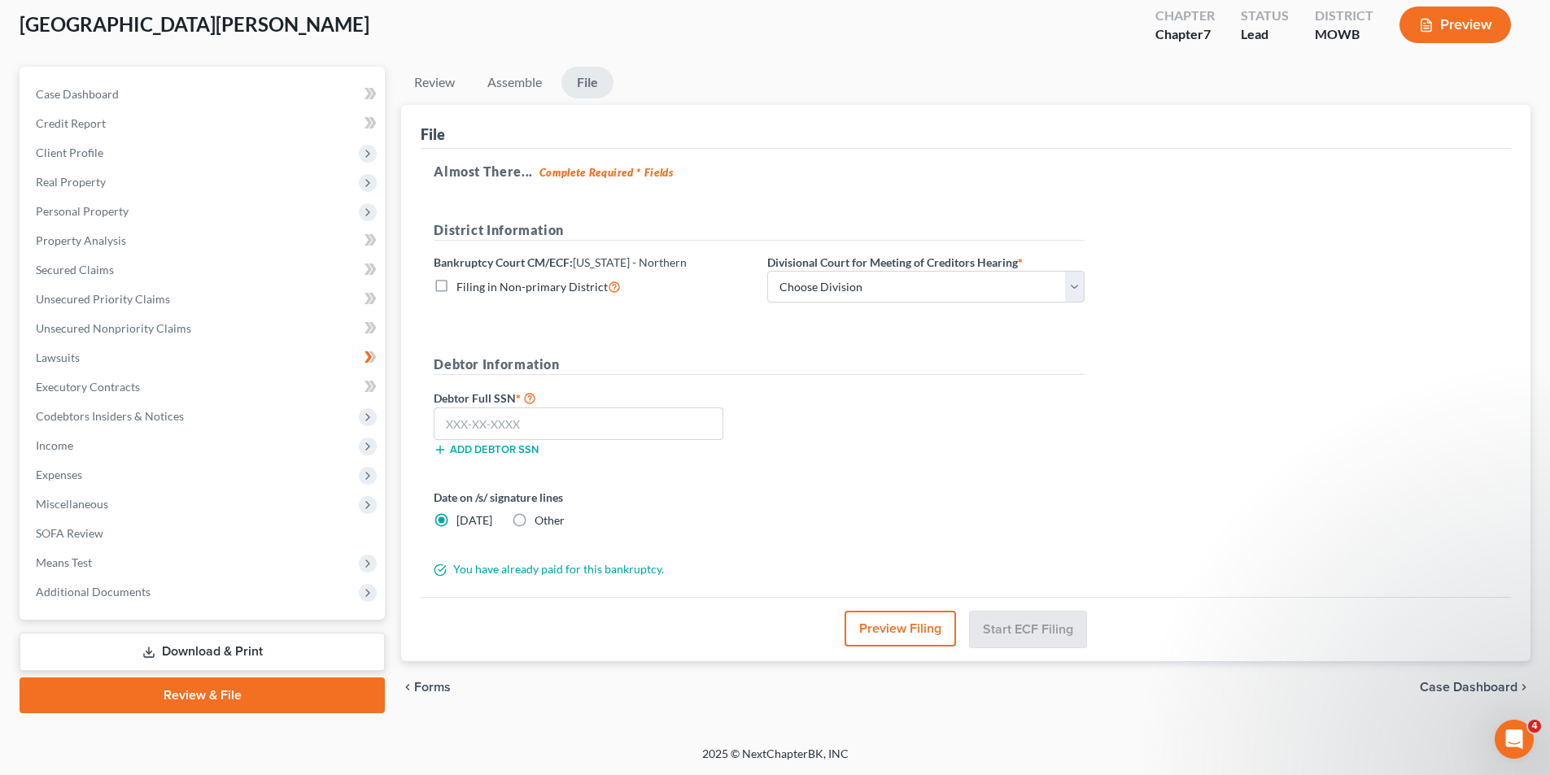
scroll to position [0, 0]
click at [1515, 732] on icon "Open Intercom Messenger" at bounding box center [1511, 737] width 27 height 27
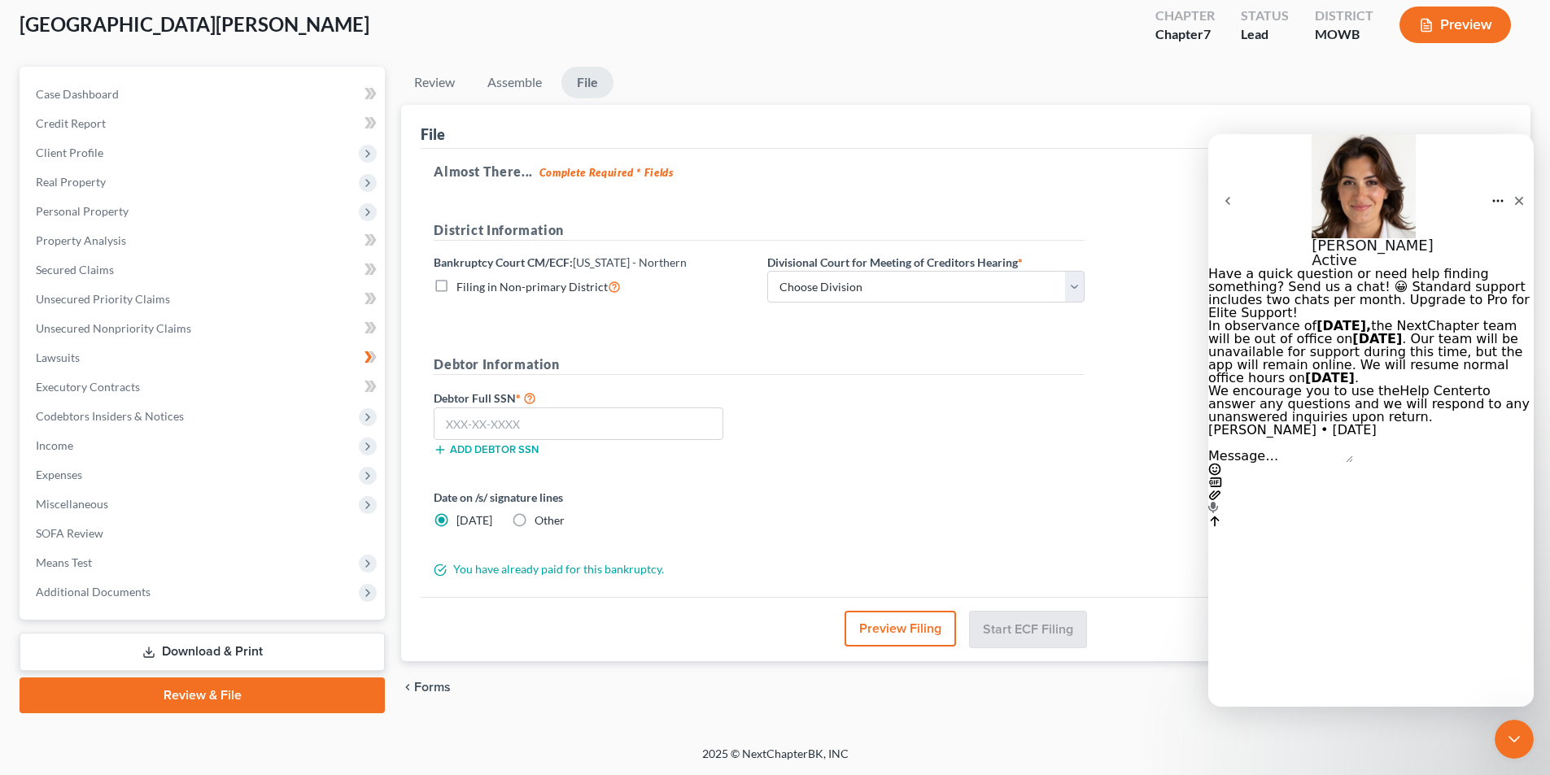
click at [1220, 181] on button "go back" at bounding box center [1227, 200] width 39 height 39
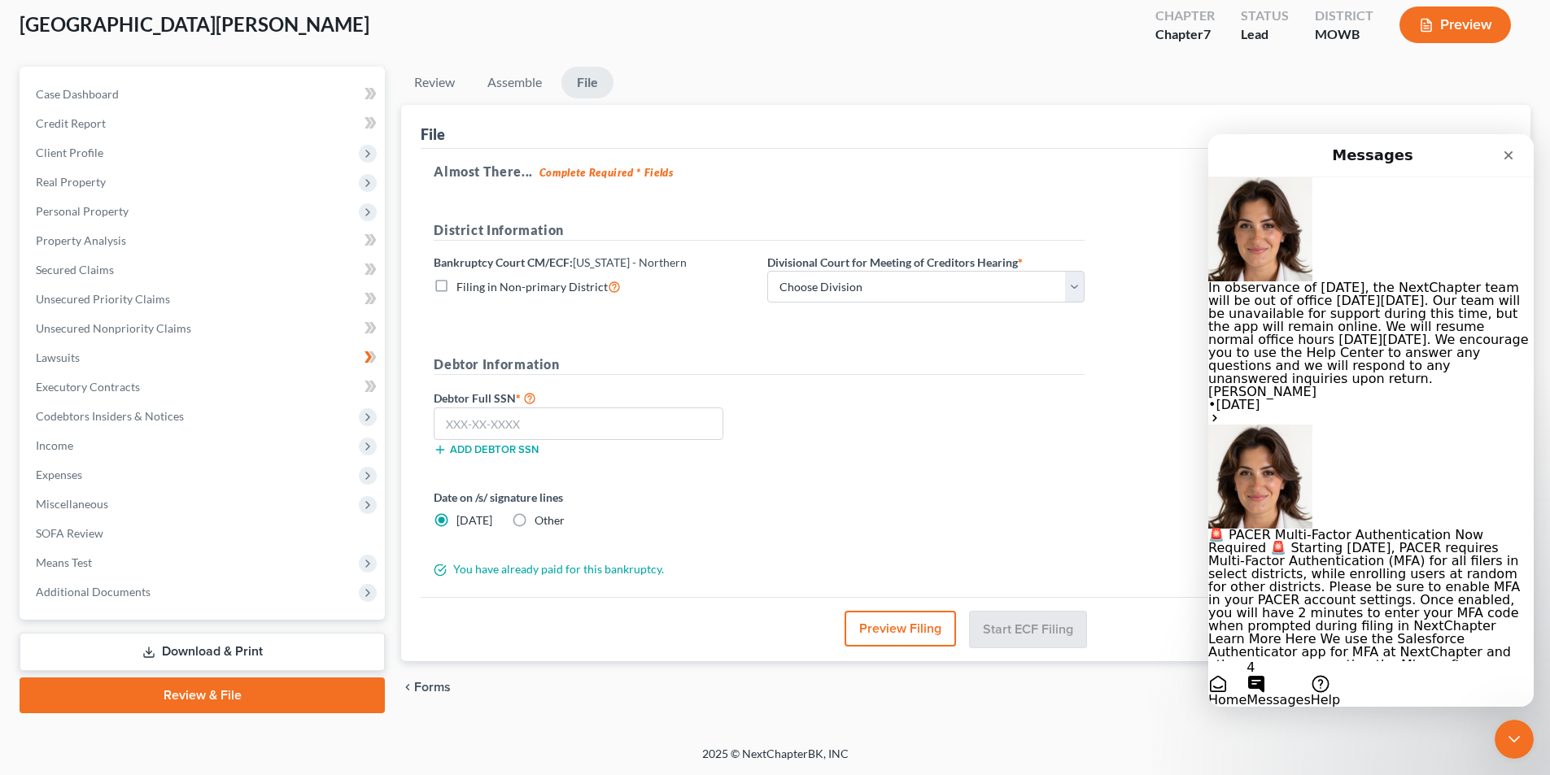
click at [1325, 527] on span "🚨 PACER Multi-Factor Authentication Now Required 🚨 Starting August 1st, 2025, P…" at bounding box center [1364, 606] width 312 height 159
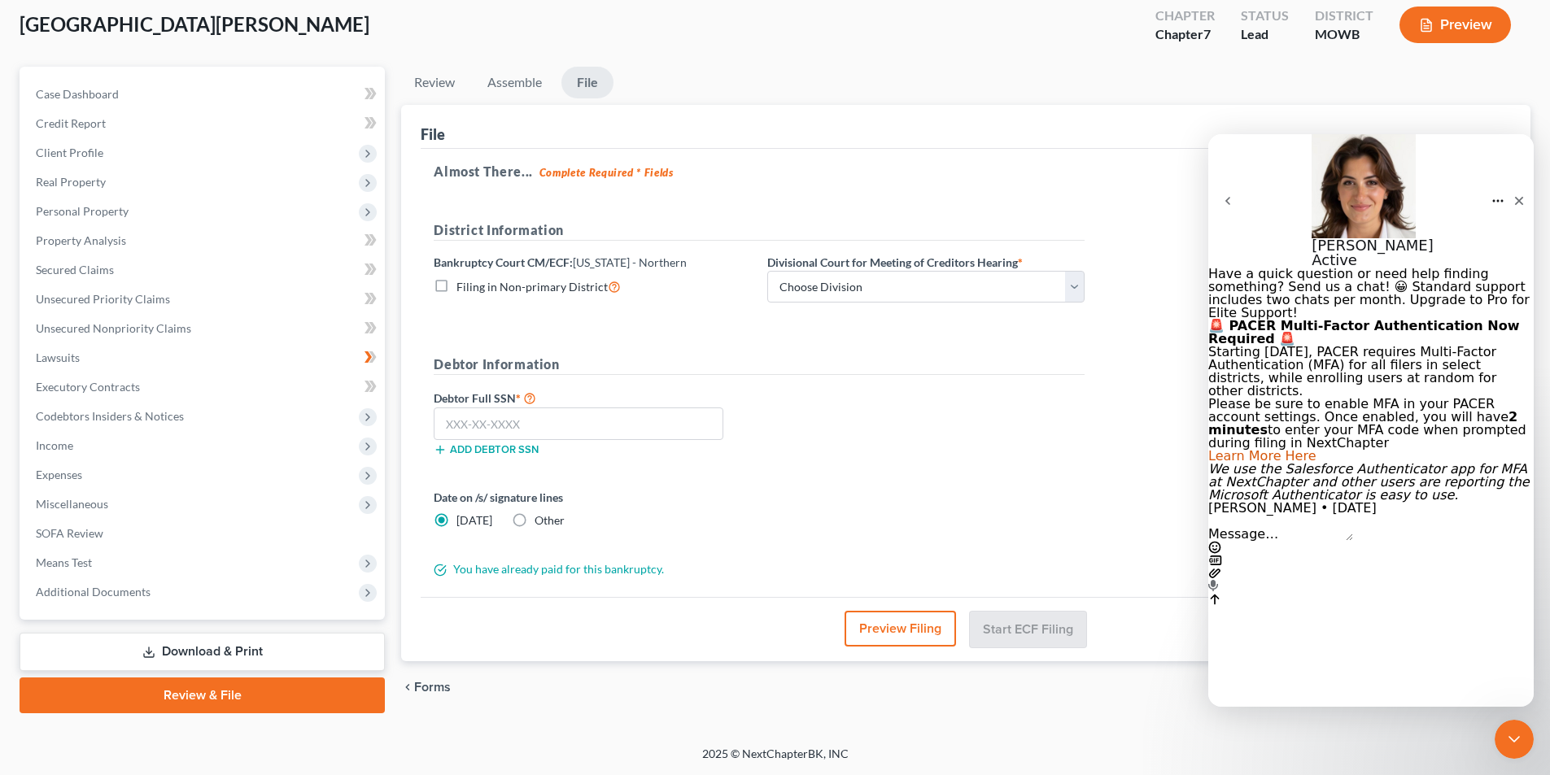
click at [1310, 464] on link "Learn More Here" at bounding box center [1262, 455] width 108 height 15
click at [1219, 181] on button "go back" at bounding box center [1227, 200] width 39 height 39
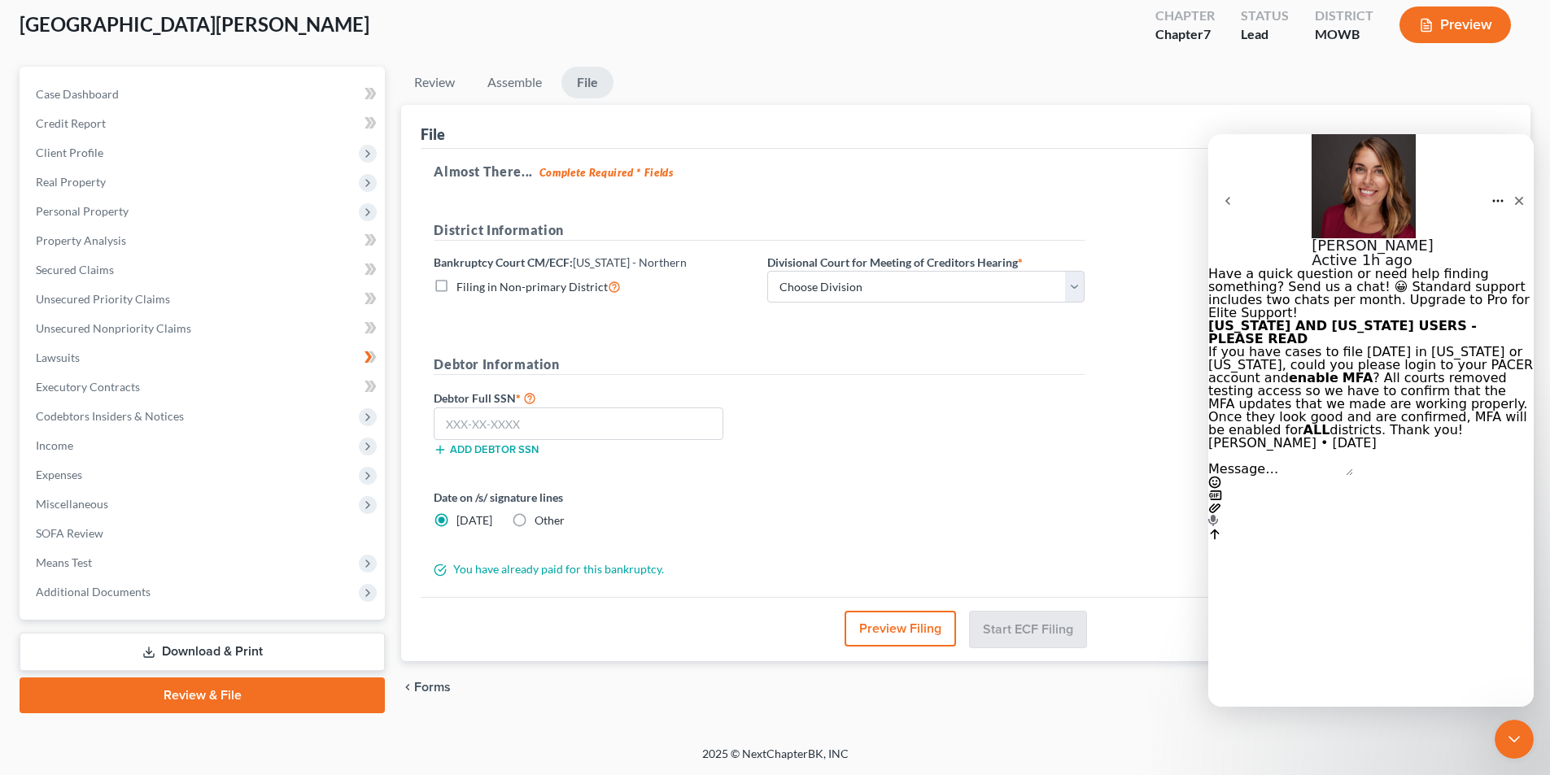
click at [1234, 194] on icon "go back" at bounding box center [1227, 200] width 13 height 13
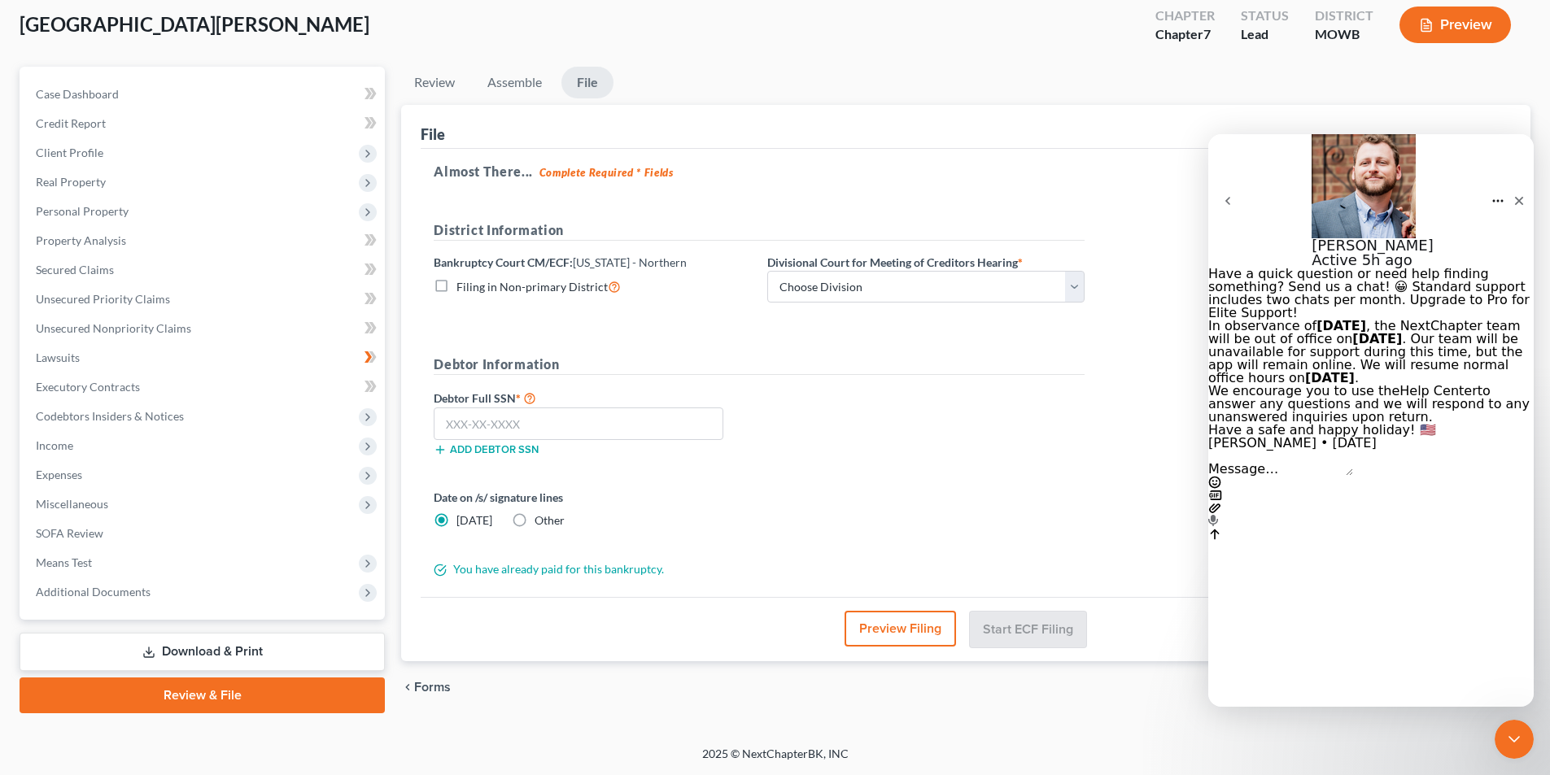
click at [1234, 194] on icon "go back" at bounding box center [1227, 200] width 13 height 13
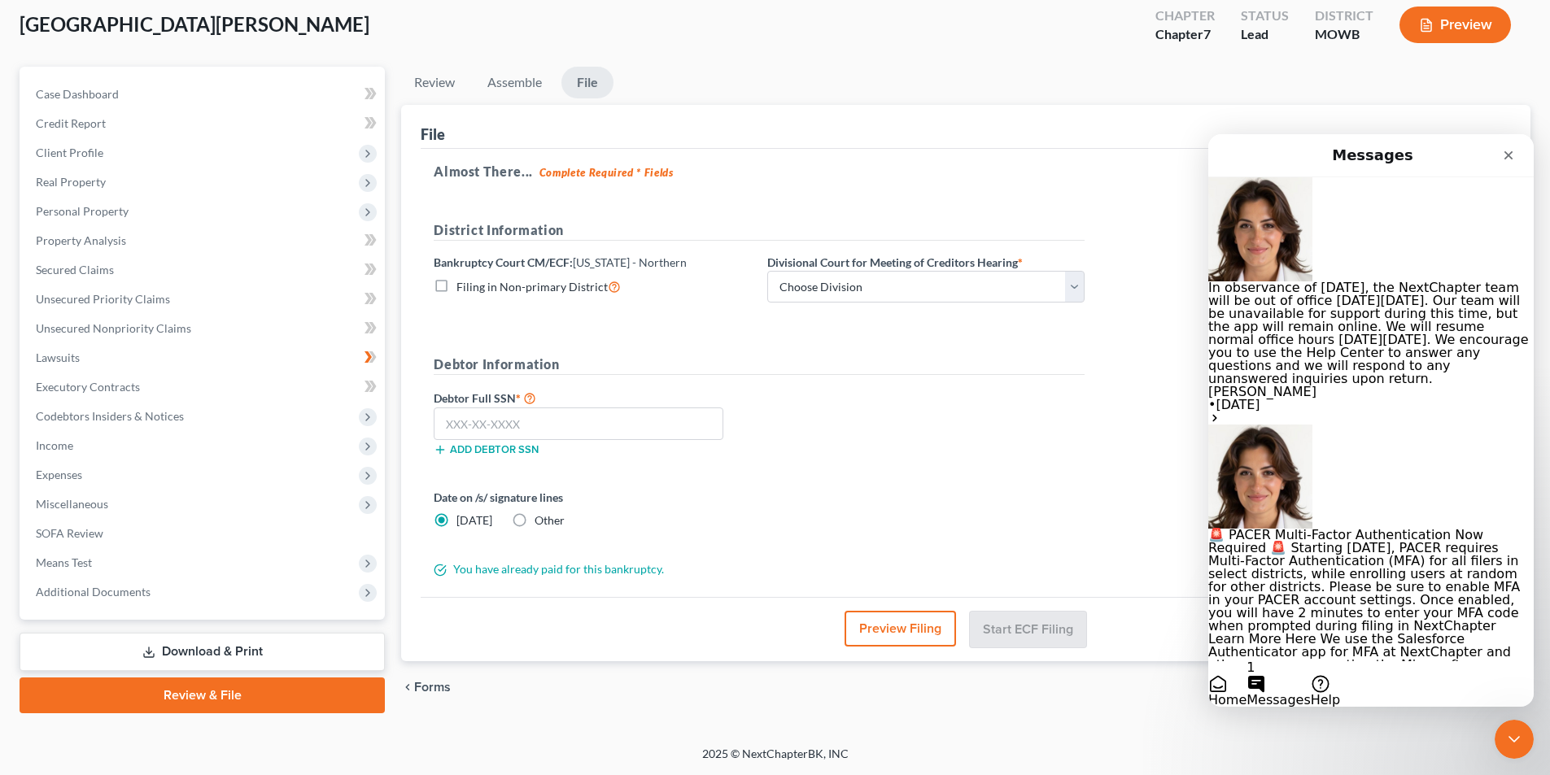
scroll to position [81, 0]
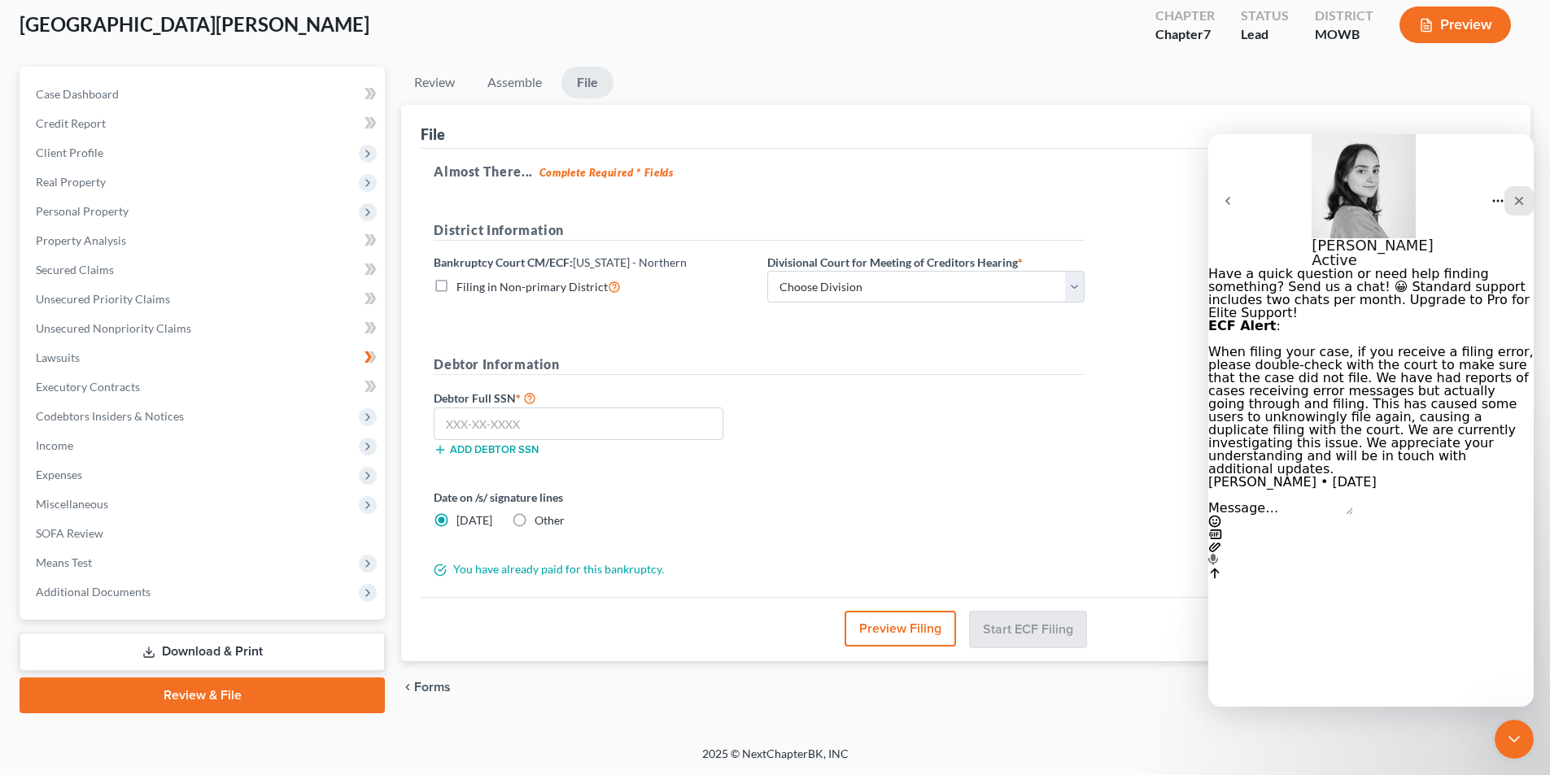
click at [1506, 186] on div "Close" at bounding box center [1518, 200] width 29 height 29
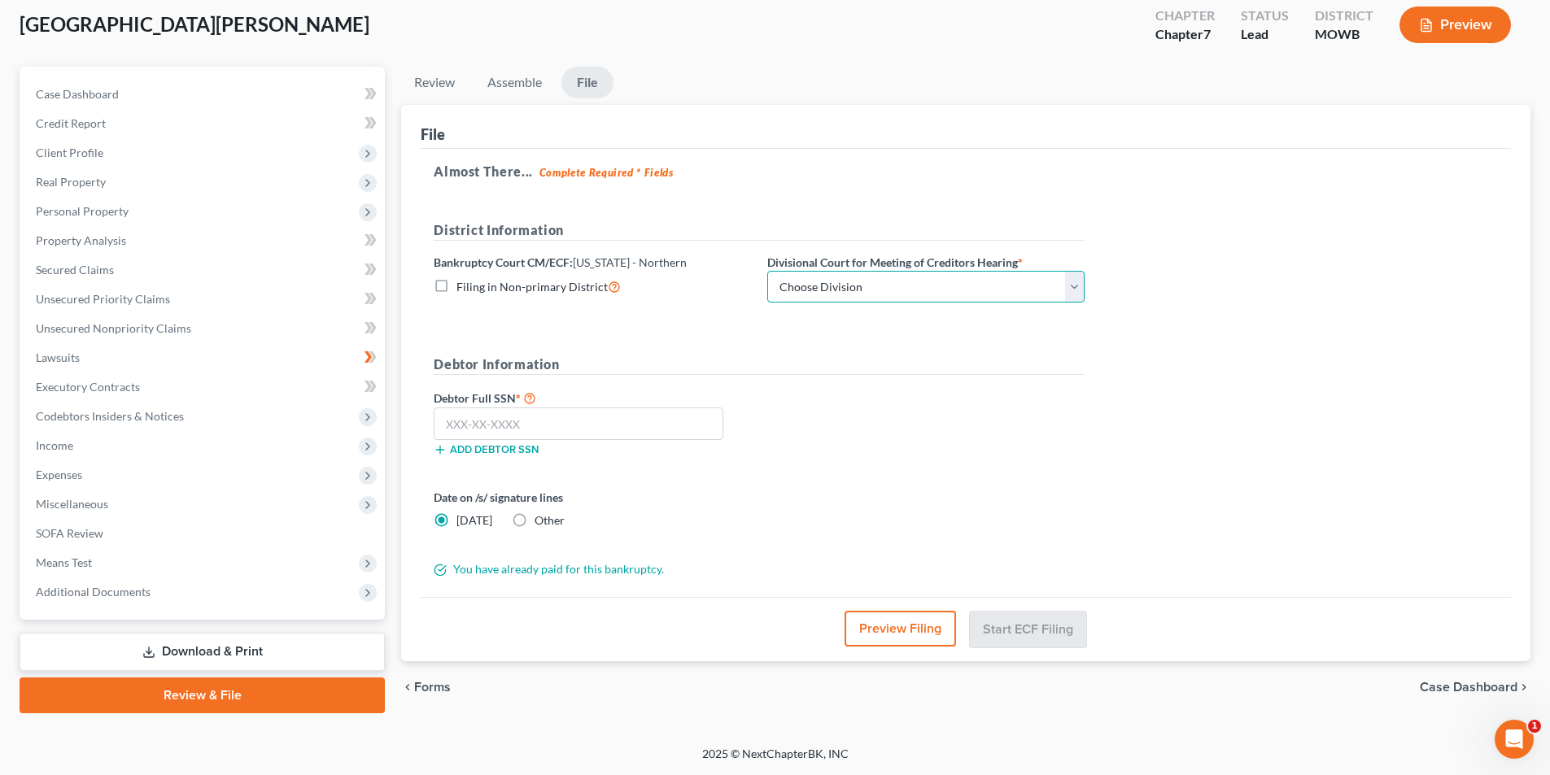
click at [1079, 290] on select "Choose Division Central Southern Southwestern St. Joseph Western" at bounding box center [925, 287] width 317 height 33
click at [1197, 275] on div "Almost There... Complete Required * Fields District Information Bankruptcy Cour…" at bounding box center [966, 373] width 1090 height 449
click at [1040, 290] on select "Choose Division Central Southern Southwestern St. Joseph Western" at bounding box center [925, 287] width 317 height 33
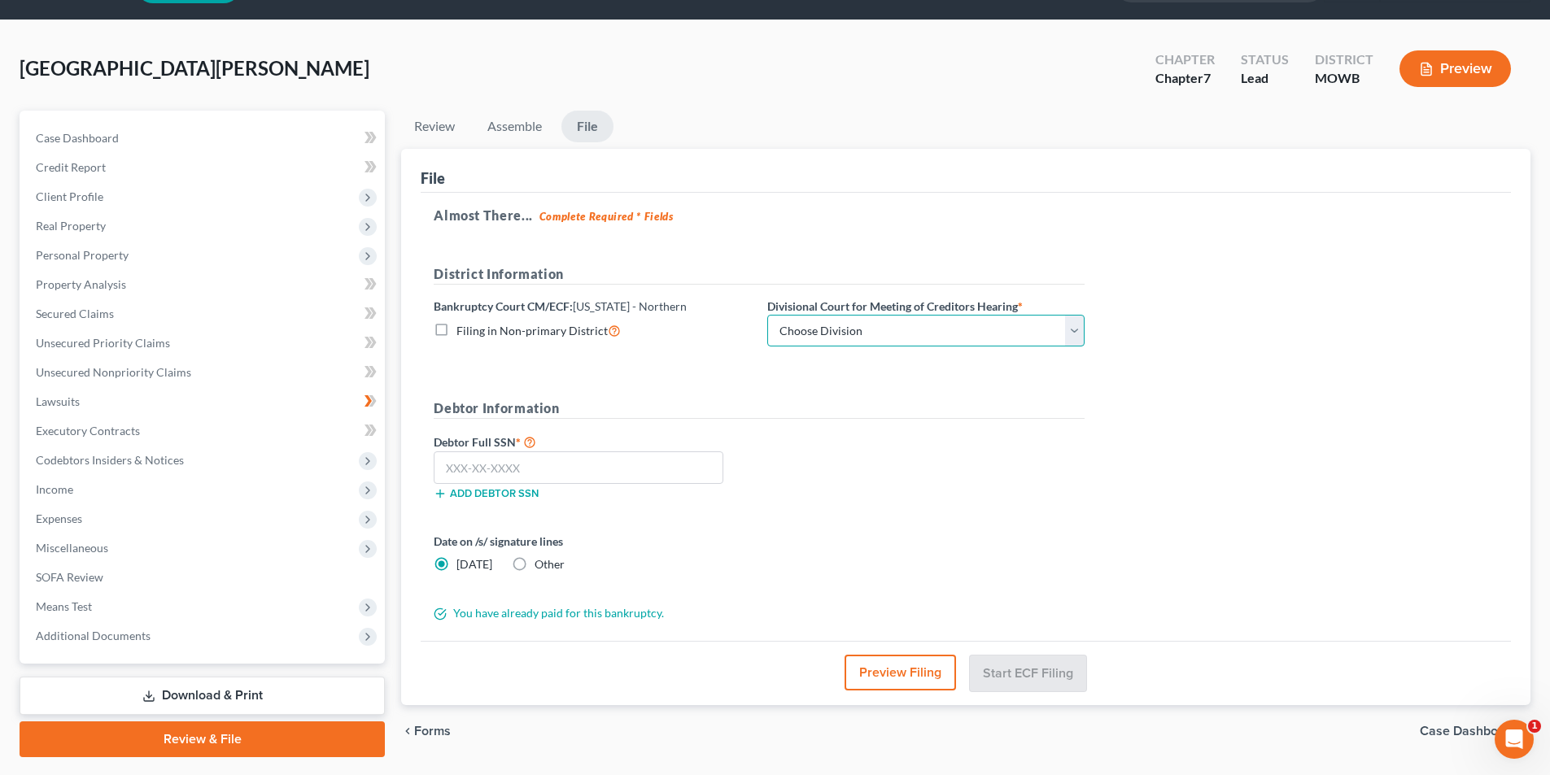
scroll to position [8, 0]
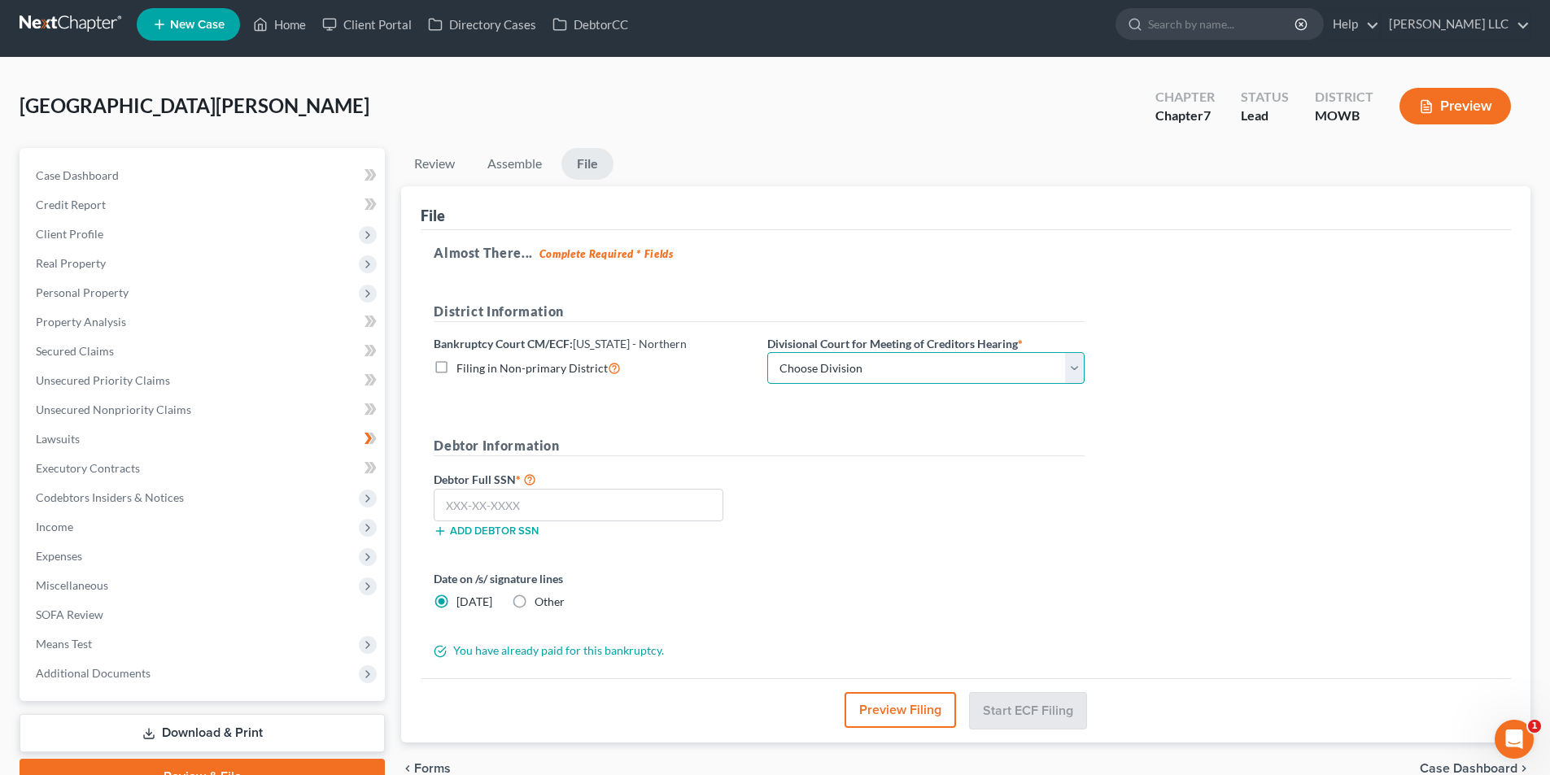
click at [996, 358] on select "Choose Division Central Southern Southwestern St. Joseph Western" at bounding box center [925, 368] width 317 height 33
click at [1092, 313] on div "District Information" at bounding box center [758, 318] width 667 height 33
click at [1504, 740] on icon "Open Intercom Messenger" at bounding box center [1511, 737] width 27 height 27
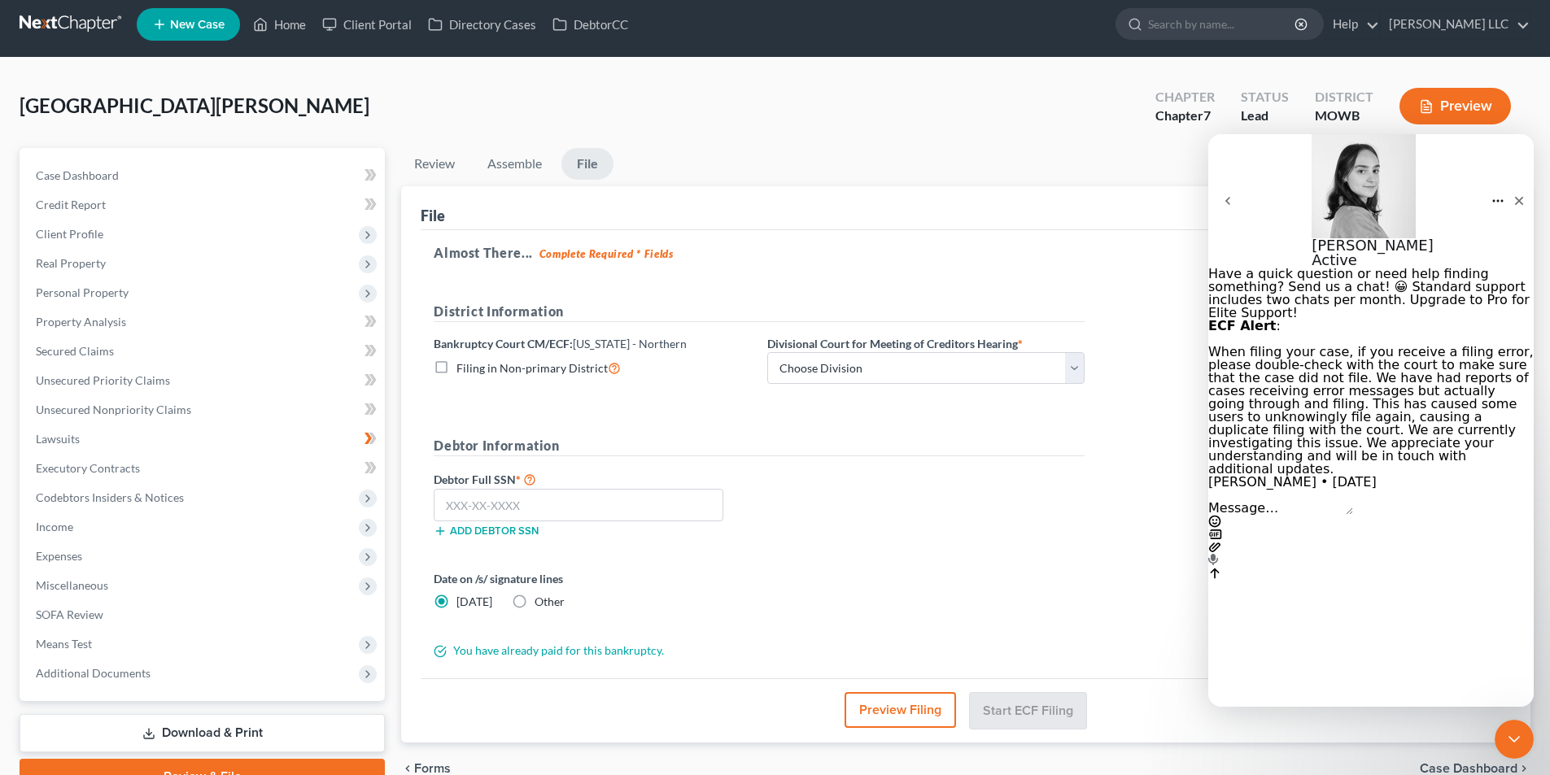
click at [1241, 181] on button "go back" at bounding box center [1227, 200] width 39 height 39
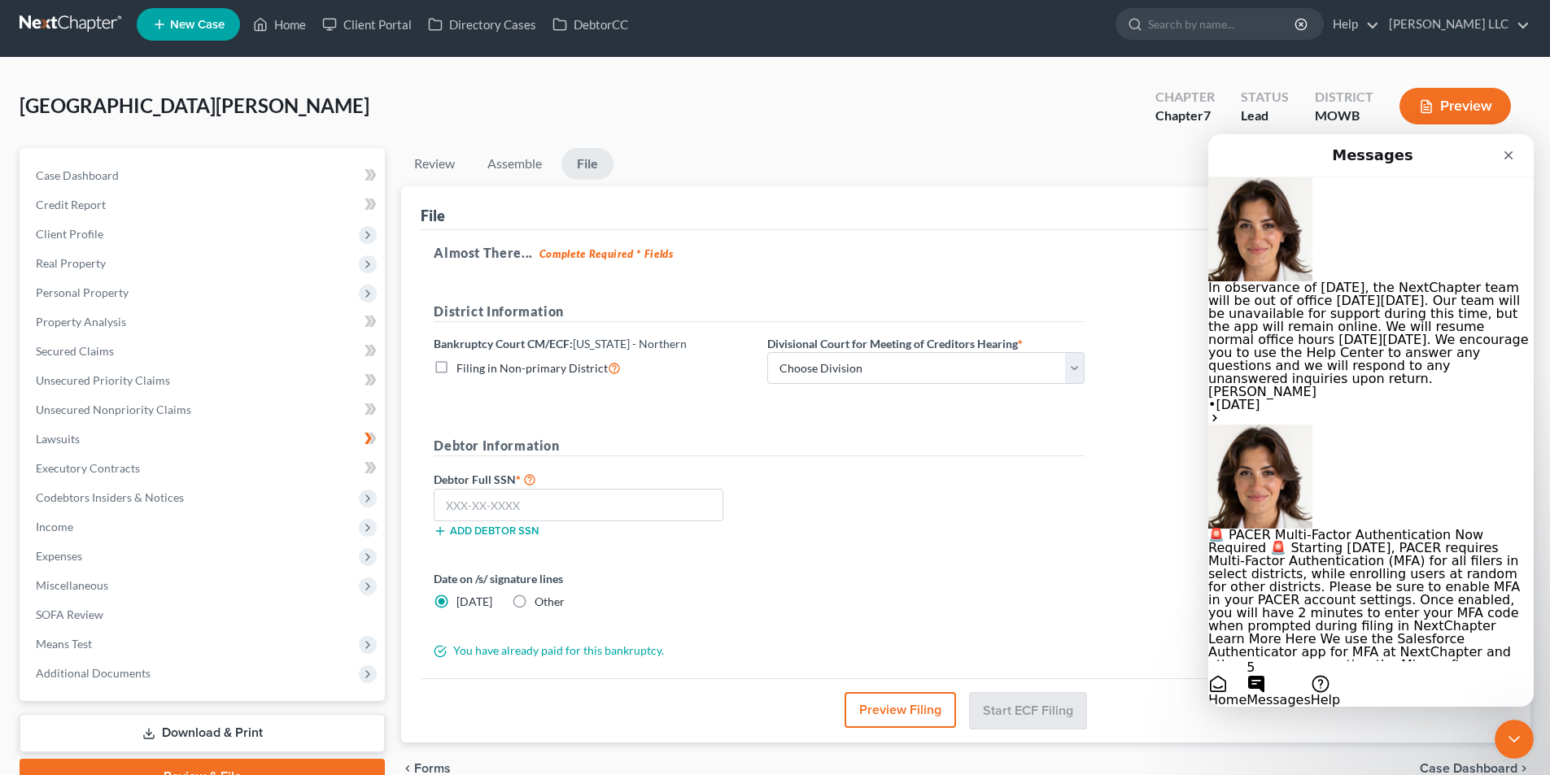
scroll to position [285, 0]
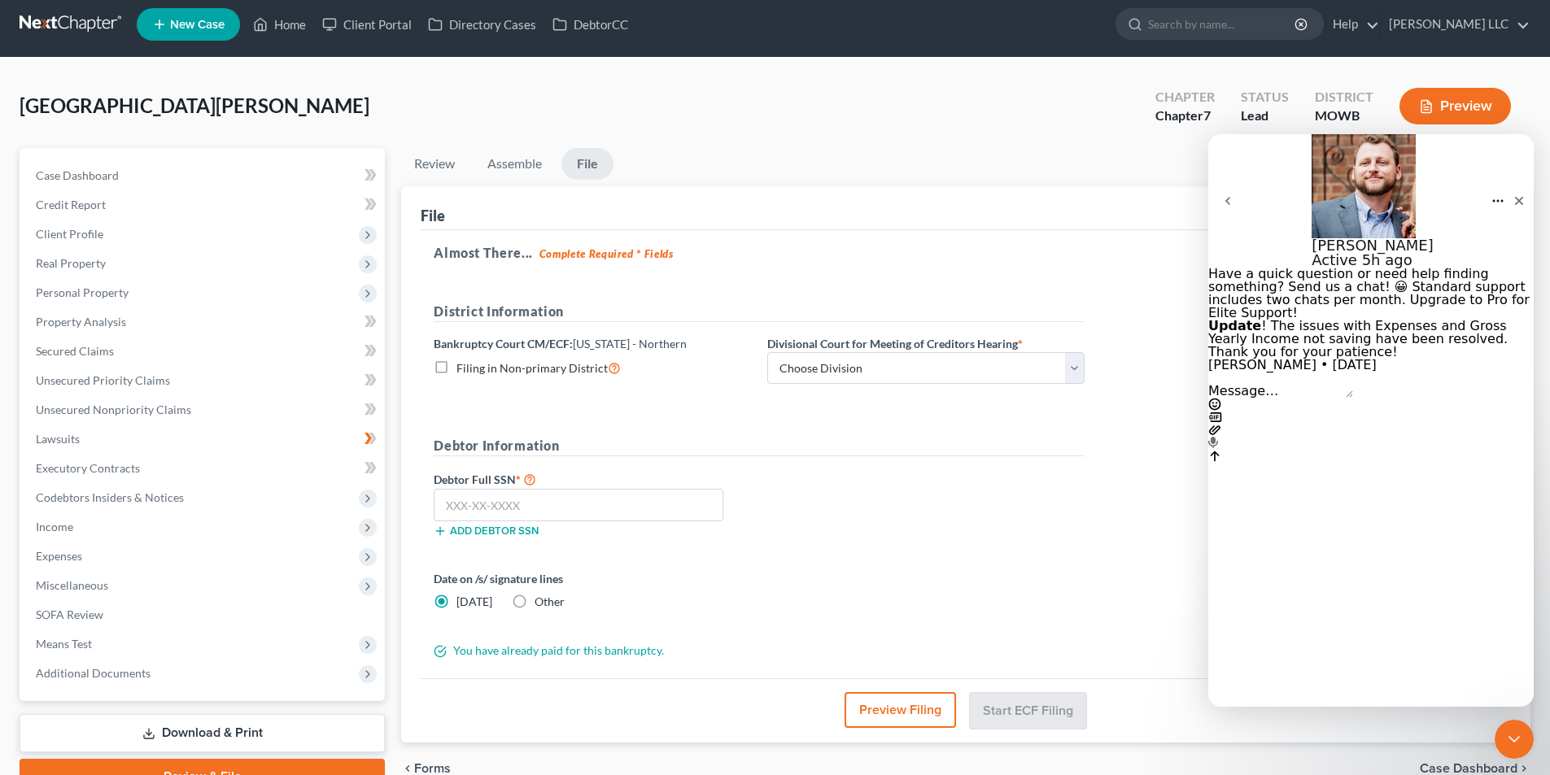
click at [1232, 181] on button "go back" at bounding box center [1227, 200] width 39 height 39
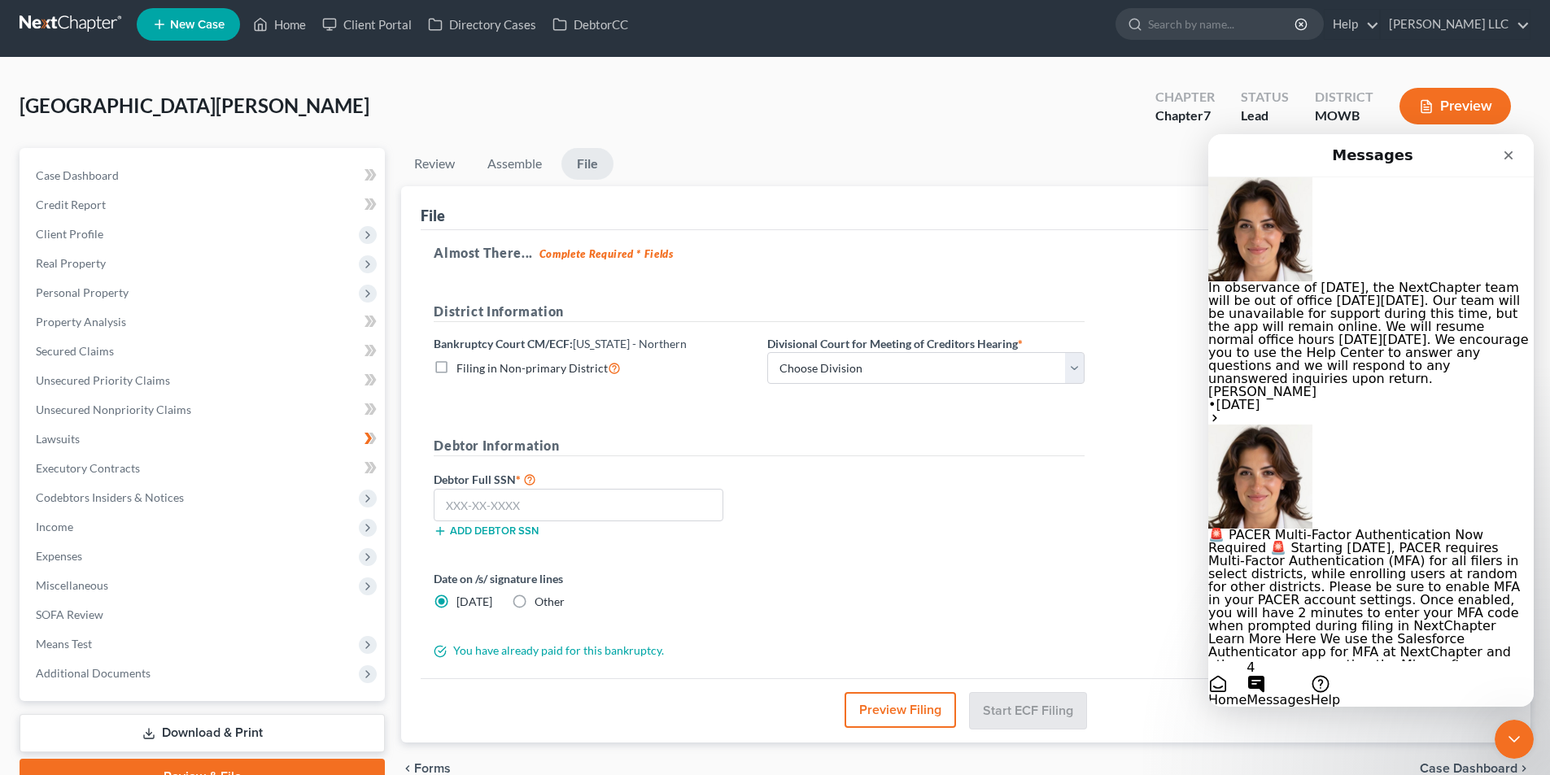
scroll to position [732, 0]
click at [1310, 666] on button "4 Messages" at bounding box center [1277, 684] width 63 height 46
drag, startPoint x: 1277, startPoint y: 674, endPoint x: 1467, endPoint y: 672, distance: 190.4
click at [1467, 672] on div "Home 5 Messages Help" at bounding box center [1370, 684] width 325 height 46
click at [1340, 674] on button "Help" at bounding box center [1324, 690] width 29 height 33
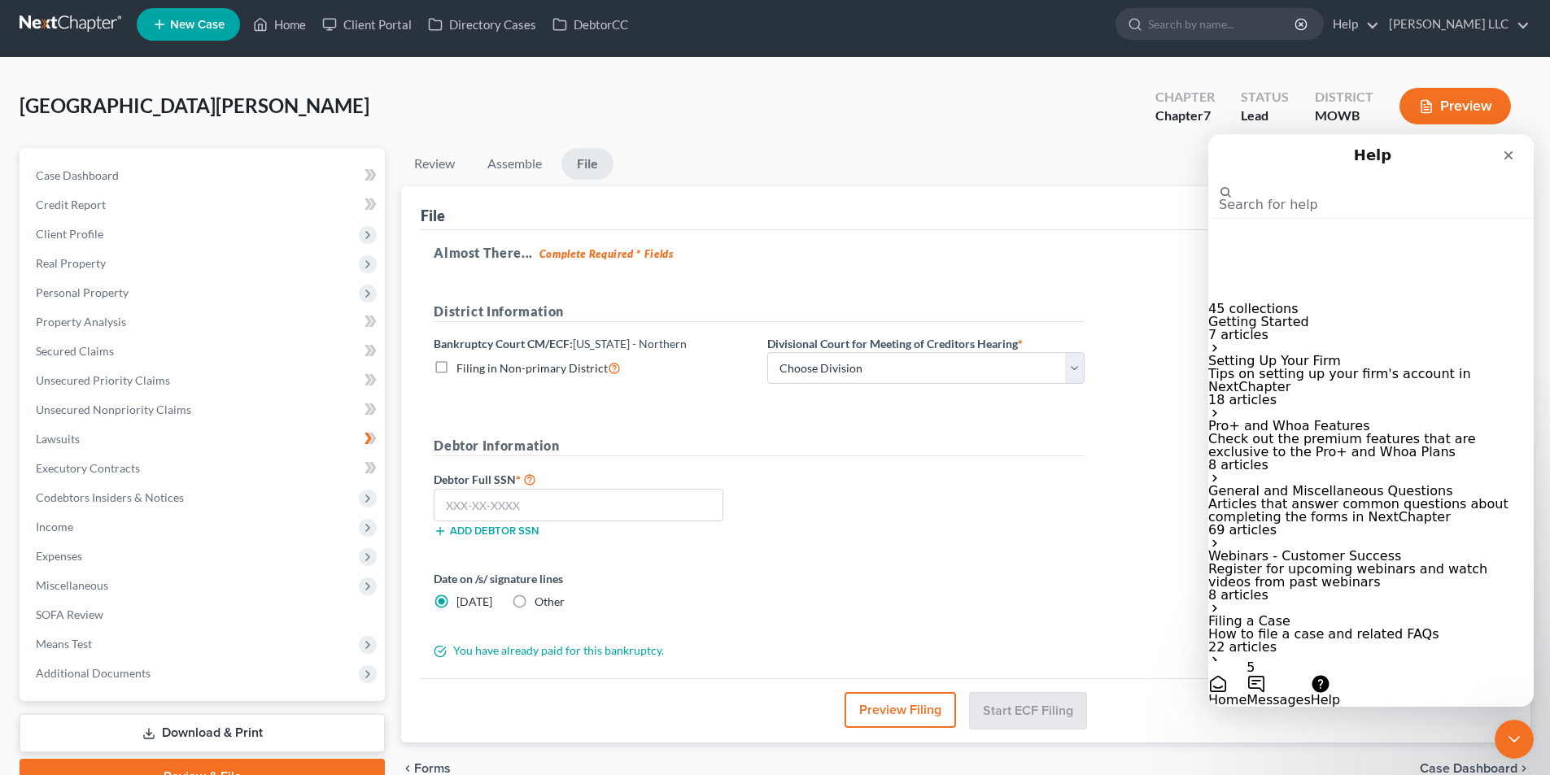
click at [1331, 185] on input "Search for help" at bounding box center [1300, 177] width 163 height 15
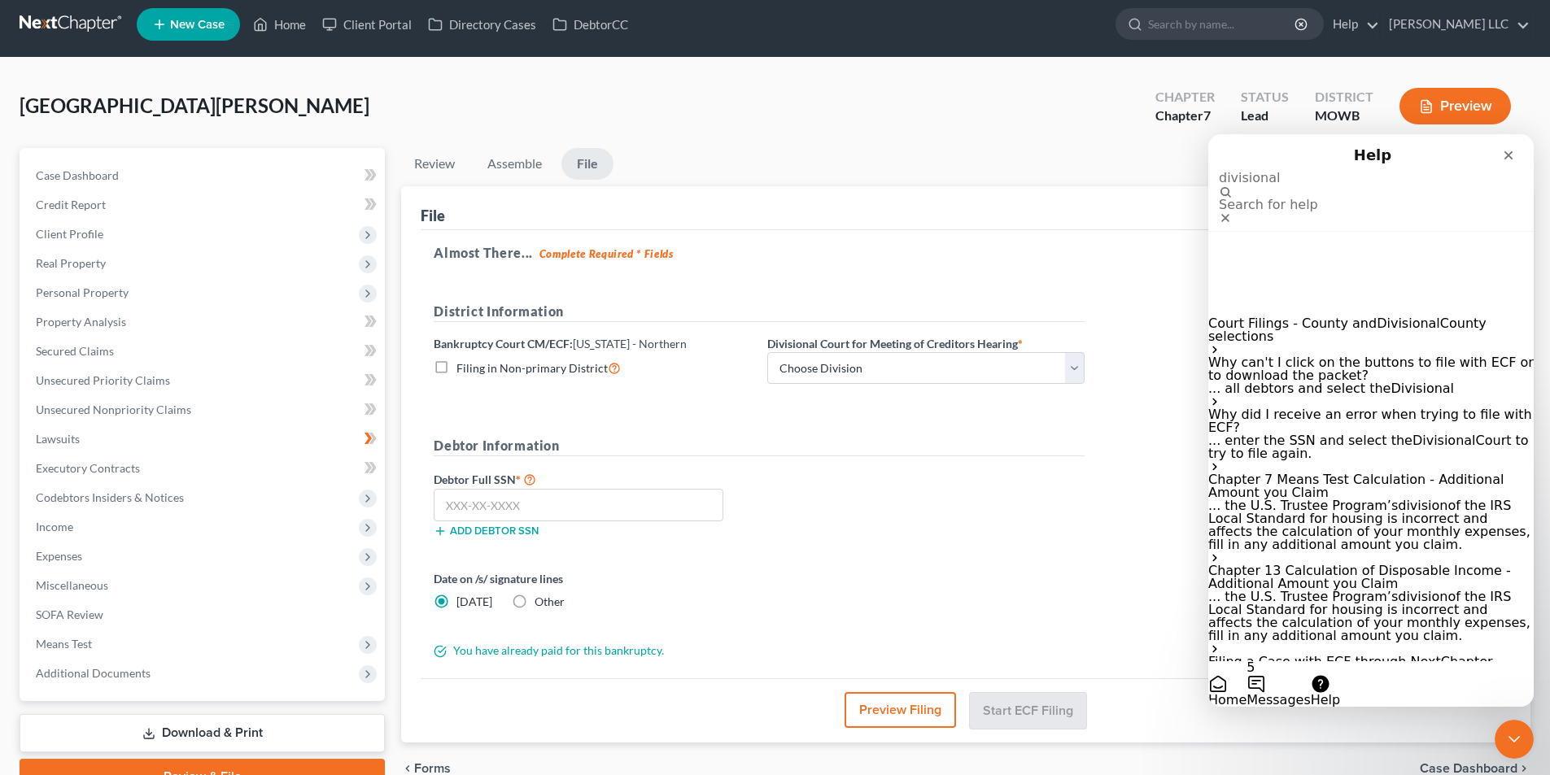
click at [1338, 316] on span "Court Filings - County and" at bounding box center [1292, 323] width 168 height 15
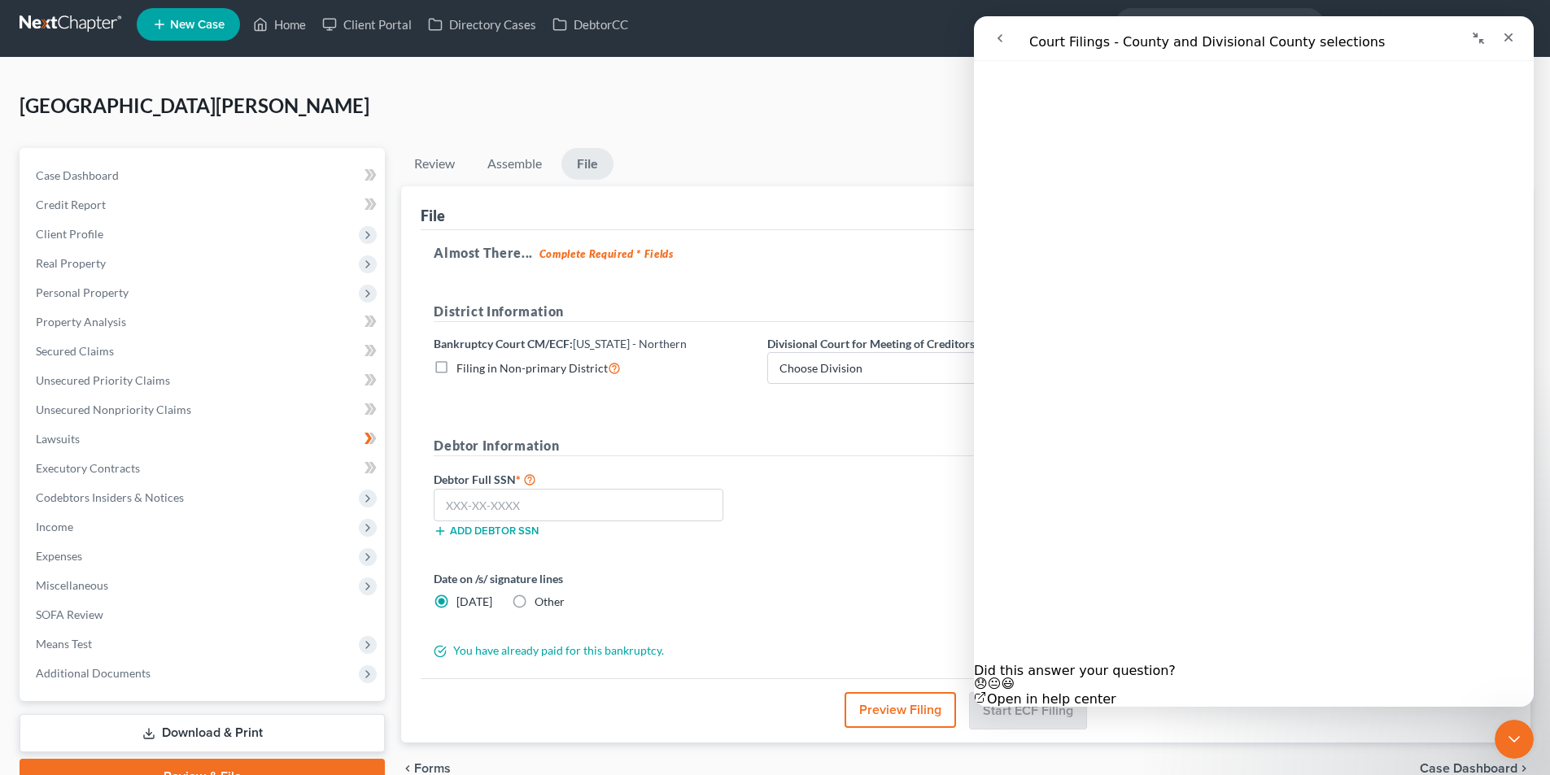
scroll to position [578, 0]
click at [988, 676] on span "😞" at bounding box center [981, 683] width 14 height 15
click at [1101, 652] on button "Send us a message" at bounding box center [1037, 665] width 127 height 26
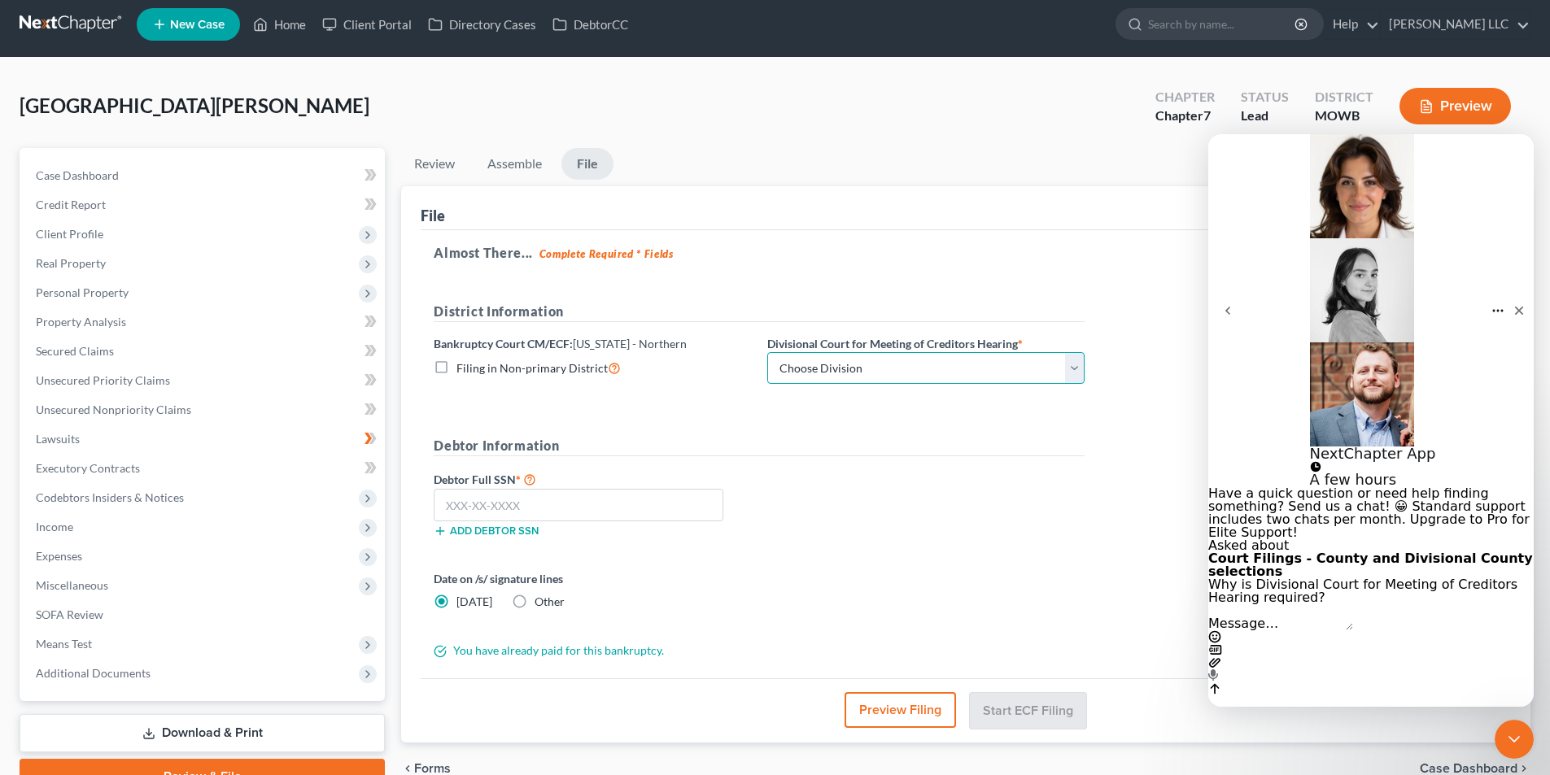
click at [931, 382] on select "Choose Division Central Southern Southwestern St. Joseph Western" at bounding box center [925, 368] width 317 height 33
click at [937, 357] on select "Choose Division Central Southern Southwestern St. Joseph Western" at bounding box center [925, 368] width 317 height 33
click at [1295, 552] on div "Court Filings - County and Divisional County selections Why is Divisional Court…" at bounding box center [1370, 578] width 325 height 52
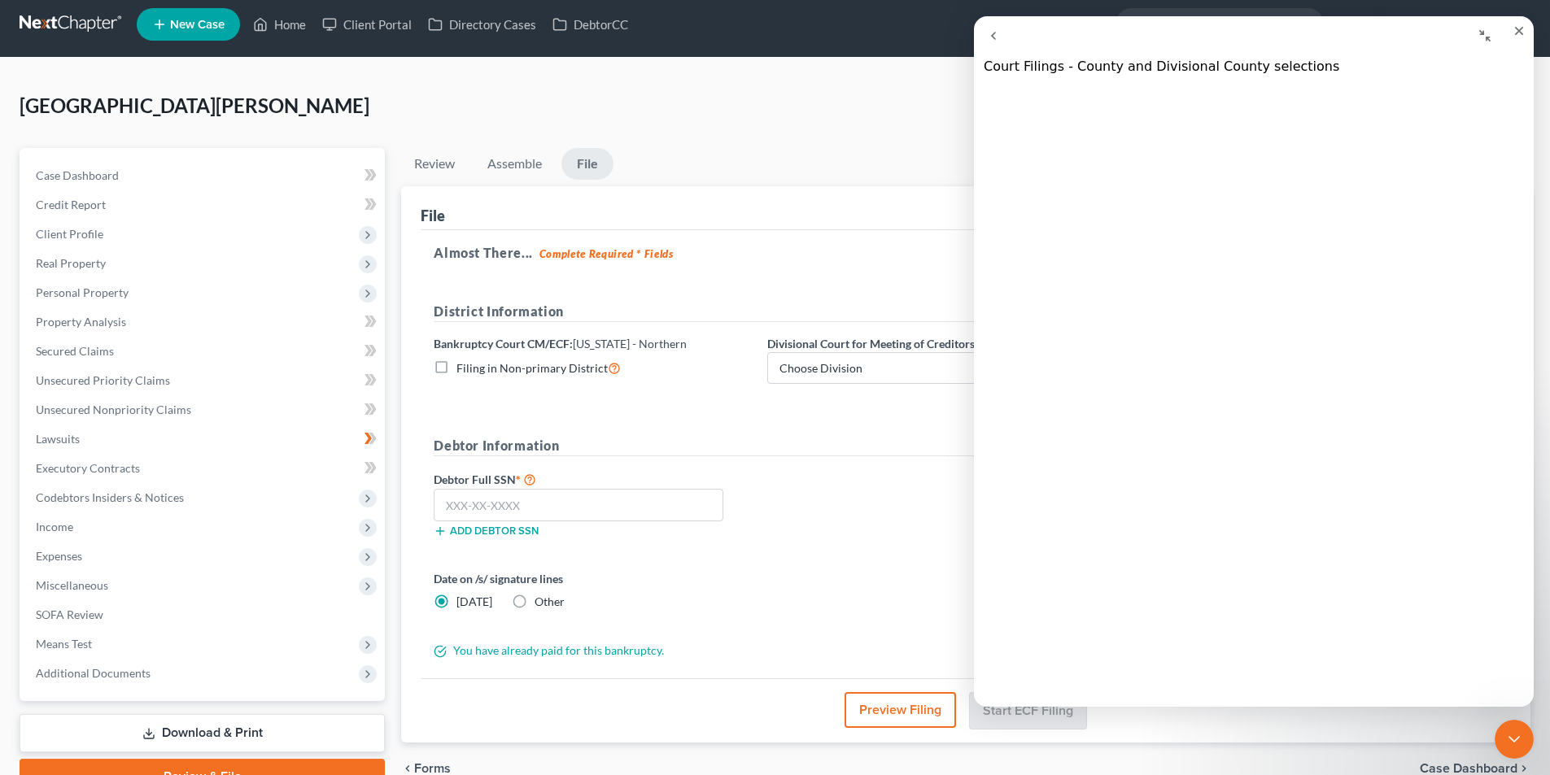
click at [1116, 510] on link "Open in help center" at bounding box center [1045, 502] width 142 height 15
click at [1512, 37] on icon "Close" at bounding box center [1518, 30] width 13 height 13
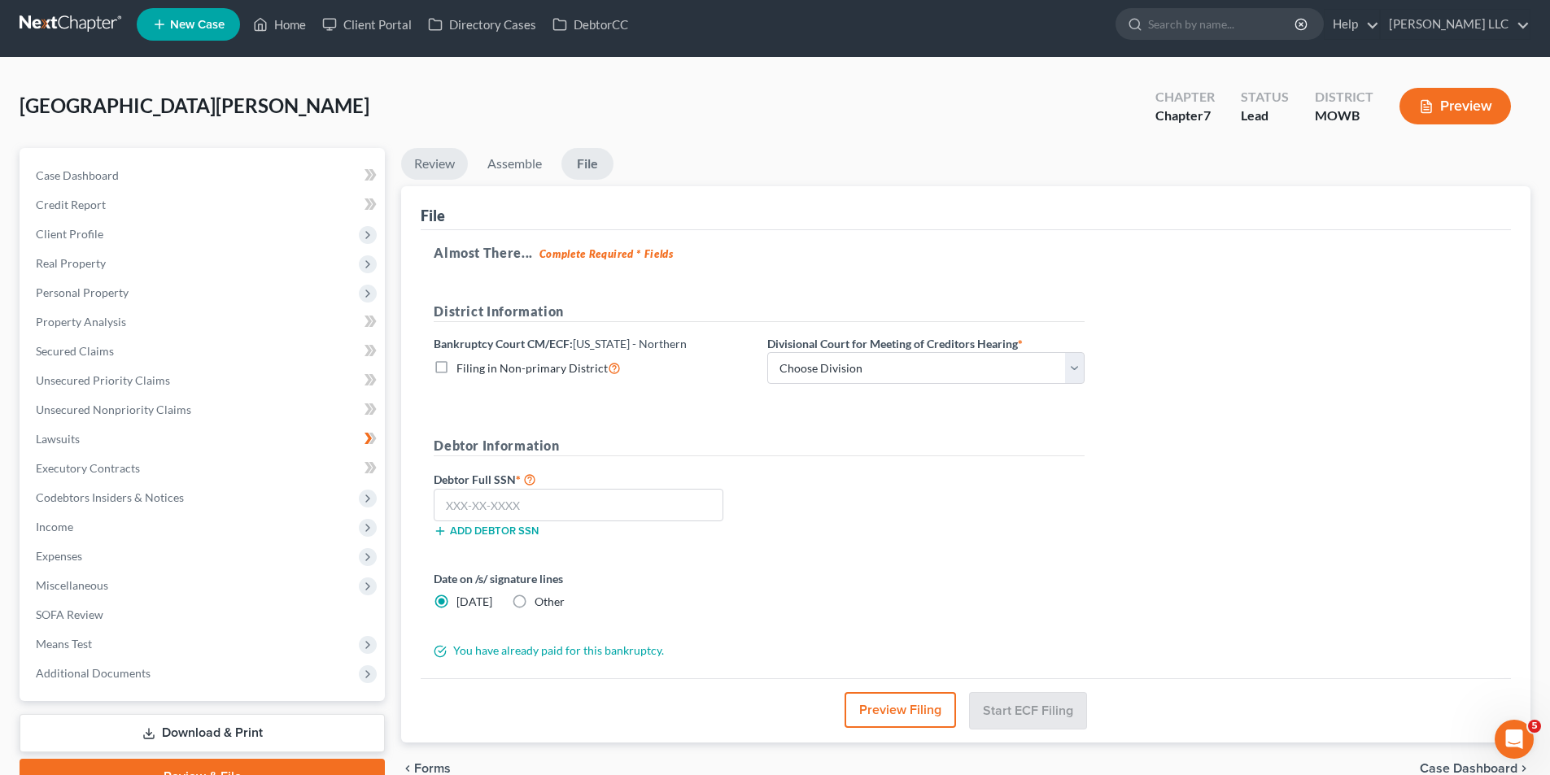
click at [447, 174] on link "Review" at bounding box center [434, 164] width 67 height 32
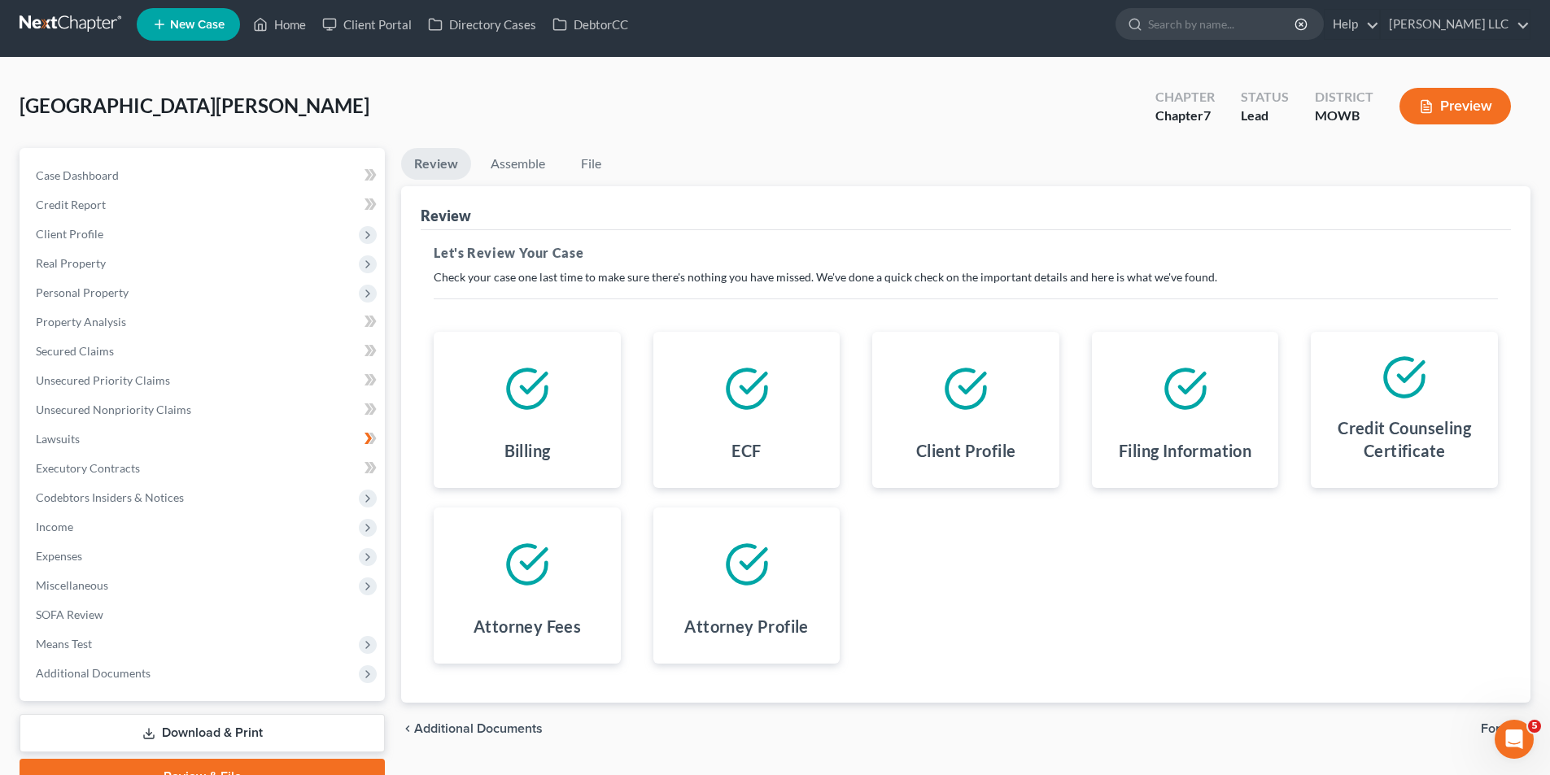
click at [720, 598] on div at bounding box center [746, 565] width 161 height 88
click at [1222, 448] on h4 "Filing Information" at bounding box center [1184, 450] width 133 height 23
click at [1220, 448] on h4 "Filing Information" at bounding box center [1184, 450] width 133 height 23
click at [1181, 434] on div "Filing Information" at bounding box center [1185, 454] width 161 height 42
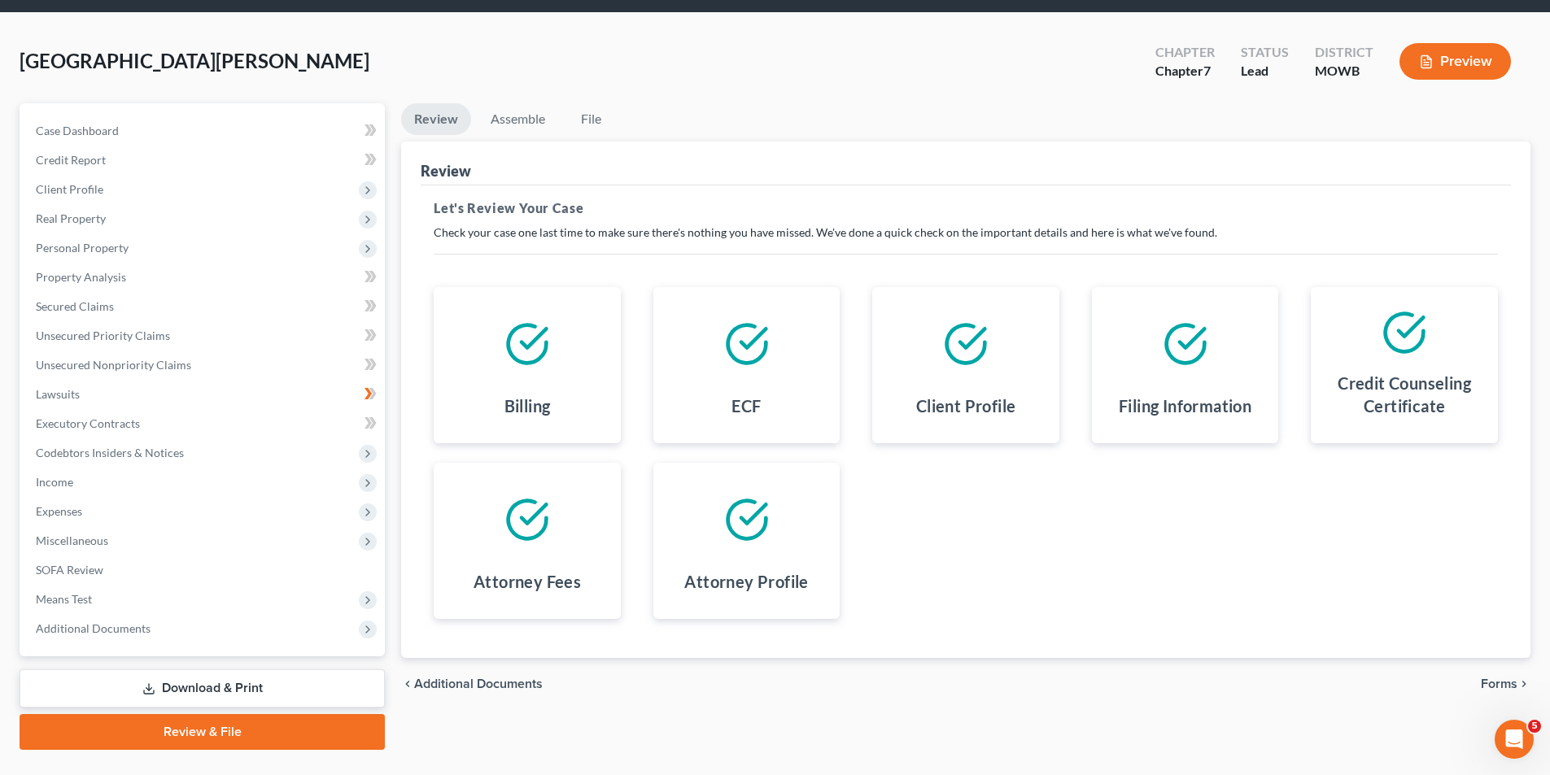
scroll to position [89, 0]
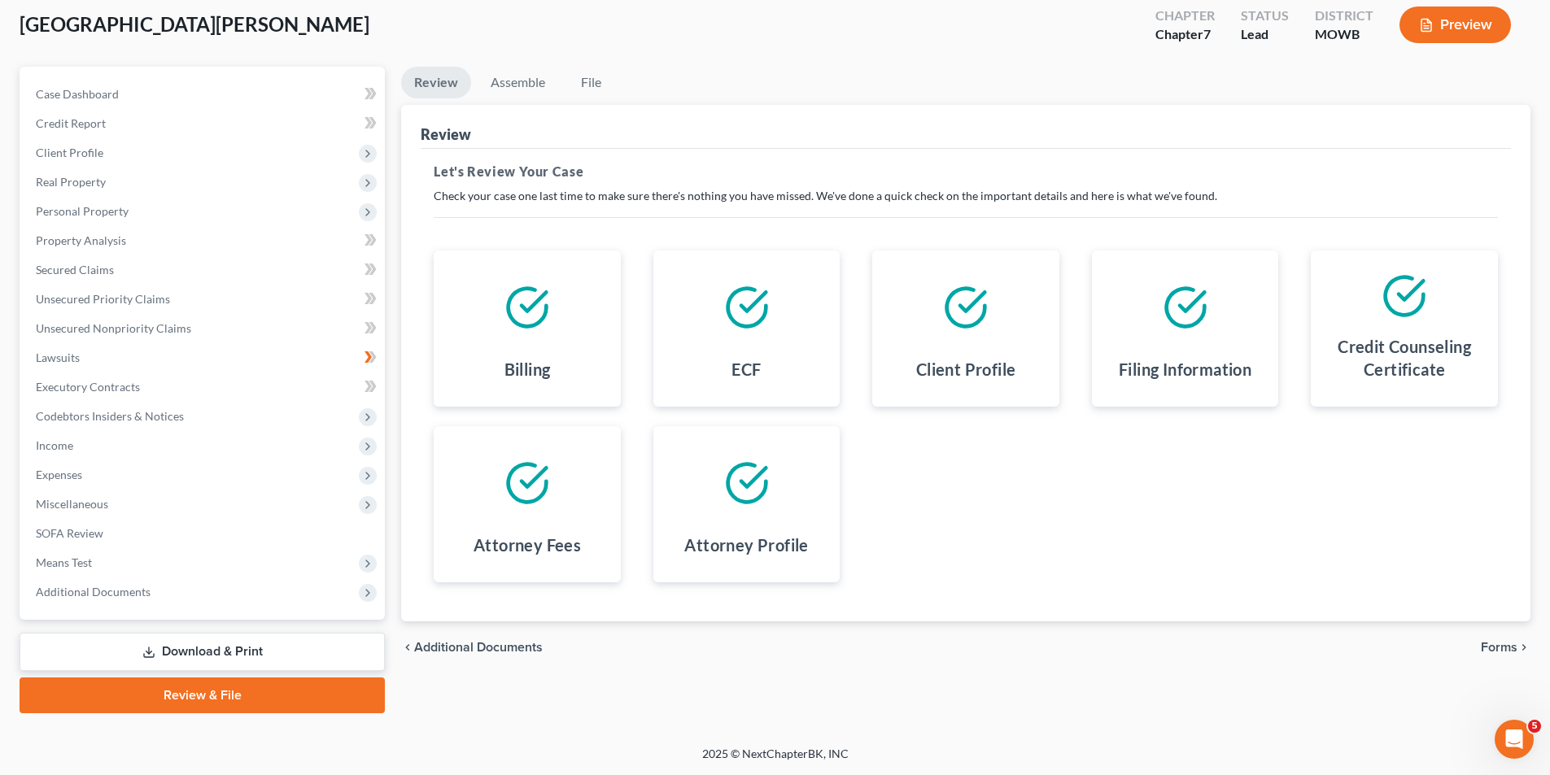
click at [778, 539] on h4 "Attorney Profile" at bounding box center [746, 545] width 124 height 23
click at [89, 96] on span "Case Dashboard" at bounding box center [77, 94] width 83 height 14
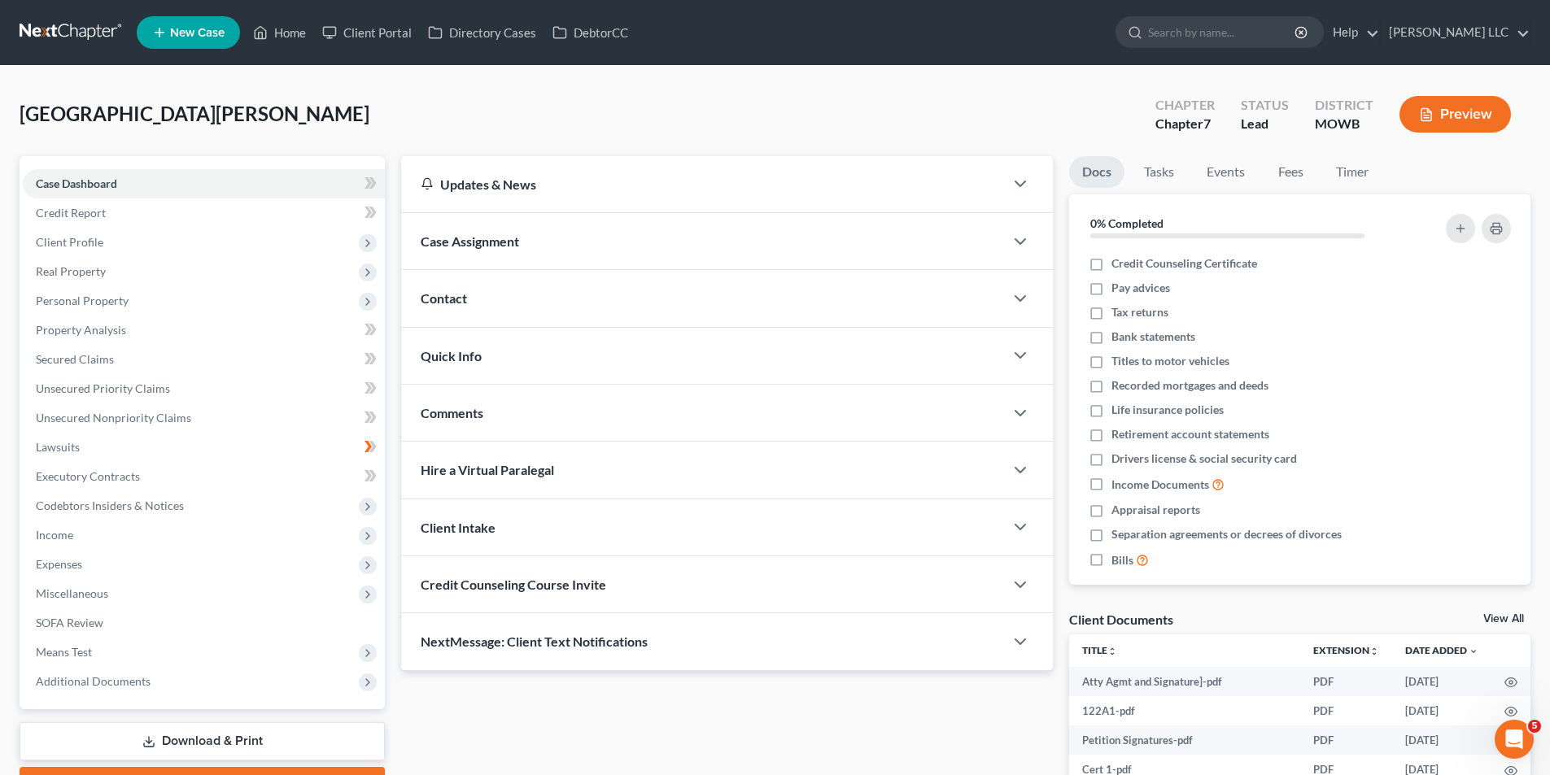
click at [642, 235] on div "Case Assignment" at bounding box center [702, 241] width 603 height 56
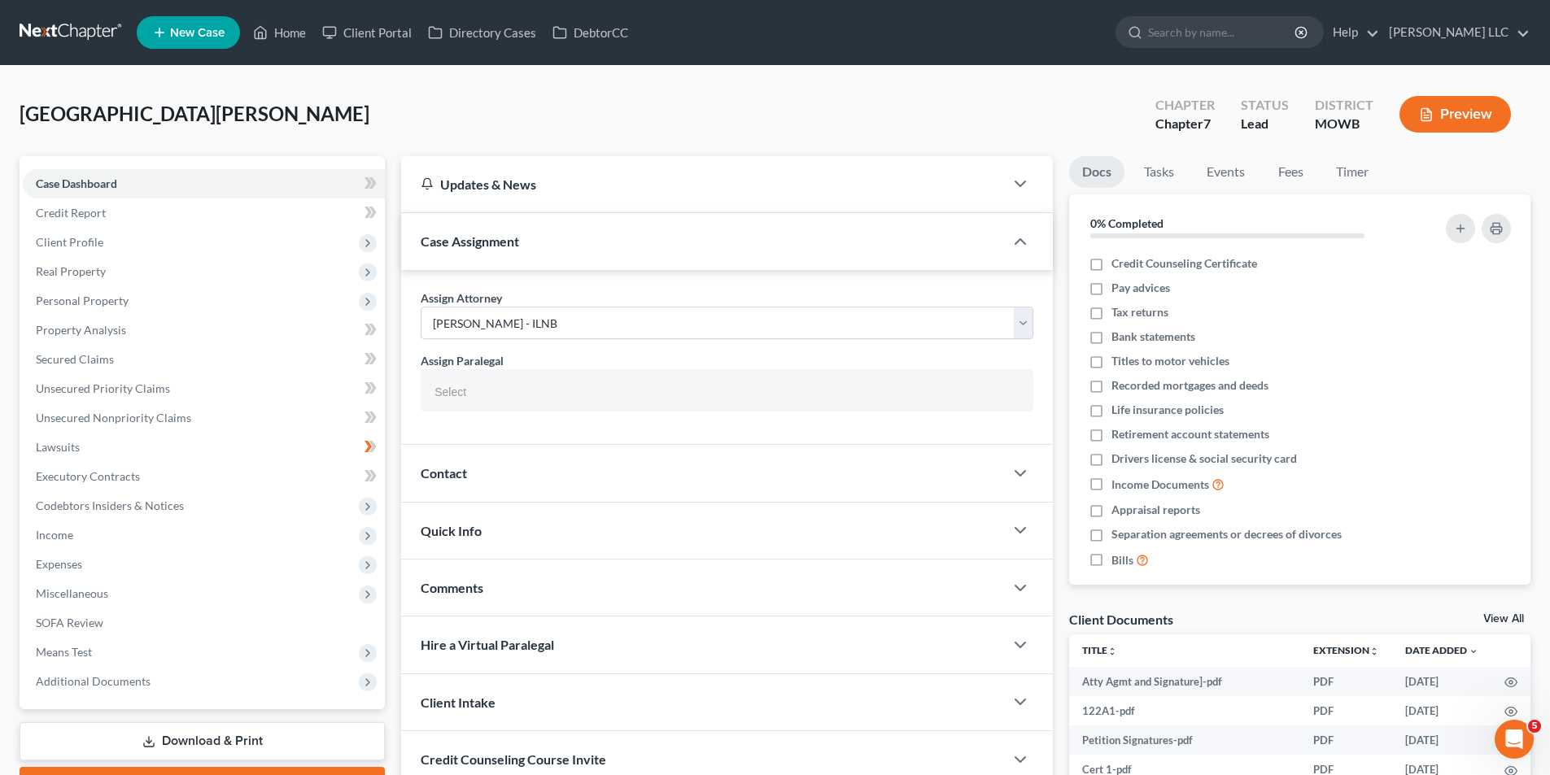
click at [680, 466] on div "Contact" at bounding box center [702, 473] width 603 height 56
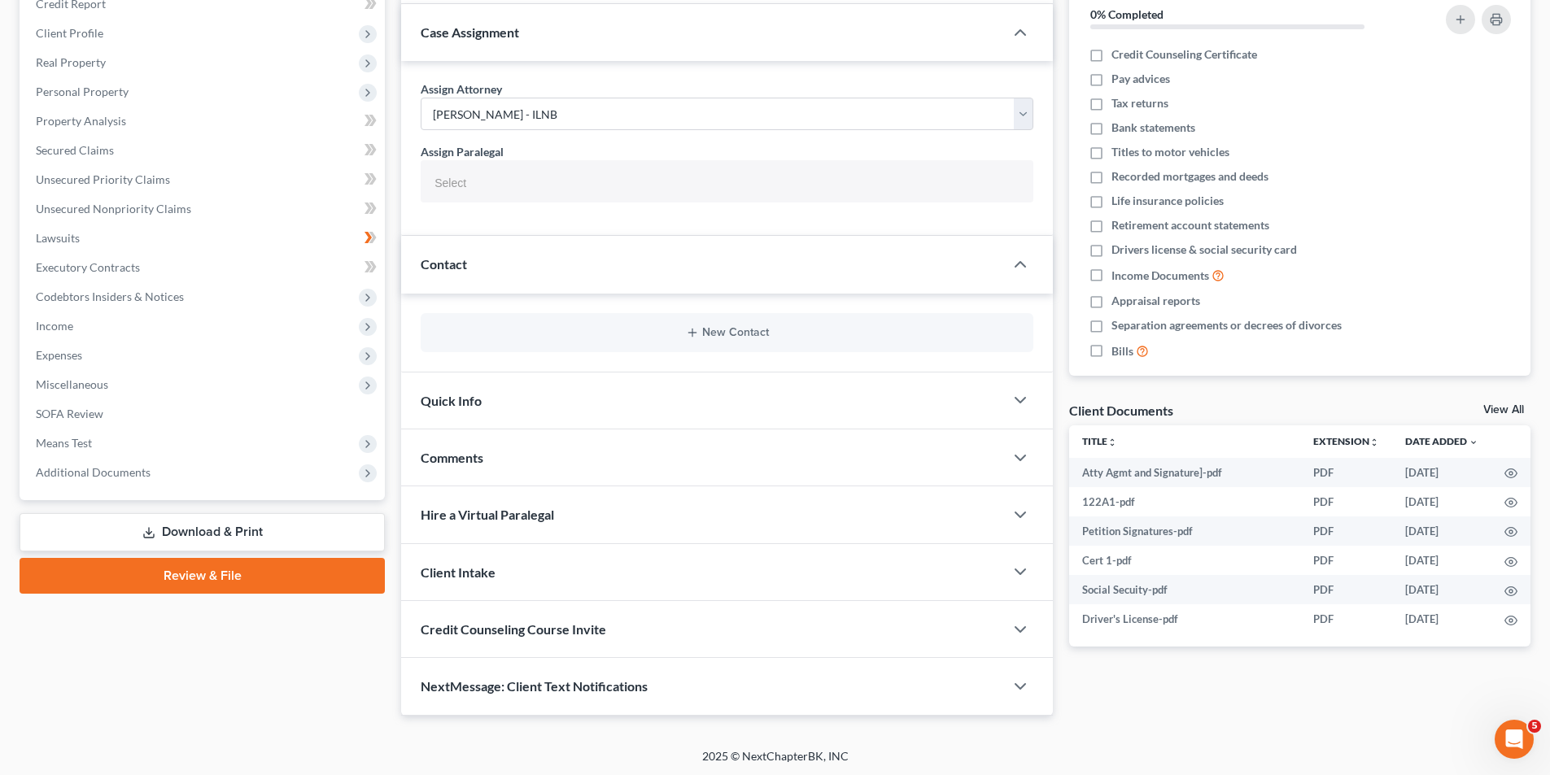
scroll to position [211, 0]
click at [655, 552] on div "Client Intake" at bounding box center [702, 570] width 603 height 56
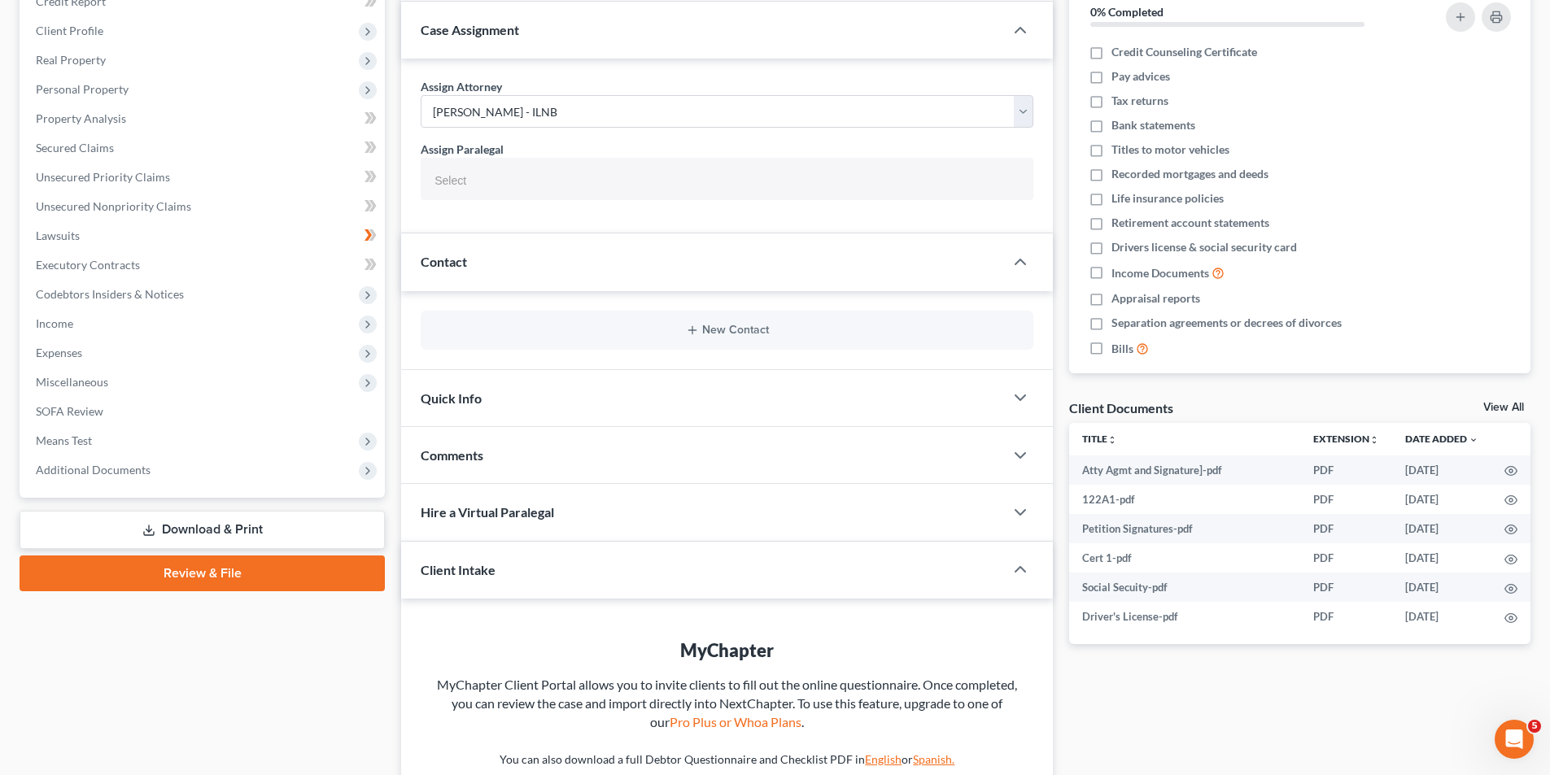
click at [652, 568] on div "Client Intake" at bounding box center [691, 570] width 580 height 56
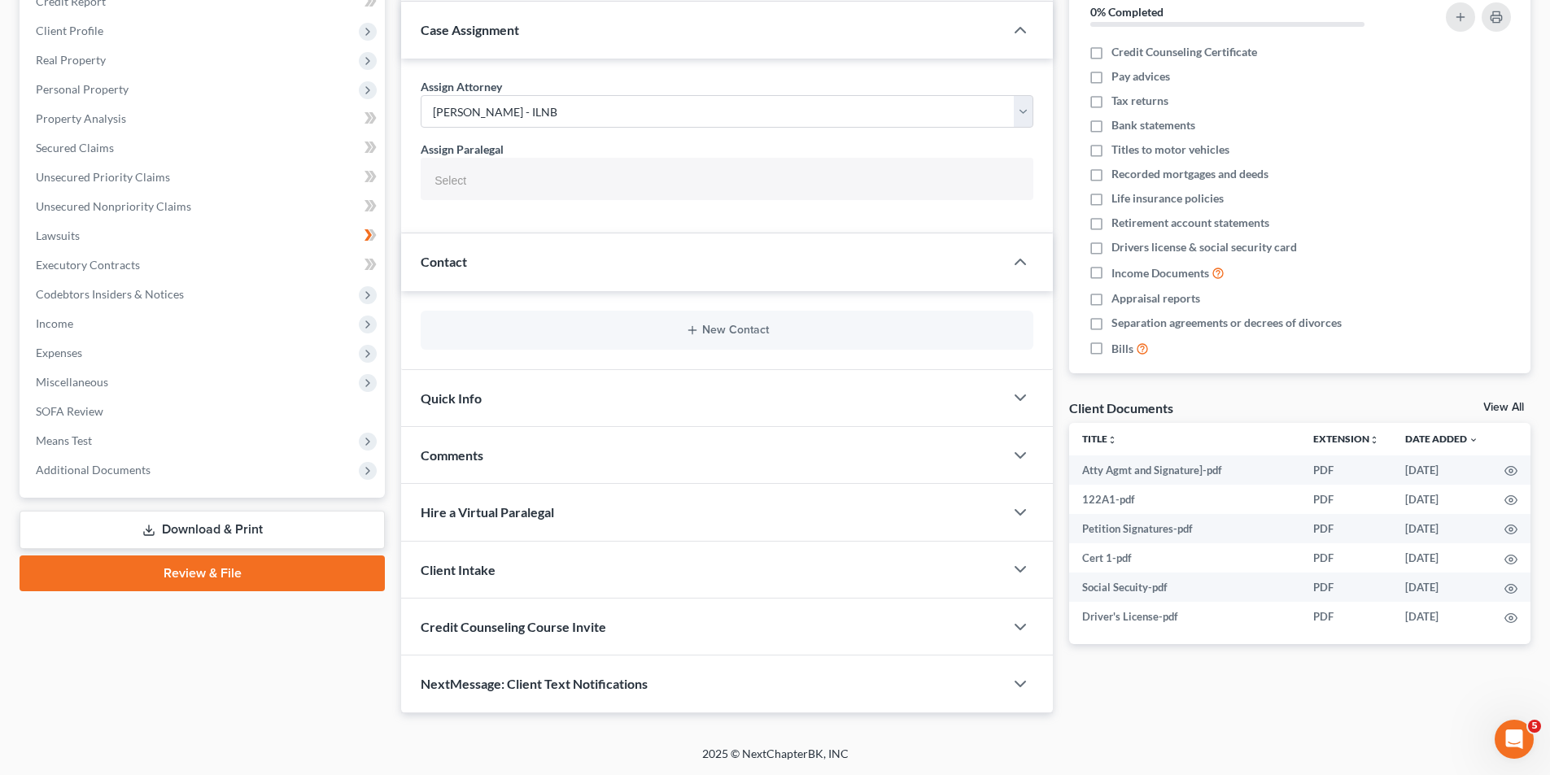
click at [653, 568] on div "Client Intake" at bounding box center [702, 570] width 603 height 56
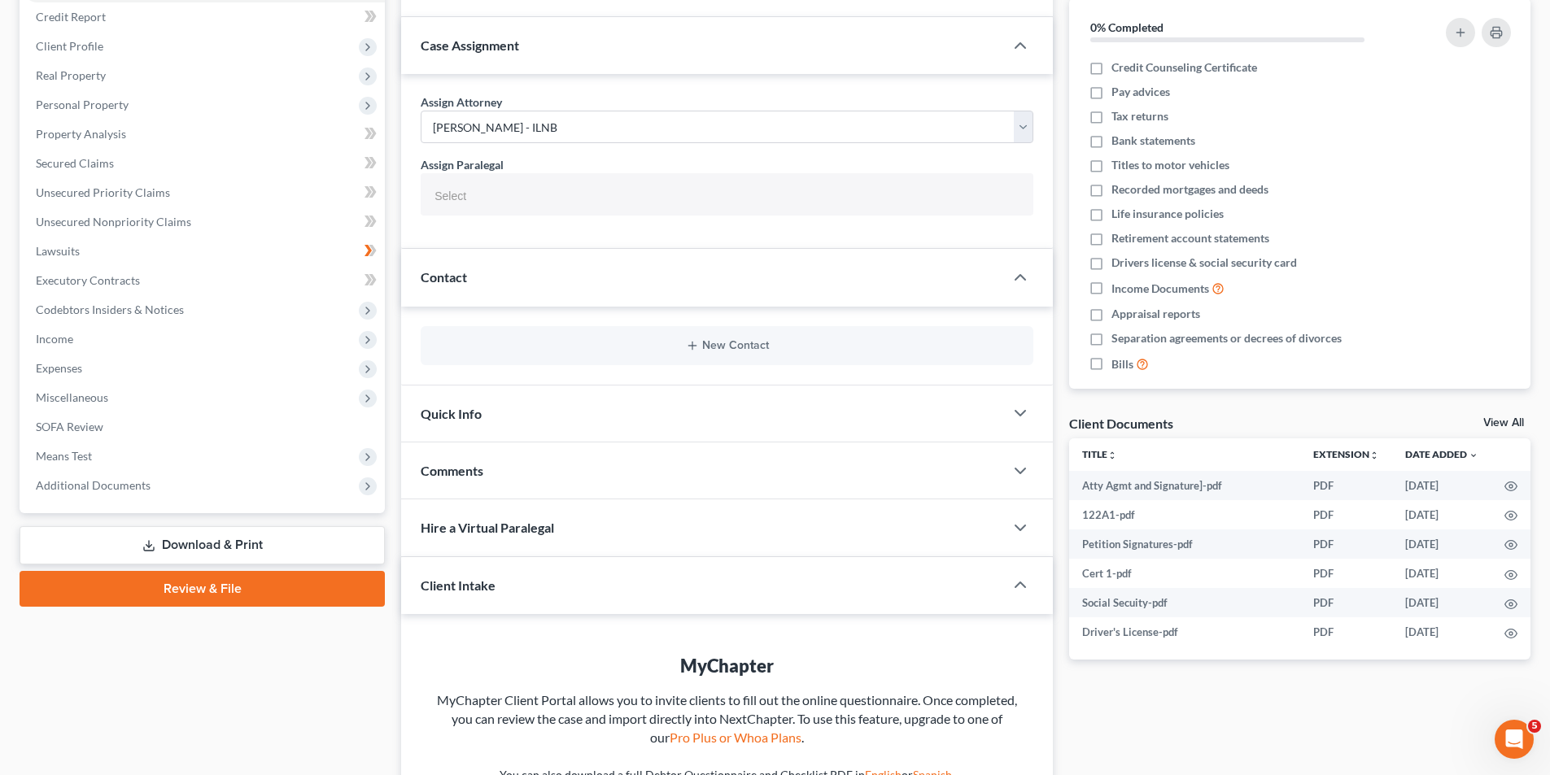
scroll to position [189, 0]
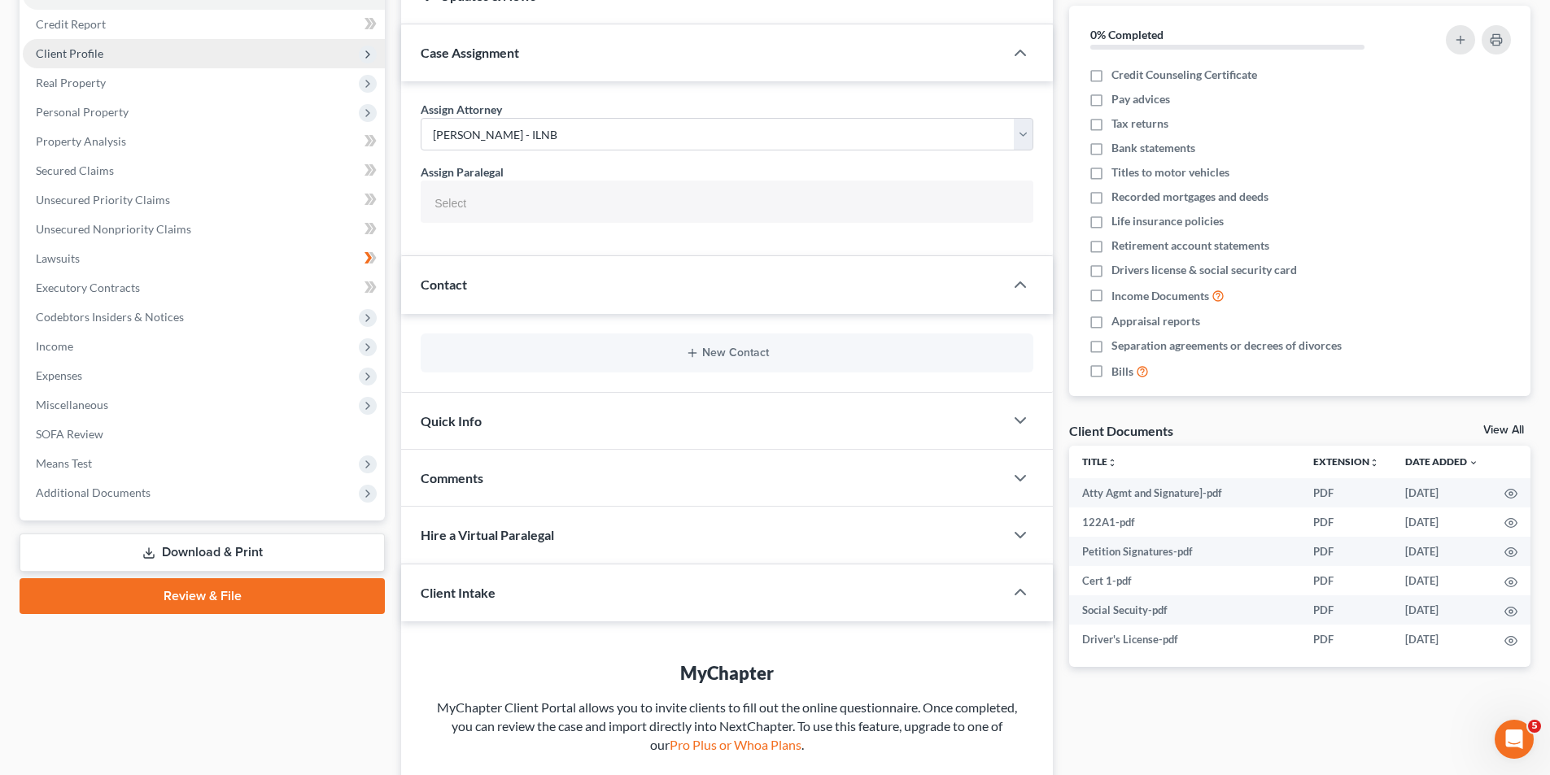
click at [106, 62] on span "Client Profile" at bounding box center [204, 53] width 362 height 29
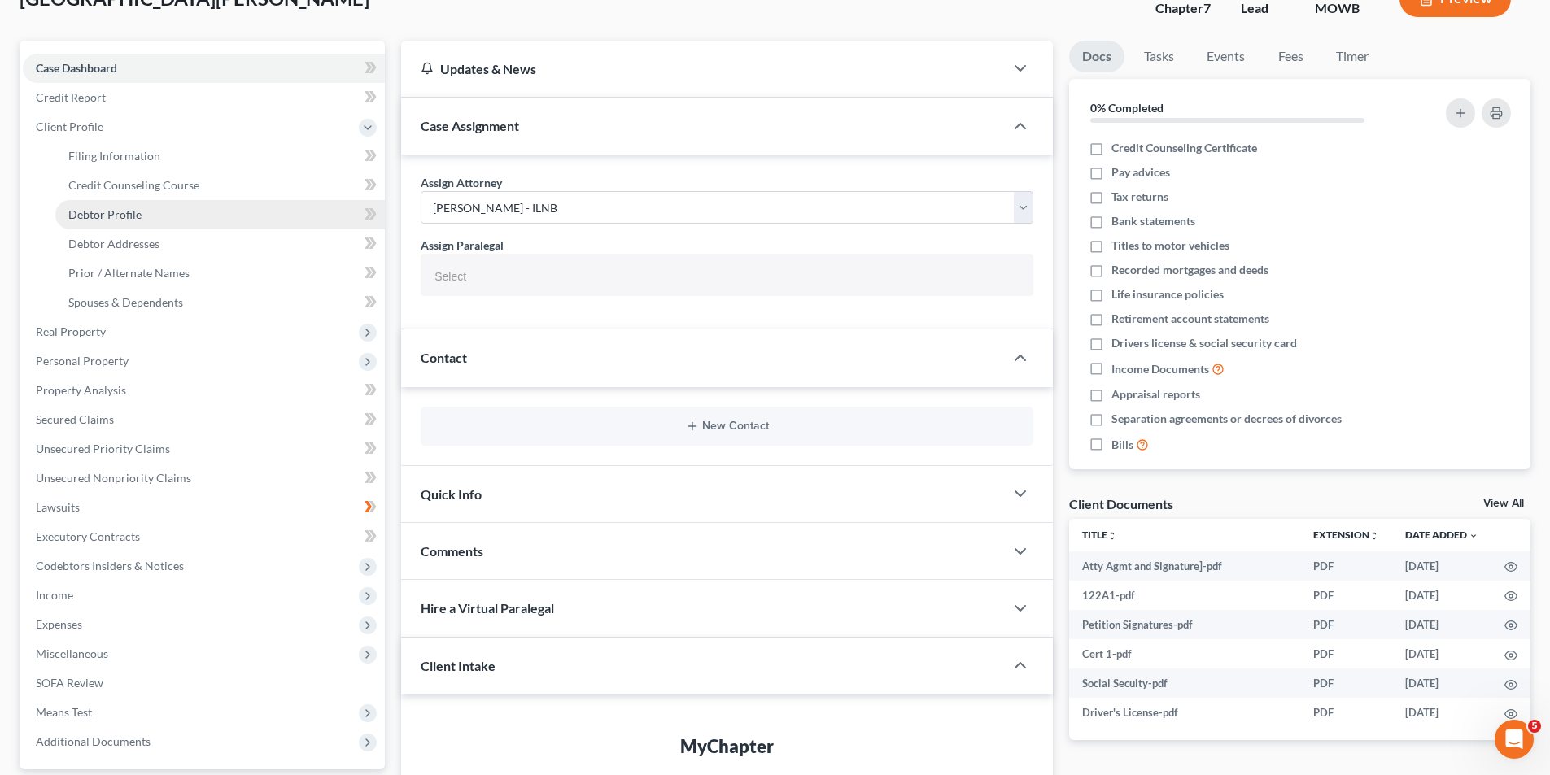
scroll to position [0, 0]
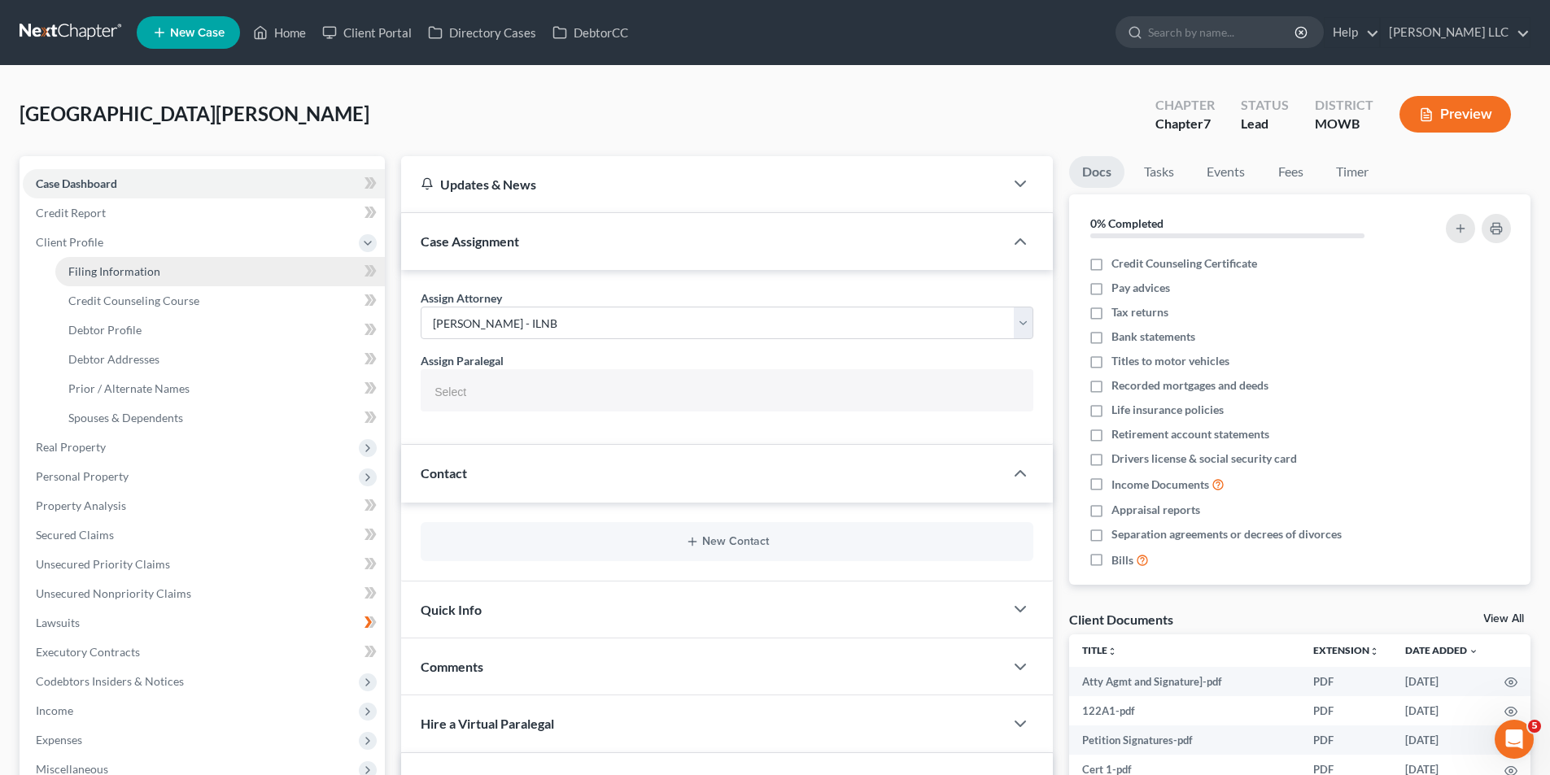
click at [137, 264] on span "Filing Information" at bounding box center [114, 271] width 92 height 14
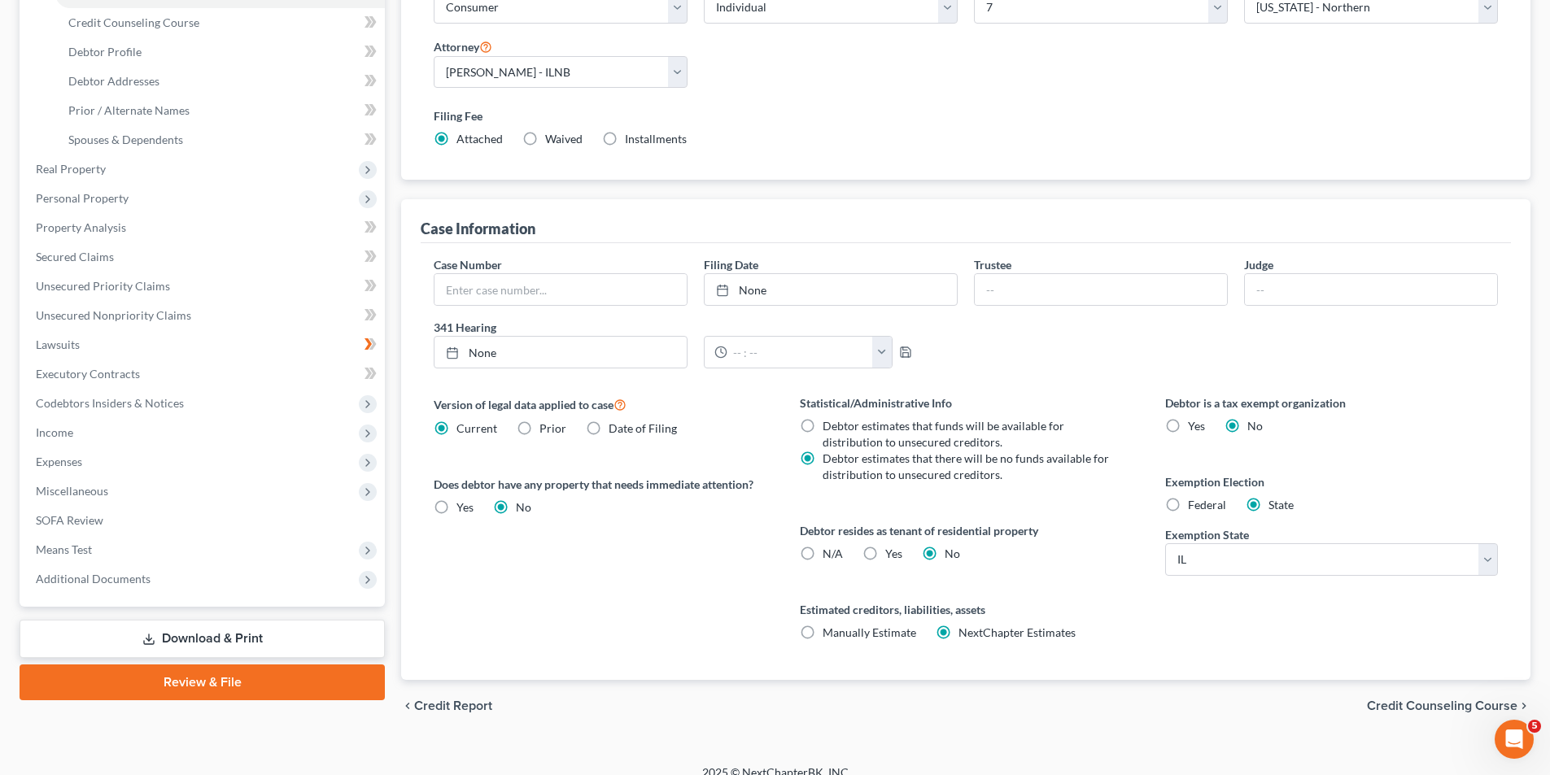
scroll to position [297, 0]
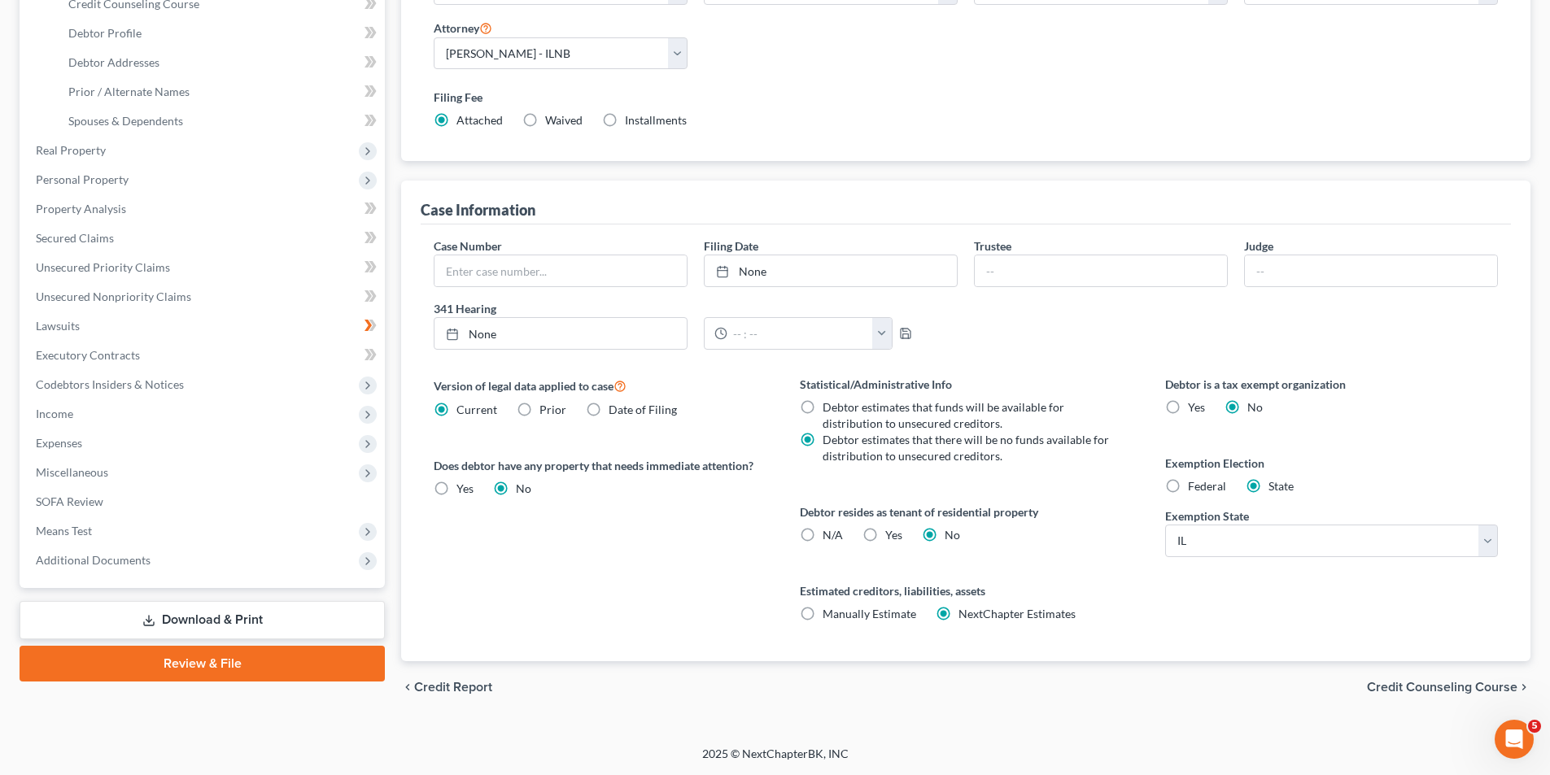
click at [1405, 688] on span "Credit Counseling Course" at bounding box center [1442, 687] width 150 height 13
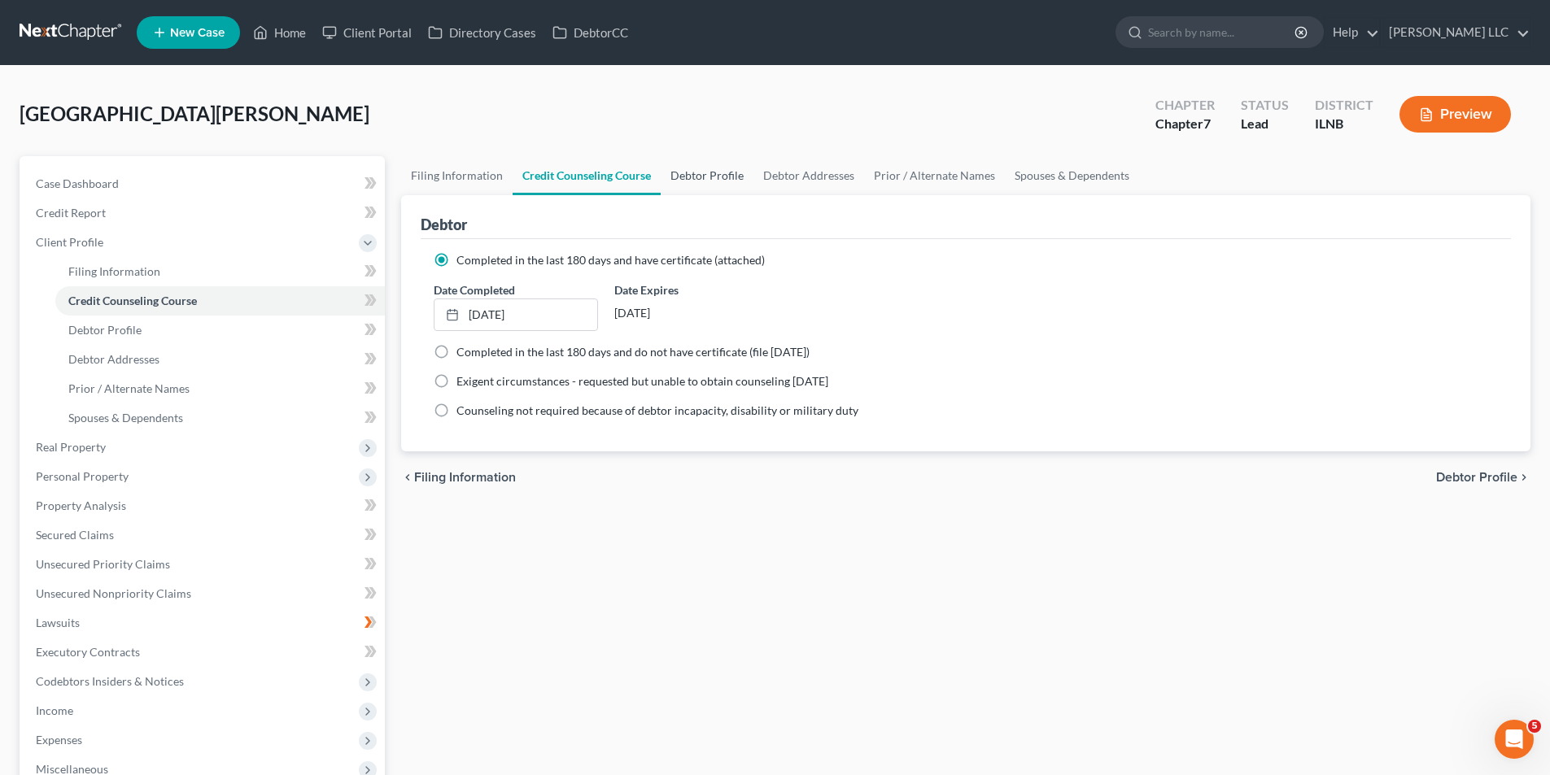
click at [725, 179] on link "Debtor Profile" at bounding box center [707, 175] width 93 height 39
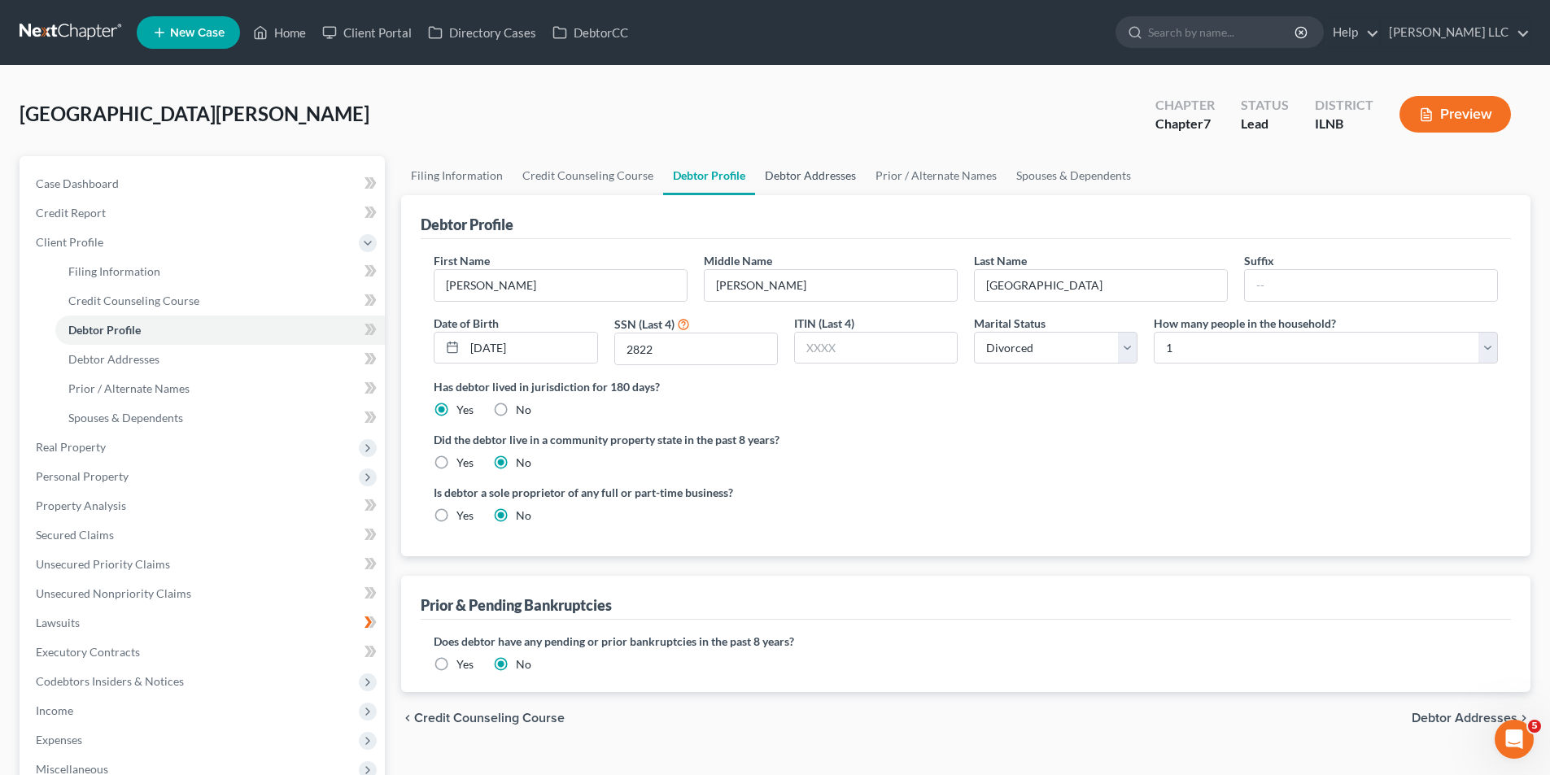
click at [836, 181] on link "Debtor Addresses" at bounding box center [810, 175] width 111 height 39
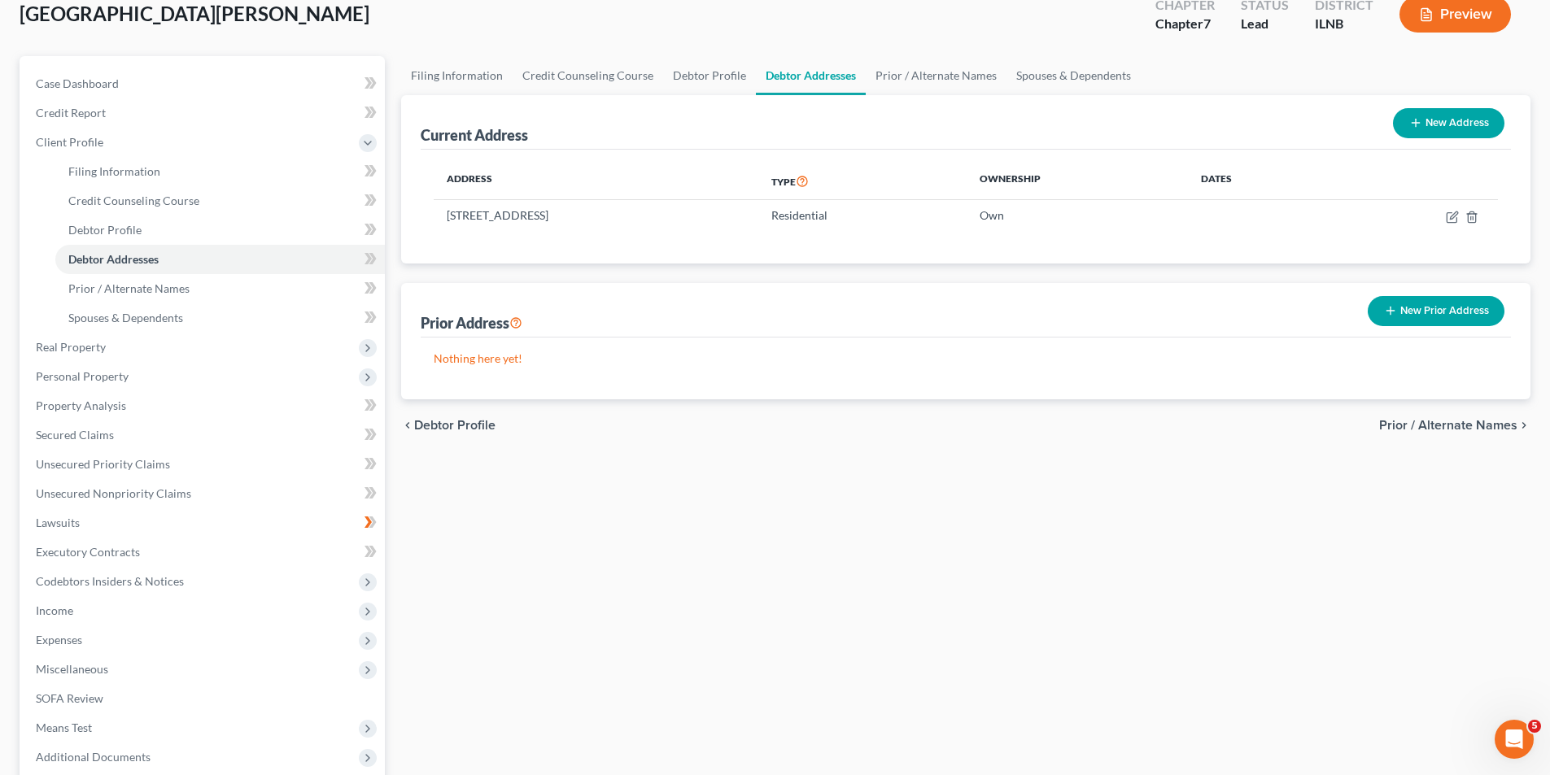
scroll to position [265, 0]
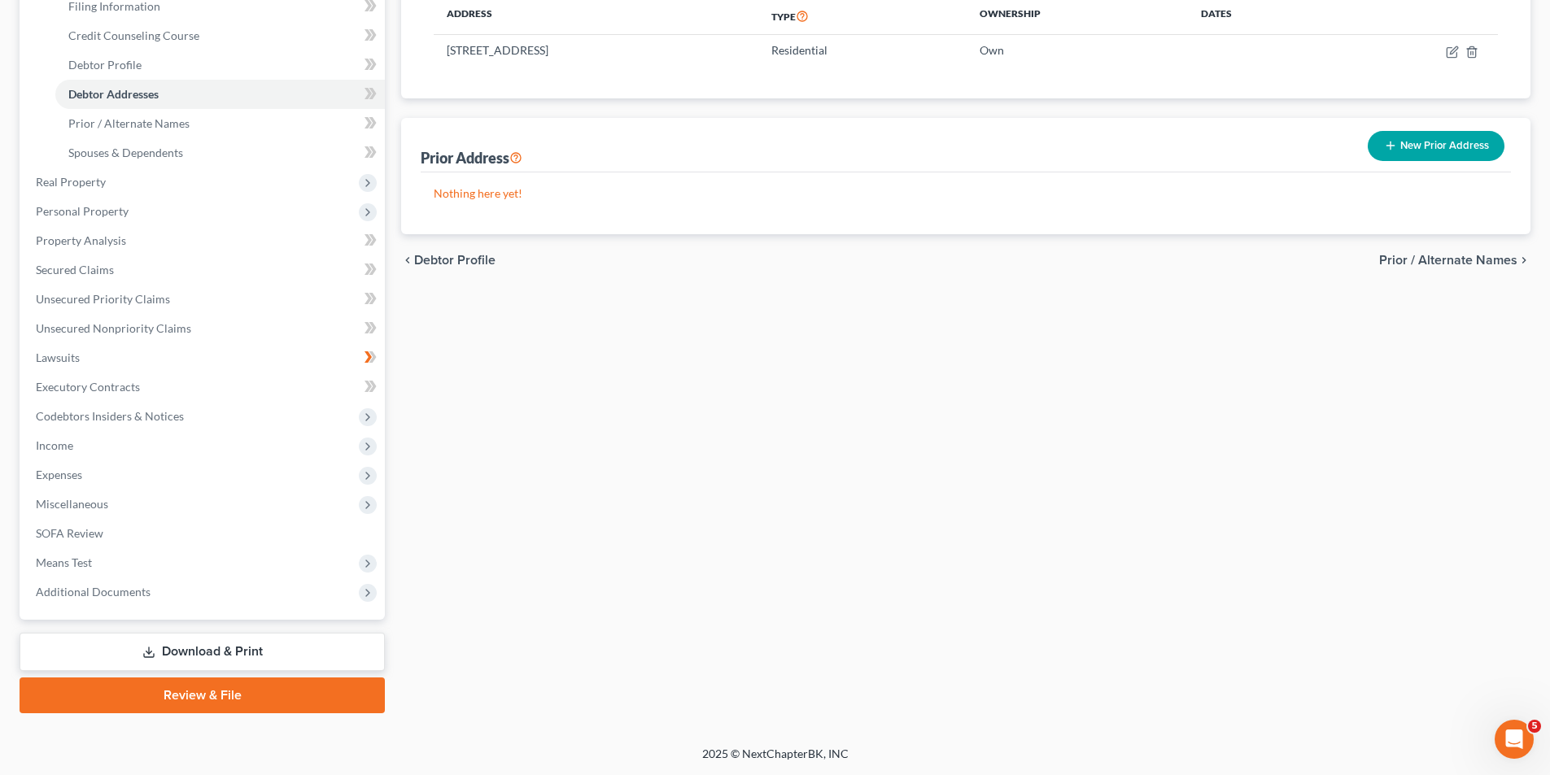
click at [197, 704] on link "Review & File" at bounding box center [202, 696] width 365 height 36
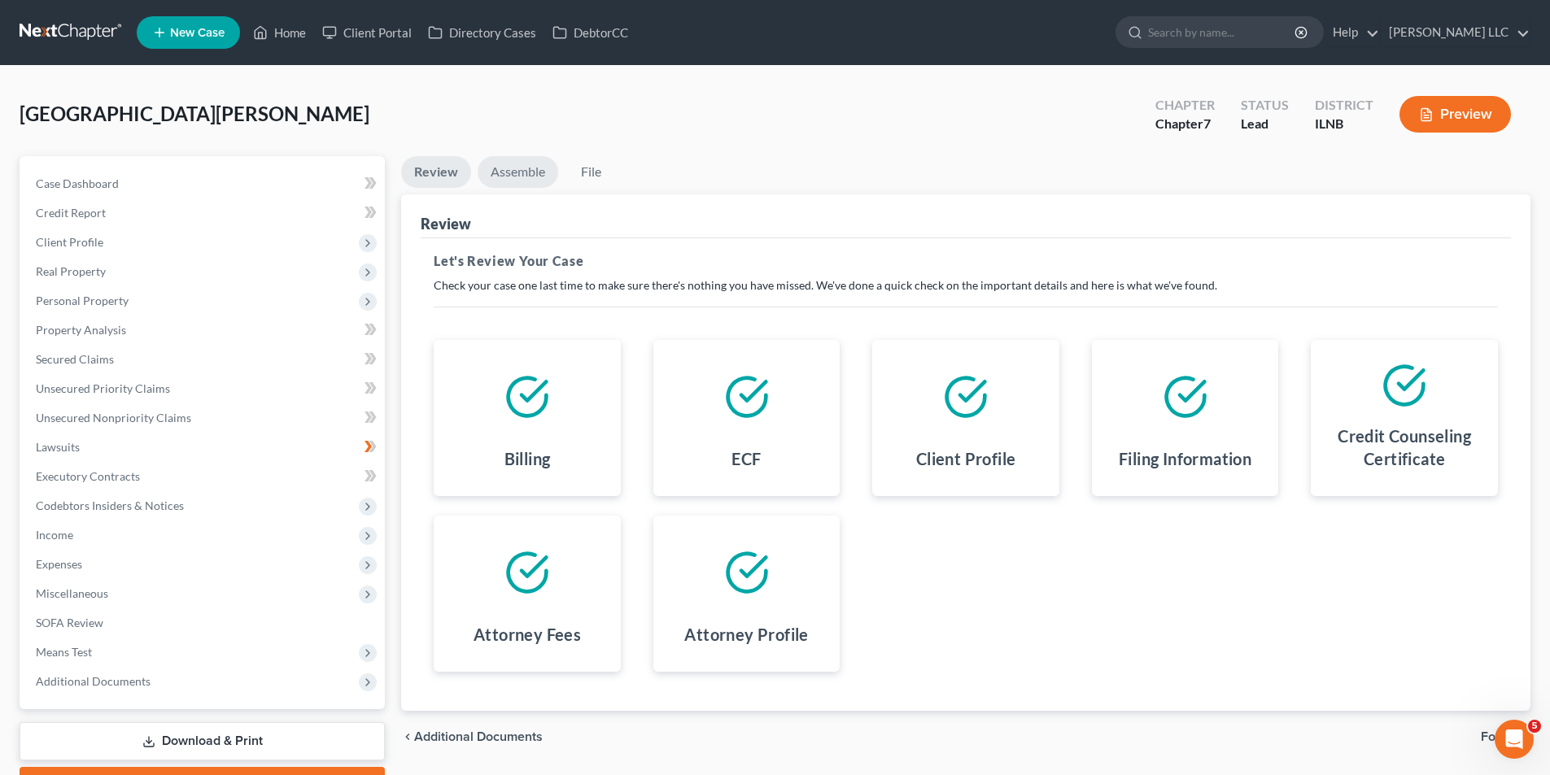
click at [525, 184] on link "Assemble" at bounding box center [517, 172] width 81 height 32
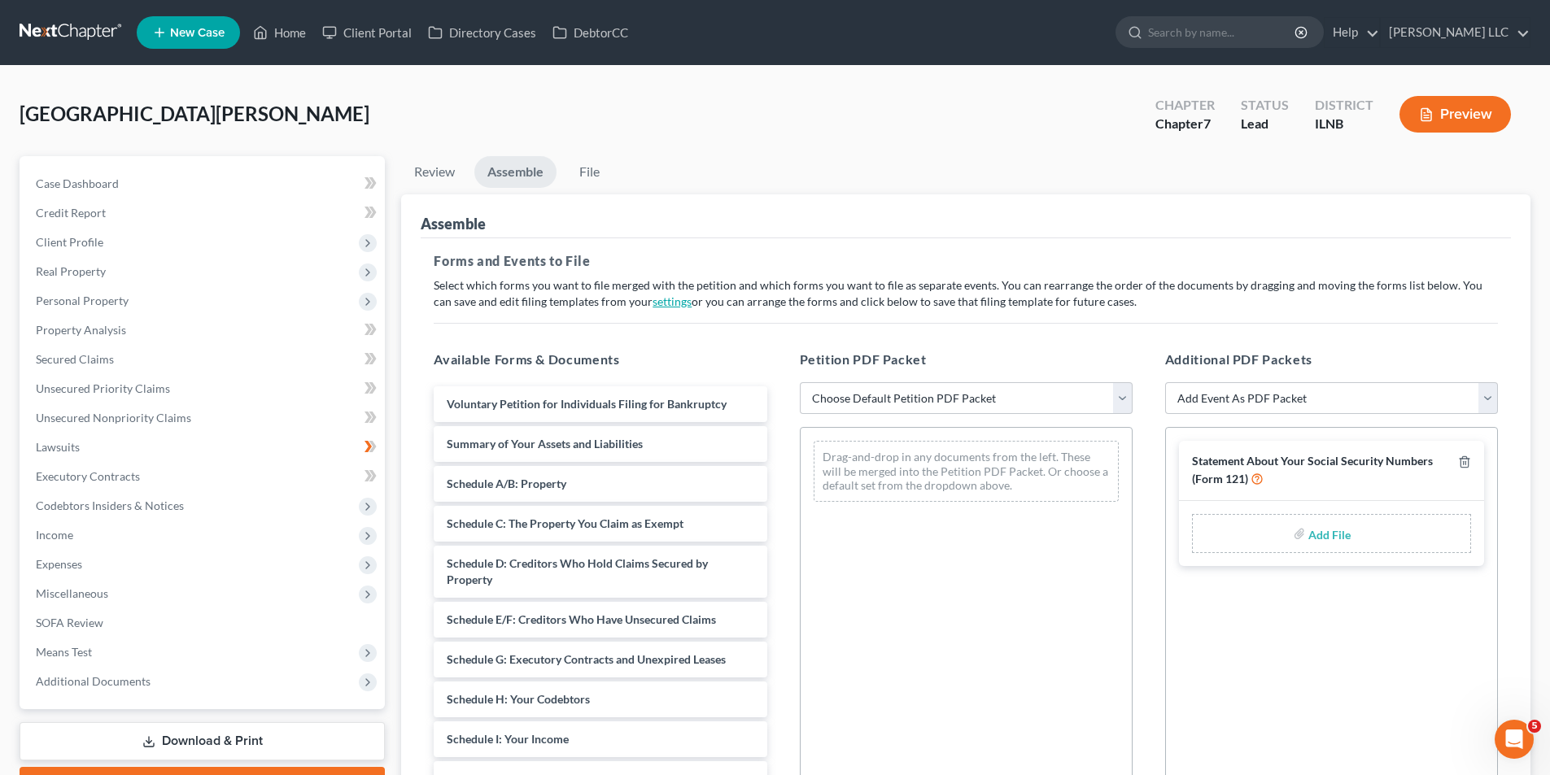
click at [652, 303] on link "settings" at bounding box center [671, 301] width 39 height 14
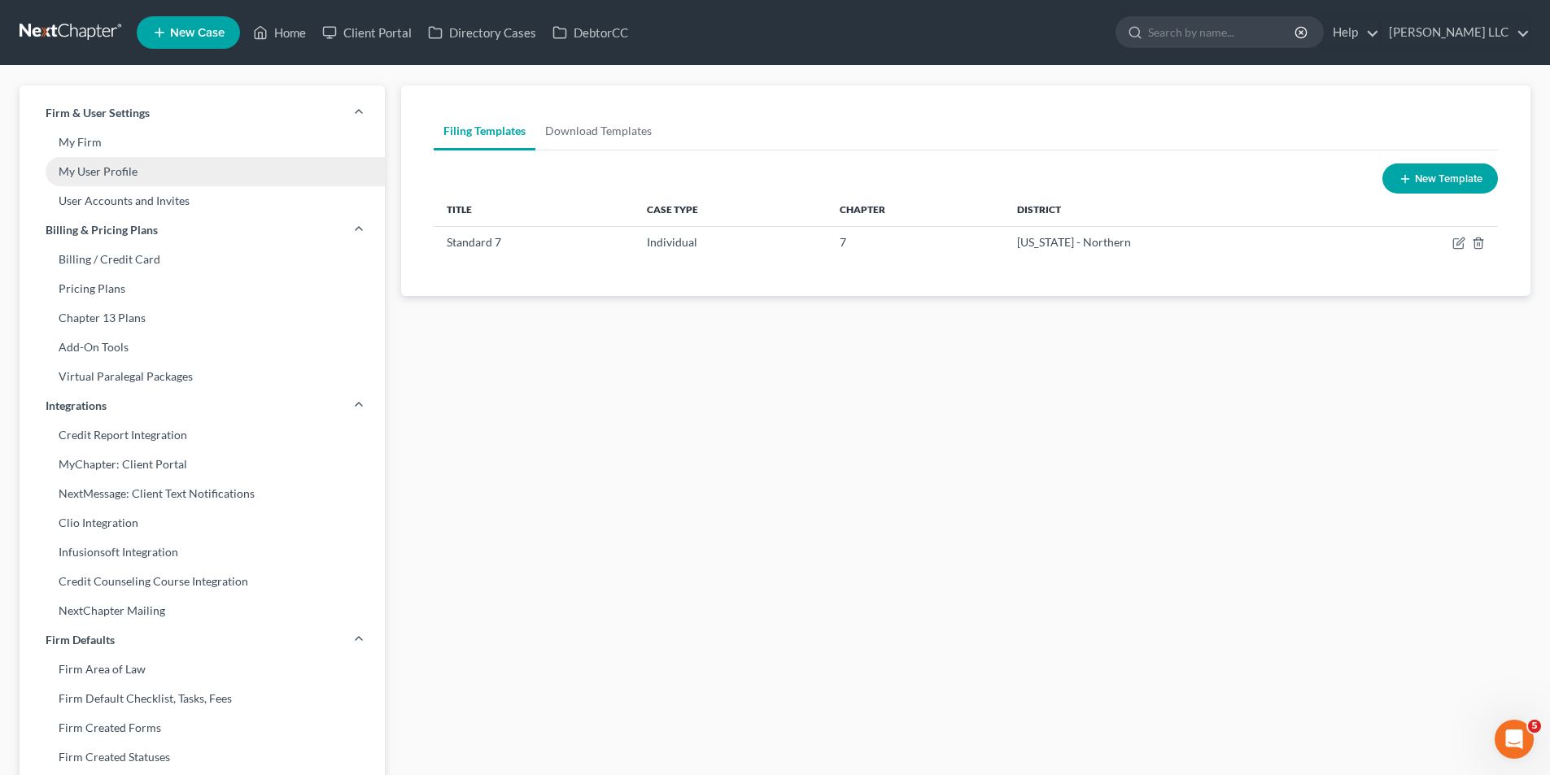
click at [166, 179] on link "My User Profile" at bounding box center [202, 171] width 365 height 29
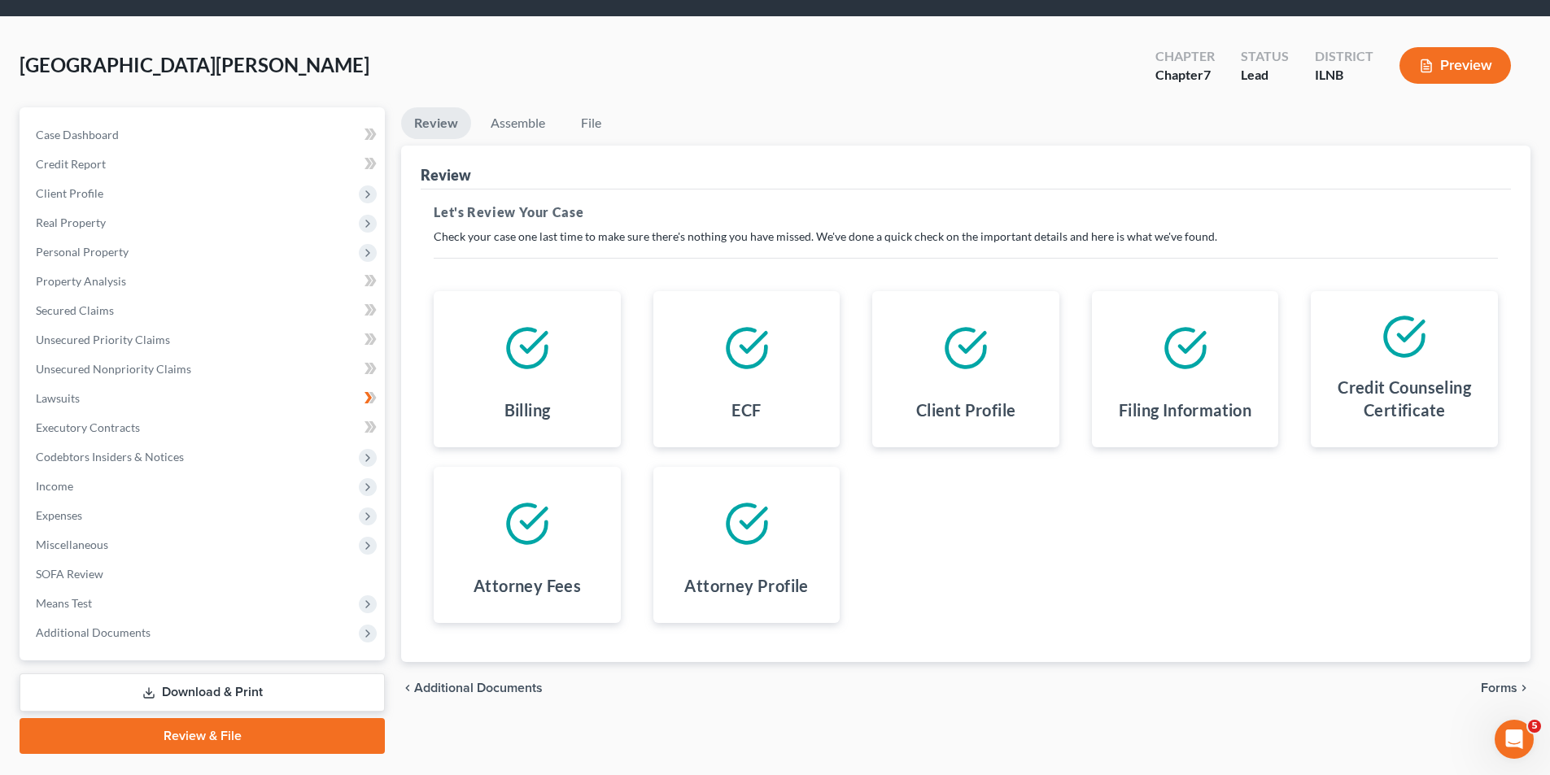
scroll to position [89, 0]
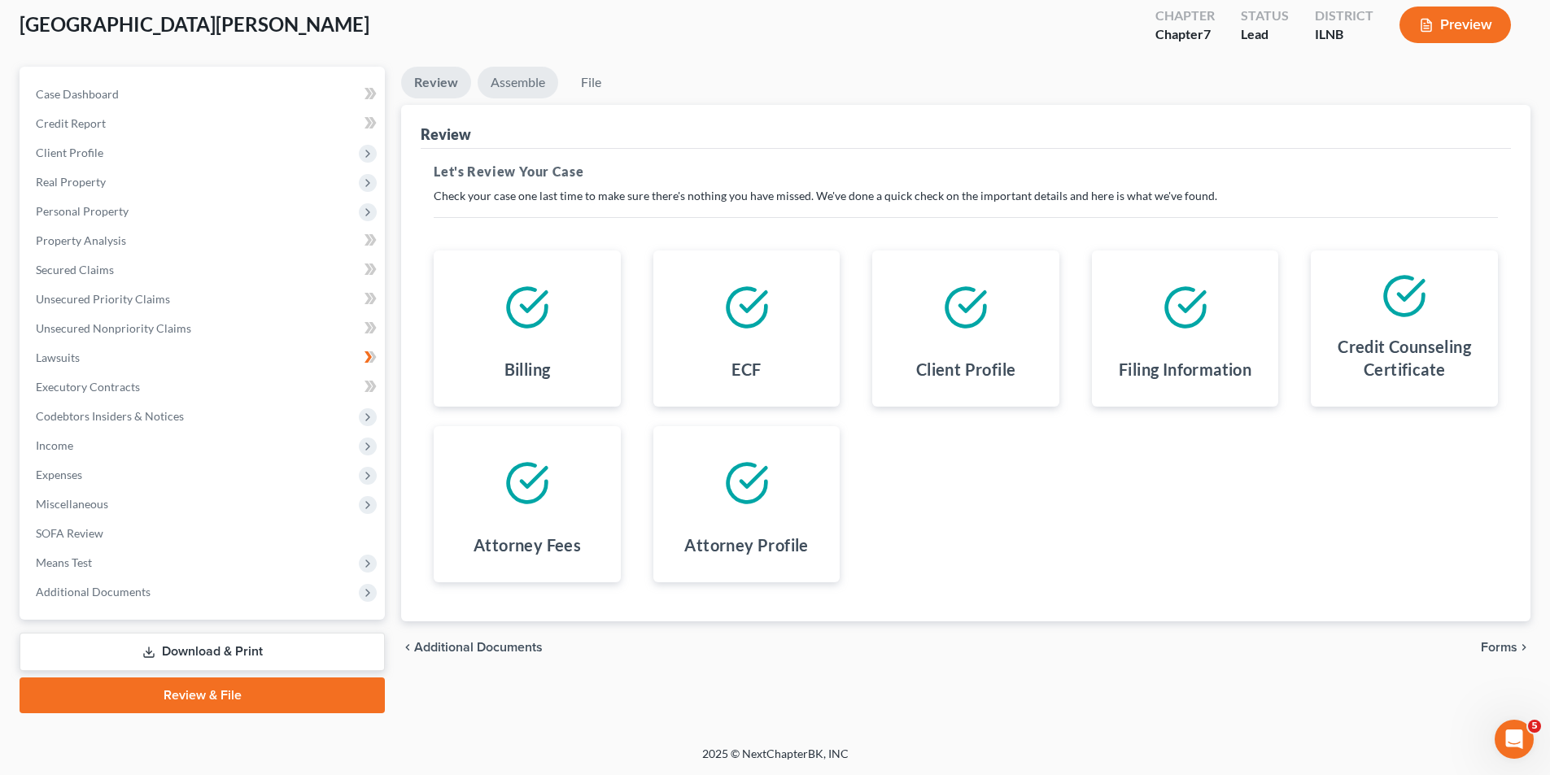
click at [505, 85] on link "Assemble" at bounding box center [517, 83] width 81 height 32
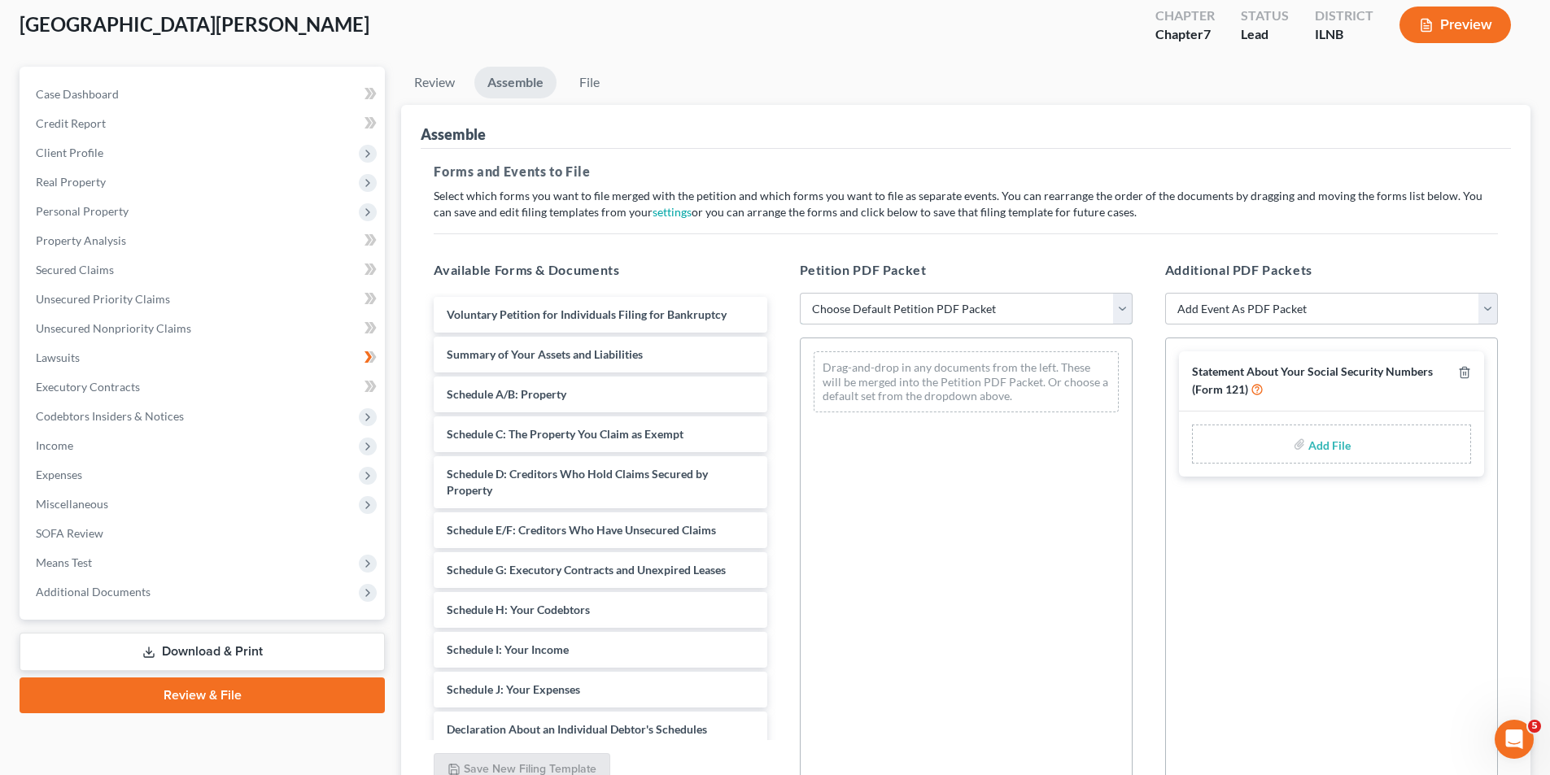
click at [923, 312] on select "Choose Default Petition PDF Packet Emergency Filing (Voluntary Petition and Cre…" at bounding box center [966, 309] width 333 height 33
click at [800, 293] on select "Choose Default Petition PDF Packet Emergency Filing (Voluntary Petition and Cre…" at bounding box center [966, 309] width 333 height 33
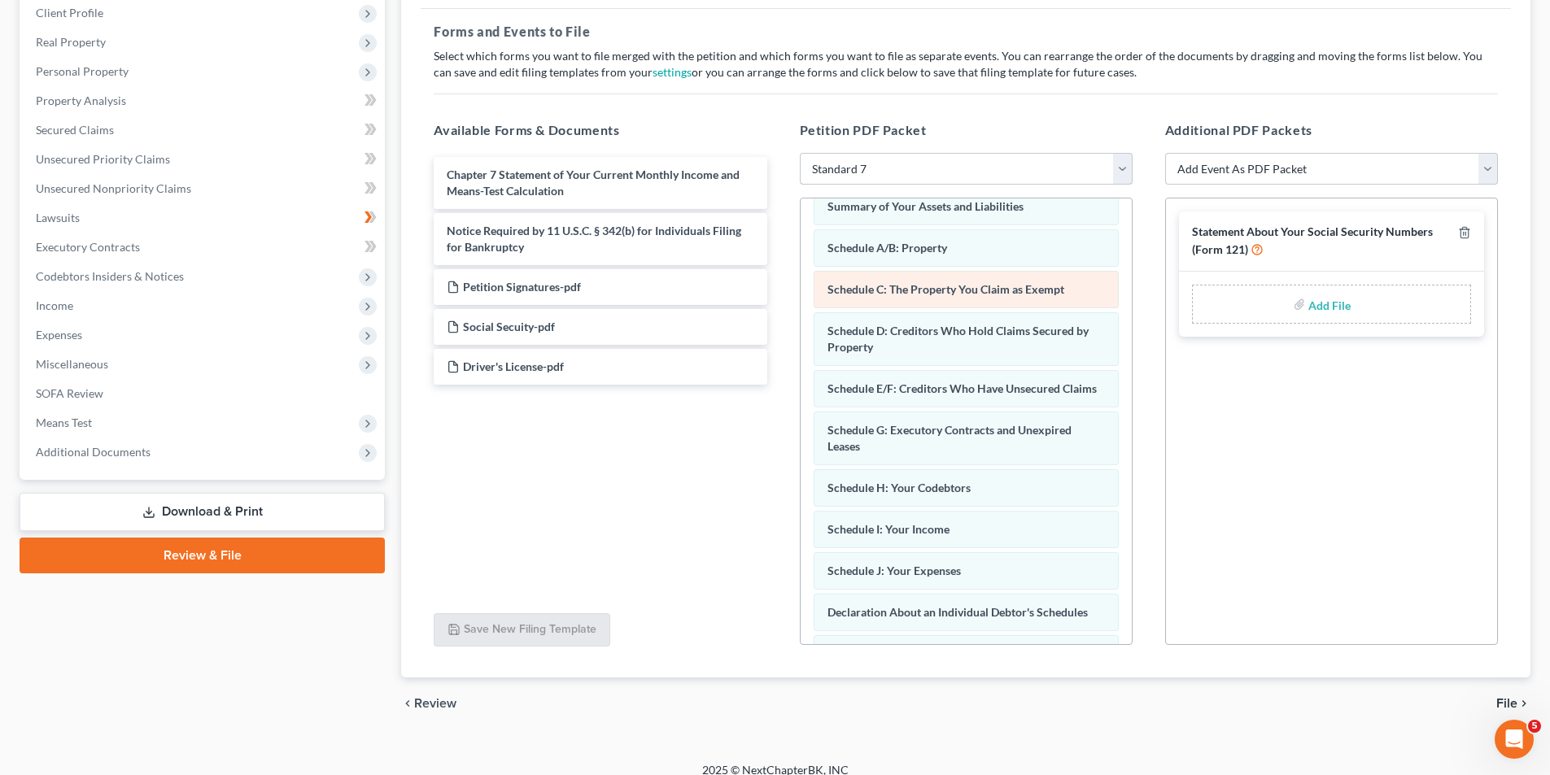
scroll to position [246, 0]
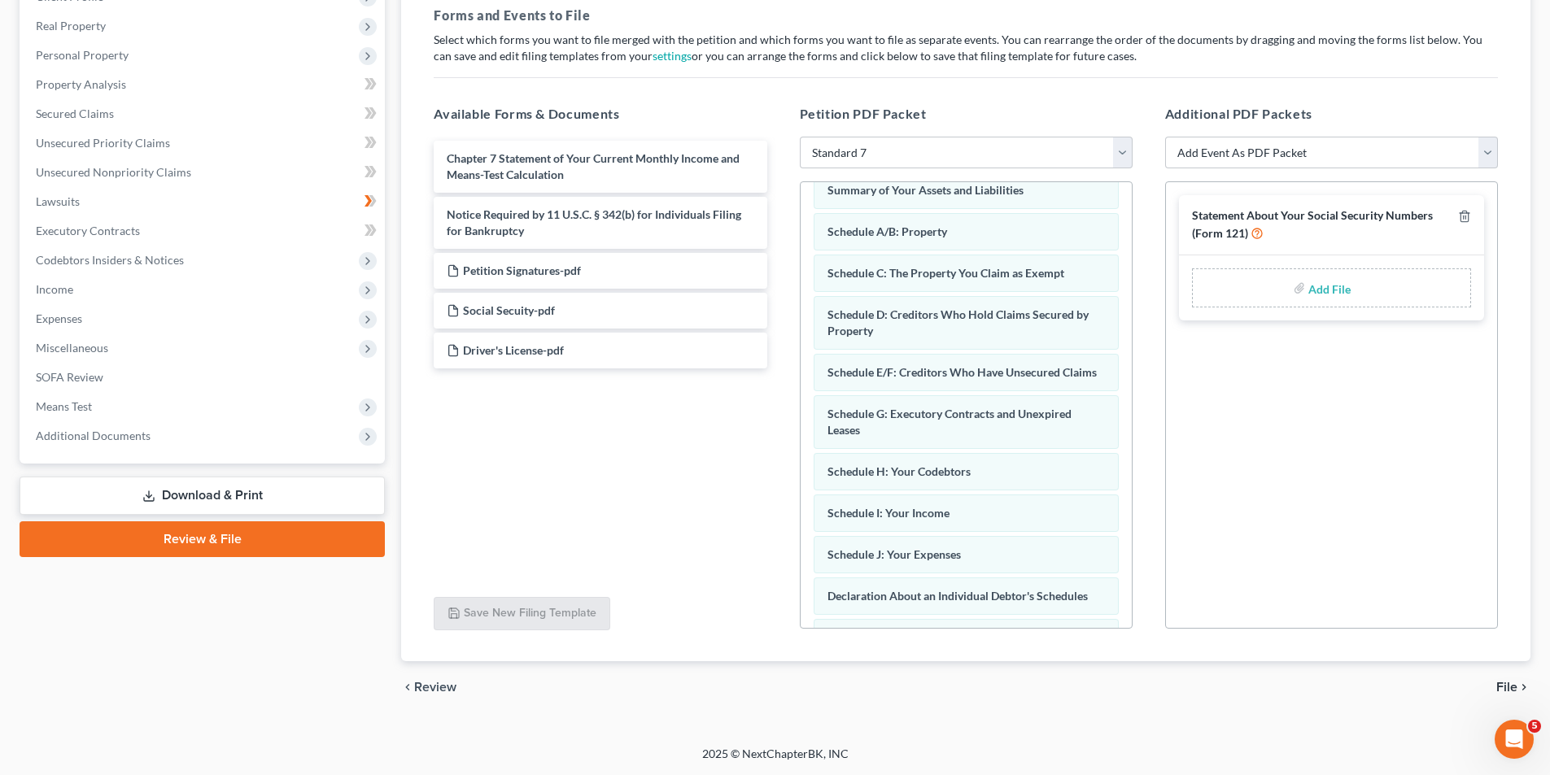
click at [1336, 286] on input "file" at bounding box center [1327, 287] width 39 height 29
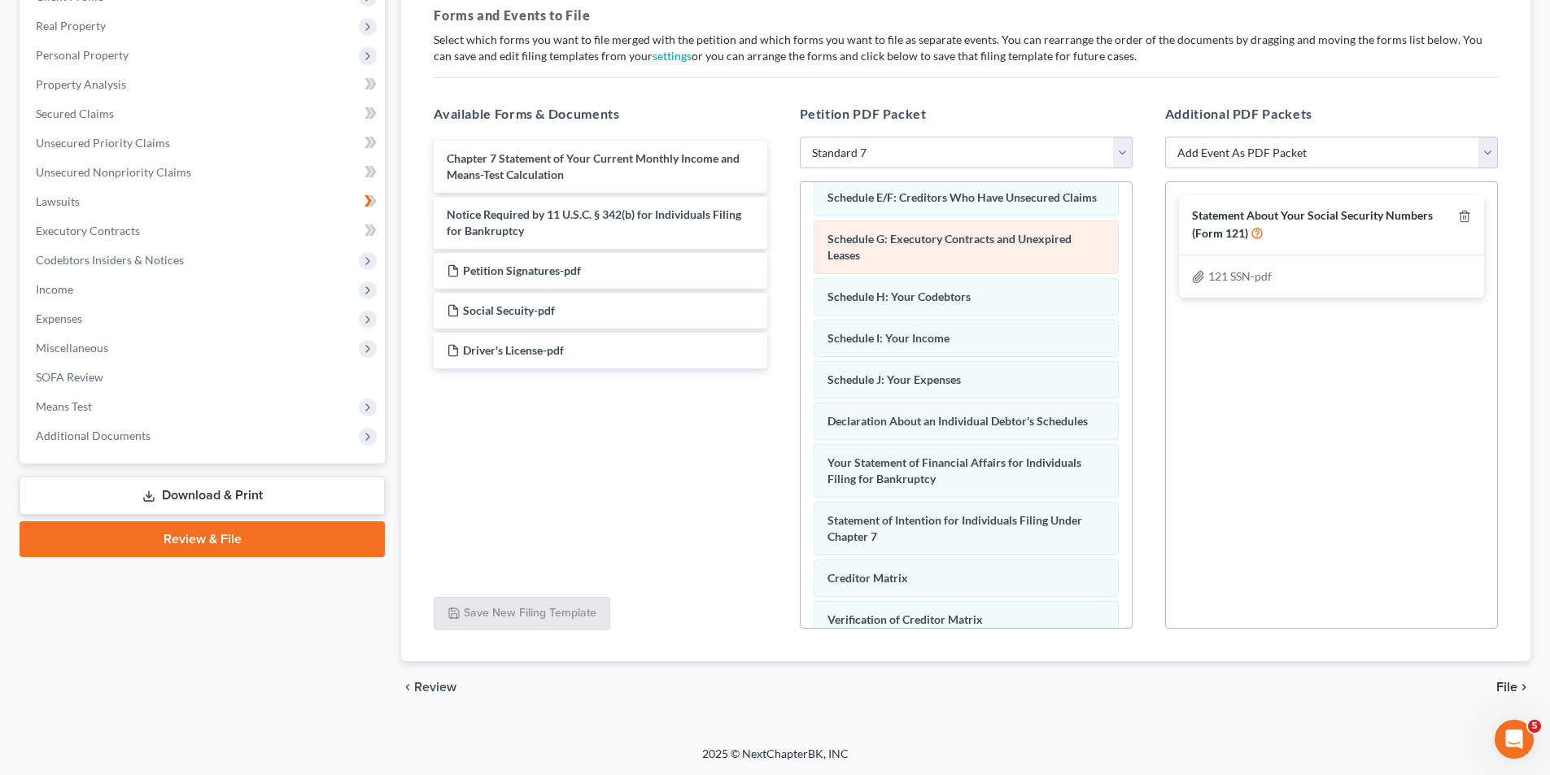
scroll to position [403, 0]
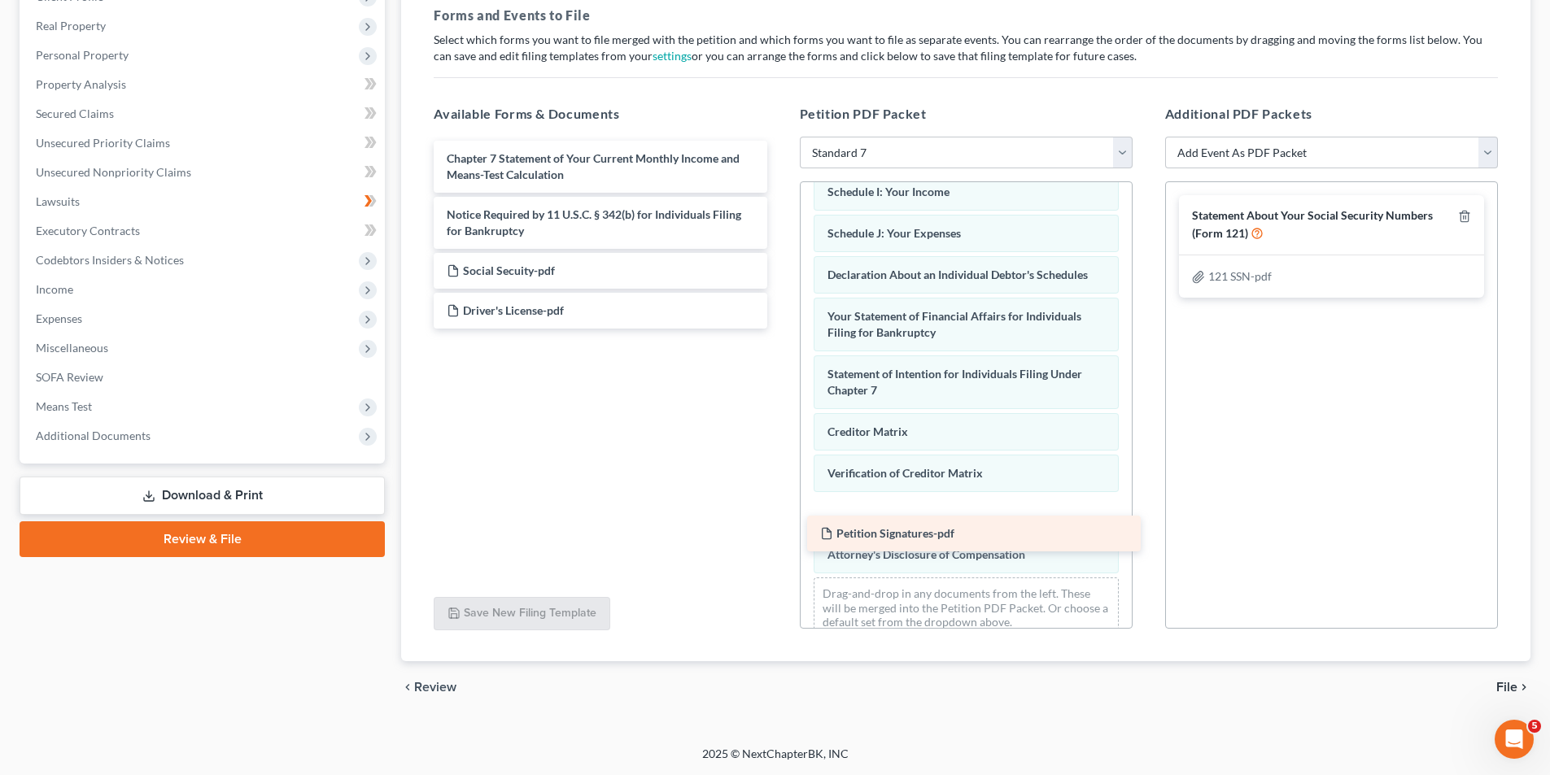
drag, startPoint x: 492, startPoint y: 273, endPoint x: 866, endPoint y: 535, distance: 456.6
click at [779, 329] on div "Petition Signatures-pdf Chapter 7 Statement of Your Current Monthly Income and …" at bounding box center [600, 235] width 359 height 188
click at [1445, 151] on select "Add Event As PDF Packet Certificate of Credit Counseling Chapter 13 Calculation…" at bounding box center [1331, 153] width 333 height 33
click at [1165, 137] on select "Add Event As PDF Packet Certificate of Credit Counseling Chapter 13 Calculation…" at bounding box center [1331, 153] width 333 height 33
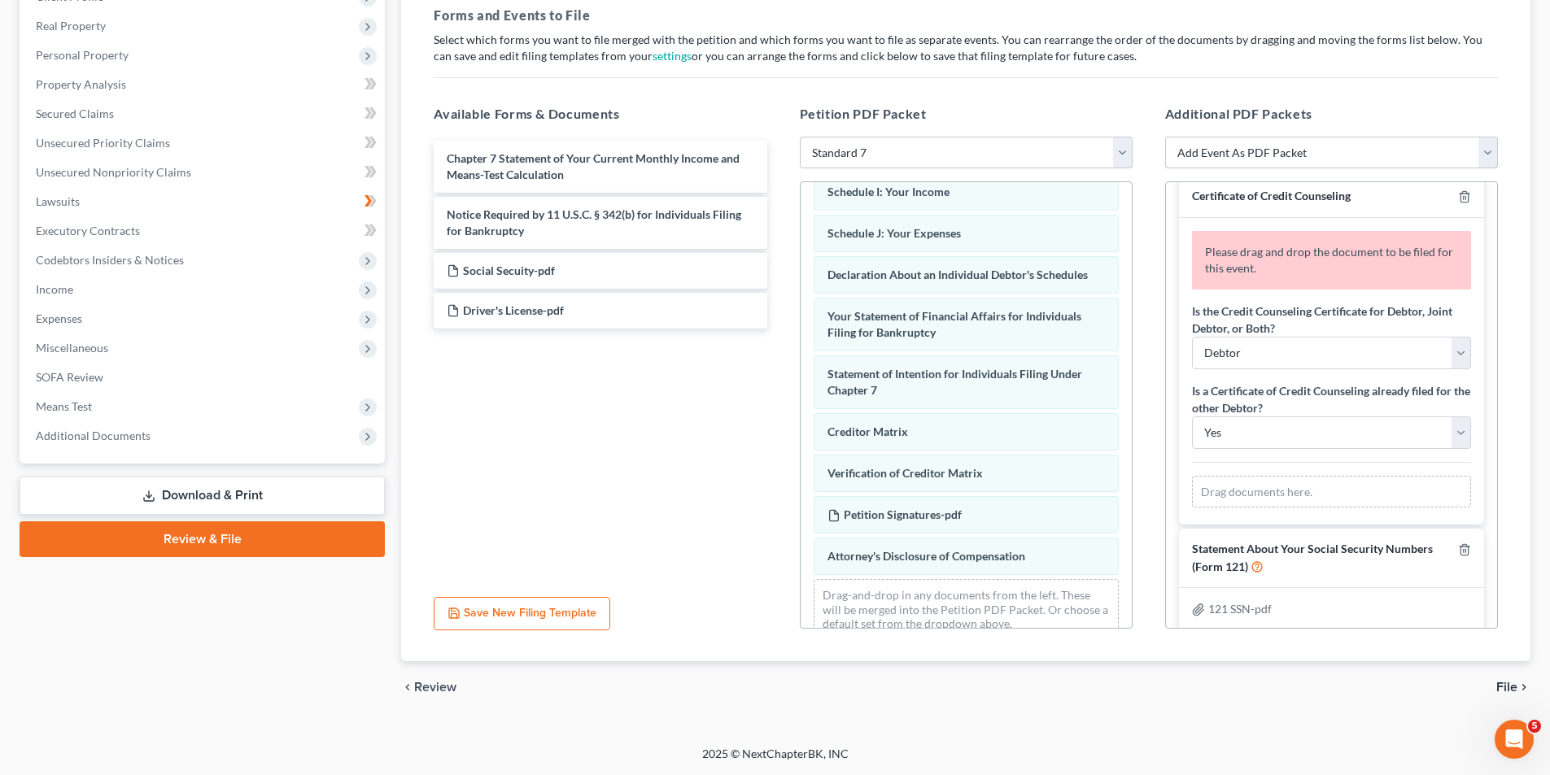
scroll to position [35, 0]
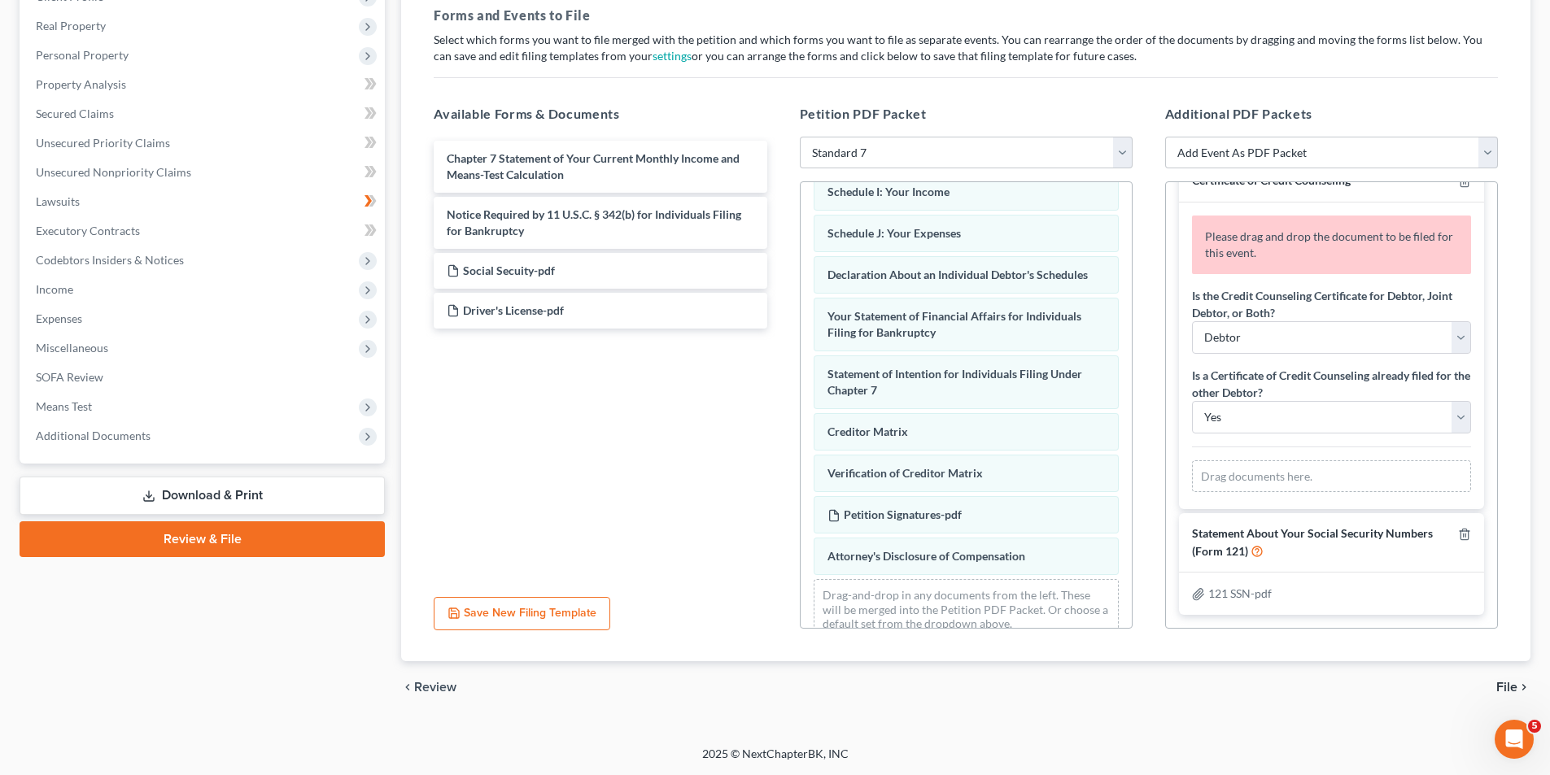
click at [1342, 480] on div "Drag documents here." at bounding box center [1331, 476] width 279 height 33
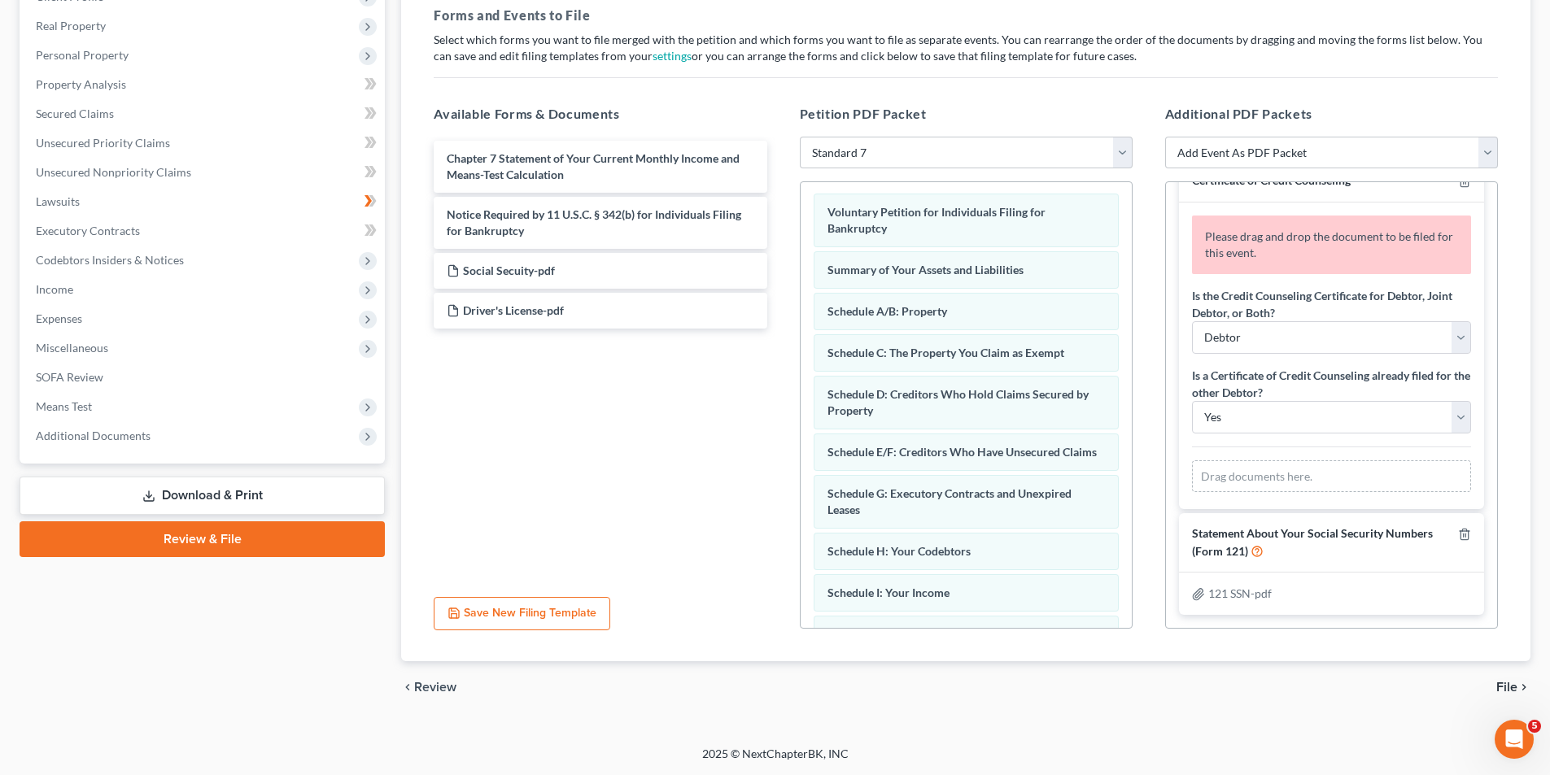
scroll to position [0, 0]
click at [1121, 149] on select "Choose Default Petition PDF Packet Emergency Filing (Voluntary Petition and Cre…" at bounding box center [966, 153] width 333 height 33
click at [1123, 116] on h5 "Petition PDF Packet" at bounding box center [966, 114] width 333 height 20
click at [426, 691] on span "Review" at bounding box center [435, 687] width 42 height 13
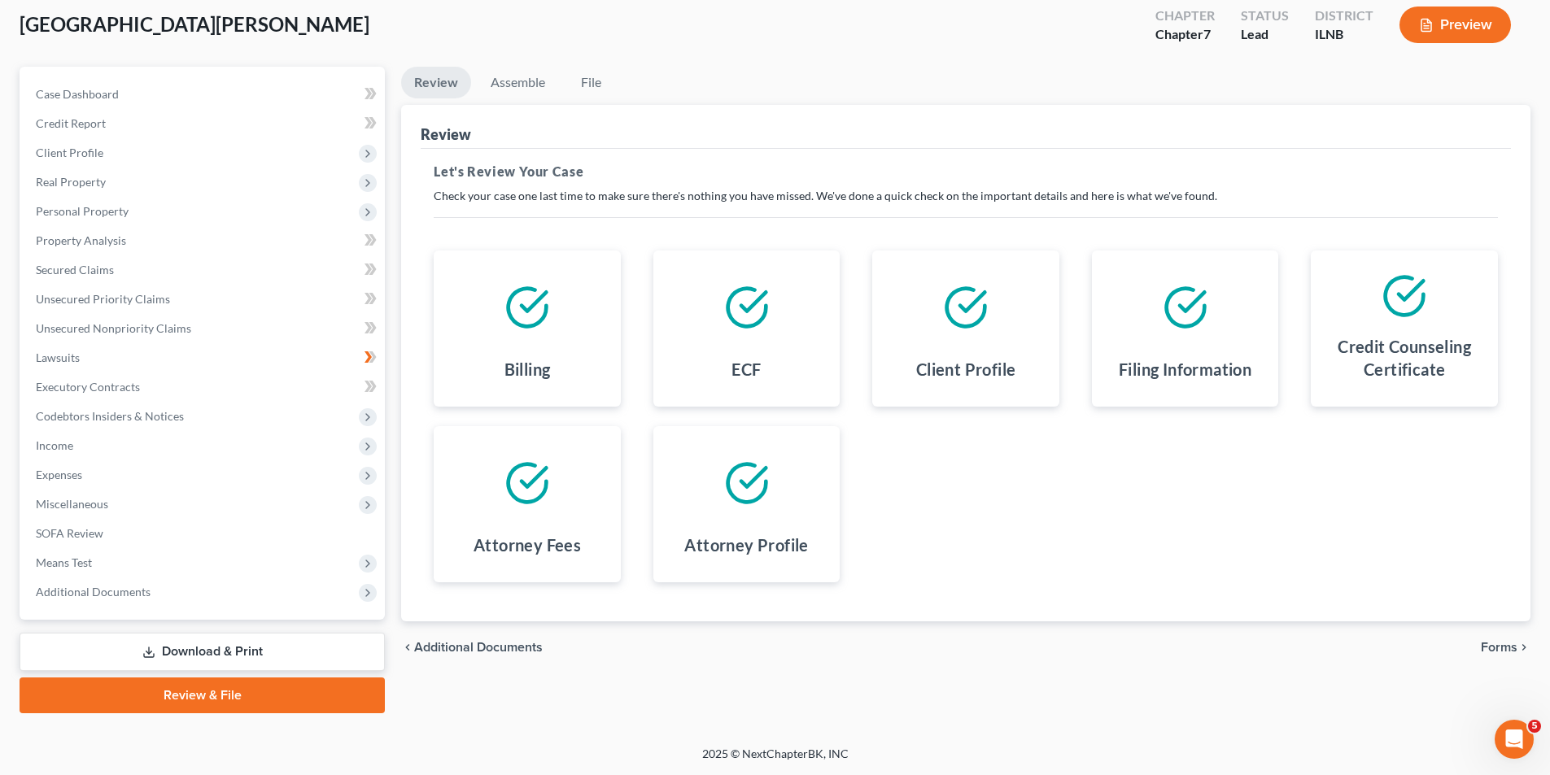
scroll to position [89, 0]
click at [114, 589] on span "Additional Documents" at bounding box center [93, 592] width 115 height 14
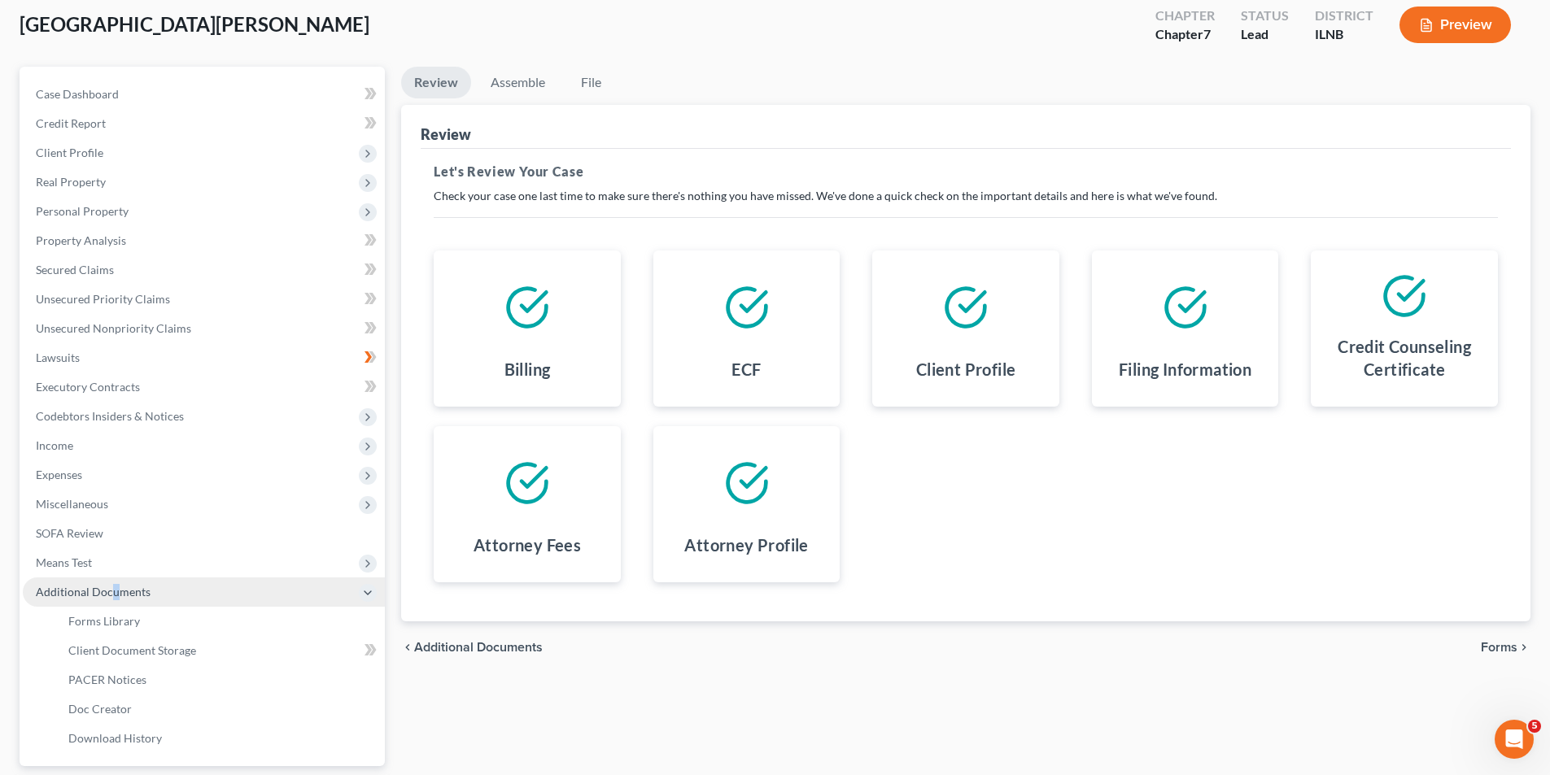
scroll to position [236, 0]
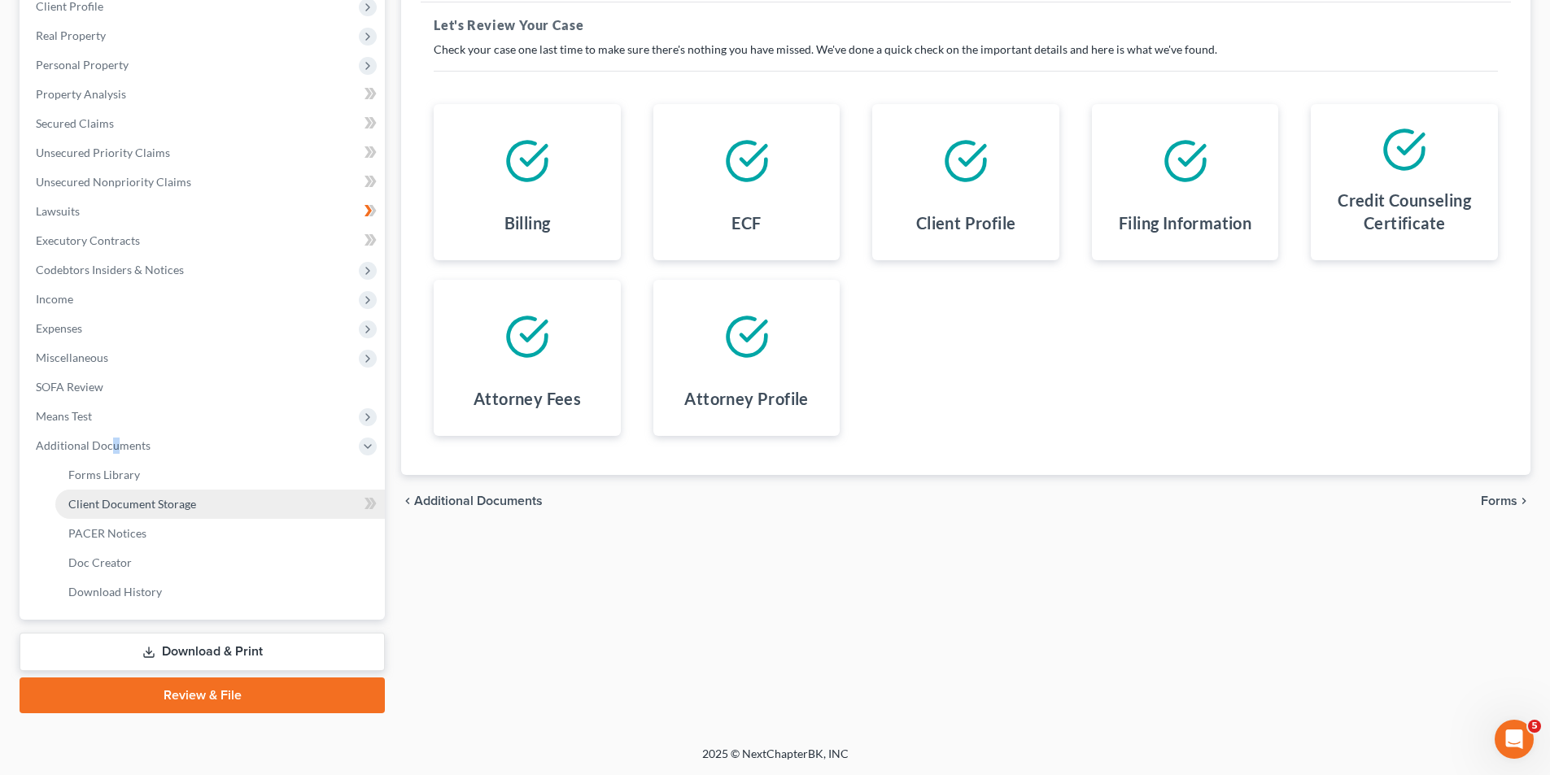
click at [159, 509] on span "Client Document Storage" at bounding box center [132, 504] width 128 height 14
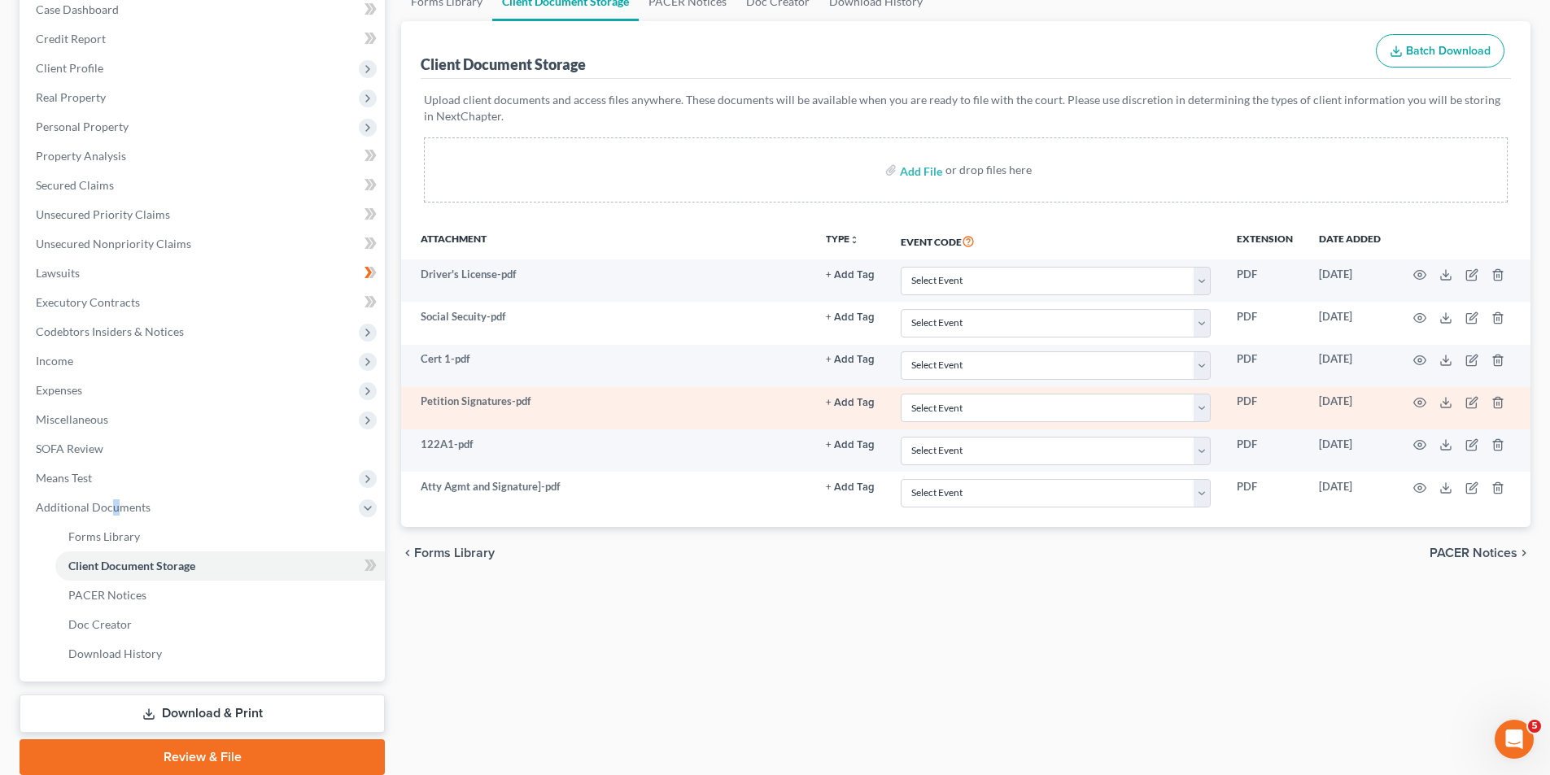
scroll to position [236, 0]
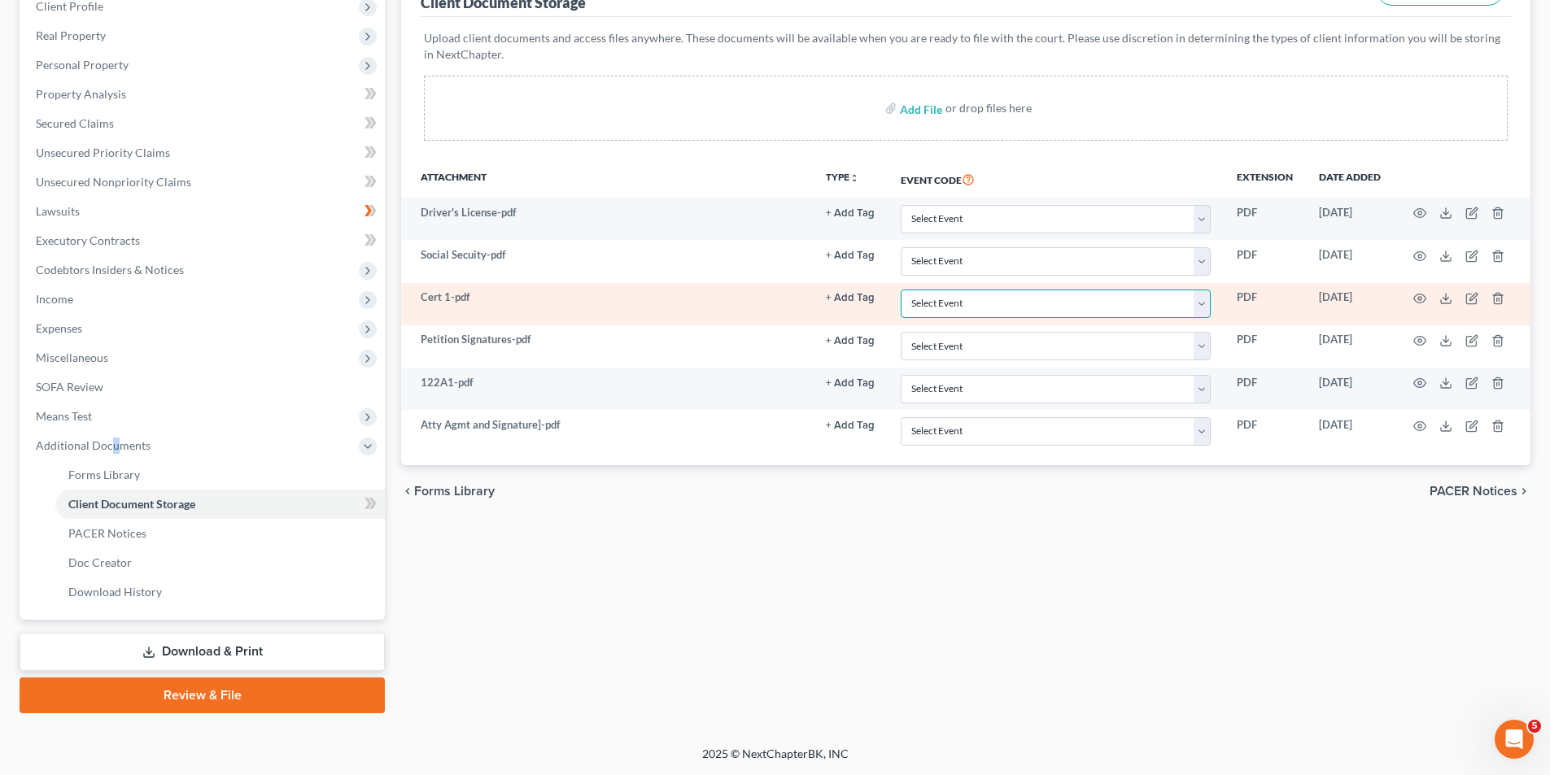
click at [1149, 308] on select "Select Event Certificate of Credit Counseling Chapter 13 Calculation of Your Di…" at bounding box center [1055, 304] width 310 height 28
click at [900, 290] on select "Select Event Certificate of Credit Counseling Chapter 13 Calculation of Your Di…" at bounding box center [1055, 304] width 310 height 28
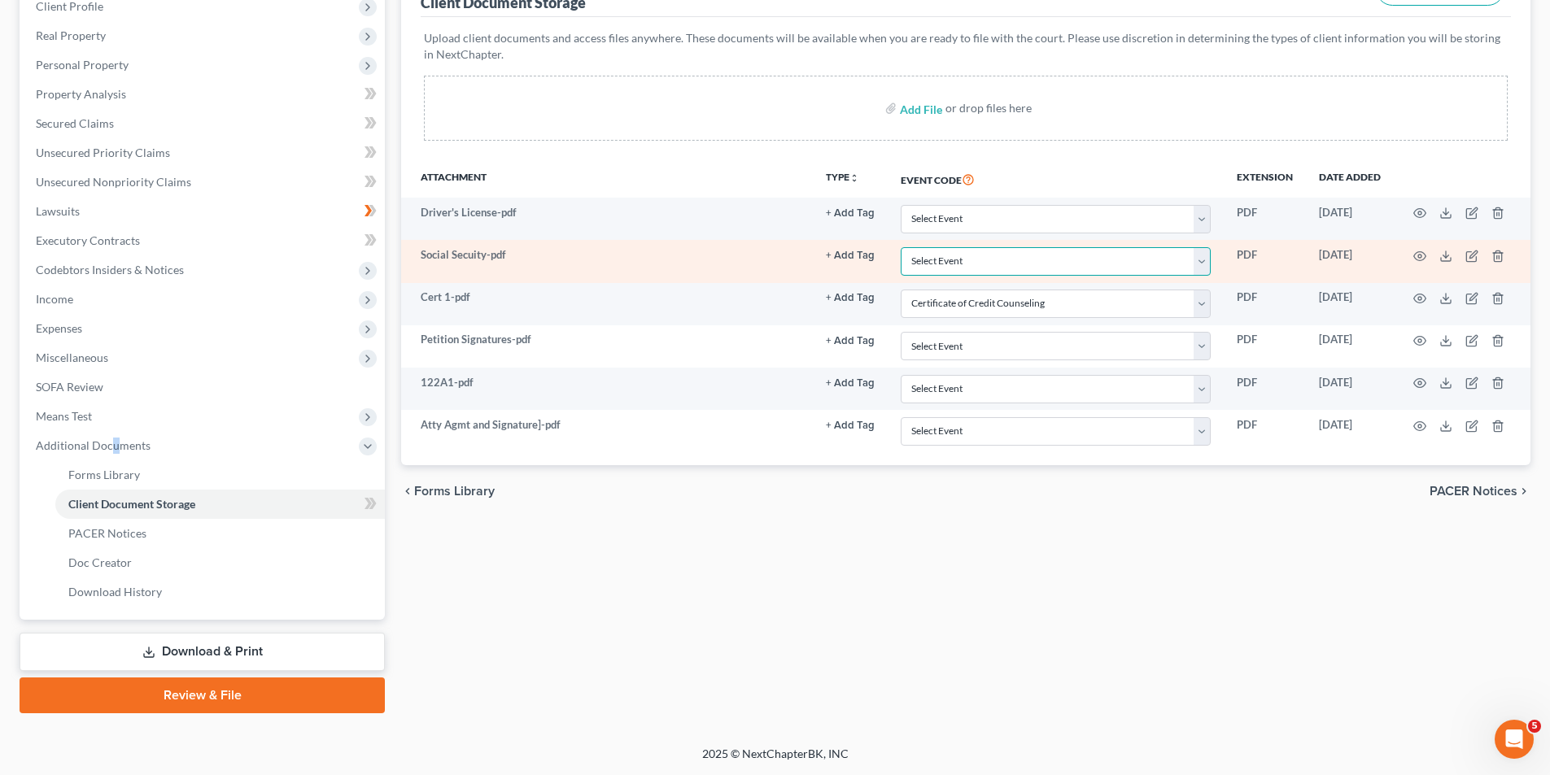
click at [1152, 269] on select "Select Event Certificate of Credit Counseling Chapter 13 Calculation of Your Di…" at bounding box center [1055, 261] width 310 height 28
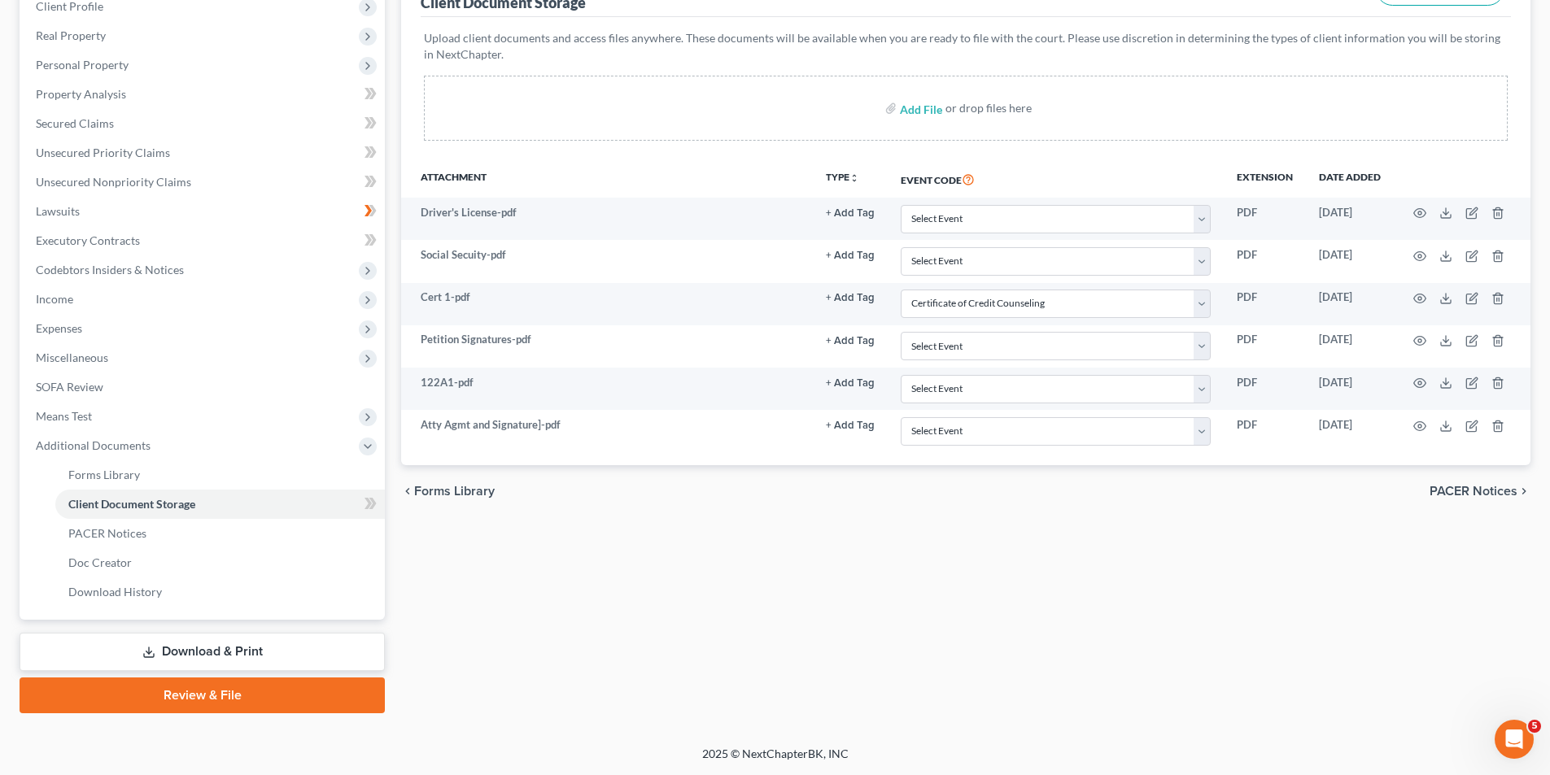
click at [1157, 172] on th "Event Code" at bounding box center [1055, 178] width 336 height 37
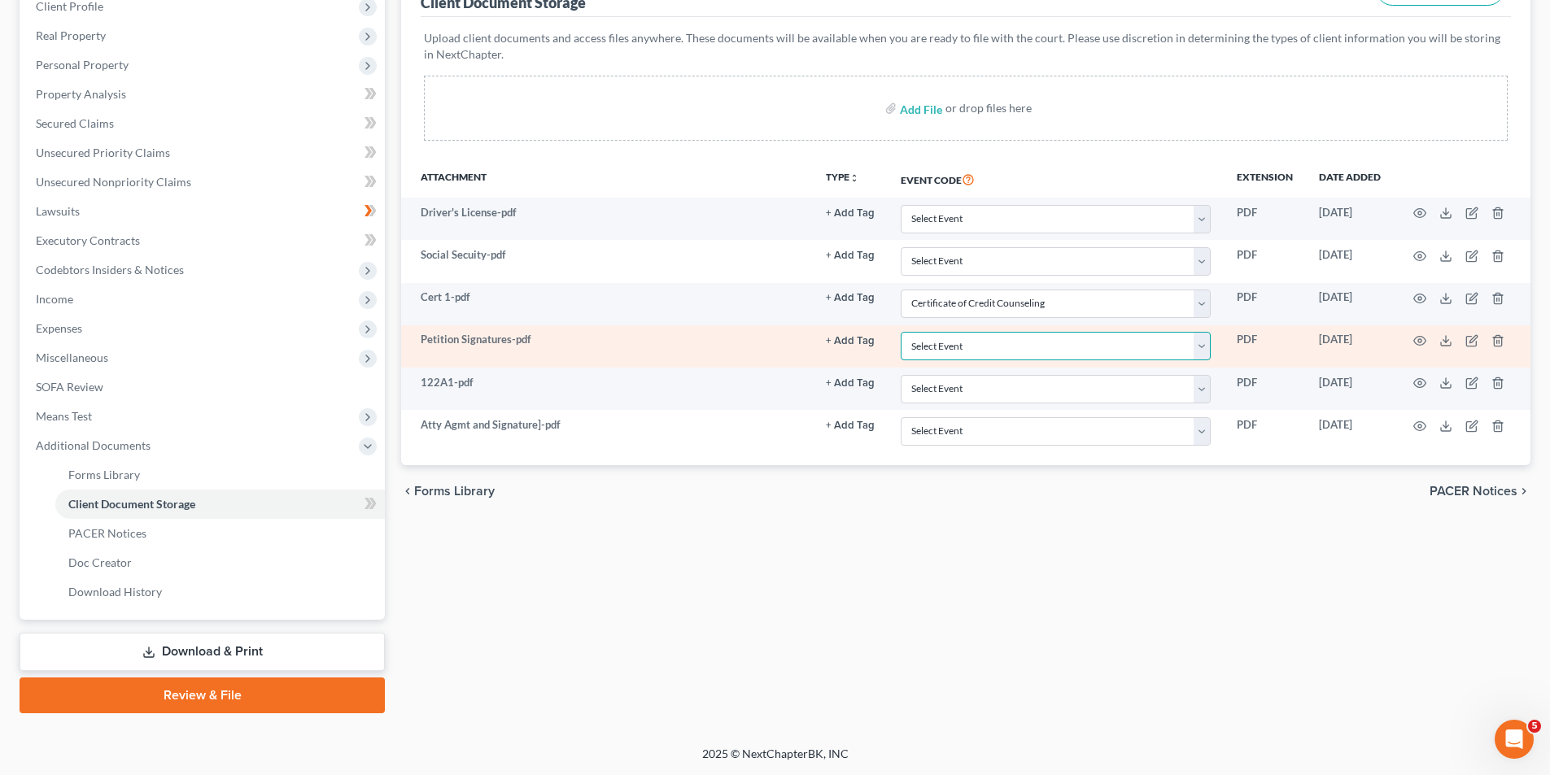
click at [1091, 344] on select "Select Event Certificate of Credit Counseling Chapter 13 Calculation of Your Di…" at bounding box center [1055, 346] width 310 height 28
drag, startPoint x: 1099, startPoint y: 147, endPoint x: 1068, endPoint y: 326, distance: 181.6
click at [1099, 146] on div "Upload client documents and access files anywhere. These documents will be avai…" at bounding box center [966, 88] width 1090 height 143
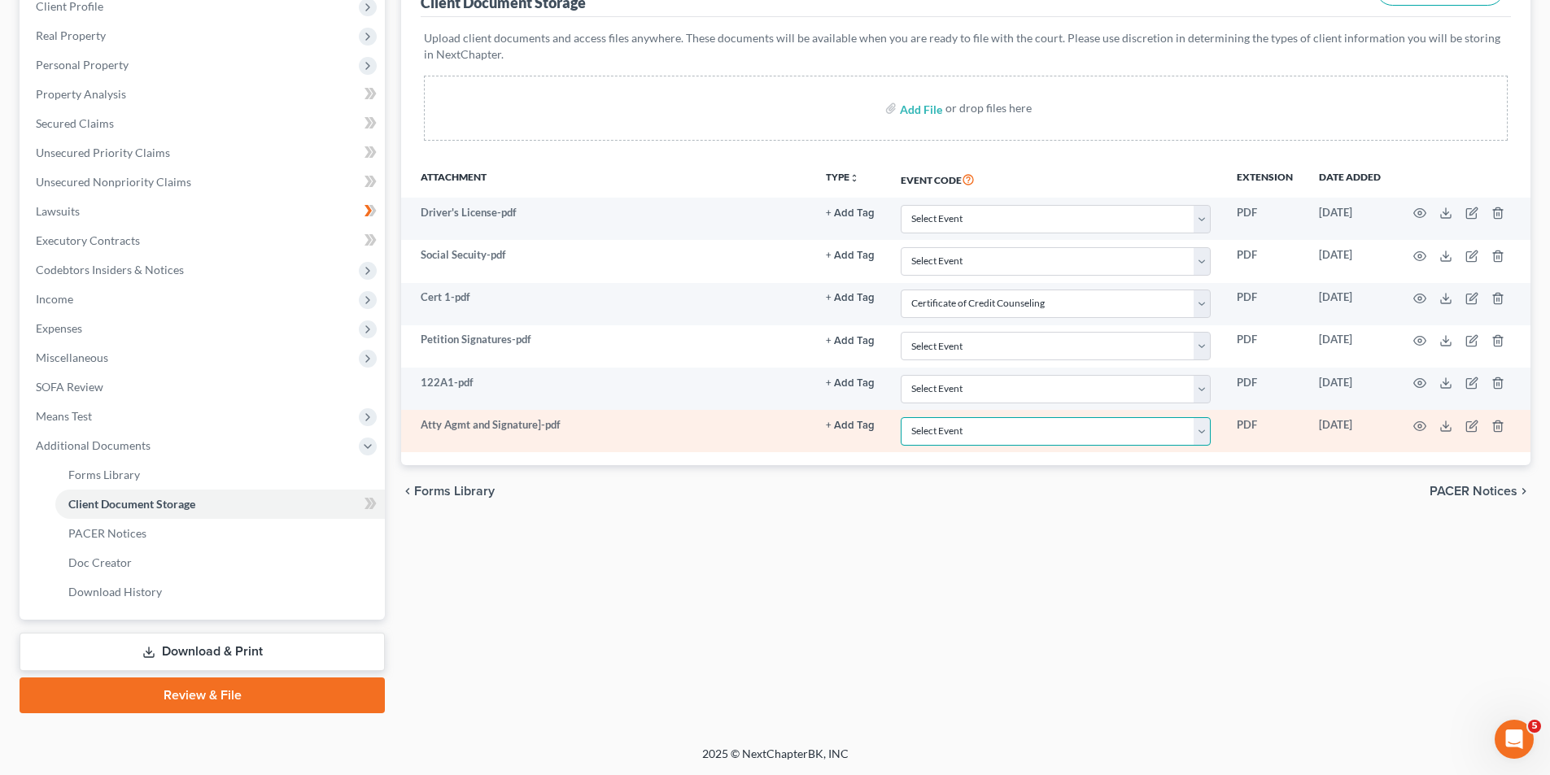
click at [1046, 432] on select "Select Event Certificate of Credit Counseling Chapter 13 Calculation of Your Di…" at bounding box center [1055, 431] width 310 height 28
click at [900, 417] on select "Select Event Certificate of Credit Counseling Chapter 13 Calculation of Your Di…" at bounding box center [1055, 431] width 310 height 28
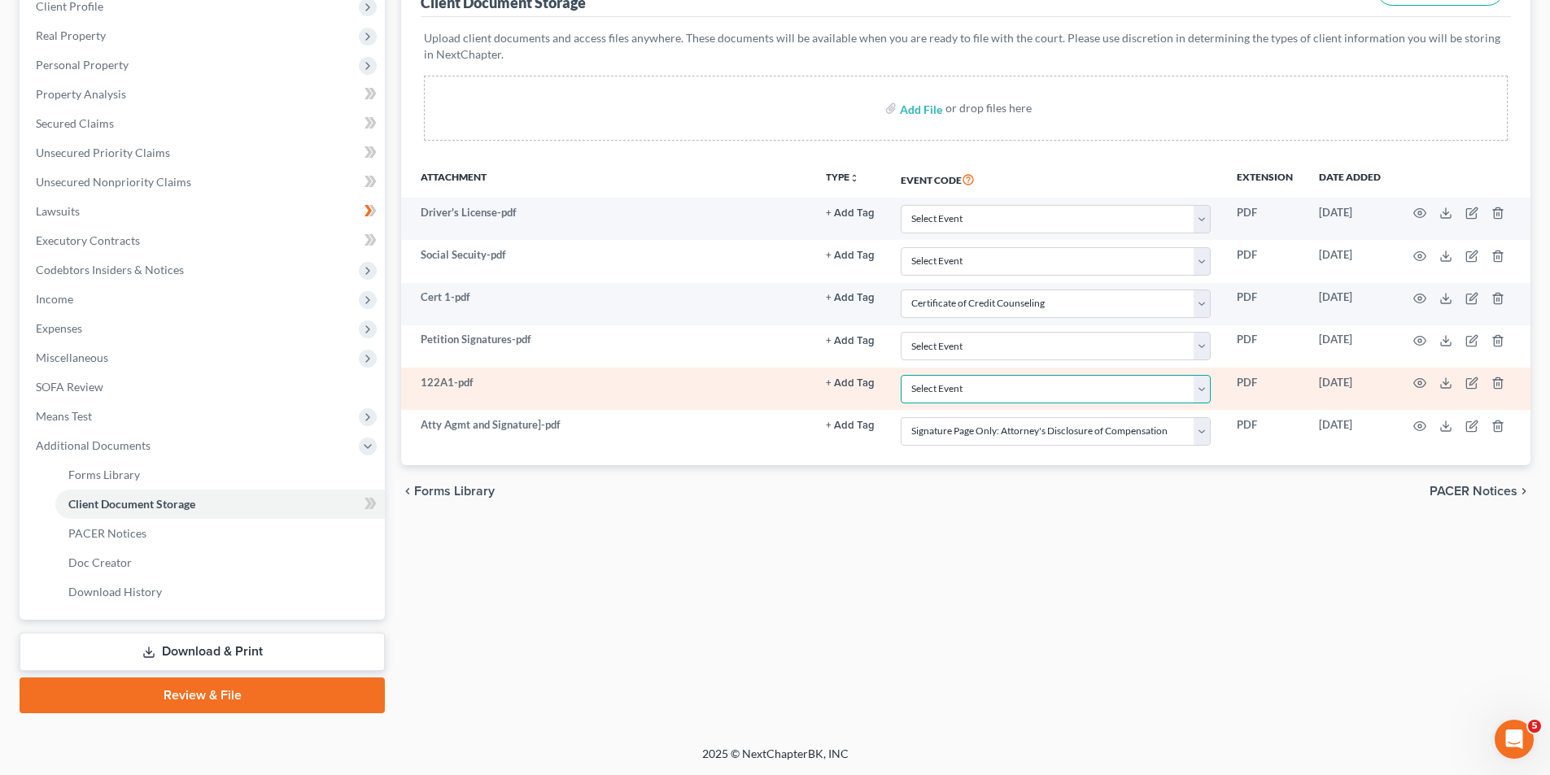
click at [1066, 384] on select "Select Event Certificate of Credit Counseling Chapter 13 Calculation of Your Di…" at bounding box center [1055, 389] width 310 height 28
click at [900, 375] on select "Select Event Certificate of Credit Counseling Chapter 13 Calculation of Your Di…" at bounding box center [1055, 389] width 310 height 28
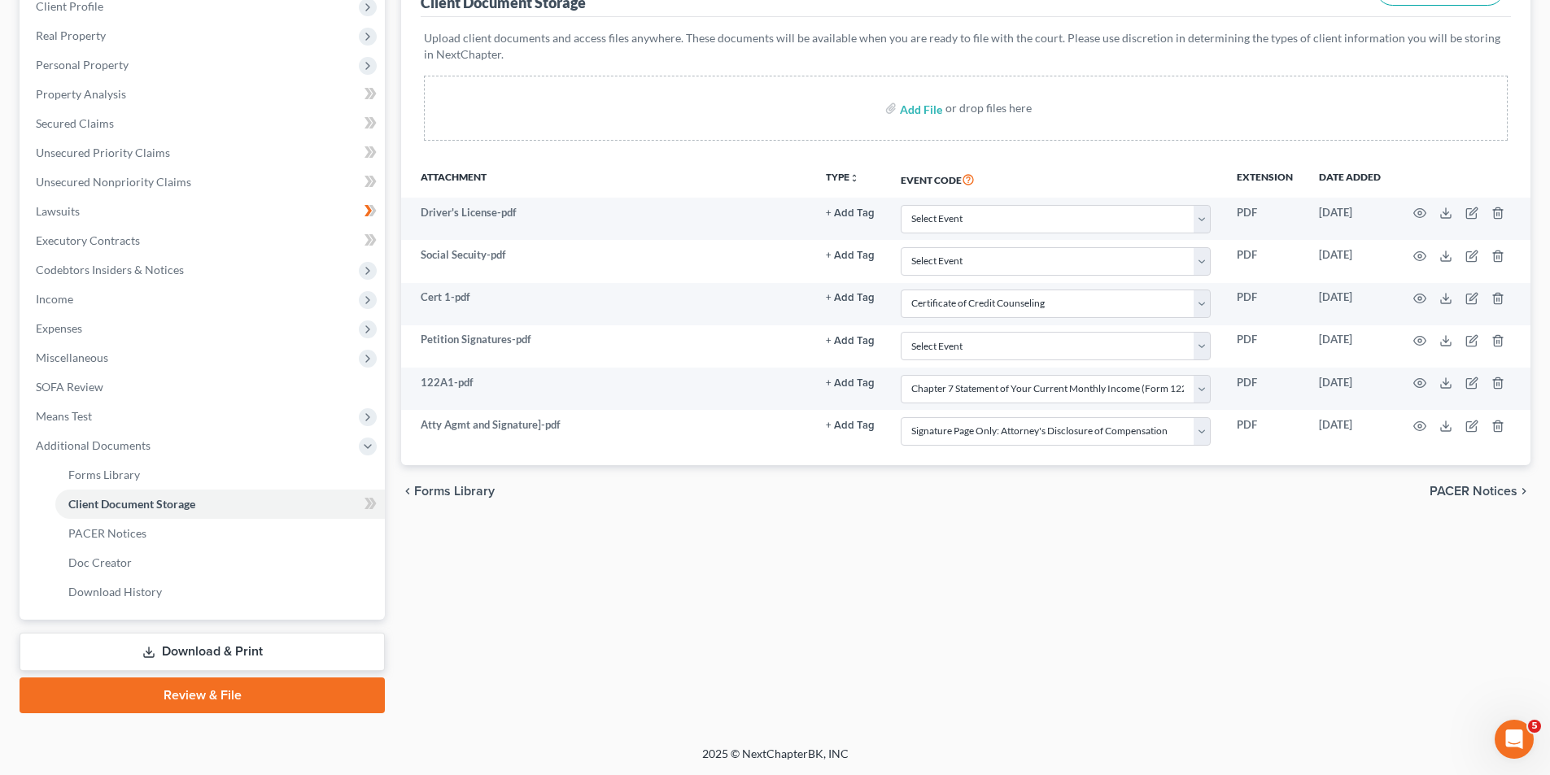
click at [1457, 516] on div "chevron_left Forms Library PACER Notices chevron_right" at bounding box center [965, 491] width 1129 height 52
click at [1460, 497] on span "PACER Notices" at bounding box center [1473, 491] width 88 height 13
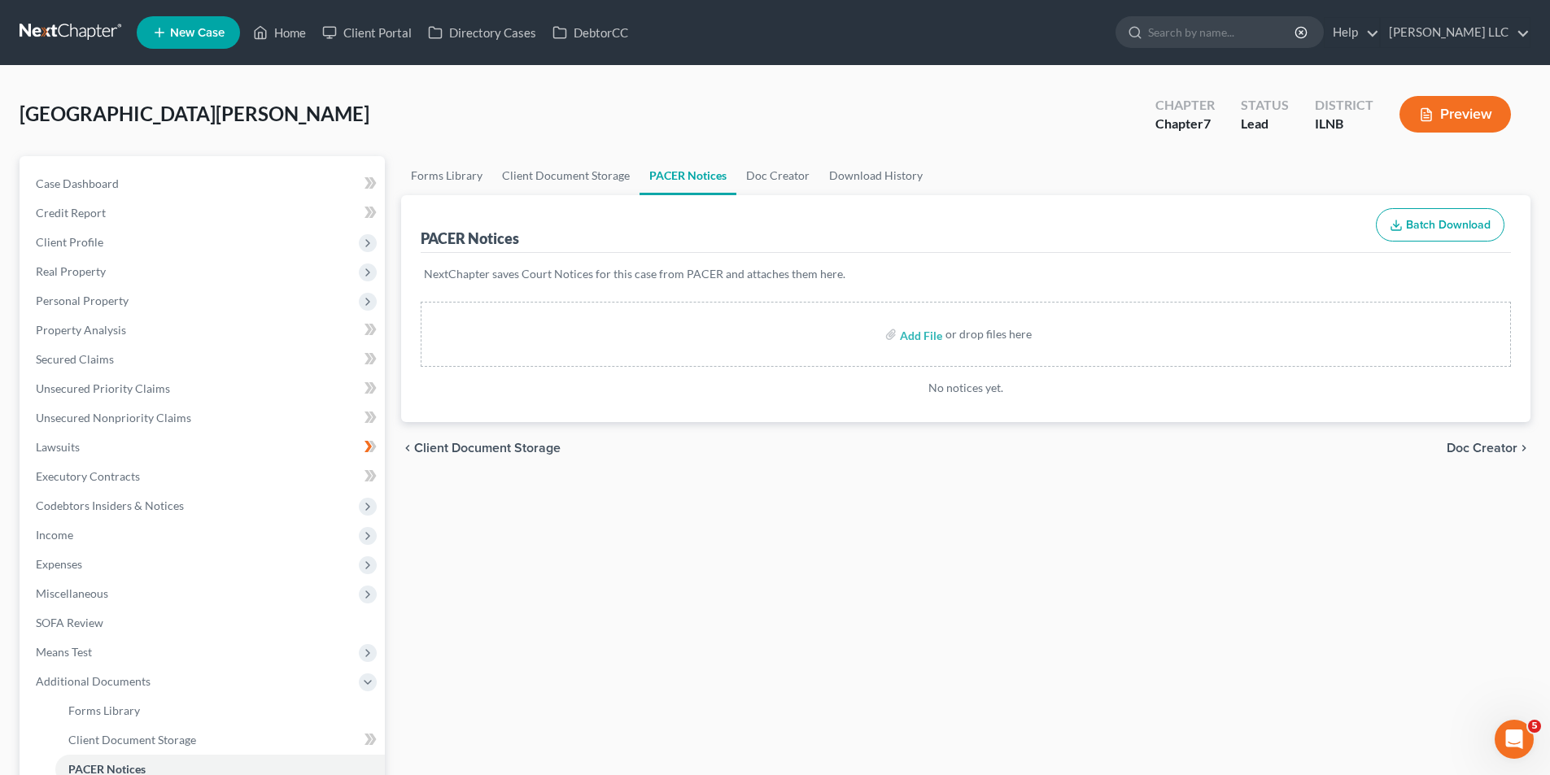
click at [1486, 453] on span "Doc Creator" at bounding box center [1481, 448] width 71 height 13
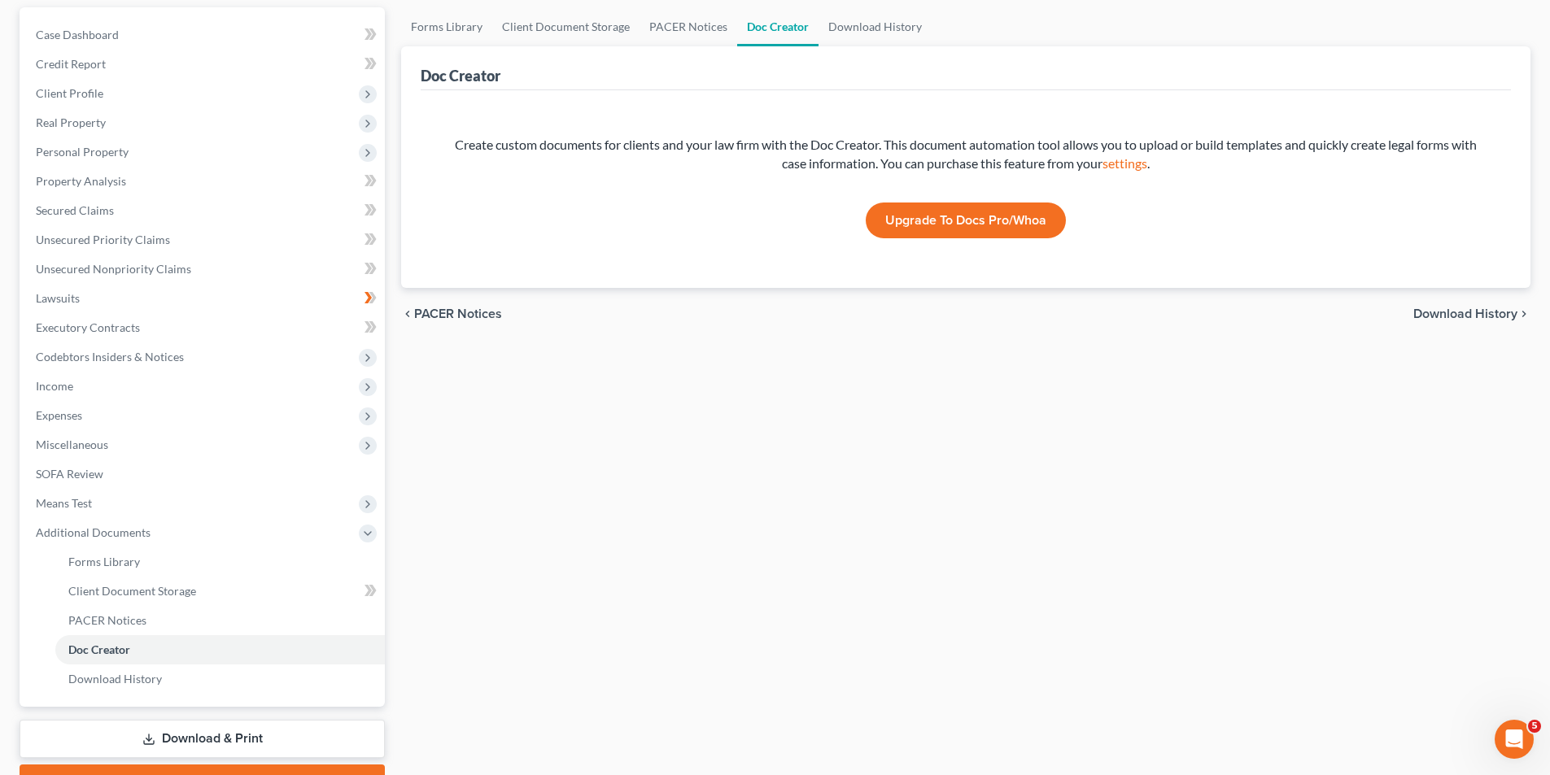
scroll to position [236, 0]
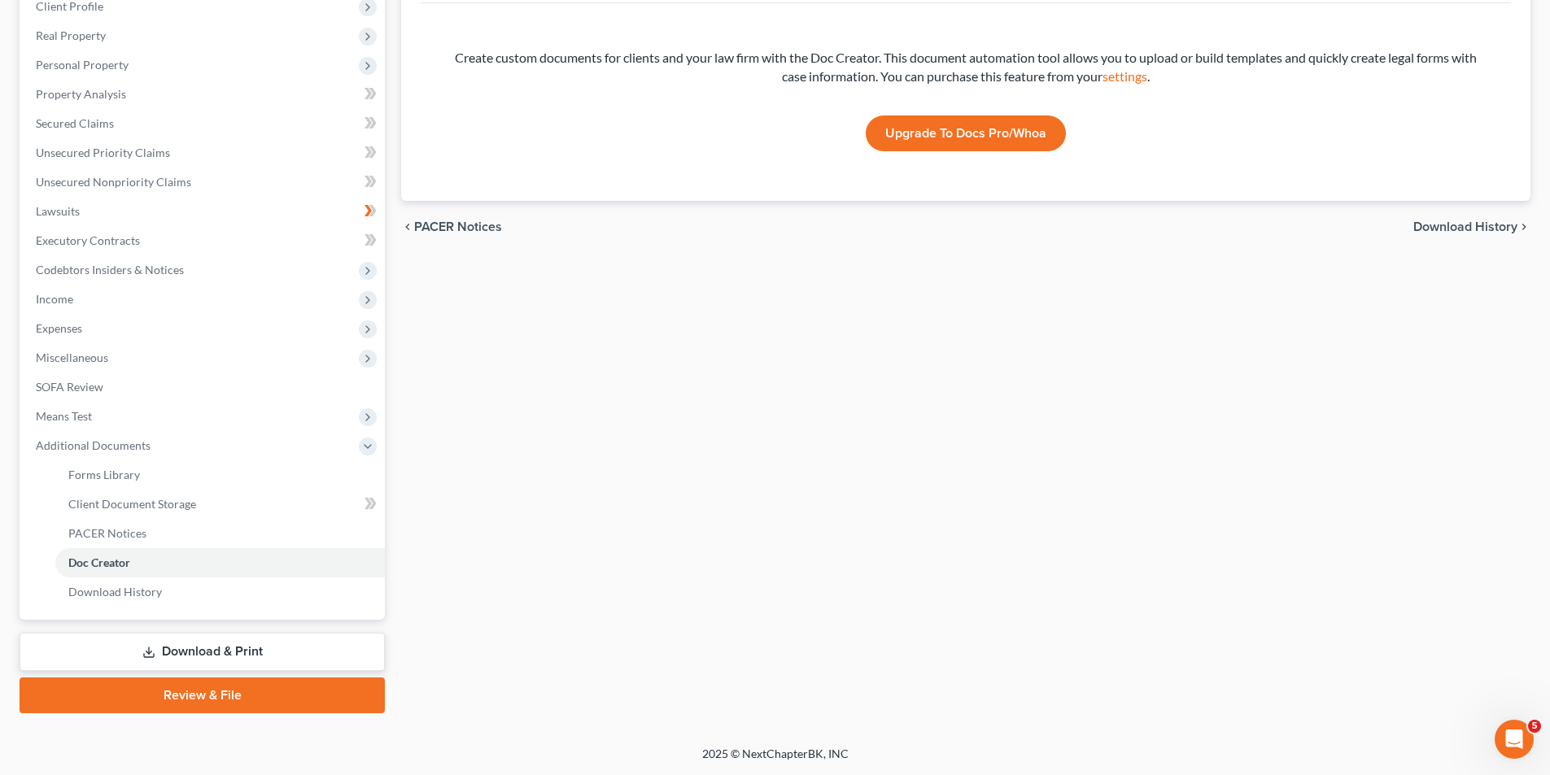
click at [305, 684] on link "Review & File" at bounding box center [202, 696] width 365 height 36
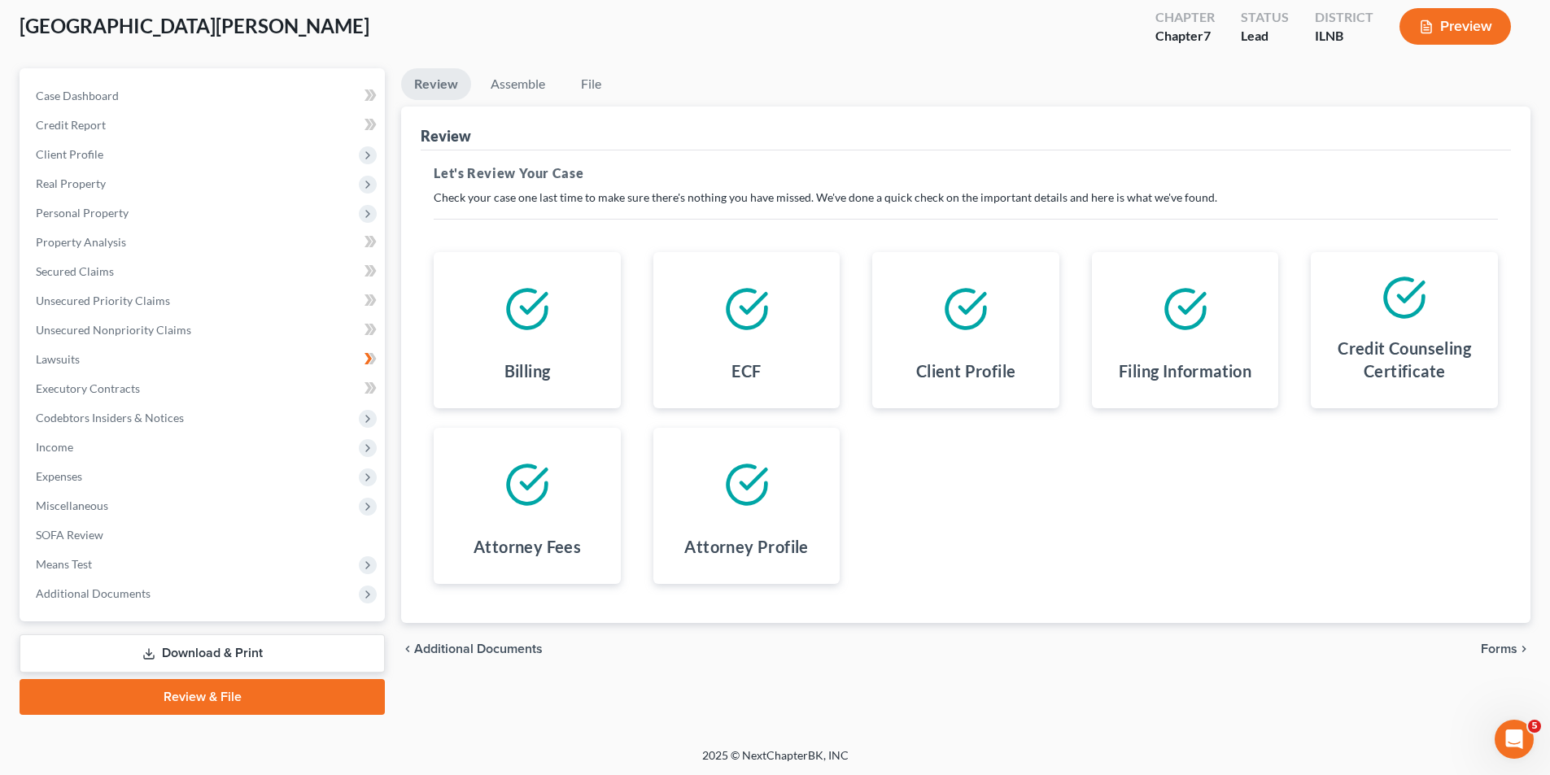
scroll to position [89, 0]
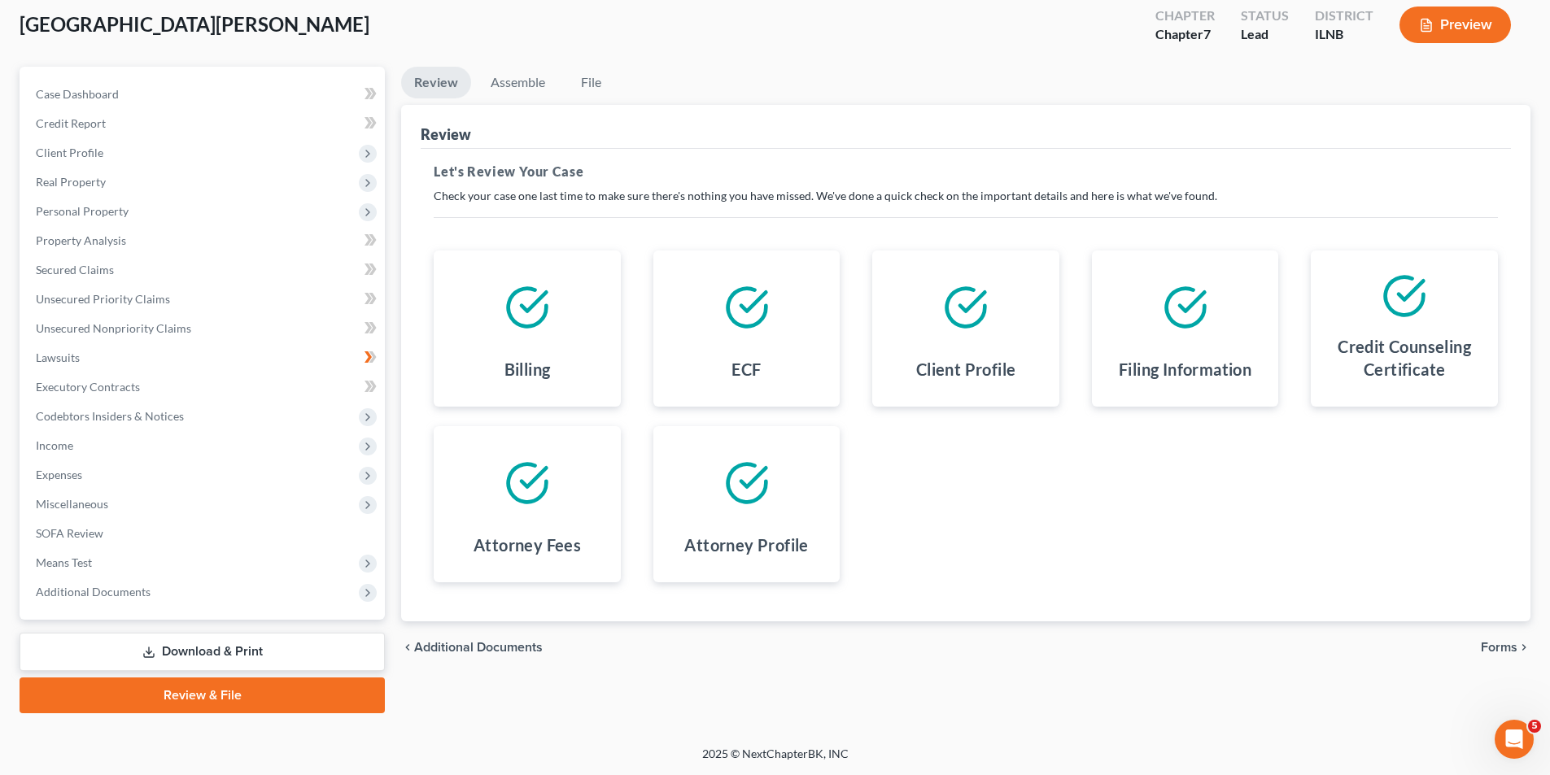
click at [1497, 654] on span "Forms" at bounding box center [1498, 647] width 37 height 13
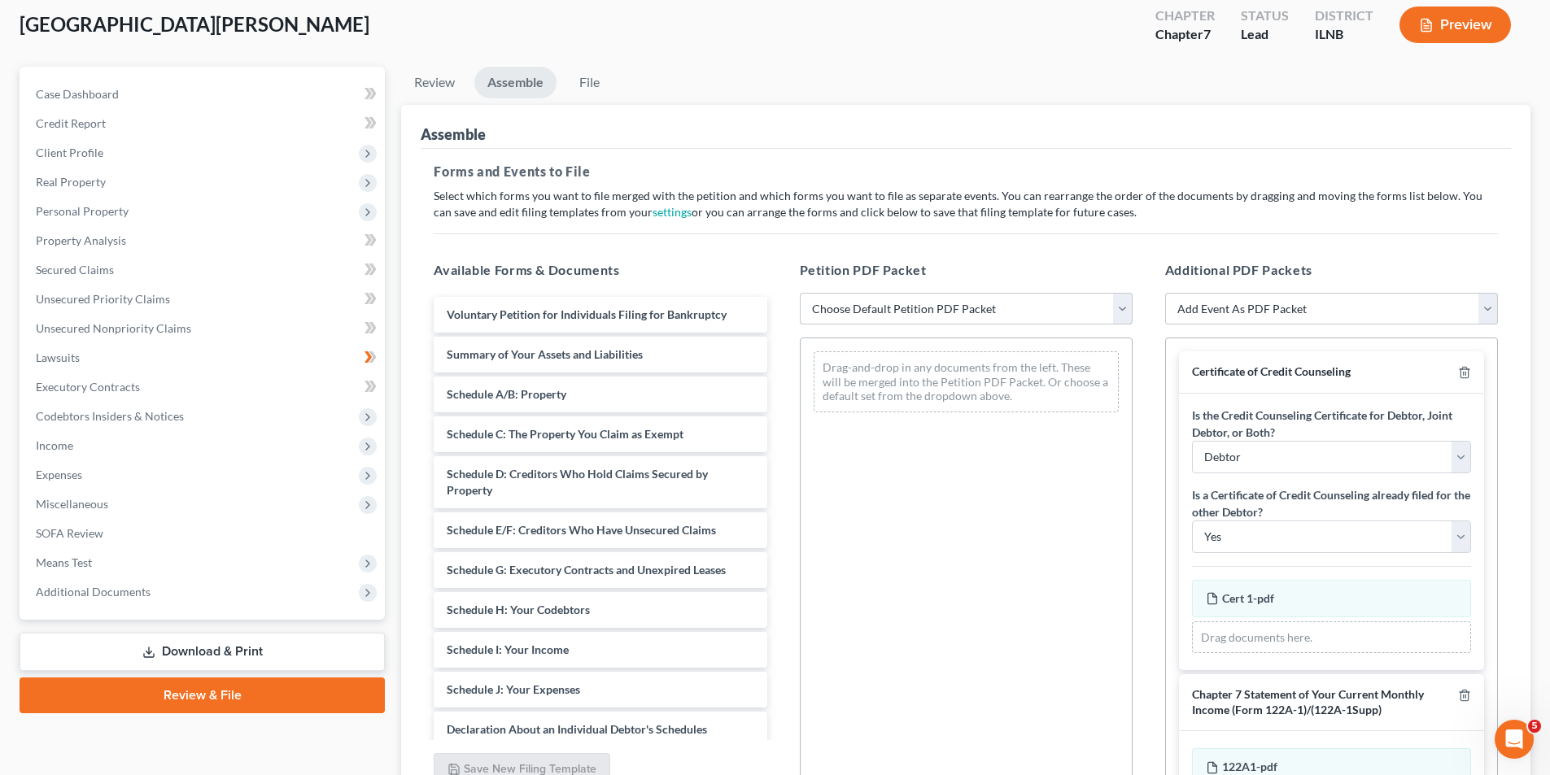
drag, startPoint x: 1036, startPoint y: 311, endPoint x: 1031, endPoint y: 323, distance: 12.9
click at [1036, 311] on select "Choose Default Petition PDF Packet Emergency Filing (Voluntary Petition and Cre…" at bounding box center [966, 309] width 333 height 33
click at [800, 293] on select "Choose Default Petition PDF Packet Emergency Filing (Voluntary Petition and Cre…" at bounding box center [966, 309] width 333 height 33
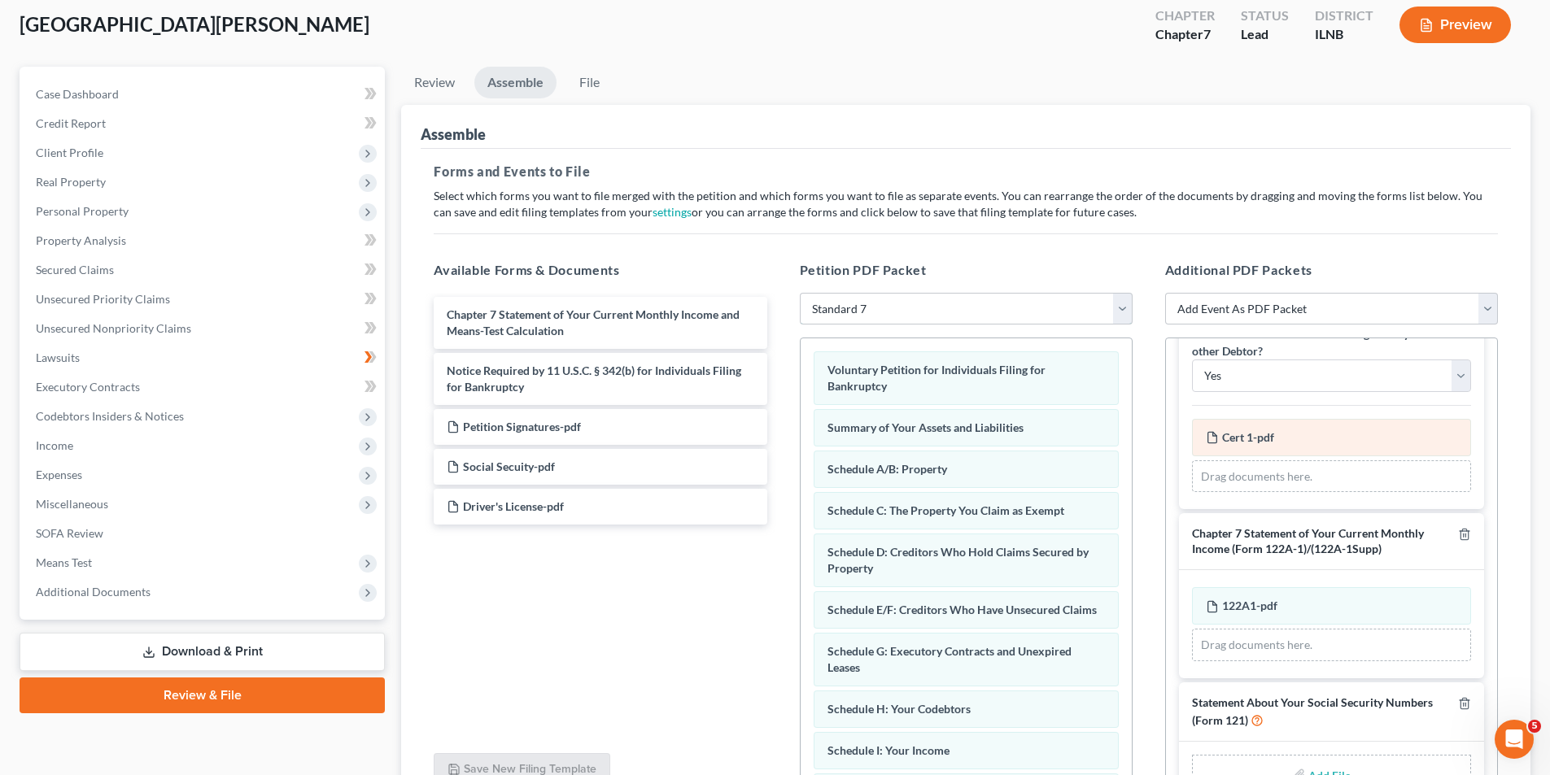
scroll to position [197, 0]
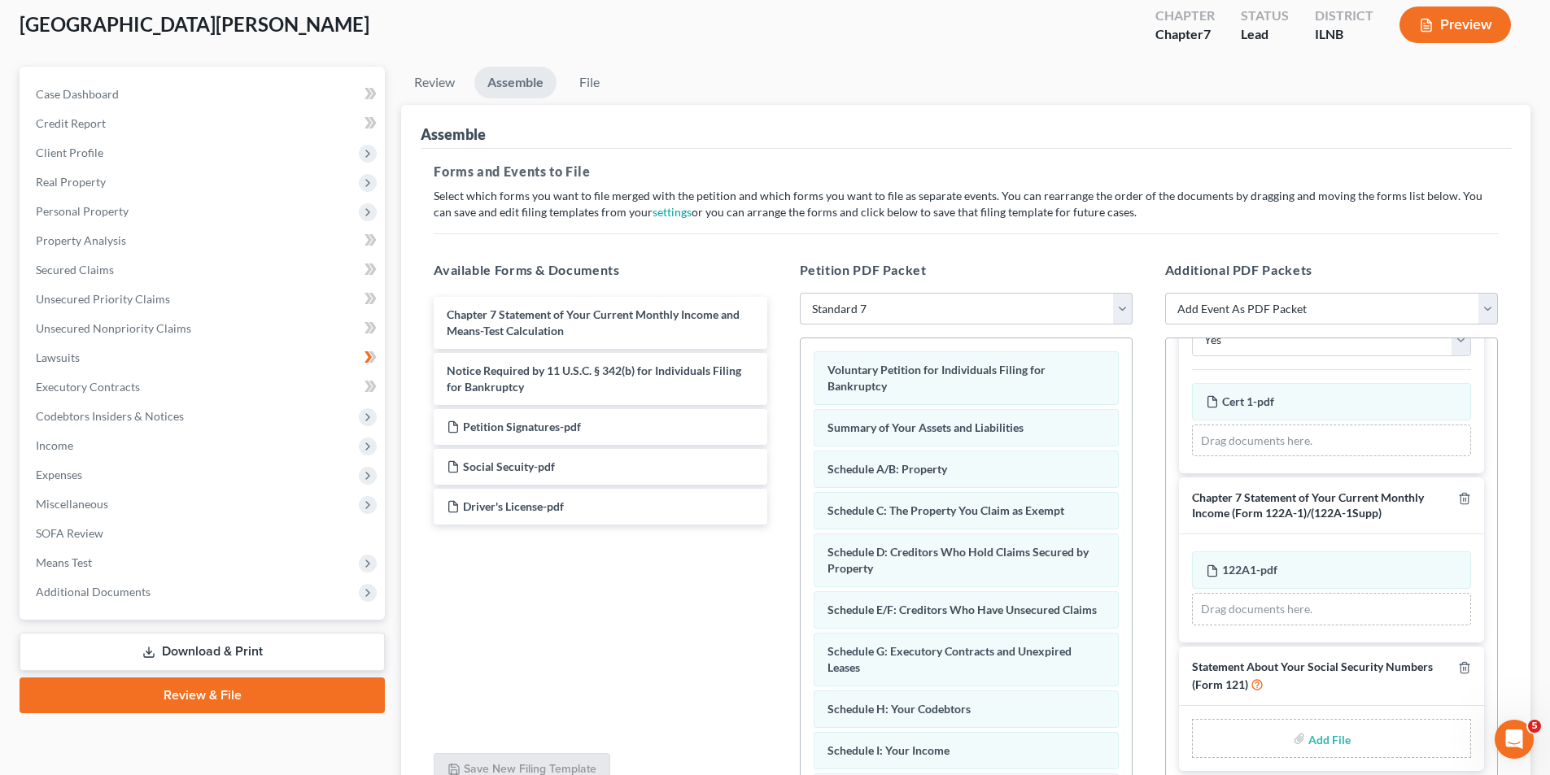
click at [1336, 743] on input "file" at bounding box center [1327, 738] width 39 height 29
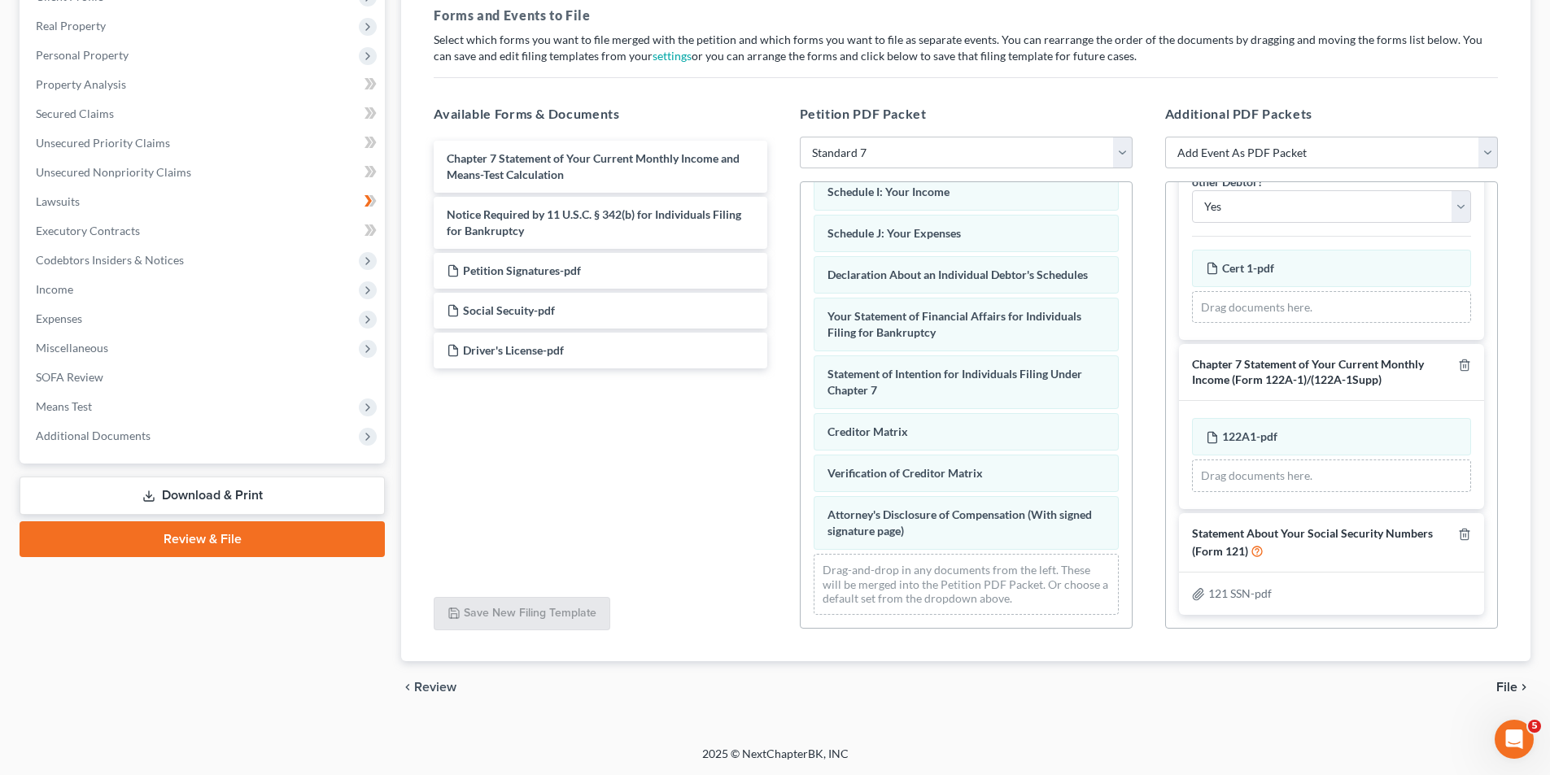
scroll to position [419, 0]
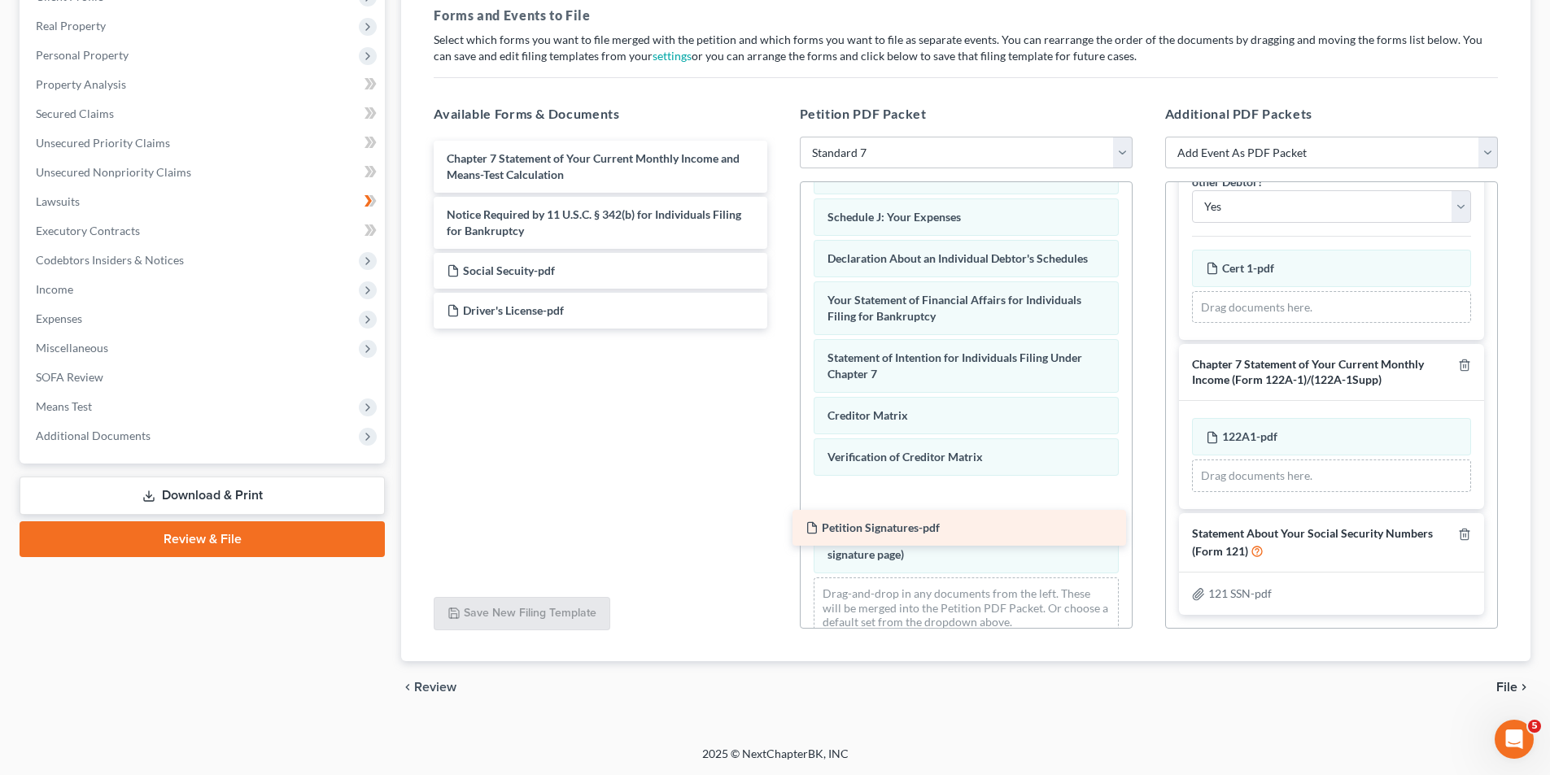
drag, startPoint x: 499, startPoint y: 270, endPoint x: 857, endPoint y: 527, distance: 441.3
click at [779, 329] on div "Petition Signatures-pdf Chapter 7 Statement of Your Current Monthly Income and …" at bounding box center [600, 235] width 359 height 188
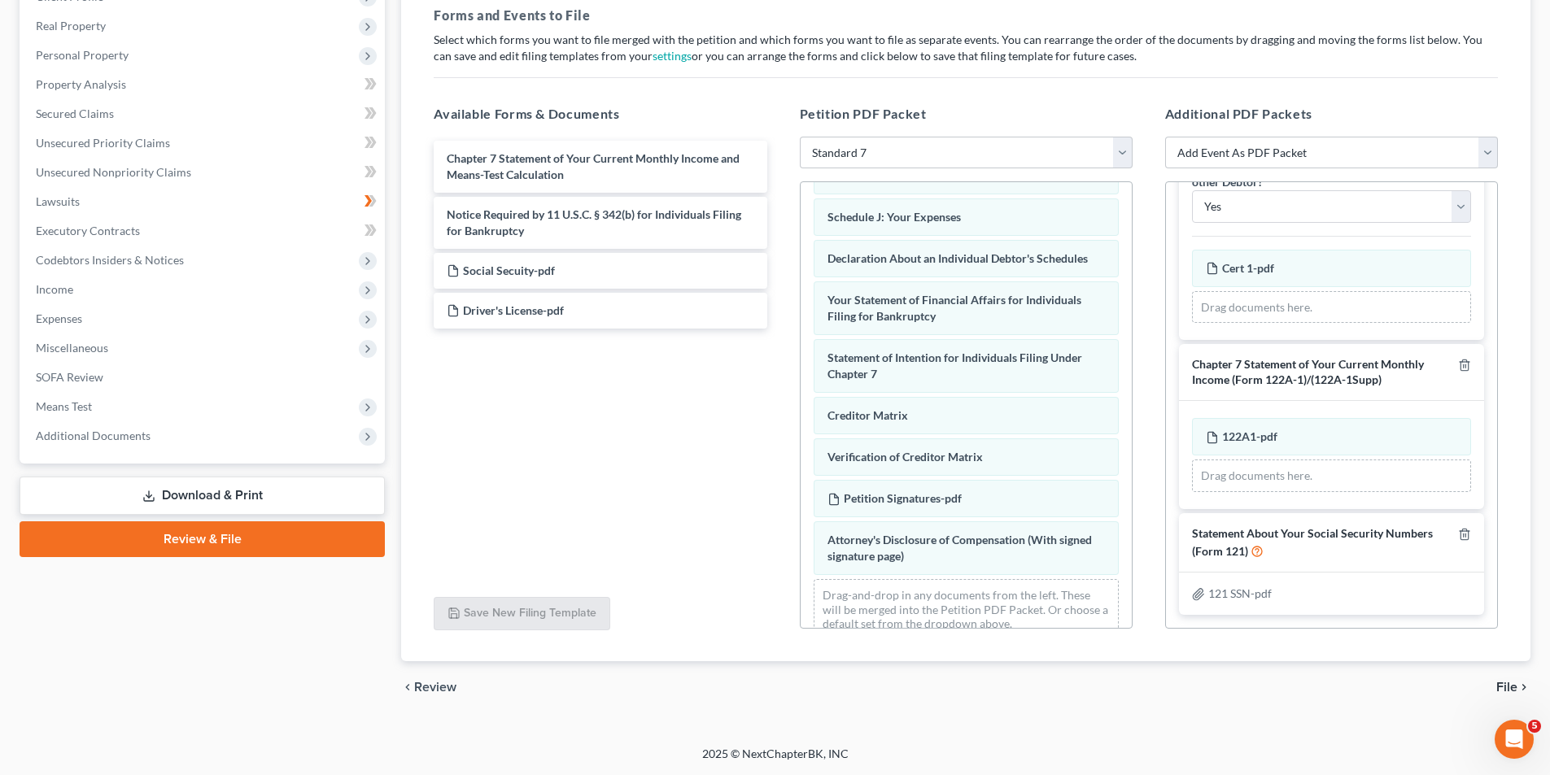
click at [1502, 687] on span "File" at bounding box center [1506, 687] width 21 height 13
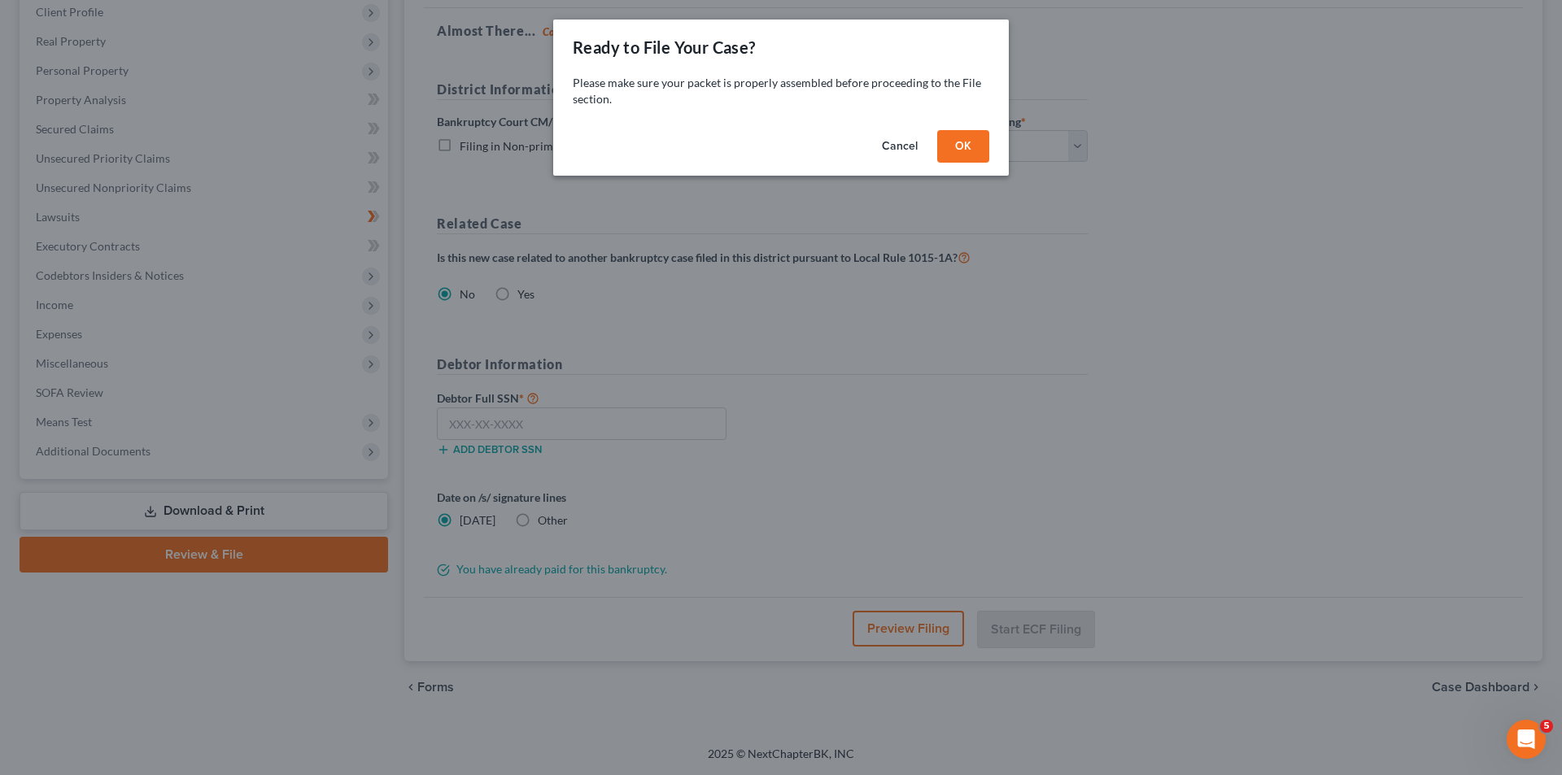
drag, startPoint x: 968, startPoint y: 148, endPoint x: 757, endPoint y: 172, distance: 212.1
click at [969, 148] on button "OK" at bounding box center [963, 146] width 52 height 33
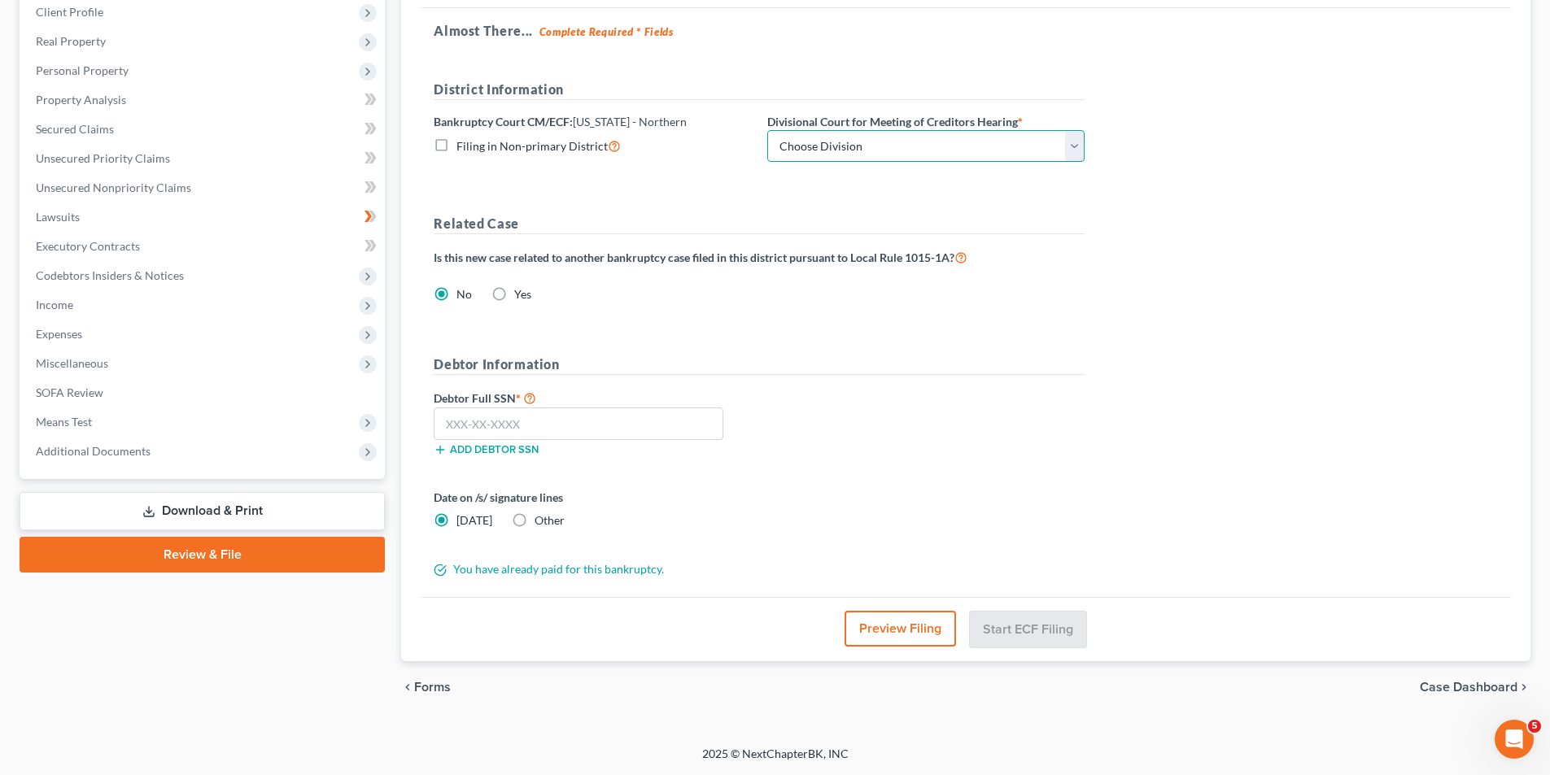
click at [790, 141] on select "Choose Division Chicago Rockford" at bounding box center [925, 146] width 317 height 33
click at [767, 130] on select "Choose Division Chicago Rockford" at bounding box center [925, 146] width 317 height 33
click at [578, 425] on input "text" at bounding box center [579, 424] width 290 height 33
click at [663, 427] on input "text" at bounding box center [579, 424] width 290 height 33
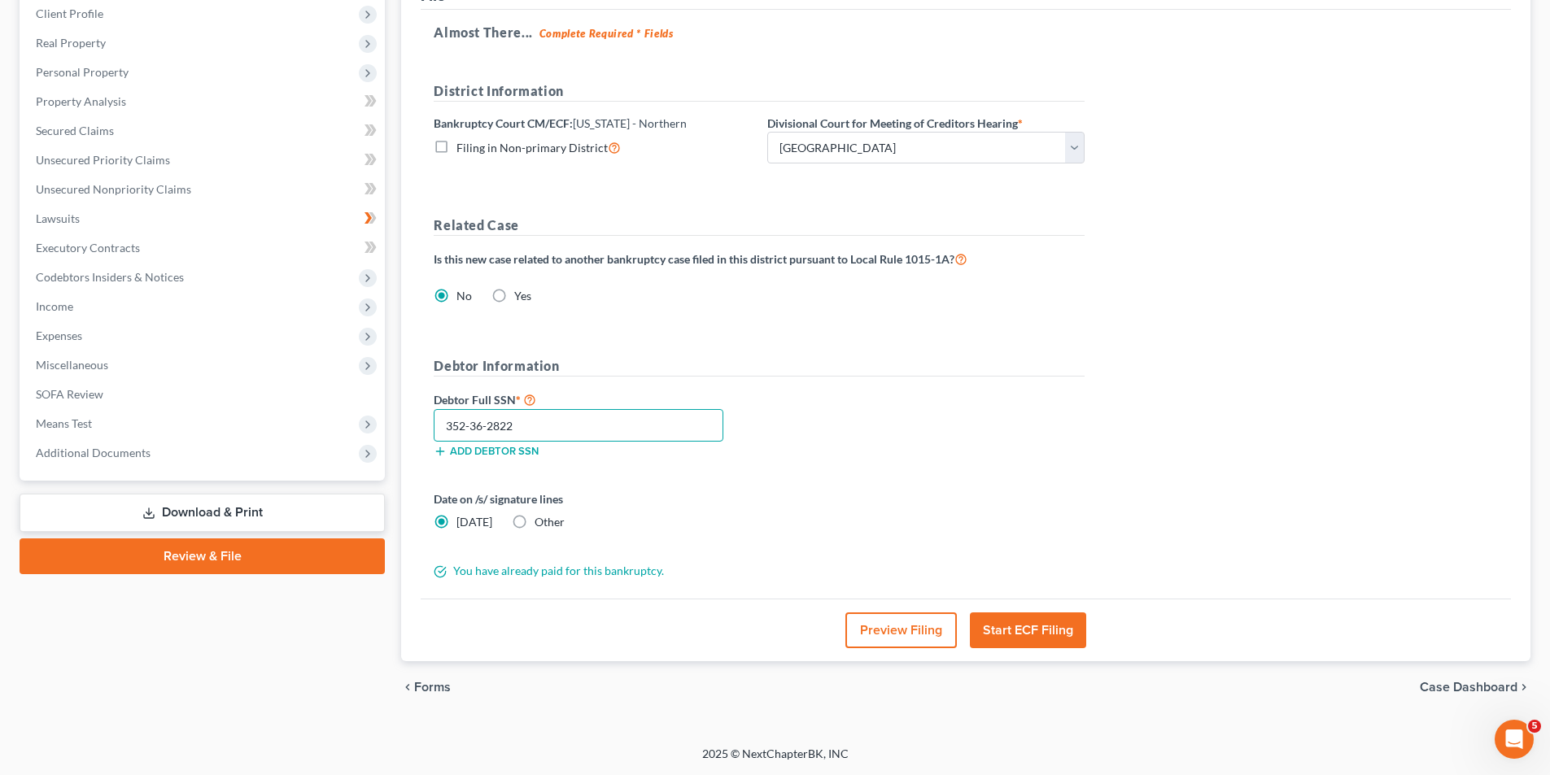
scroll to position [229, 0]
click at [1070, 627] on button "Start ECF Filing" at bounding box center [1028, 631] width 116 height 36
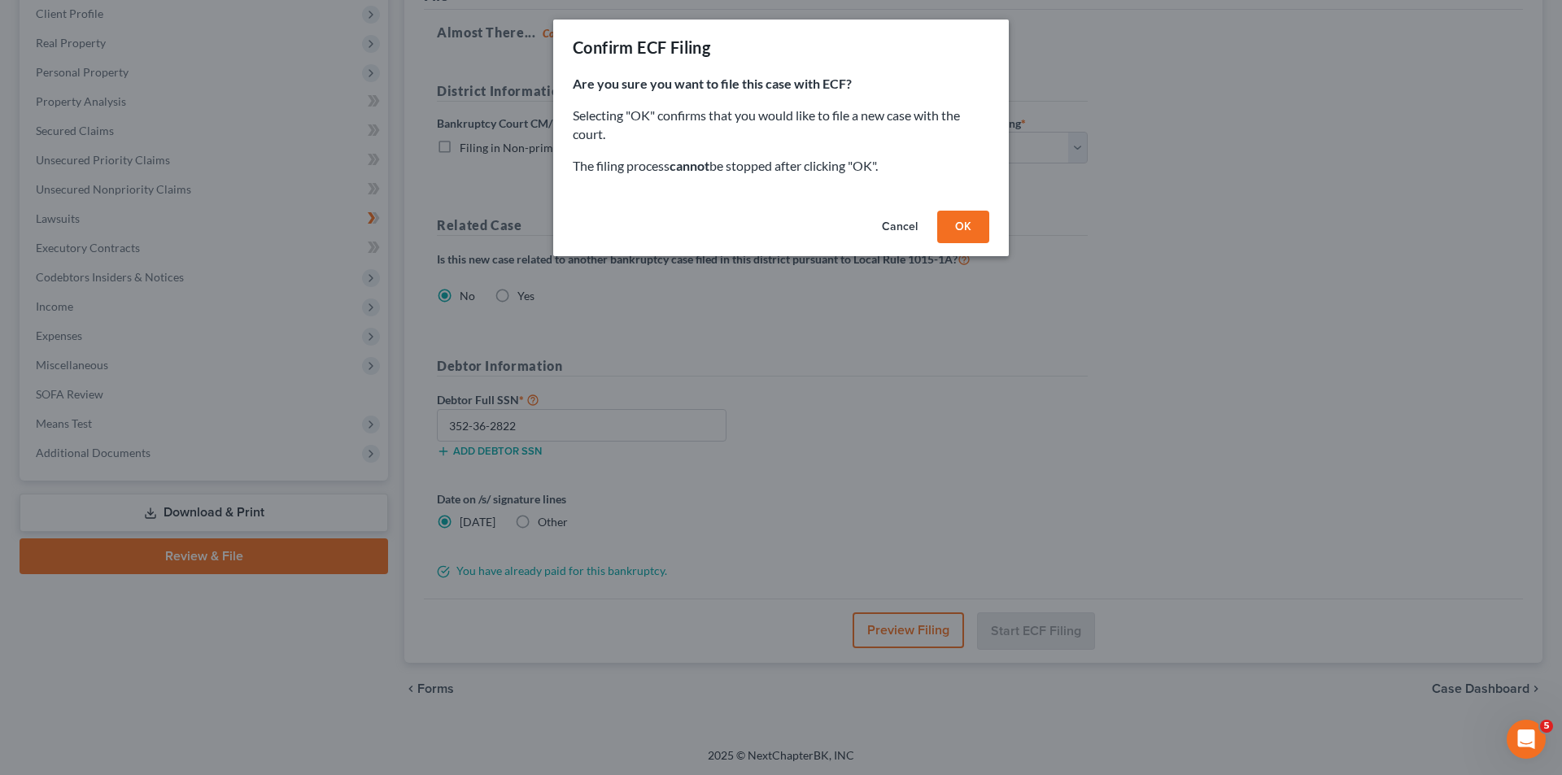
click at [971, 227] on button "OK" at bounding box center [963, 227] width 52 height 33
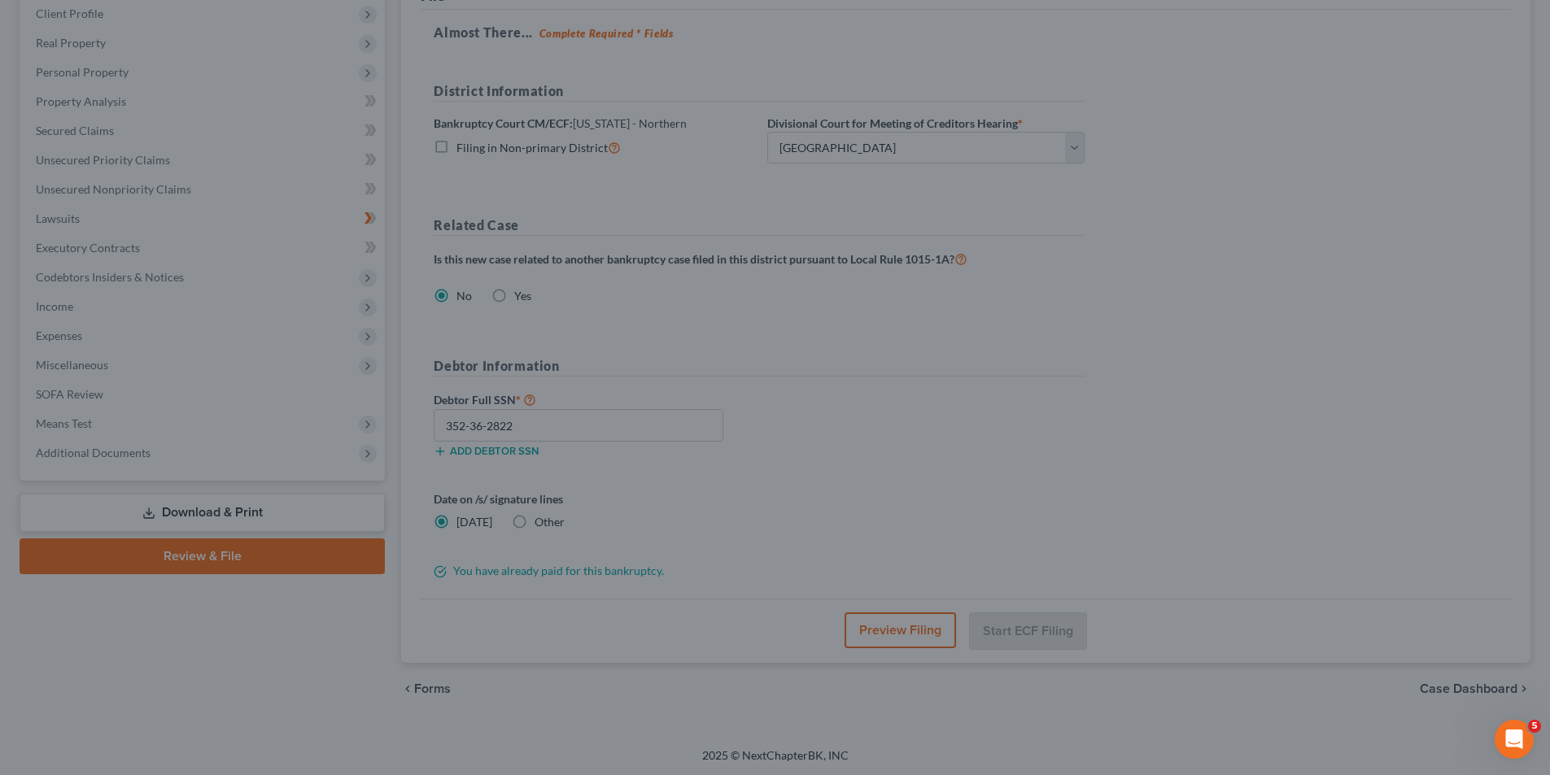
scroll to position [89, 0]
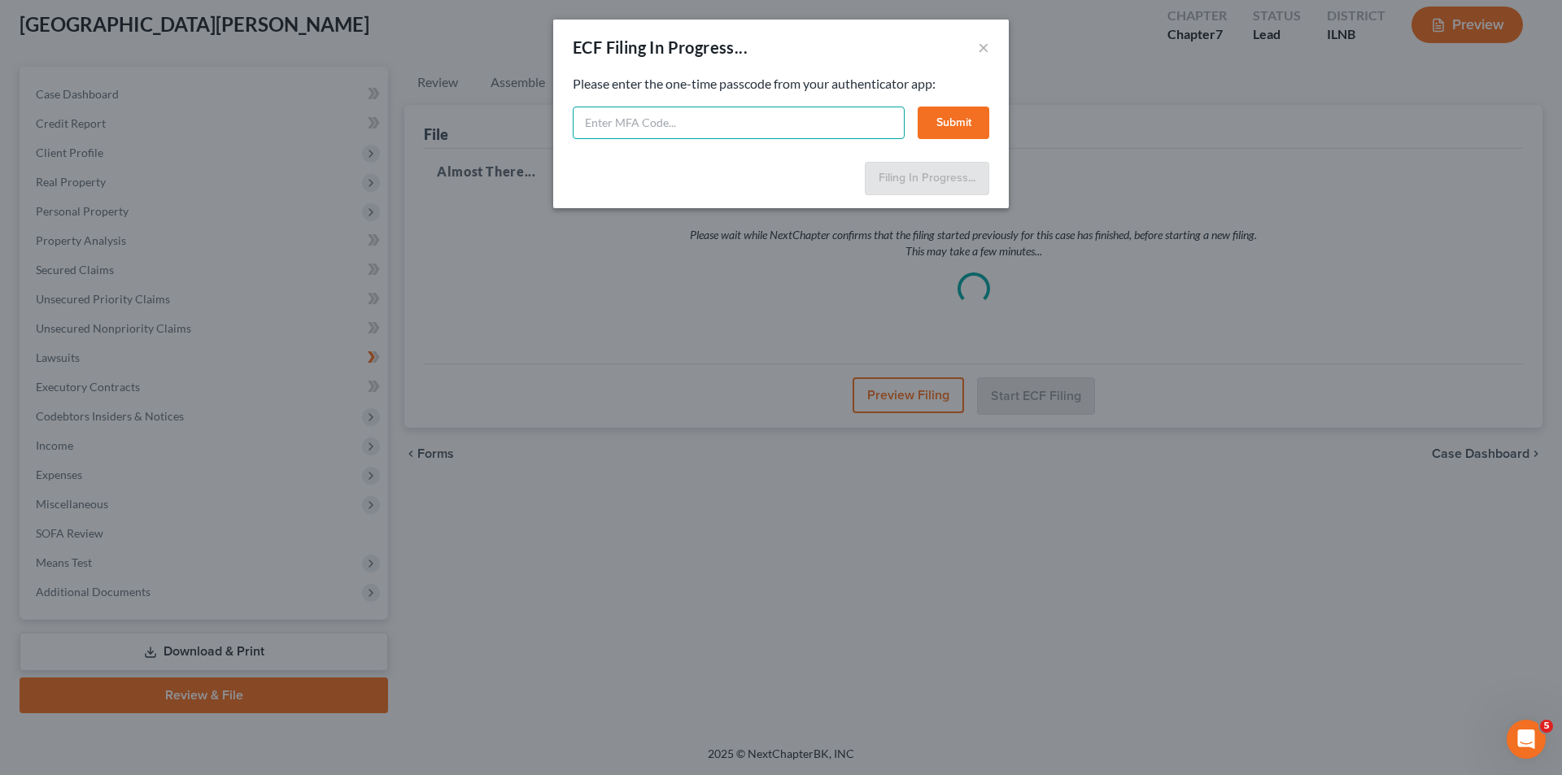
click at [775, 114] on input "text" at bounding box center [739, 123] width 332 height 33
click at [955, 131] on button "Submit" at bounding box center [954, 123] width 72 height 33
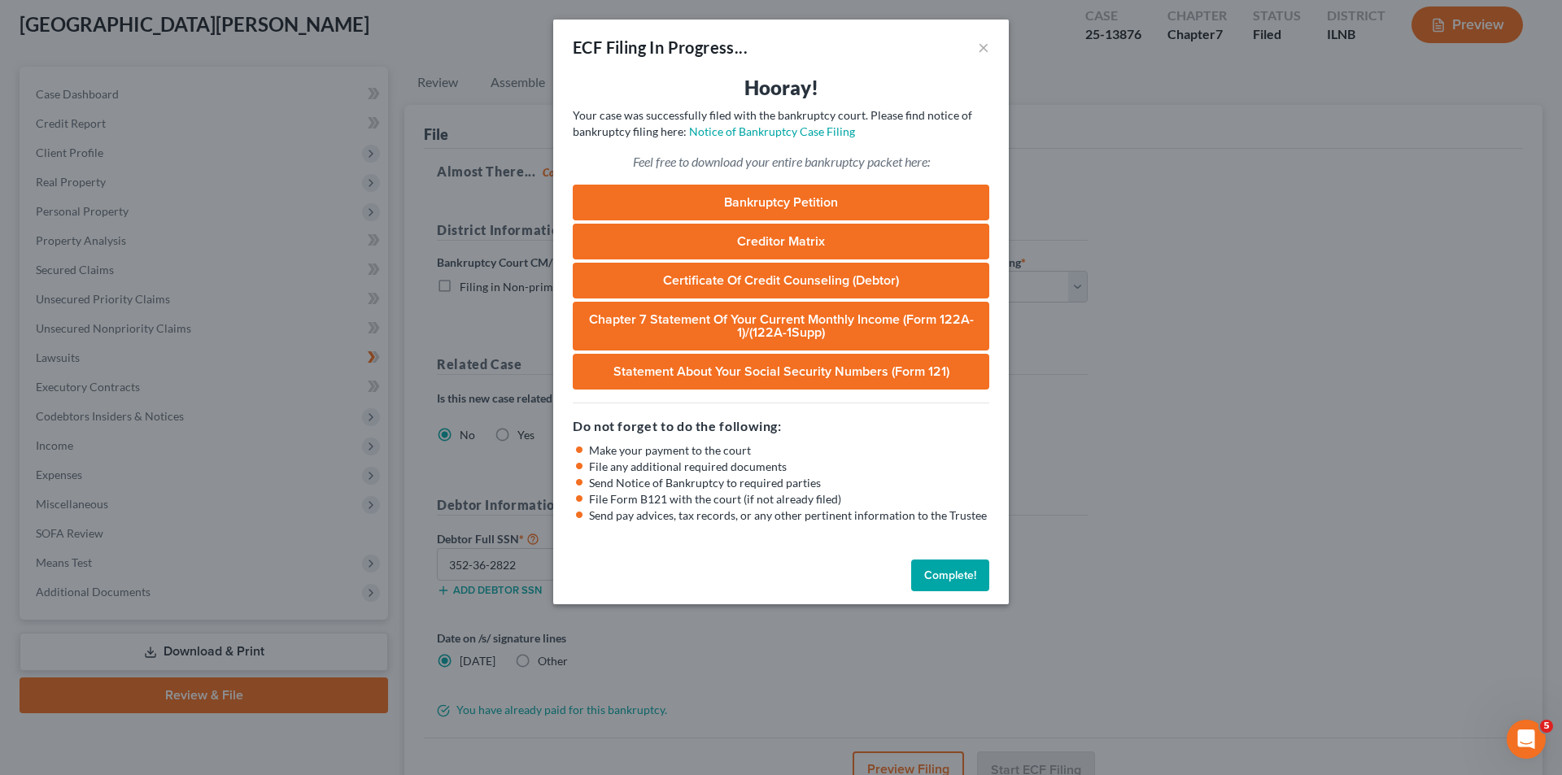
click at [940, 583] on button "Complete!" at bounding box center [950, 576] width 78 height 33
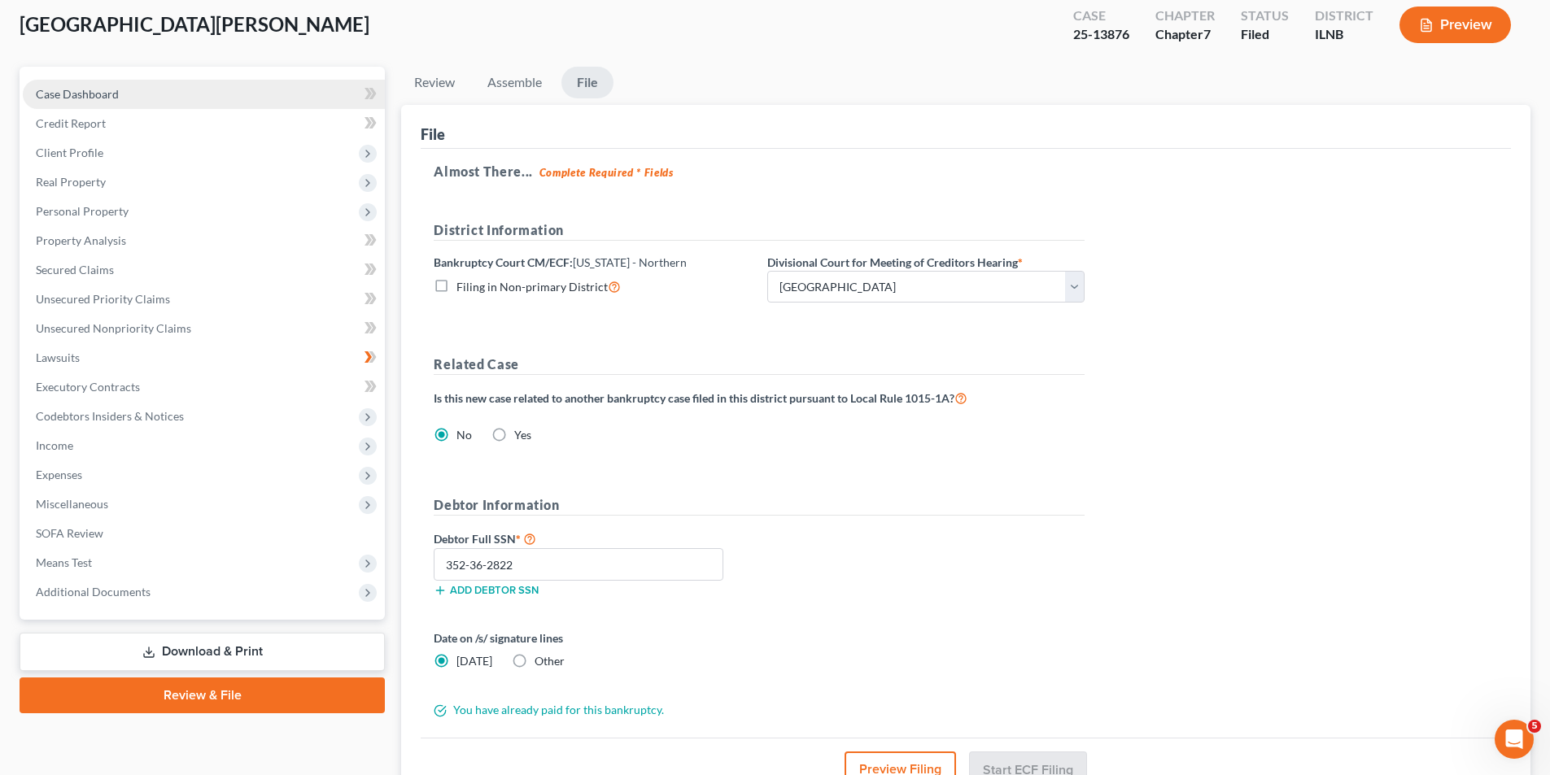
click at [56, 92] on span "Case Dashboard" at bounding box center [77, 94] width 83 height 14
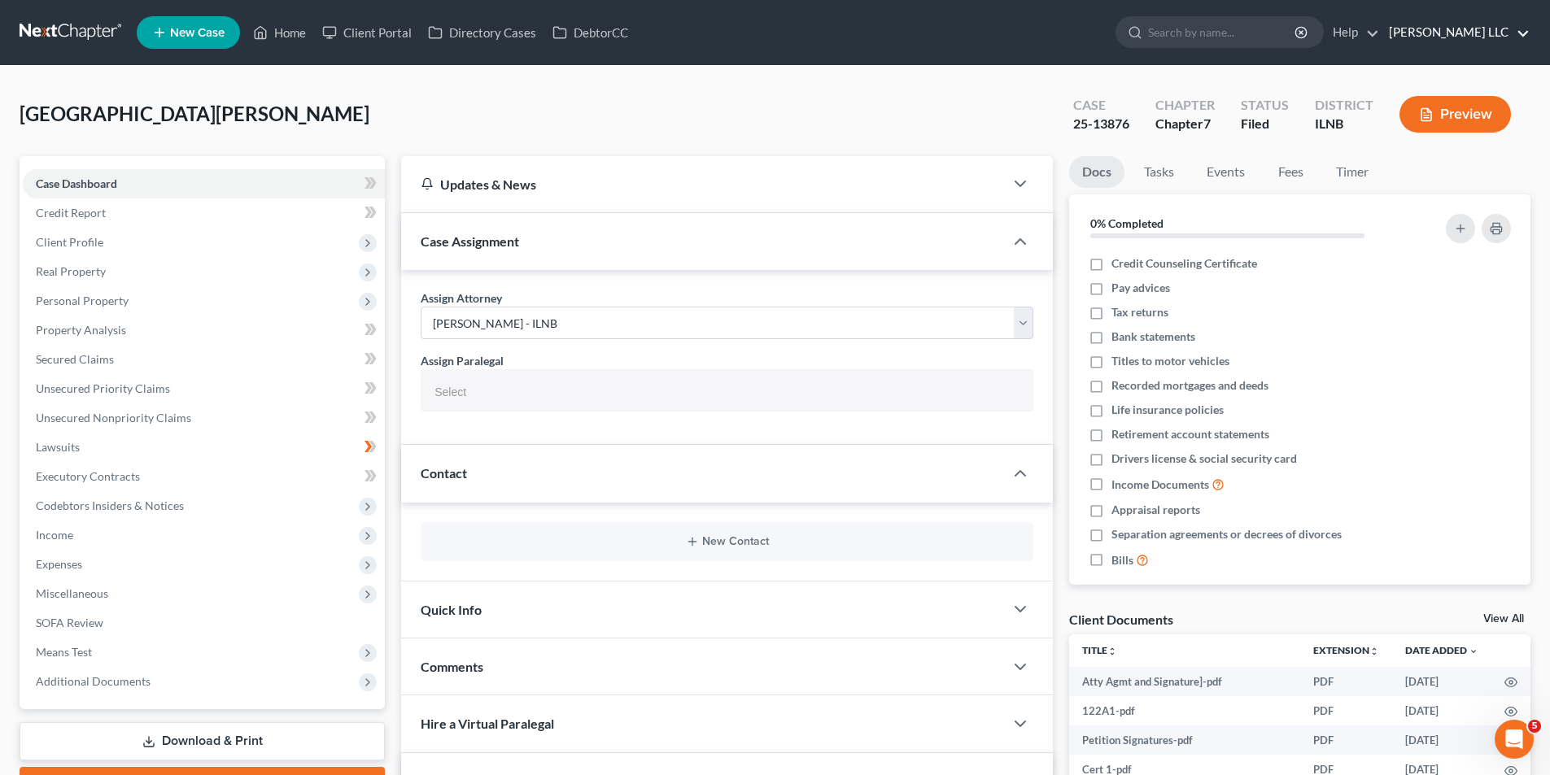
click at [1410, 27] on link "Geiger Vazquez LLC" at bounding box center [1454, 32] width 149 height 29
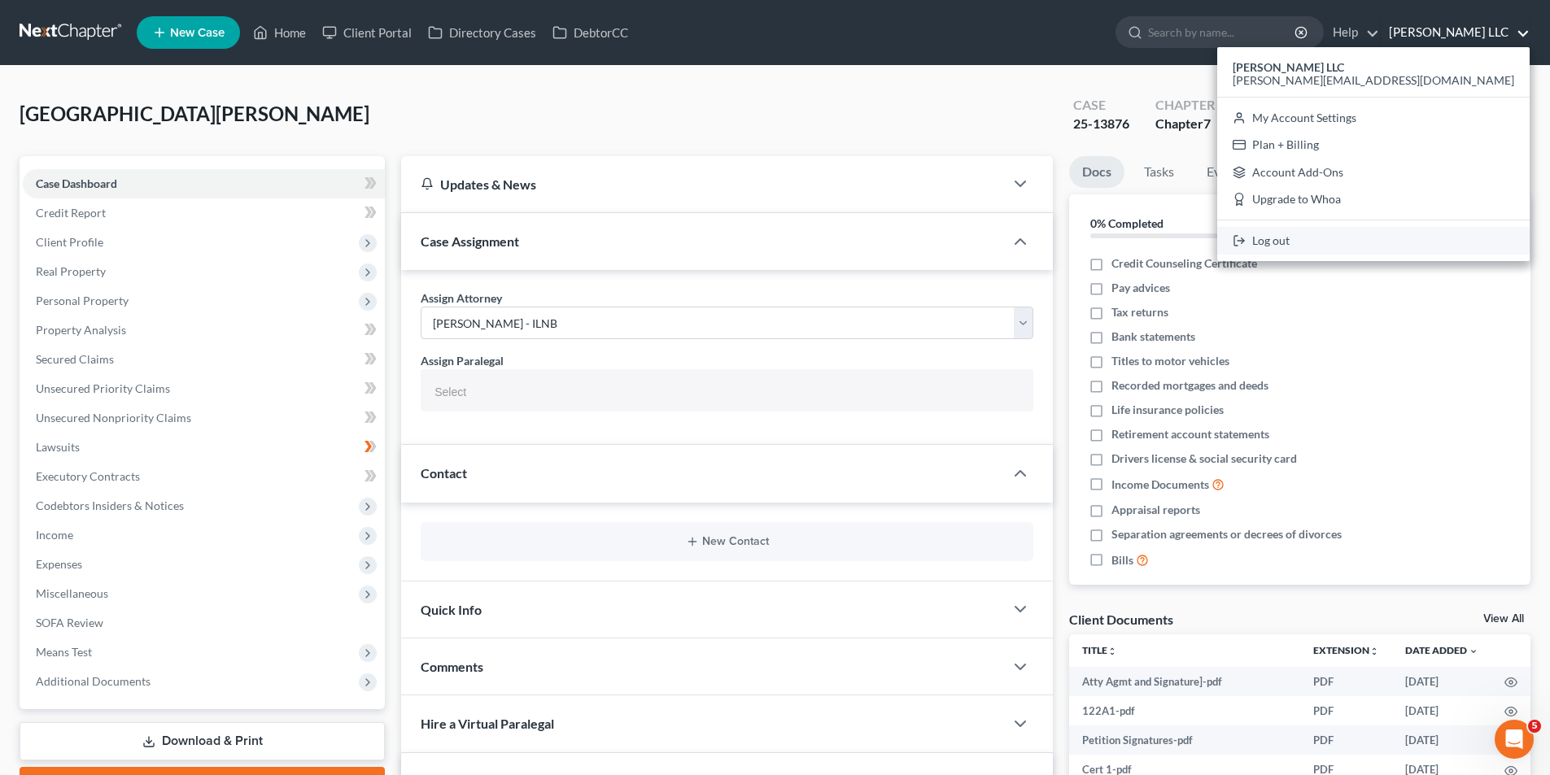
click at [1439, 235] on link "Log out" at bounding box center [1373, 241] width 312 height 28
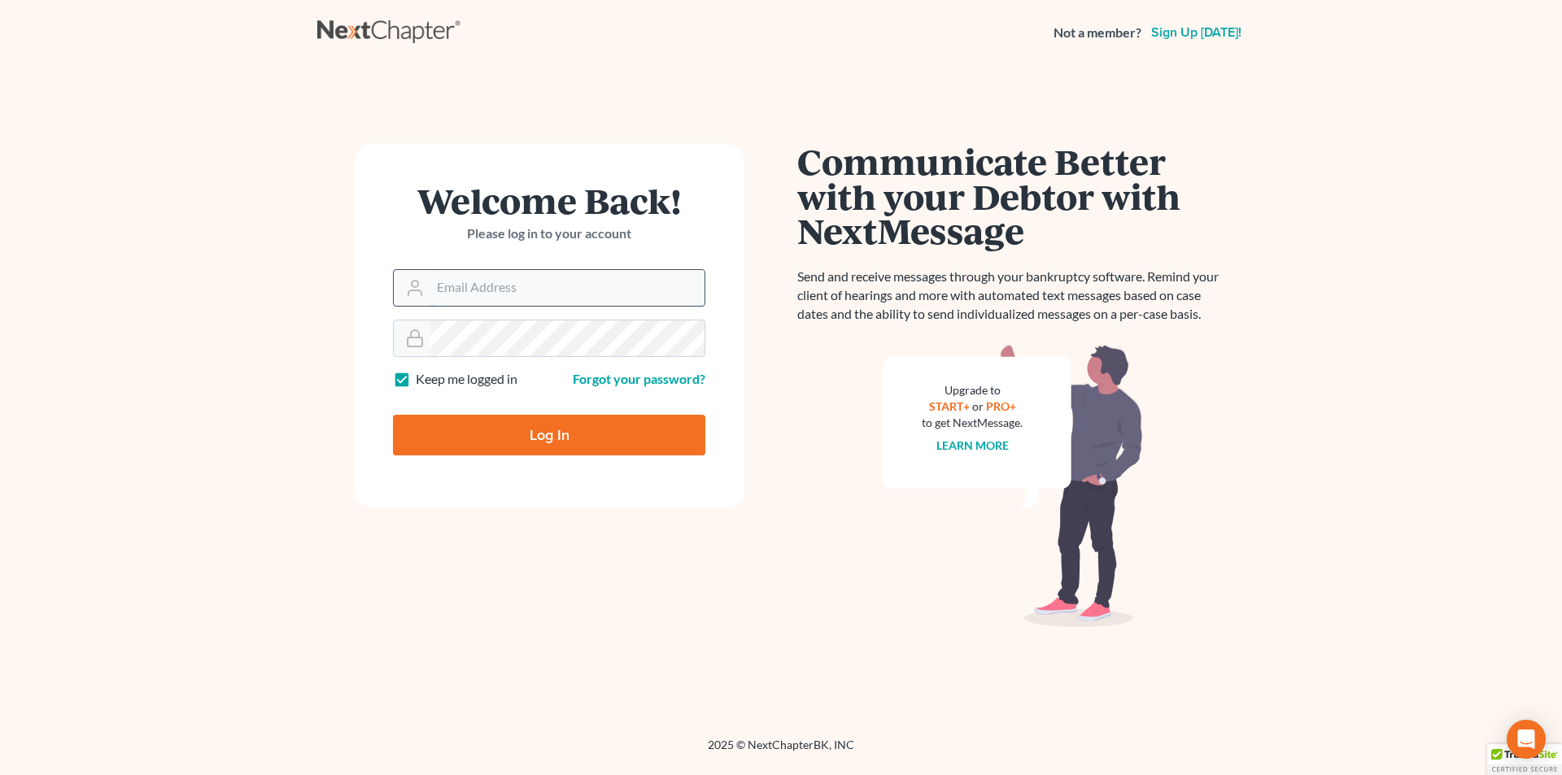
click at [473, 293] on input "Email Address" at bounding box center [567, 288] width 274 height 36
